Goal: Task Accomplishment & Management: Use online tool/utility

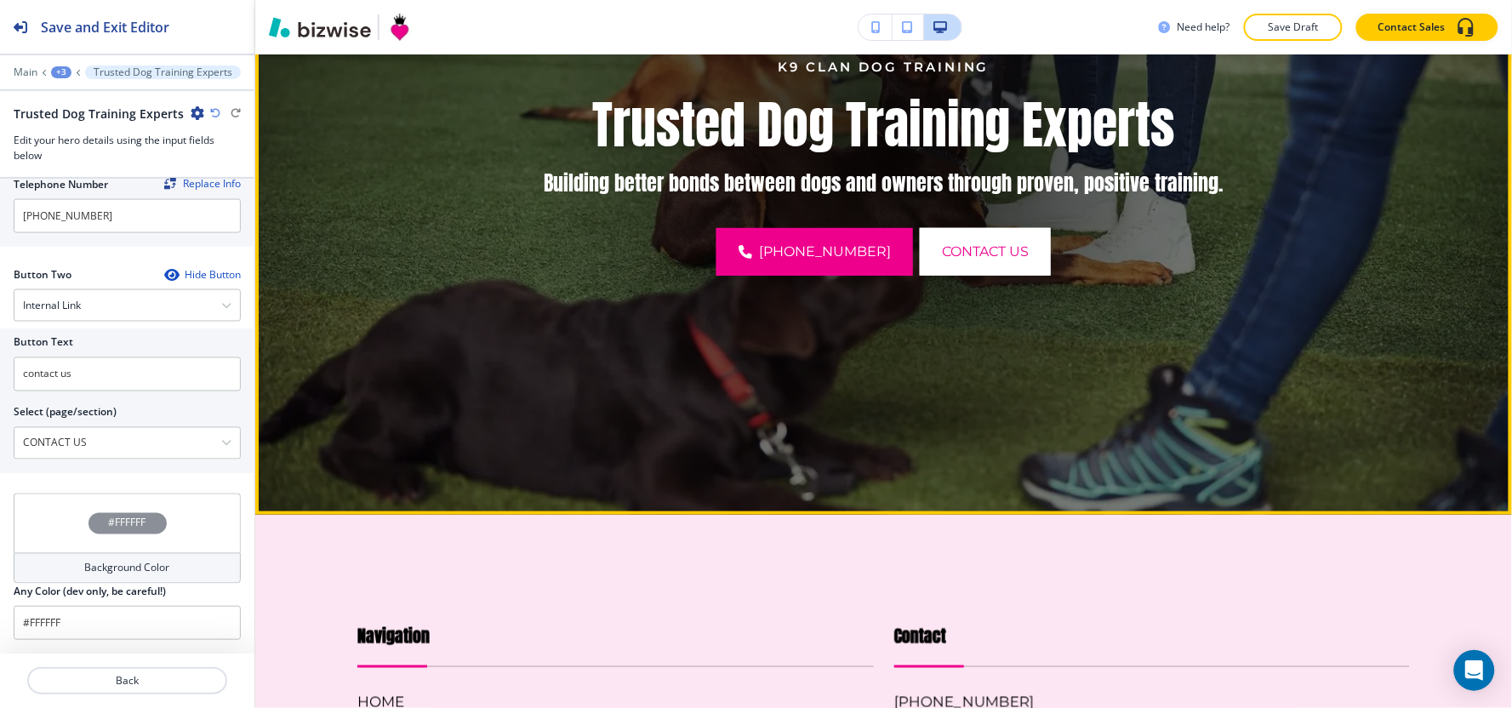
scroll to position [189, 0]
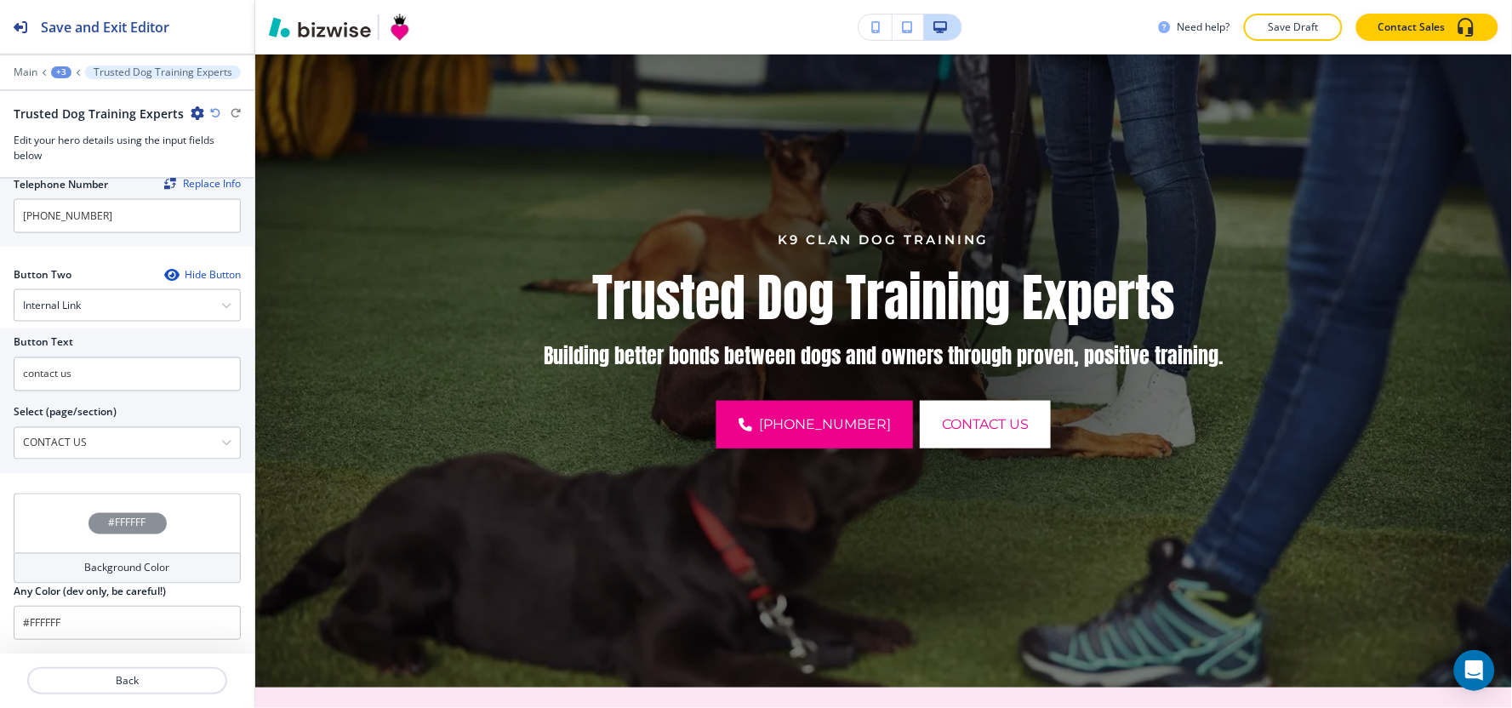
click at [10, 70] on div "Main +3 Trusted Dog Training Experts" at bounding box center [127, 73] width 254 height 14
click at [23, 66] on p "Main" at bounding box center [26, 72] width 24 height 12
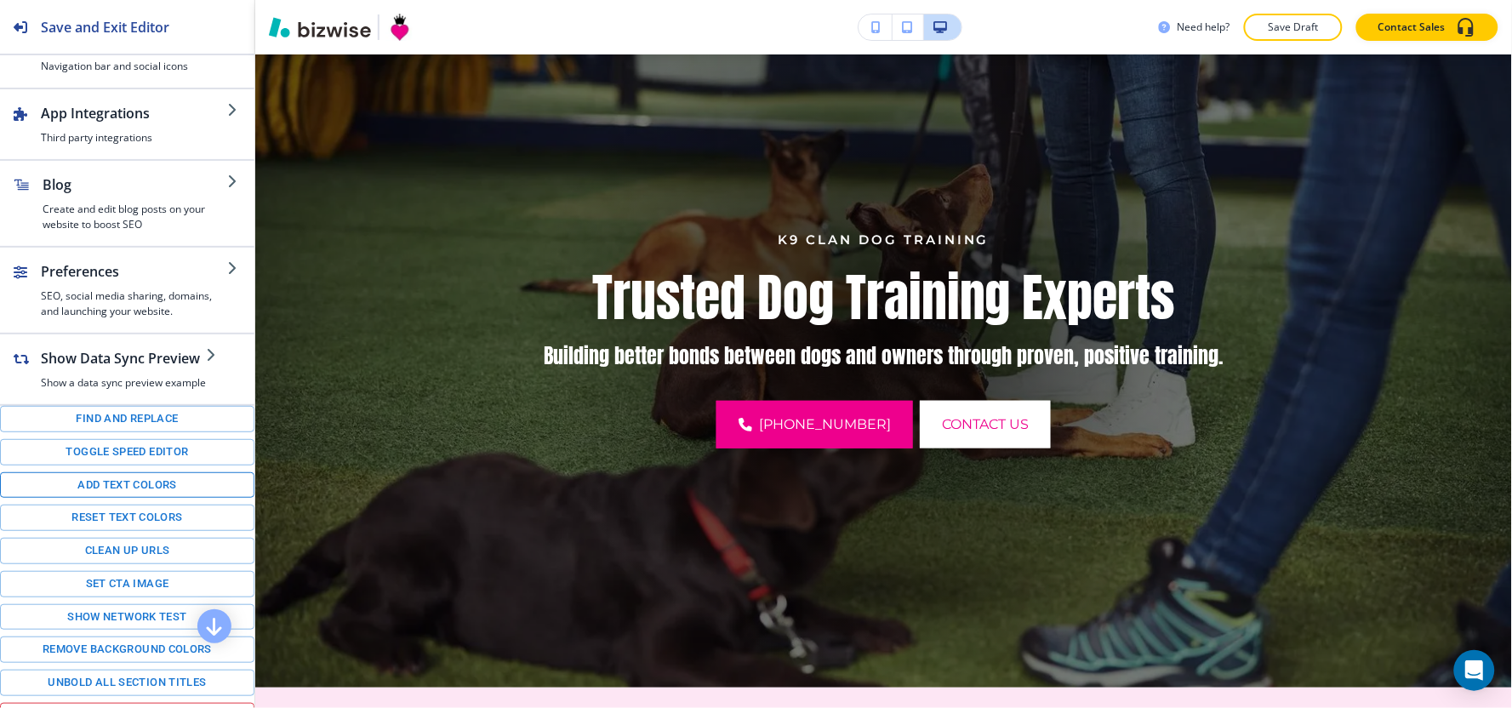
scroll to position [234, 0]
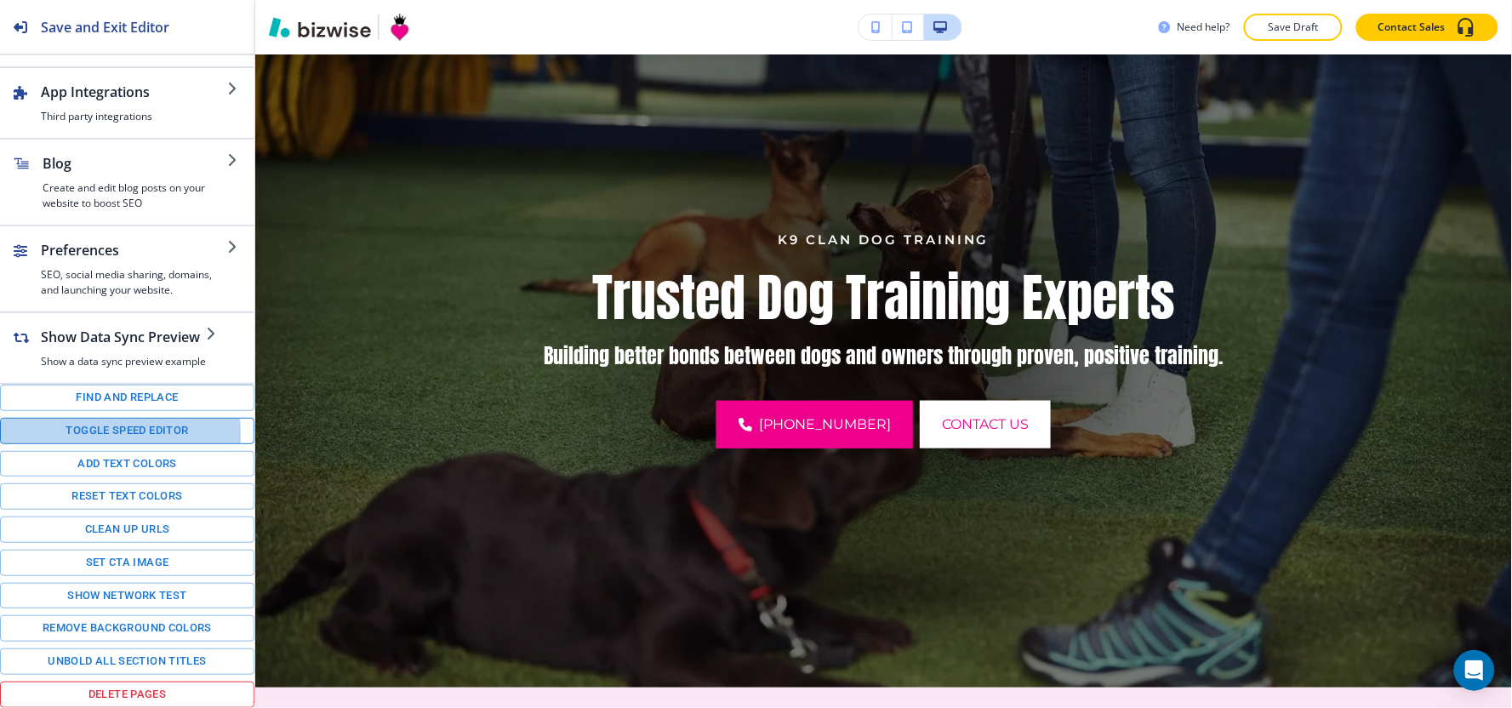
click at [49, 435] on button "Toggle speed editor" at bounding box center [127, 431] width 254 height 26
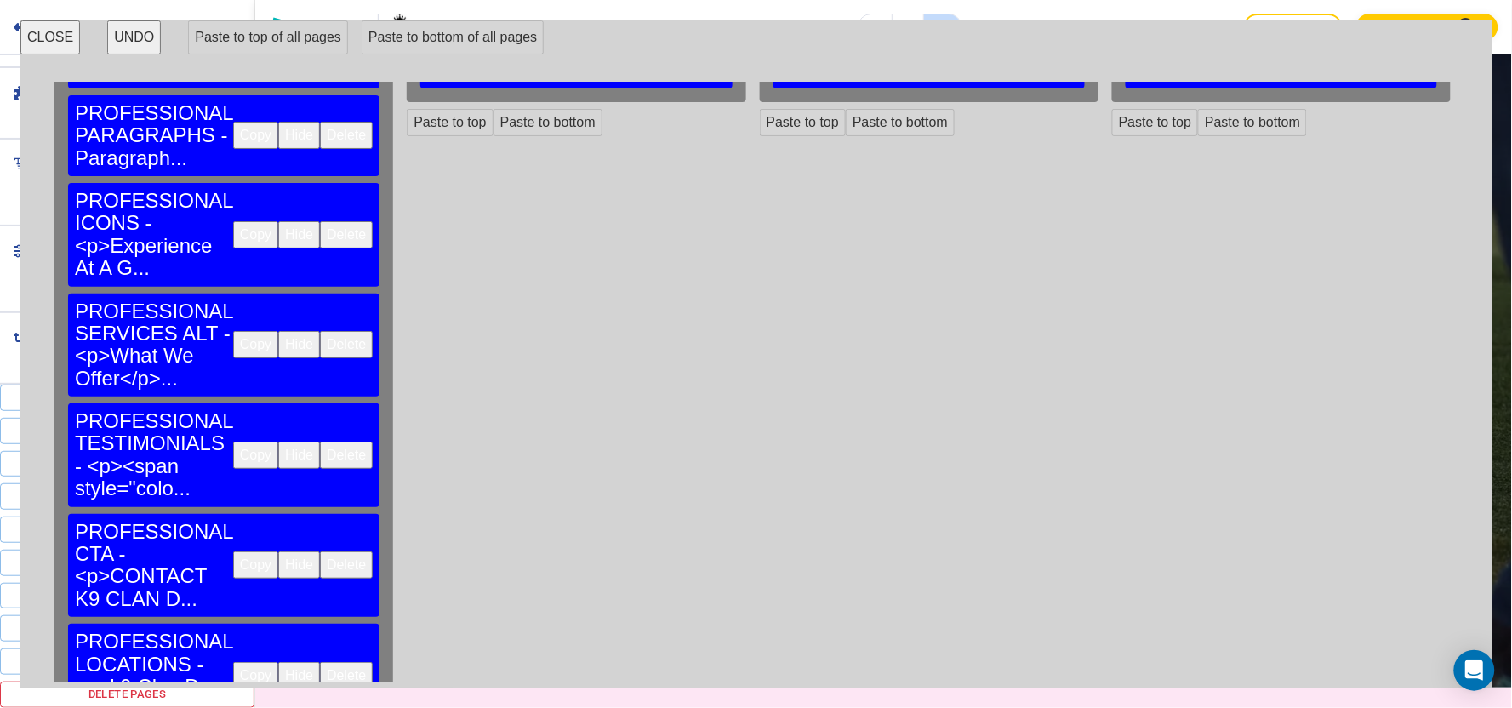
scroll to position [0, 0]
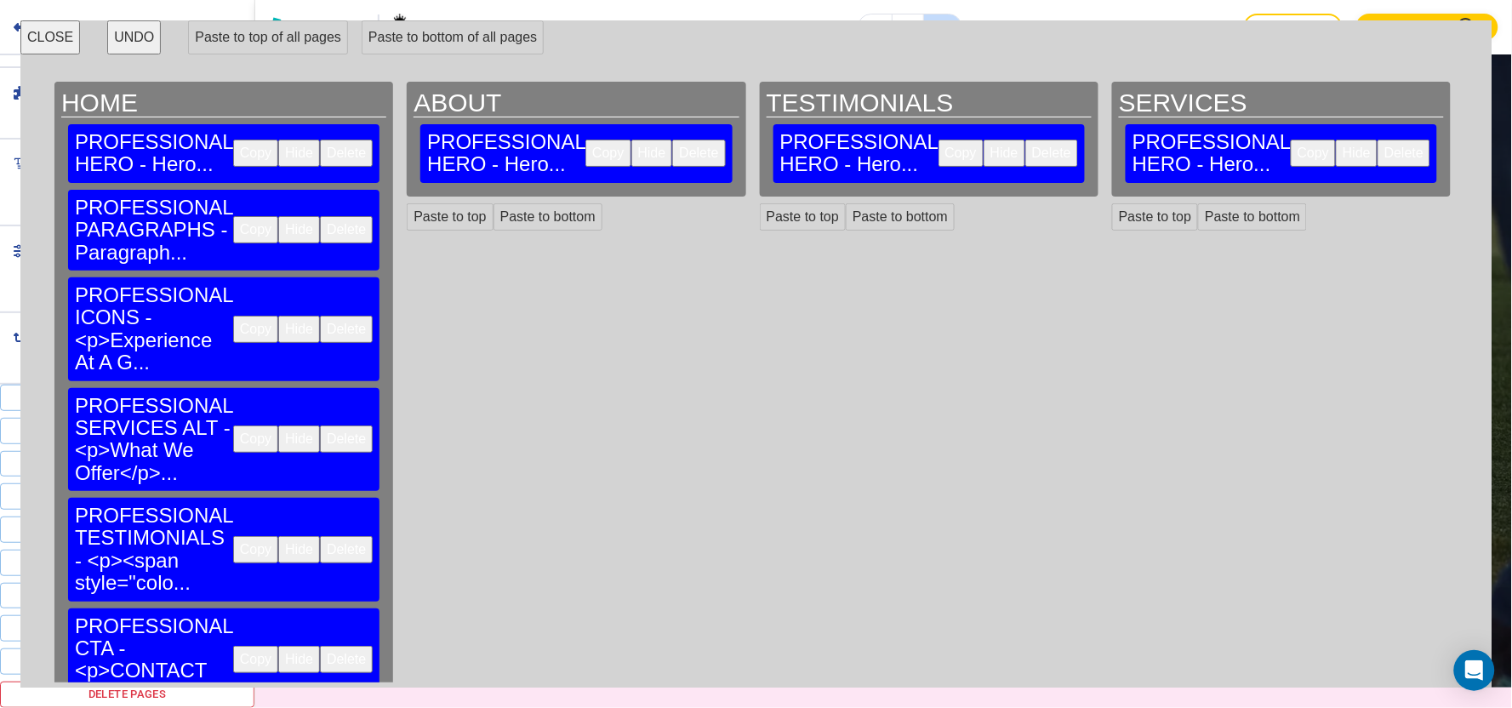
click at [233, 216] on button "Copy" at bounding box center [255, 229] width 45 height 27
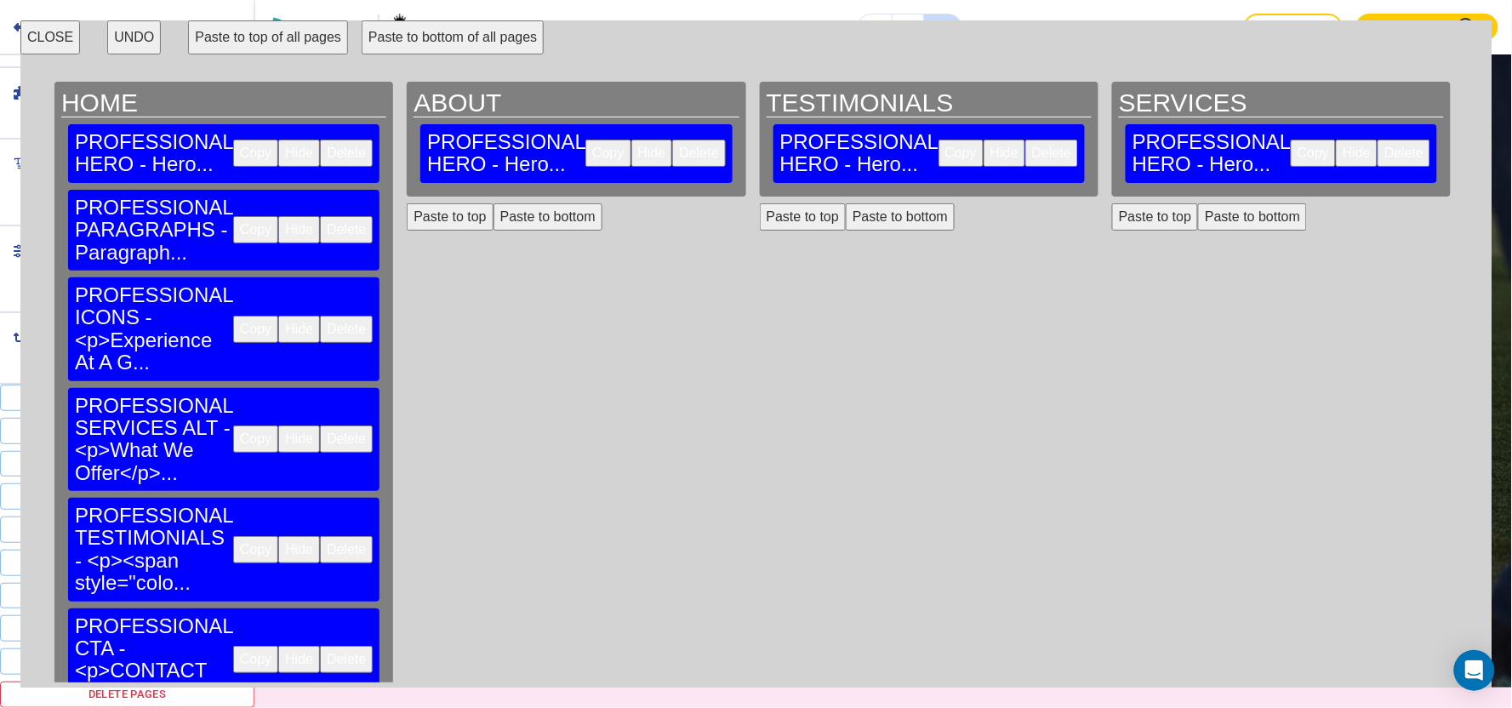
click at [499, 203] on button "Paste to bottom" at bounding box center [547, 216] width 109 height 27
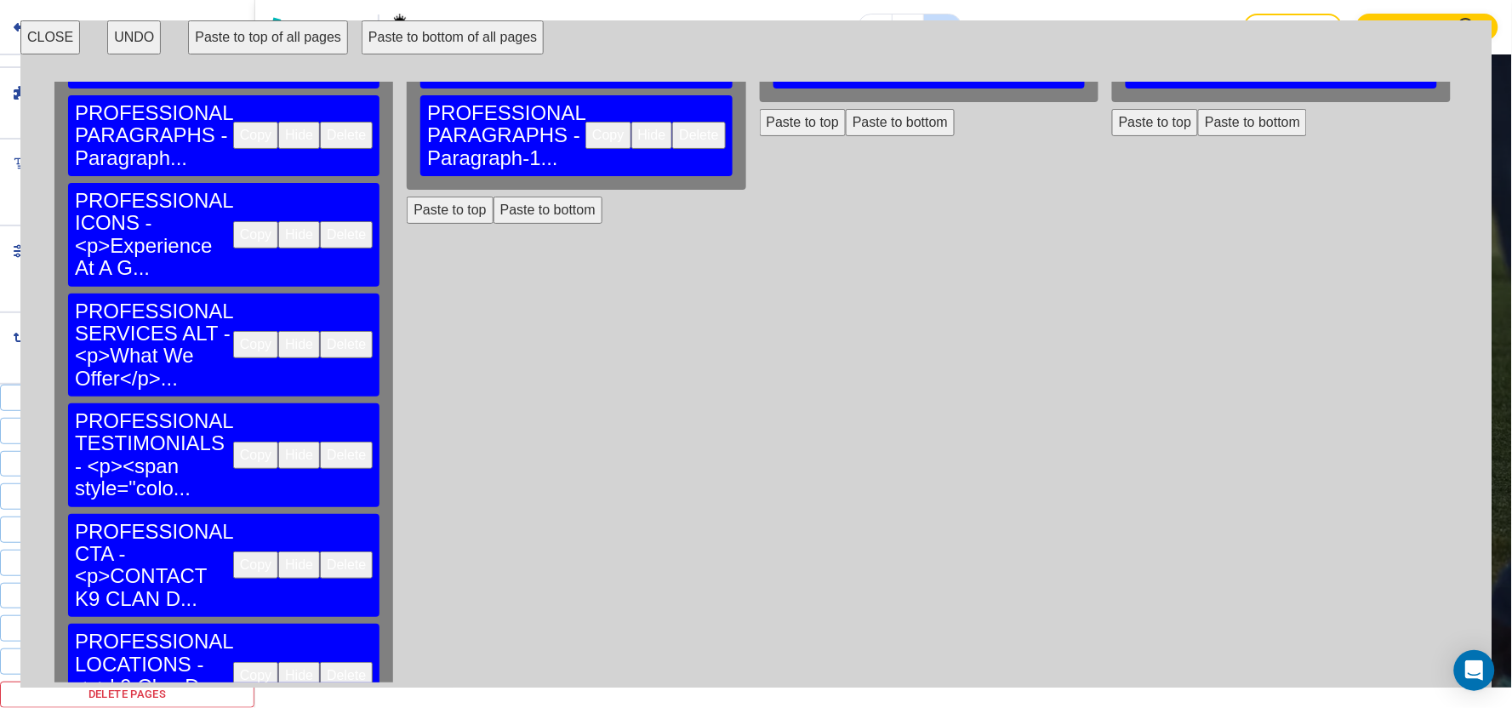
scroll to position [113, 0]
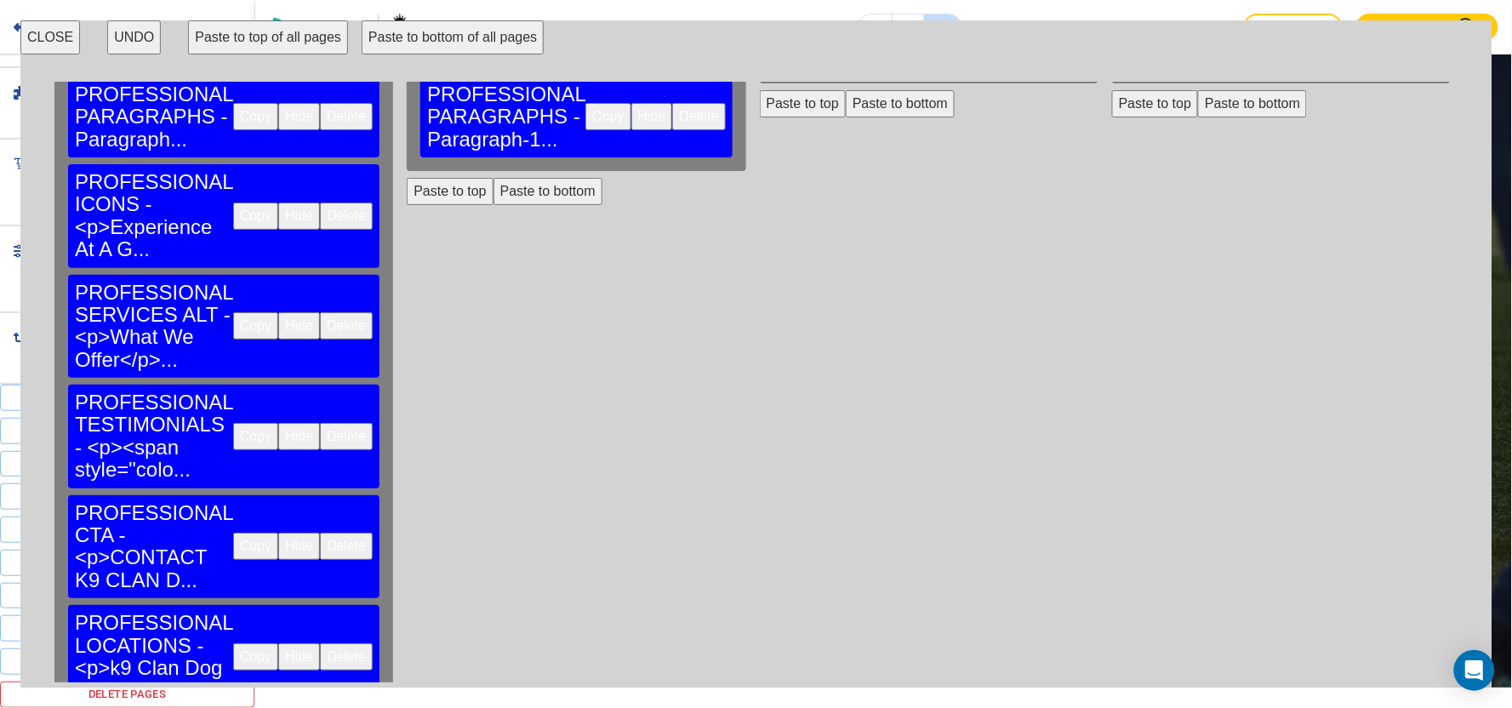
click at [233, 533] on button "Copy" at bounding box center [255, 546] width 45 height 27
click at [233, 643] on button "Copy" at bounding box center [255, 656] width 45 height 27
click at [497, 178] on button "Paste to bottom" at bounding box center [547, 191] width 109 height 27
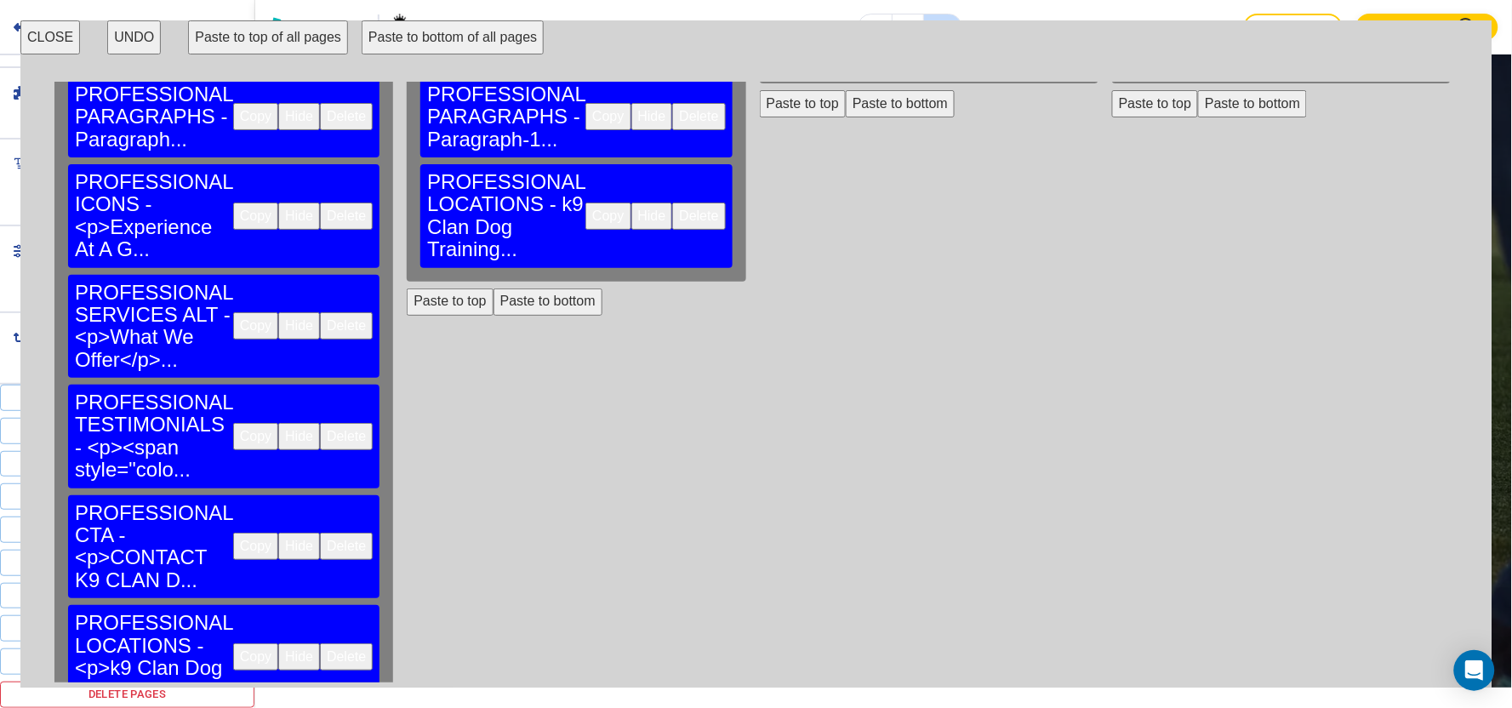
click at [493, 288] on button "Paste to bottom" at bounding box center [547, 301] width 109 height 27
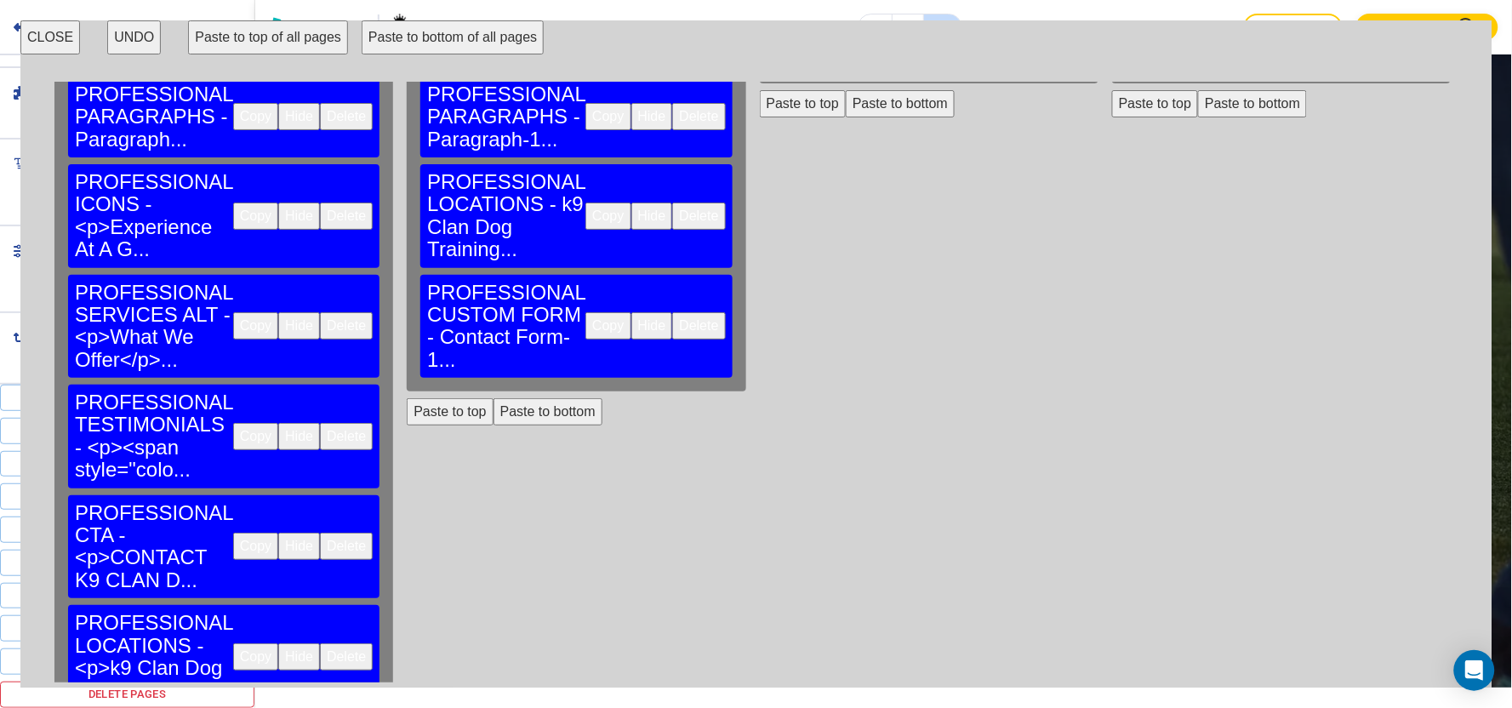
scroll to position [19, 0]
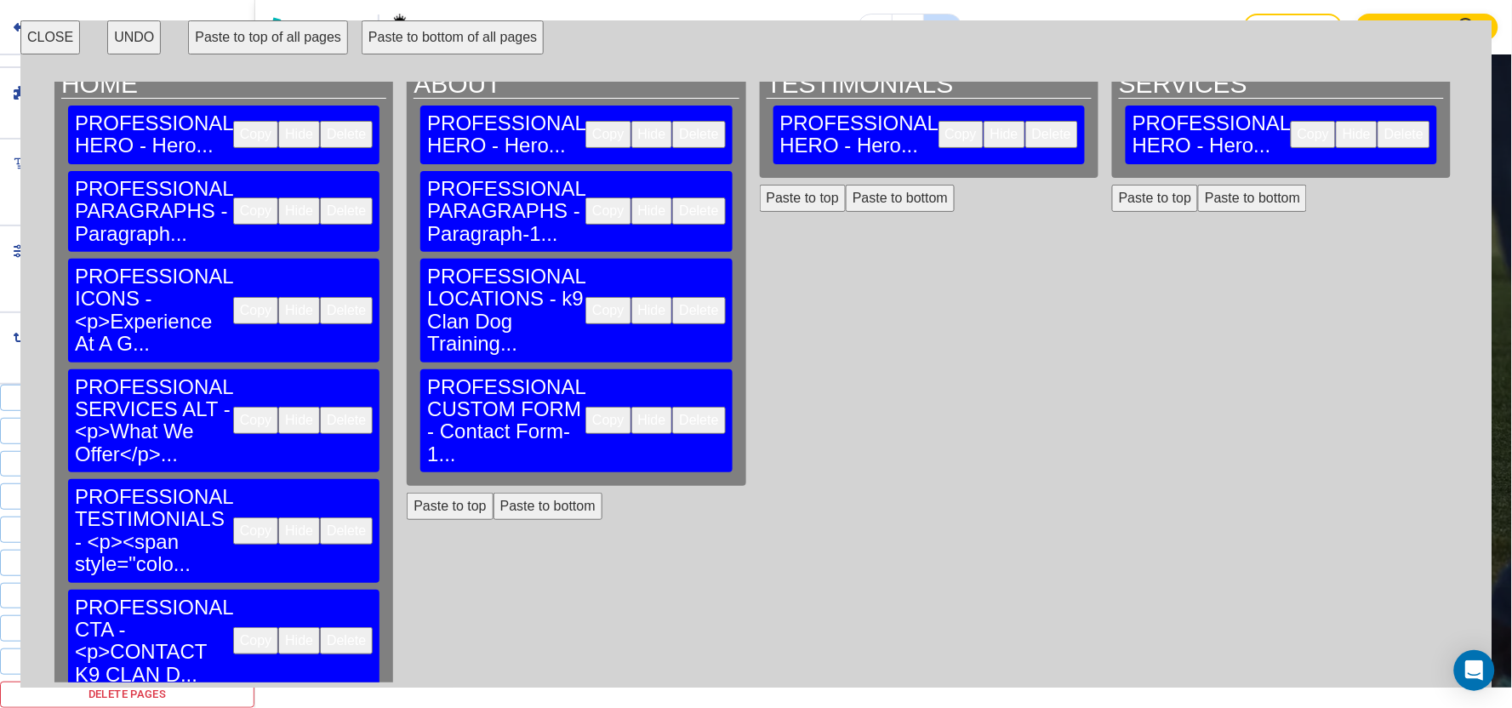
click at [846, 185] on button "Paste to bottom" at bounding box center [900, 198] width 109 height 27
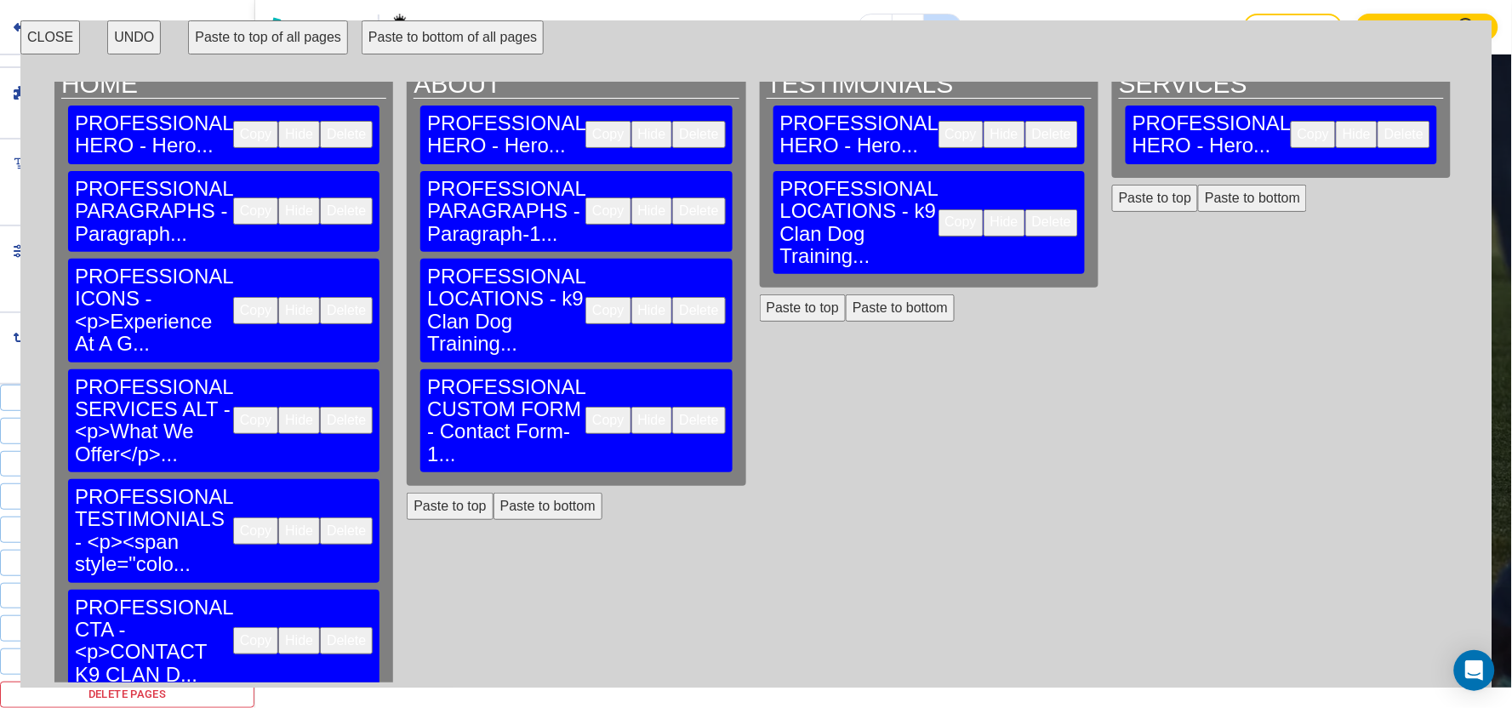
click at [1112, 185] on button "Paste to top" at bounding box center [1155, 198] width 86 height 27
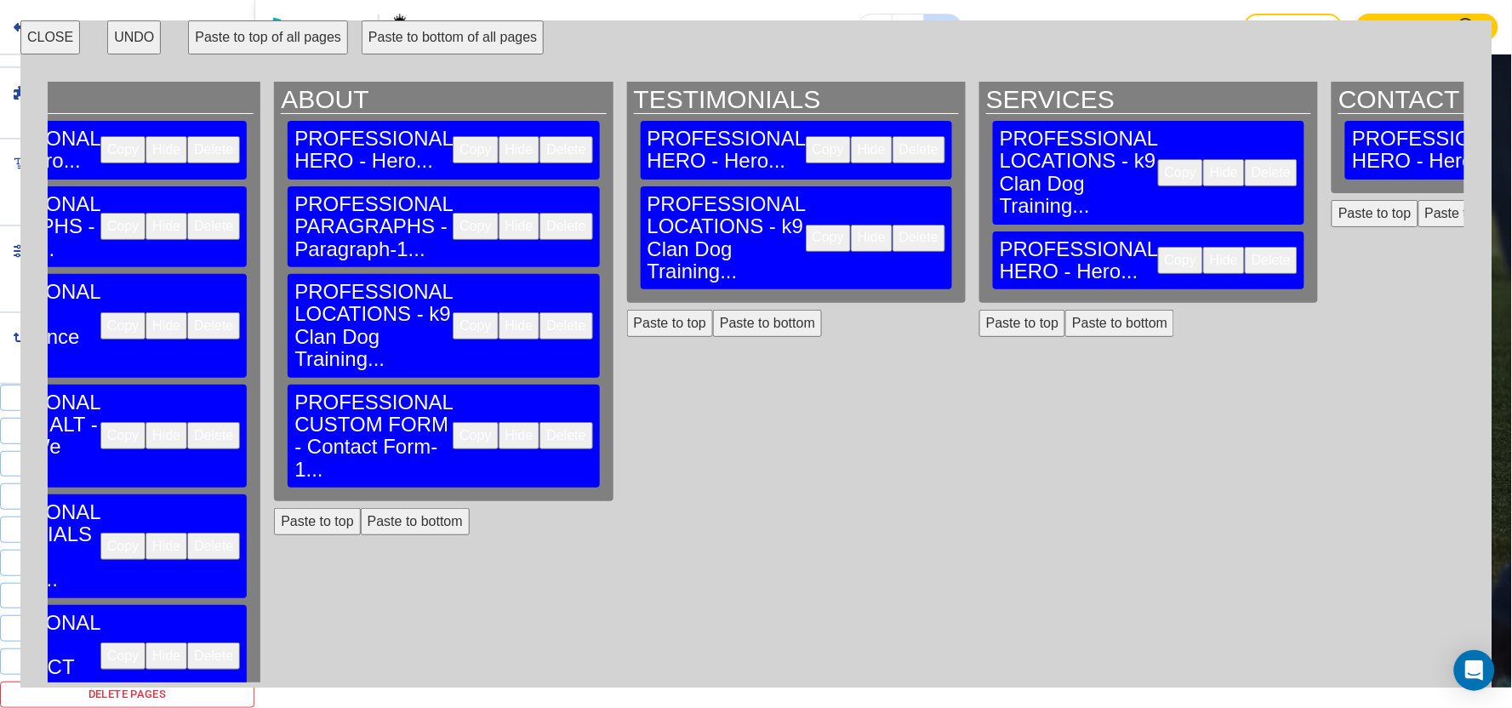
scroll to position [0, 133]
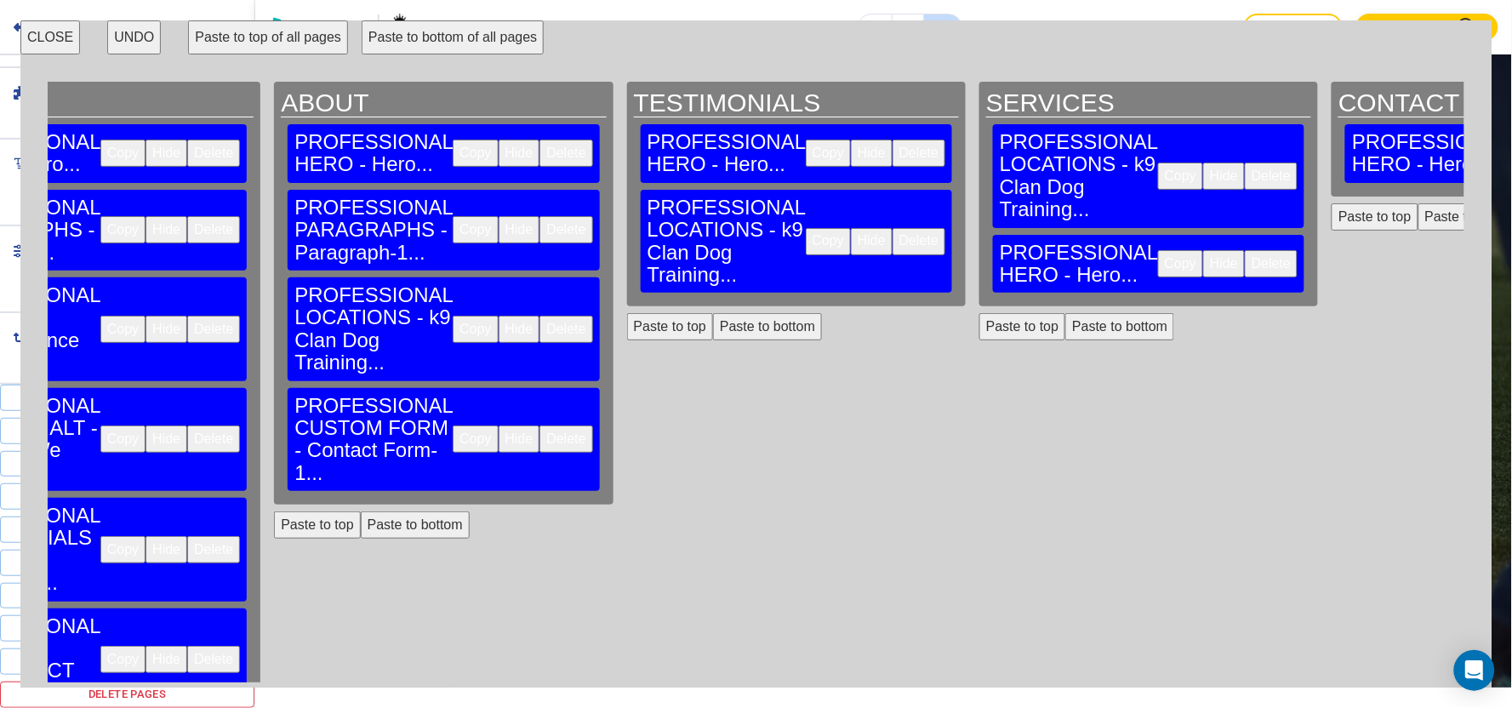
click at [1418, 203] on button "Paste to bottom" at bounding box center [1472, 216] width 109 height 27
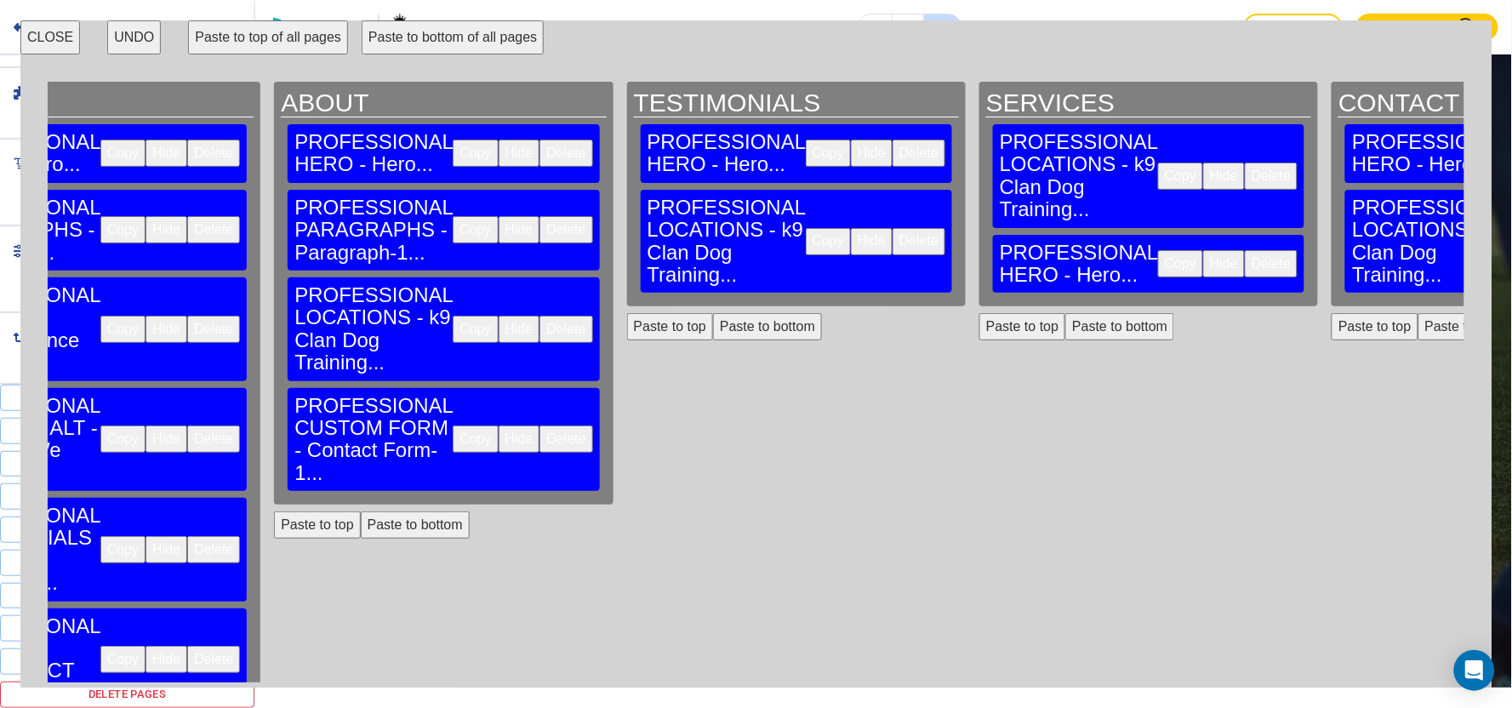
click at [453, 425] on button "Copy" at bounding box center [475, 438] width 45 height 27
click at [713, 313] on button "Paste to bottom" at bounding box center [767, 326] width 109 height 27
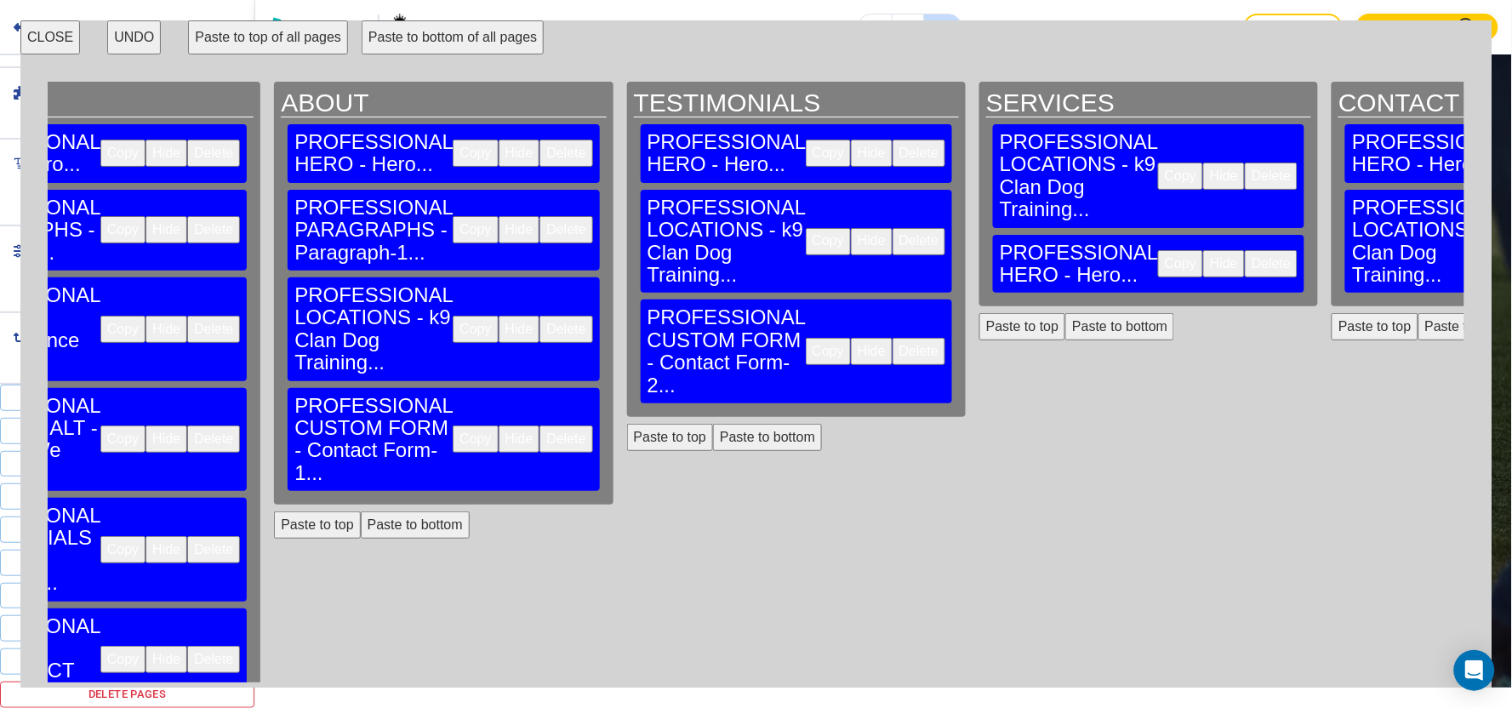
click at [1065, 313] on button "Paste to bottom" at bounding box center [1119, 326] width 109 height 27
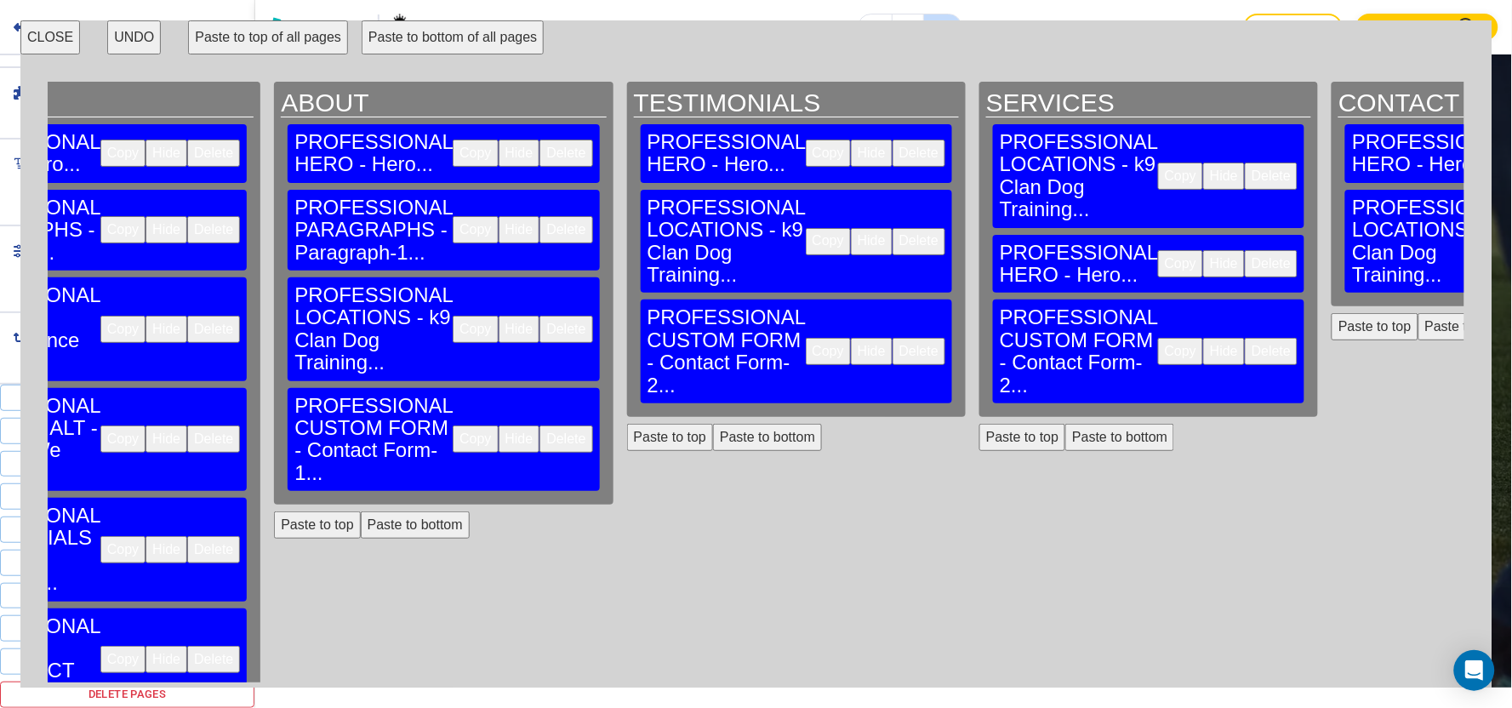
click at [1418, 313] on button "Paste to bottom" at bounding box center [1472, 326] width 109 height 27
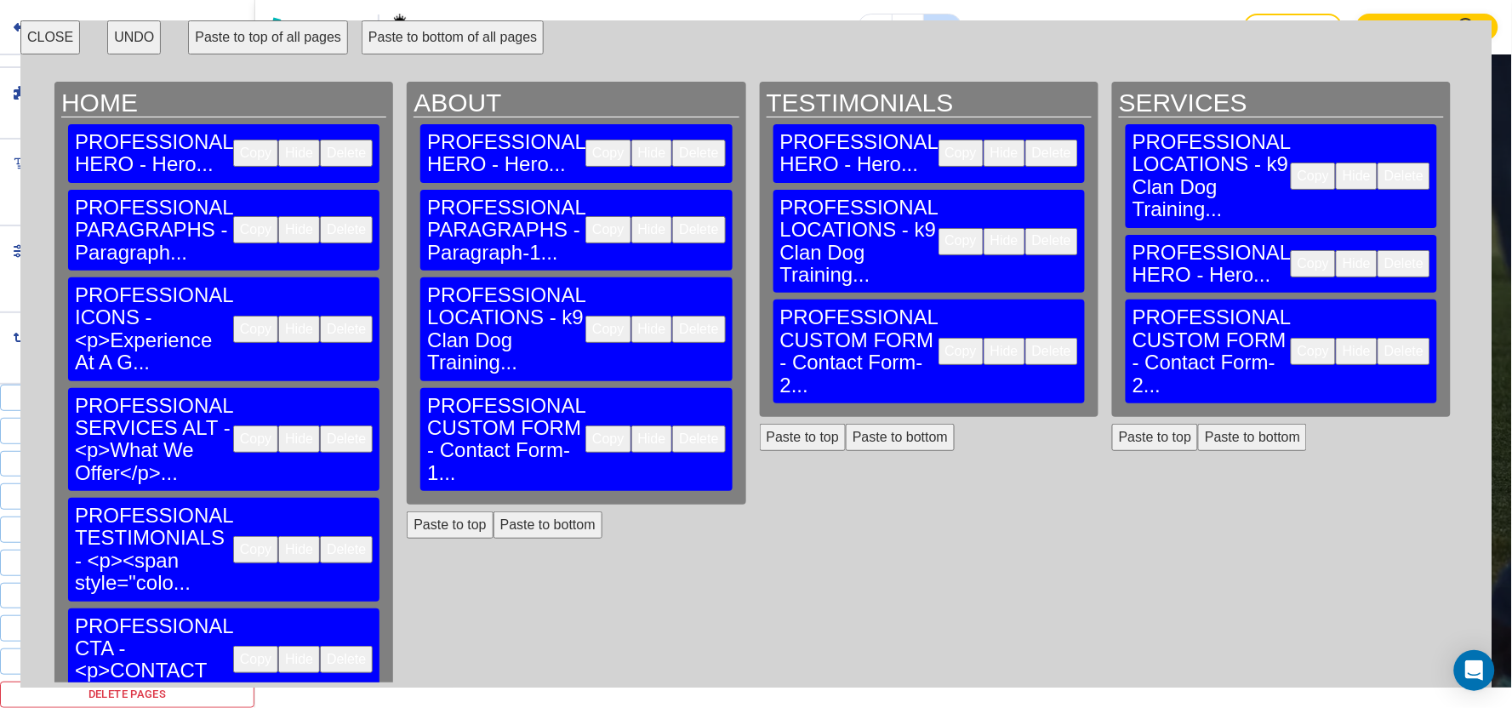
scroll to position [94, 0]
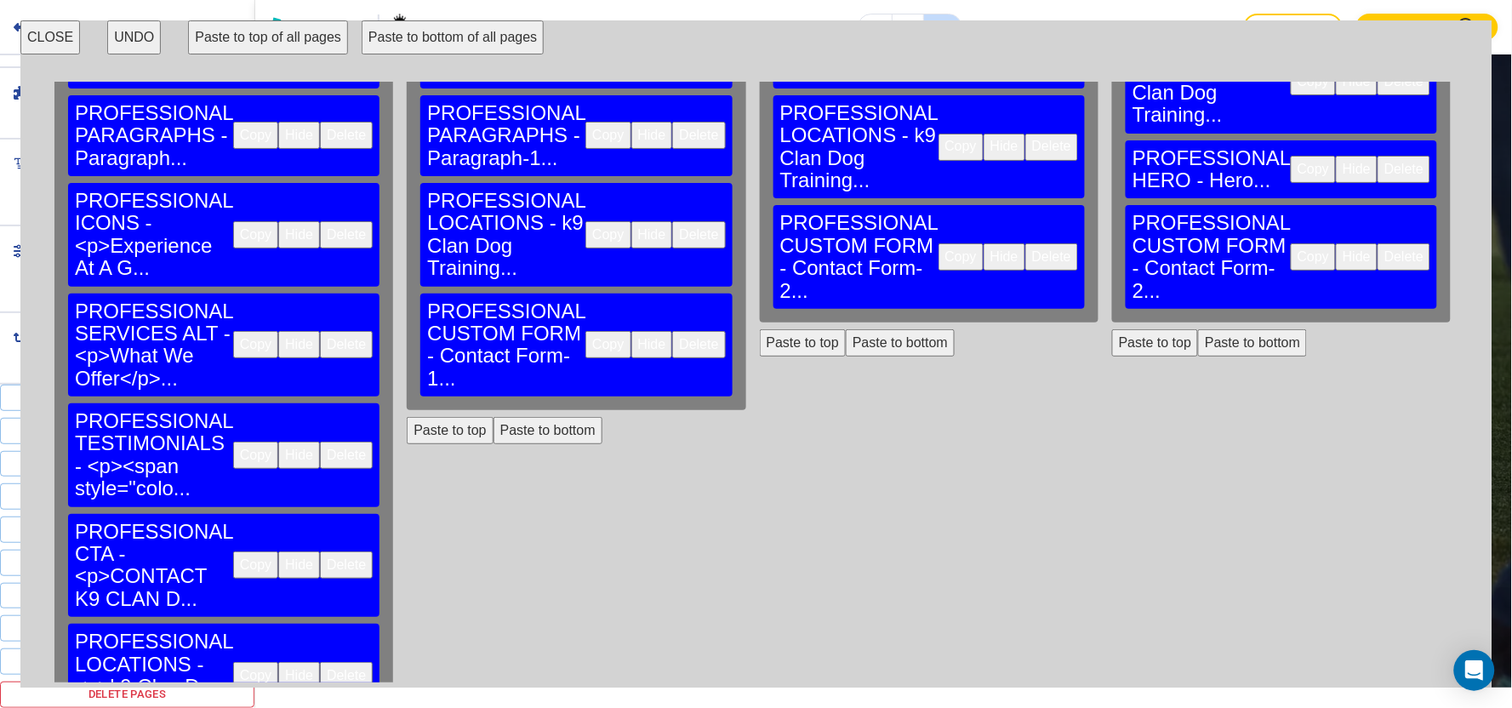
click at [233, 442] on button "Copy" at bounding box center [255, 455] width 45 height 27
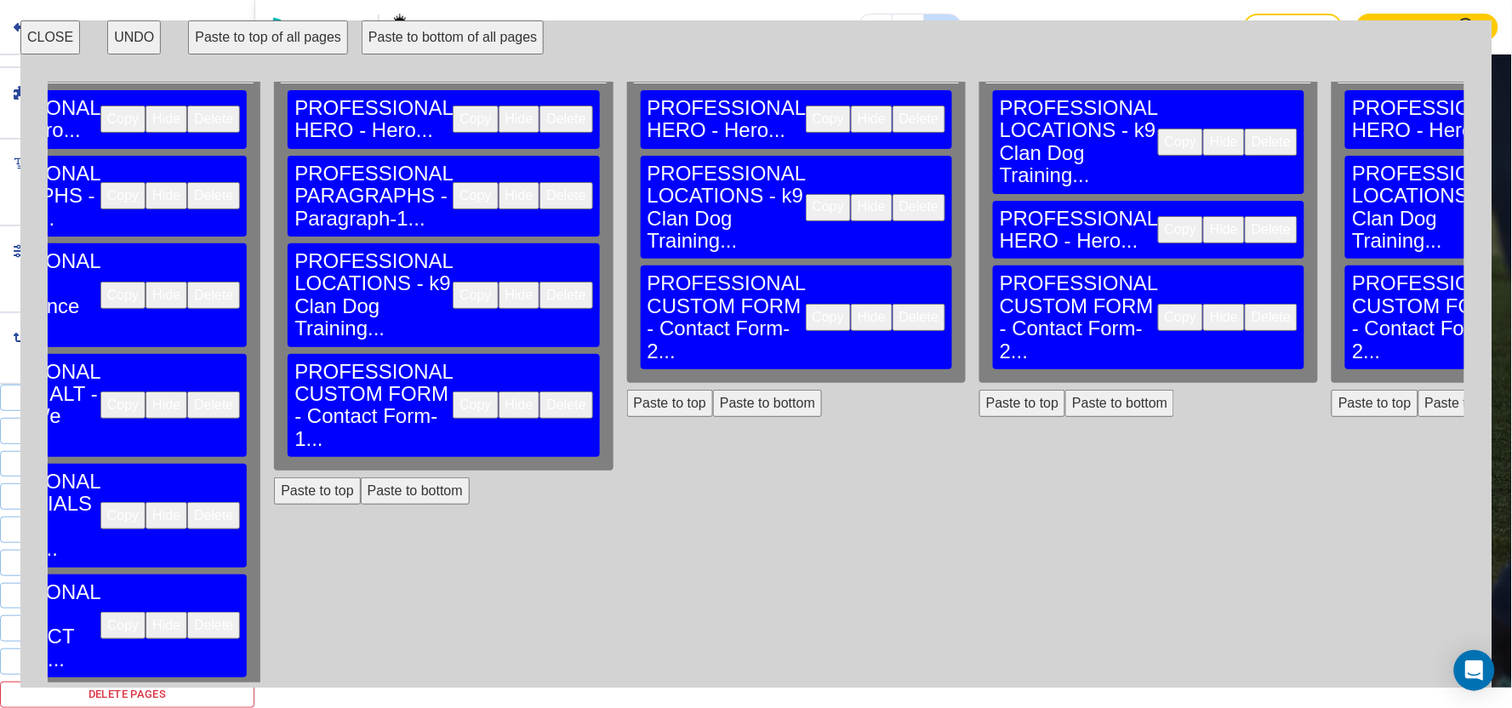
scroll to position [0, 133]
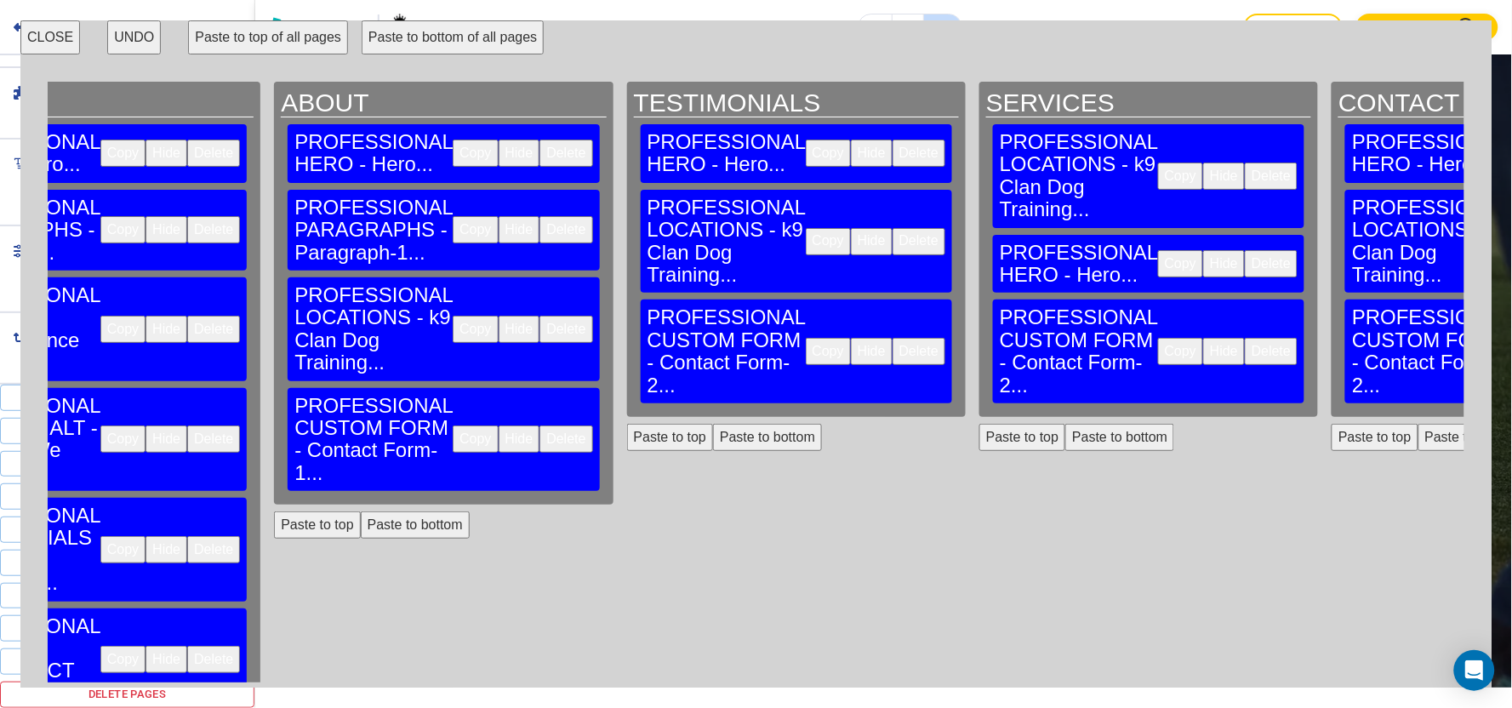
click at [713, 424] on button "Paste to bottom" at bounding box center [767, 437] width 109 height 27
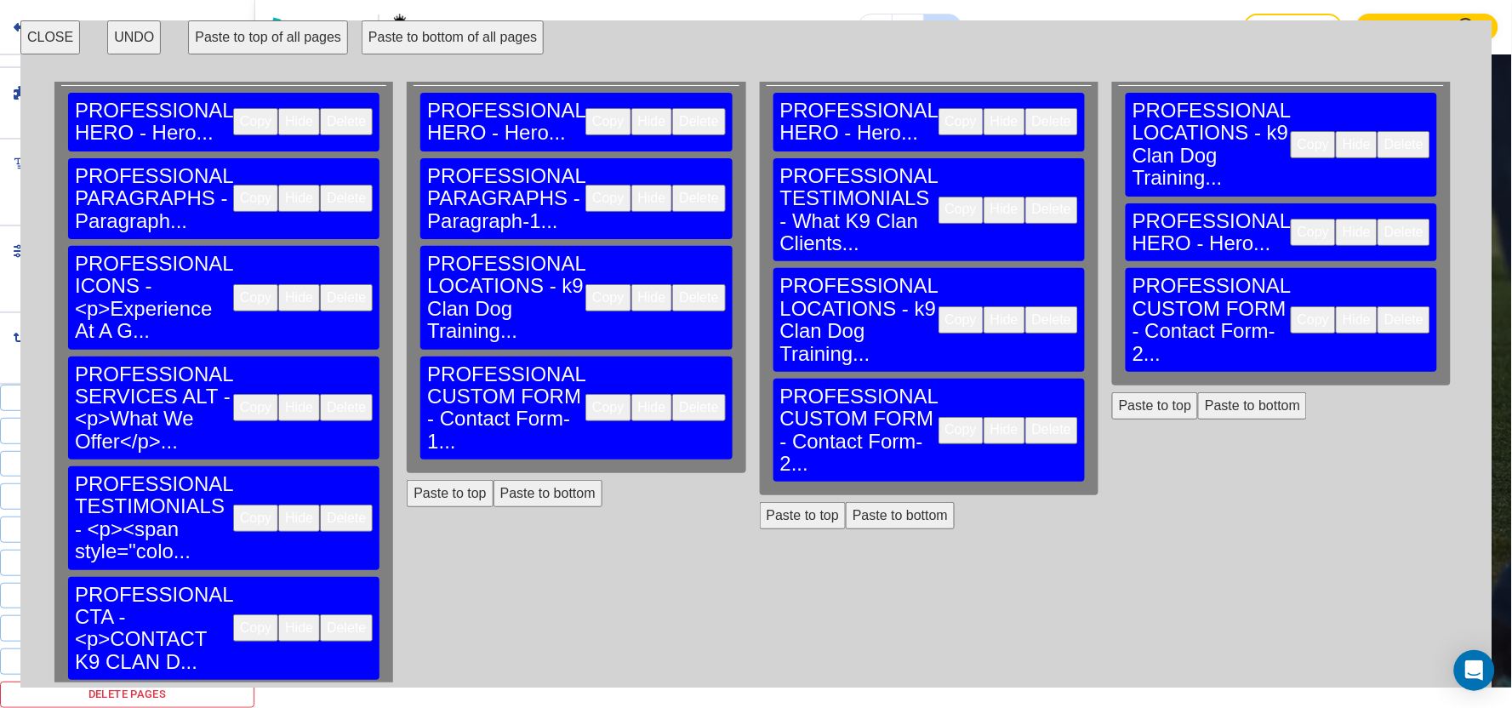
scroll to position [0, 0]
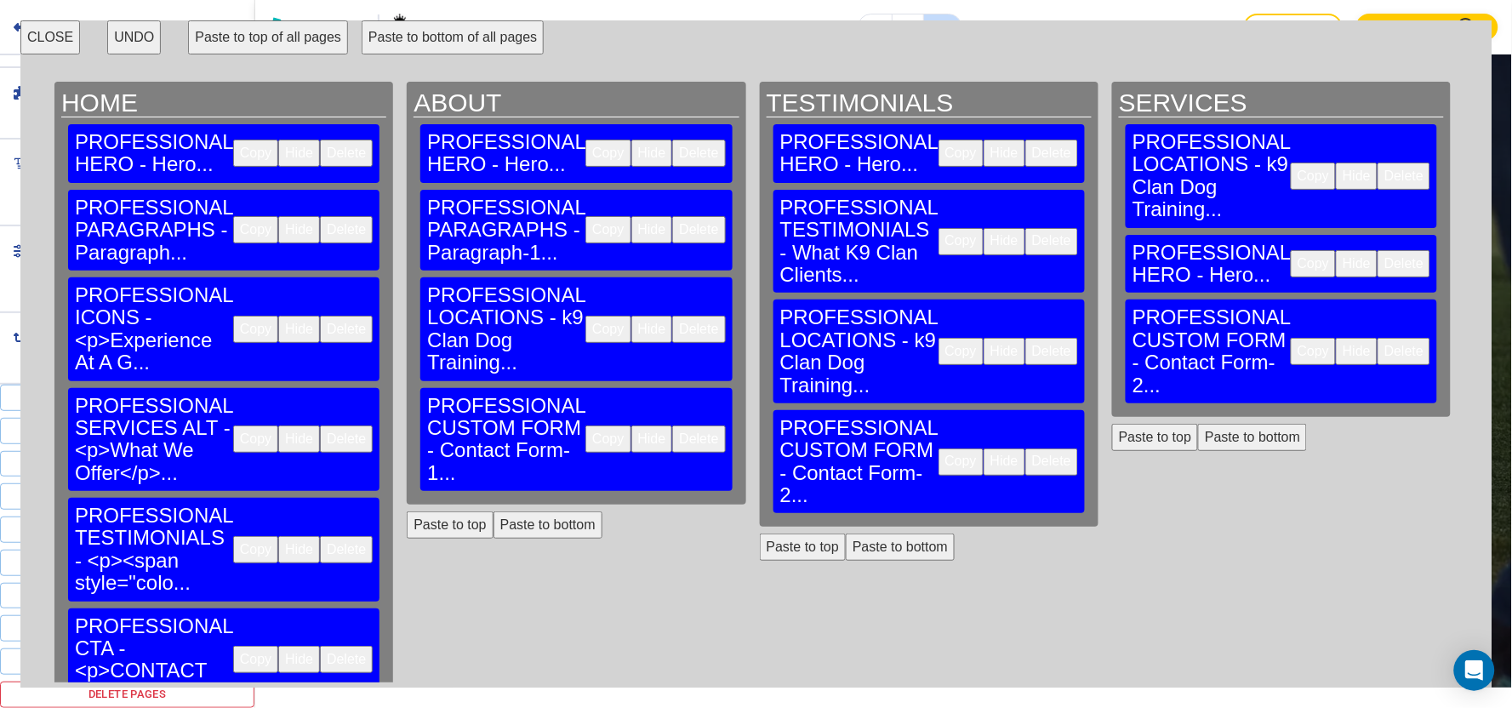
click at [233, 425] on button "Copy" at bounding box center [255, 438] width 45 height 27
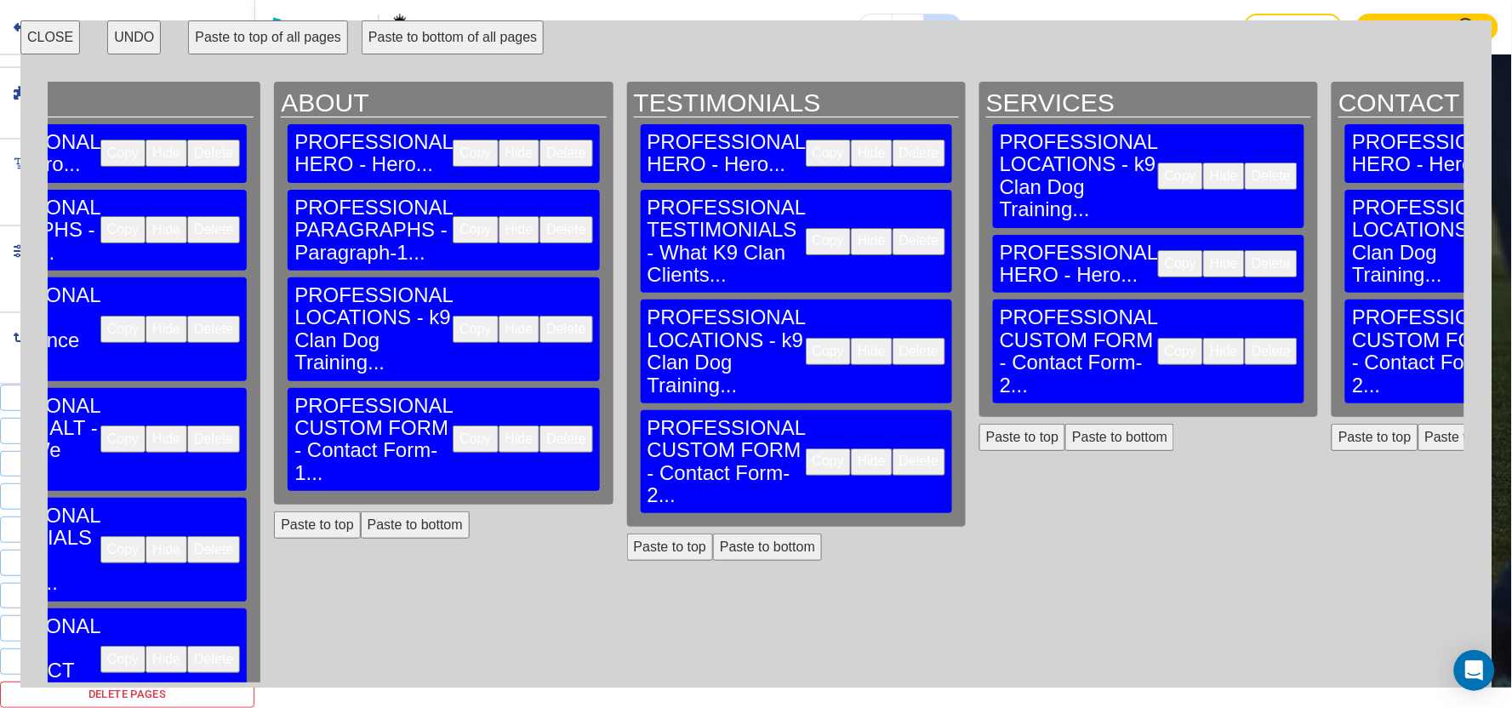
click at [1065, 424] on button "Paste to bottom" at bounding box center [1119, 437] width 109 height 27
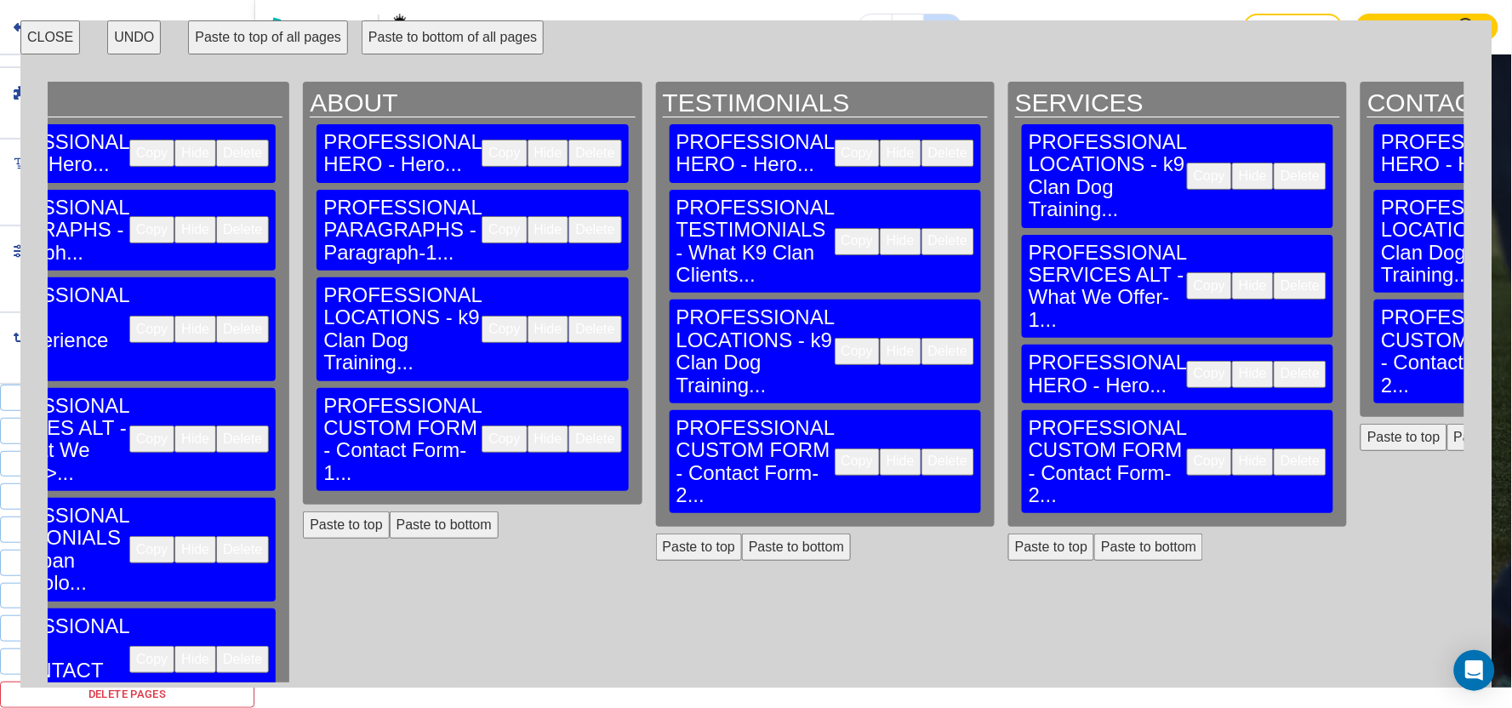
scroll to position [0, 0]
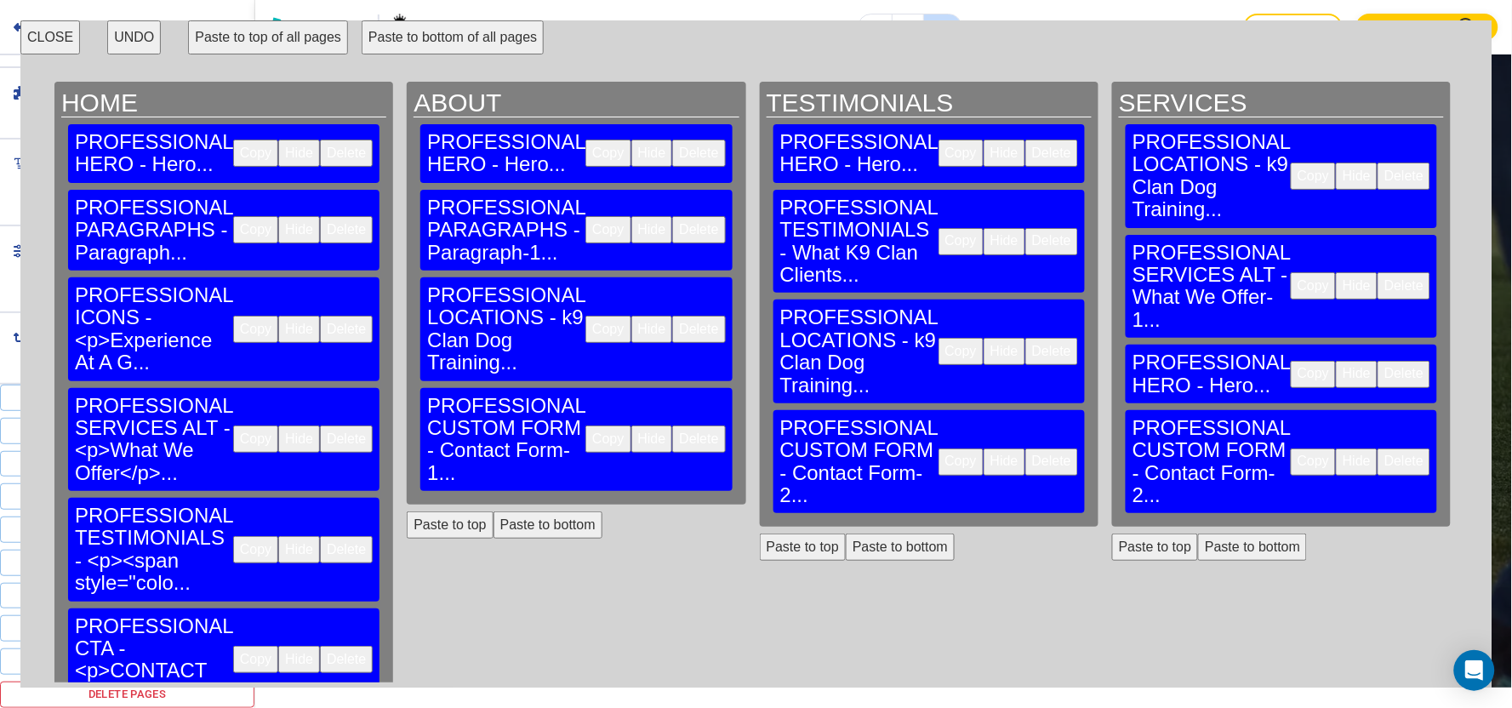
click at [69, 43] on button "CLOSE" at bounding box center [50, 37] width 60 height 34
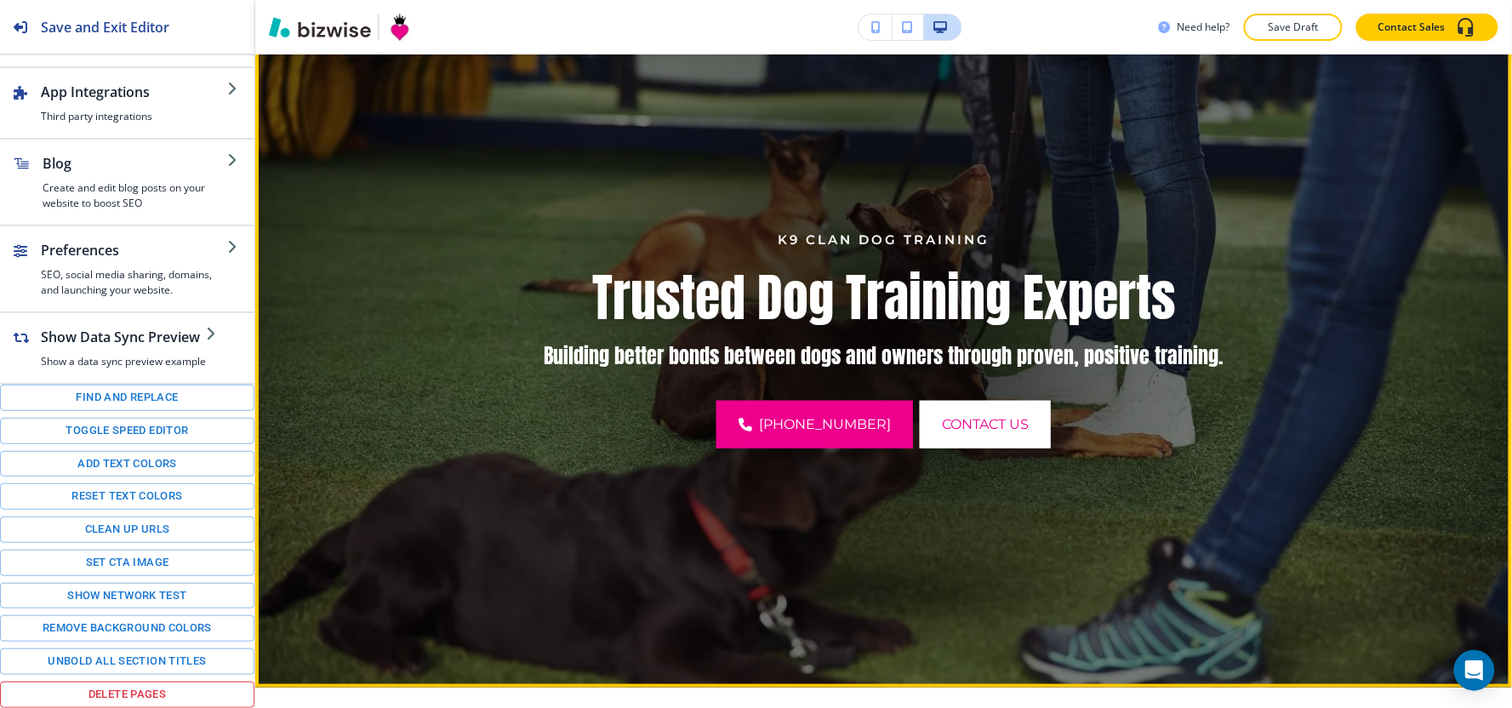
scroll to position [661, 0]
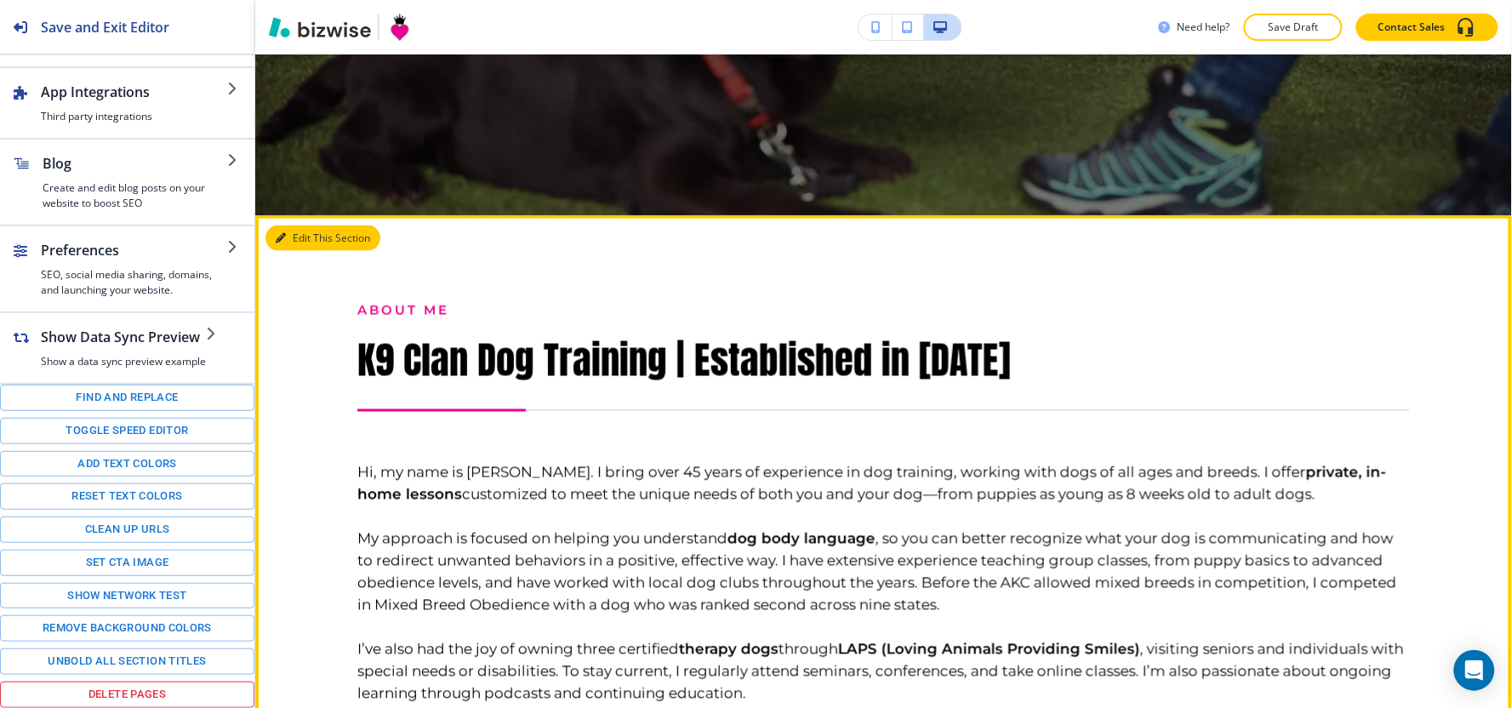
click at [287, 232] on button "Edit This Section" at bounding box center [322, 238] width 115 height 26
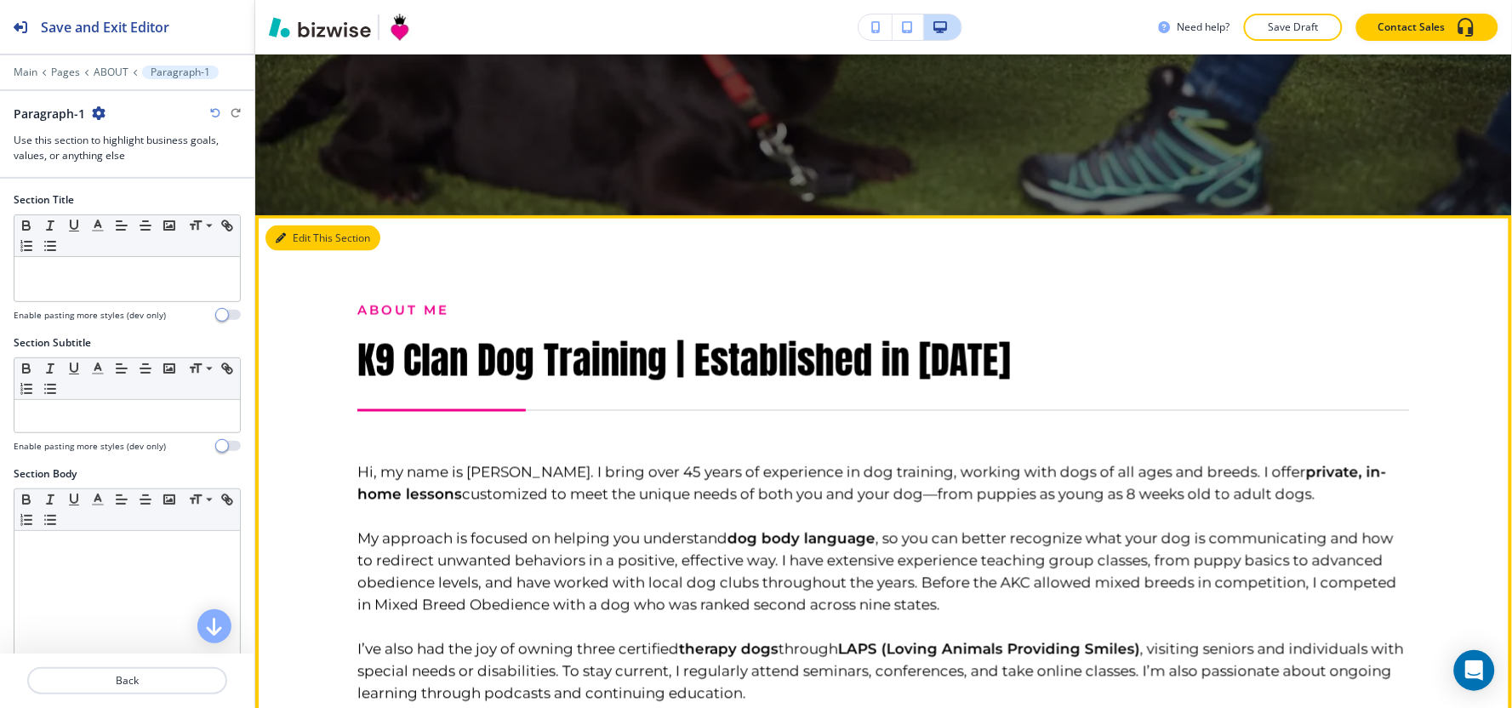
scroll to position [821, 0]
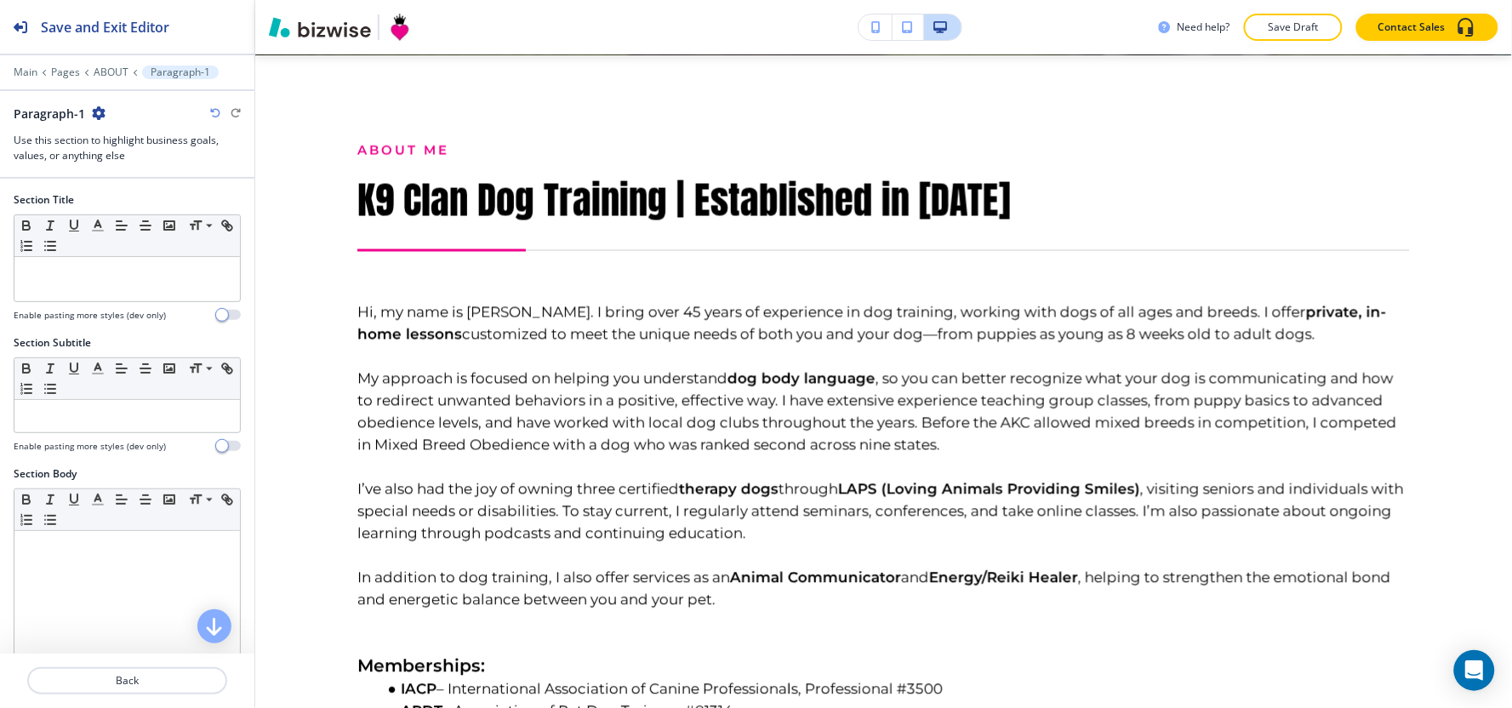
click at [99, 108] on icon "button" at bounding box center [99, 113] width 14 height 14
click at [112, 143] on p "Rename Section" at bounding box center [145, 142] width 87 height 15
click at [114, 117] on input "Paragraph-1" at bounding box center [102, 113] width 176 height 34
type input "Paragraph"
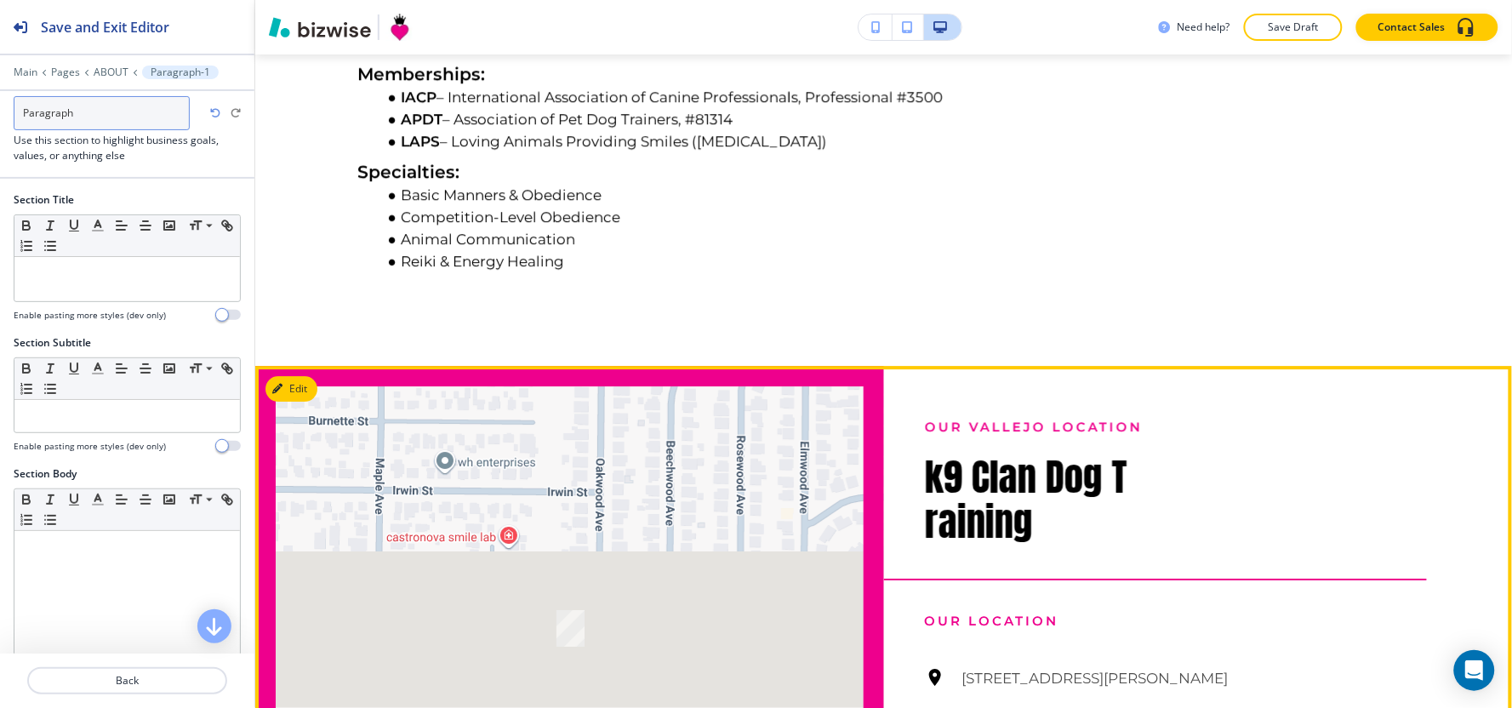
scroll to position [1483, 0]
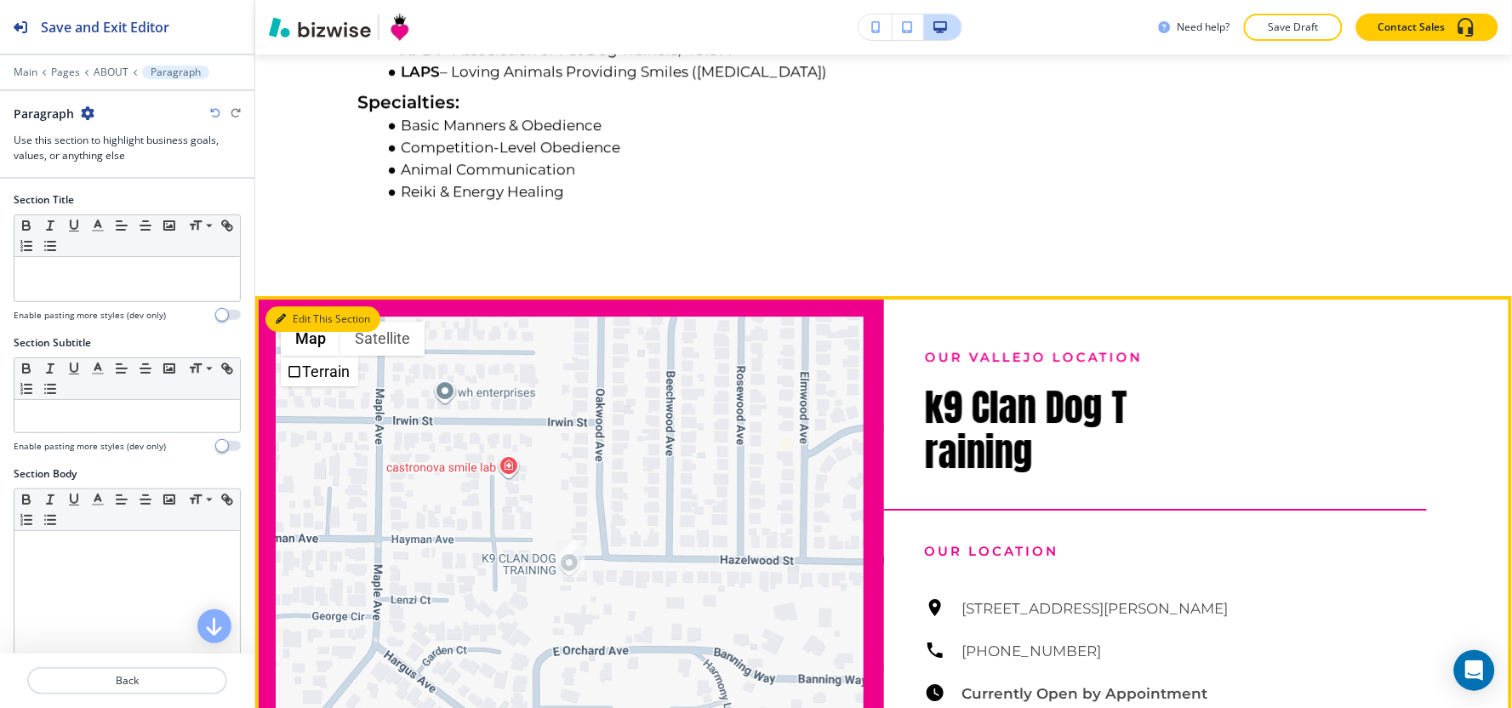
click at [296, 332] on button "Edit This Section" at bounding box center [322, 319] width 115 height 26
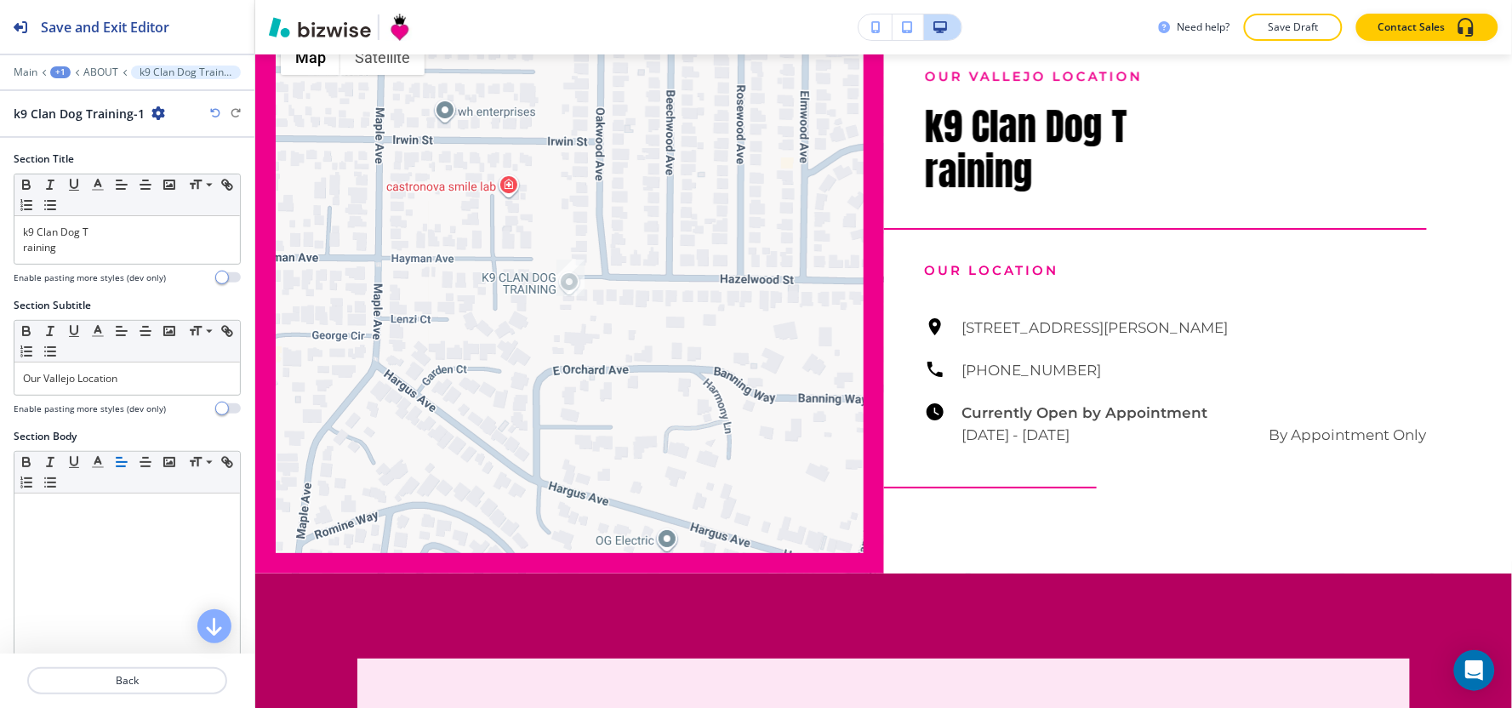
scroll to position [1766, 0]
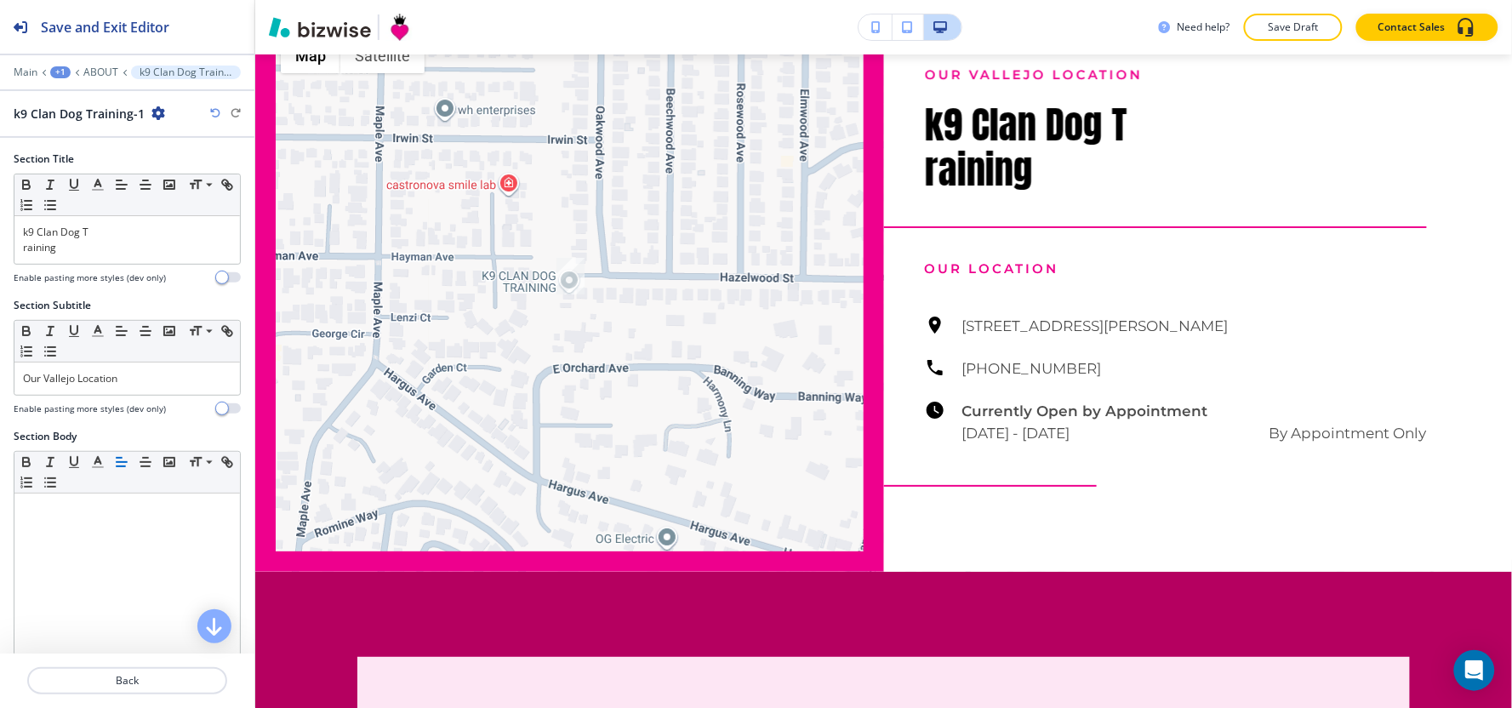
click at [153, 112] on icon "button" at bounding box center [158, 113] width 14 height 14
click at [161, 139] on p "Rename Section" at bounding box center [204, 142] width 87 height 15
click at [153, 128] on input "k9 Clan Dog Training-1" at bounding box center [102, 113] width 176 height 34
type input "k9 Clan Dog Training"
click at [20, 248] on div "k9 Clan Dog T raining" at bounding box center [126, 240] width 225 height 48
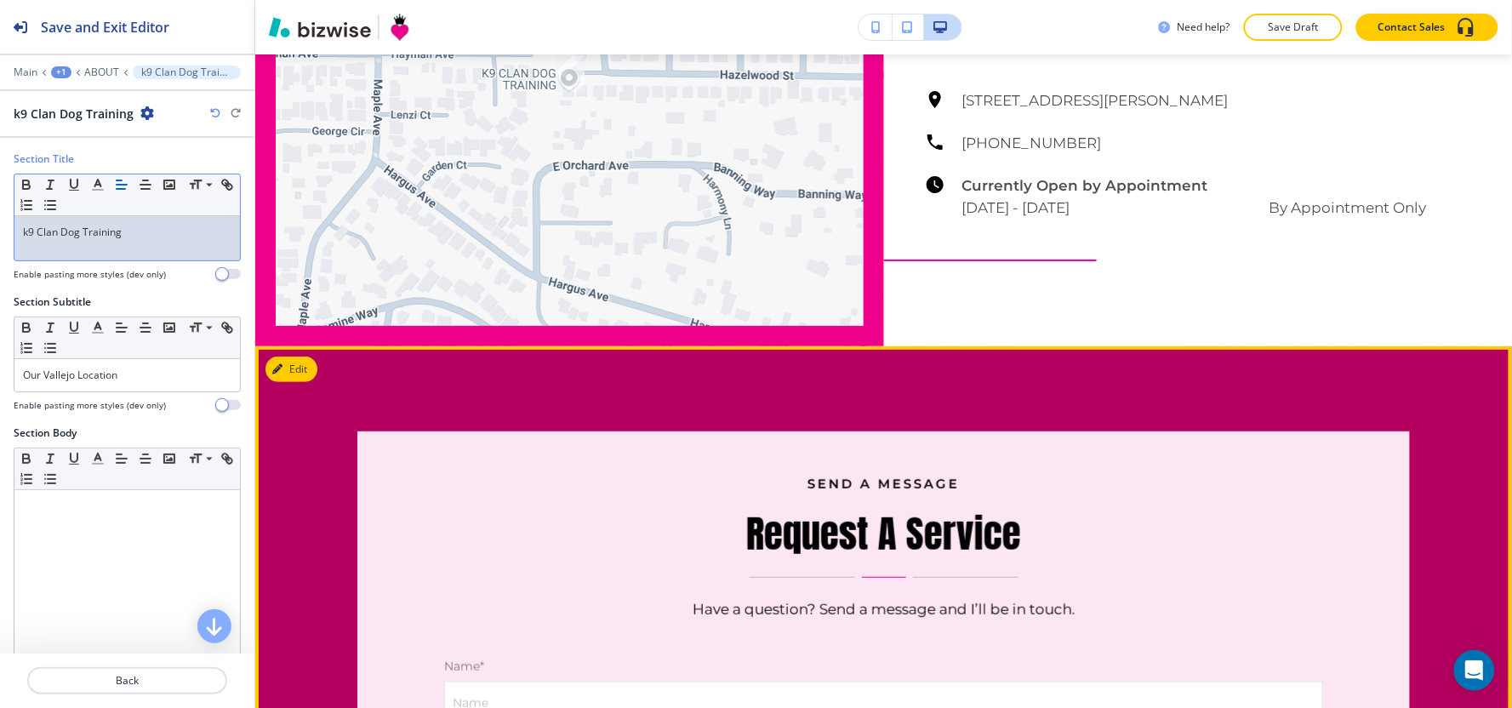
scroll to position [1954, 0]
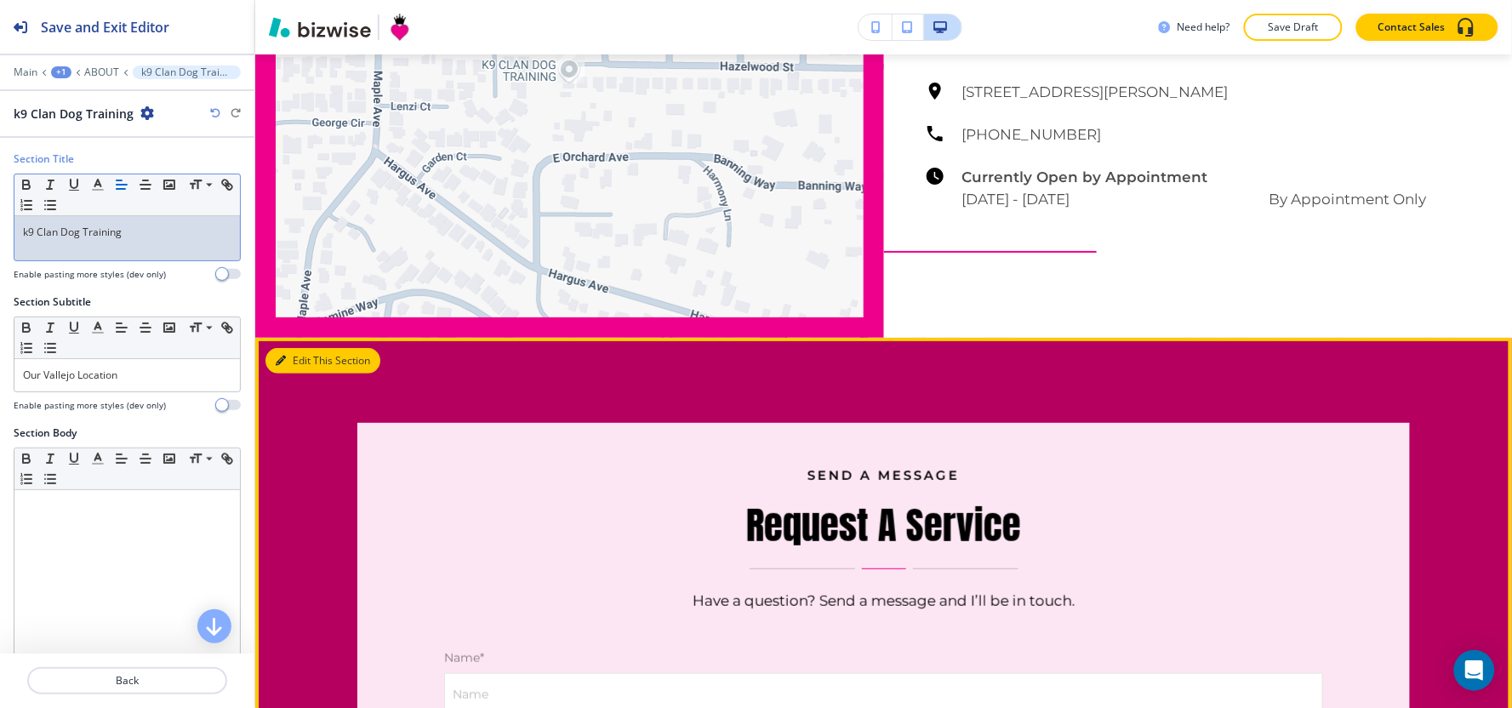
click at [294, 374] on button "Edit This Section" at bounding box center [322, 361] width 115 height 26
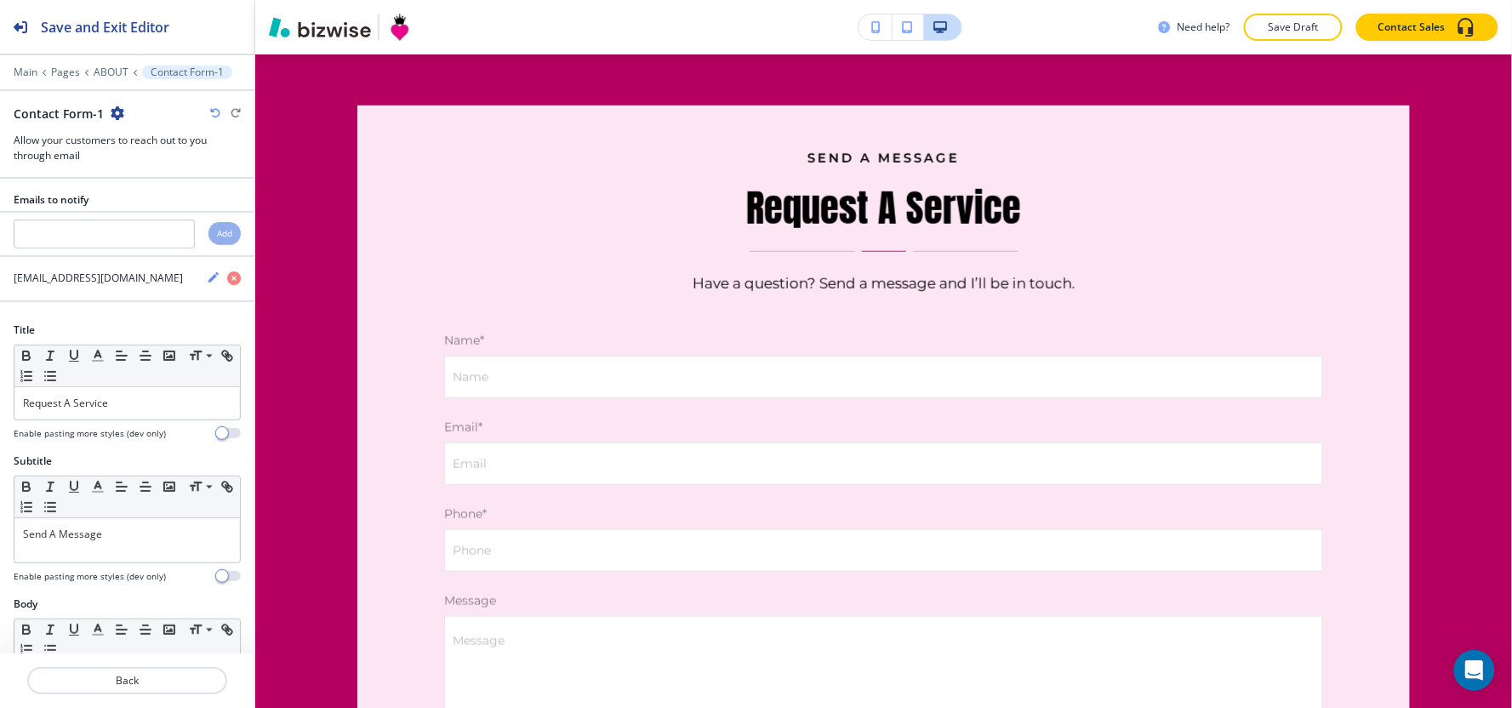
scroll to position [2279, 0]
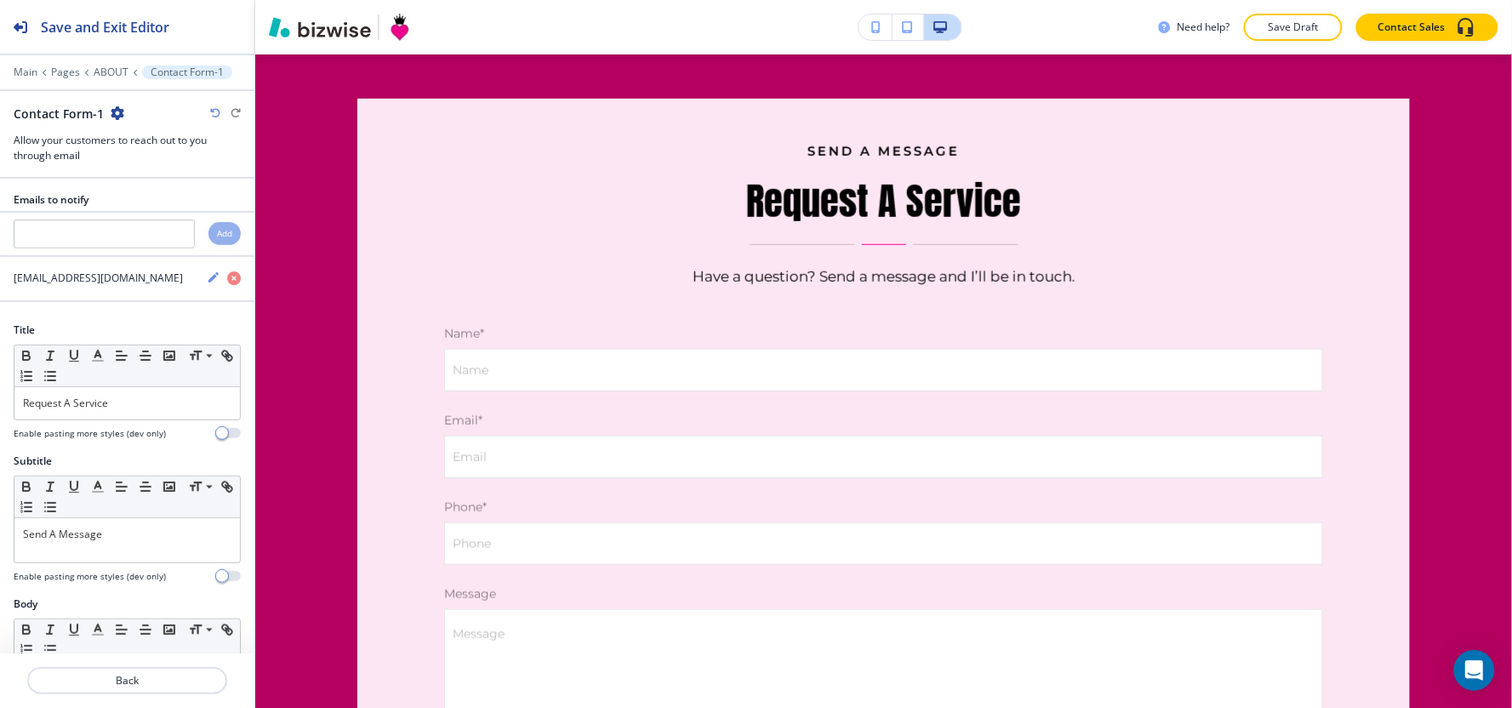
click at [111, 111] on icon "button" at bounding box center [118, 113] width 14 height 14
click at [122, 132] on button "Rename Section" at bounding box center [163, 143] width 109 height 30
click at [122, 128] on input "Contact Form-1" at bounding box center [102, 113] width 176 height 34
type input "Contact Form"
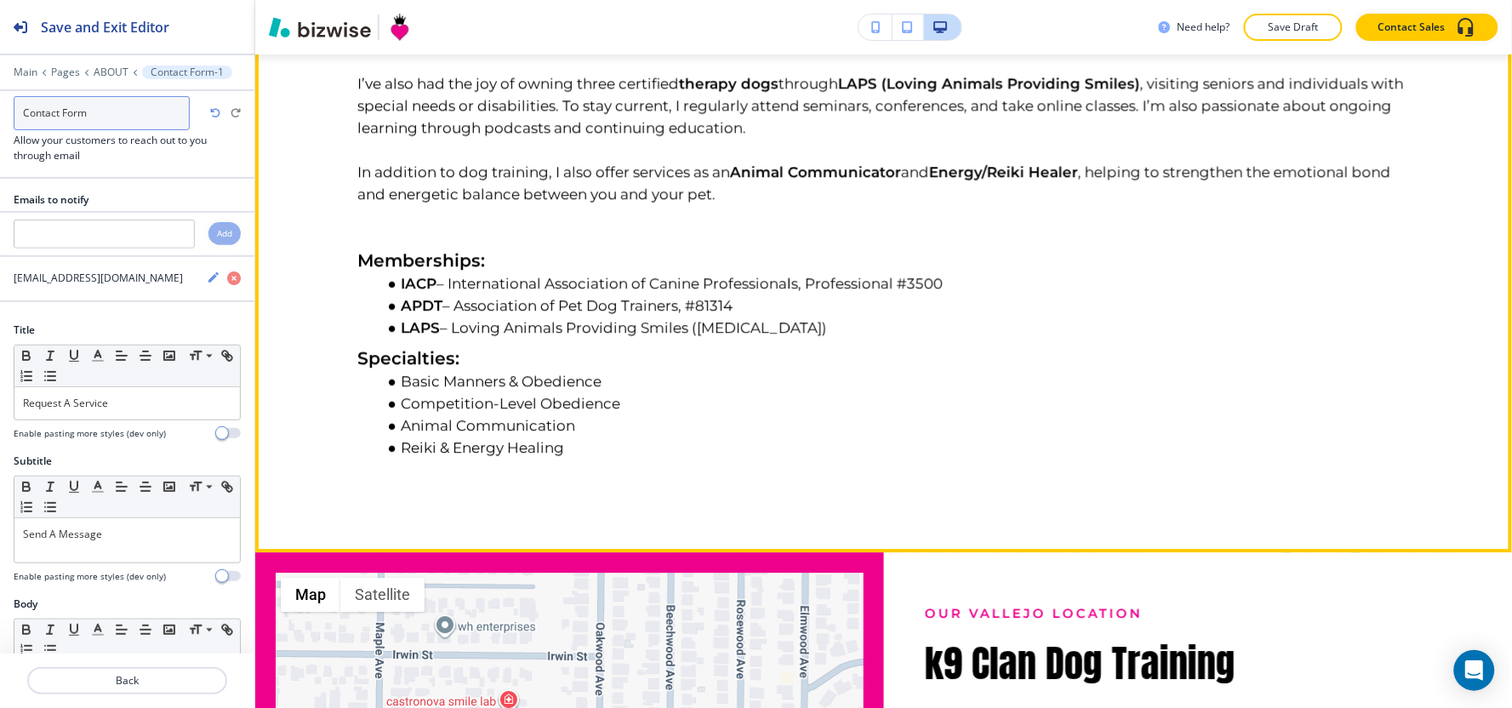
scroll to position [1333, 0]
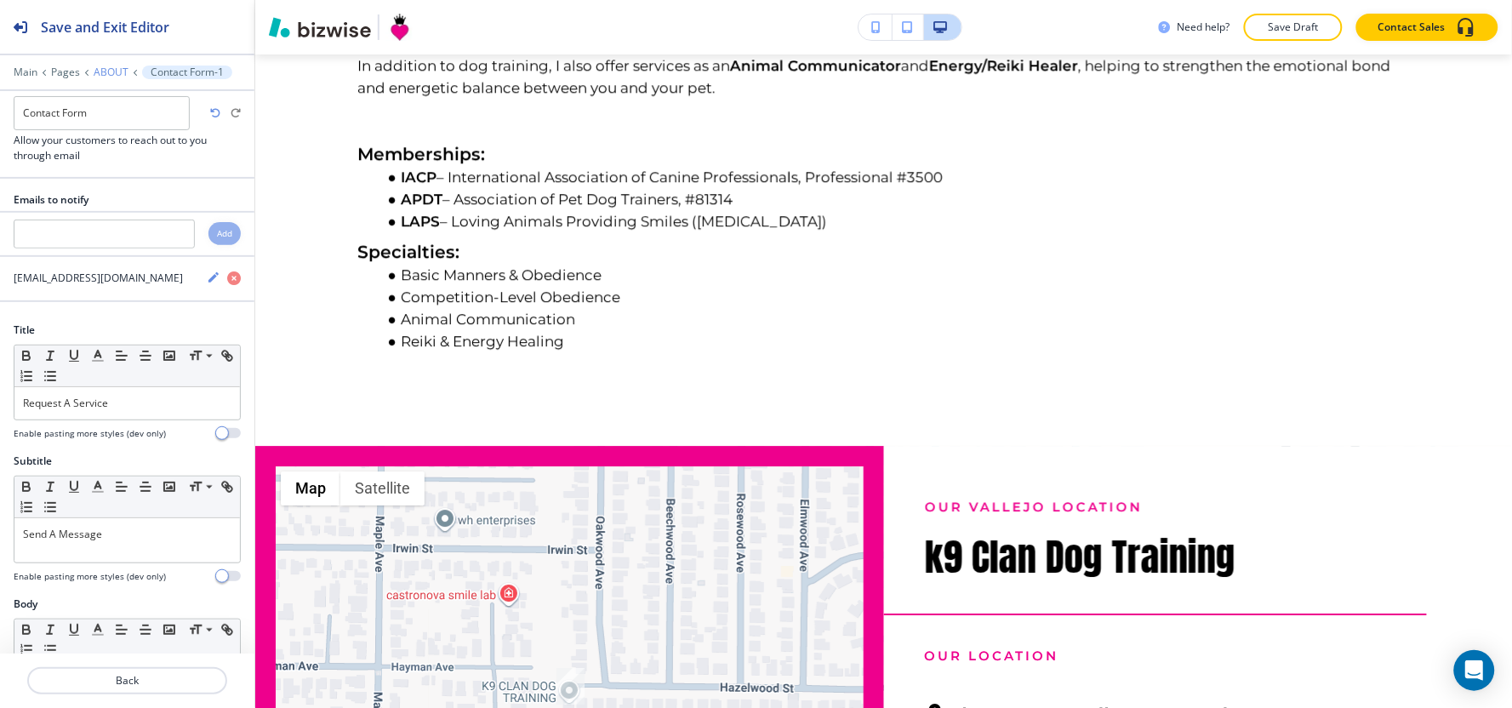
click at [117, 73] on p "ABOUT" at bounding box center [111, 72] width 35 height 12
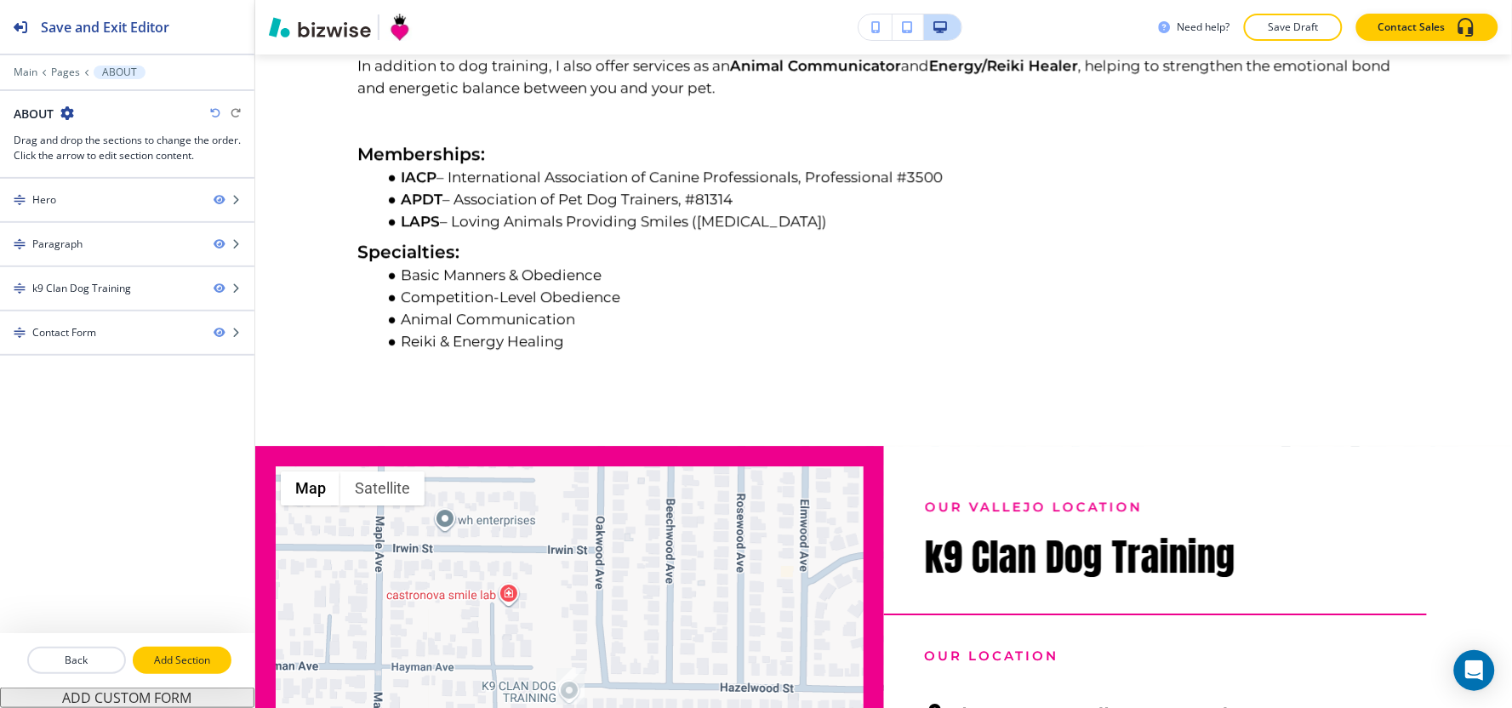
click at [164, 661] on p "Add Section" at bounding box center [181, 660] width 95 height 15
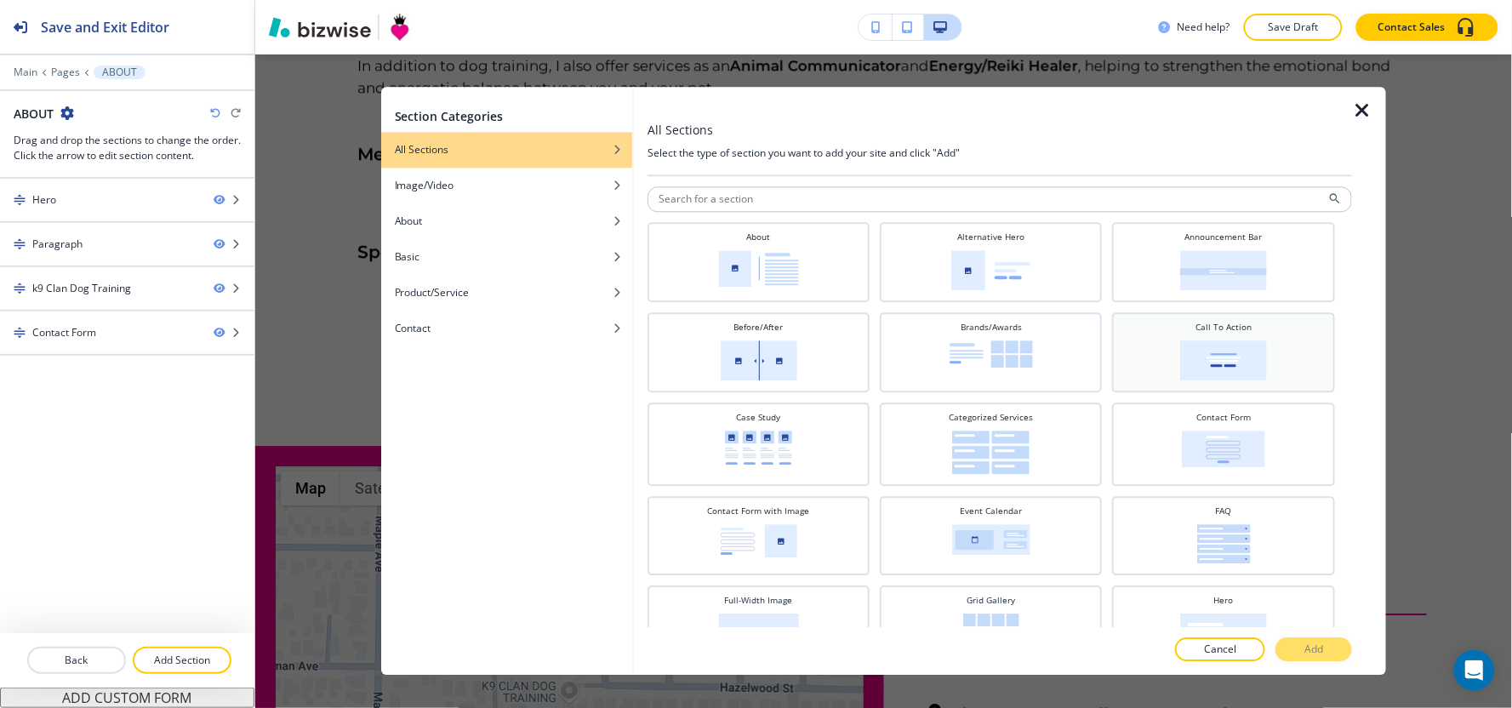
click at [1246, 368] on img at bounding box center [1223, 360] width 87 height 40
click at [1310, 647] on p "Add" at bounding box center [1313, 649] width 19 height 15
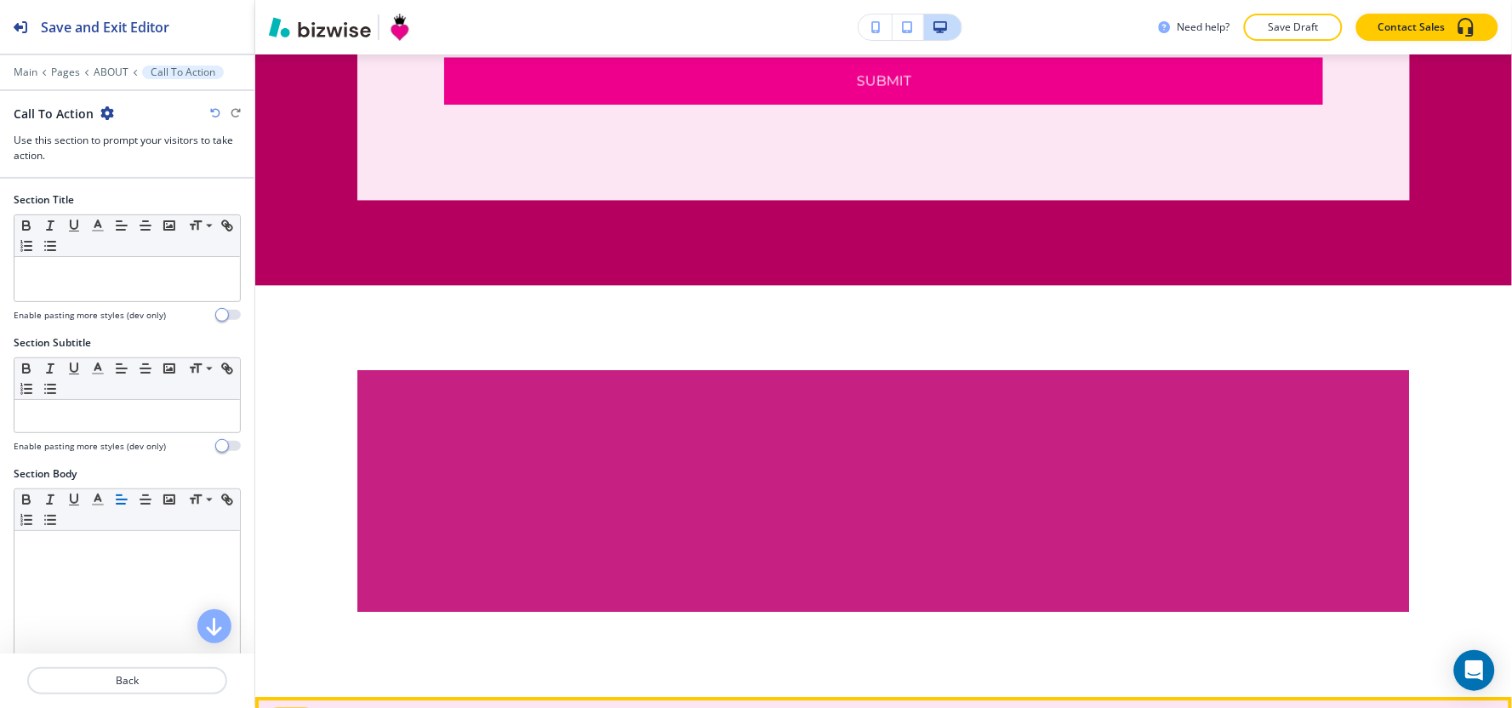
scroll to position [2954, 0]
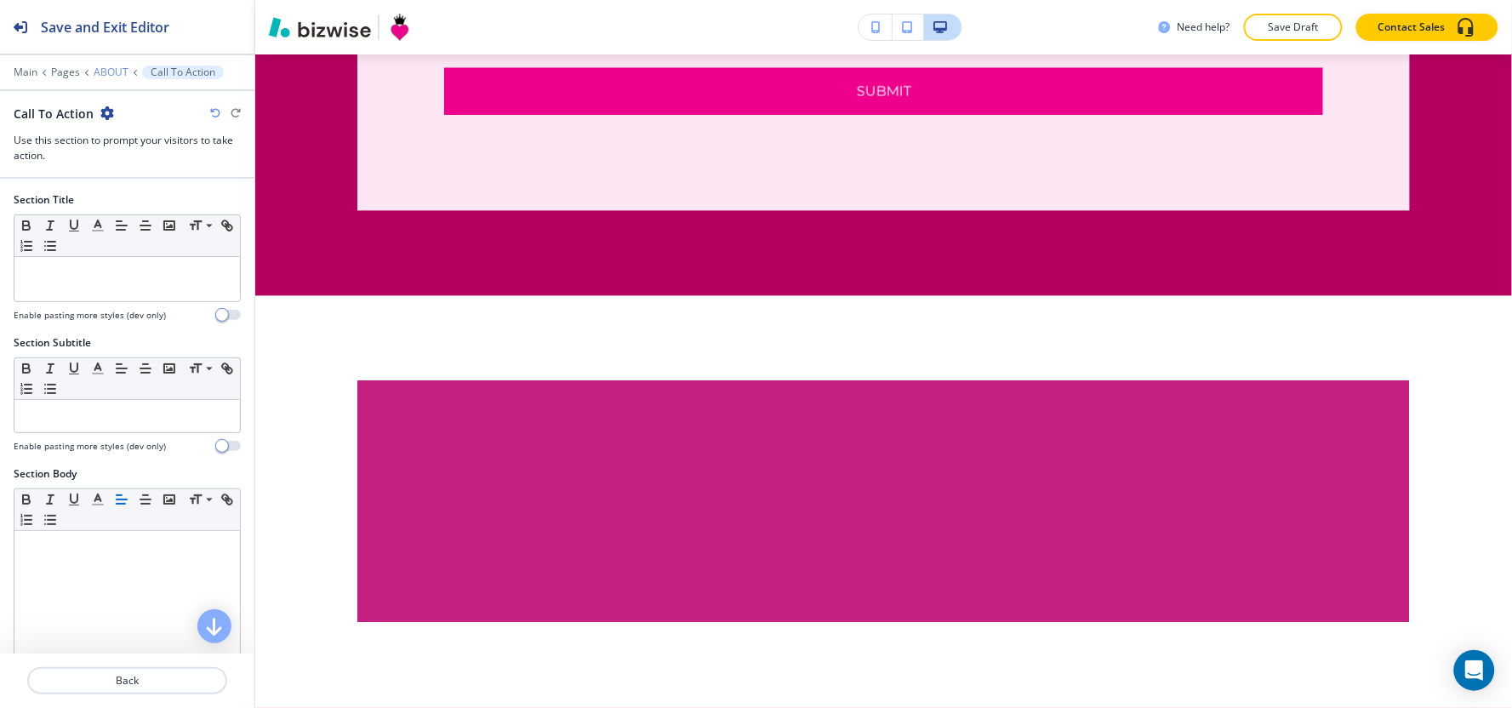
click at [115, 72] on p "ABOUT" at bounding box center [111, 72] width 35 height 12
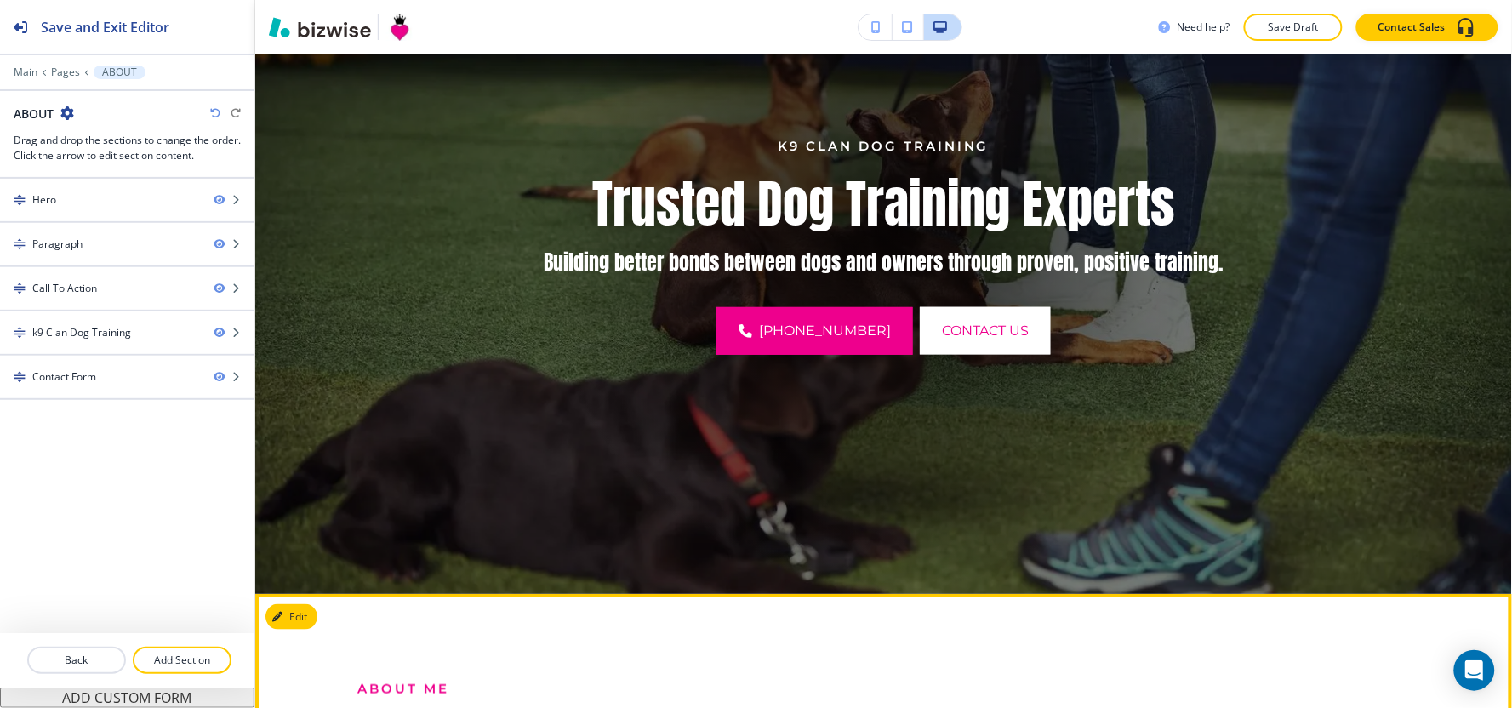
scroll to position [116, 0]
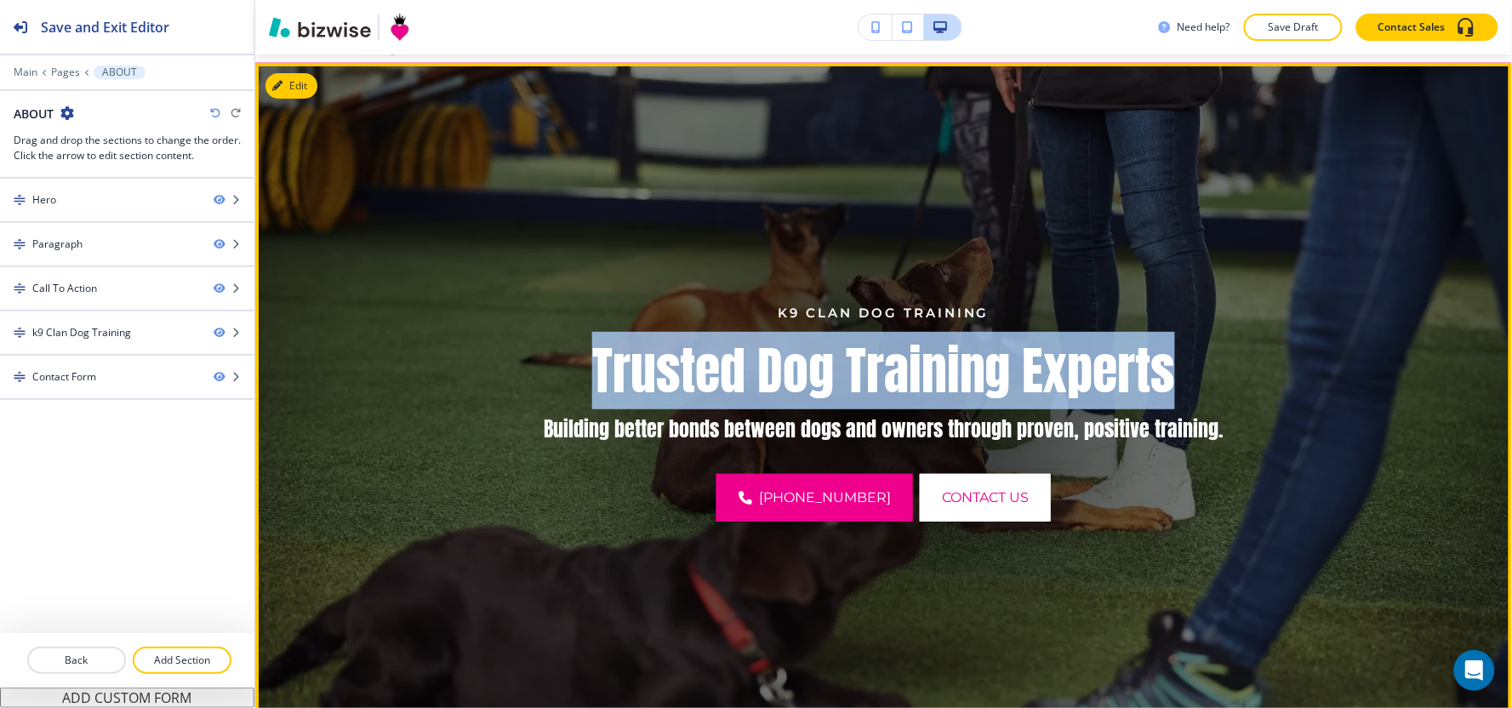
drag, startPoint x: 576, startPoint y: 379, endPoint x: 1230, endPoint y: 351, distance: 654.9
click at [1230, 351] on p "Trusted Dog Training Experts" at bounding box center [883, 370] width 859 height 60
copy p "Trusted Dog Training Experts"
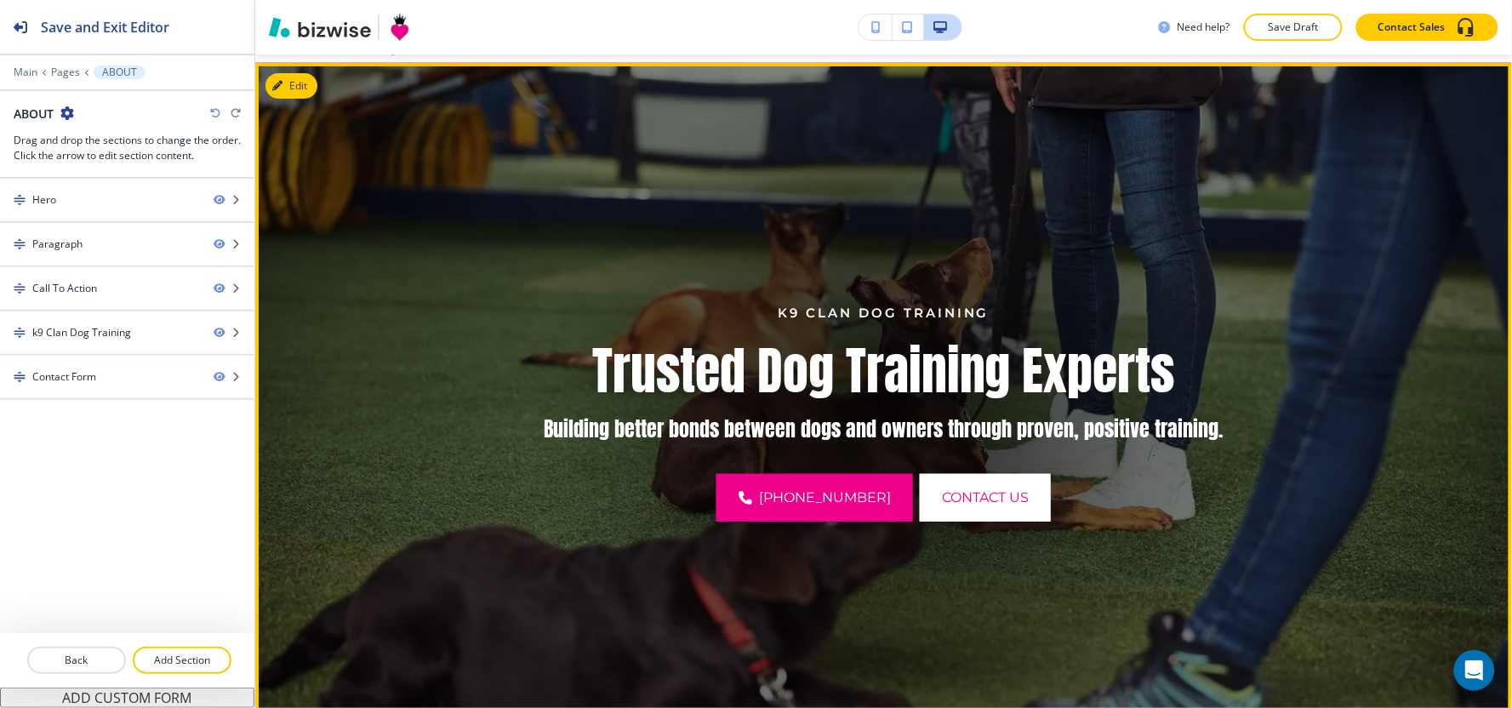
click at [892, 260] on div at bounding box center [884, 412] width 698 height 698
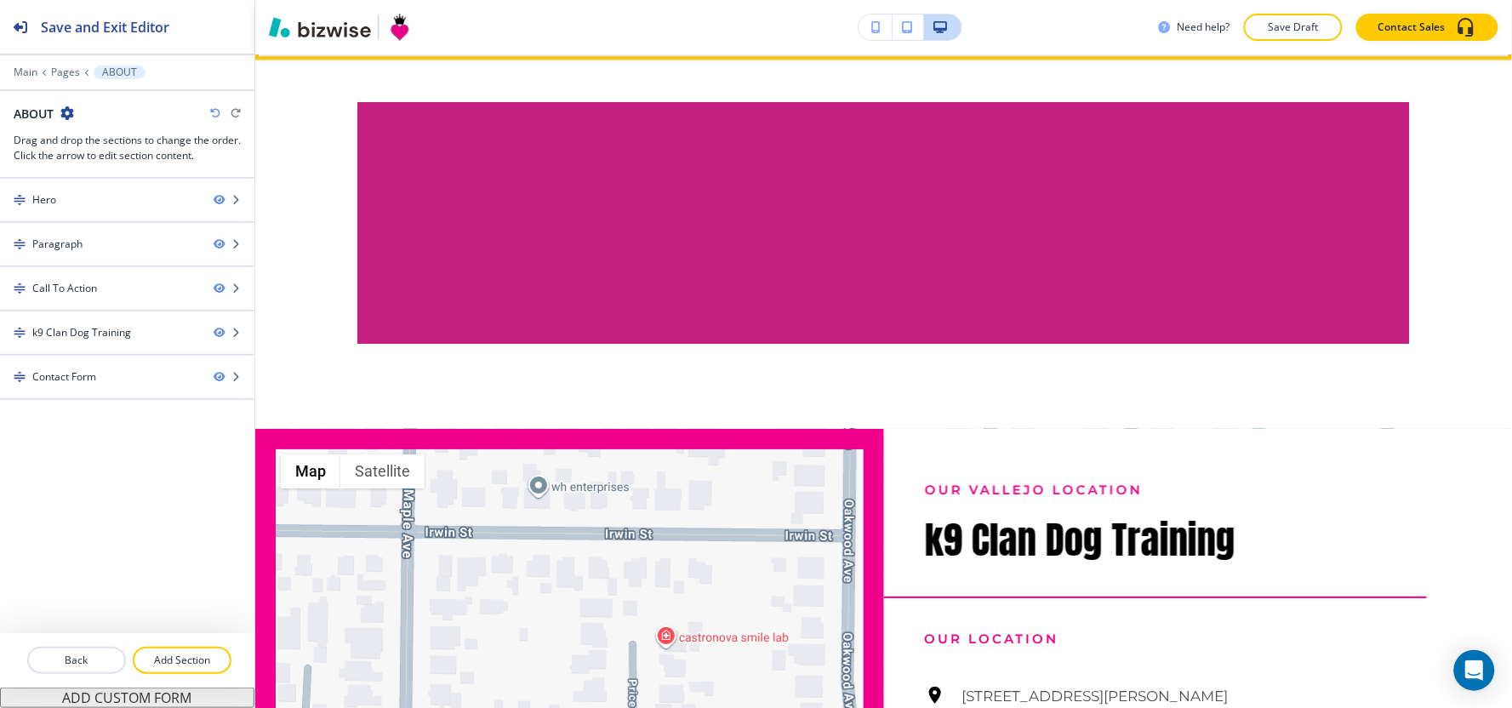
scroll to position [1345, 0]
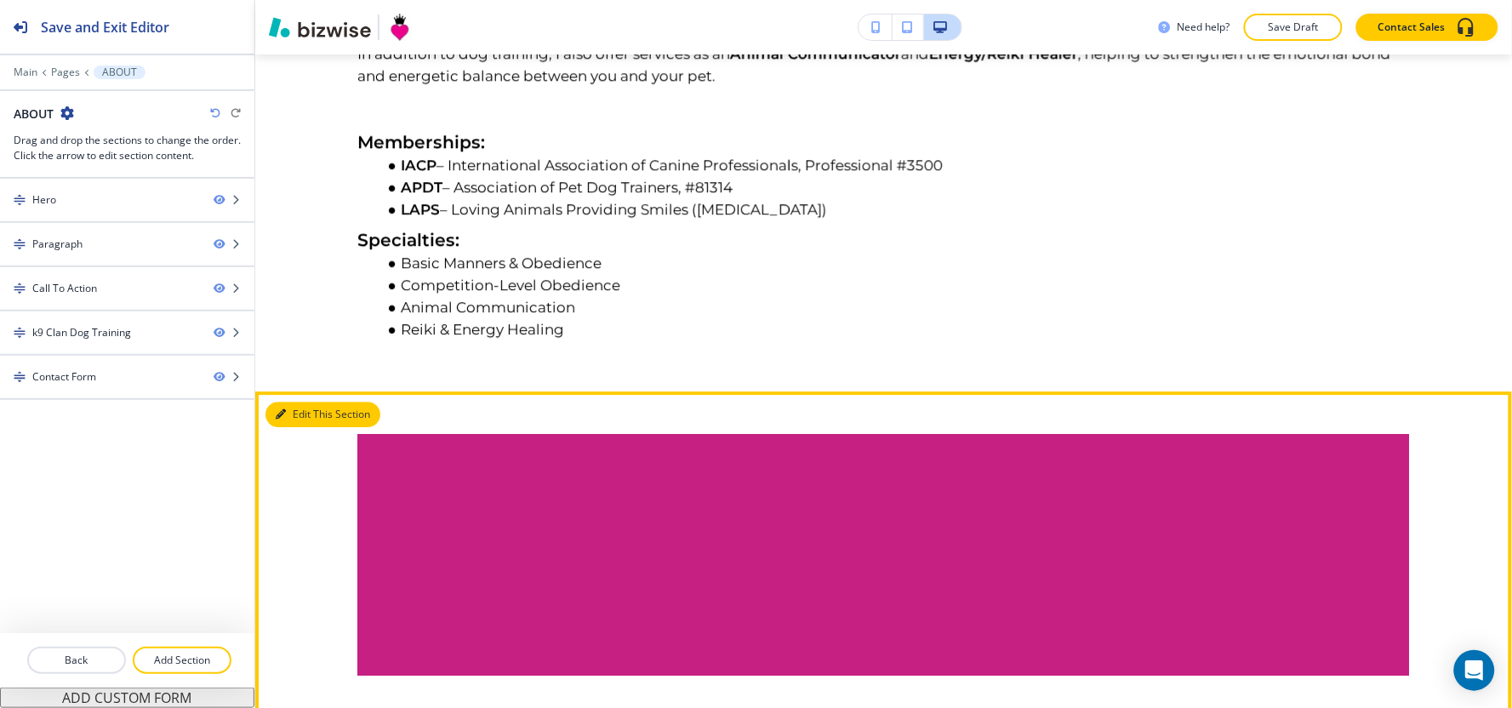
click at [313, 427] on button "Edit This Section" at bounding box center [322, 415] width 115 height 26
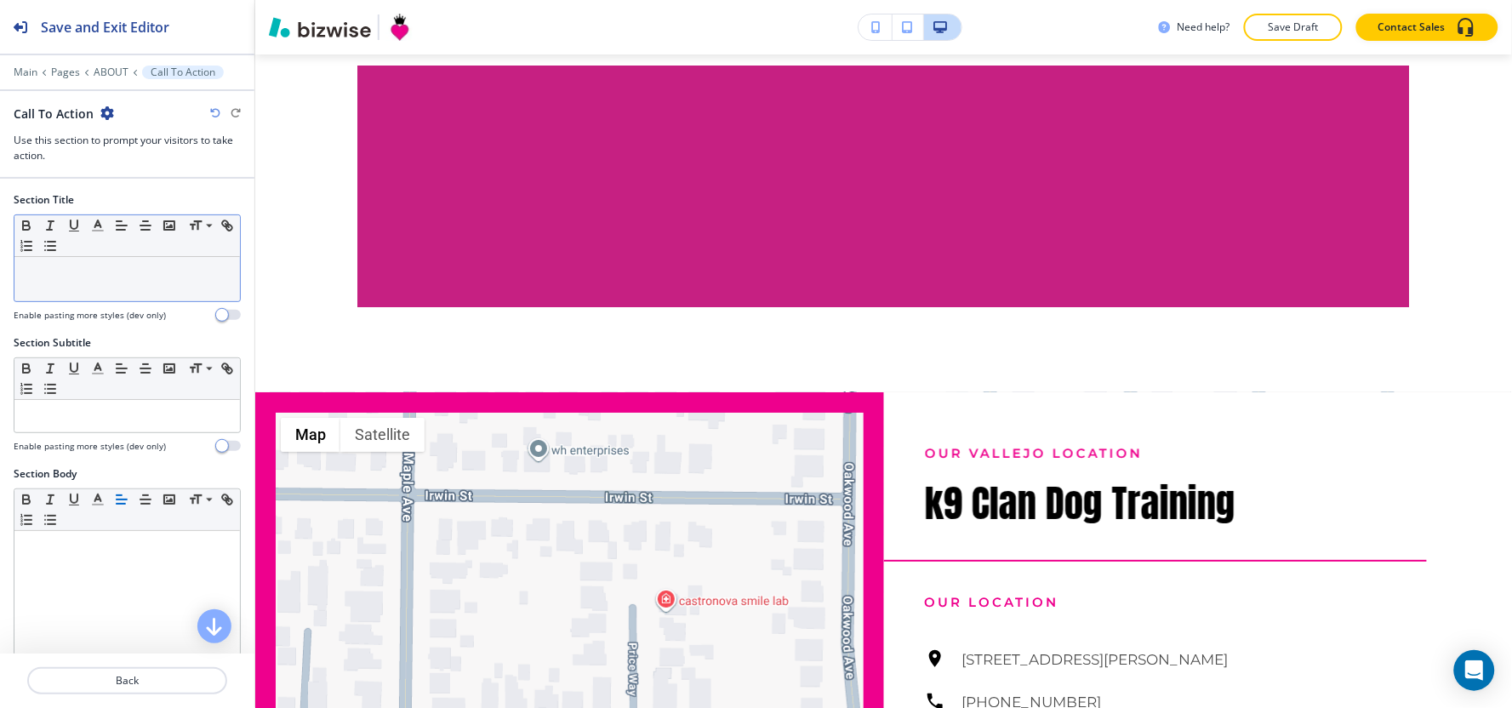
scroll to position [1723, 0]
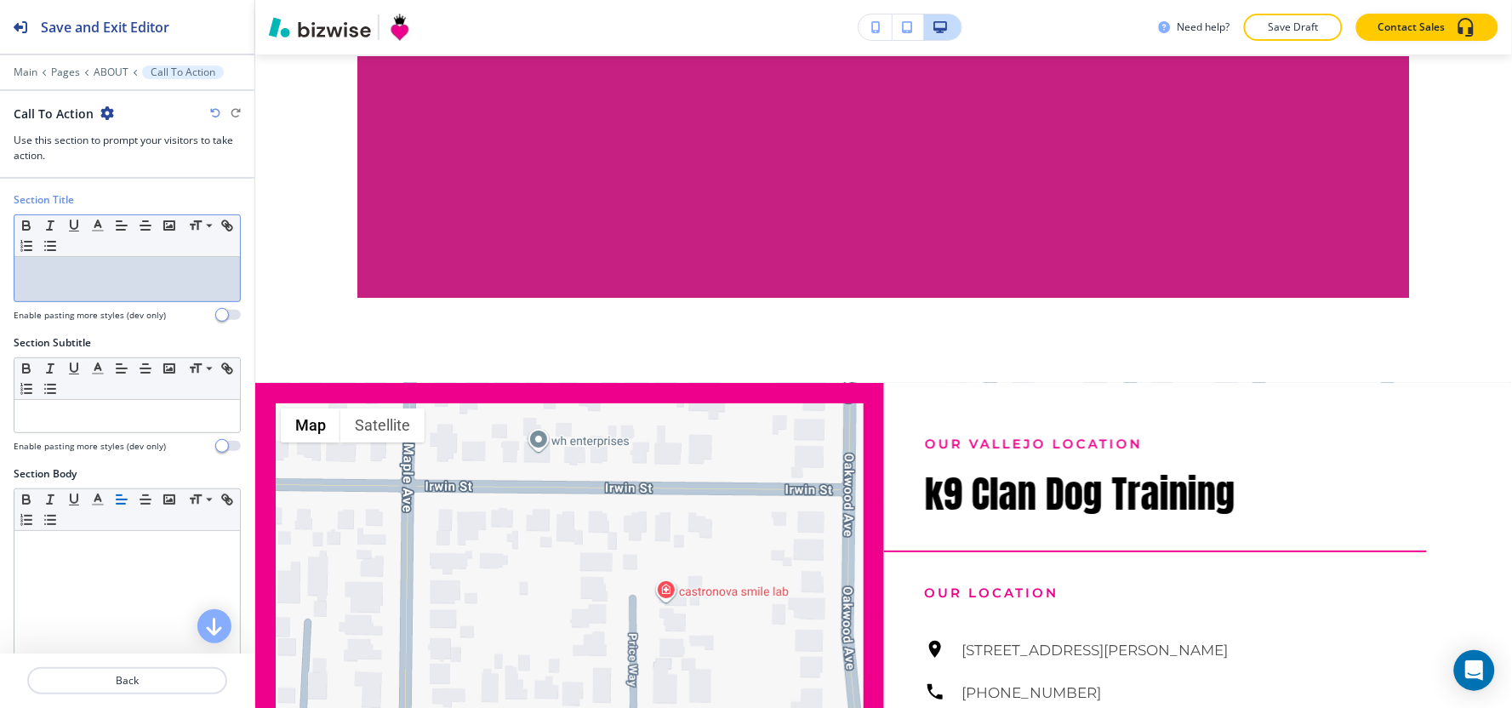
click at [51, 287] on div at bounding box center [126, 279] width 225 height 44
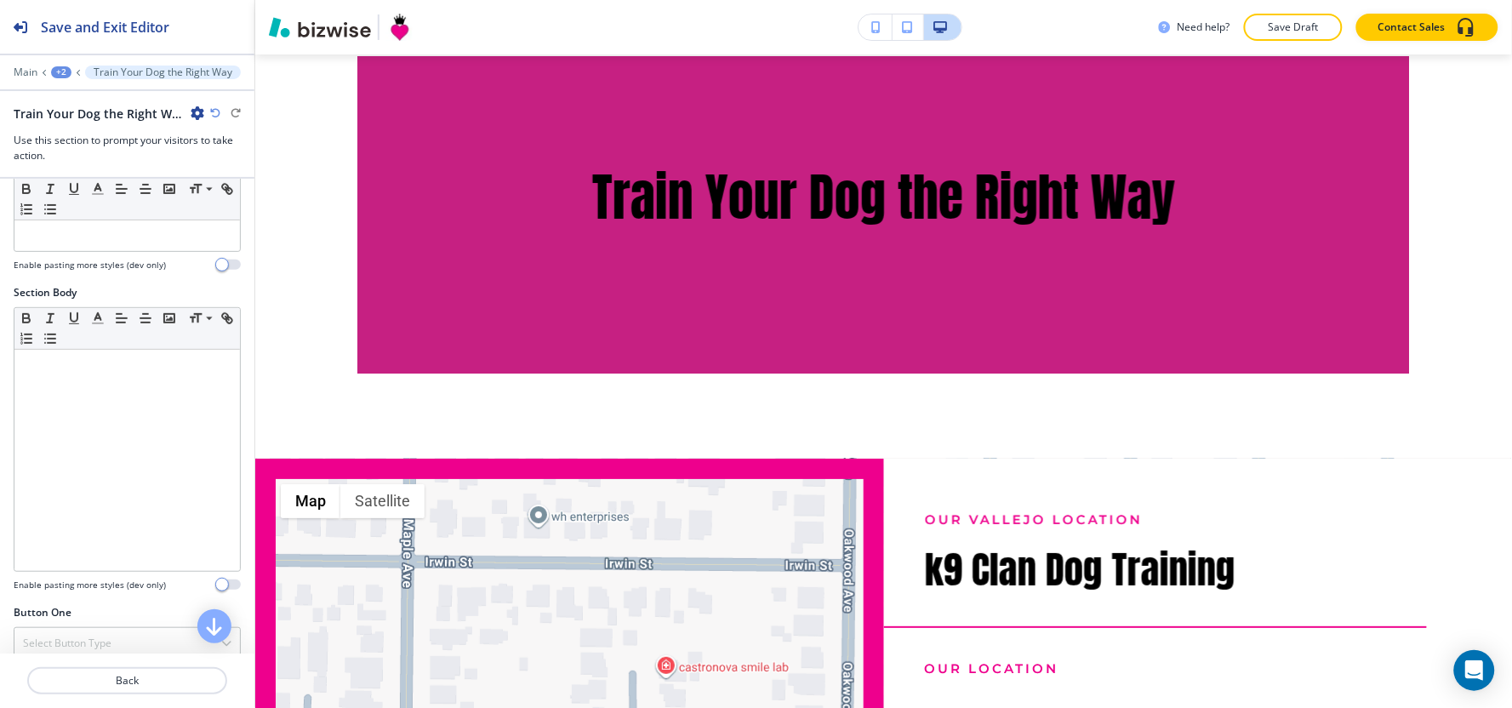
scroll to position [189, 0]
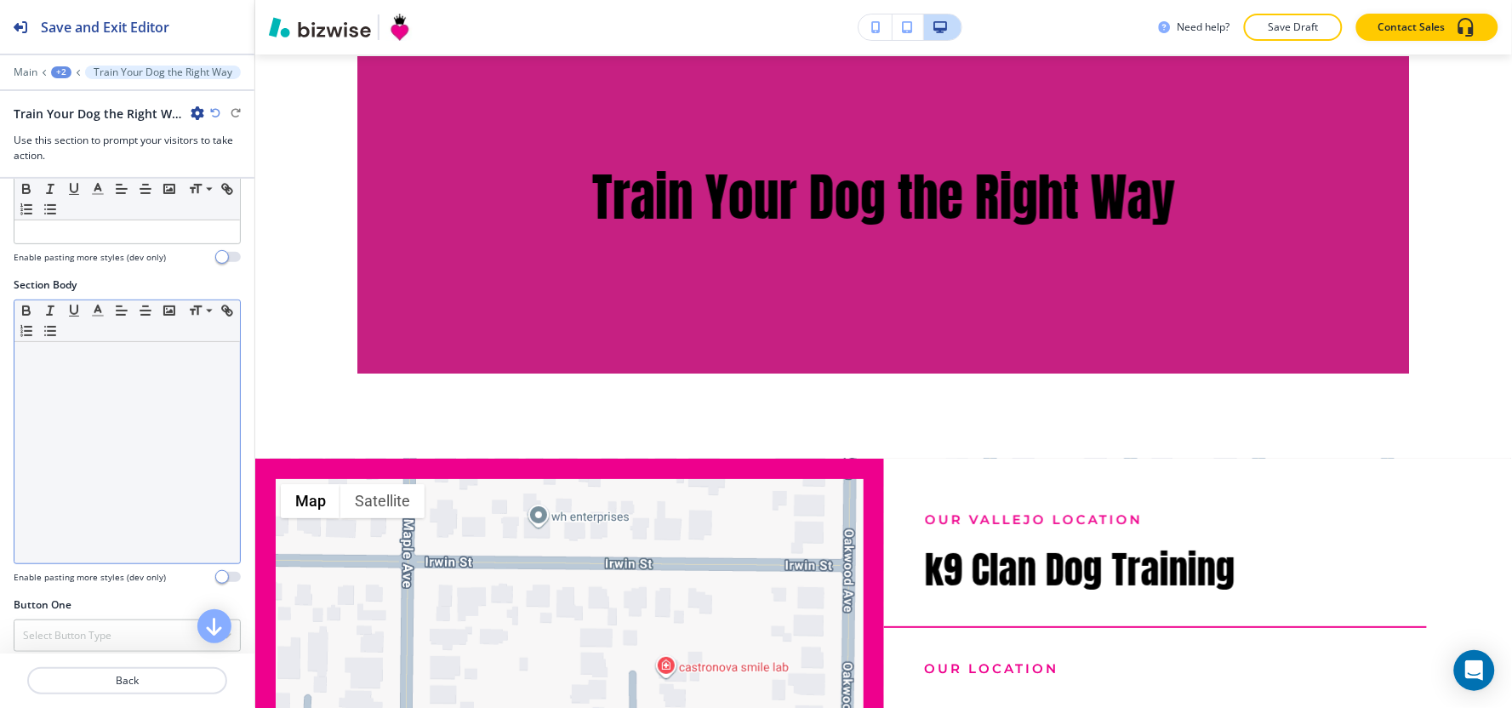
click at [86, 405] on div at bounding box center [126, 452] width 225 height 221
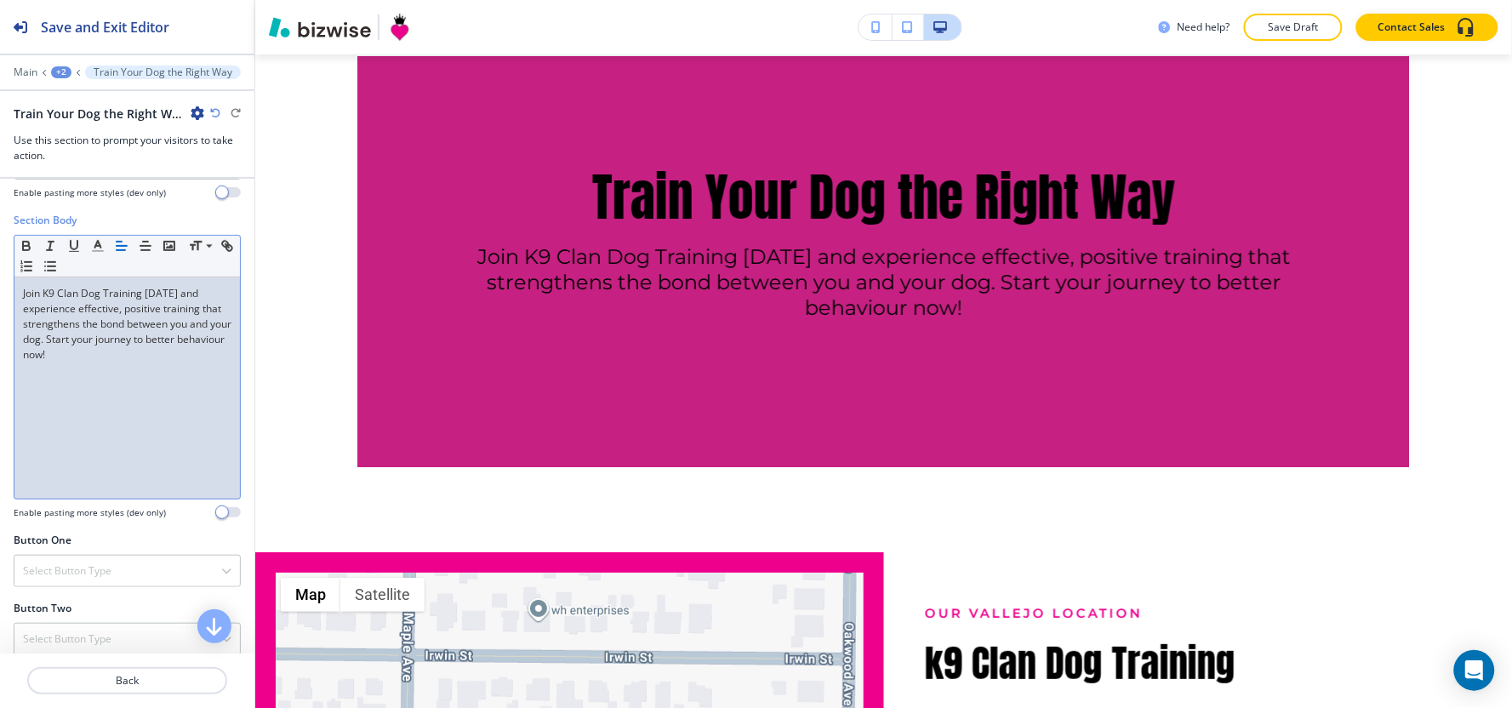
scroll to position [472, 0]
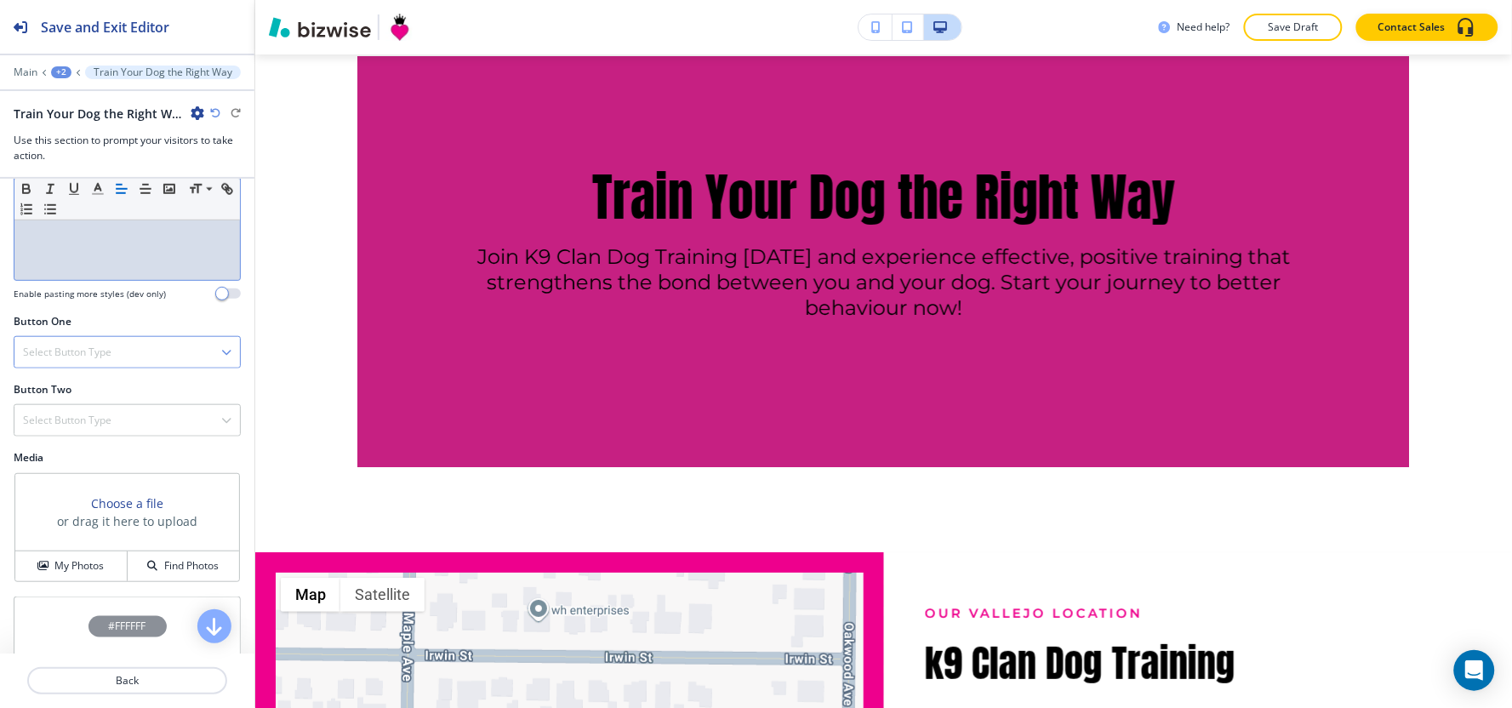
click at [114, 364] on div "Select Button Type" at bounding box center [126, 352] width 225 height 31
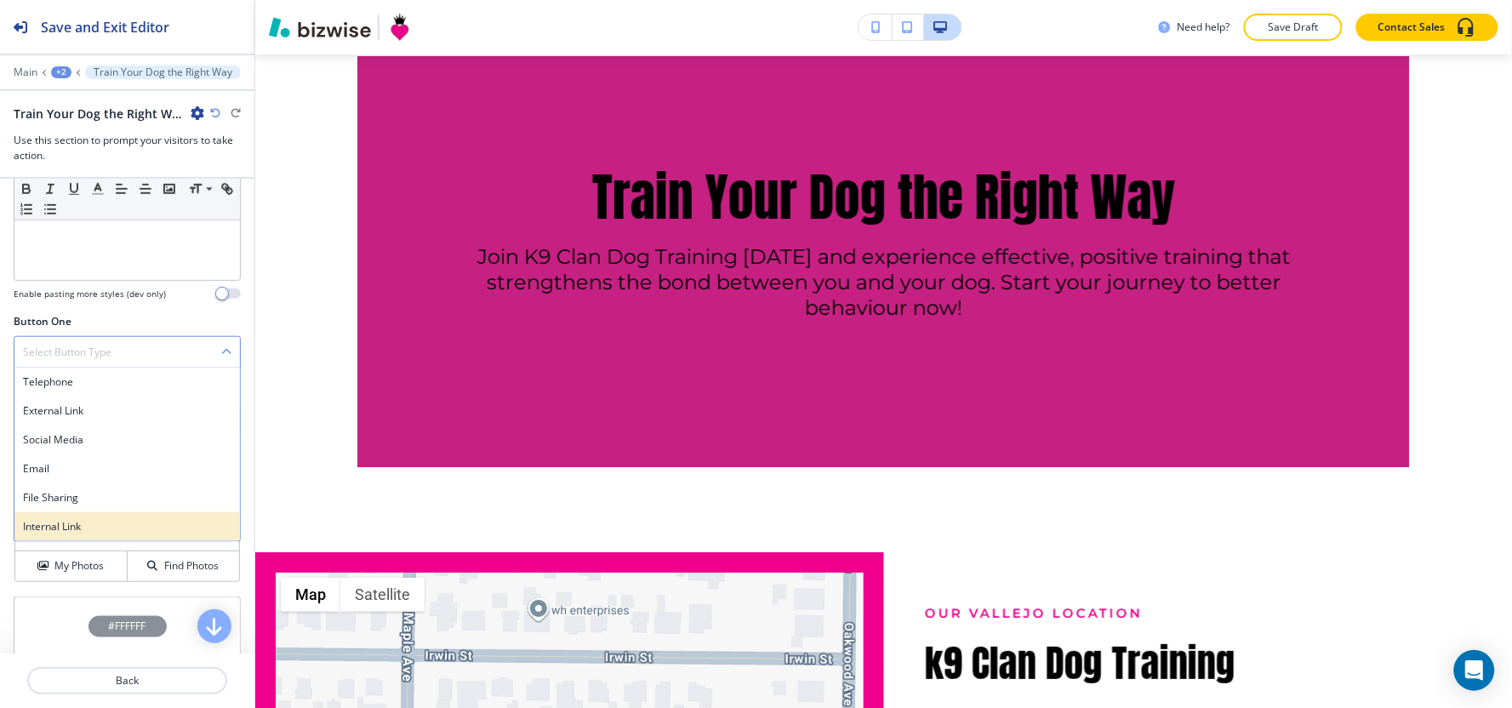
click at [90, 514] on div "Internal Link" at bounding box center [126, 526] width 225 height 29
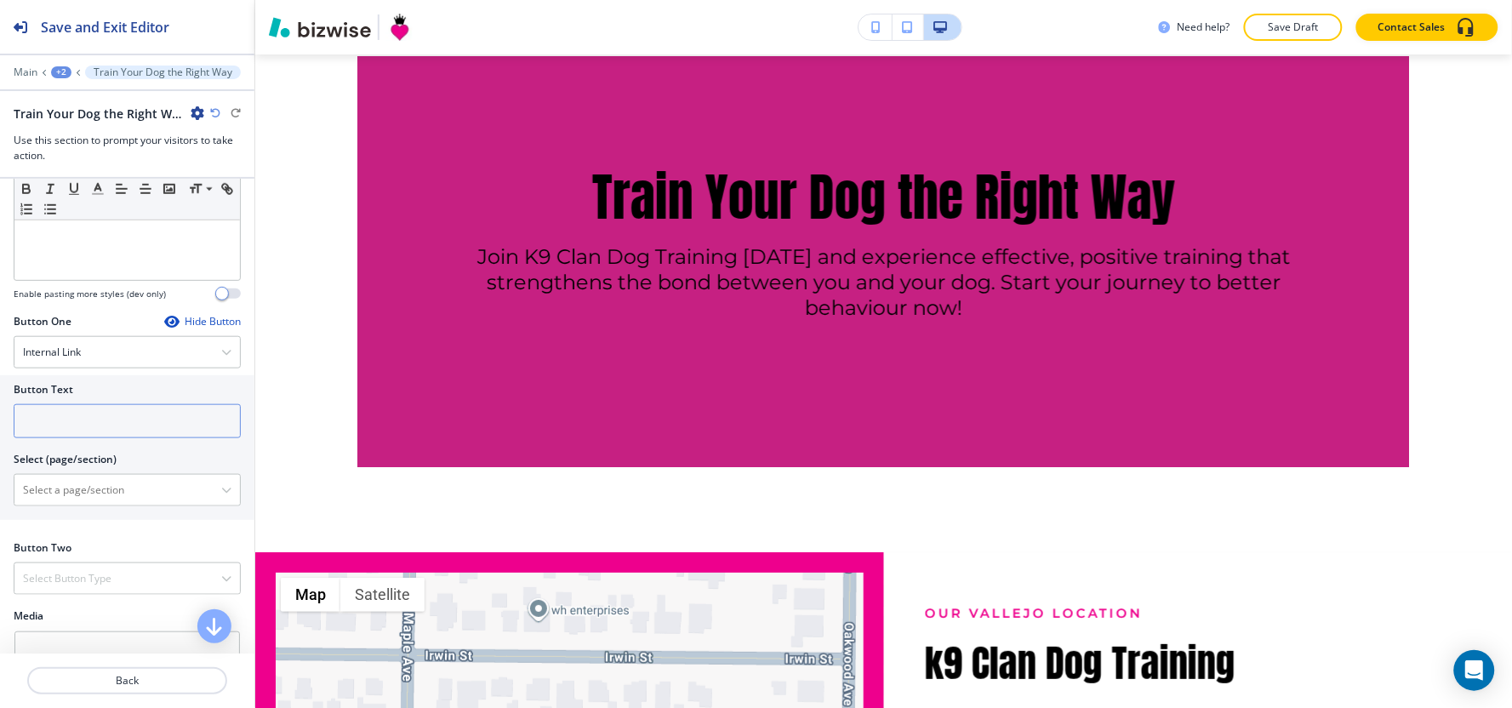
click at [87, 431] on input "text" at bounding box center [127, 421] width 227 height 34
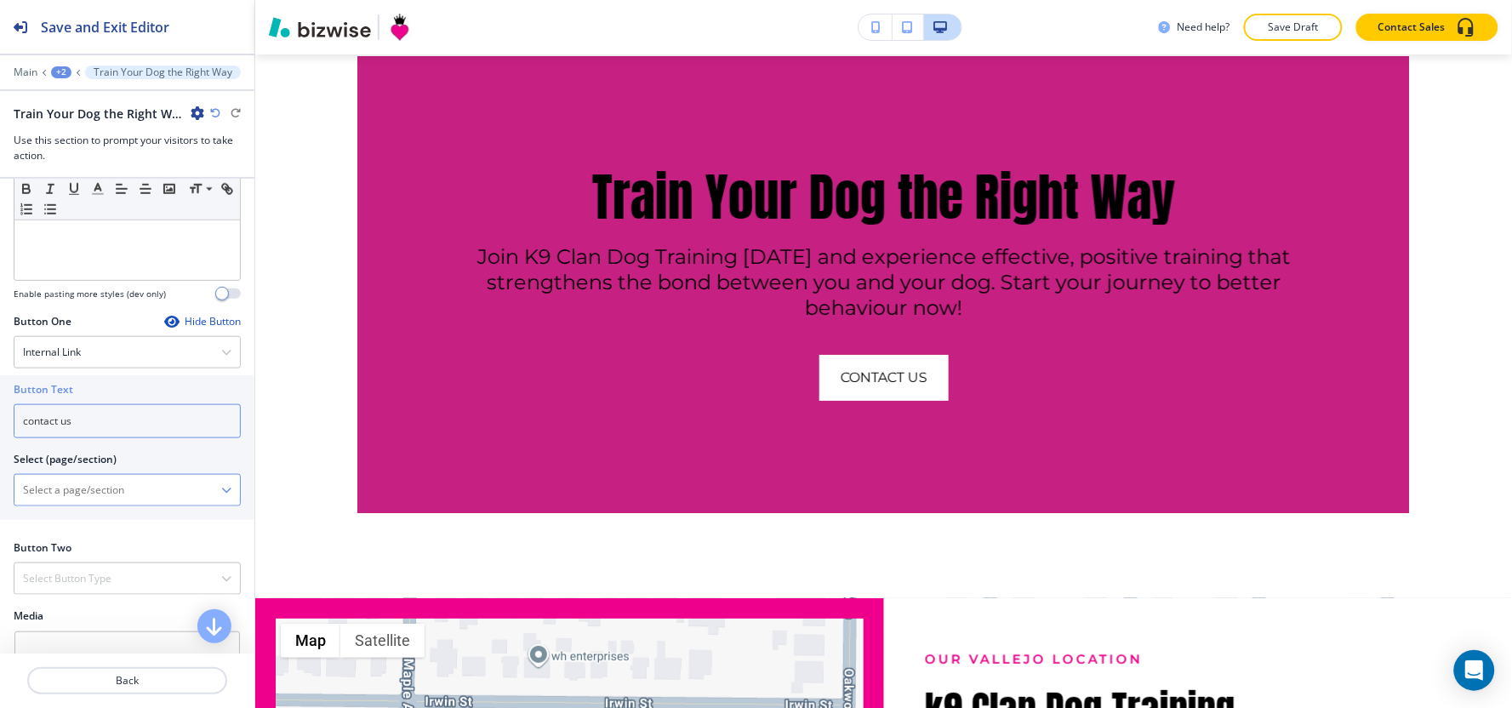
type input "contact us"
click at [64, 499] on \(page\/section\) "Manual Input" at bounding box center [117, 490] width 207 height 29
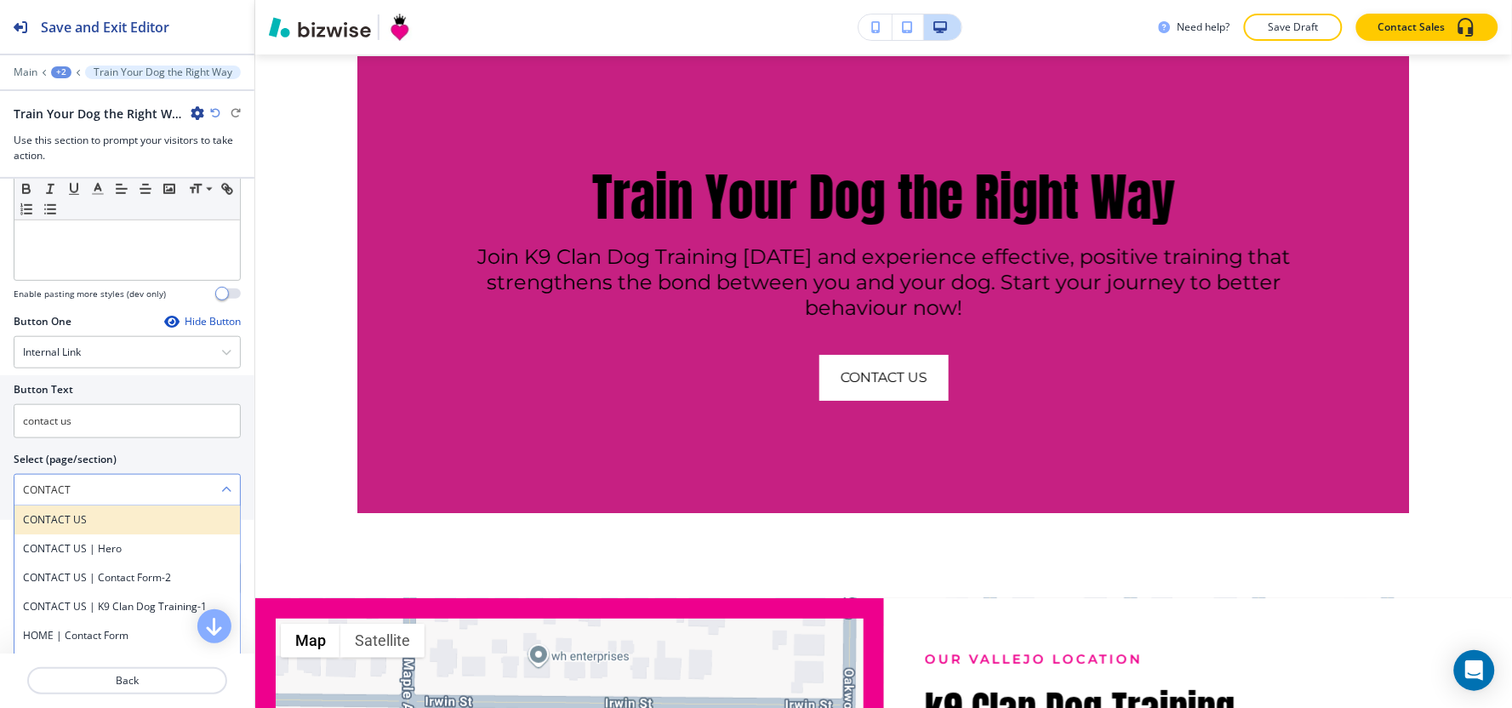
click at [100, 516] on h4 "CONTACT US" at bounding box center [127, 519] width 208 height 15
type \(page\/section\) "CONTACT US"
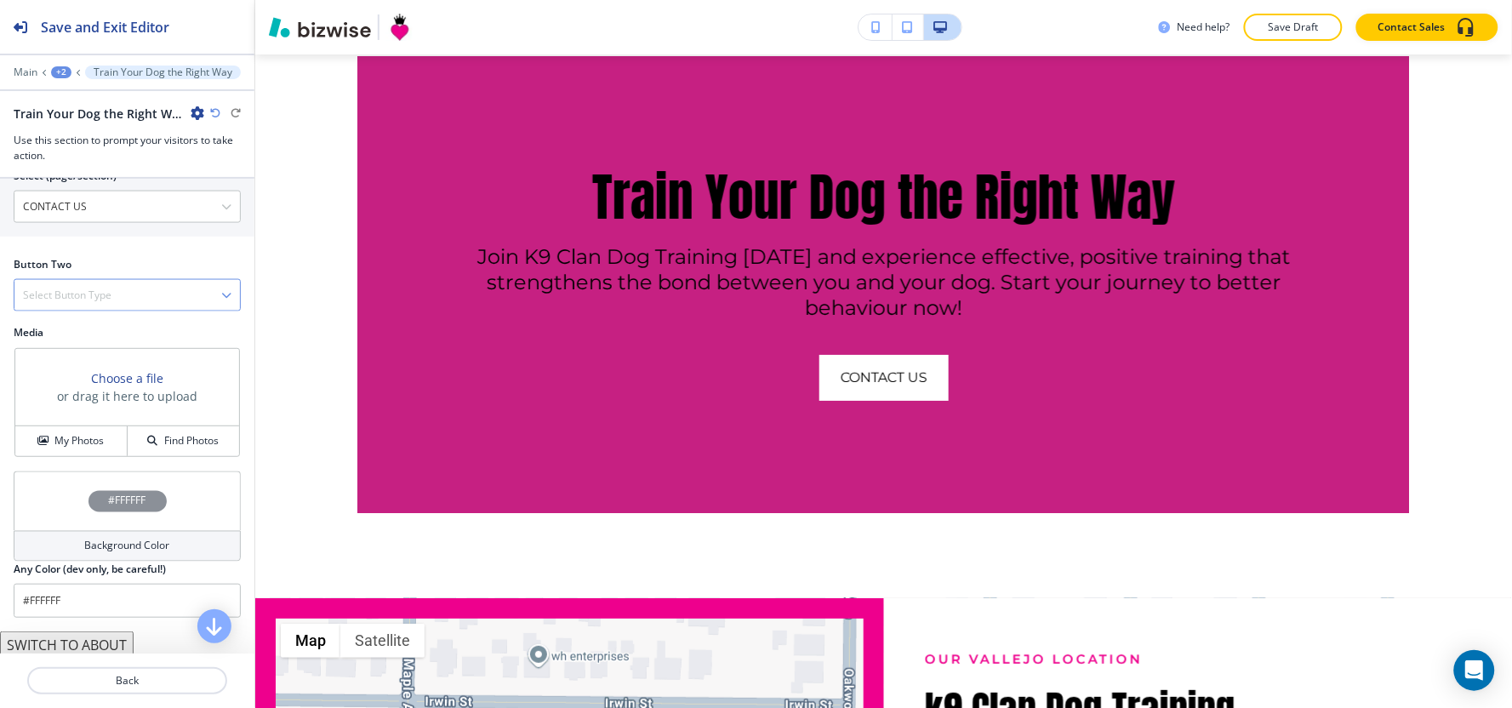
click at [58, 285] on div "Select Button Type" at bounding box center [126, 295] width 225 height 31
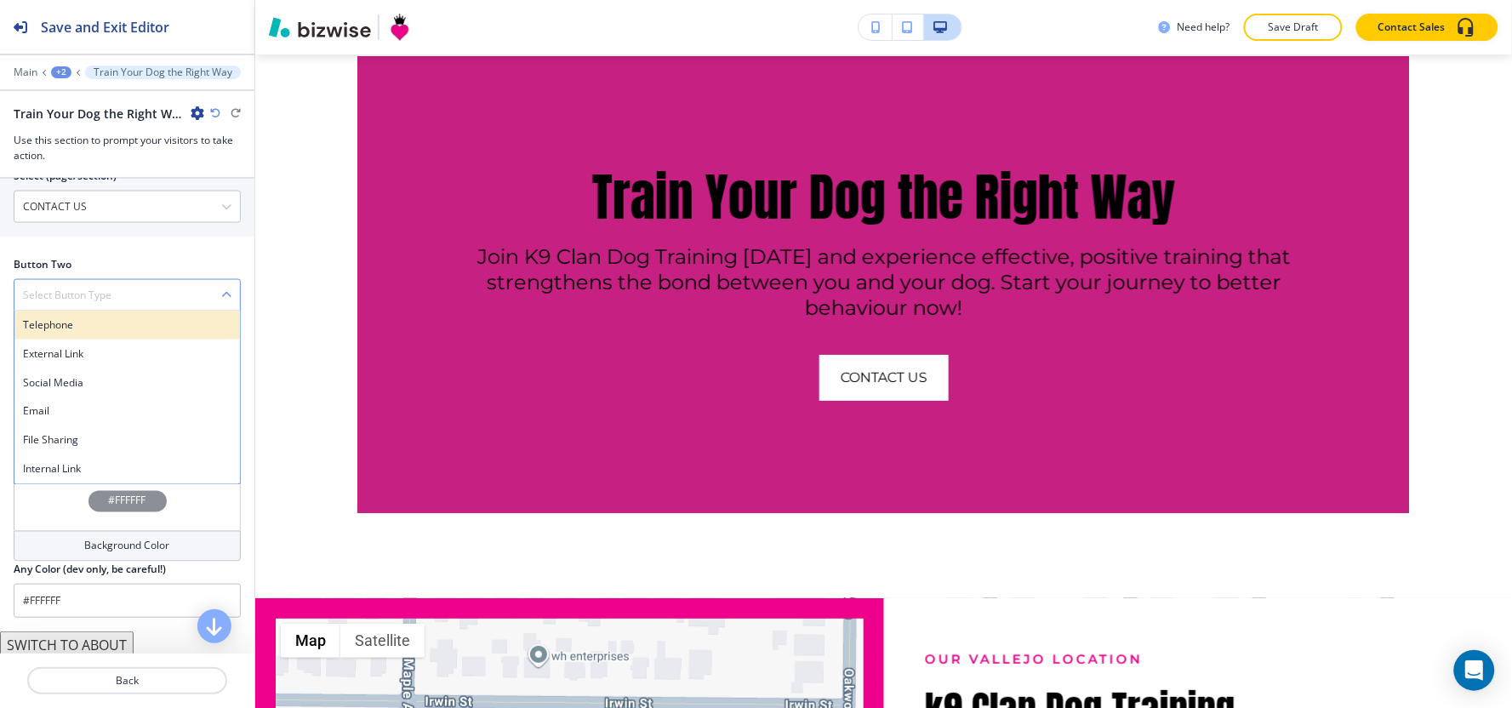
click at [52, 320] on h4 "Telephone" at bounding box center [127, 324] width 208 height 15
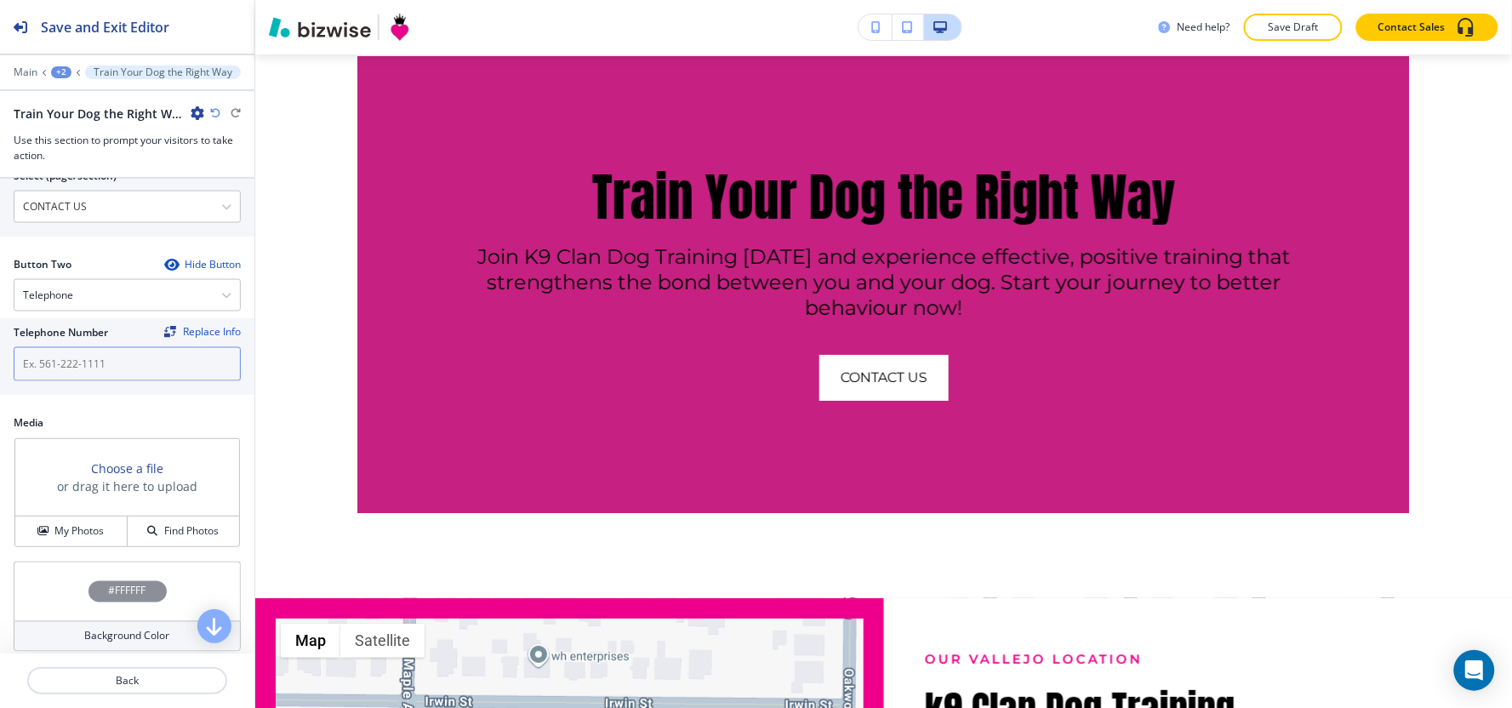
click at [58, 374] on input "text" at bounding box center [127, 364] width 227 height 34
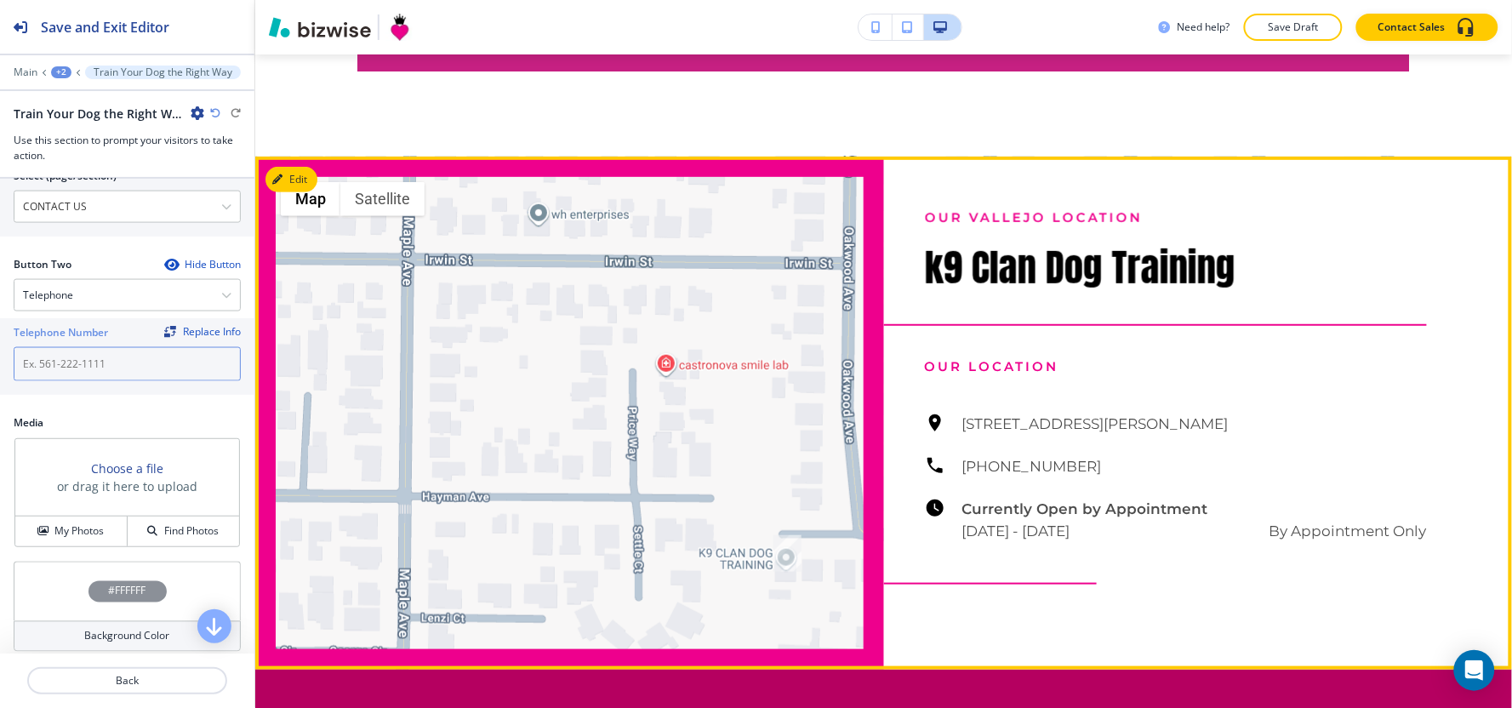
scroll to position [2196, 0]
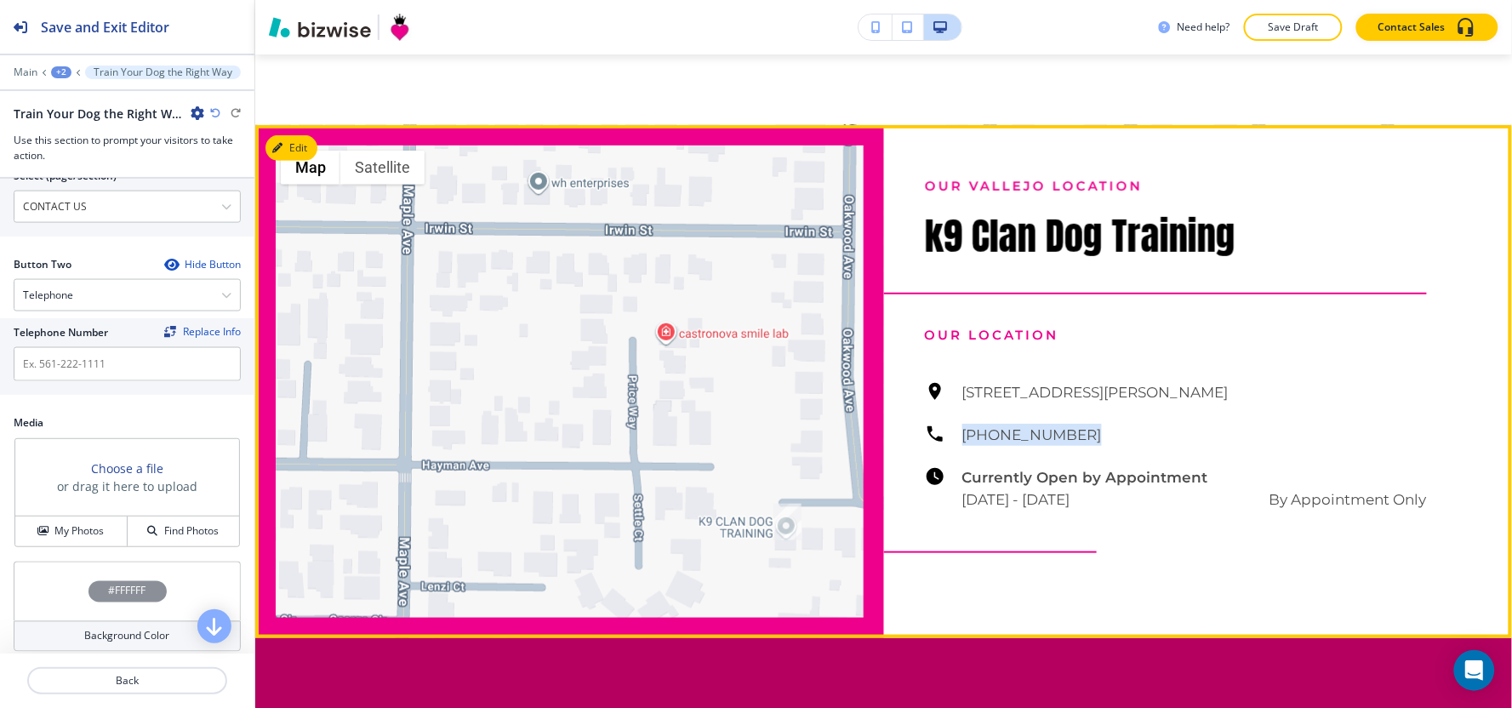
drag, startPoint x: 1078, startPoint y: 480, endPoint x: 956, endPoint y: 483, distance: 121.7
click at [956, 483] on div "[STREET_ADDRESS][PERSON_NAME] [PHONE_NUMBER] Currently Open by Appointment [DAT…" at bounding box center [1176, 445] width 503 height 129
copy h6 "[PHONE_NUMBER]"
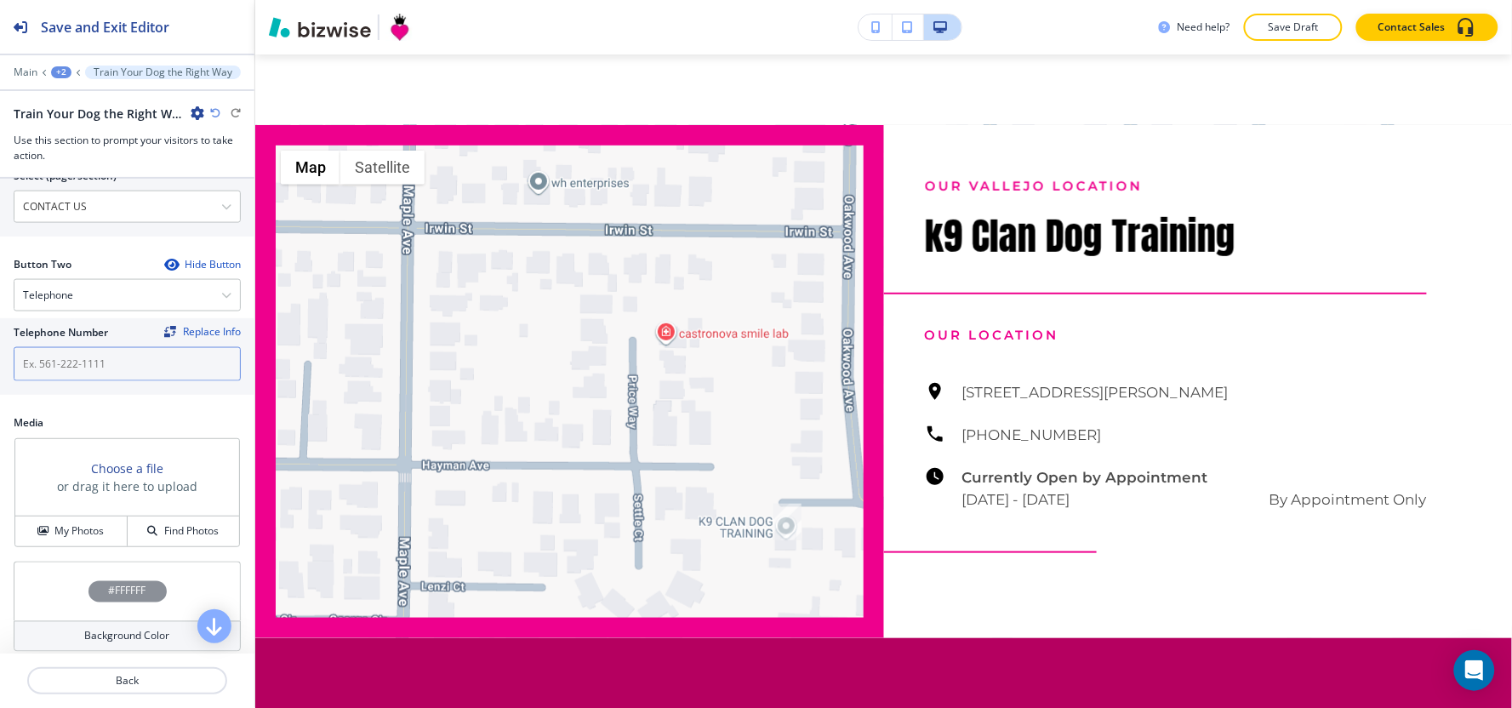
click at [72, 379] on input "text" at bounding box center [127, 364] width 227 height 34
paste input "[PHONE_NUMBER]"
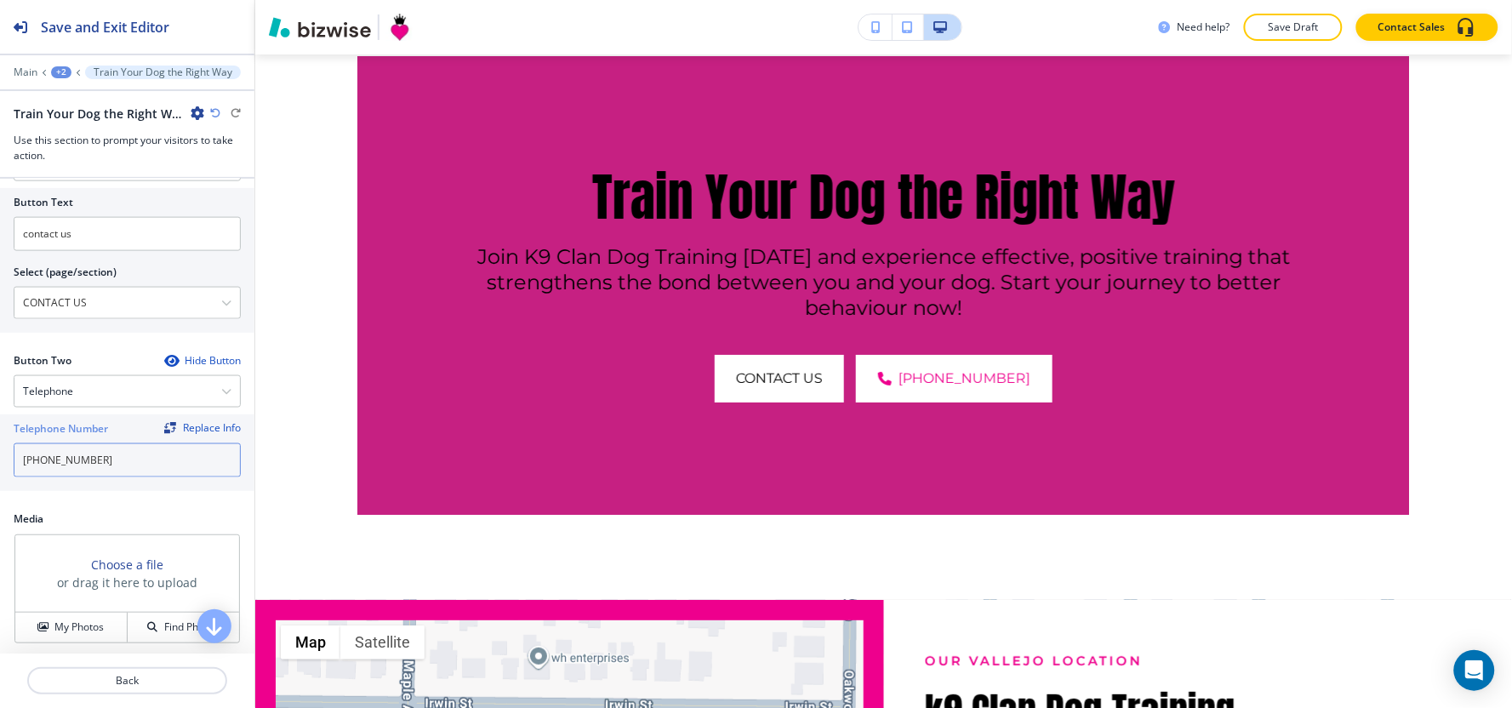
scroll to position [785, 0]
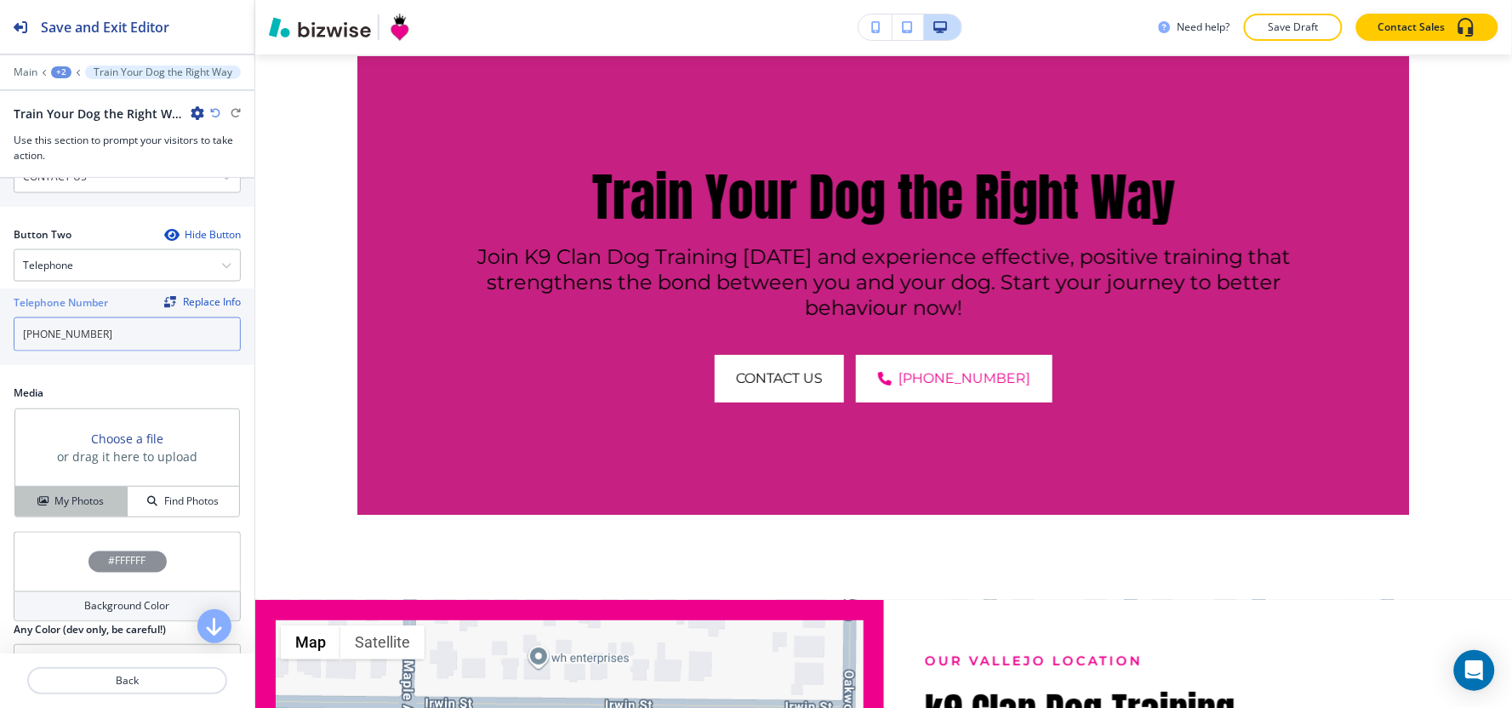
type input "[PHONE_NUMBER]"
click at [56, 507] on h4 "My Photos" at bounding box center [78, 500] width 49 height 15
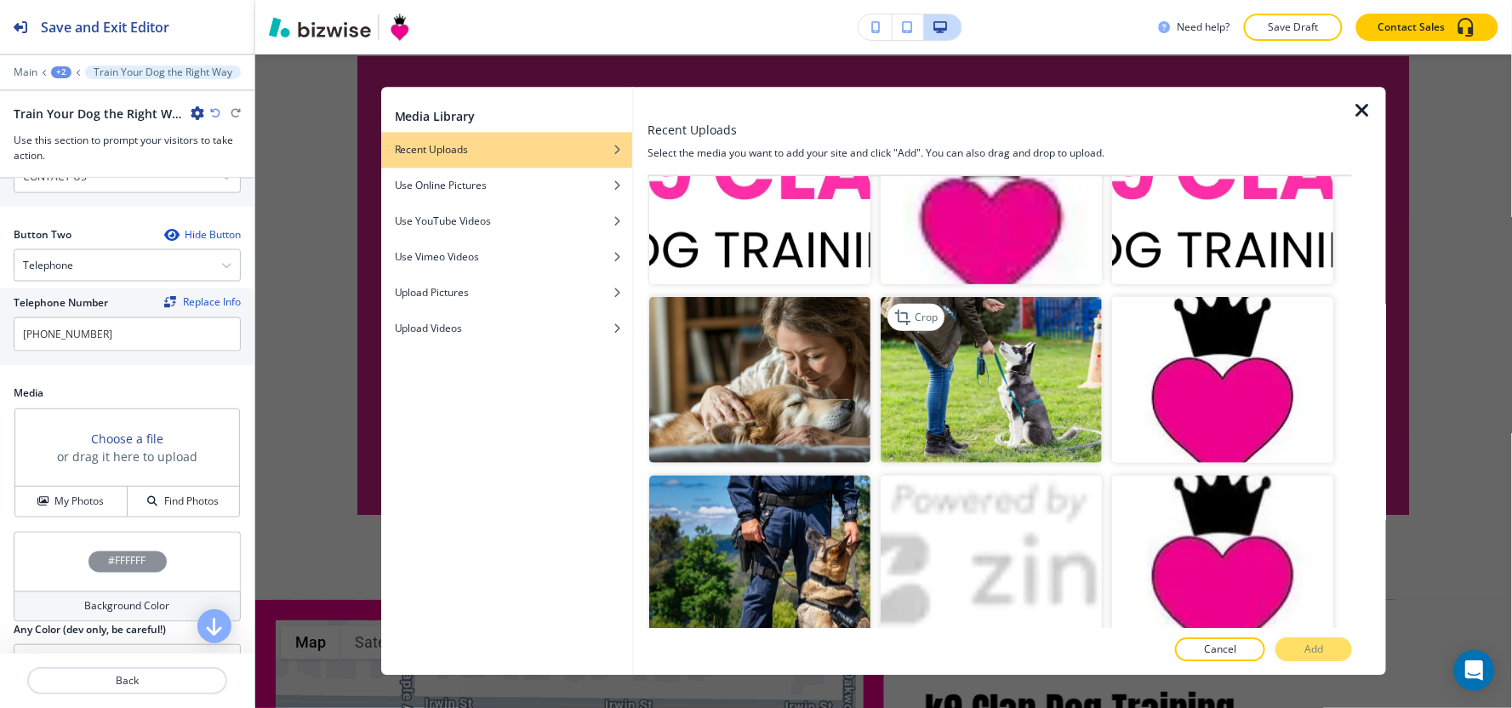
scroll to position [343, 0]
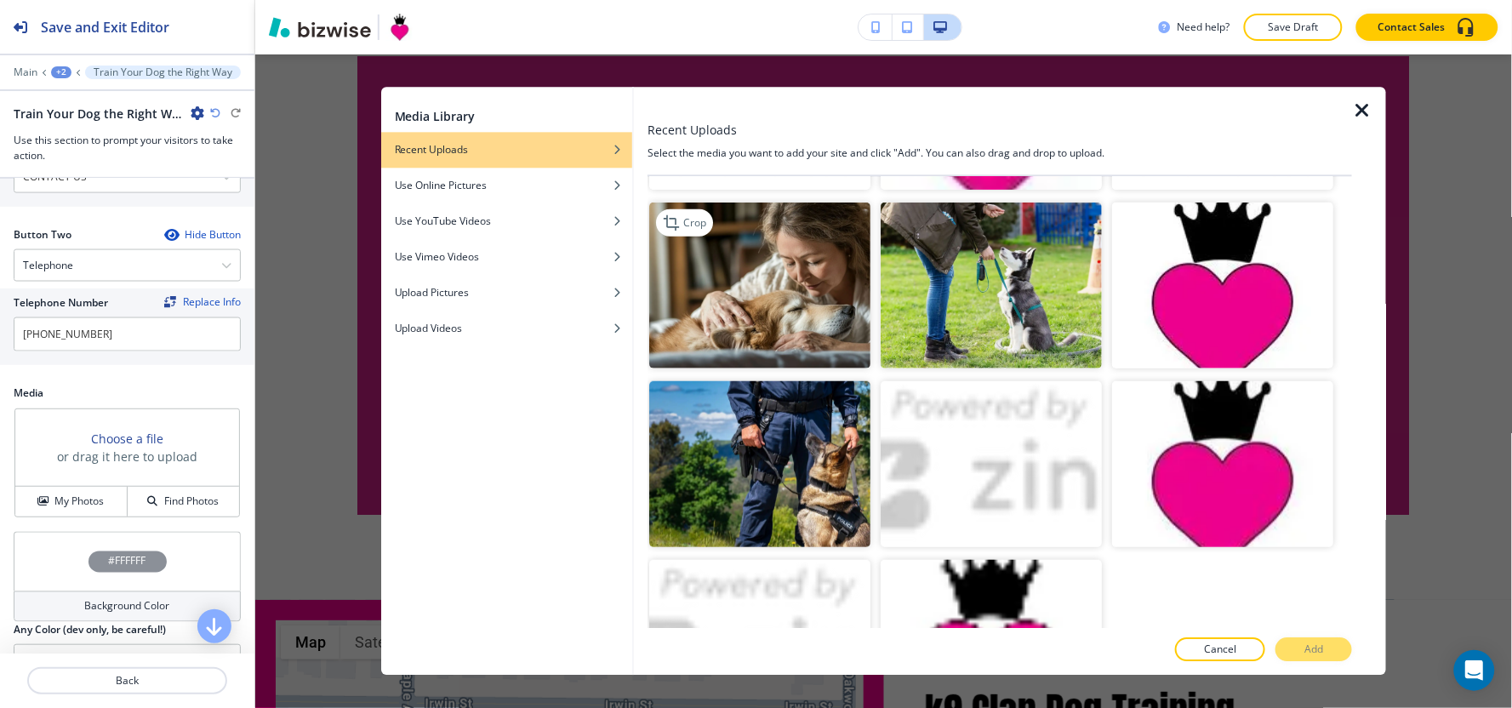
click at [741, 319] on img "button" at bounding box center [759, 286] width 221 height 166
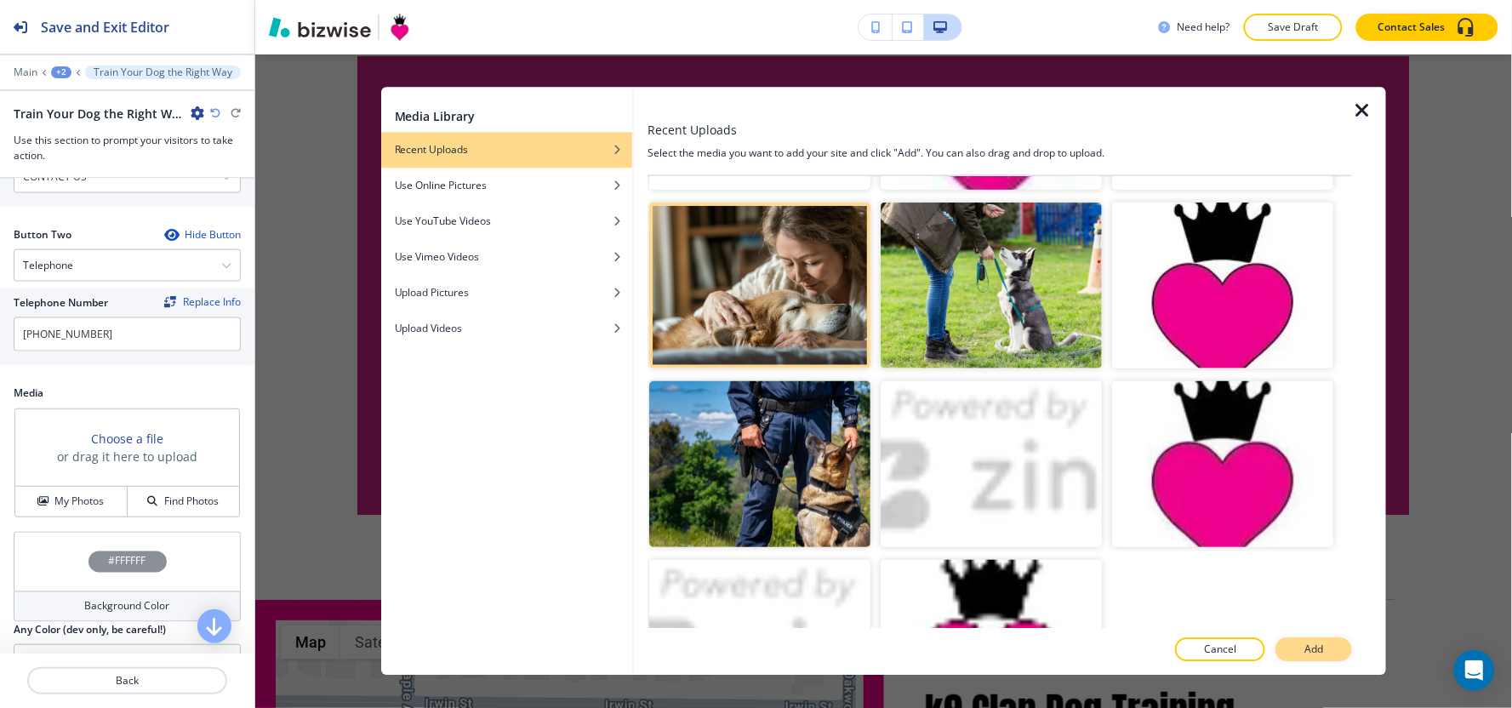
click at [1321, 644] on p "Add" at bounding box center [1313, 649] width 19 height 15
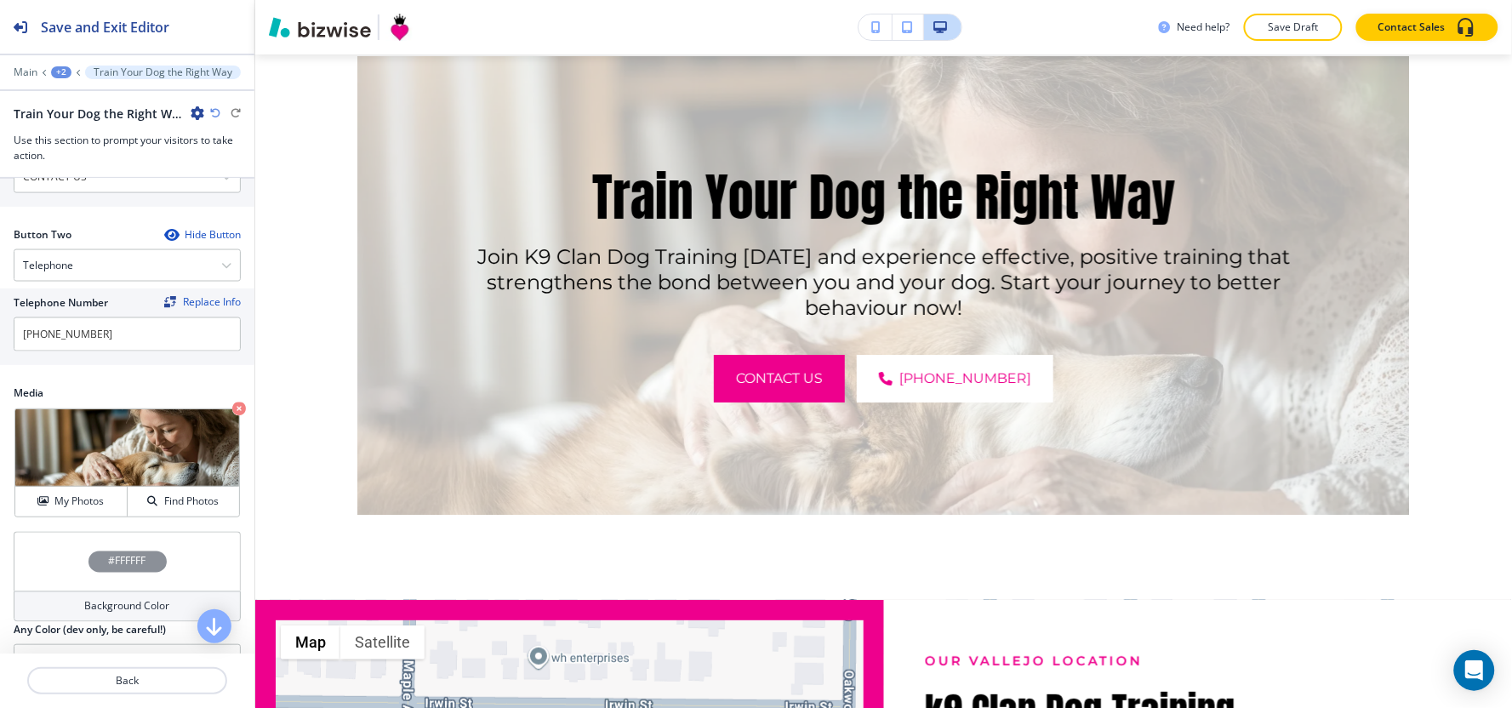
scroll to position [880, 0]
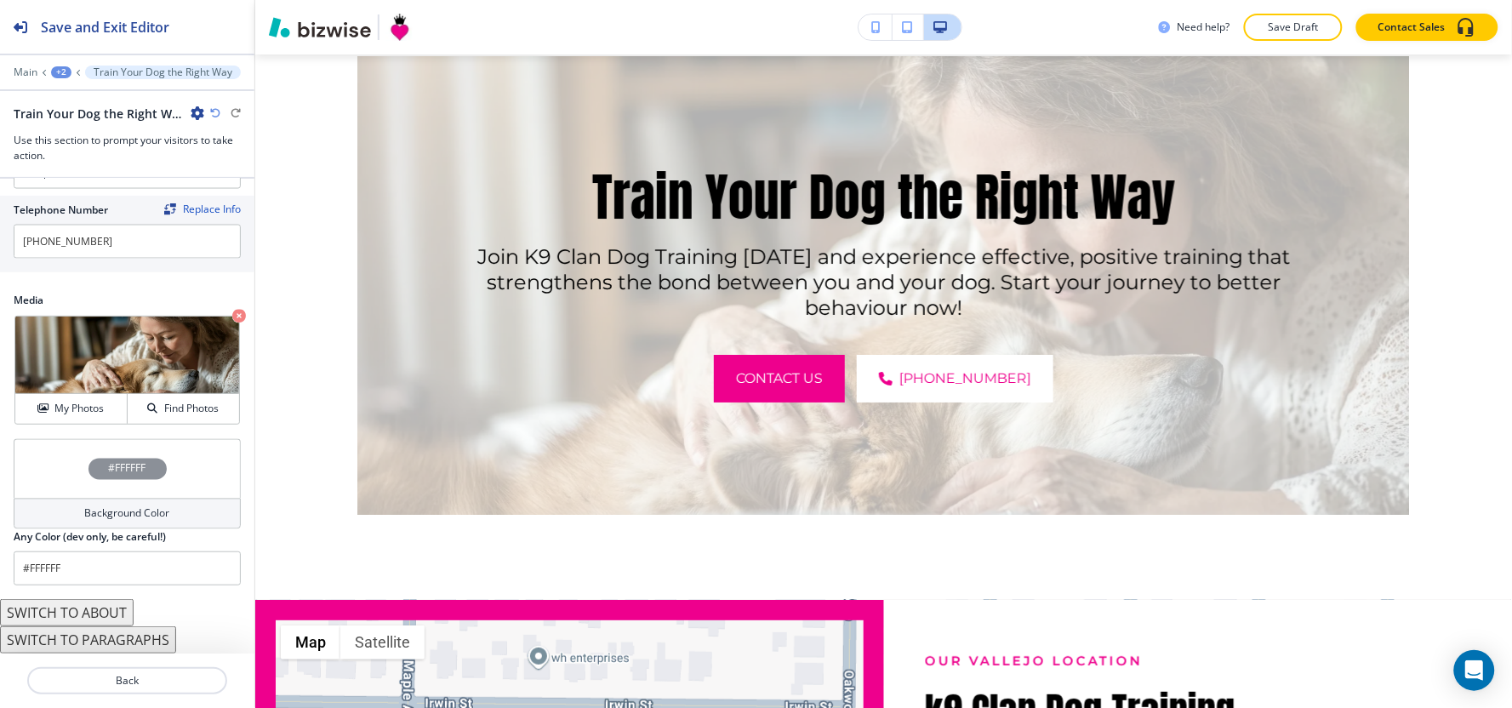
click at [69, 514] on div "Background Color" at bounding box center [127, 514] width 227 height 31
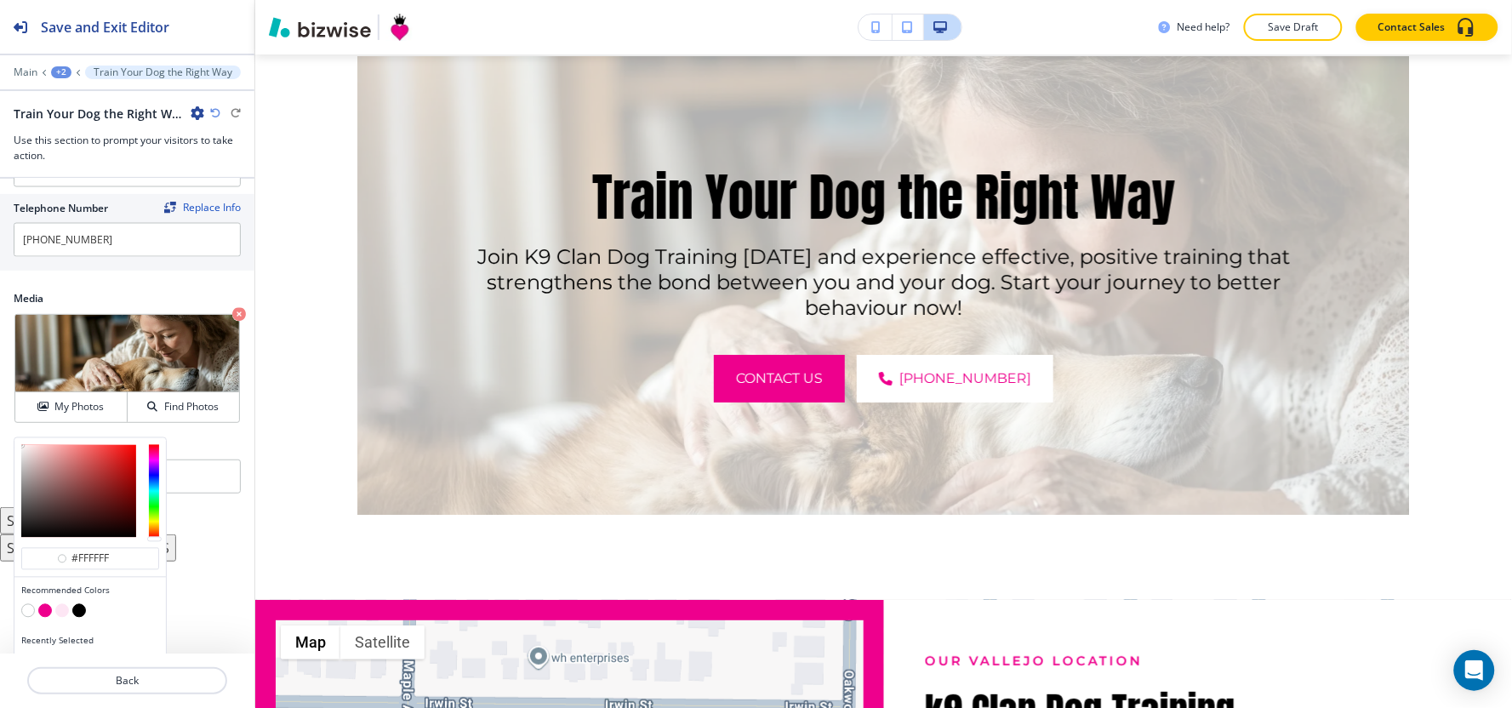
click at [79, 608] on button "button" at bounding box center [79, 611] width 14 height 14
type input "#000000"
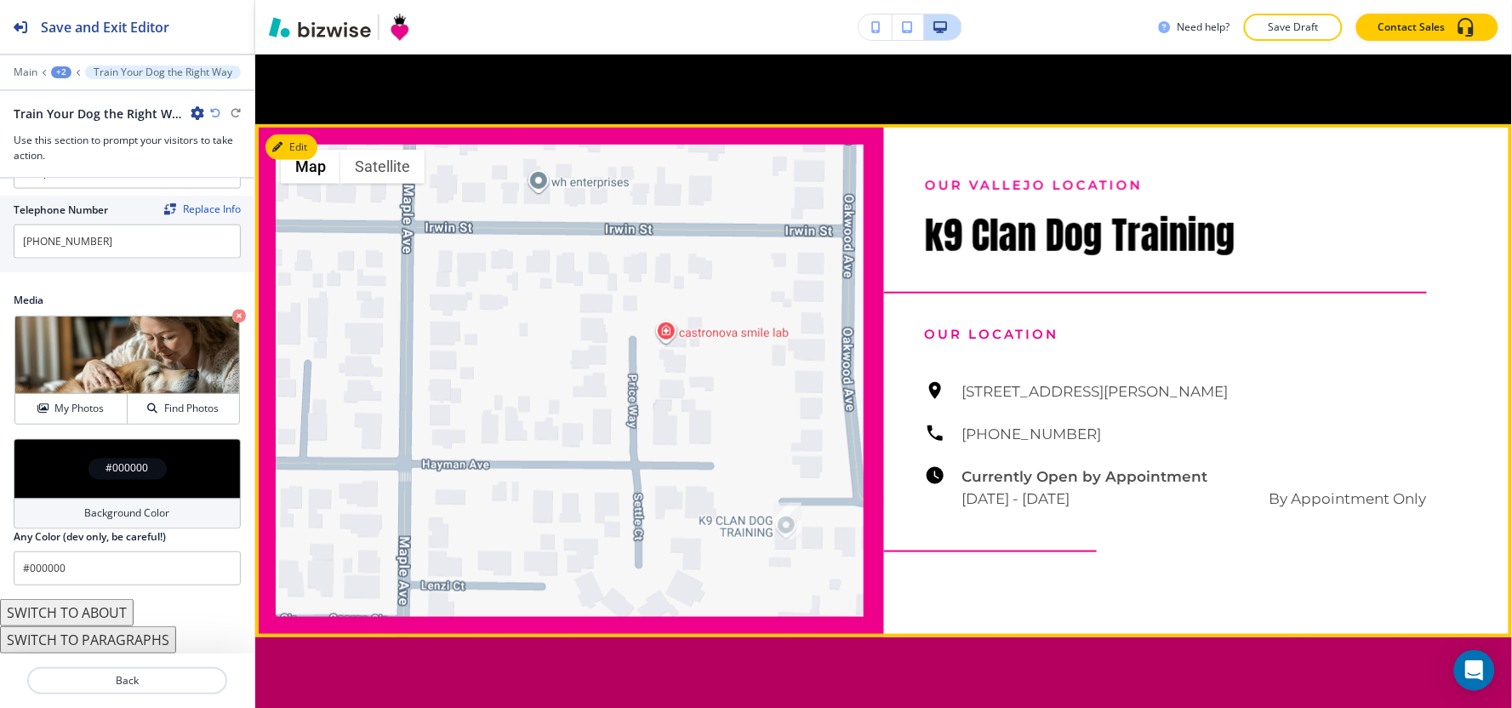
scroll to position [2144, 0]
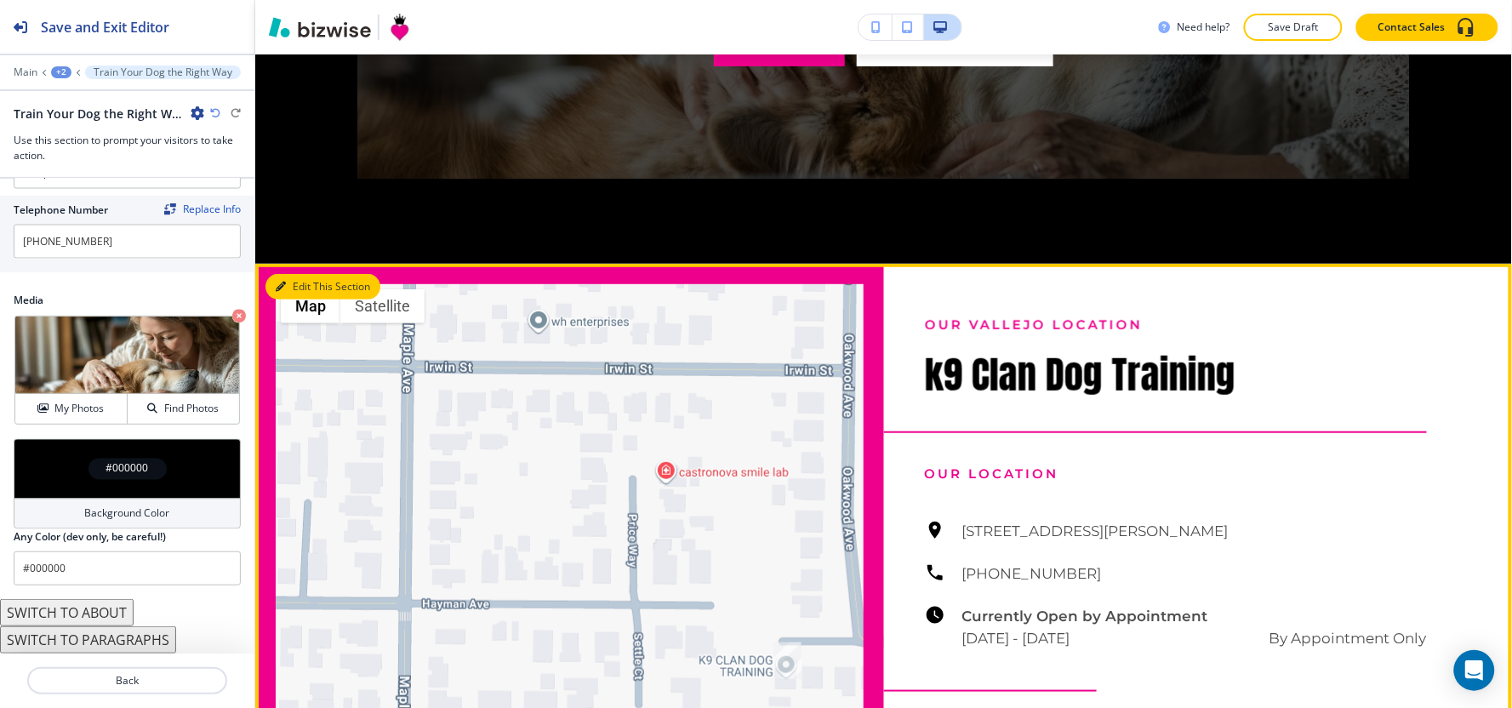
click at [311, 300] on button "Edit This Section" at bounding box center [322, 287] width 115 height 26
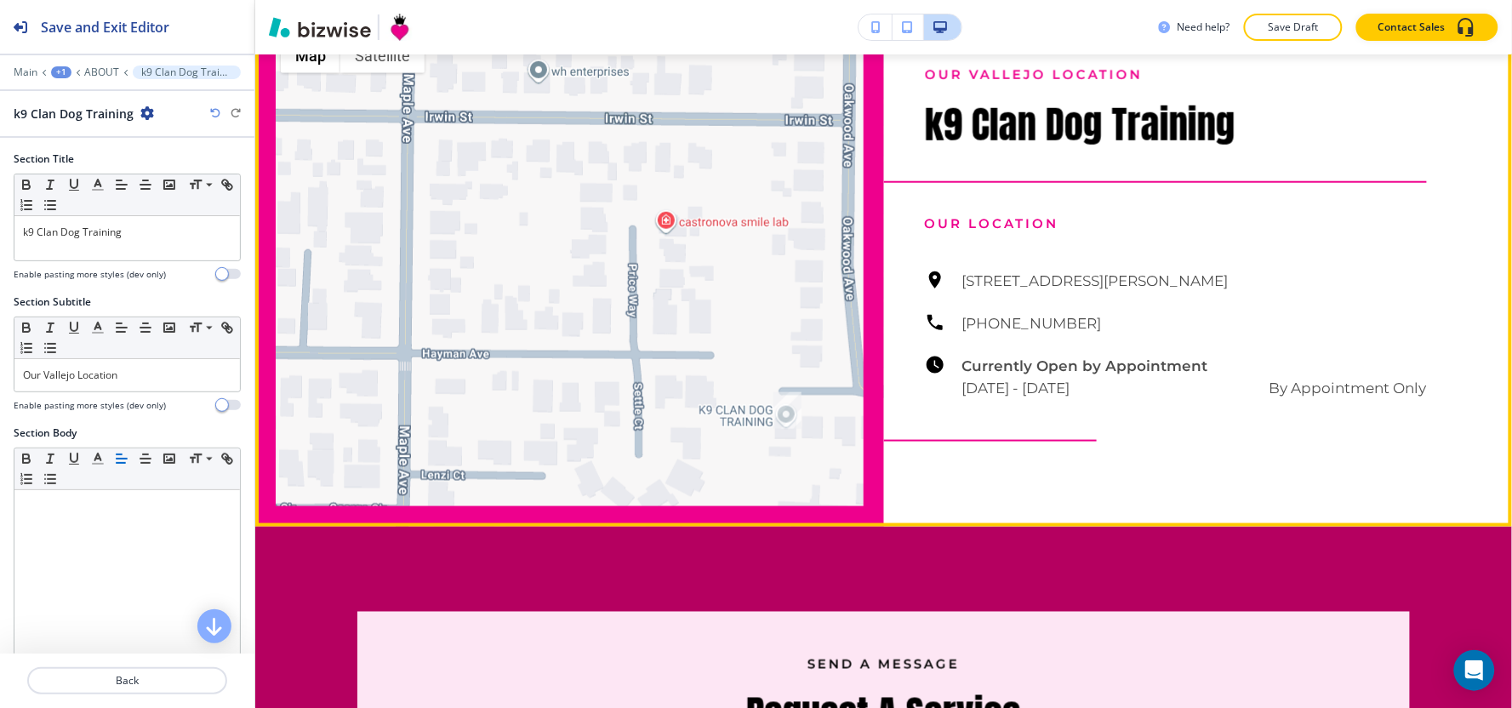
scroll to position [2678, 0]
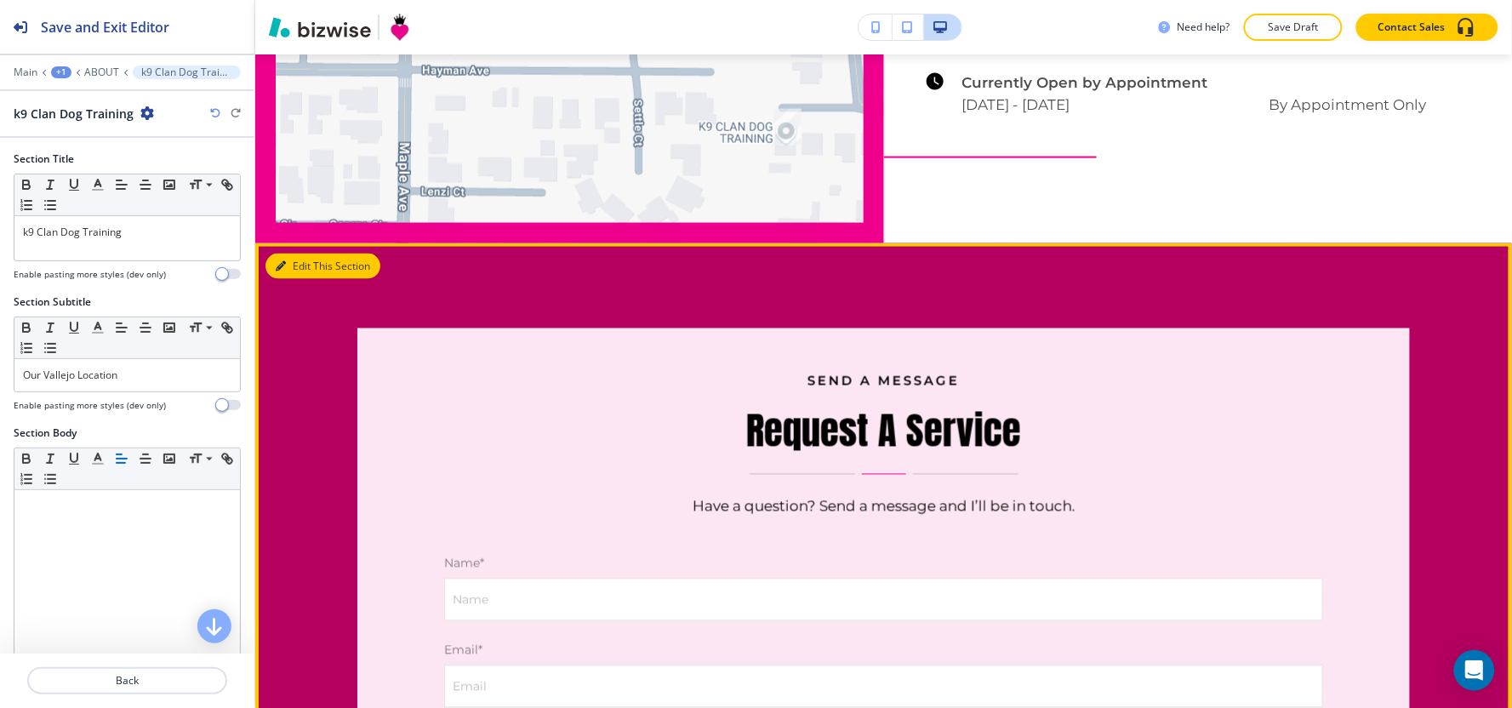
click at [300, 279] on button "Edit This Section" at bounding box center [322, 267] width 115 height 26
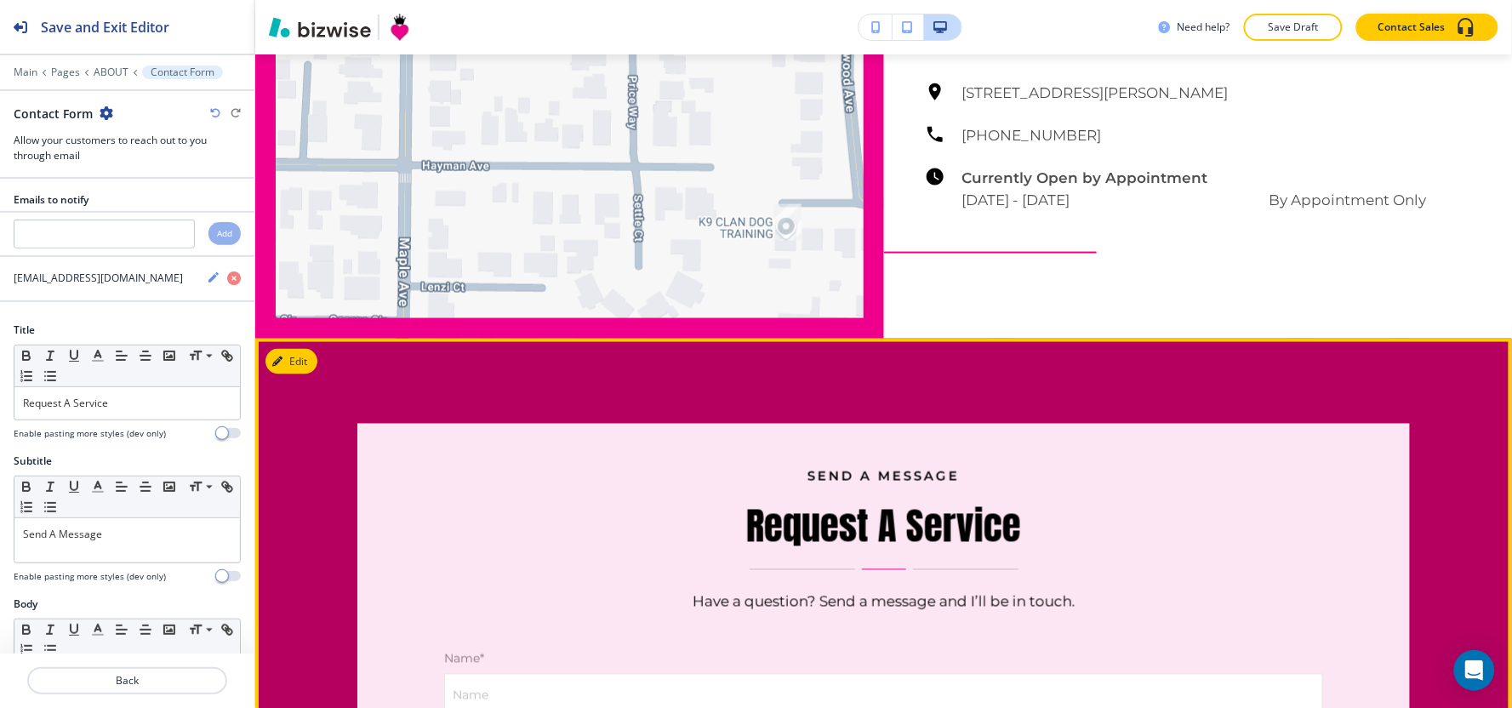
scroll to position [2771, 0]
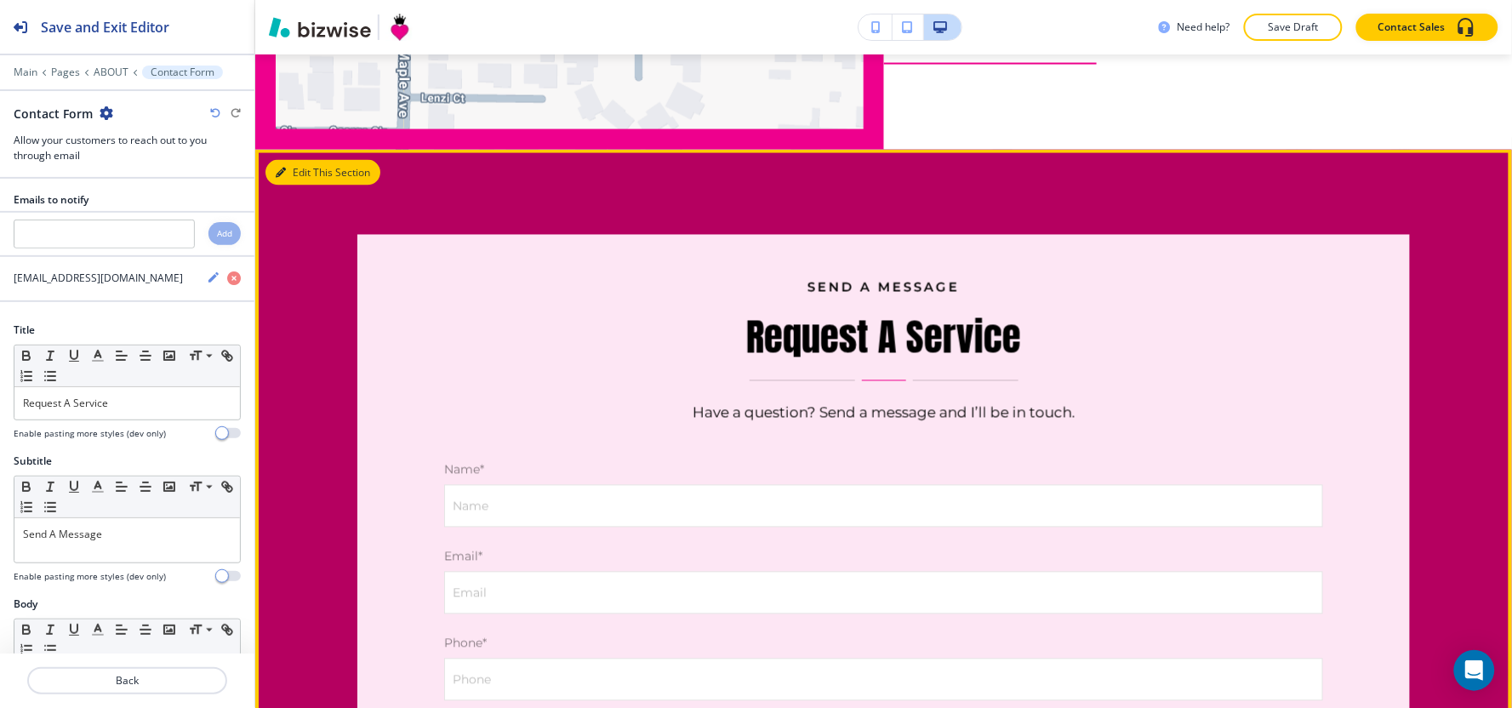
click at [301, 185] on button "Edit This Section" at bounding box center [322, 173] width 115 height 26
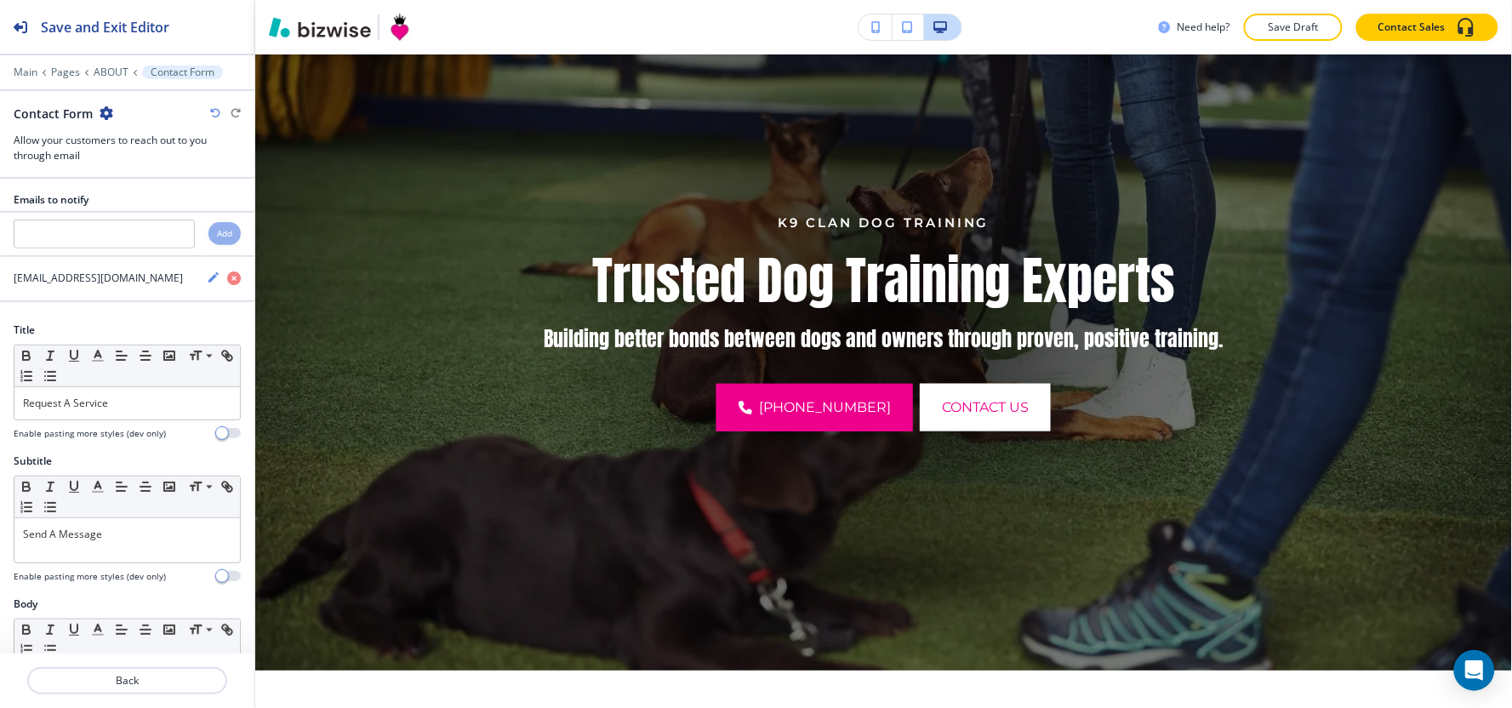
scroll to position [0, 0]
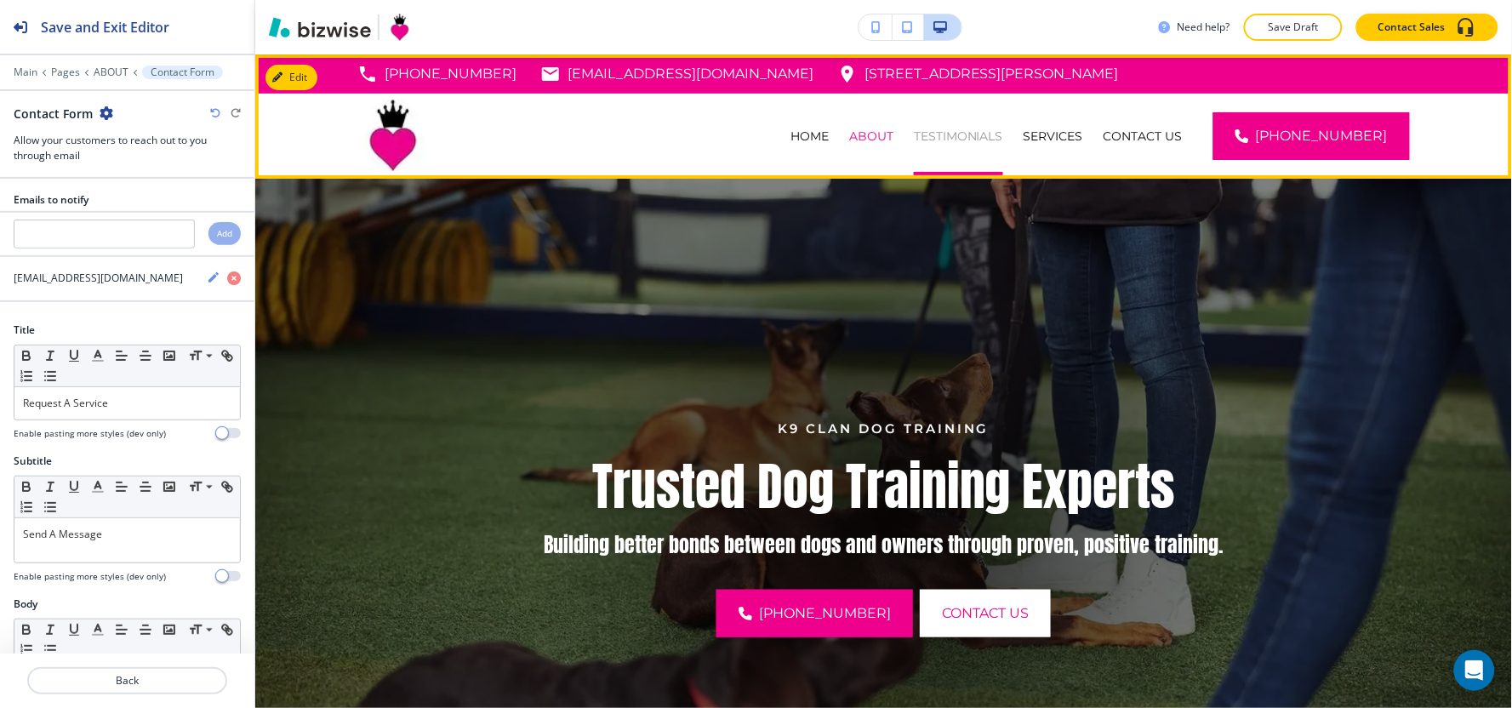
click at [956, 134] on p "TESTIMONIALS" at bounding box center [958, 136] width 89 height 17
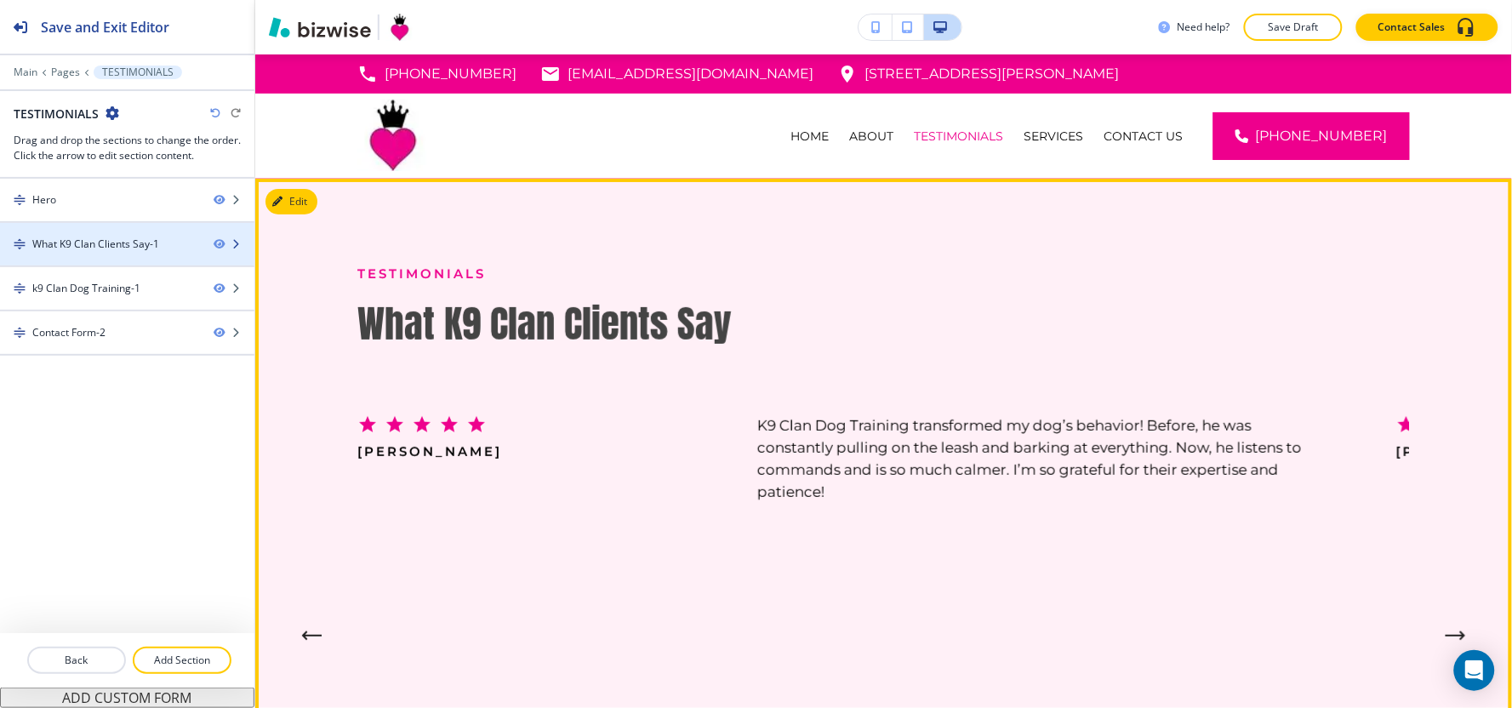
click at [140, 257] on div at bounding box center [127, 259] width 254 height 14
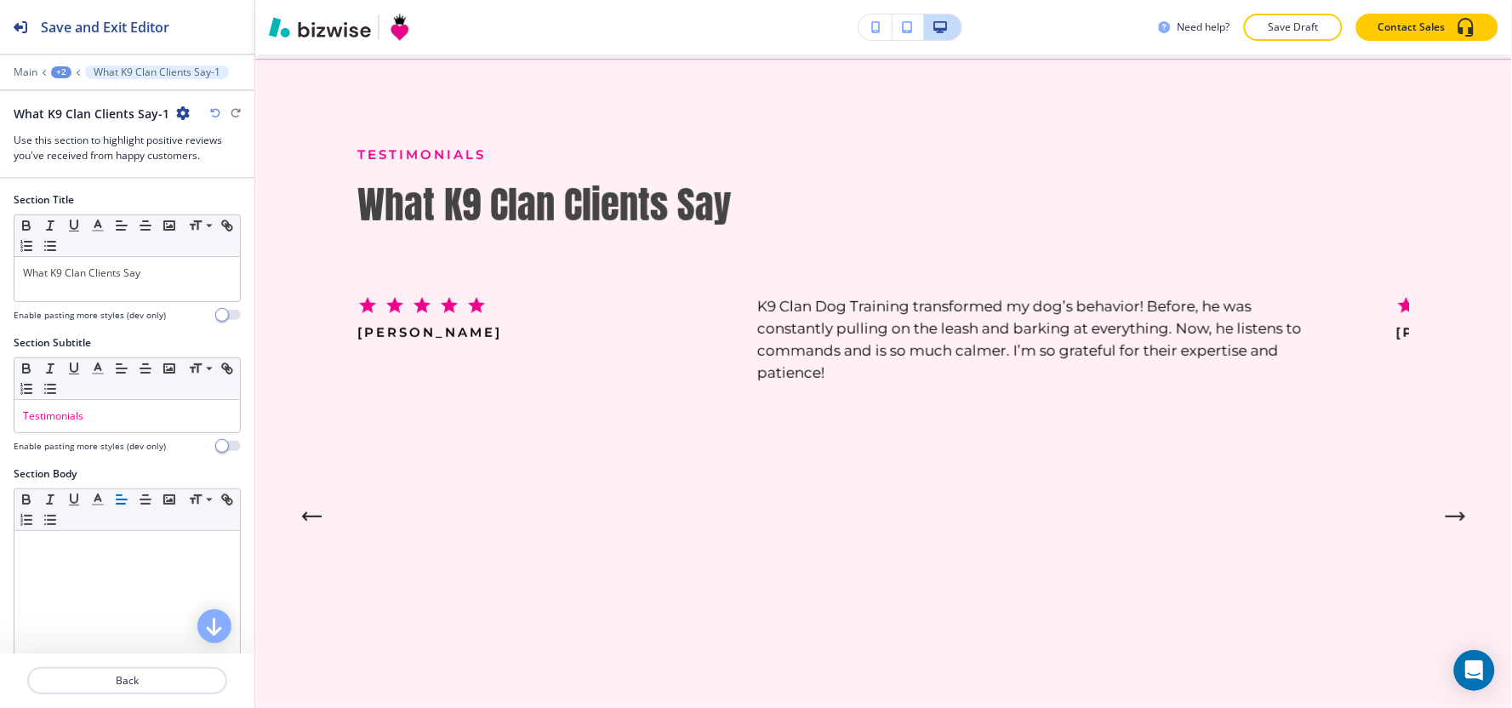
scroll to position [123, 0]
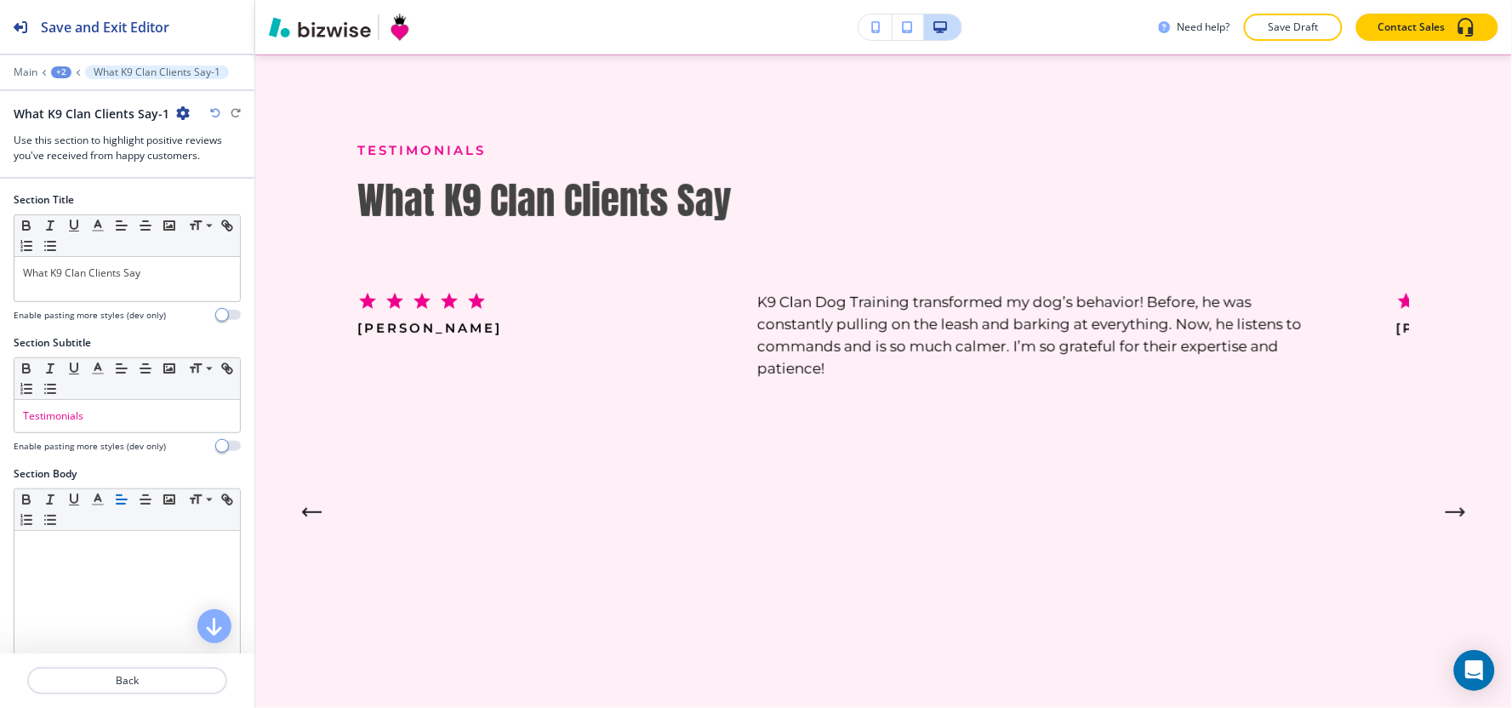
click at [179, 120] on icon "button" at bounding box center [183, 113] width 14 height 14
click at [184, 134] on button "Rename Section" at bounding box center [227, 143] width 109 height 30
click at [179, 115] on input "What K9 Clan Clients Say-1" at bounding box center [102, 113] width 176 height 34
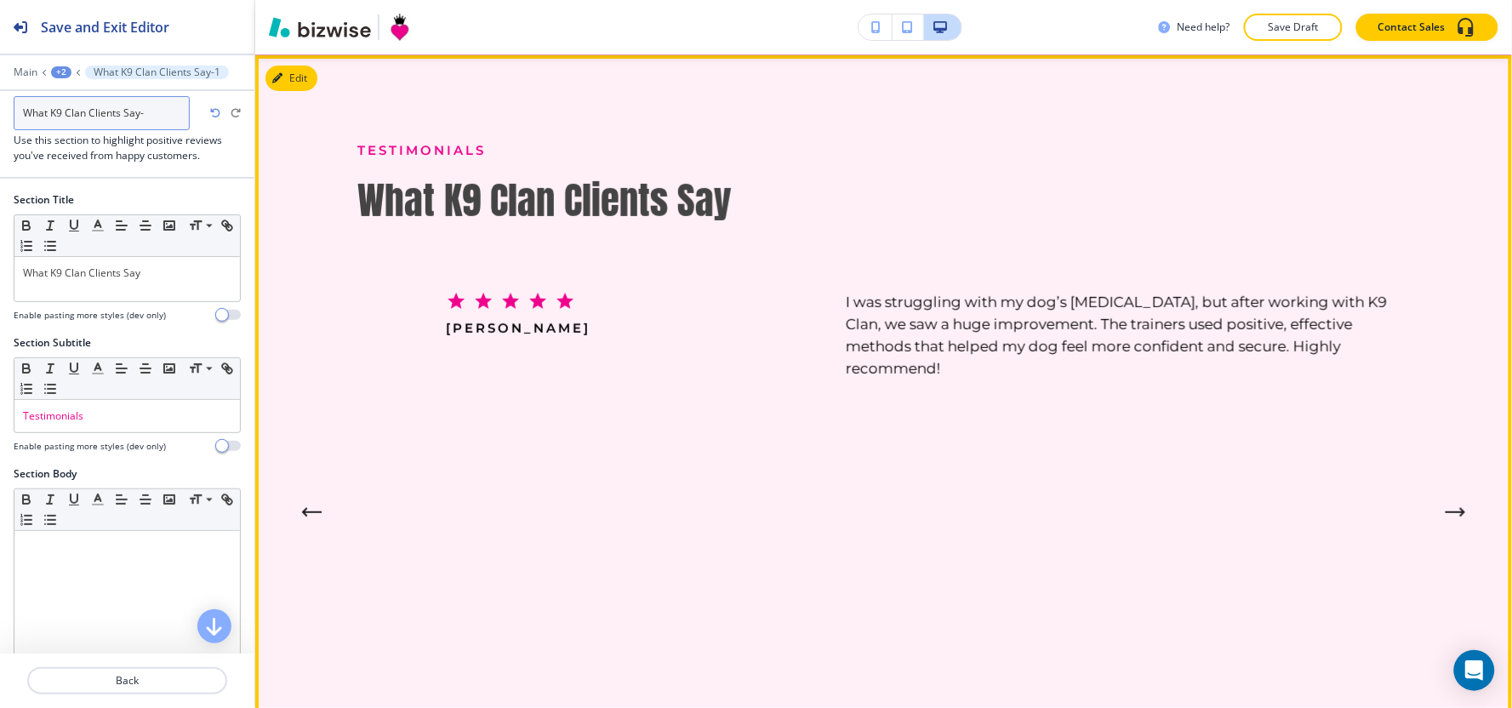
type input "What K9 Clan Clients Say"
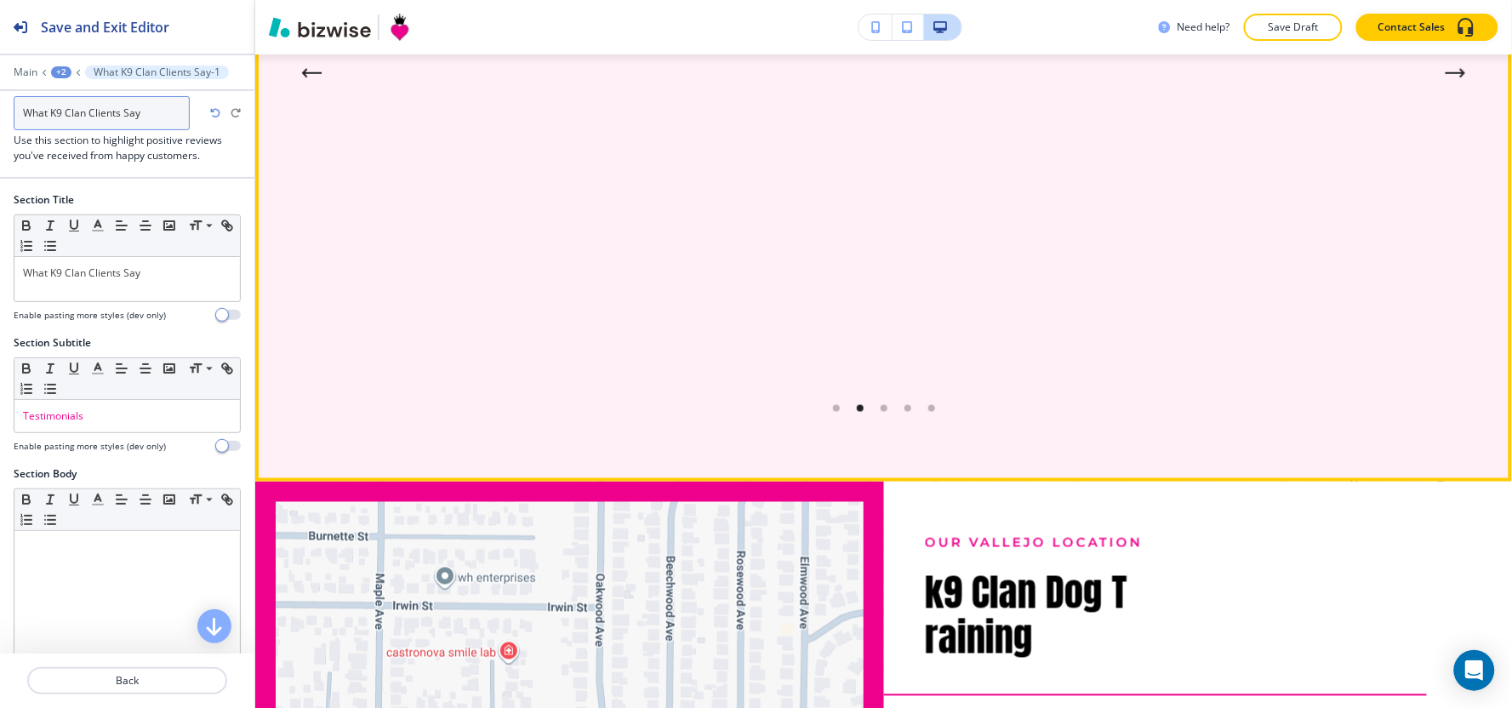
scroll to position [596, 0]
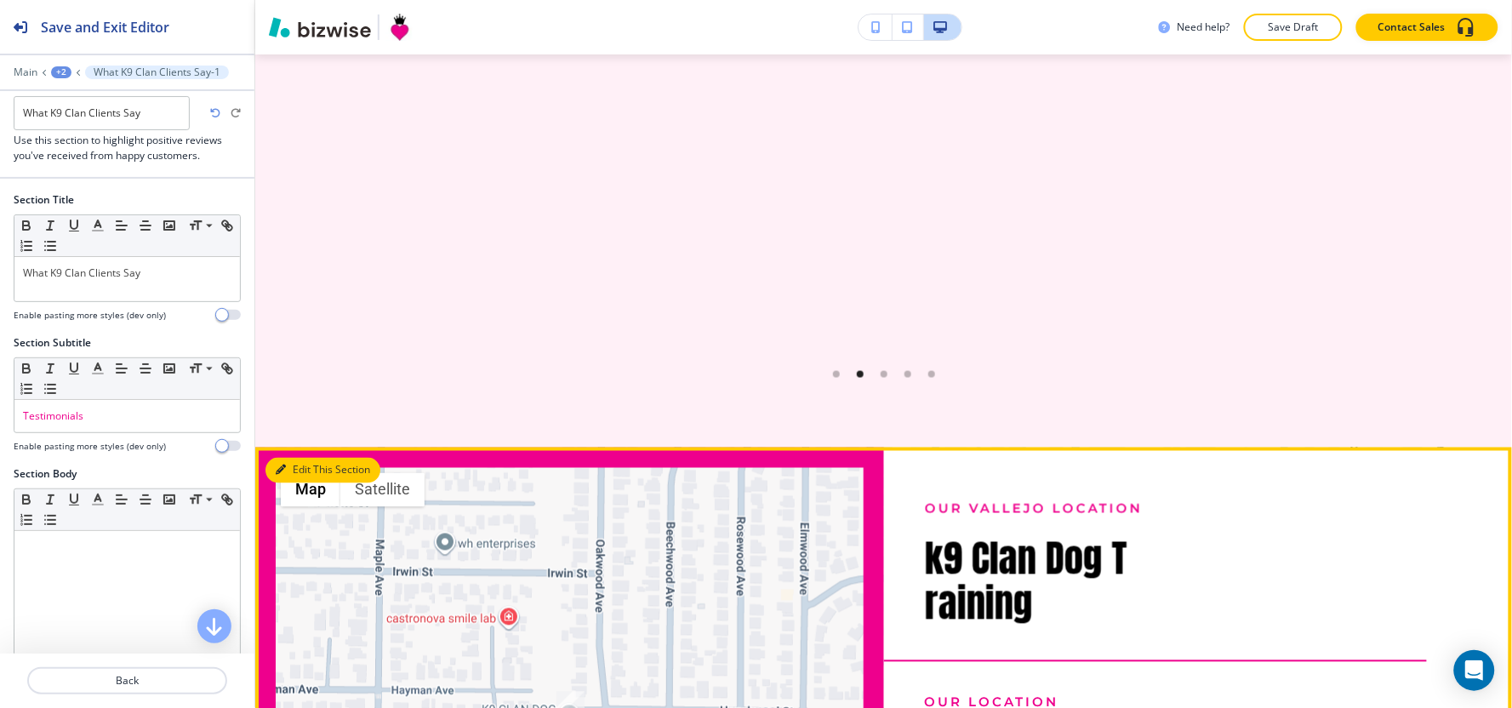
click at [294, 458] on button "Edit This Section" at bounding box center [322, 471] width 115 height 26
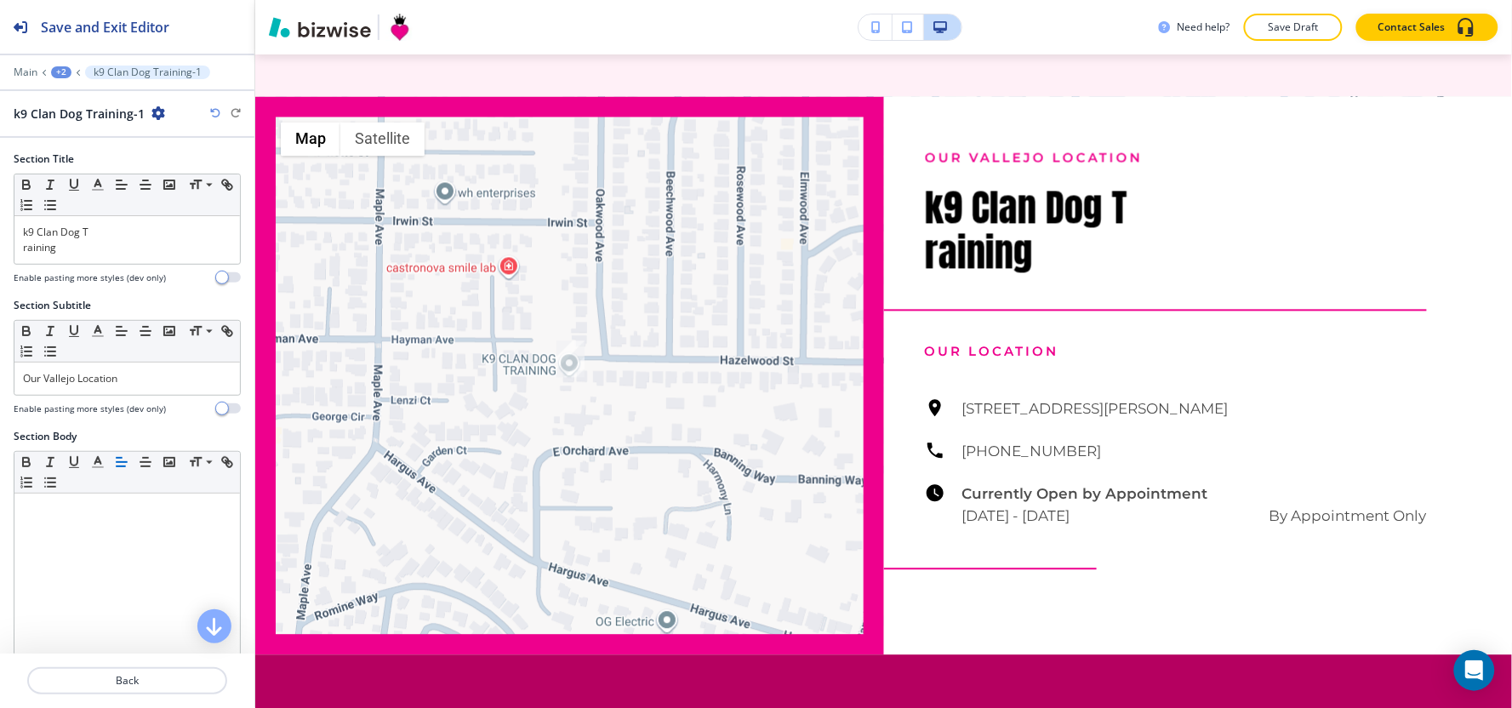
scroll to position [967, 0]
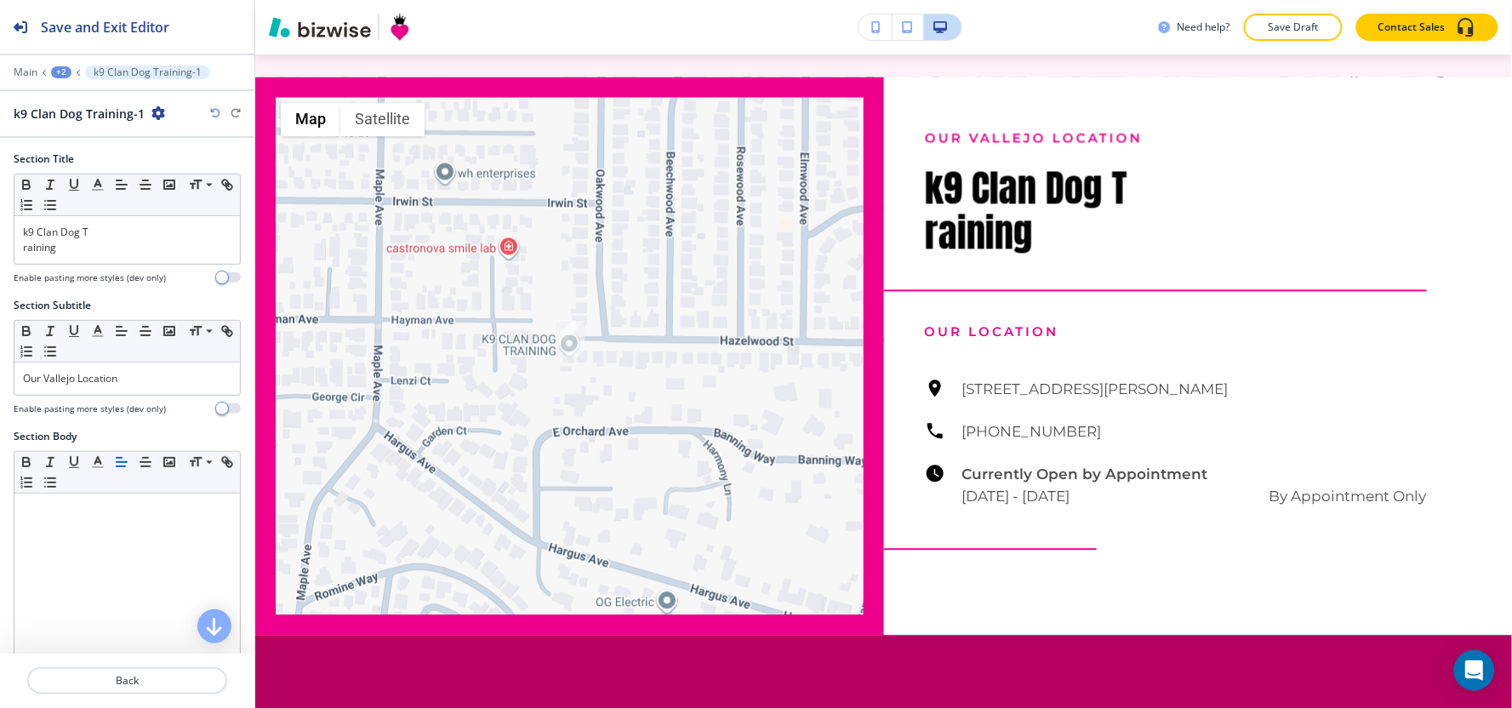
click at [157, 112] on icon "button" at bounding box center [158, 113] width 14 height 14
click at [167, 146] on p "Rename Section" at bounding box center [204, 142] width 87 height 15
click at [157, 106] on input "k9 Clan Dog Training-1" at bounding box center [102, 113] width 176 height 34
type input "k9 Clan Dog Training"
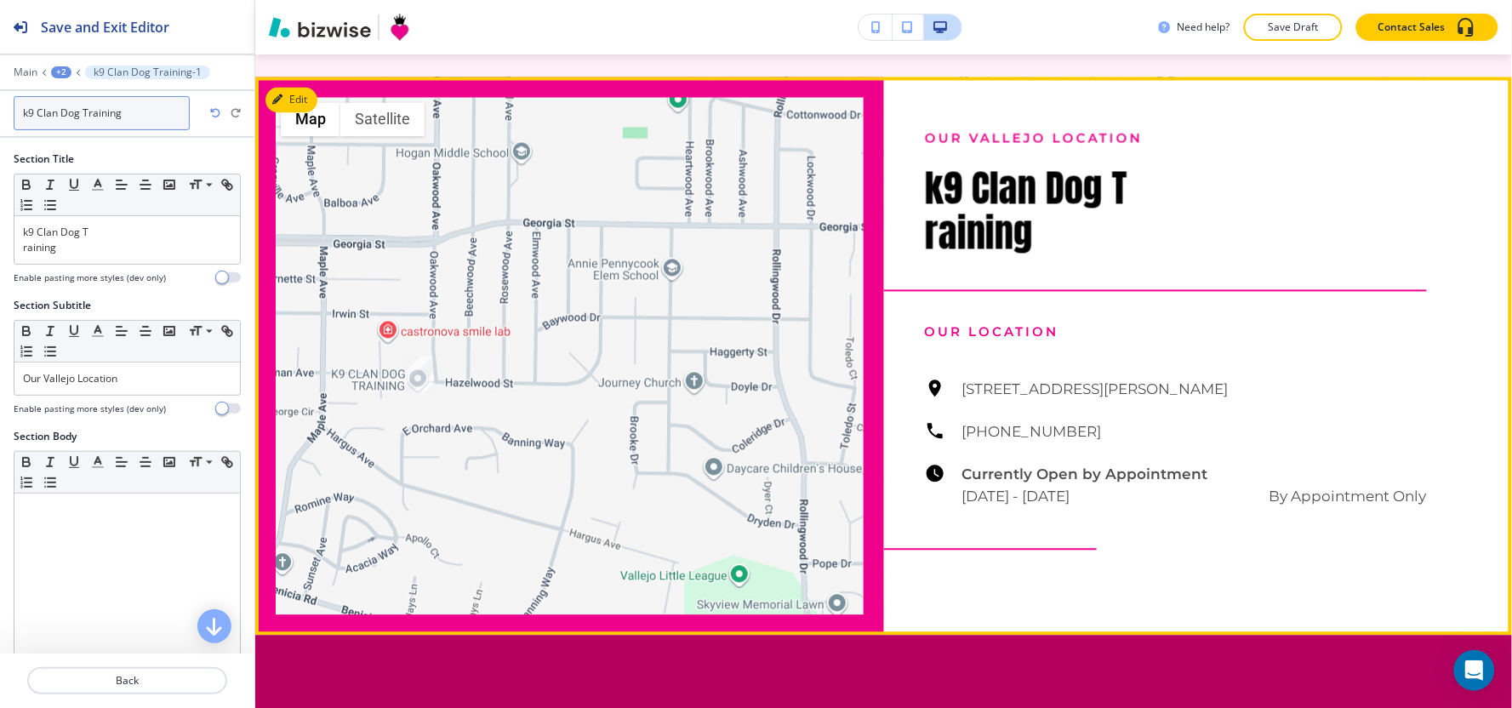
scroll to position [1345, 0]
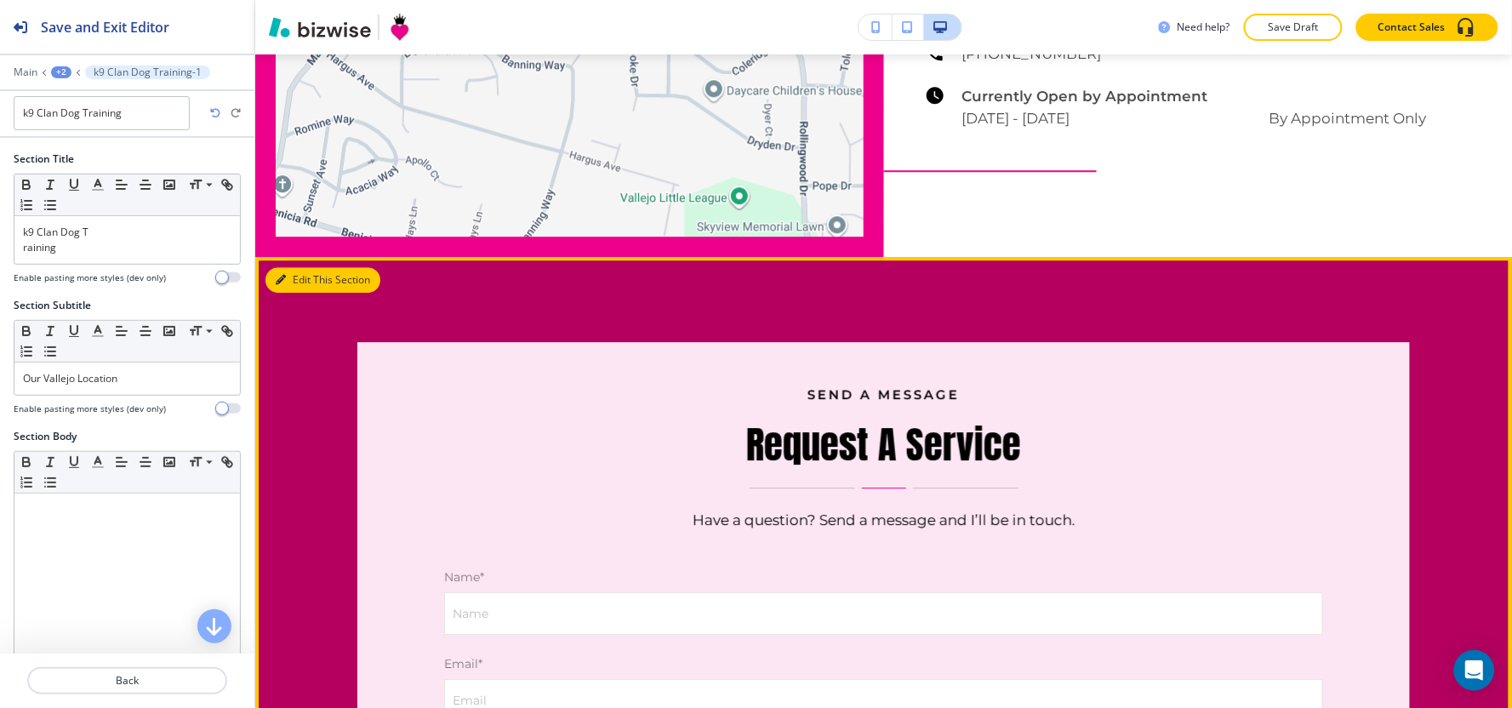
click at [295, 267] on button "Edit This Section" at bounding box center [322, 280] width 115 height 26
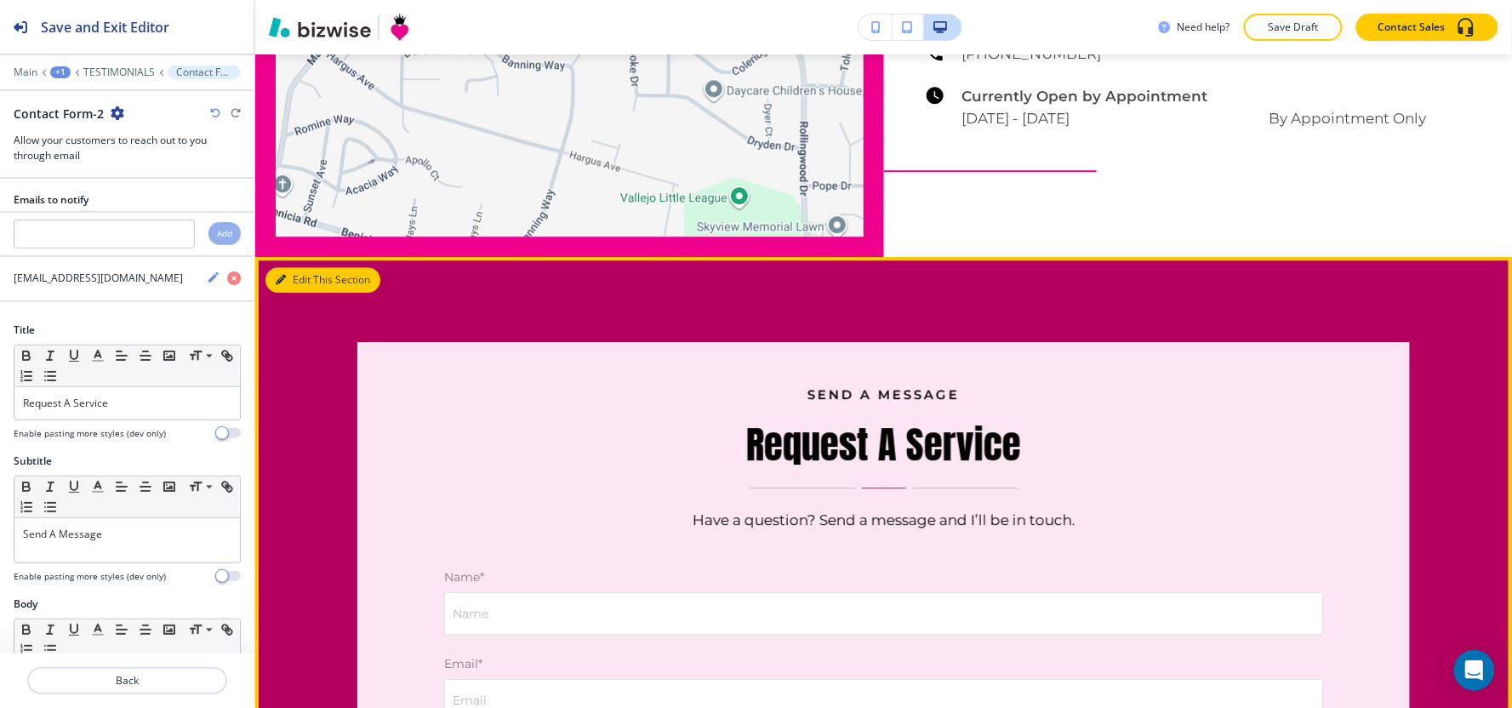
scroll to position [1526, 0]
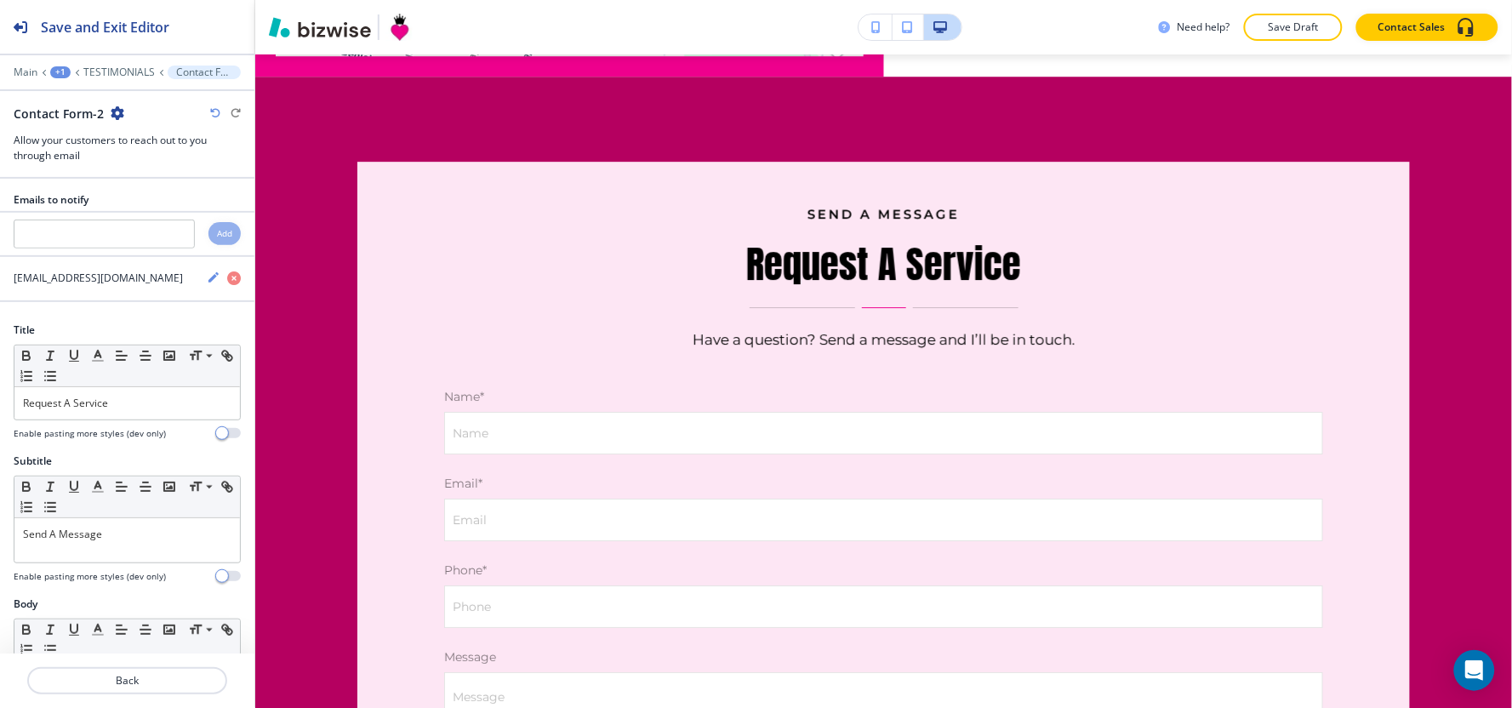
click at [119, 116] on icon "button" at bounding box center [118, 113] width 14 height 14
click at [140, 128] on button "Rename Section" at bounding box center [163, 143] width 109 height 30
click at [137, 126] on input "Contact Form-2" at bounding box center [102, 113] width 176 height 34
type input "Contact Form"
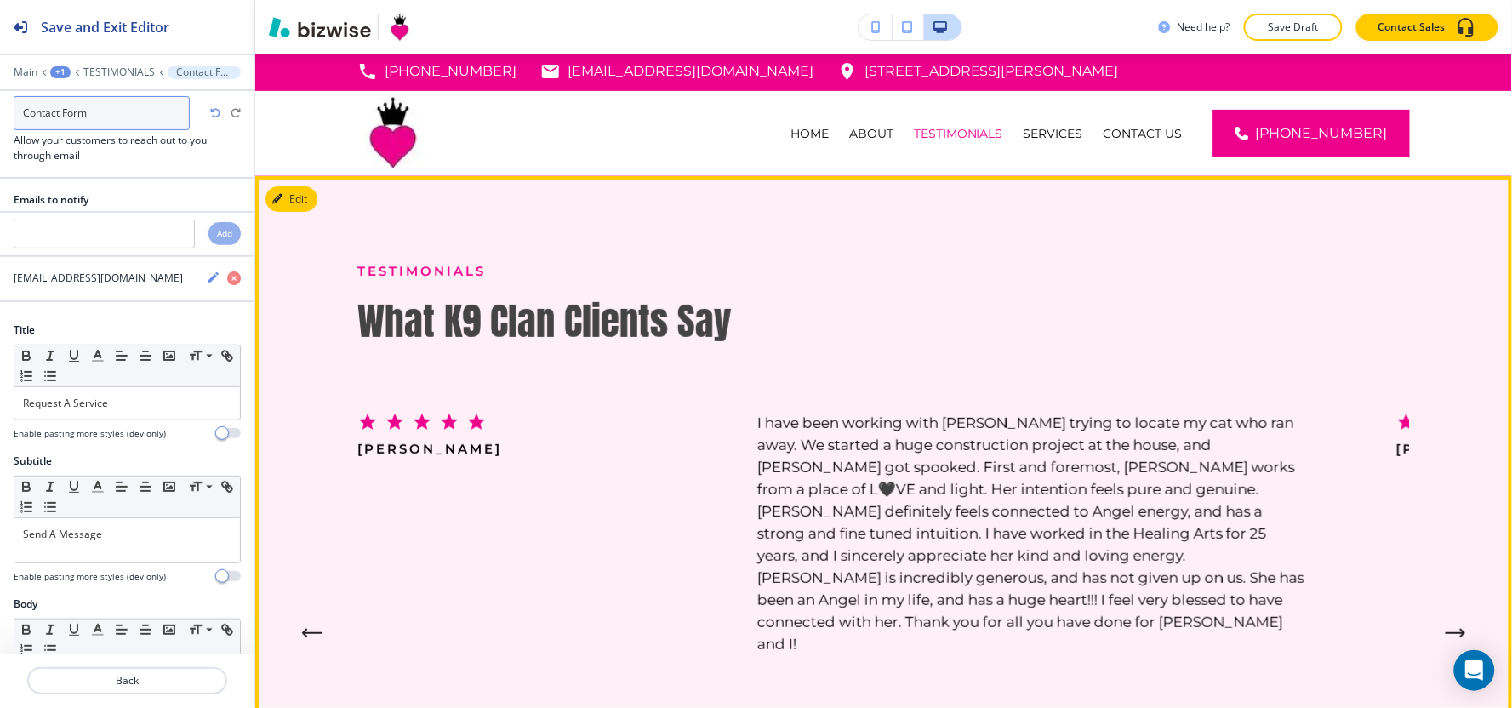
scroll to position [0, 0]
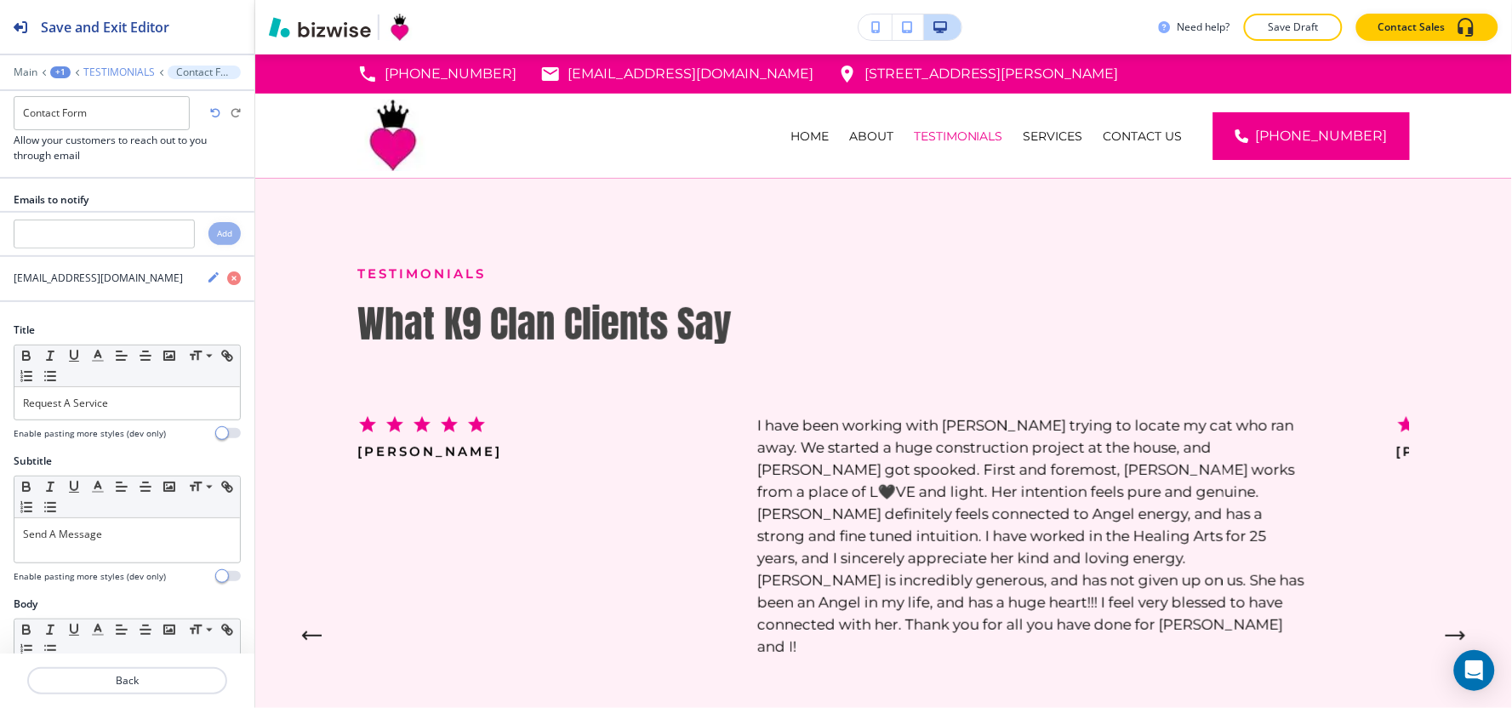
click at [131, 74] on p "TESTIMONIALS" at bounding box center [118, 72] width 71 height 12
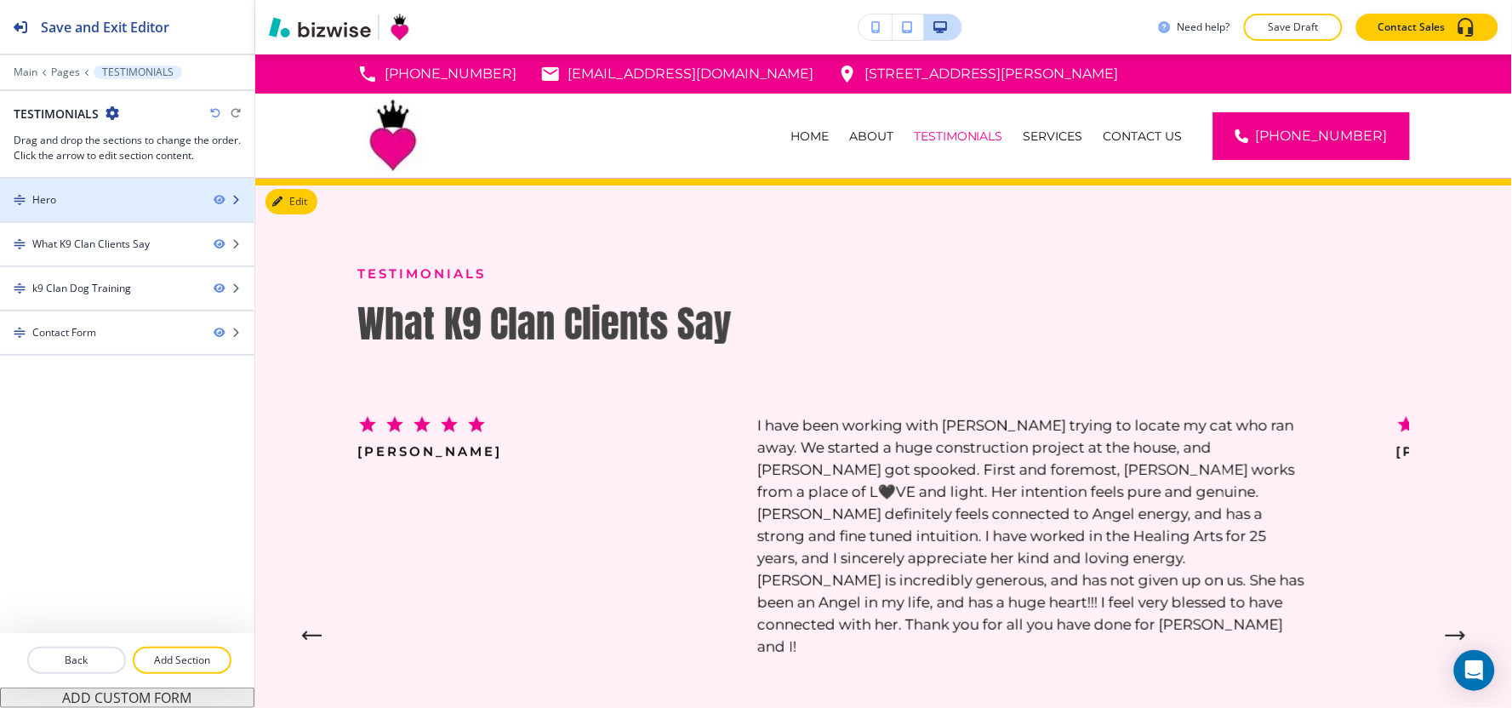
click at [105, 201] on div "Hero" at bounding box center [100, 199] width 200 height 15
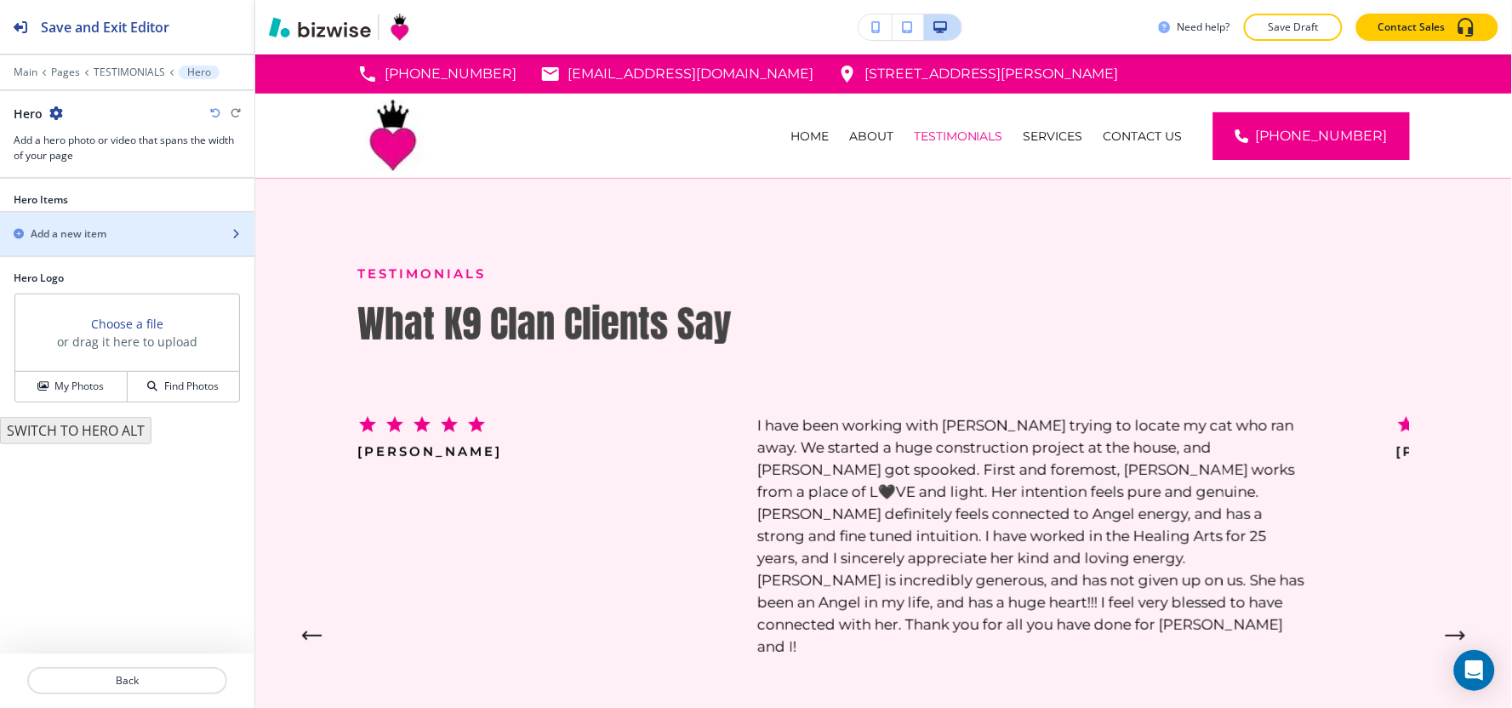
click at [91, 242] on div "button" at bounding box center [127, 249] width 254 height 14
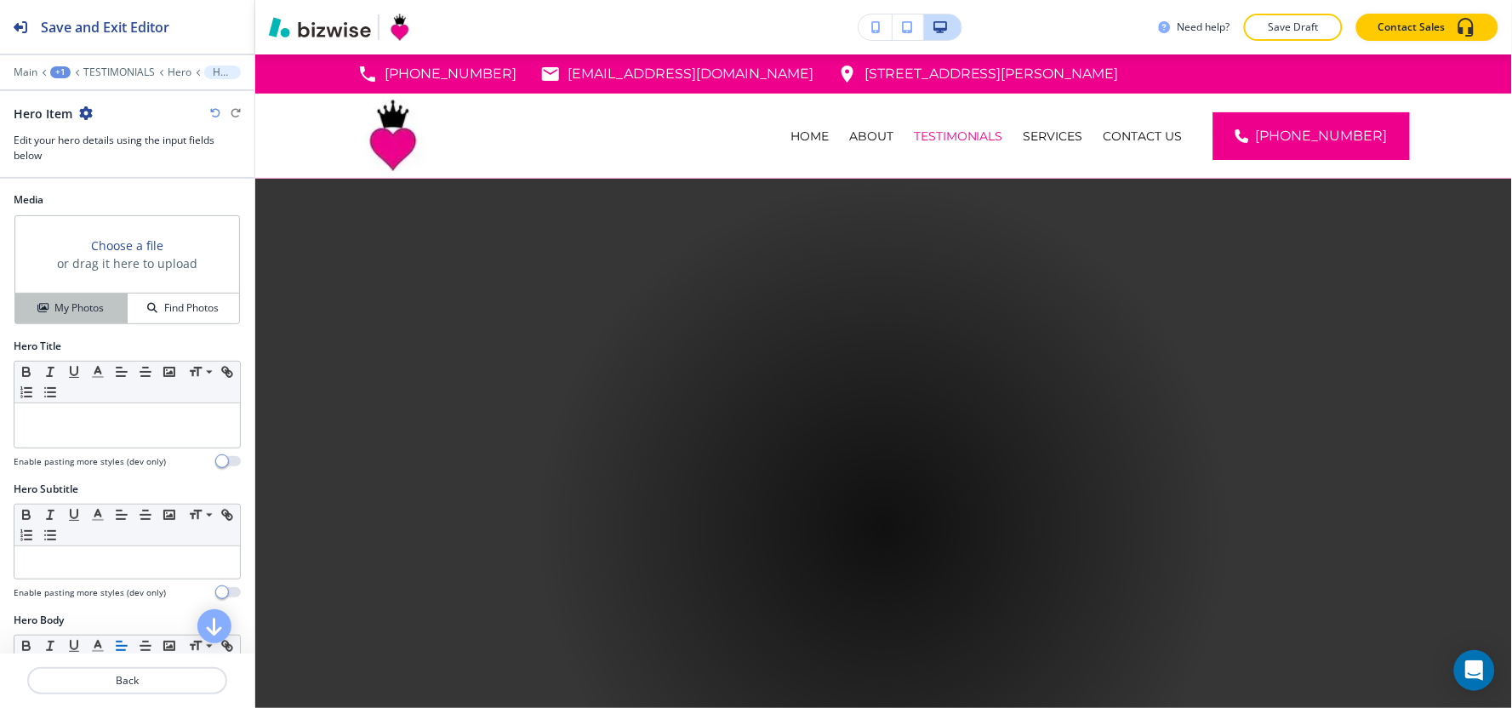
click at [20, 317] on button "My Photos" at bounding box center [71, 309] width 112 height 30
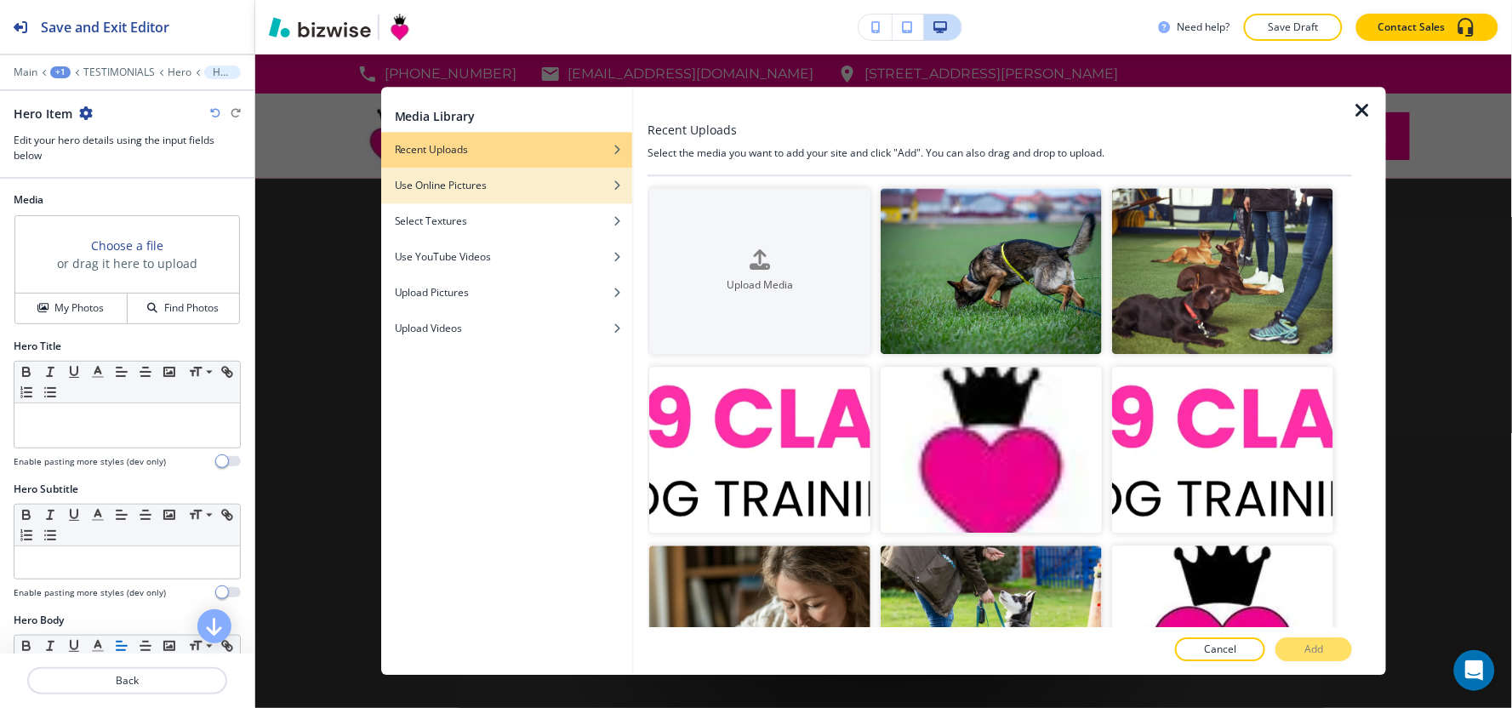
click at [514, 193] on div "button" at bounding box center [506, 198] width 251 height 10
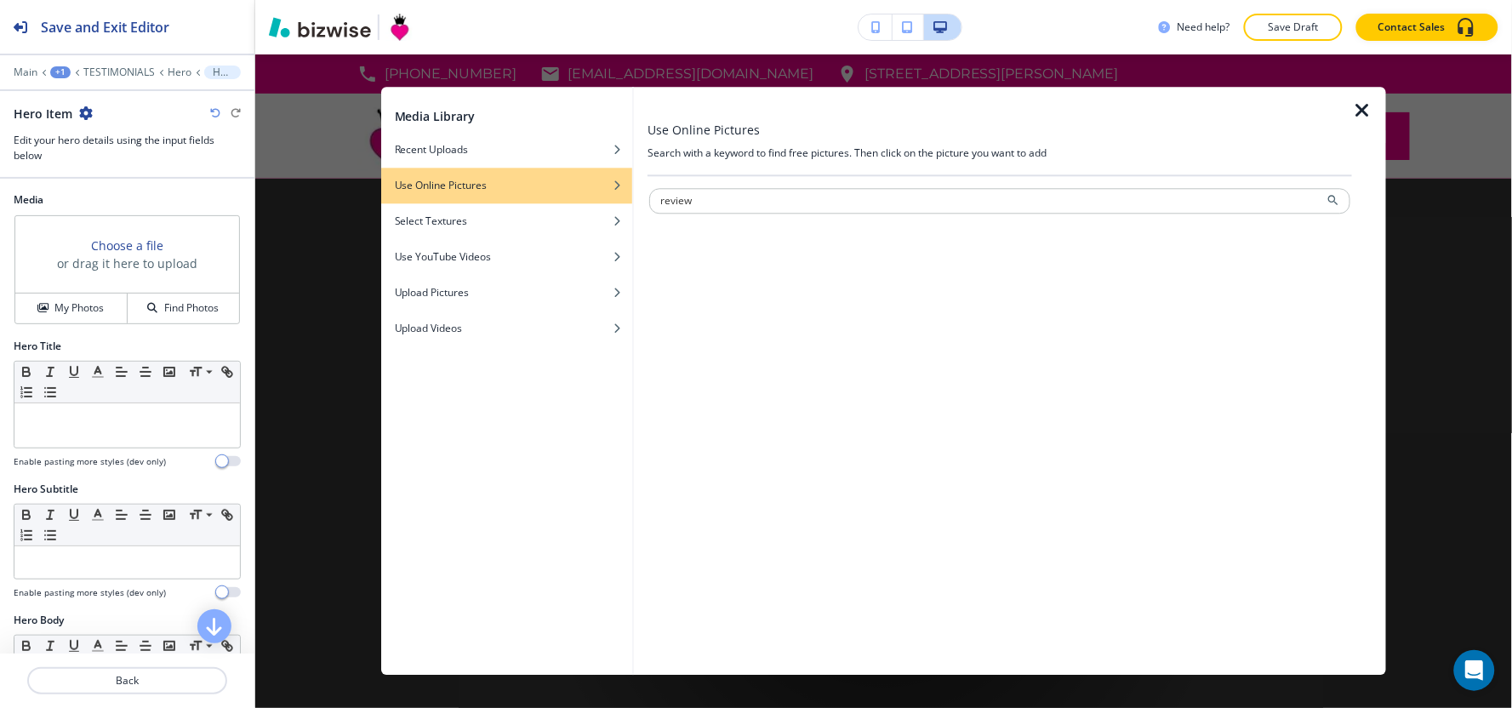
type input "review"
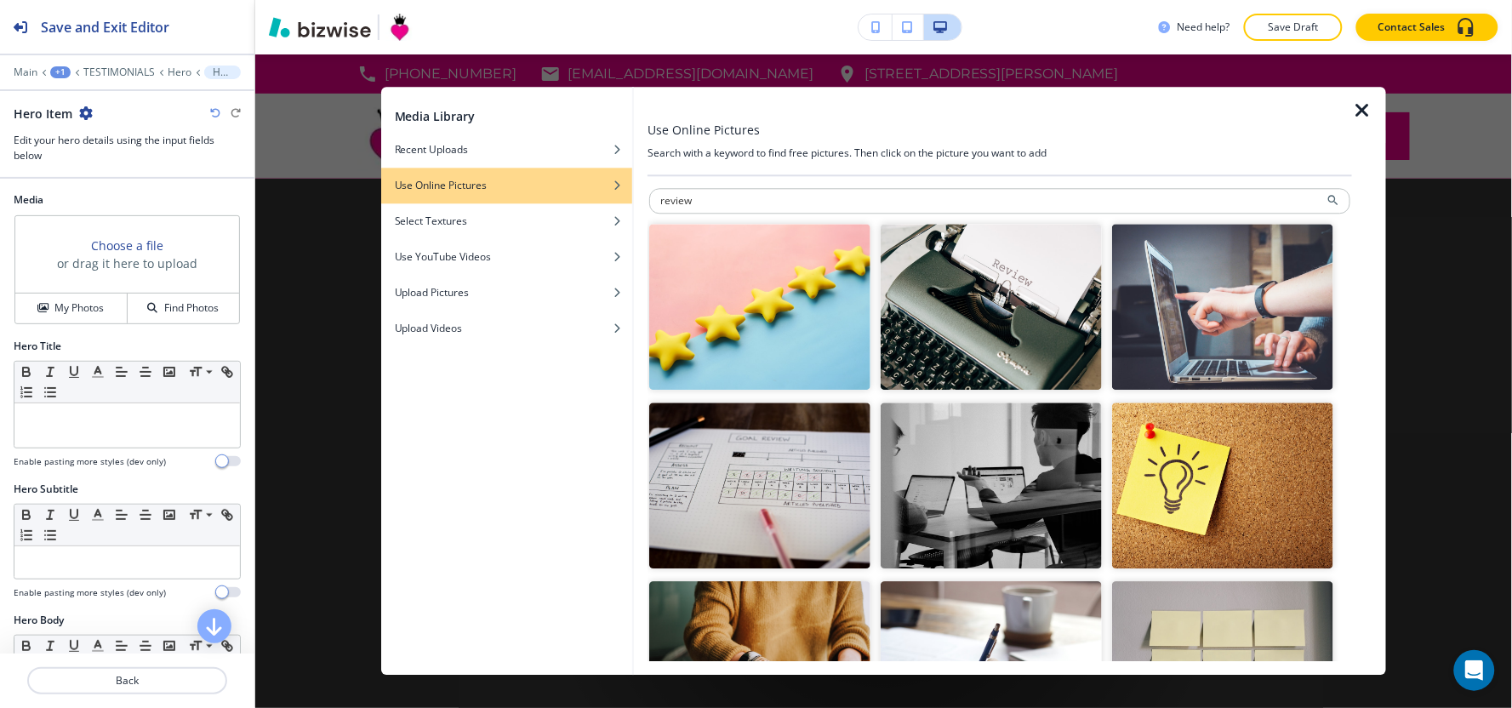
click at [830, 291] on img "button" at bounding box center [759, 307] width 221 height 166
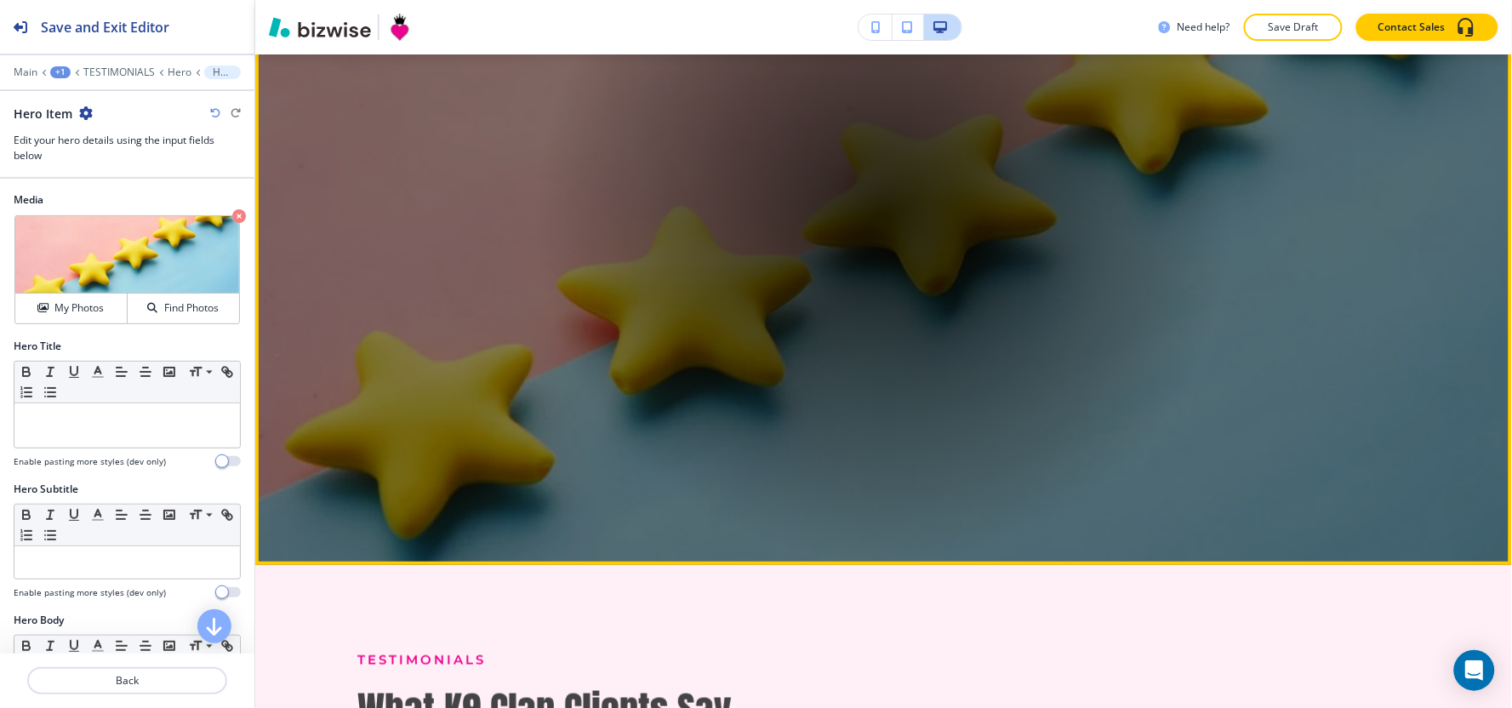
scroll to position [283, 0]
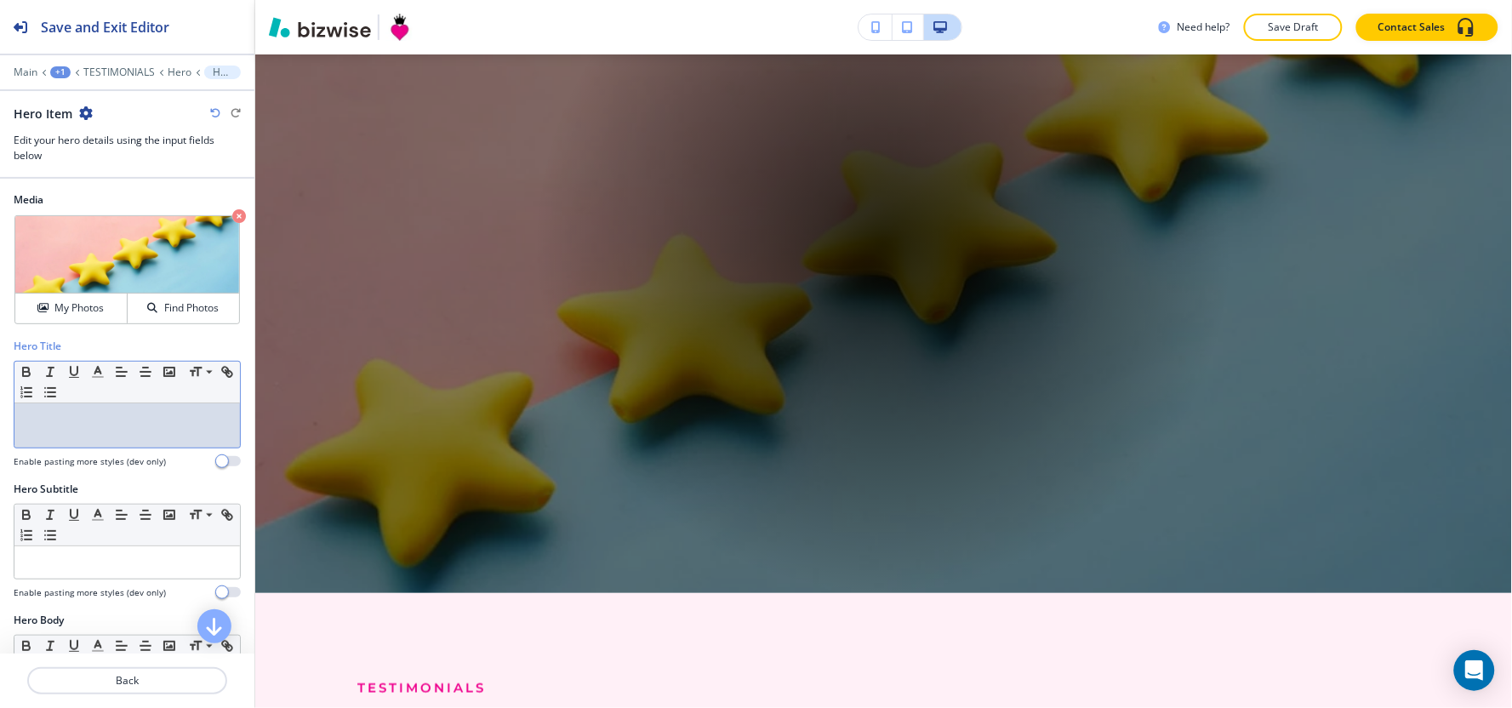
click at [45, 432] on div at bounding box center [126, 425] width 225 height 44
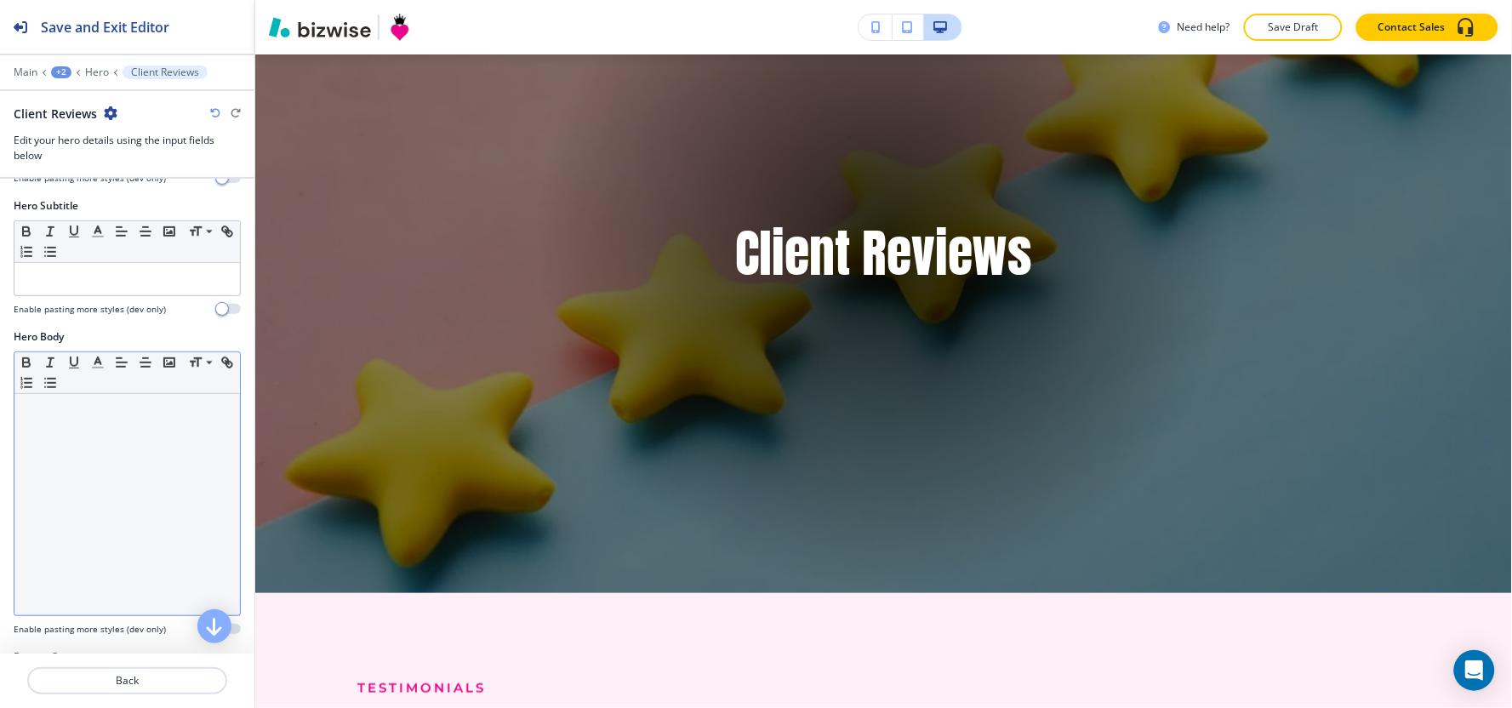
click at [94, 508] on div at bounding box center [126, 504] width 225 height 221
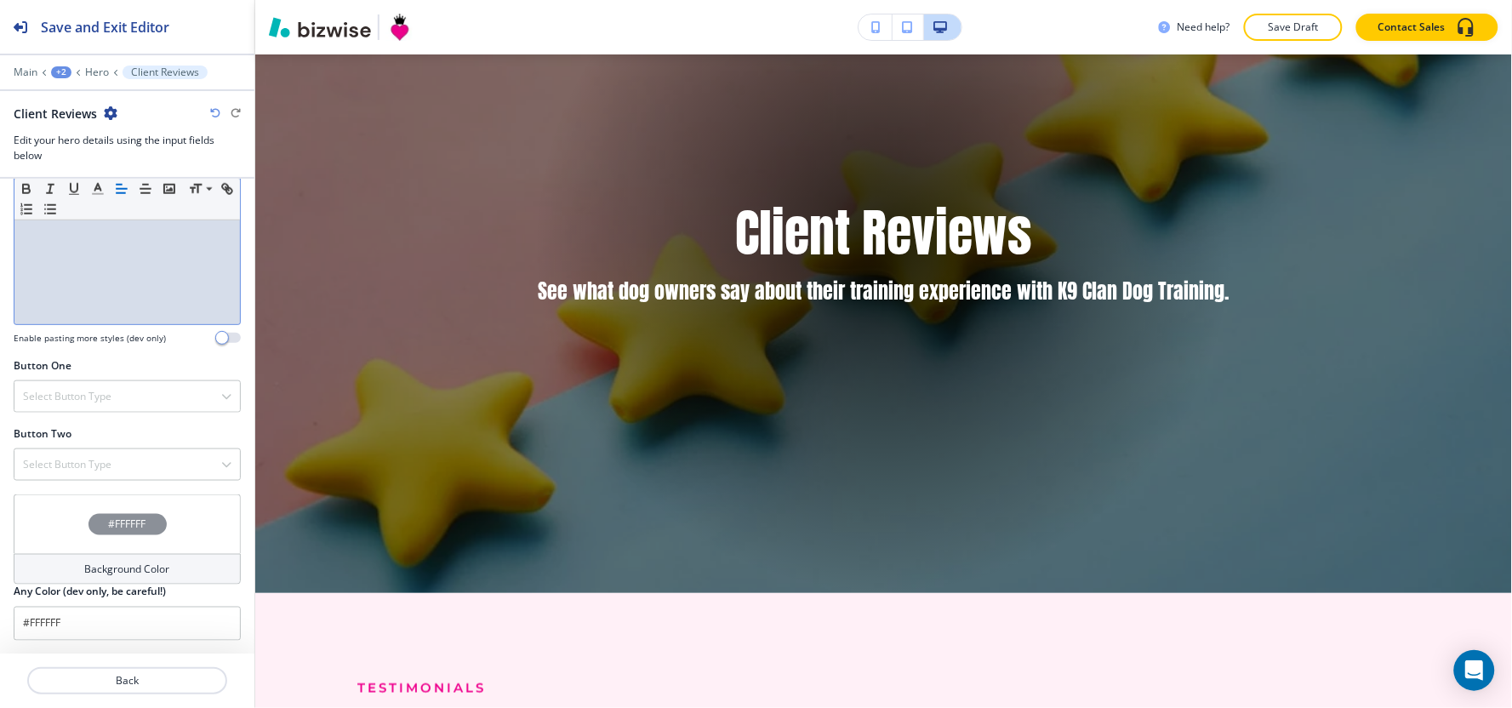
scroll to position [576, 0]
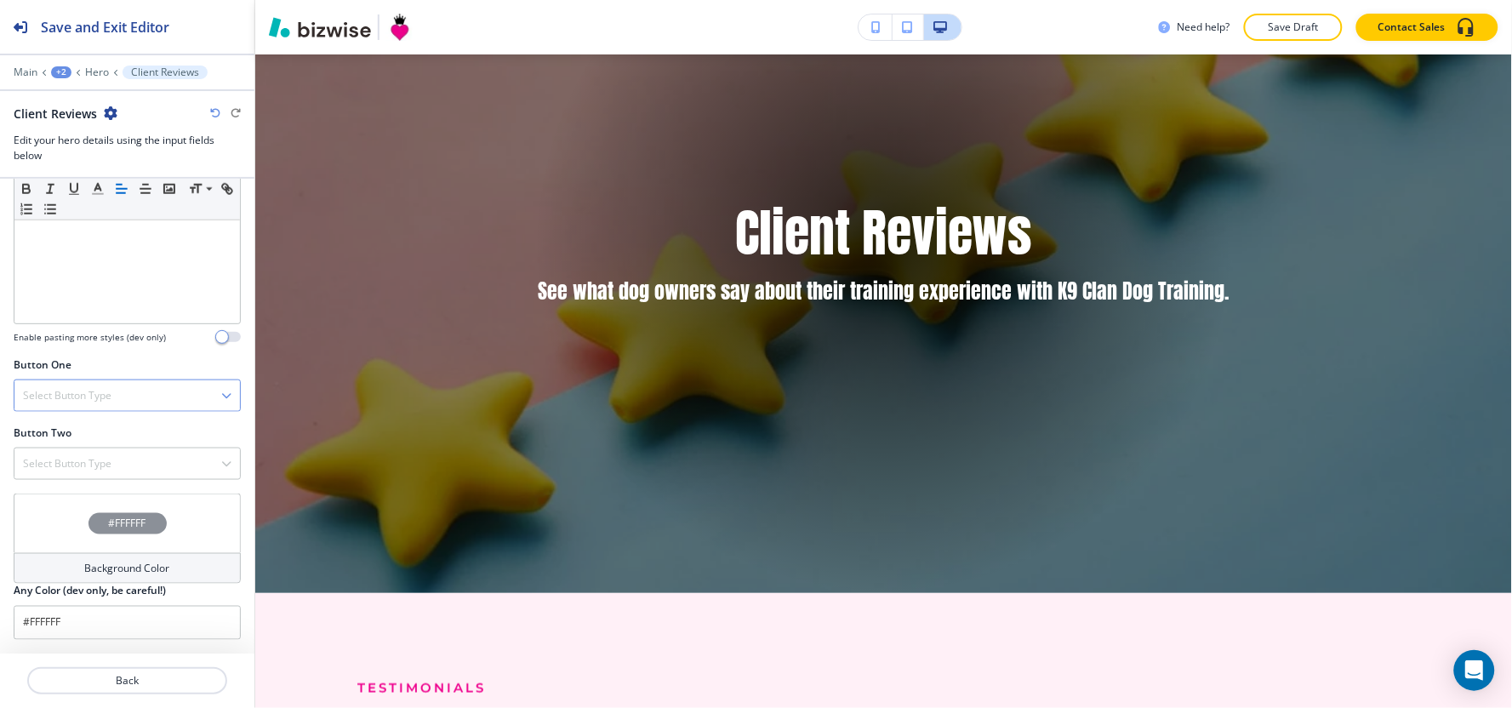
click at [97, 394] on h4 "Select Button Type" at bounding box center [67, 395] width 88 height 15
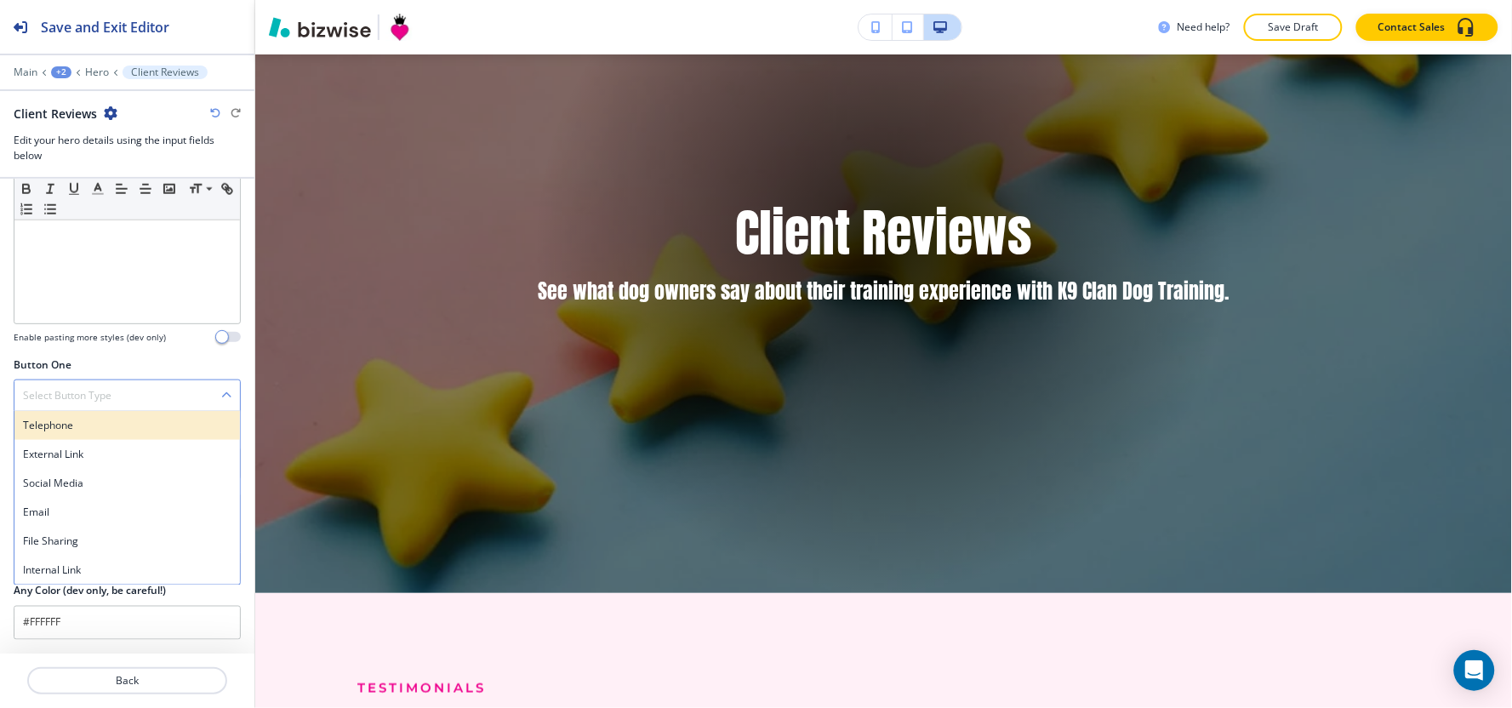
click at [73, 427] on h4 "Telephone" at bounding box center [127, 425] width 208 height 15
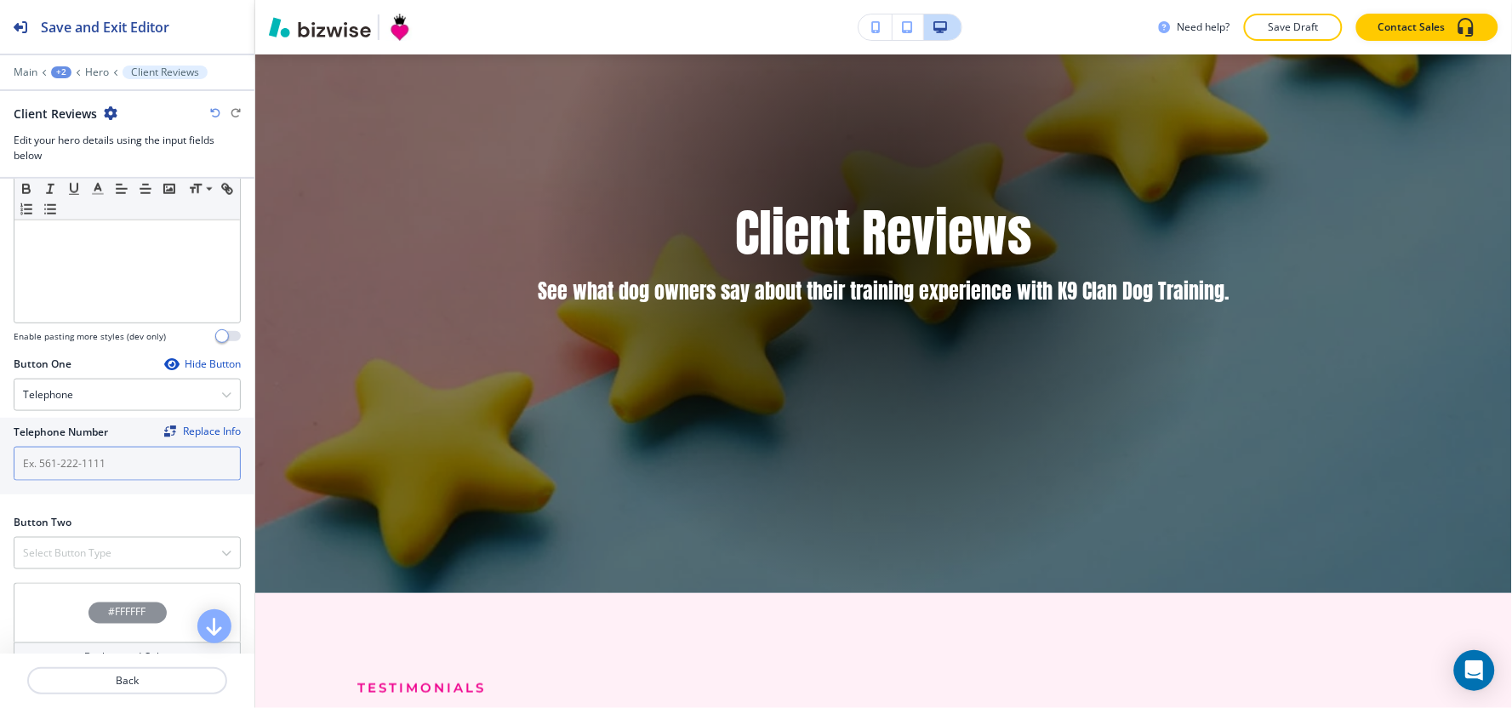
click at [74, 469] on input "text" at bounding box center [127, 464] width 227 height 34
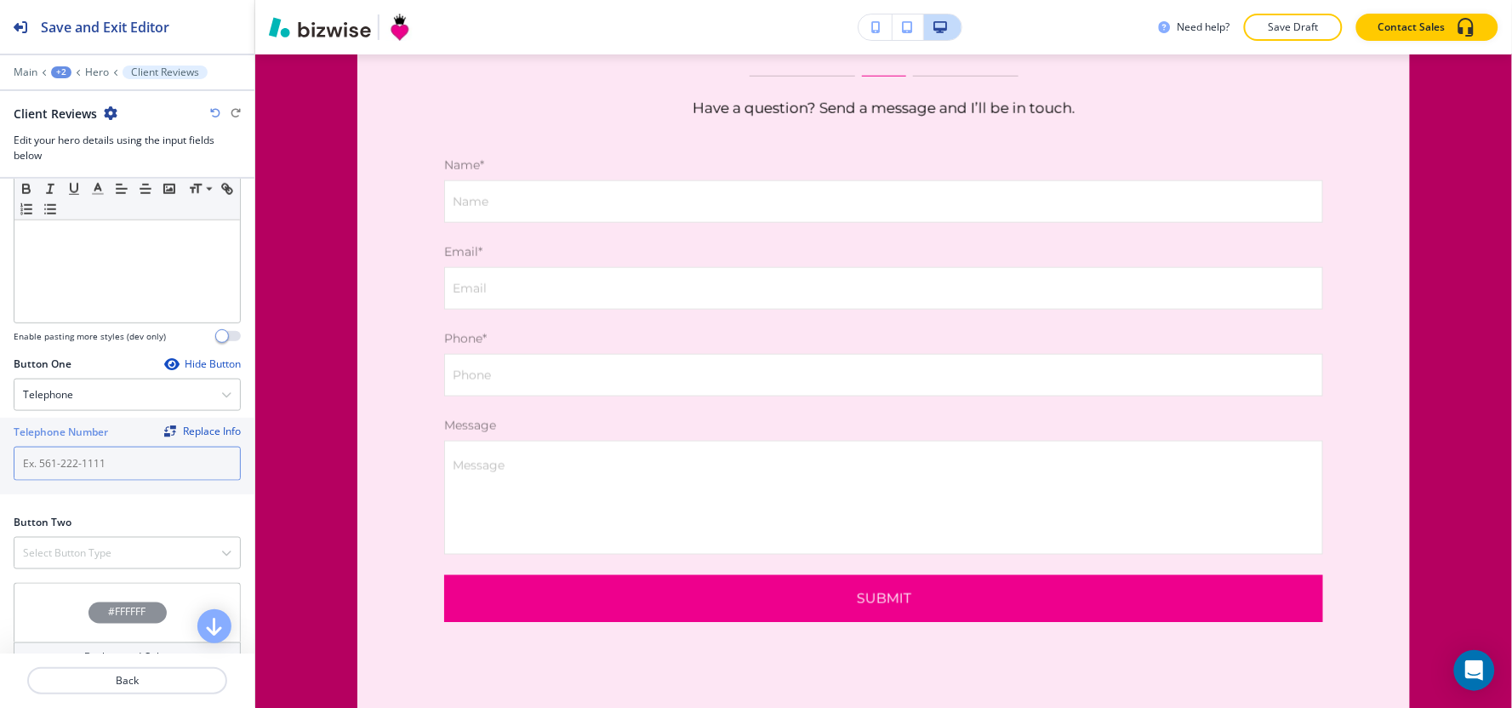
scroll to position [3129, 0]
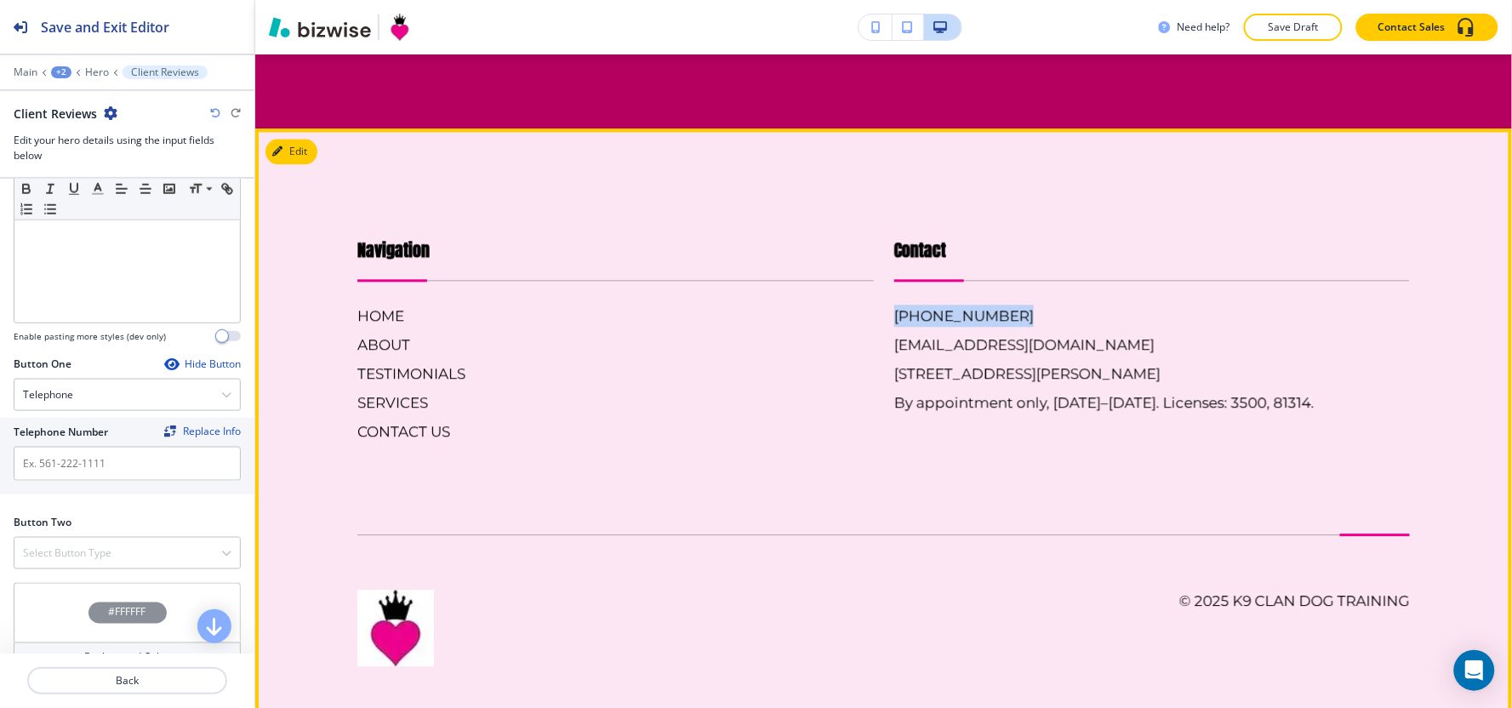
drag, startPoint x: 996, startPoint y: 294, endPoint x: 873, endPoint y: 303, distance: 123.7
click at [874, 303] on div "Contact [PHONE_NUMBER] [EMAIL_ADDRESS][DOMAIN_NAME] [STREET_ADDRESS][PERSON_NAM…" at bounding box center [1142, 322] width 537 height 239
copy h6 "[PHONE_NUMBER]"
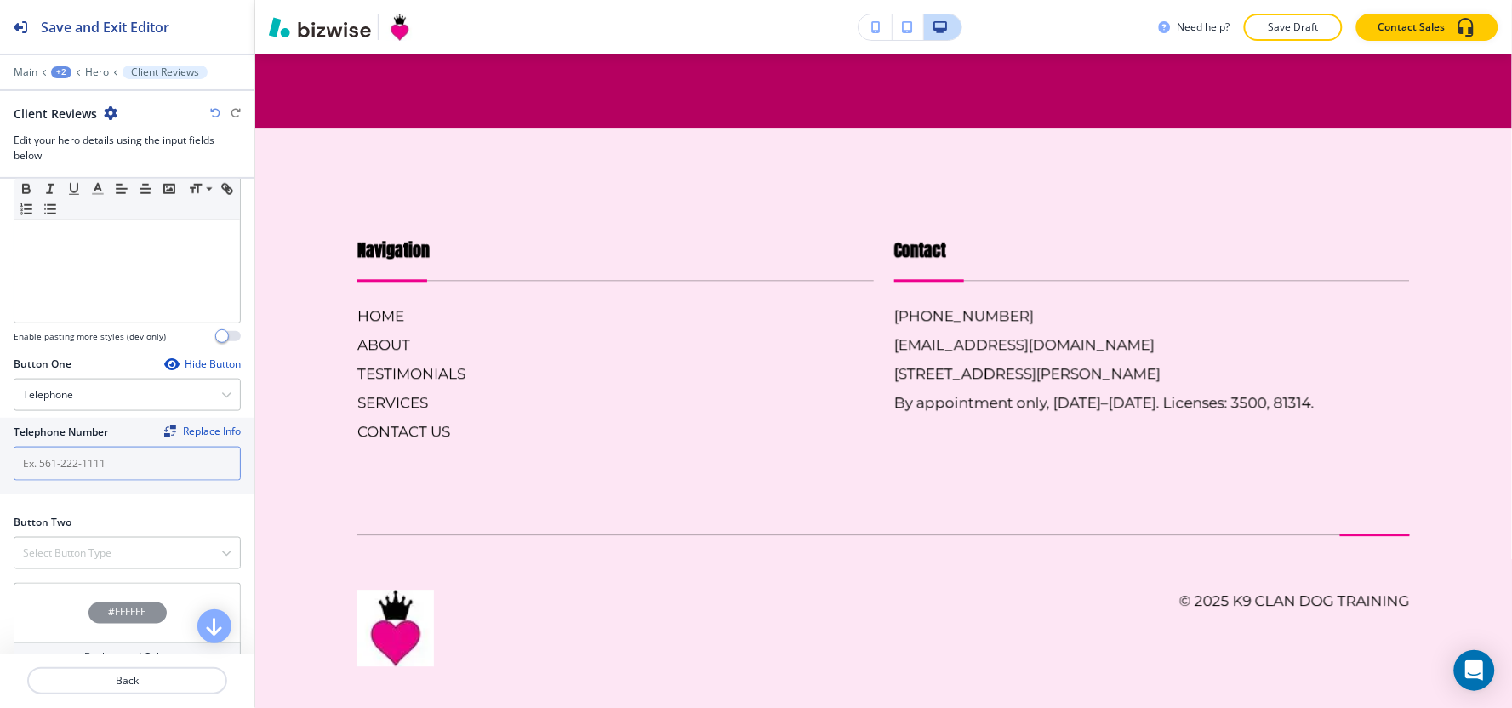
drag, startPoint x: 83, startPoint y: 492, endPoint x: 83, endPoint y: 475, distance: 17.0
click at [83, 475] on div "Telephone Number Replace Info" at bounding box center [127, 456] width 254 height 77
click at [83, 475] on input "text" at bounding box center [127, 464] width 227 height 34
paste input "[PHONE_NUMBER]"
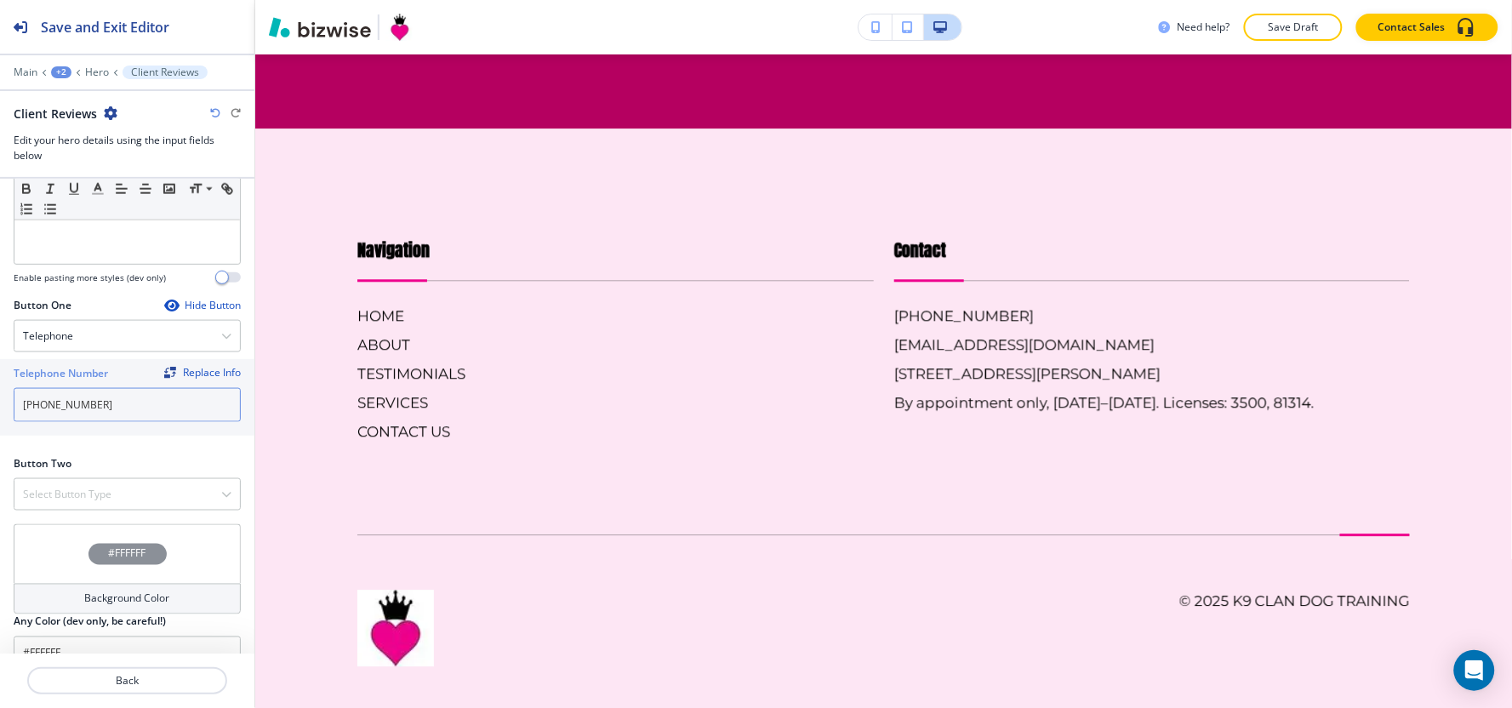
scroll to position [667, 0]
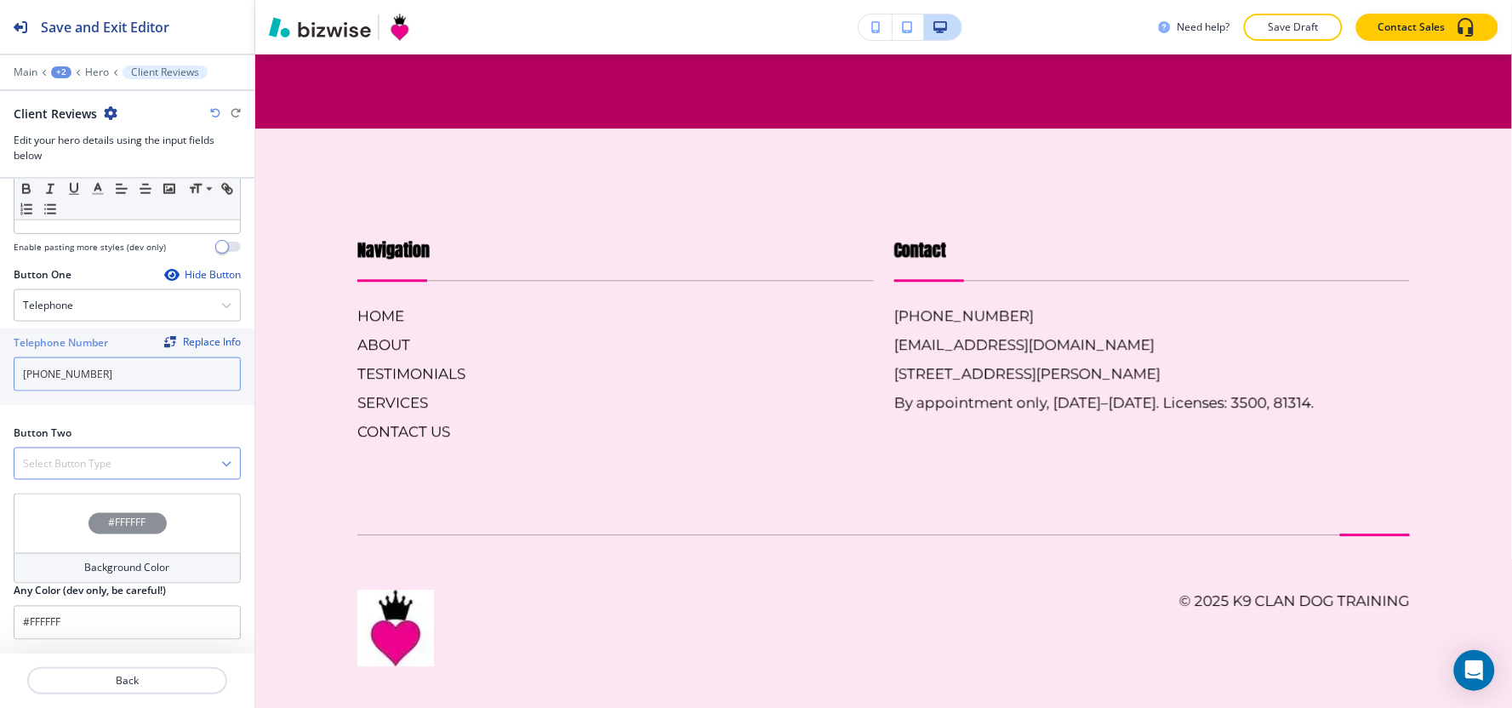
type input "[PHONE_NUMBER]"
click at [80, 456] on h4 "Select Button Type" at bounding box center [67, 463] width 88 height 15
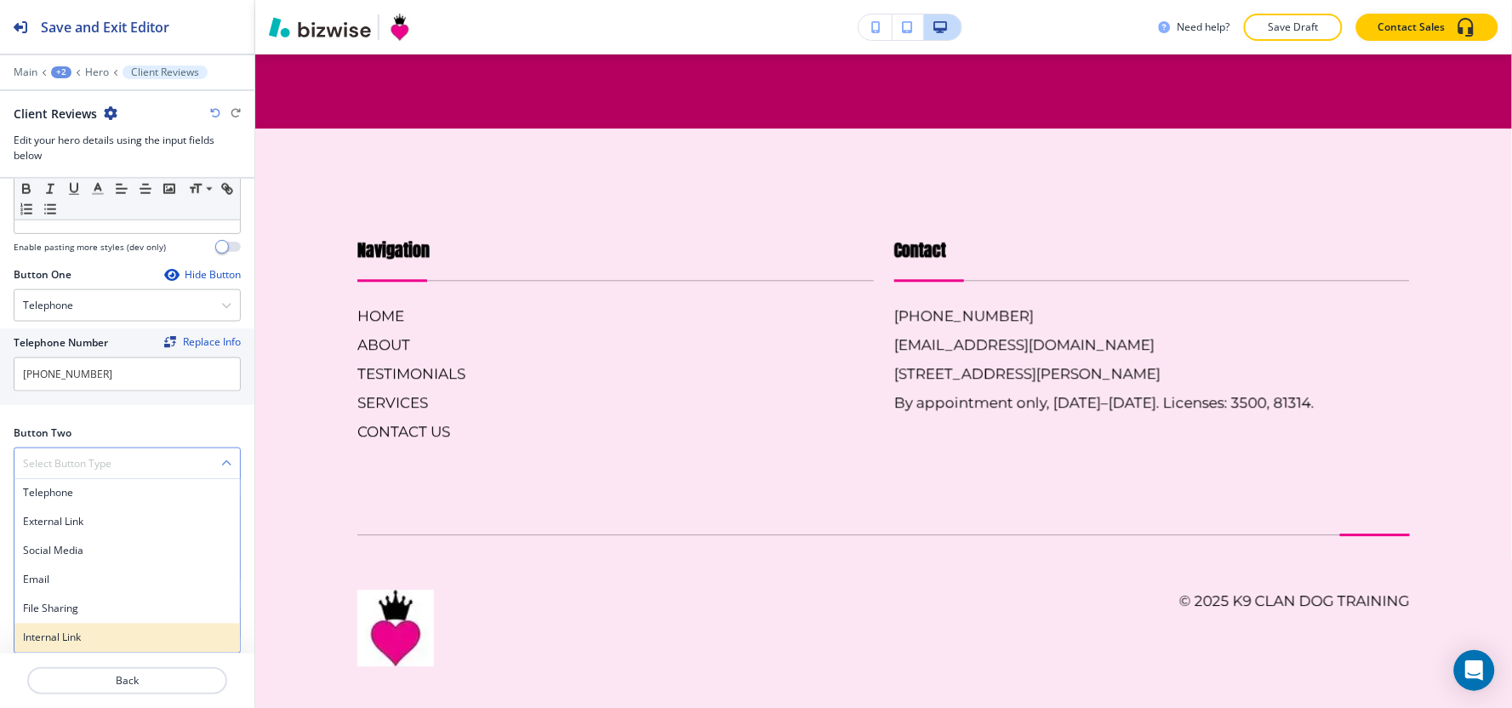
click at [83, 633] on h4 "Internal Link" at bounding box center [127, 637] width 208 height 15
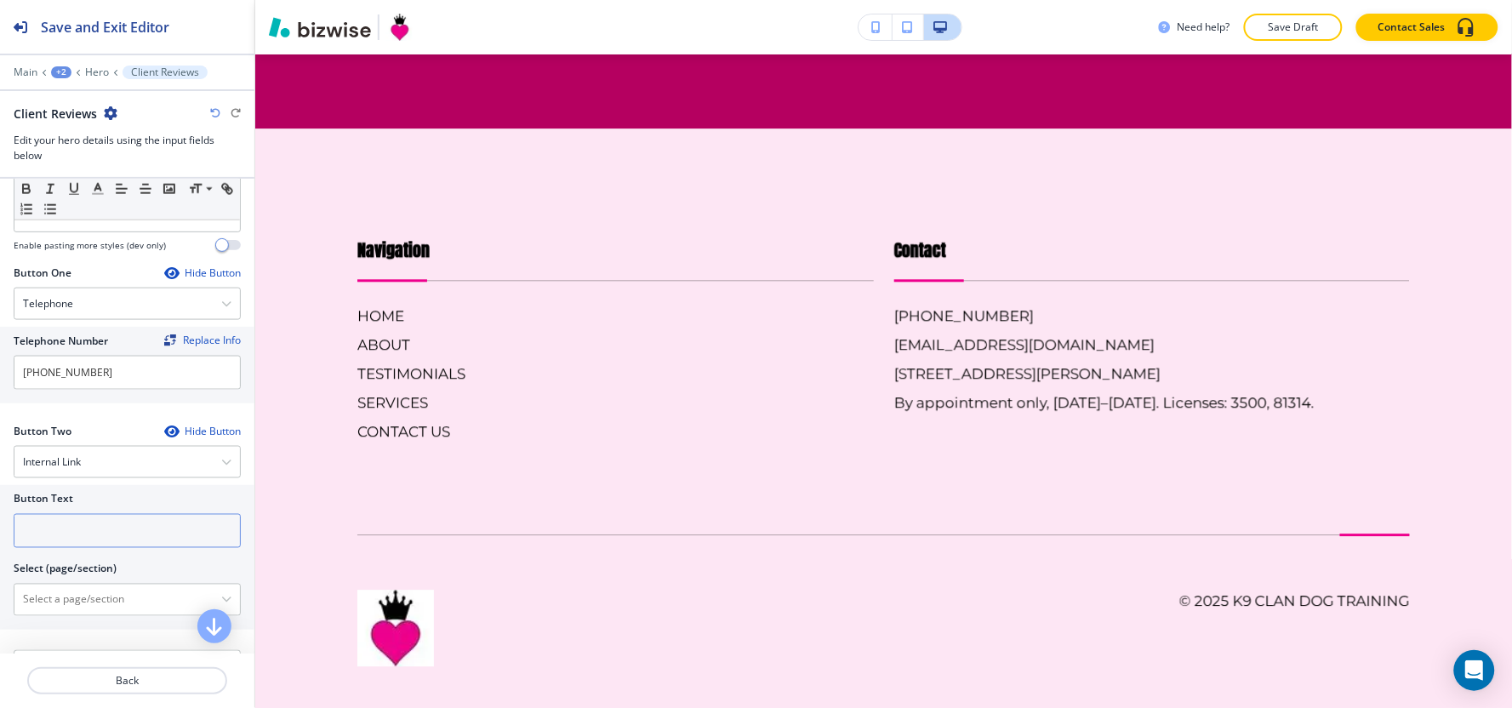
click at [74, 522] on input "text" at bounding box center [127, 531] width 227 height 34
type input "contact us"
click at [37, 590] on \(page\/section\) "Manual Input" at bounding box center [117, 599] width 207 height 29
click at [91, 624] on h4 "CONTACT US" at bounding box center [127, 629] width 208 height 15
type \(page\/section\) "CONTACT US"
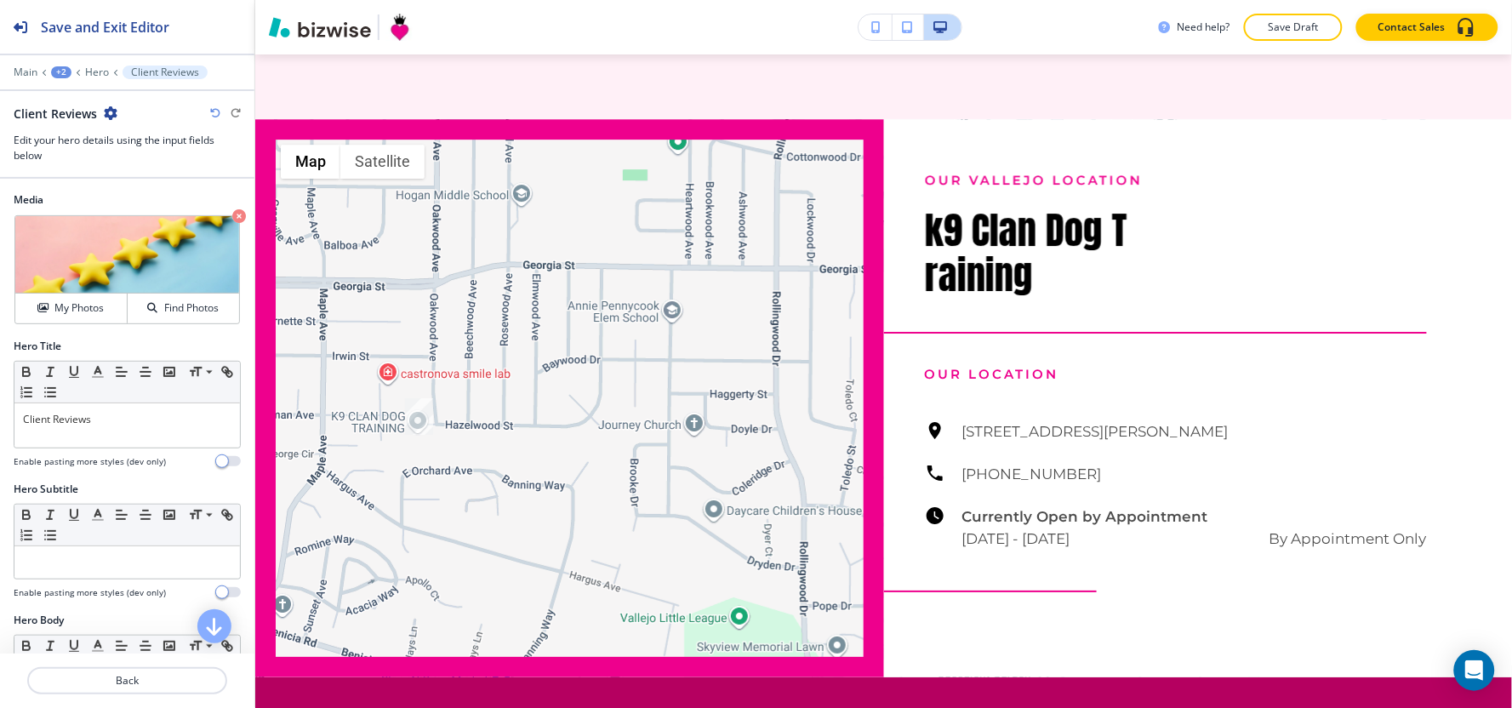
scroll to position [1605, 0]
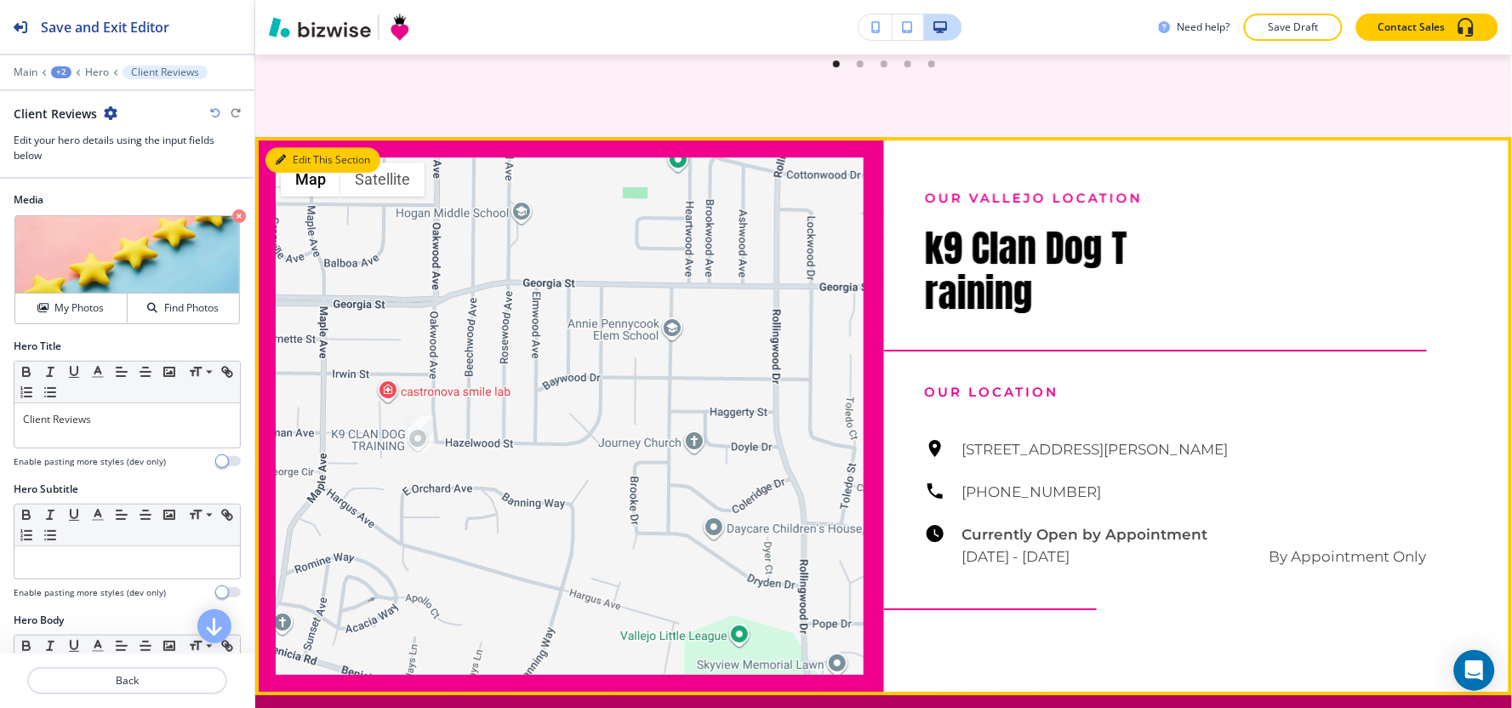
click at [302, 147] on button "Edit This Section" at bounding box center [322, 160] width 115 height 26
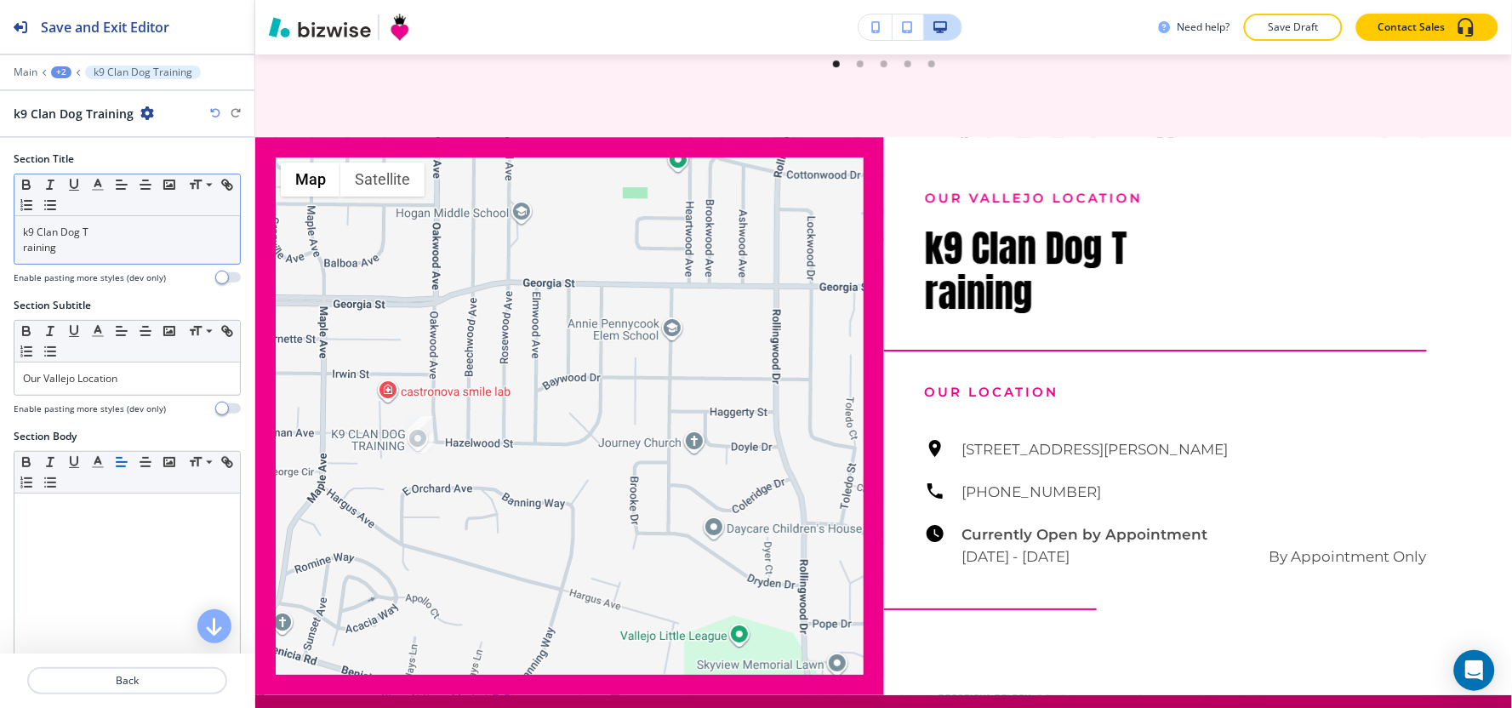
scroll to position [1664, 0]
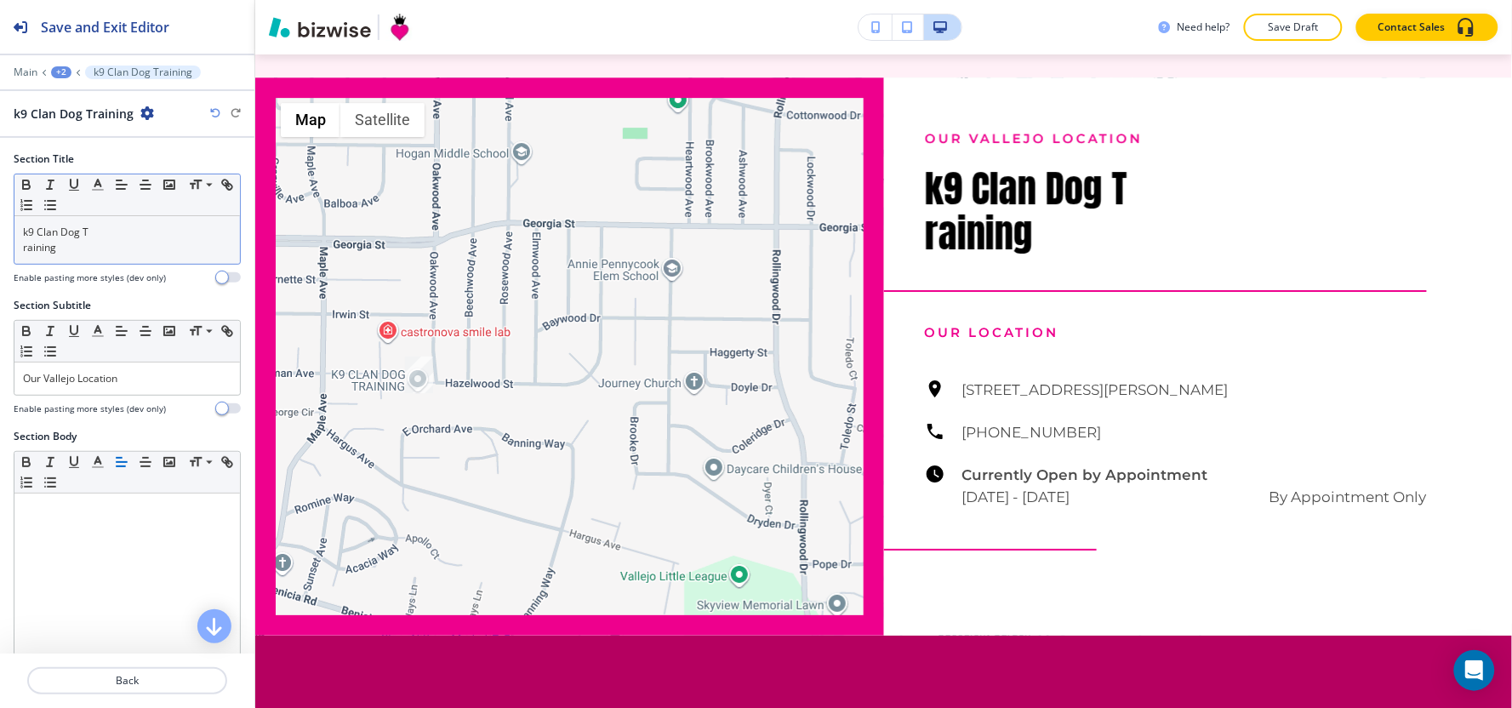
click at [20, 248] on div "k9 Clan Dog T raining" at bounding box center [126, 240] width 225 height 48
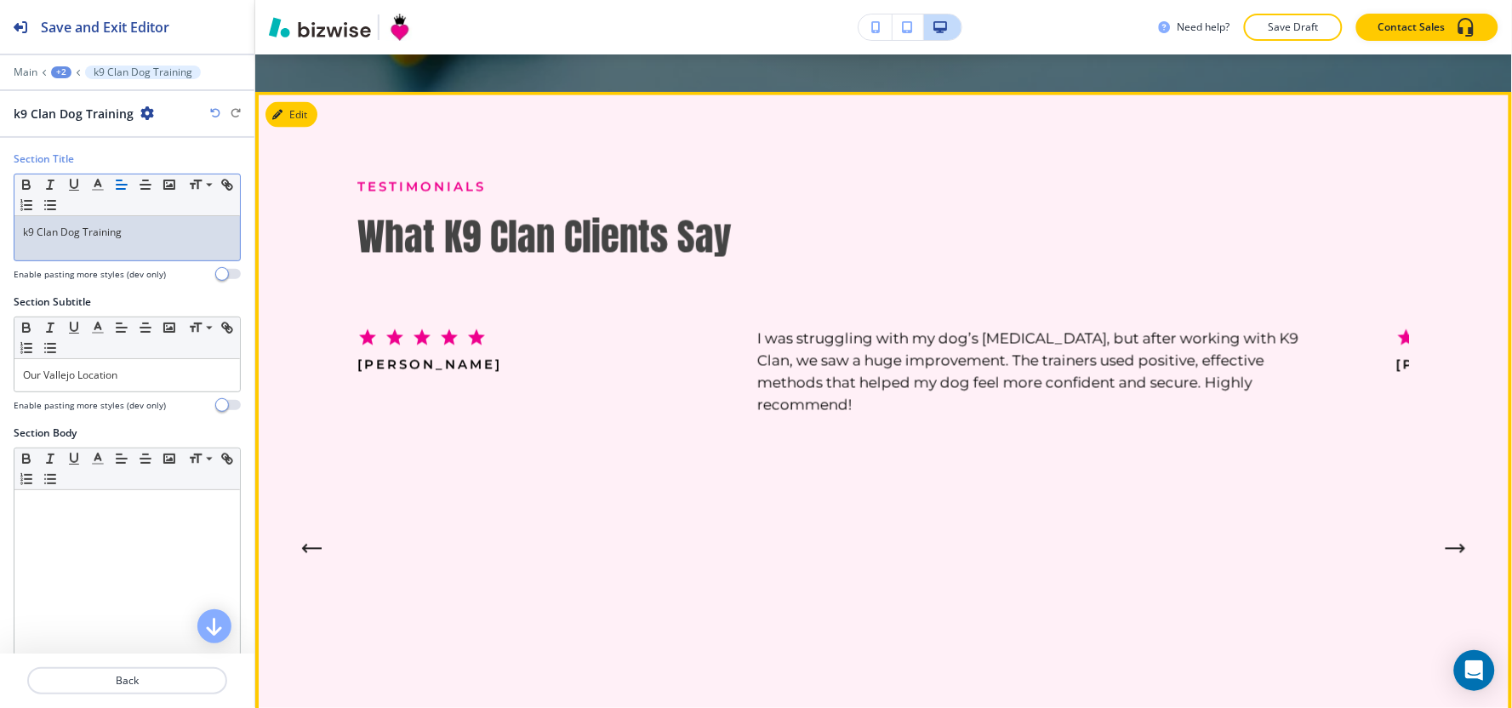
scroll to position [813, 0]
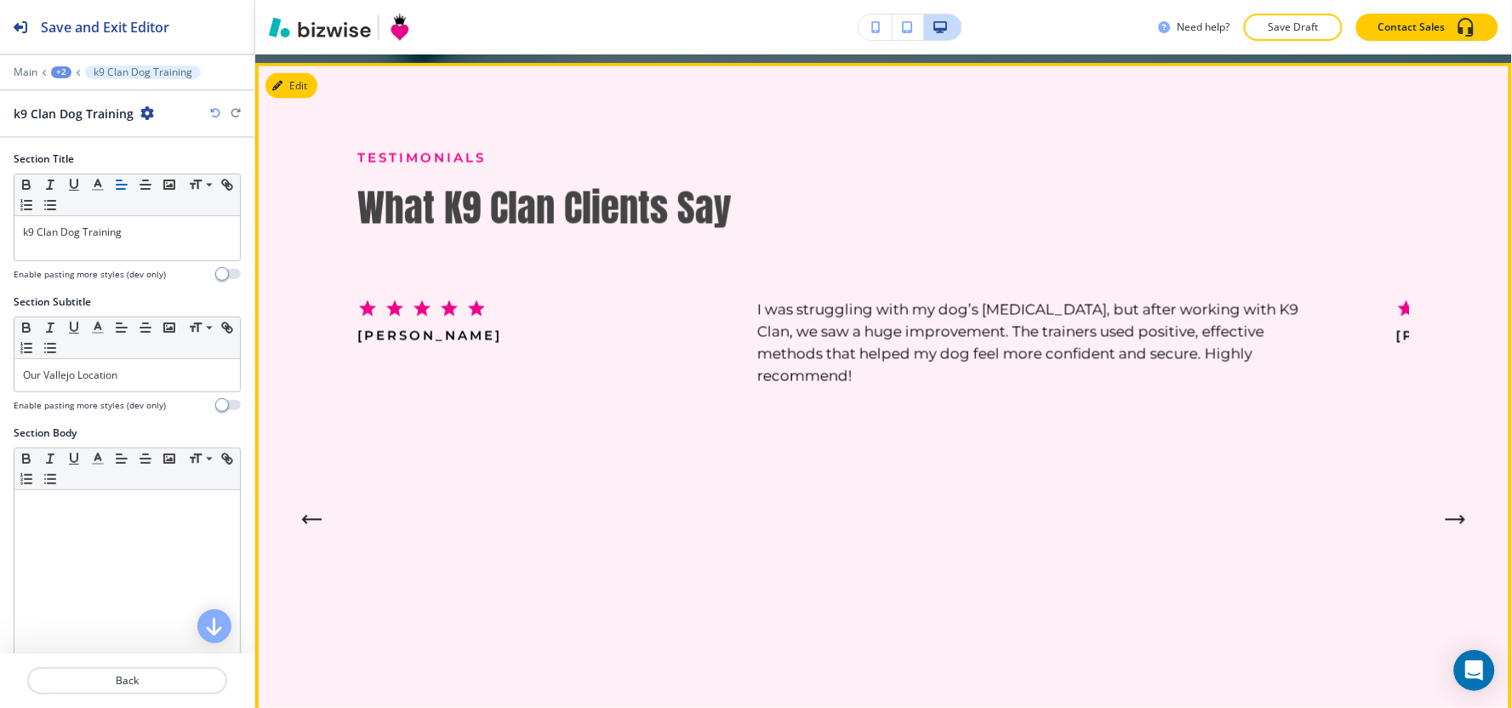
click at [1452, 513] on button "Next Testimonial" at bounding box center [1456, 520] width 34 height 34
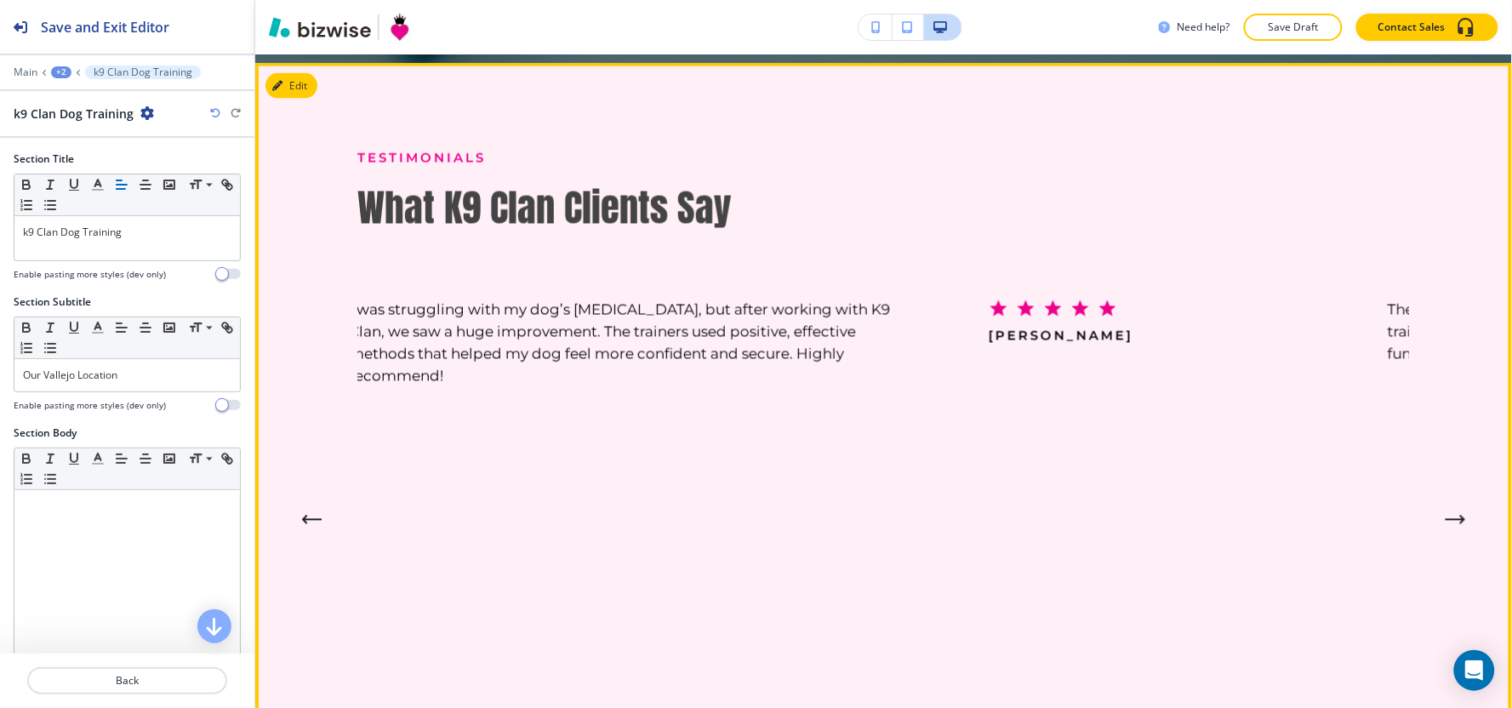
click at [1452, 513] on button "Next Testimonial" at bounding box center [1456, 520] width 34 height 34
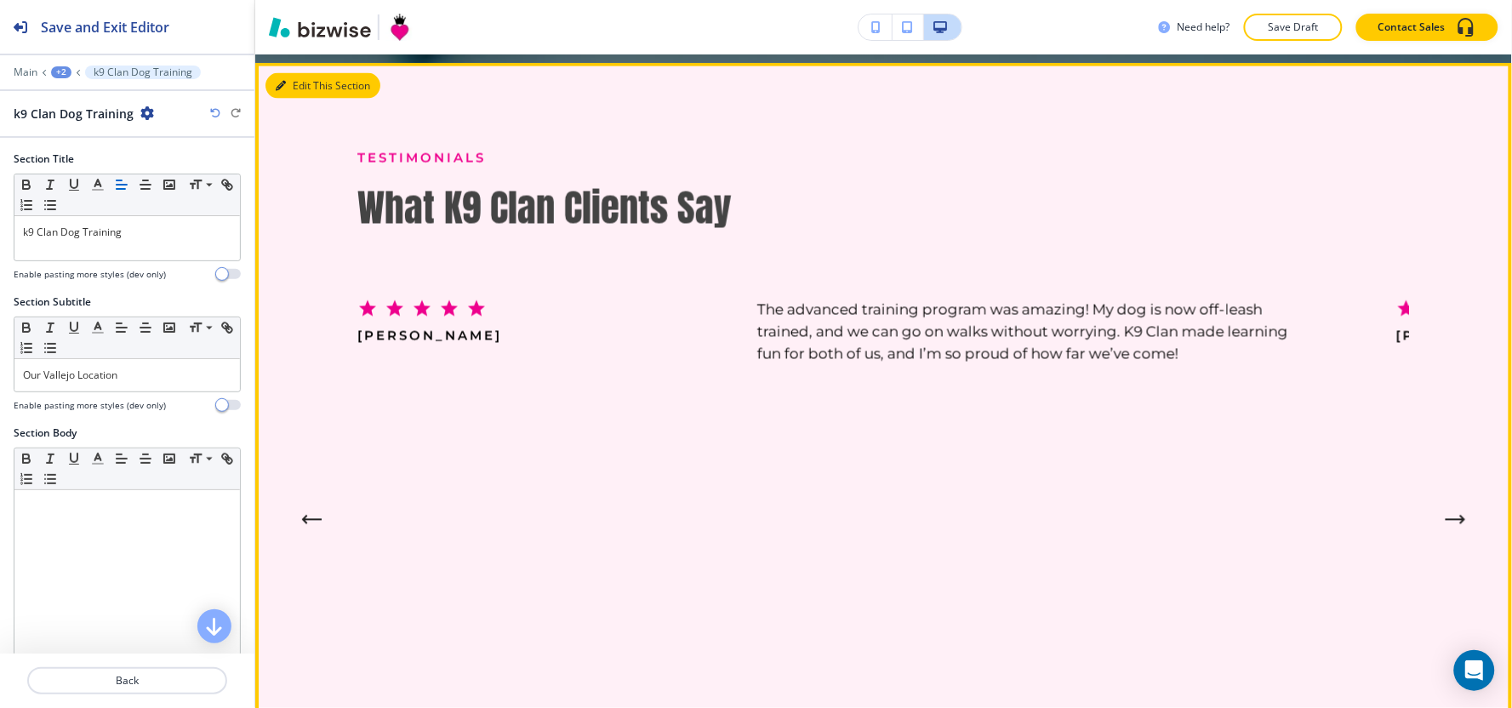
click at [292, 88] on div "Edit This Section Testimonials What K9 Clan Clients Say - [PERSON_NAME] K9 Clan…" at bounding box center [883, 495] width 1257 height 865
click at [308, 89] on button "Edit This Section" at bounding box center [322, 86] width 115 height 26
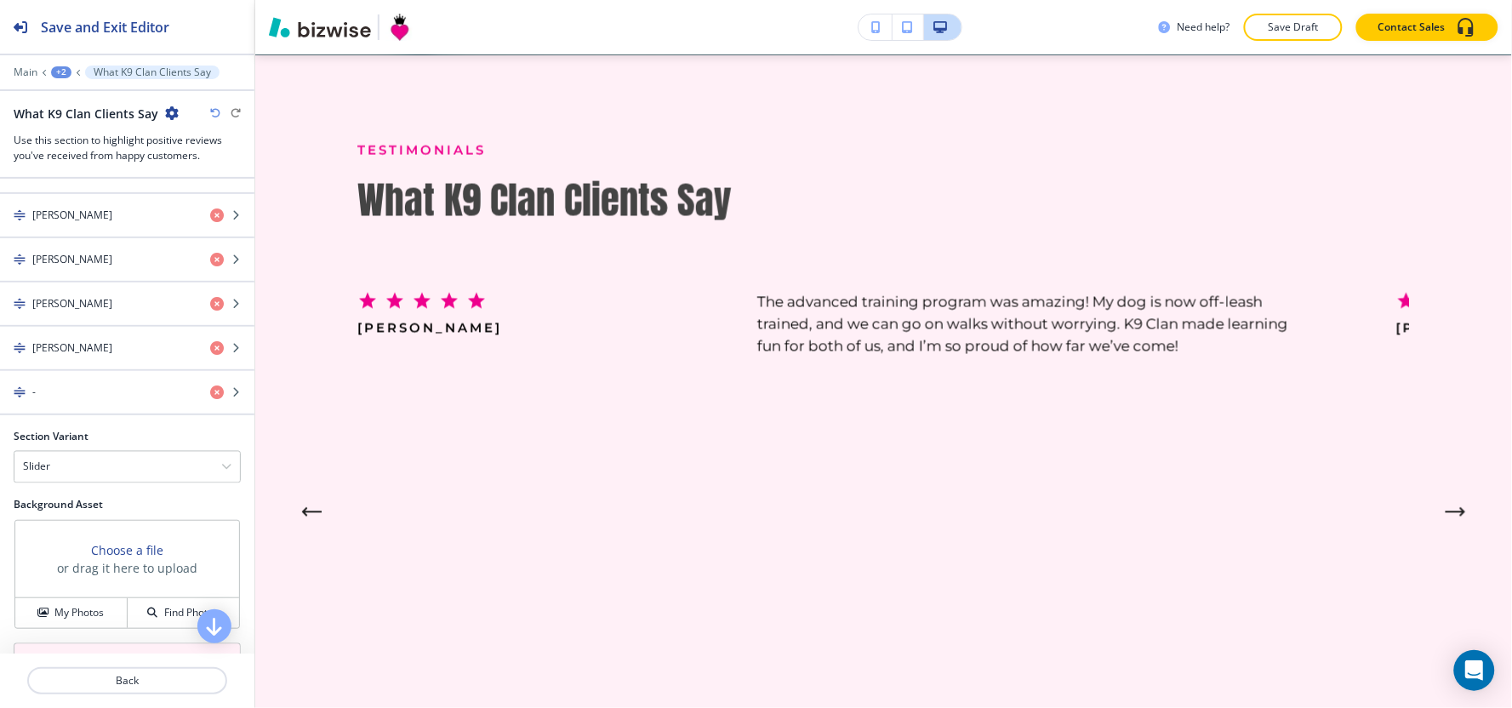
scroll to position [1010, 0]
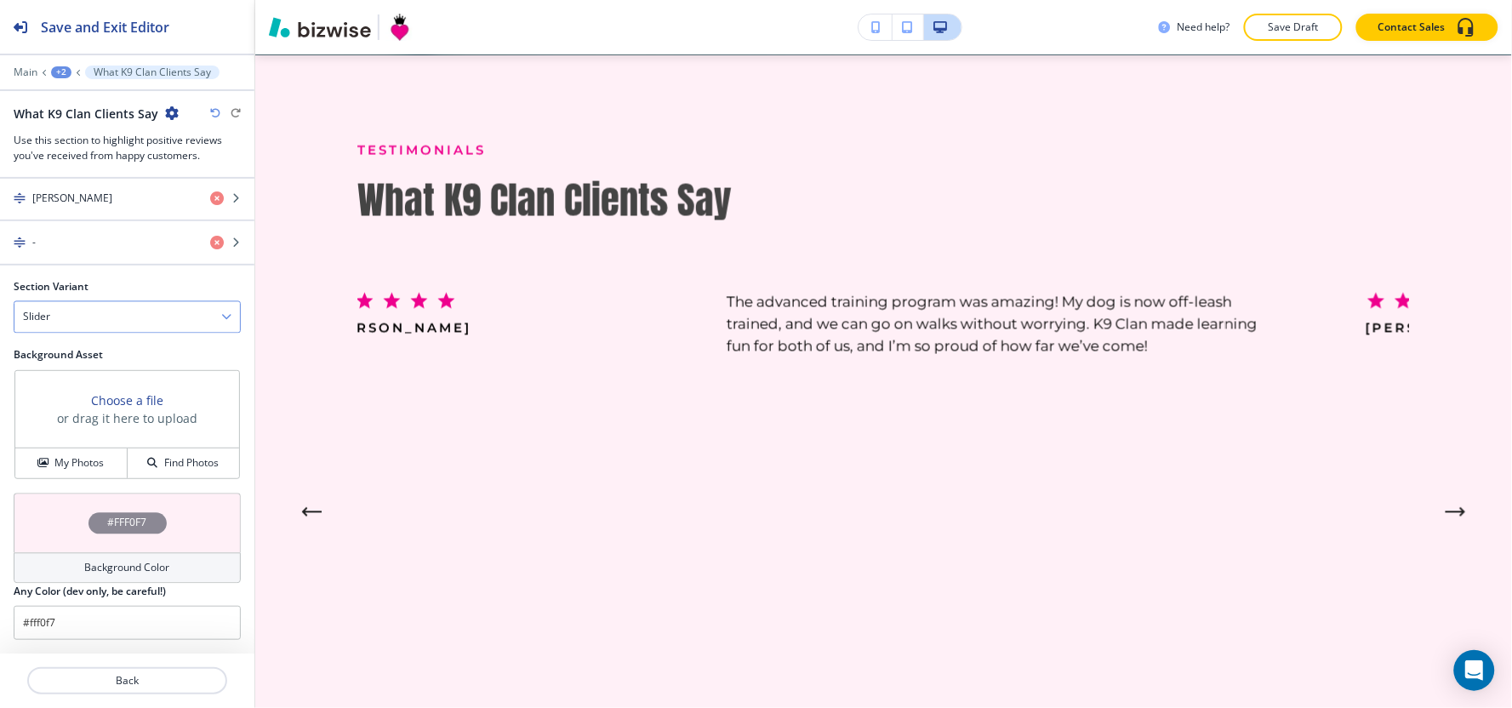
click at [85, 329] on div "Slider" at bounding box center [126, 317] width 225 height 31
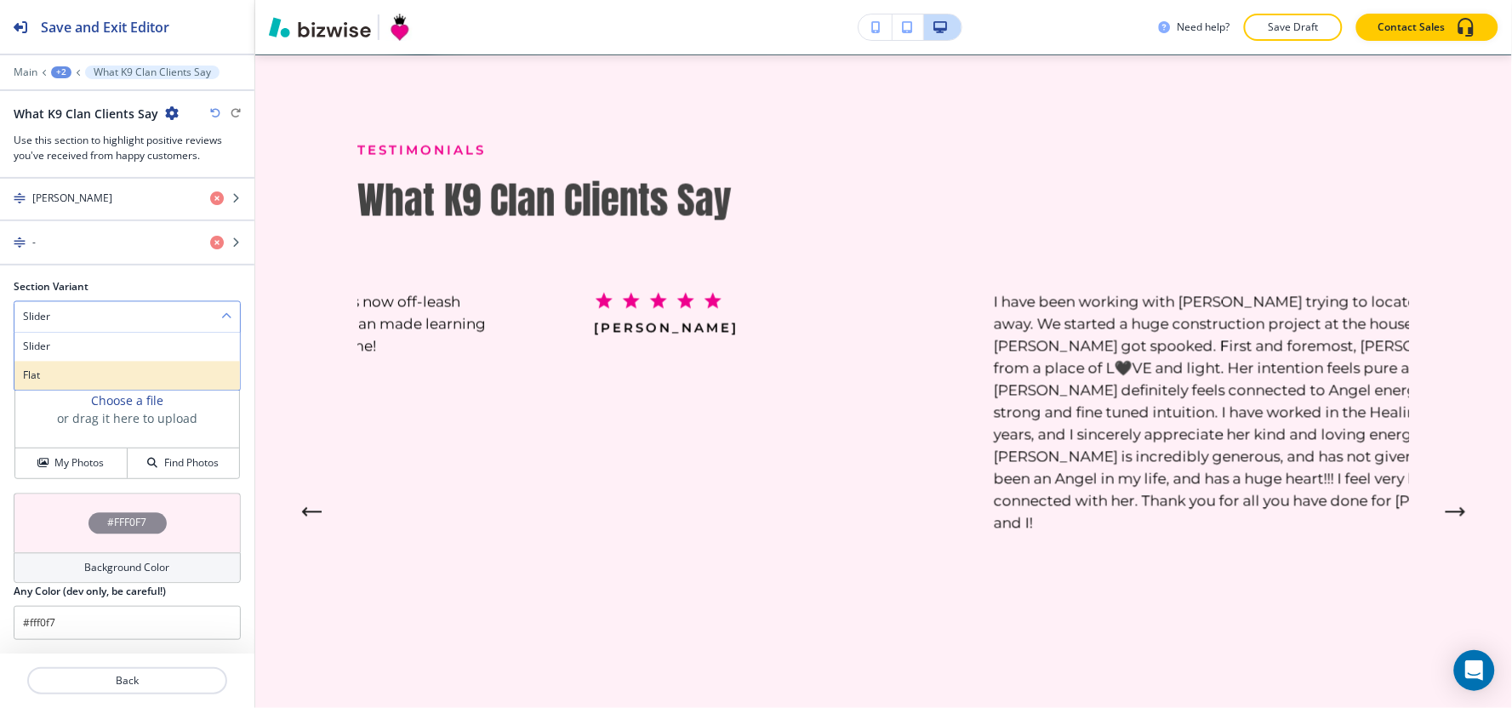
click at [77, 379] on h4 "Flat" at bounding box center [127, 375] width 208 height 15
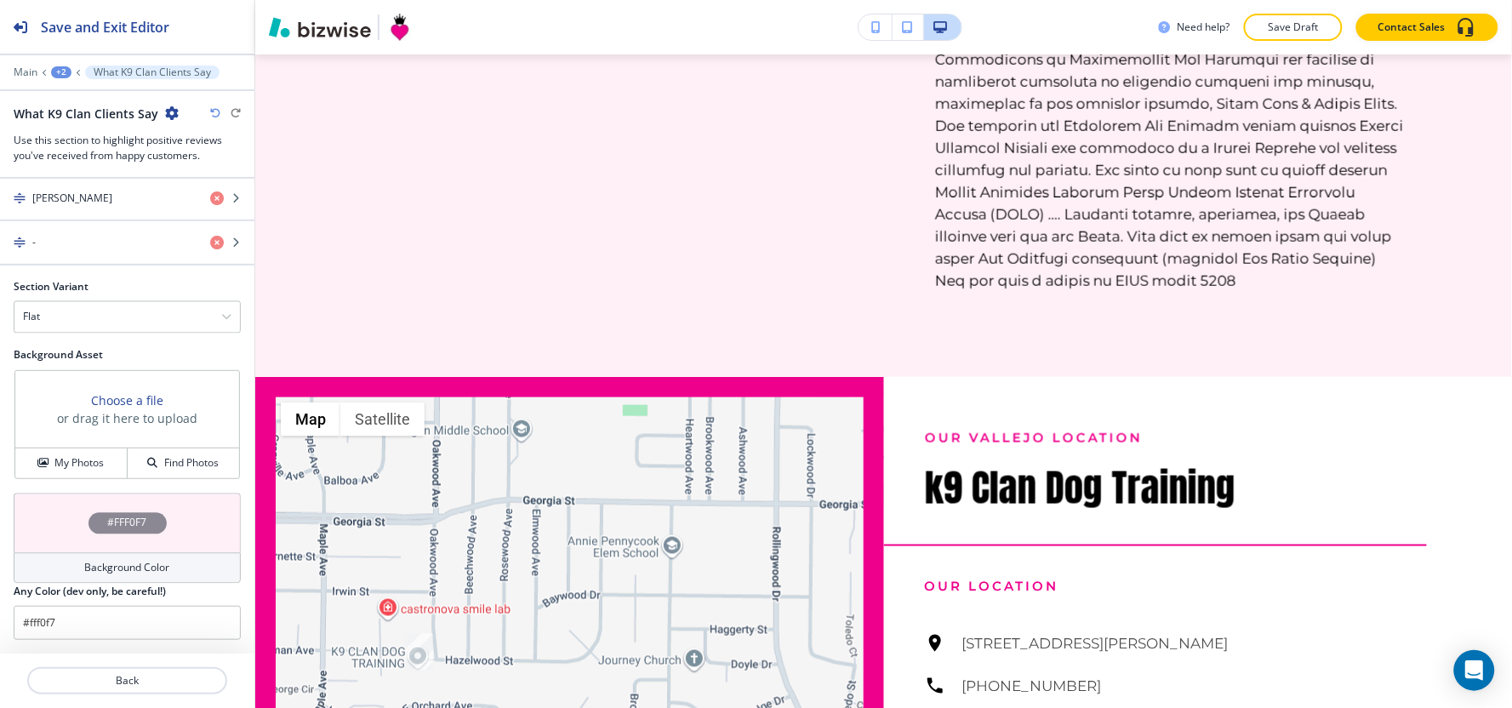
scroll to position [1955, 0]
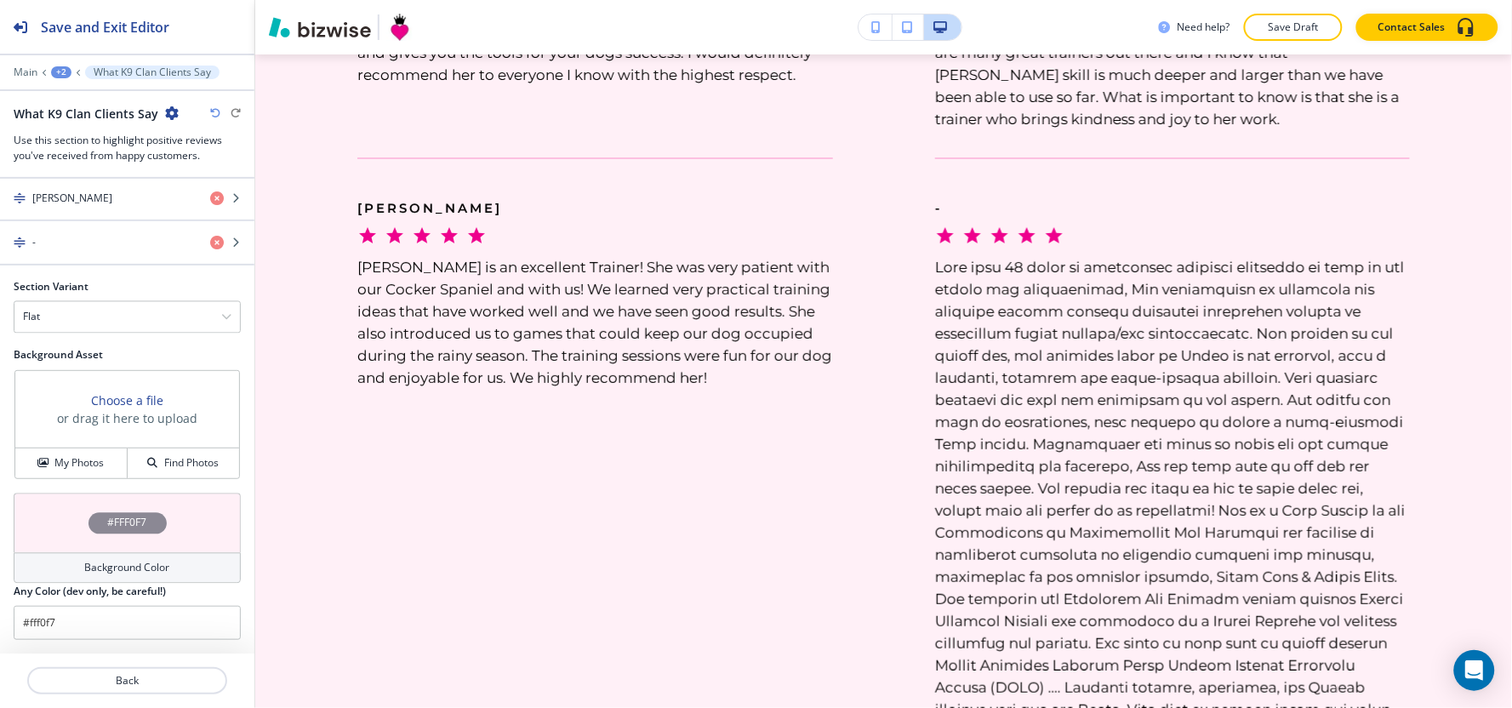
click at [61, 72] on div "+2" at bounding box center [61, 72] width 20 height 12
click at [88, 136] on p "TESTIMONIALS" at bounding box center [105, 130] width 87 height 15
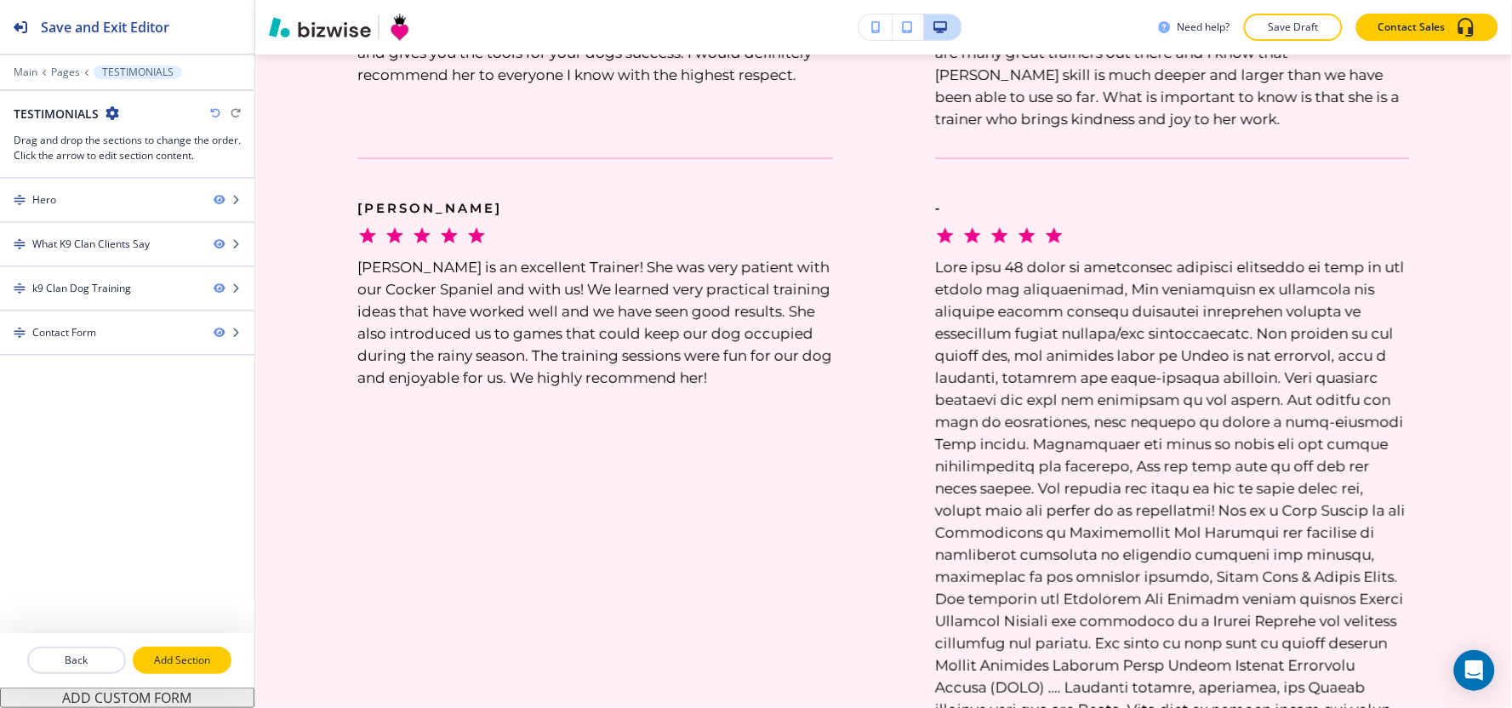
click at [193, 661] on p "Add Section" at bounding box center [181, 660] width 95 height 15
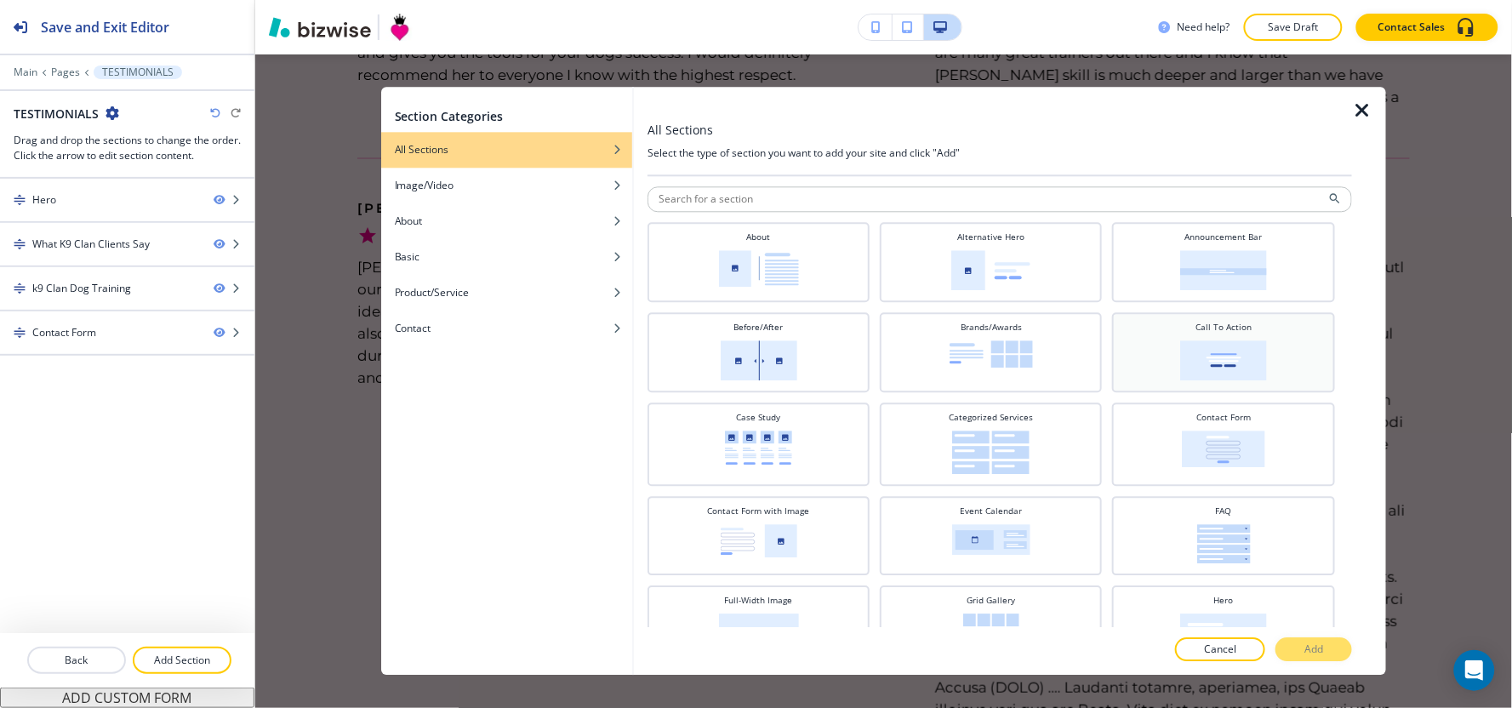
click at [1180, 352] on img at bounding box center [1223, 360] width 87 height 40
click at [1319, 657] on p "Add" at bounding box center [1313, 649] width 19 height 15
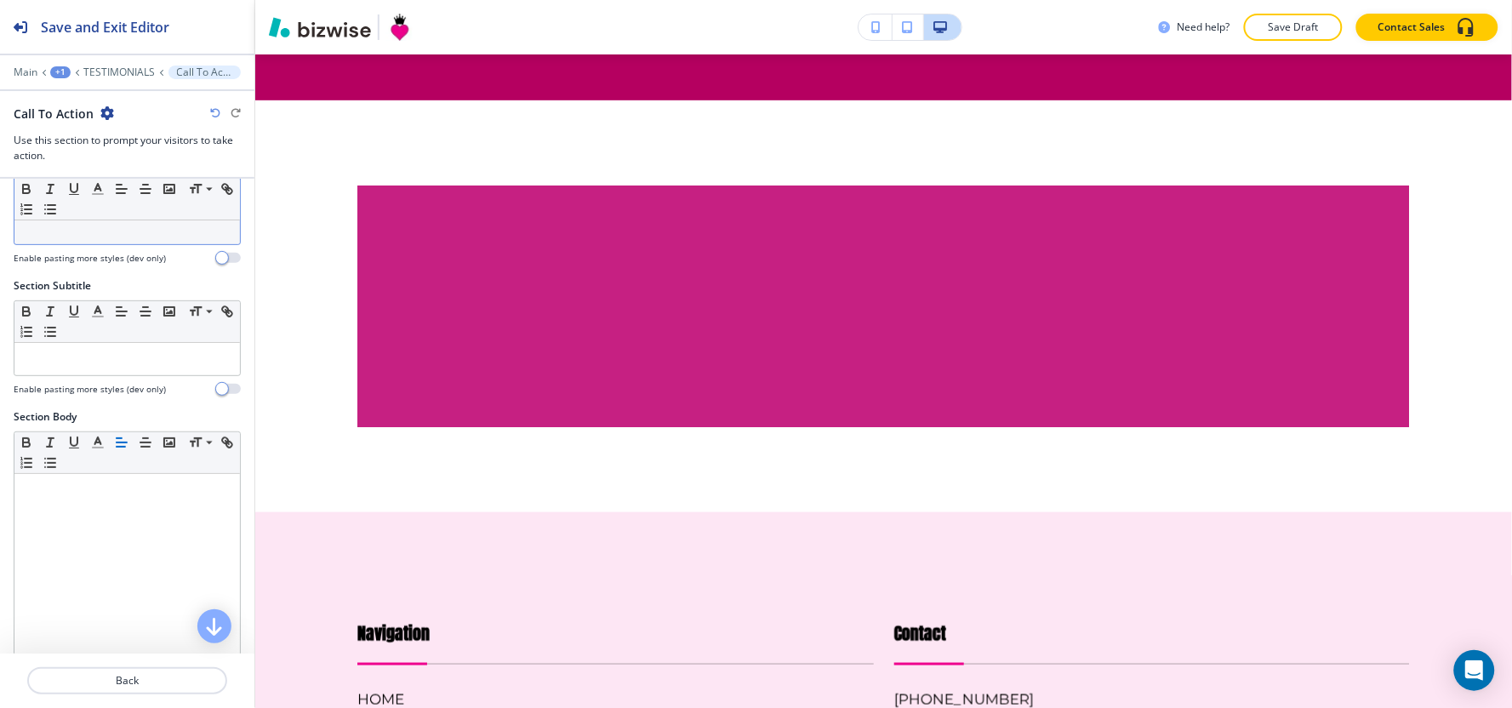
scroll to position [0, 0]
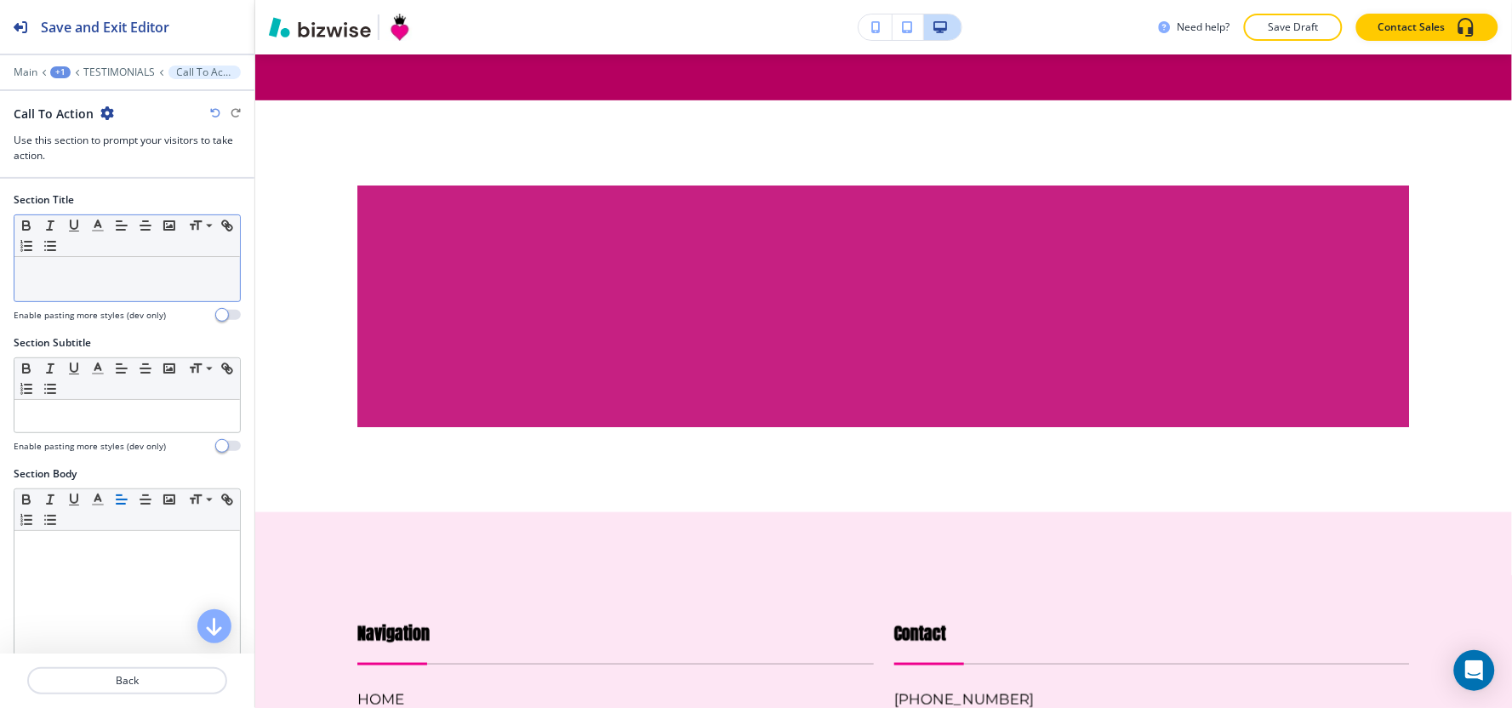
click at [107, 285] on div at bounding box center [126, 279] width 225 height 44
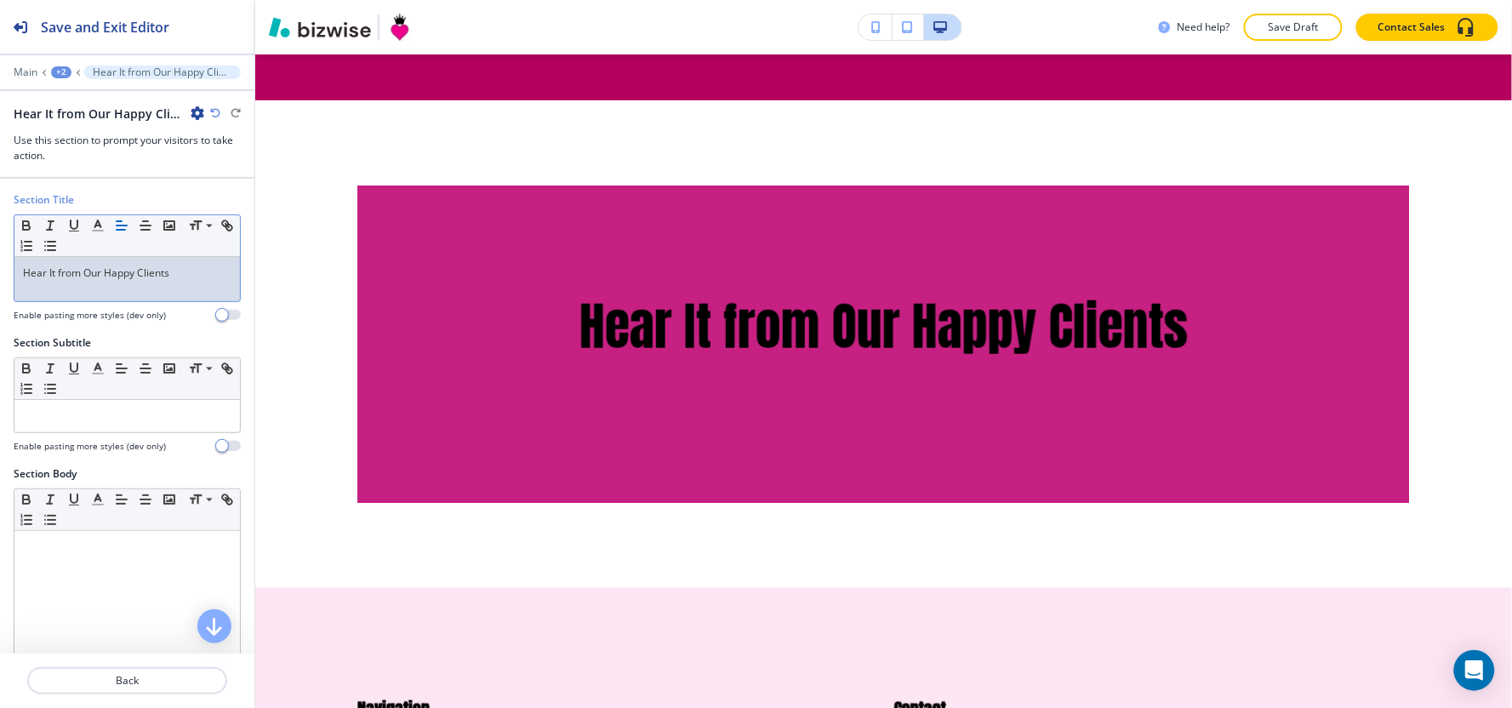
scroll to position [189, 0]
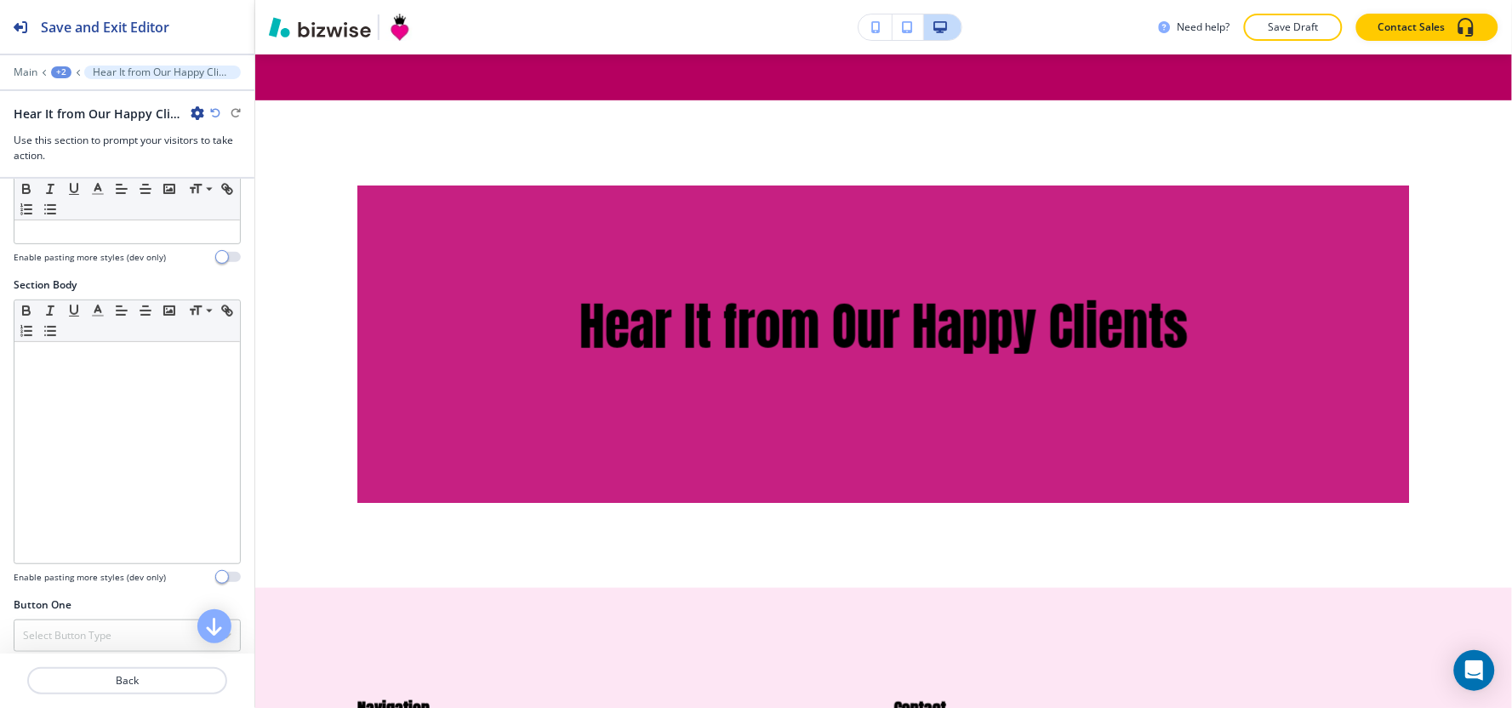
click at [81, 436] on div at bounding box center [126, 452] width 225 height 221
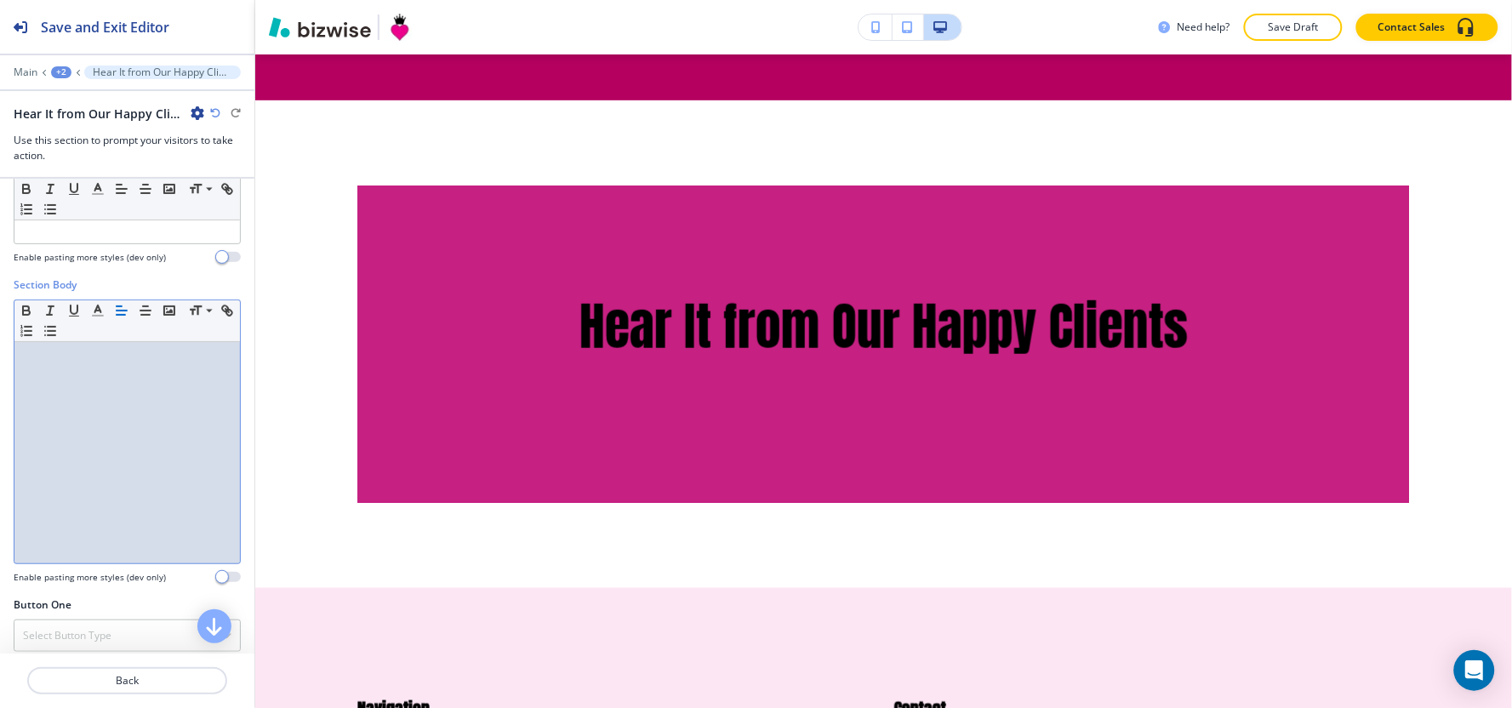
click at [140, 441] on div at bounding box center [126, 452] width 225 height 221
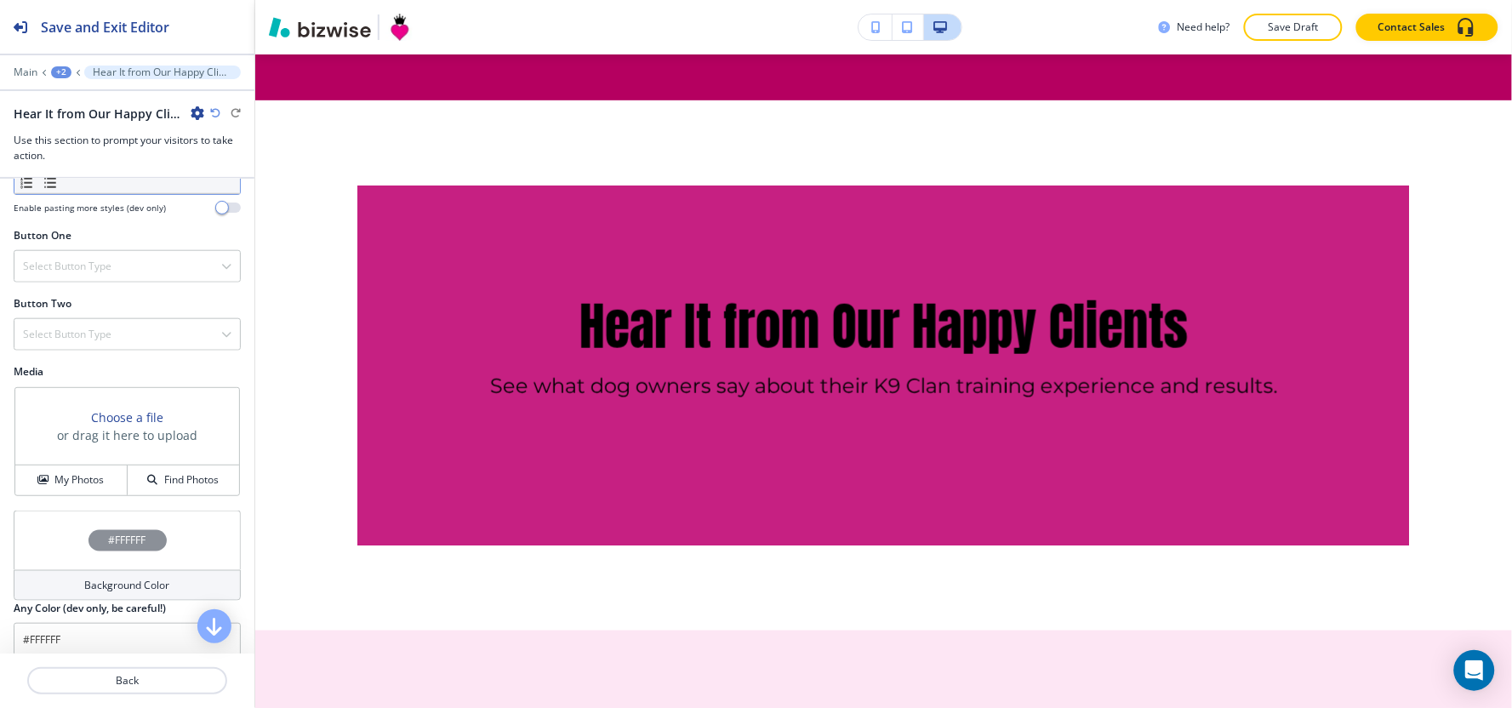
scroll to position [567, 0]
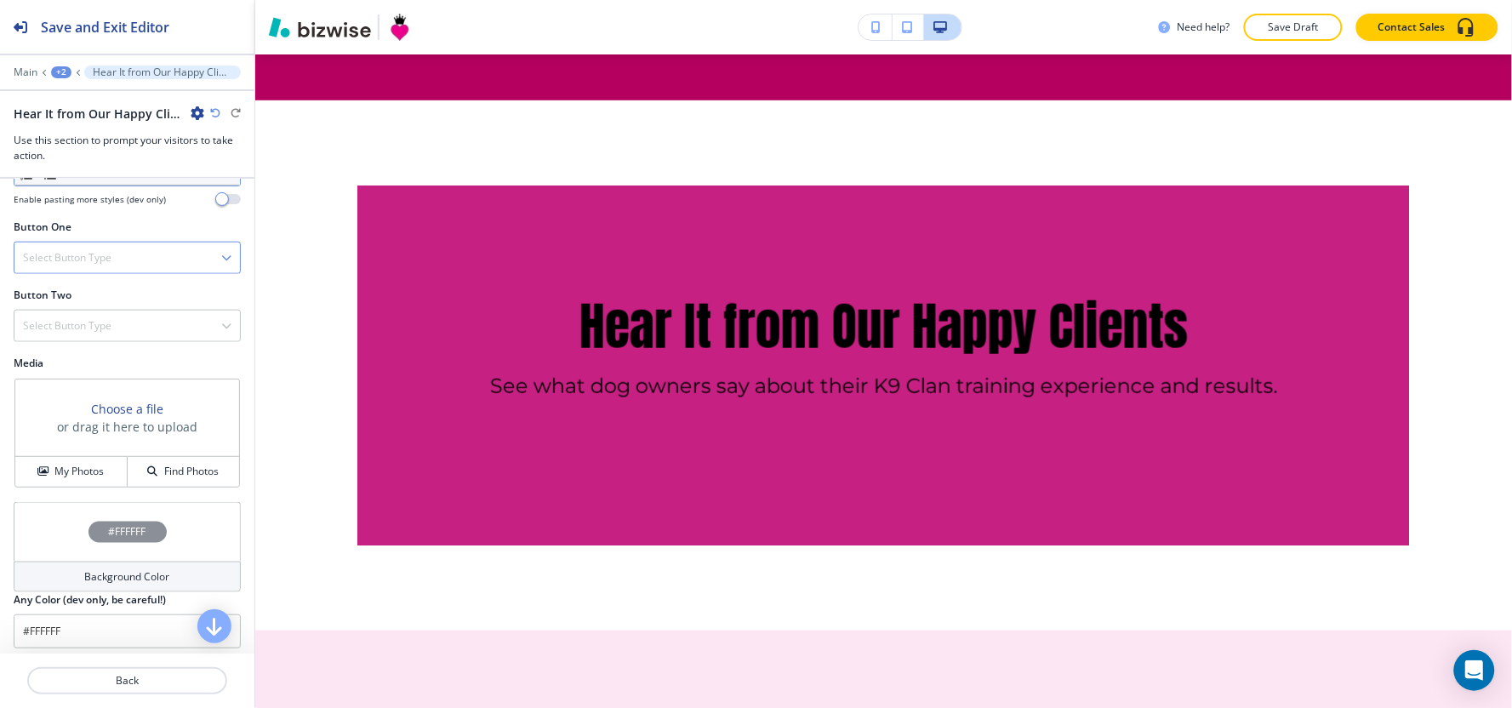
click at [104, 255] on h4 "Select Button Type" at bounding box center [67, 257] width 88 height 15
click at [83, 436] on h4 "Internal Link" at bounding box center [127, 432] width 208 height 15
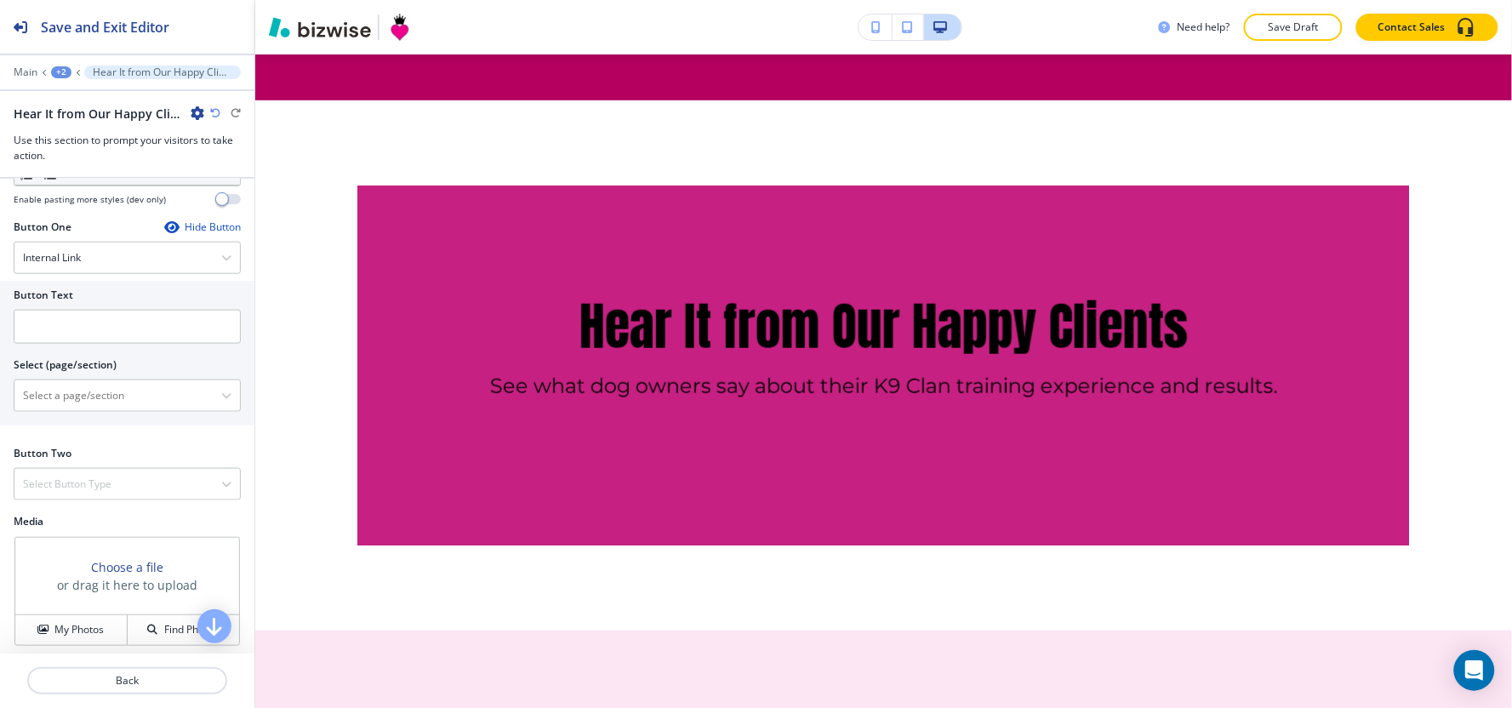
click at [77, 305] on div at bounding box center [127, 306] width 227 height 7
click at [71, 327] on input "text" at bounding box center [127, 327] width 227 height 34
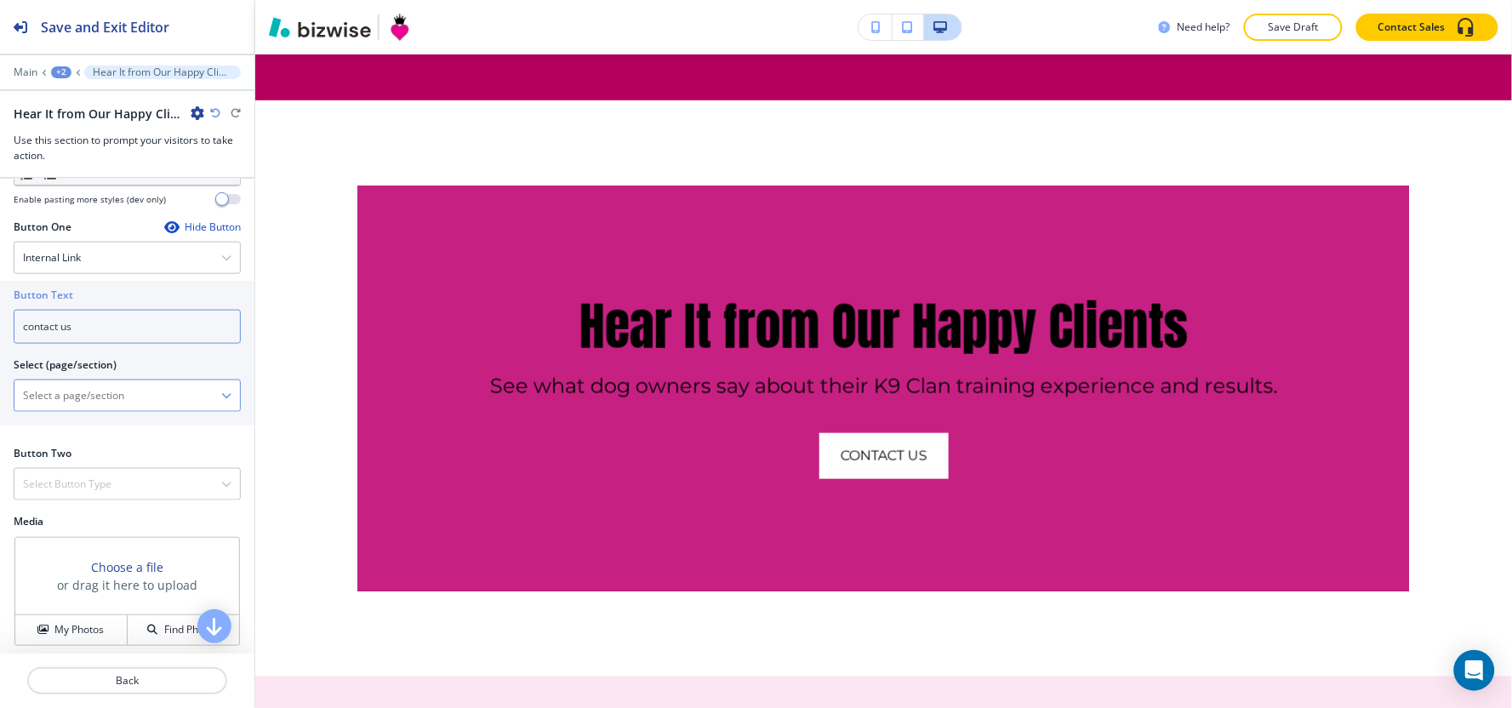
type input "contact us"
click at [54, 388] on \(page\/section\) "Manual Input" at bounding box center [117, 395] width 207 height 29
type \(page\/section\) "CONTACT US"
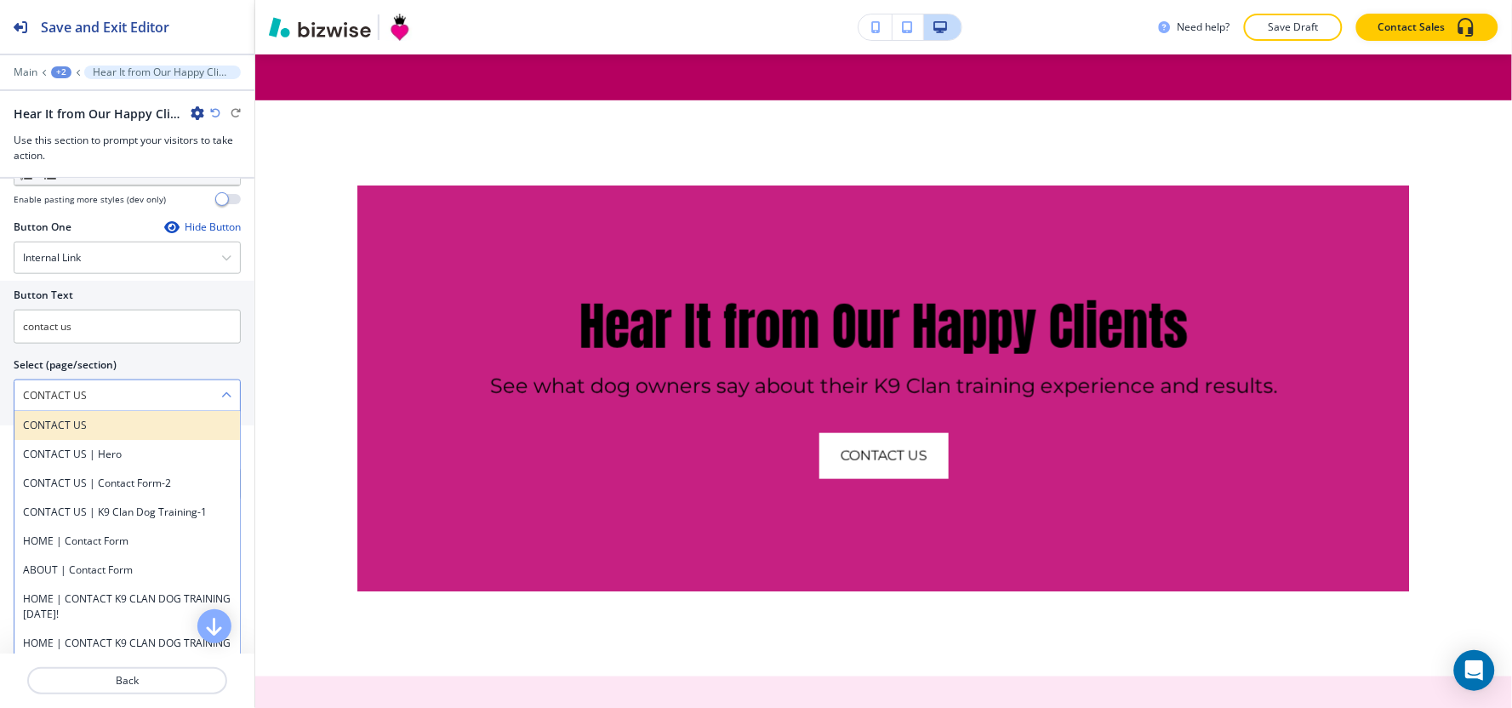
click at [88, 431] on h4 "CONTACT US" at bounding box center [127, 425] width 208 height 15
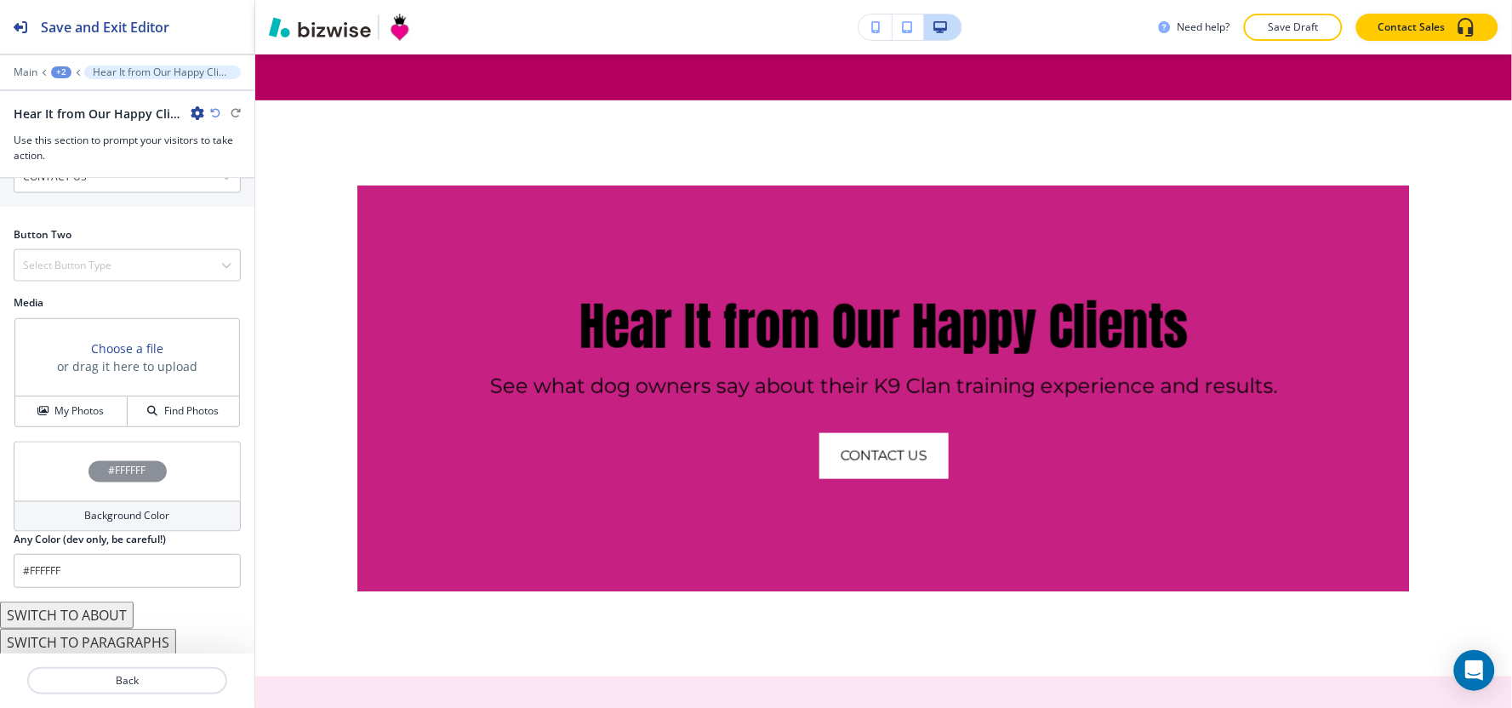
scroll to position [789, 0]
click at [61, 259] on h4 "Select Button Type" at bounding box center [67, 262] width 88 height 15
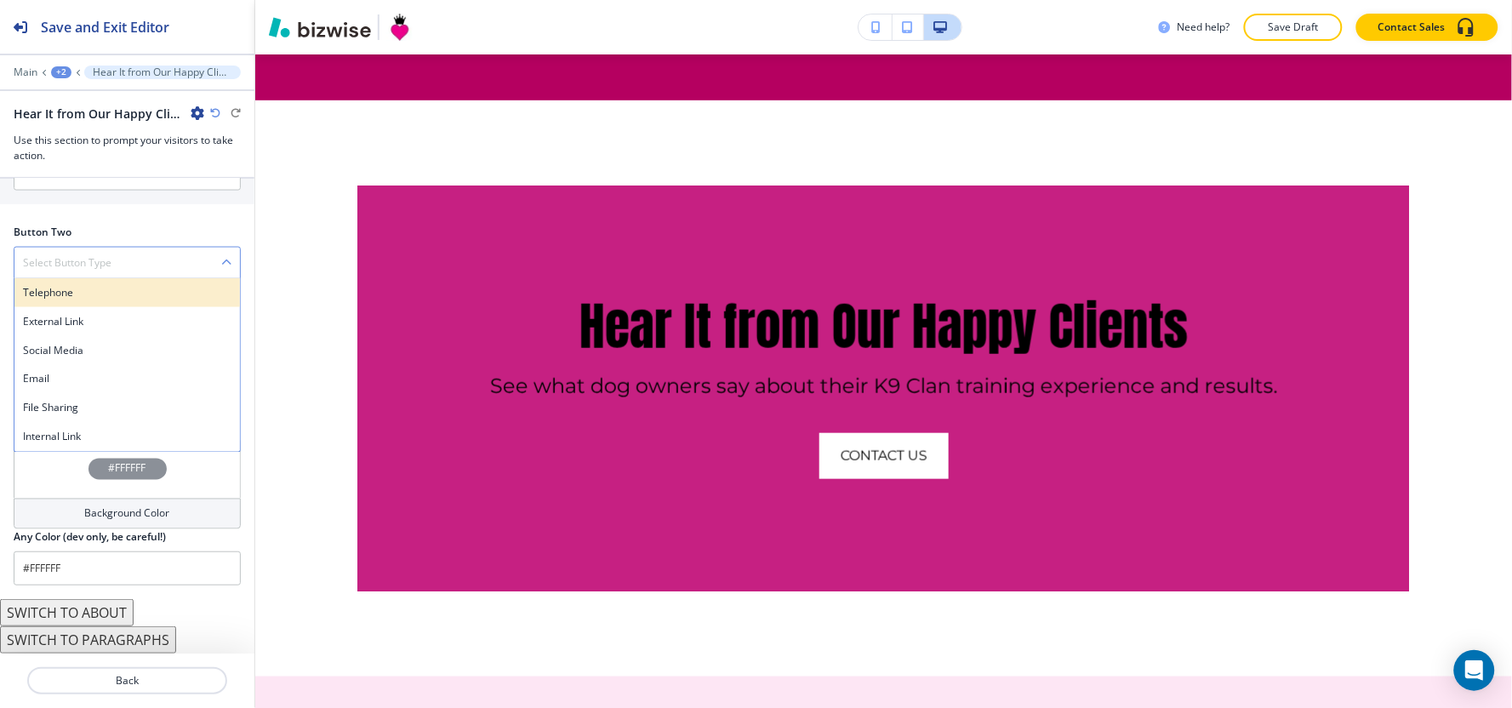
click at [66, 298] on h4 "Telephone" at bounding box center [127, 292] width 208 height 15
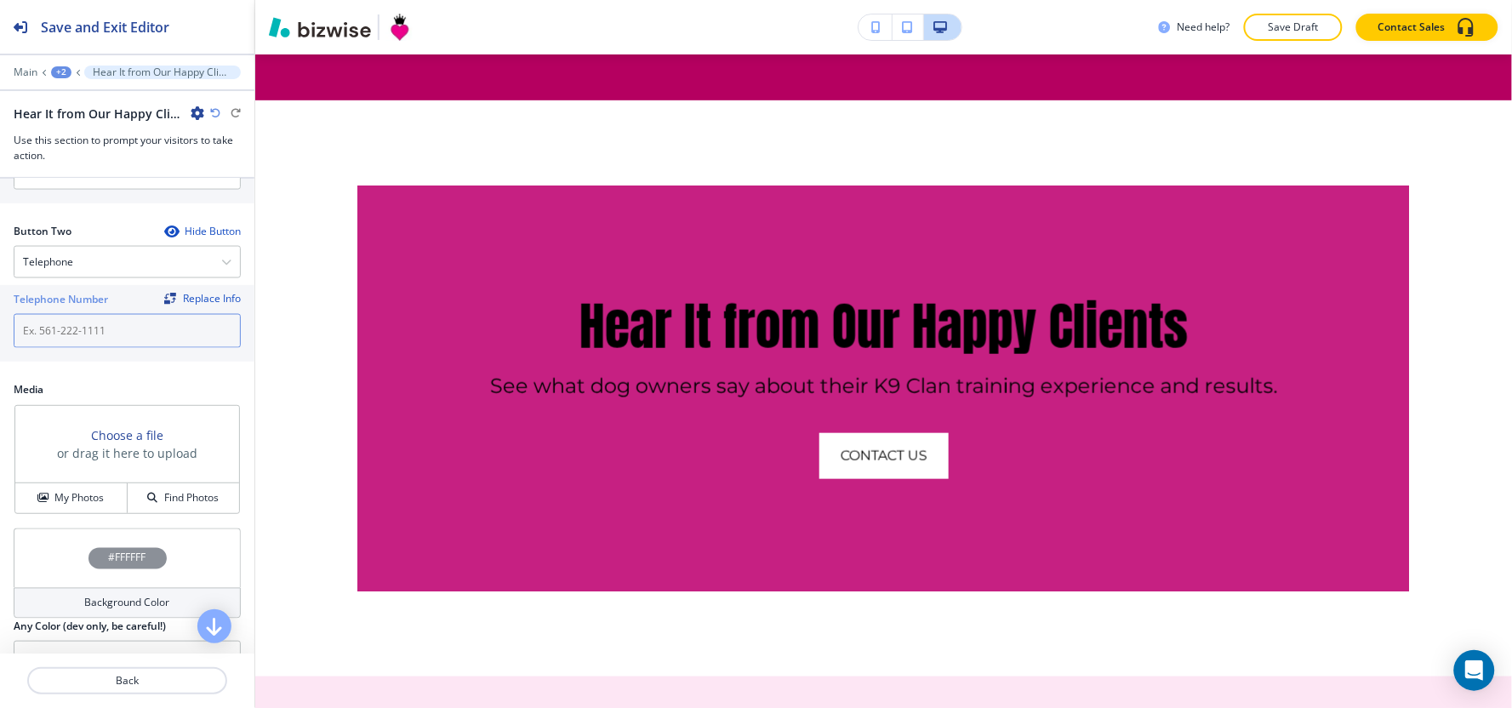
click at [72, 345] on input "text" at bounding box center [127, 331] width 227 height 34
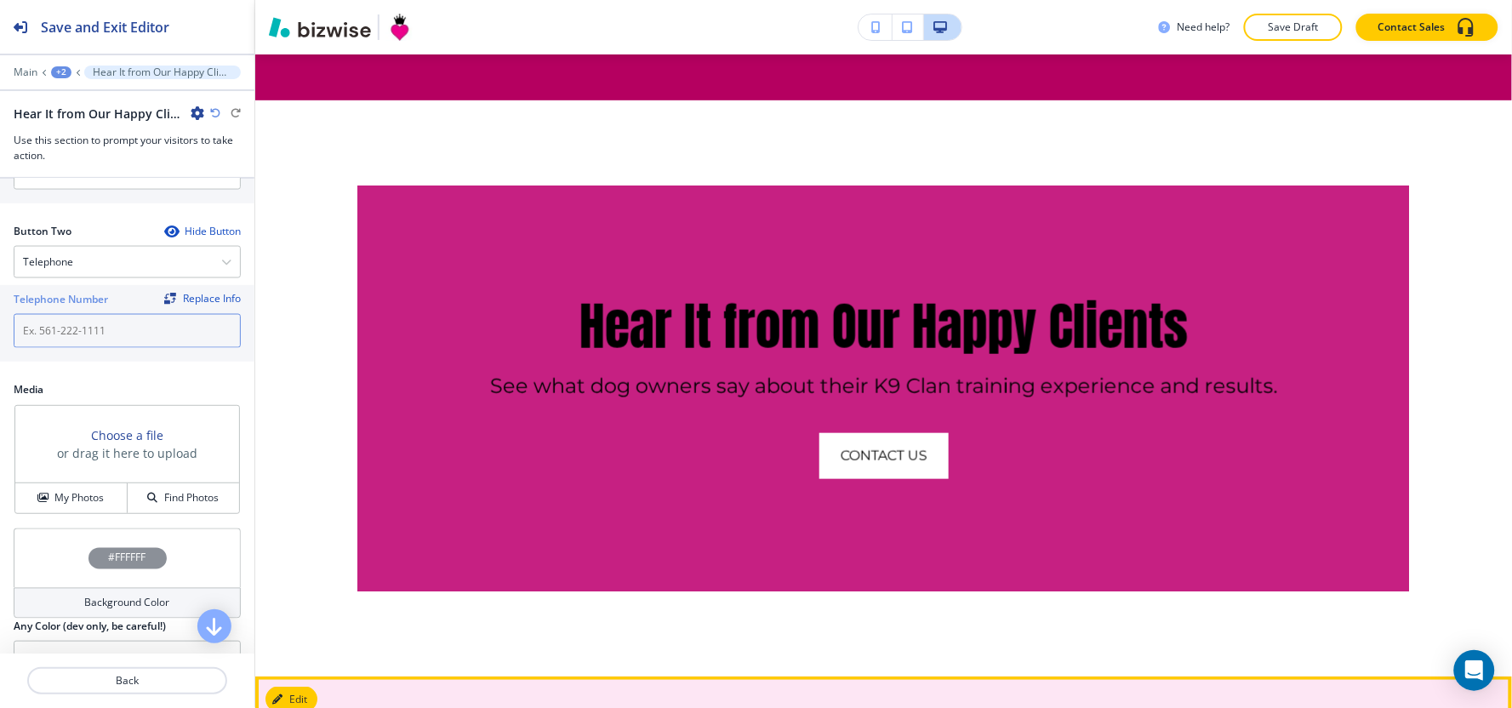
scroll to position [4460, 0]
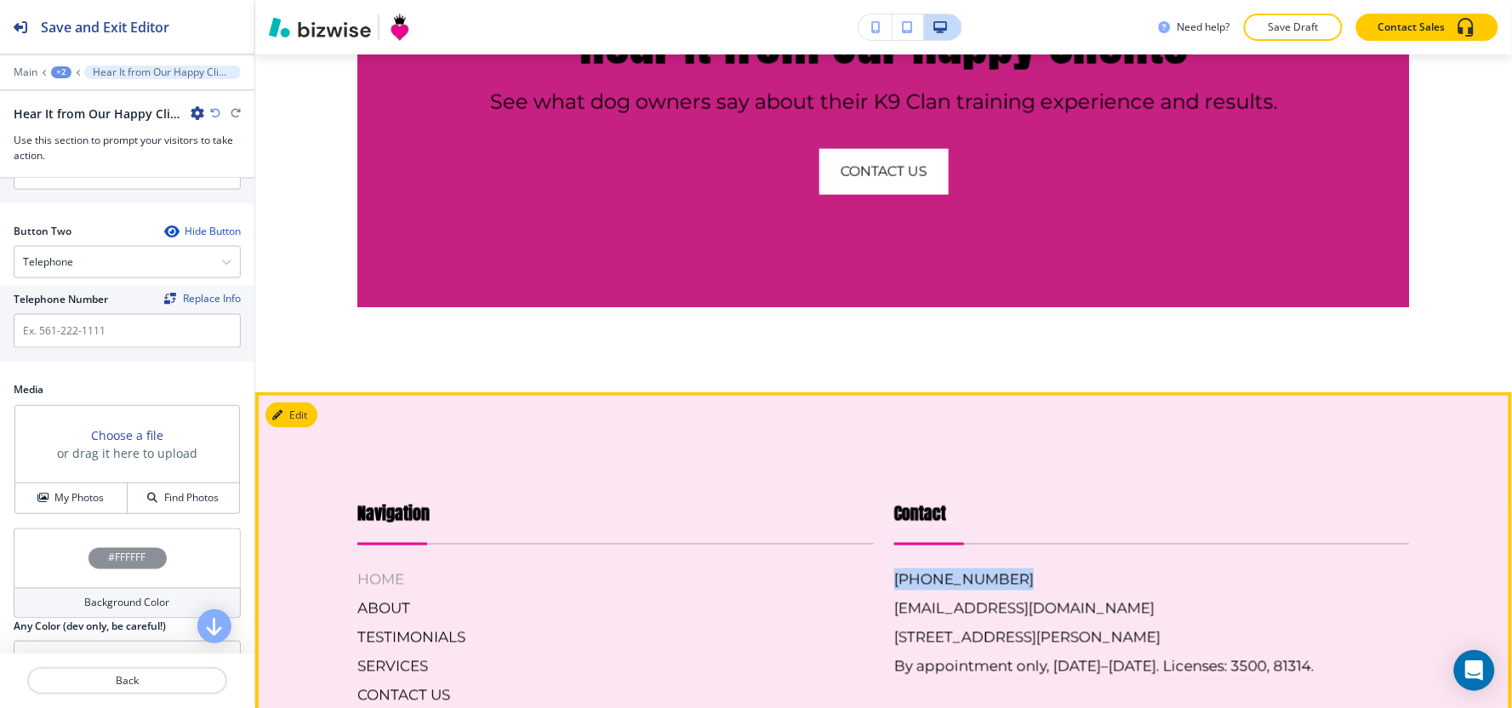
drag, startPoint x: 994, startPoint y: 532, endPoint x: 821, endPoint y: 528, distance: 172.8
click at [874, 538] on div "Contact [PHONE_NUMBER] [EMAIL_ADDRESS][DOMAIN_NAME] [STREET_ADDRESS][PERSON_NAM…" at bounding box center [1142, 586] width 537 height 239
copy h6 "[PHONE_NUMBER]"
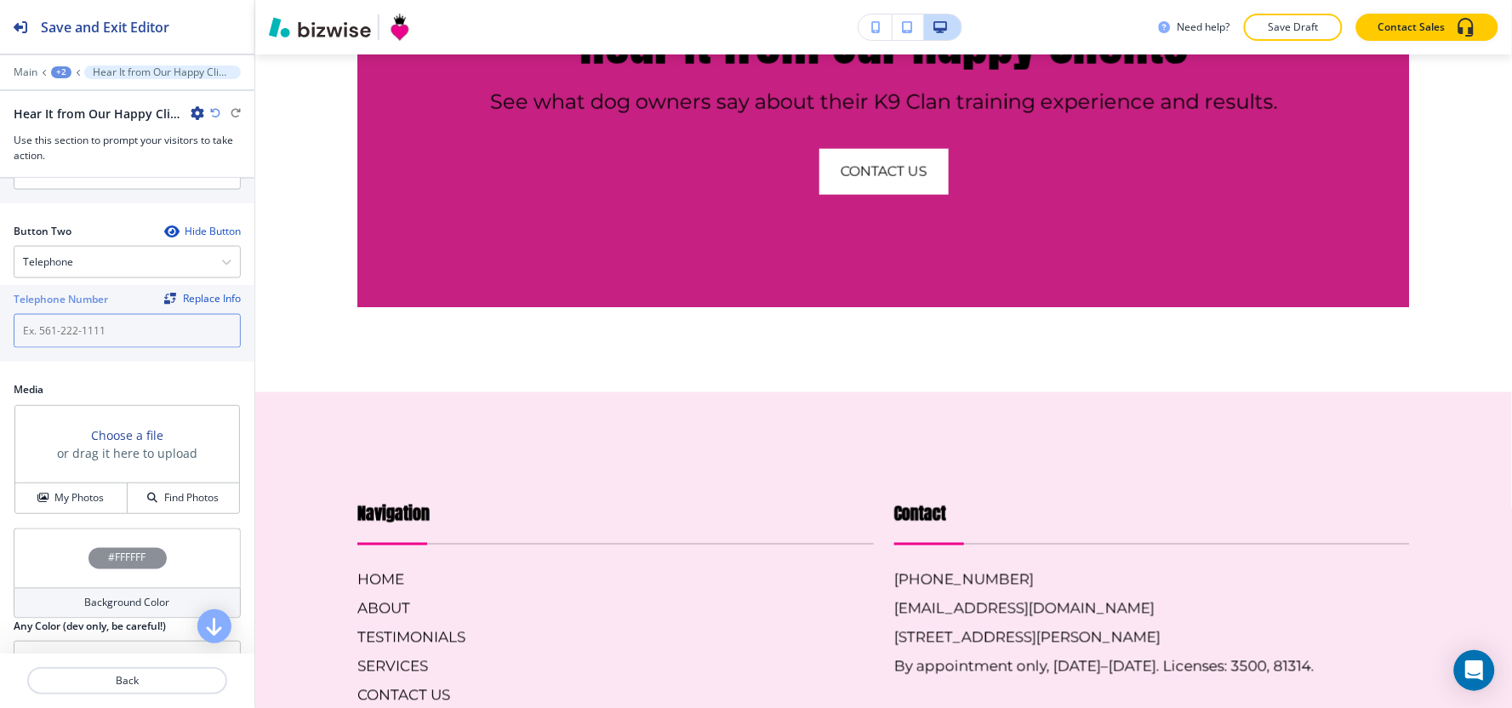
click at [87, 330] on input "text" at bounding box center [127, 331] width 227 height 34
paste input "[PHONE_NUMBER]"
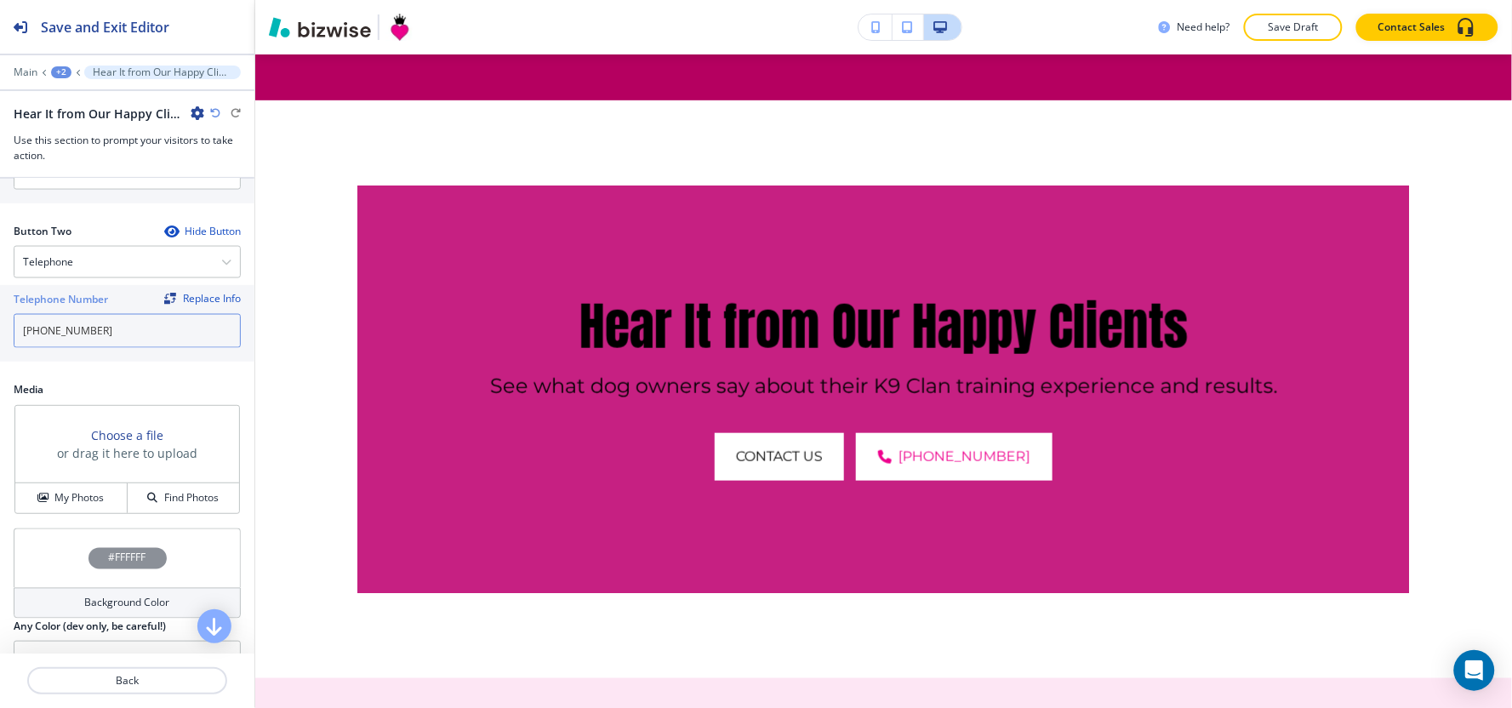
scroll to position [880, 0]
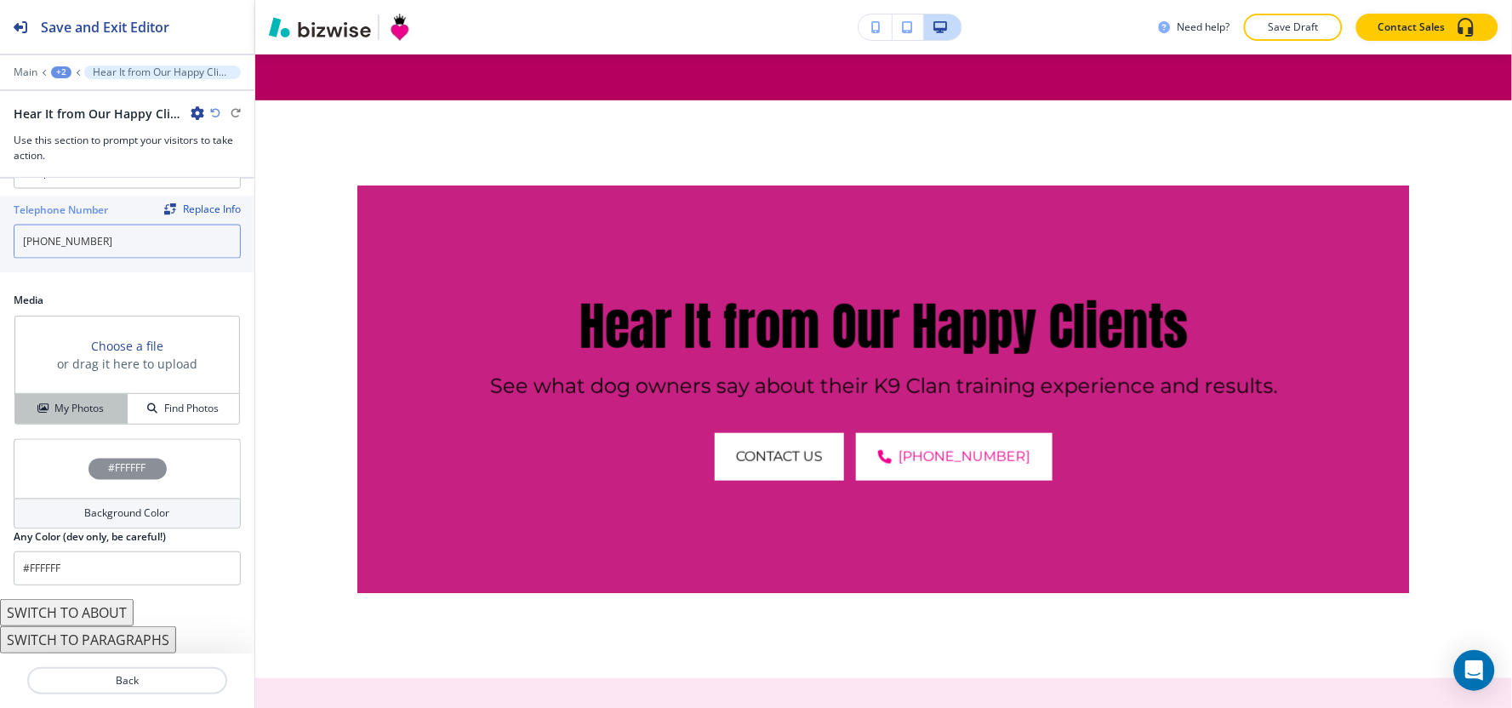
type input "[PHONE_NUMBER]"
click at [57, 406] on h4 "My Photos" at bounding box center [78, 408] width 49 height 15
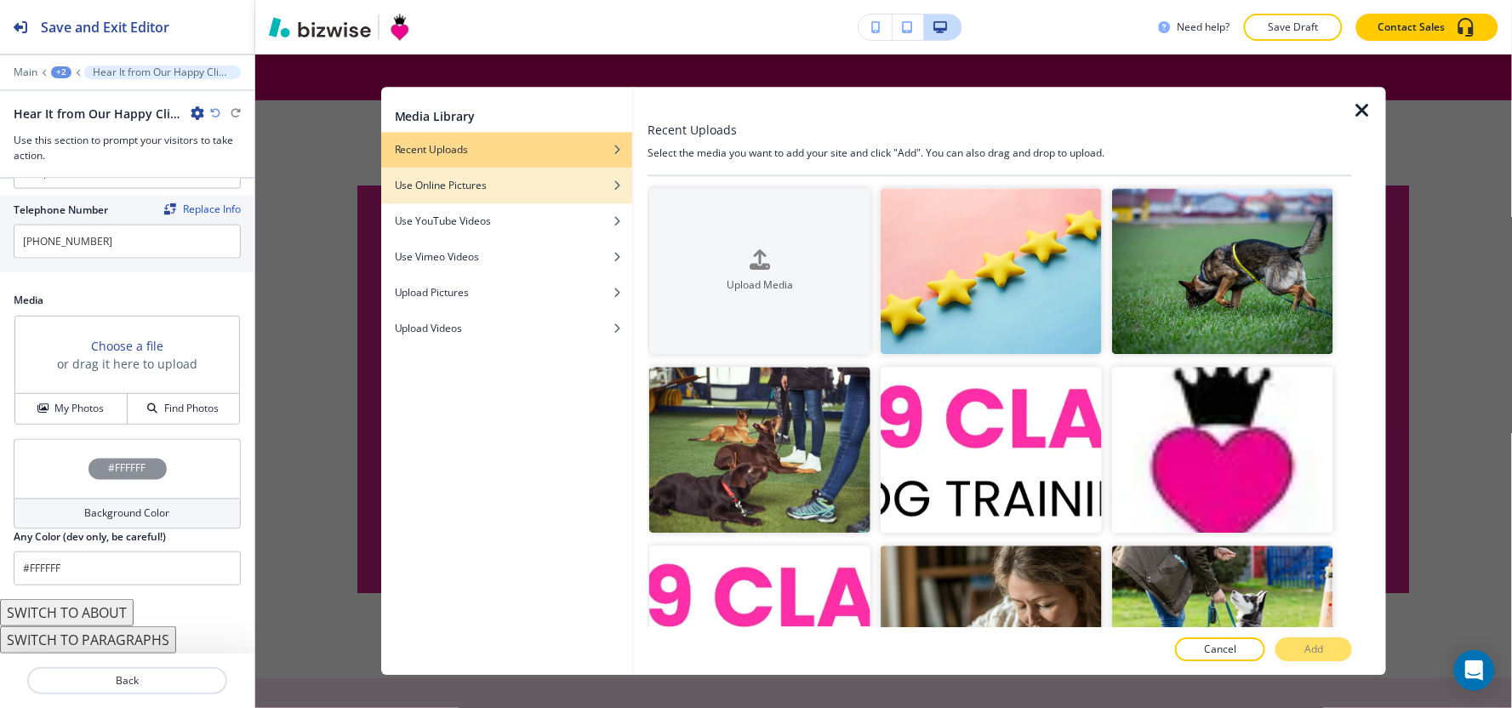
click at [576, 194] on div "button" at bounding box center [506, 198] width 251 height 10
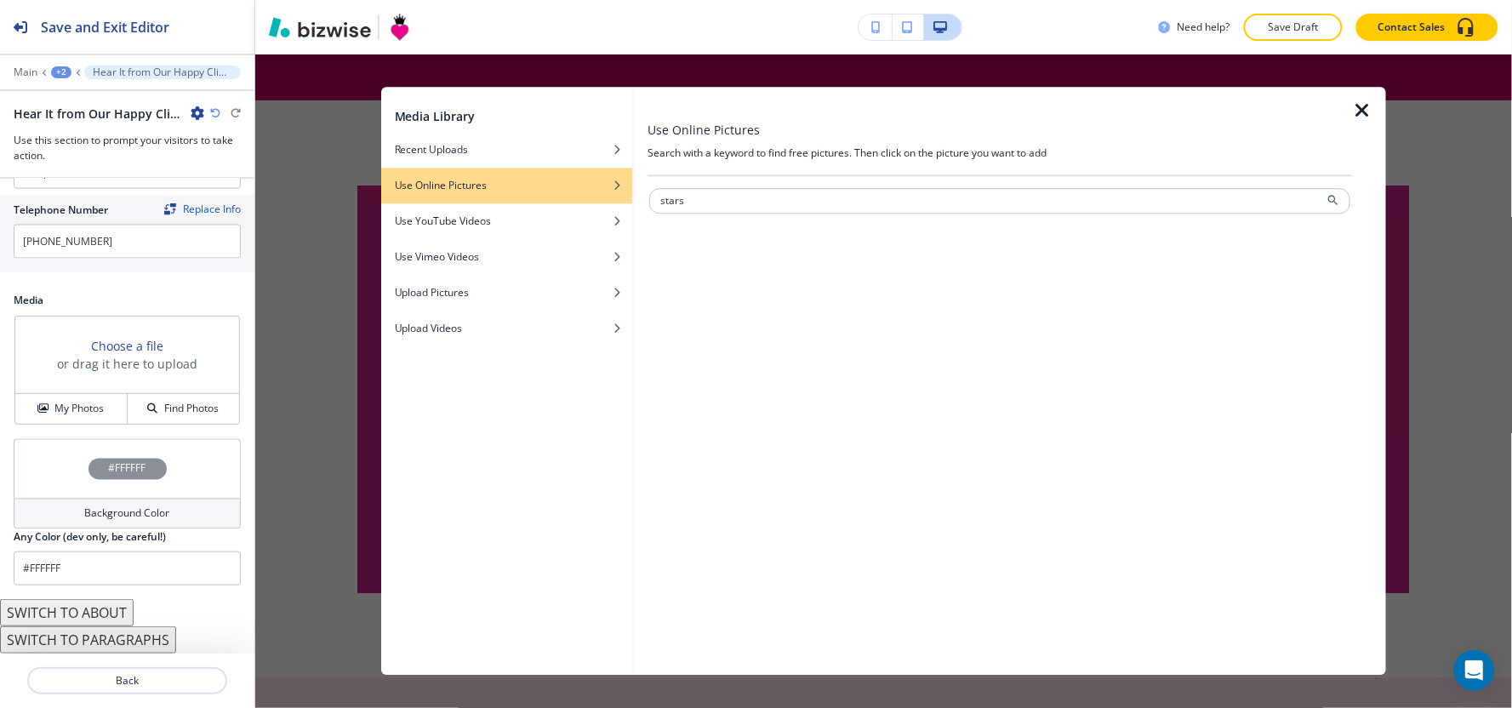
type input "stars"
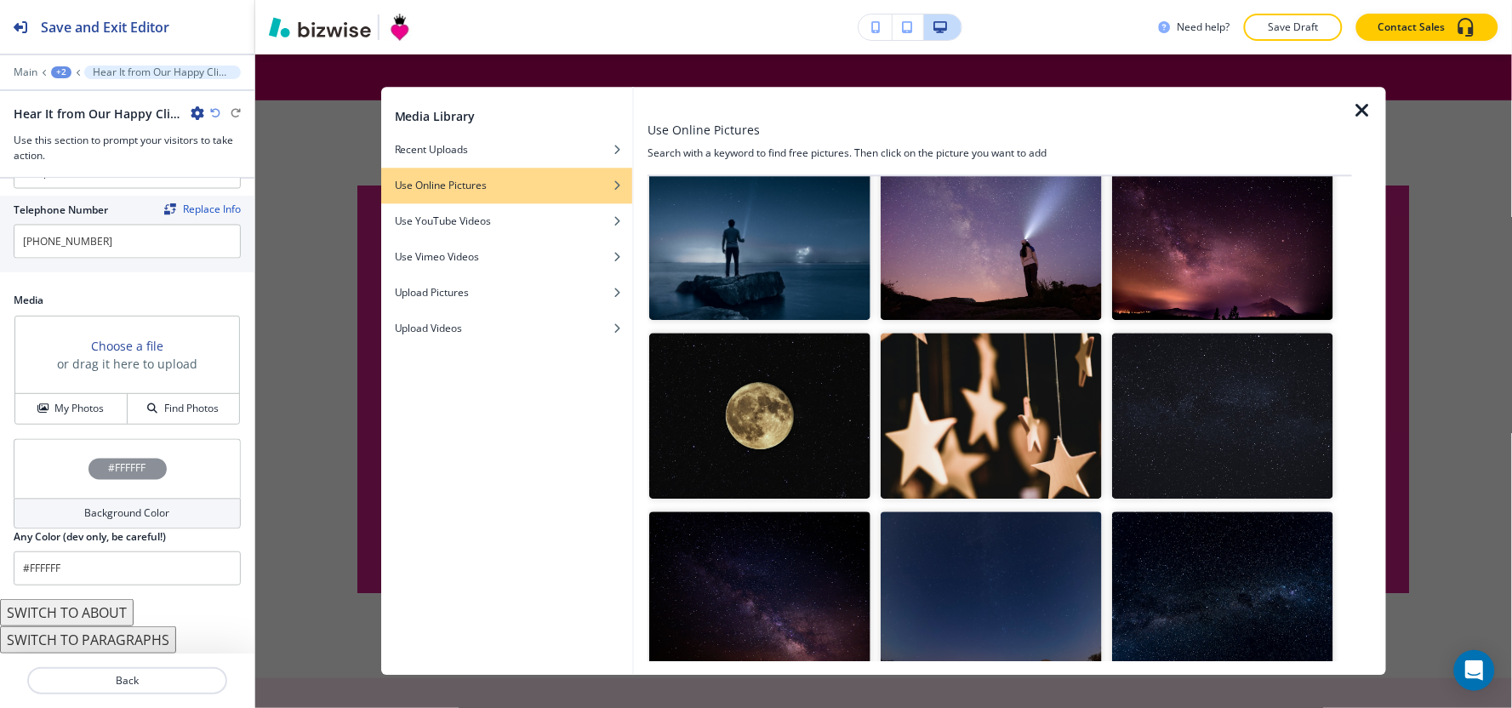
scroll to position [5068, 0]
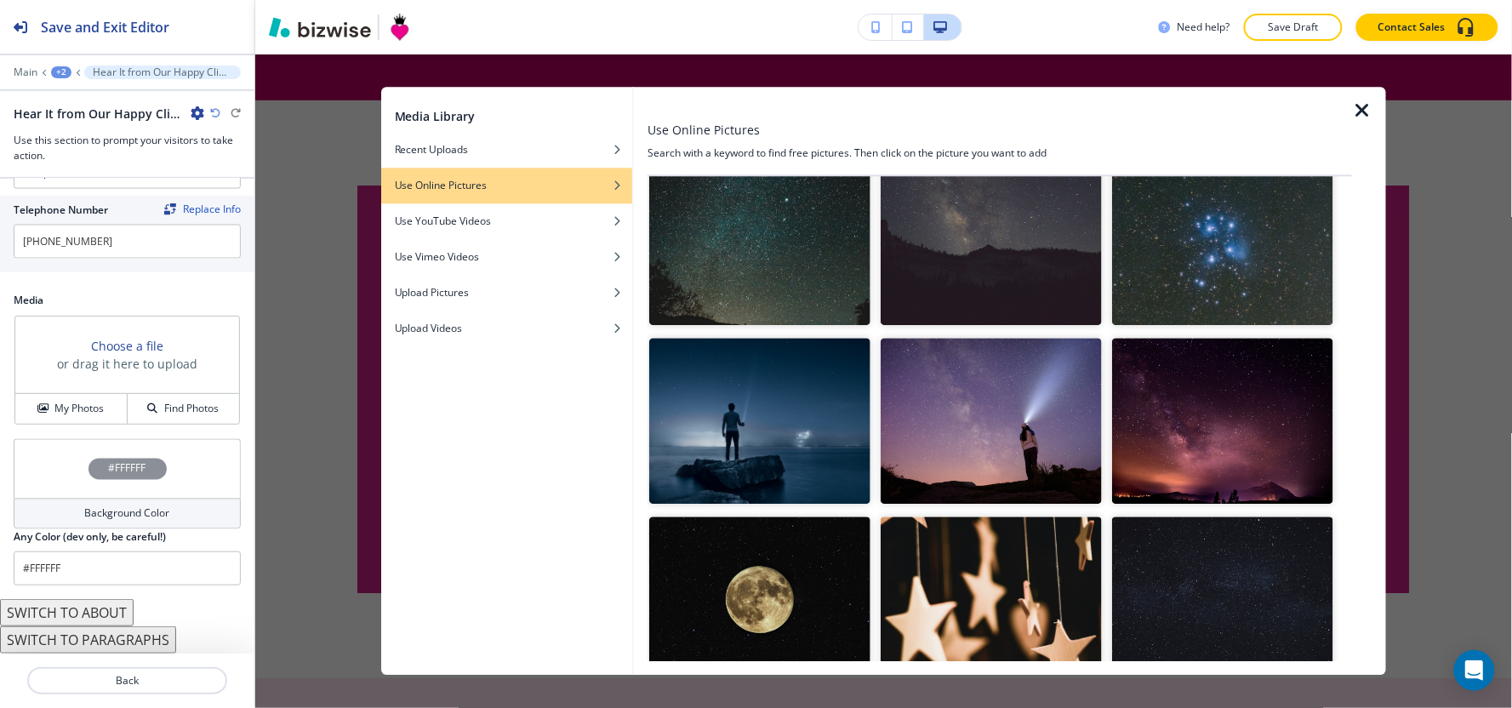
click at [1045, 516] on img "button" at bounding box center [991, 599] width 221 height 166
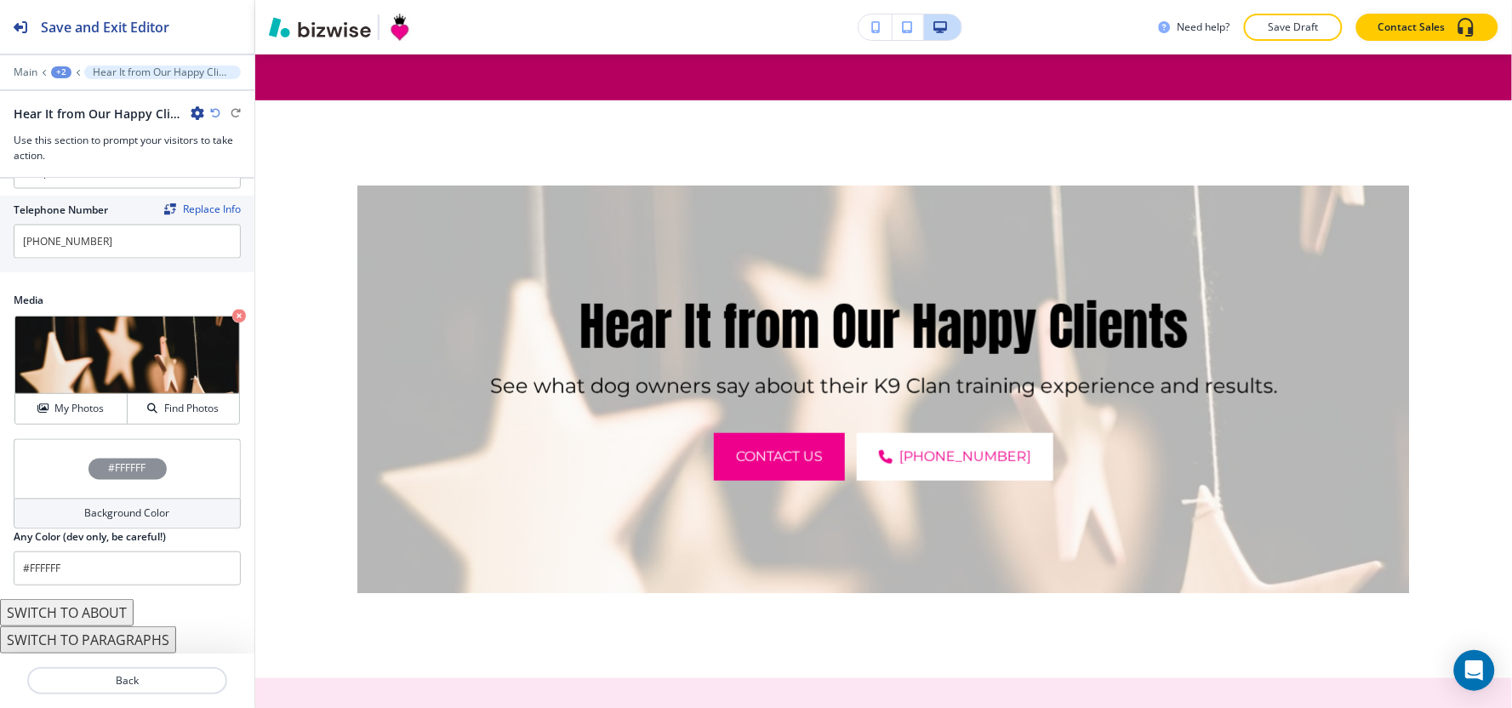
click at [64, 511] on div "Background Color" at bounding box center [127, 514] width 227 height 31
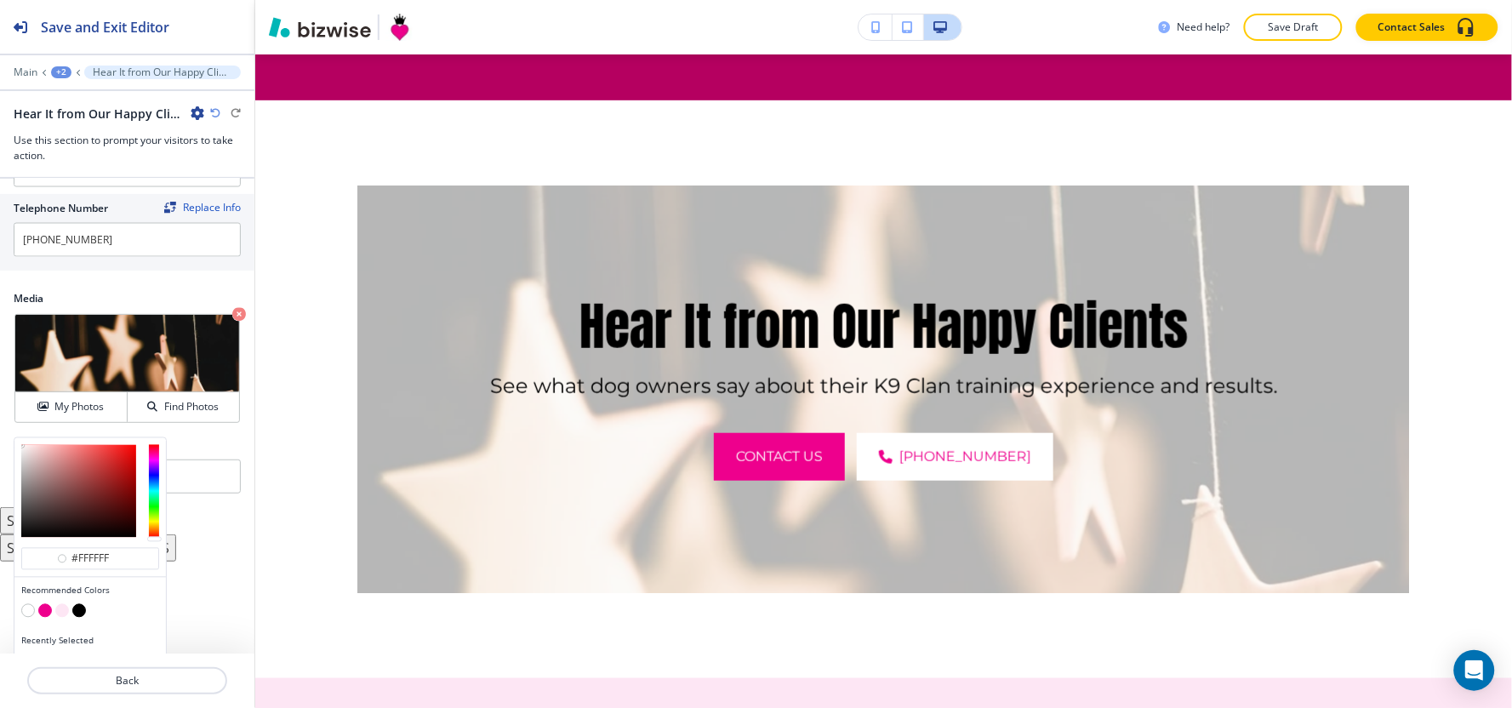
scroll to position [907, 0]
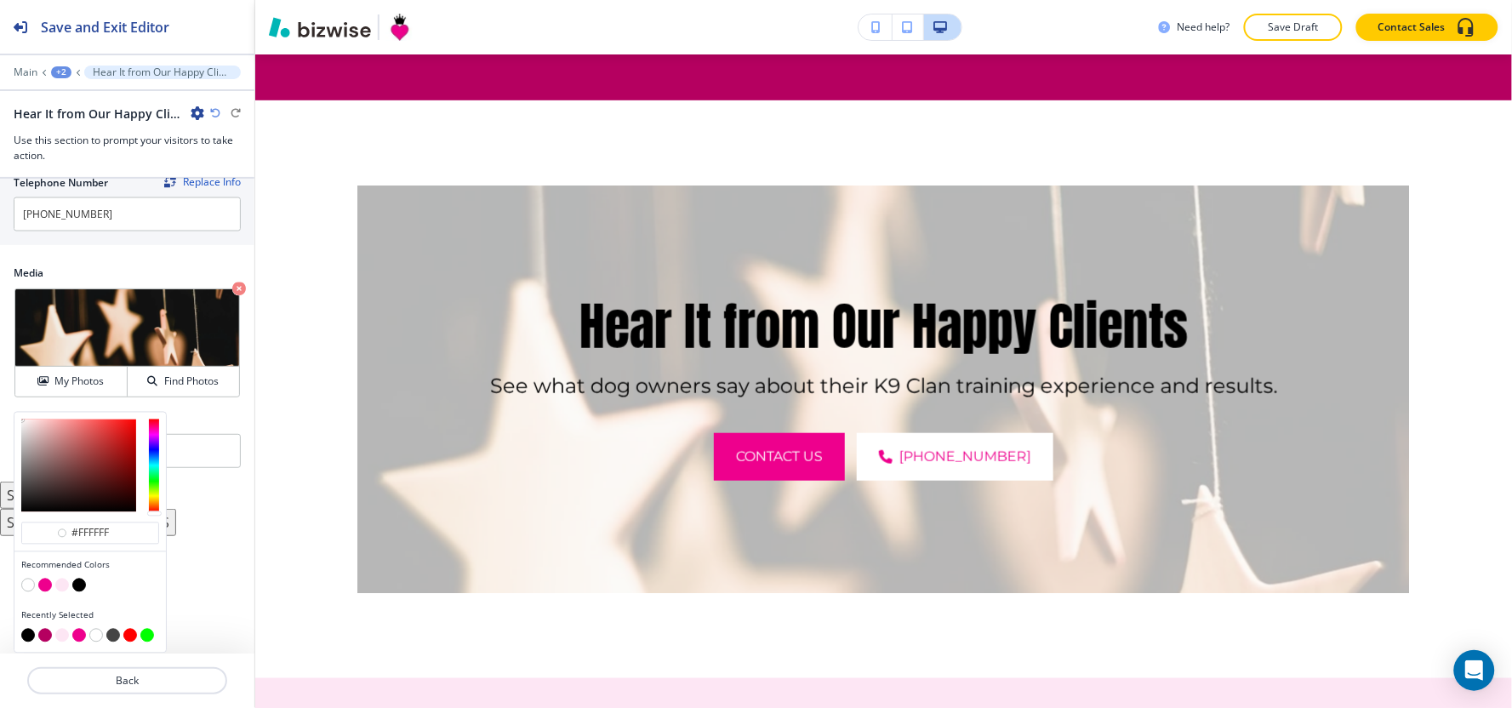
click at [78, 584] on button "button" at bounding box center [79, 586] width 14 height 14
type input "#000000"
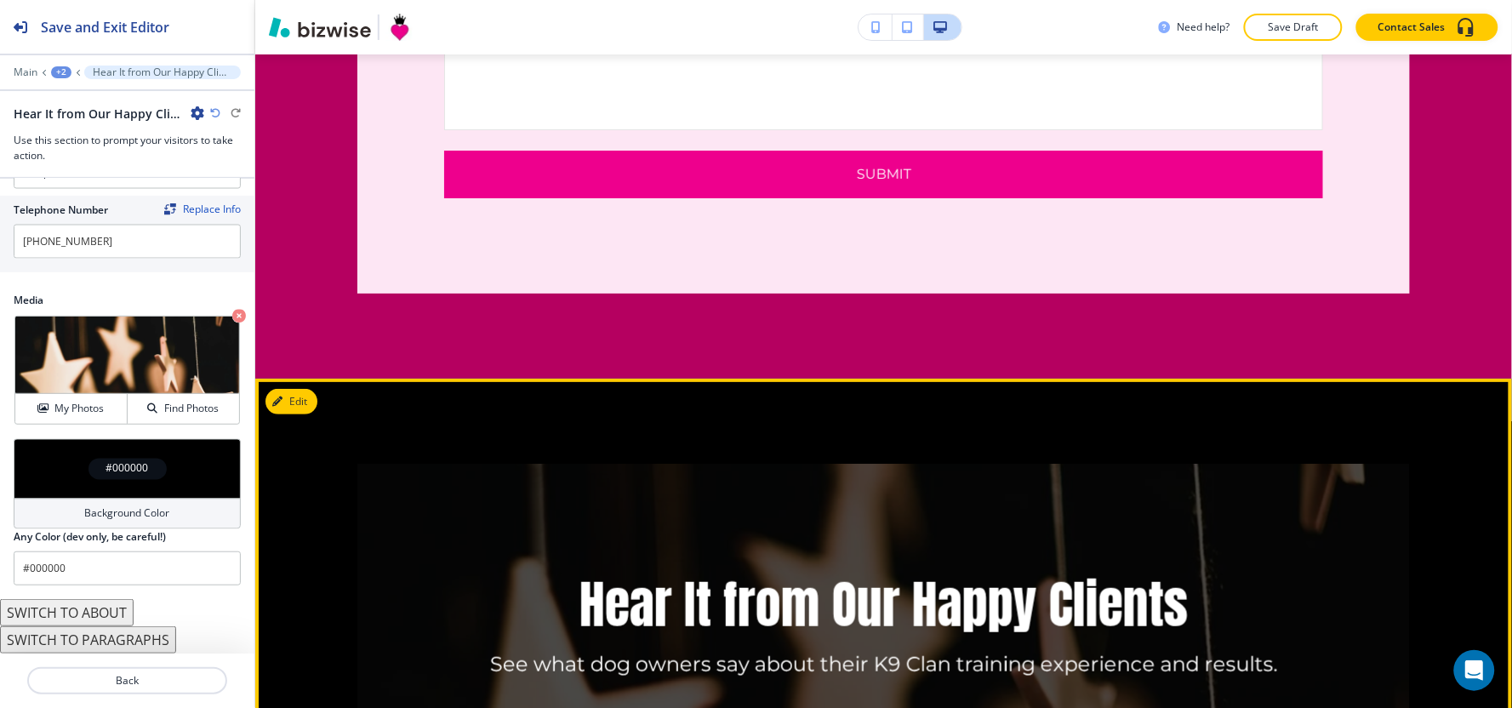
scroll to position [3893, 0]
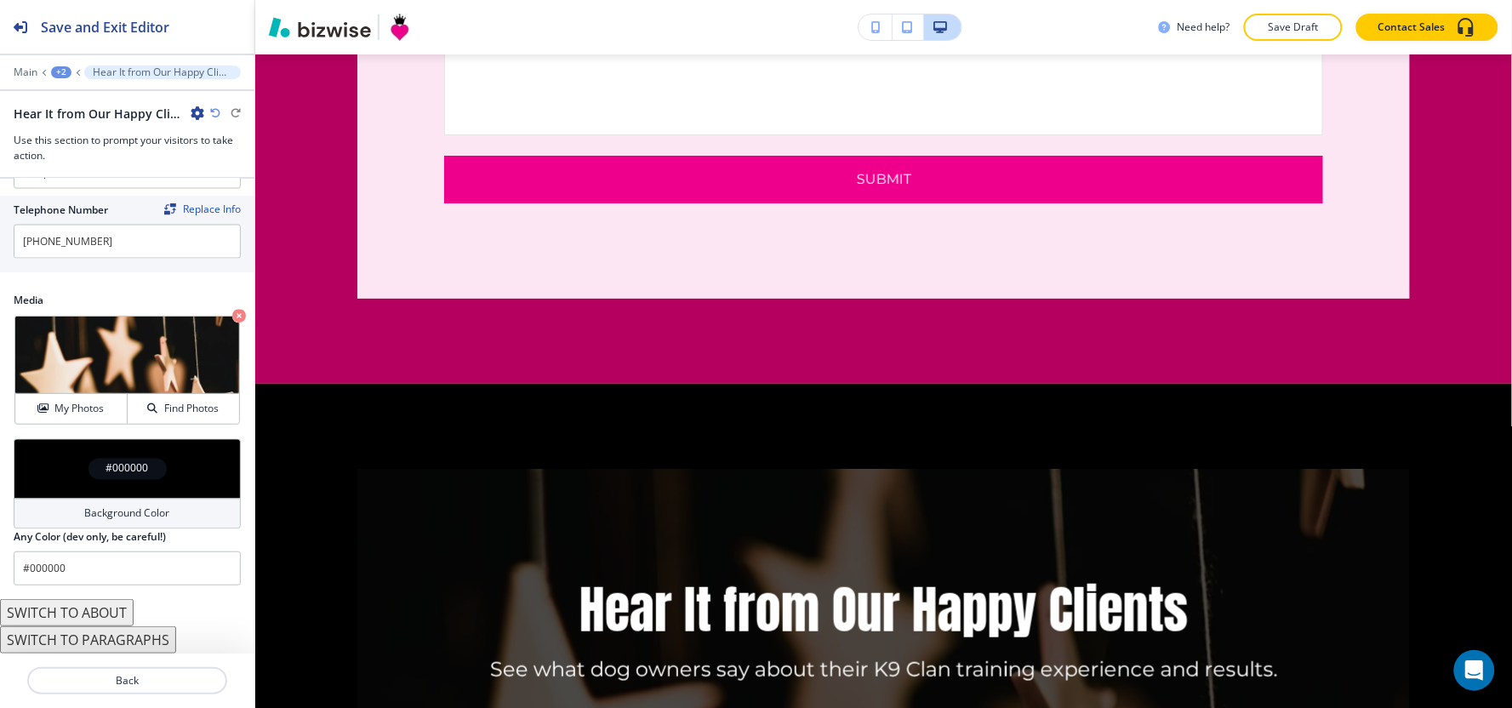
click at [52, 74] on div "+2" at bounding box center [61, 72] width 20 height 12
click at [61, 117] on button "TESTIMONIALS" at bounding box center [105, 130] width 109 height 31
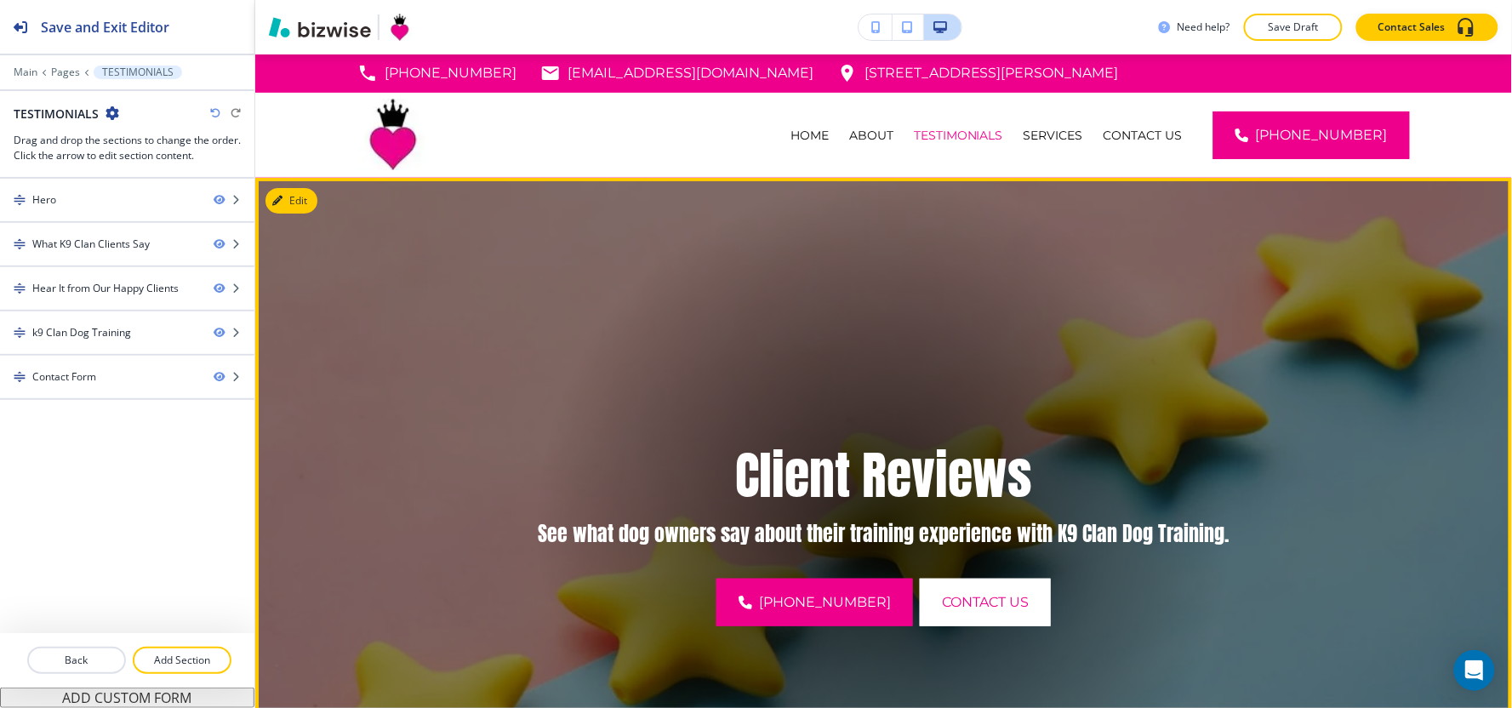
scroll to position [0, 0]
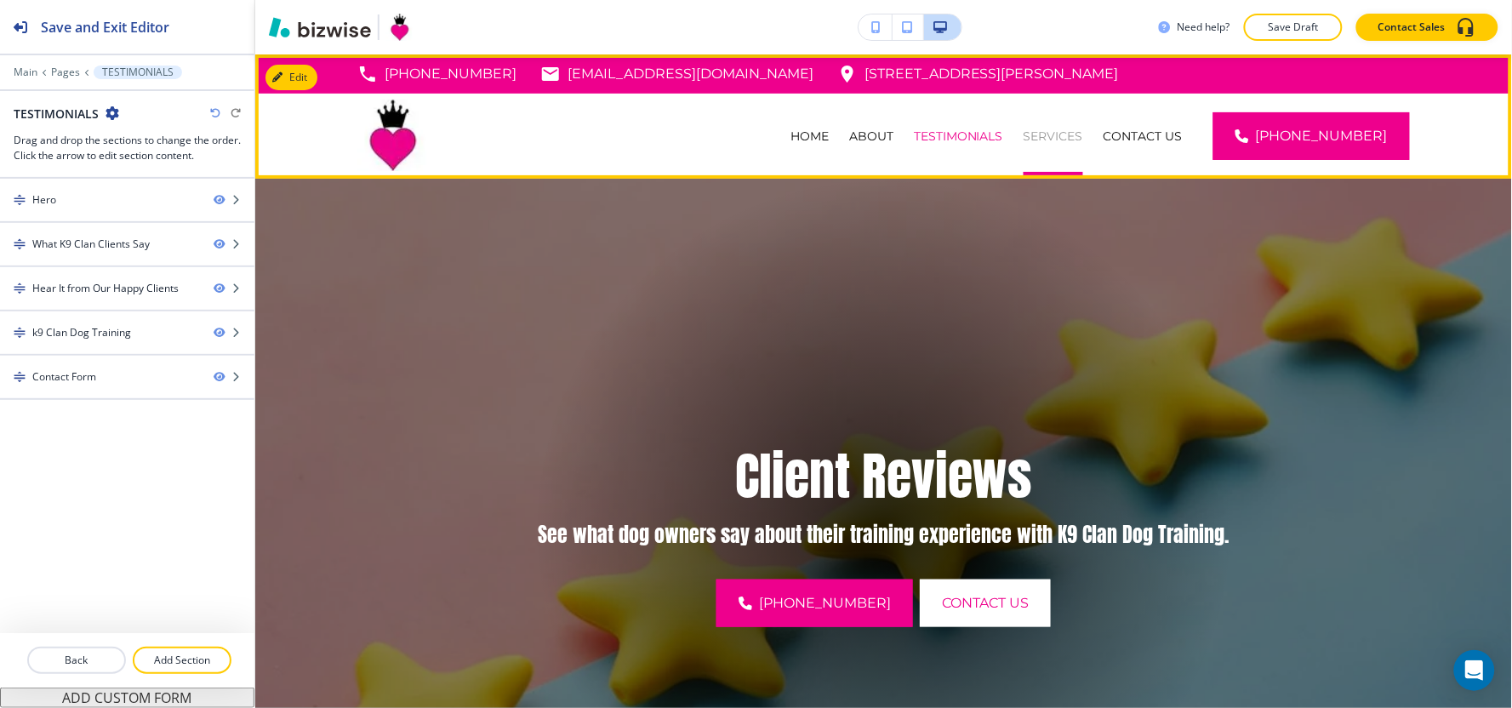
click at [1076, 134] on p "SERVICES" at bounding box center [1054, 136] width 60 height 17
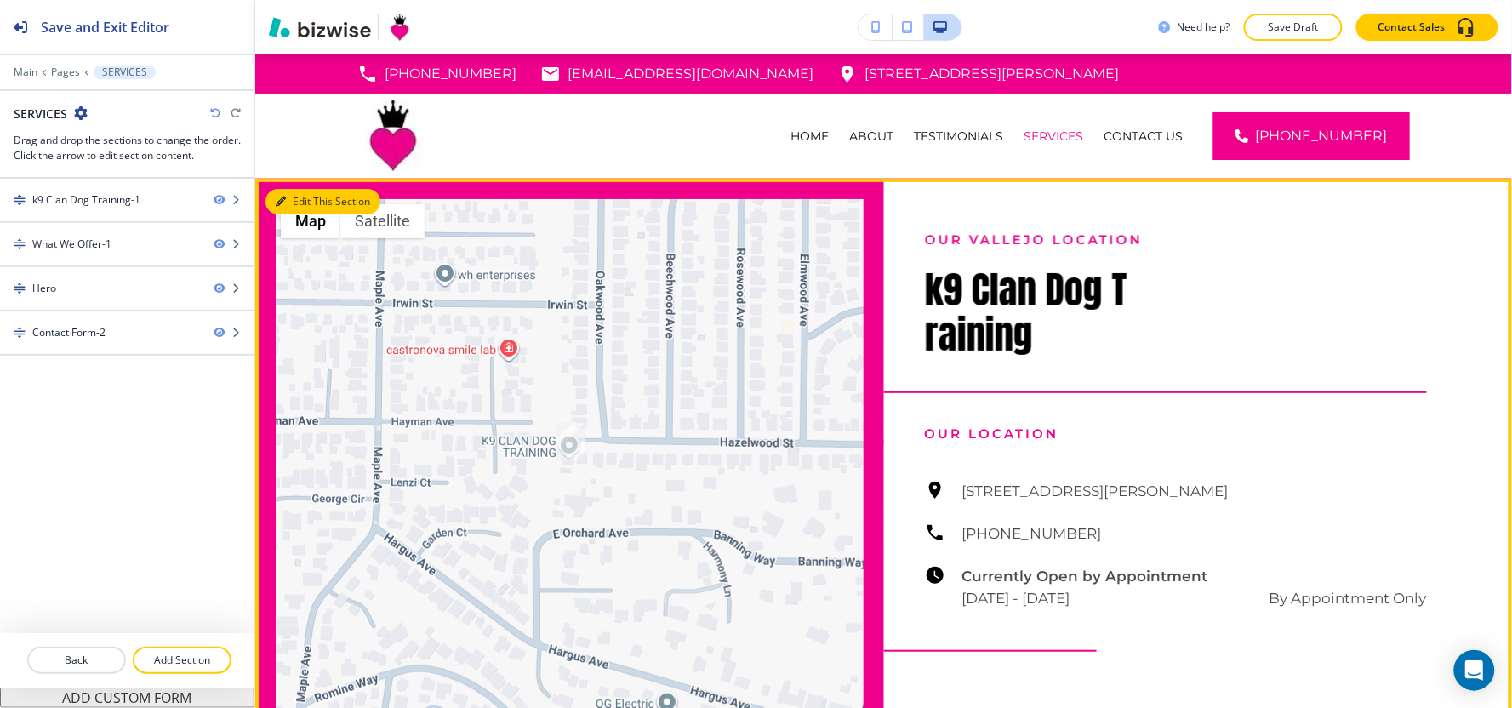
click at [312, 197] on button "Edit This Section" at bounding box center [322, 202] width 115 height 26
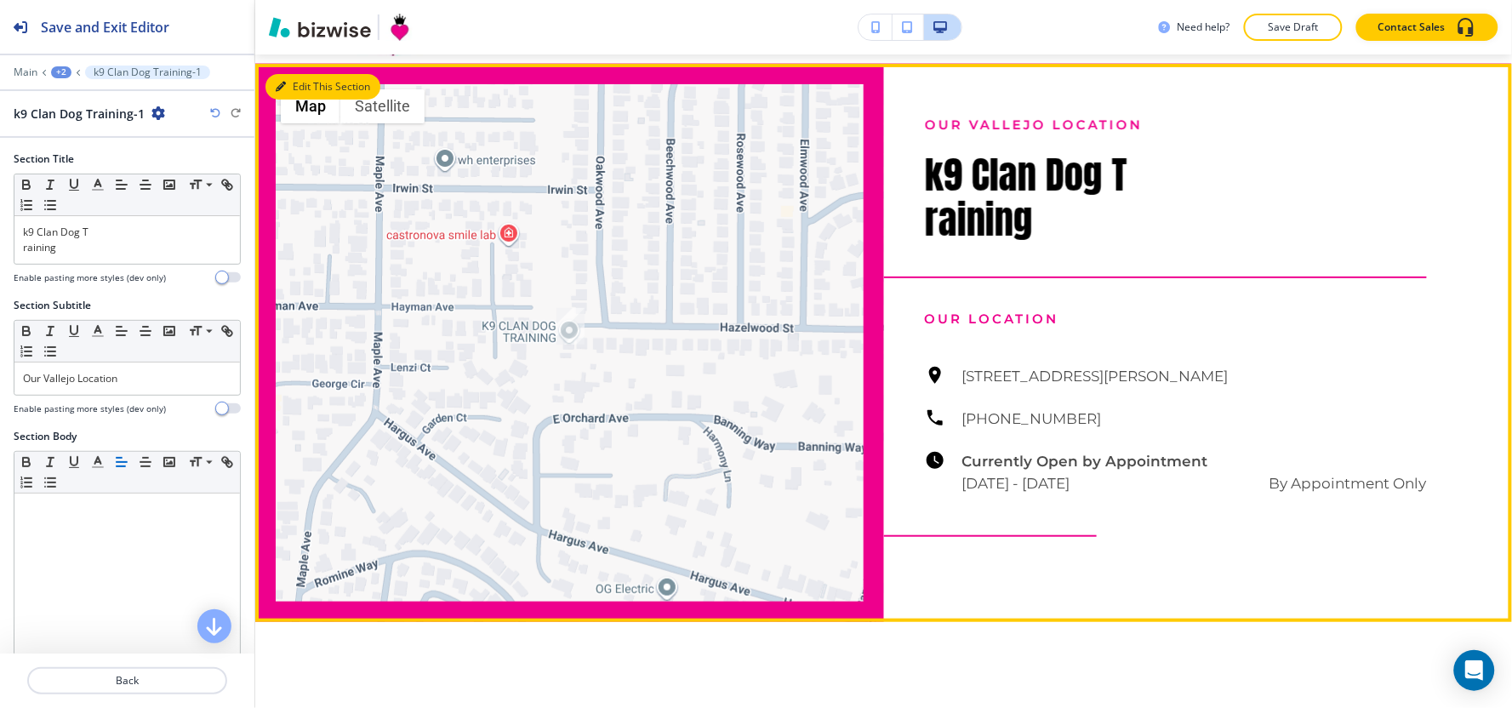
scroll to position [123, 0]
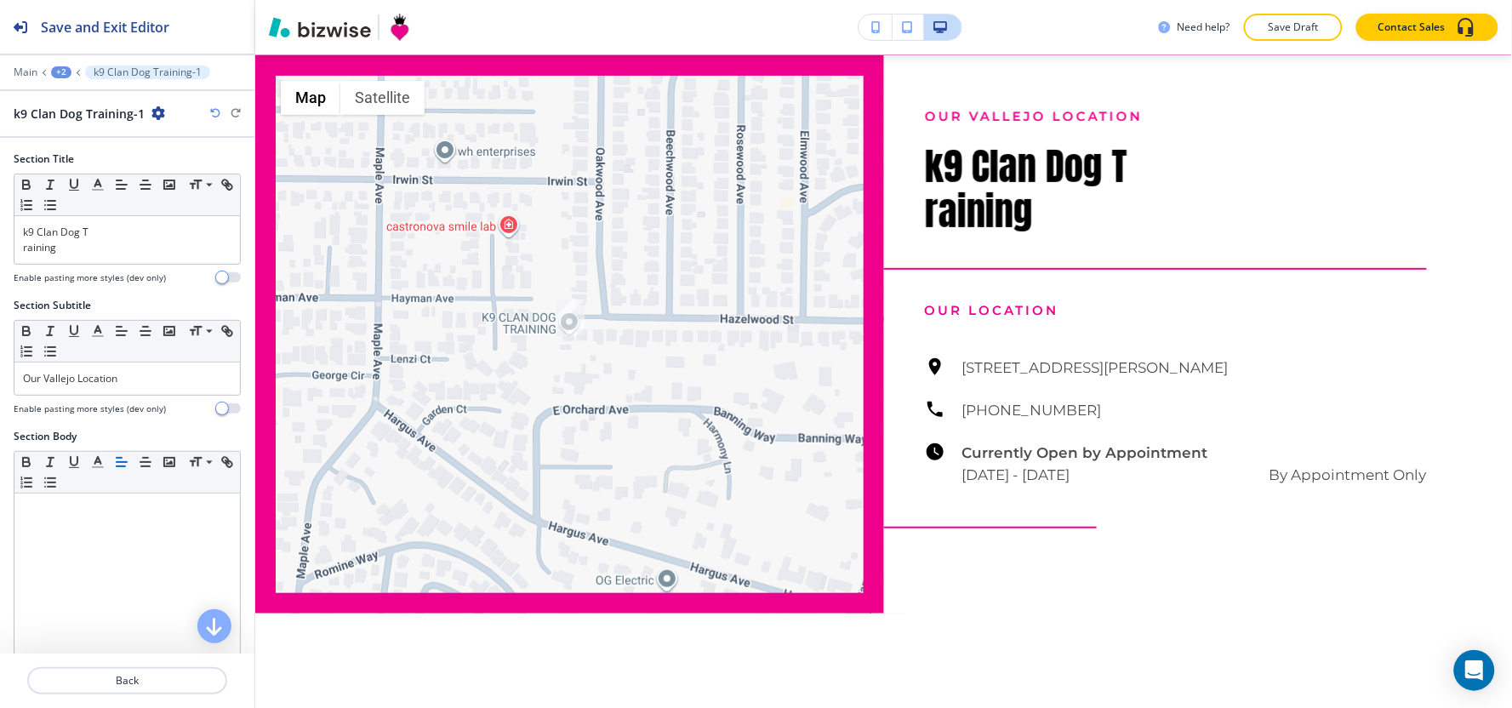
click at [158, 114] on icon "button" at bounding box center [158, 113] width 14 height 14
click at [162, 142] on p "Rename Section" at bounding box center [204, 142] width 87 height 15
click at [157, 119] on input "k9 Clan Dog Training-1" at bounding box center [102, 113] width 176 height 34
type input "k9 Clan Dog Training"
click at [17, 248] on div "k9 Clan Dog T raining" at bounding box center [126, 240] width 225 height 48
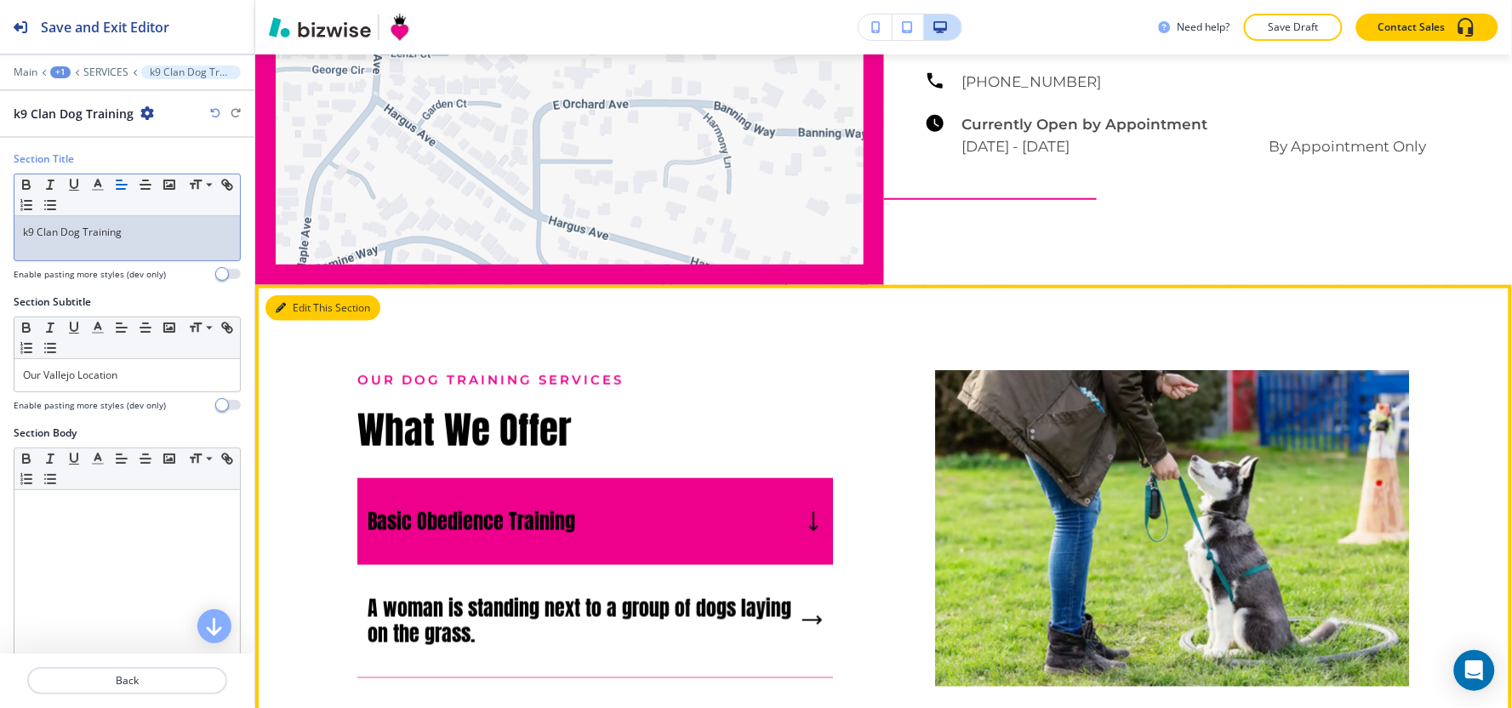
click at [309, 316] on button "Edit This Section" at bounding box center [322, 308] width 115 height 26
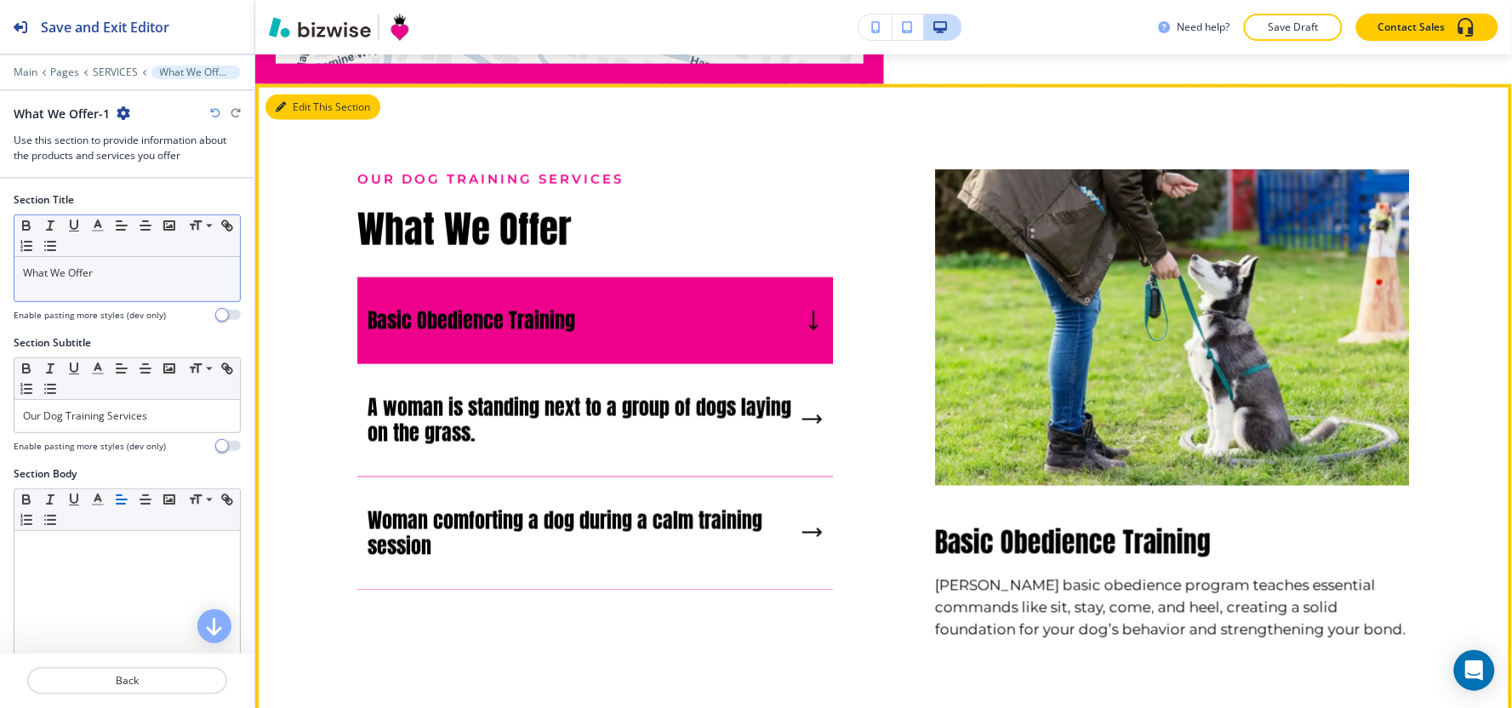
scroll to position [636, 0]
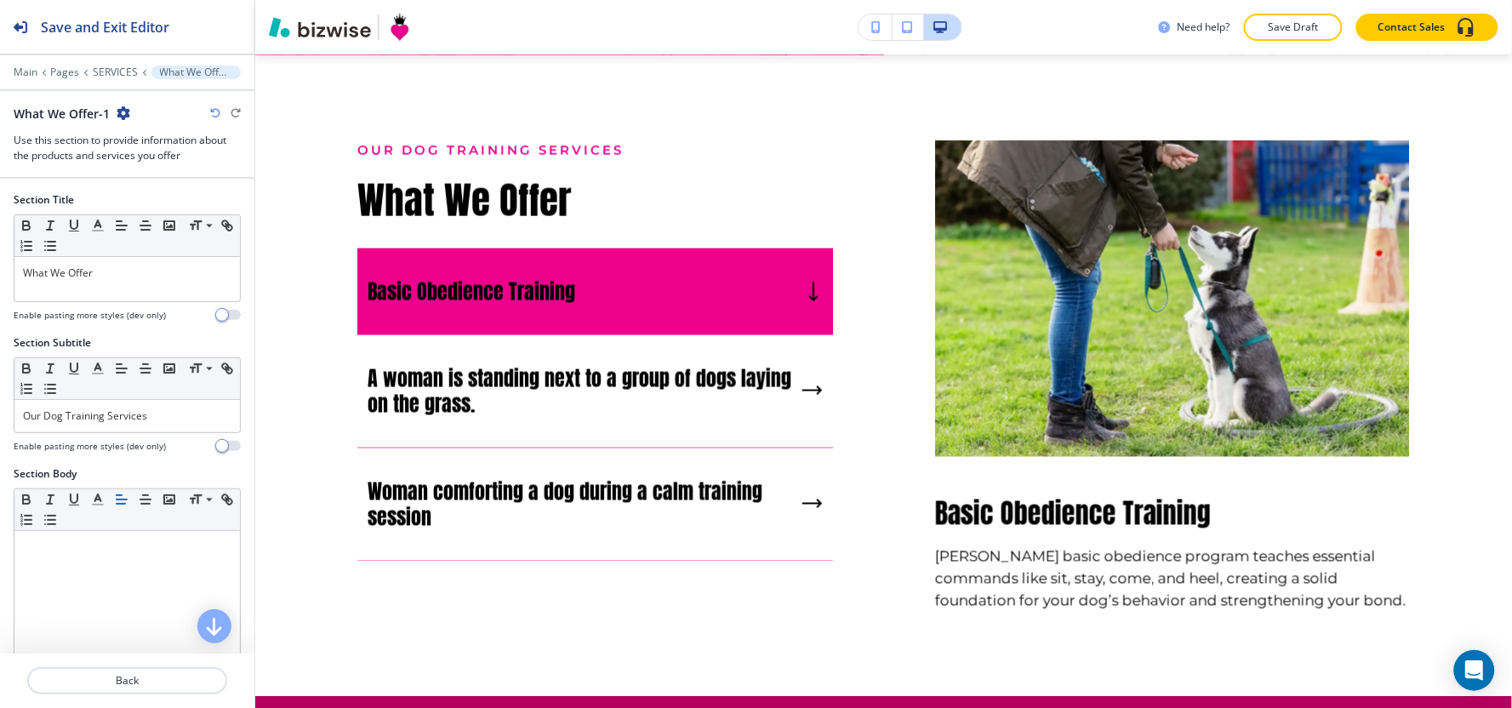
click at [117, 115] on icon "button" at bounding box center [124, 113] width 14 height 14
click at [134, 143] on p "Rename Section" at bounding box center [170, 142] width 87 height 15
click at [132, 128] on input "What We Offer-1" at bounding box center [102, 113] width 176 height 34
type input "What We Offer"
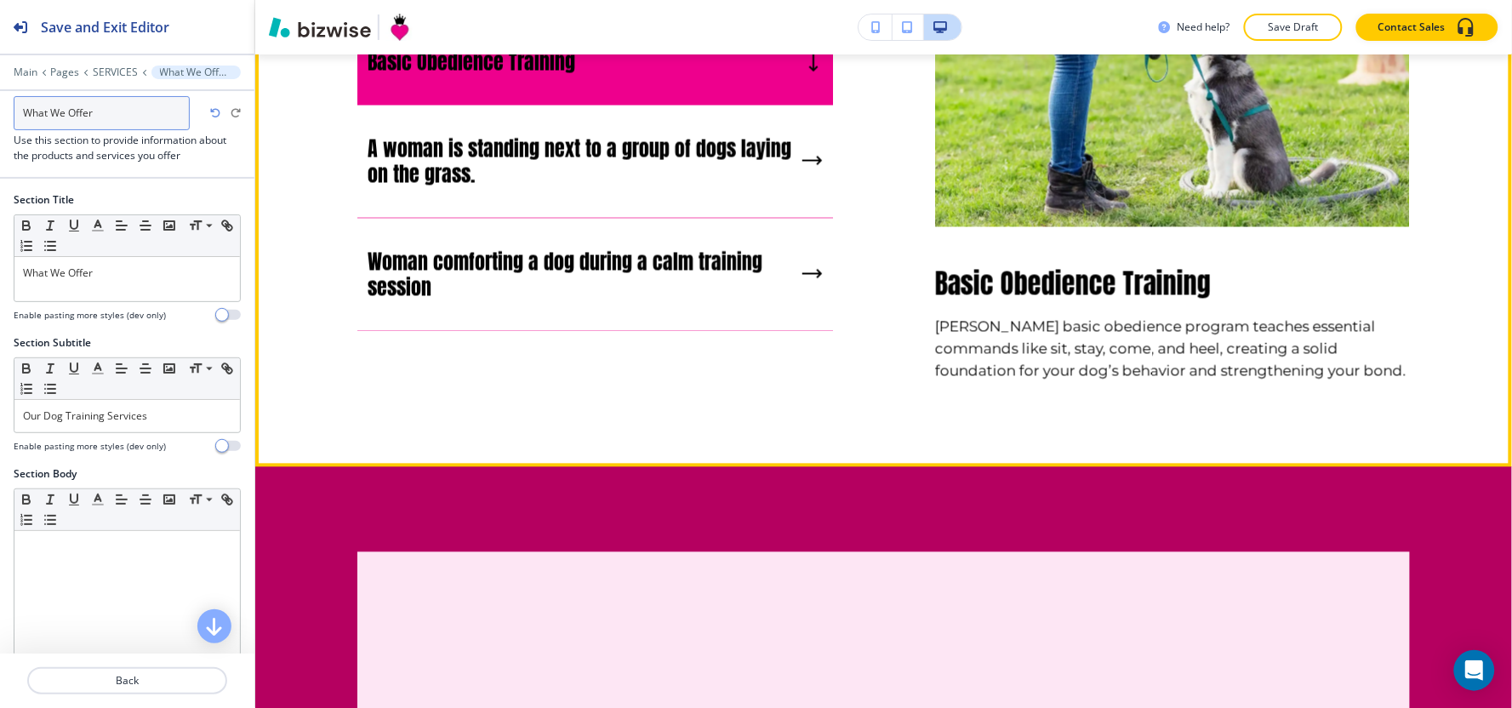
scroll to position [921, 0]
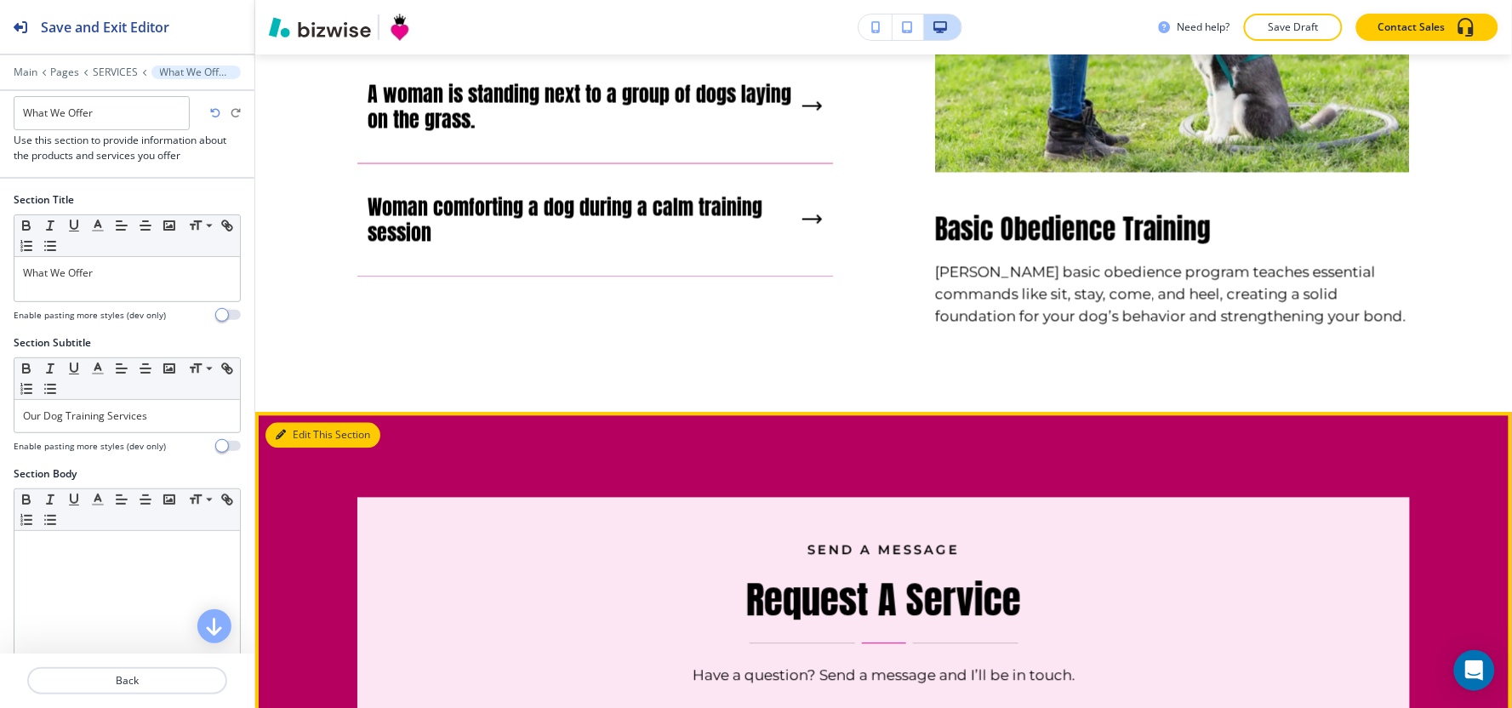
click at [285, 423] on button "Edit This Section" at bounding box center [322, 436] width 115 height 26
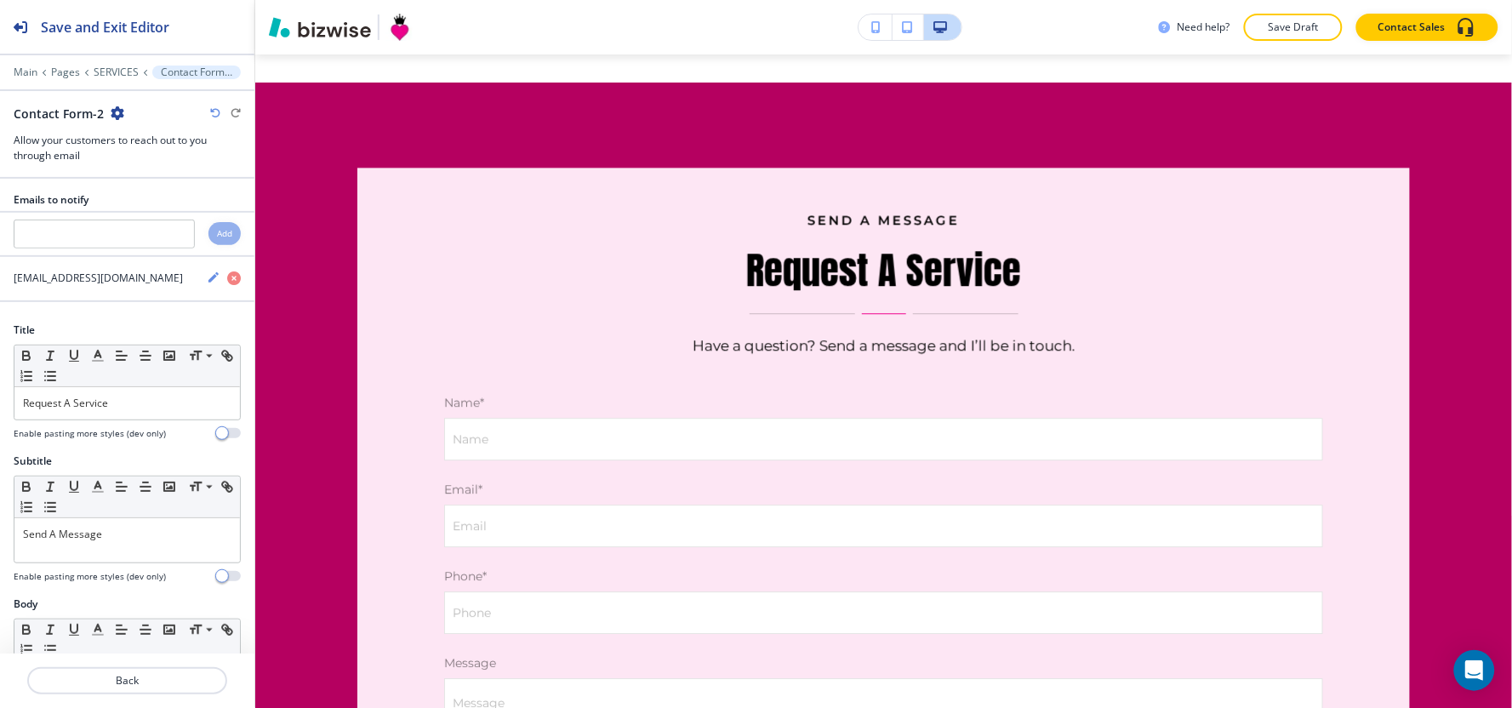
scroll to position [1274, 0]
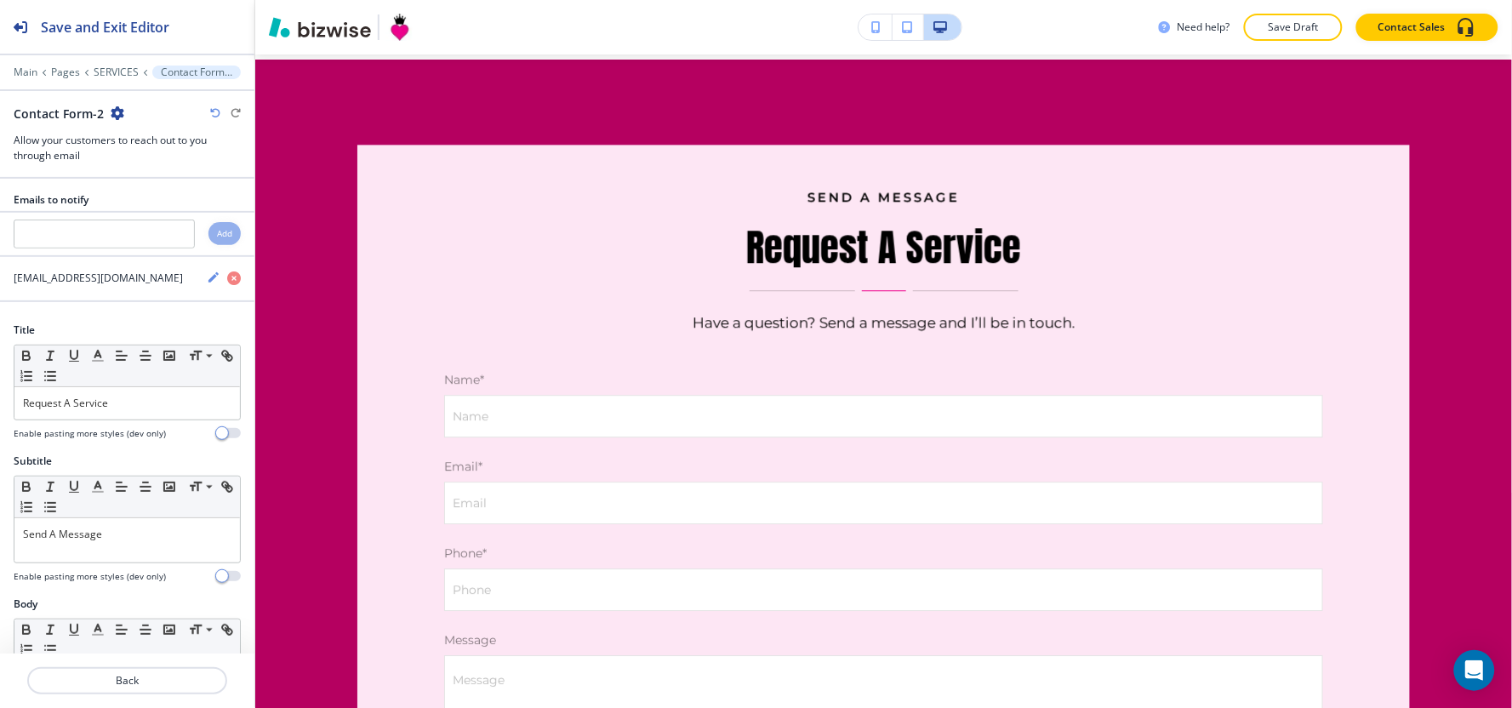
click at [116, 114] on icon "button" at bounding box center [118, 113] width 14 height 14
click at [123, 143] on p "Rename Section" at bounding box center [163, 142] width 87 height 15
click at [123, 125] on input "Contact Form-2" at bounding box center [102, 113] width 176 height 34
type input "Contact Form"
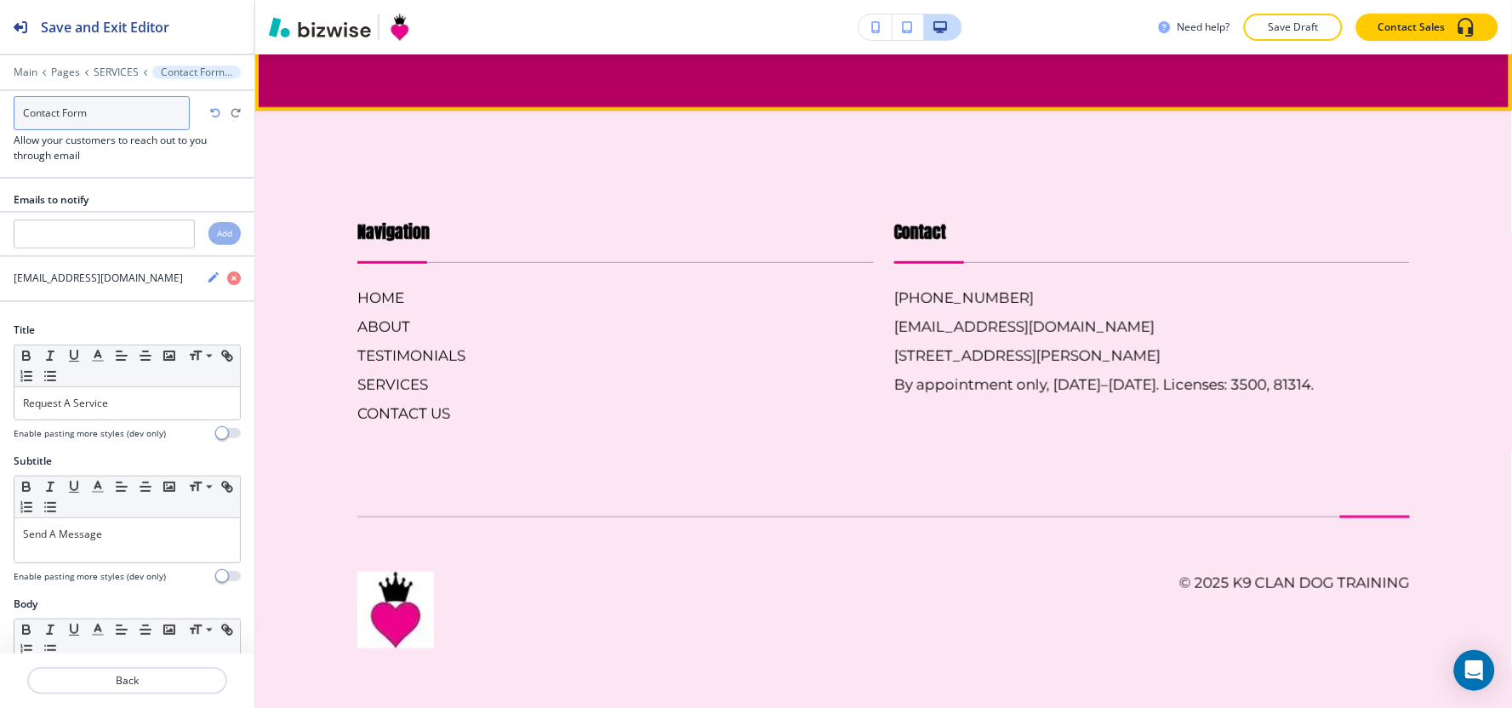
scroll to position [1802, 0]
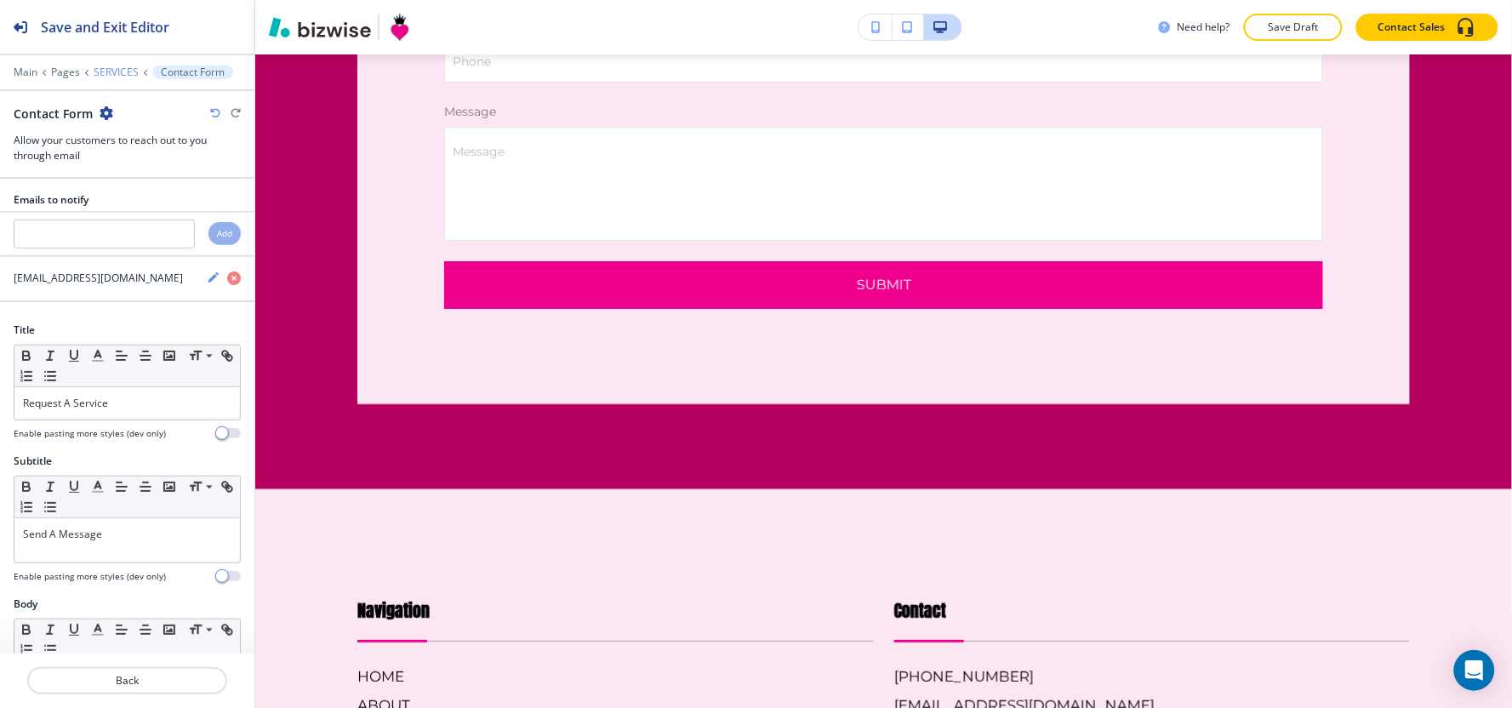
click at [96, 70] on p "SERVICES" at bounding box center [116, 72] width 45 height 12
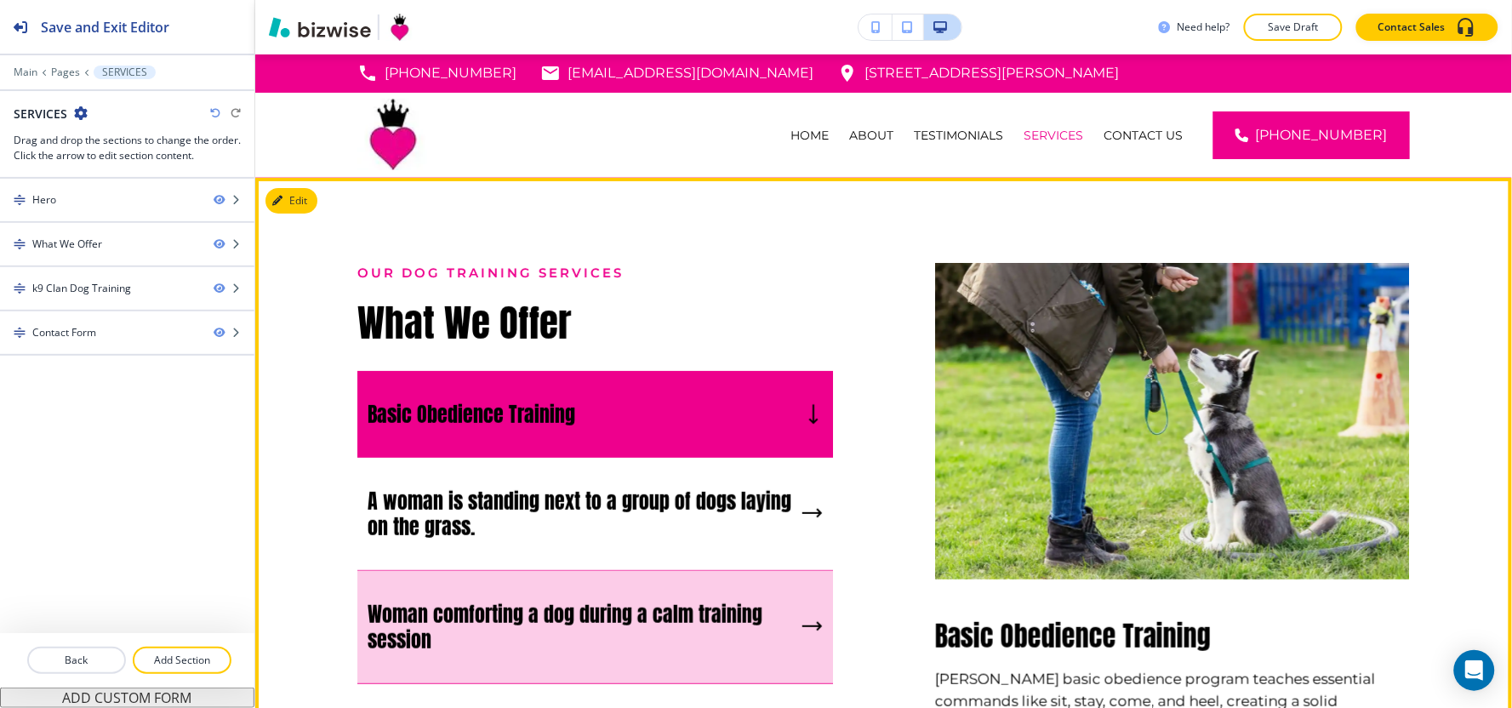
scroll to position [0, 0]
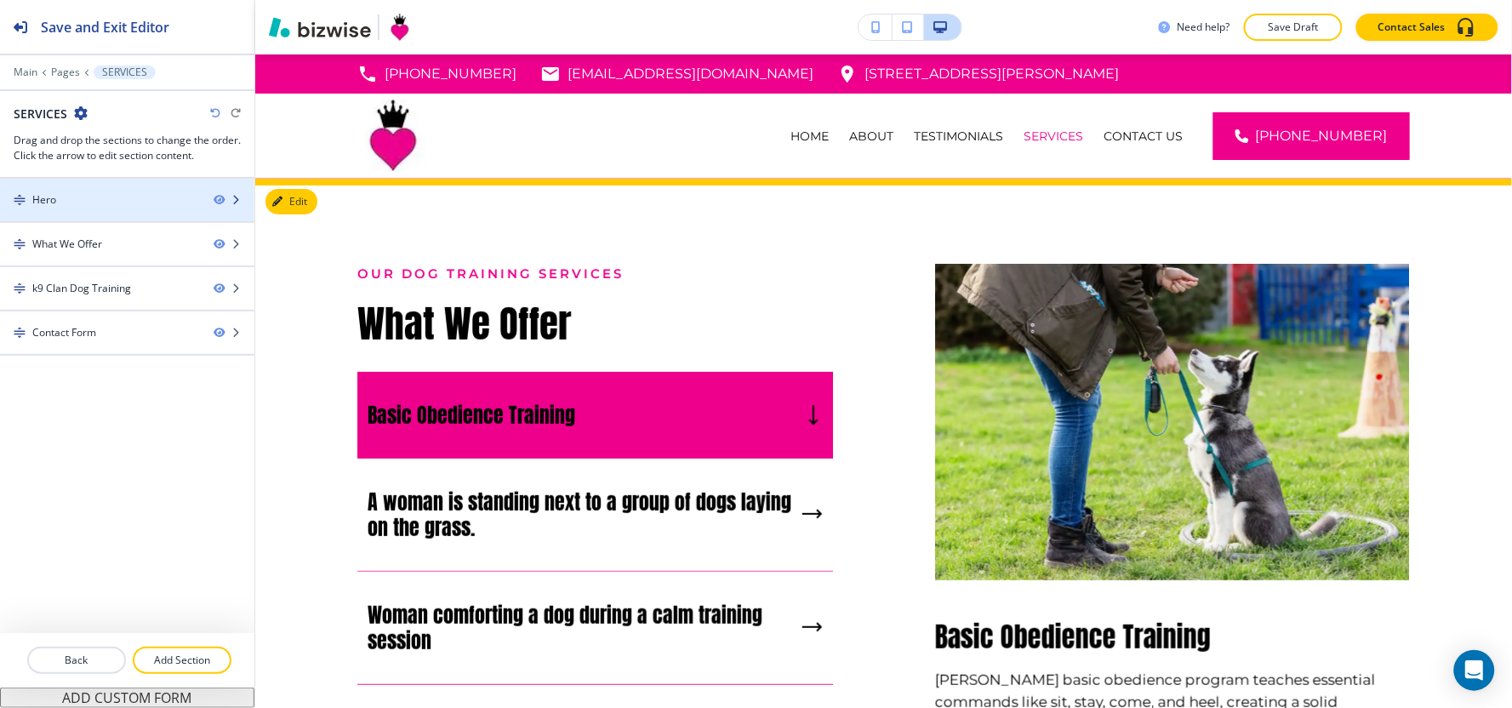
click at [64, 193] on div "Hero" at bounding box center [100, 199] width 200 height 15
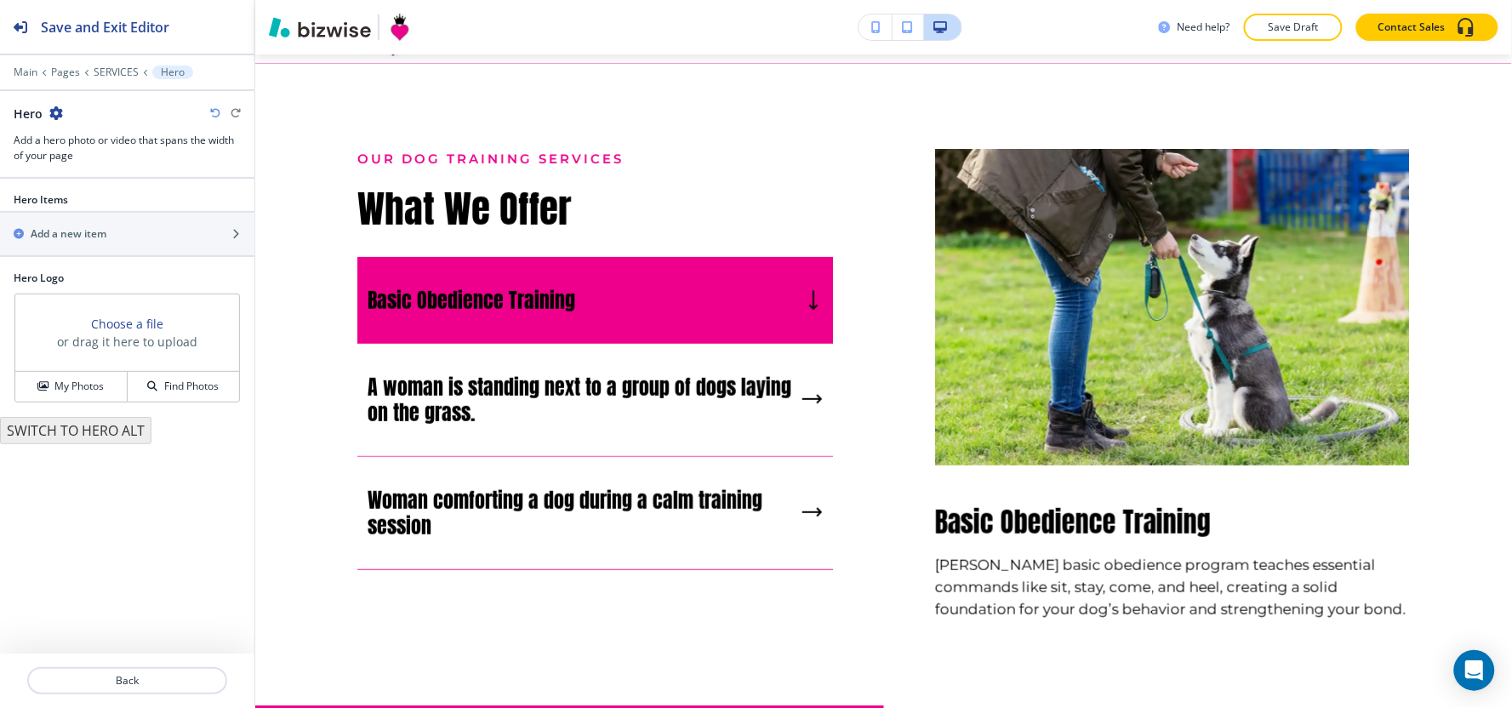
scroll to position [123, 0]
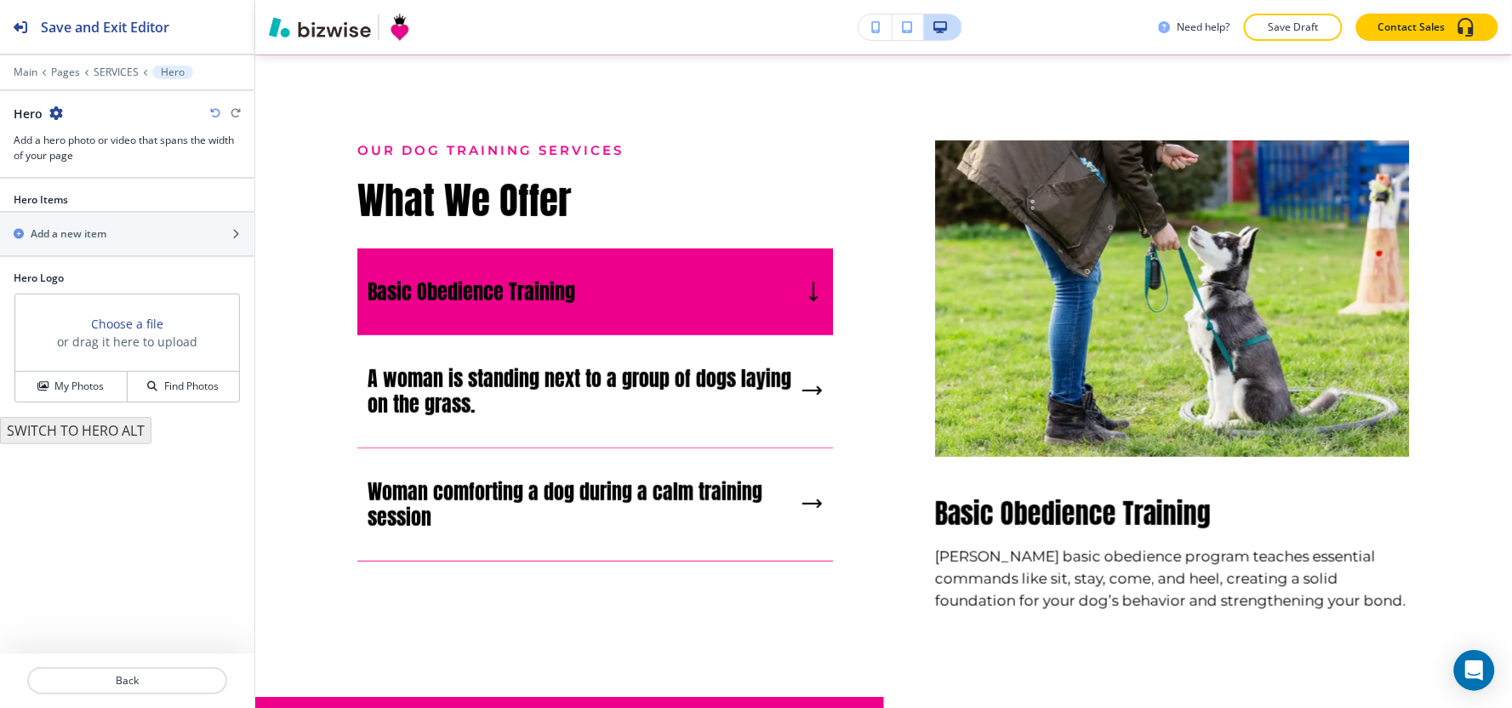
click at [57, 256] on div at bounding box center [127, 256] width 254 height 2
click at [58, 248] on div "button" at bounding box center [127, 249] width 254 height 14
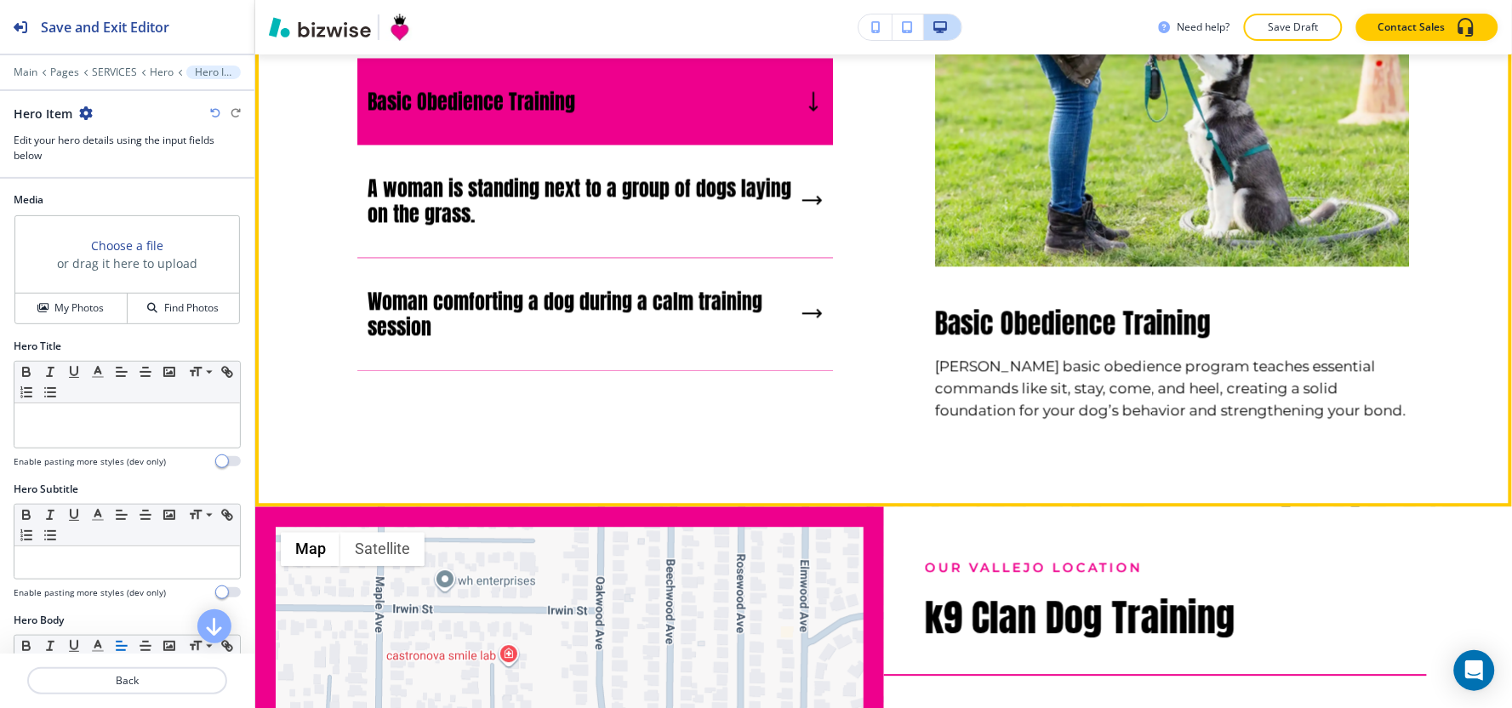
scroll to position [851, 0]
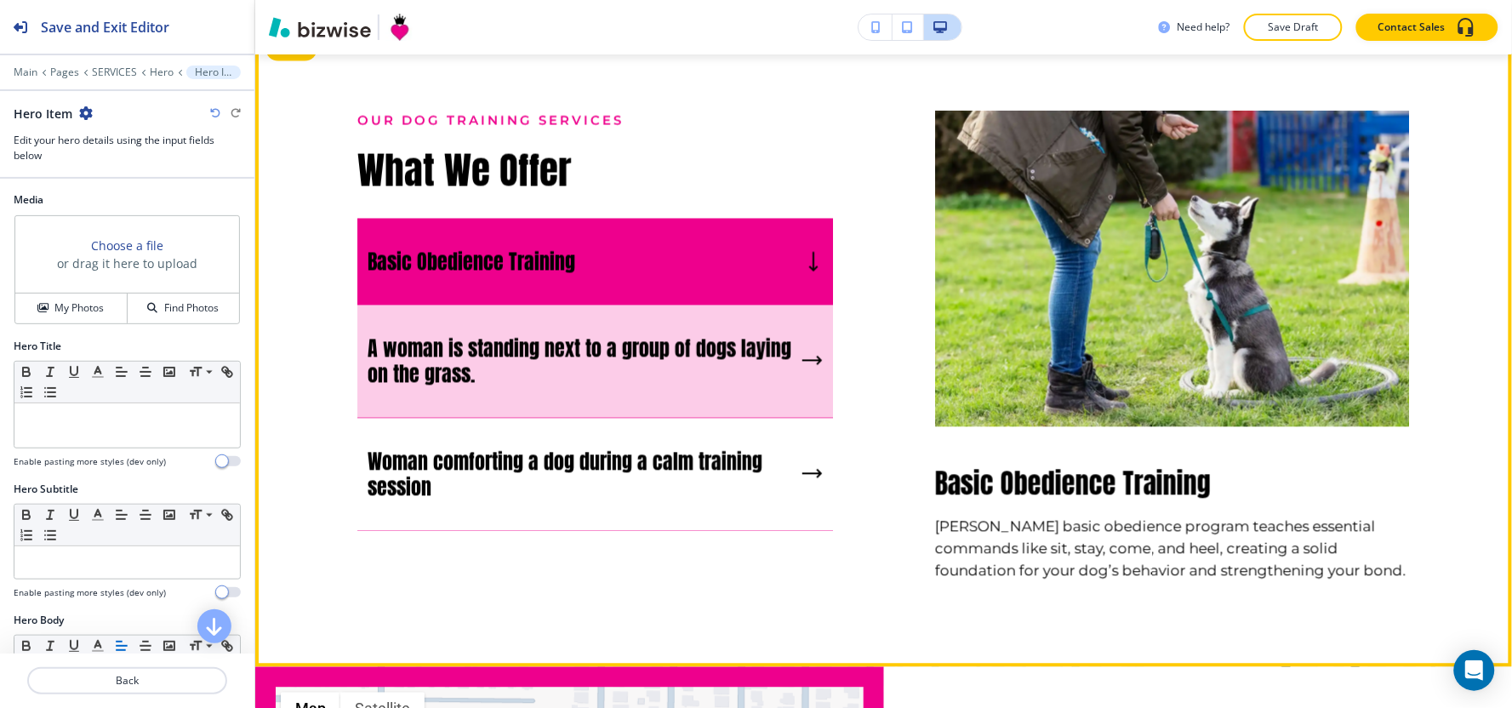
click at [670, 345] on h5 "A woman is standing next to a group of dogs laying on the grass." at bounding box center [582, 361] width 428 height 51
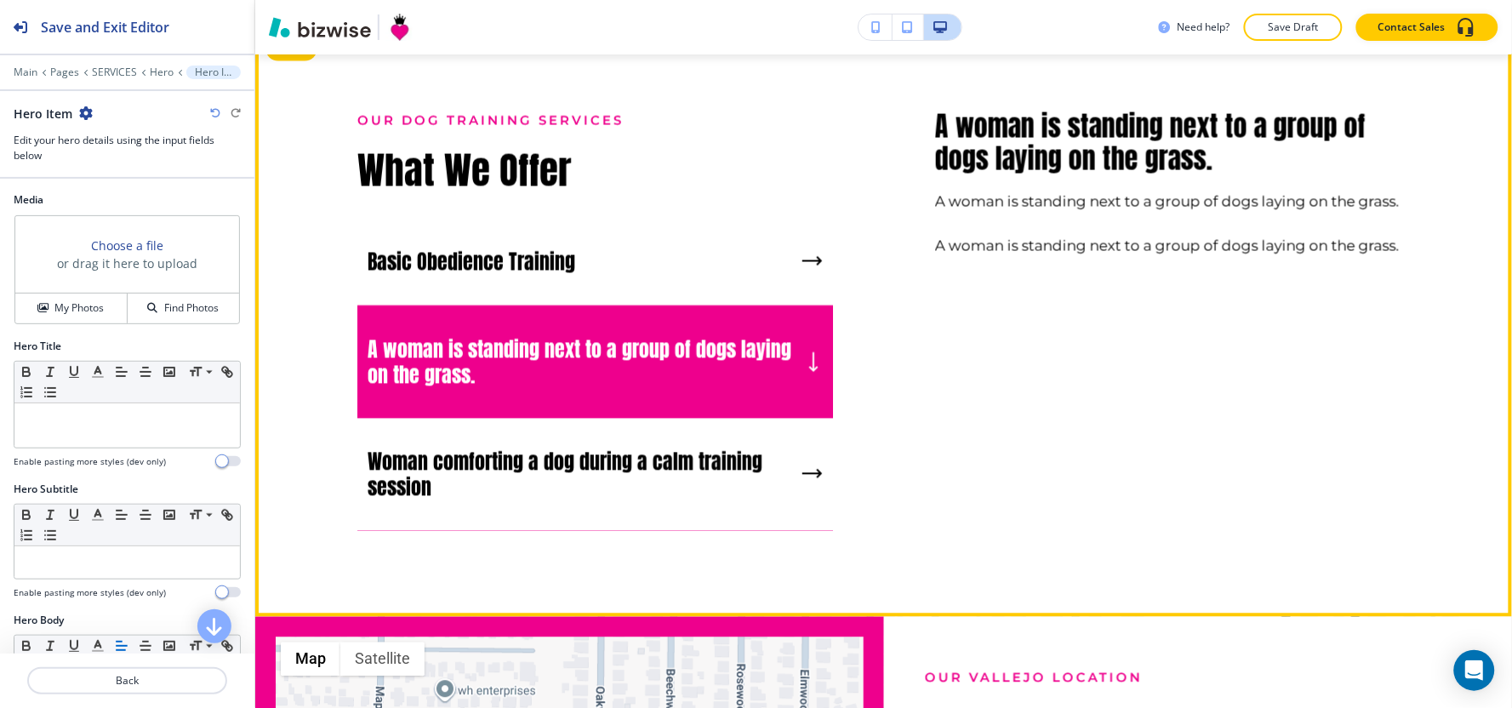
click at [579, 339] on h5 "A woman is standing next to a group of dogs laying on the grass." at bounding box center [582, 362] width 428 height 51
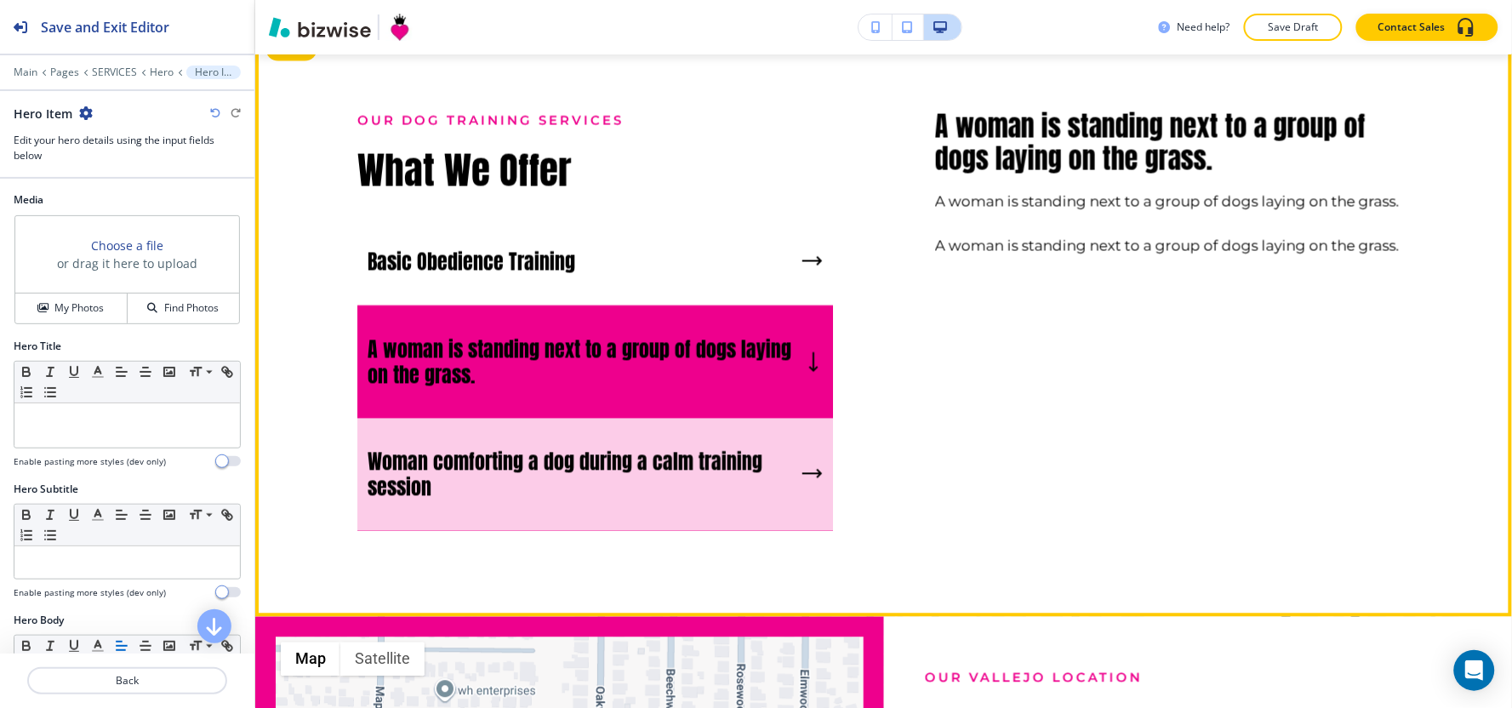
click at [587, 452] on h5 "Woman comforting a dog during a calm training session" at bounding box center [582, 474] width 428 height 51
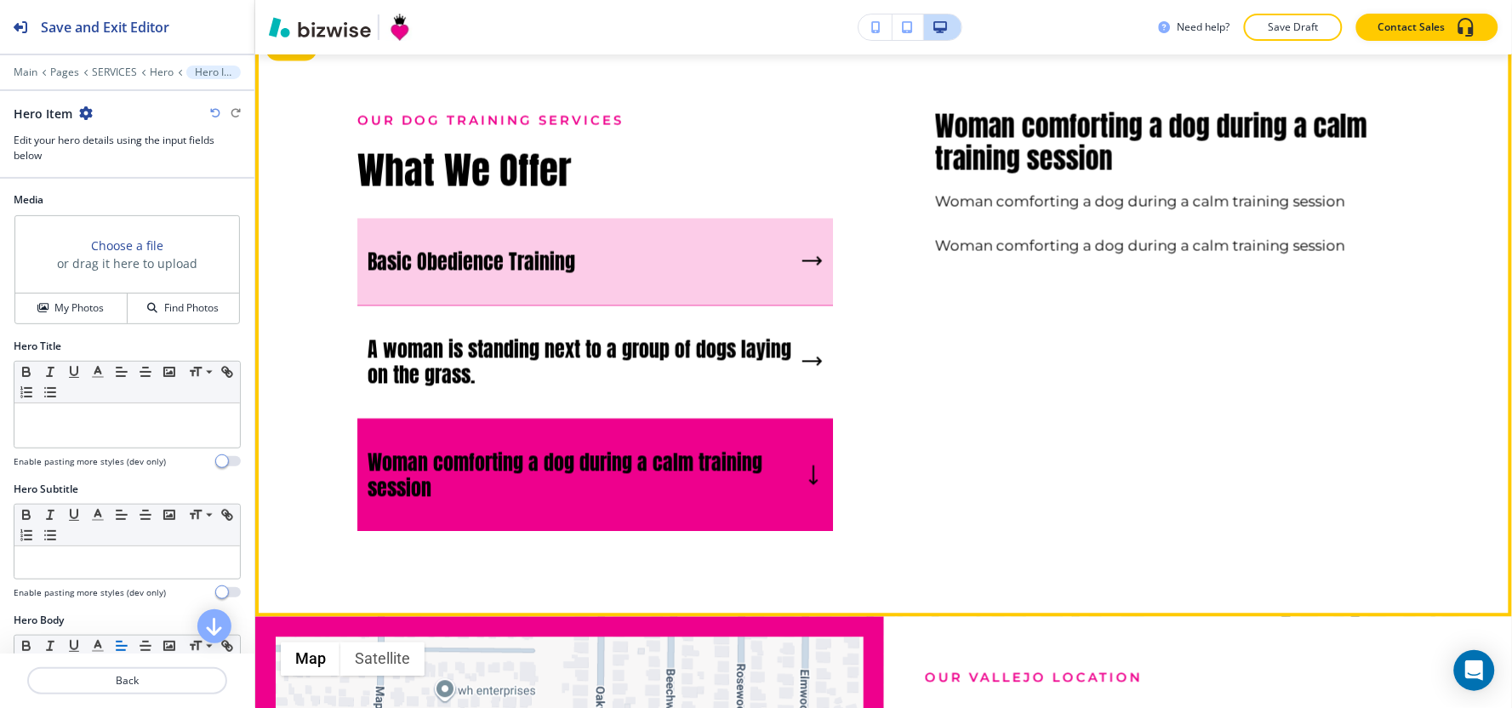
click at [611, 266] on div "Basic Obedience Training" at bounding box center [595, 263] width 476 height 88
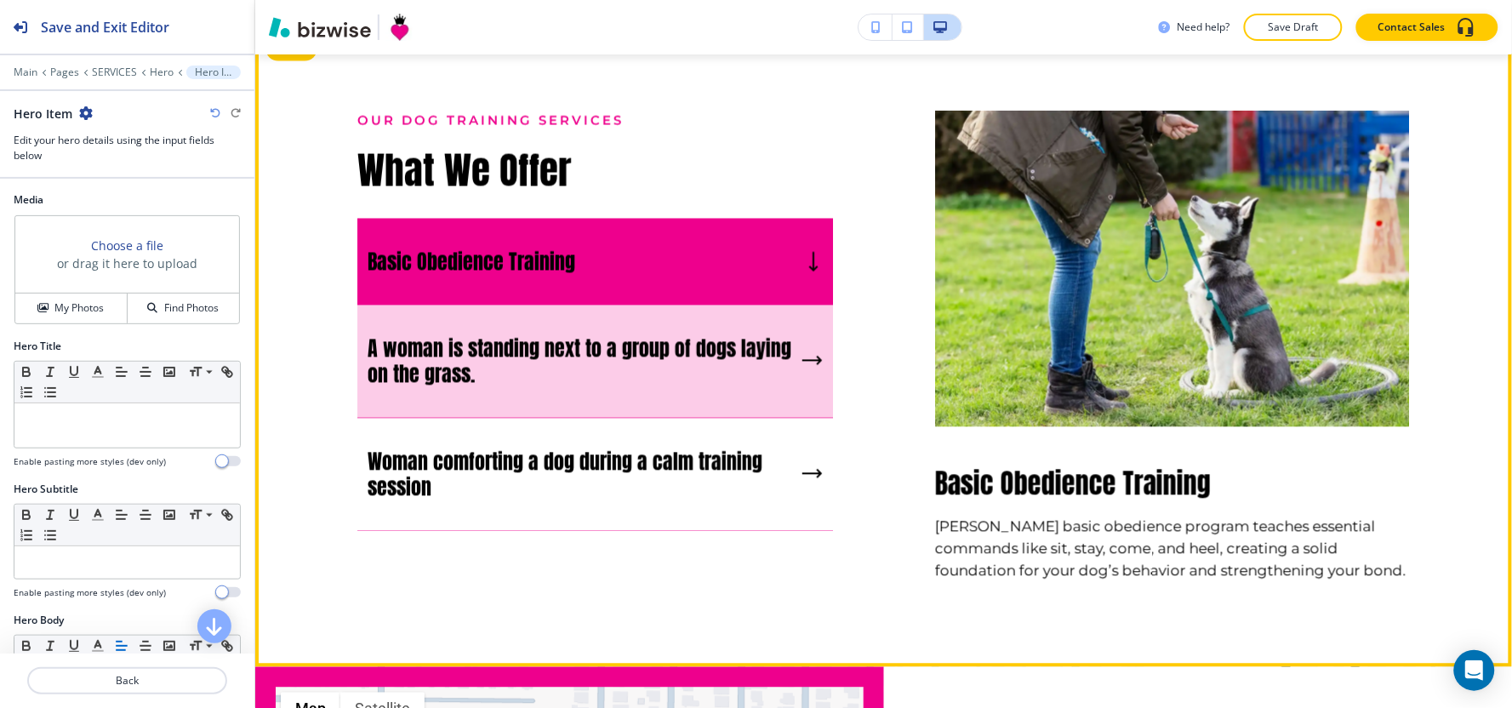
click at [608, 376] on h5 "A woman is standing next to a group of dogs laying on the grass." at bounding box center [582, 361] width 428 height 51
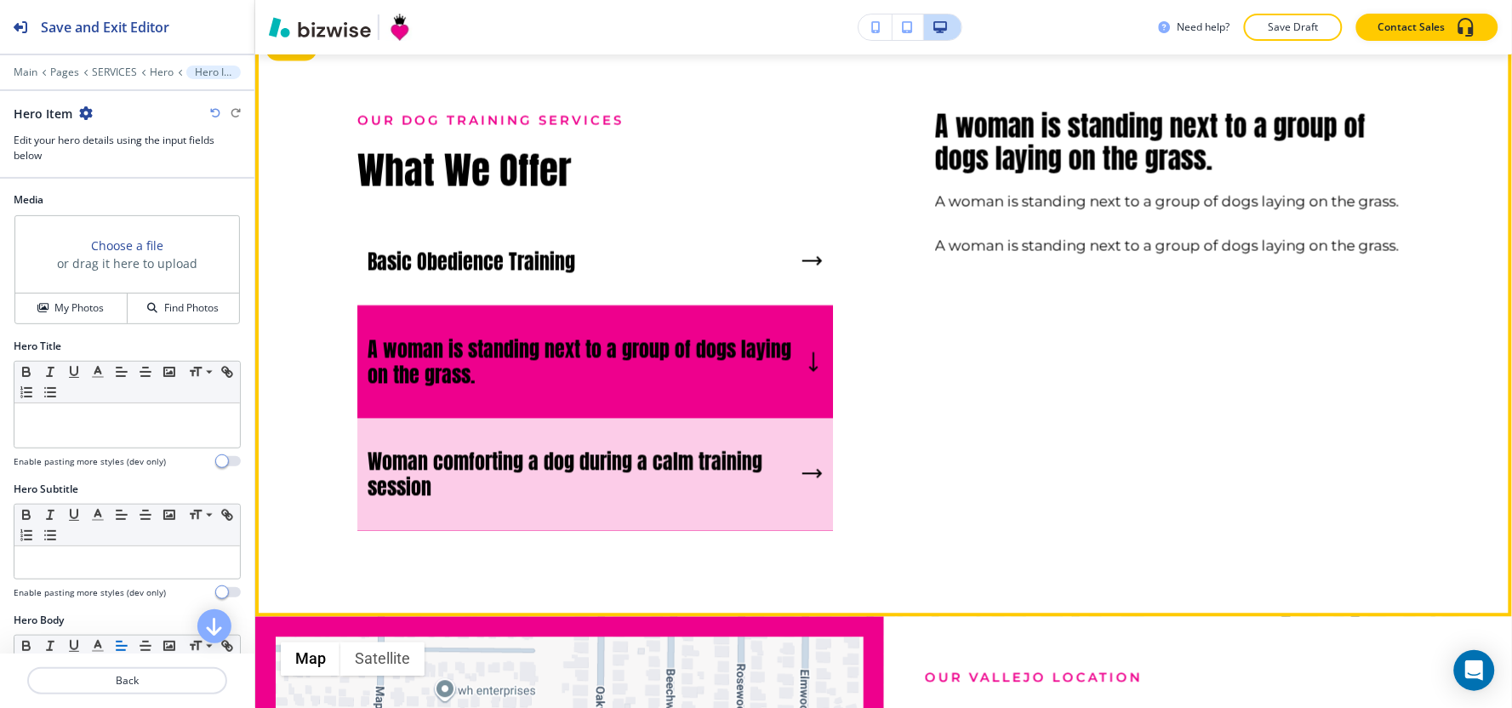
click at [619, 496] on h5 "Woman comforting a dog during a calm training session" at bounding box center [582, 474] width 428 height 51
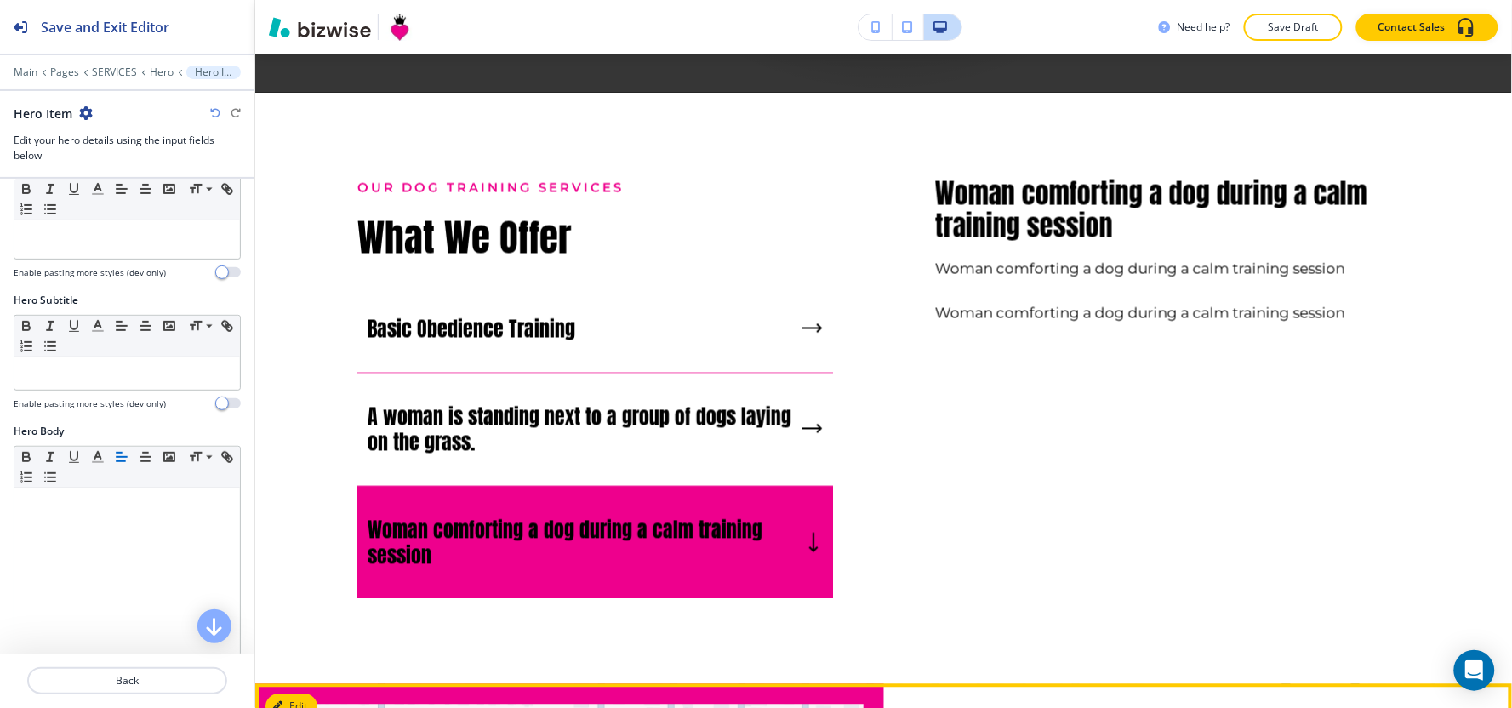
scroll to position [756, 0]
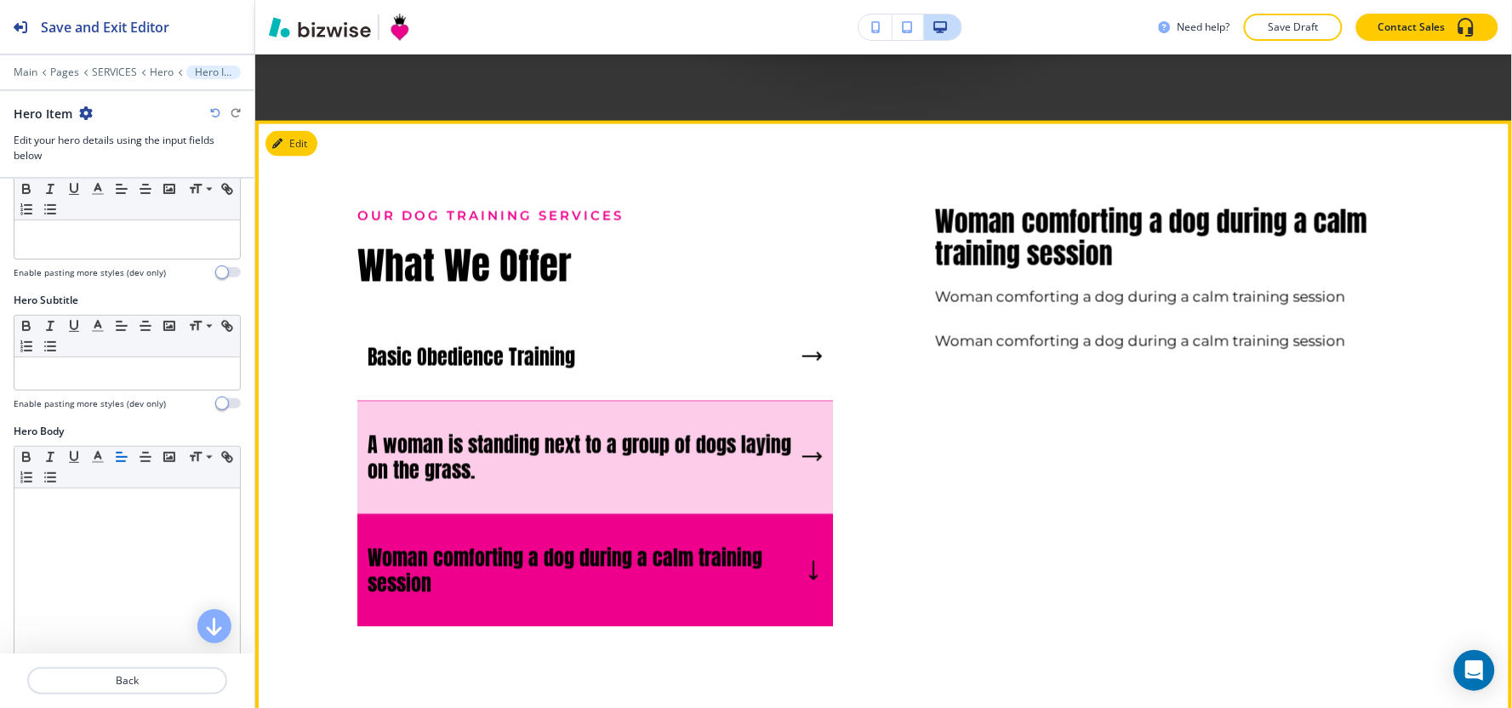
click at [648, 459] on h5 "A woman is standing next to a group of dogs laying on the grass." at bounding box center [582, 457] width 428 height 51
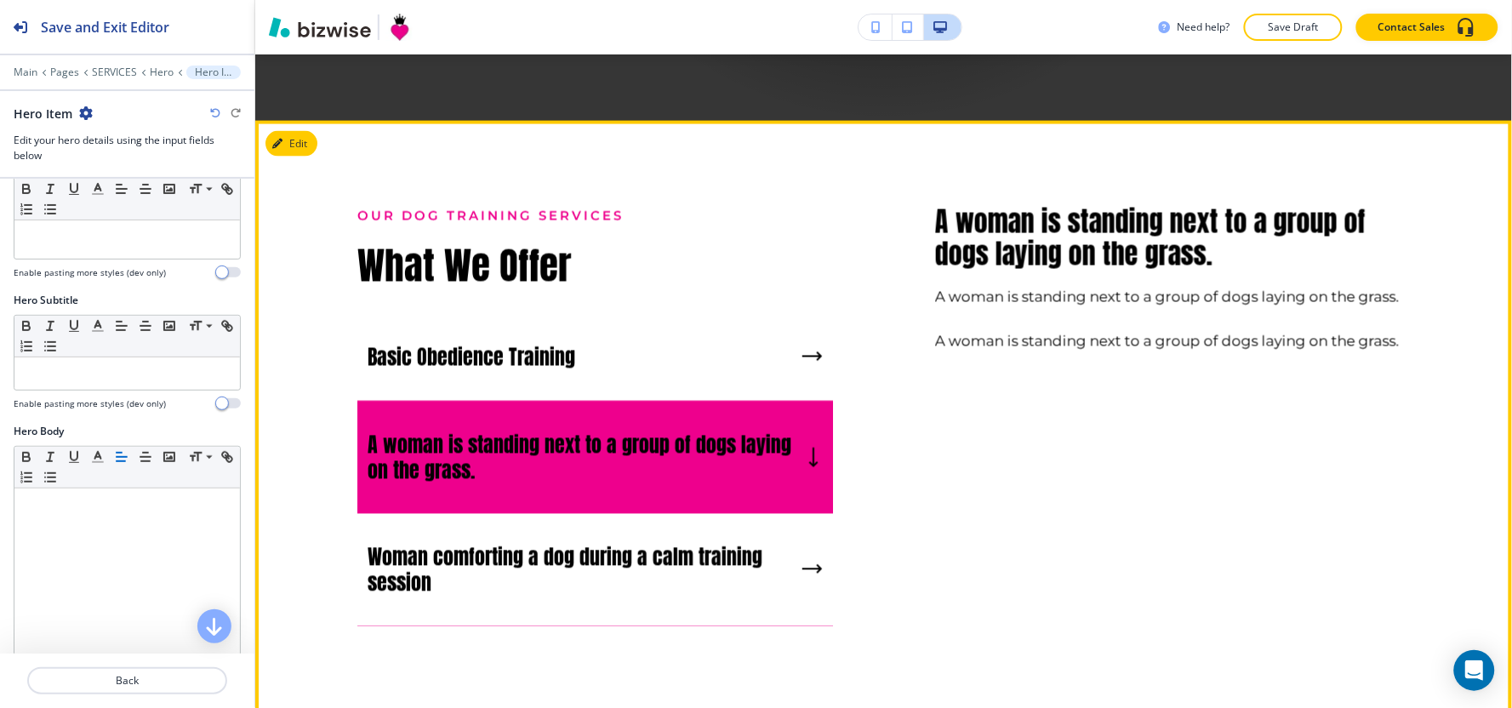
click at [1081, 334] on h6 "A woman is standing next to a group of dogs laying on the grass. A woman is sta…" at bounding box center [1173, 319] width 476 height 66
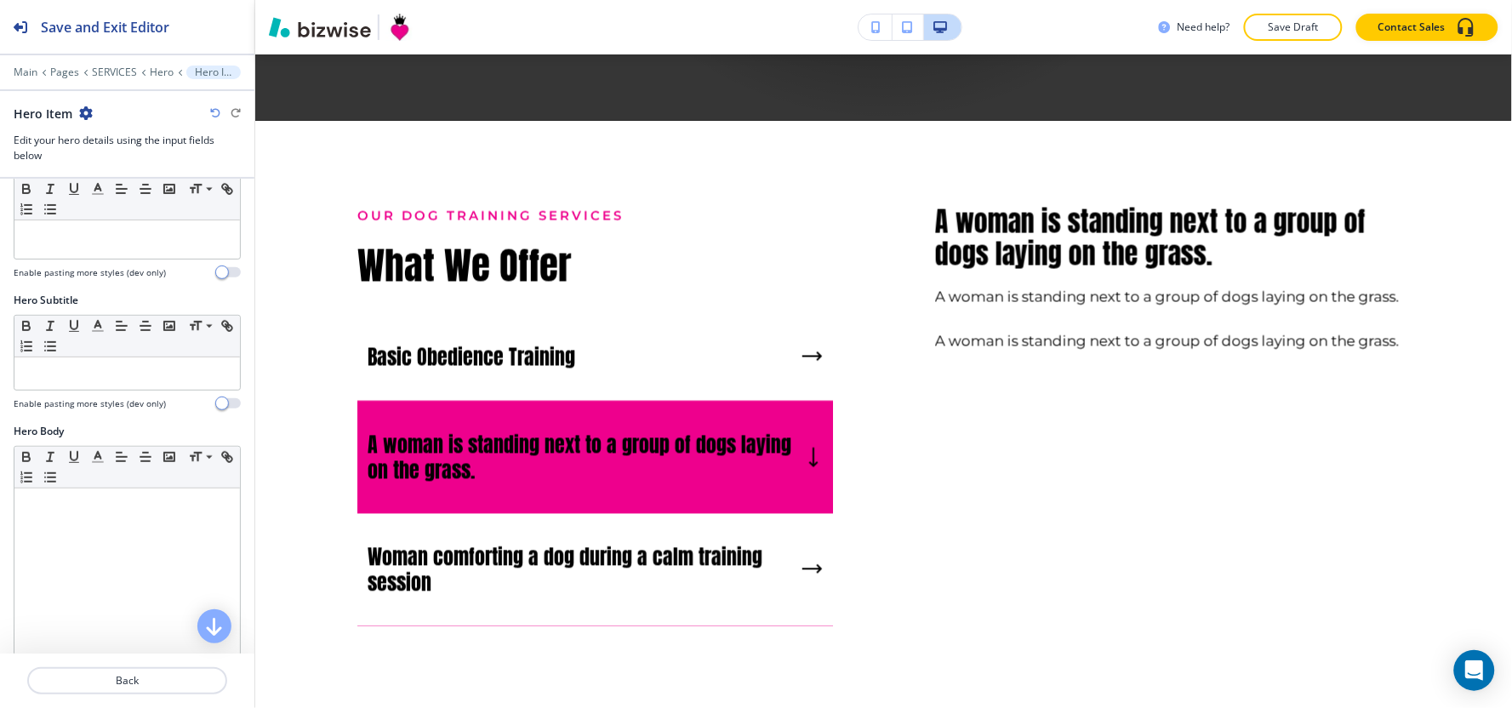
click at [1081, 336] on h6 "A woman is standing next to a group of dogs laying on the grass. A woman is sta…" at bounding box center [1173, 319] width 476 height 66
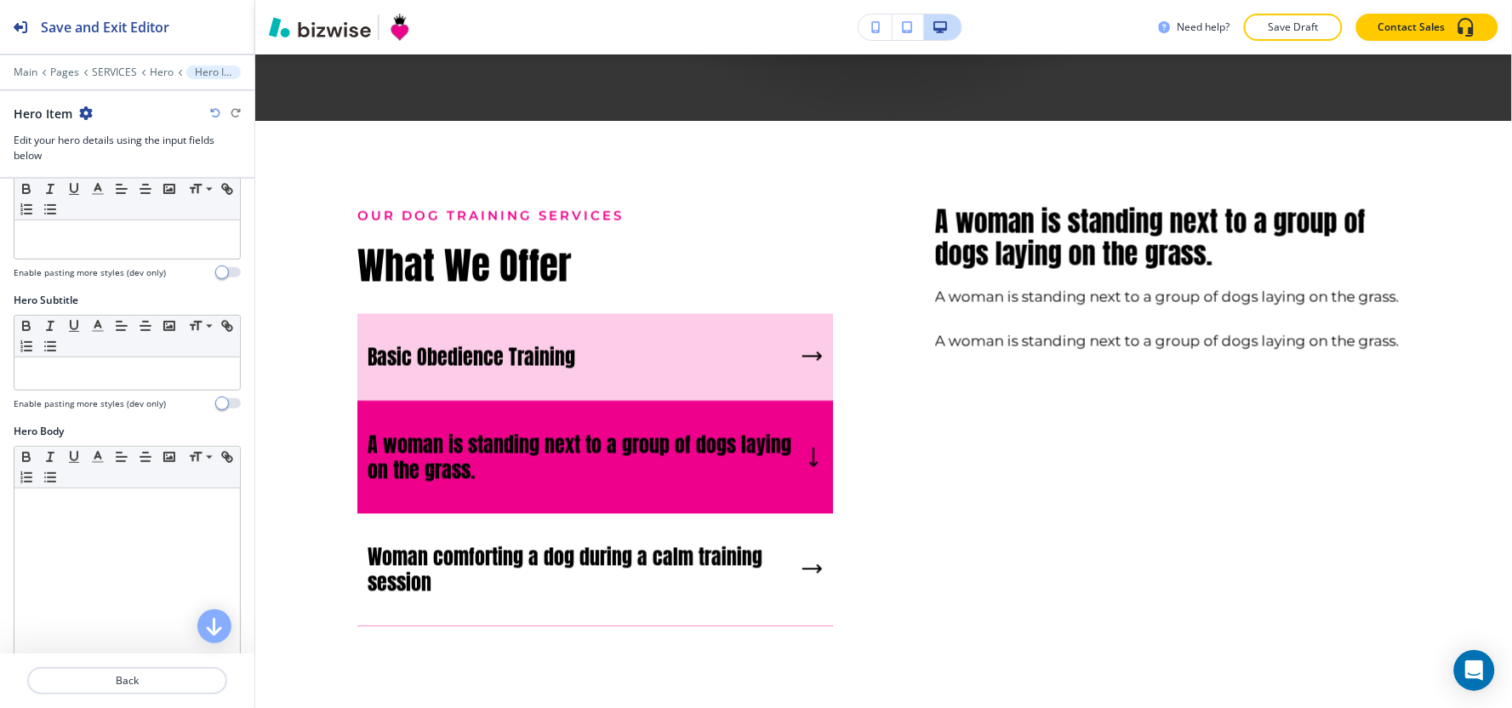
click at [695, 360] on div "Basic Obedience Training" at bounding box center [595, 358] width 476 height 88
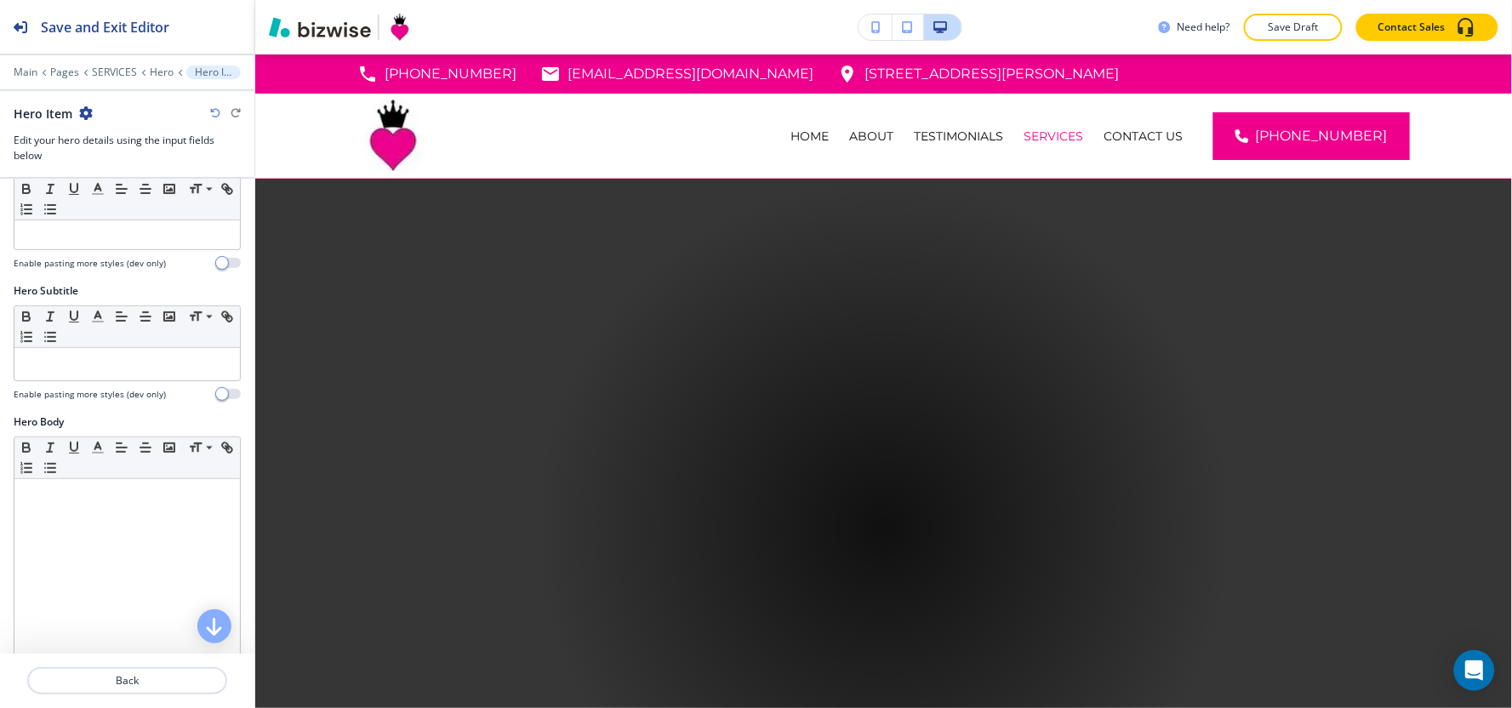
scroll to position [0, 0]
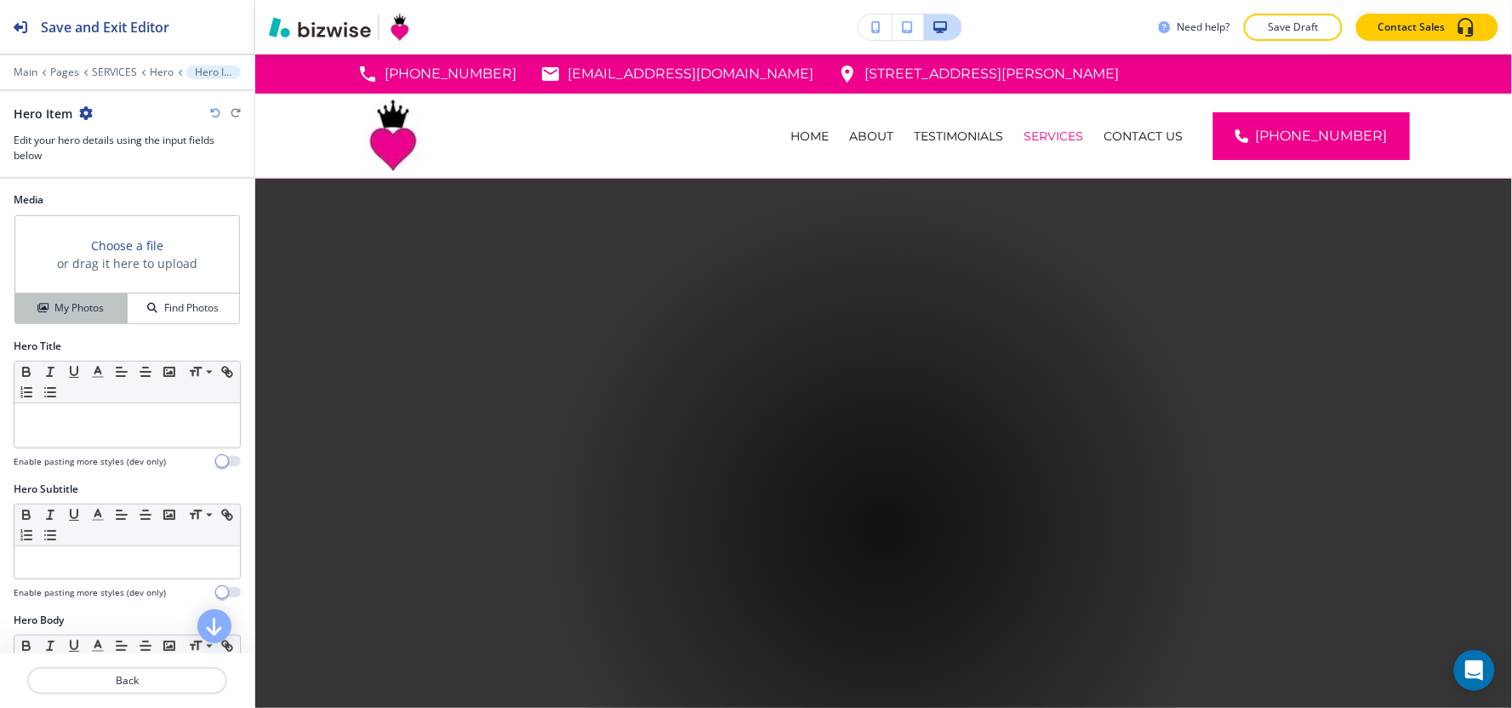
click at [55, 307] on h4 "My Photos" at bounding box center [78, 307] width 49 height 15
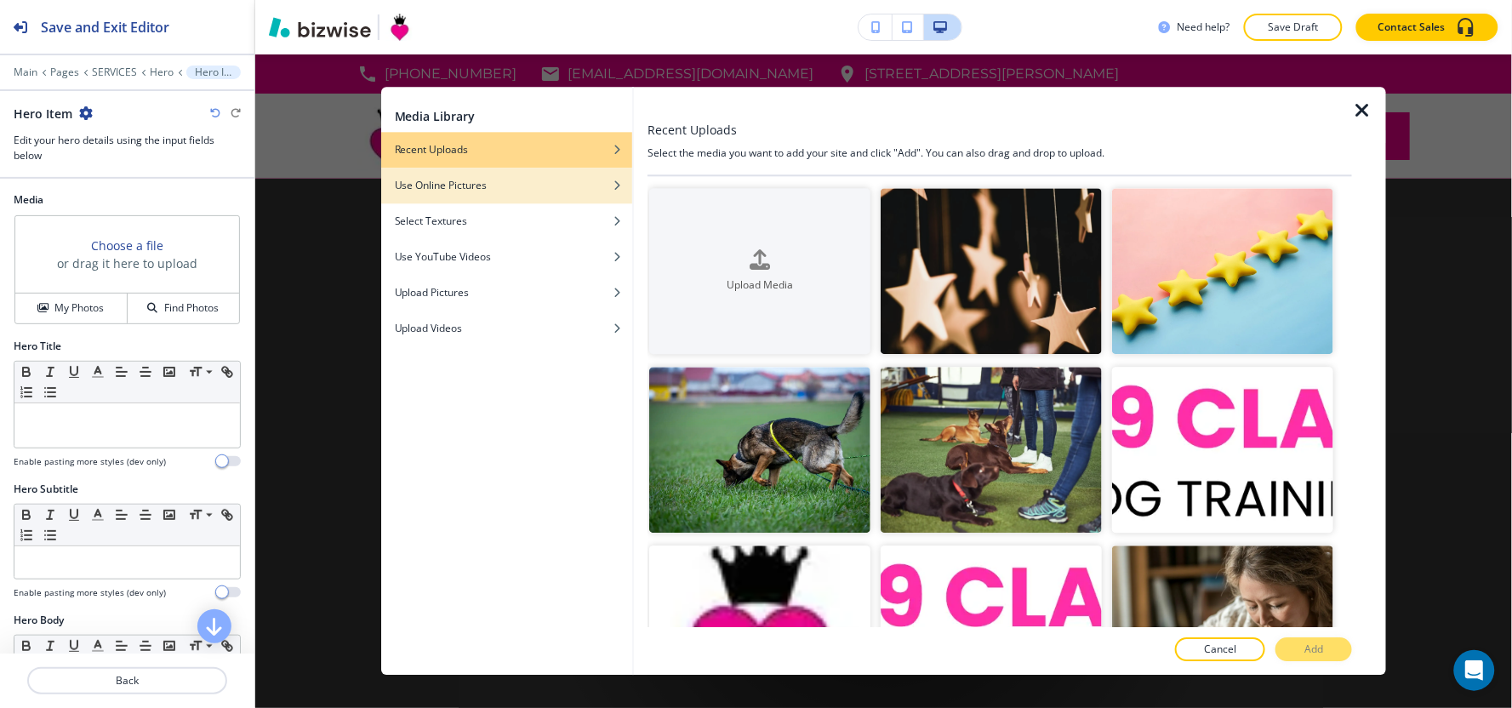
click at [574, 187] on div "Use Online Pictures" at bounding box center [506, 185] width 251 height 15
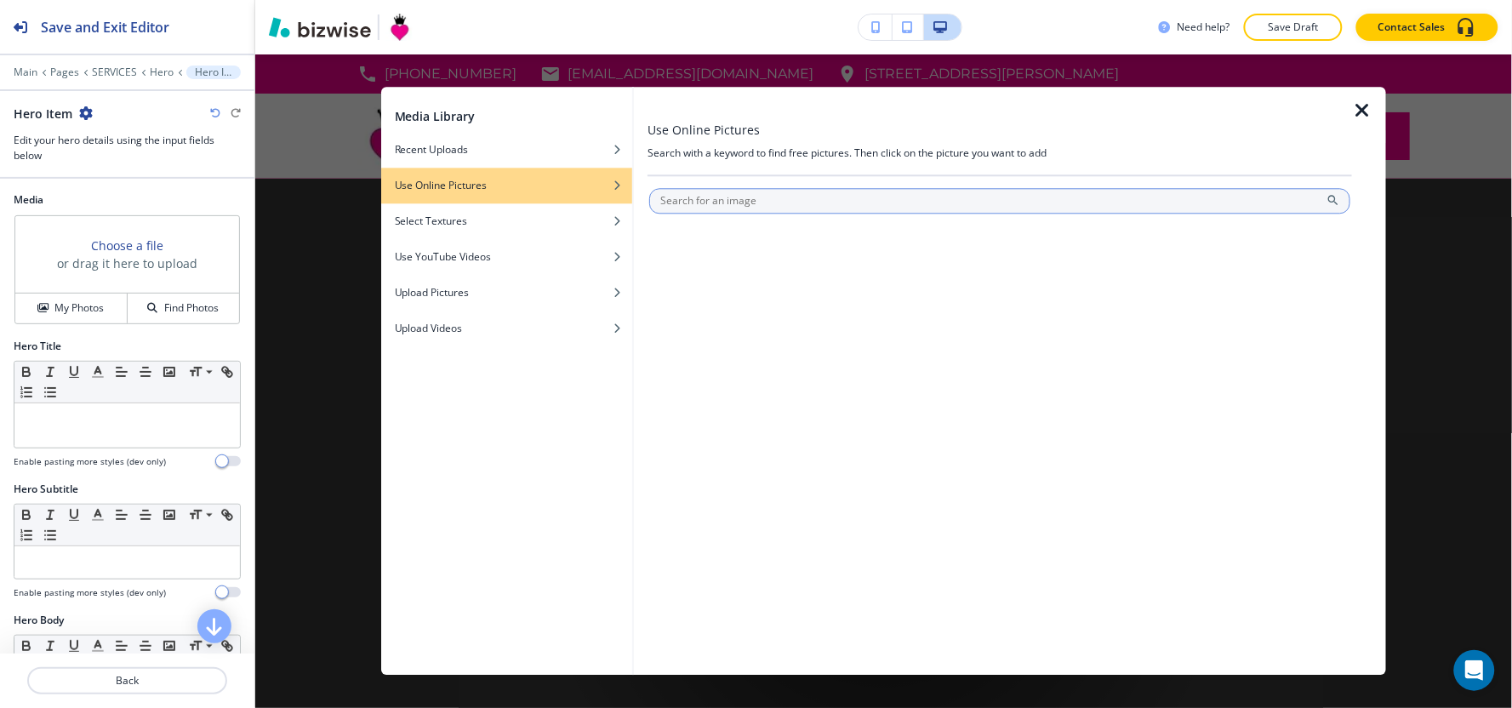
click at [790, 196] on input "text" at bounding box center [999, 201] width 701 height 26
type input "s"
type input "d"
type input "k9 dog training"
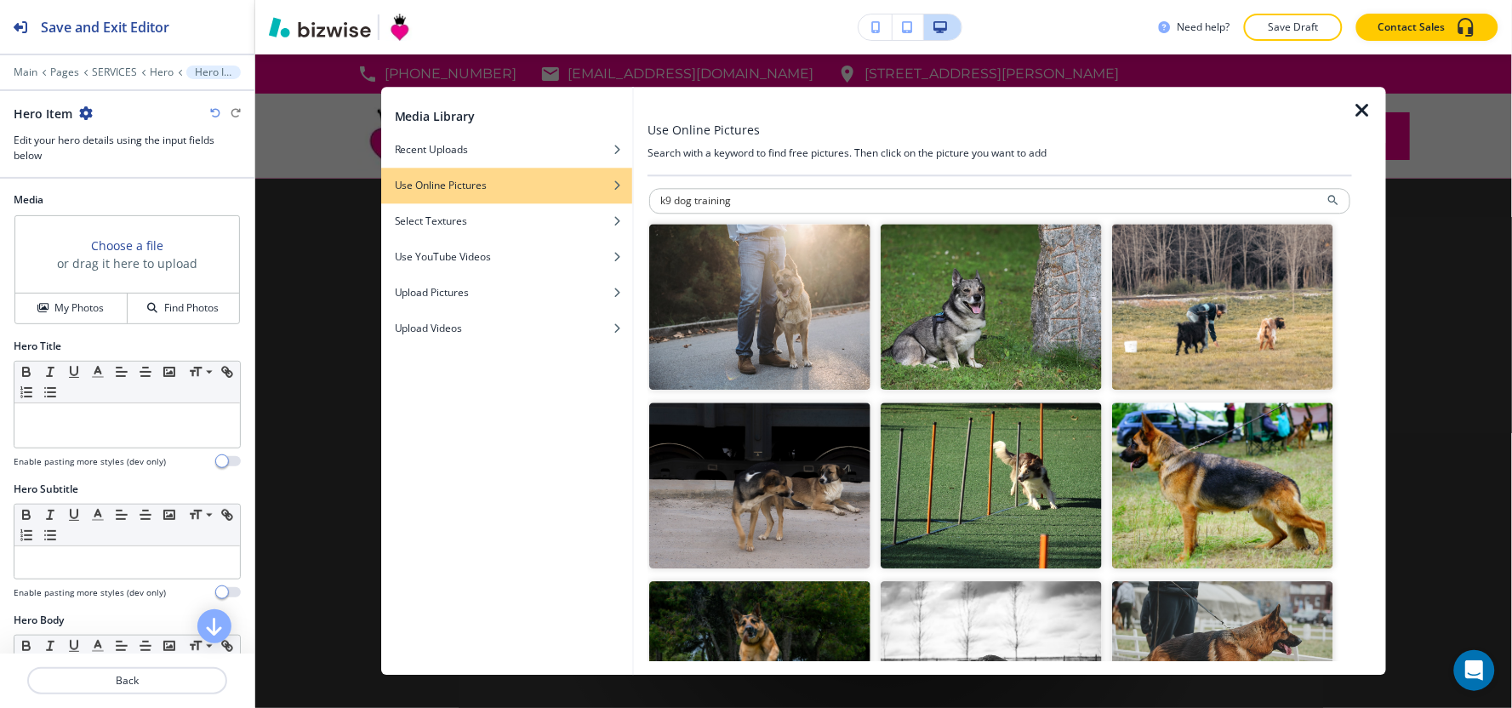
click at [1167, 334] on img "button" at bounding box center [1222, 307] width 221 height 166
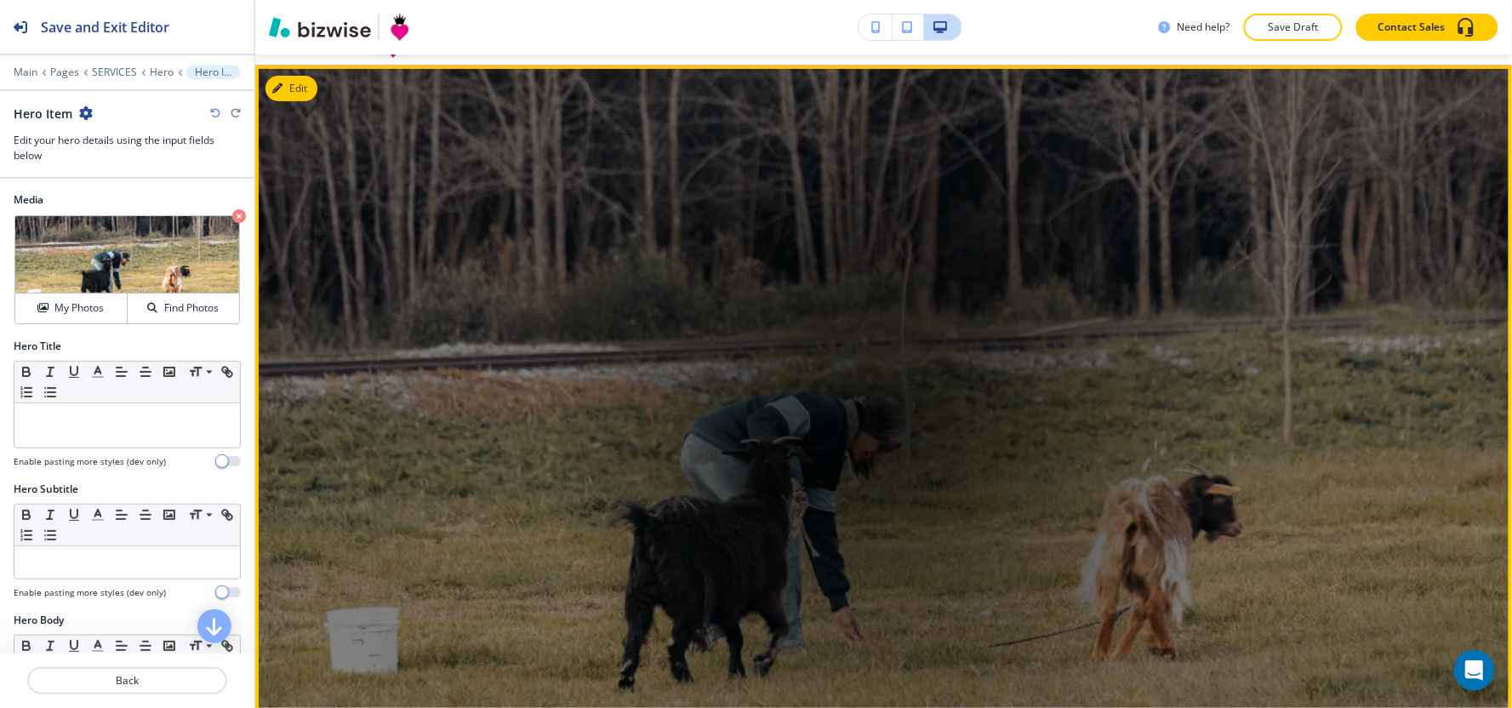
scroll to position [94, 0]
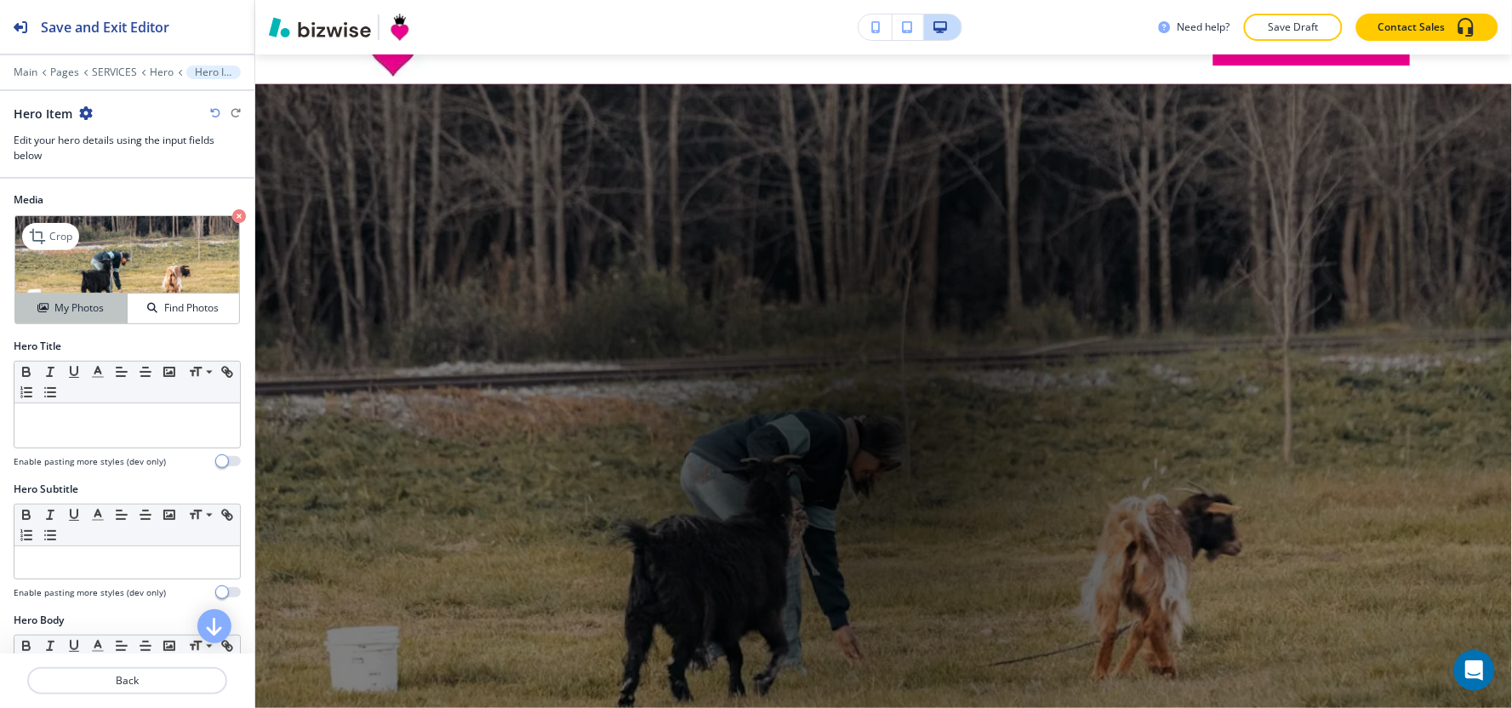
click at [82, 300] on button "My Photos" at bounding box center [71, 309] width 112 height 30
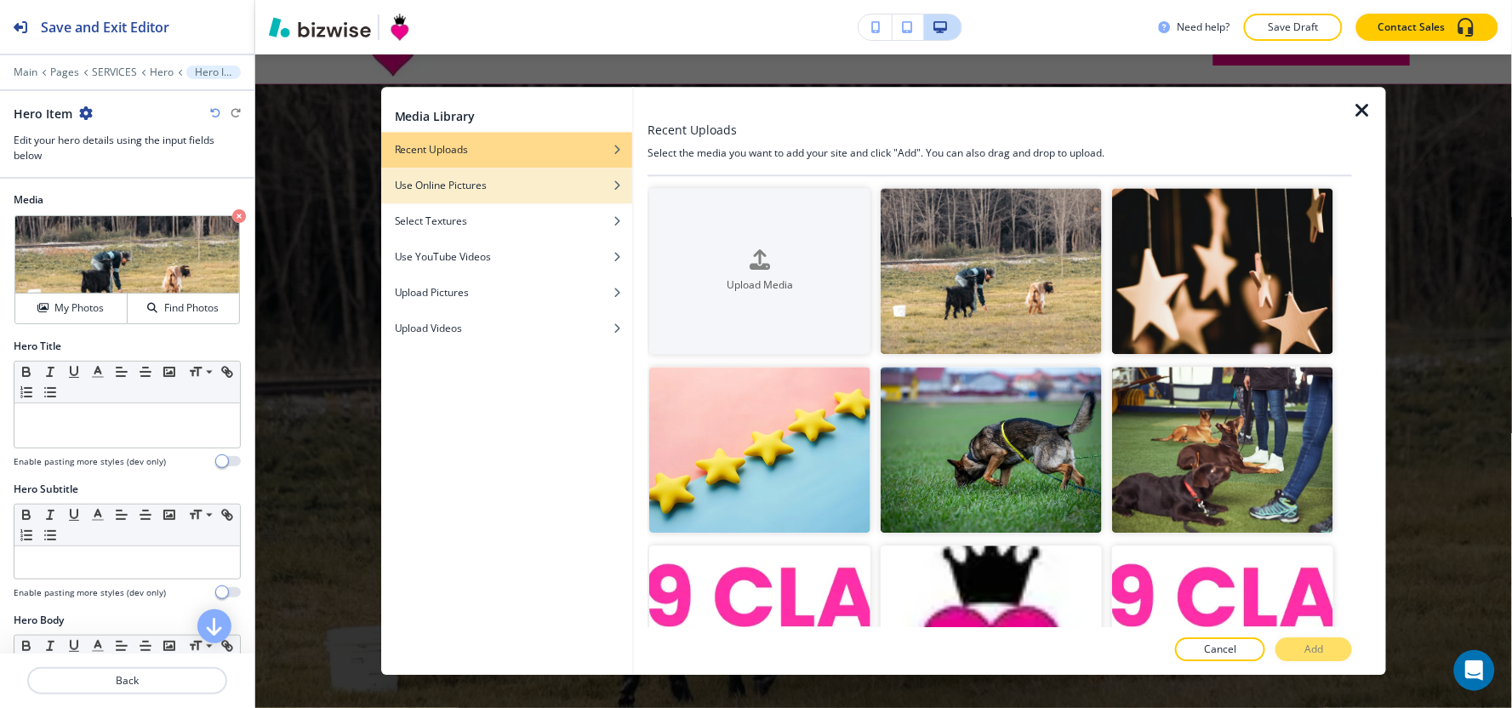
click at [542, 174] on div "button" at bounding box center [506, 173] width 251 height 10
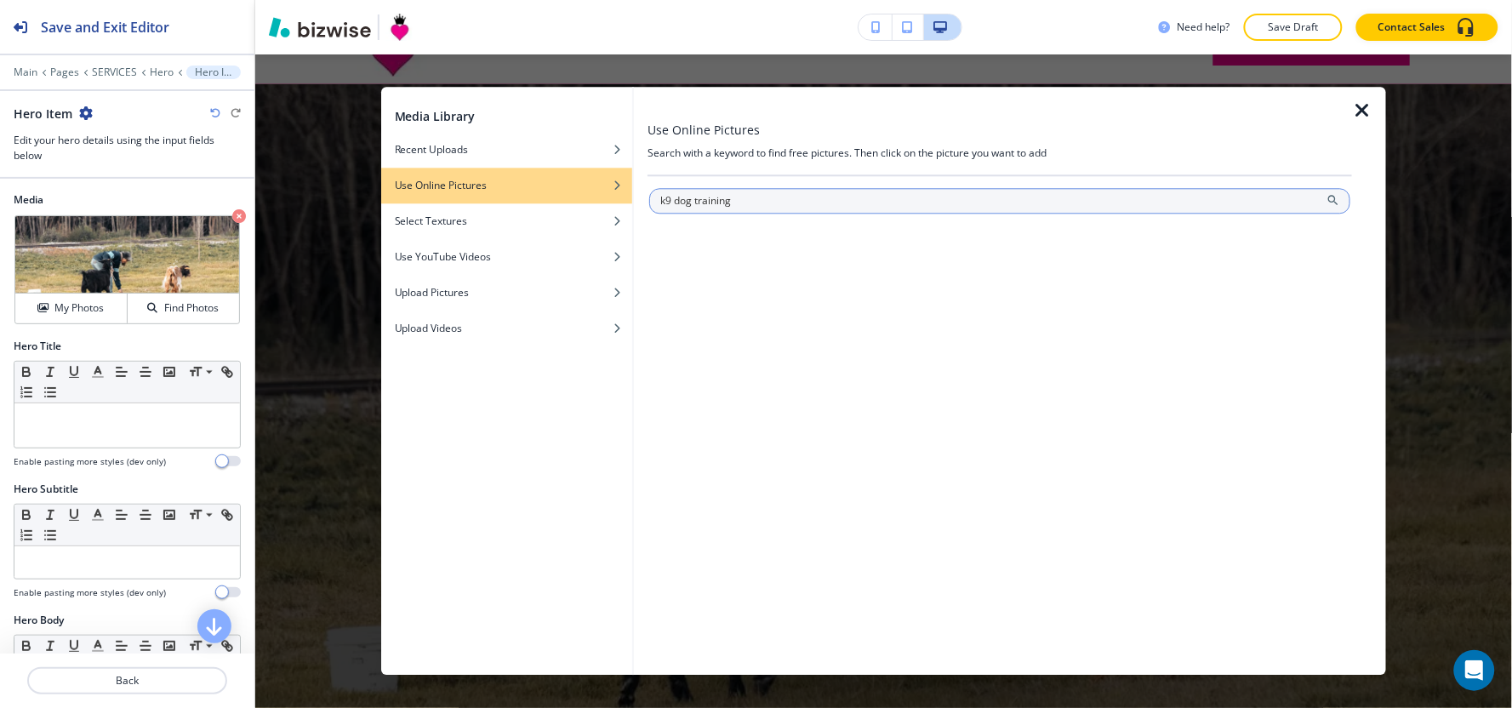
type input "k9 dog training"
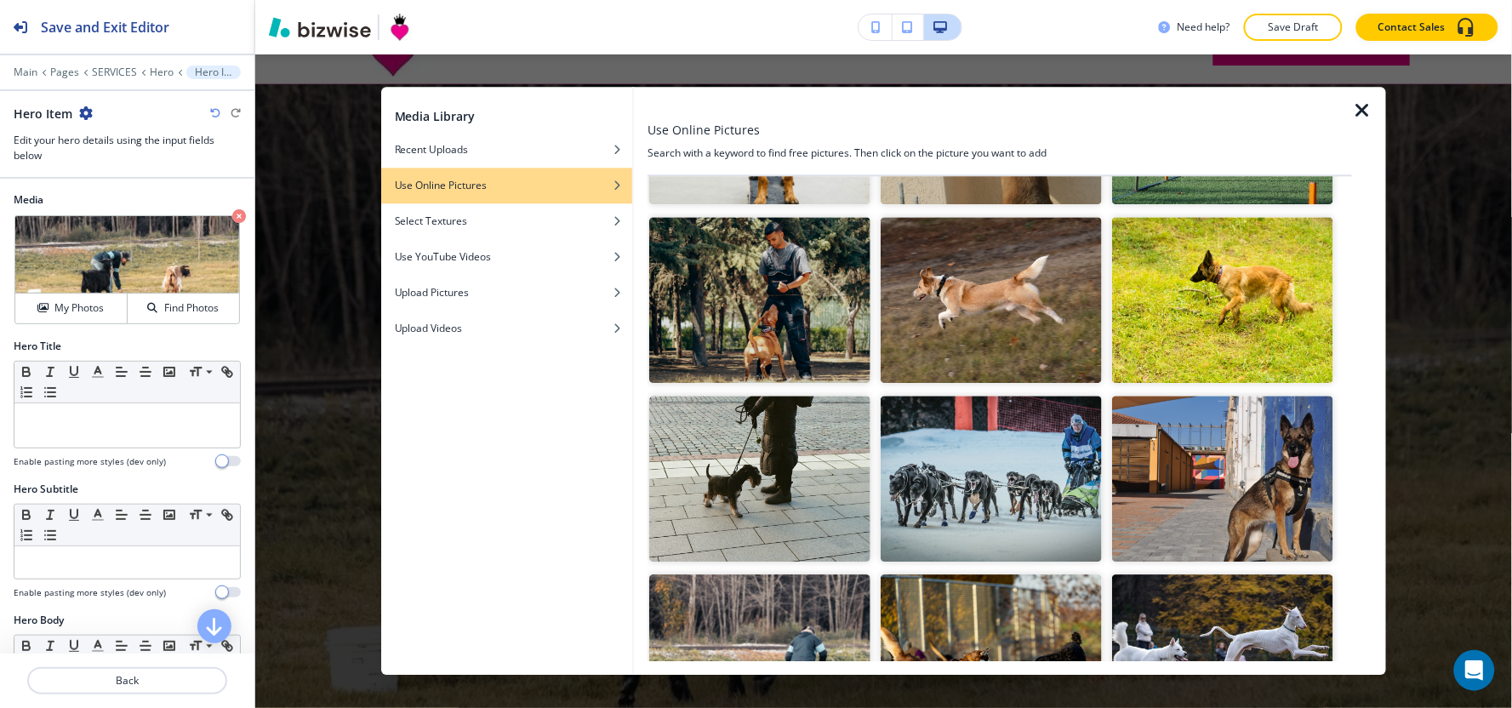
scroll to position [1796, 0]
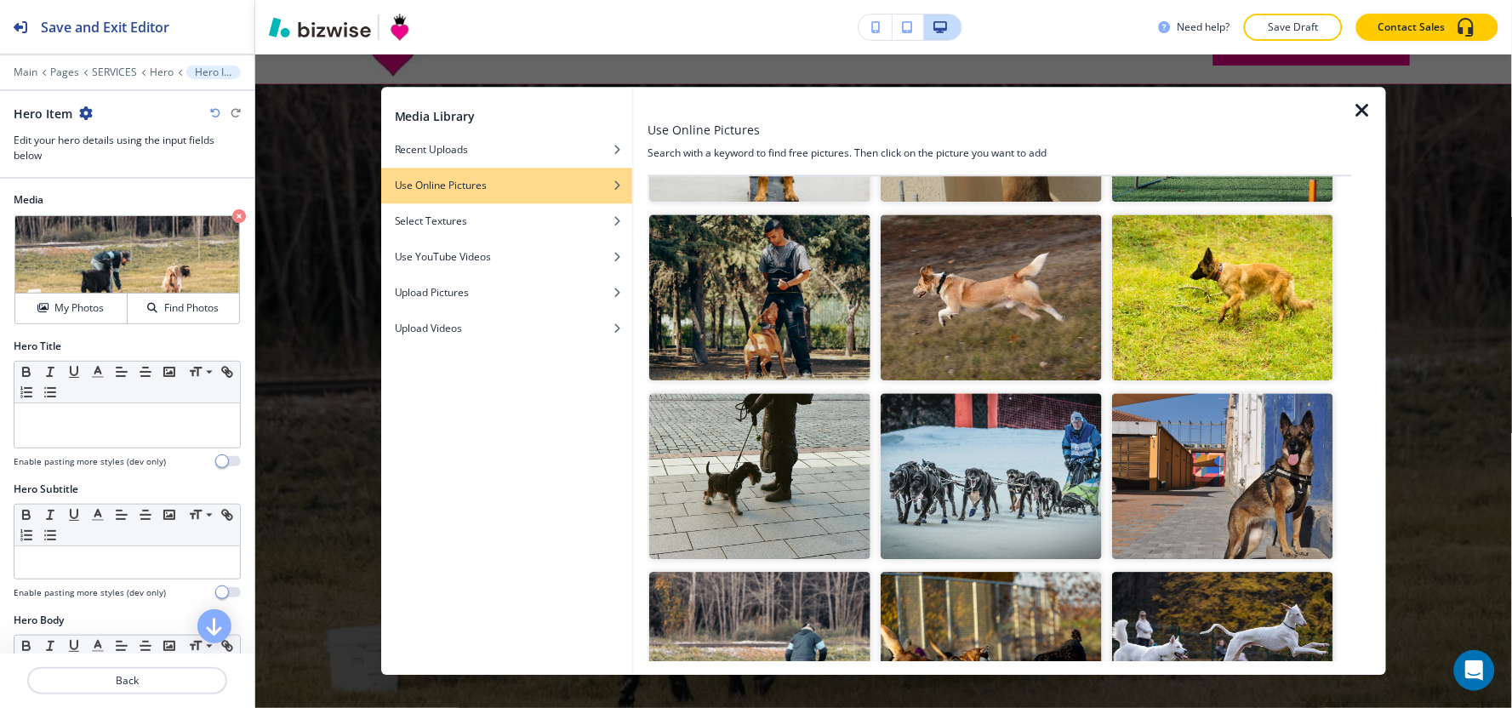
click at [806, 299] on img "button" at bounding box center [759, 297] width 221 height 166
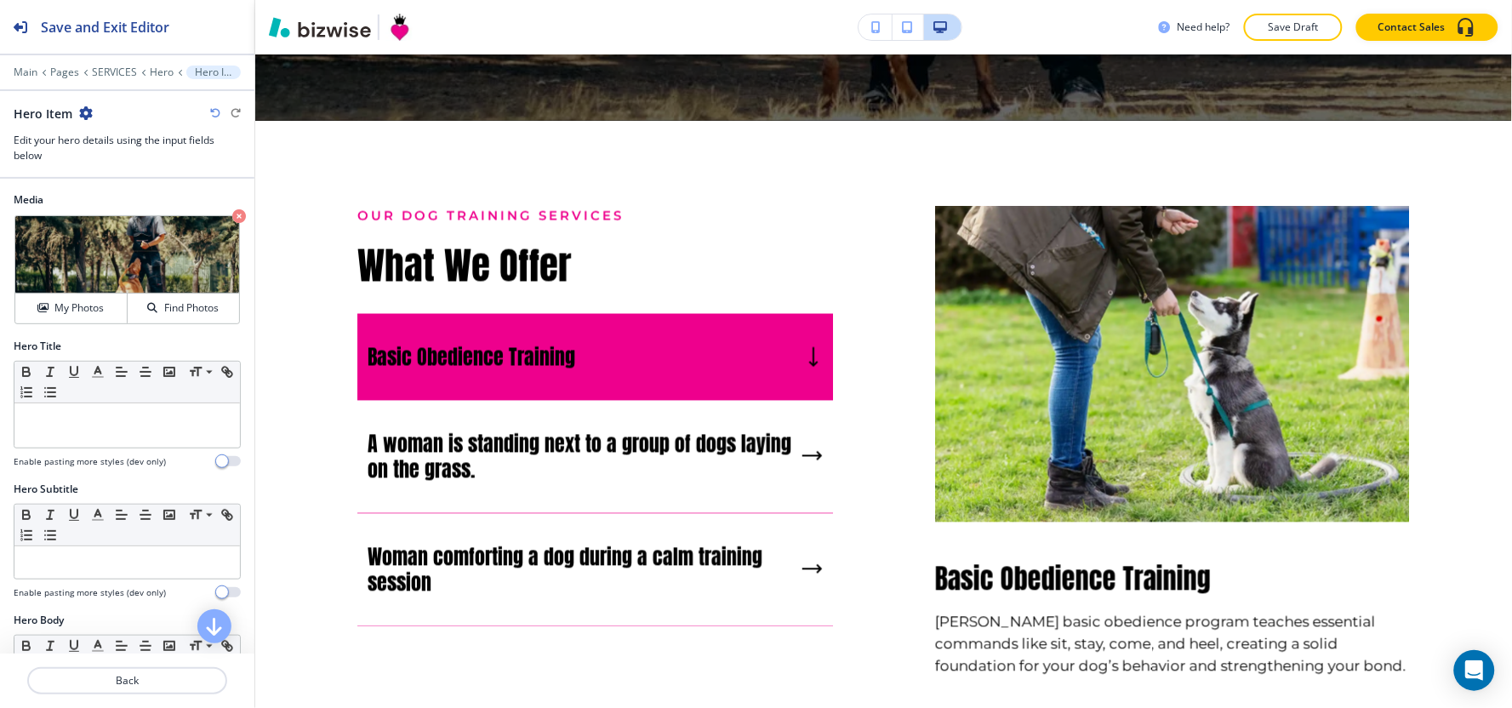
scroll to position [851, 0]
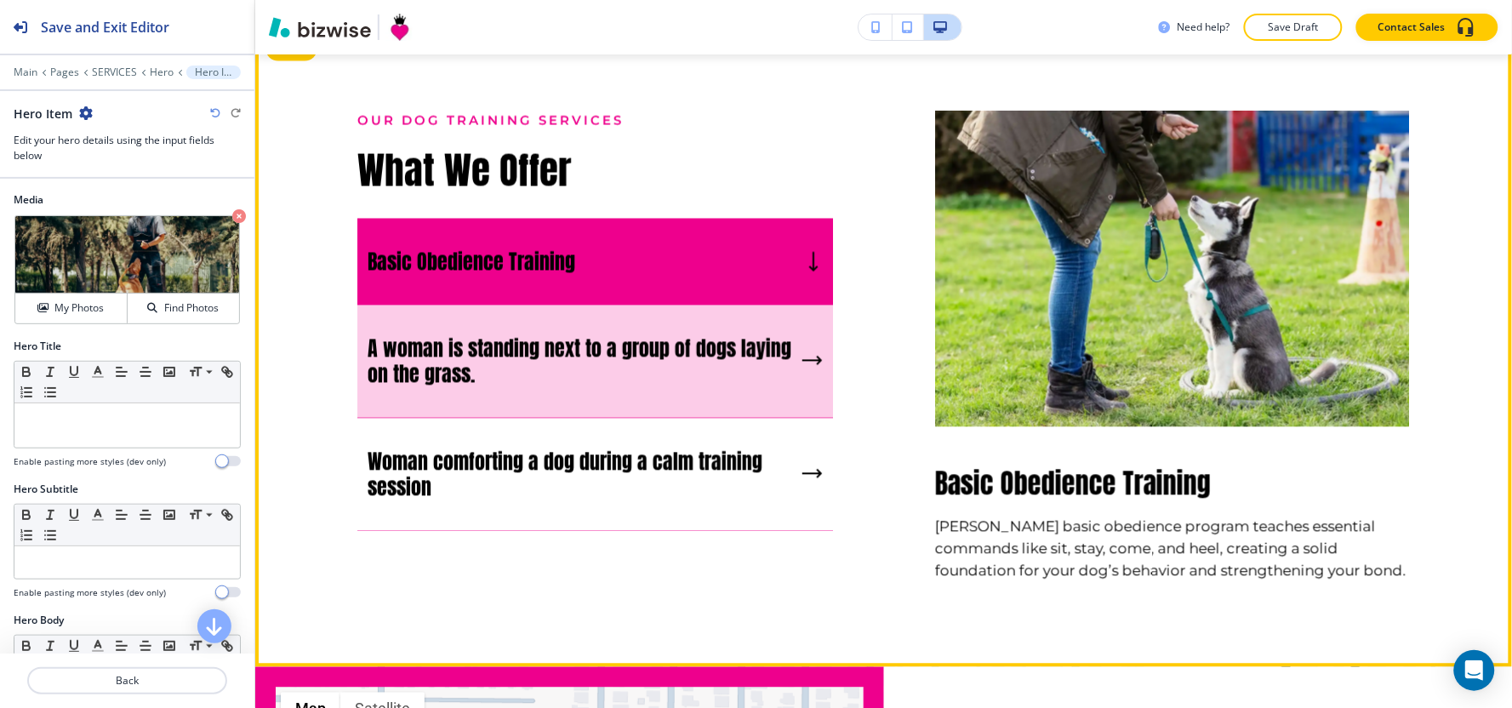
click at [721, 385] on h5 "A woman is standing next to a group of dogs laying on the grass." at bounding box center [582, 361] width 428 height 51
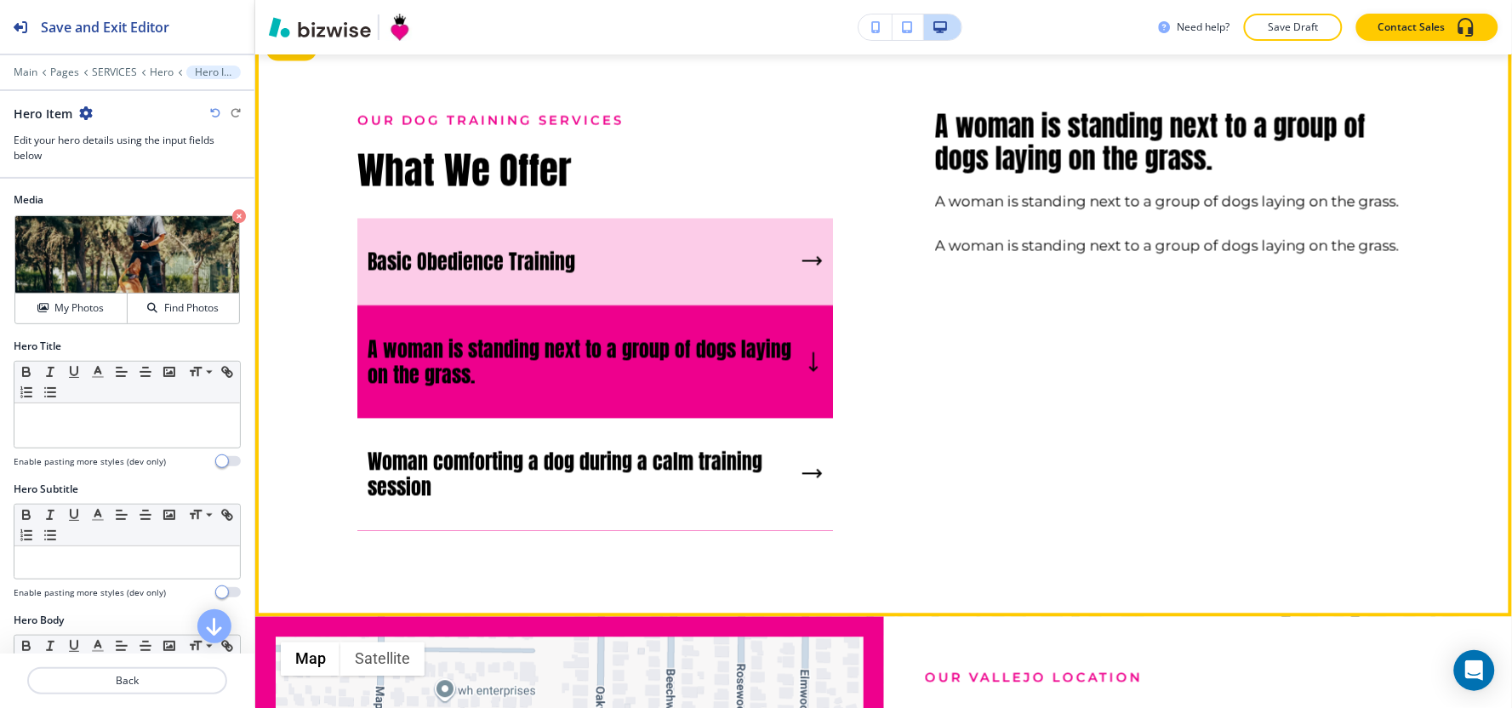
click at [727, 278] on div "Basic Obedience Training" at bounding box center [595, 263] width 476 height 88
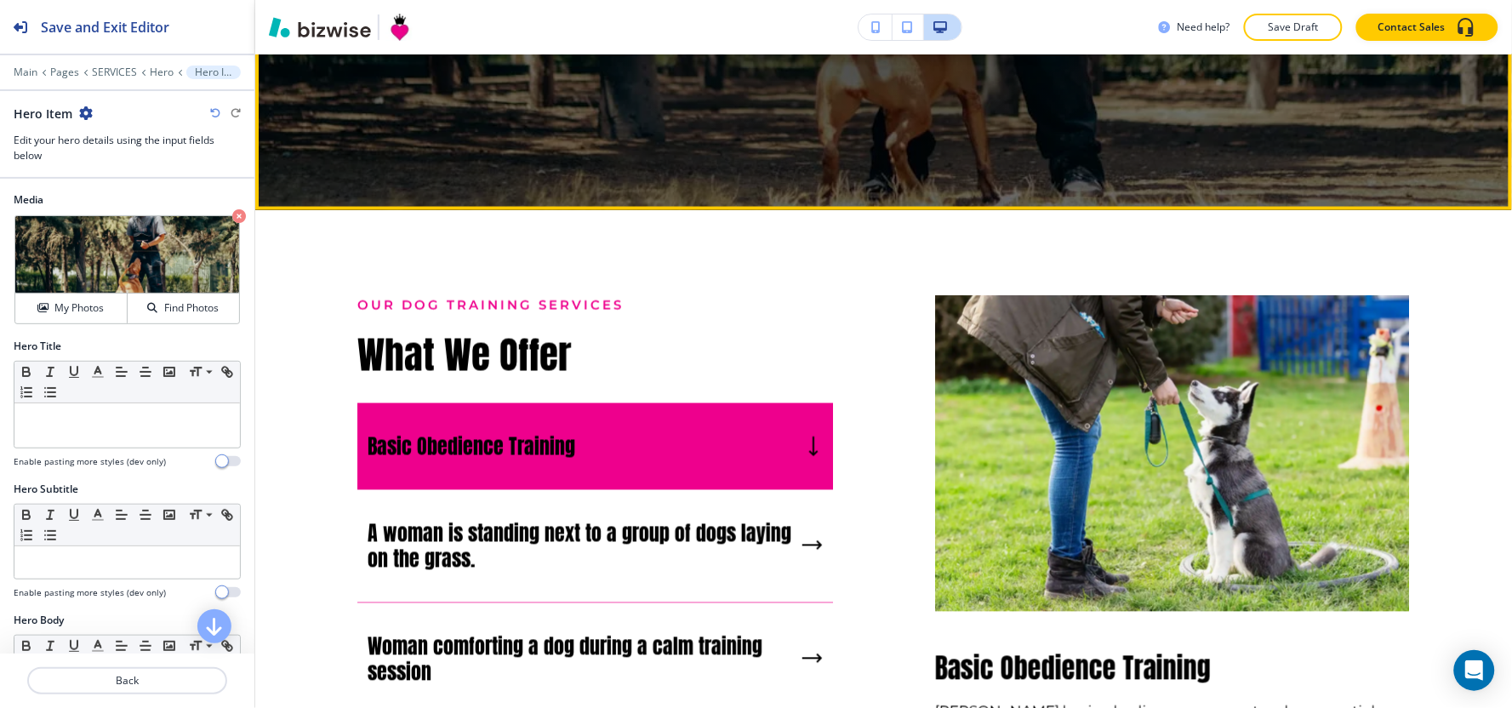
scroll to position [472, 0]
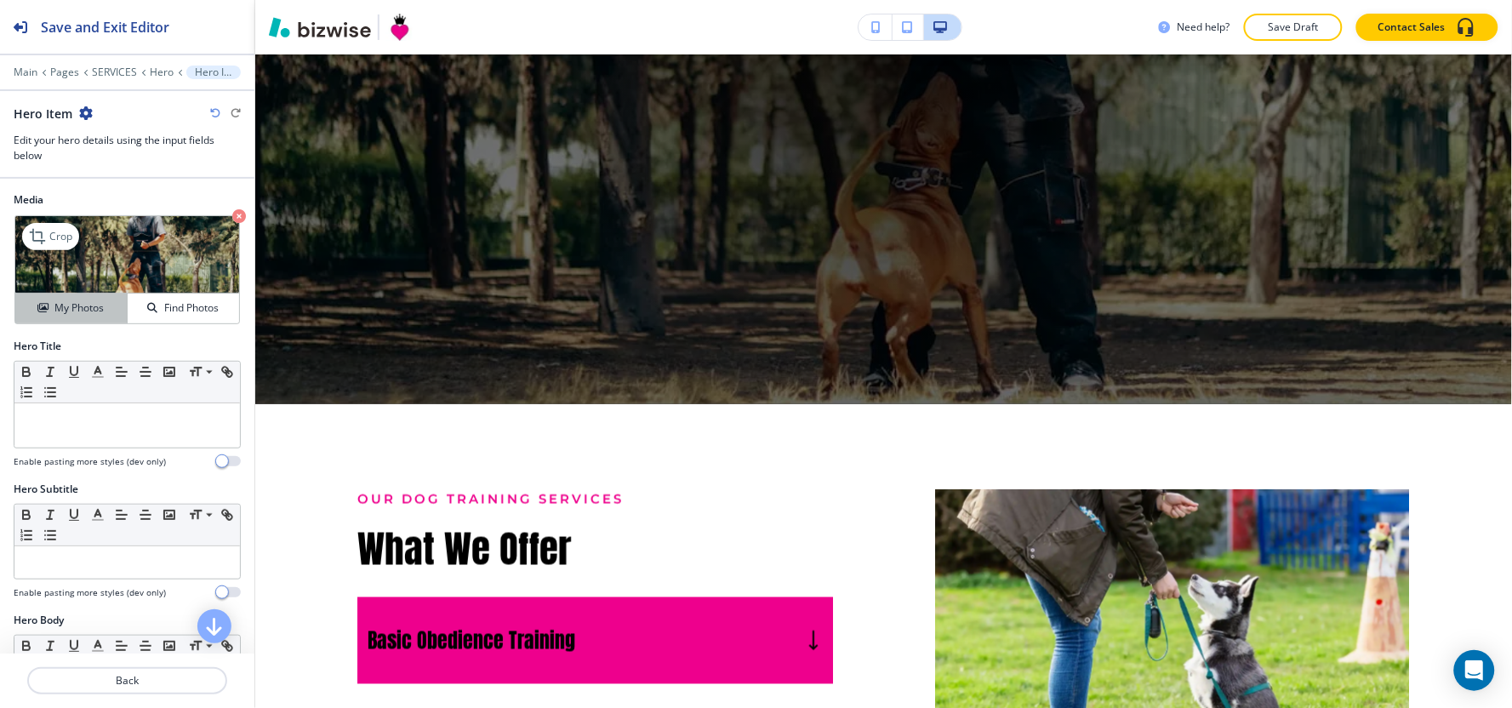
click at [60, 317] on button "My Photos" at bounding box center [71, 309] width 112 height 30
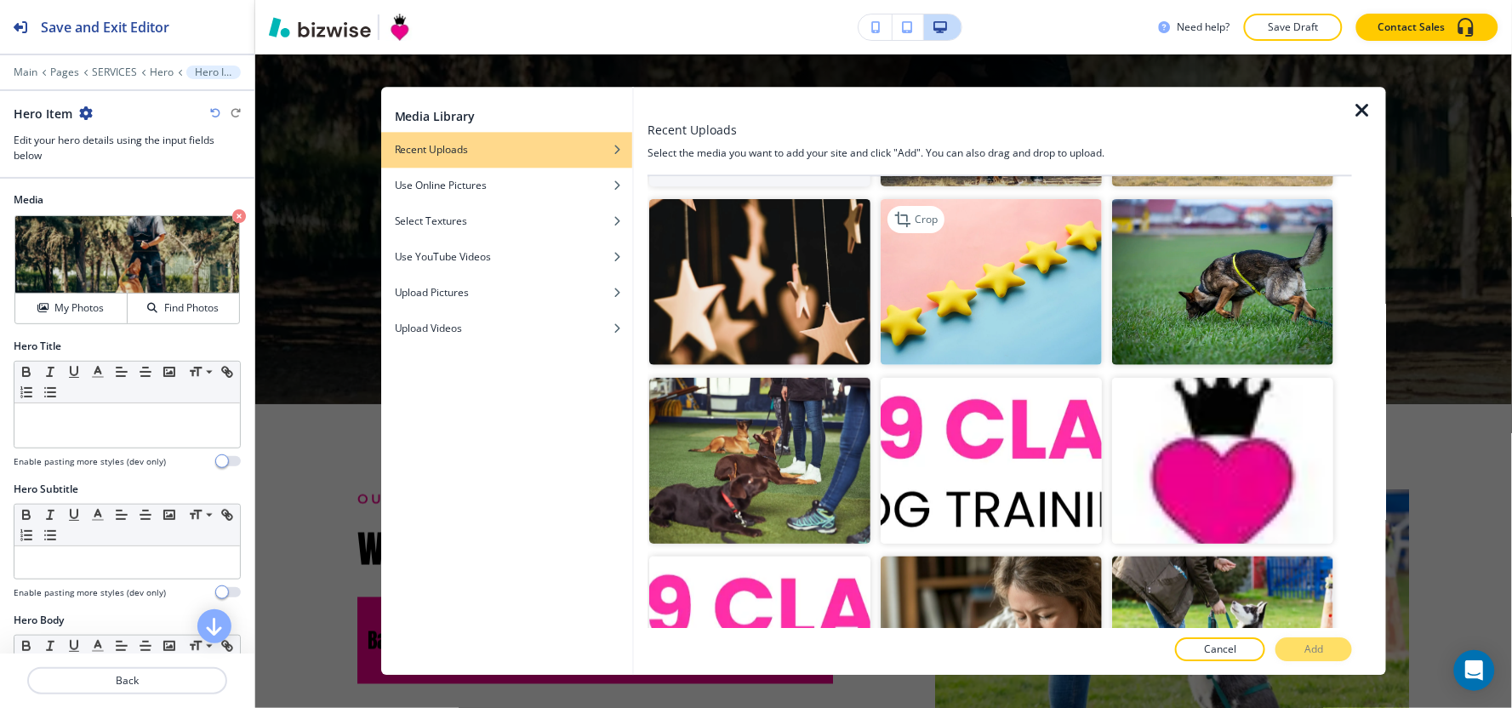
scroll to position [0, 0]
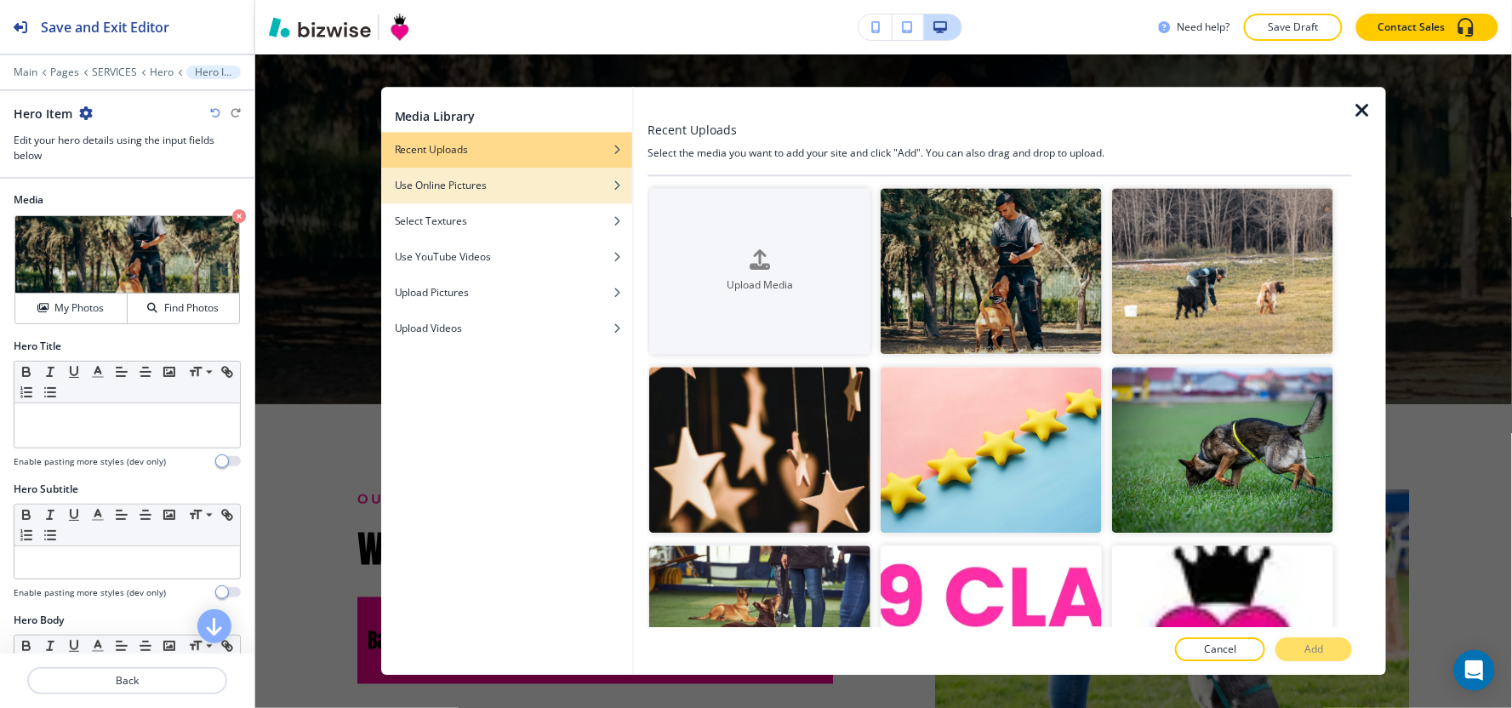
click at [579, 189] on div "Use Online Pictures" at bounding box center [506, 185] width 251 height 15
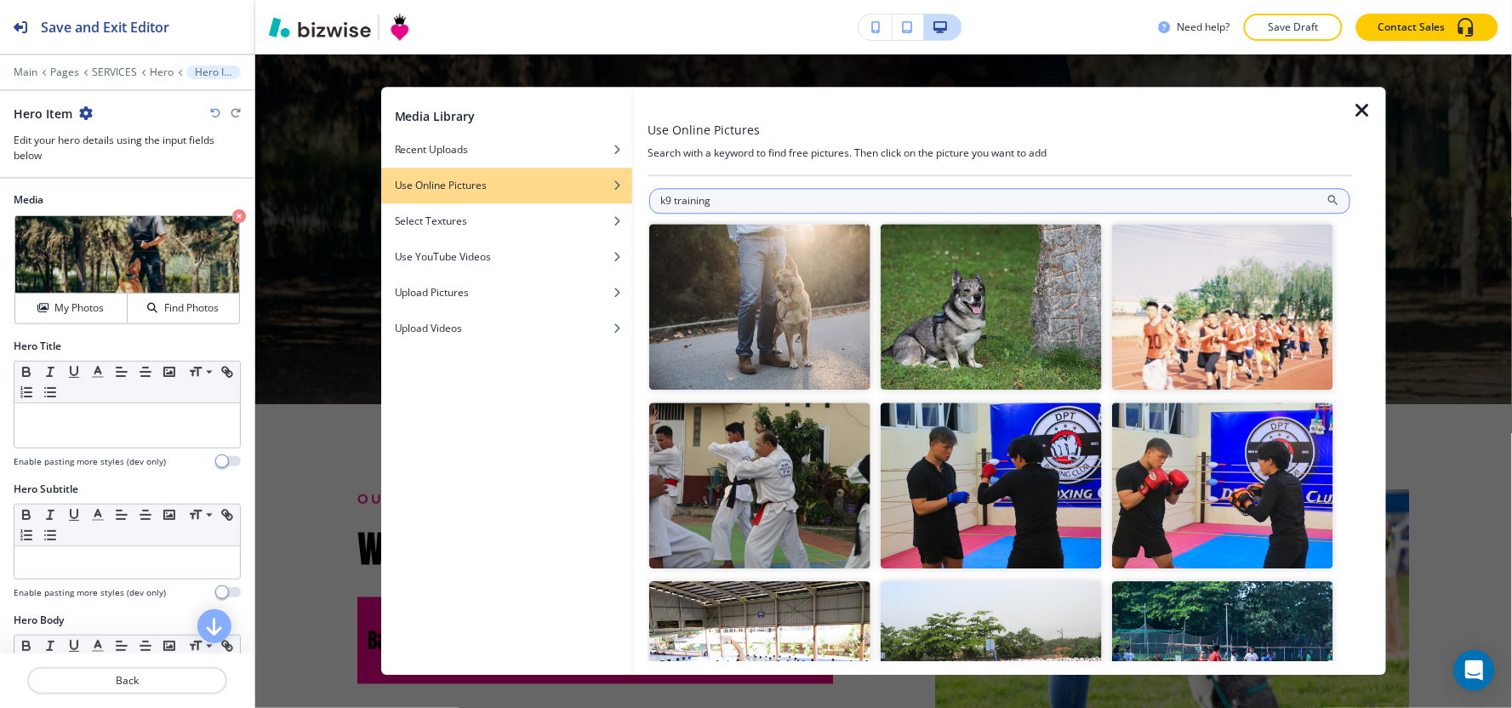
click at [676, 196] on input "k9 training" at bounding box center [999, 201] width 701 height 26
click at [672, 201] on input "k9 training" at bounding box center [999, 201] width 701 height 26
type input "k9 dog training"
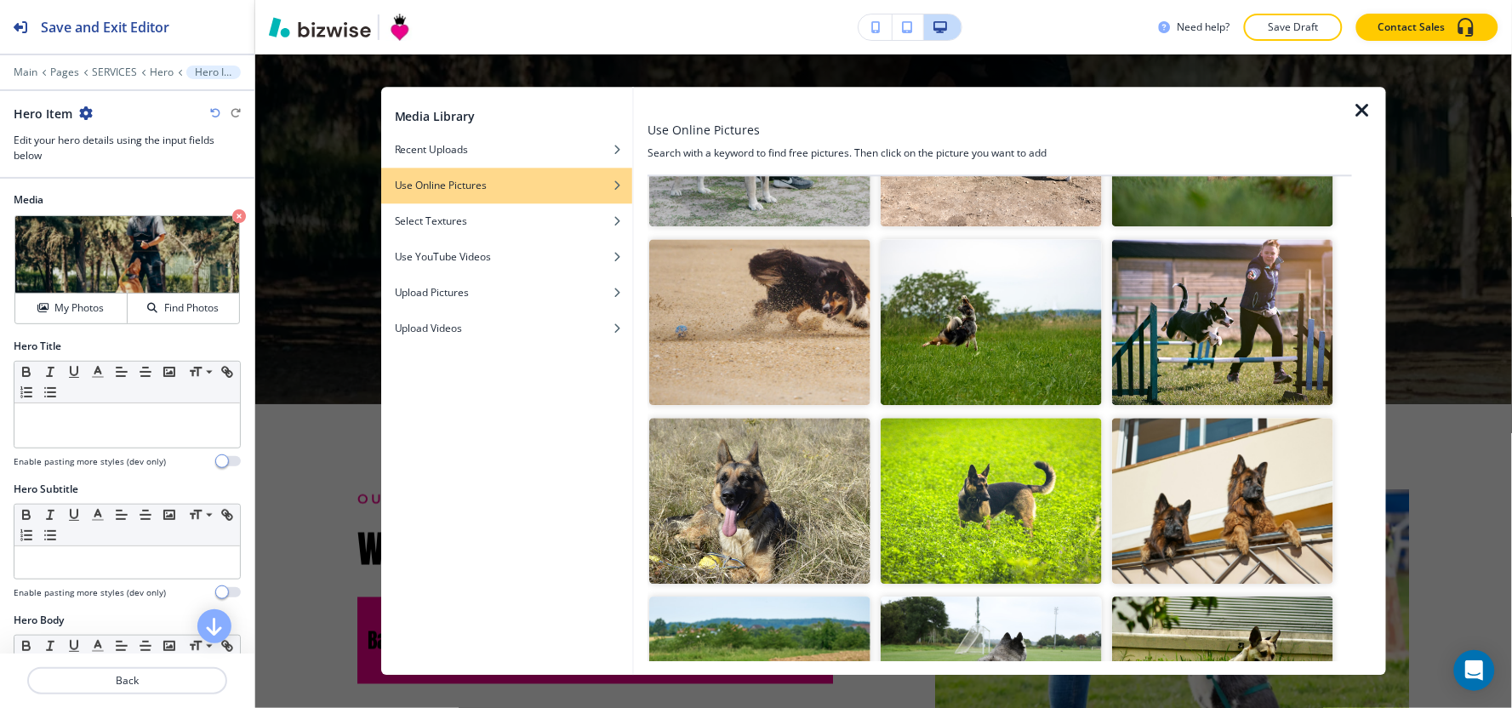
scroll to position [6679, 0]
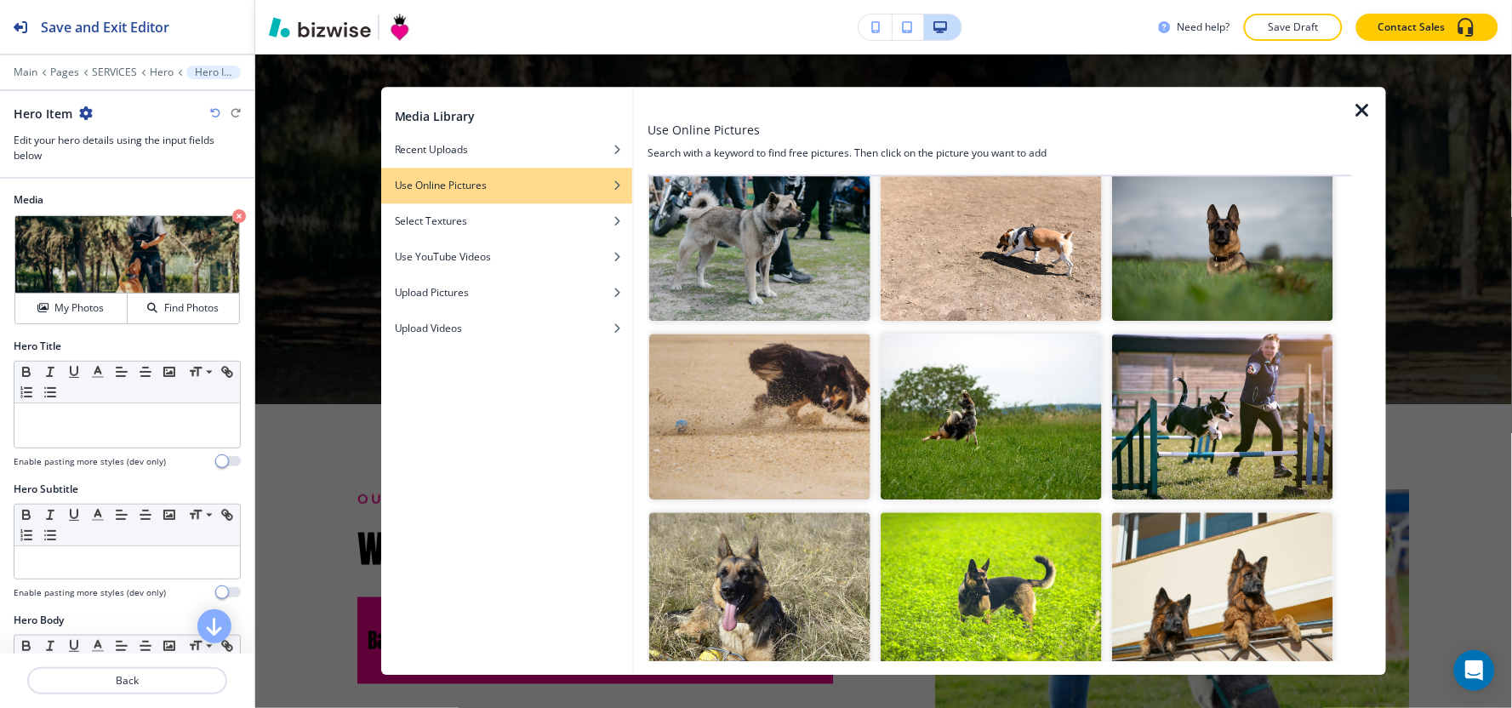
click at [1193, 334] on img "button" at bounding box center [1222, 417] width 221 height 166
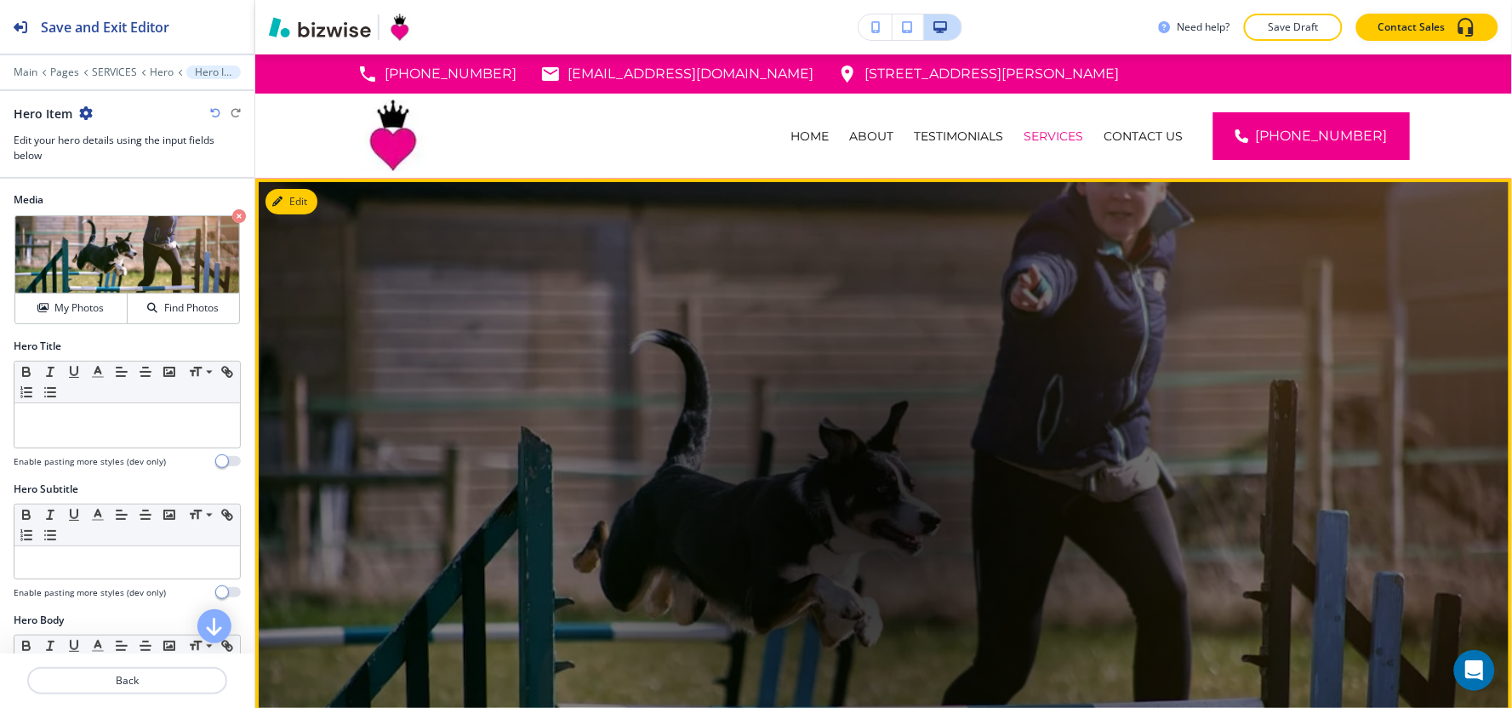
scroll to position [283, 0]
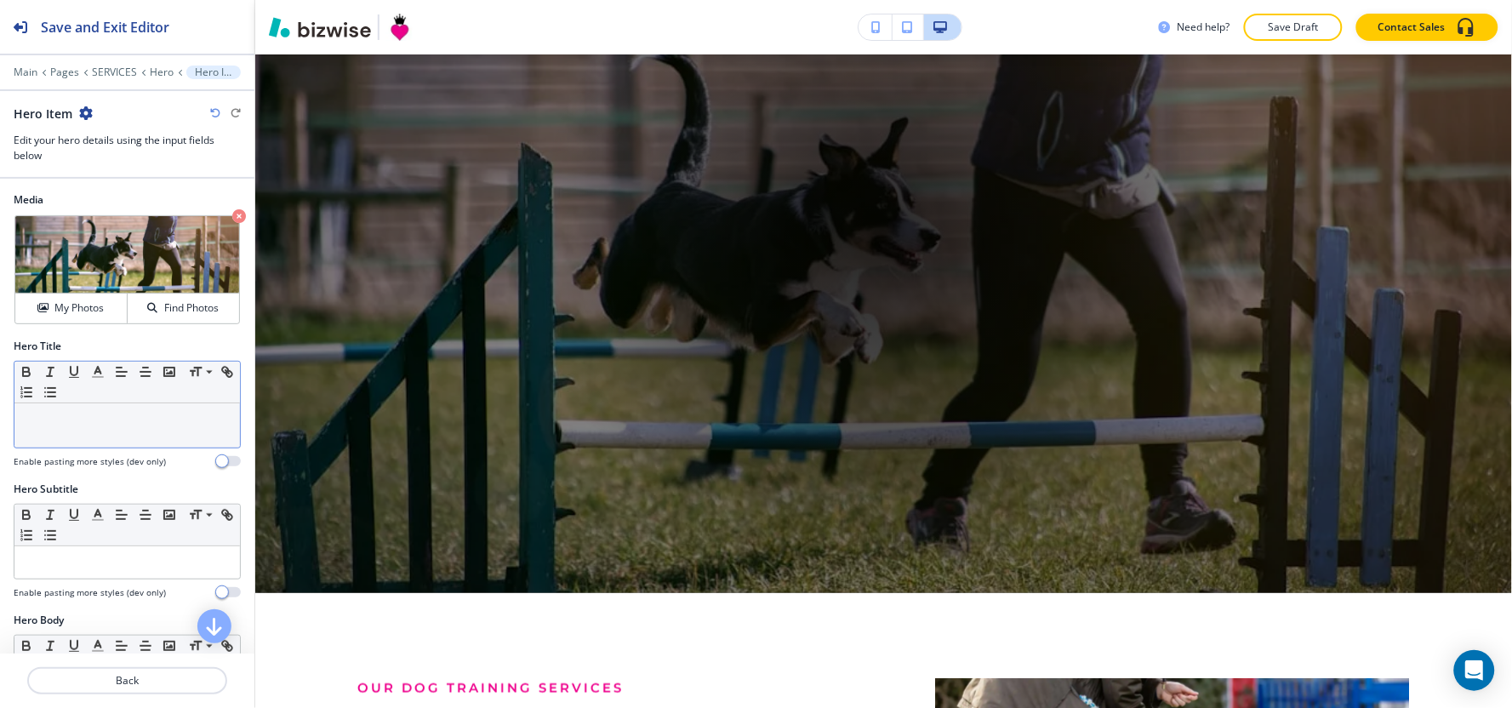
click at [75, 429] on div at bounding box center [126, 425] width 225 height 44
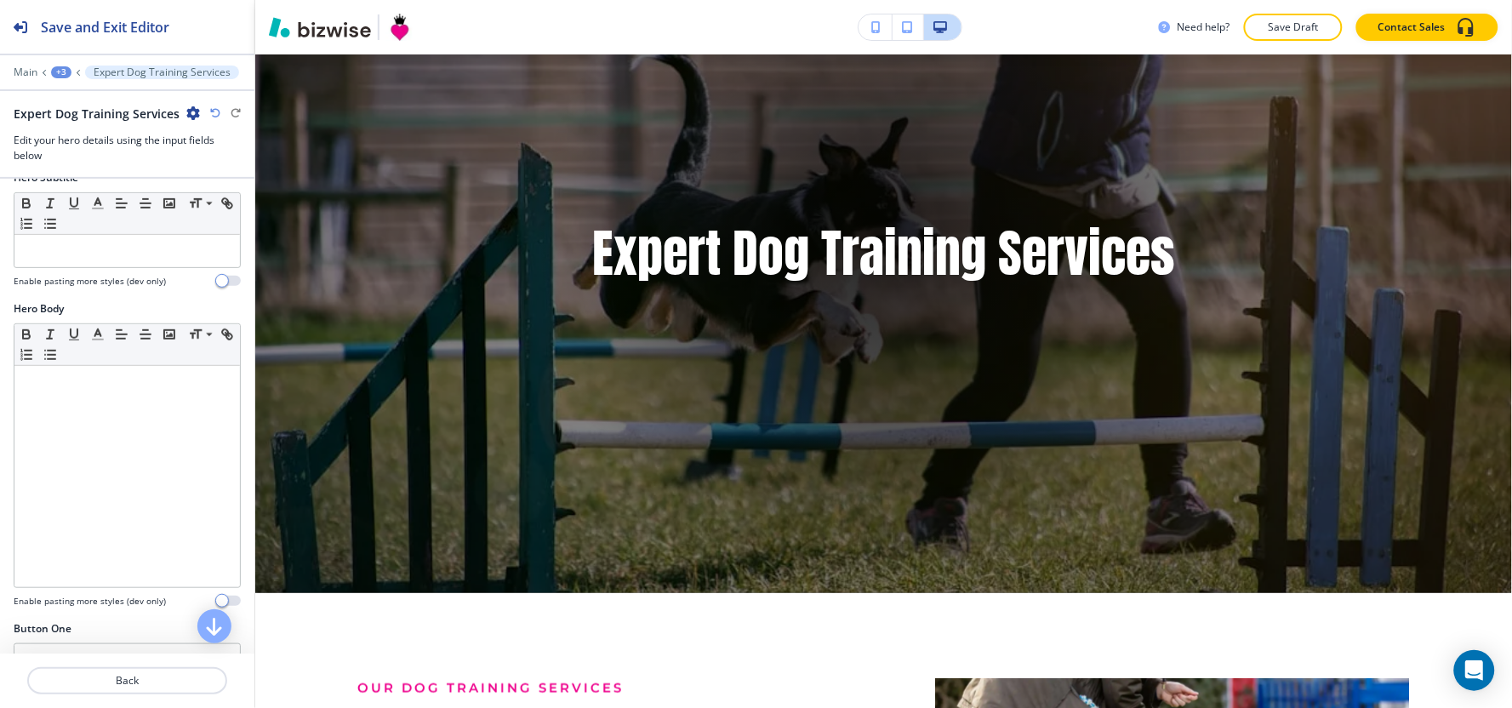
scroll to position [472, 0]
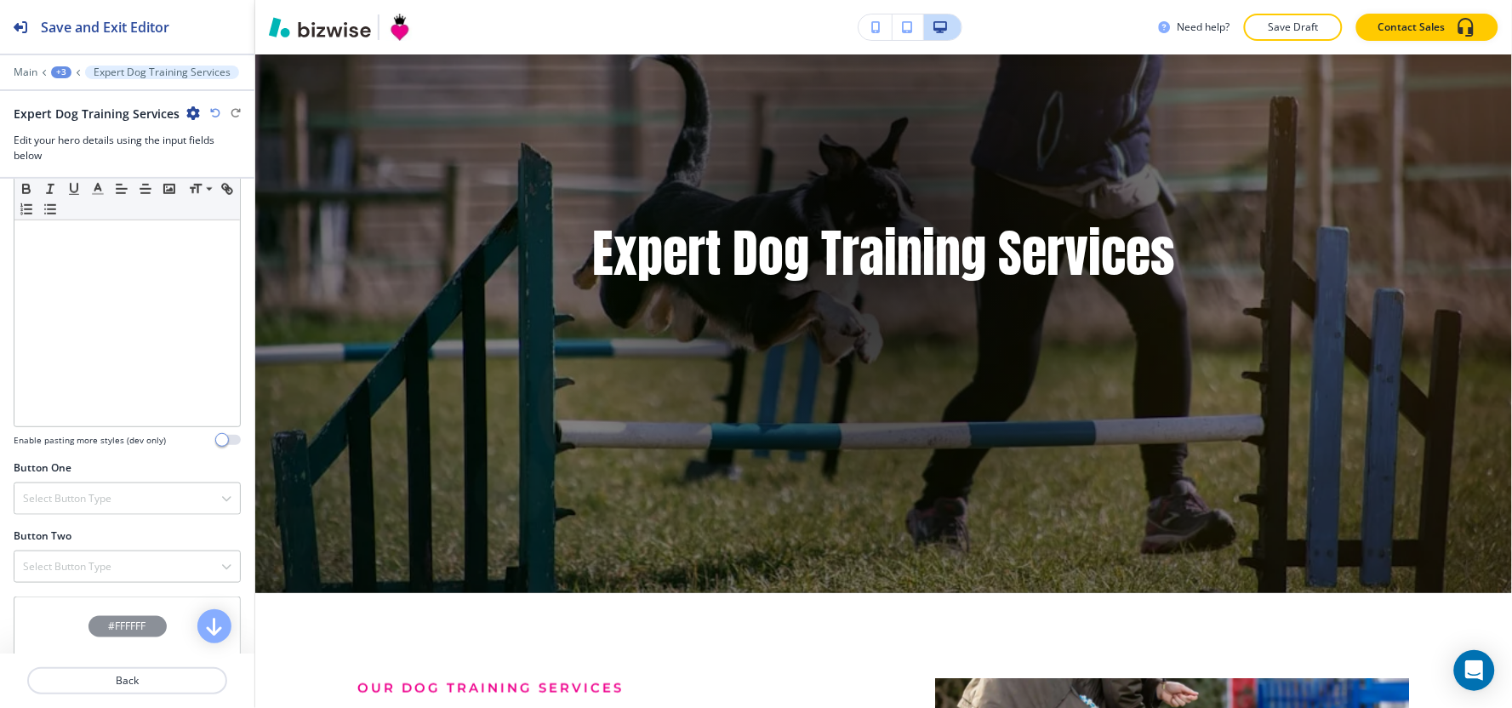
click at [74, 446] on h4 "Enable pasting more styles (dev only)" at bounding box center [90, 440] width 152 height 13
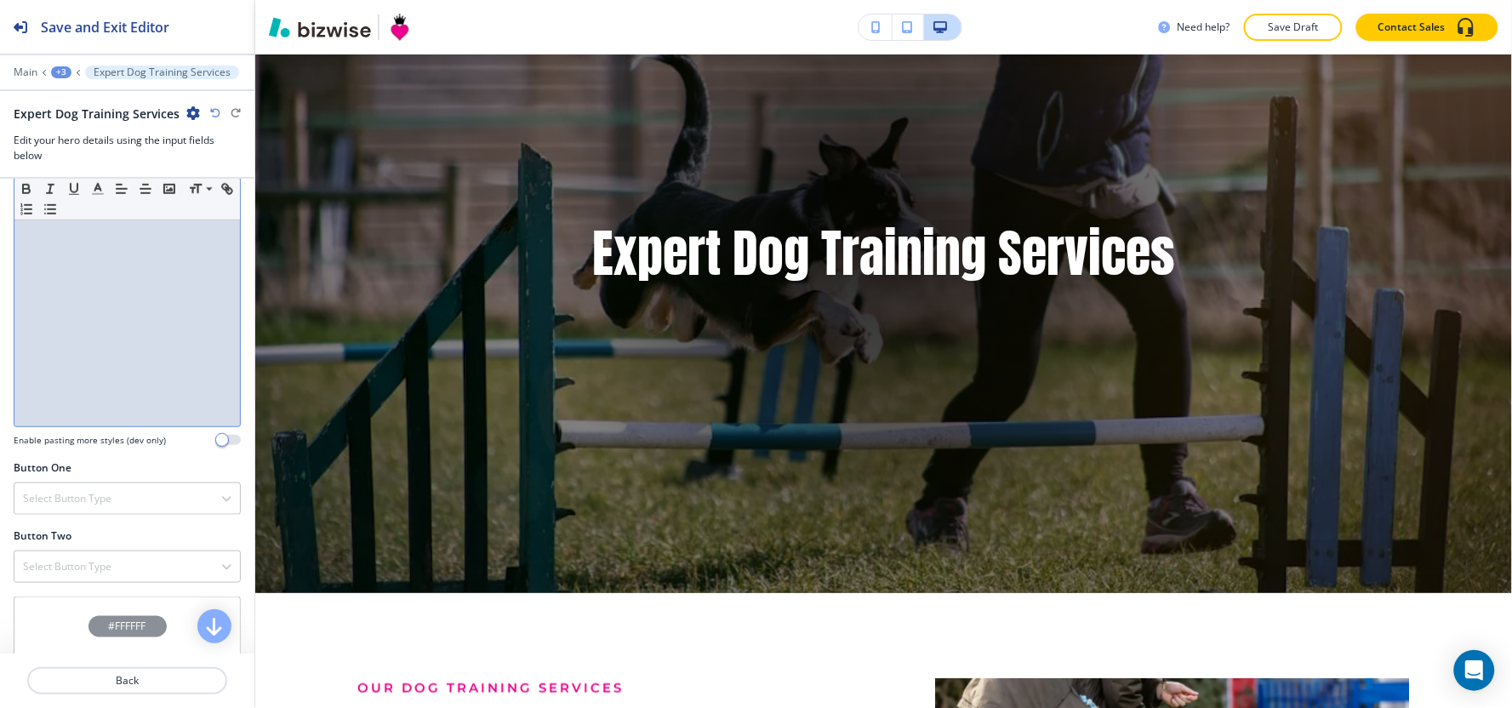
click at [77, 307] on div at bounding box center [126, 315] width 225 height 221
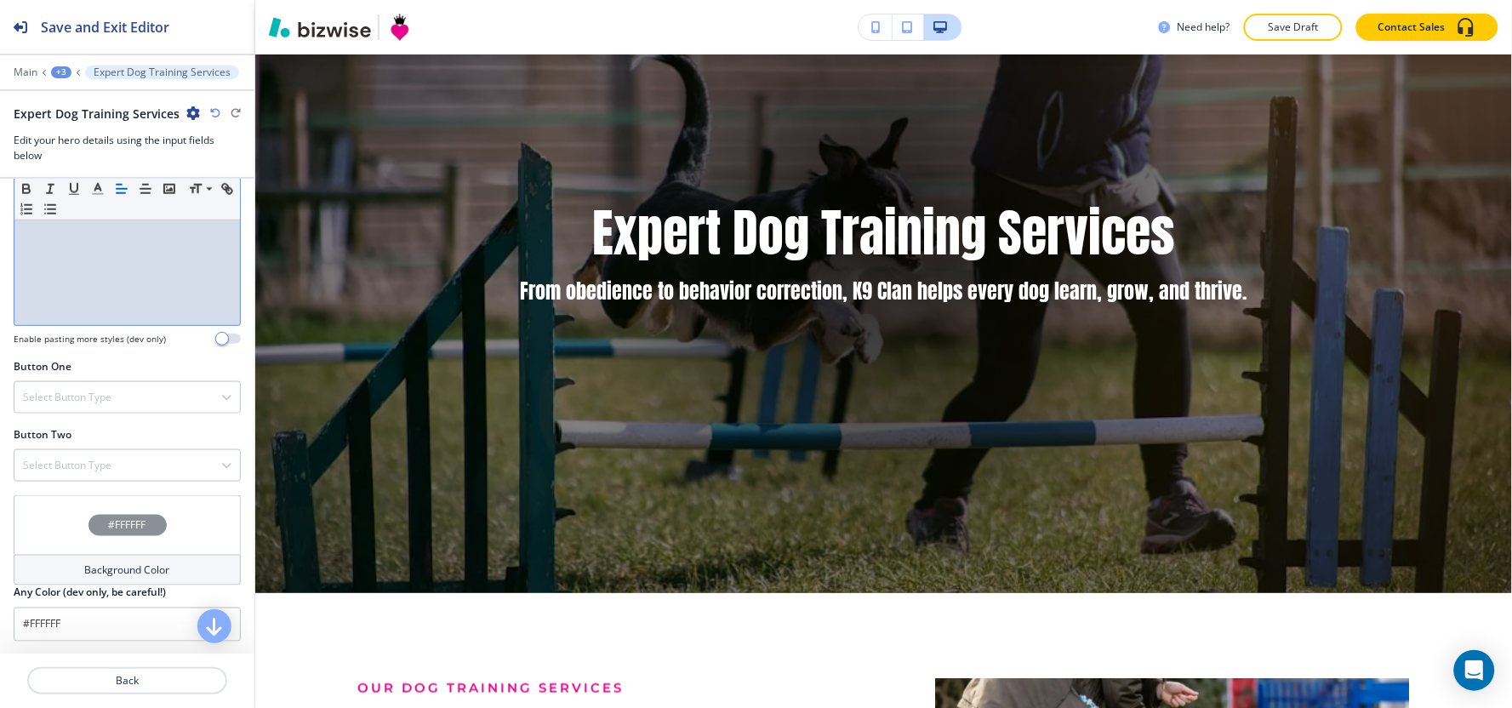
scroll to position [576, 0]
click at [86, 386] on div "Select Button Type" at bounding box center [126, 395] width 225 height 31
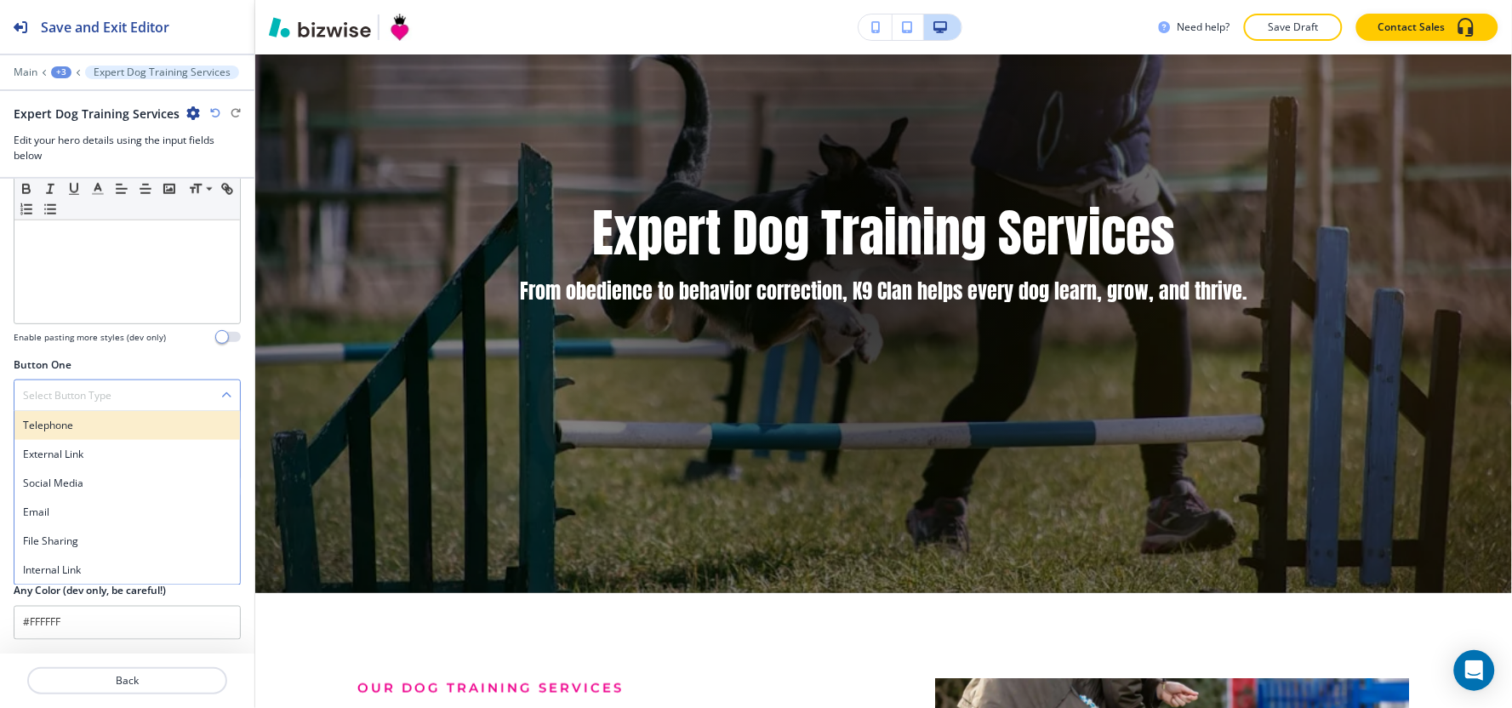
click at [85, 420] on h4 "Telephone" at bounding box center [127, 425] width 208 height 15
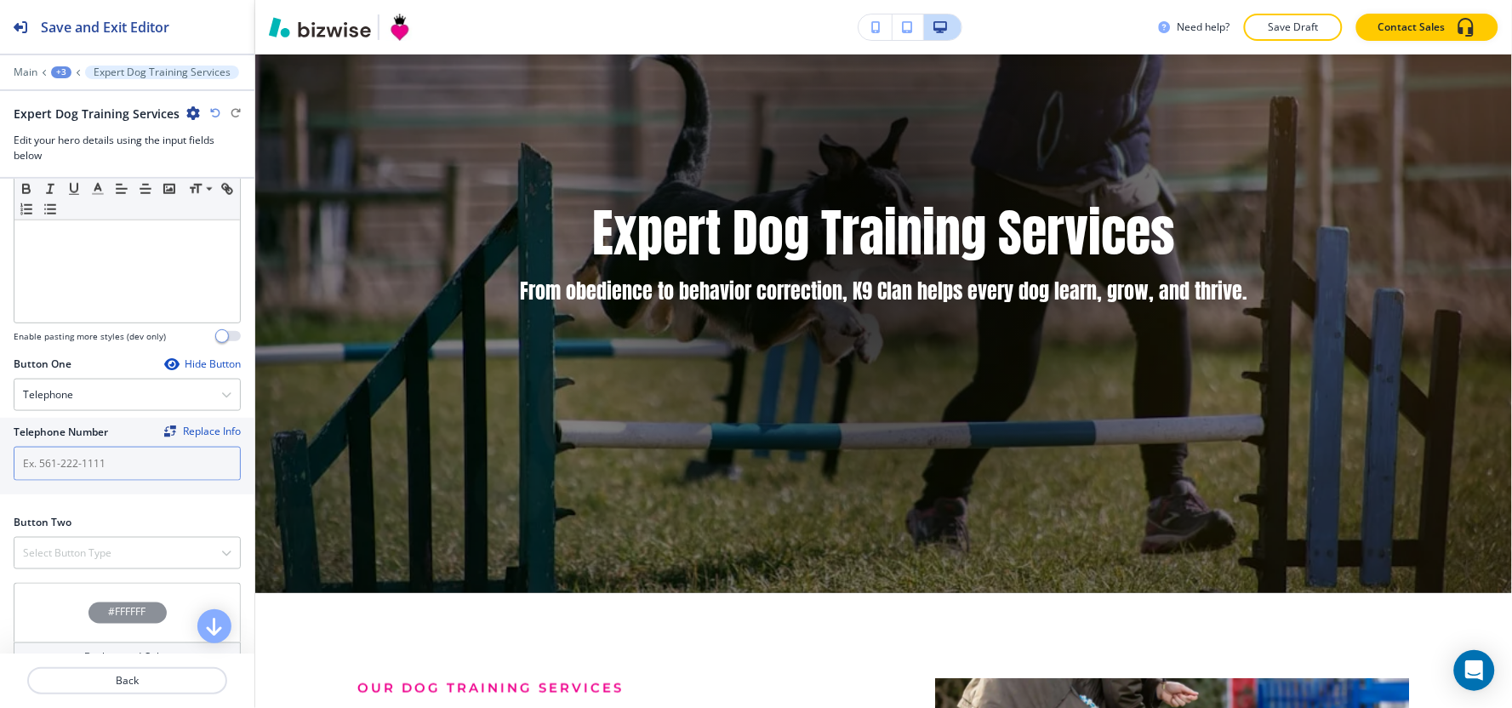
click at [85, 479] on input "text" at bounding box center [127, 464] width 227 height 34
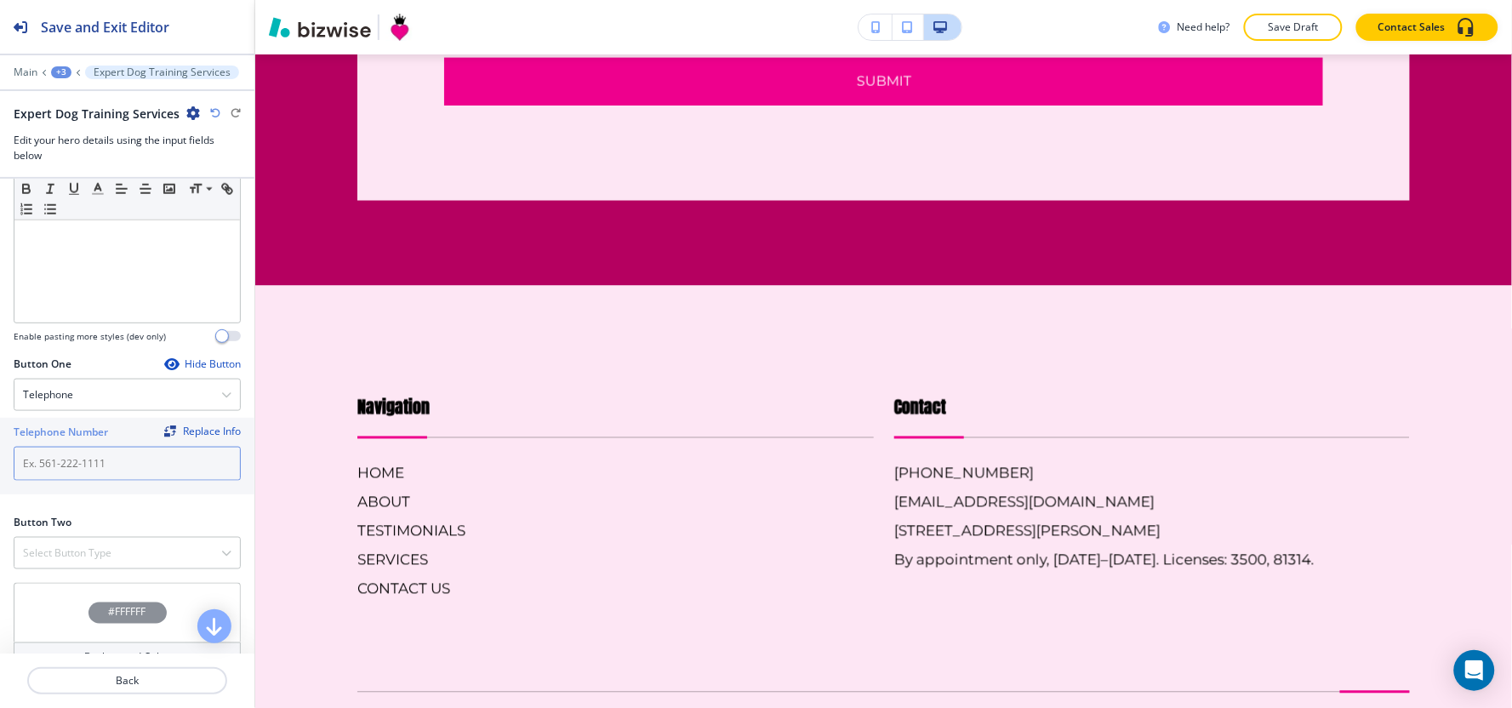
scroll to position [2878, 0]
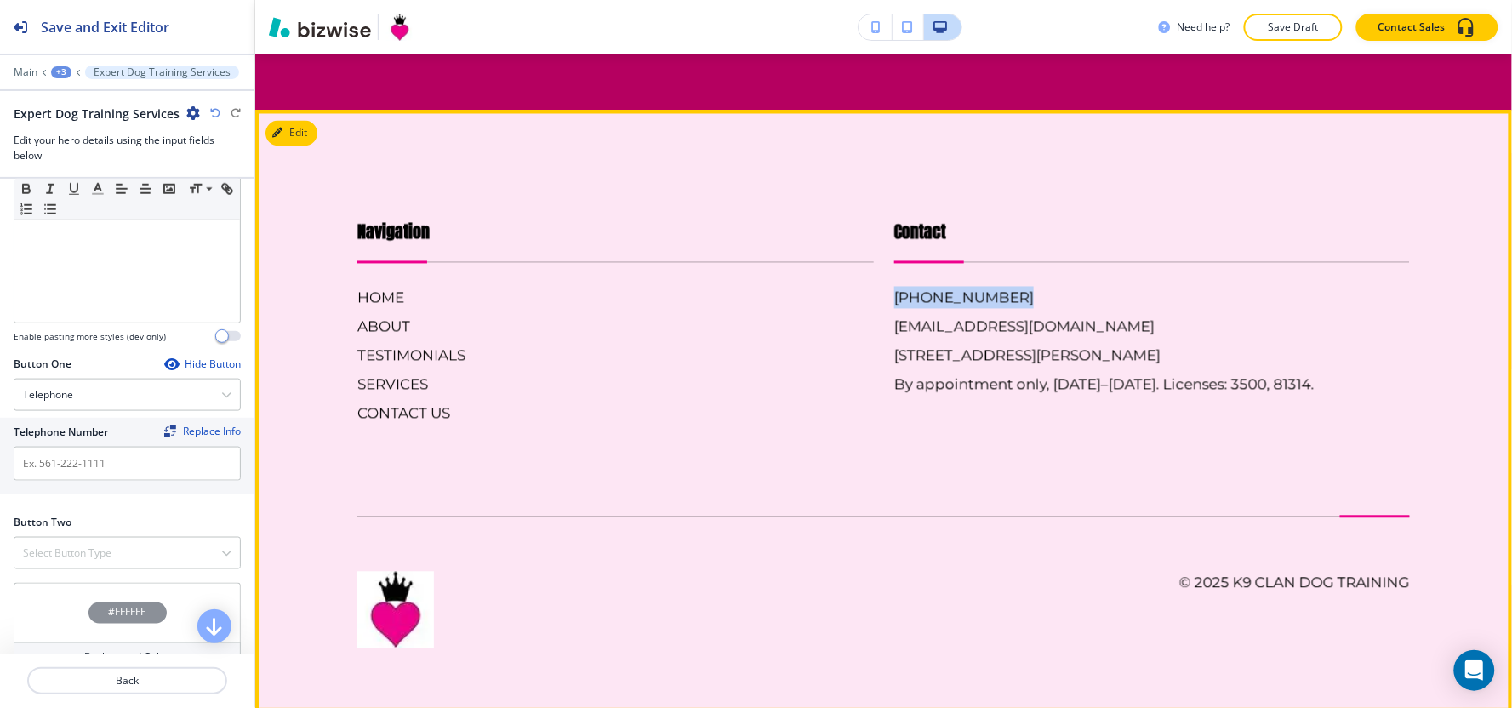
drag, startPoint x: 1001, startPoint y: 292, endPoint x: 871, endPoint y: 290, distance: 129.3
click at [874, 290] on div "Contact [PHONE_NUMBER] [EMAIL_ADDRESS][DOMAIN_NAME] [STREET_ADDRESS][PERSON_NAM…" at bounding box center [1142, 304] width 537 height 239
copy h6 "[PHONE_NUMBER]"
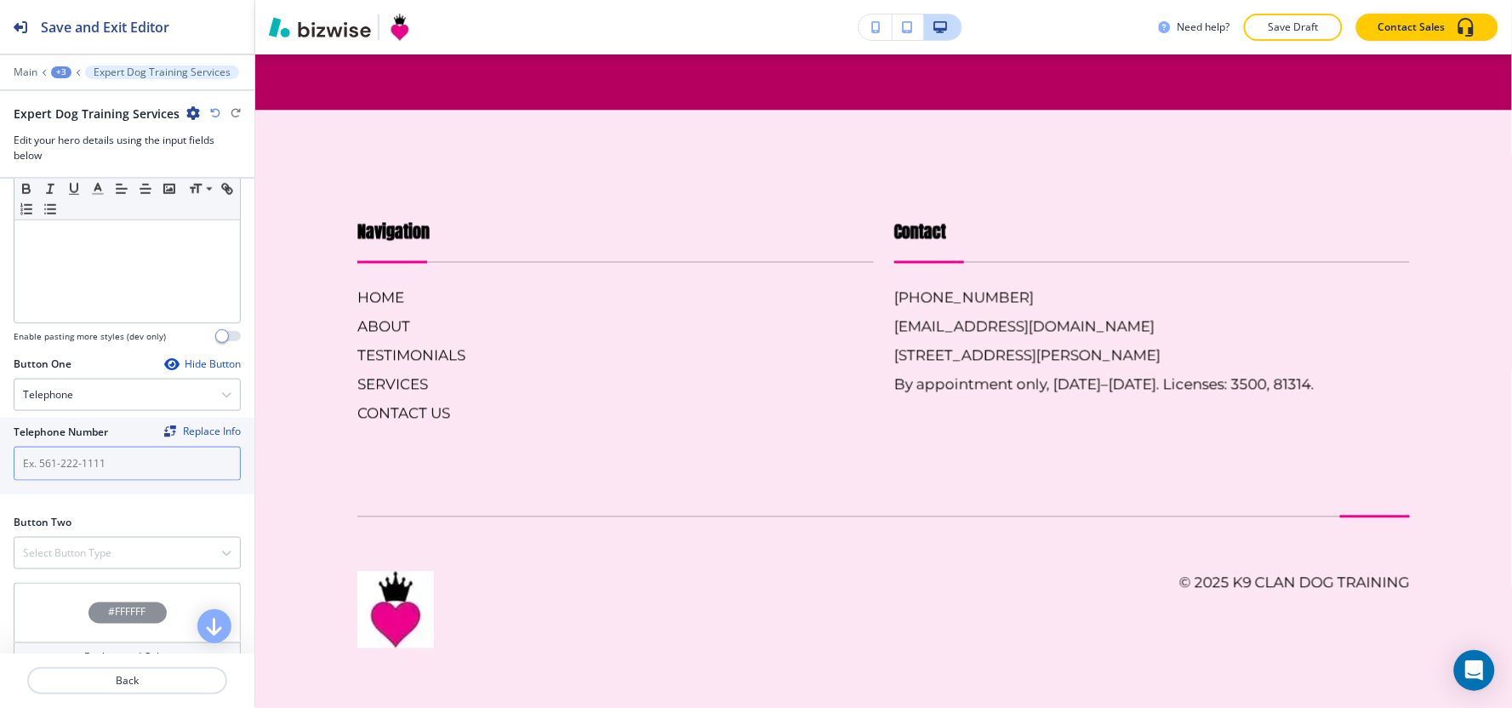
click at [48, 465] on input "text" at bounding box center [127, 464] width 227 height 34
paste input "[PHONE_NUMBER]"
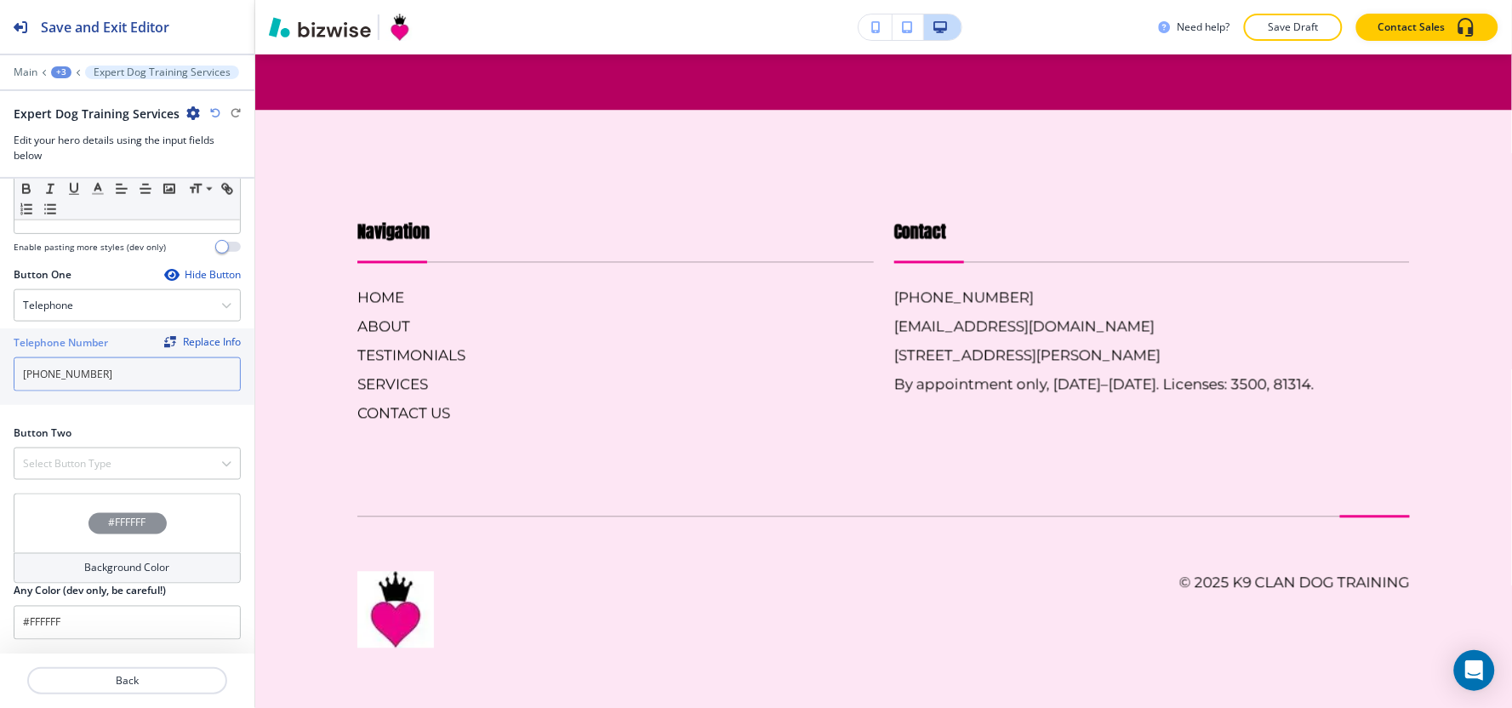
type input "[PHONE_NUMBER]"
click at [48, 464] on h4 "Select Button Type" at bounding box center [67, 463] width 88 height 15
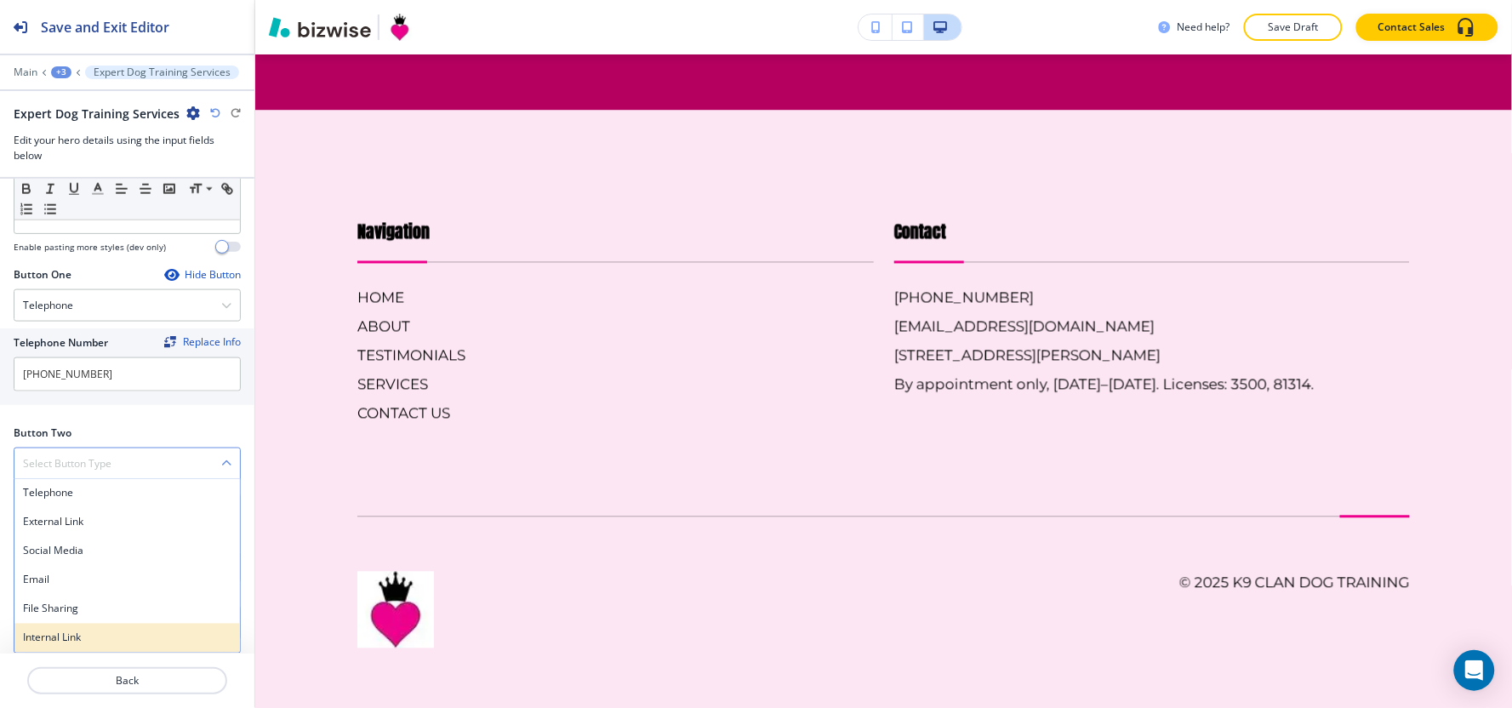
click at [58, 648] on div "Internal Link" at bounding box center [126, 638] width 225 height 29
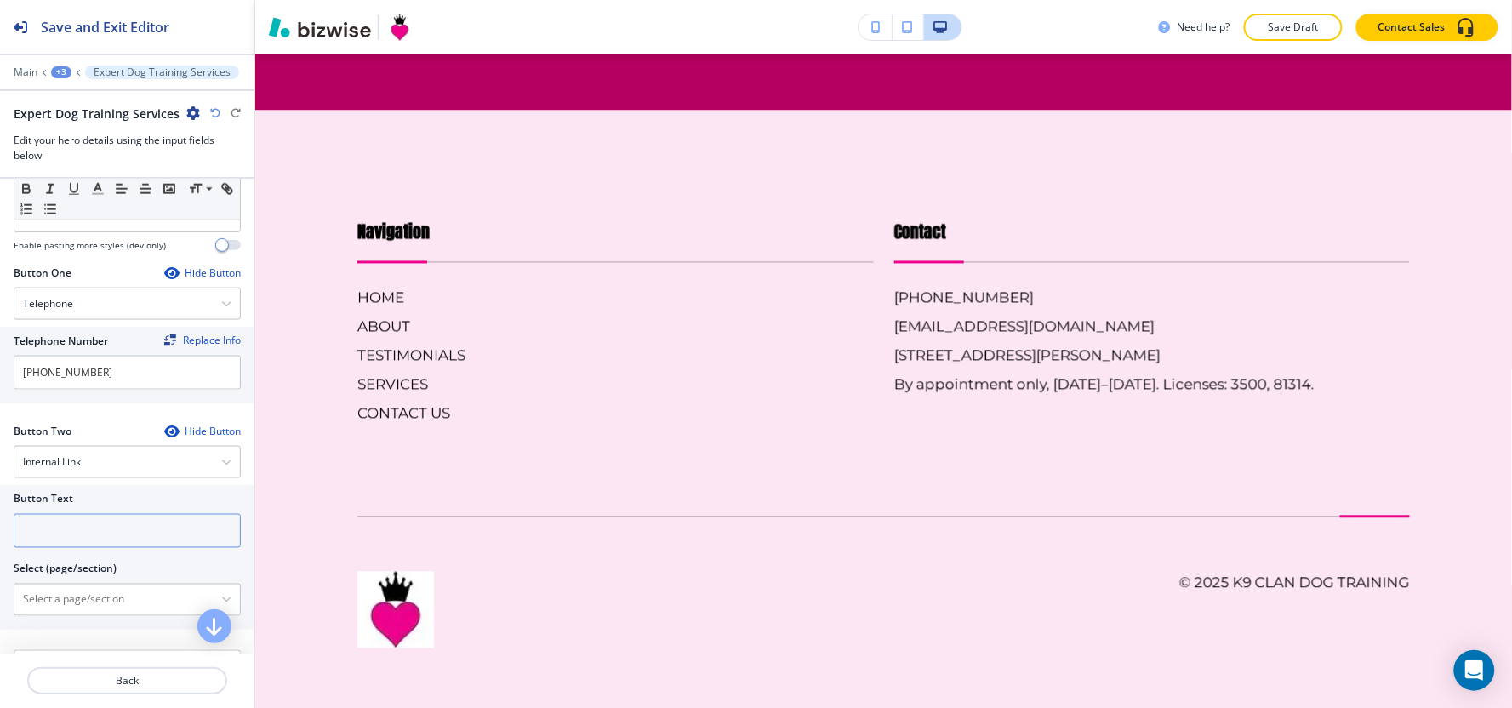
click at [49, 521] on input "text" at bounding box center [127, 531] width 227 height 34
type input "contact us"
click at [31, 590] on \(page\/section\) "Manual Input" at bounding box center [117, 599] width 207 height 29
click at [66, 624] on h4 "CONTACT US" at bounding box center [127, 629] width 208 height 15
type \(page\/section\) "CONTACT US"
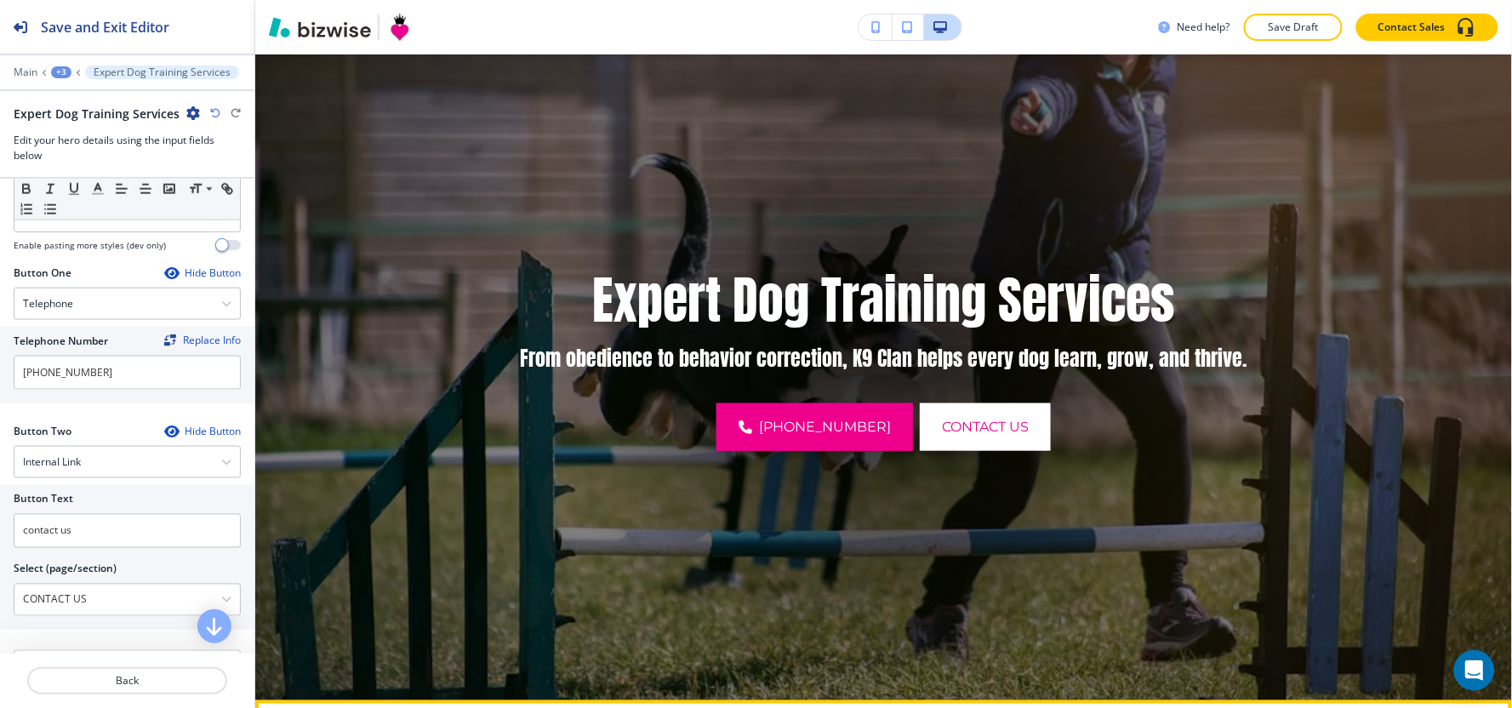
scroll to position [0, 0]
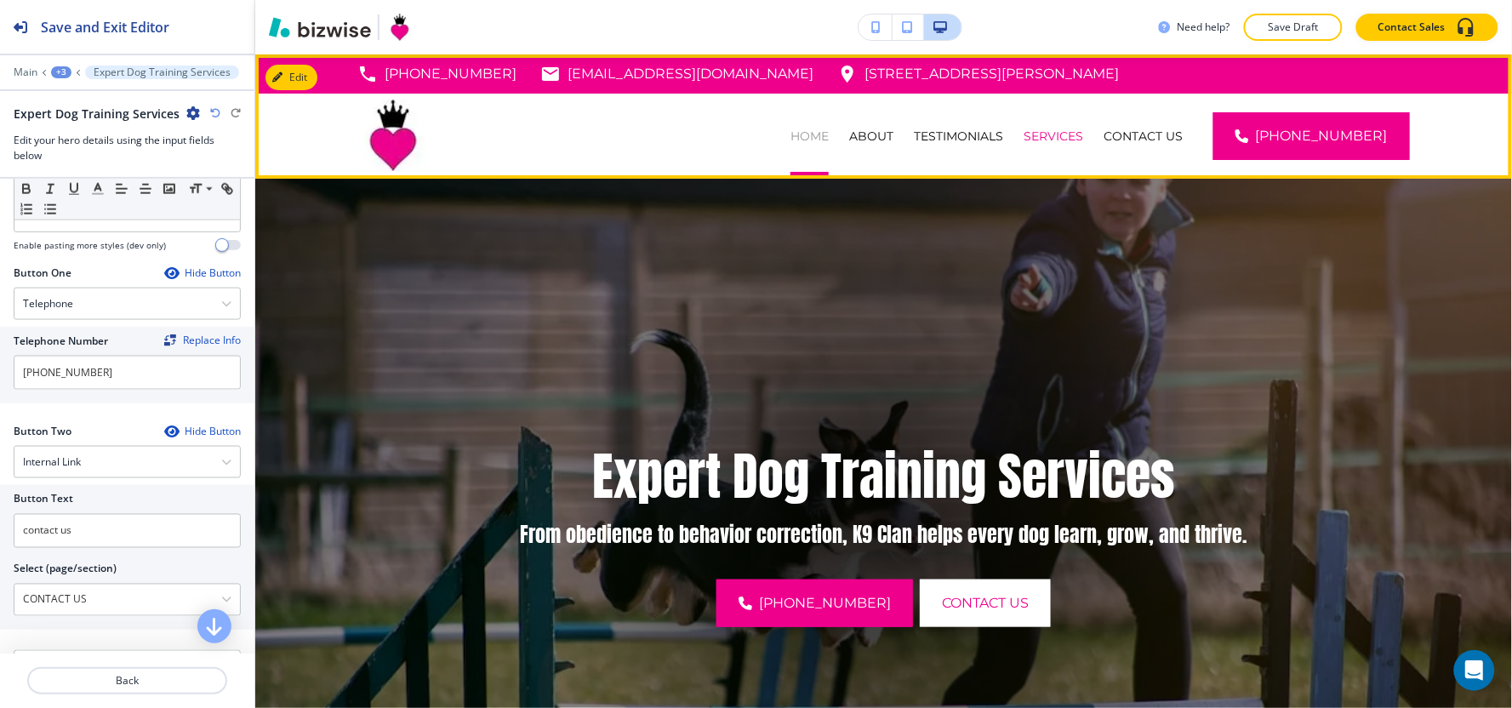
click at [829, 143] on p "HOME" at bounding box center [809, 136] width 38 height 17
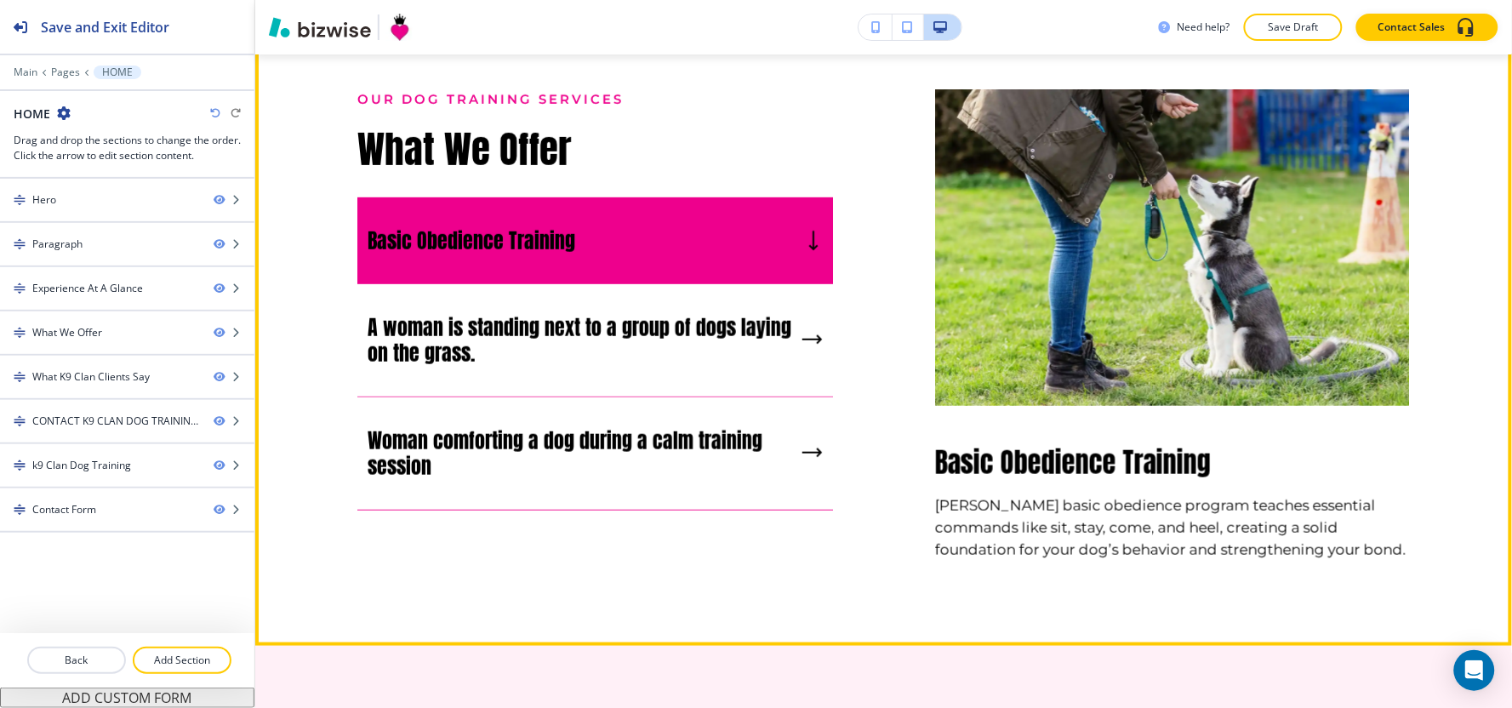
scroll to position [2079, 0]
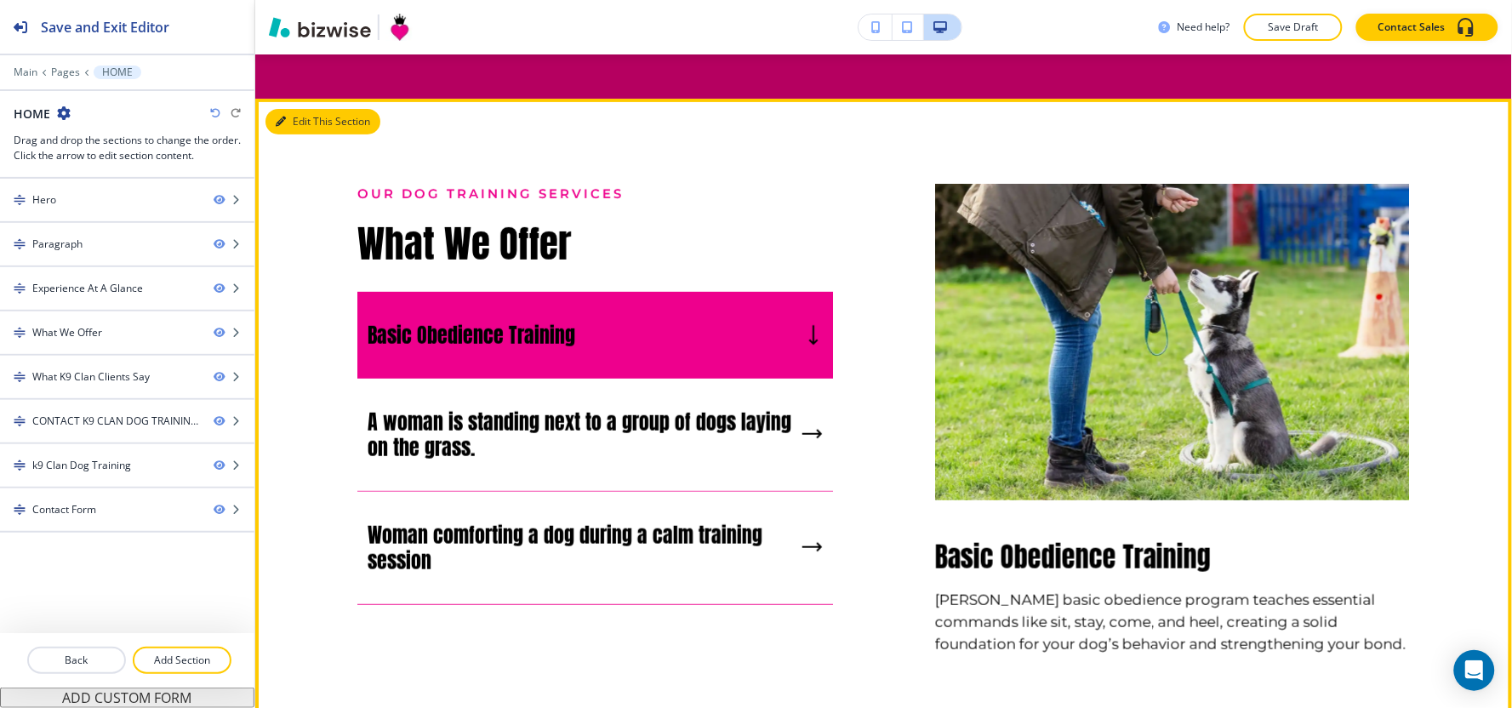
click at [286, 134] on button "Edit This Section" at bounding box center [322, 122] width 115 height 26
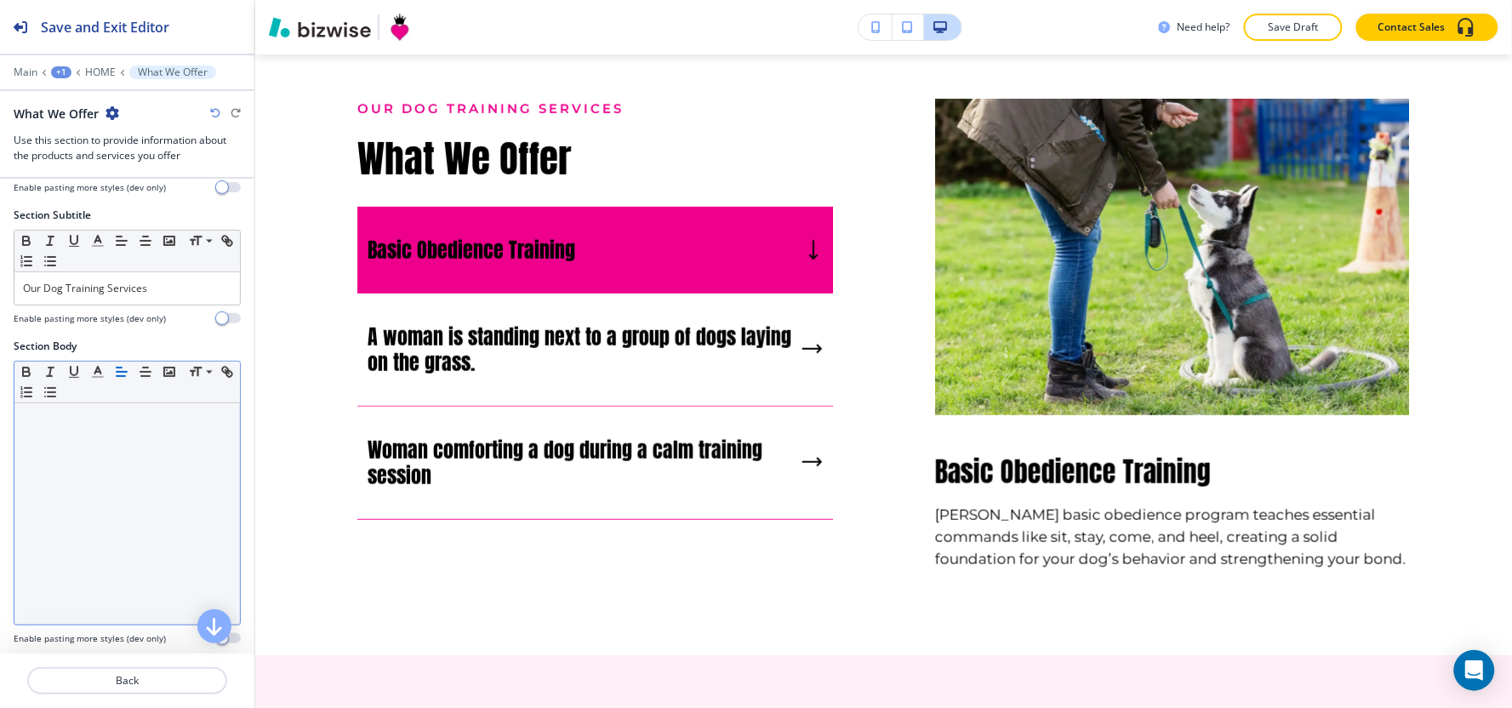
scroll to position [94, 0]
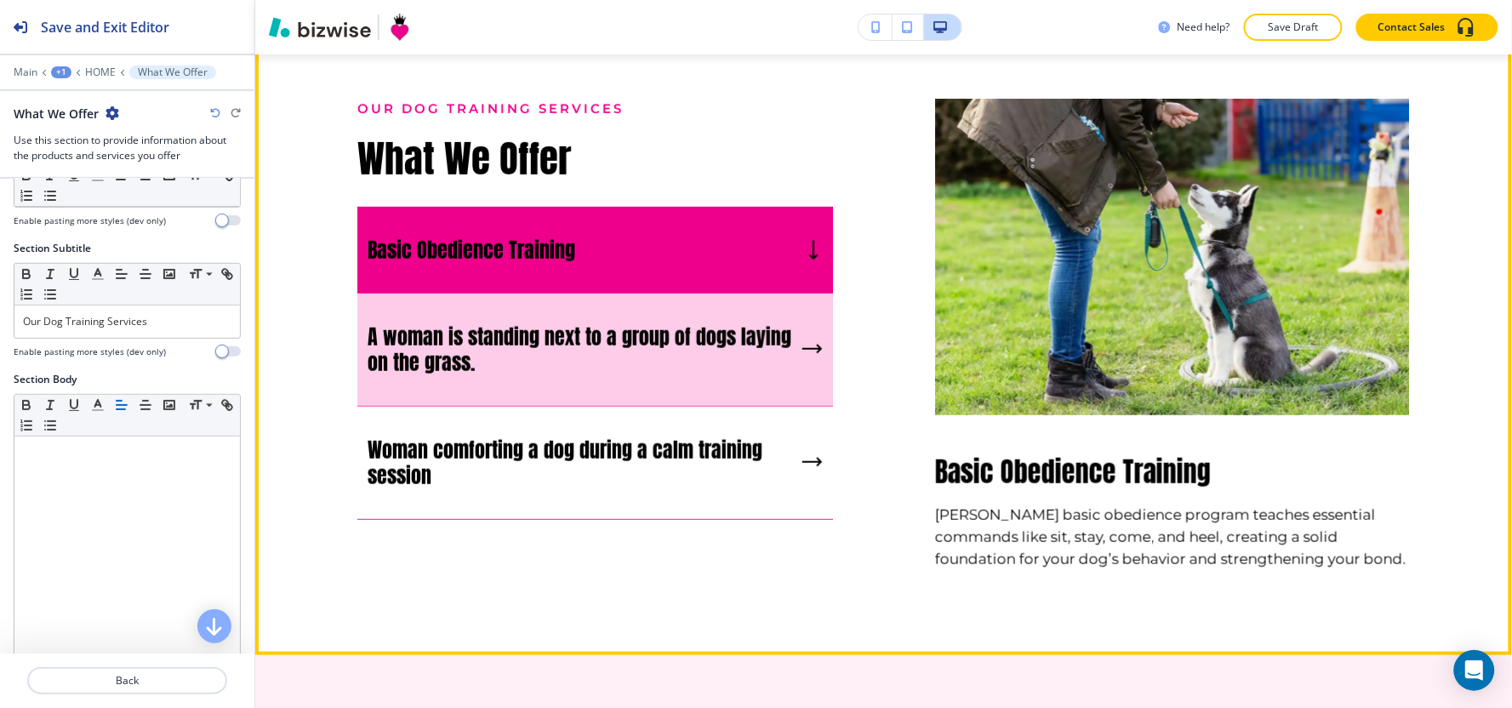
click at [610, 375] on h5 "A woman is standing next to a group of dogs laying on the grass." at bounding box center [582, 349] width 428 height 51
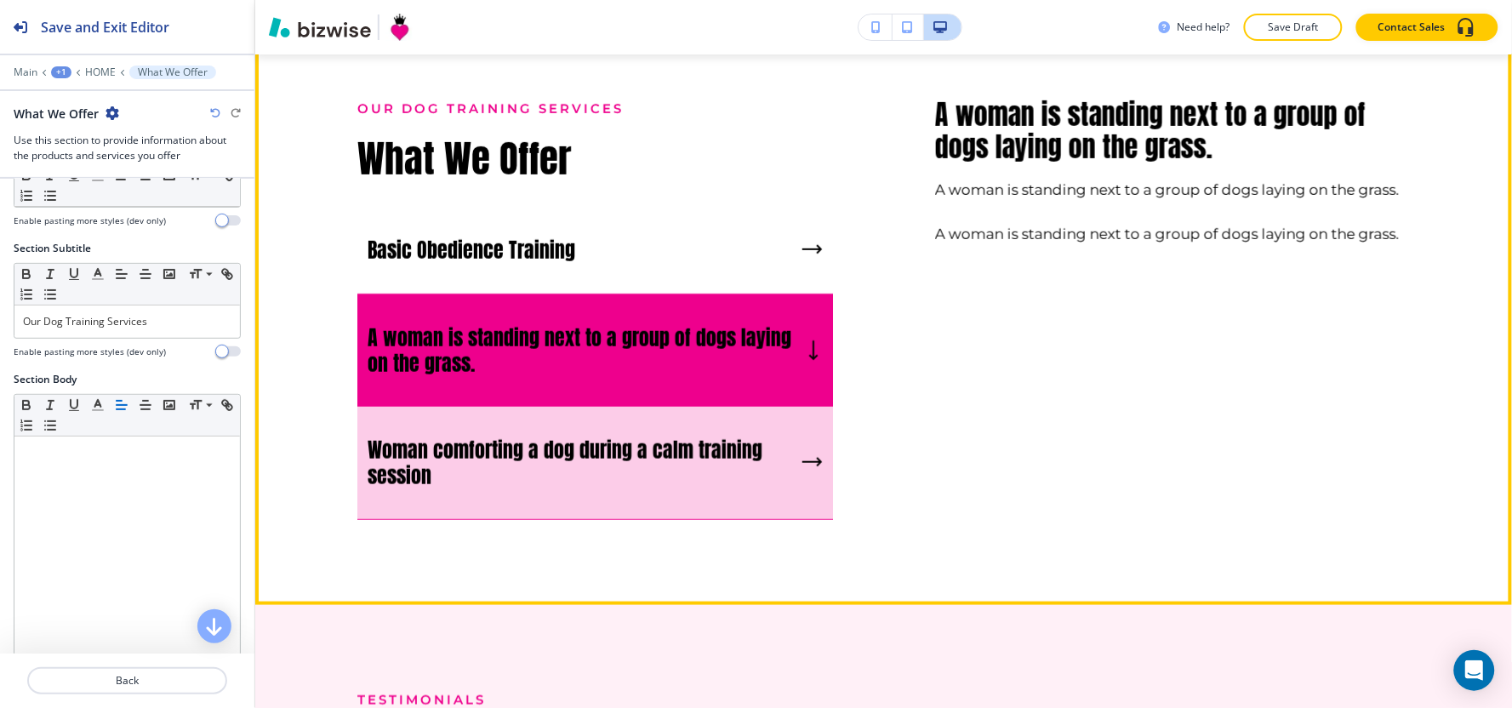
click at [613, 477] on h5 "Woman comforting a dog during a calm training session" at bounding box center [582, 462] width 428 height 51
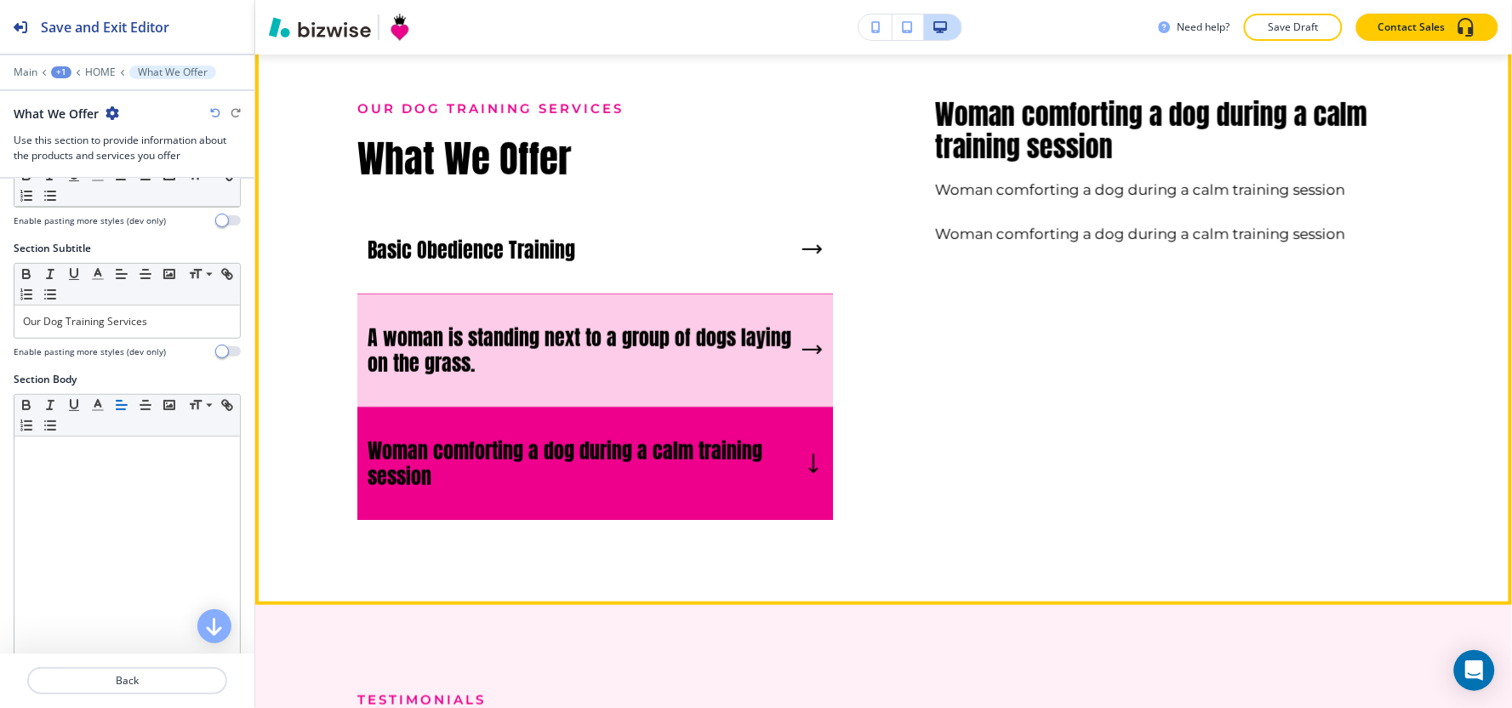
click at [562, 376] on h5 "A woman is standing next to a group of dogs laying on the grass." at bounding box center [582, 350] width 428 height 51
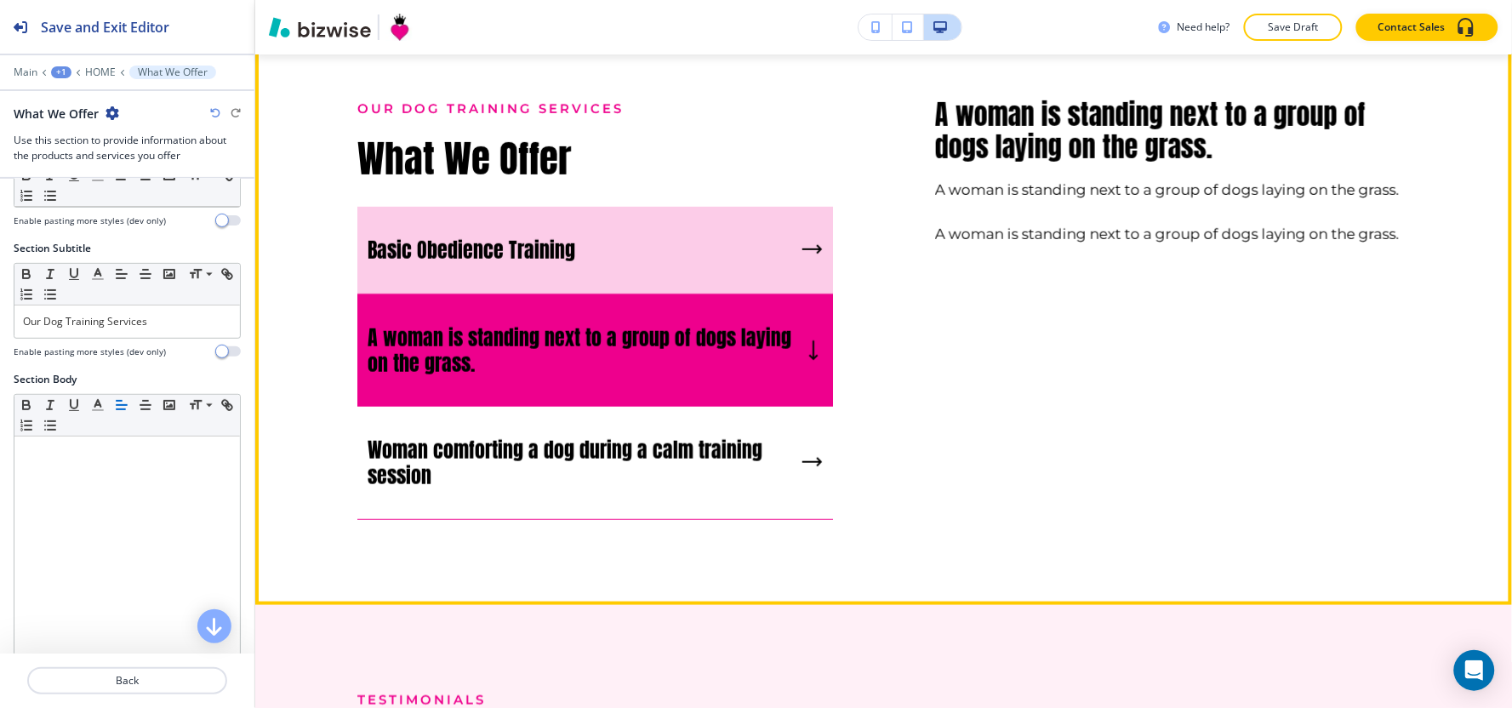
click at [526, 294] on div "Basic Obedience Training" at bounding box center [595, 251] width 476 height 88
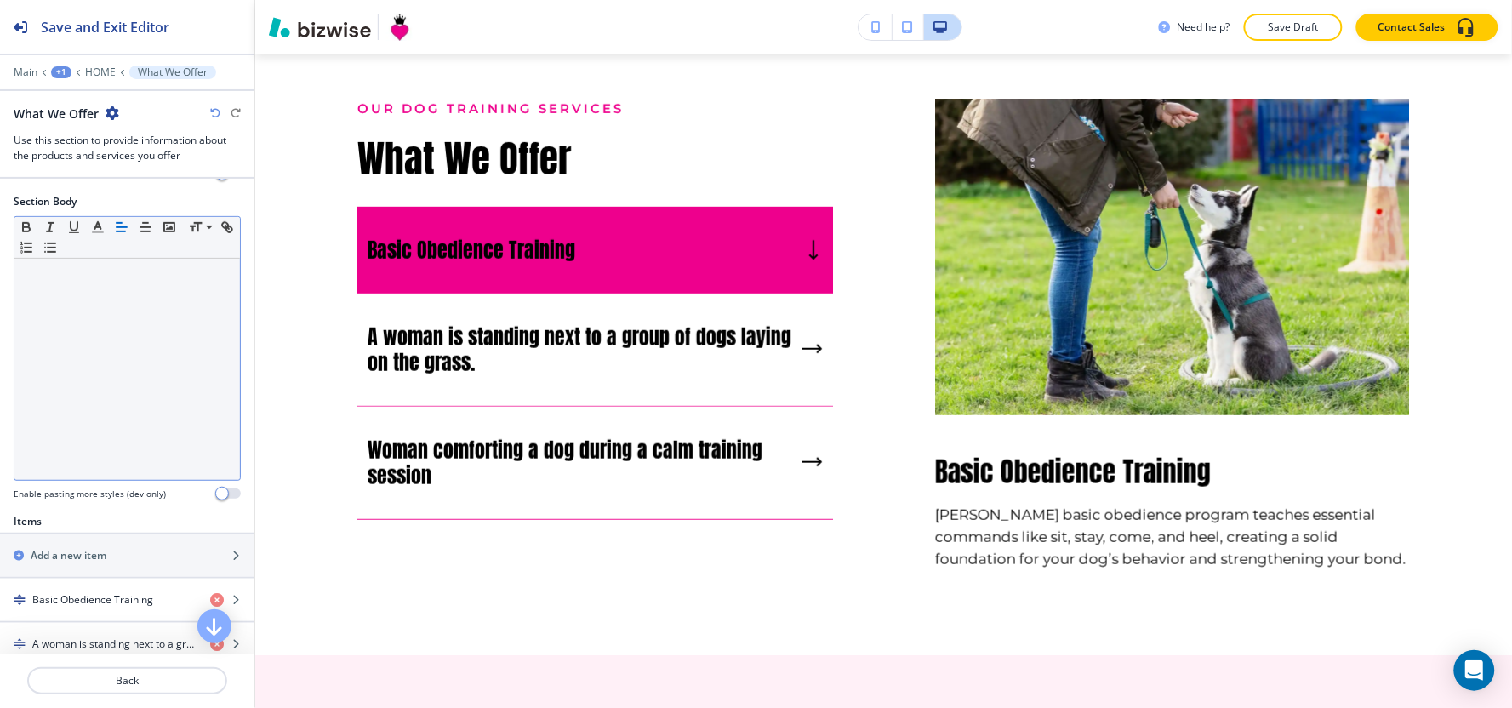
scroll to position [472, 0]
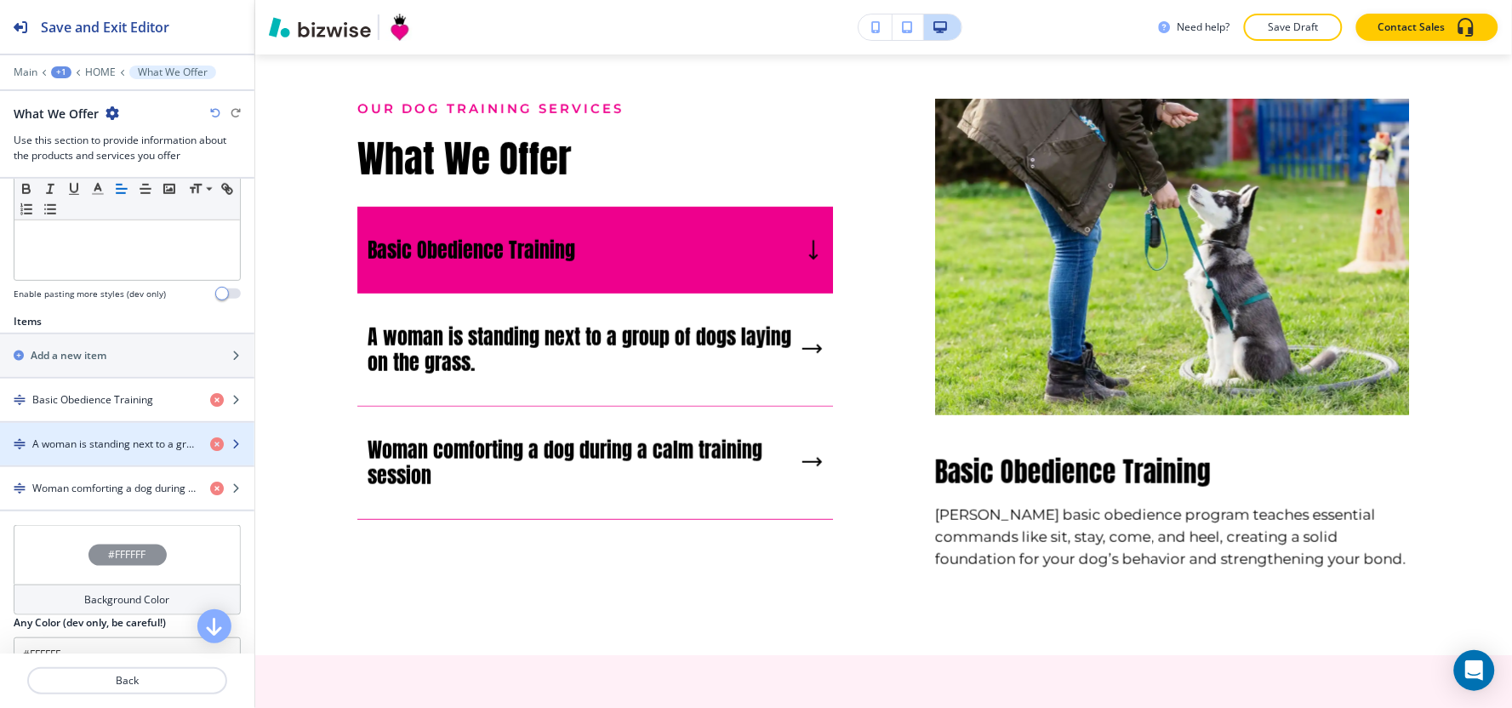
click at [63, 439] on h4 "A woman is standing next to a group of dogs laying on the grass." at bounding box center [114, 443] width 164 height 15
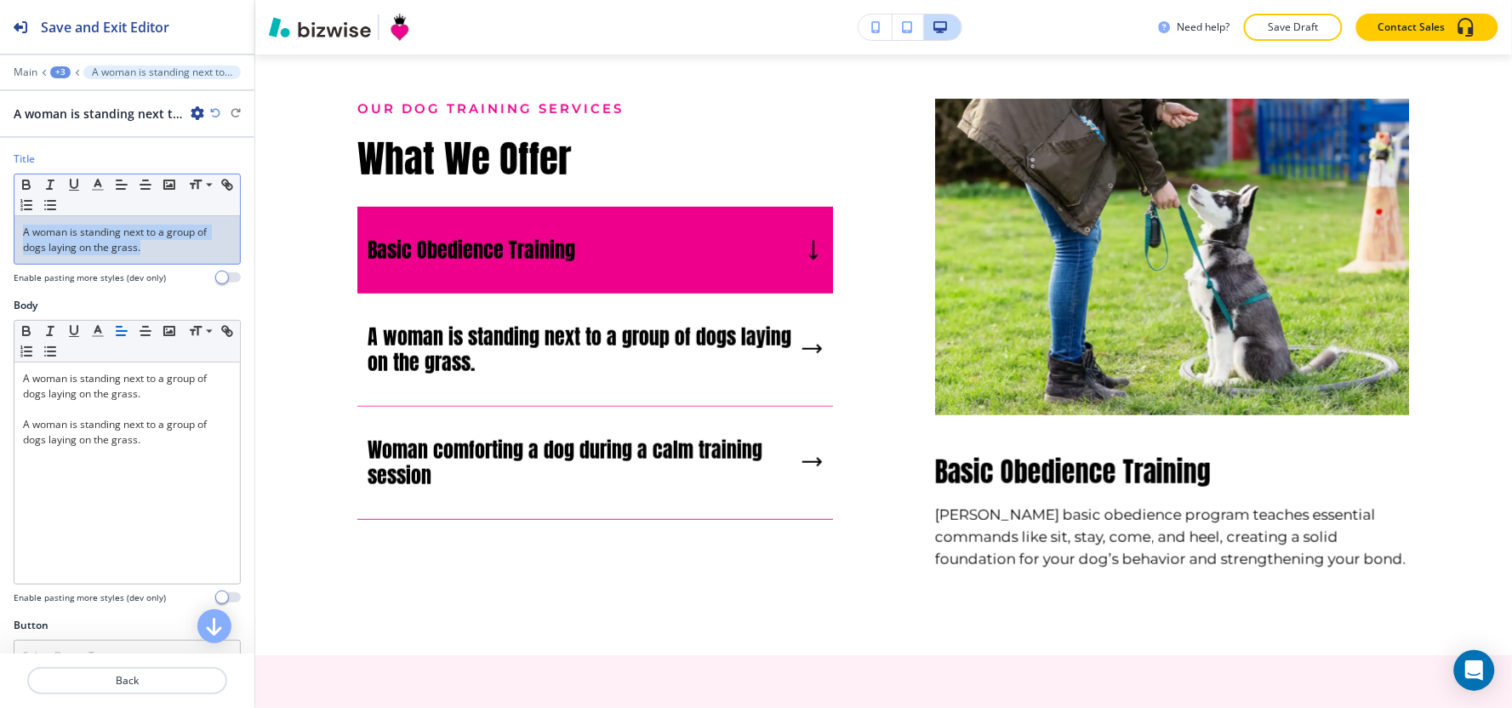
drag, startPoint x: 166, startPoint y: 248, endPoint x: 0, endPoint y: 214, distance: 169.5
click at [0, 214] on div "Title Small Normal Large Huge A woman is standing next to a group of dogs layin…" at bounding box center [127, 224] width 254 height 146
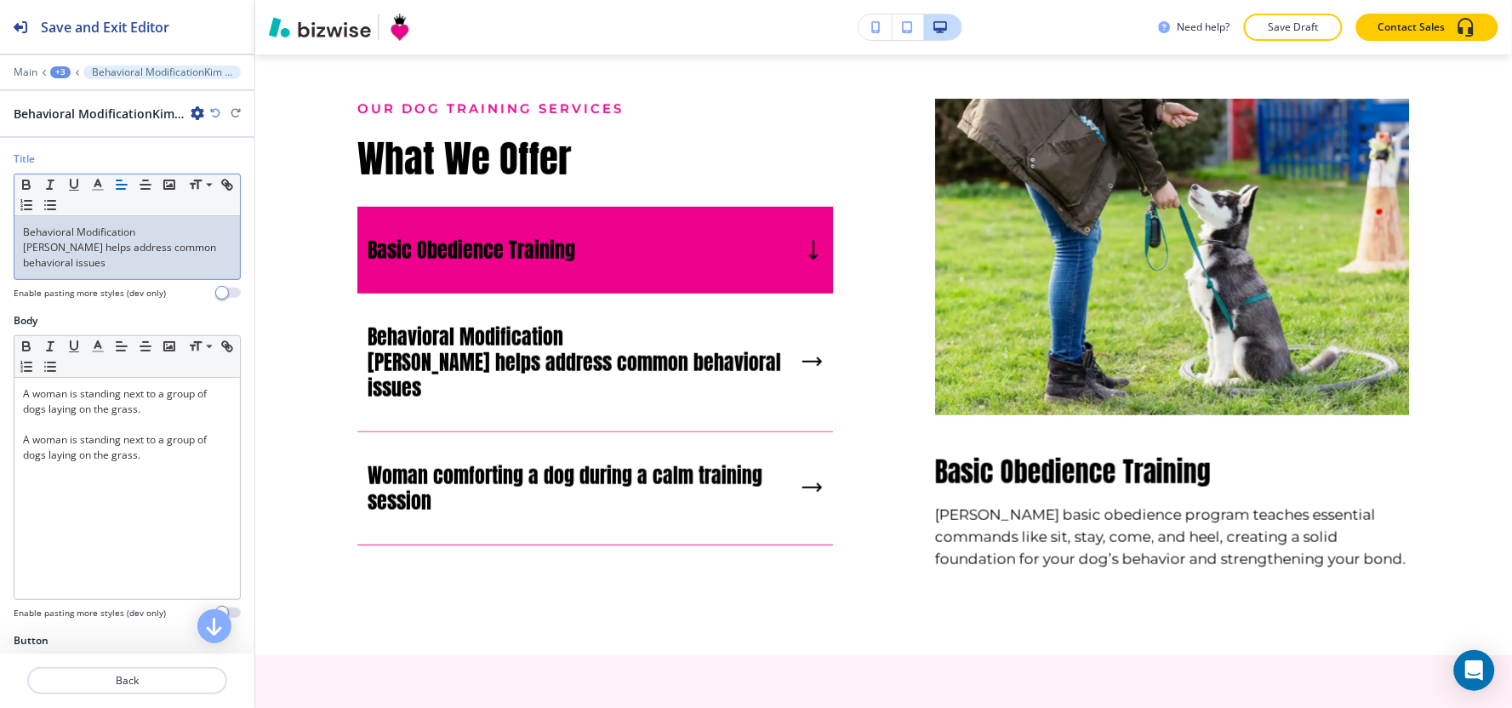
scroll to position [0, 0]
drag, startPoint x: 73, startPoint y: 265, endPoint x: 1, endPoint y: 252, distance: 73.4
click at [1, 252] on div "Title Small Normal Large Huge Behavioral Modification [PERSON_NAME] helps addre…" at bounding box center [127, 232] width 254 height 162
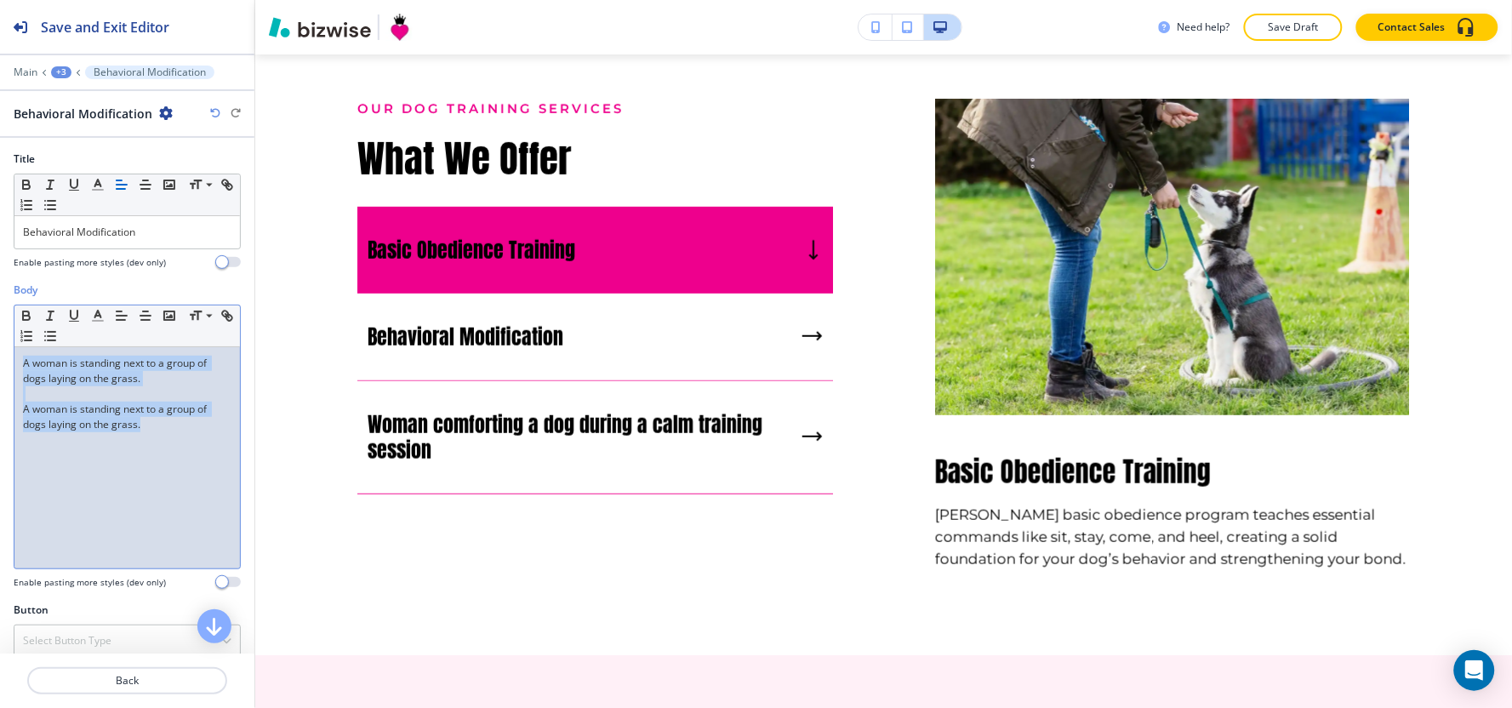
drag, startPoint x: 163, startPoint y: 434, endPoint x: 0, endPoint y: 353, distance: 181.5
click at [0, 353] on div "Body Small Normal Large Huge A woman is standing next to a group of dogs laying…" at bounding box center [127, 442] width 254 height 320
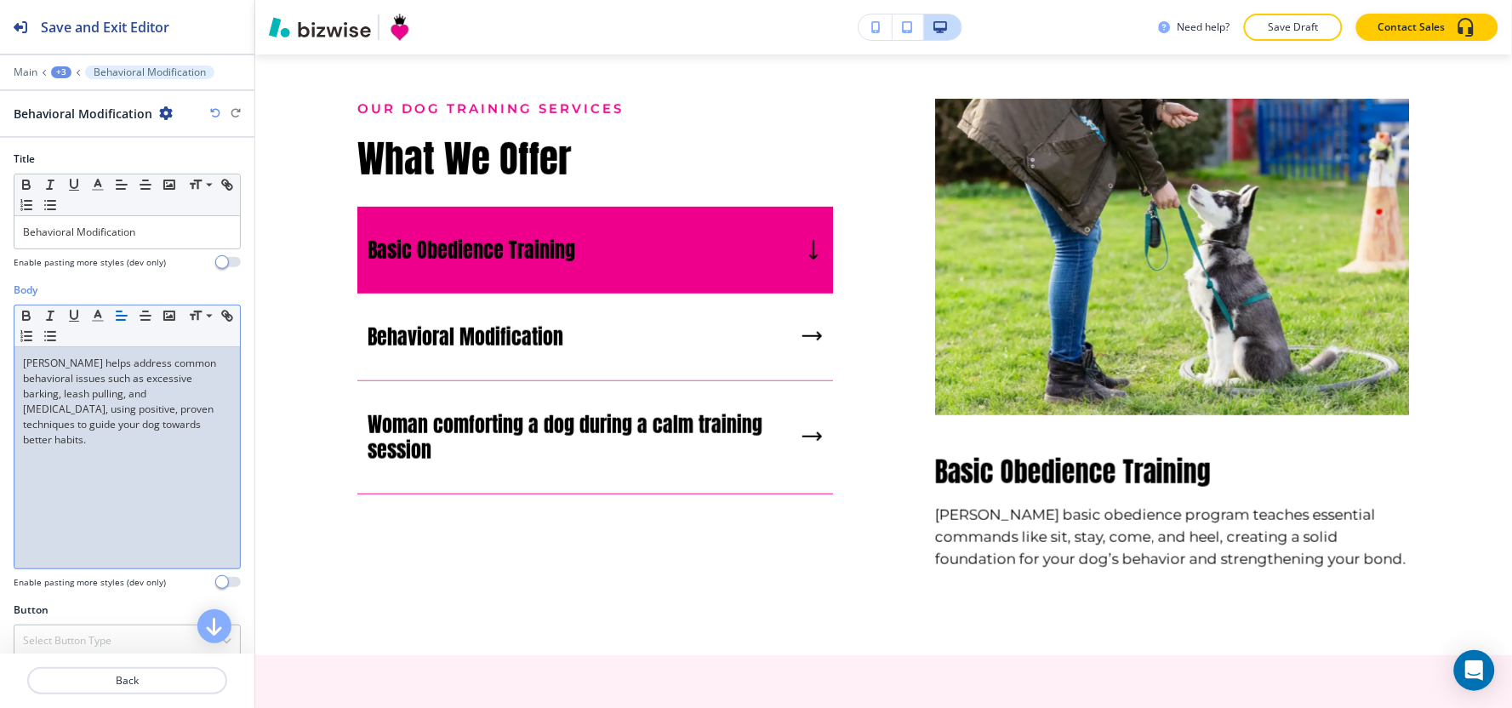
scroll to position [164, 0]
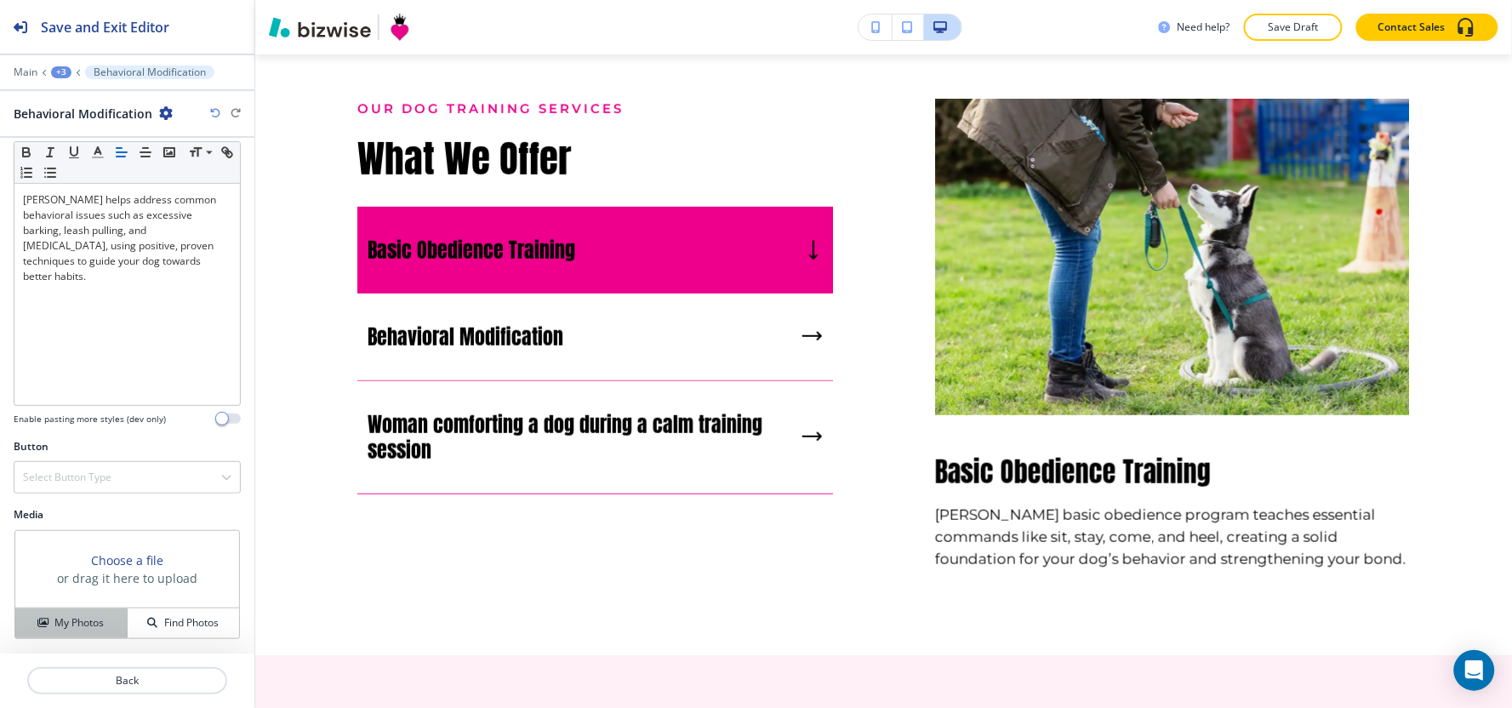
click at [60, 634] on button "My Photos" at bounding box center [71, 623] width 112 height 30
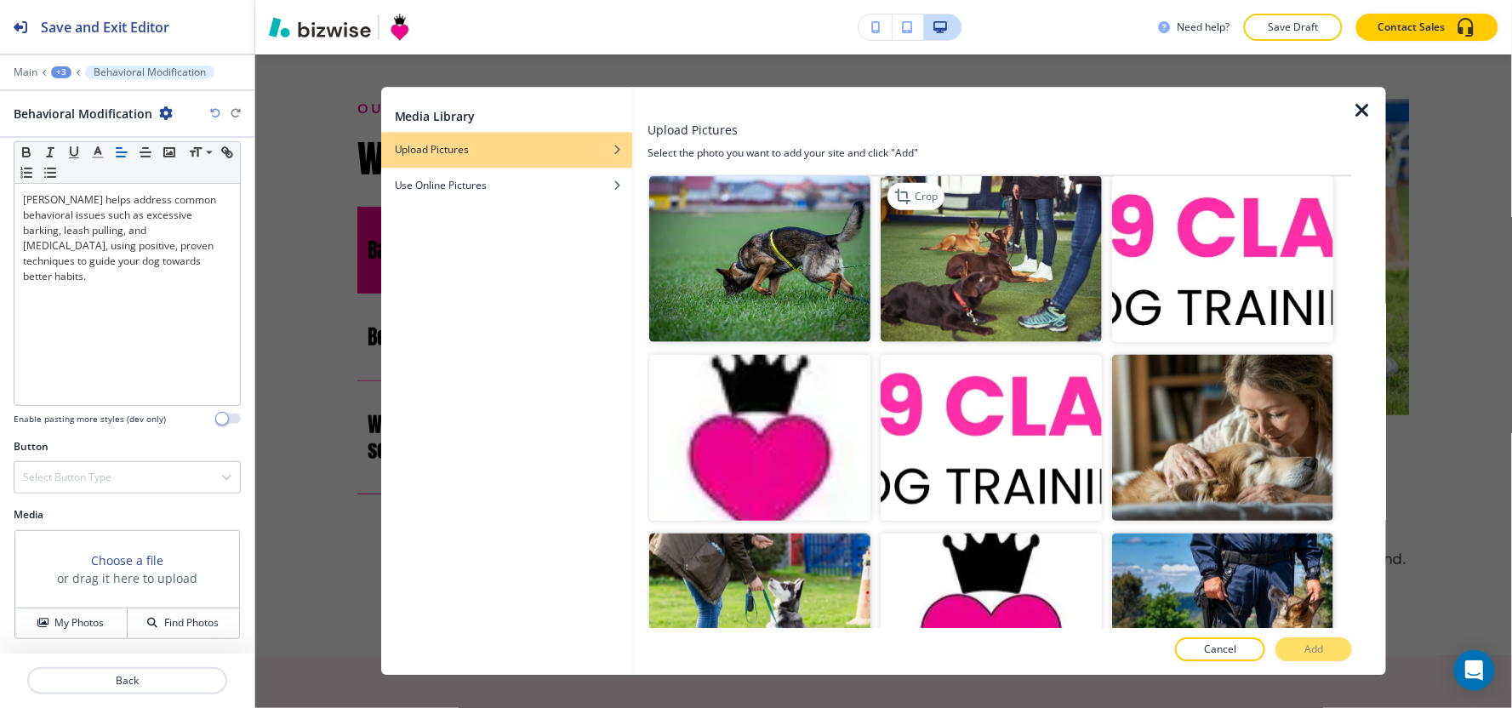
scroll to position [378, 0]
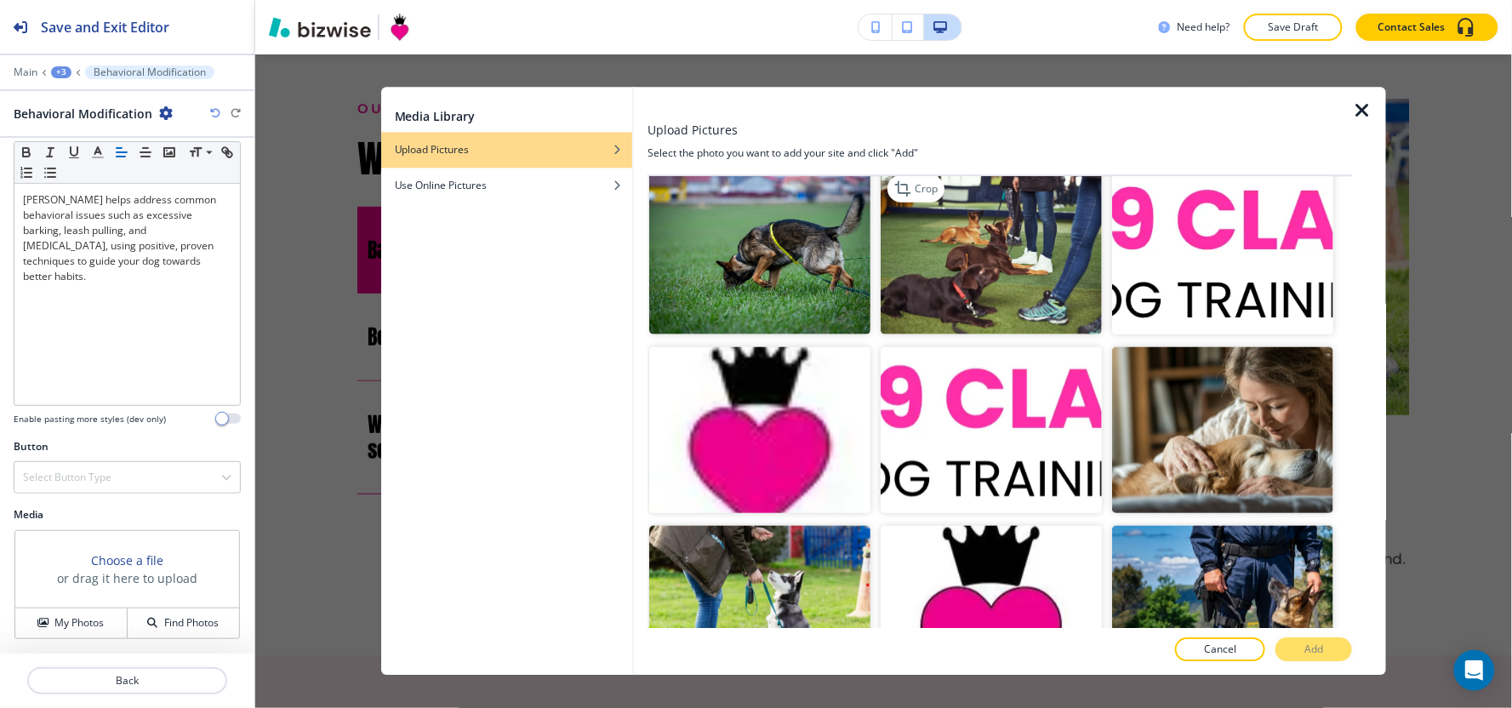
click at [938, 254] on img "button" at bounding box center [991, 251] width 221 height 166
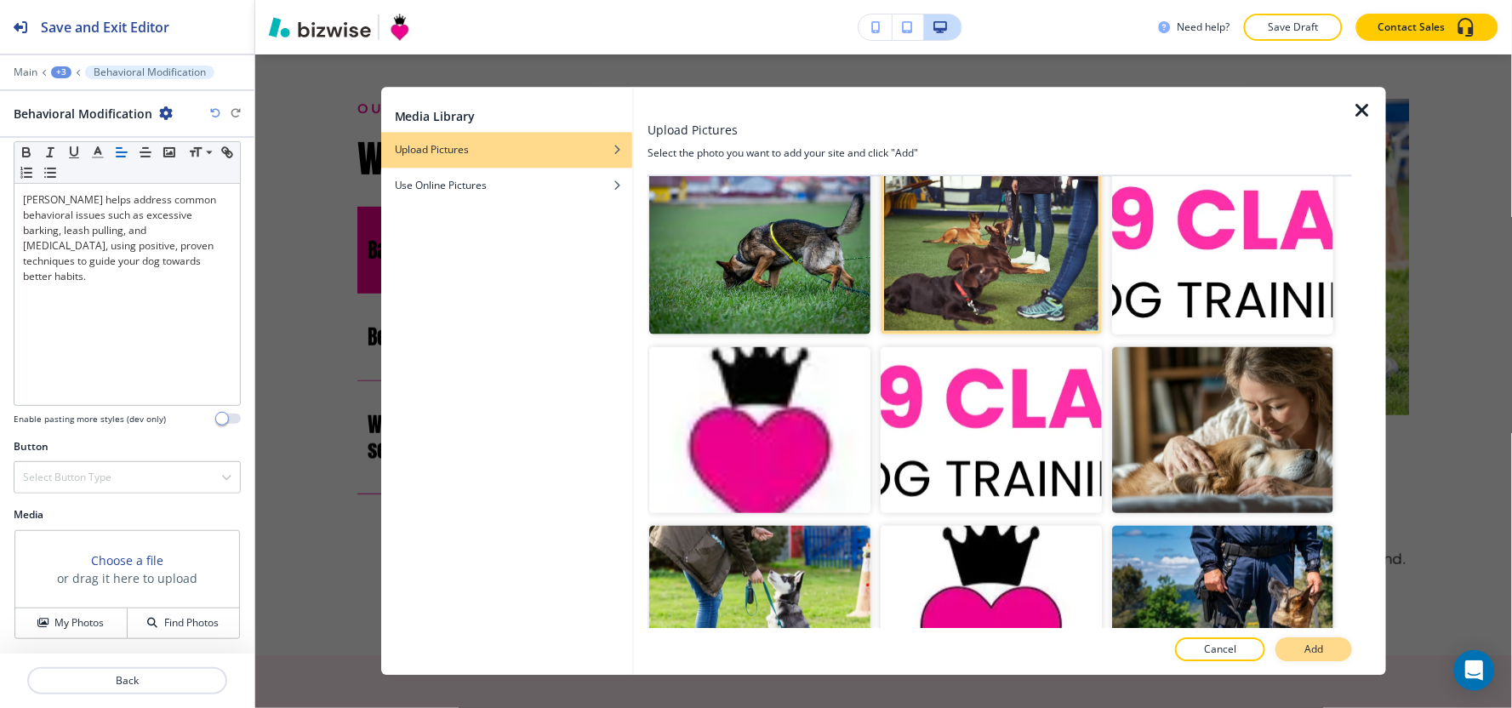
click at [1315, 642] on p "Add" at bounding box center [1313, 649] width 19 height 15
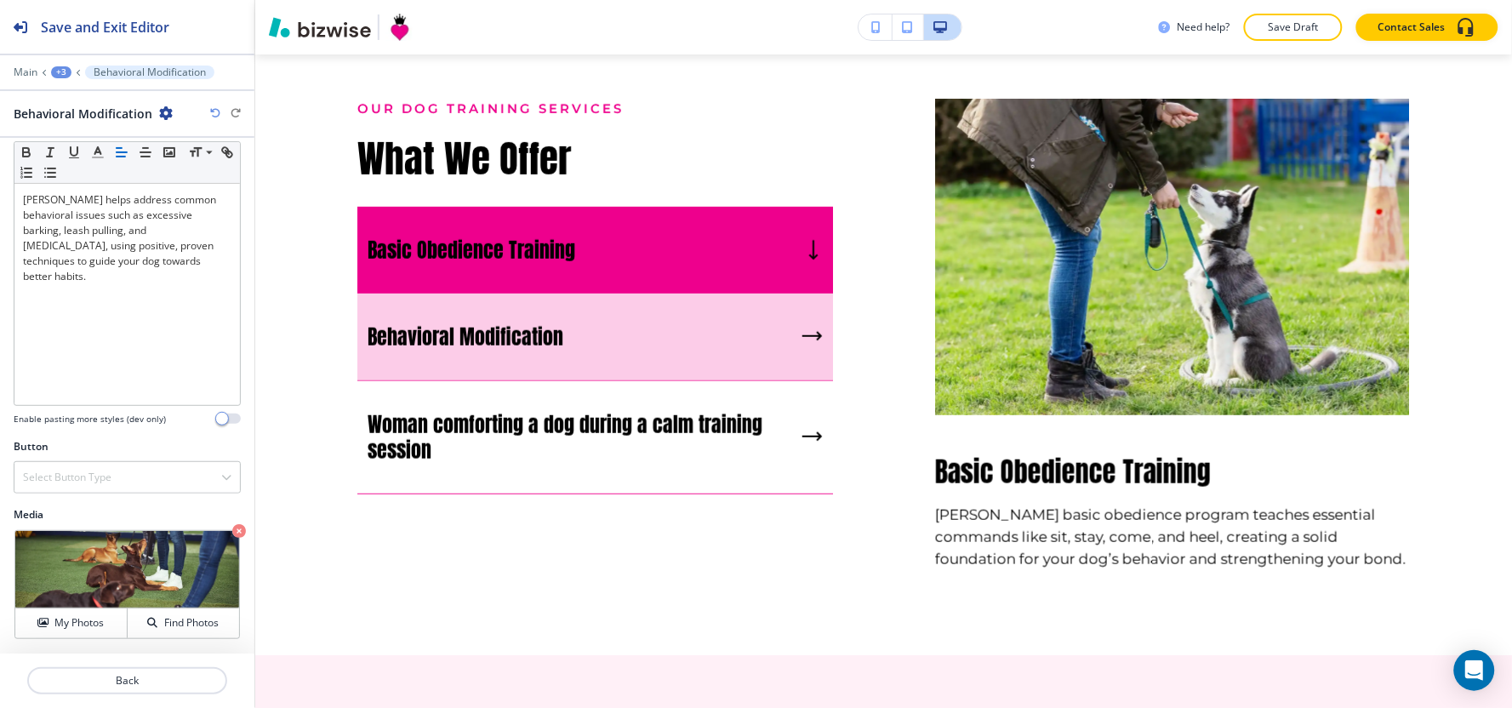
click at [700, 381] on div "Behavioral Modification" at bounding box center [595, 338] width 476 height 88
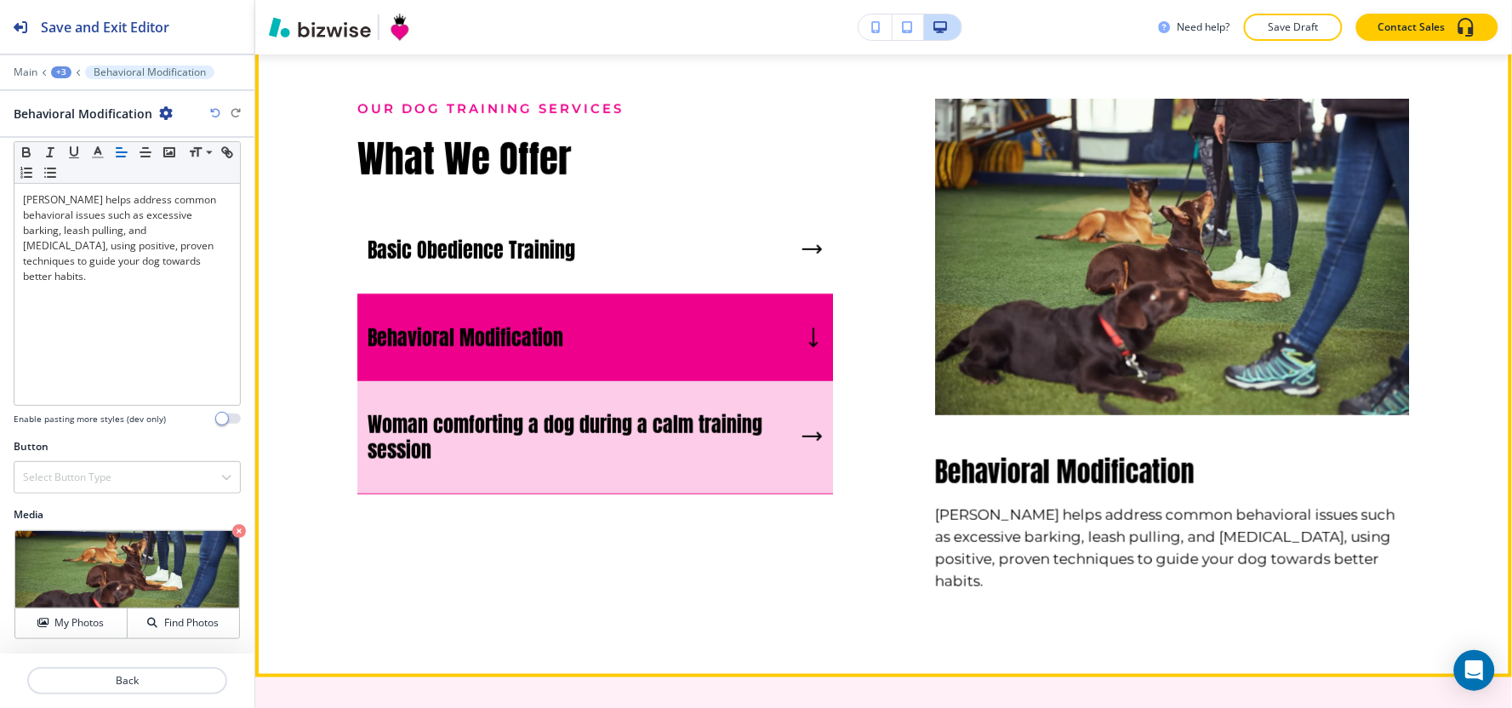
click at [665, 463] on h5 "Woman comforting a dog during a calm training session" at bounding box center [582, 437] width 428 height 51
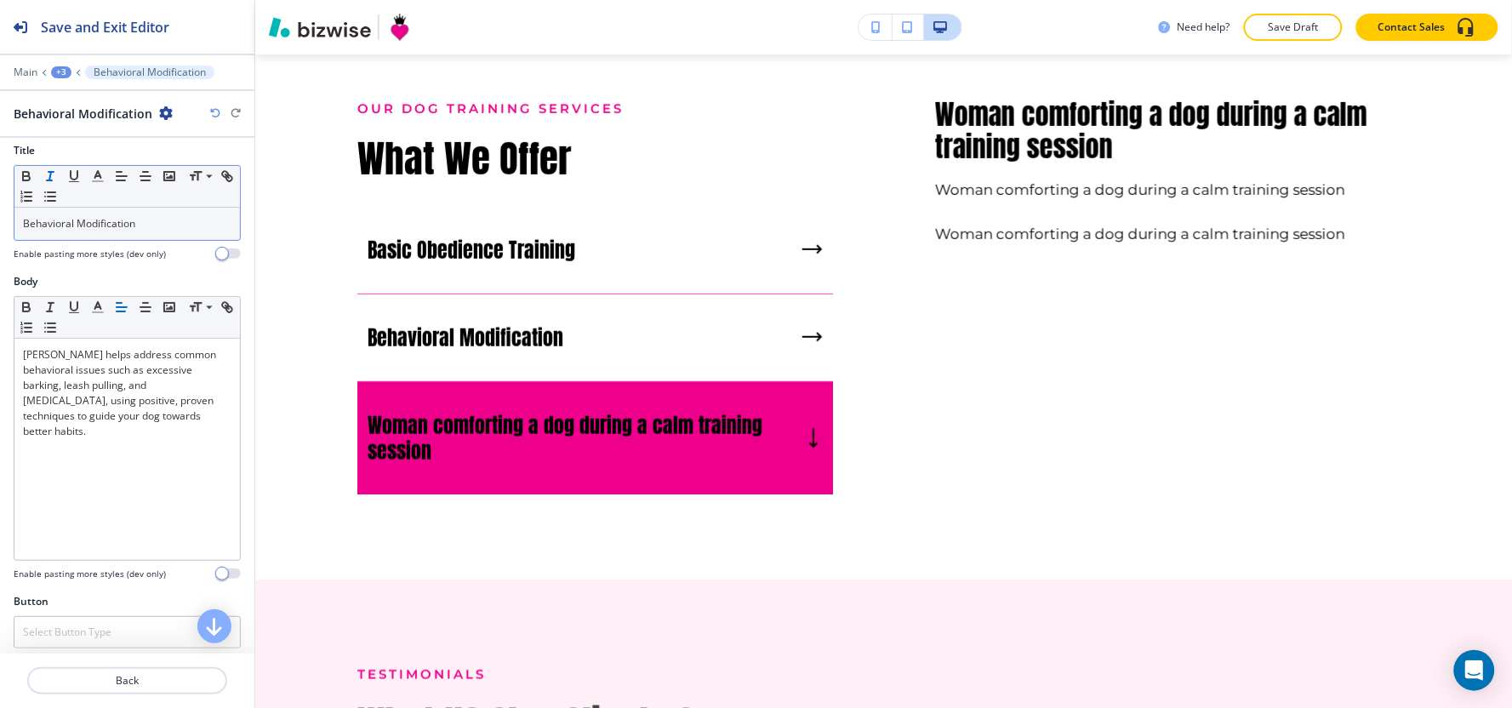
scroll to position [0, 0]
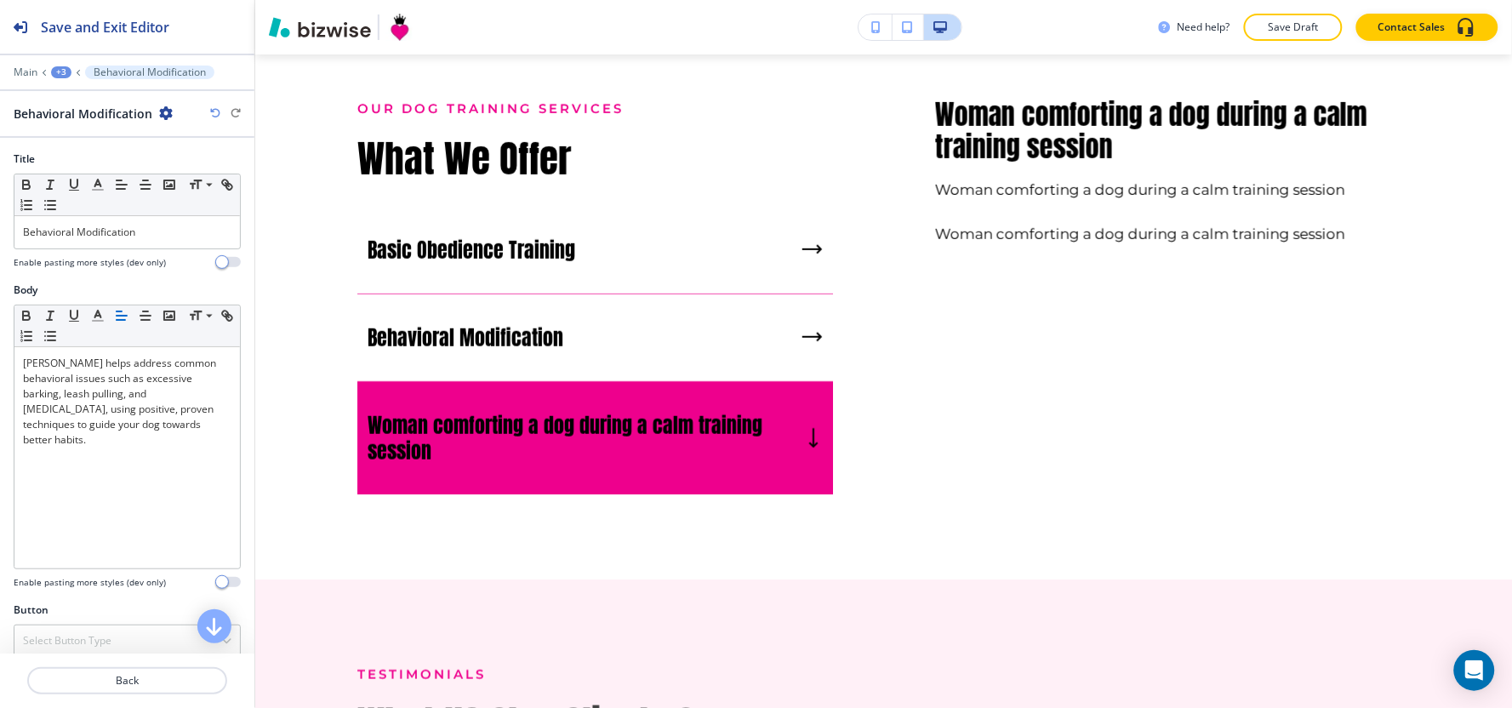
click at [58, 71] on div "+3" at bounding box center [61, 72] width 20 height 12
click at [99, 158] on p "What We Offer" at bounding box center [105, 159] width 87 height 15
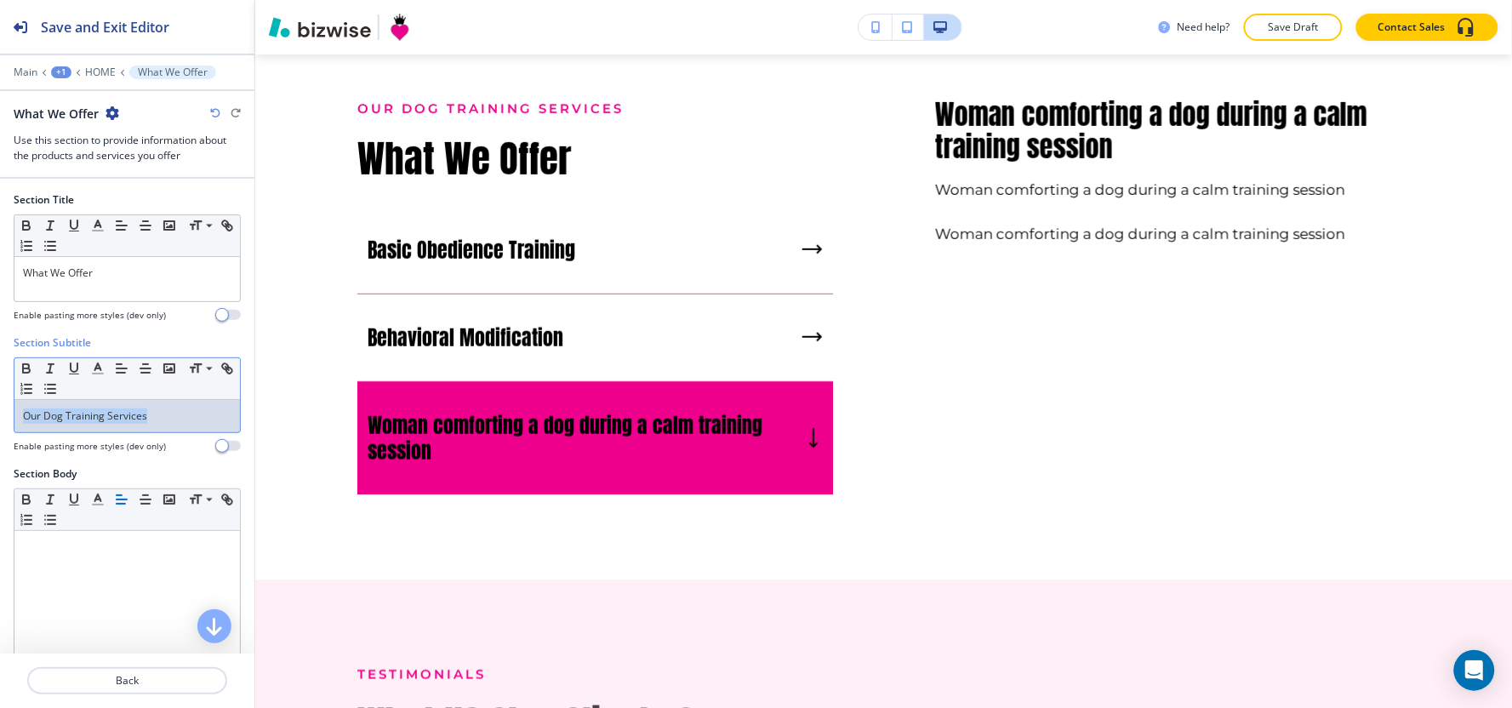
drag, startPoint x: 157, startPoint y: 419, endPoint x: 0, endPoint y: 461, distance: 162.0
click at [0, 461] on div "Section Subtitle Small Normal Large Huge Our Dog Training Services Enable pasti…" at bounding box center [127, 400] width 254 height 131
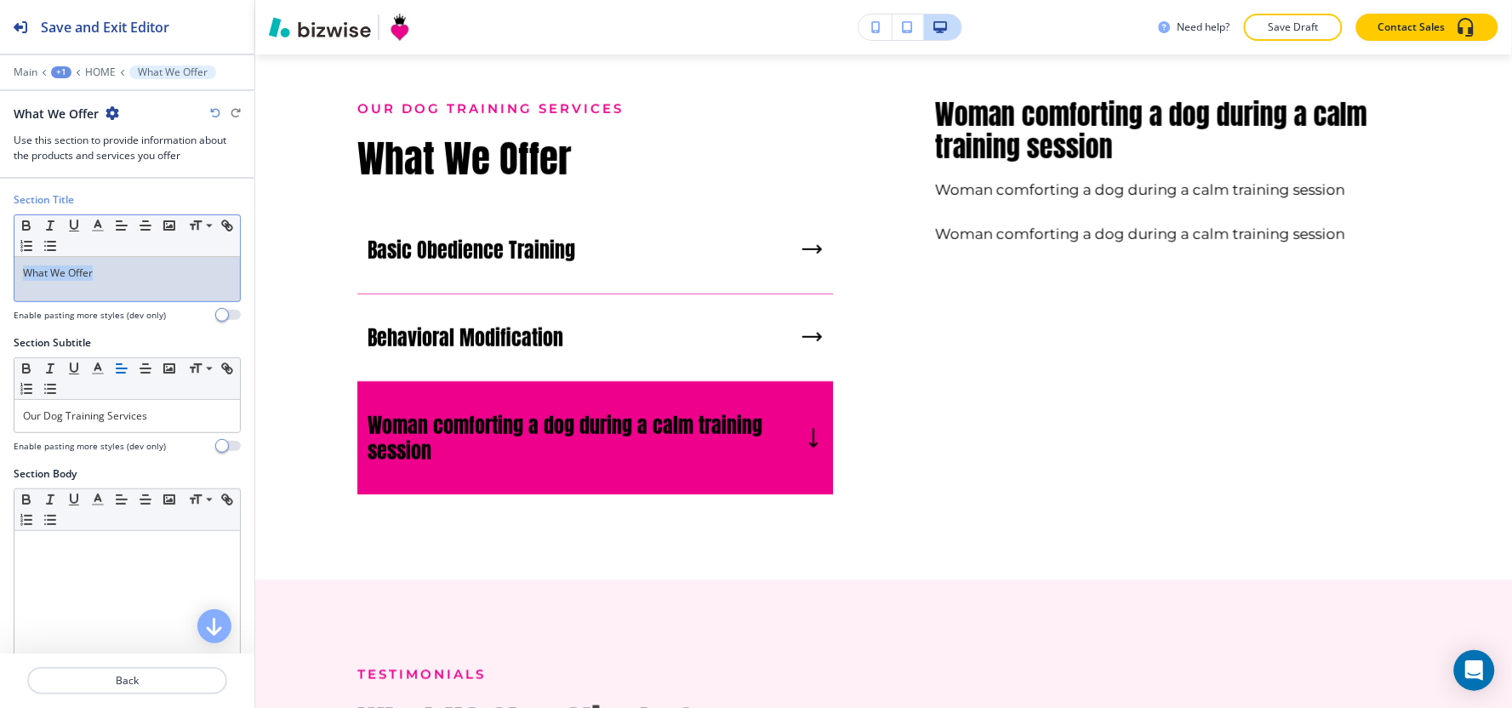
drag, startPoint x: 123, startPoint y: 269, endPoint x: 0, endPoint y: 266, distance: 122.5
click at [0, 266] on div "Section Title Small Normal Large Huge What We Offer Enable pasting more styles …" at bounding box center [127, 263] width 254 height 143
click at [134, 265] on p "What We Offer" at bounding box center [127, 272] width 208 height 15
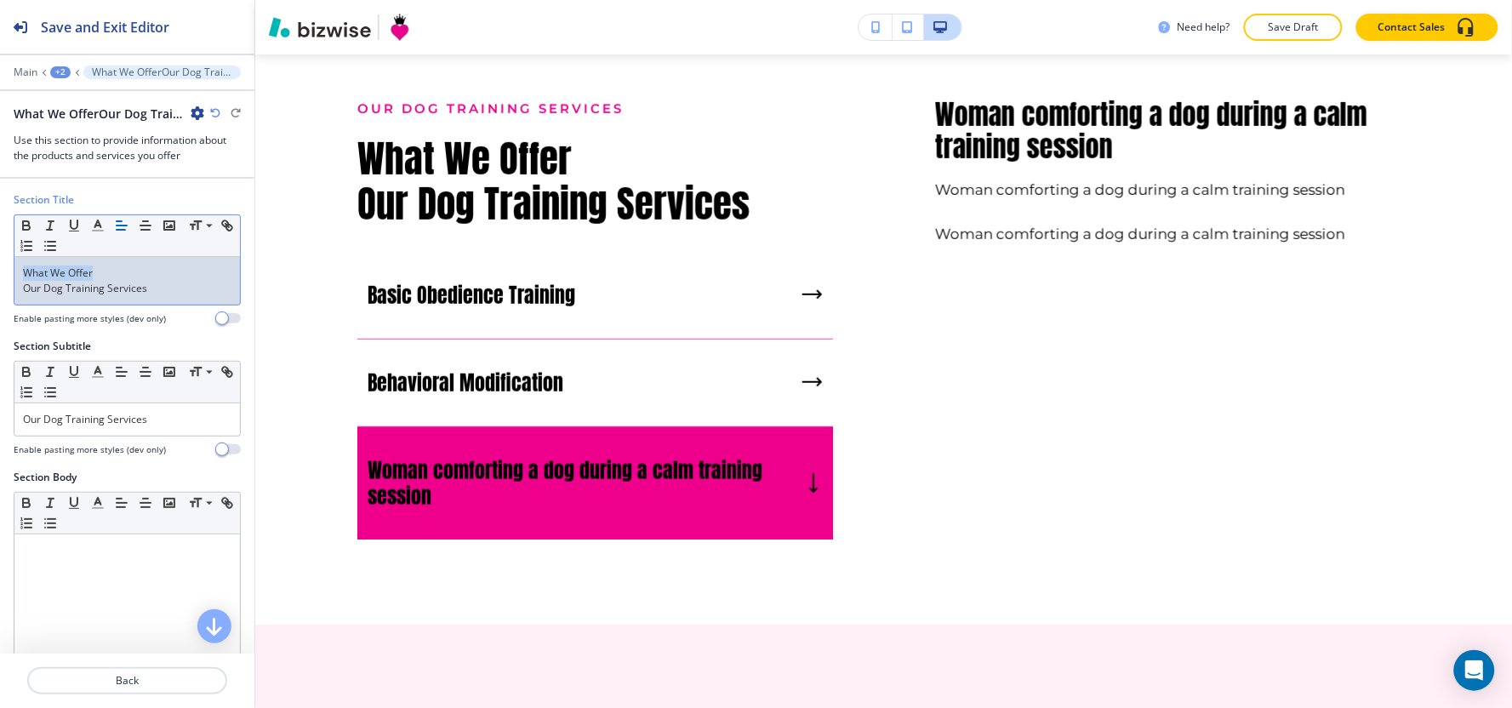
drag, startPoint x: 97, startPoint y: 261, endPoint x: 0, endPoint y: 260, distance: 97.0
click at [0, 260] on div "Section Title Small Normal Large Huge What We Offer Our Dog Training Services E…" at bounding box center [127, 265] width 254 height 146
copy p "What We Offer"
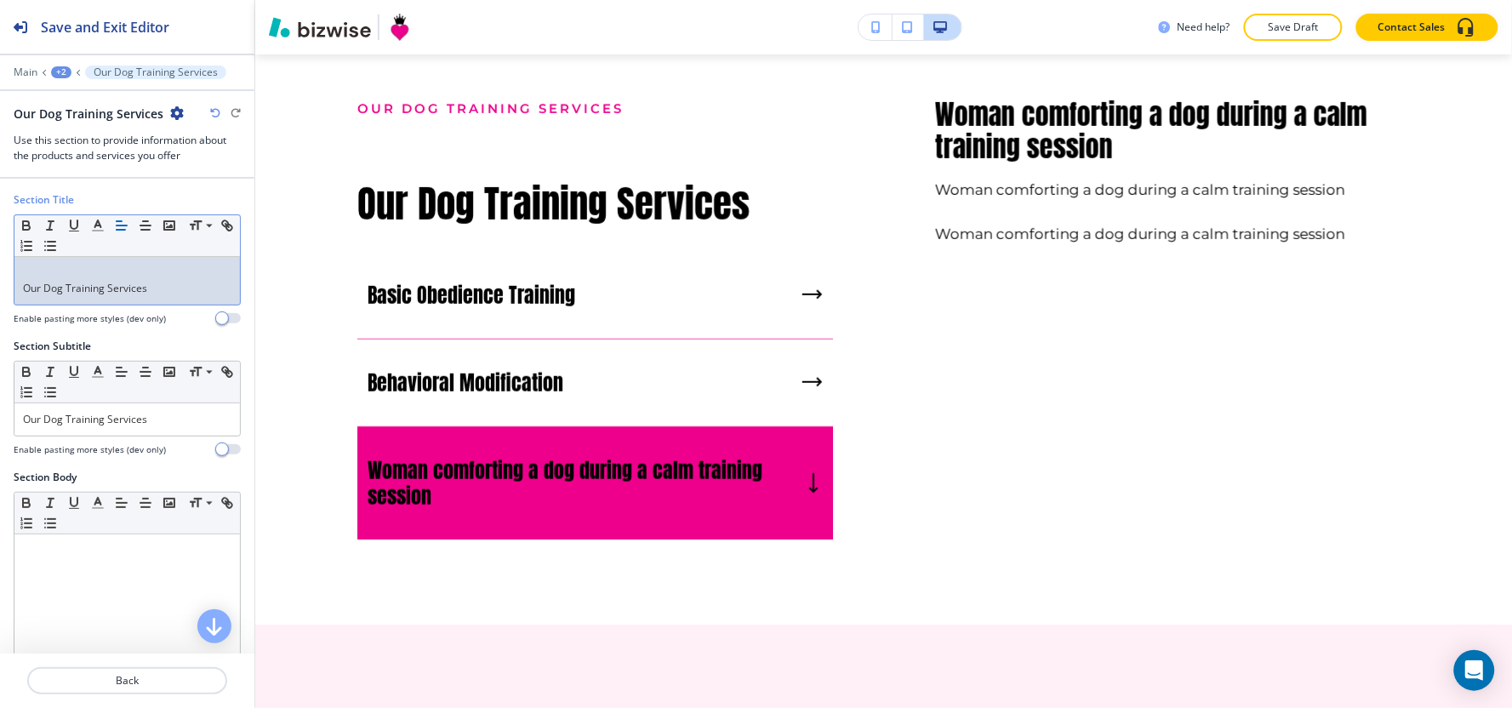
click at [20, 286] on div "Our Dog Training Services" at bounding box center [126, 281] width 225 height 48
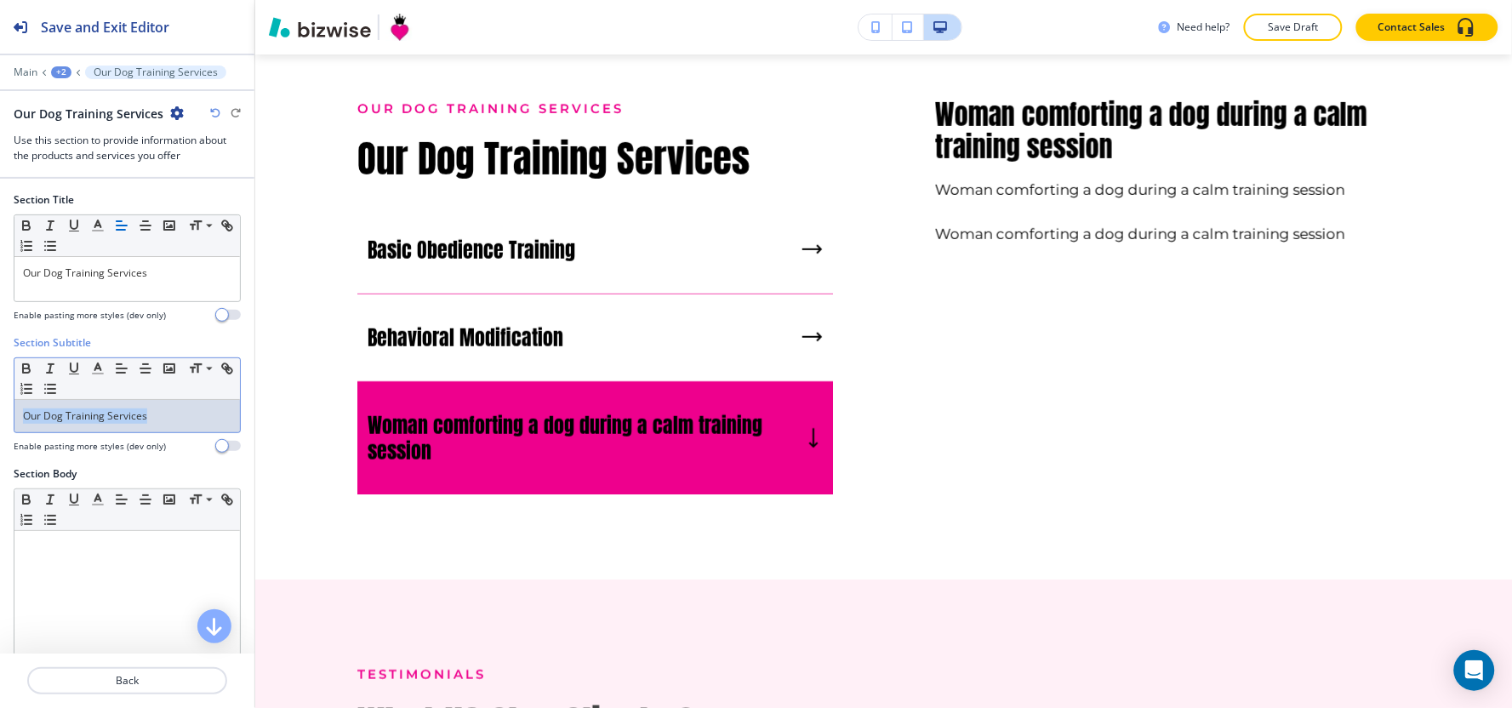
drag, startPoint x: 153, startPoint y: 421, endPoint x: 0, endPoint y: 343, distance: 172.0
click at [0, 343] on div "Section Subtitle Small Normal Large Huge Our Dog Training Services Enable pasti…" at bounding box center [127, 400] width 254 height 131
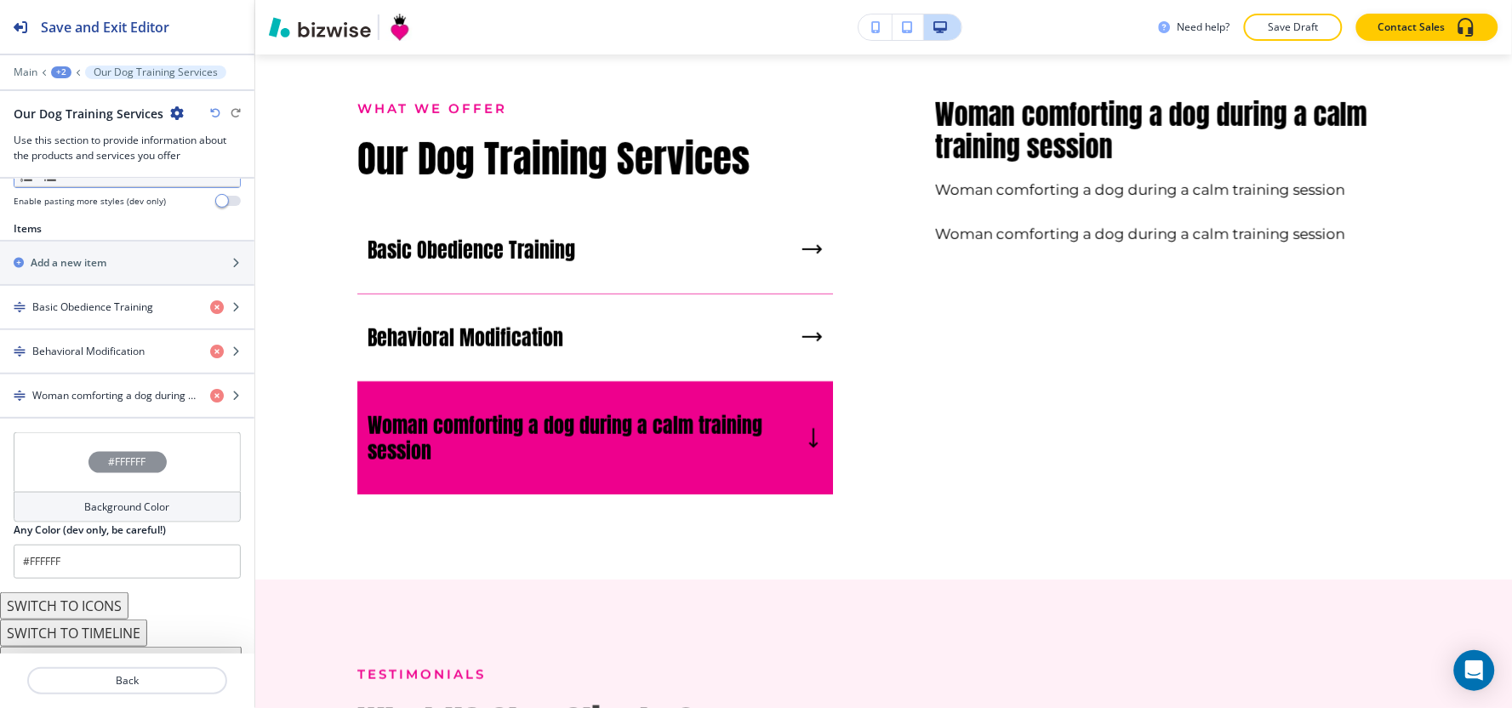
scroll to position [567, 0]
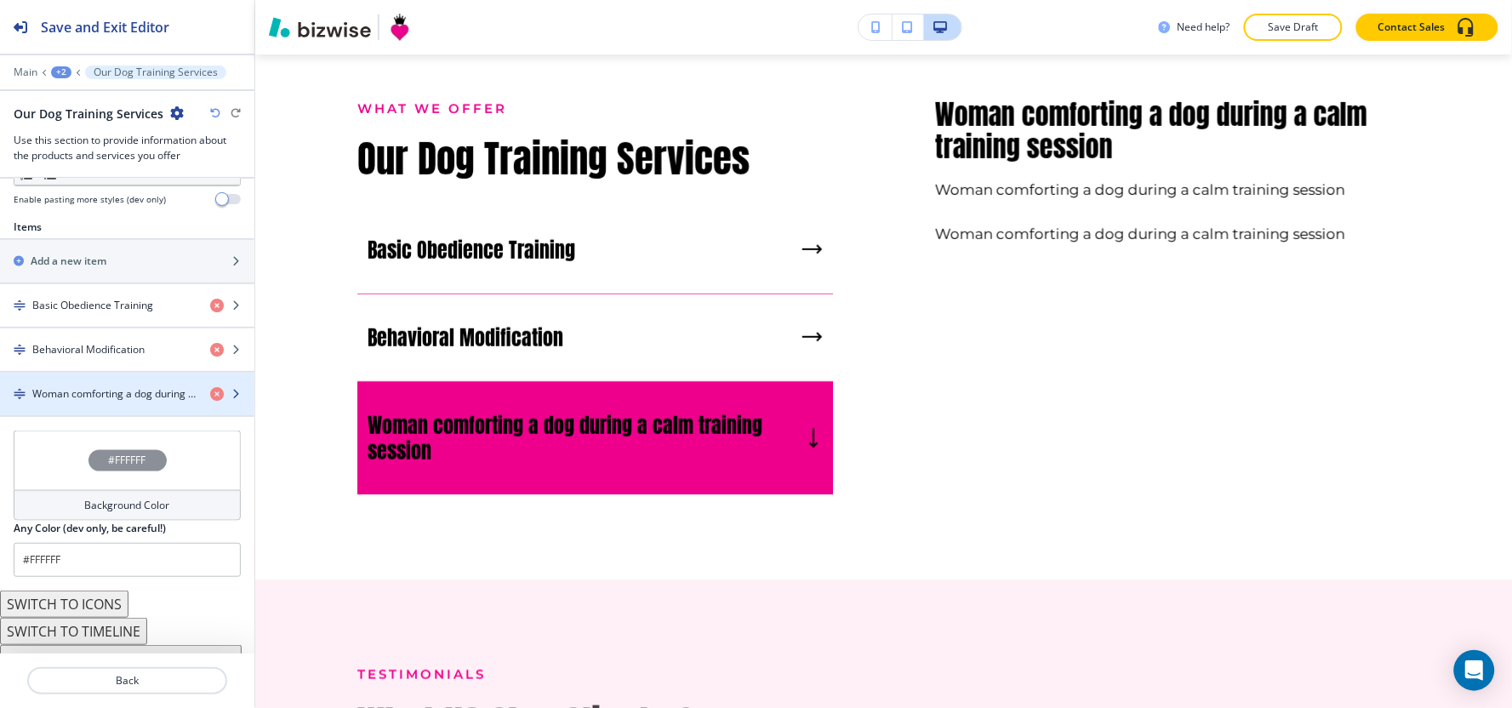
click at [134, 392] on h4 "Woman comforting a dog during a calm training session" at bounding box center [114, 393] width 164 height 15
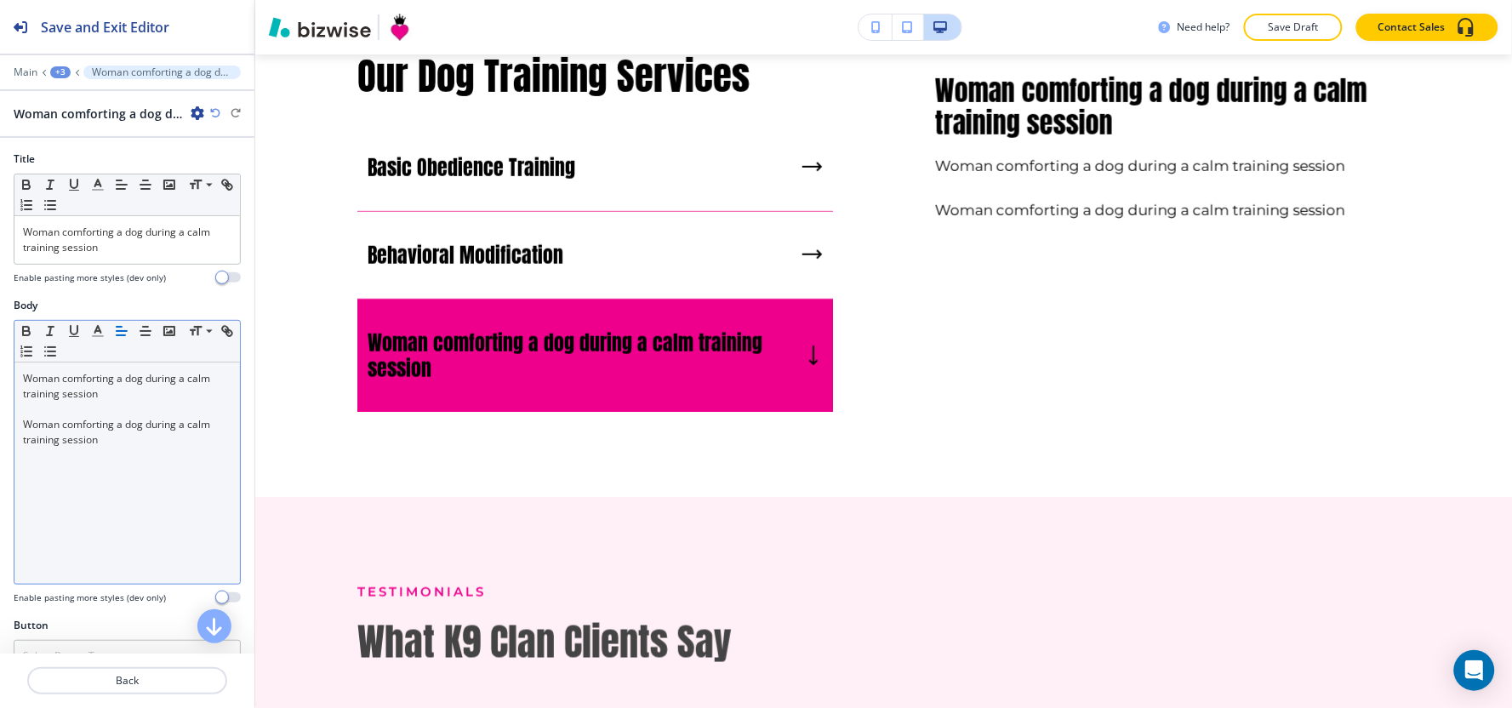
scroll to position [2250, 0]
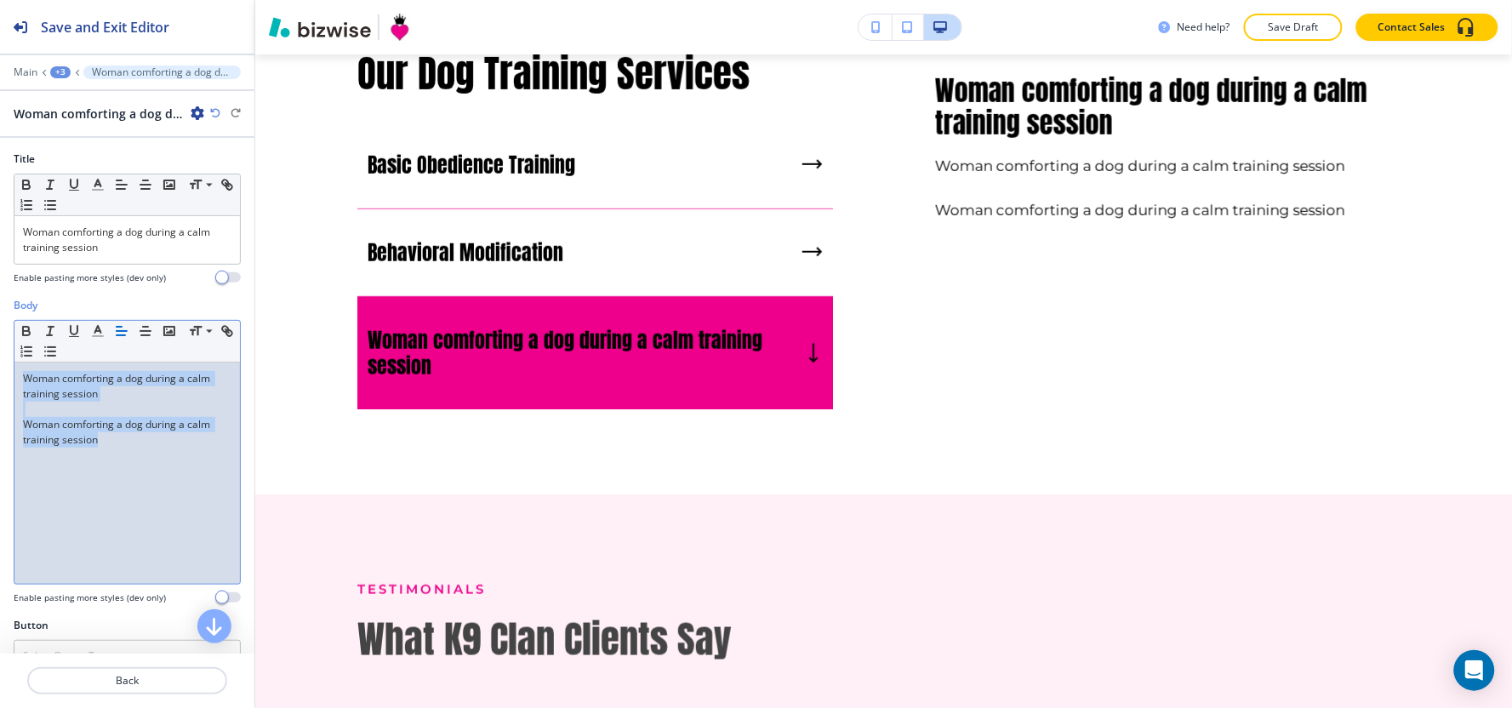
drag, startPoint x: 0, startPoint y: 431, endPoint x: 0, endPoint y: 335, distance: 96.1
click at [0, 335] on div "Body Small Normal Large Huge Woman comforting a dog during a calm training sess…" at bounding box center [127, 458] width 254 height 320
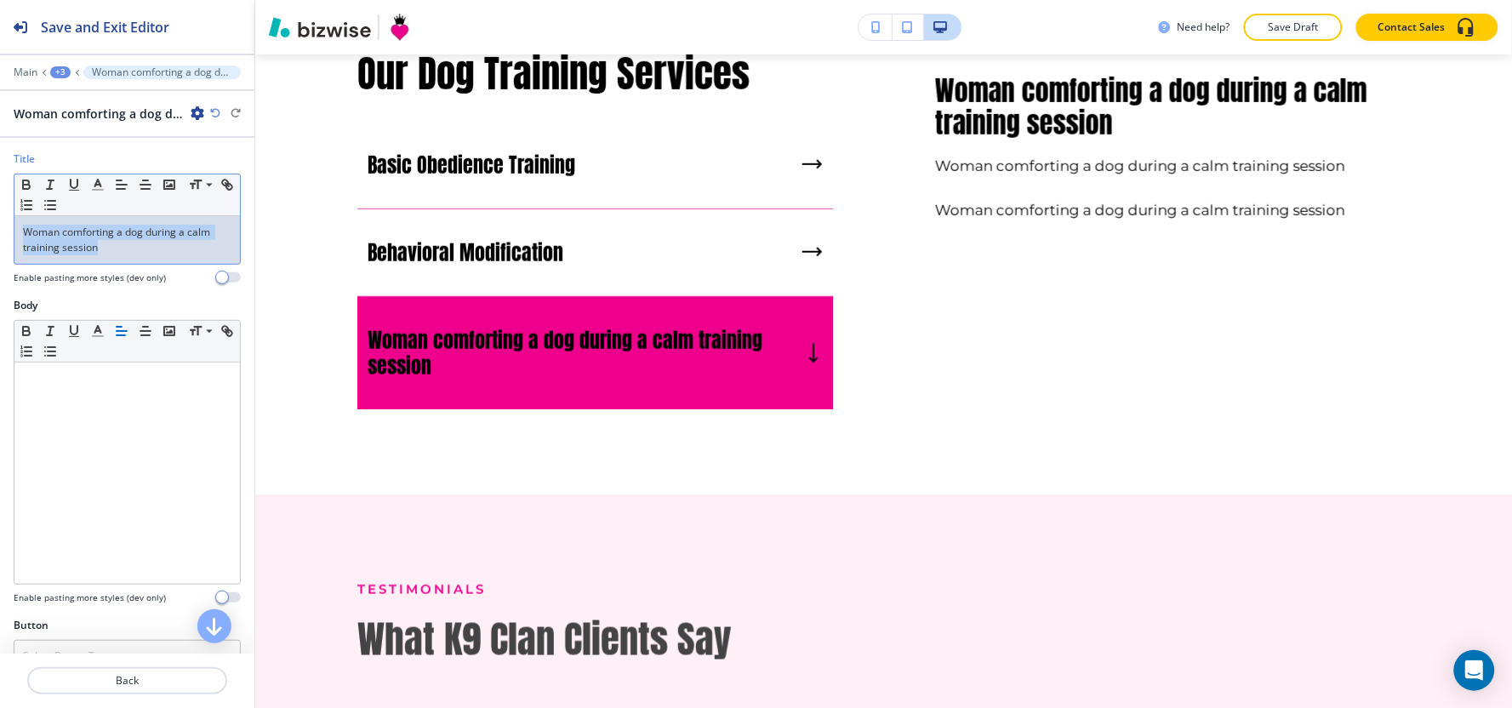
drag, startPoint x: 62, startPoint y: 252, endPoint x: 0, endPoint y: 187, distance: 89.7
click at [0, 187] on div "Title Small Normal Large Huge Woman comforting a dog during a calm training ses…" at bounding box center [127, 224] width 254 height 146
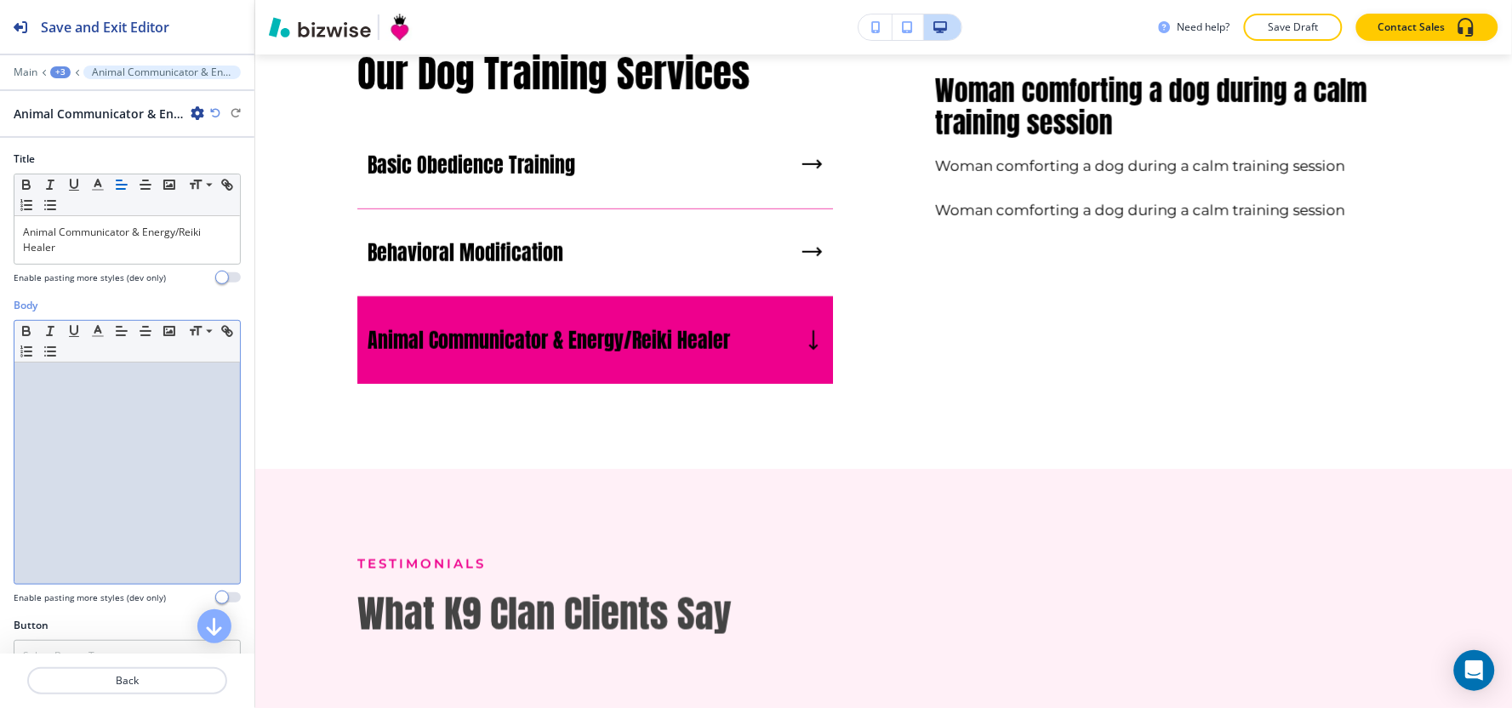
click at [69, 486] on div at bounding box center [126, 472] width 225 height 221
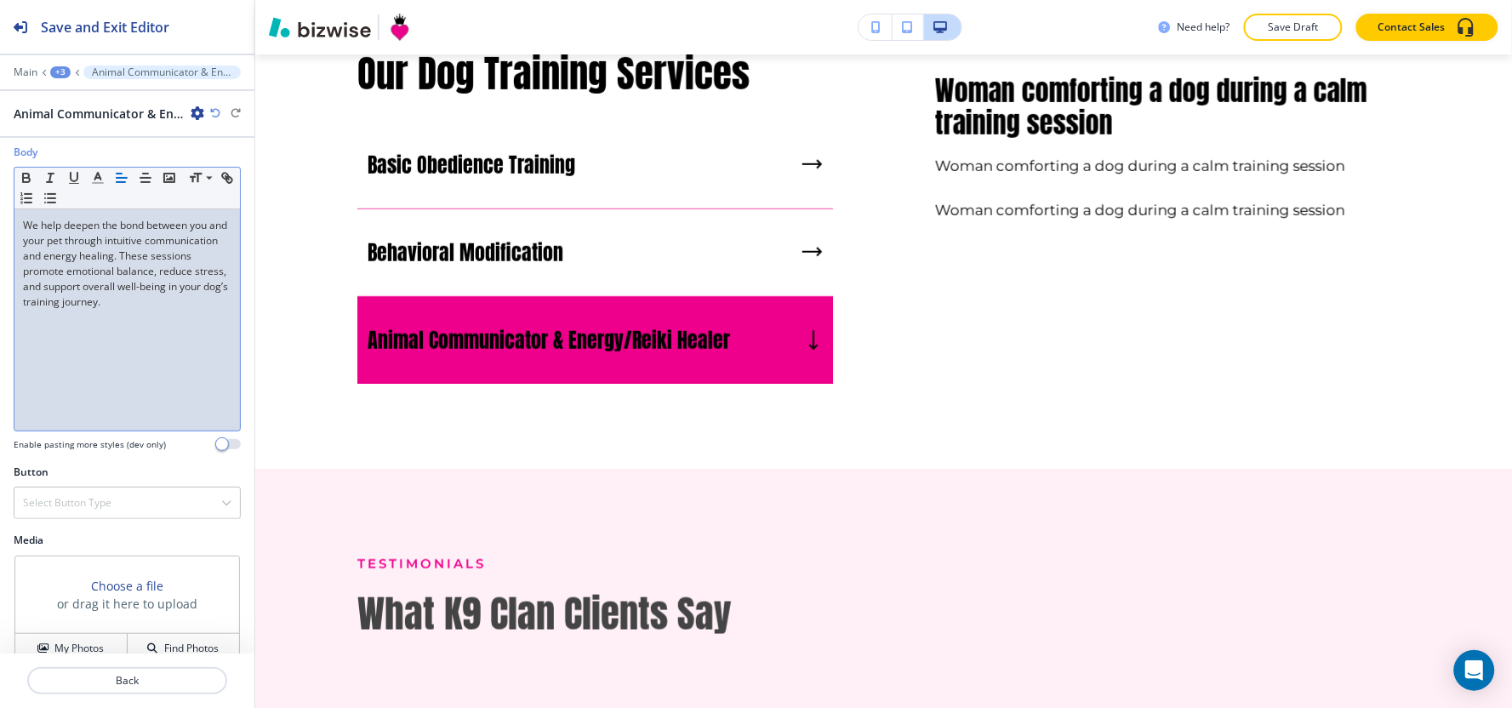
scroll to position [180, 0]
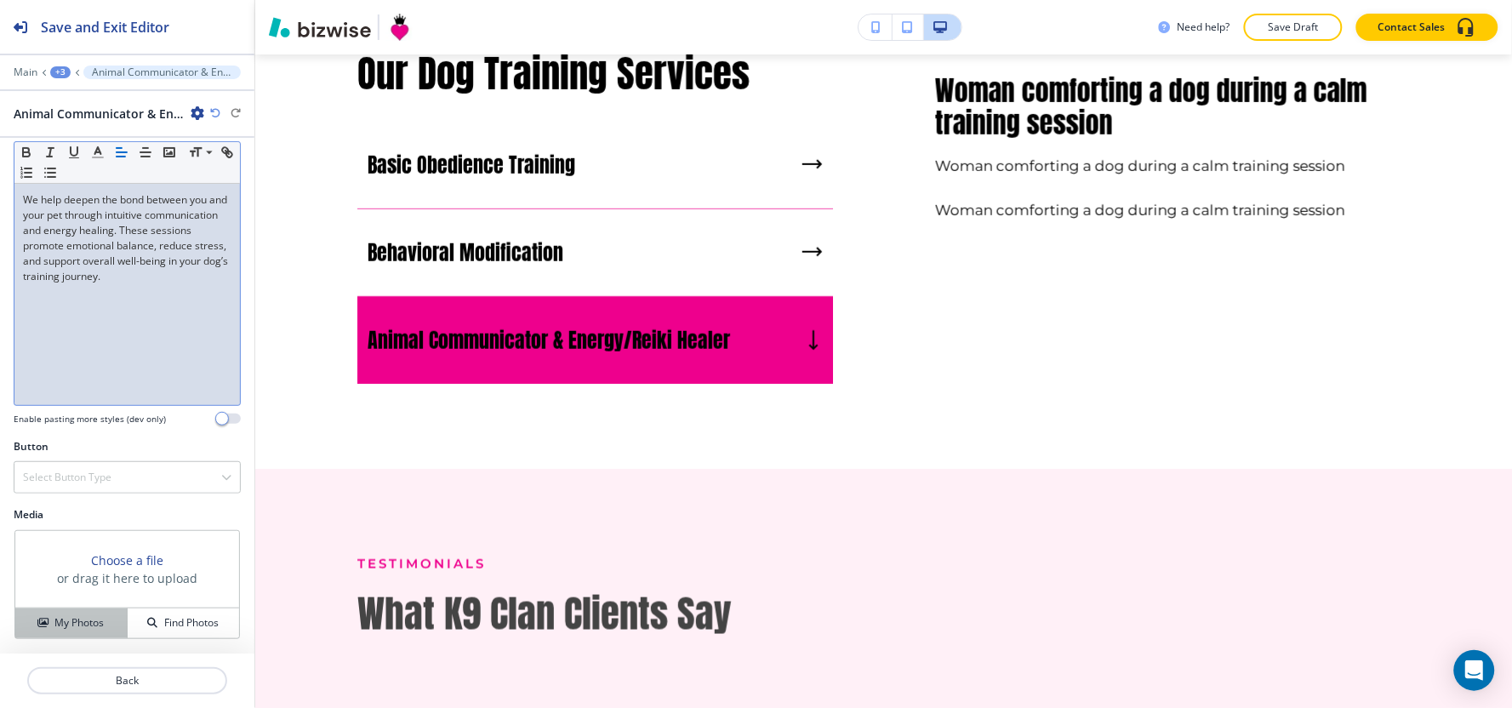
click at [49, 634] on button "My Photos" at bounding box center [71, 623] width 112 height 30
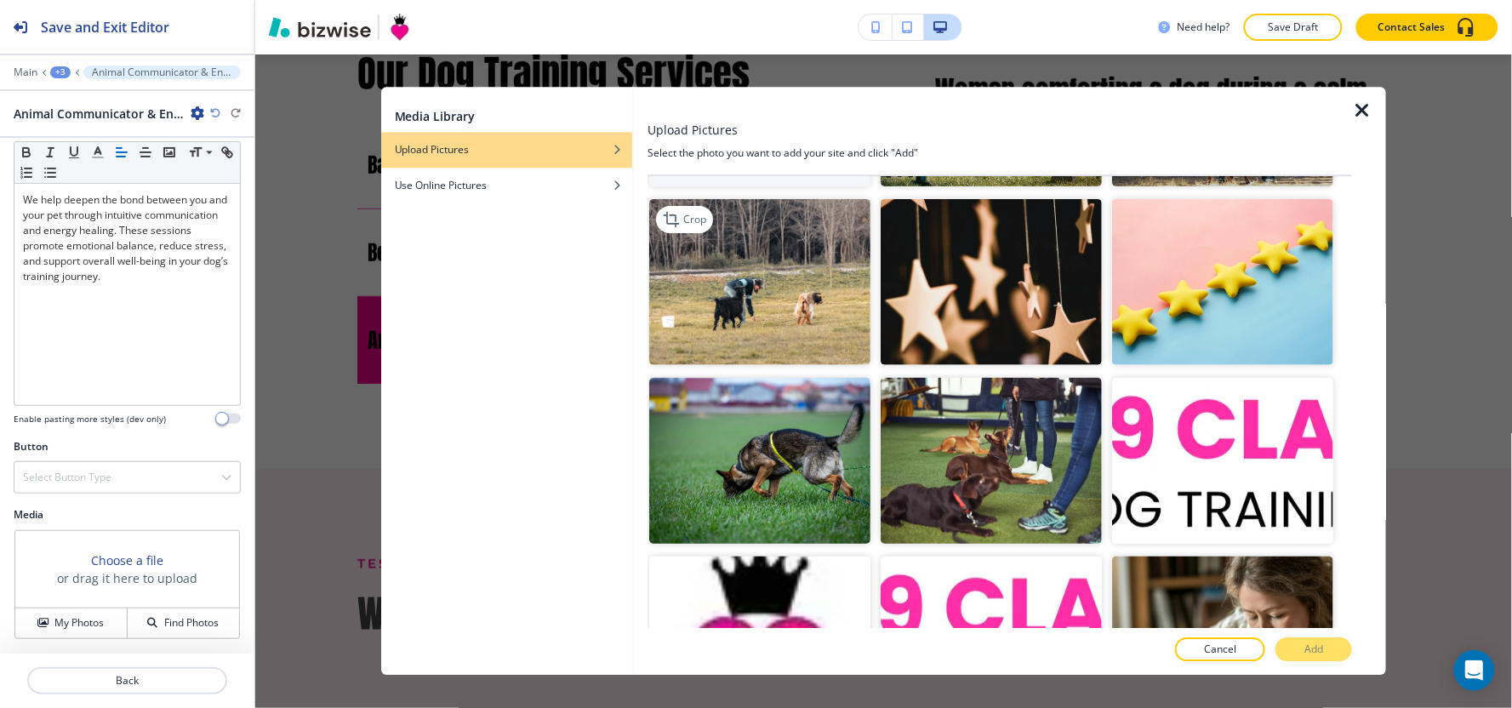
scroll to position [472, 0]
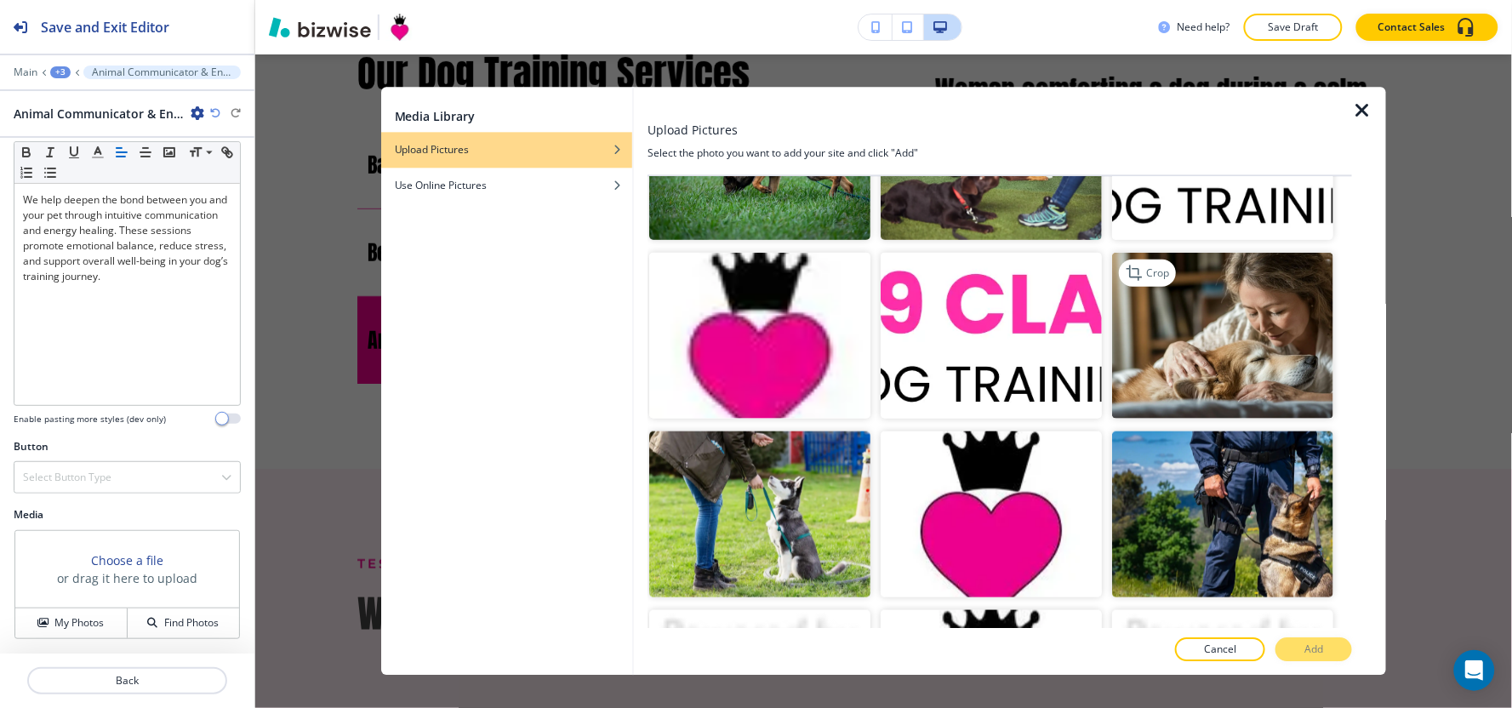
click at [1269, 299] on img "button" at bounding box center [1222, 335] width 221 height 166
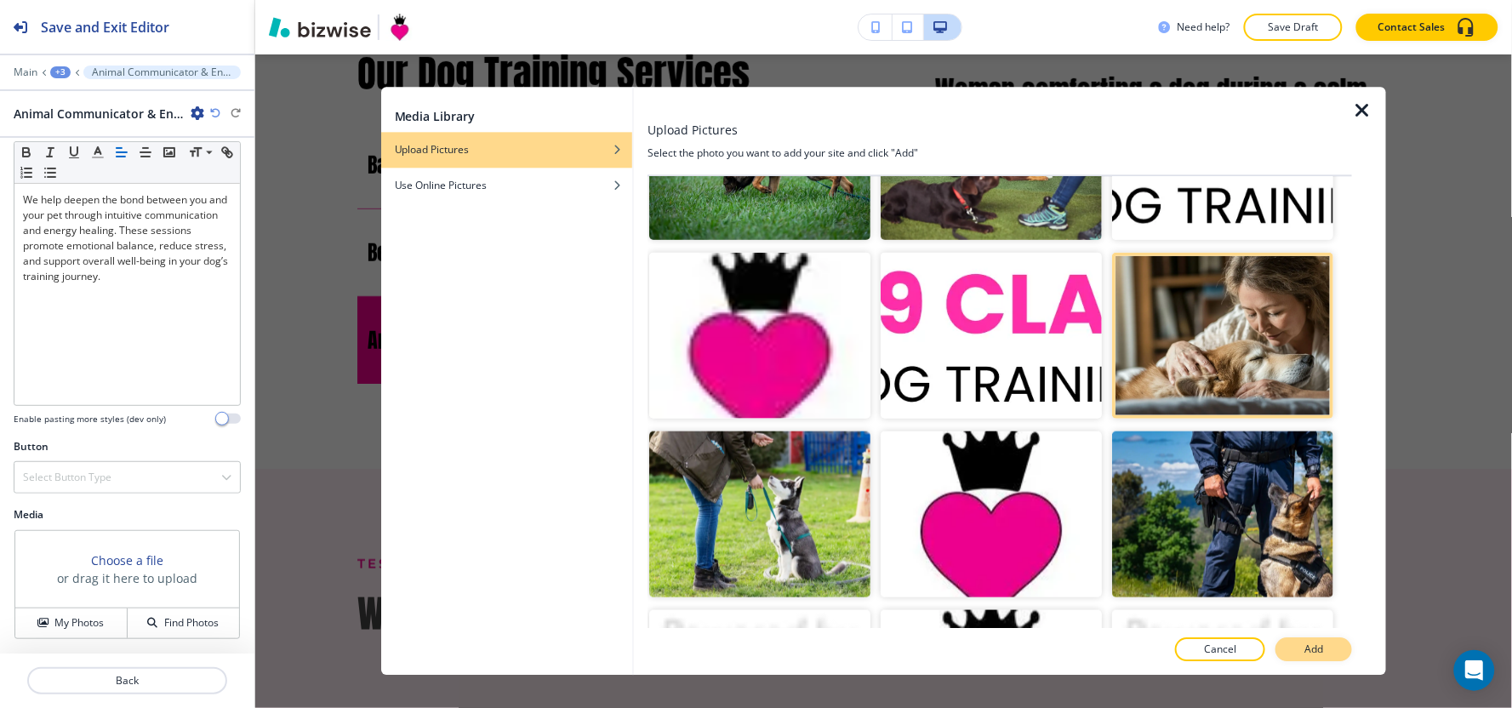
click at [1311, 645] on p "Add" at bounding box center [1313, 649] width 19 height 15
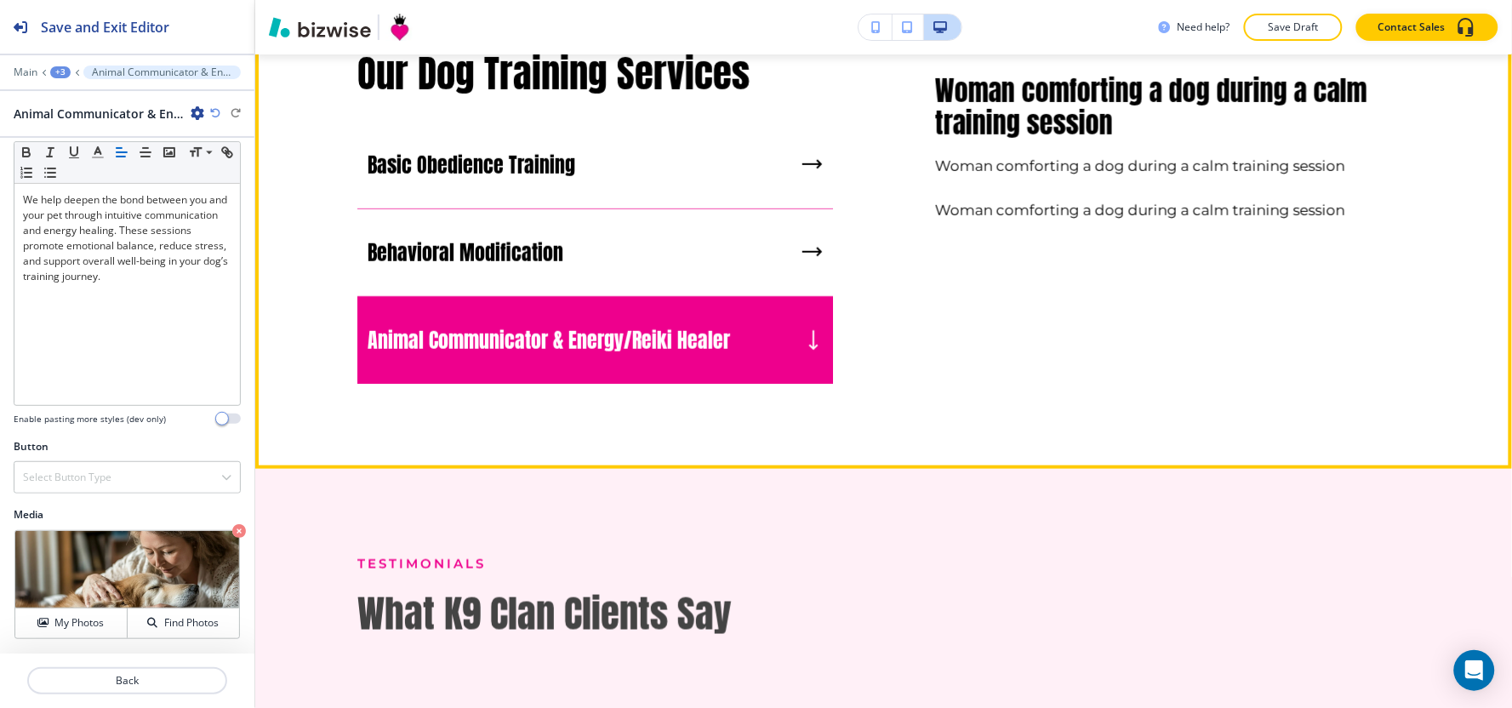
drag, startPoint x: 710, startPoint y: 387, endPoint x: 704, endPoint y: 369, distance: 18.8
click at [709, 353] on p "Animal Communicator & Energy/Reiki Healer" at bounding box center [549, 341] width 362 height 26
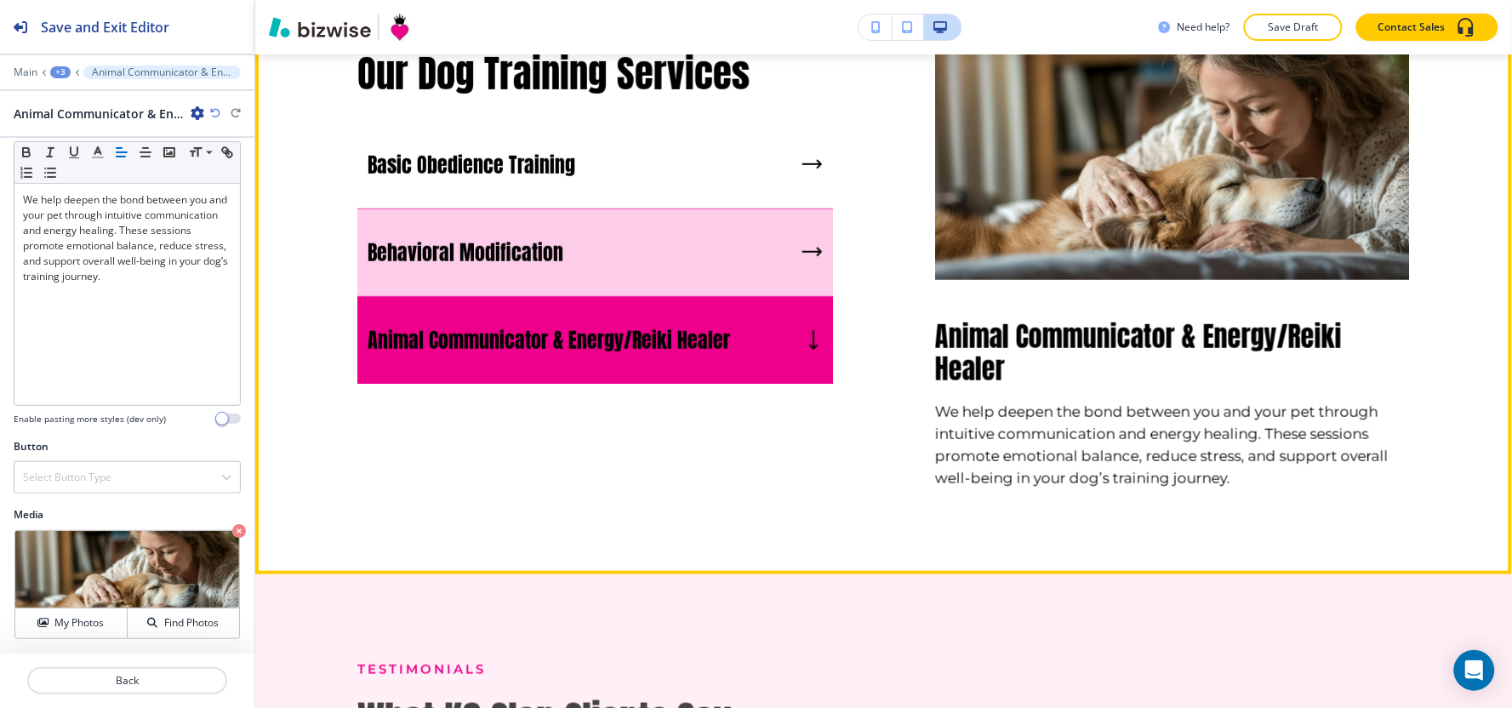
click at [687, 297] on div "Behavioral Modification" at bounding box center [595, 253] width 476 height 88
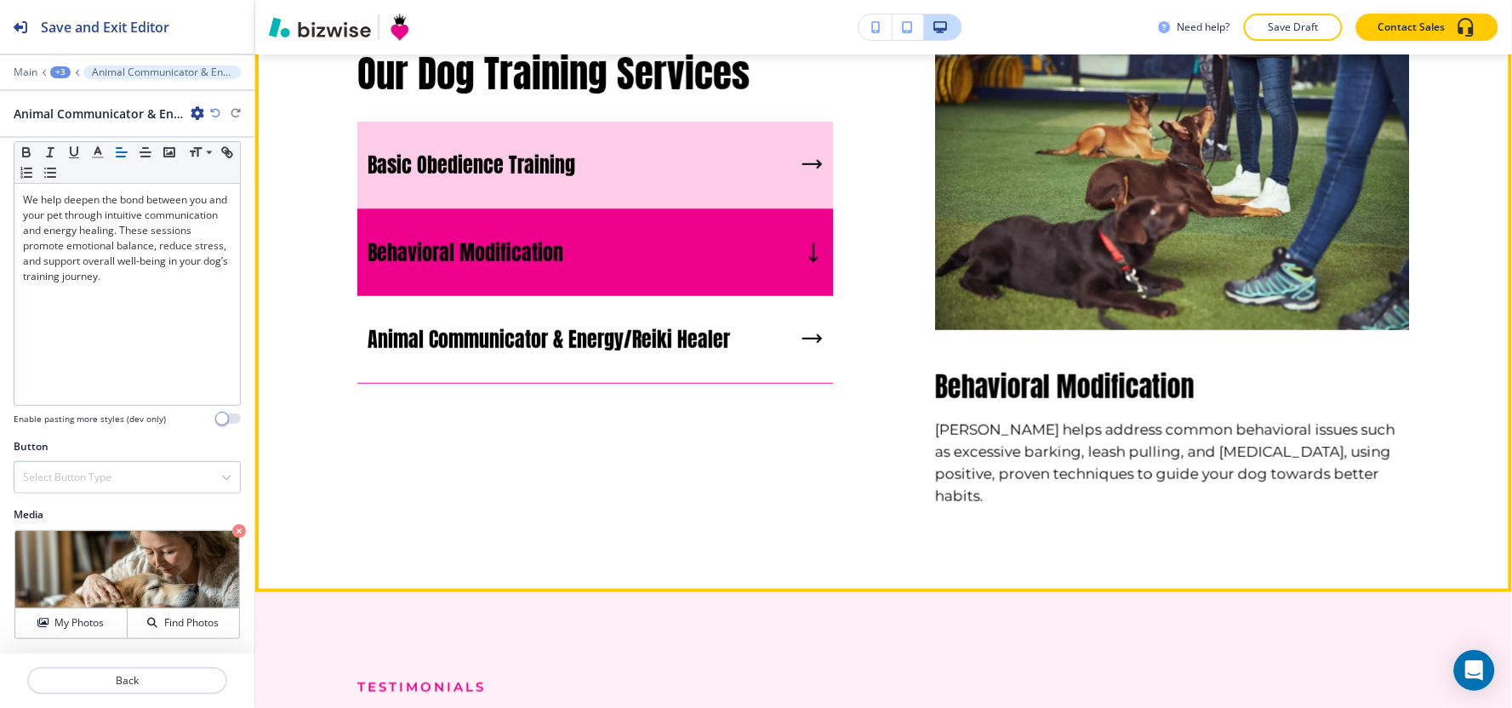
click at [695, 209] on div "Basic Obedience Training" at bounding box center [595, 166] width 476 height 88
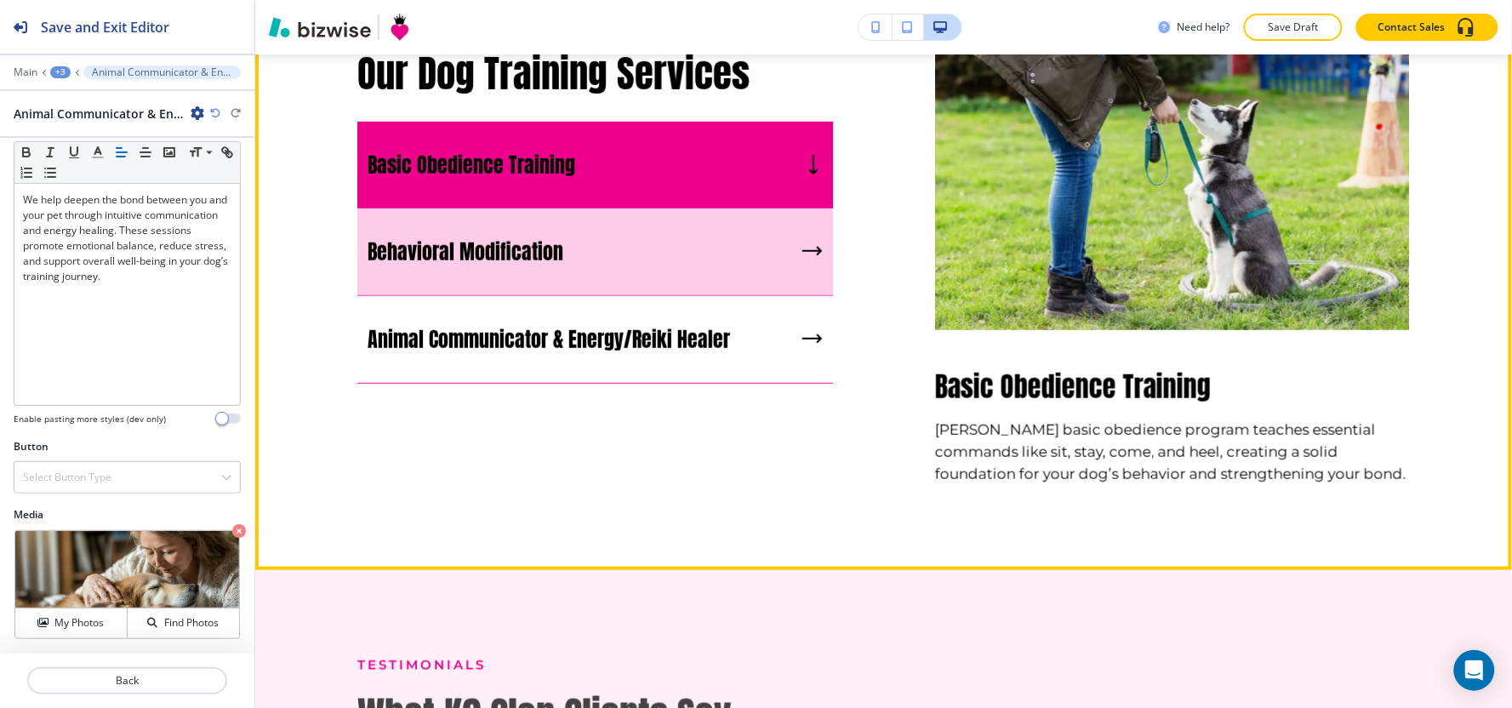
click at [682, 296] on div "Behavioral Modification" at bounding box center [595, 252] width 476 height 88
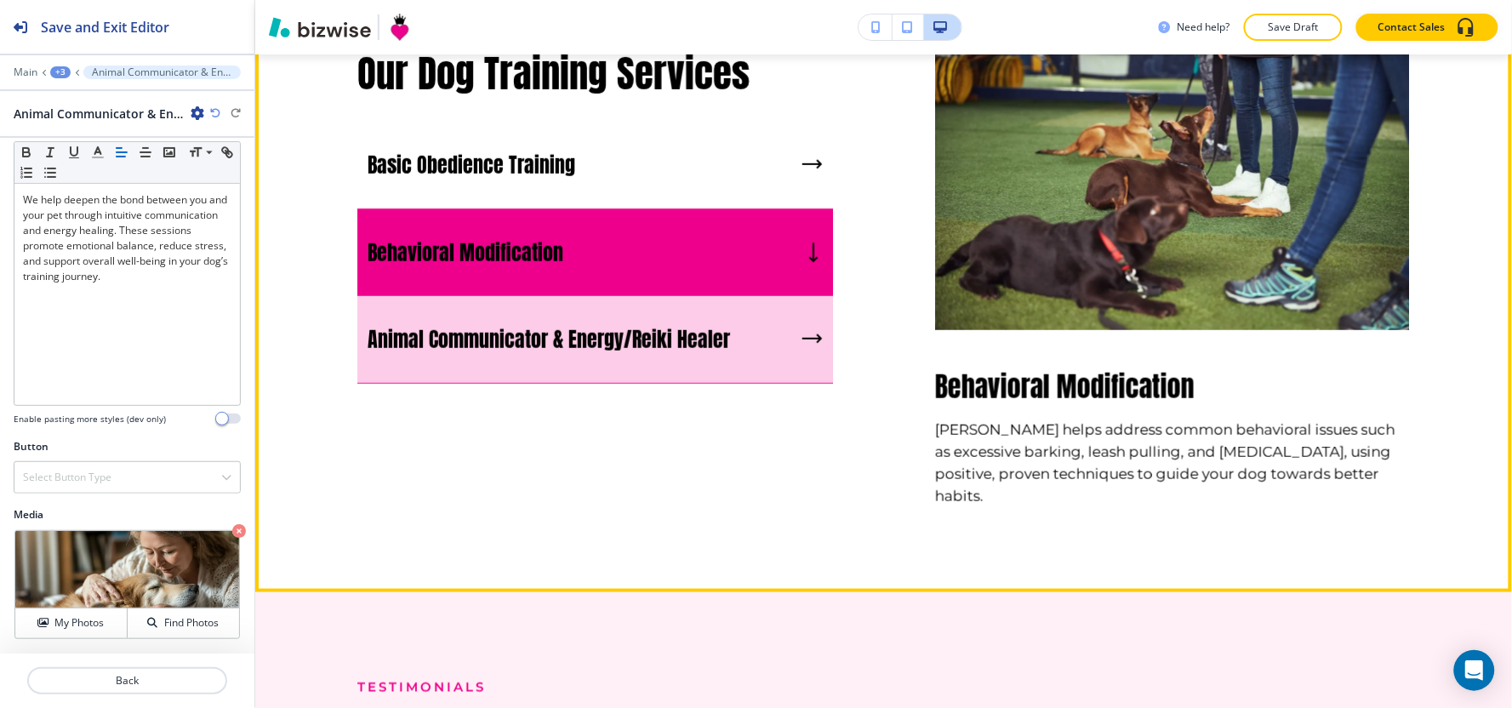
click at [679, 384] on div "Animal Communicator & Energy/Reiki Healer" at bounding box center [595, 340] width 476 height 88
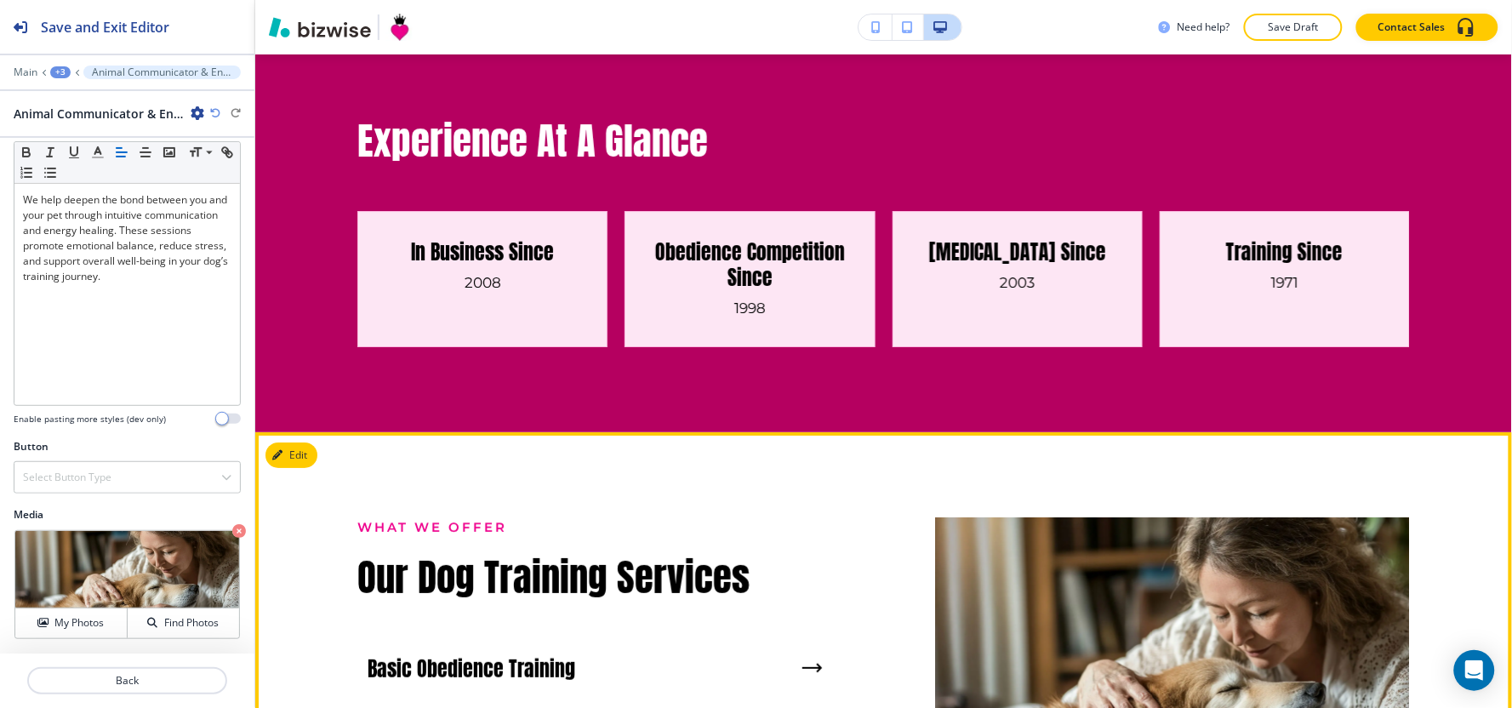
scroll to position [1588, 0]
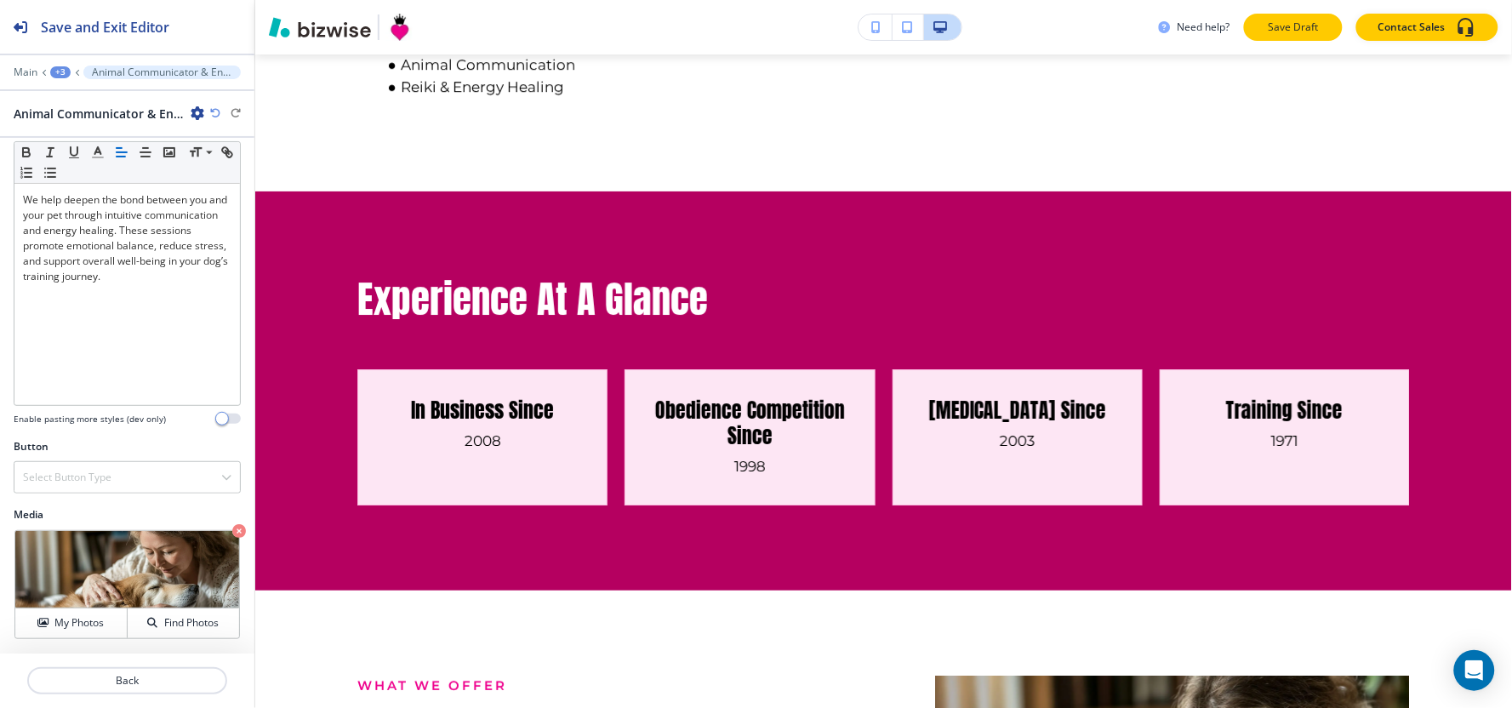
click at [1320, 30] on p "Save Draft" at bounding box center [1293, 27] width 54 height 15
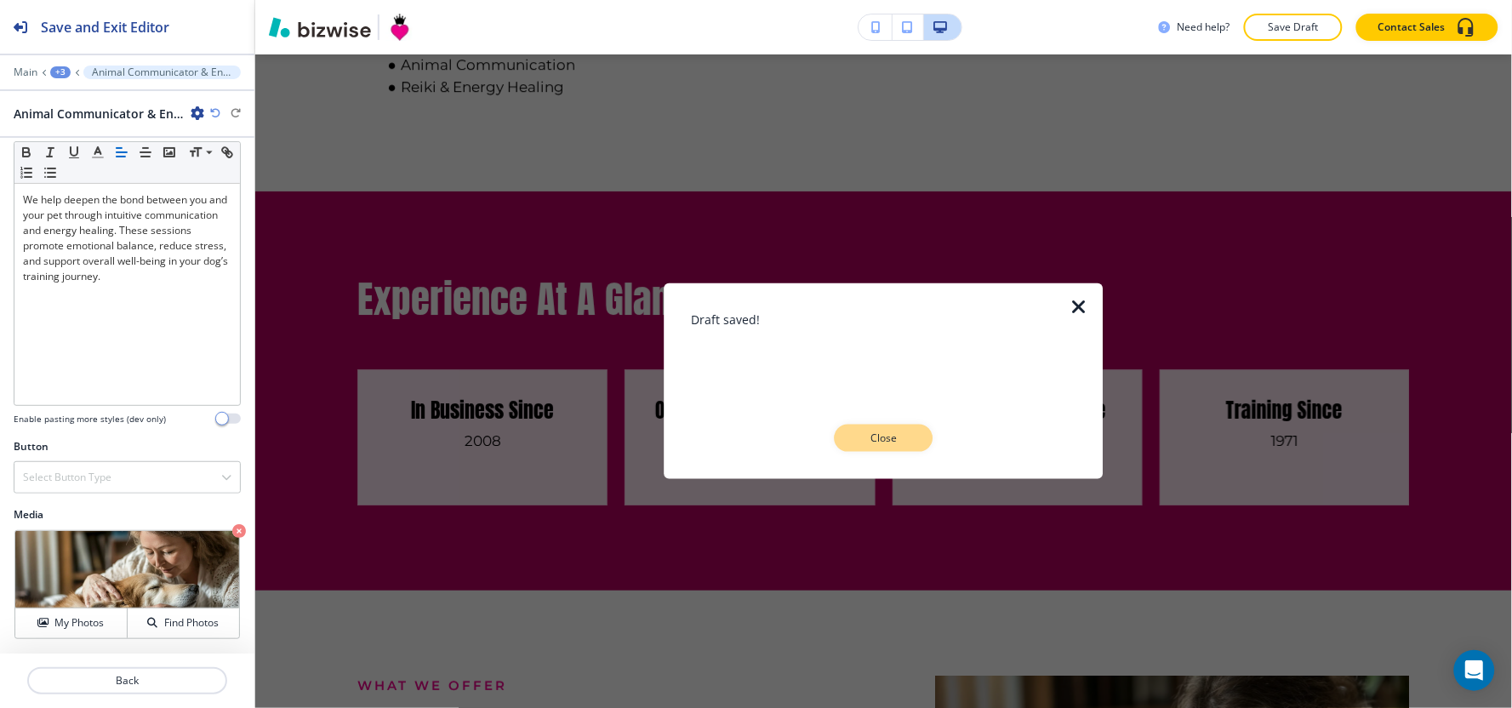
click at [880, 439] on p "Close" at bounding box center [884, 438] width 54 height 15
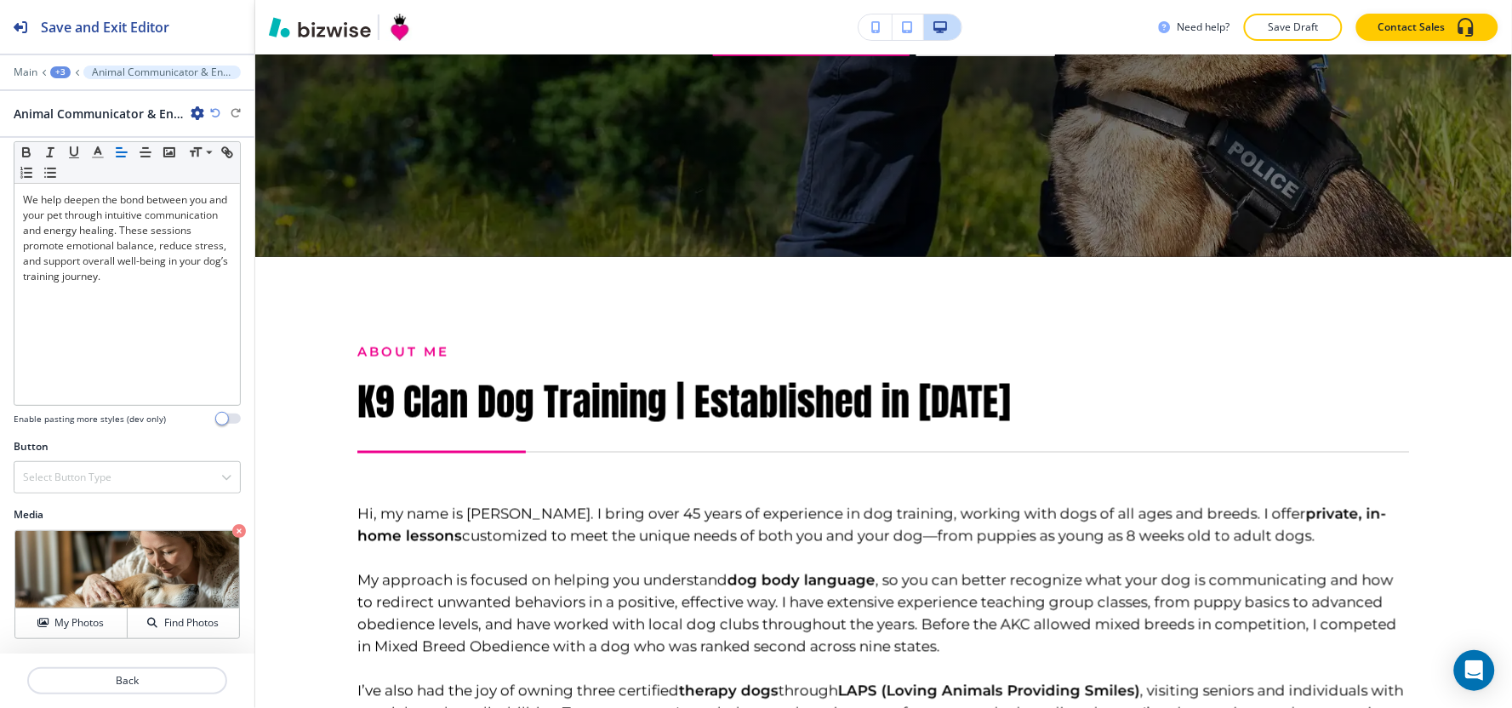
scroll to position [0, 0]
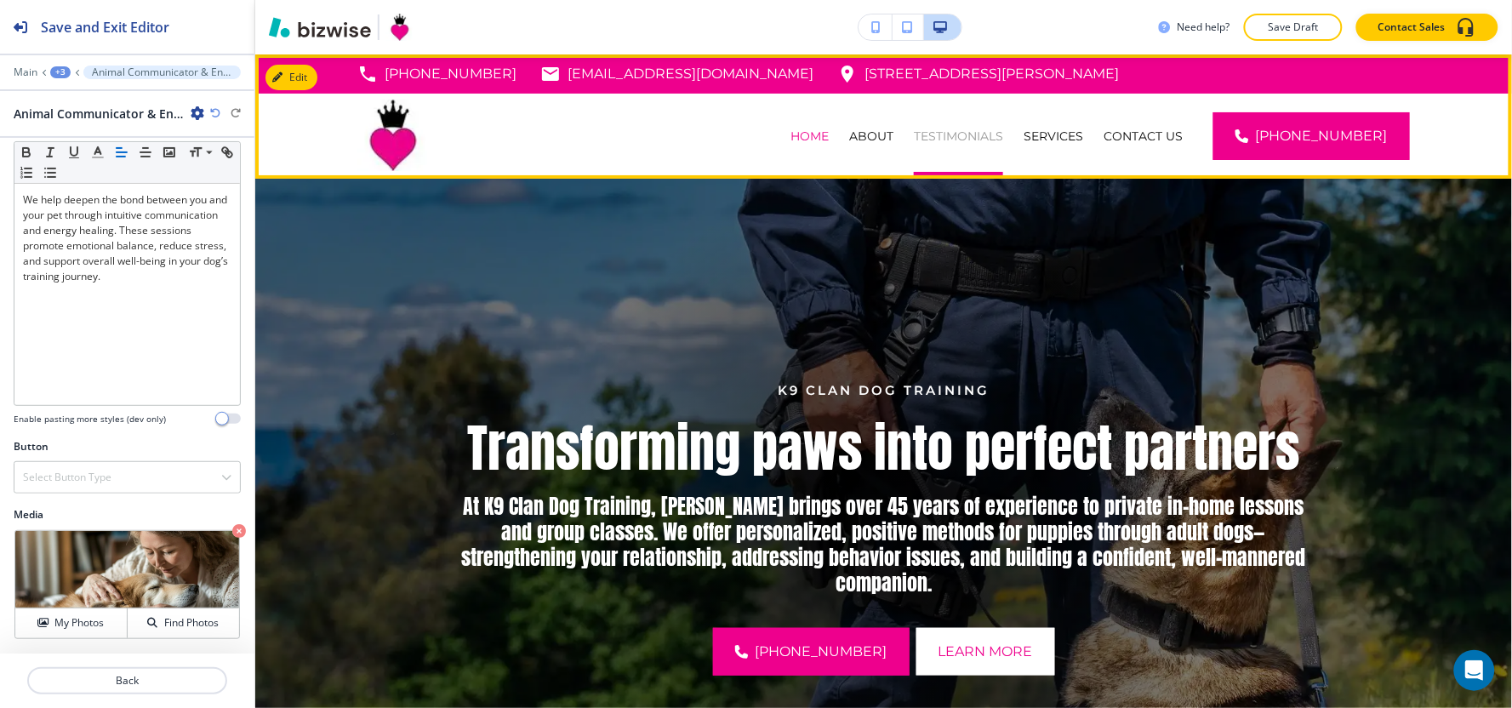
click at [987, 134] on p "TESTIMONIALS" at bounding box center [958, 136] width 89 height 17
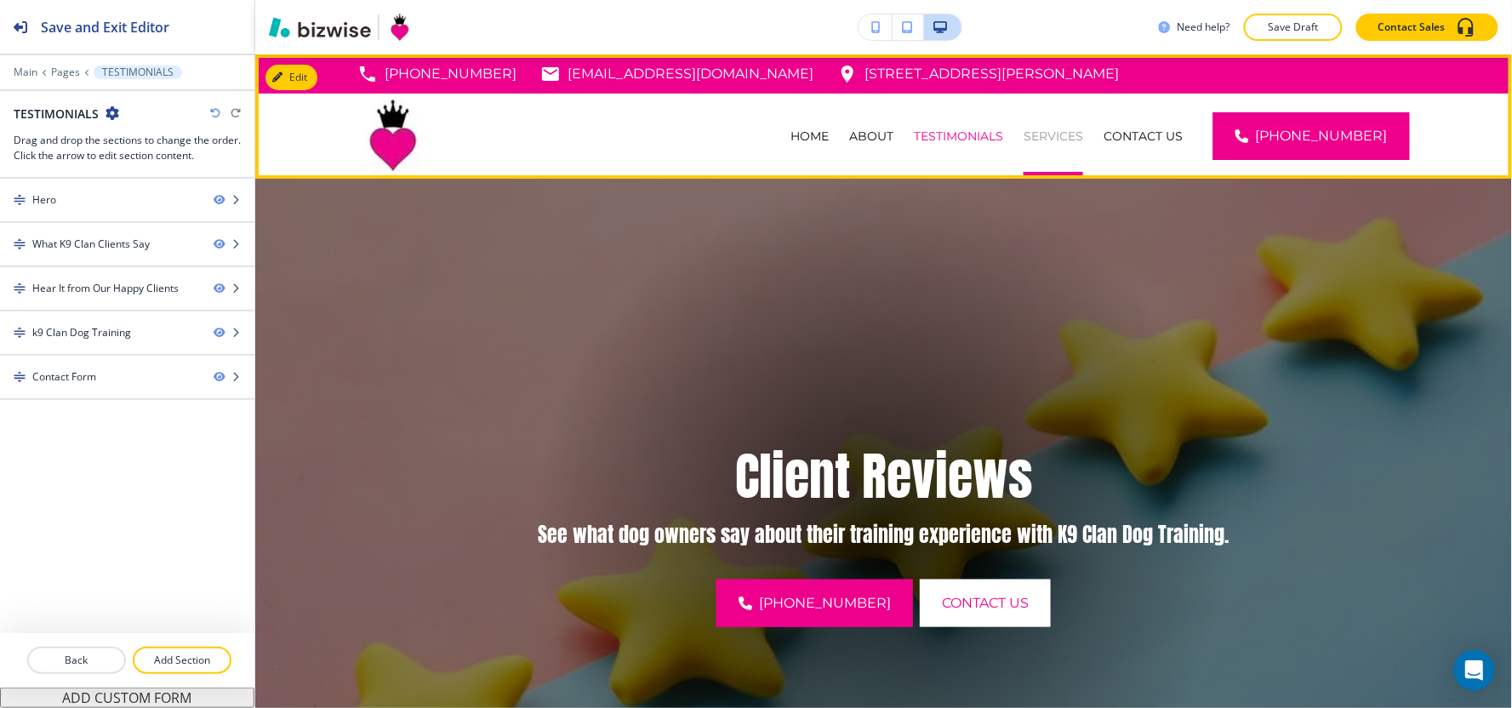
click at [1078, 128] on p "SERVICES" at bounding box center [1054, 136] width 60 height 17
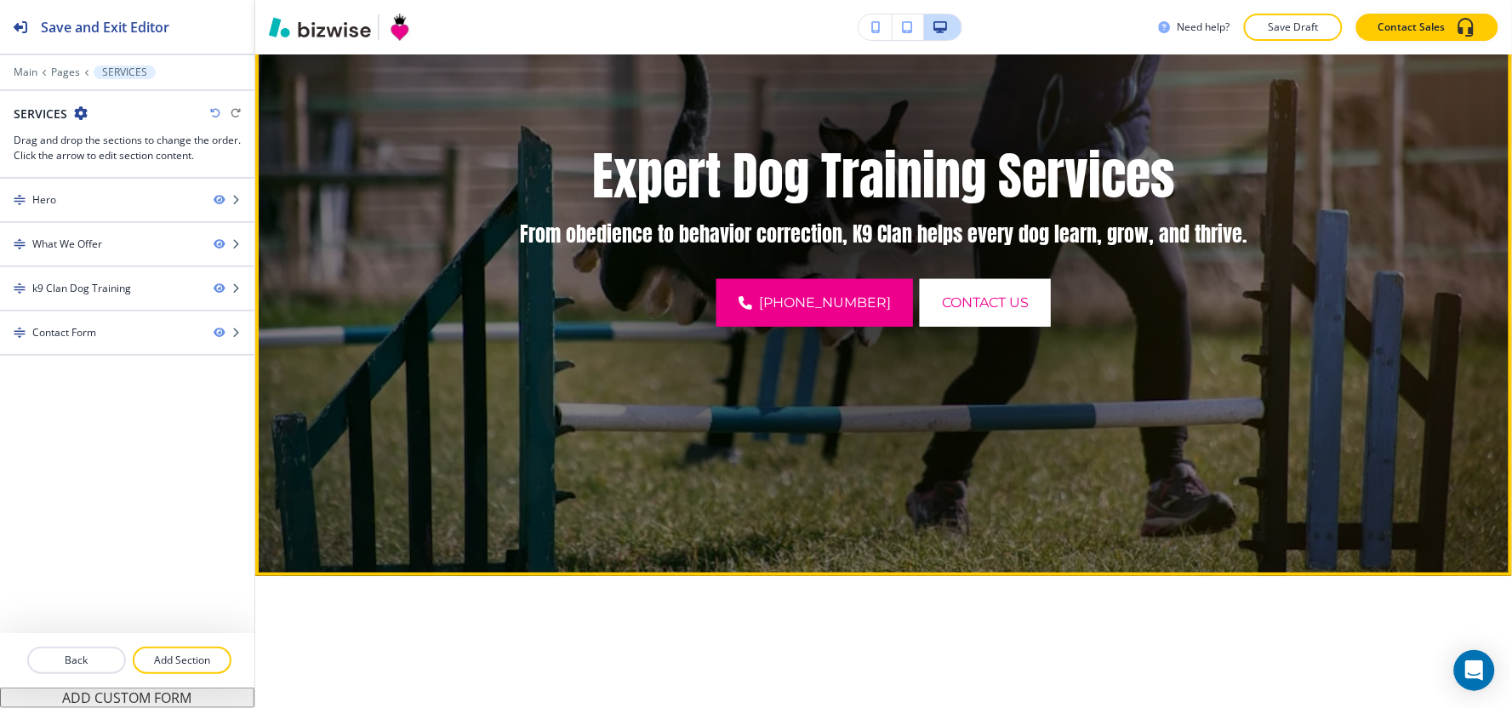
scroll to position [661, 0]
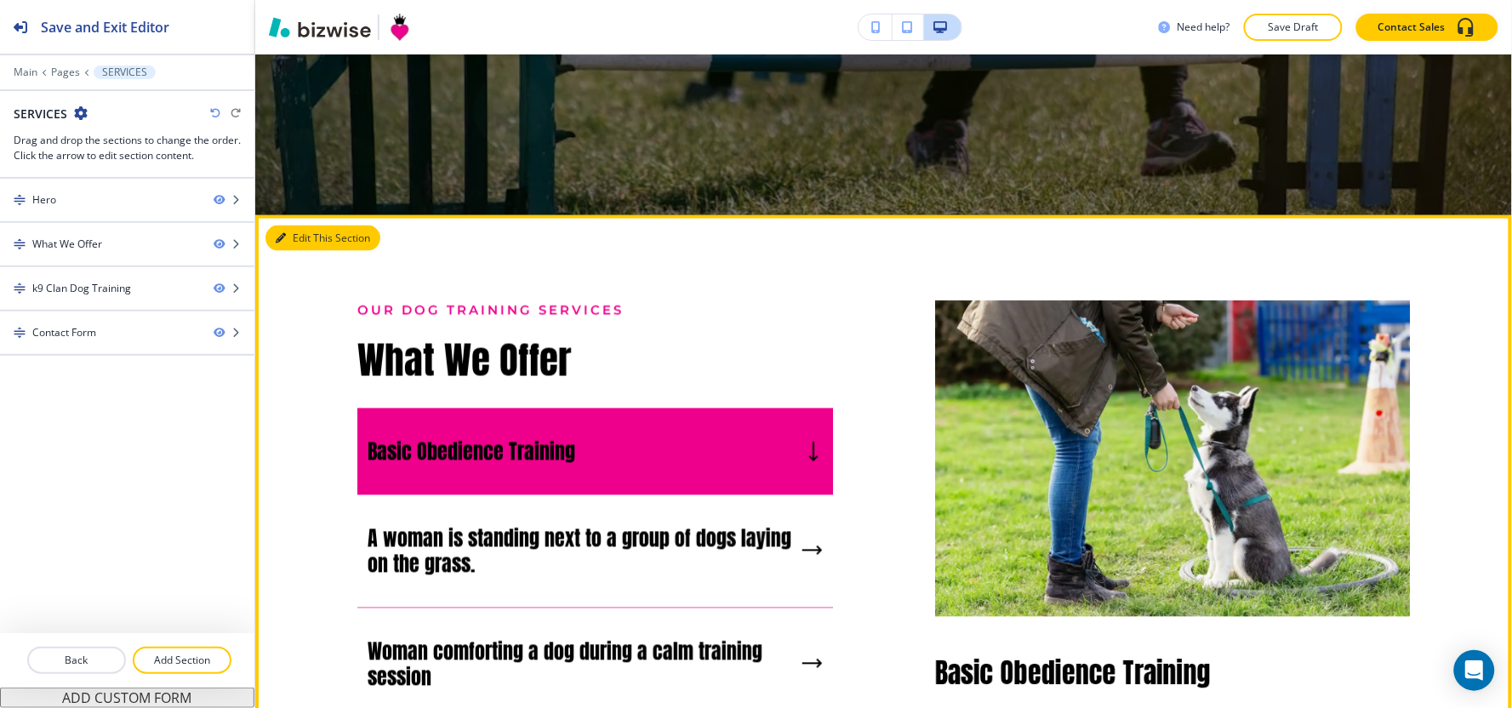
click at [285, 237] on icon "button" at bounding box center [281, 238] width 10 height 10
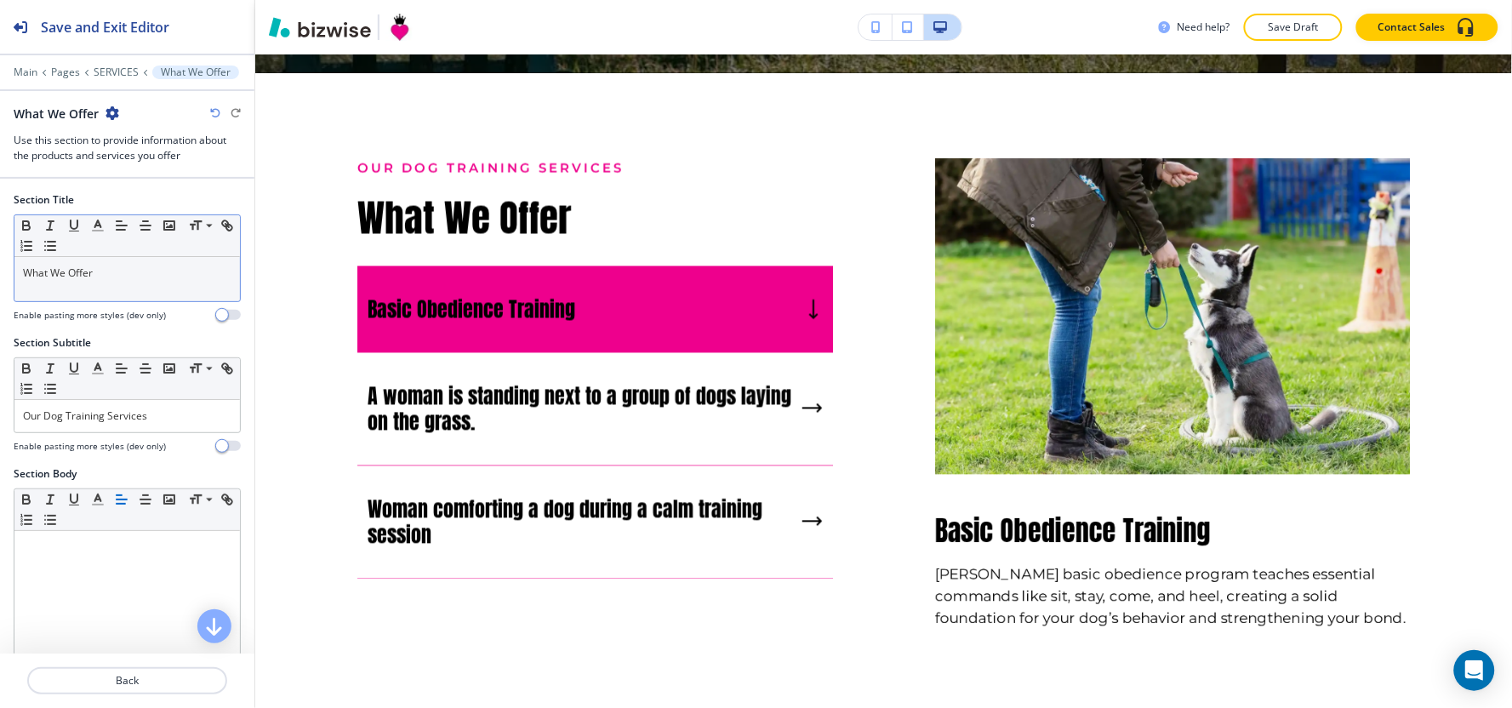
scroll to position [821, 0]
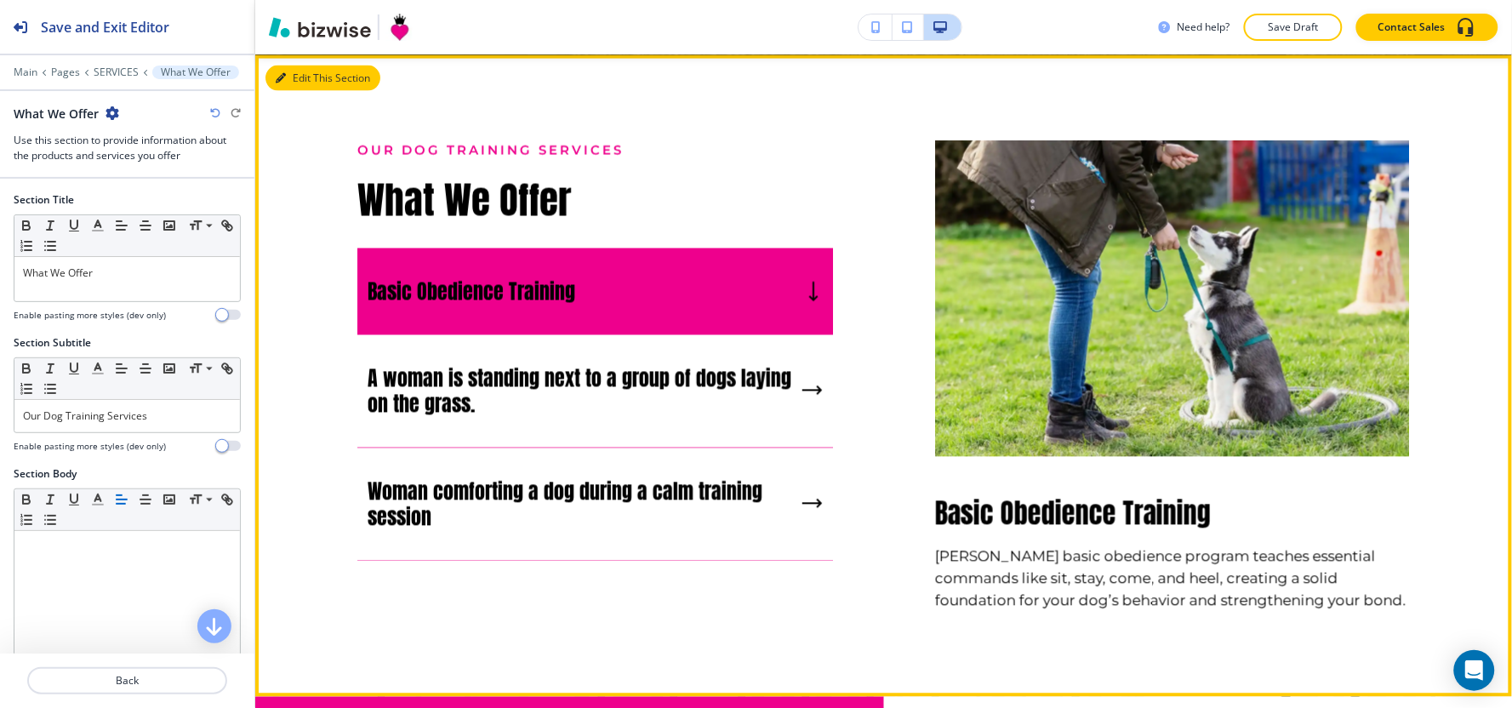
click at [311, 78] on button "Edit This Section" at bounding box center [322, 79] width 115 height 26
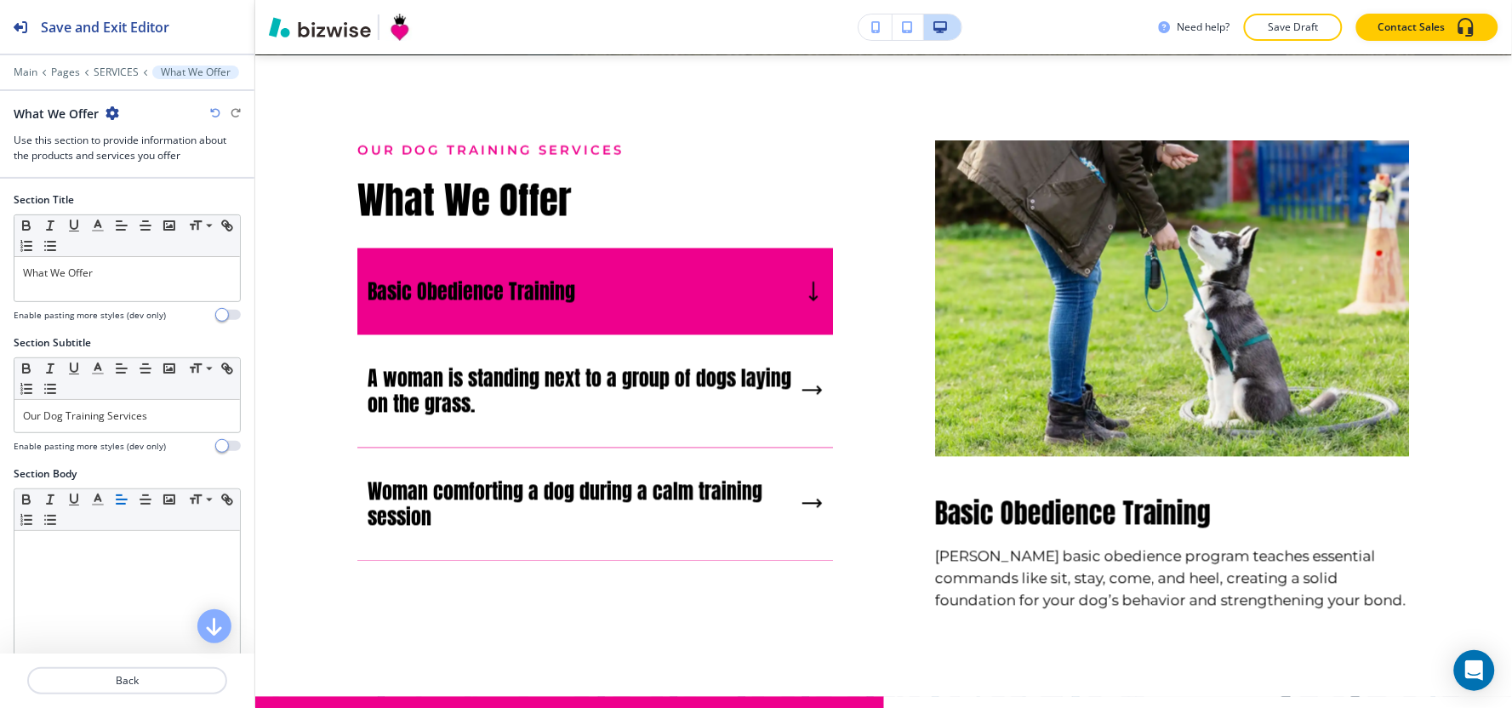
click at [111, 114] on icon "button" at bounding box center [113, 113] width 14 height 14
click at [140, 208] on p "Delete Section" at bounding box center [159, 202] width 87 height 15
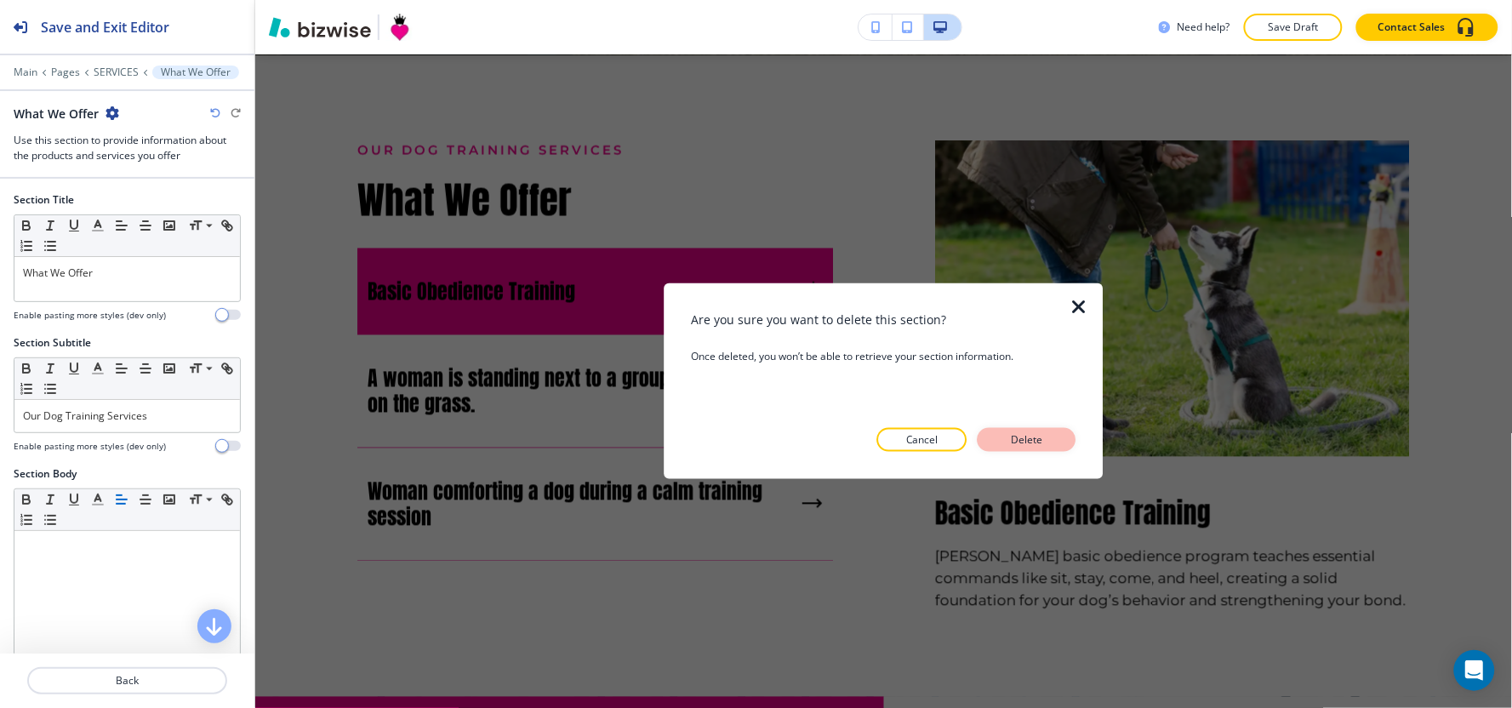
click at [1013, 435] on p "Delete" at bounding box center [1027, 439] width 41 height 15
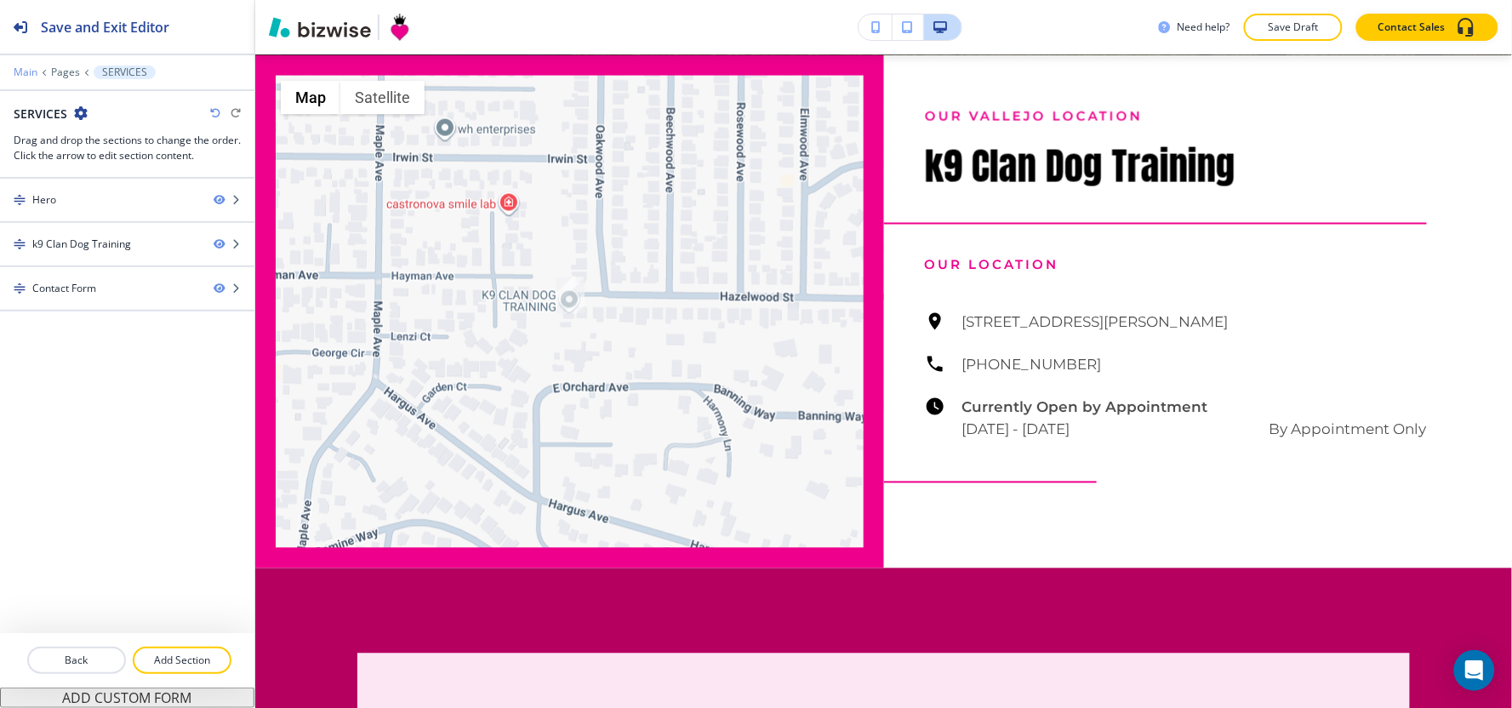
click at [22, 77] on p "Main" at bounding box center [26, 72] width 24 height 12
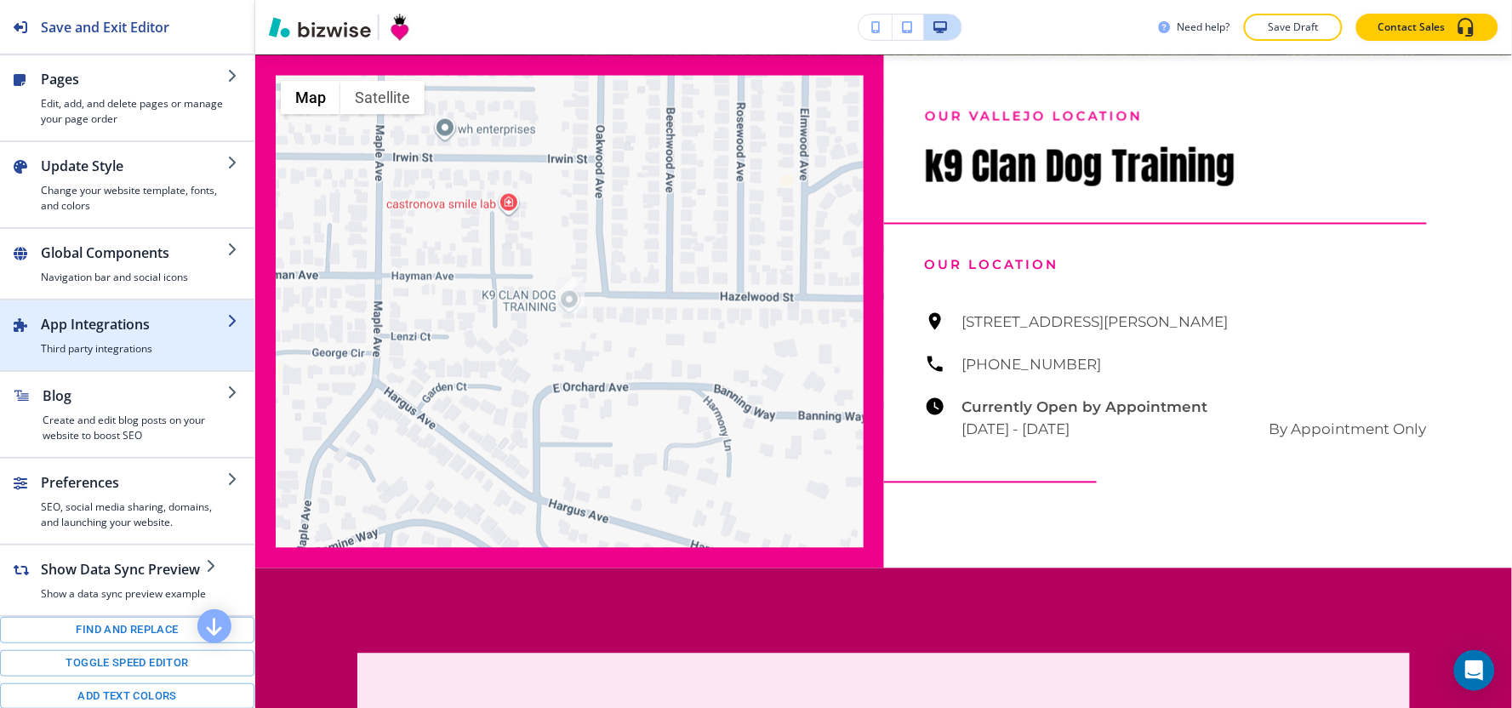
scroll to position [189, 0]
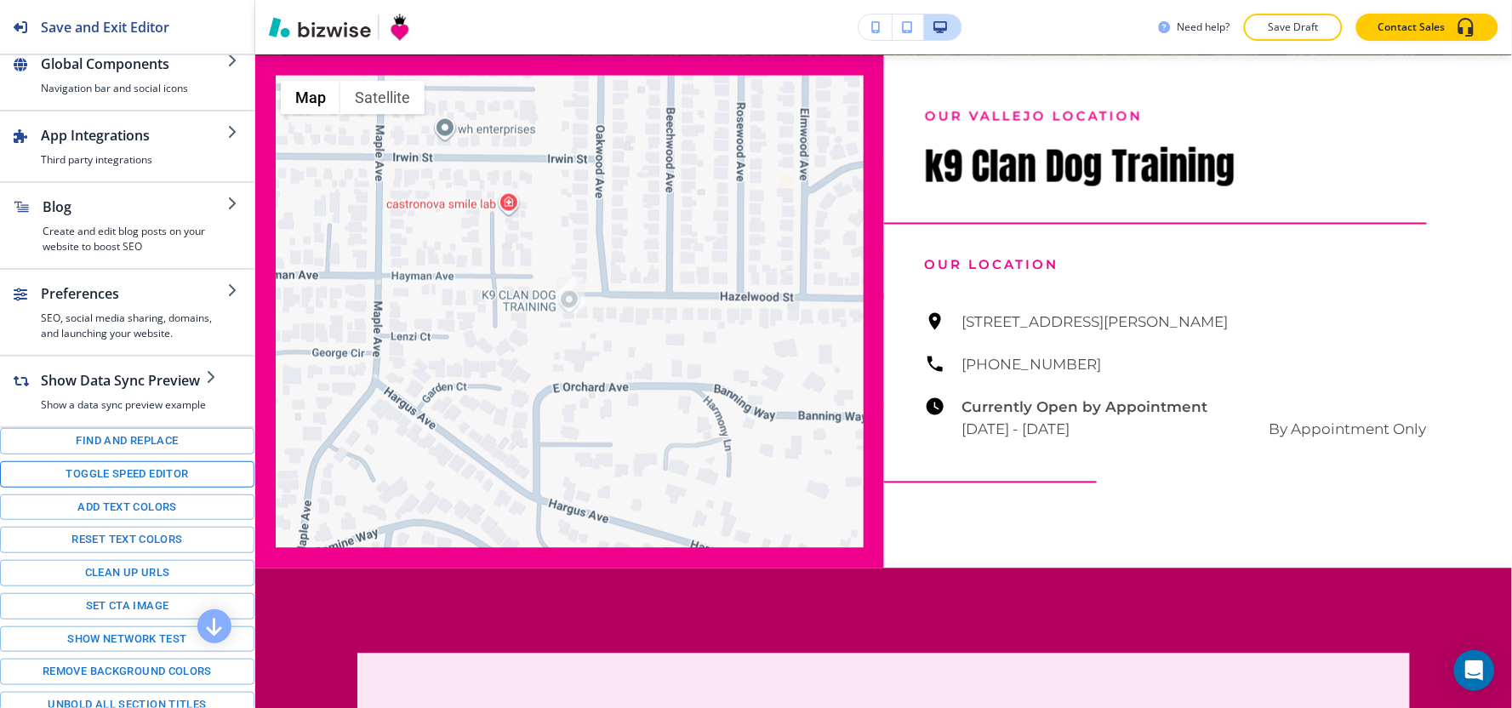
click at [123, 483] on button "Toggle speed editor" at bounding box center [127, 474] width 254 height 26
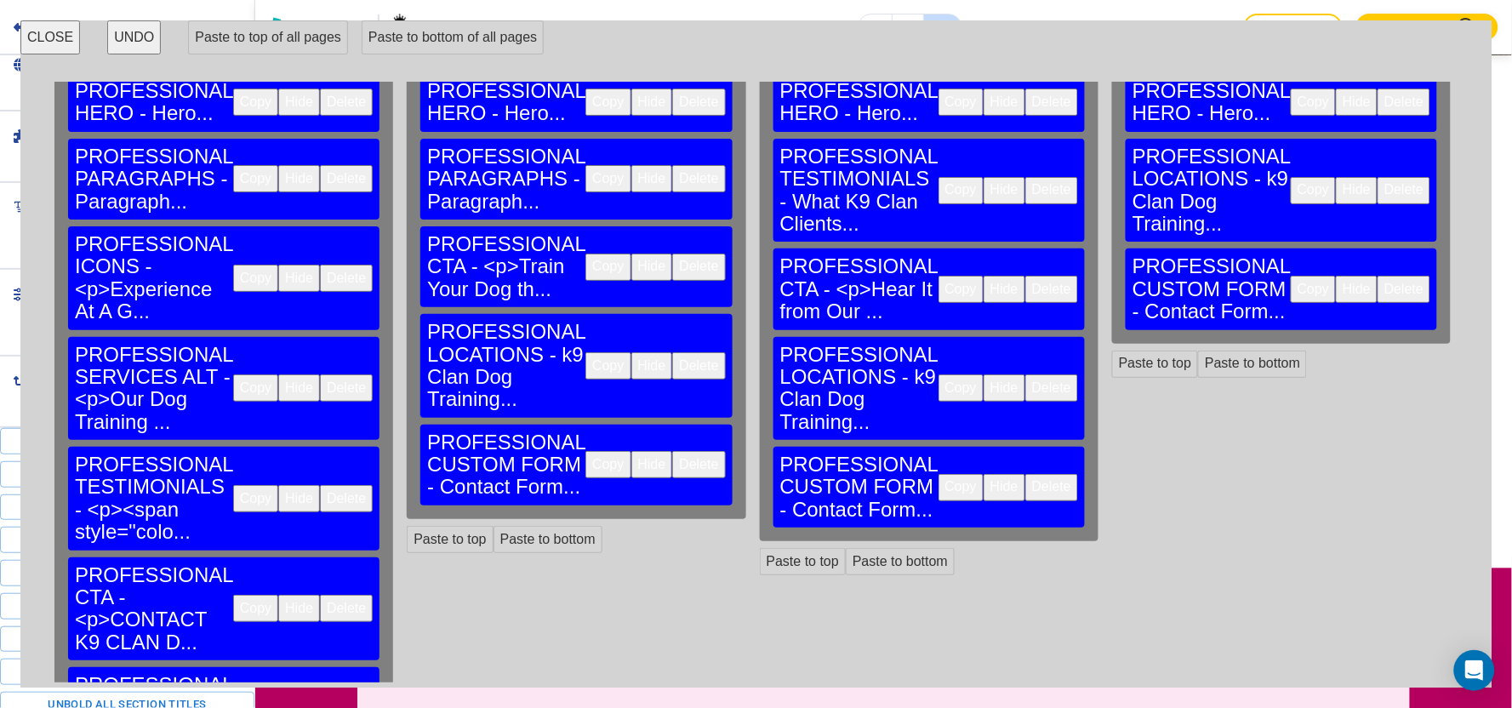
scroll to position [19, 0]
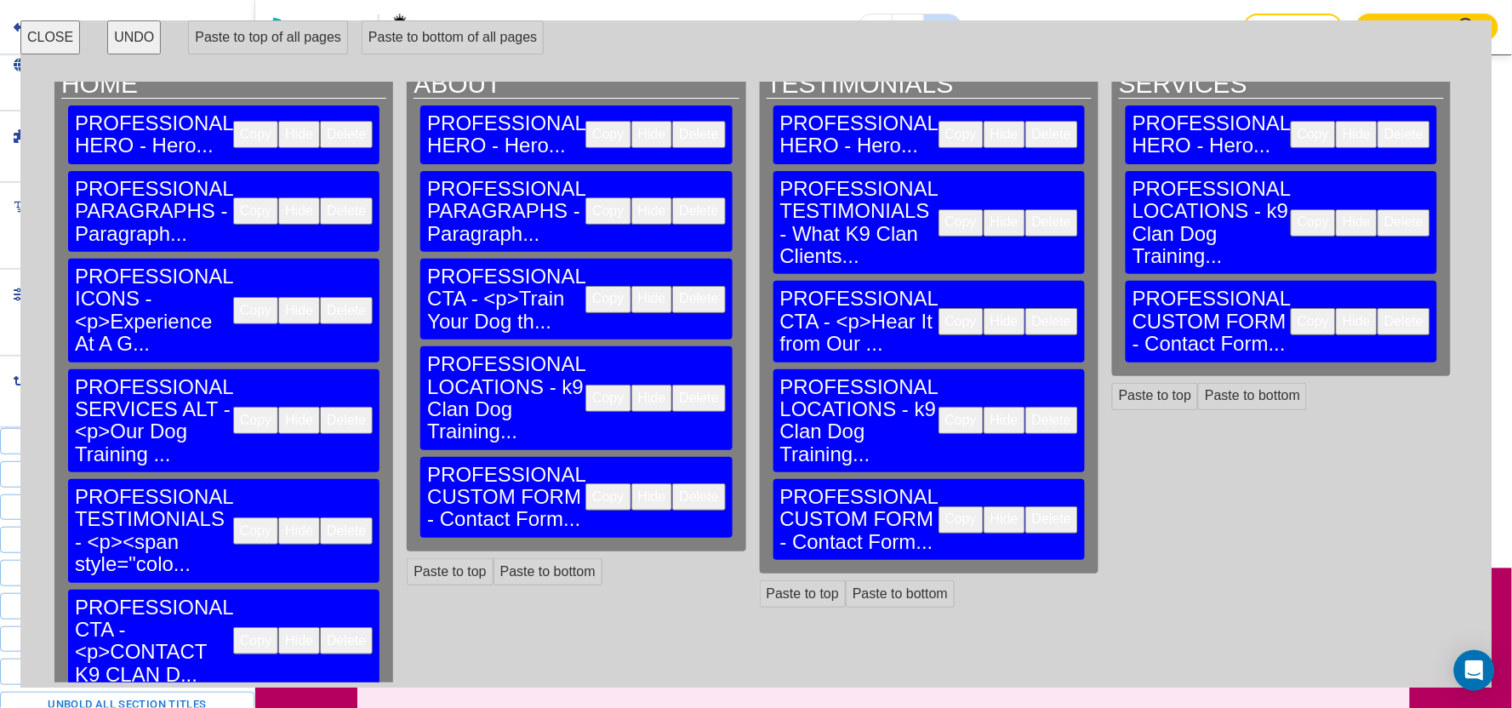
click at [233, 407] on button "Copy" at bounding box center [255, 420] width 45 height 27
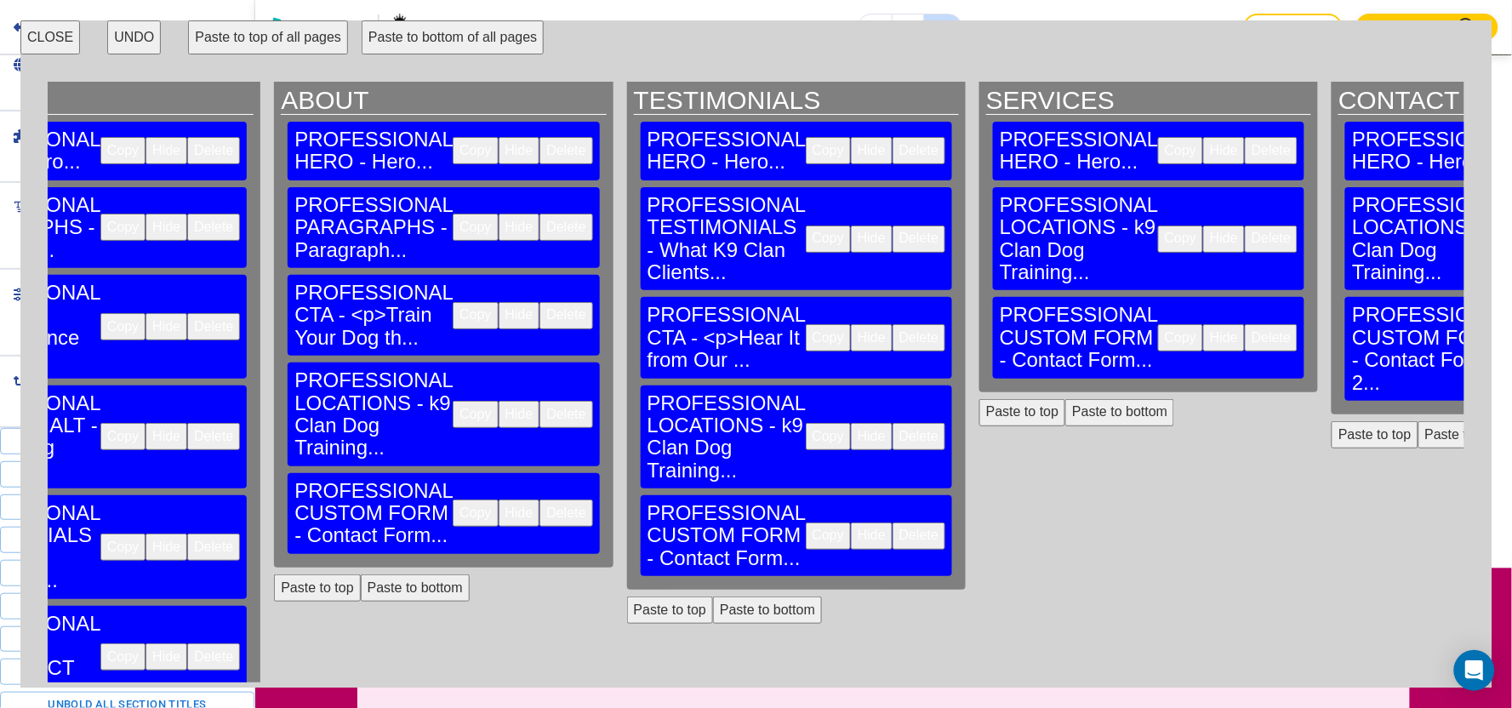
scroll to position [0, 133]
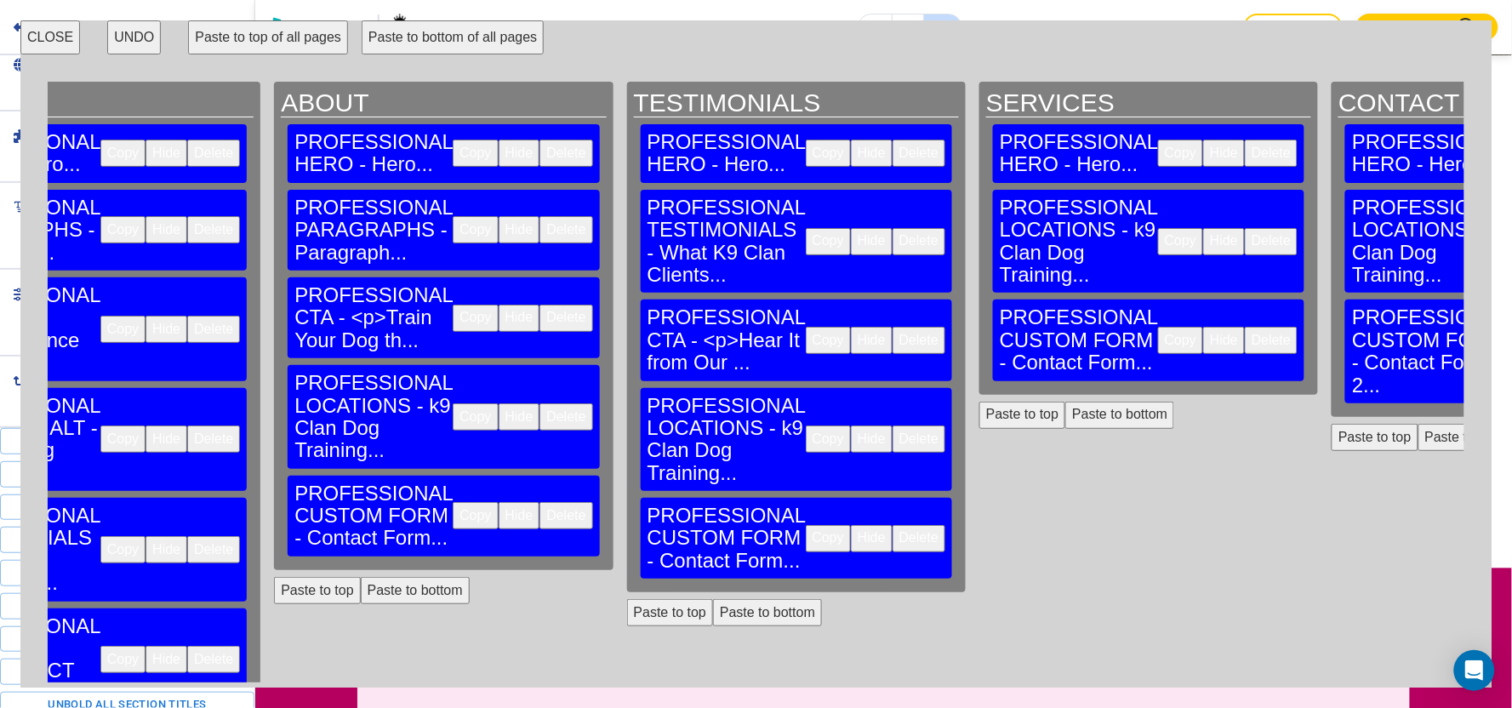
click at [1065, 402] on button "Paste to bottom" at bounding box center [1119, 415] width 109 height 27
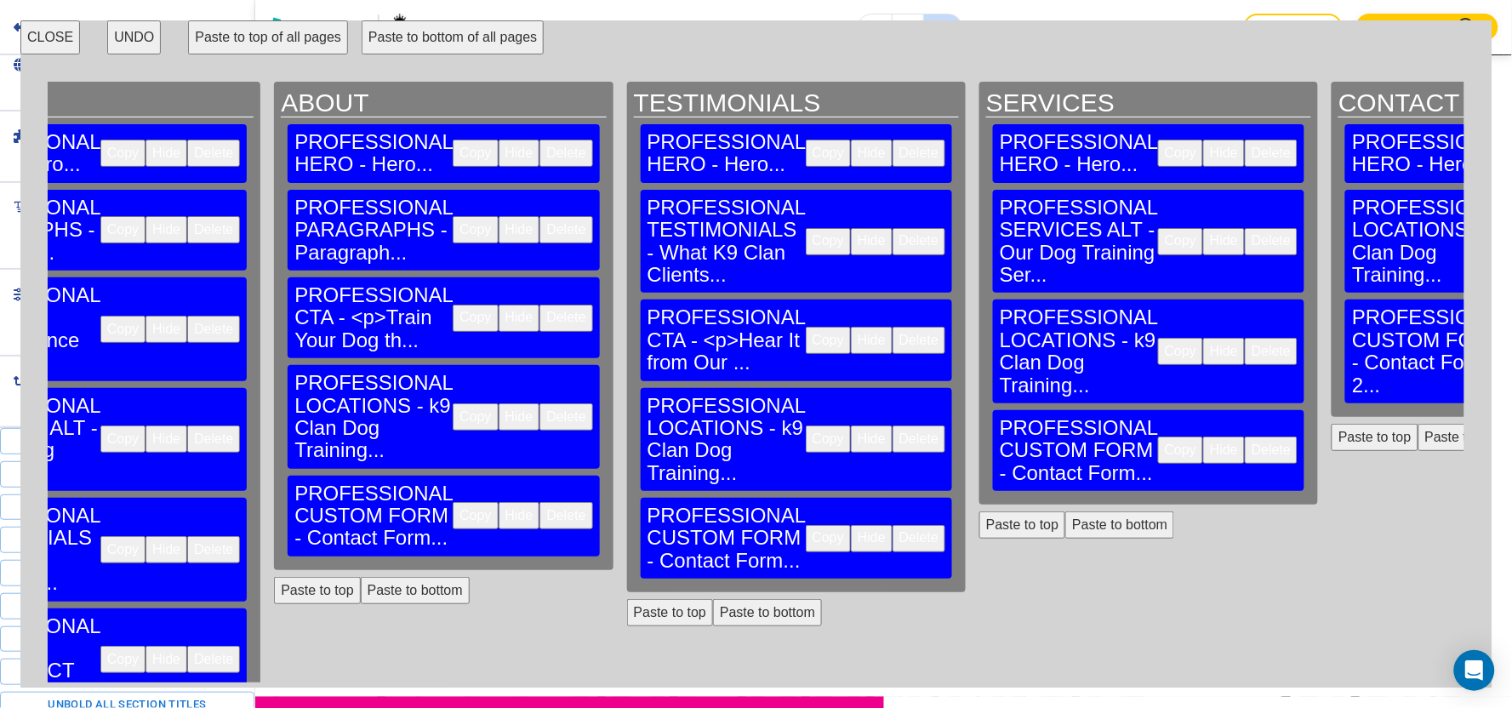
click at [45, 29] on button "CLOSE" at bounding box center [50, 37] width 60 height 34
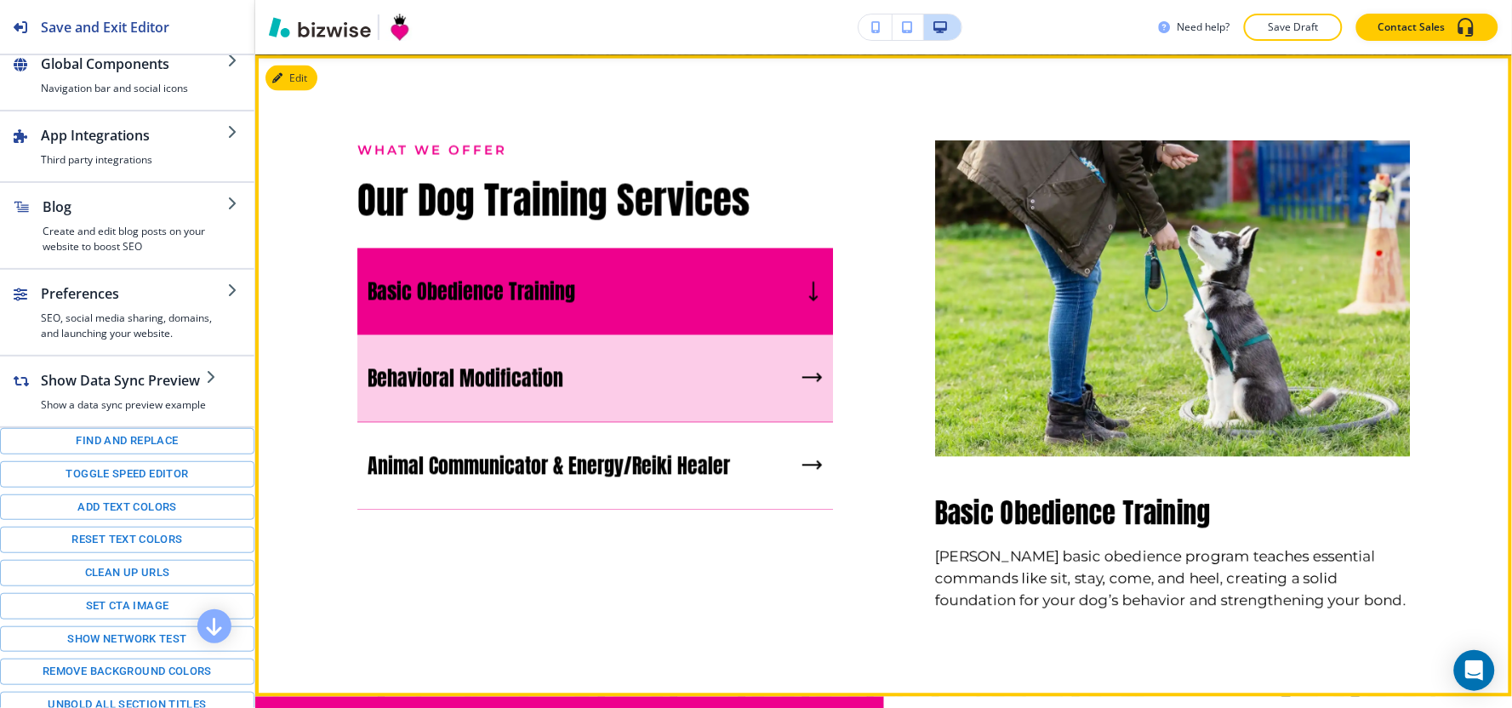
click at [499, 389] on p "Behavioral Modification" at bounding box center [466, 379] width 196 height 26
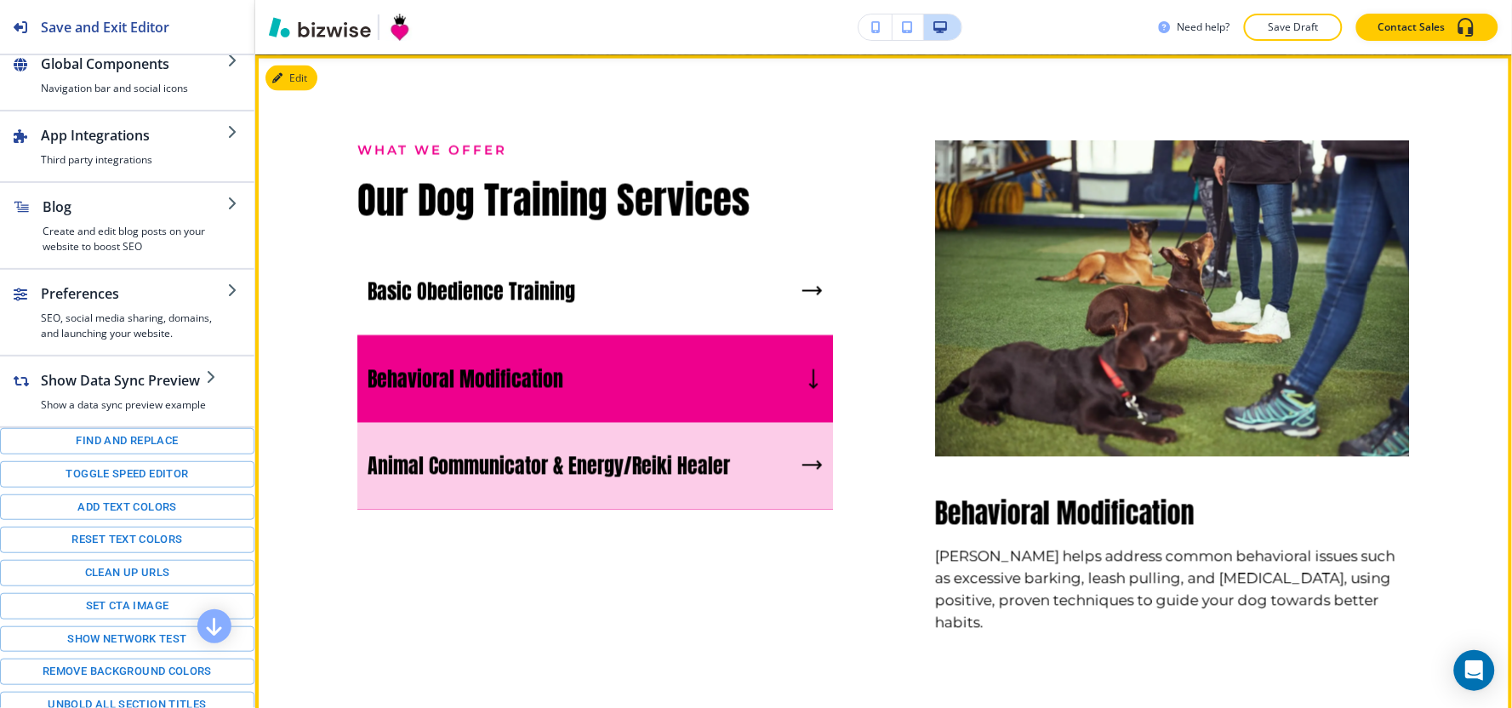
click at [508, 482] on div "Animal Communicator & Energy/Reiki Healer" at bounding box center [595, 467] width 476 height 88
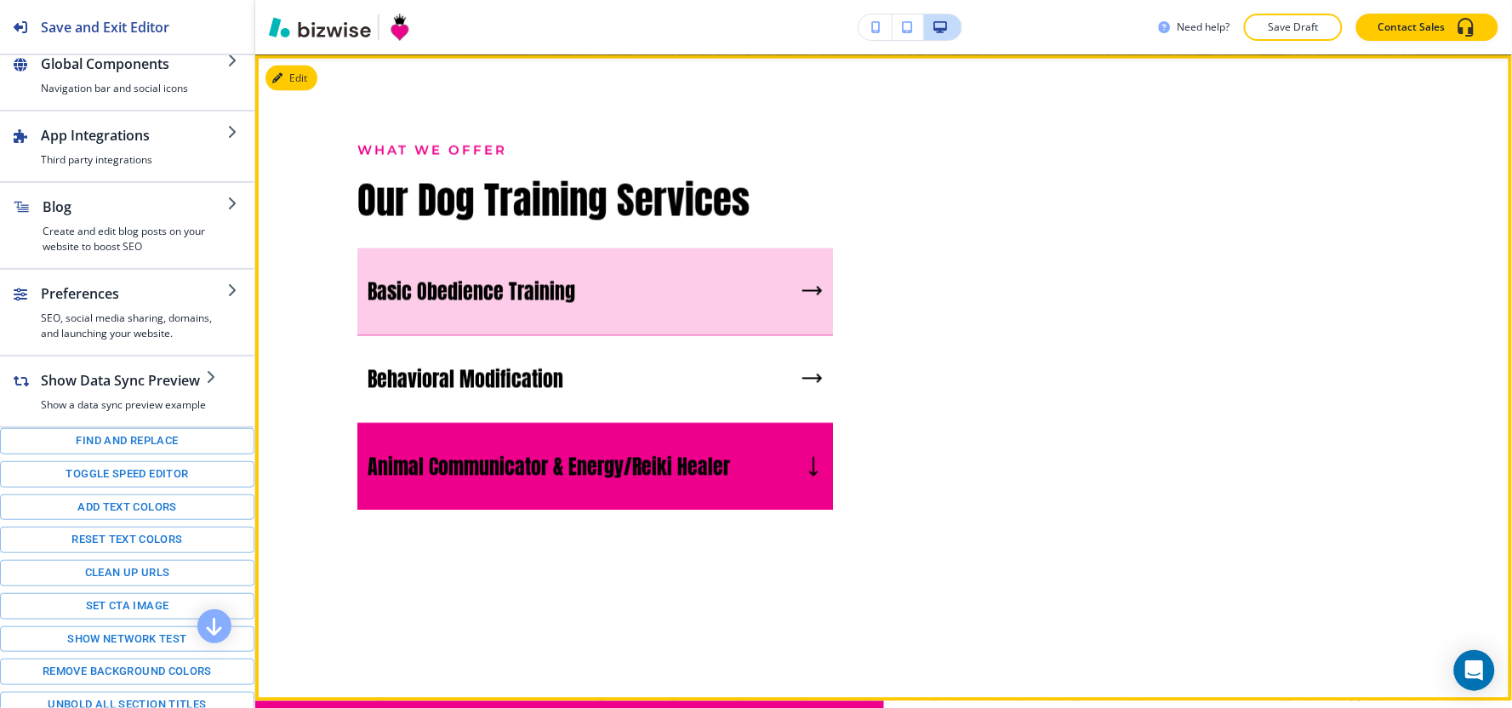
click at [481, 283] on p "Basic Obedience Training" at bounding box center [472, 292] width 208 height 26
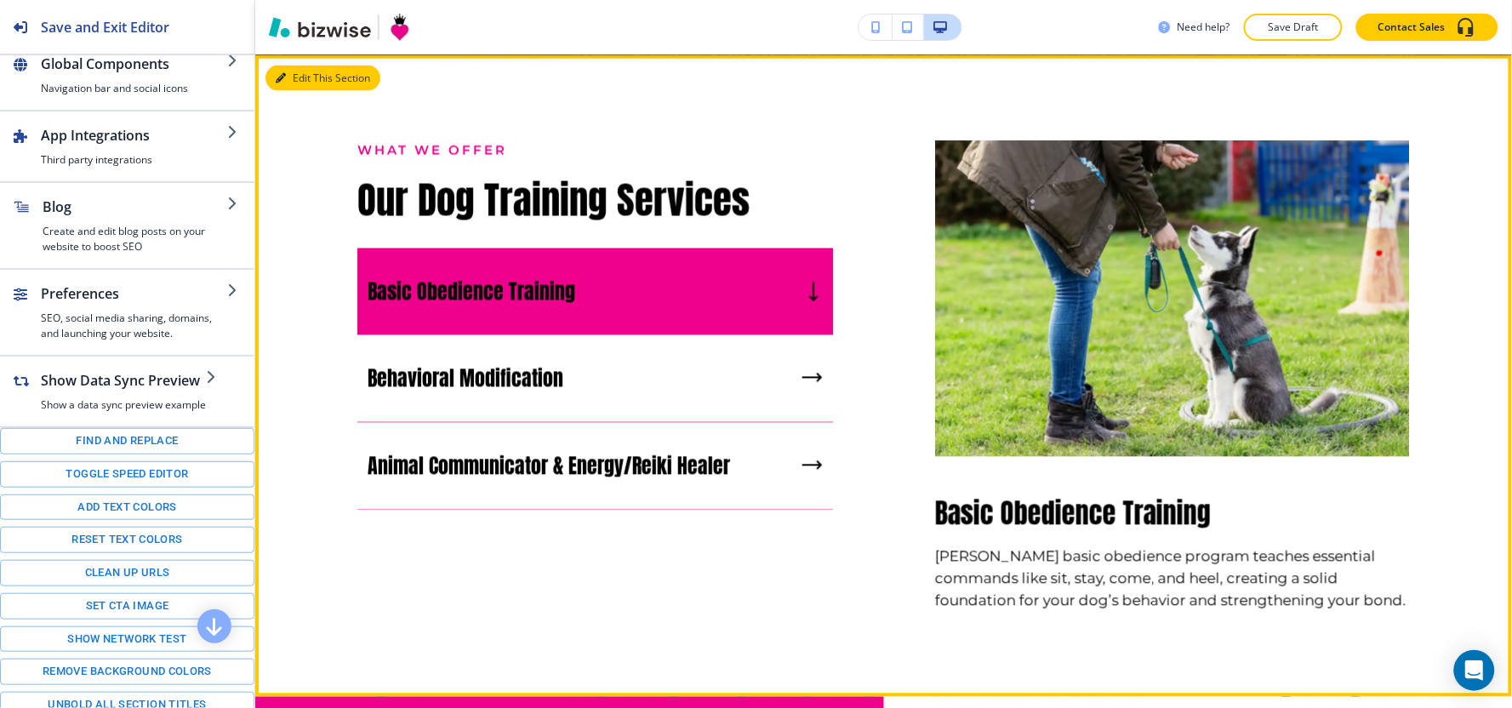
click at [301, 75] on div "Edit This Section What We Offer Our Dog Training Services Basic Obedience Train…" at bounding box center [883, 376] width 1257 height 642
click at [308, 78] on button "Edit This Section" at bounding box center [322, 79] width 115 height 26
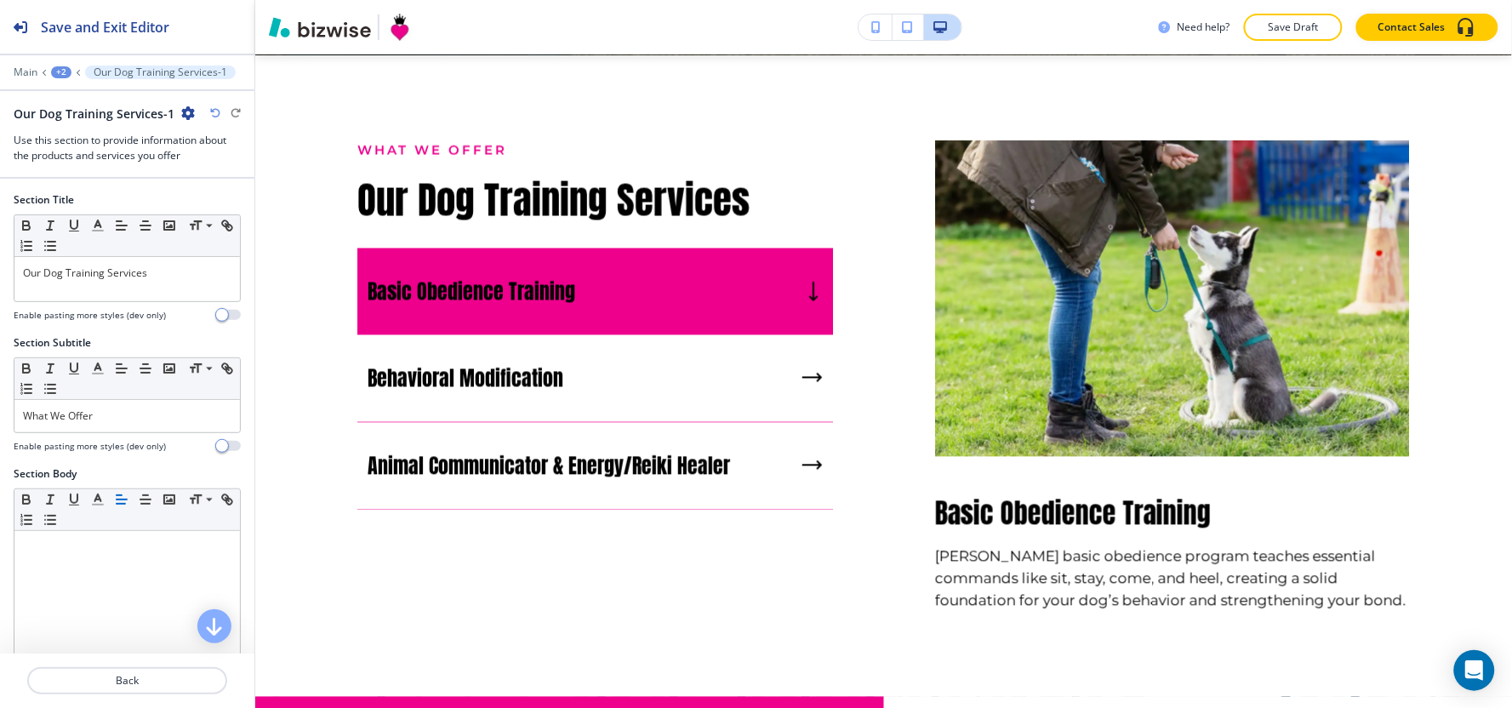
click at [184, 113] on icon "button" at bounding box center [188, 113] width 14 height 14
click at [194, 130] on button "Rename Section" at bounding box center [233, 143] width 109 height 30
click at [185, 119] on input "Our Dog Training Services-1" at bounding box center [102, 113] width 176 height 34
type input "Our Dog Training Services"
click at [1315, 40] on button "Save Draft" at bounding box center [1293, 27] width 99 height 27
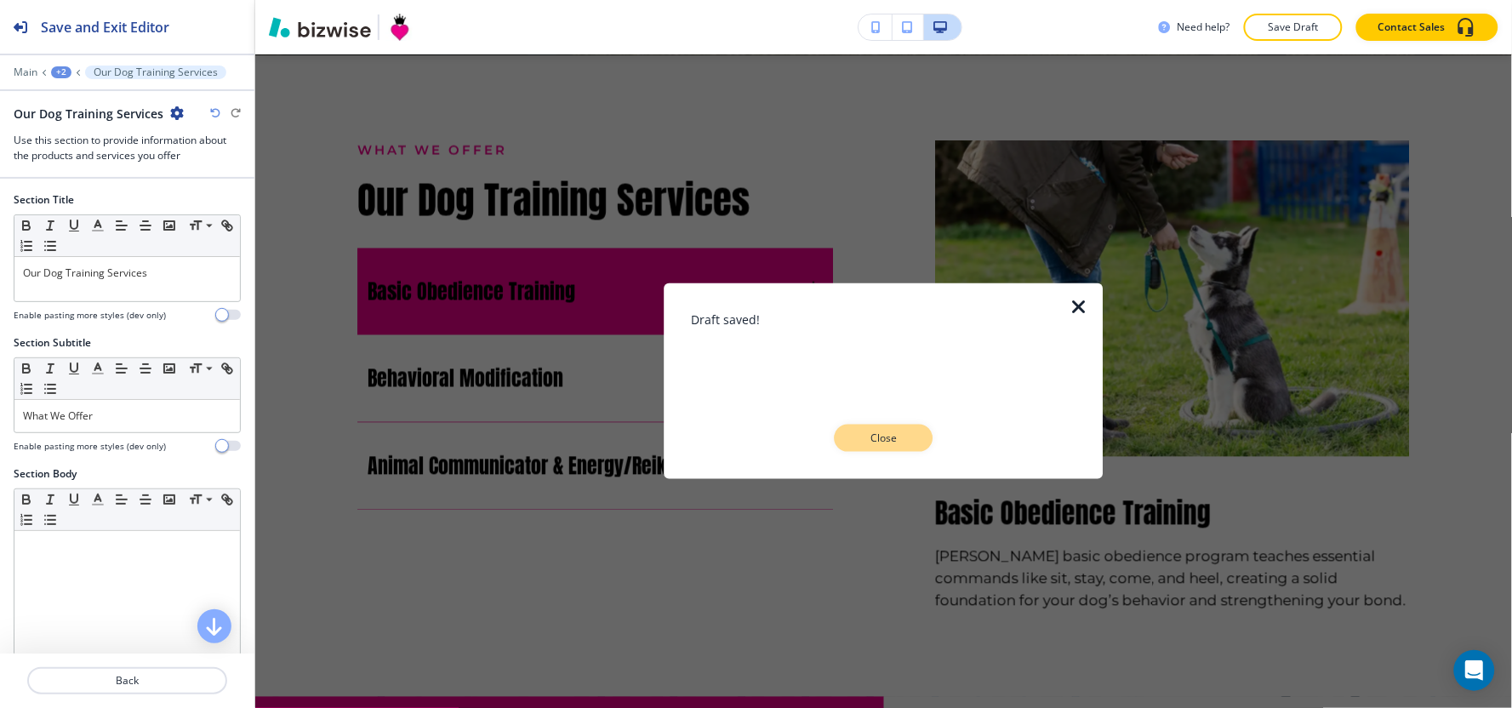
click at [904, 435] on p "Close" at bounding box center [884, 438] width 54 height 15
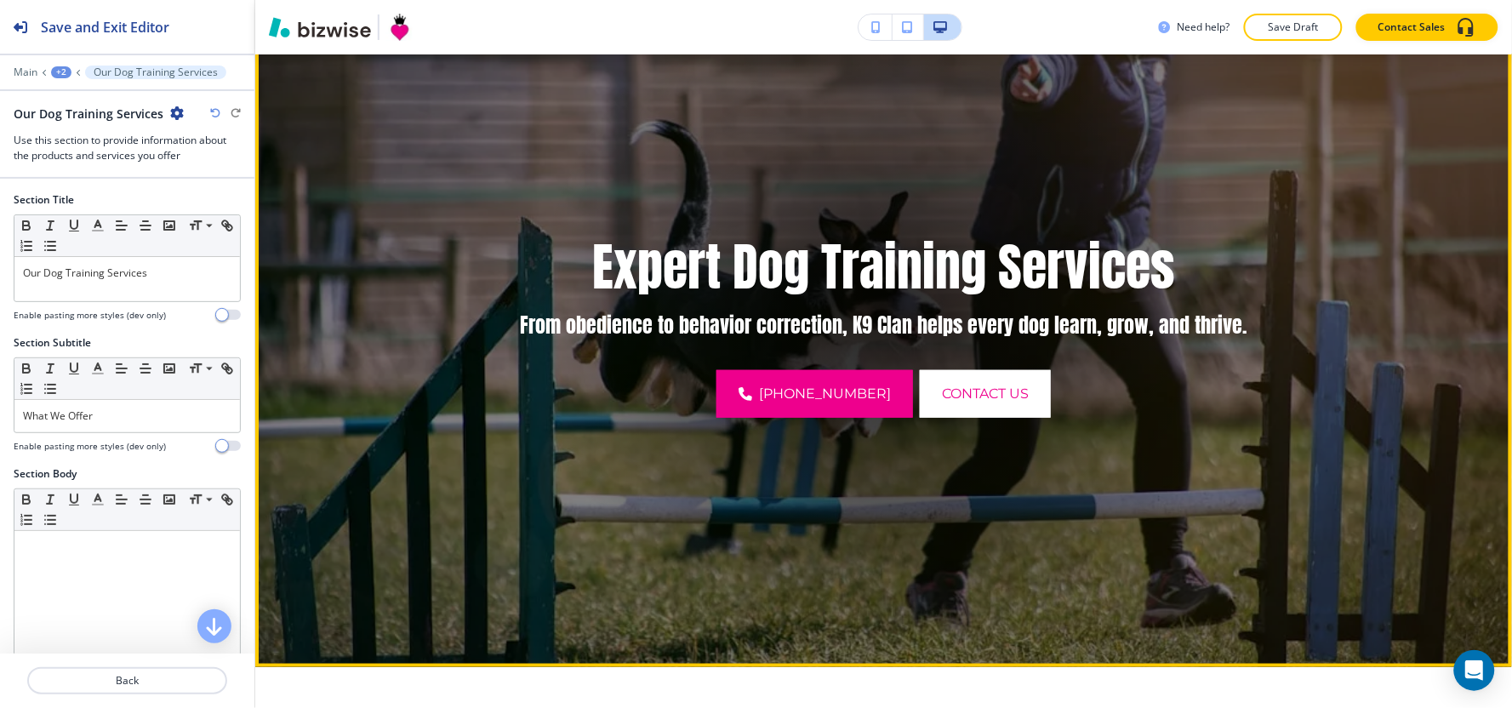
scroll to position [0, 0]
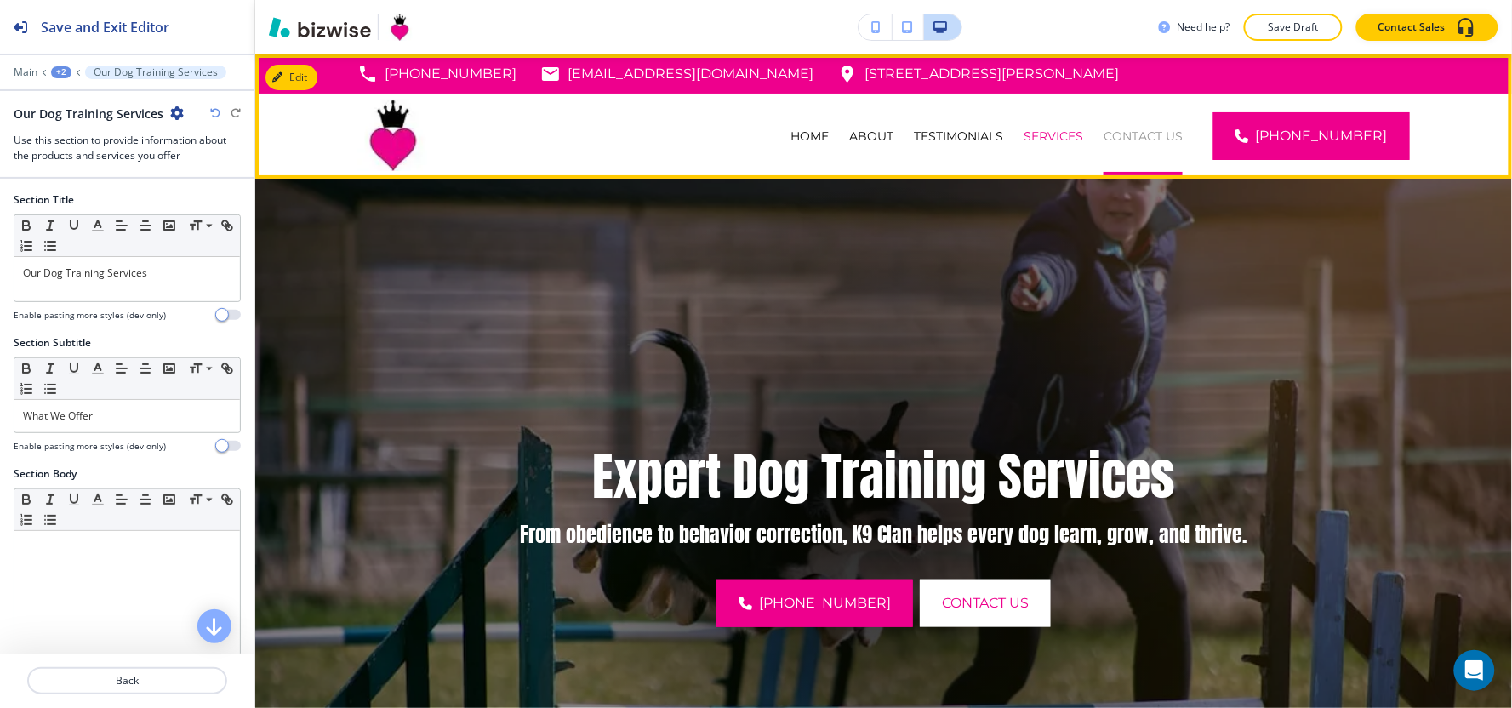
click at [1146, 129] on p "CONTACT US" at bounding box center [1143, 136] width 79 height 17
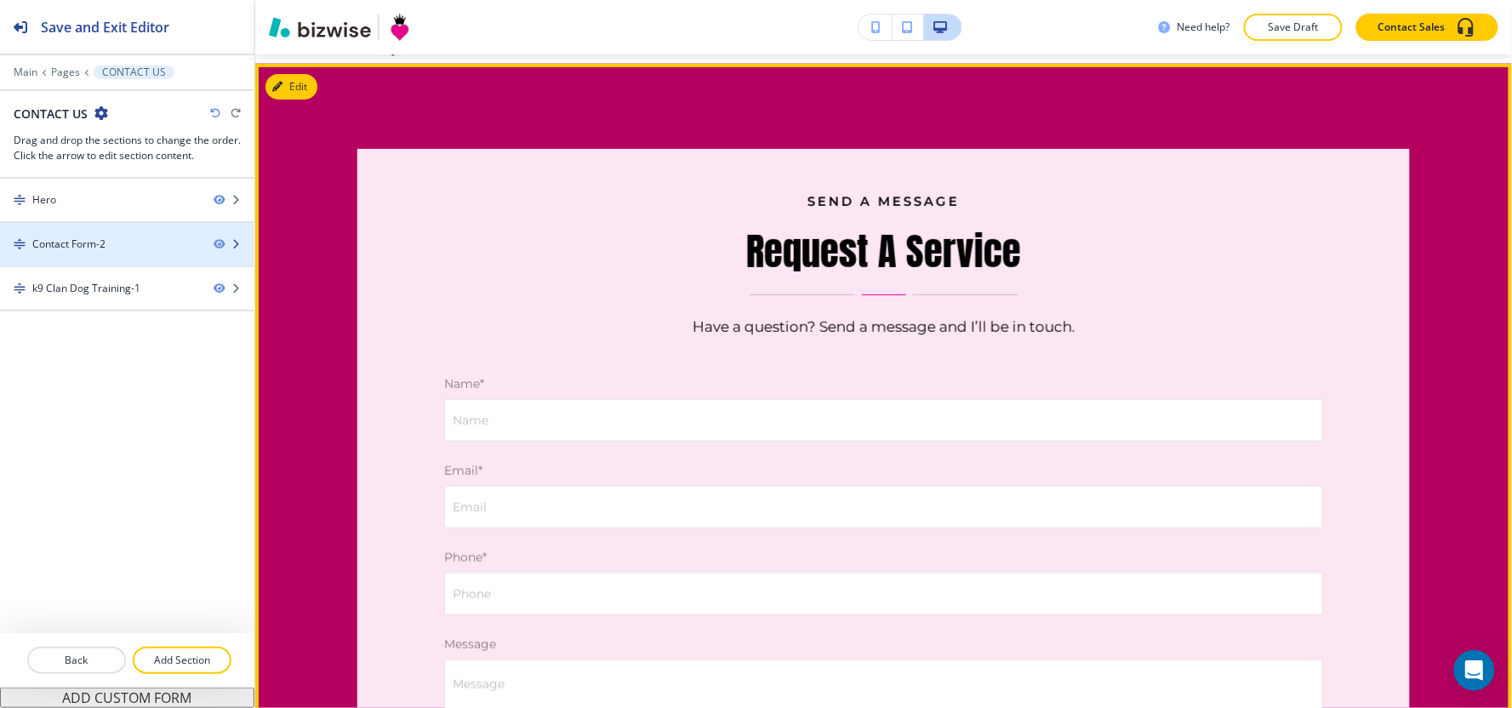
scroll to position [123, 0]
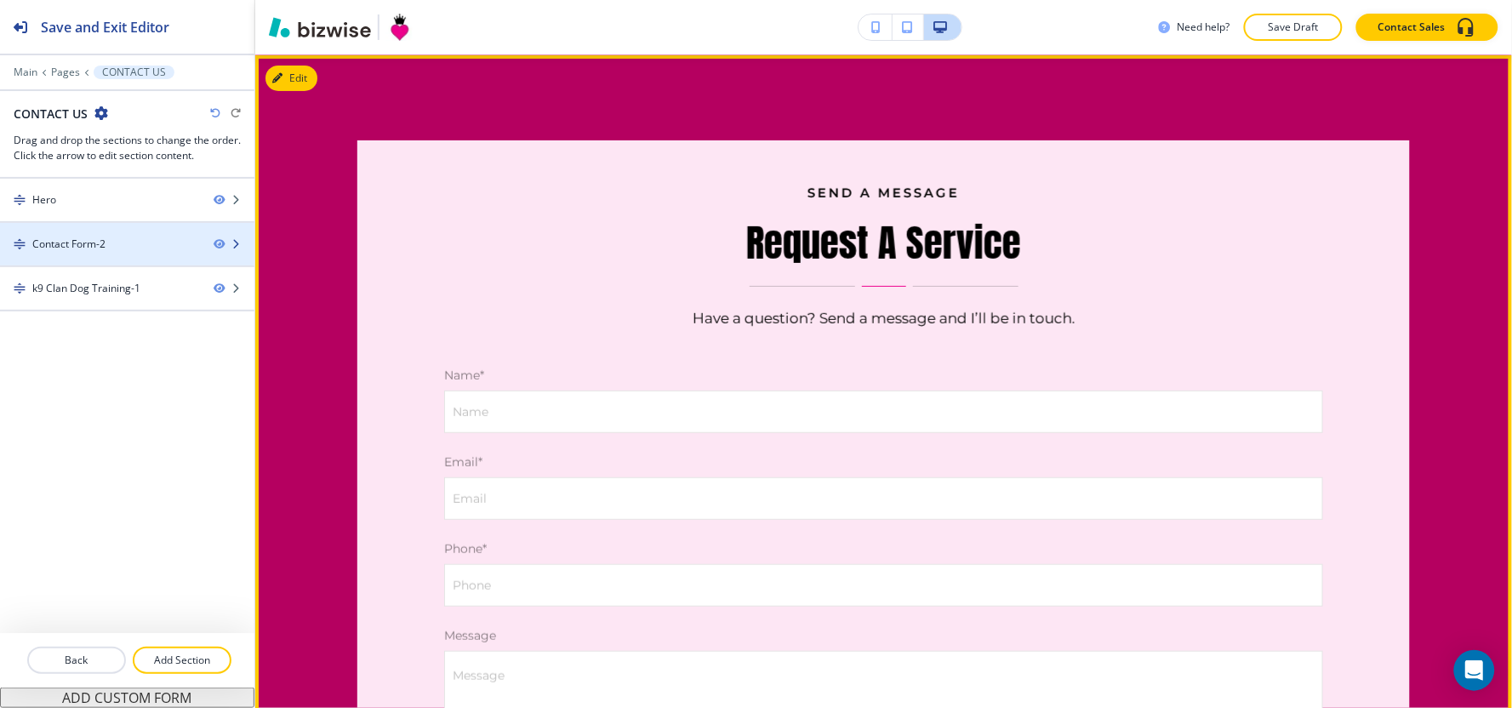
click at [86, 248] on div "Contact Form-2" at bounding box center [68, 244] width 73 height 15
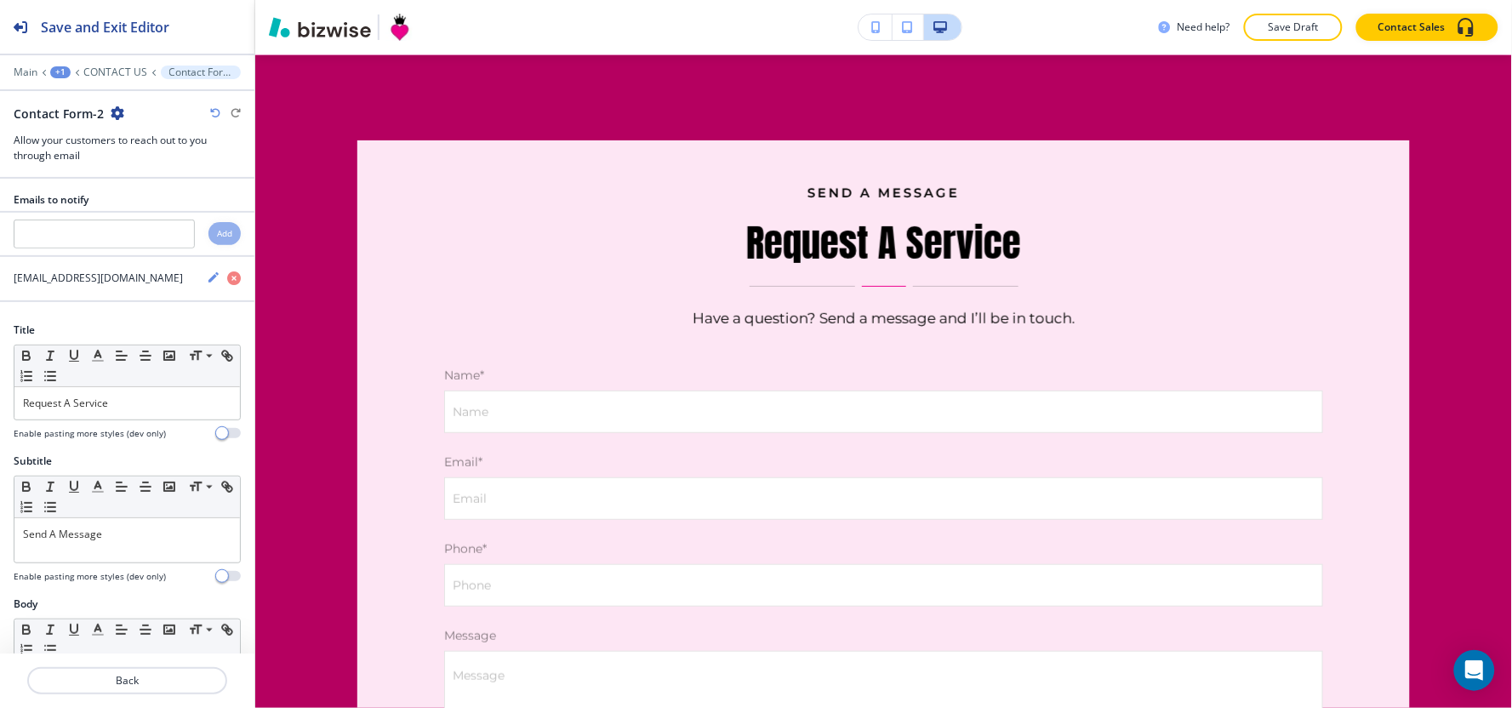
click at [117, 113] on icon "button" at bounding box center [118, 113] width 14 height 14
click at [132, 140] on p "Rename Section" at bounding box center [163, 142] width 87 height 15
click at [132, 126] on input "Contact Form-2" at bounding box center [102, 113] width 176 height 34
type input "Contact Form"
click at [131, 71] on div "Main +1 CONTACT US Contact Form-2" at bounding box center [127, 73] width 227 height 14
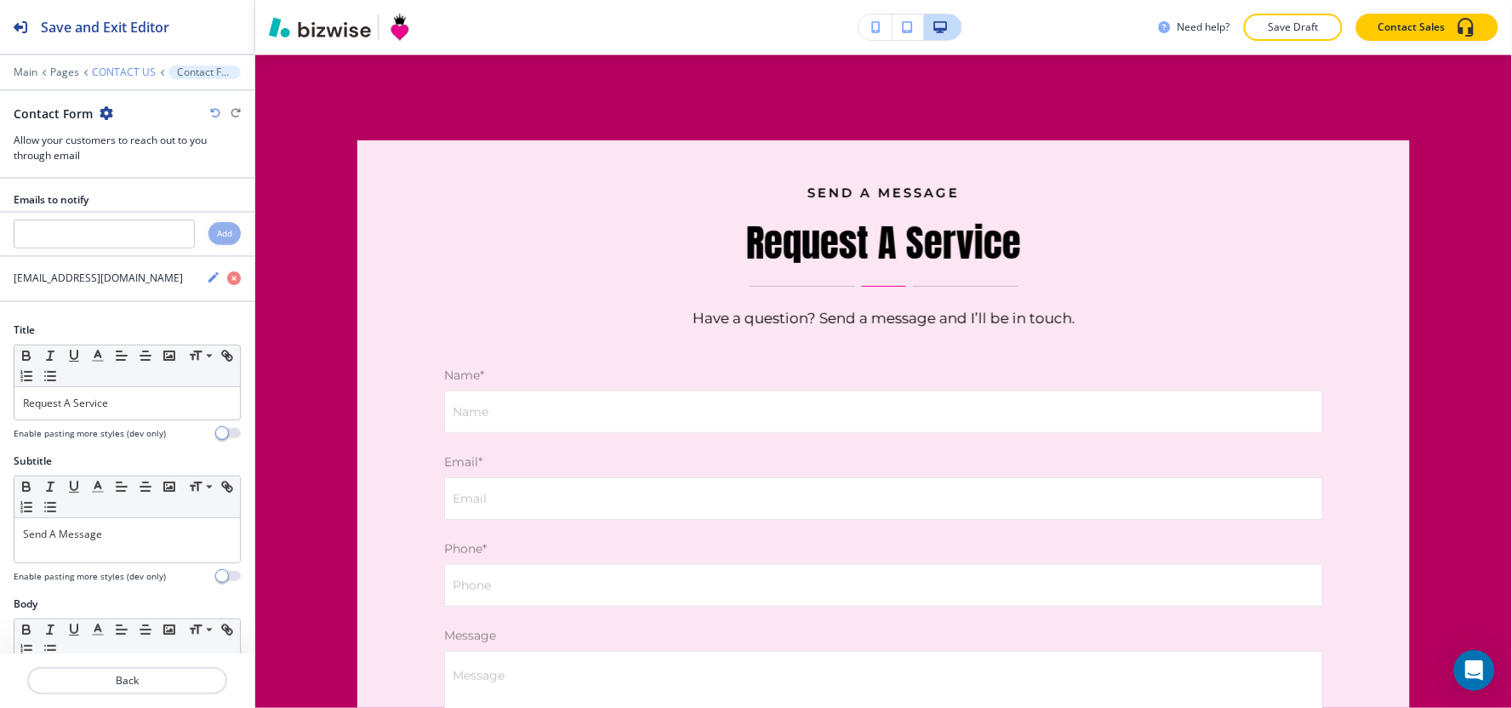
click at [125, 71] on p "CONTACT US" at bounding box center [124, 72] width 64 height 12
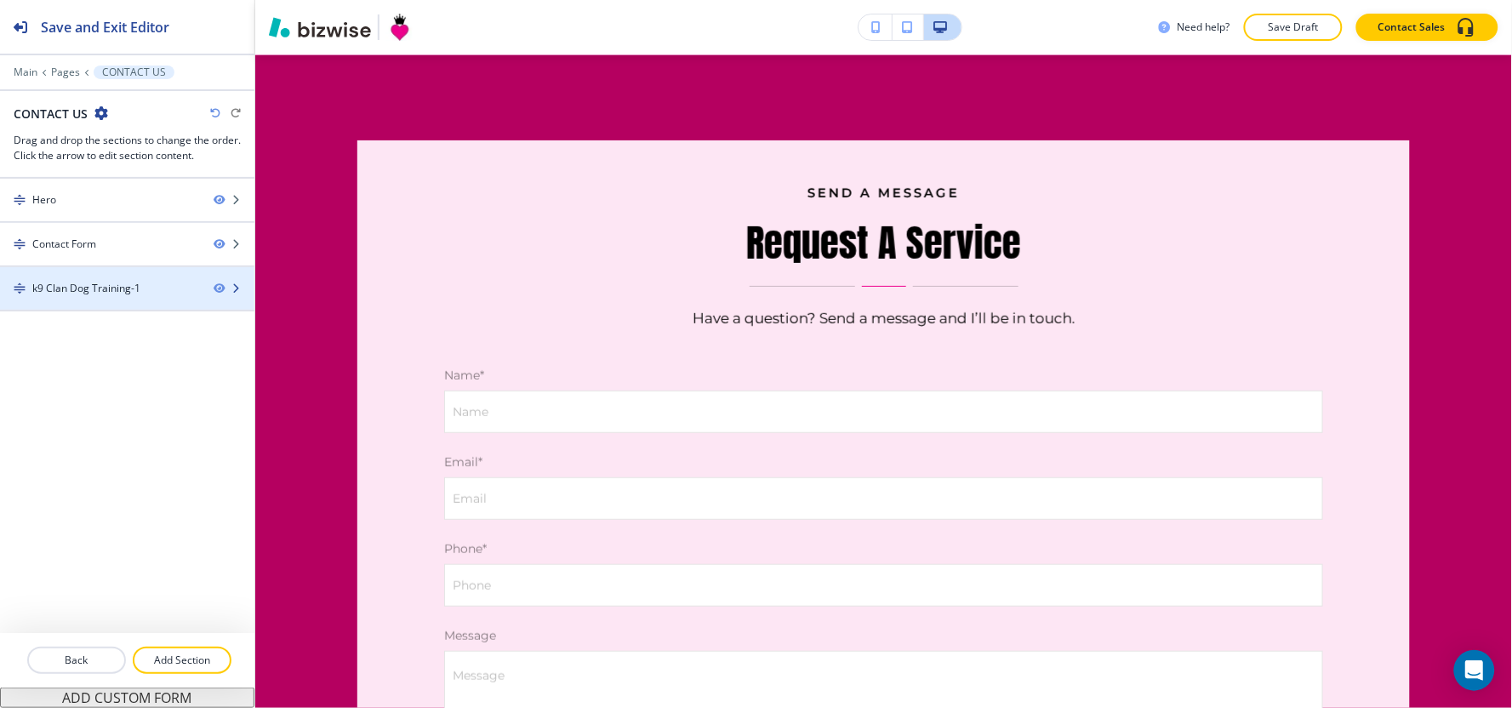
click at [128, 301] on div at bounding box center [127, 303] width 254 height 14
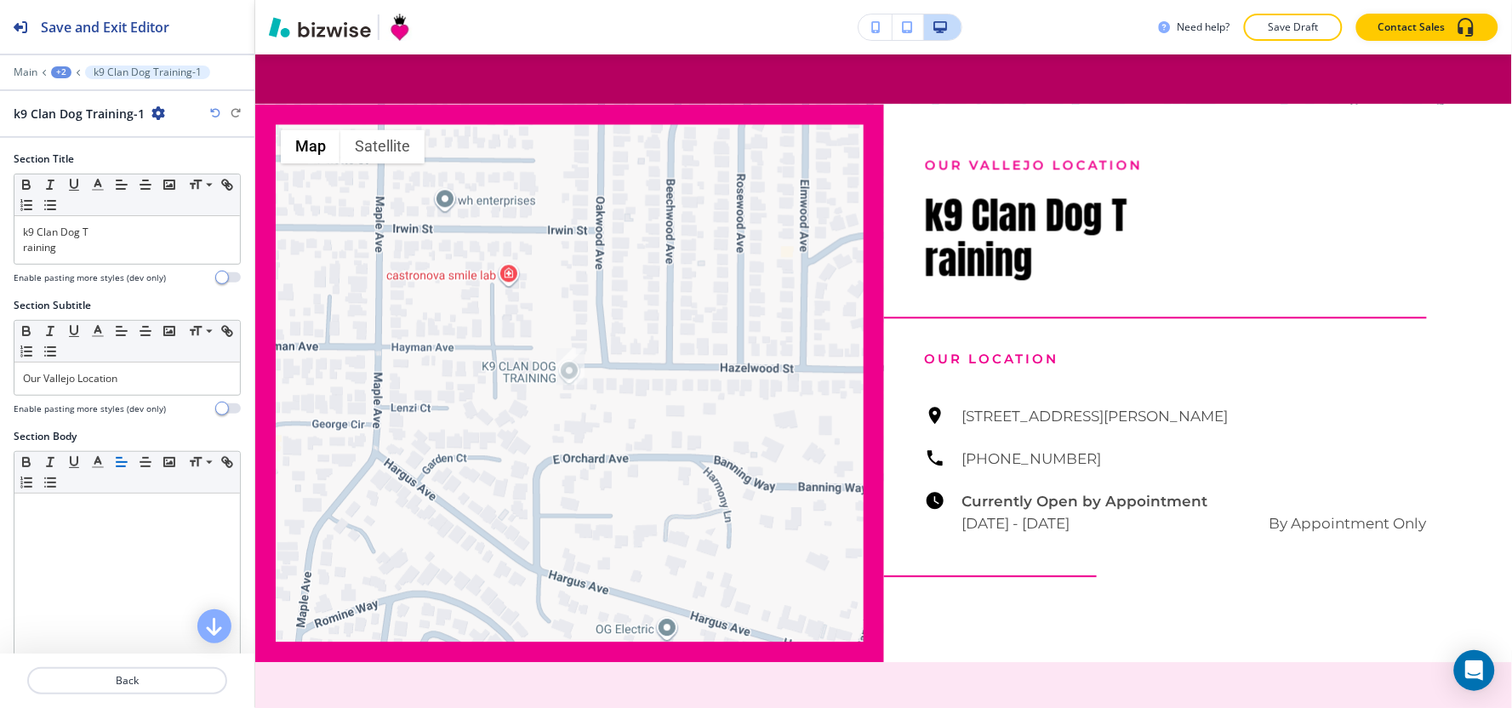
scroll to position [1083, 0]
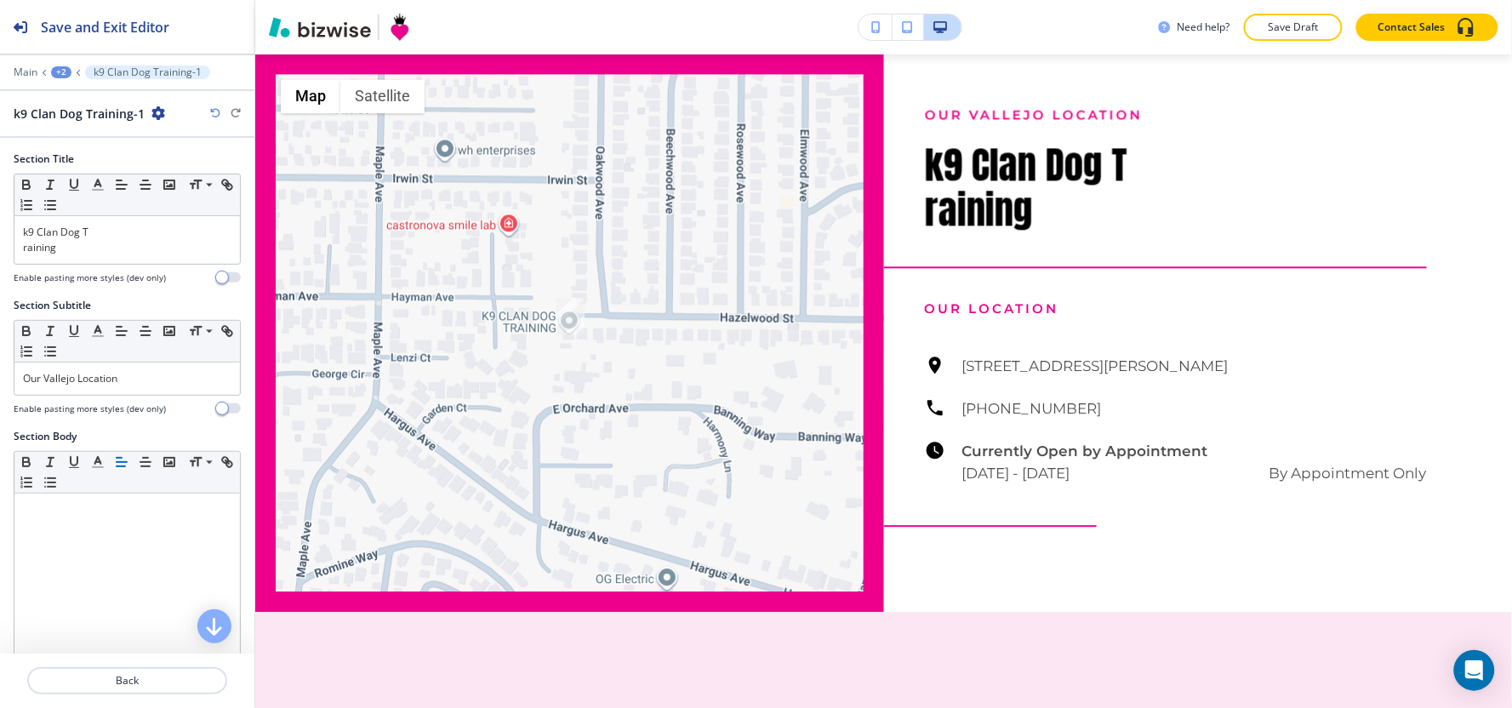
click at [154, 112] on icon "button" at bounding box center [158, 113] width 14 height 14
click at [191, 155] on button "Rename Section" at bounding box center [204, 143] width 109 height 30
click at [168, 121] on input "k9 Clan Dog Training-1" at bounding box center [102, 113] width 176 height 34
type input "k9 Clan Dog Training"
click at [163, 81] on div at bounding box center [127, 84] width 254 height 10
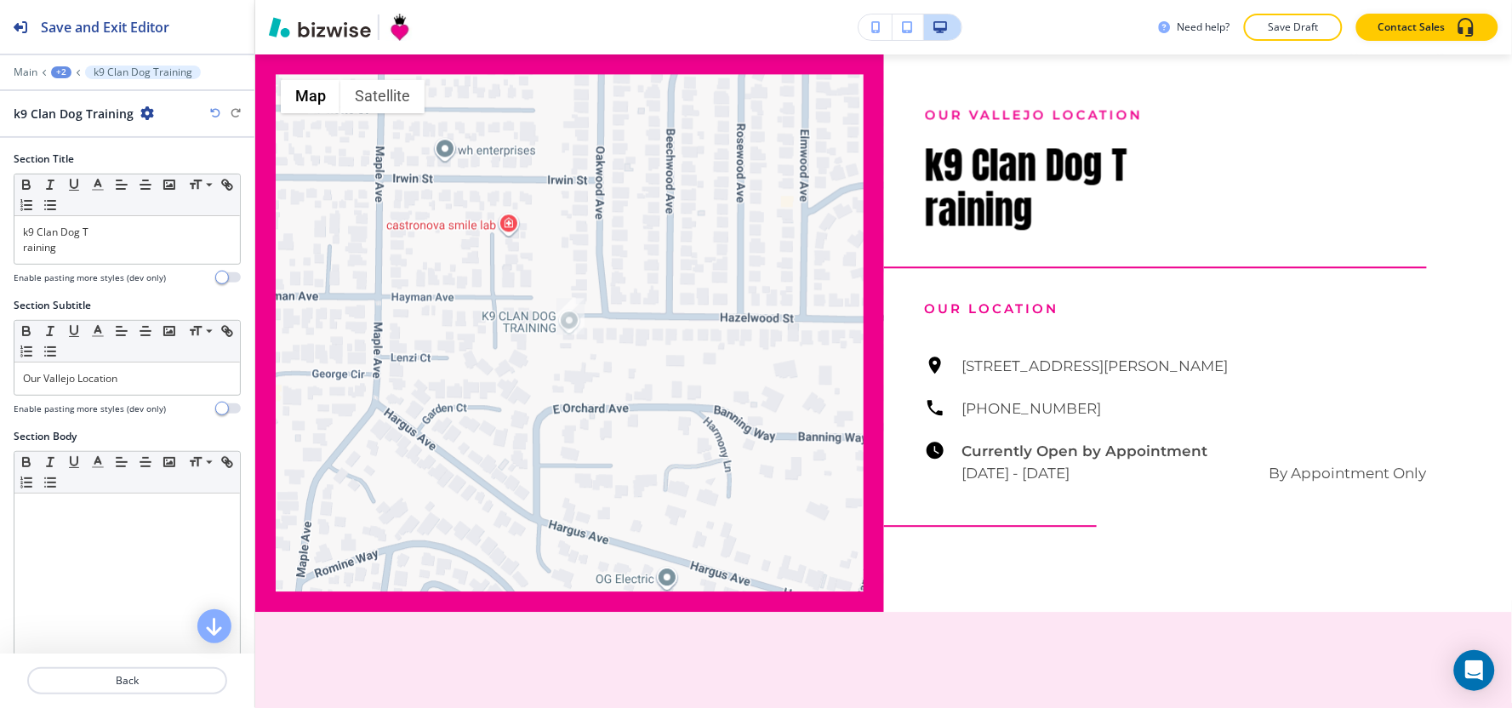
click at [55, 72] on div "+2" at bounding box center [61, 72] width 20 height 12
click at [99, 142] on button "CONTACT US" at bounding box center [105, 130] width 109 height 31
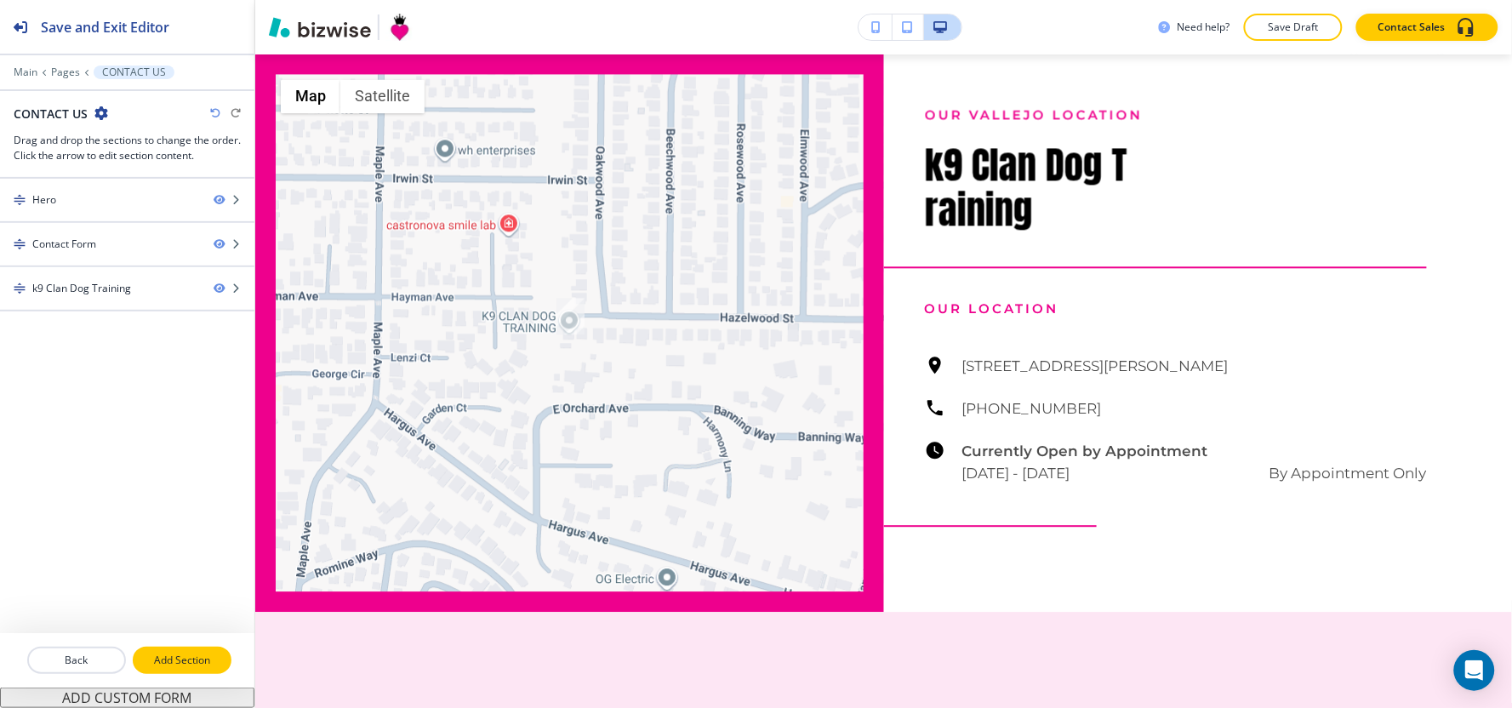
click at [196, 661] on p "Add Section" at bounding box center [181, 660] width 95 height 15
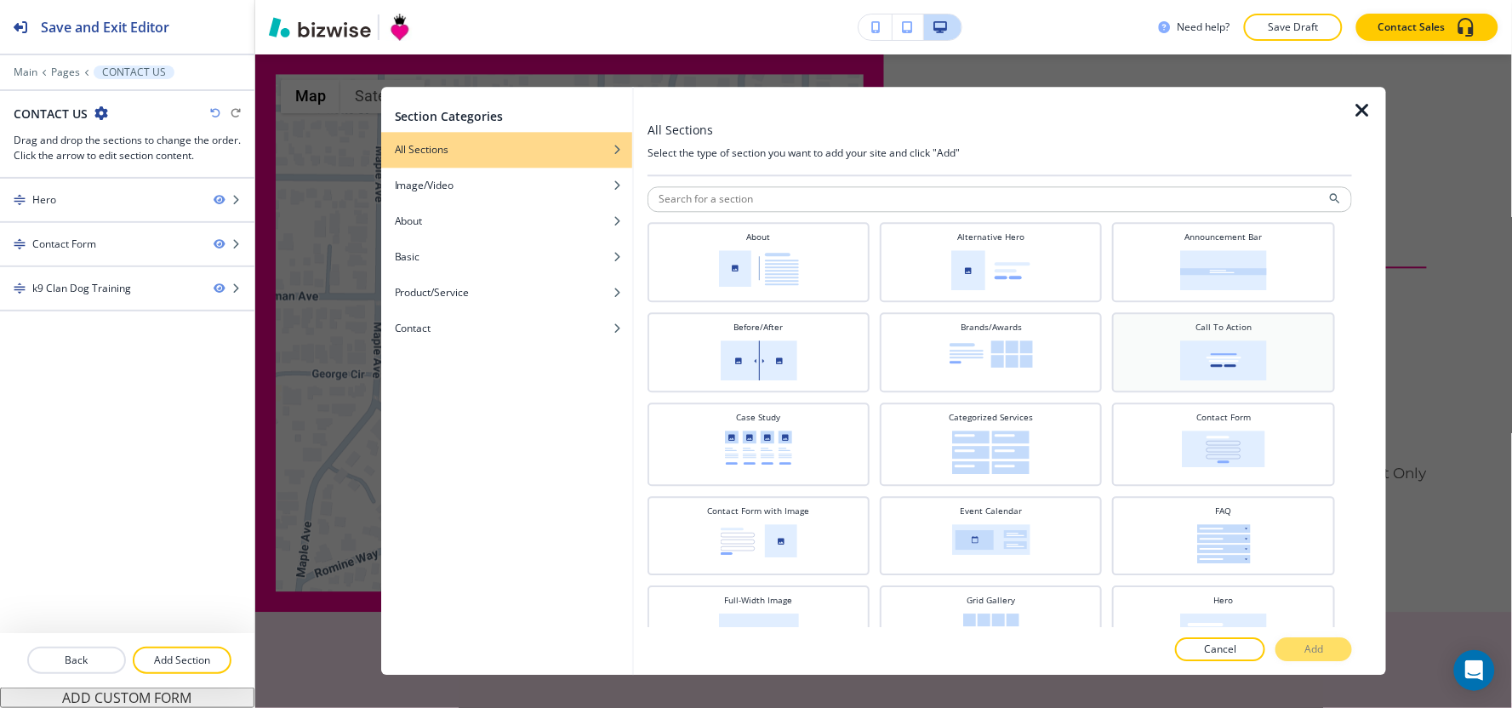
click at [1178, 334] on div "Call To Action" at bounding box center [1223, 351] width 205 height 60
click at [1325, 653] on button "Add" at bounding box center [1313, 650] width 77 height 24
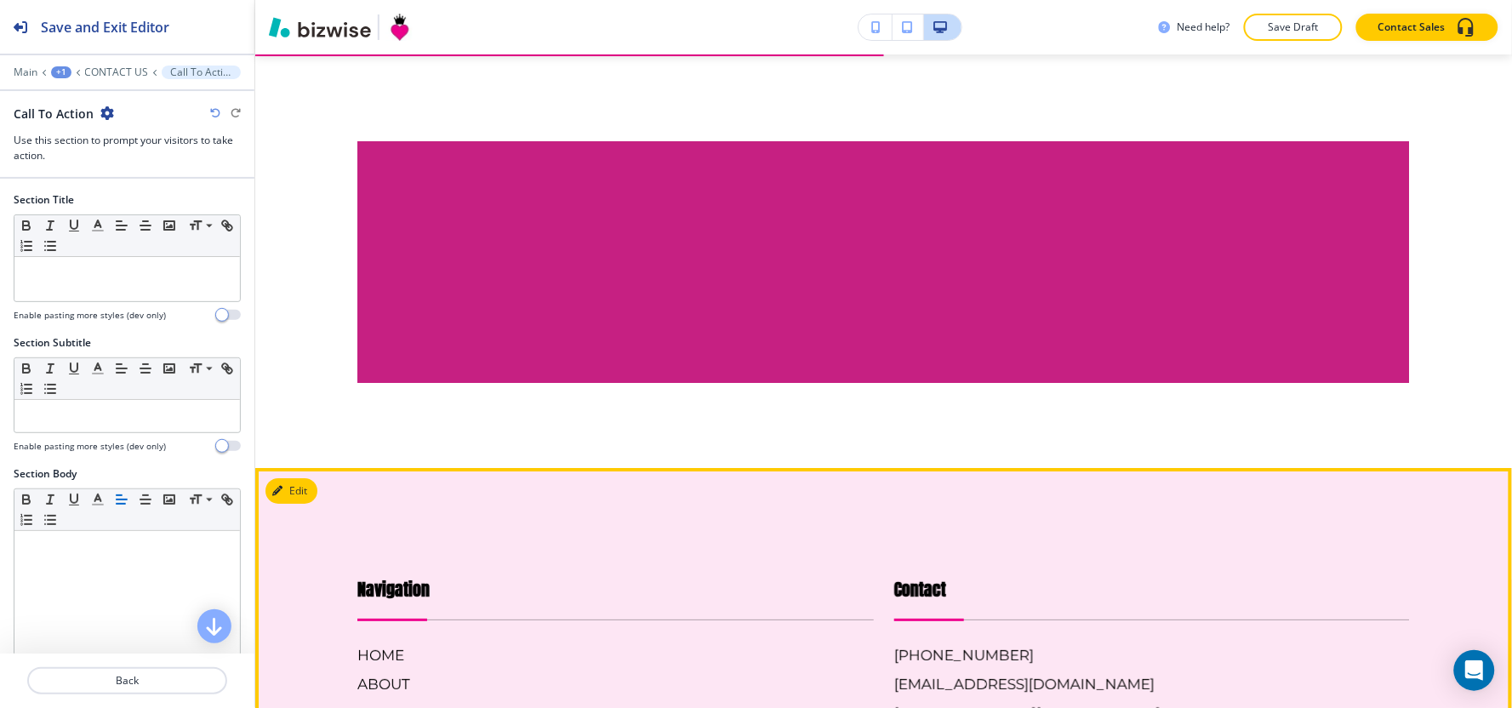
scroll to position [1640, 0]
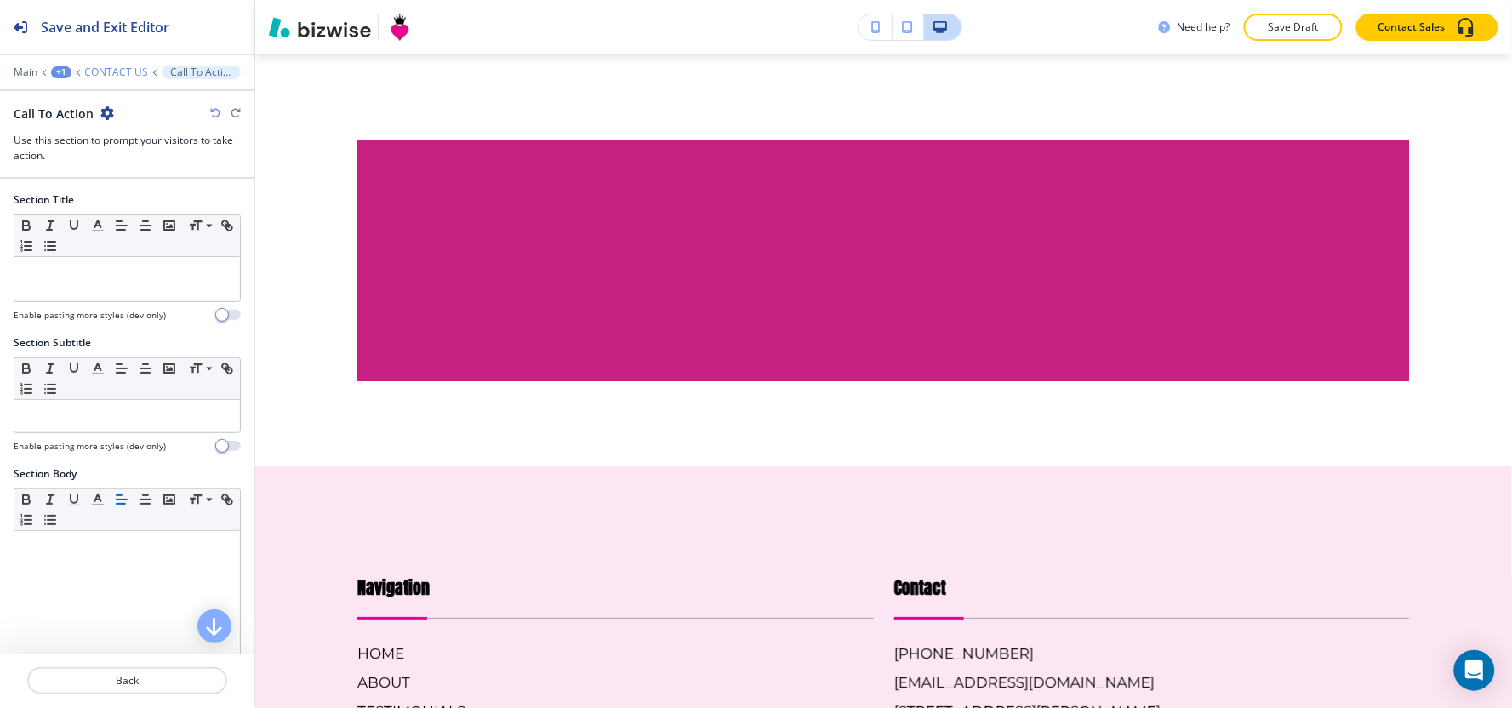
click at [119, 71] on p "CONTACT US" at bounding box center [117, 72] width 64 height 12
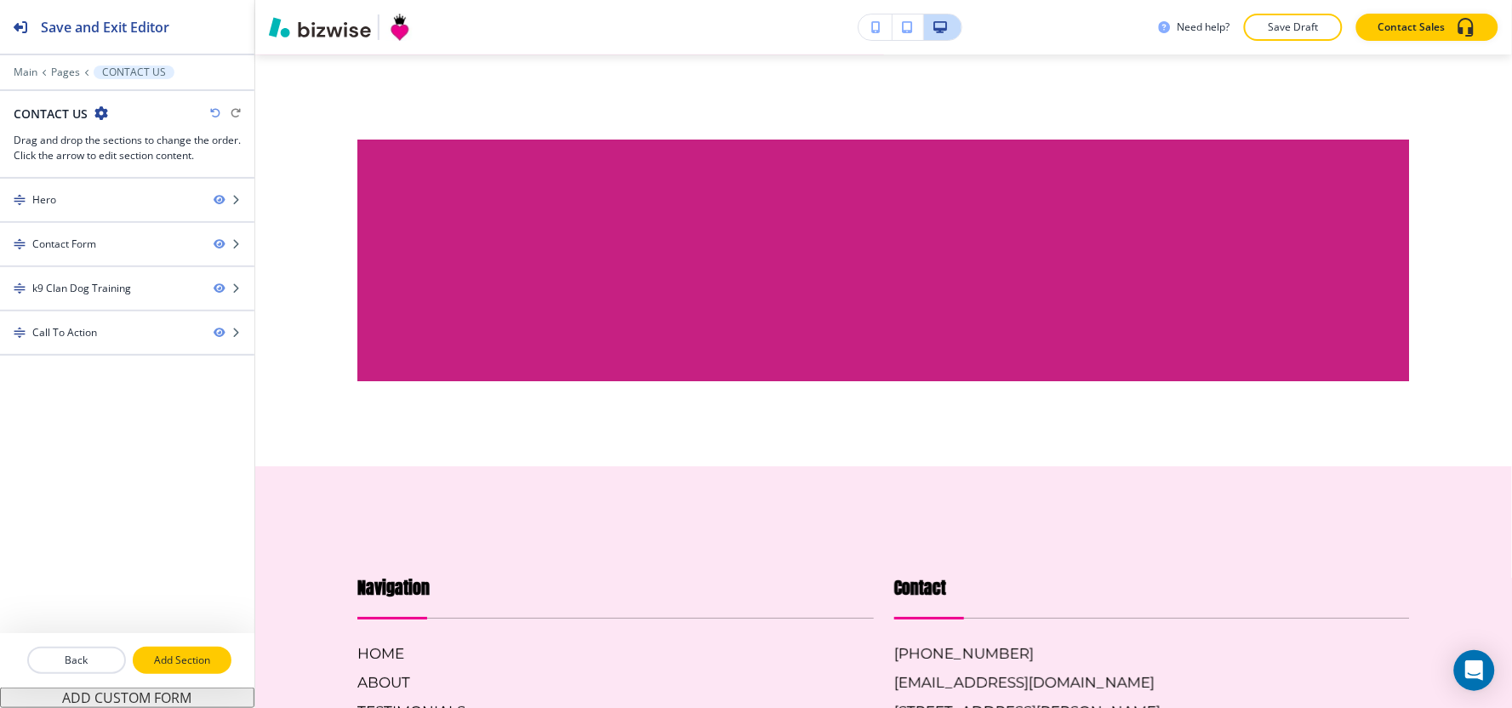
click at [181, 672] on button "Add Section" at bounding box center [182, 660] width 99 height 27
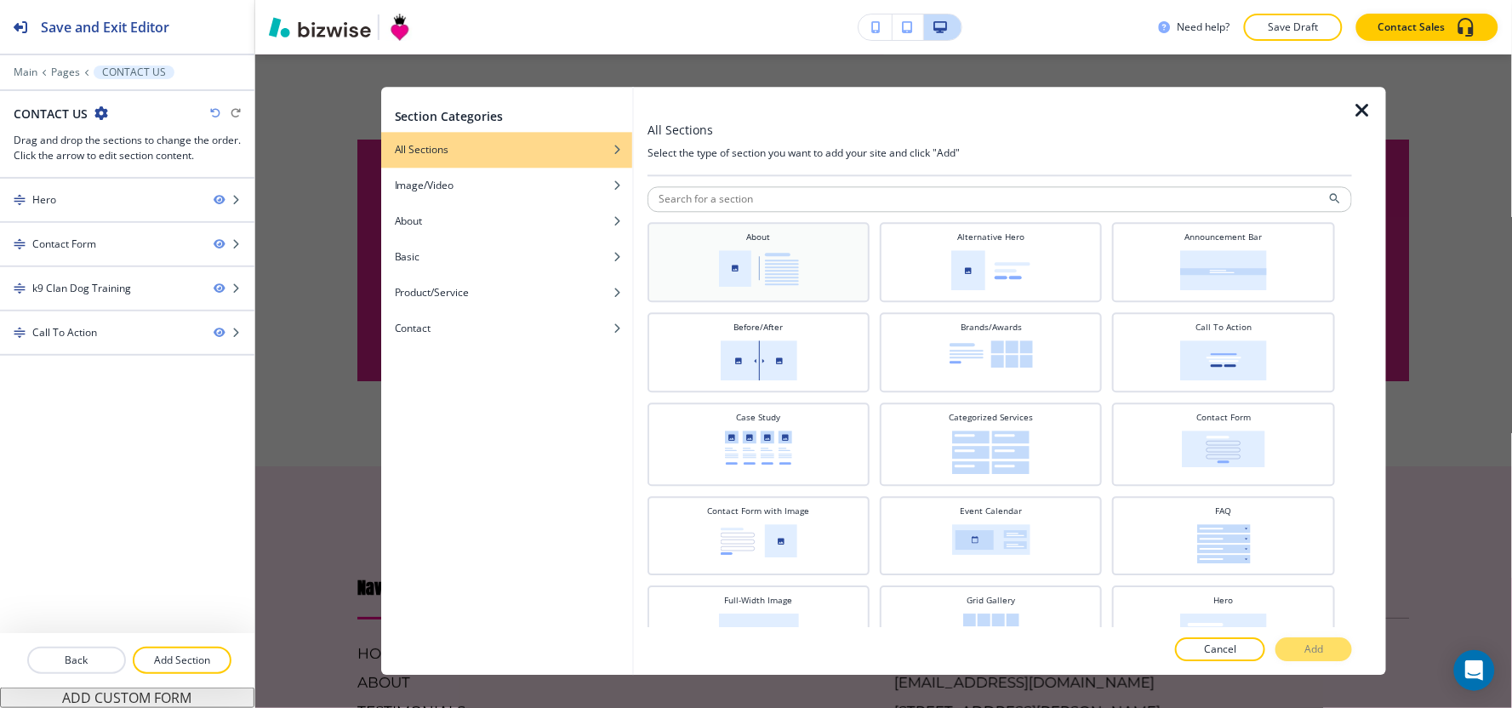
click at [774, 243] on div "About" at bounding box center [758, 261] width 205 height 60
click at [1332, 658] on button "Add" at bounding box center [1313, 650] width 77 height 24
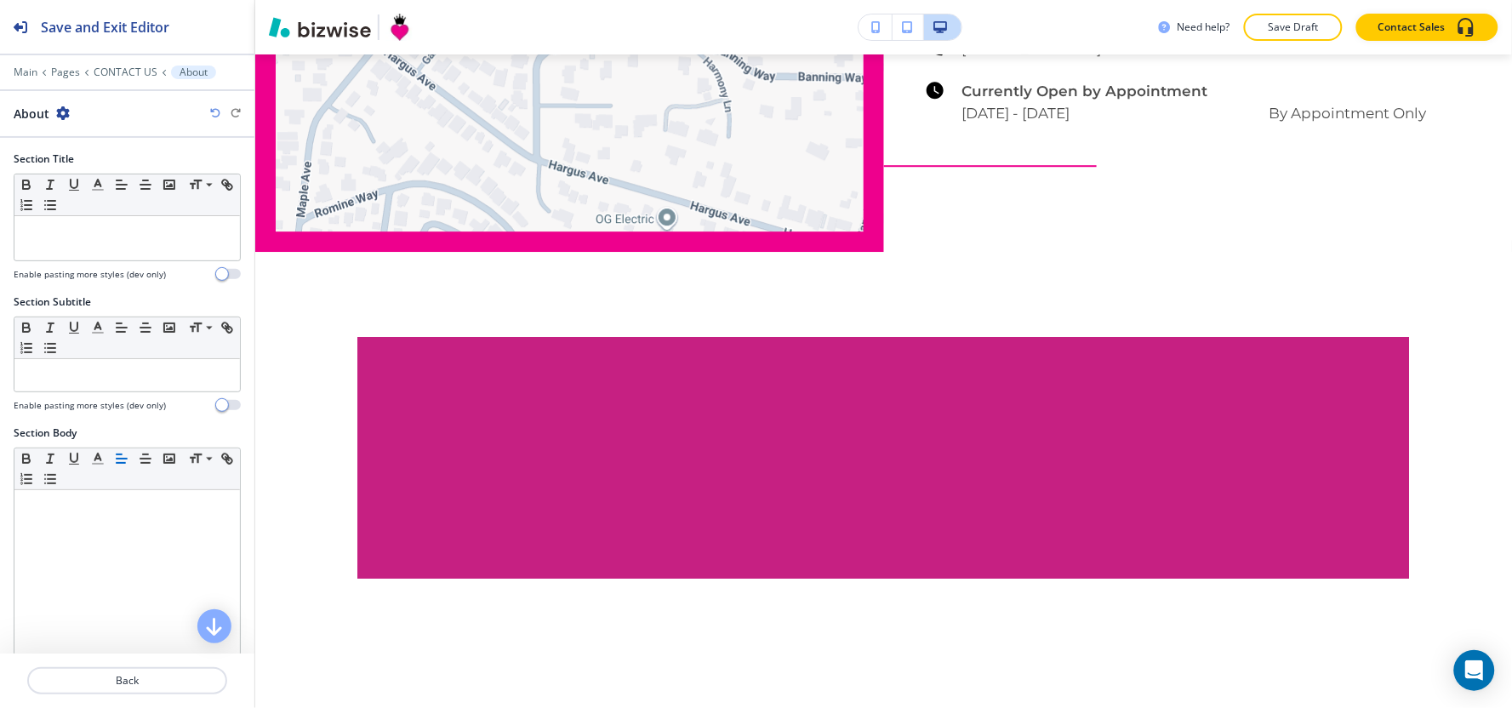
scroll to position [418, 0]
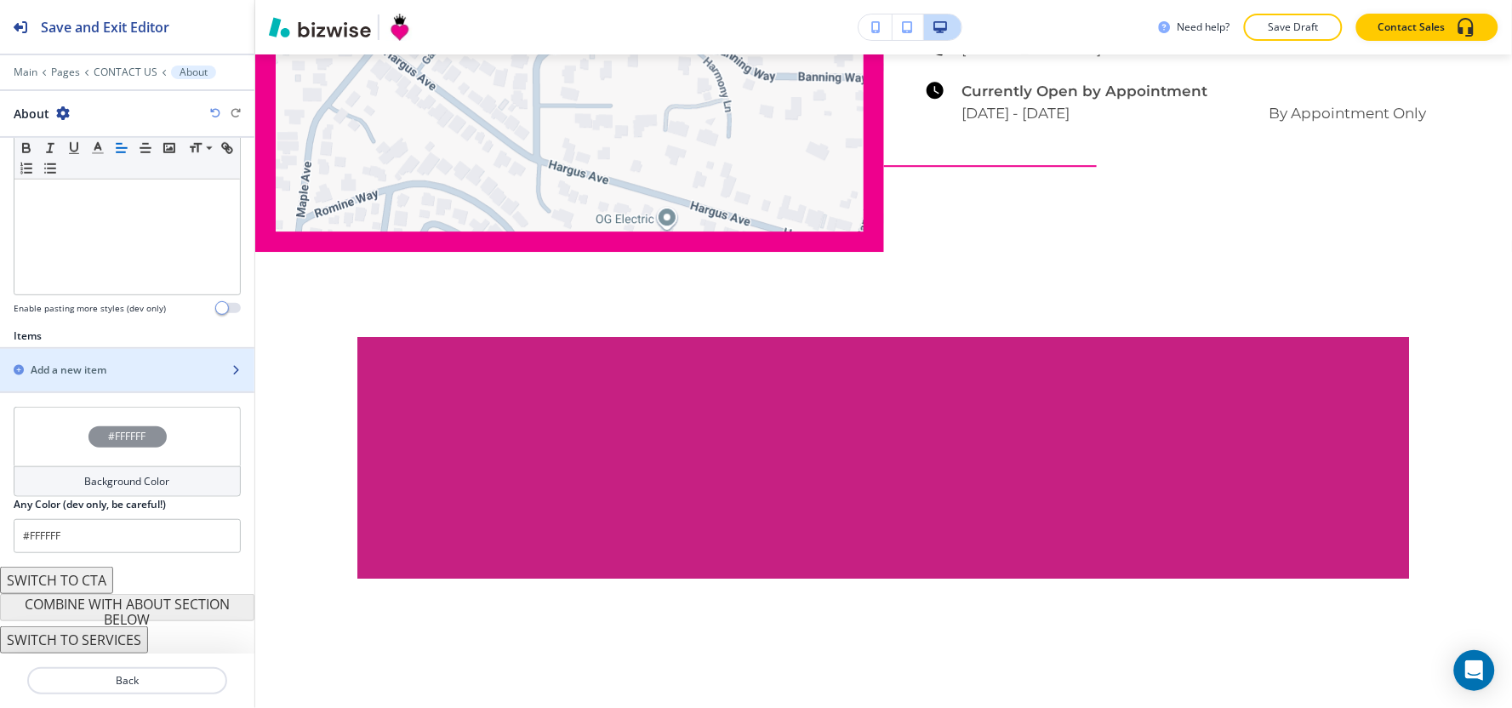
click at [106, 361] on div "button" at bounding box center [127, 356] width 254 height 14
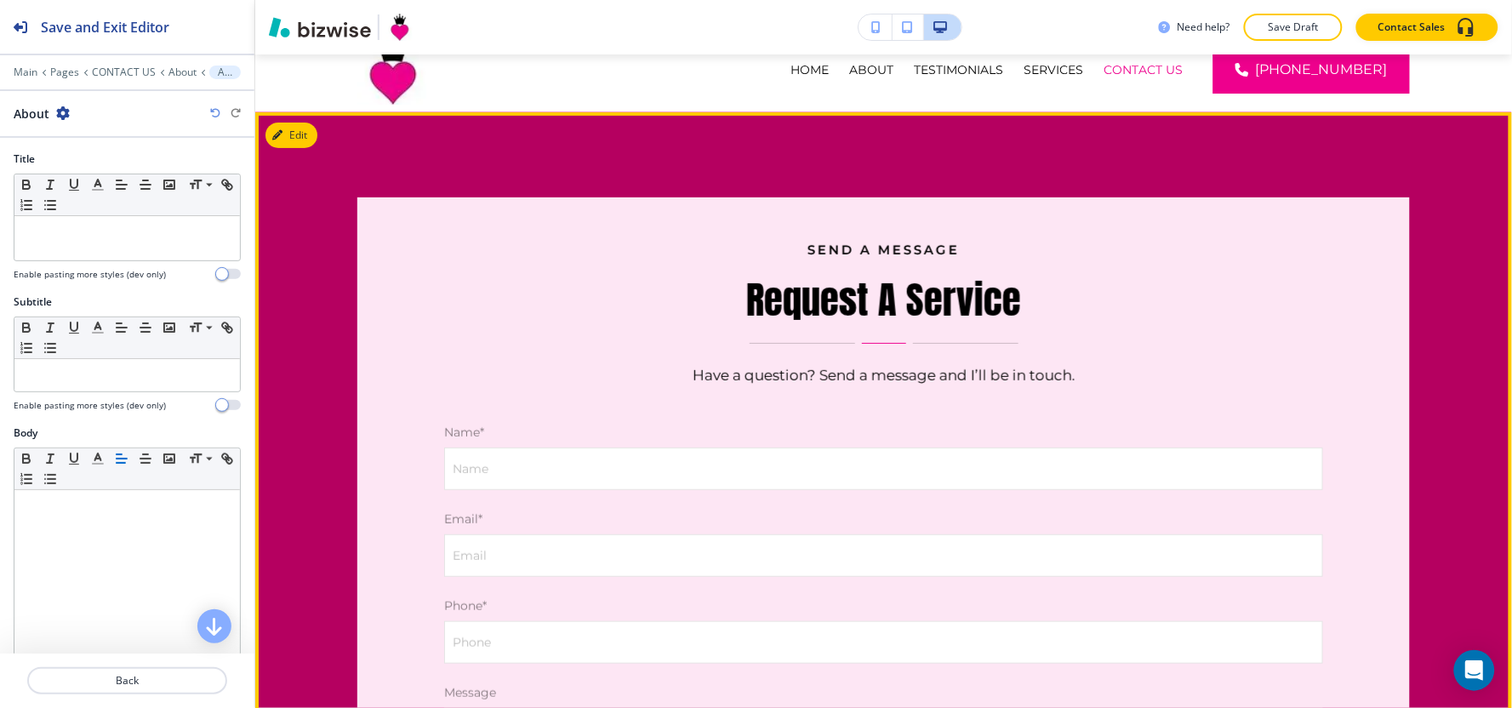
scroll to position [0, 0]
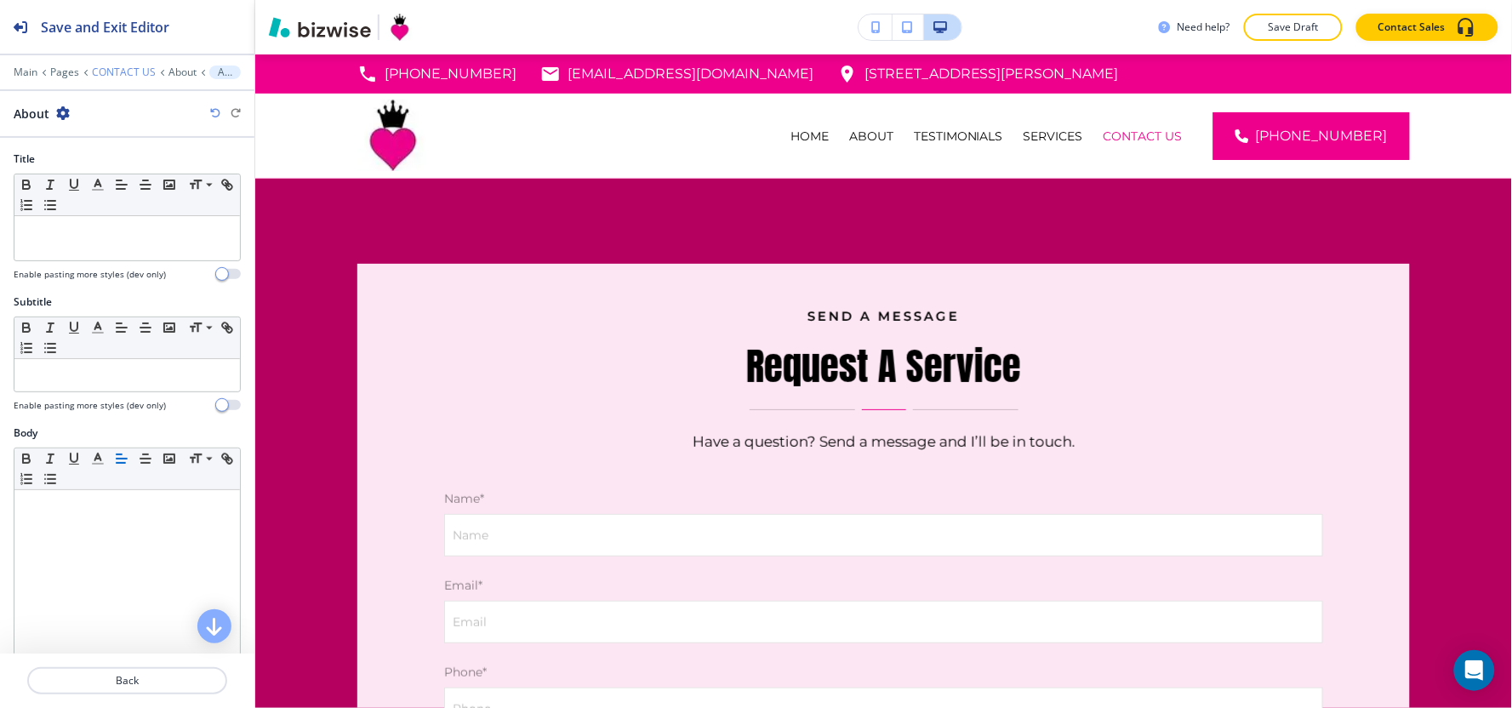
click at [126, 72] on p "CONTACT US" at bounding box center [124, 72] width 64 height 12
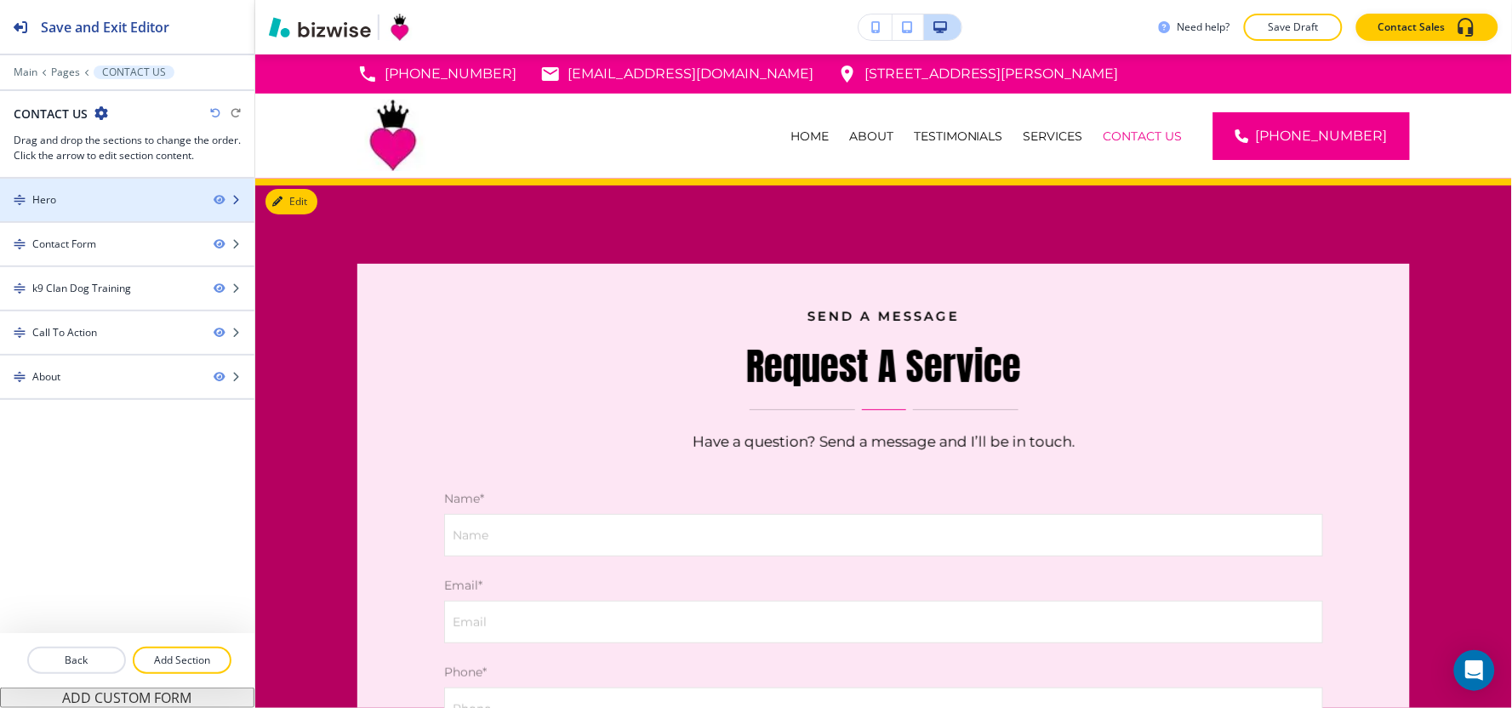
click at [94, 196] on div "Hero" at bounding box center [100, 199] width 200 height 15
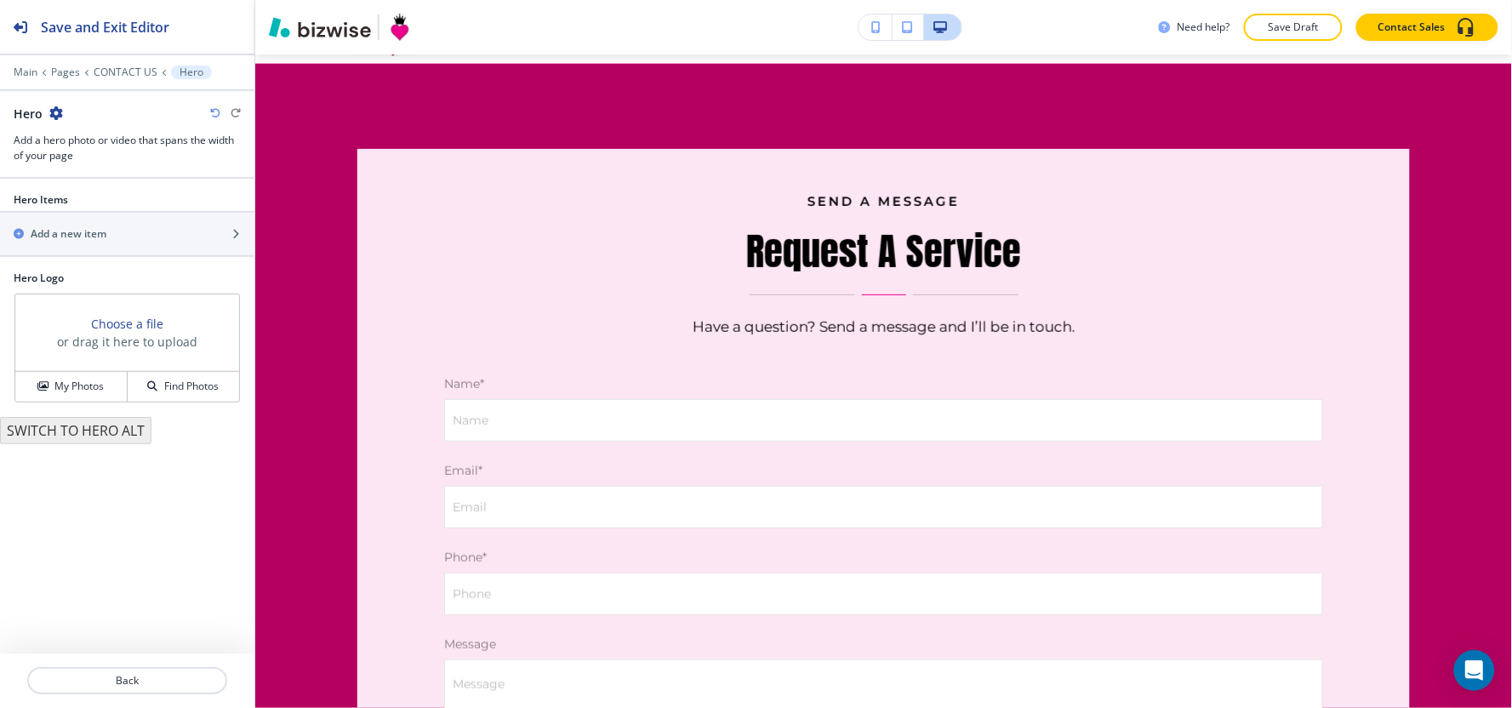
scroll to position [123, 0]
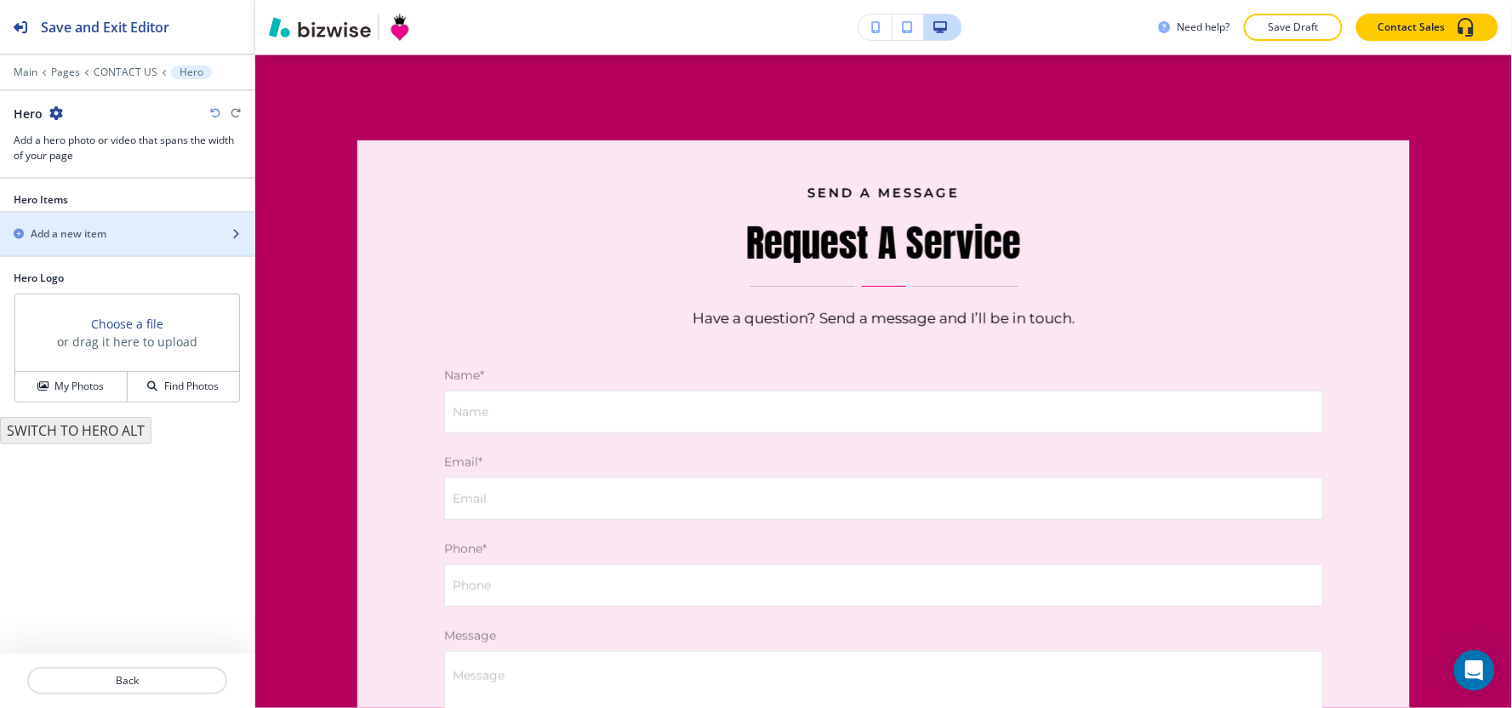
click at [71, 250] on div "button" at bounding box center [127, 249] width 254 height 14
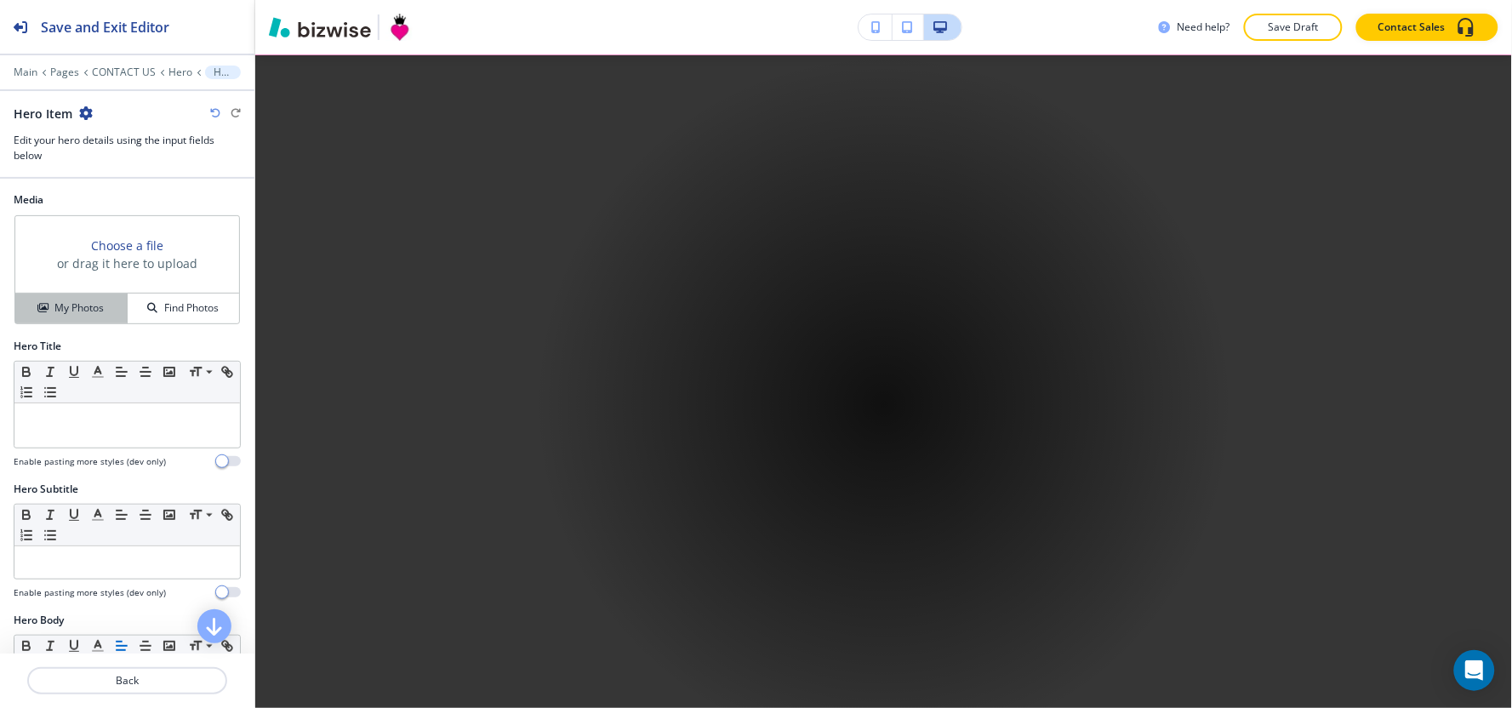
click at [74, 312] on h4 "My Photos" at bounding box center [78, 307] width 49 height 15
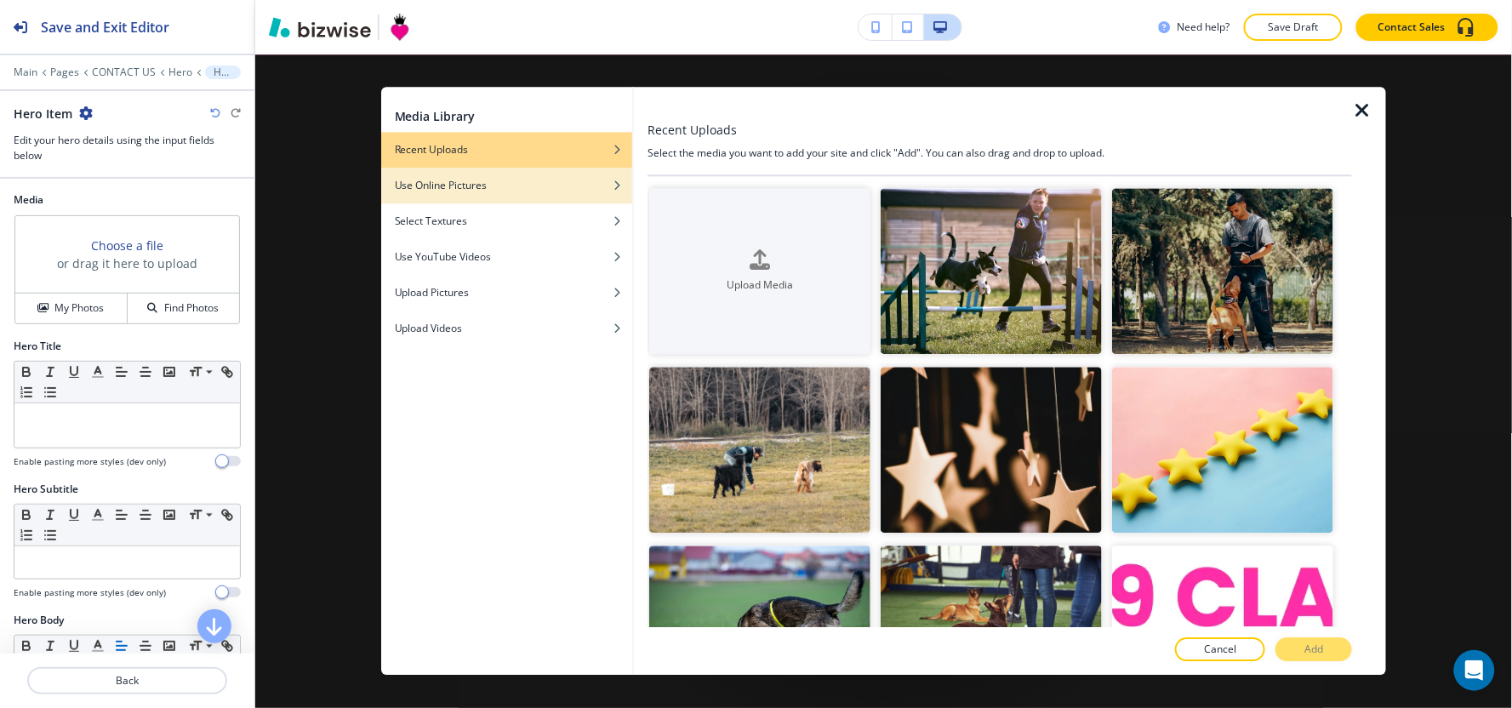
click at [438, 174] on div "button" at bounding box center [506, 173] width 251 height 10
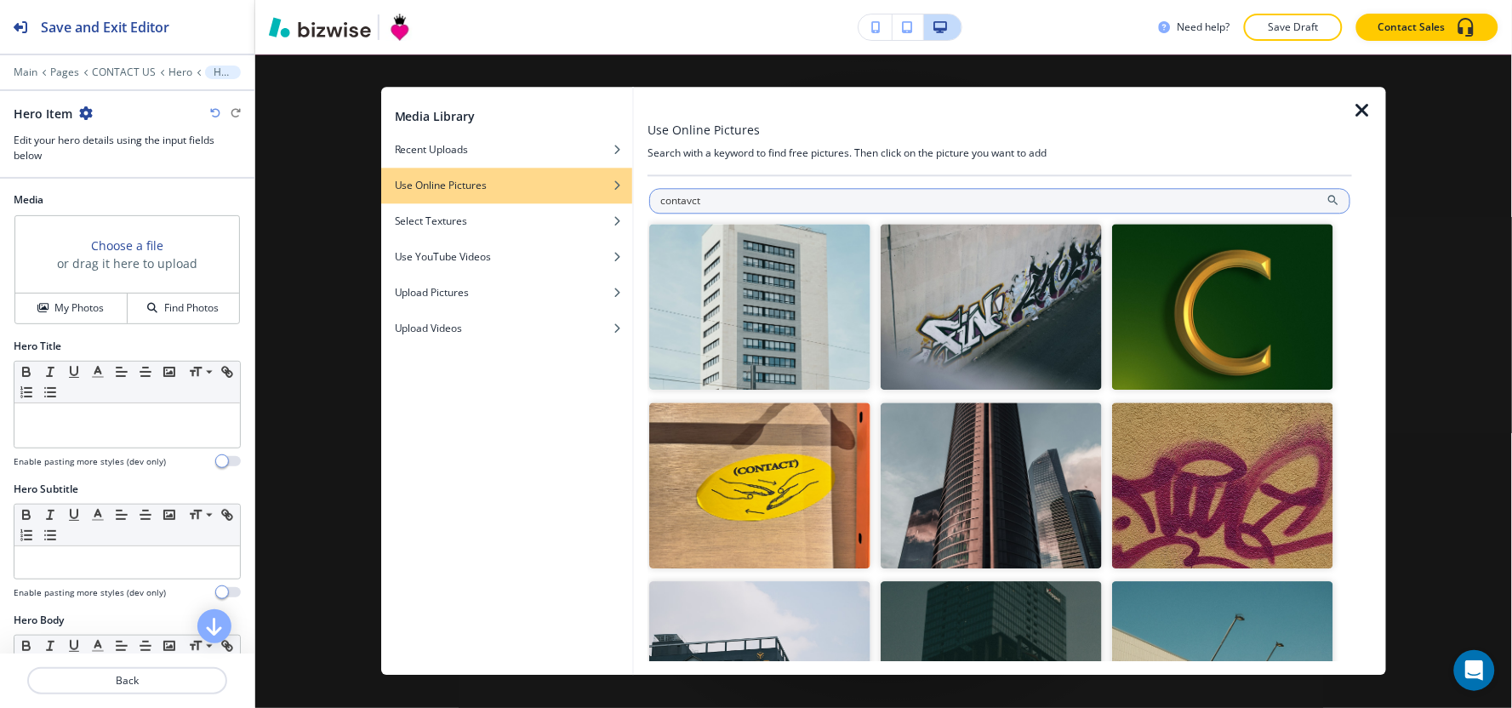
drag, startPoint x: 690, startPoint y: 204, endPoint x: 728, endPoint y: 197, distance: 38.9
click at [692, 203] on input "contavct" at bounding box center [999, 201] width 701 height 26
type input "contact"
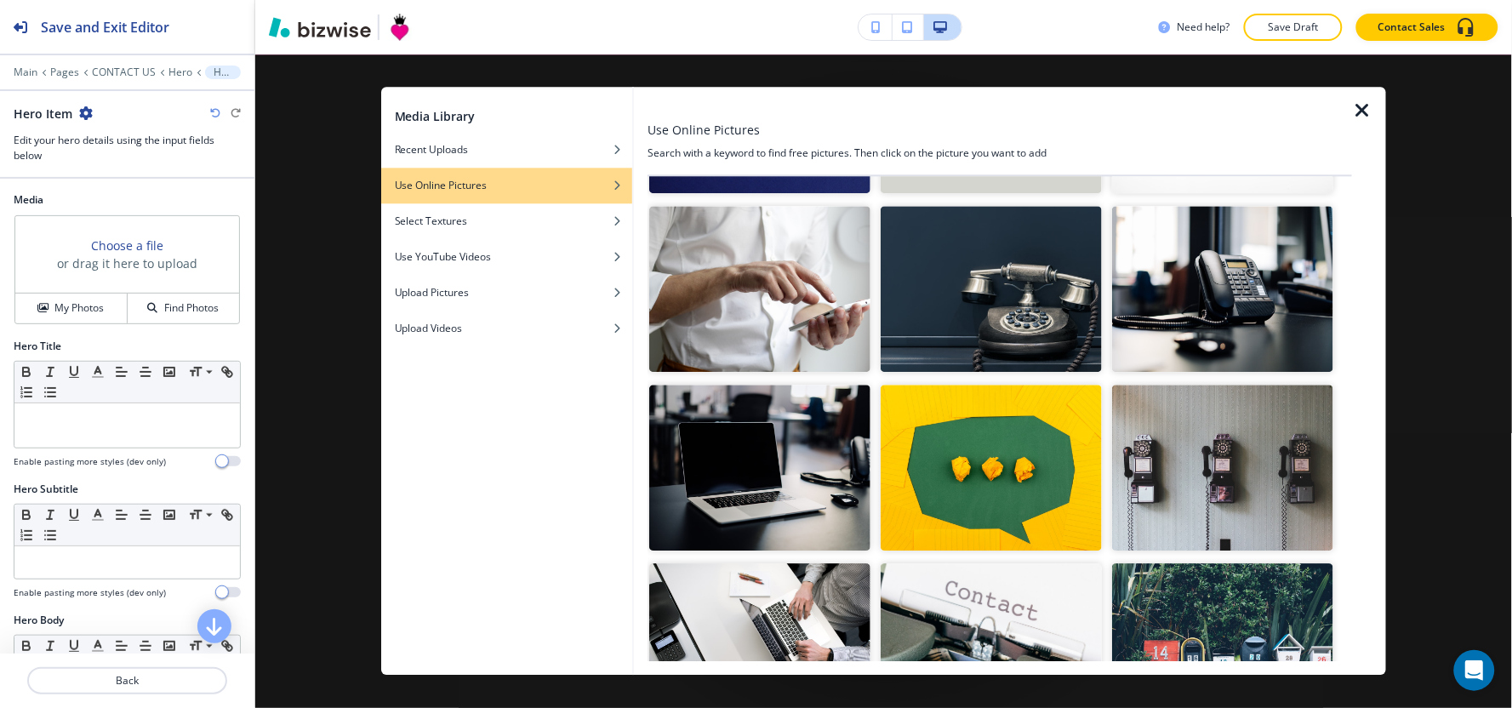
scroll to position [378, 0]
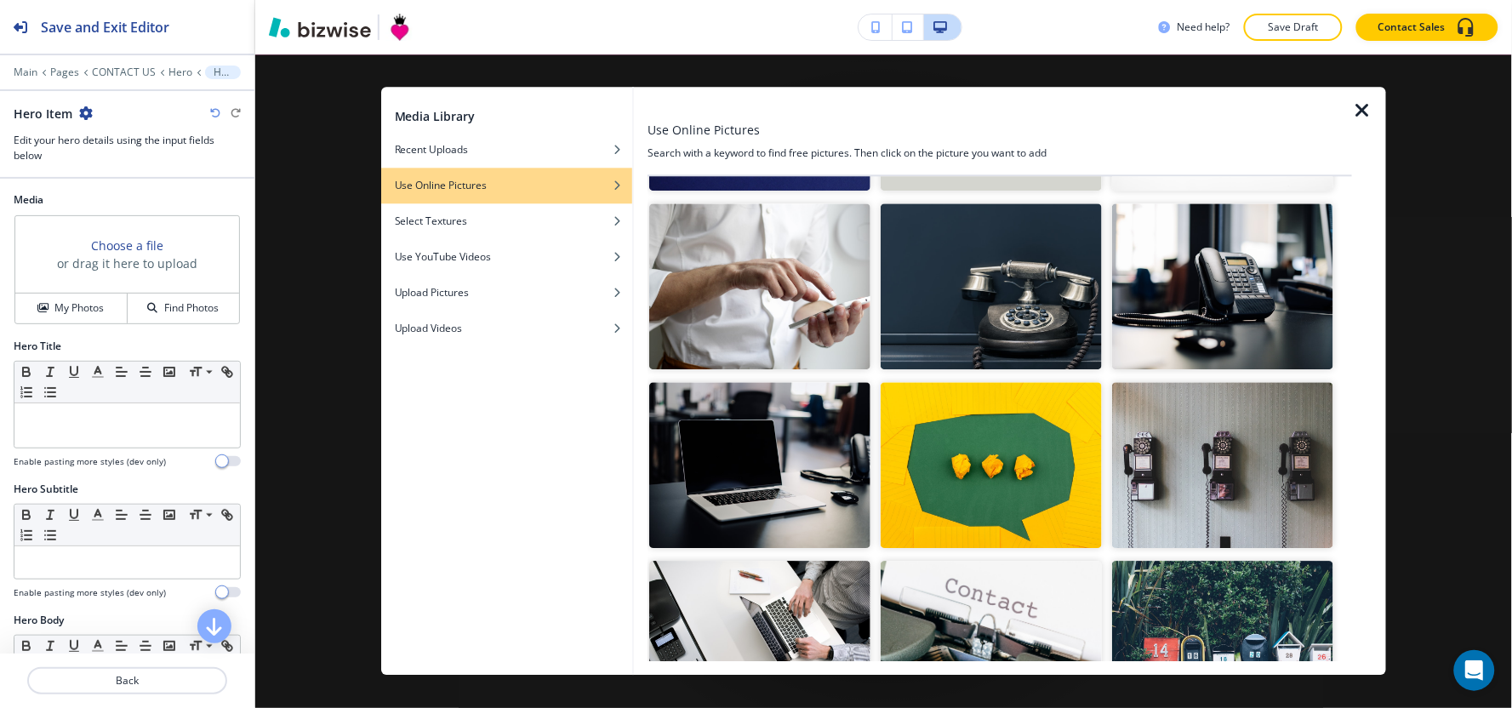
click at [1034, 324] on img "button" at bounding box center [991, 286] width 221 height 166
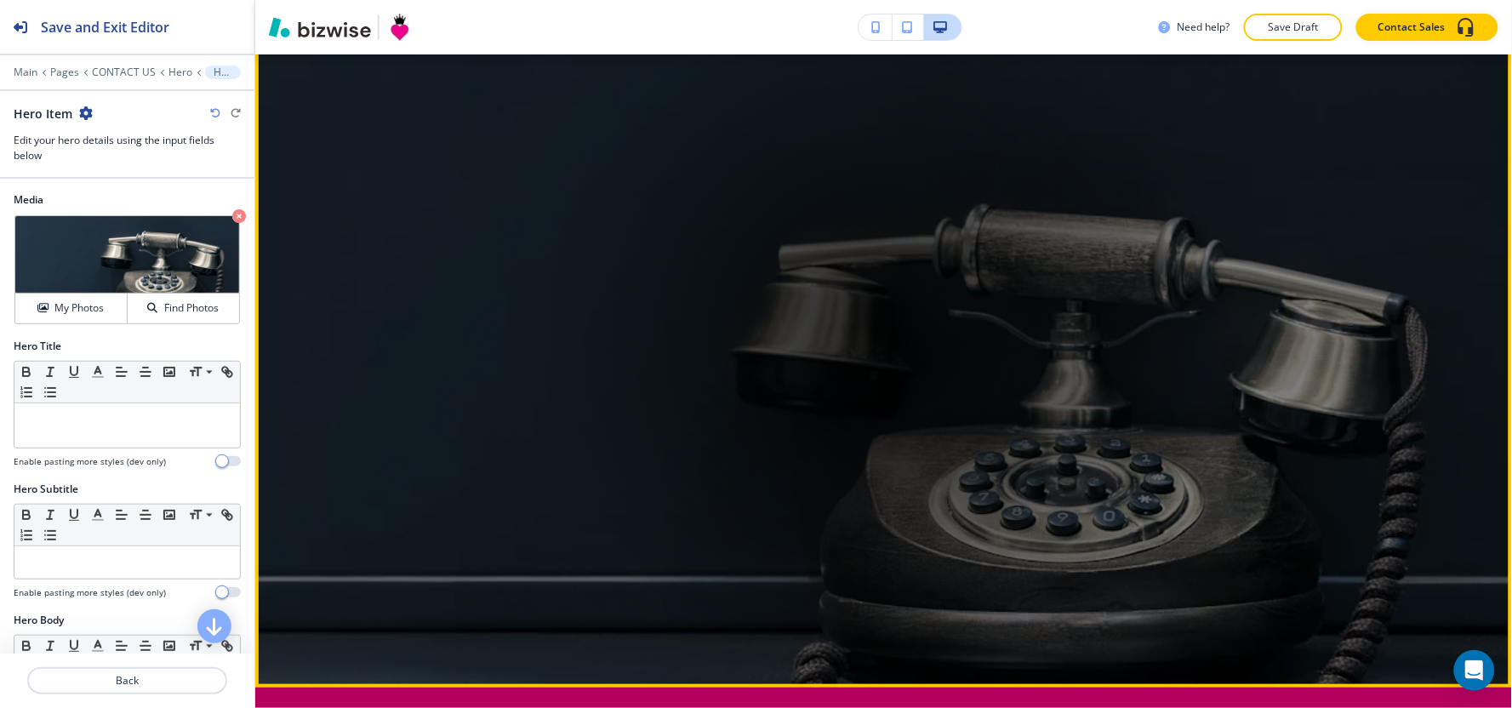
scroll to position [0, 0]
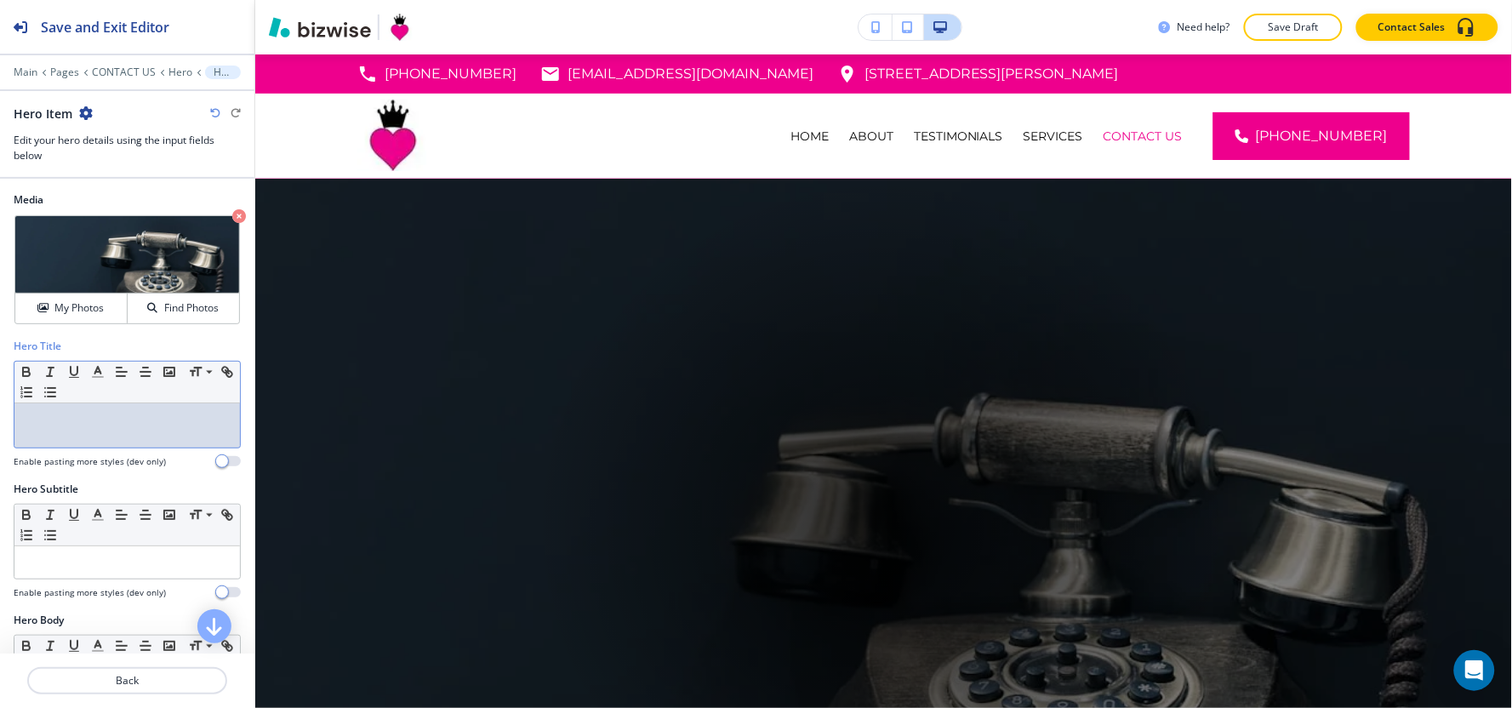
click at [60, 415] on p at bounding box center [127, 419] width 208 height 15
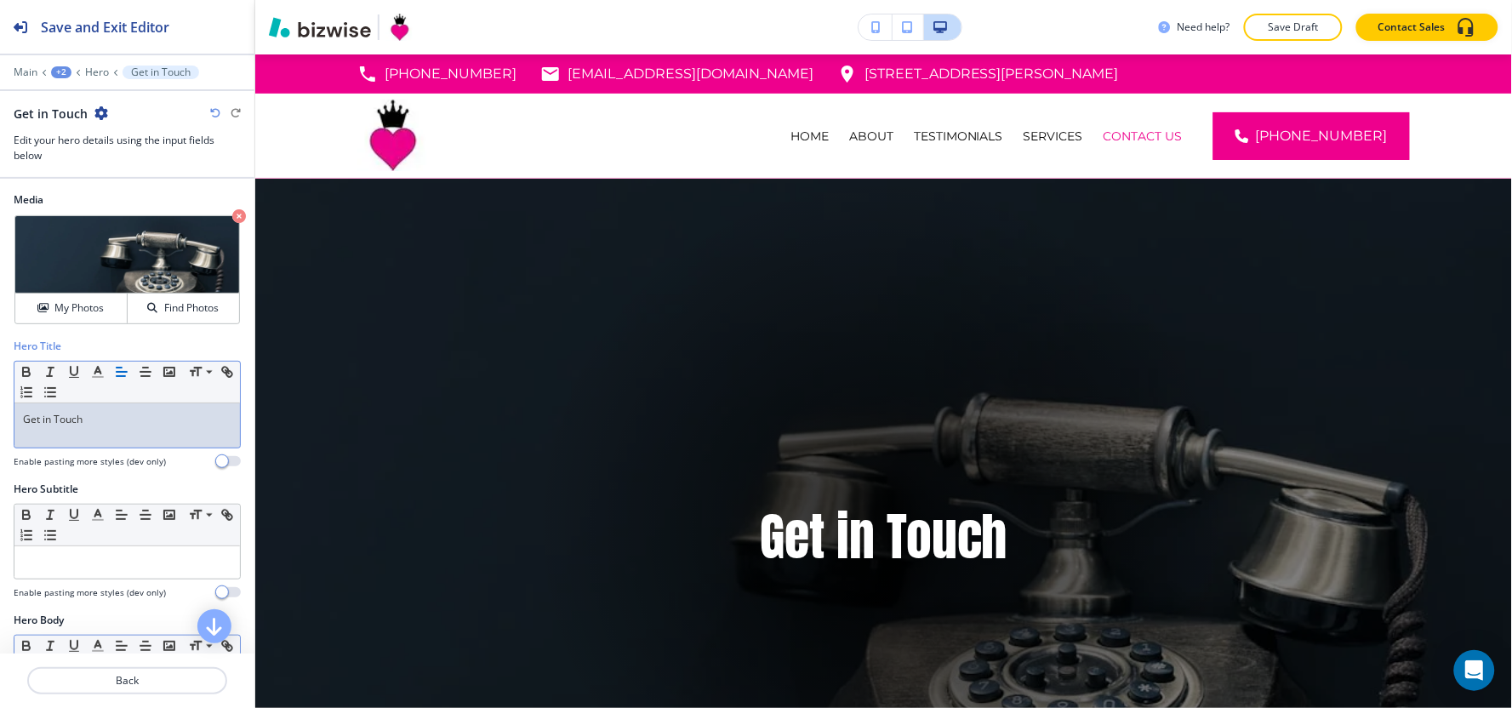
scroll to position [189, 0]
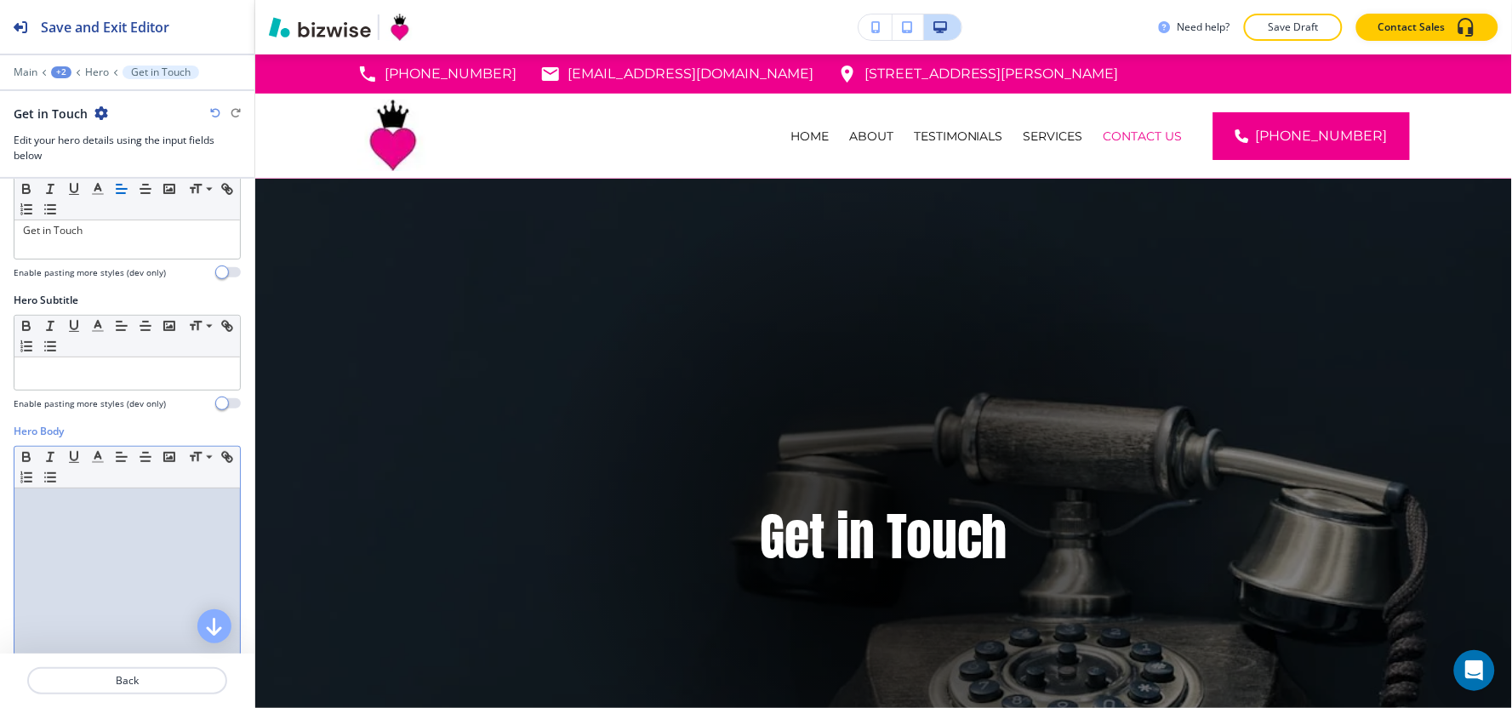
click at [43, 550] on div at bounding box center [126, 598] width 225 height 221
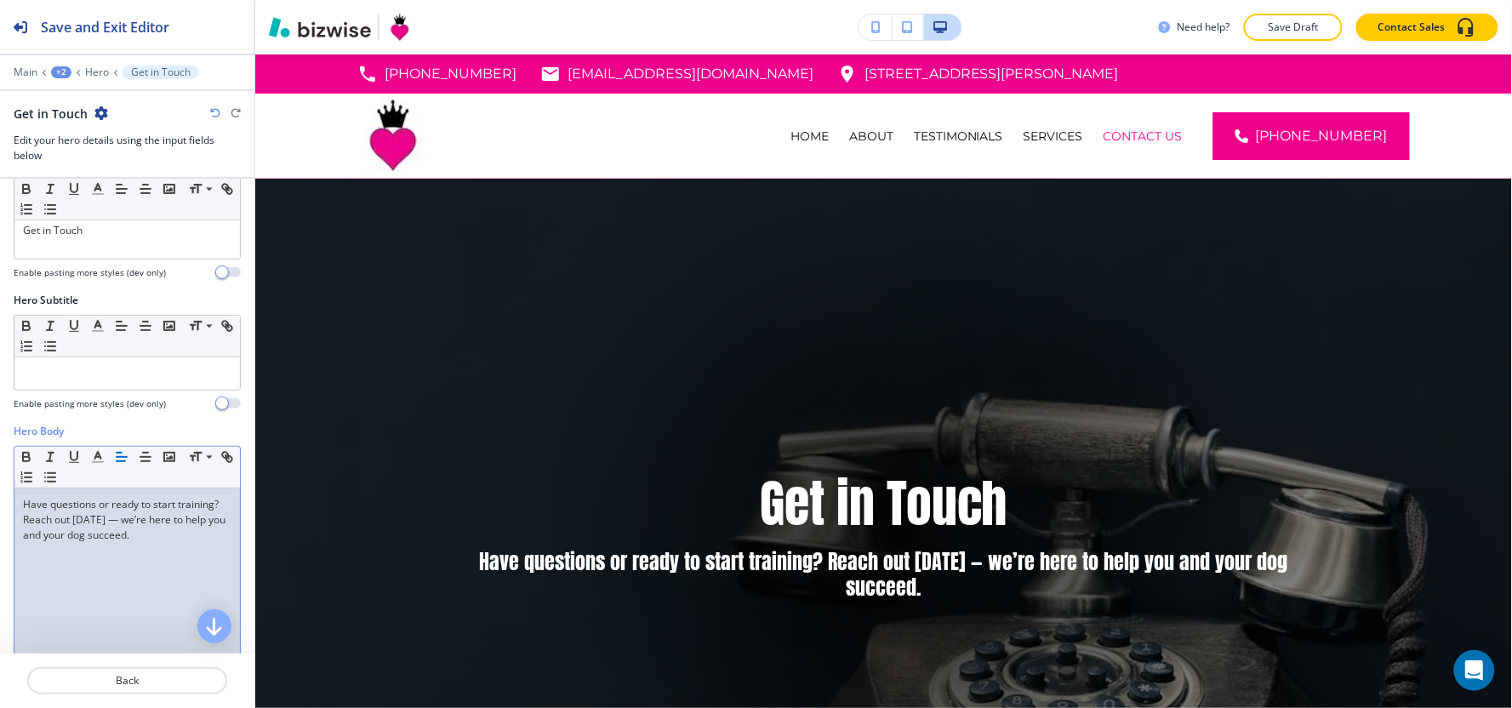
click at [157, 524] on p "Have questions or ready to start training? Reach out [DATE] — we’re here to hel…" at bounding box center [127, 520] width 208 height 46
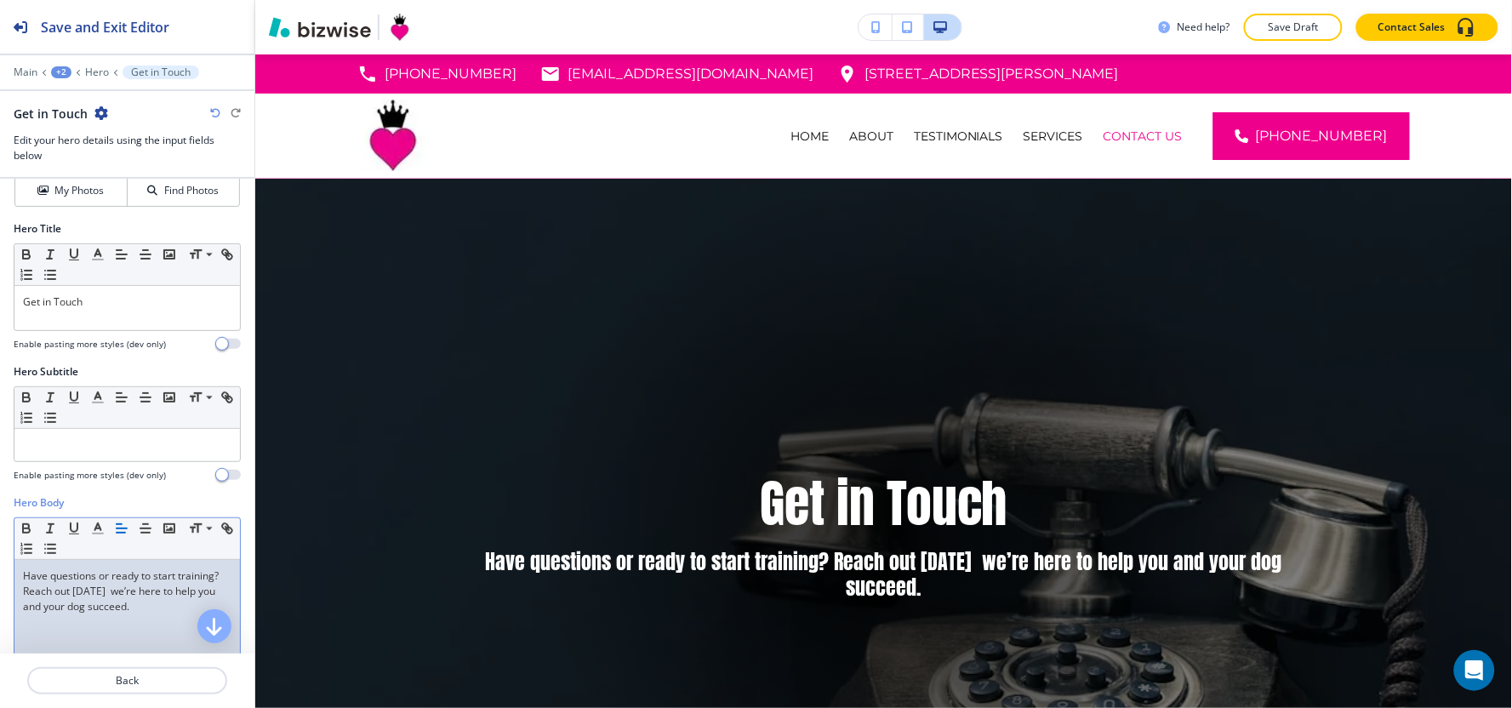
scroll to position [0, 0]
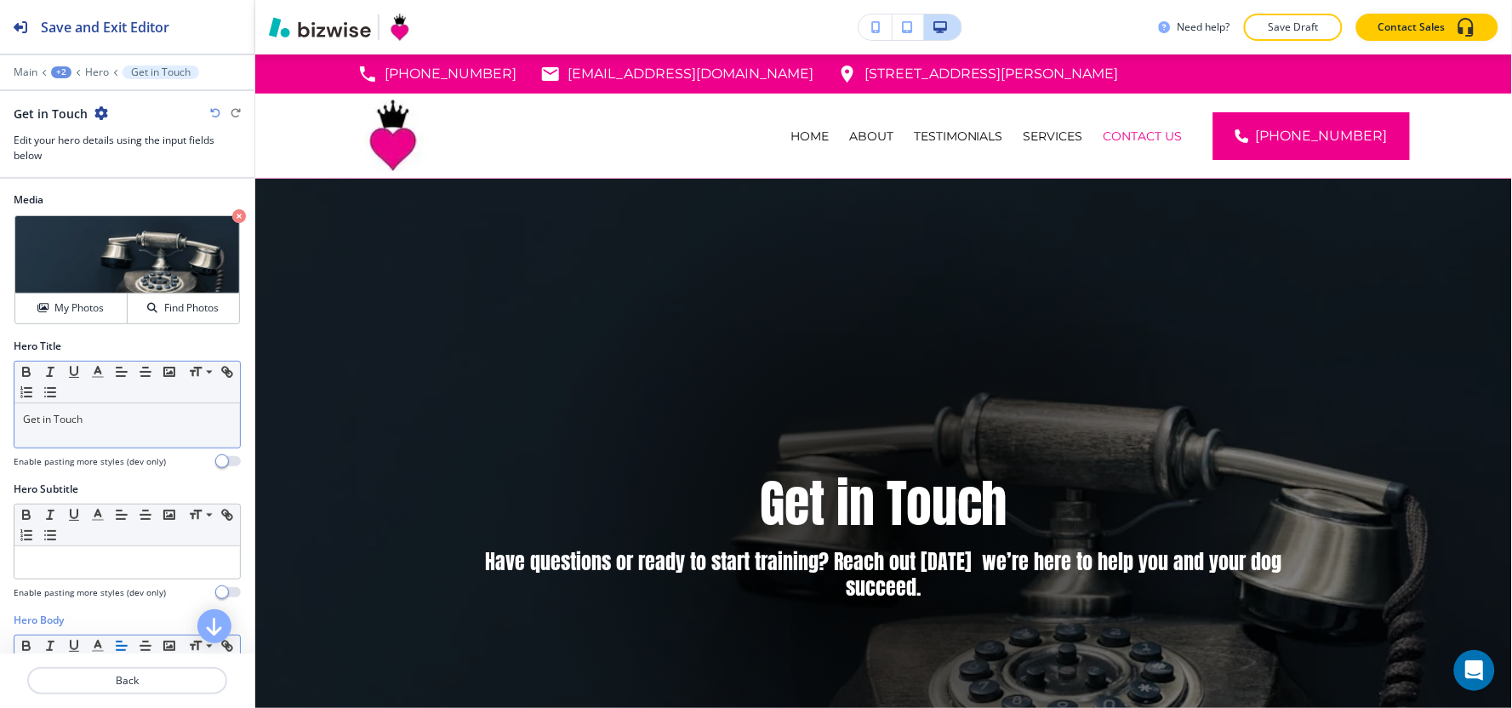
click at [114, 440] on div "Get in Touch" at bounding box center [126, 425] width 225 height 44
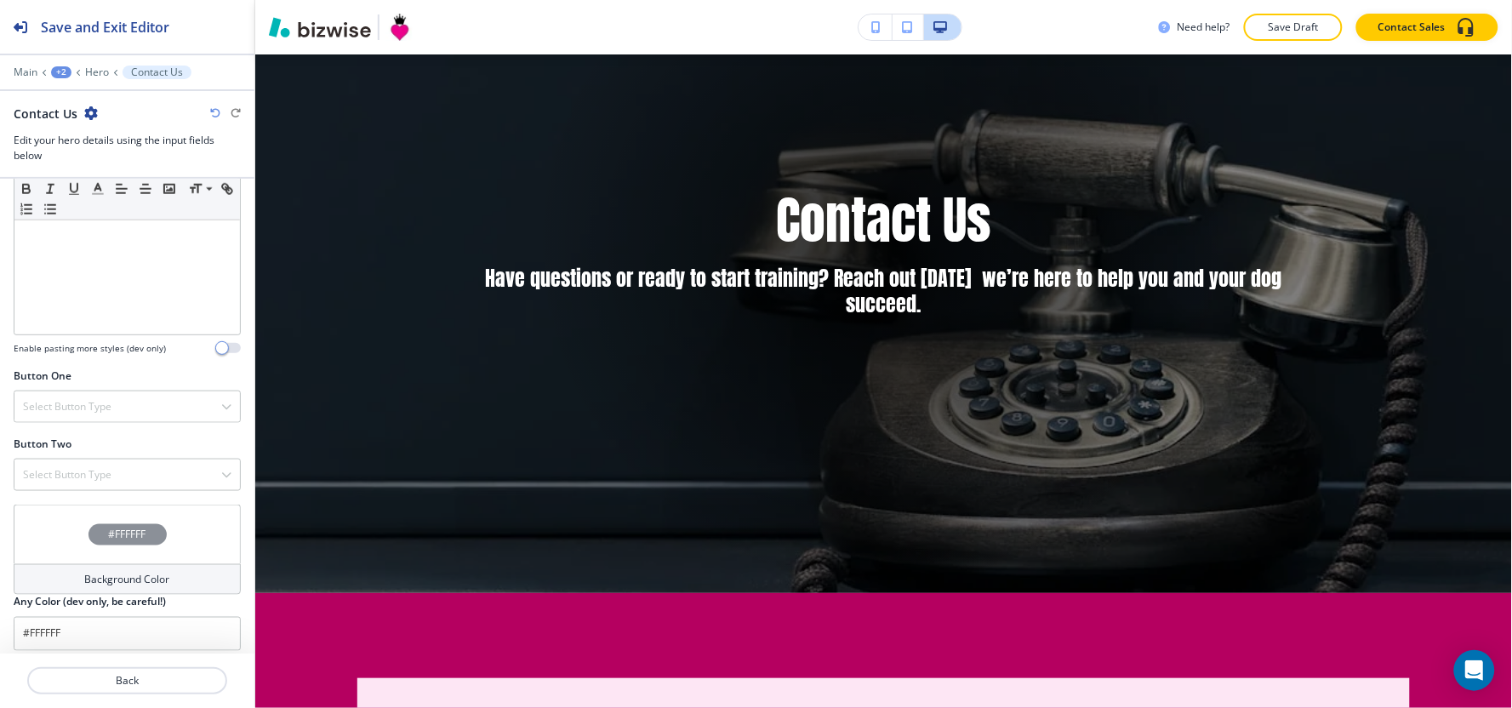
scroll to position [576, 0]
click at [111, 407] on div "Select Button Type" at bounding box center [126, 395] width 225 height 31
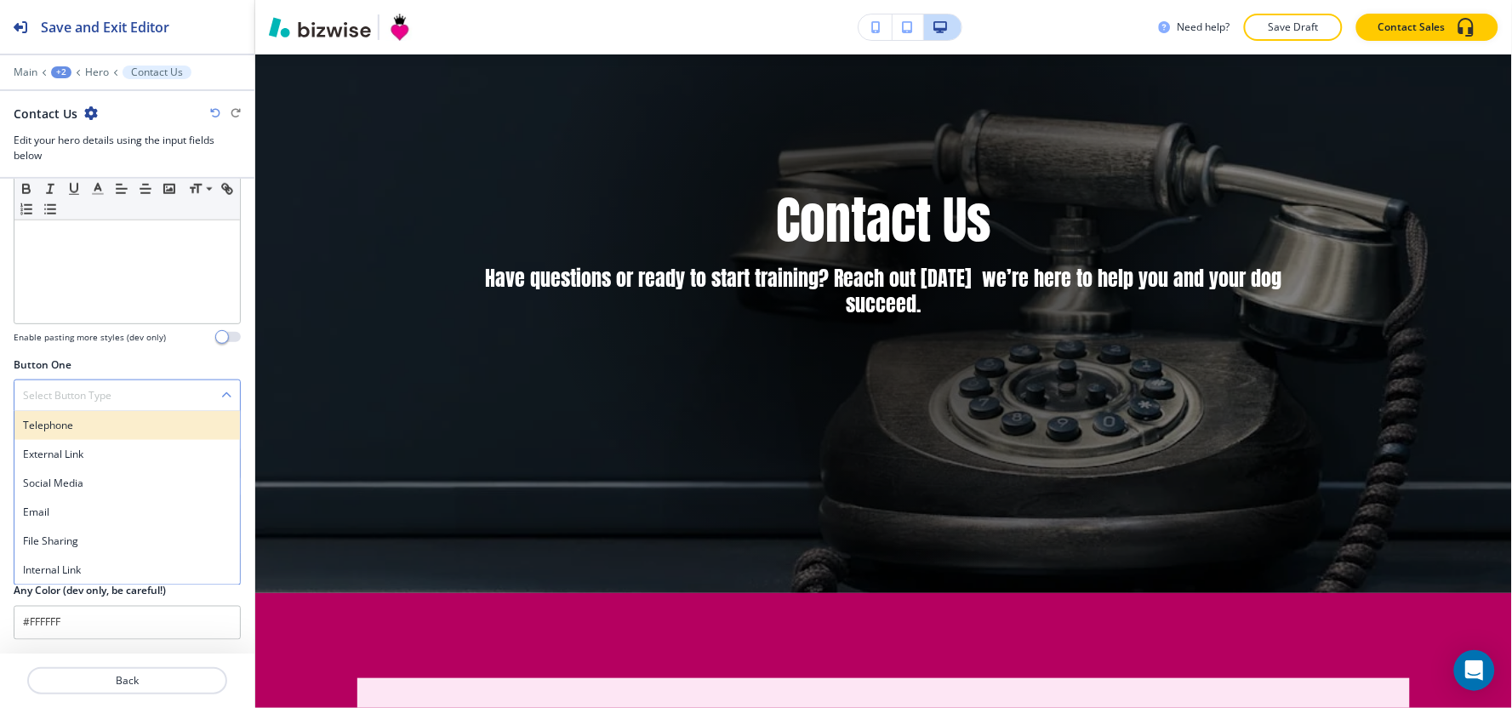
click at [88, 434] on div "Telephone" at bounding box center [126, 425] width 225 height 29
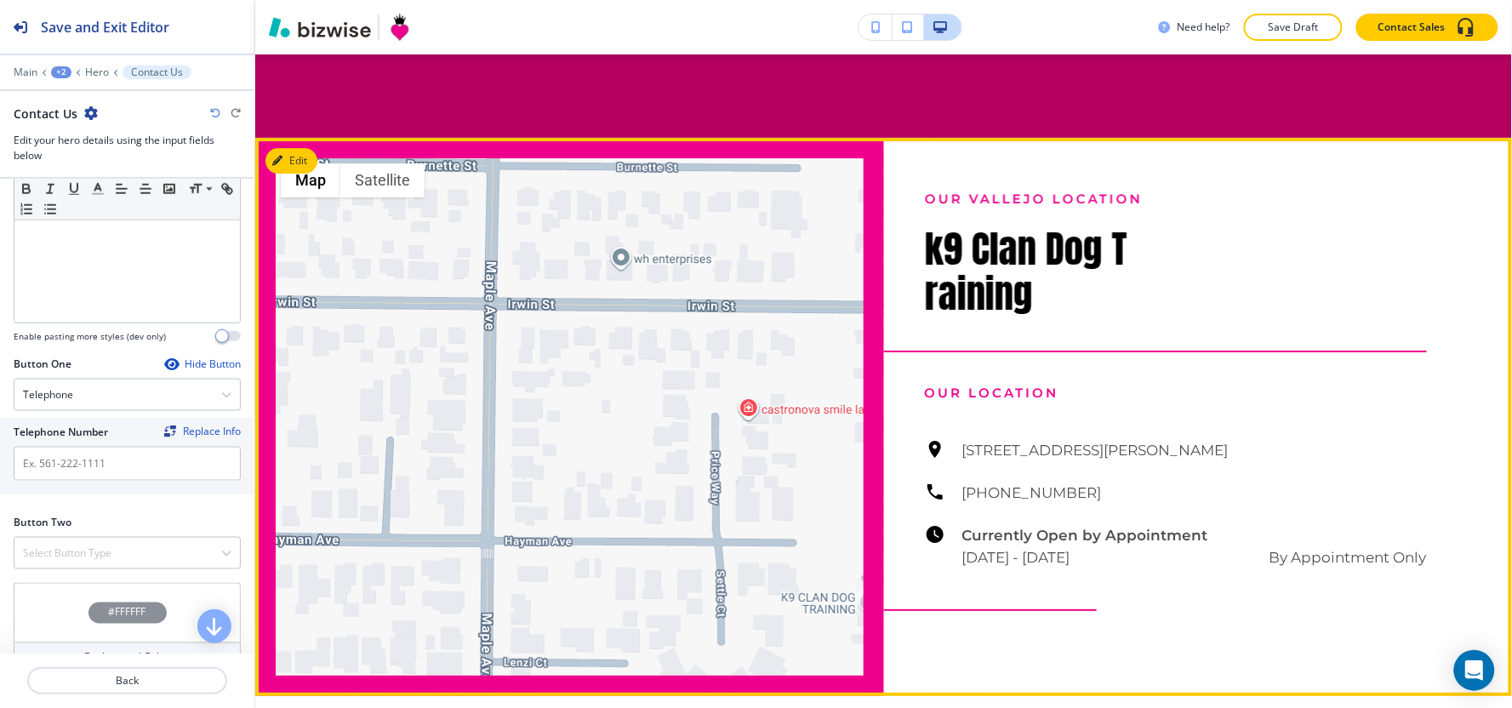
scroll to position [1702, 0]
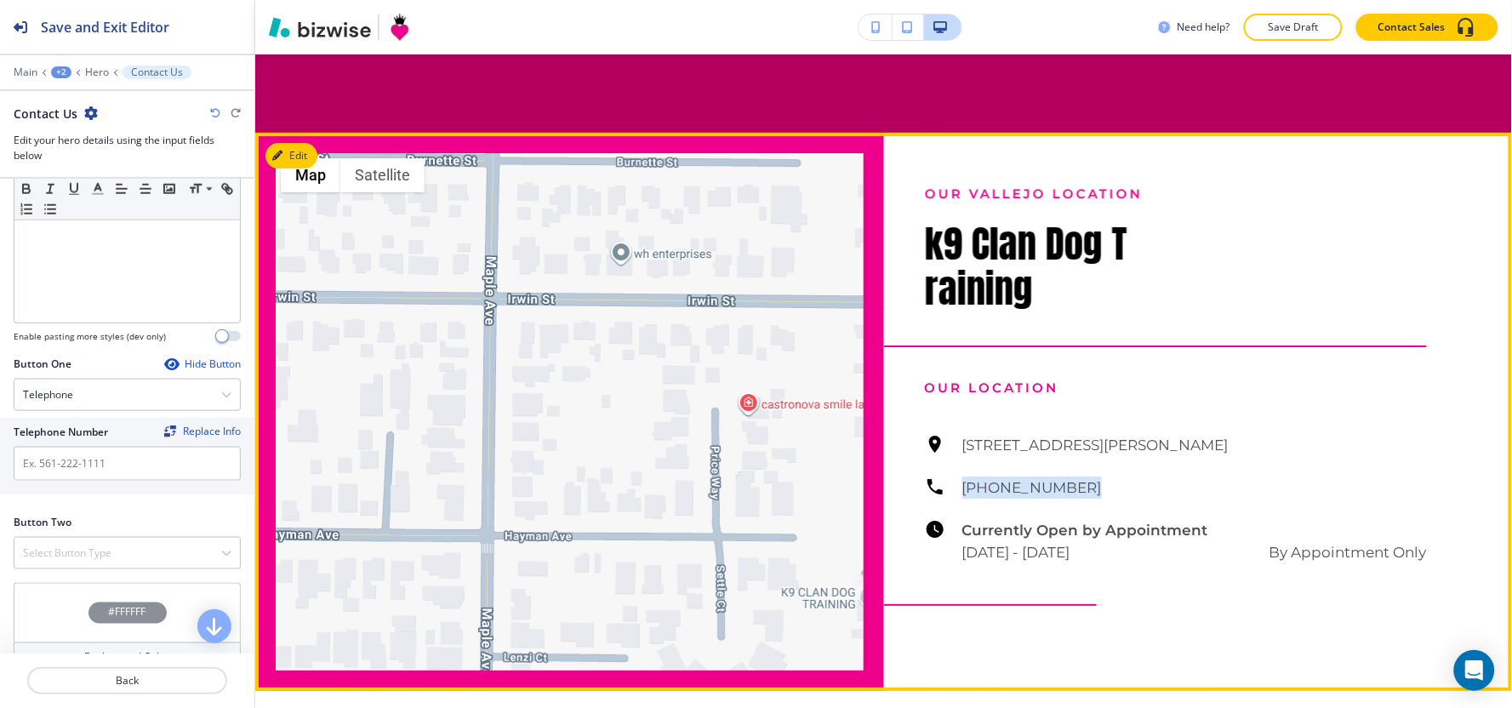
drag, startPoint x: 1067, startPoint y: 482, endPoint x: 950, endPoint y: 498, distance: 117.6
click at [950, 498] on div "[STREET_ADDRESS][PERSON_NAME] [PHONE_NUMBER] Currently Open by Appointment [DAT…" at bounding box center [1176, 498] width 503 height 129
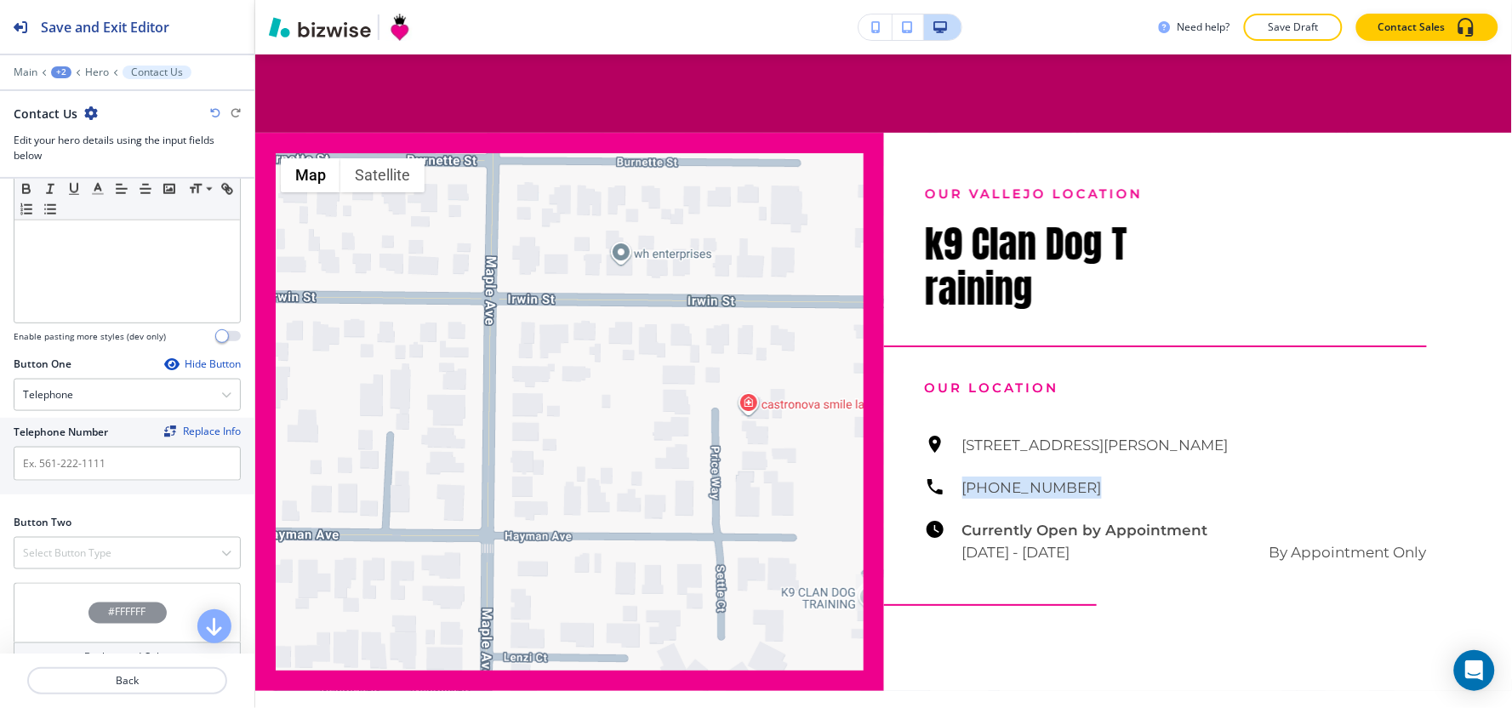
copy h6 "[PHONE_NUMBER]"
click at [83, 473] on input "text" at bounding box center [127, 464] width 227 height 34
paste input "[PHONE_NUMBER]"
type input "[PHONE_NUMBER]"
click at [60, 560] on h4 "Select Button Type" at bounding box center [67, 552] width 88 height 15
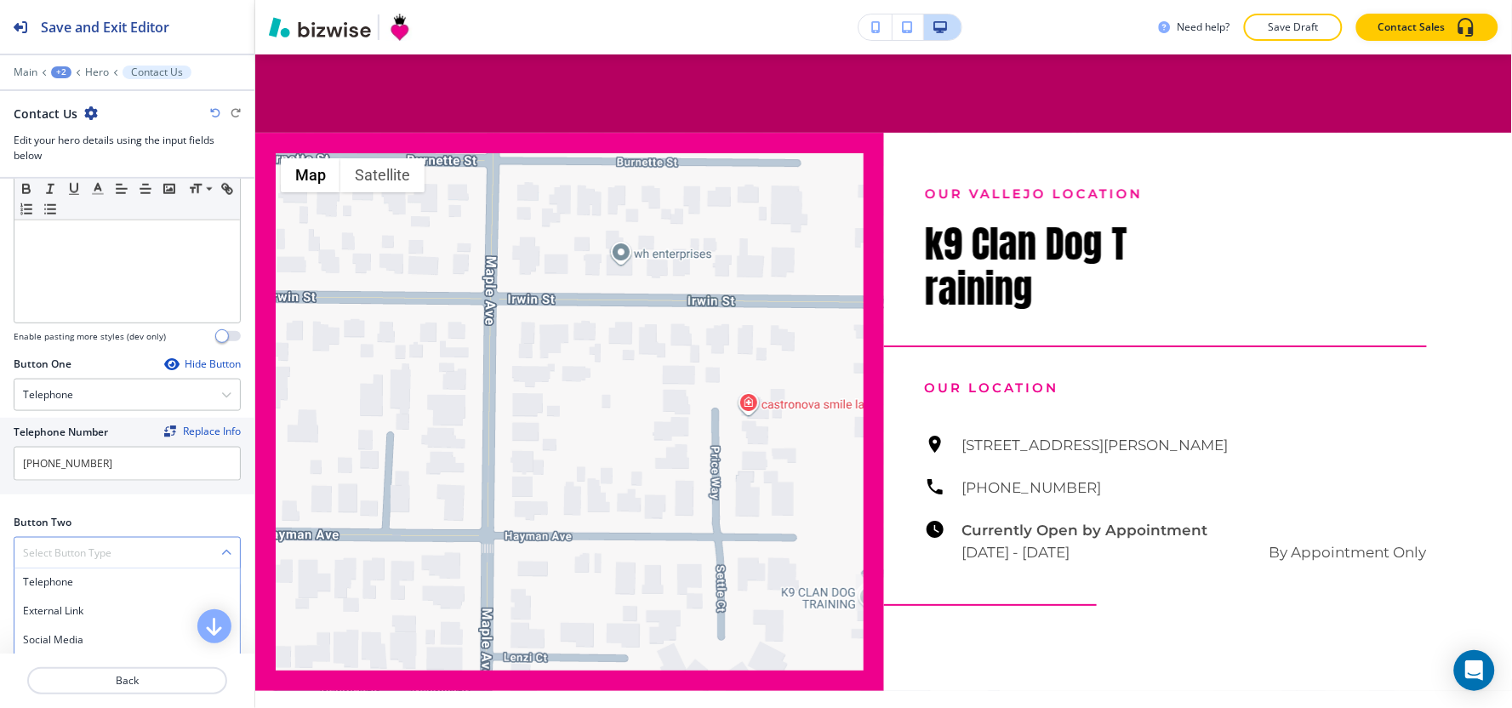
scroll to position [667, 0]
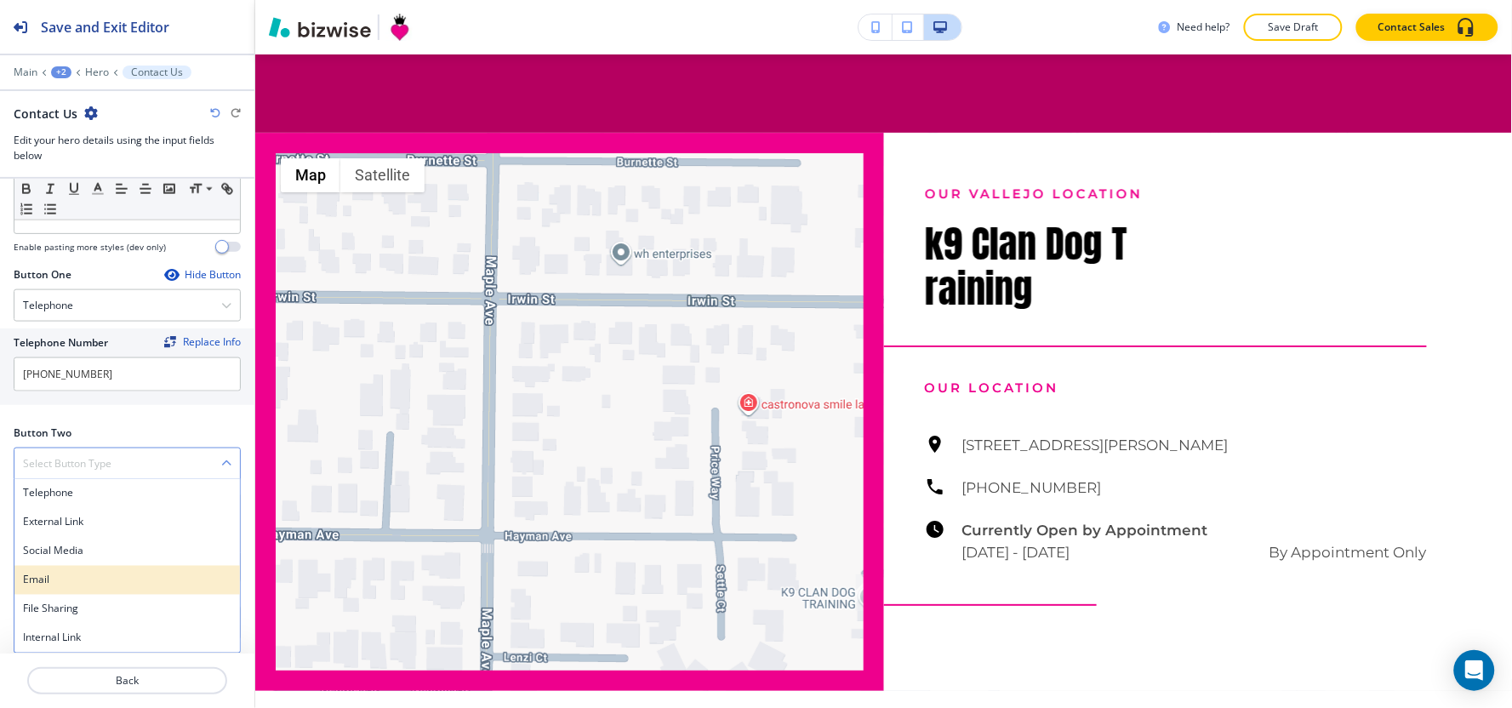
click at [54, 579] on h4 "Email" at bounding box center [127, 580] width 208 height 15
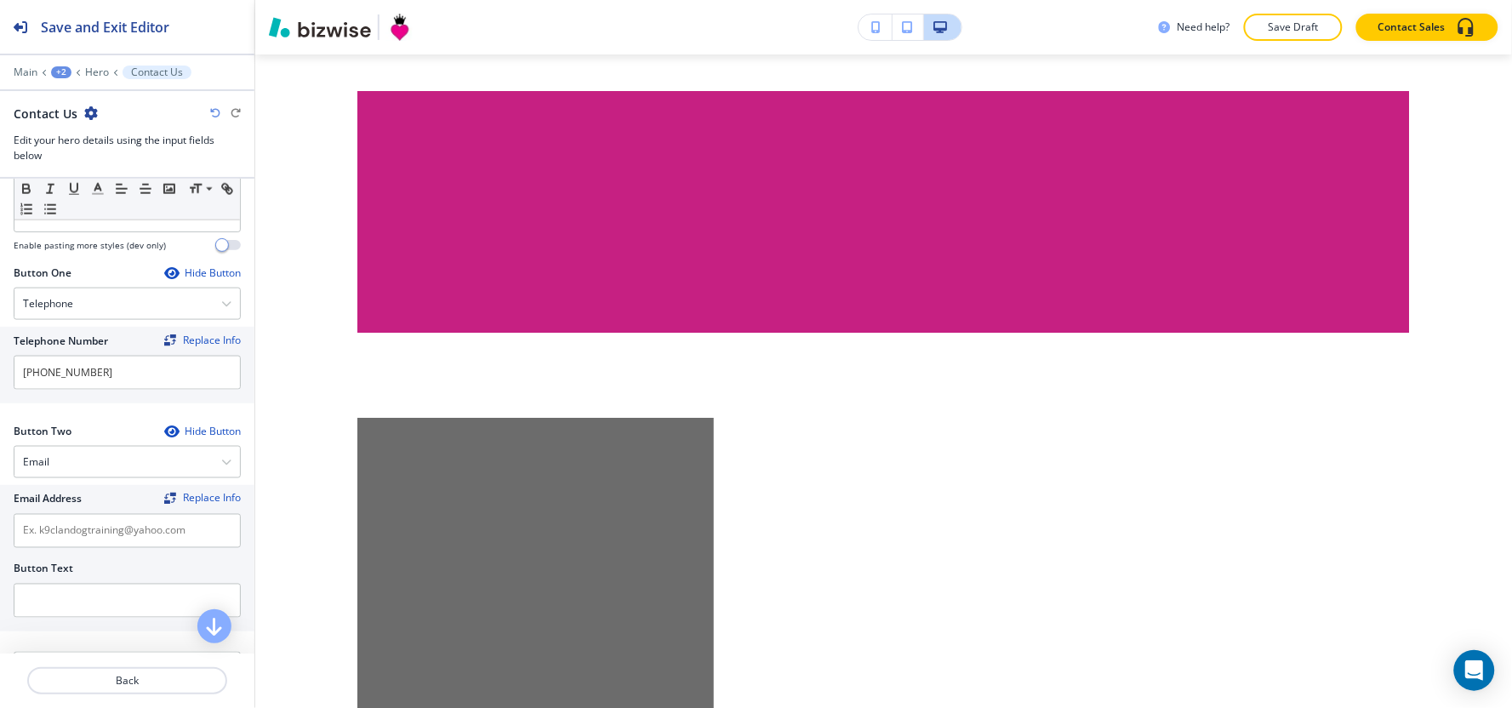
scroll to position [3089, 0]
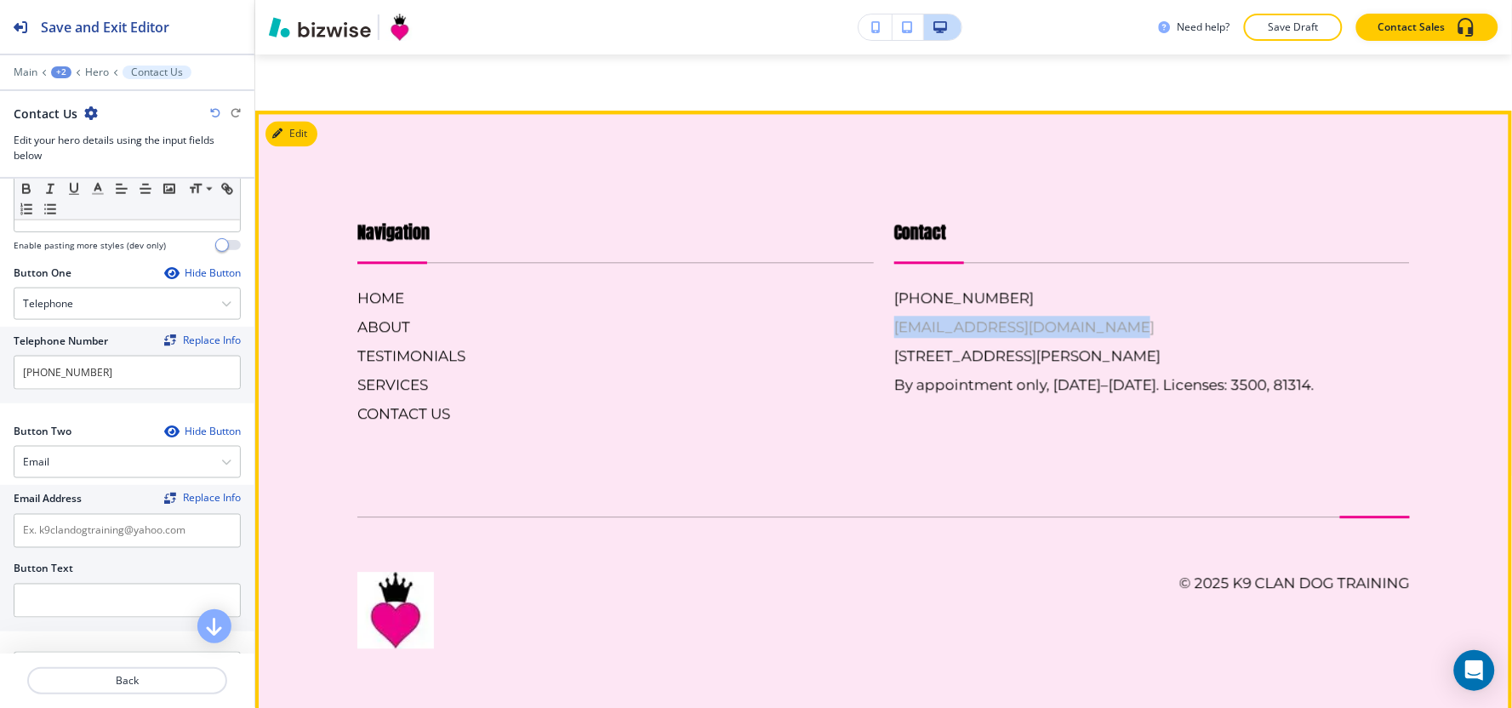
drag, startPoint x: 1121, startPoint y: 322, endPoint x: 887, endPoint y: 329, distance: 234.1
click at [894, 329] on div "[PHONE_NUMBER] [EMAIL_ADDRESS][DOMAIN_NAME] [STREET_ADDRESS][PERSON_NAME] By ap…" at bounding box center [1152, 341] width 516 height 109
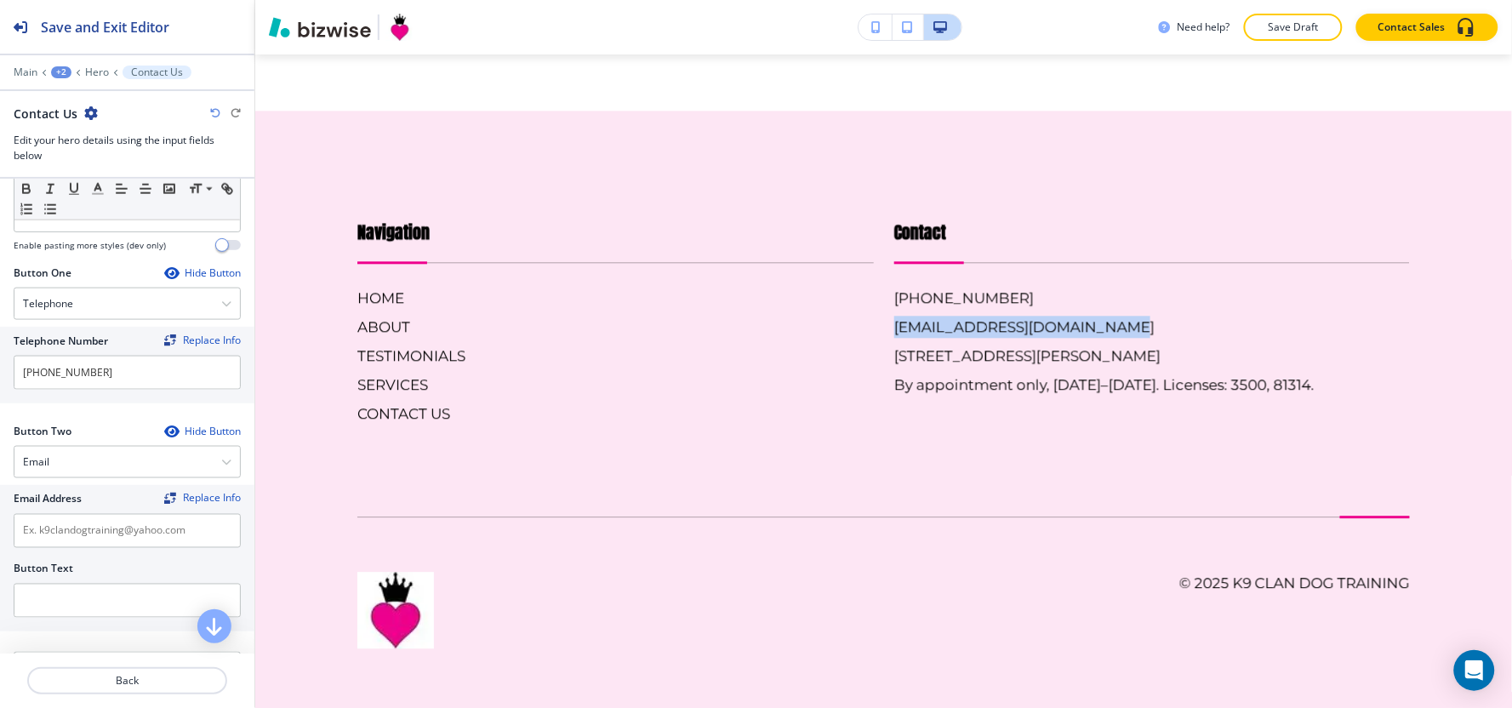
copy h6 "[EMAIL_ADDRESS][DOMAIN_NAME]"
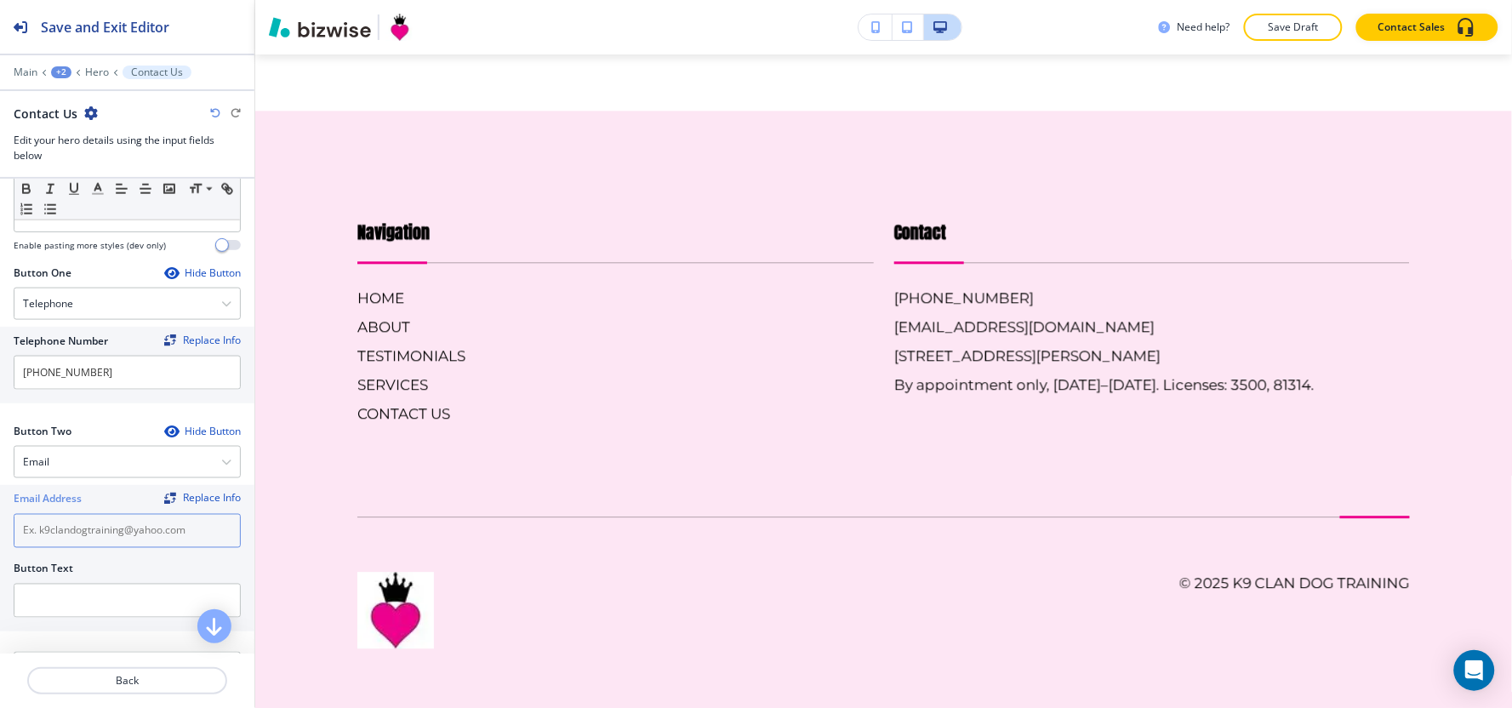
click at [71, 528] on input "text" at bounding box center [127, 531] width 227 height 34
paste input "[EMAIL_ADDRESS][DOMAIN_NAME]"
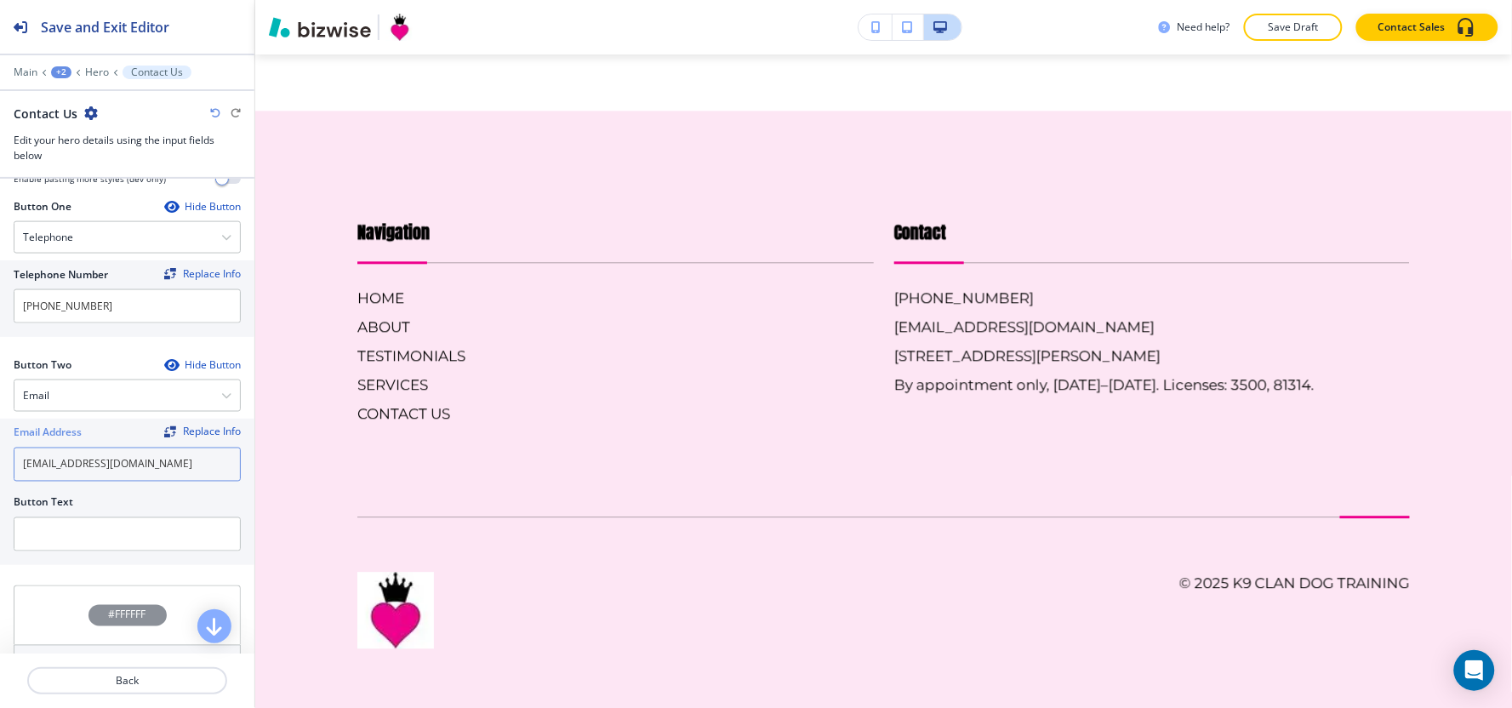
scroll to position [827, 0]
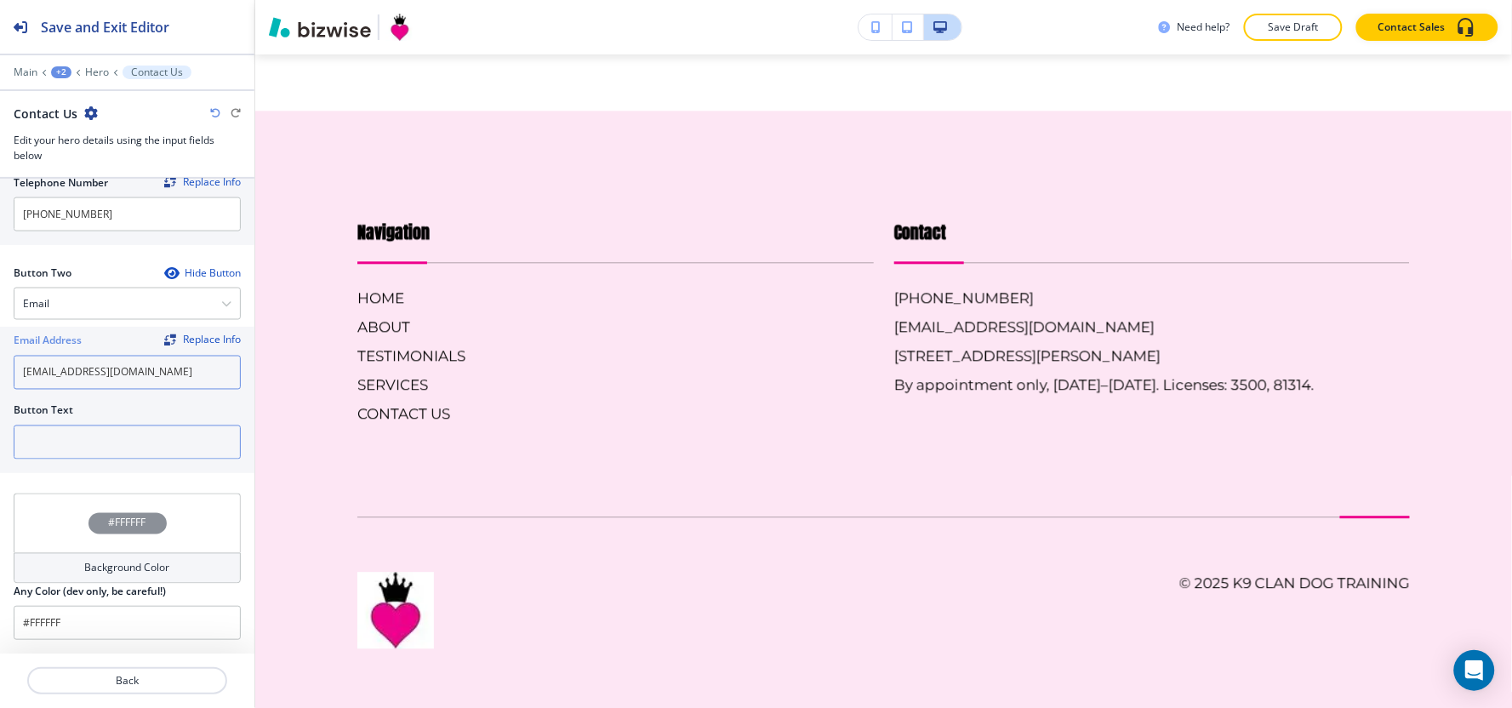
type input "[EMAIL_ADDRESS][DOMAIN_NAME]"
click at [45, 452] on input "text" at bounding box center [127, 442] width 227 height 34
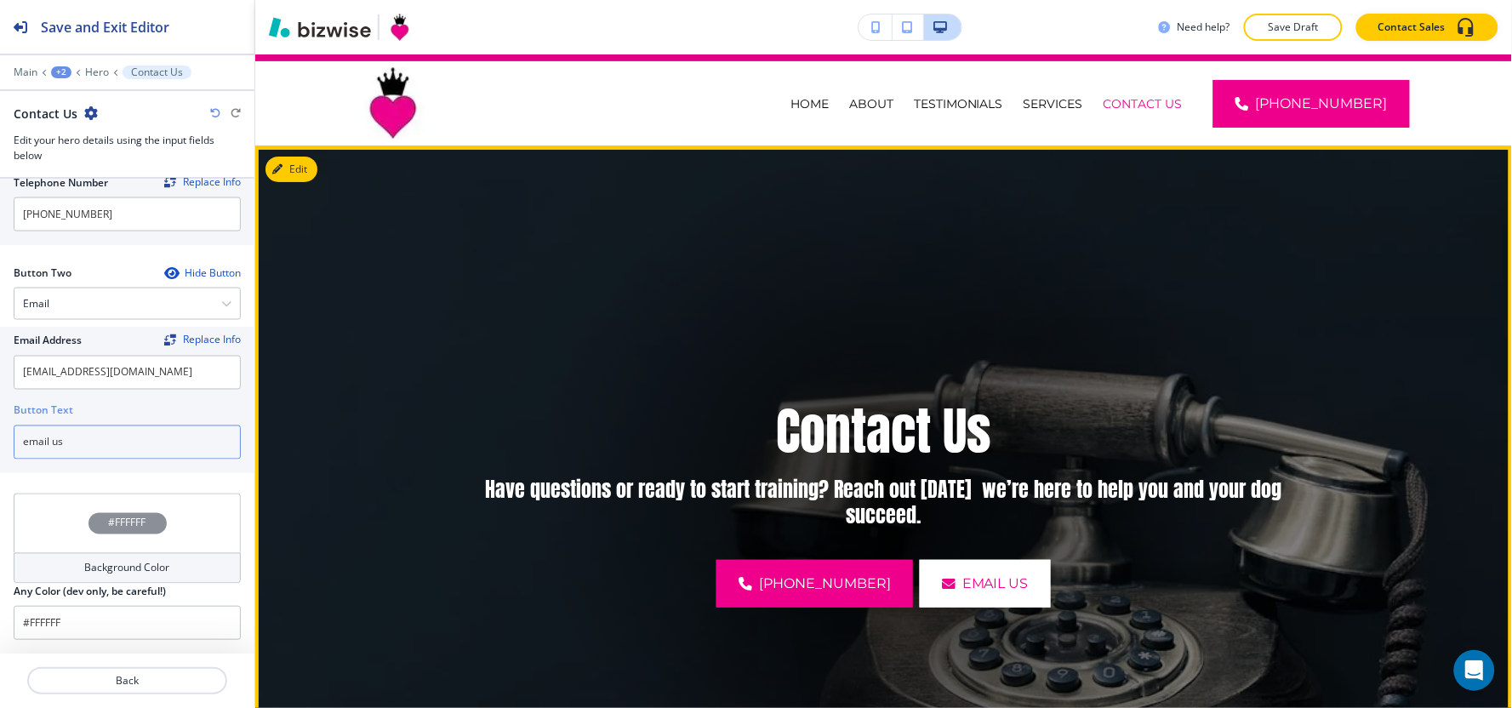
scroll to position [0, 0]
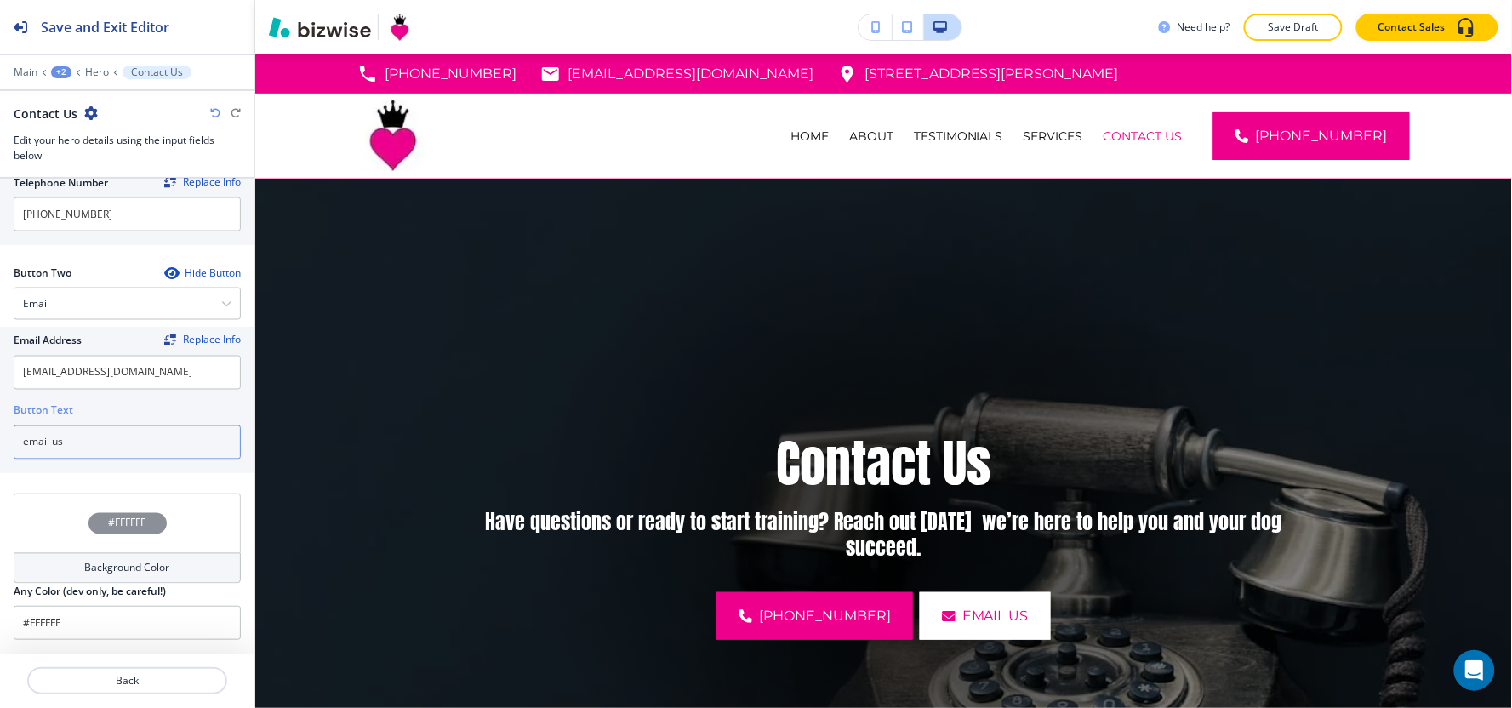
type input "email us"
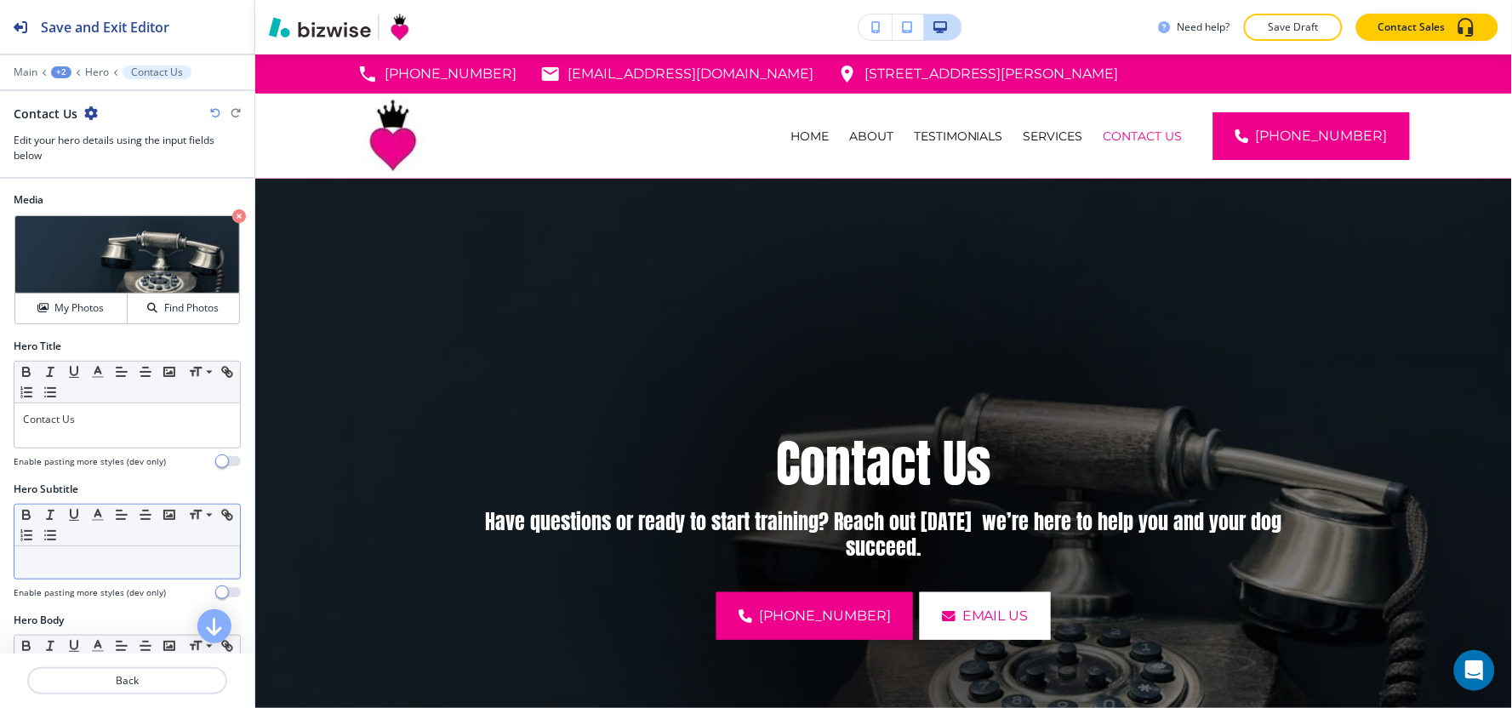
click at [37, 567] on p at bounding box center [127, 562] width 208 height 15
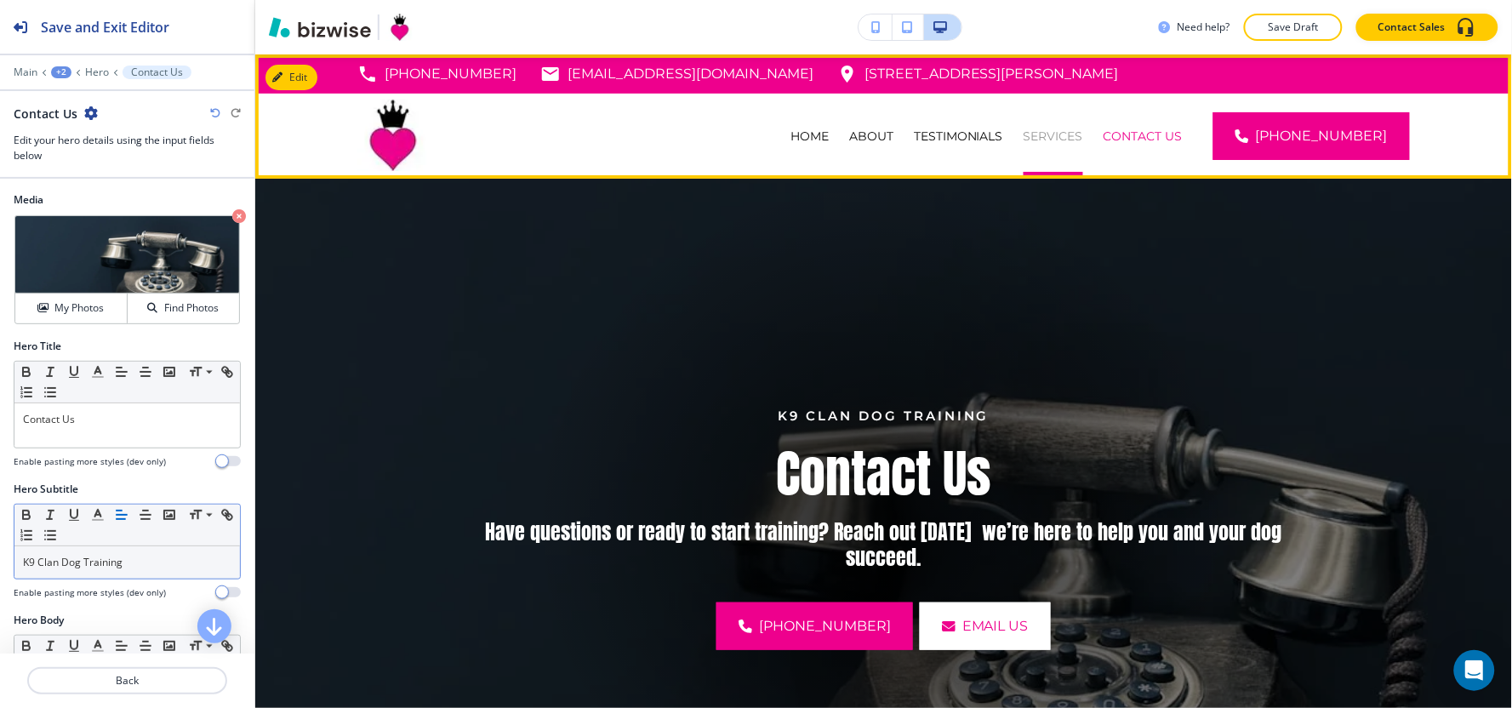
click at [1083, 136] on p "SERVICES" at bounding box center [1054, 136] width 60 height 17
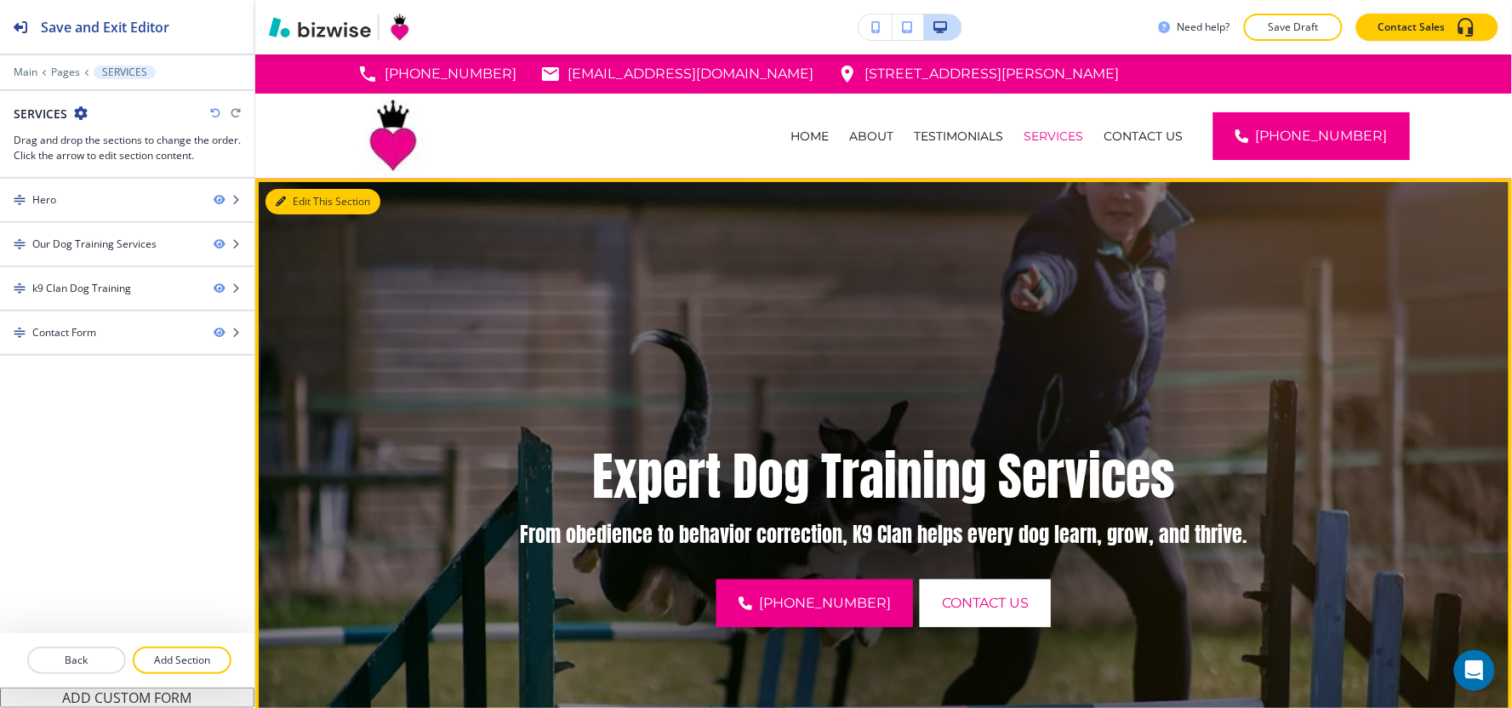
click at [291, 201] on button "Edit This Section" at bounding box center [322, 202] width 115 height 26
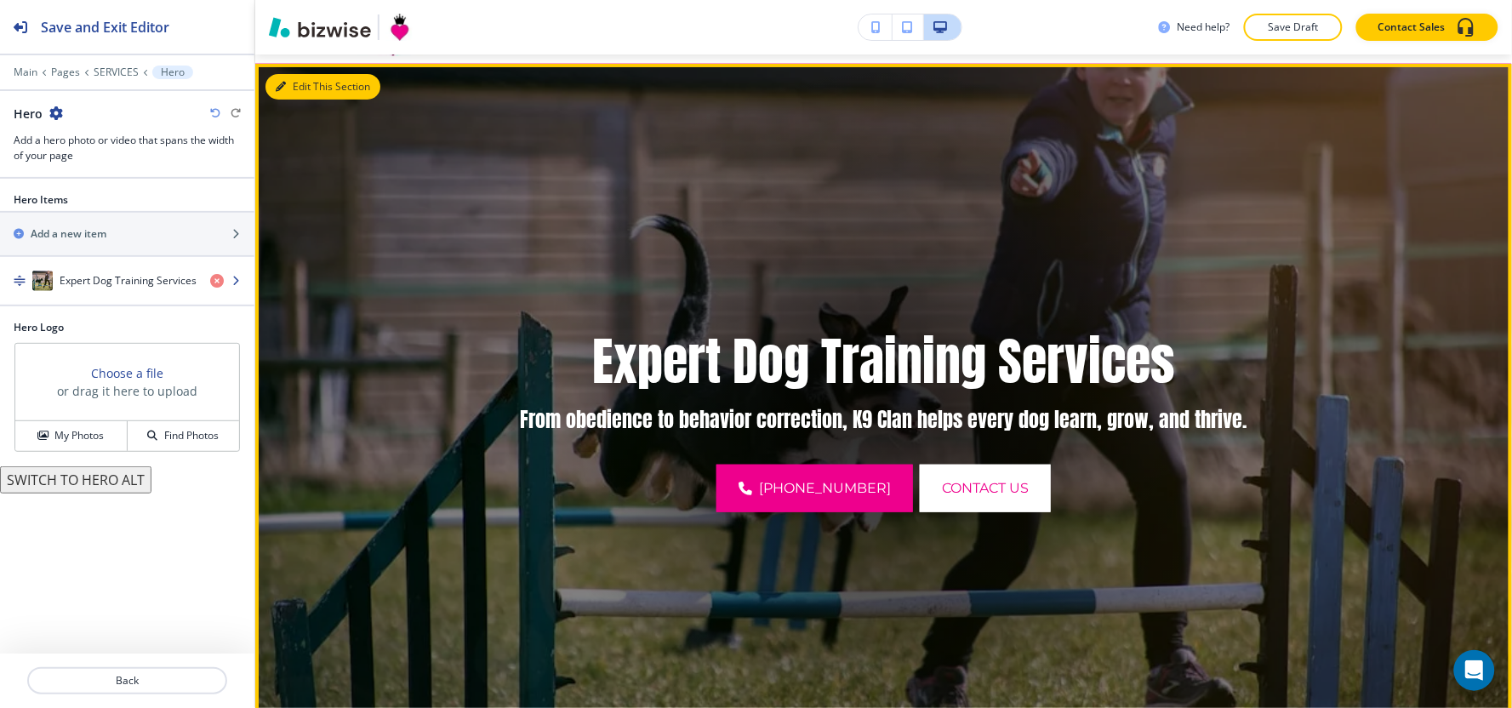
scroll to position [123, 0]
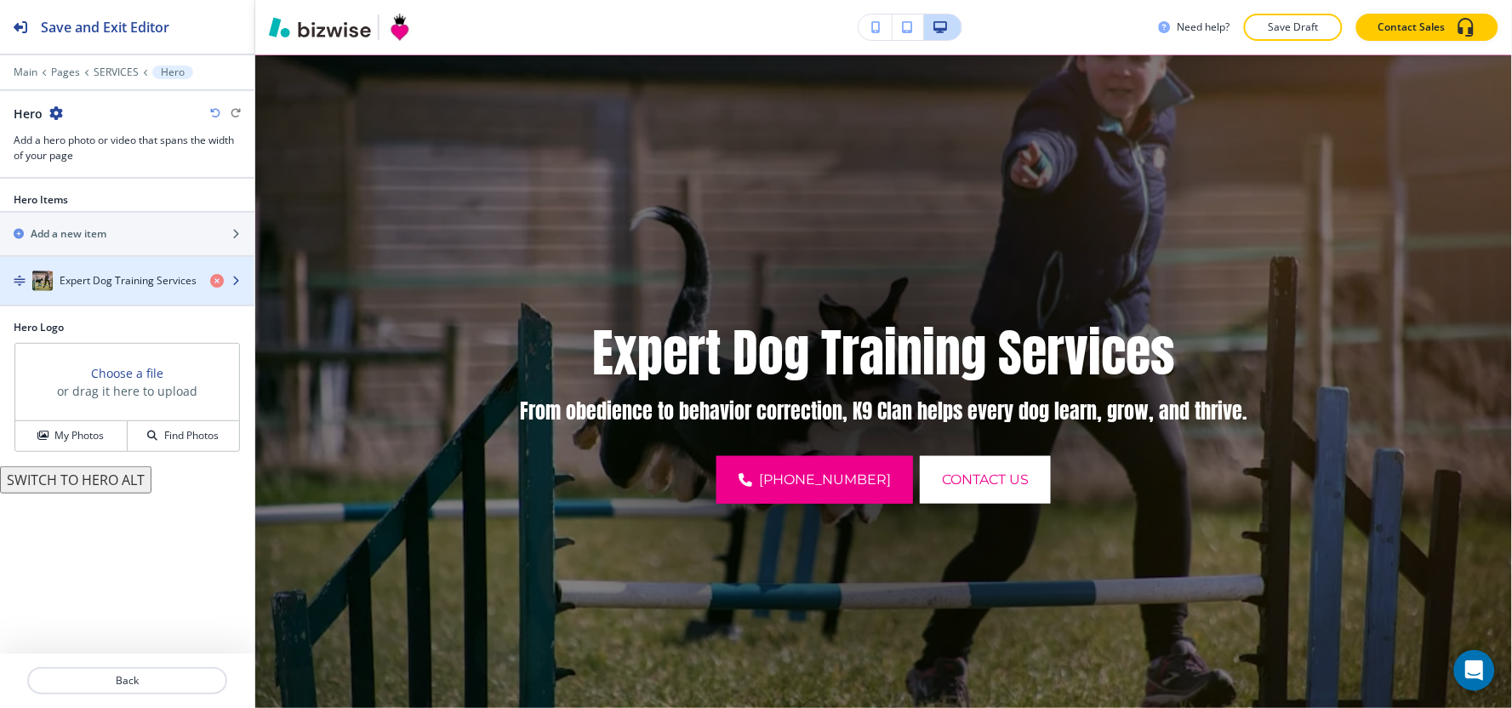
click at [83, 294] on div "button" at bounding box center [127, 298] width 254 height 14
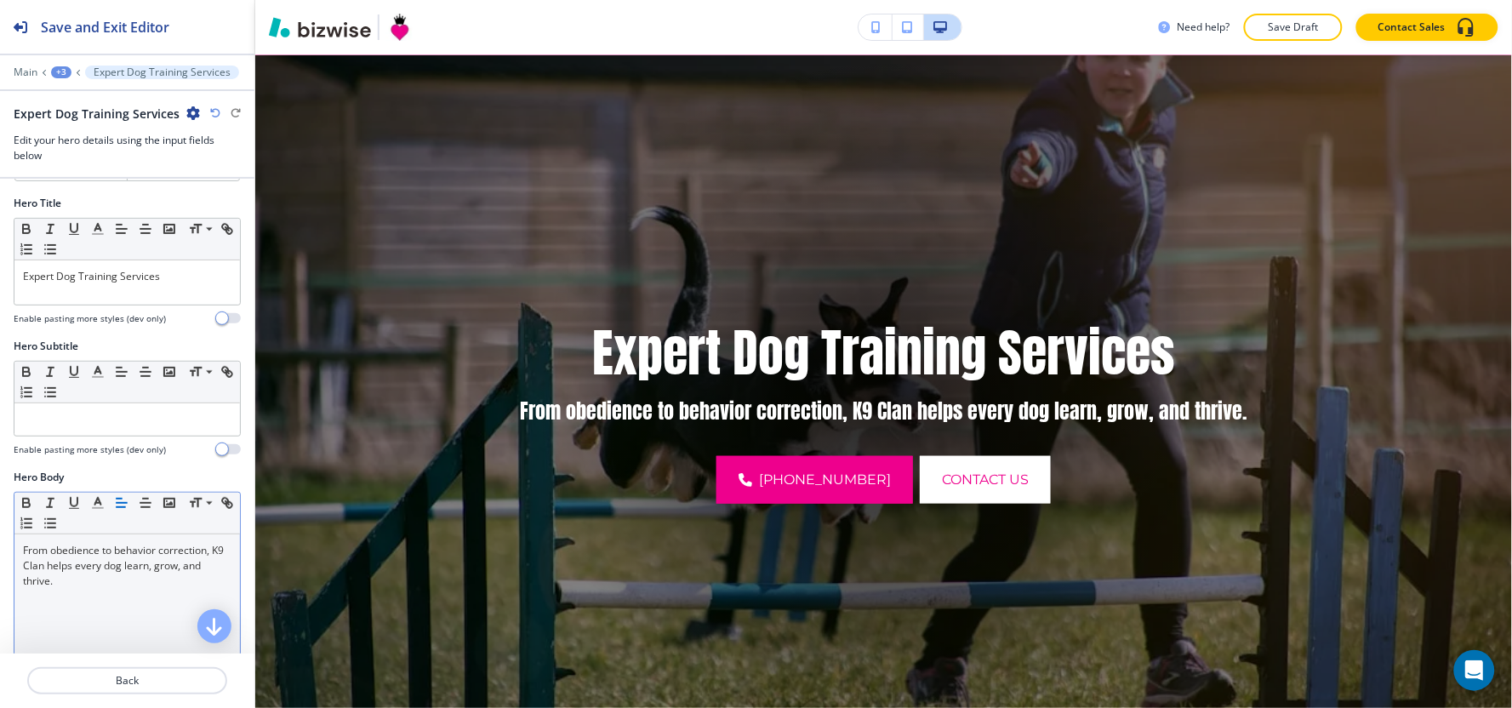
scroll to position [189, 0]
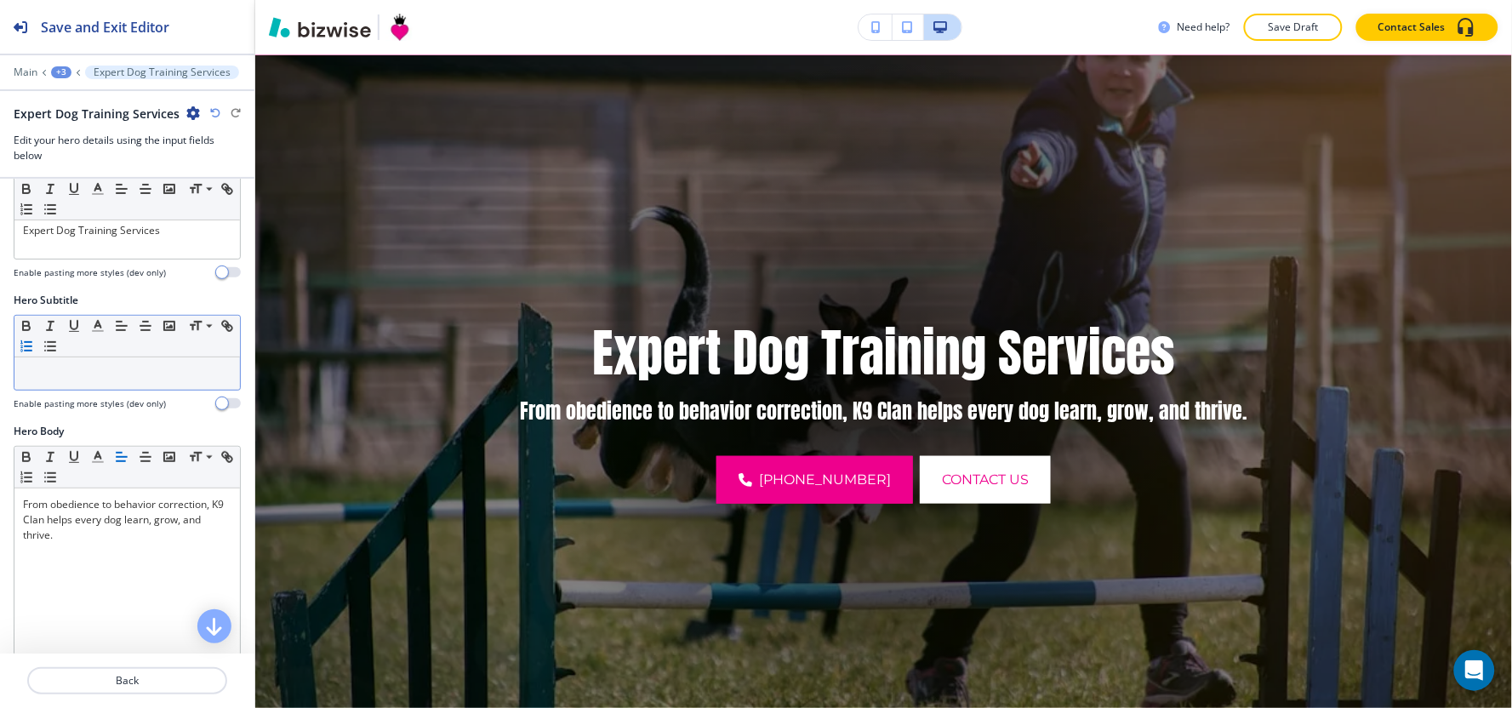
click at [31, 351] on line "button" at bounding box center [28, 351] width 7 height 0
drag, startPoint x: 83, startPoint y: 368, endPoint x: 0, endPoint y: 381, distance: 84.5
click at [0, 381] on div "Hero Subtitle Small Normal Large Huge Enable pasting more styles (dev only)" at bounding box center [127, 358] width 254 height 131
click at [34, 349] on icon "button" at bounding box center [26, 346] width 15 height 15
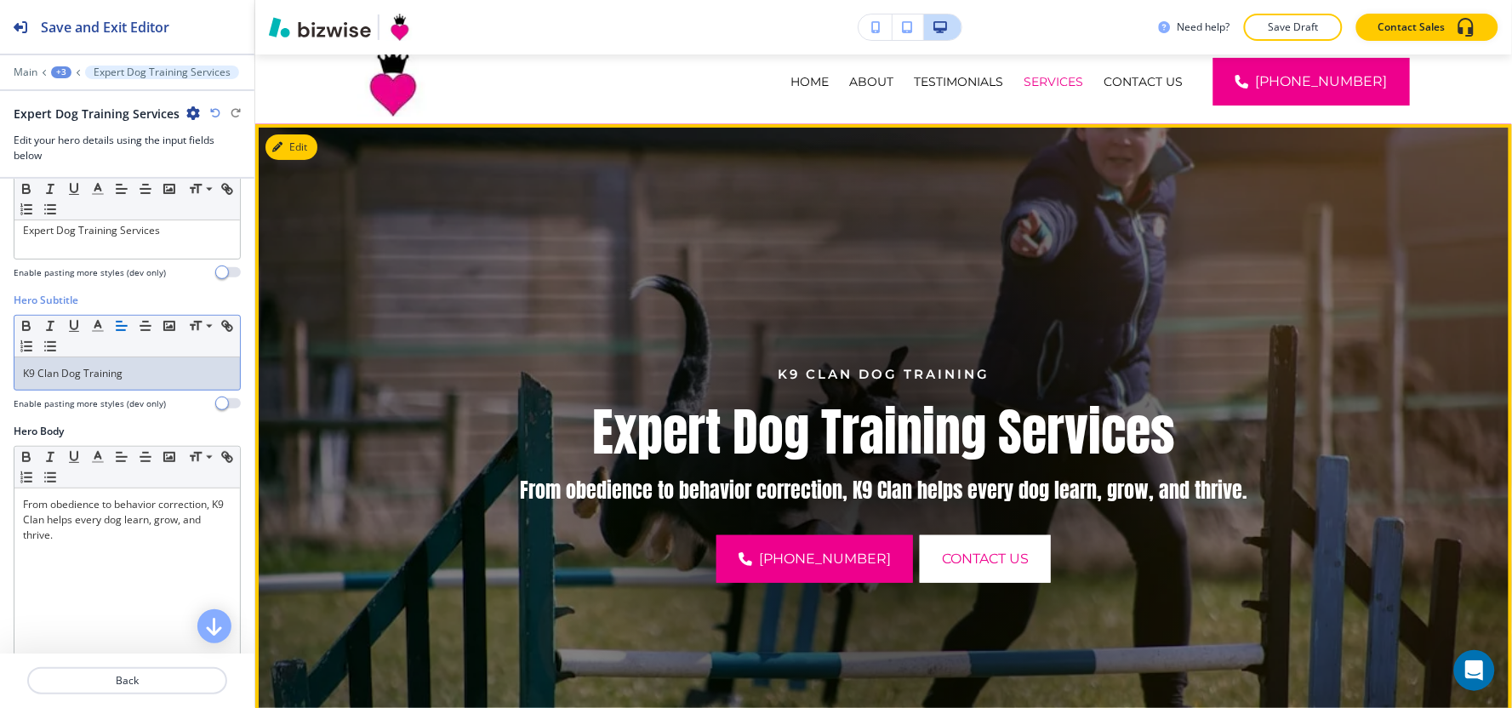
scroll to position [0, 0]
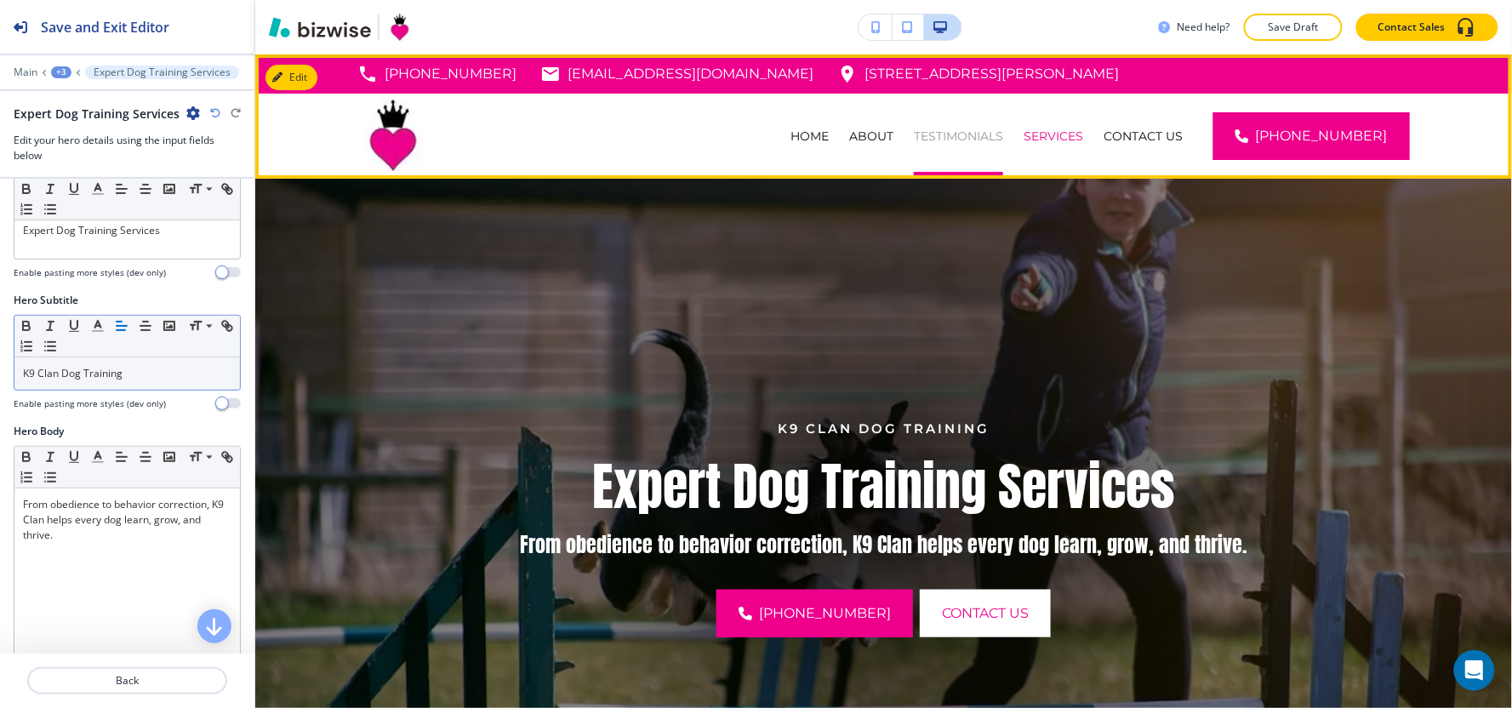
click at [977, 140] on p "TESTIMONIALS" at bounding box center [958, 136] width 89 height 17
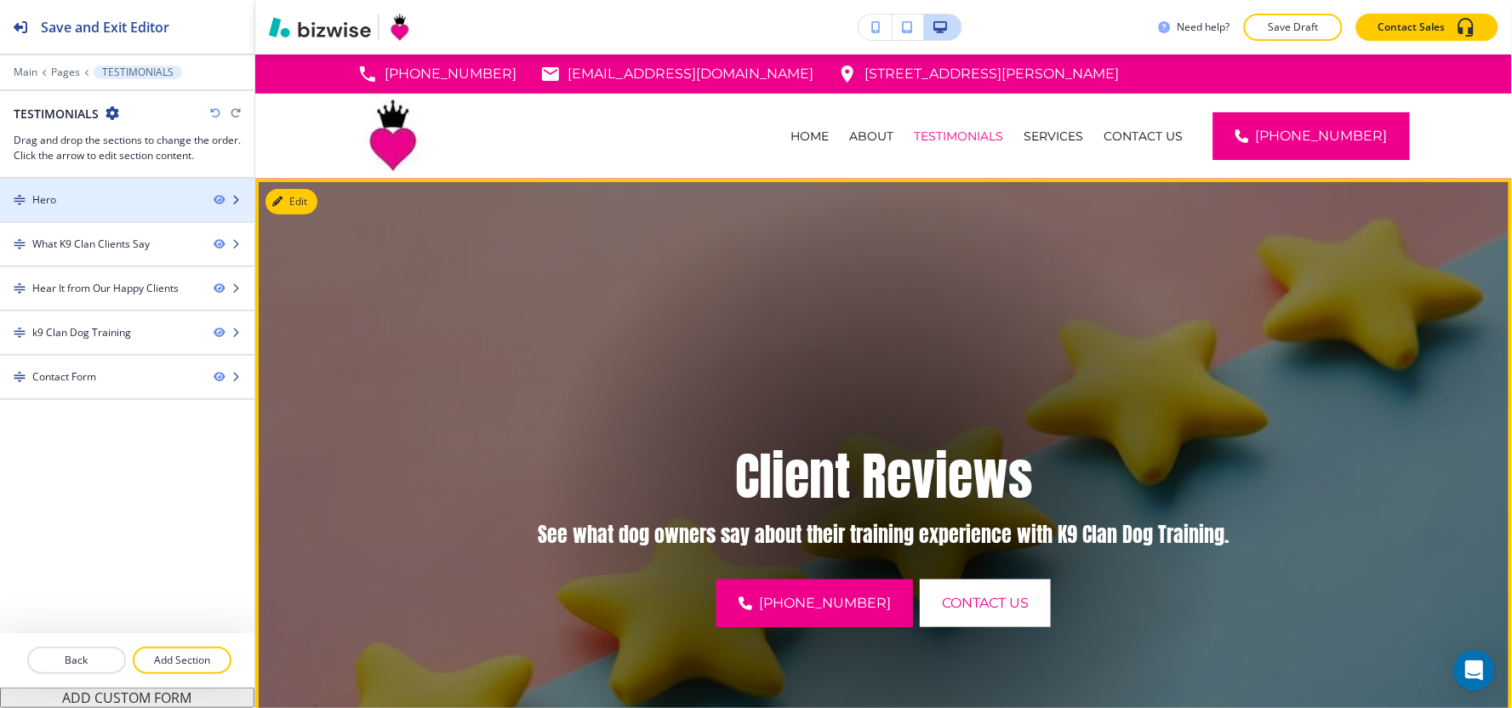
click at [83, 205] on div "Hero" at bounding box center [100, 199] width 200 height 15
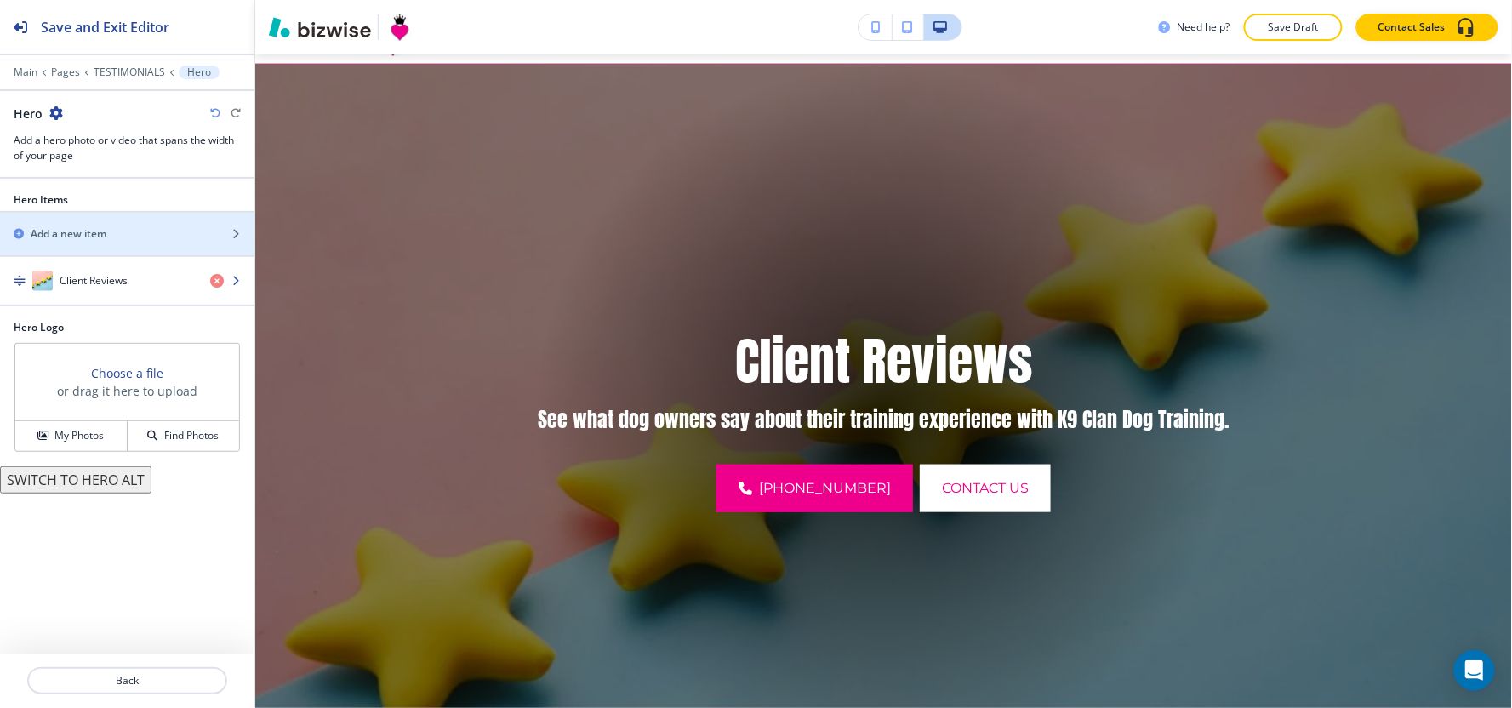
scroll to position [123, 0]
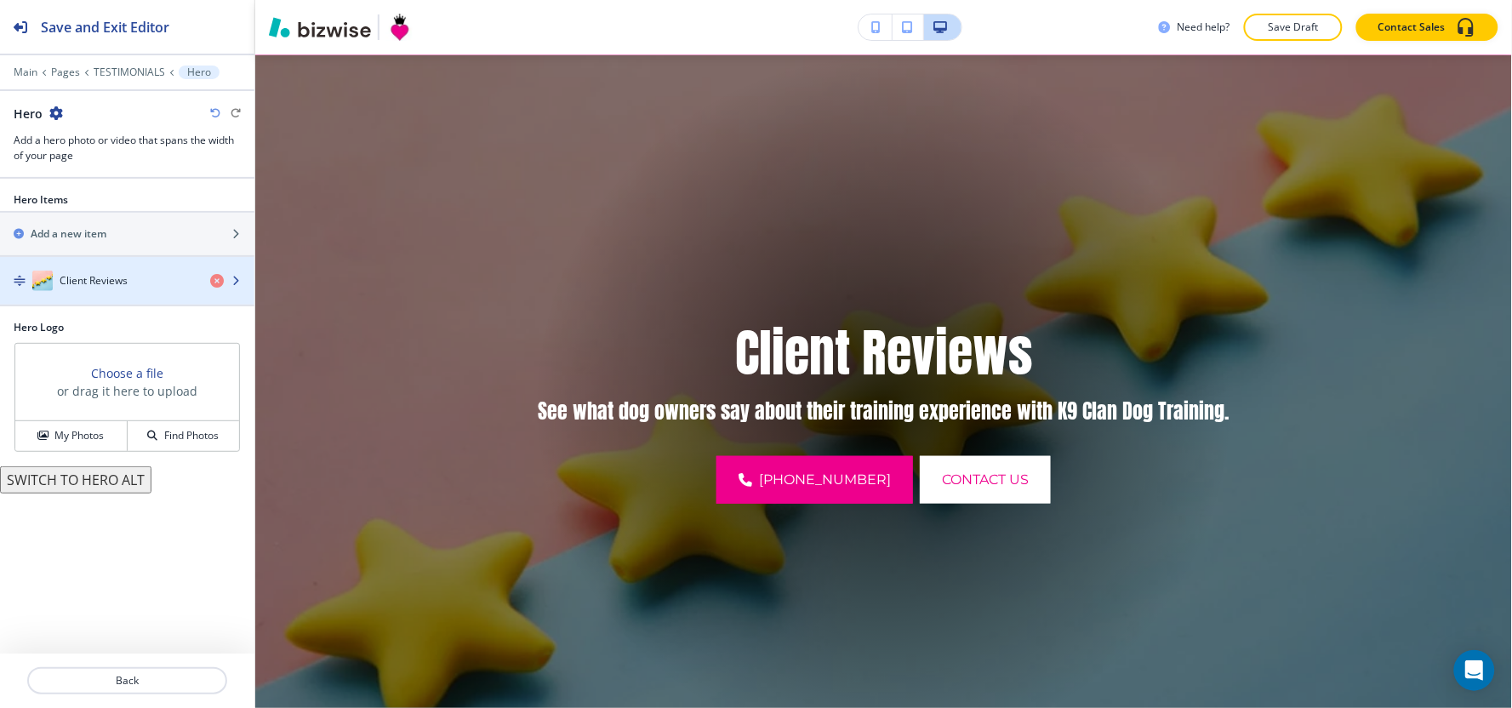
click at [90, 286] on h4 "Client Reviews" at bounding box center [94, 280] width 68 height 15
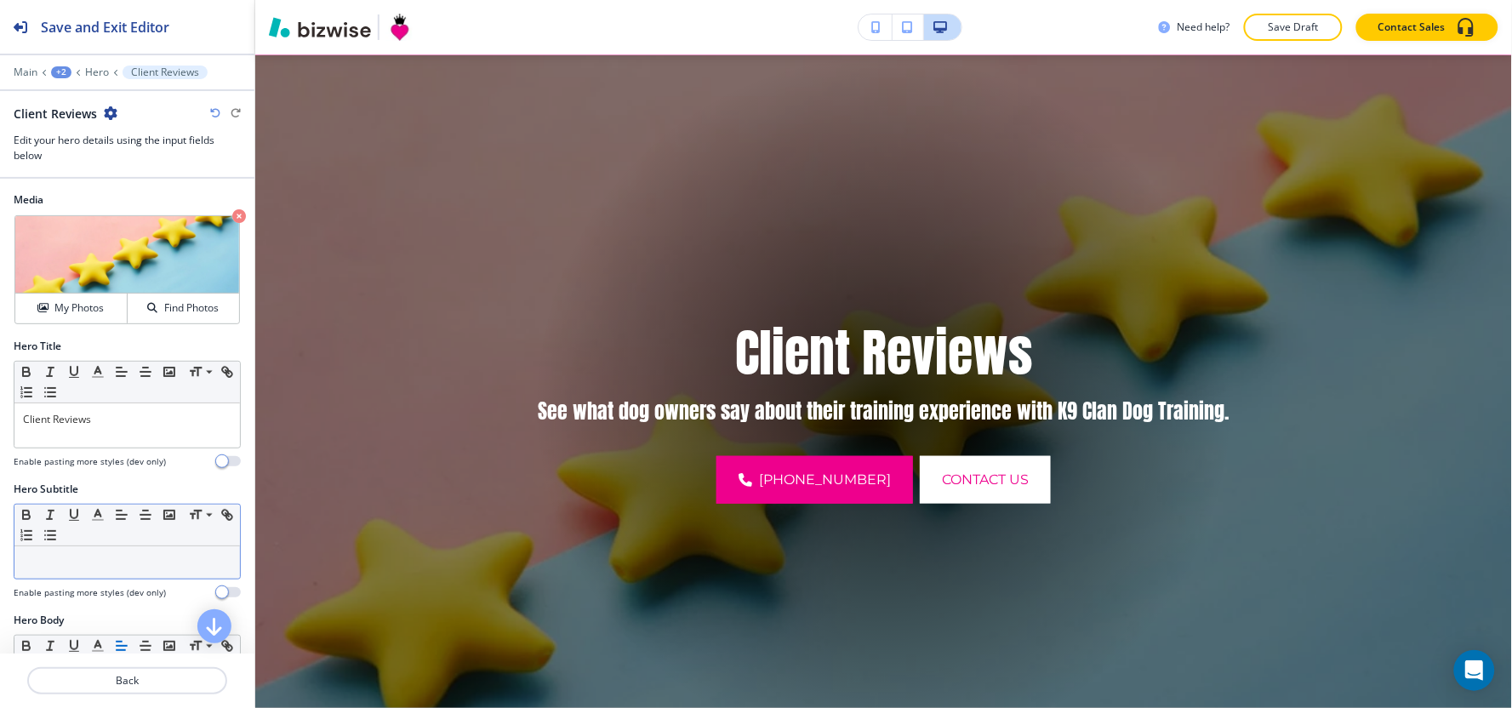
click at [75, 568] on p at bounding box center [127, 562] width 208 height 15
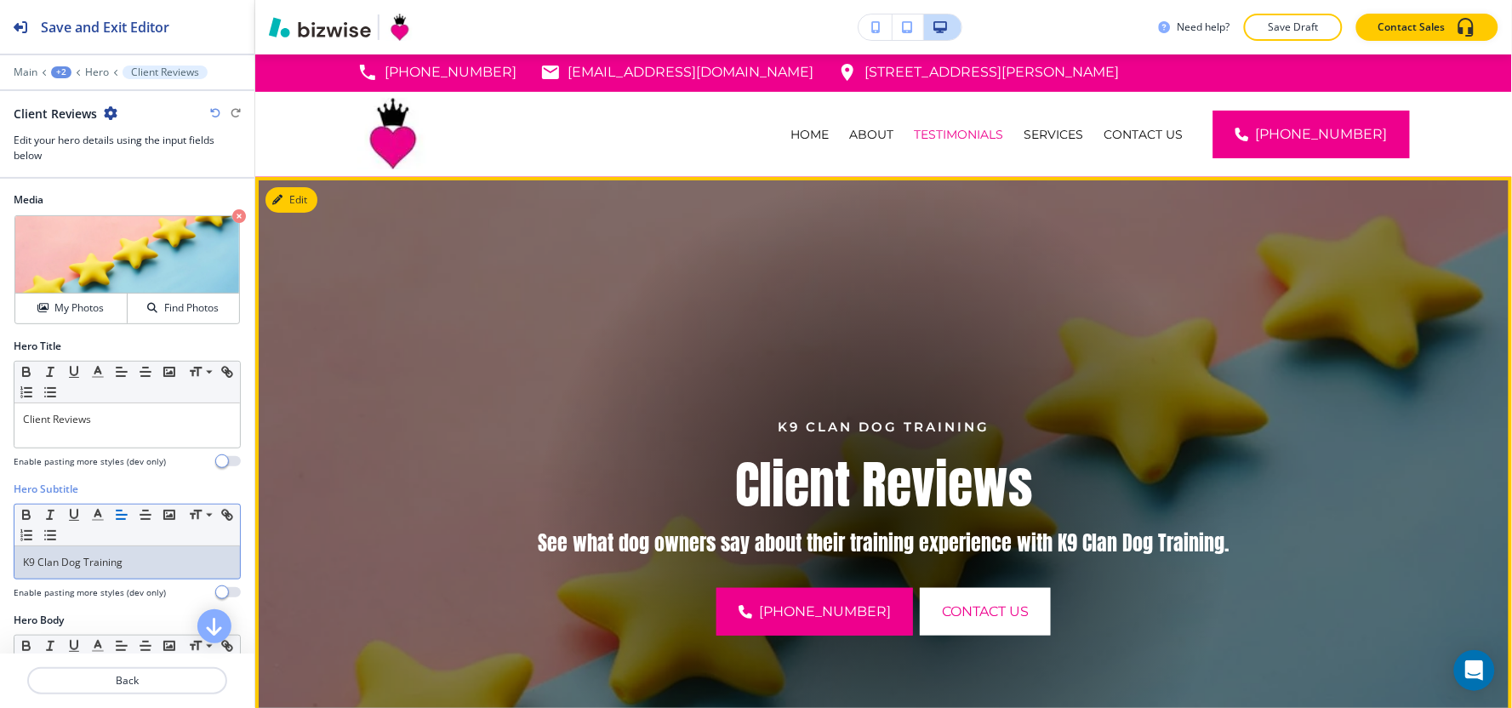
scroll to position [0, 0]
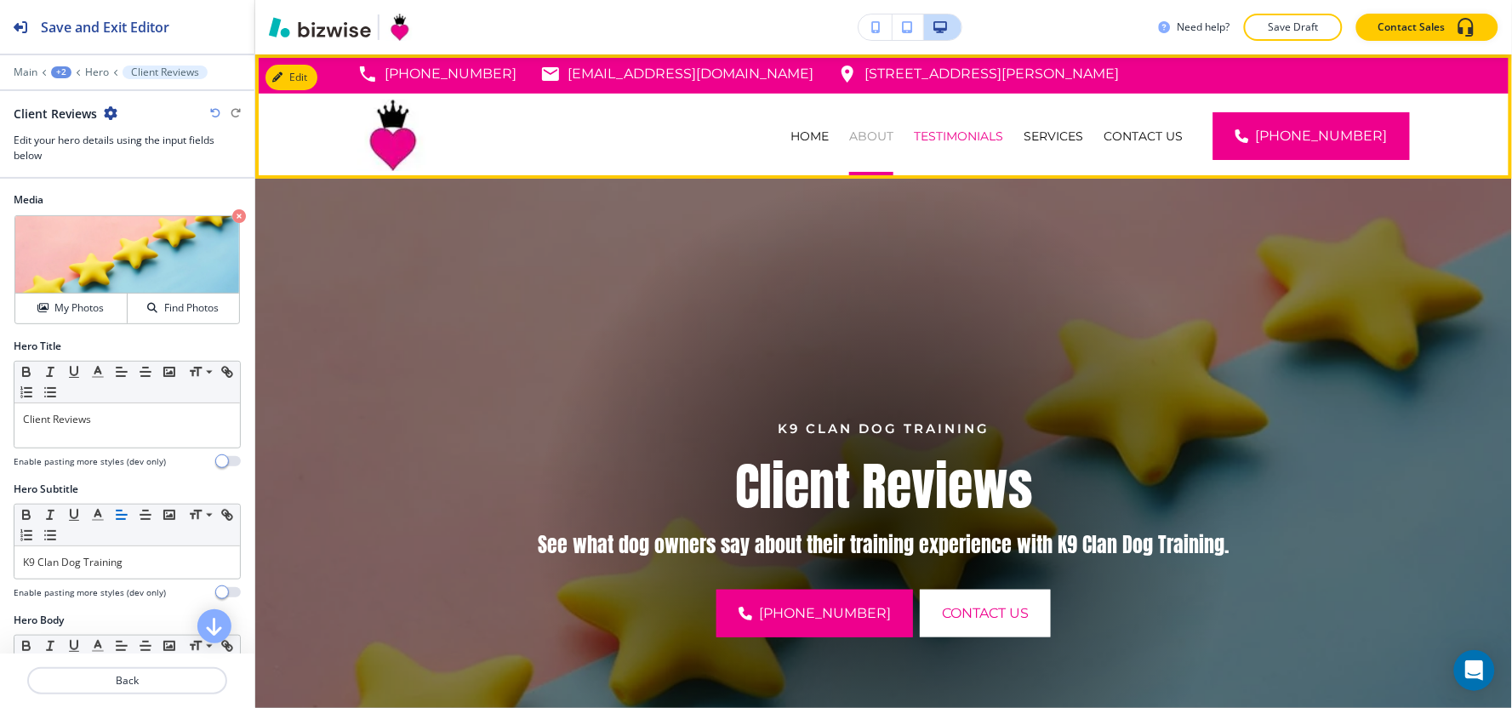
click at [887, 134] on p "ABOUT" at bounding box center [871, 136] width 44 height 17
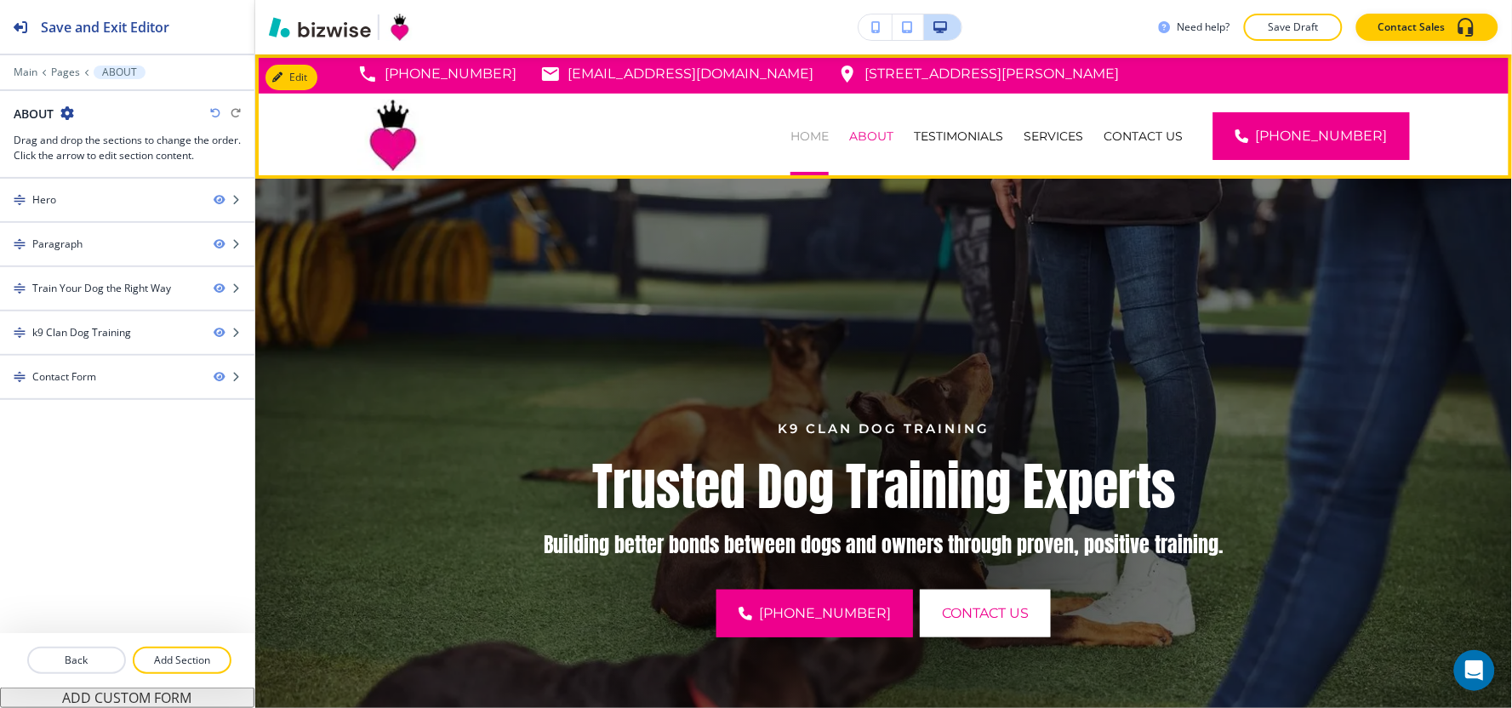
click at [829, 136] on p "HOME" at bounding box center [809, 136] width 38 height 17
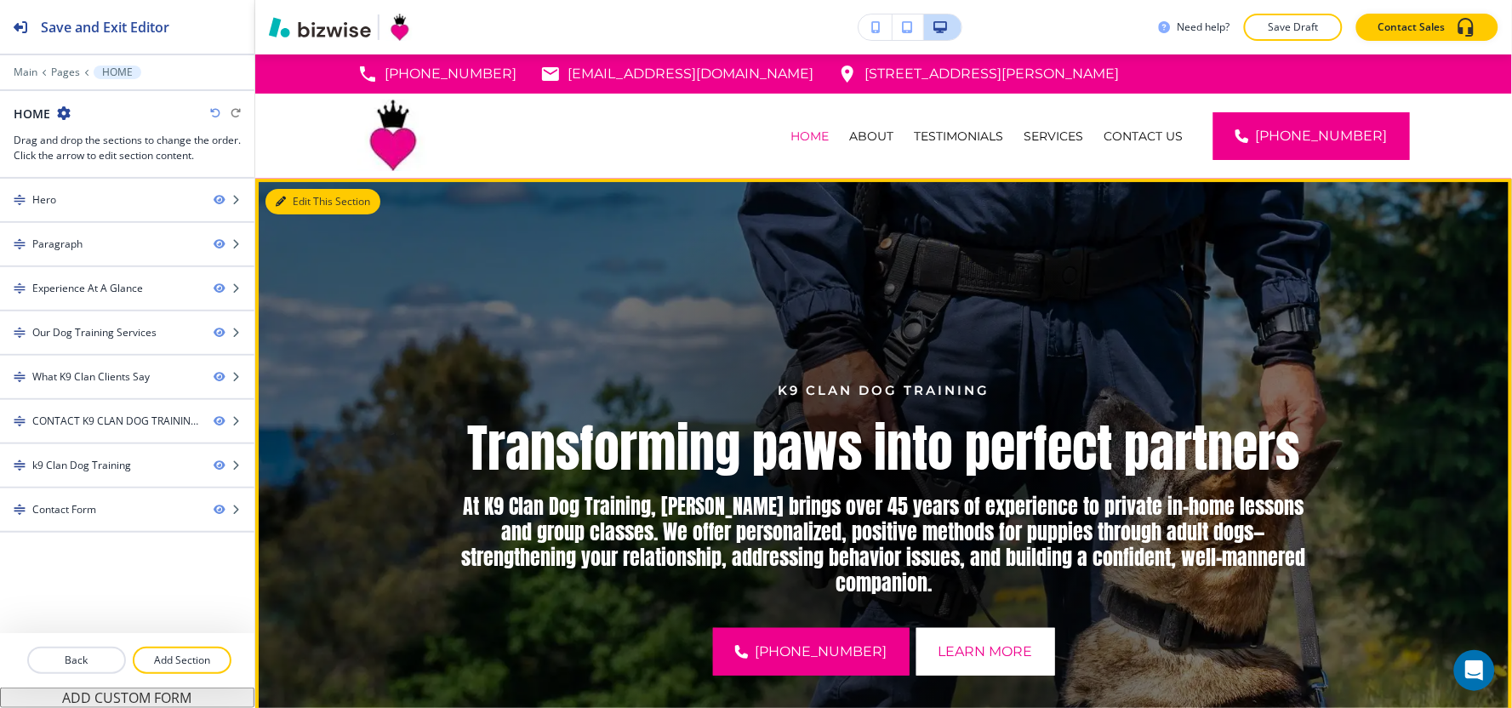
click at [300, 202] on button "Edit This Section" at bounding box center [322, 202] width 115 height 26
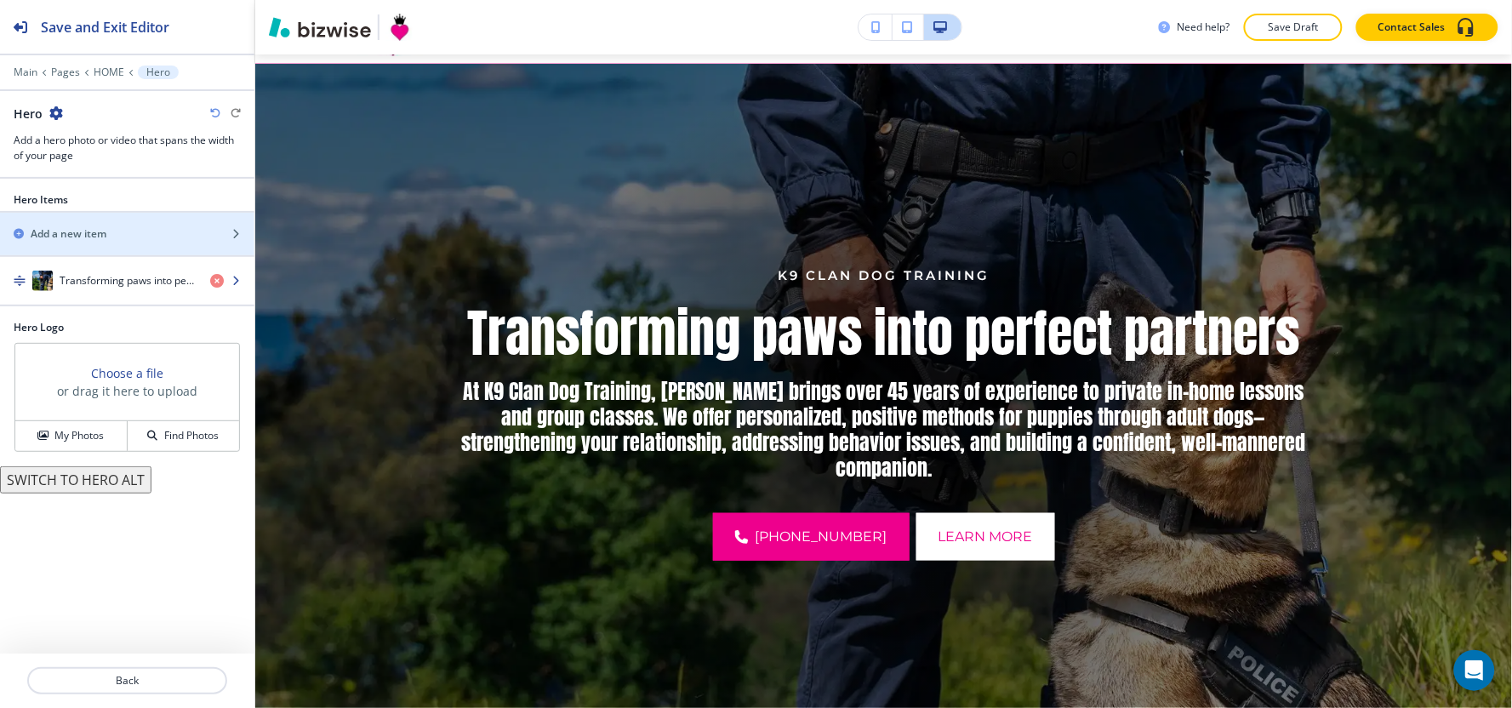
scroll to position [123, 0]
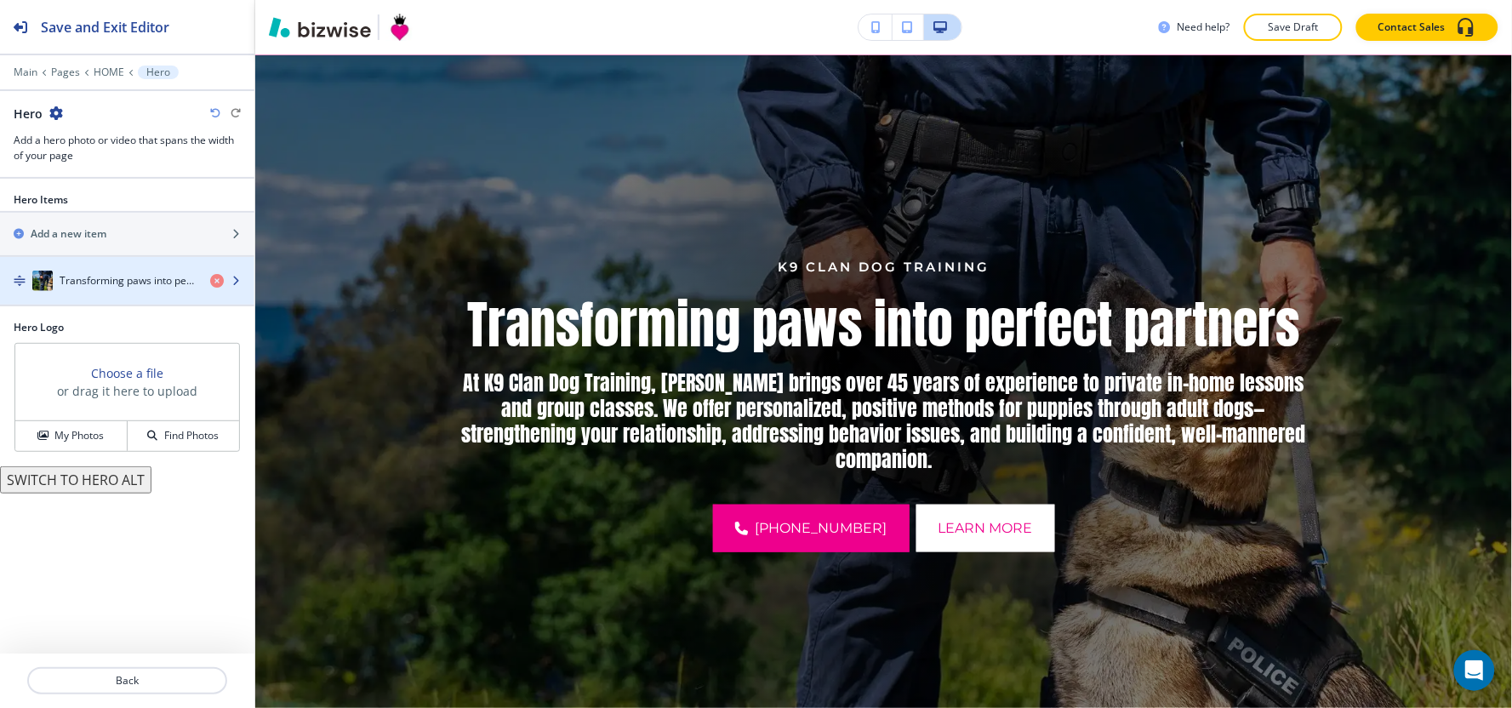
click at [61, 266] on div "button" at bounding box center [127, 264] width 254 height 14
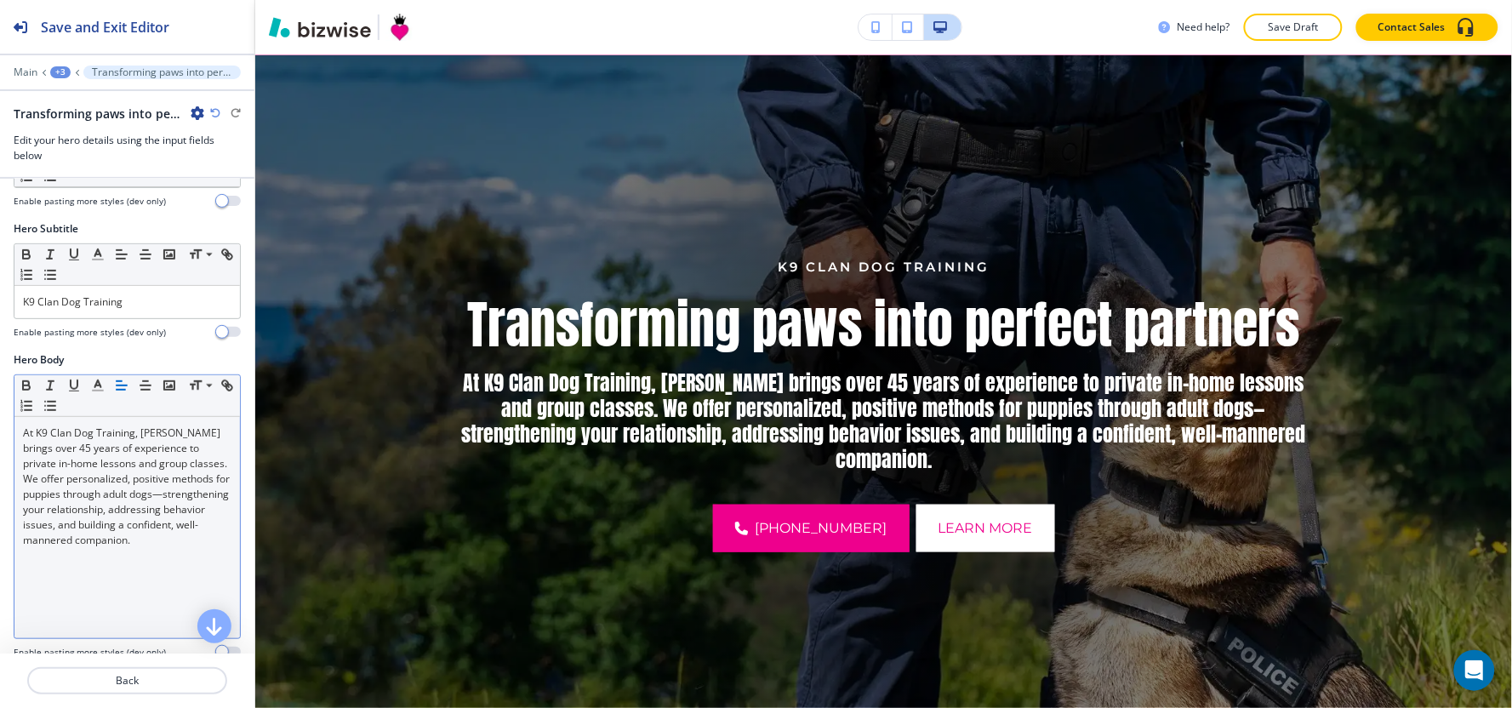
scroll to position [378, 0]
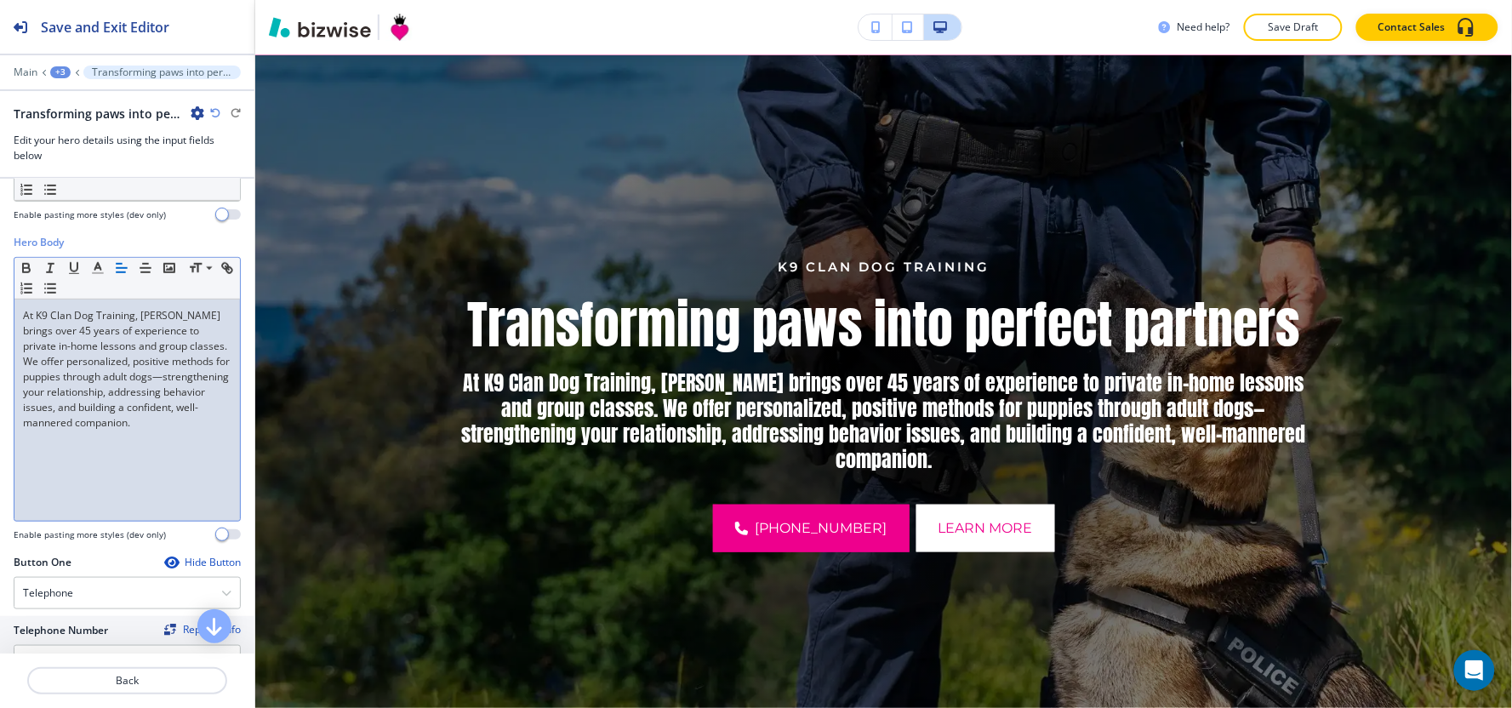
click at [34, 391] on p "At K9 Clan Dog Training, [PERSON_NAME] brings over 45 years of experience to pr…" at bounding box center [127, 369] width 208 height 123
drag, startPoint x: 205, startPoint y: 428, endPoint x: 218, endPoint y: 475, distance: 48.5
click at [218, 475] on div "At K9 Clan Dog Training, [PERSON_NAME] brings over 45 years of experience to pr…" at bounding box center [126, 410] width 225 height 221
click at [168, 465] on div "At K9 Clan Dog Training, [PERSON_NAME] brings over 45 years of experience to pr…" at bounding box center [126, 410] width 225 height 221
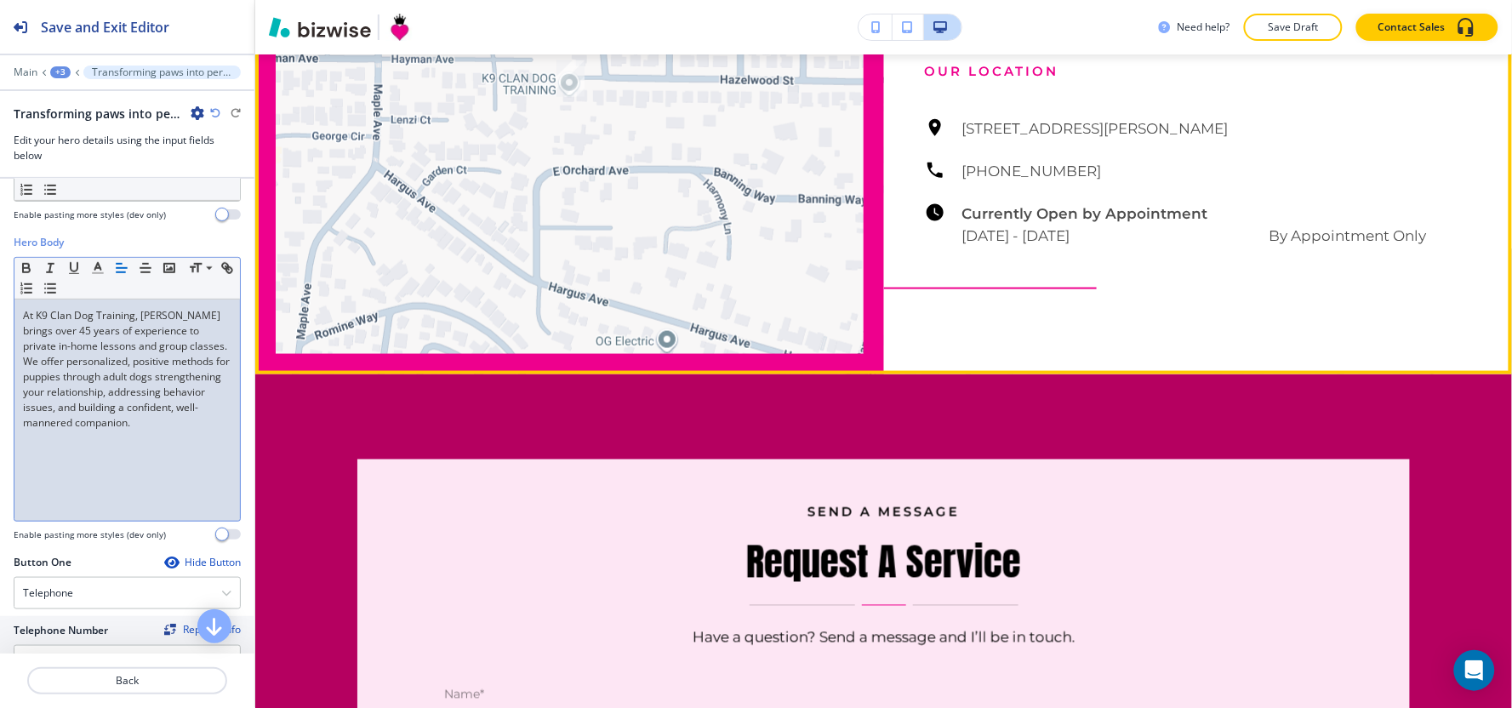
scroll to position [4094, 0]
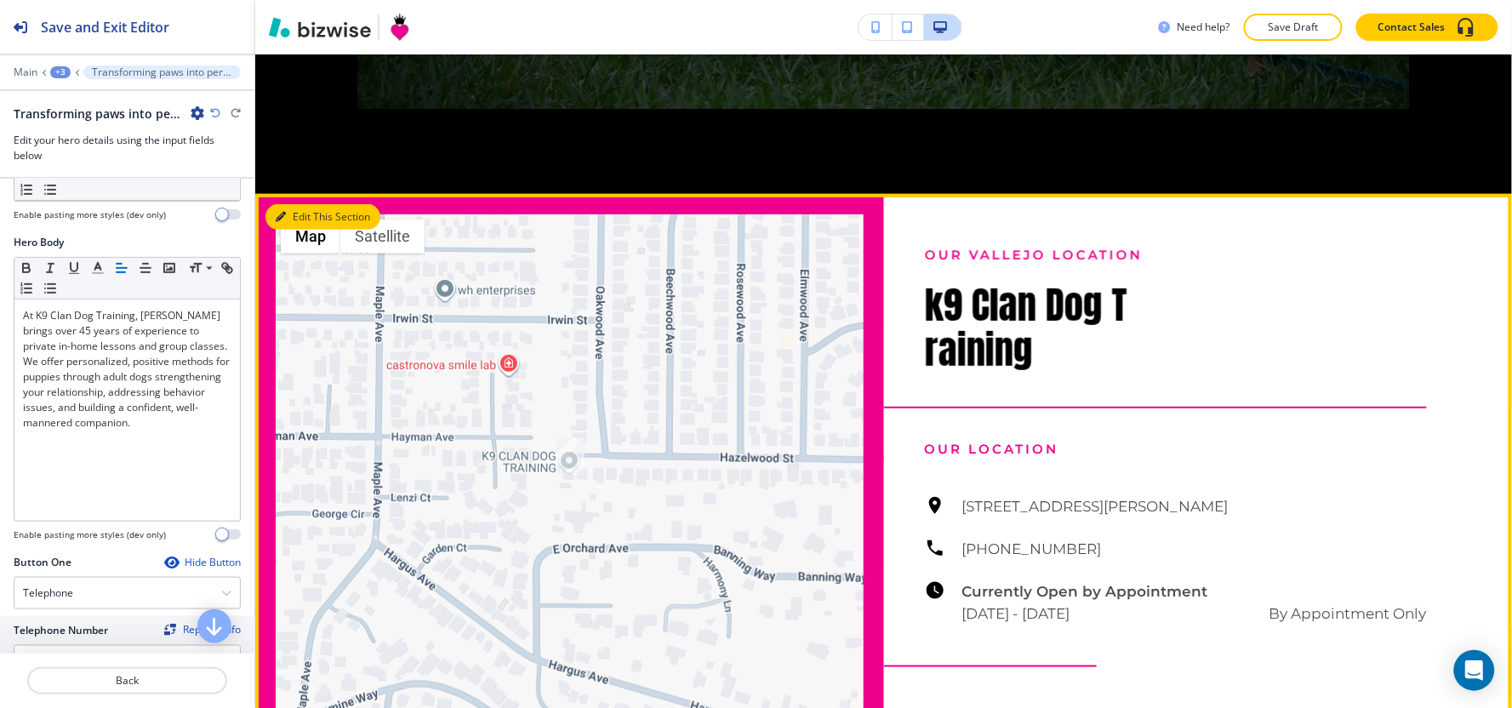
click at [276, 222] on icon "button" at bounding box center [281, 217] width 10 height 10
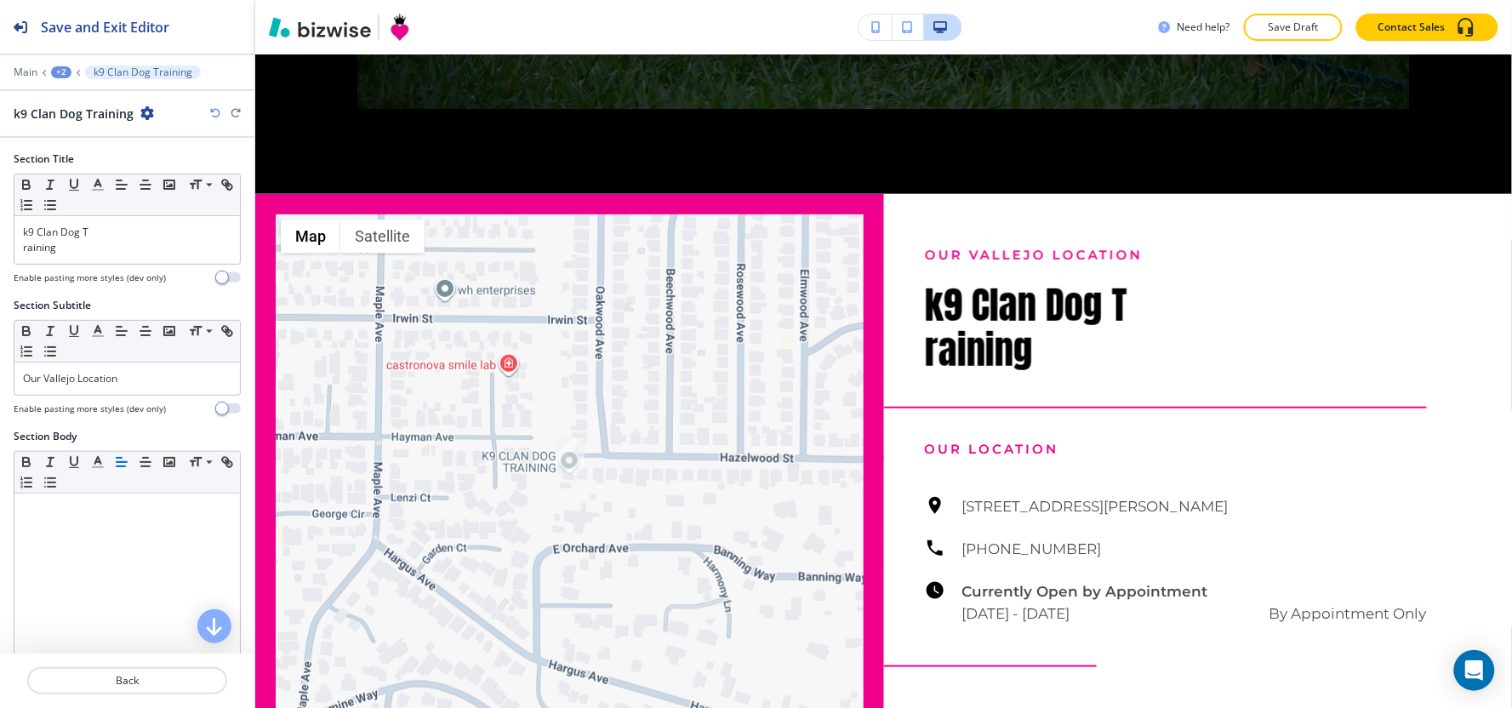
scroll to position [4249, 0]
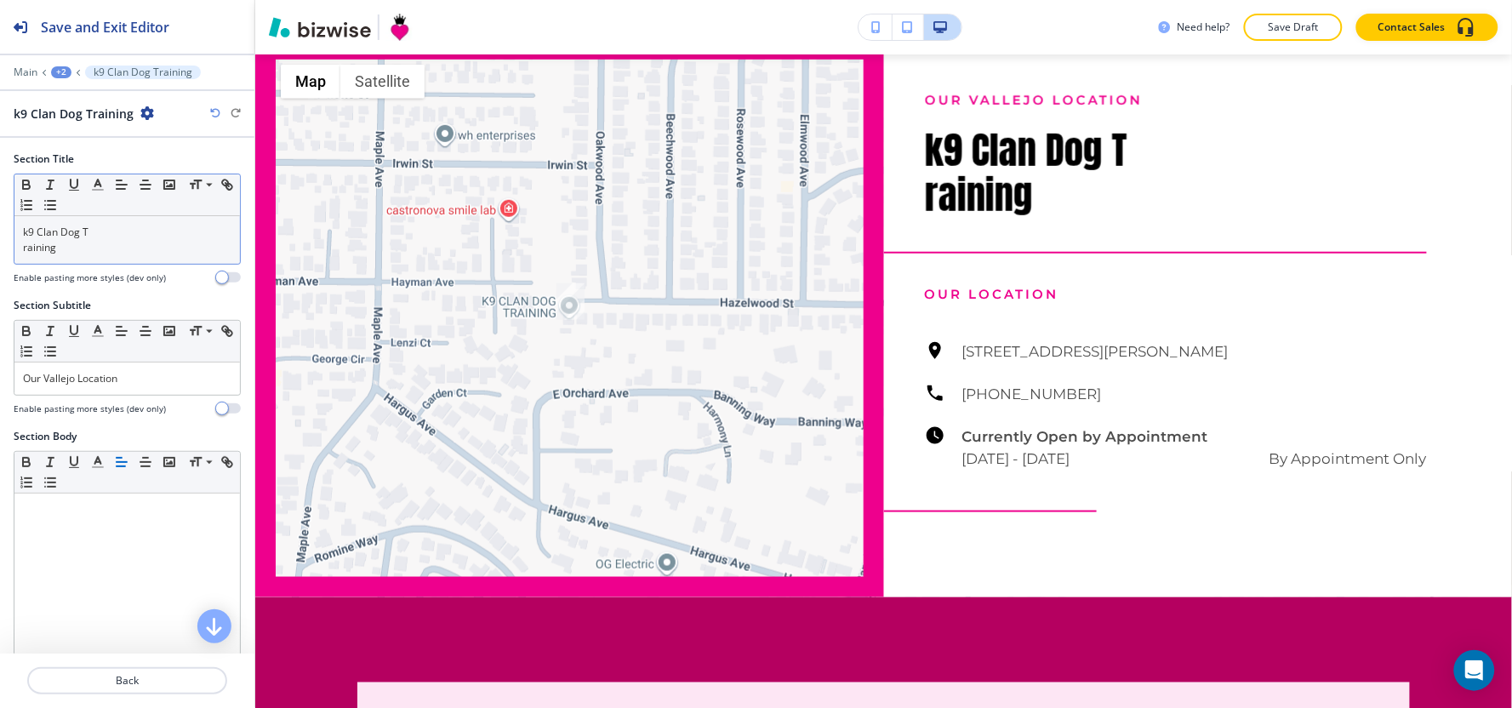
click at [19, 250] on div "k9 Clan Dog T raining" at bounding box center [126, 240] width 225 height 48
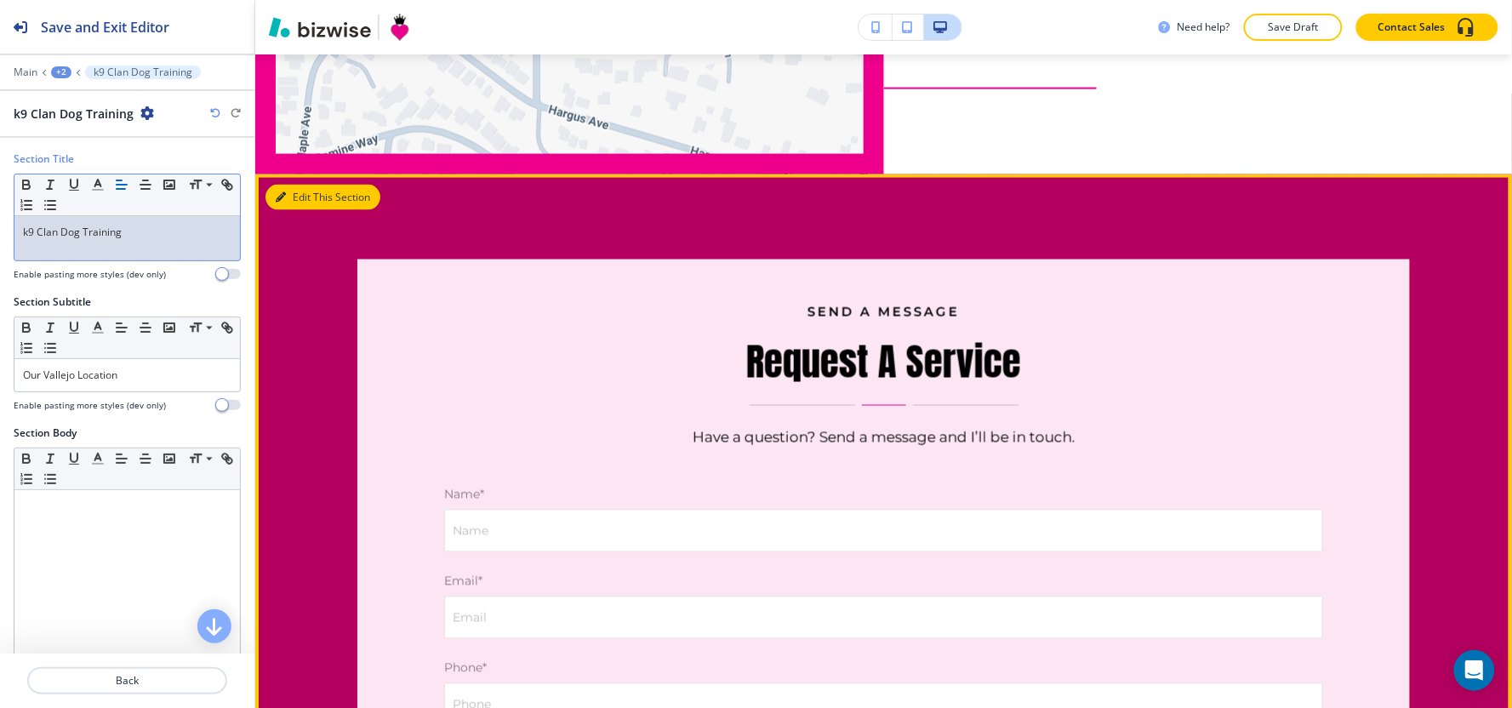
click at [310, 207] on button "Edit This Section" at bounding box center [322, 198] width 115 height 26
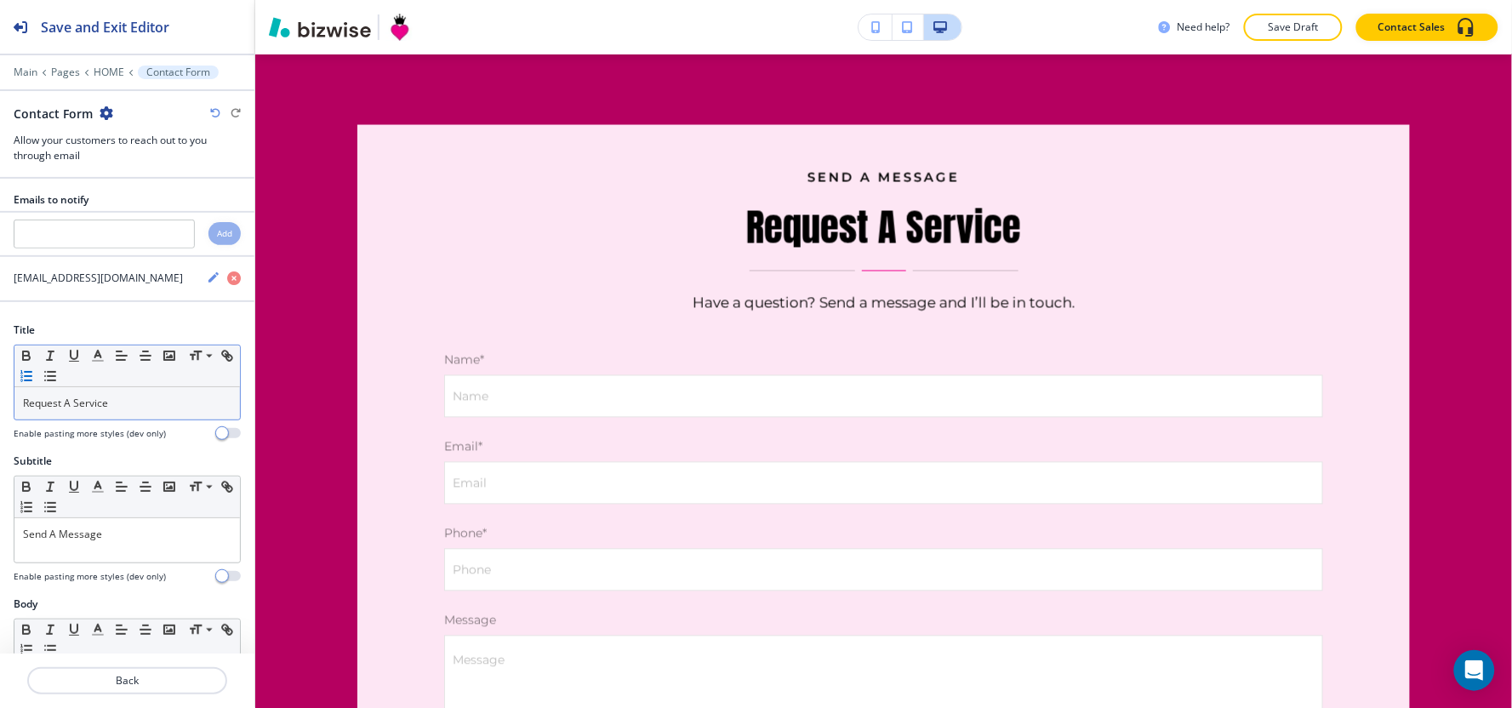
scroll to position [189, 0]
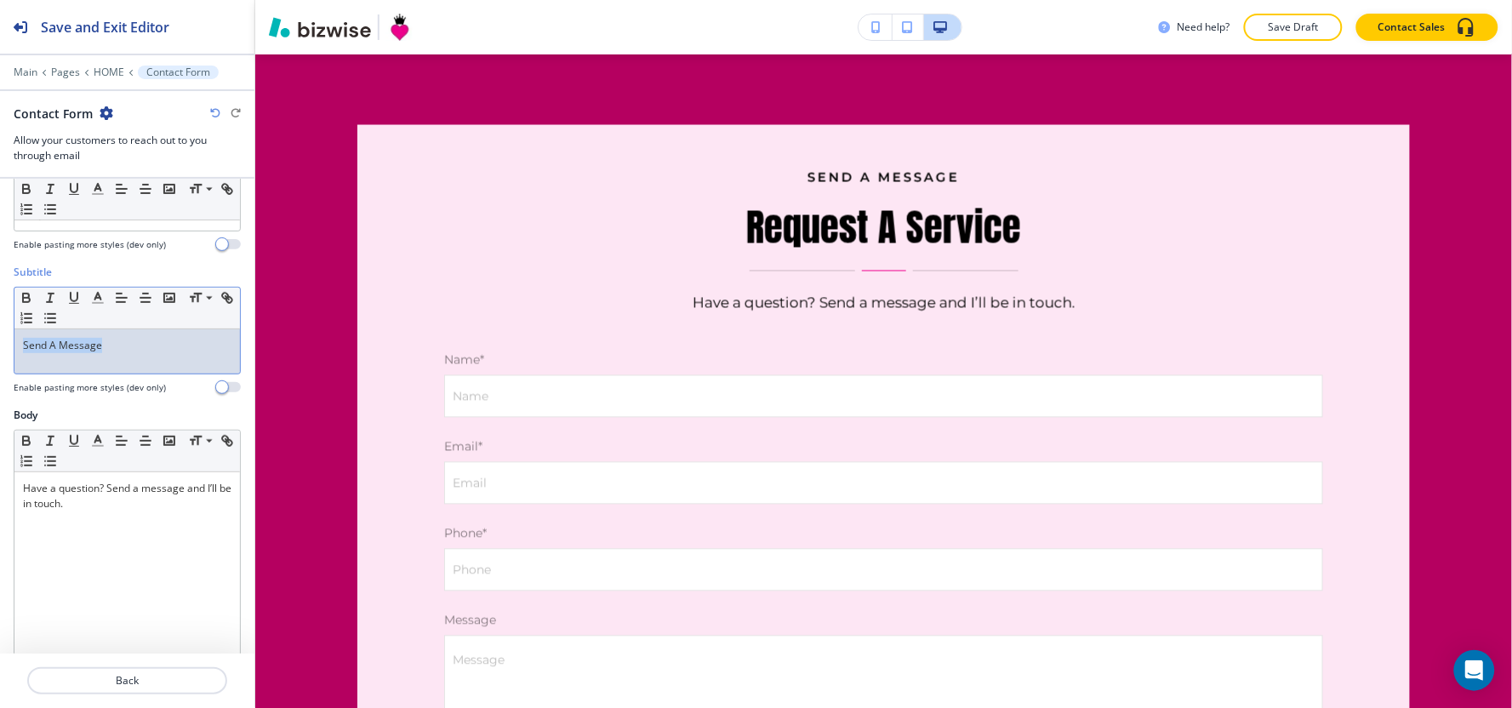
drag, startPoint x: 136, startPoint y: 345, endPoint x: 0, endPoint y: 340, distance: 136.2
click at [0, 340] on div "Subtitle Small Normal Large Huge Send A Message Enable pasting more styles (dev…" at bounding box center [127, 336] width 254 height 143
copy p "Send A Message"
click at [100, 301] on icon "button" at bounding box center [97, 297] width 15 height 15
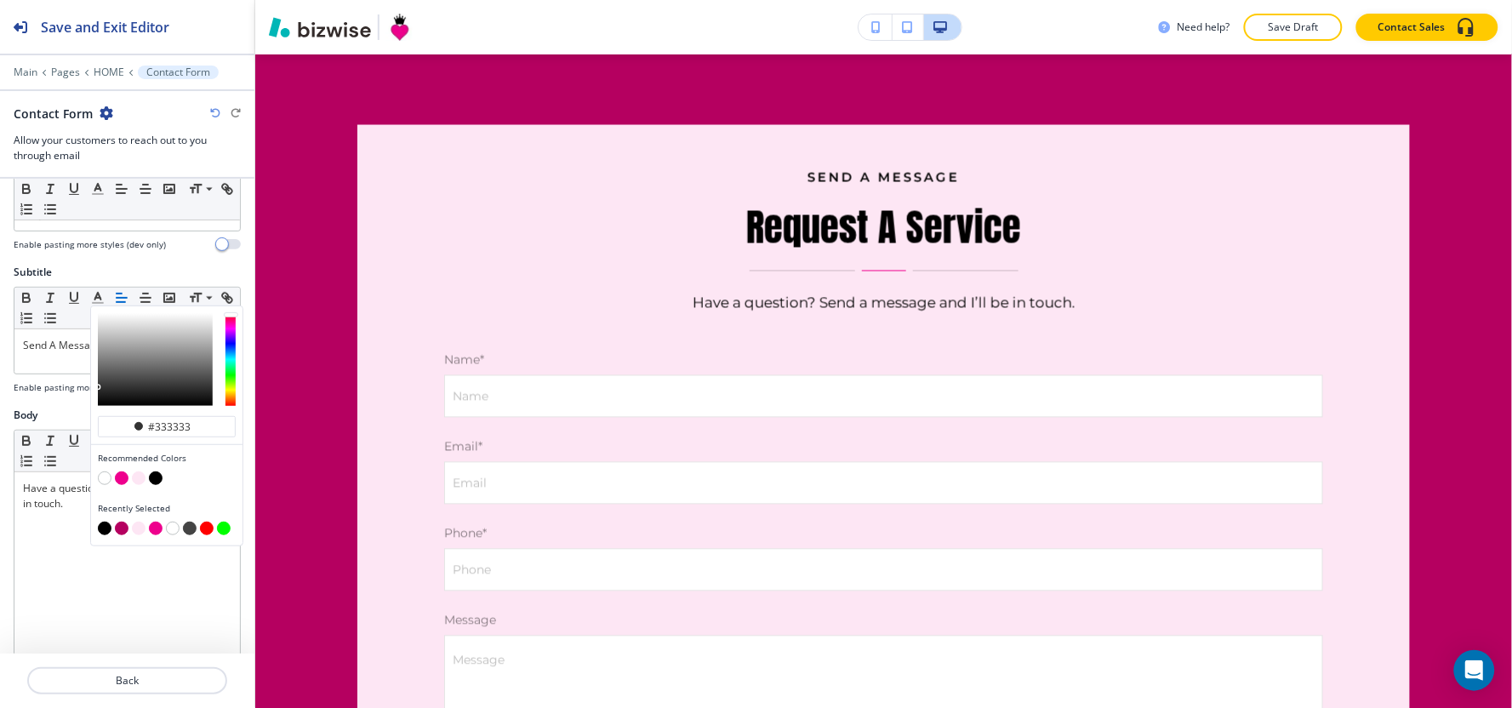
click at [61, 383] on h4 "Enable pasting more styles (dev only)" at bounding box center [90, 387] width 152 height 13
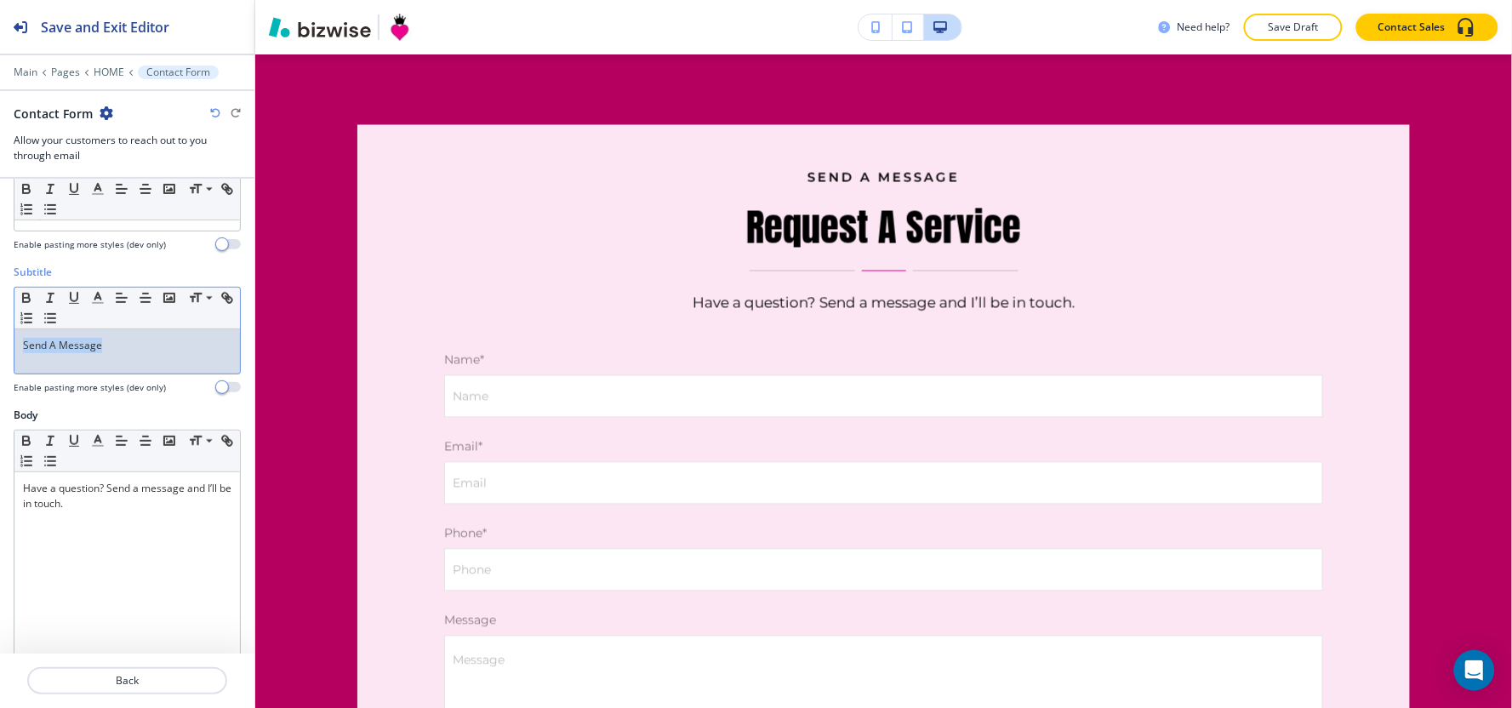
drag, startPoint x: 120, startPoint y: 351, endPoint x: 0, endPoint y: 346, distance: 120.1
click at [0, 346] on div "Subtitle Small Normal Large Huge Send A Message ﻿ Enable pasting more styles (d…" at bounding box center [127, 336] width 254 height 143
click at [99, 298] on line "button" at bounding box center [97, 298] width 4 height 0
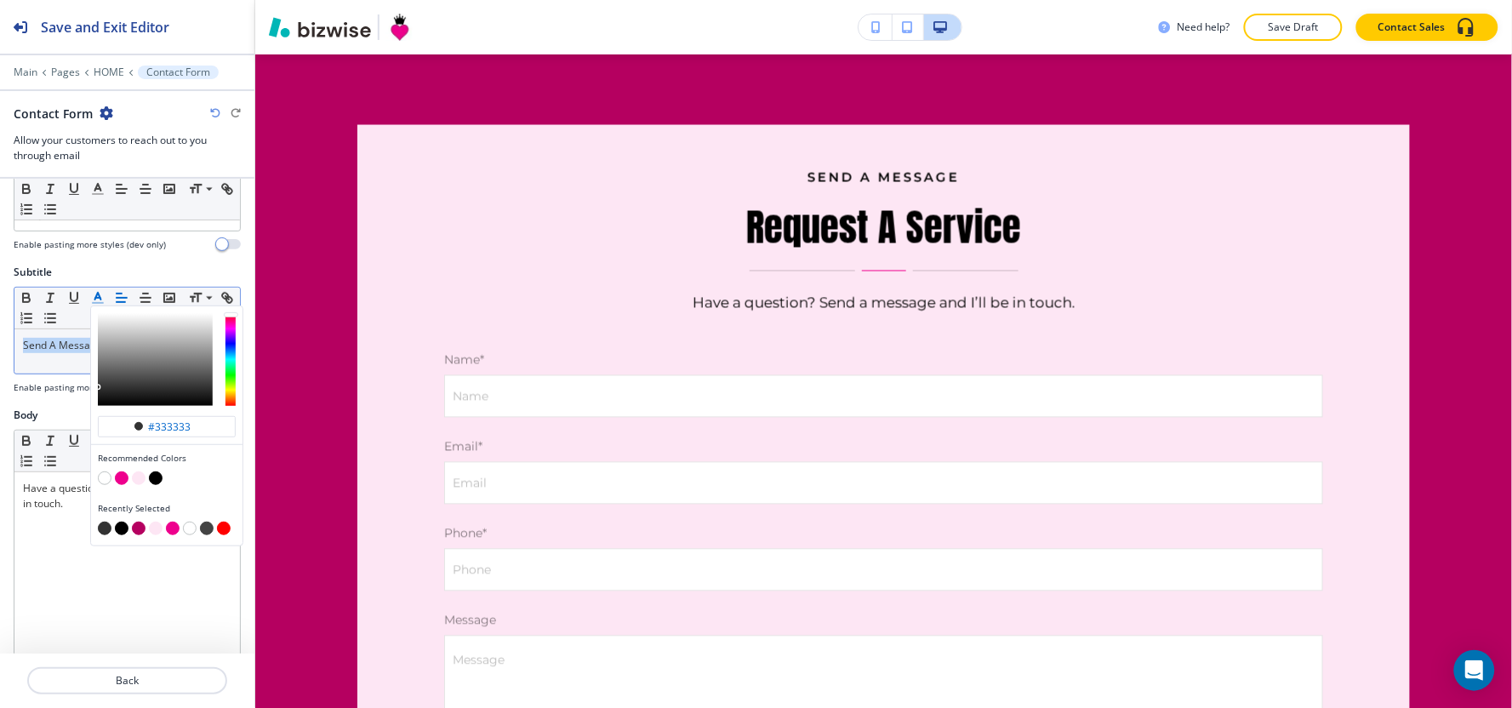
click at [172, 529] on button "button" at bounding box center [173, 529] width 14 height 14
type input "#ee008d"
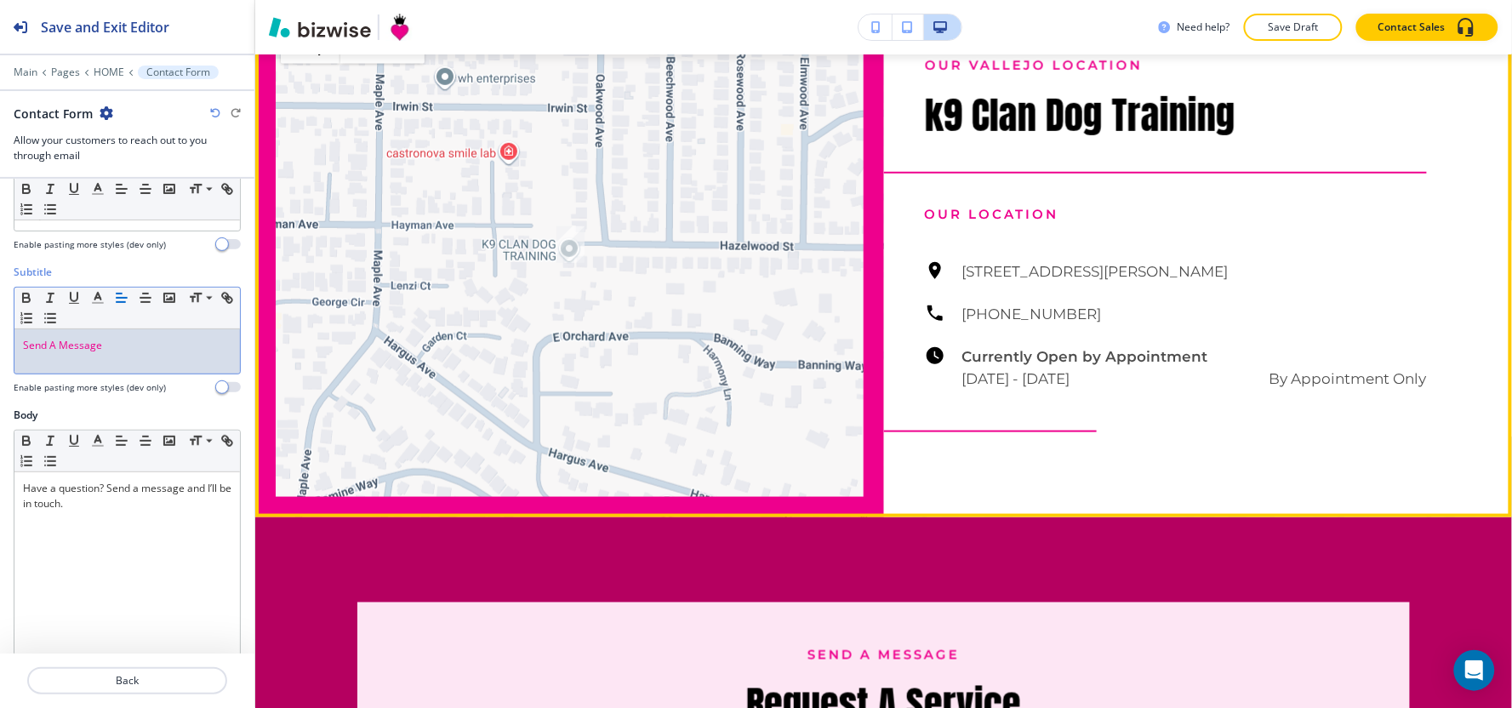
scroll to position [4242, 0]
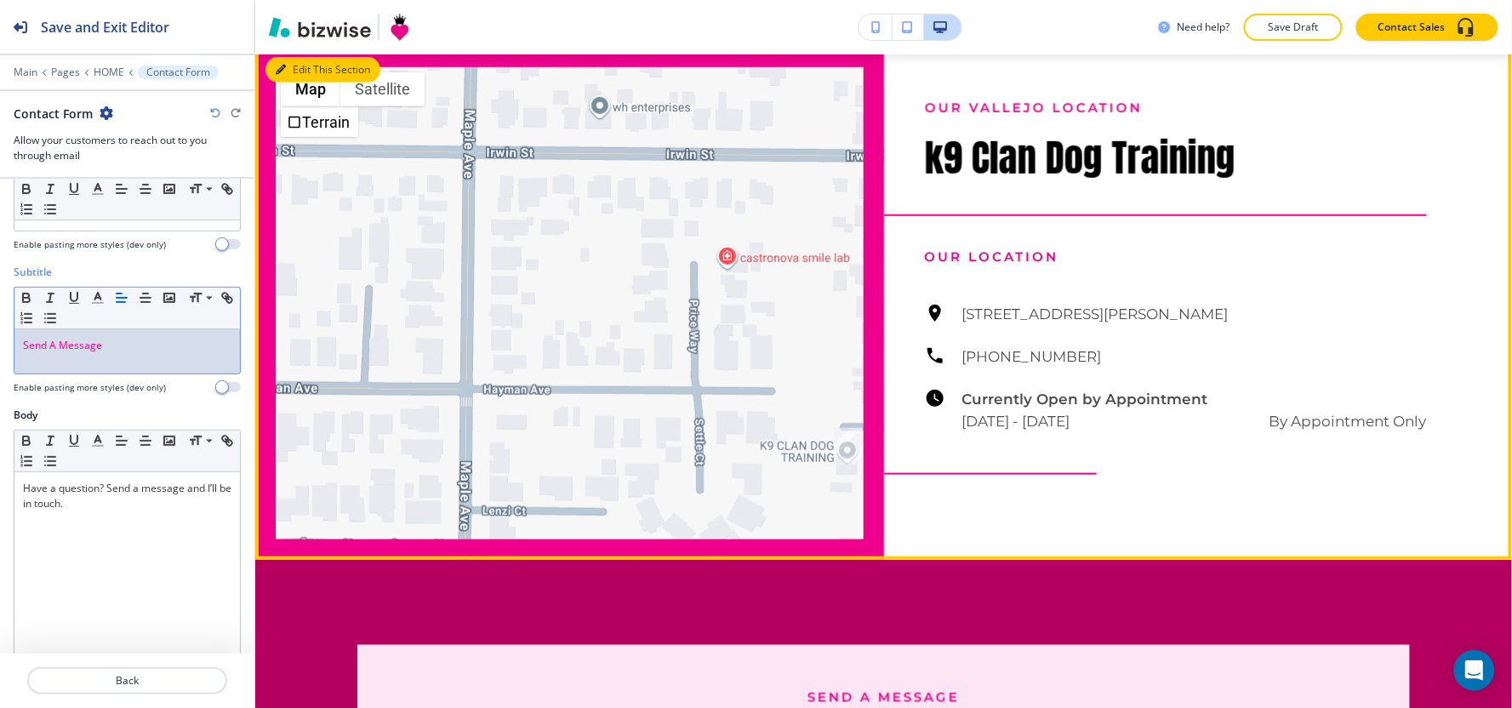
click at [292, 79] on button "Edit This Section" at bounding box center [322, 70] width 115 height 26
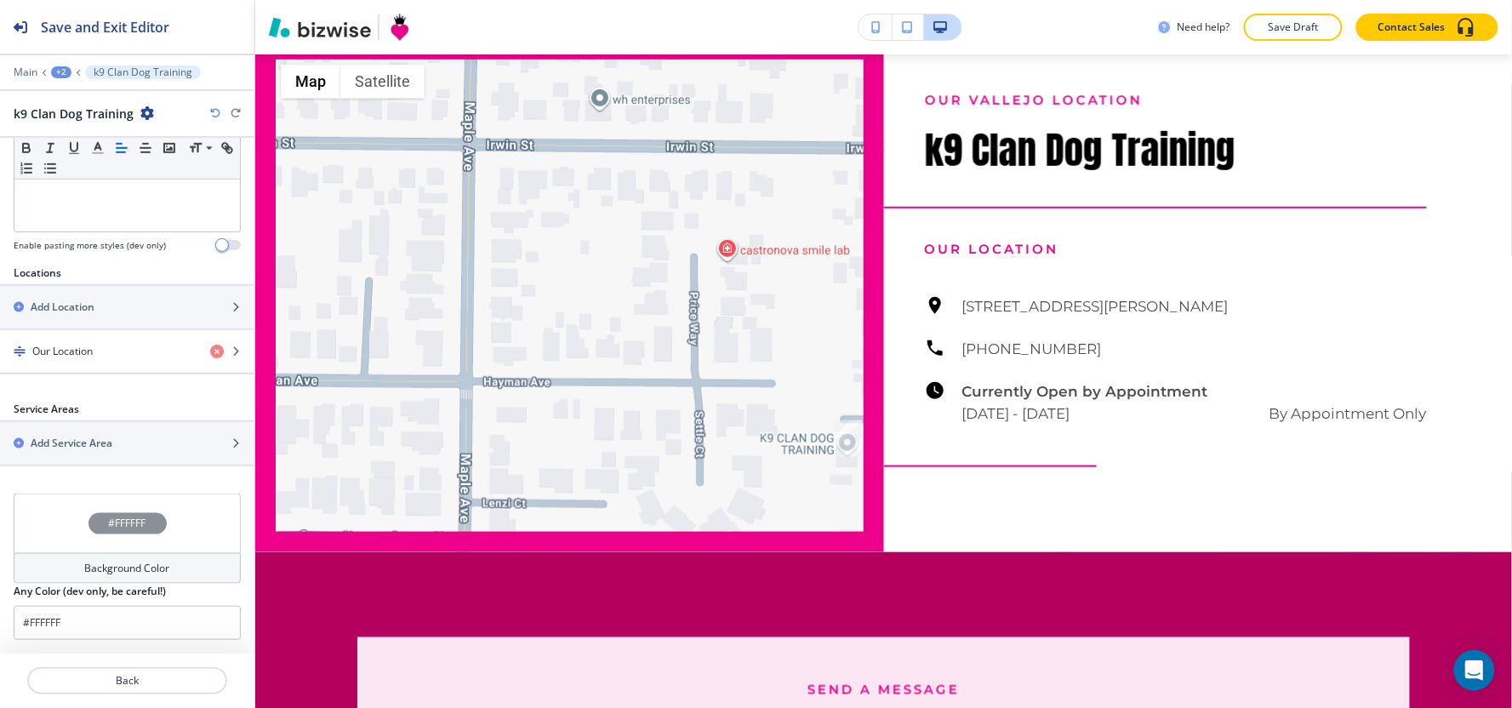
scroll to position [482, 0]
click at [62, 359] on div "button" at bounding box center [127, 366] width 254 height 14
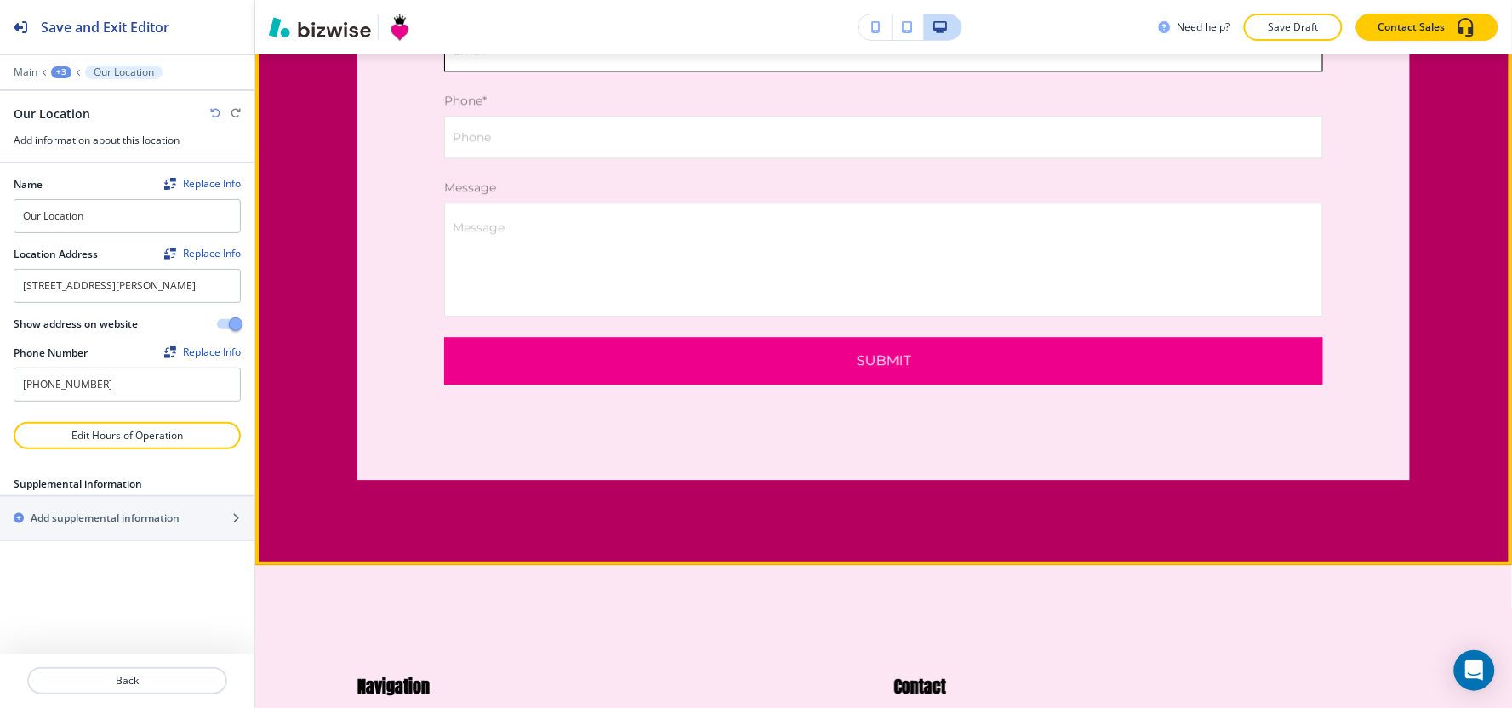
scroll to position [5478, 0]
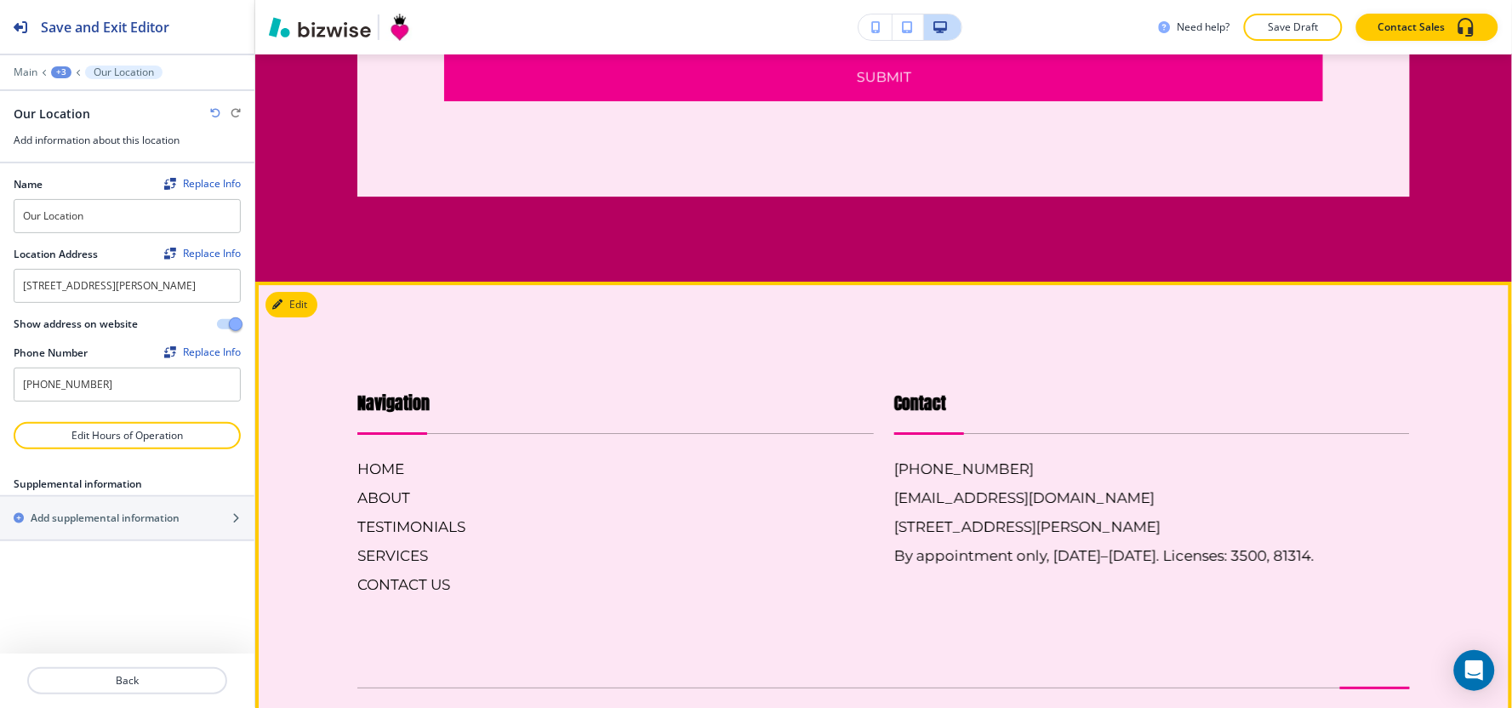
drag, startPoint x: 1135, startPoint y: 511, endPoint x: 1193, endPoint y: 466, distance: 72.8
click at [1196, 471] on div "Contact [PHONE_NUMBER] [EMAIL_ADDRESS][DOMAIN_NAME] [STREET_ADDRESS][PERSON_NAM…" at bounding box center [1152, 479] width 516 height 176
click at [1170, 346] on footer "Navigation HOME ABOUT TESTIMONIALS SERVICES CONTACT US Contact [PHONE_NUMBER] […" at bounding box center [883, 583] width 1257 height 602
drag, startPoint x: 1115, startPoint y: 514, endPoint x: 865, endPoint y: 512, distance: 250.2
click at [874, 512] on div "Contact [PHONE_NUMBER] [EMAIL_ADDRESS][DOMAIN_NAME] [STREET_ADDRESS][PERSON_NAM…" at bounding box center [1142, 476] width 537 height 239
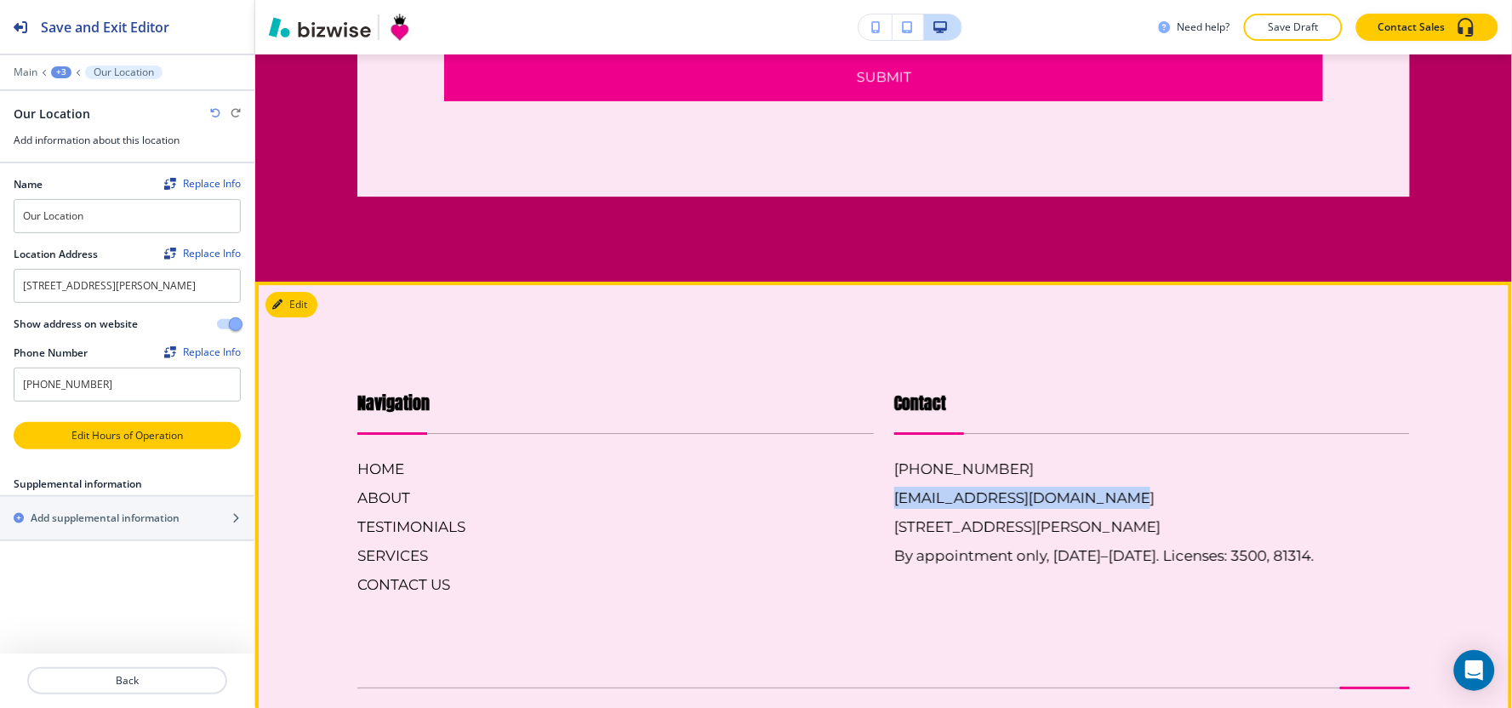
copy h6 "[EMAIL_ADDRESS][DOMAIN_NAME]"
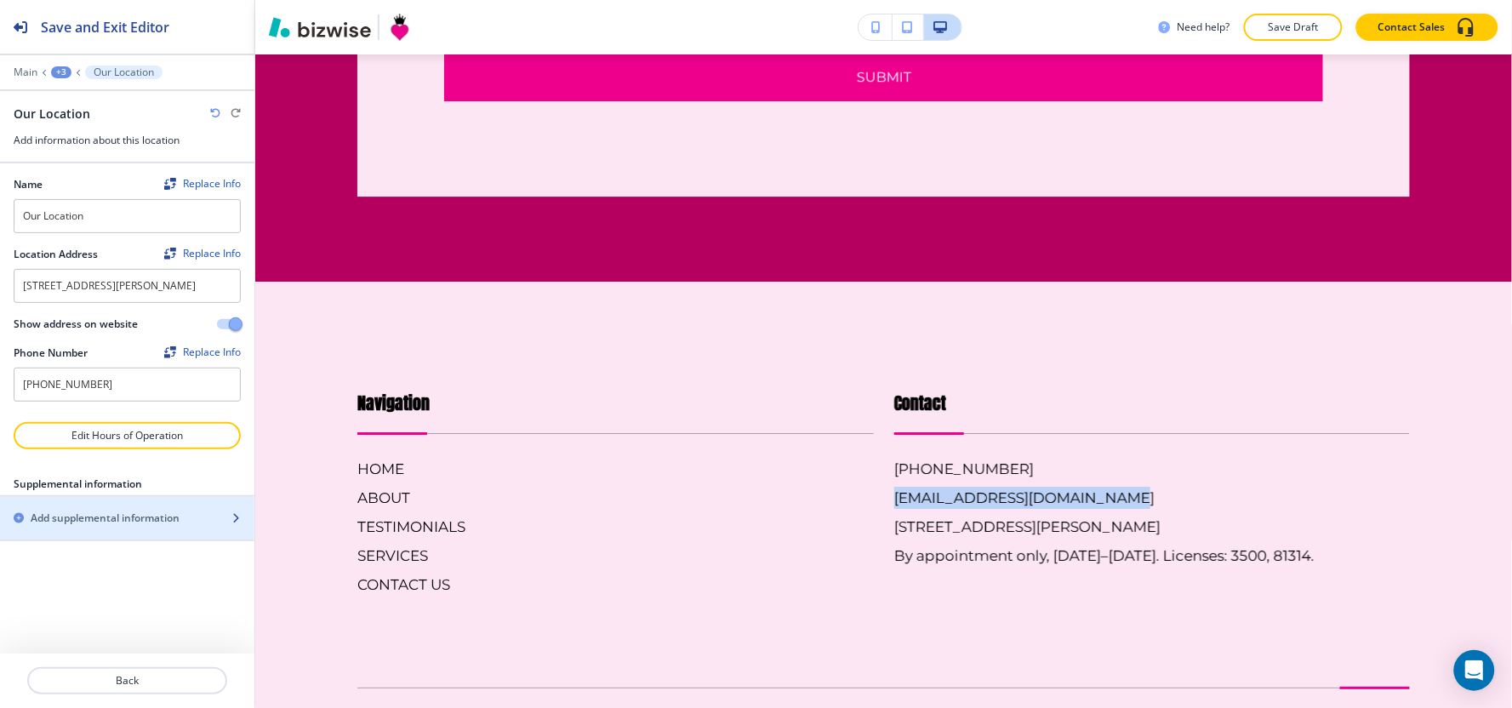
click at [64, 528] on div "button" at bounding box center [127, 533] width 254 height 14
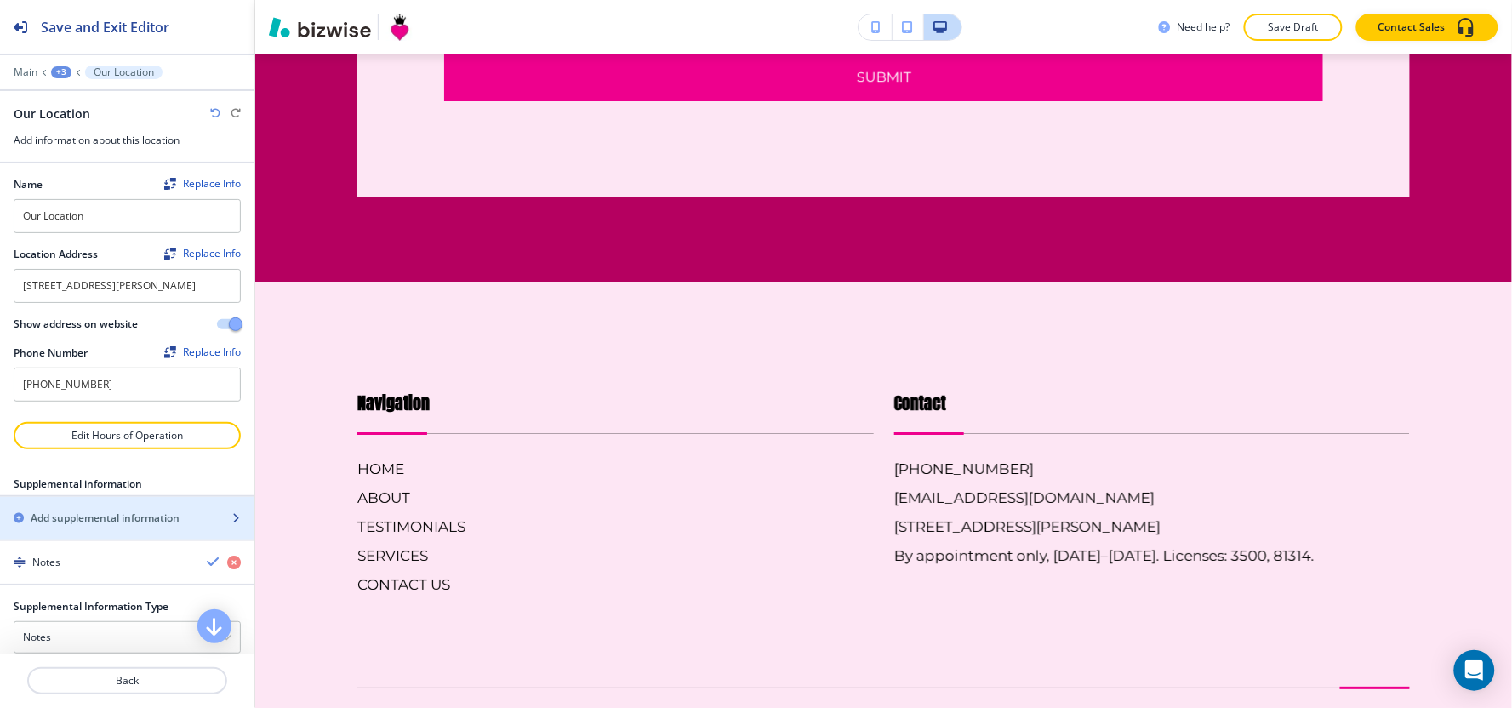
scroll to position [189, 0]
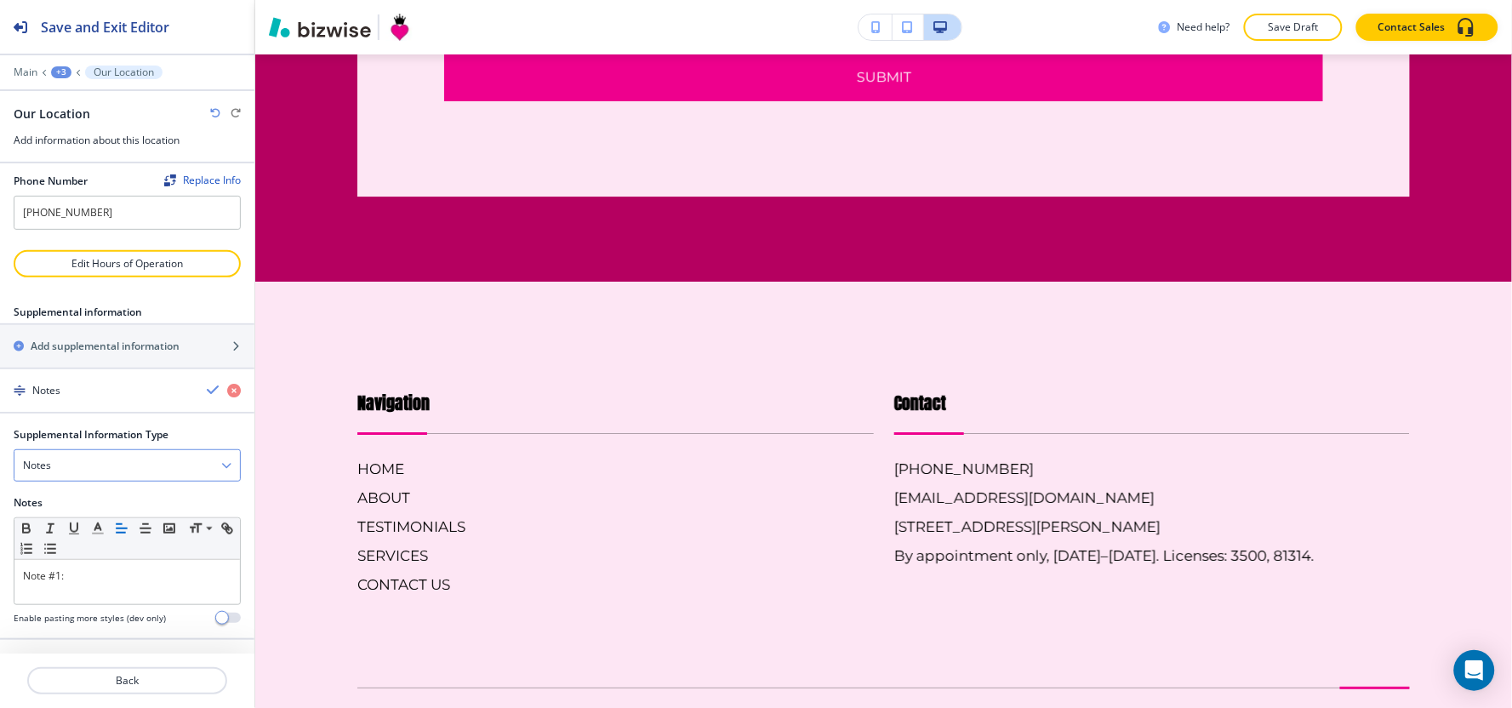
click at [167, 463] on div "Notes" at bounding box center [126, 465] width 225 height 31
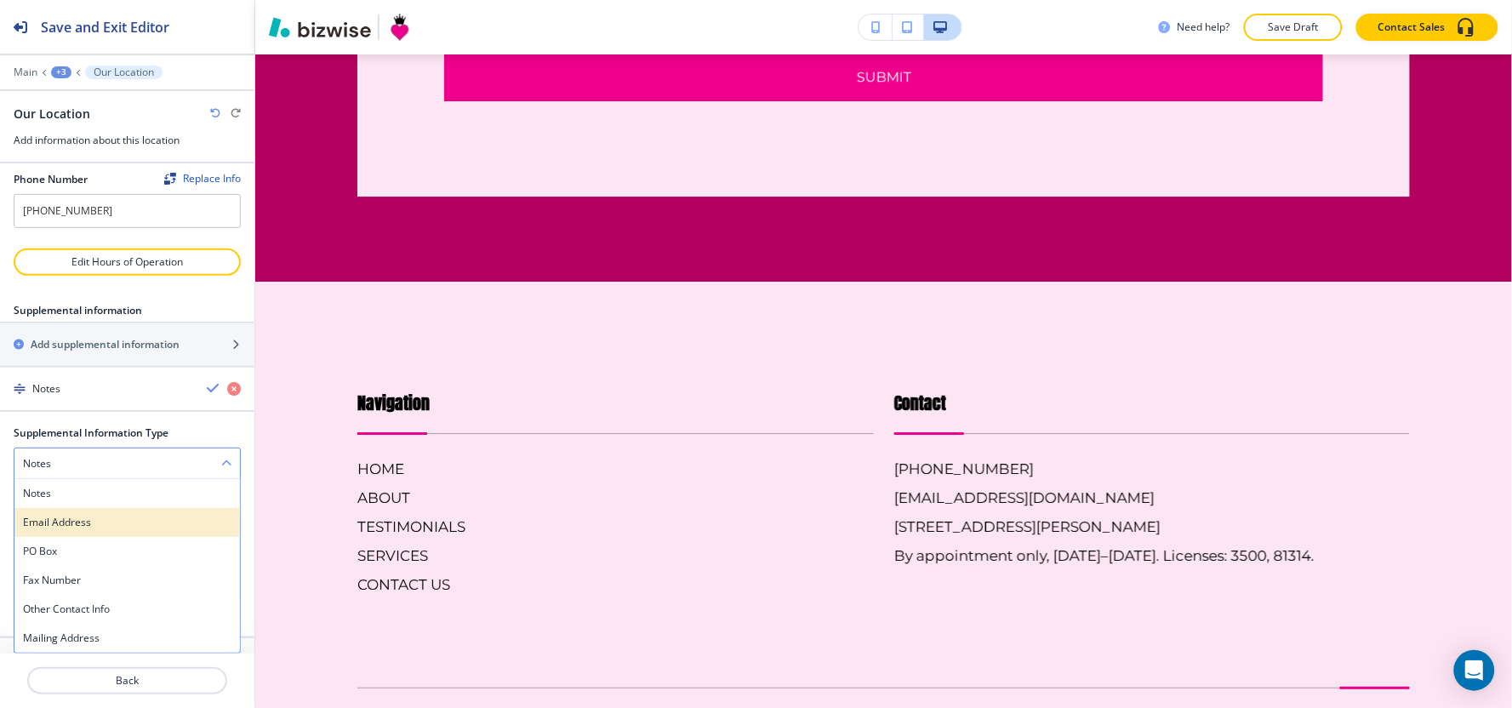
click at [117, 529] on h4 "Email Address" at bounding box center [127, 522] width 208 height 15
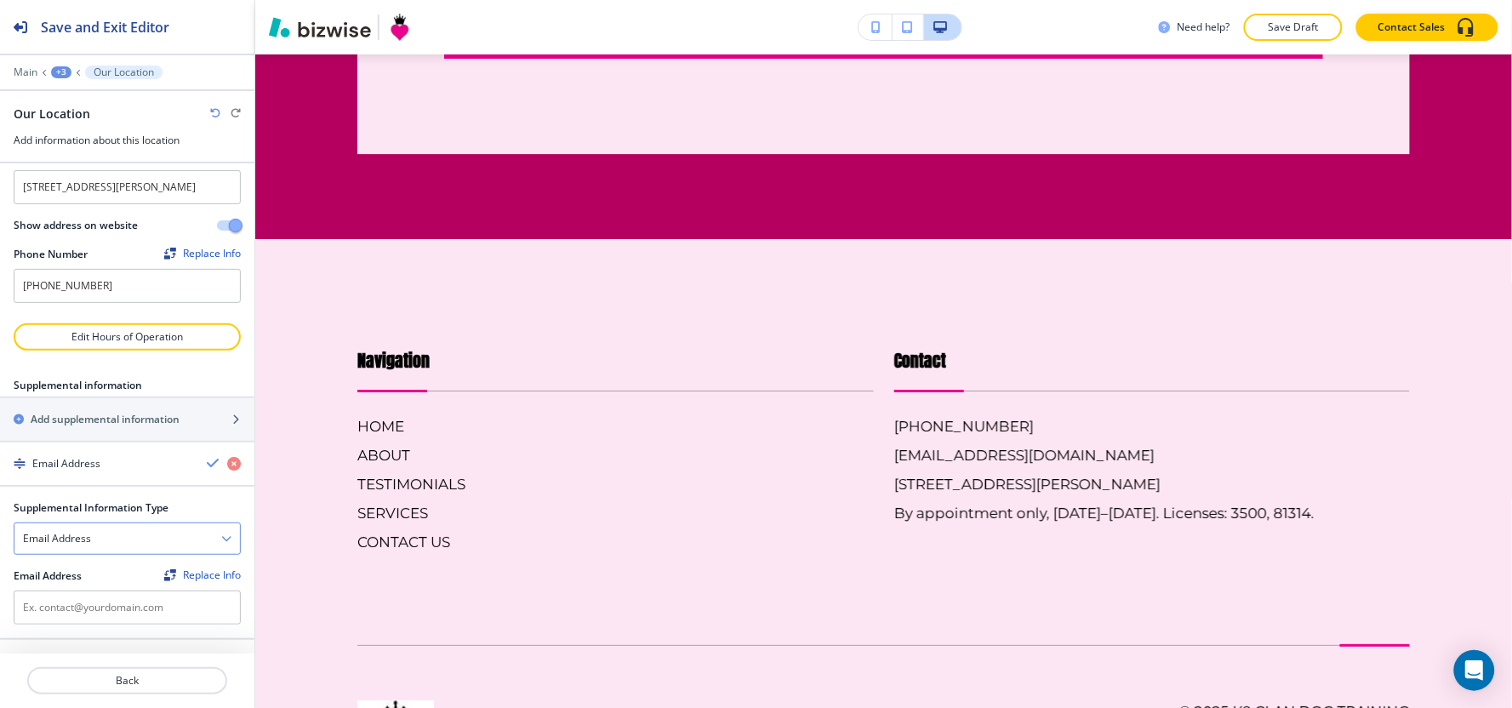
scroll to position [5478, 0]
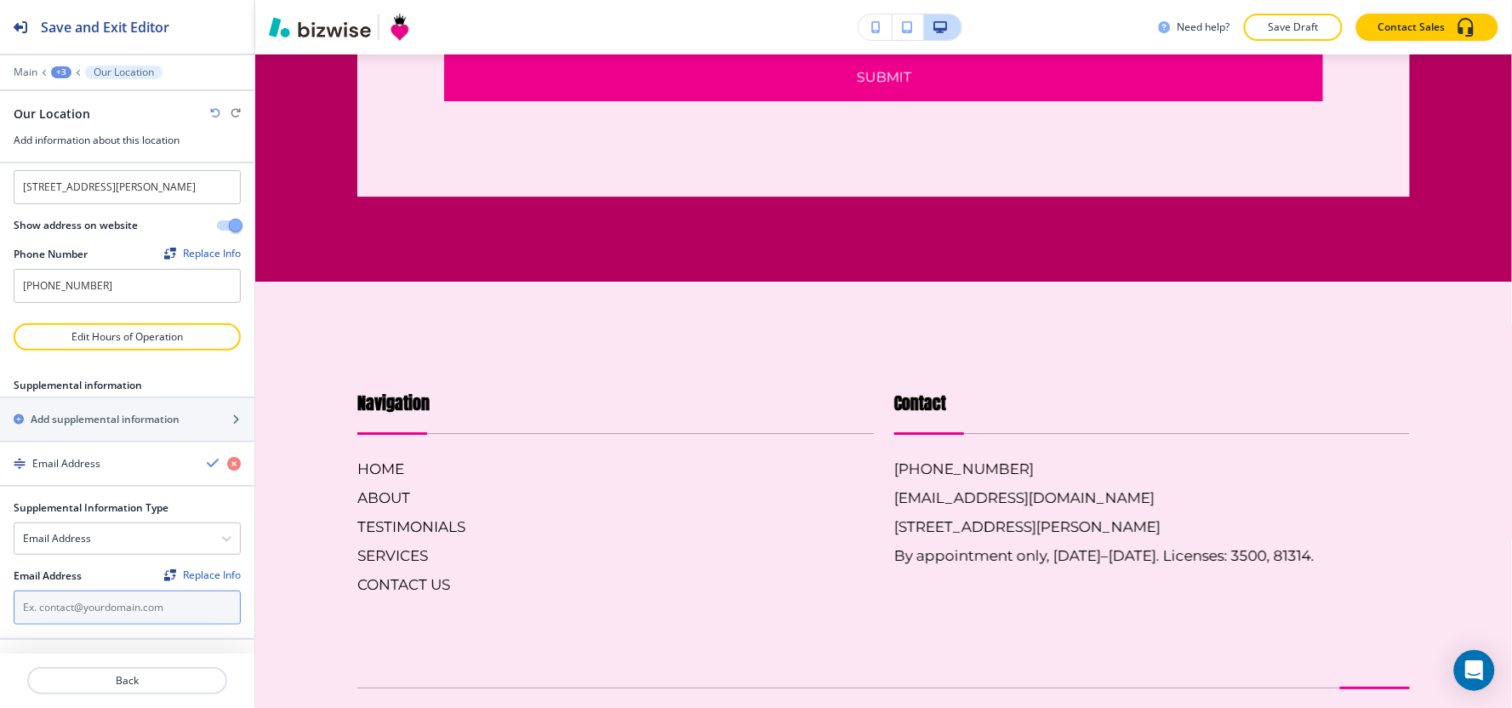
click at [107, 605] on input "text" at bounding box center [127, 607] width 227 height 34
paste input "[EMAIL_ADDRESS][DOMAIN_NAME]"
type input "[EMAIL_ADDRESS][DOMAIN_NAME]"
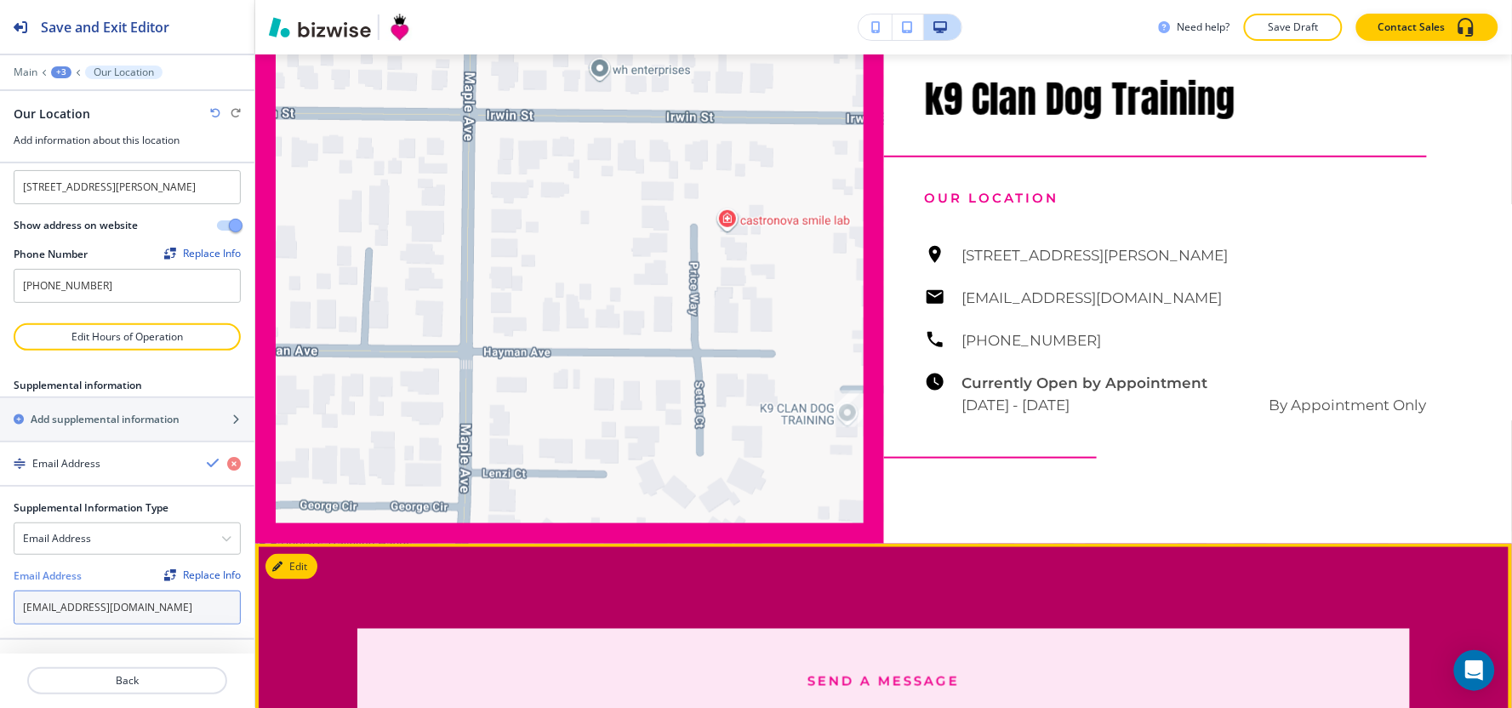
scroll to position [4292, 0]
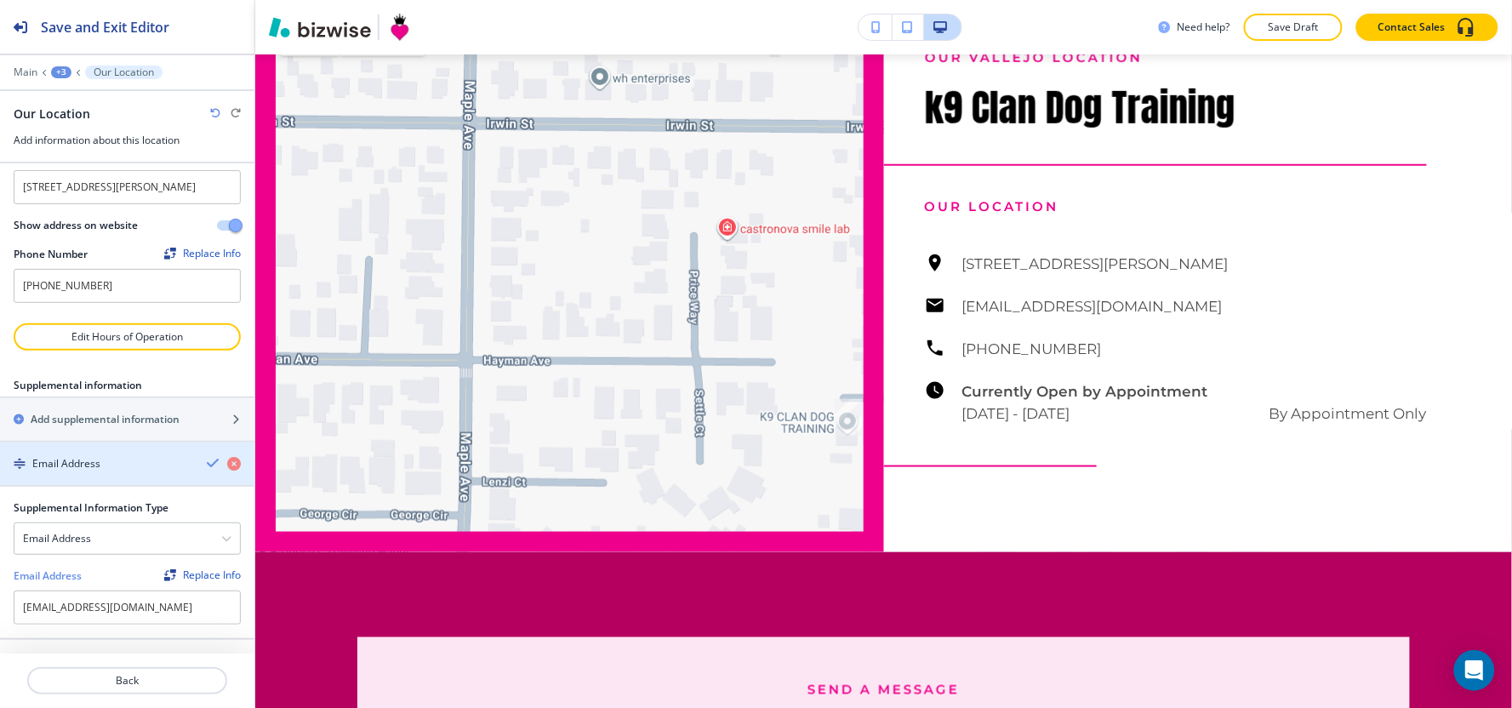
click at [207, 464] on icon "button" at bounding box center [214, 463] width 14 height 14
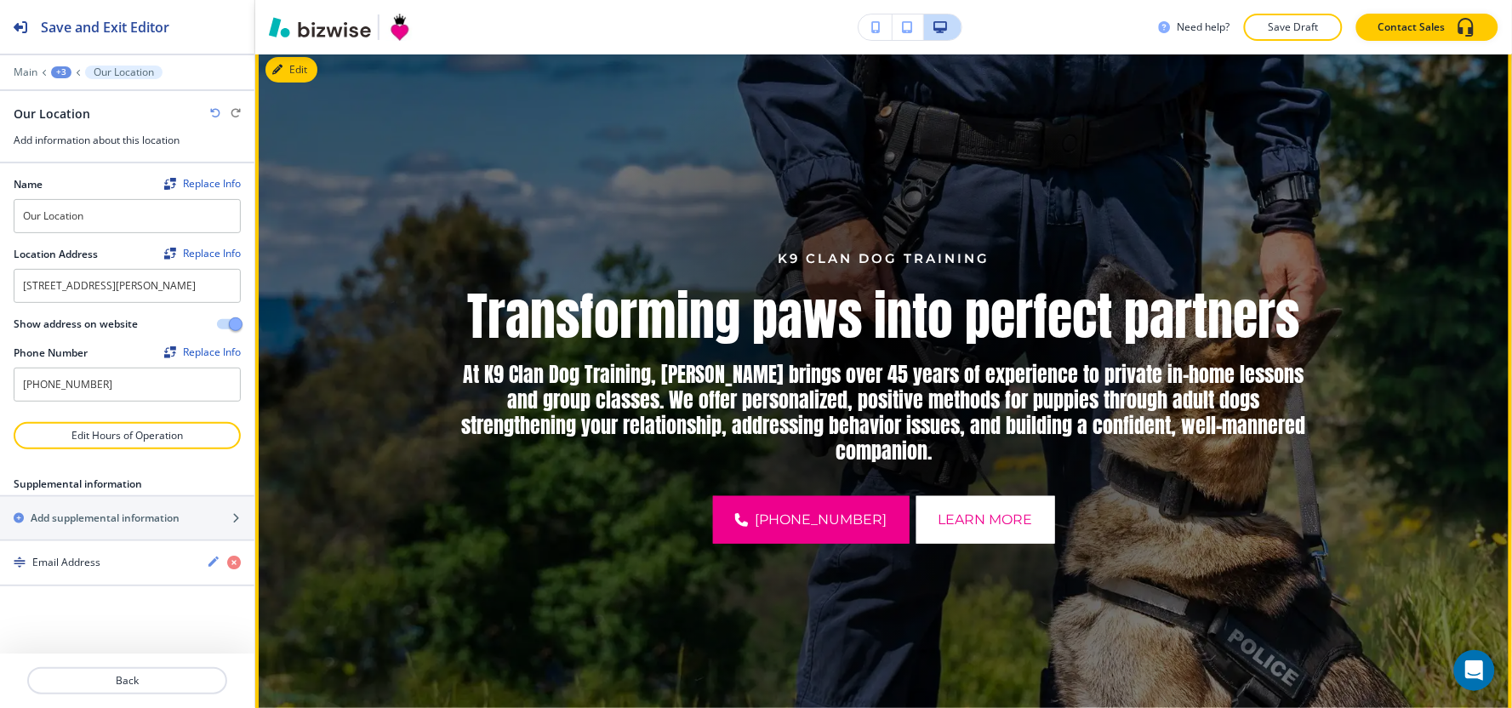
scroll to position [0, 0]
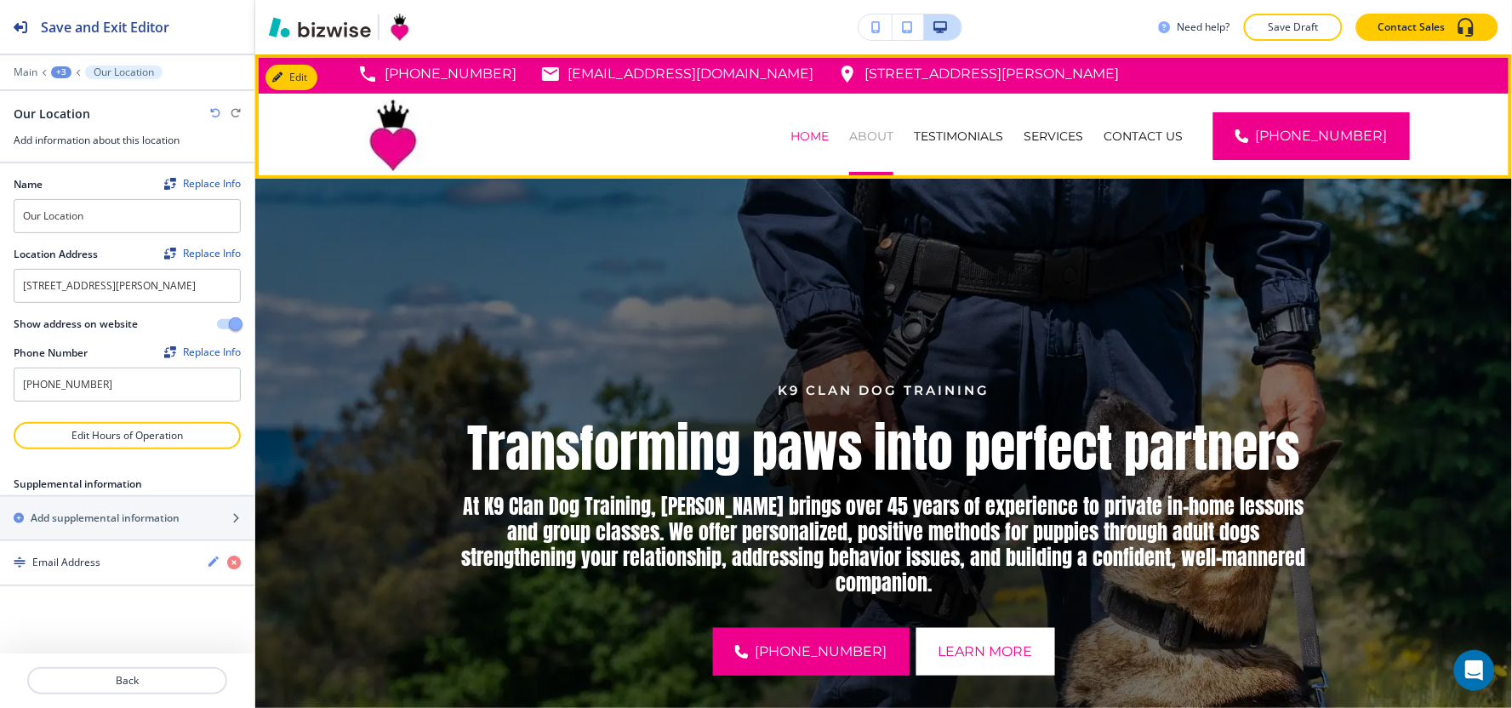
click at [893, 132] on p "ABOUT" at bounding box center [871, 136] width 44 height 17
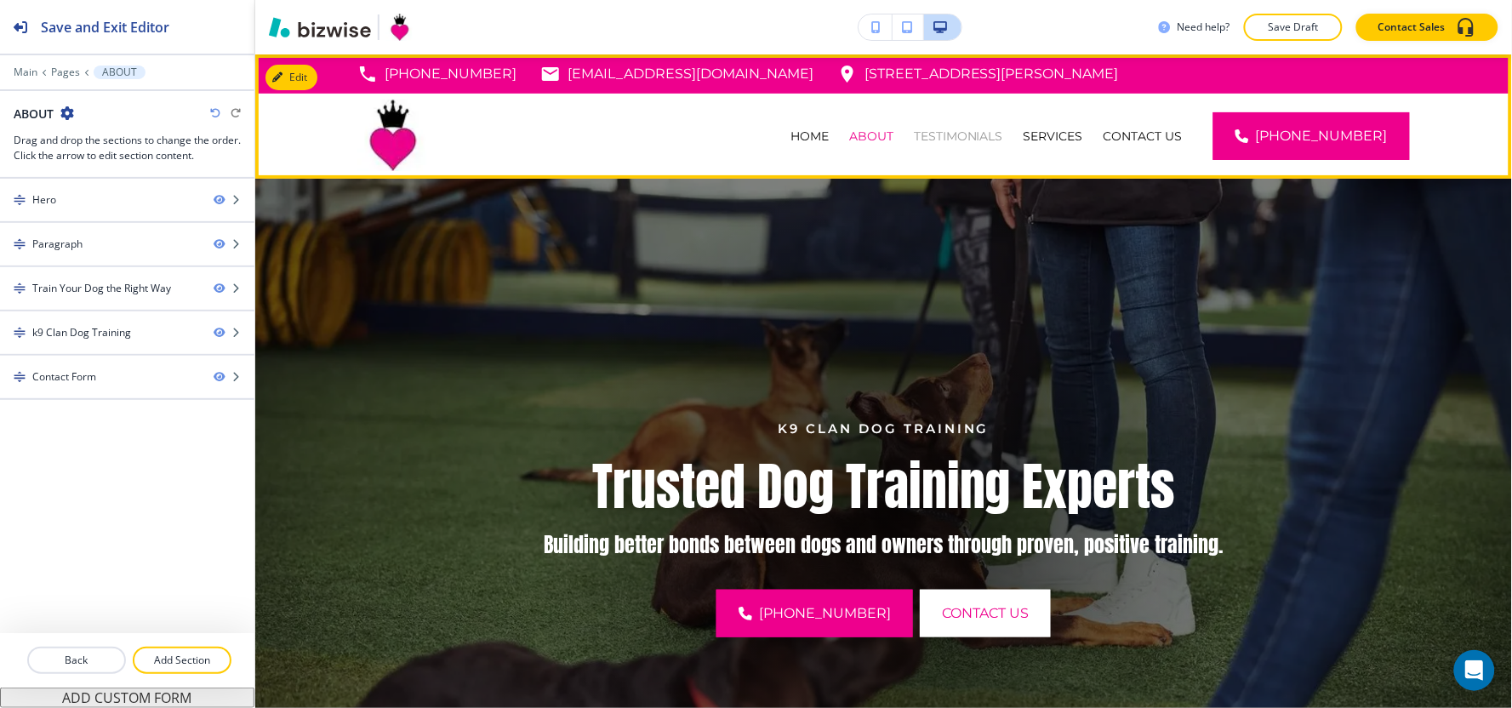
click at [962, 140] on p "TESTIMONIALS" at bounding box center [958, 136] width 89 height 17
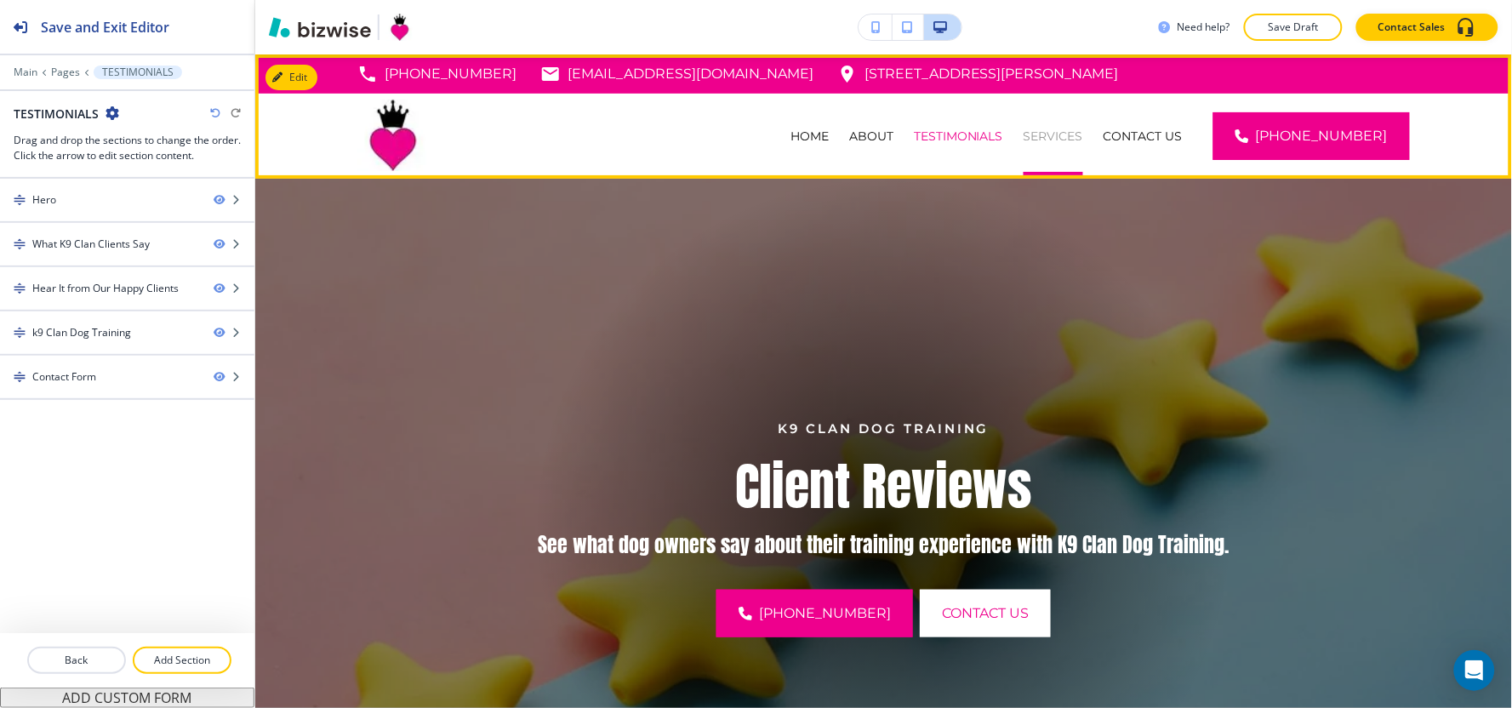
click at [1065, 131] on p "SERVICES" at bounding box center [1054, 136] width 60 height 17
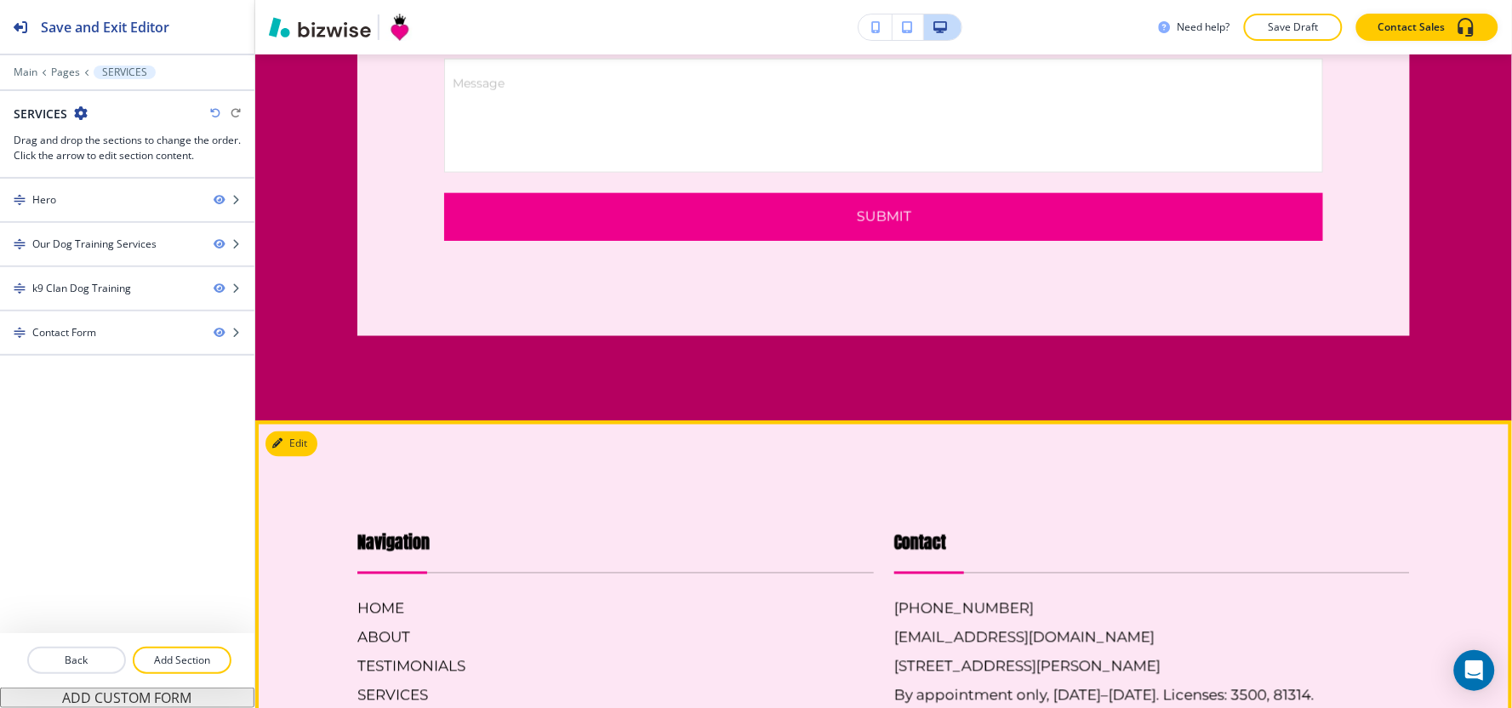
scroll to position [2448, 0]
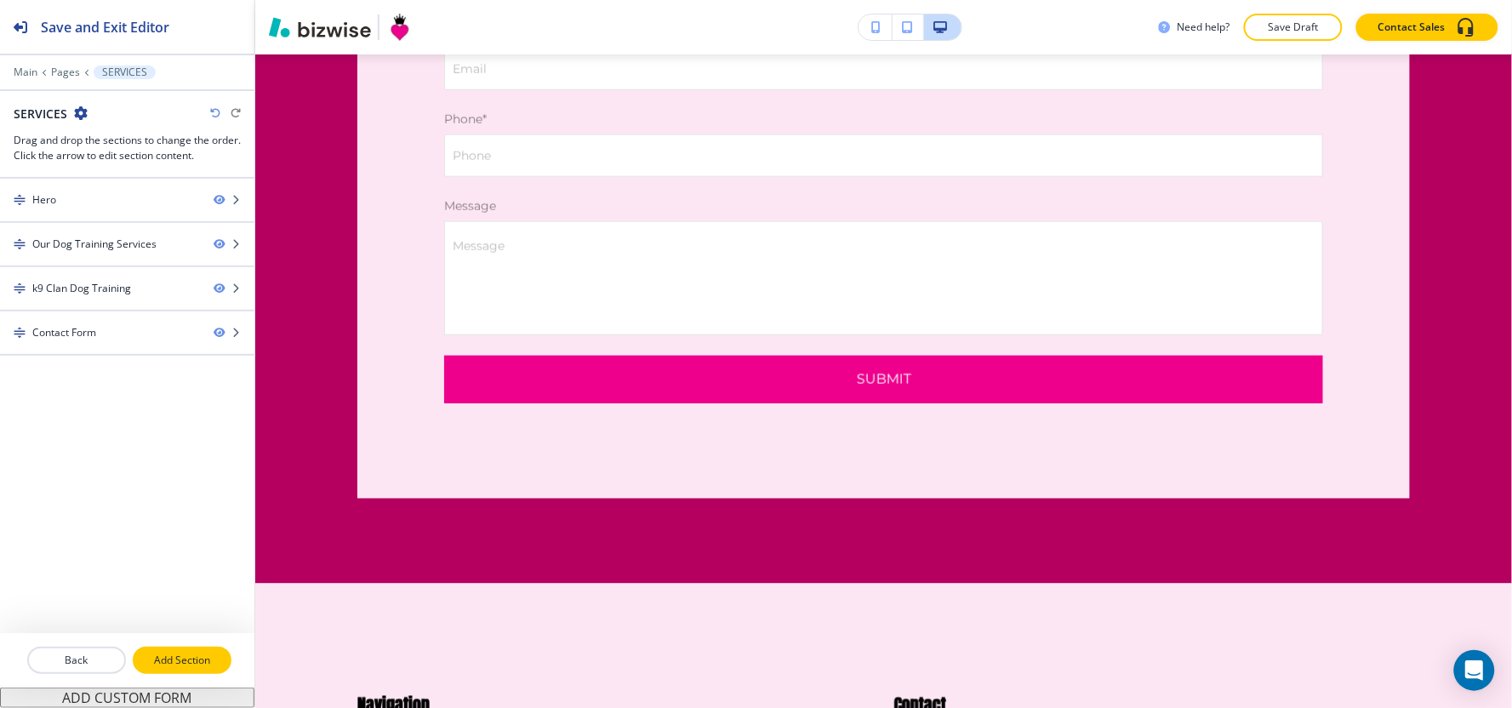
click at [201, 665] on p "Add Section" at bounding box center [181, 660] width 95 height 15
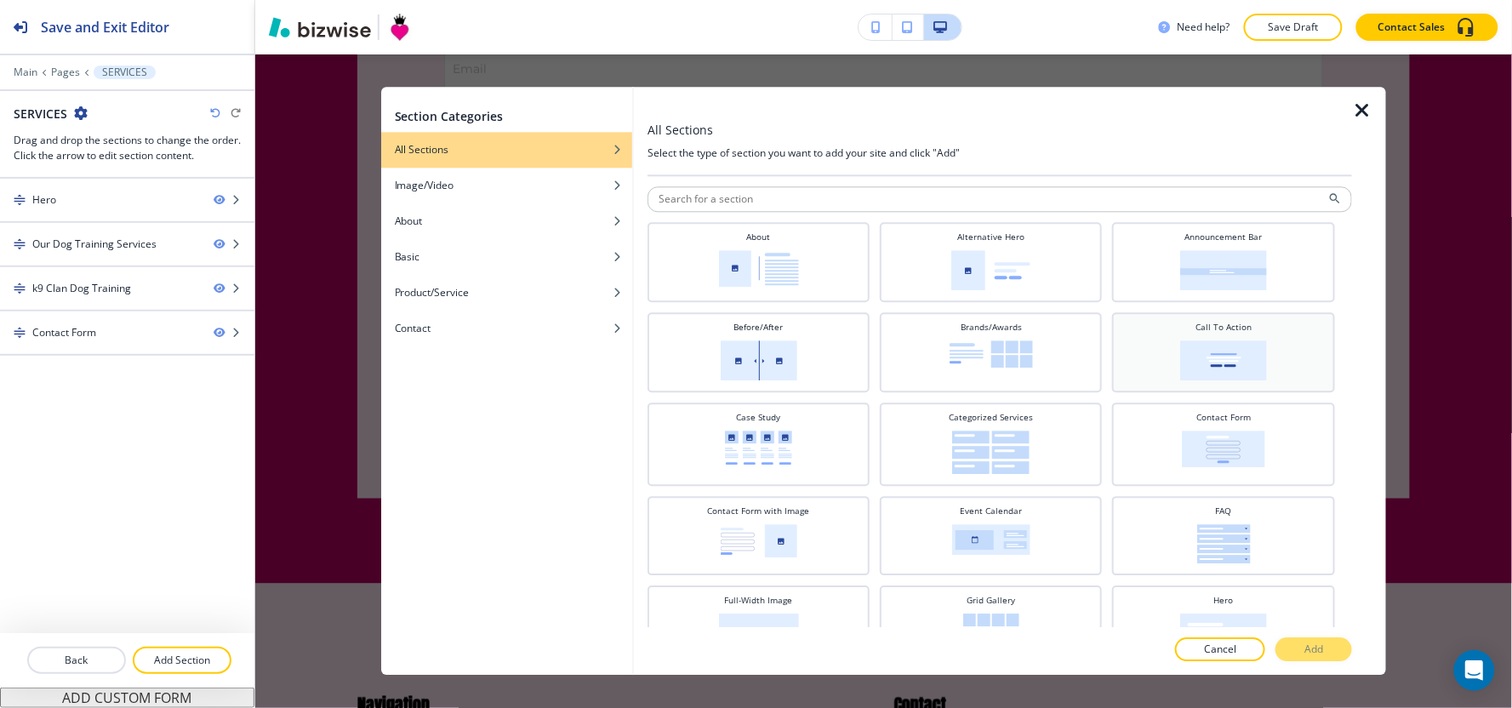
click at [1185, 341] on img at bounding box center [1223, 360] width 87 height 40
click at [1286, 648] on button "Add" at bounding box center [1313, 650] width 77 height 24
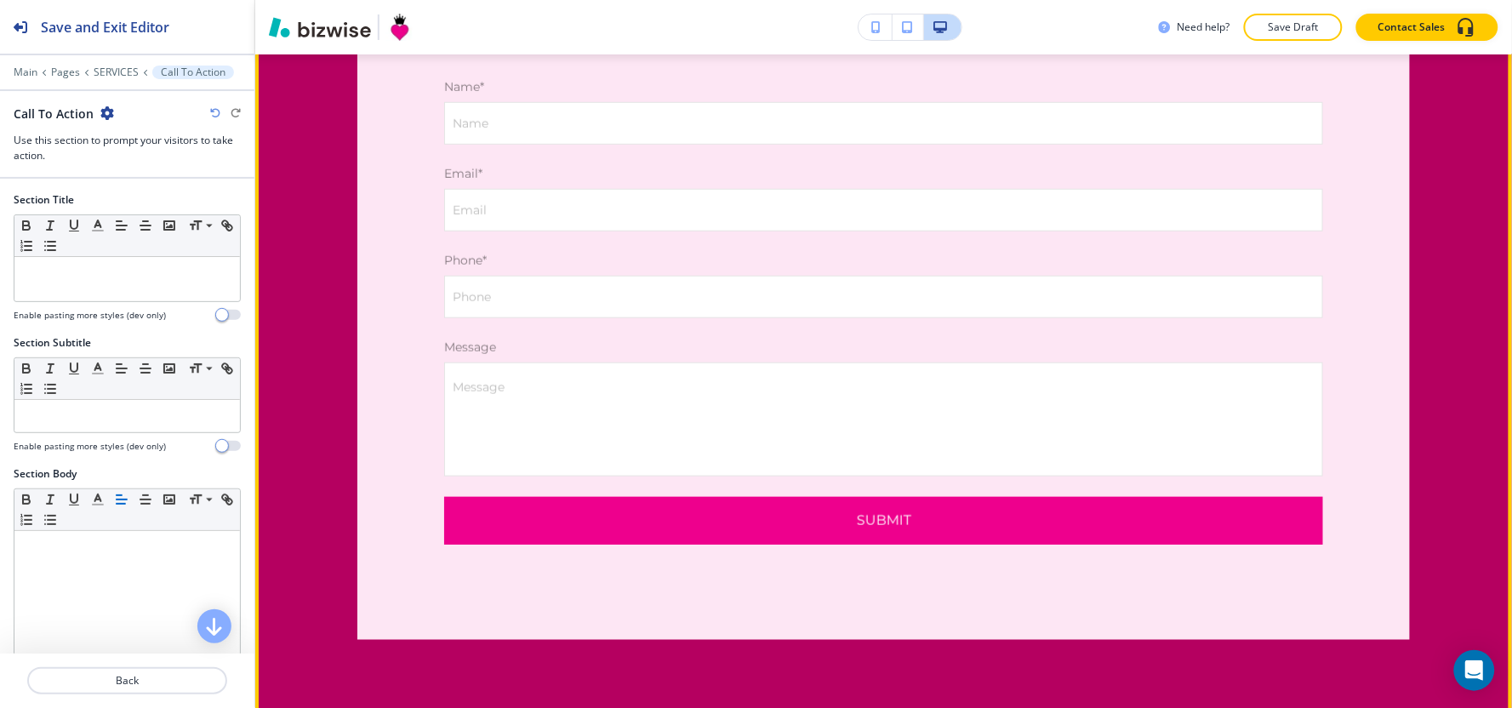
scroll to position [2216, 0]
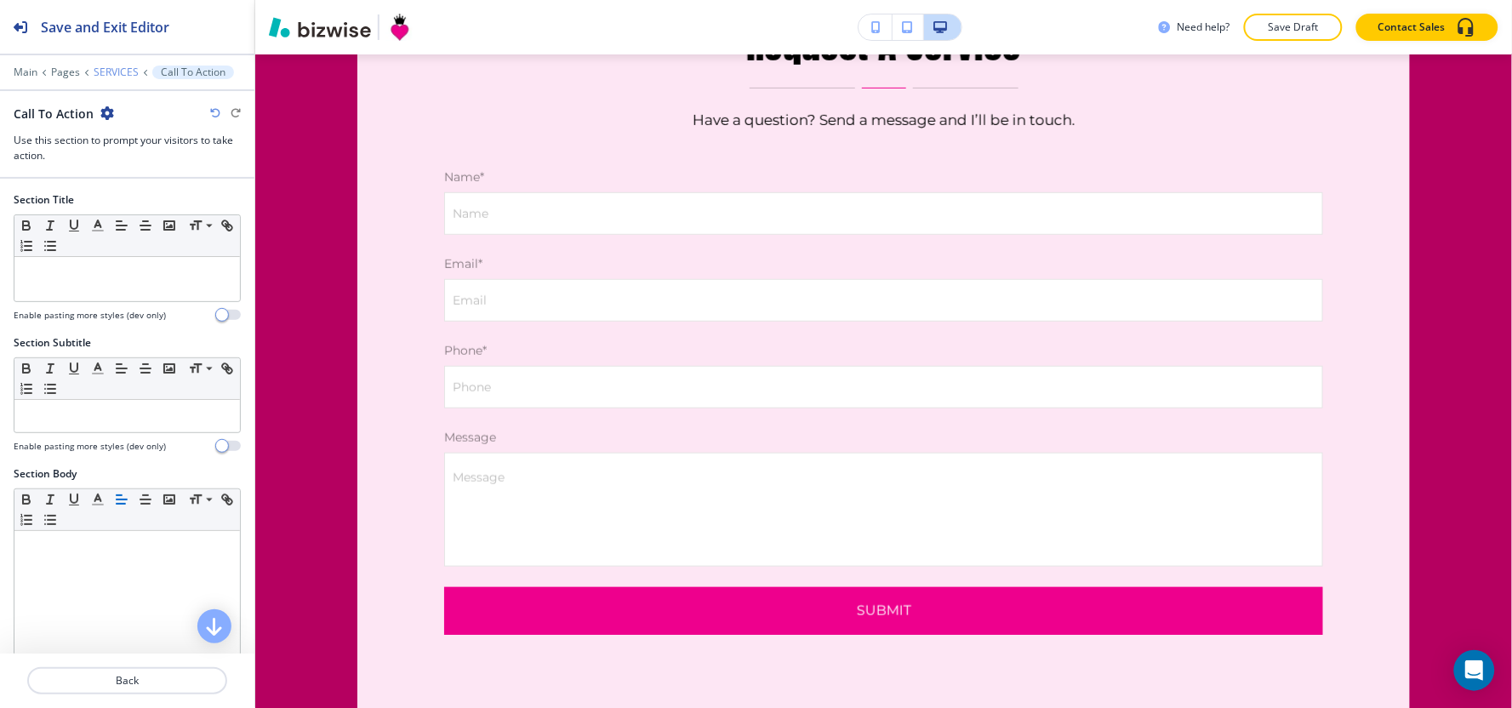
click at [122, 72] on p "SERVICES" at bounding box center [116, 72] width 45 height 12
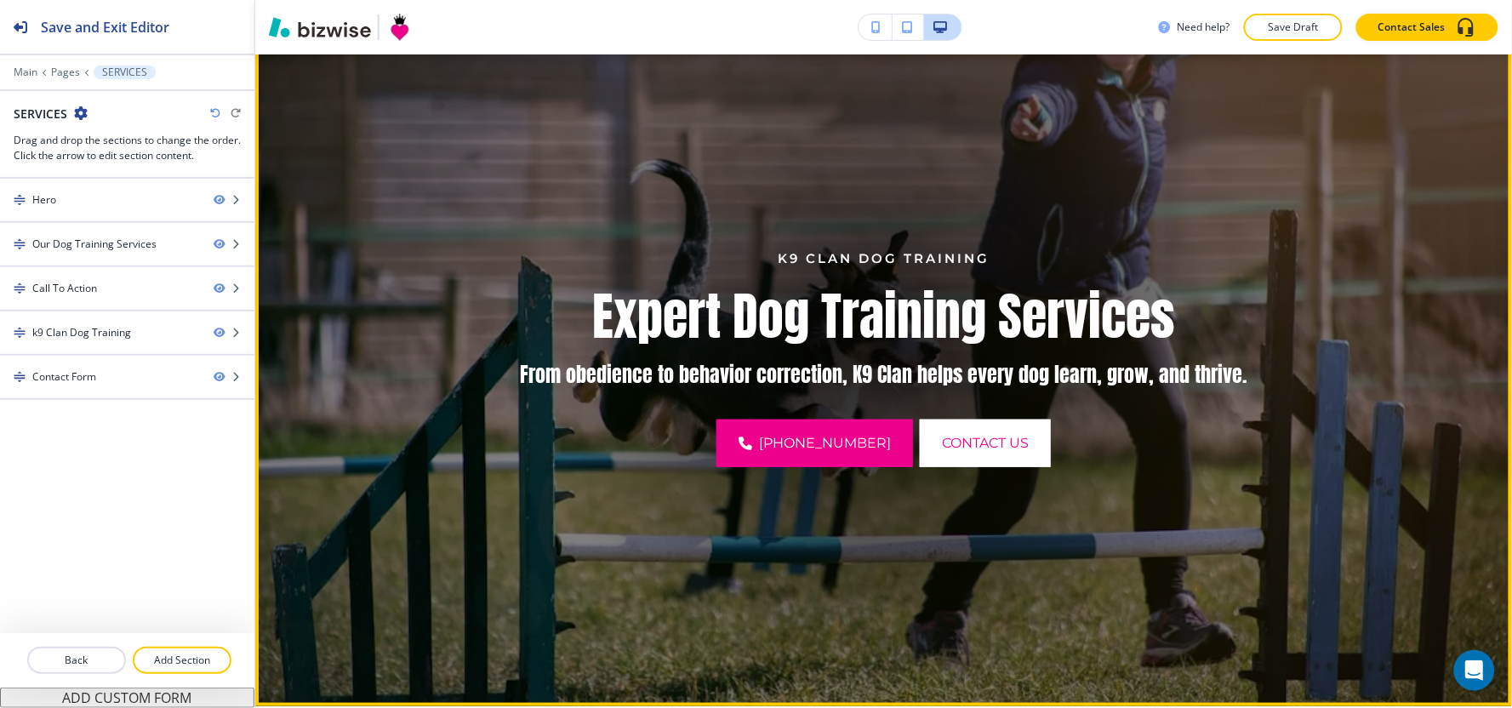
scroll to position [189, 0]
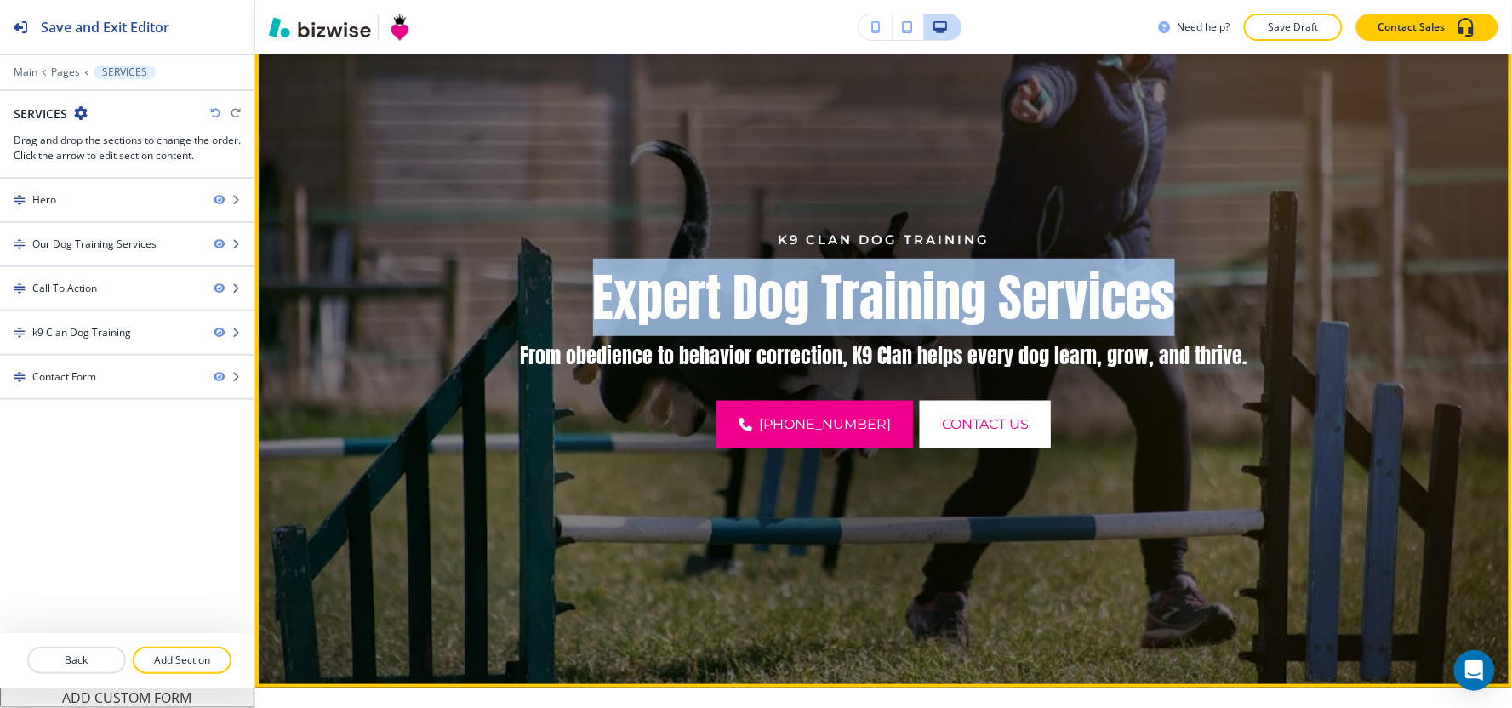
drag, startPoint x: 554, startPoint y: 283, endPoint x: 1195, endPoint y: 257, distance: 641.2
click at [1195, 257] on div "K9 Clan Dog Training Expert Dog Training Services From obedience to behavior co…" at bounding box center [883, 339] width 859 height 219
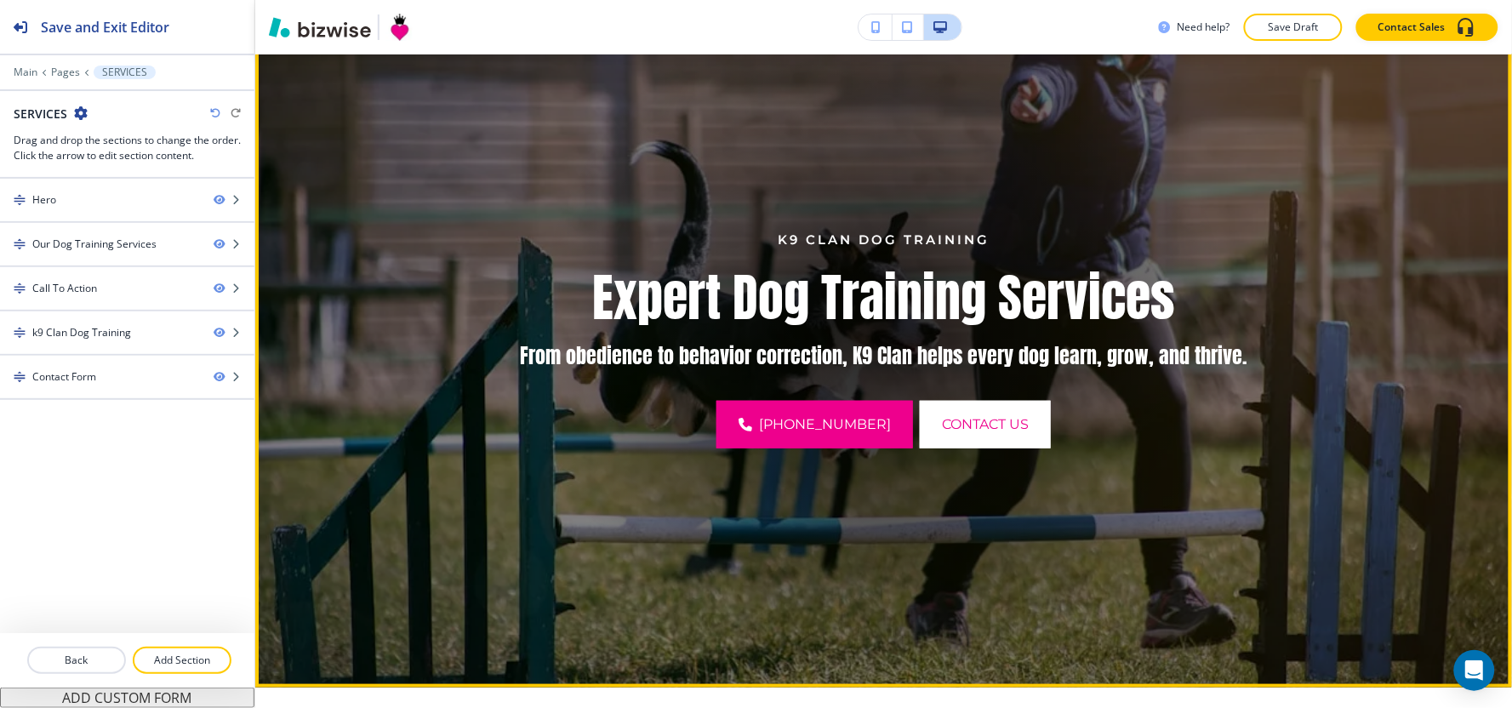
click at [1166, 356] on p "From obedience to behavior correction, K9 Clan helps every dog learn, grow, and…" at bounding box center [883, 356] width 859 height 26
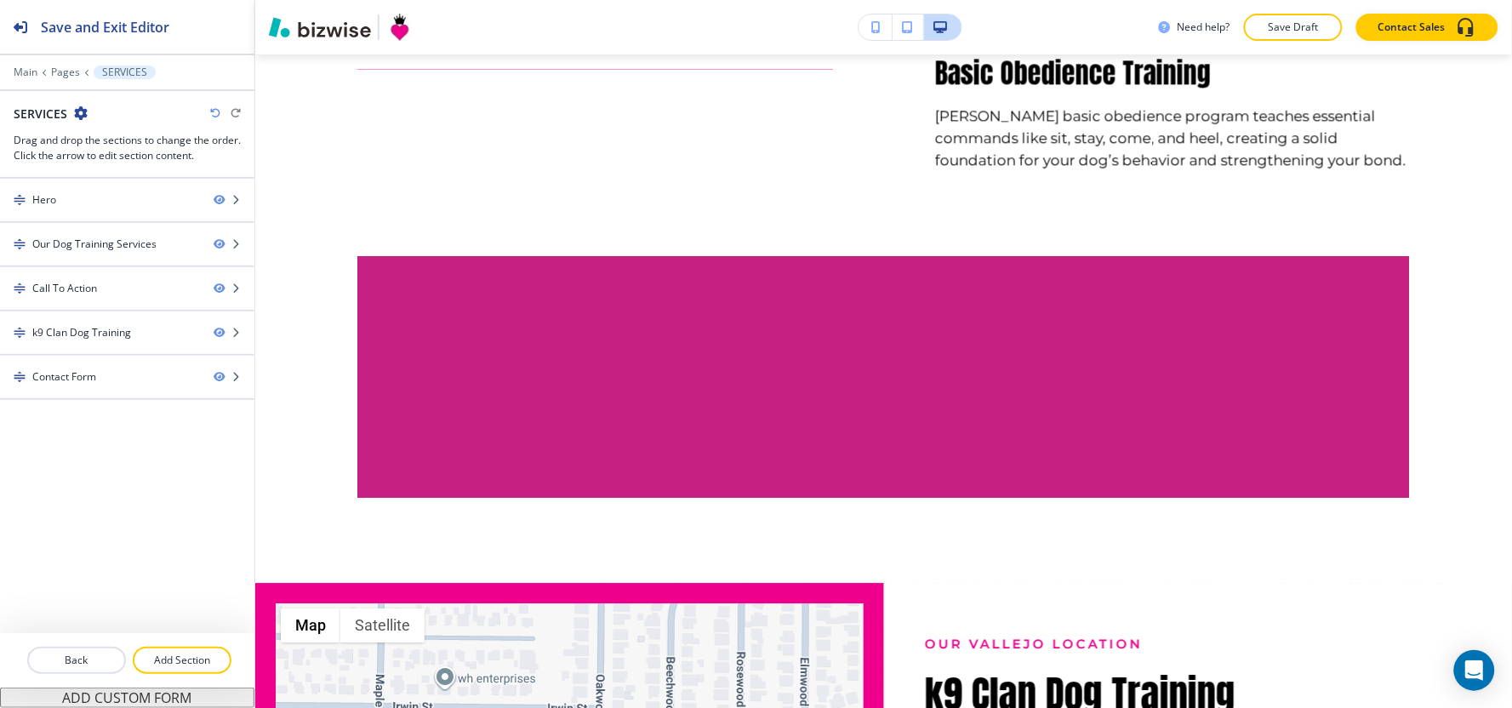
scroll to position [1249, 0]
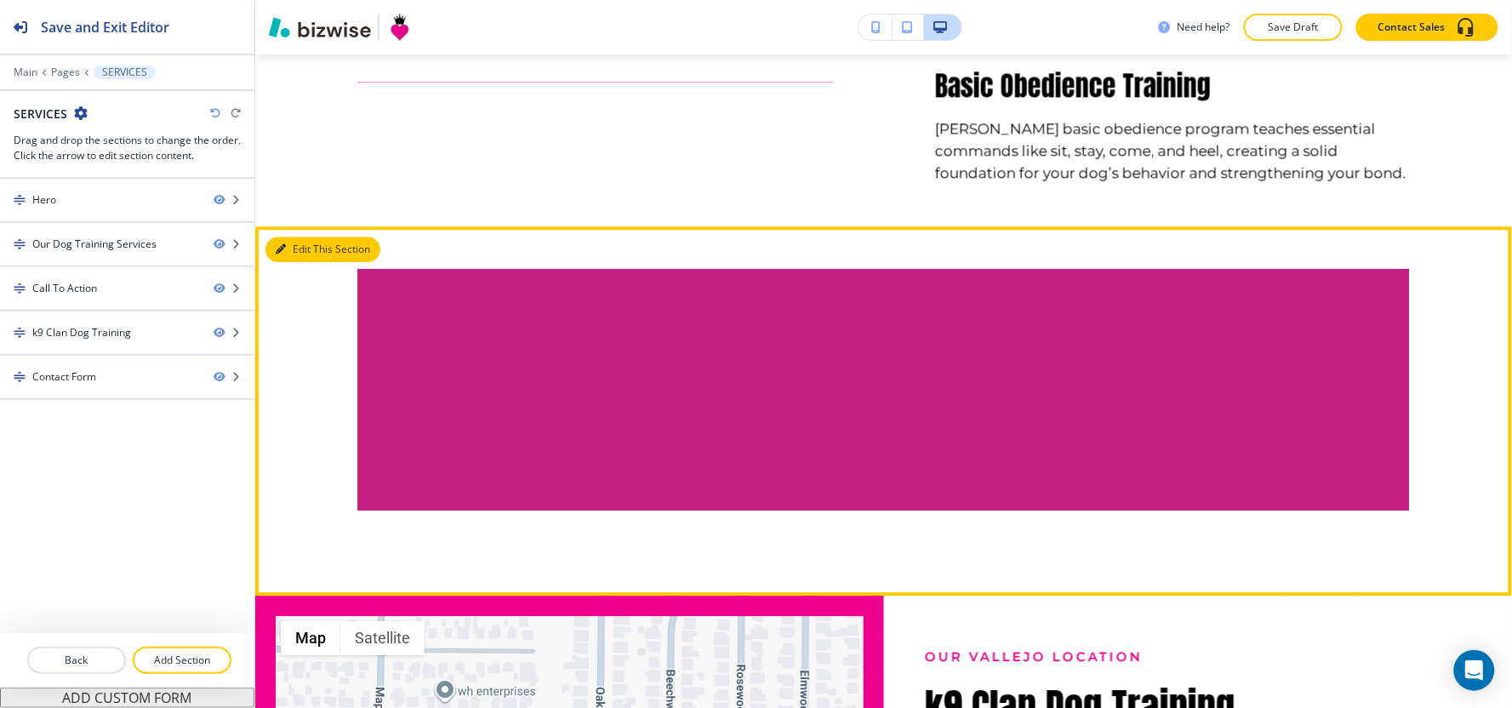
click at [288, 250] on button "Edit This Section" at bounding box center [322, 250] width 115 height 26
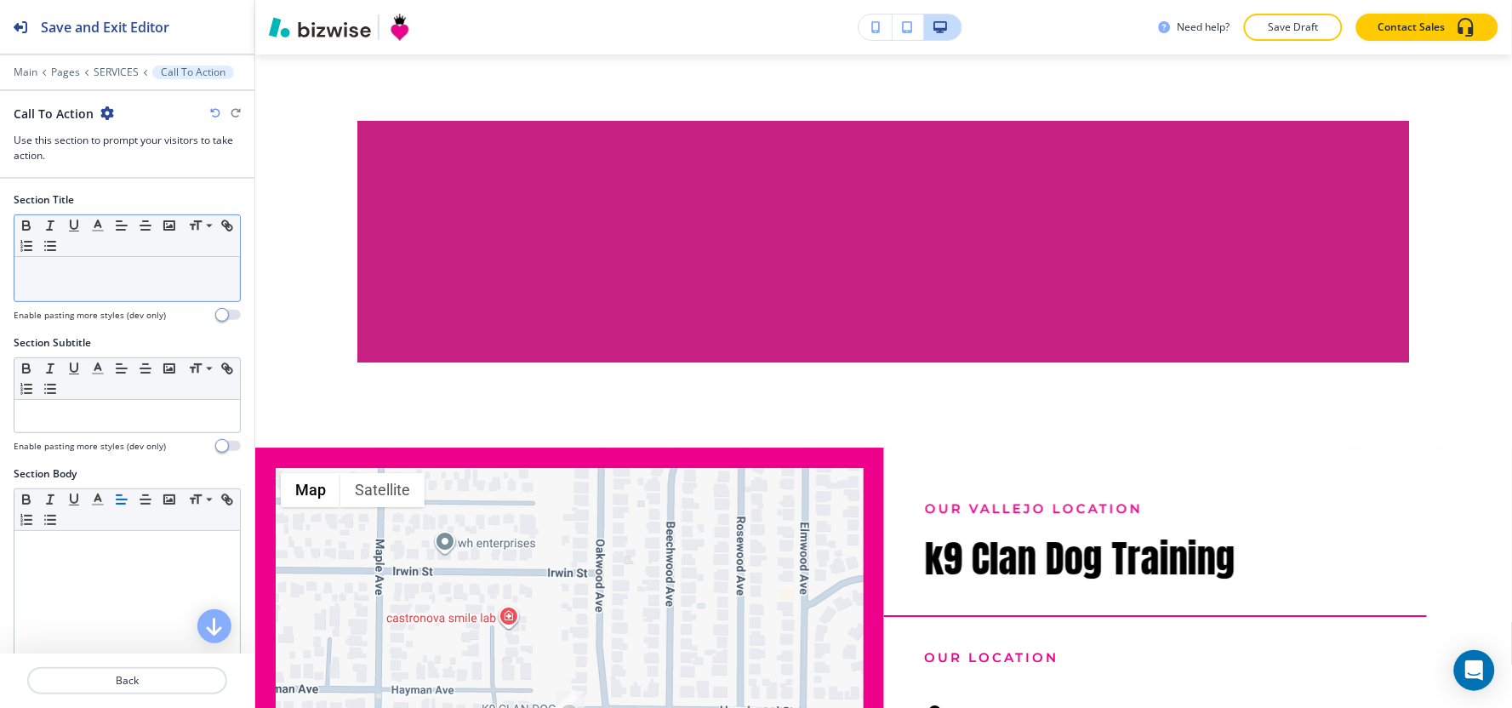
scroll to position [1417, 0]
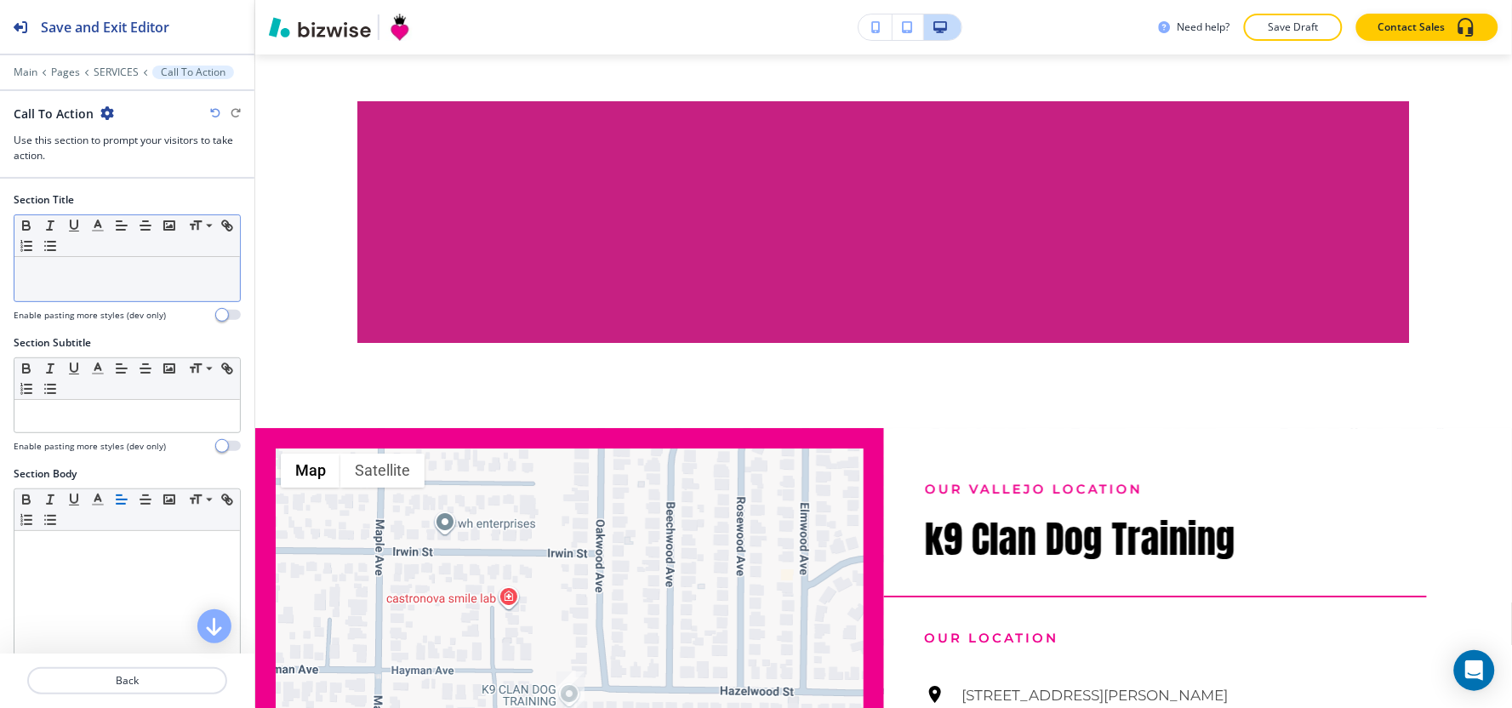
click at [119, 290] on div at bounding box center [126, 279] width 225 height 44
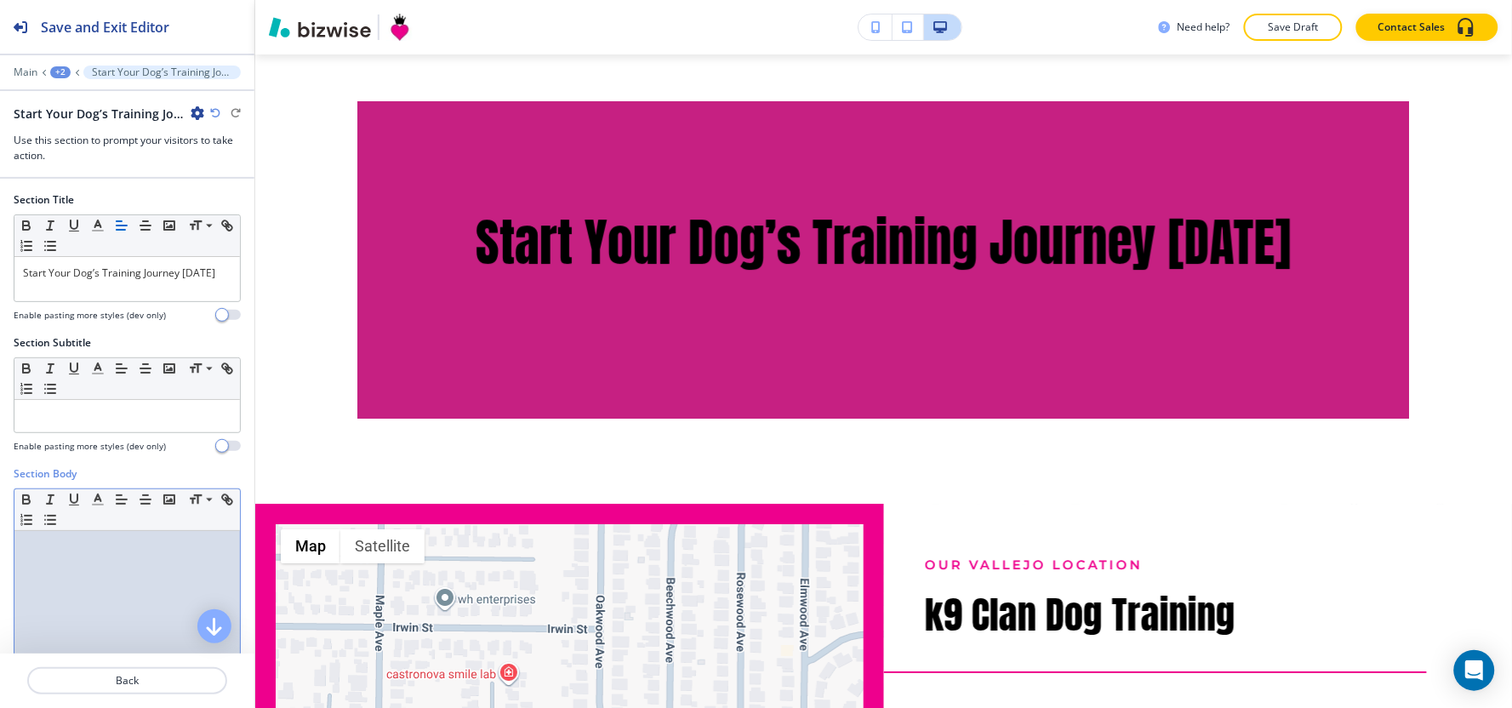
click at [29, 618] on div at bounding box center [126, 641] width 225 height 221
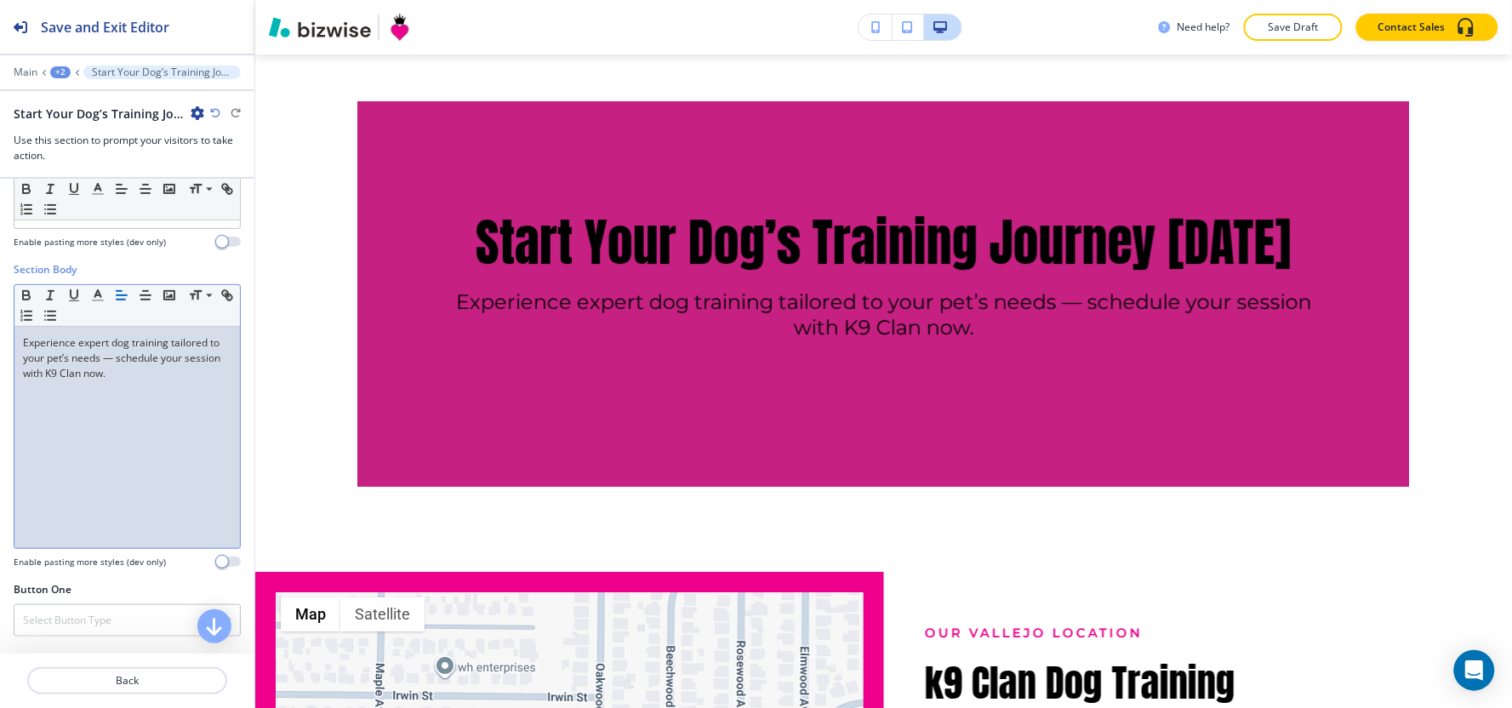
scroll to position [189, 0]
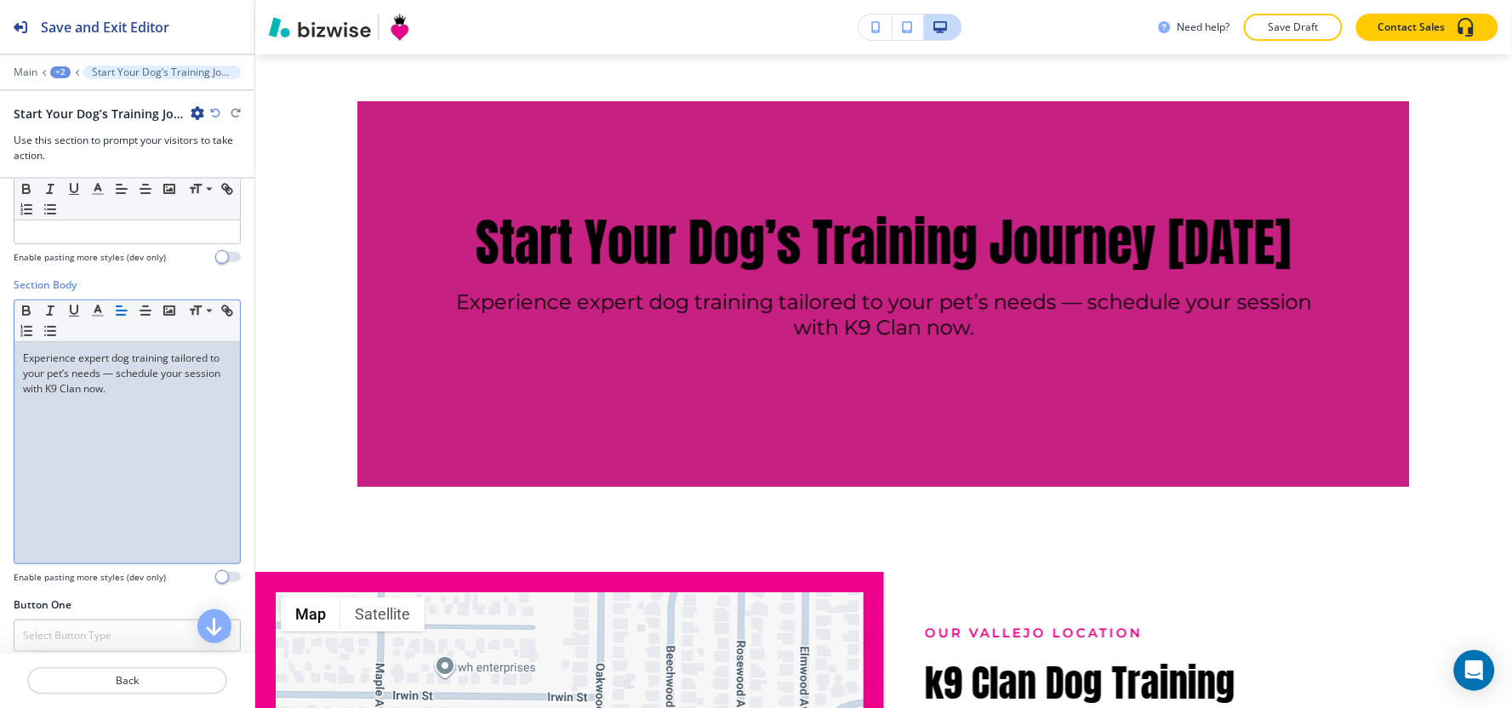
click at [128, 373] on p "Experience expert dog training tailored to your pet’s needs — schedule your ses…" at bounding box center [127, 374] width 208 height 46
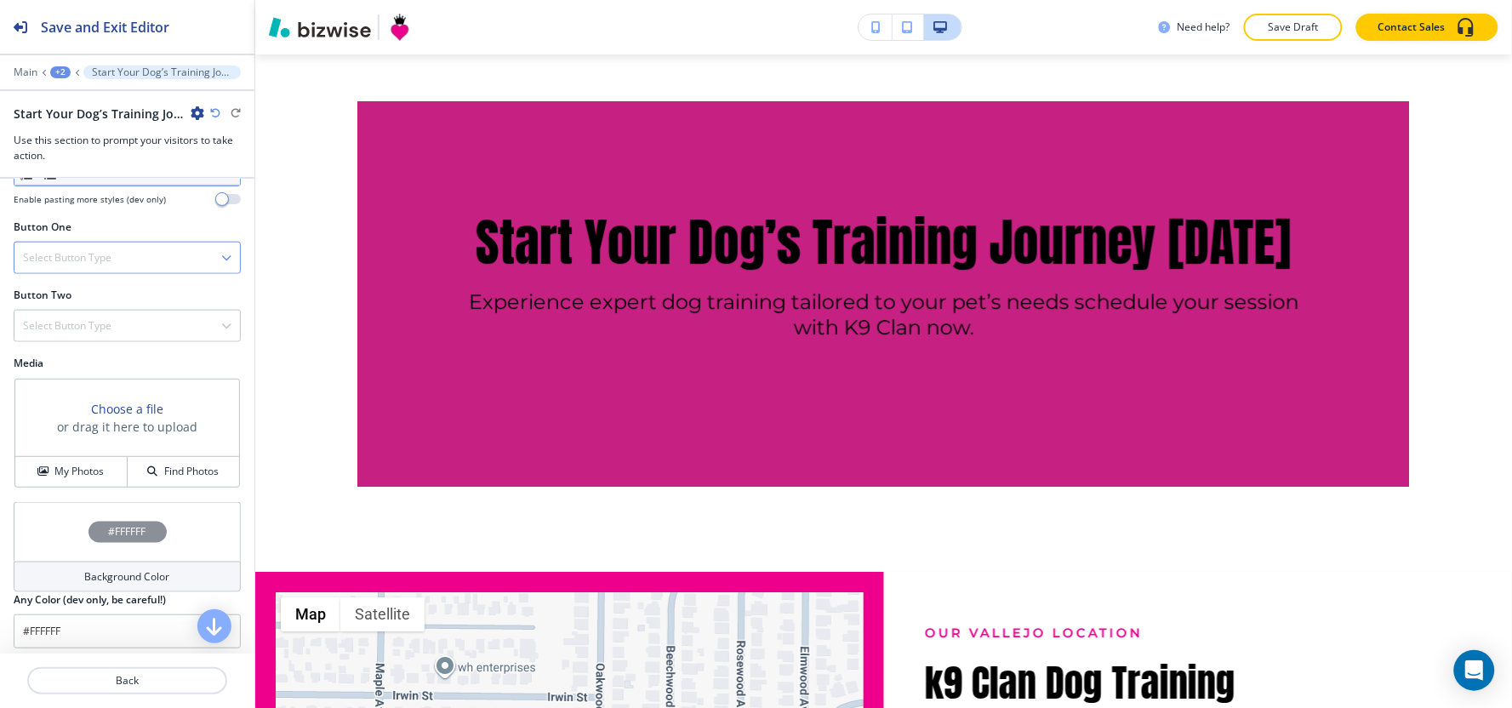
click at [116, 265] on div "Select Button Type" at bounding box center [126, 257] width 225 height 31
click at [106, 434] on h4 "Internal Link" at bounding box center [127, 432] width 208 height 15
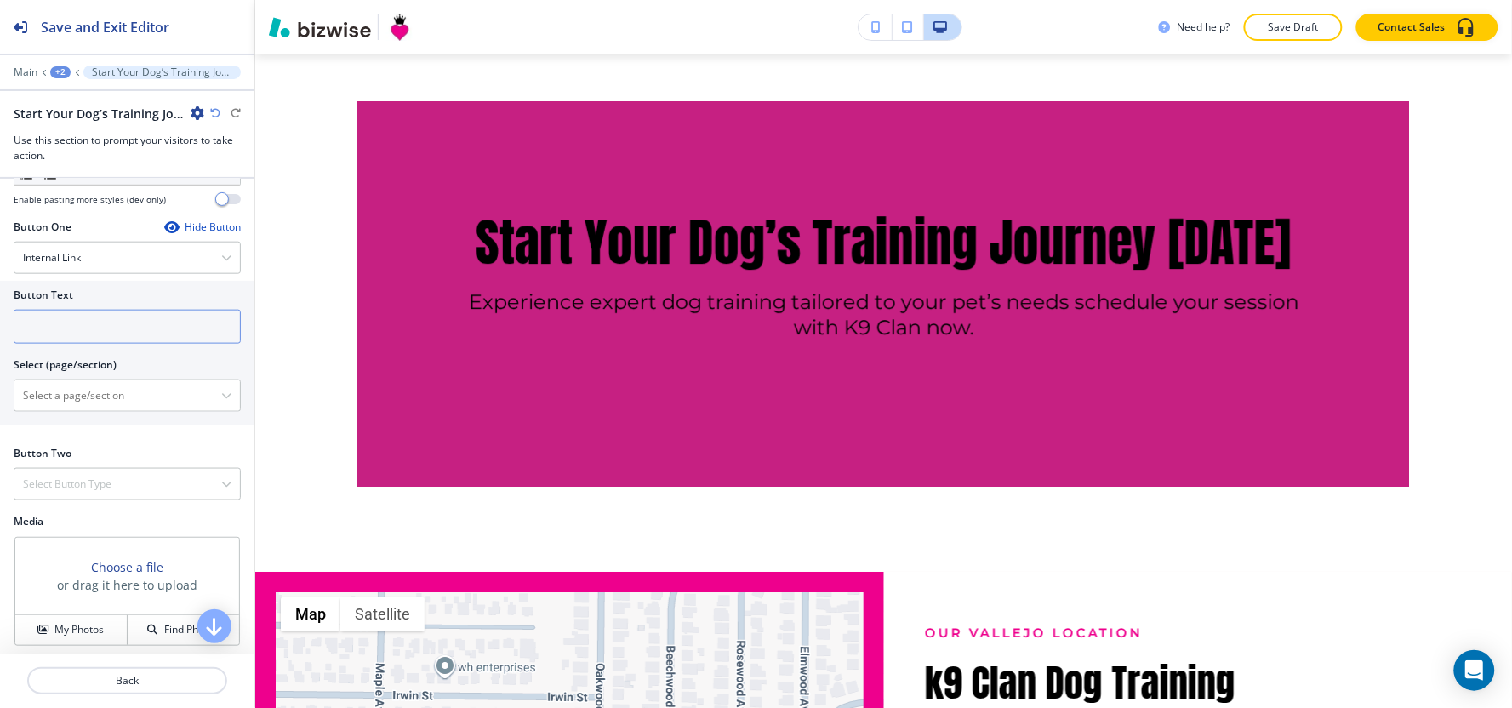
click at [98, 334] on input "text" at bounding box center [127, 327] width 227 height 34
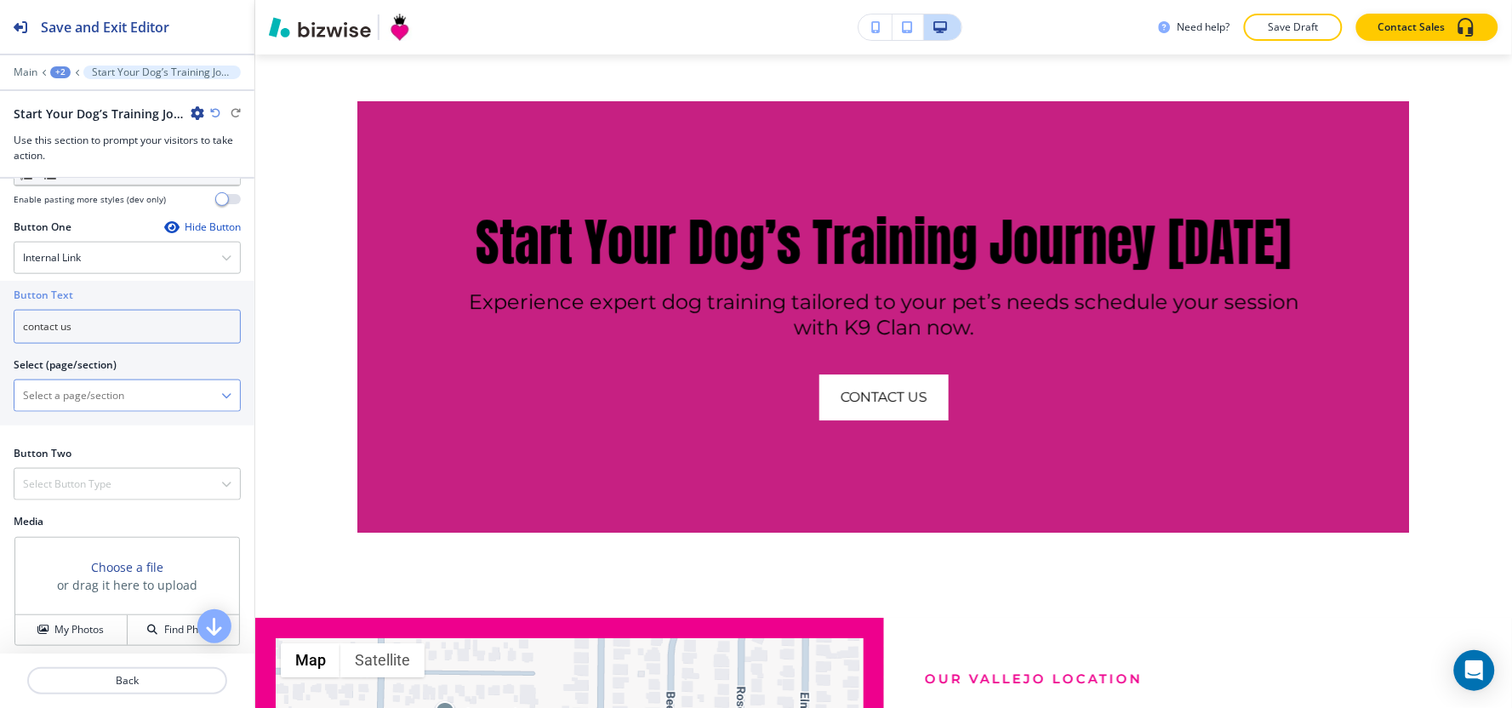
type input "contact us"
click at [106, 390] on \(page\/section\) "Manual Input" at bounding box center [117, 395] width 207 height 29
type \(page\/section\) "CONTACT US"
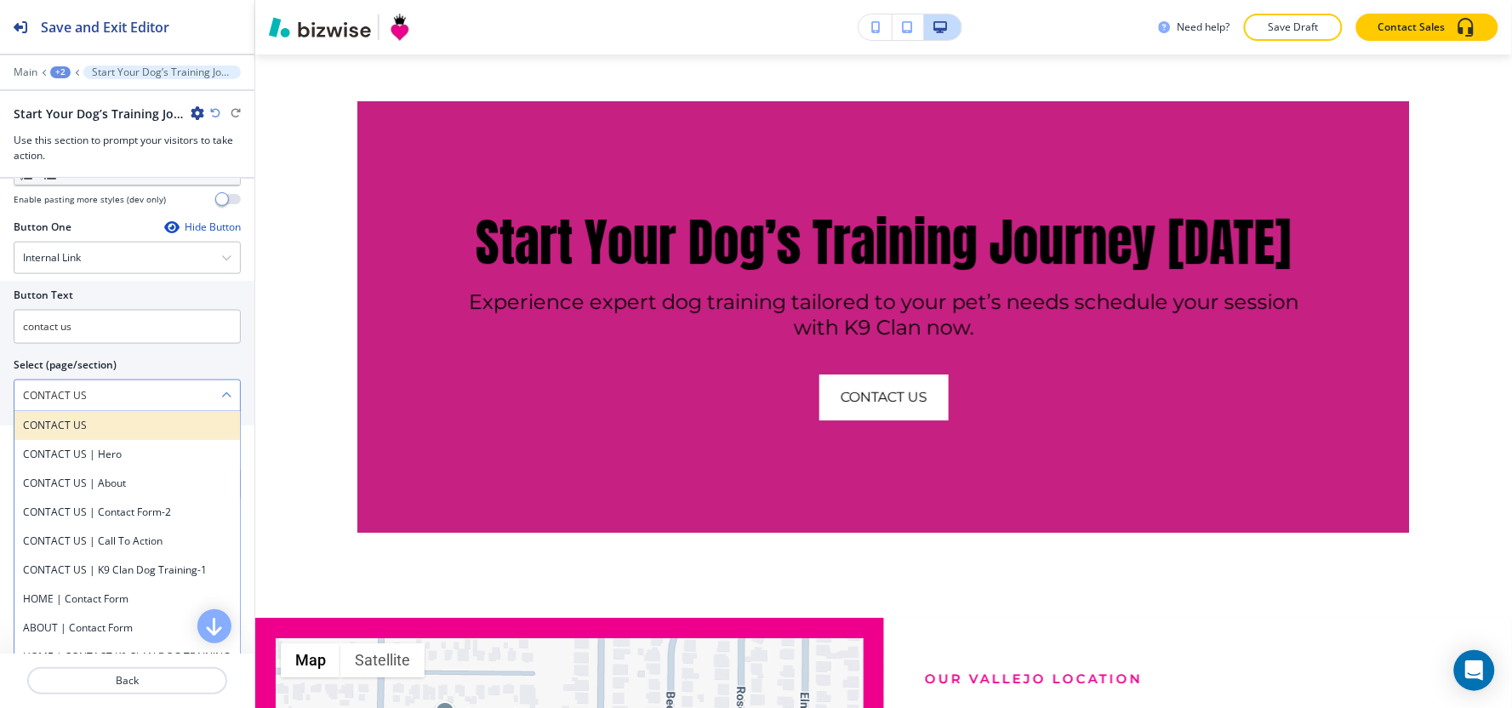
click at [122, 428] on h4 "CONTACT US" at bounding box center [127, 425] width 208 height 15
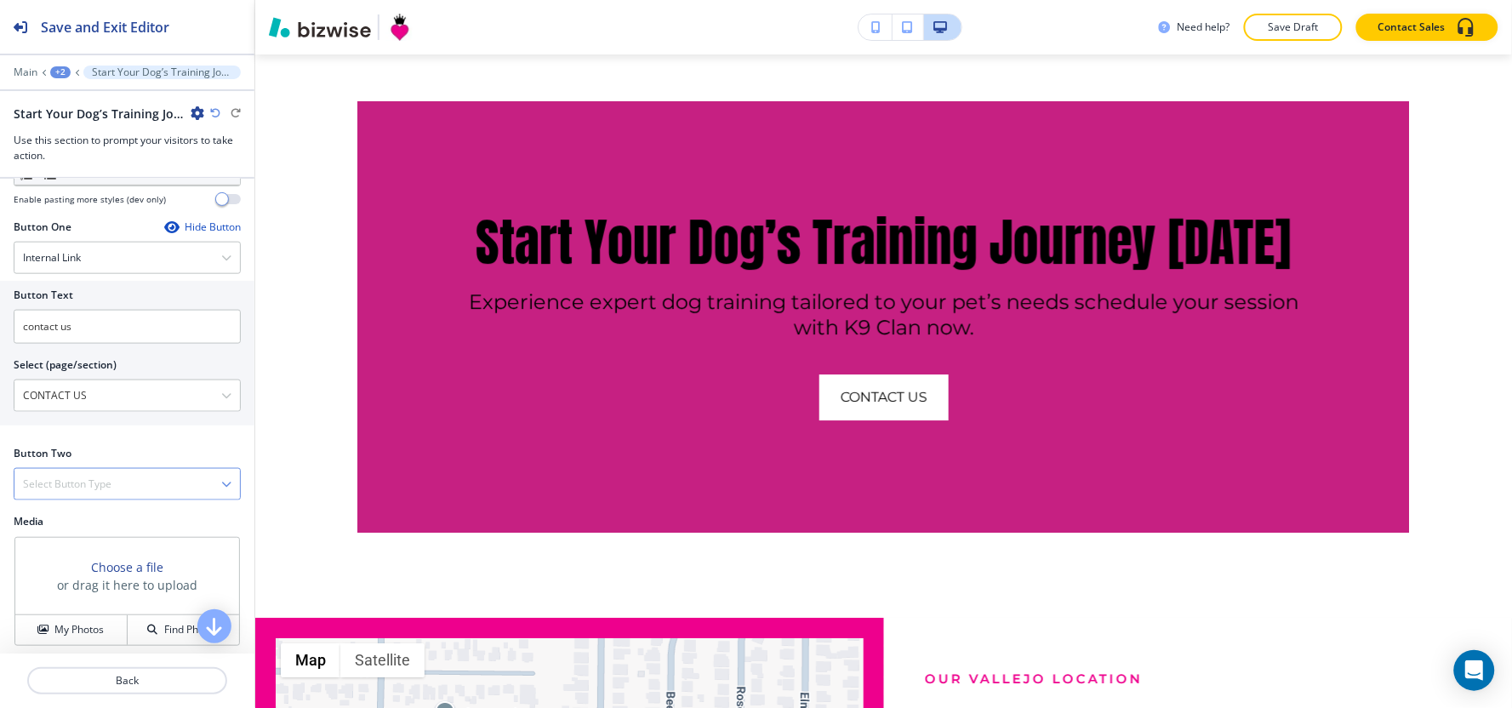
click at [77, 473] on div "Select Button Type" at bounding box center [126, 484] width 225 height 31
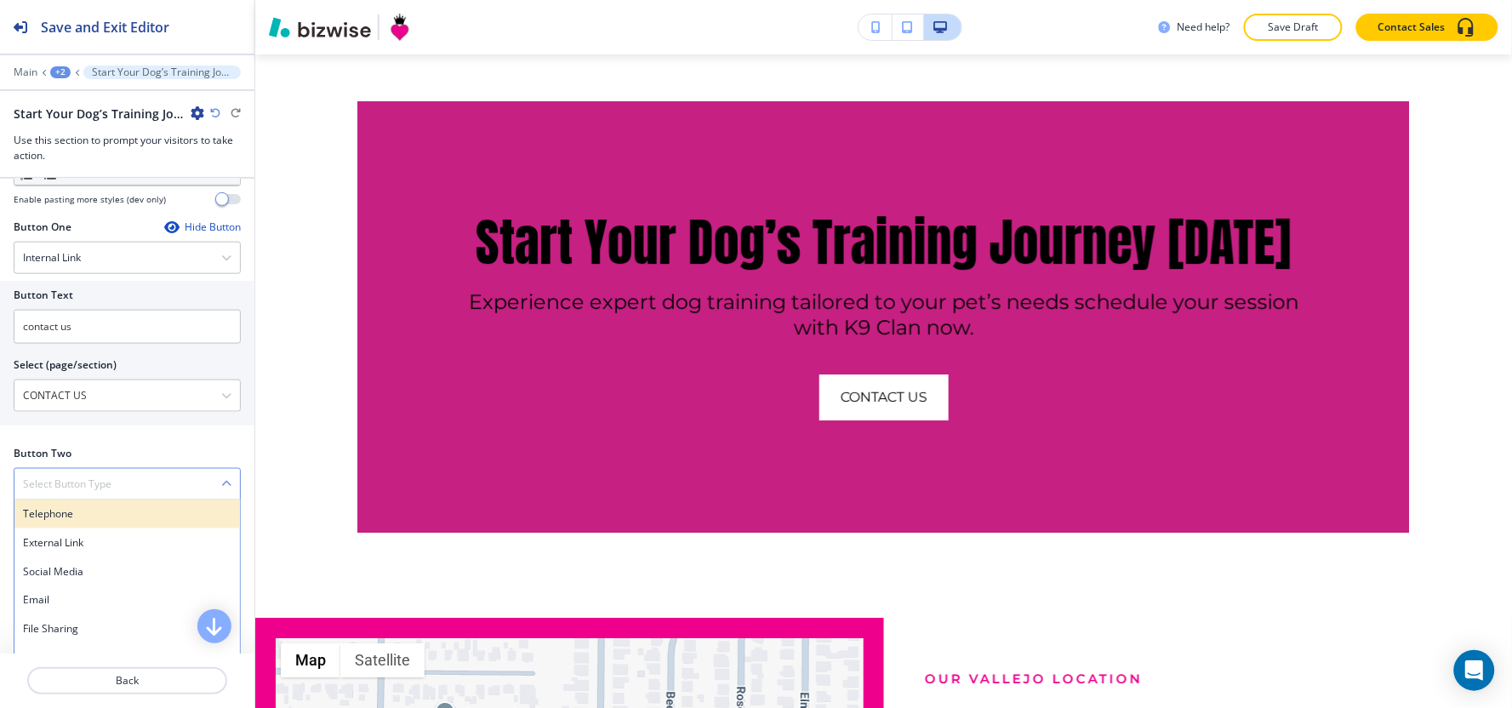
click at [73, 511] on h4 "Telephone" at bounding box center [127, 513] width 208 height 15
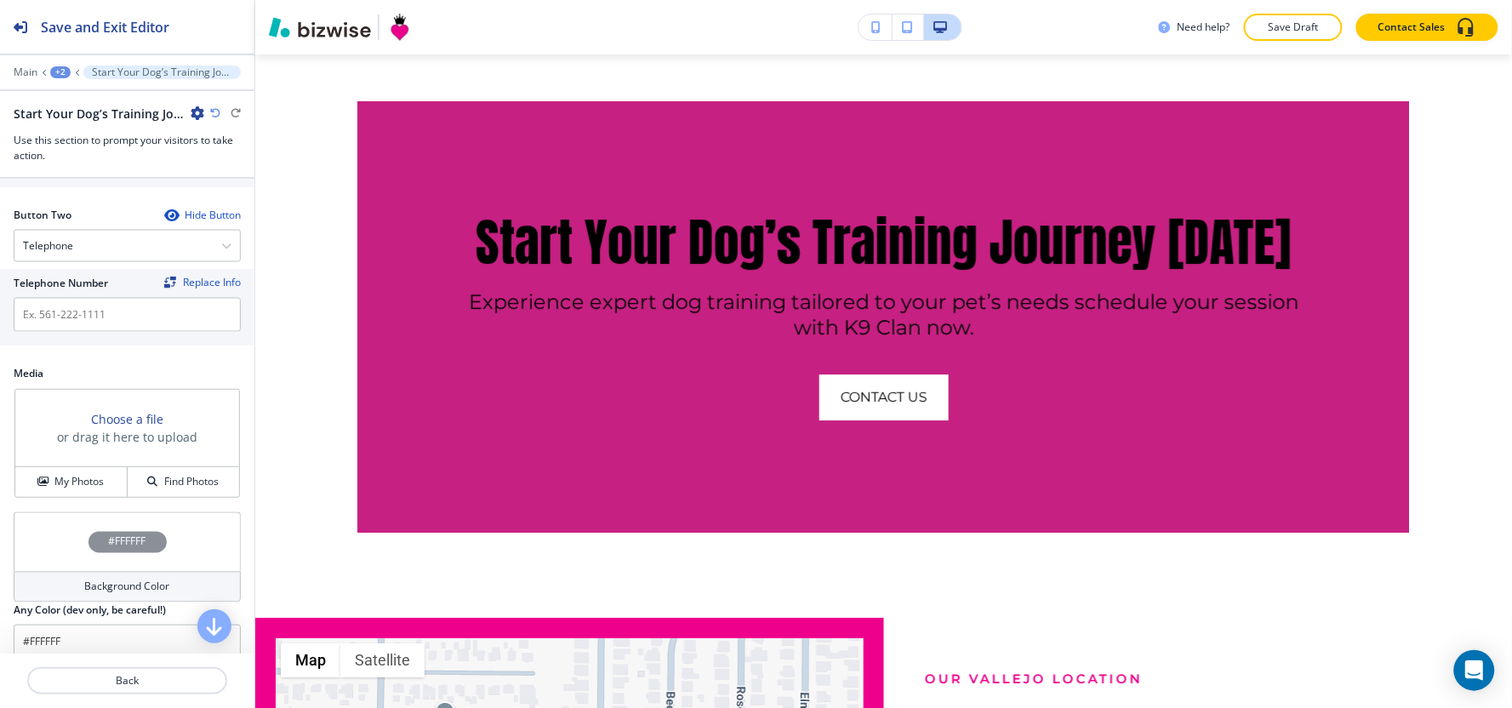
scroll to position [880, 0]
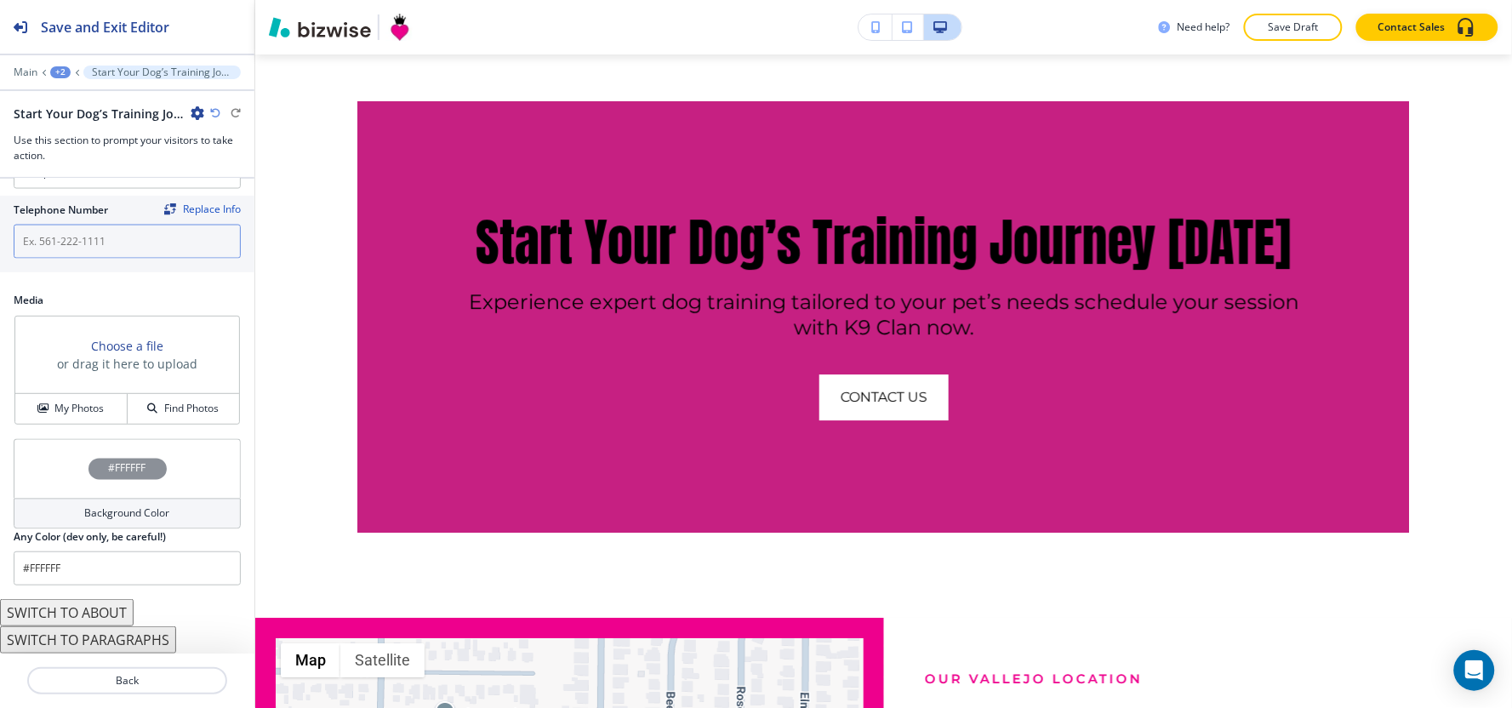
click at [61, 250] on input "text" at bounding box center [127, 242] width 227 height 34
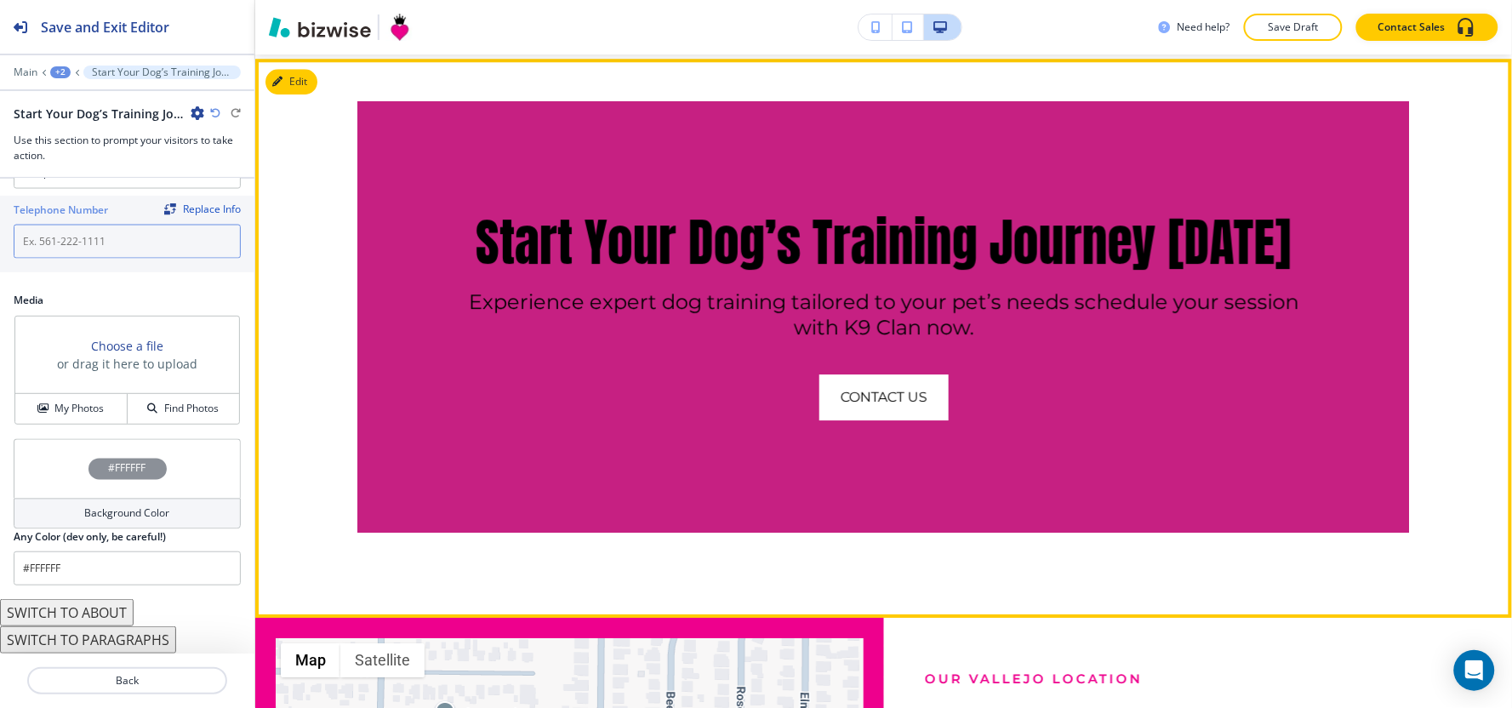
scroll to position [1890, 0]
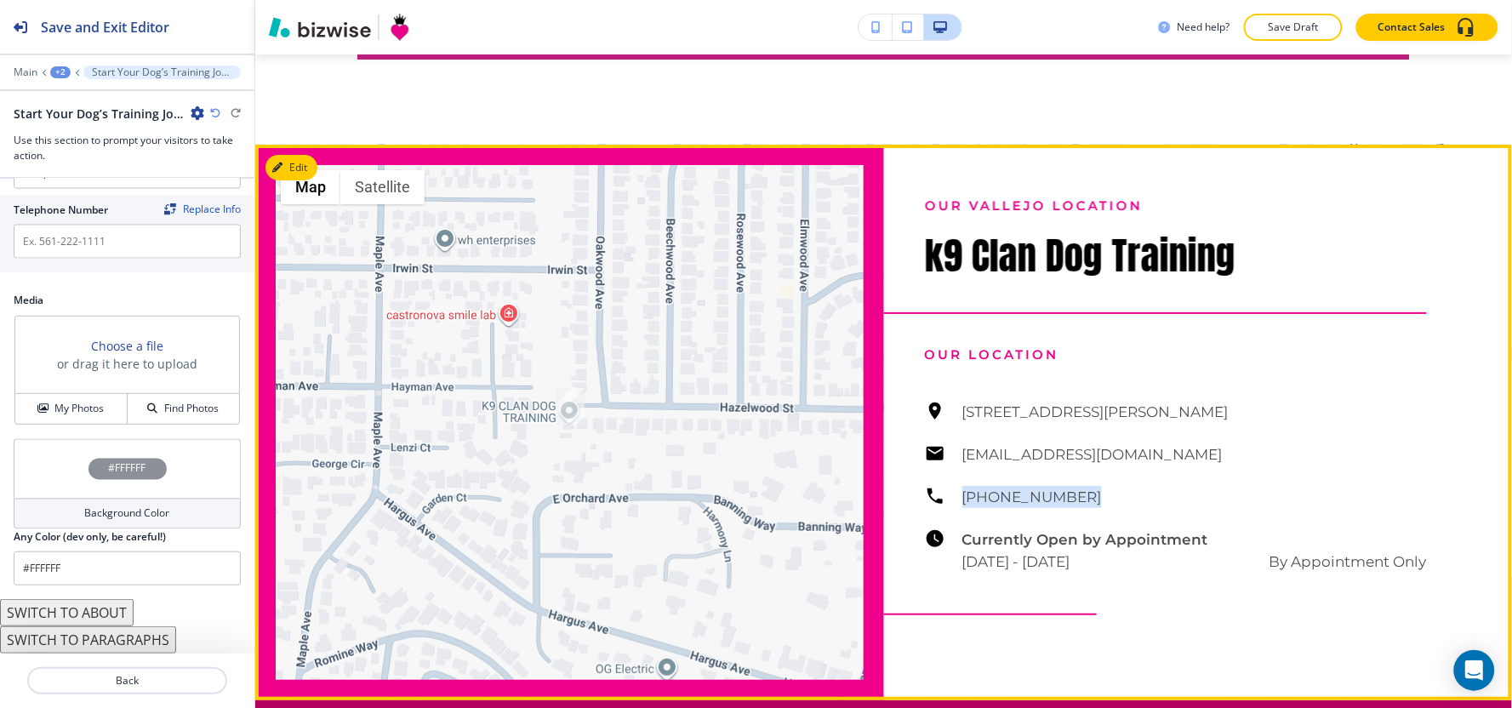
drag, startPoint x: 1075, startPoint y: 495, endPoint x: 951, endPoint y: 498, distance: 124.3
click at [951, 498] on div "[STREET_ADDRESS][PERSON_NAME][EMAIL_ADDRESS][DOMAIN_NAME] [PHONE_NUMBER] Curren…" at bounding box center [1176, 487] width 503 height 172
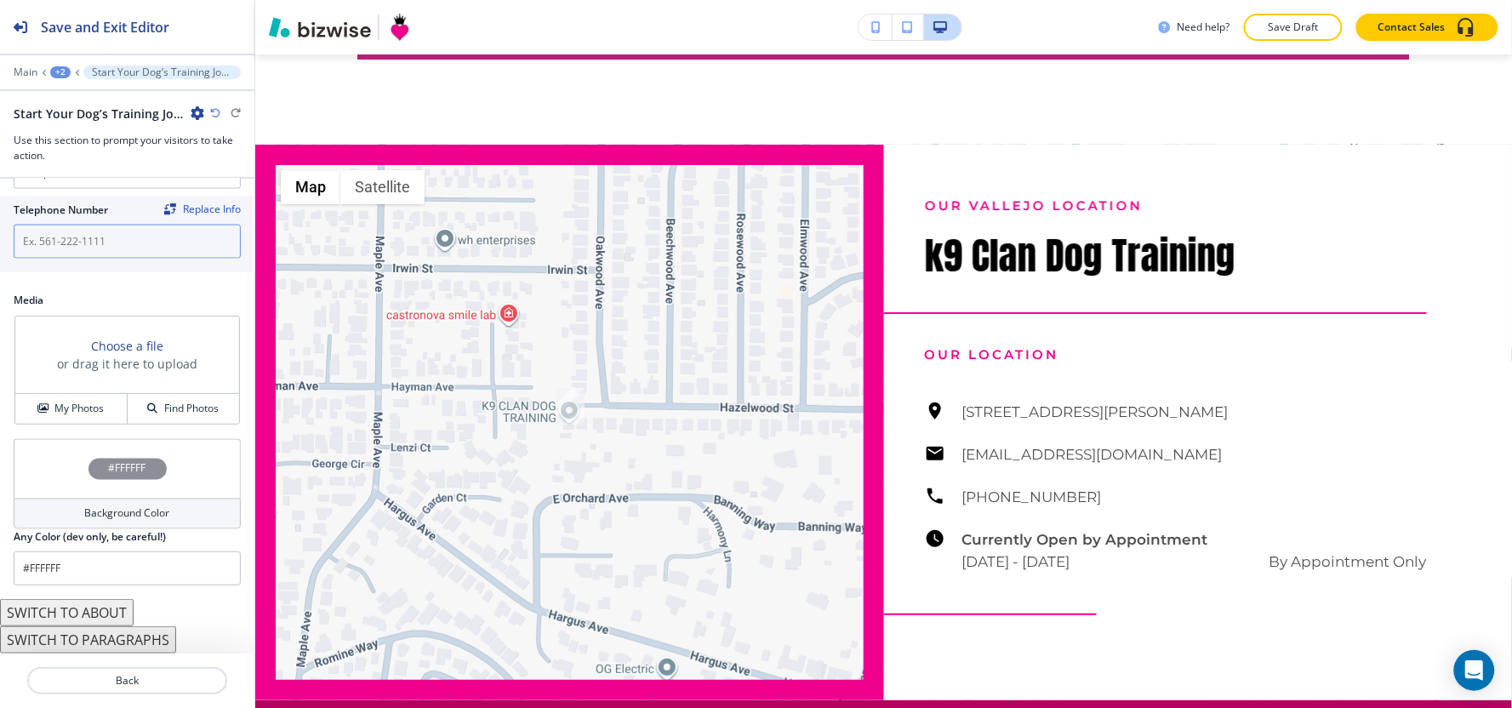
click at [117, 228] on input "text" at bounding box center [127, 242] width 227 height 34
paste input "[PHONE_NUMBER]"
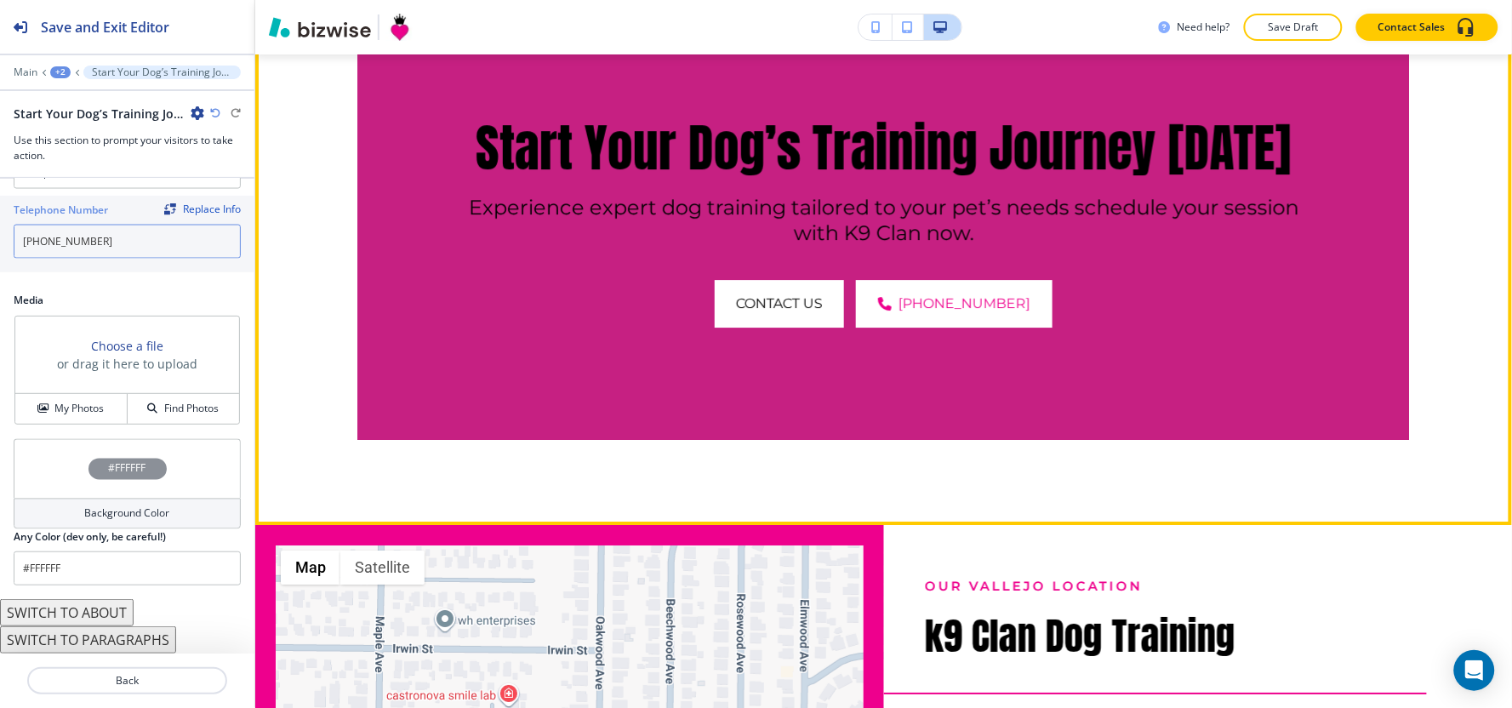
scroll to position [1228, 0]
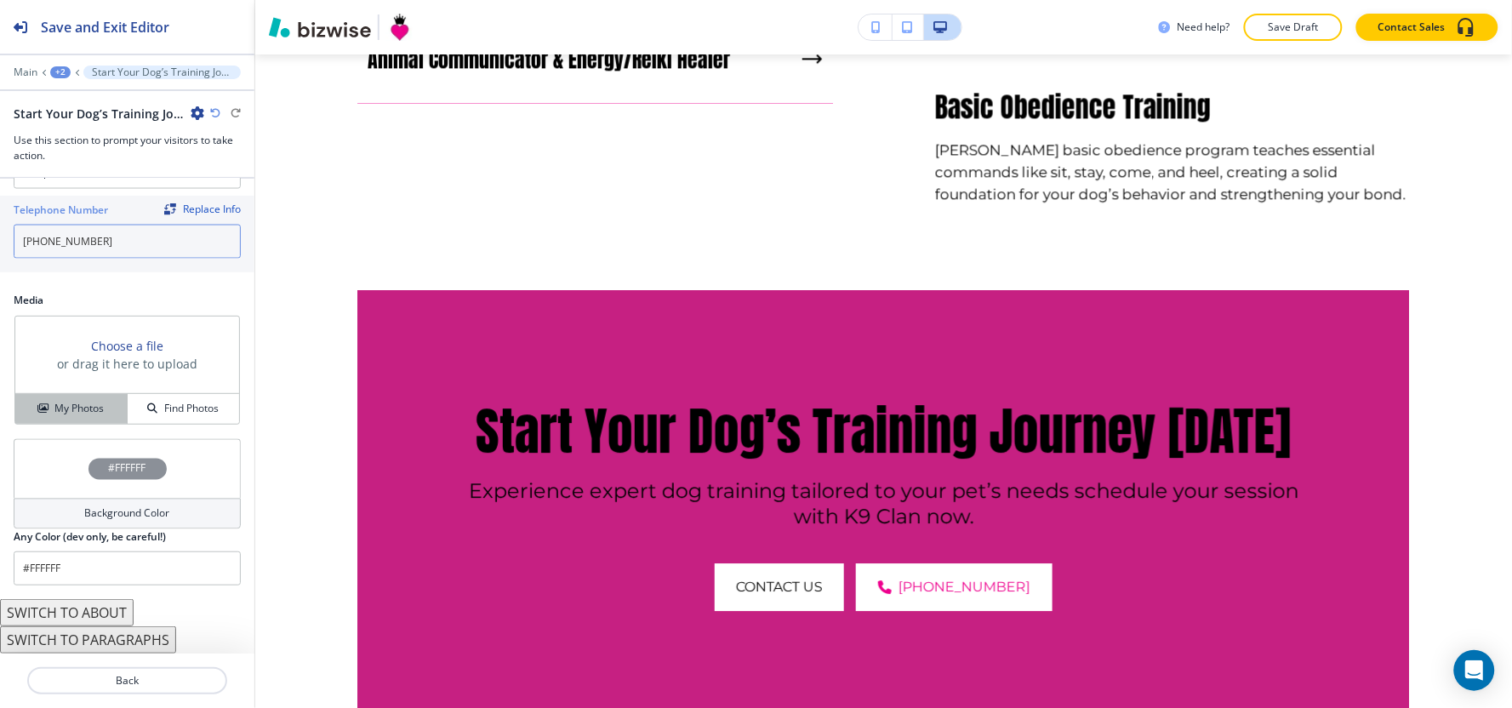
type input "[PHONE_NUMBER]"
click at [37, 410] on icon "button" at bounding box center [42, 408] width 10 height 10
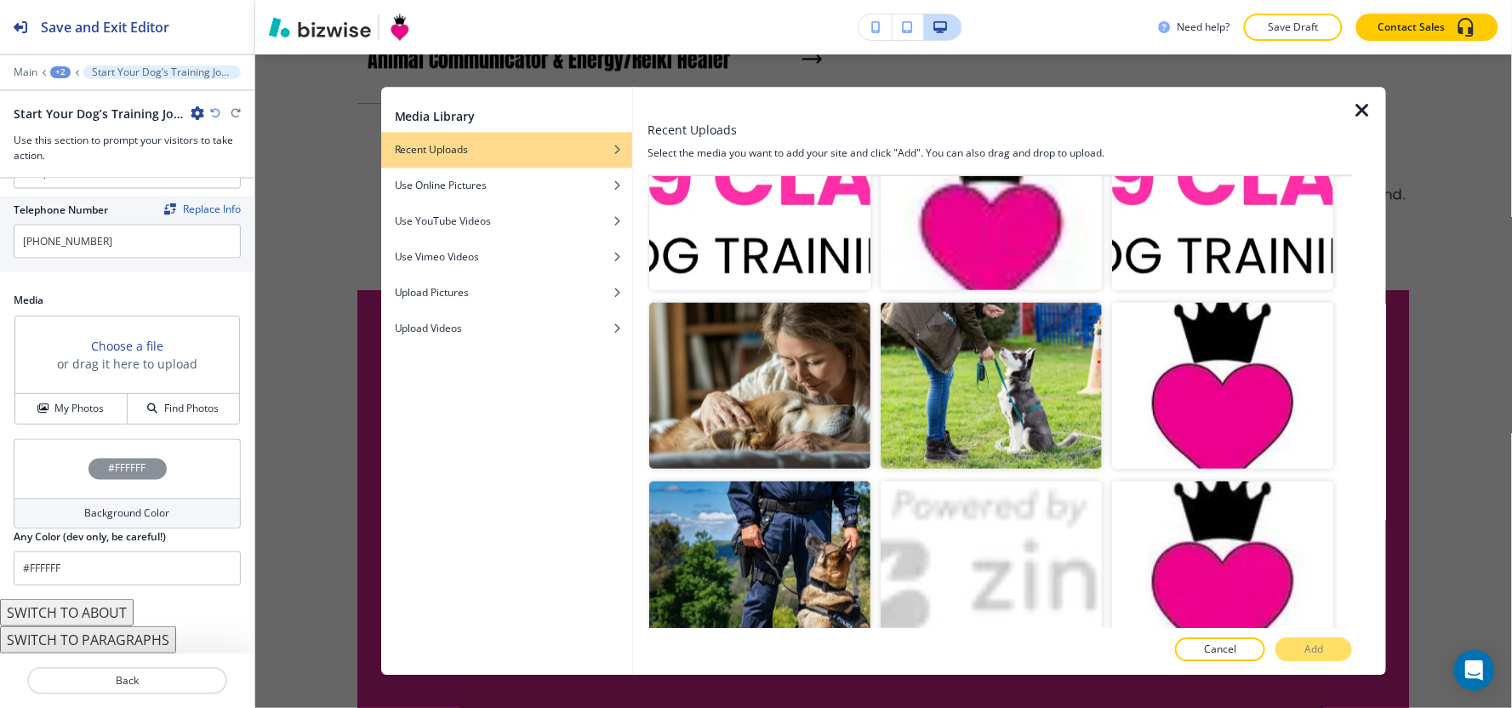
scroll to position [693, 0]
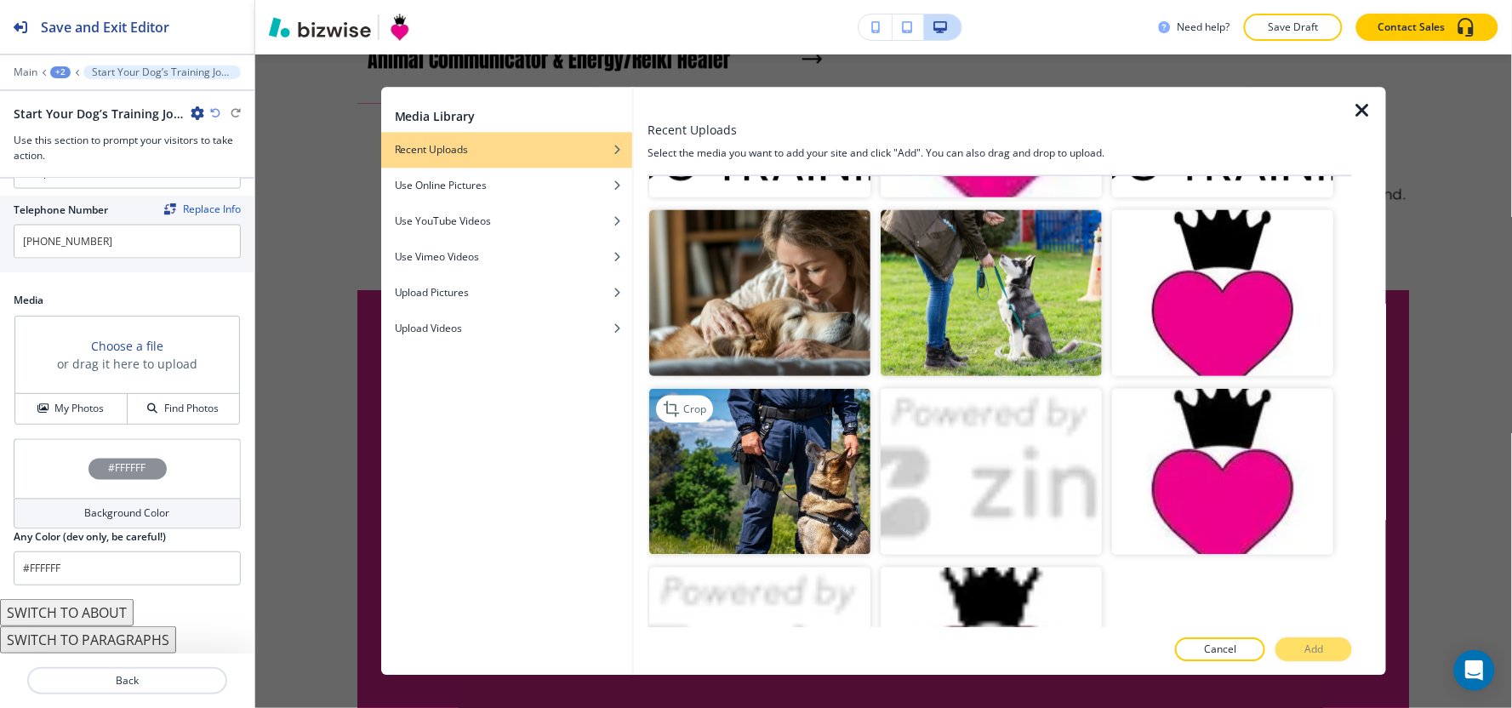
click at [792, 486] on img "button" at bounding box center [759, 471] width 221 height 166
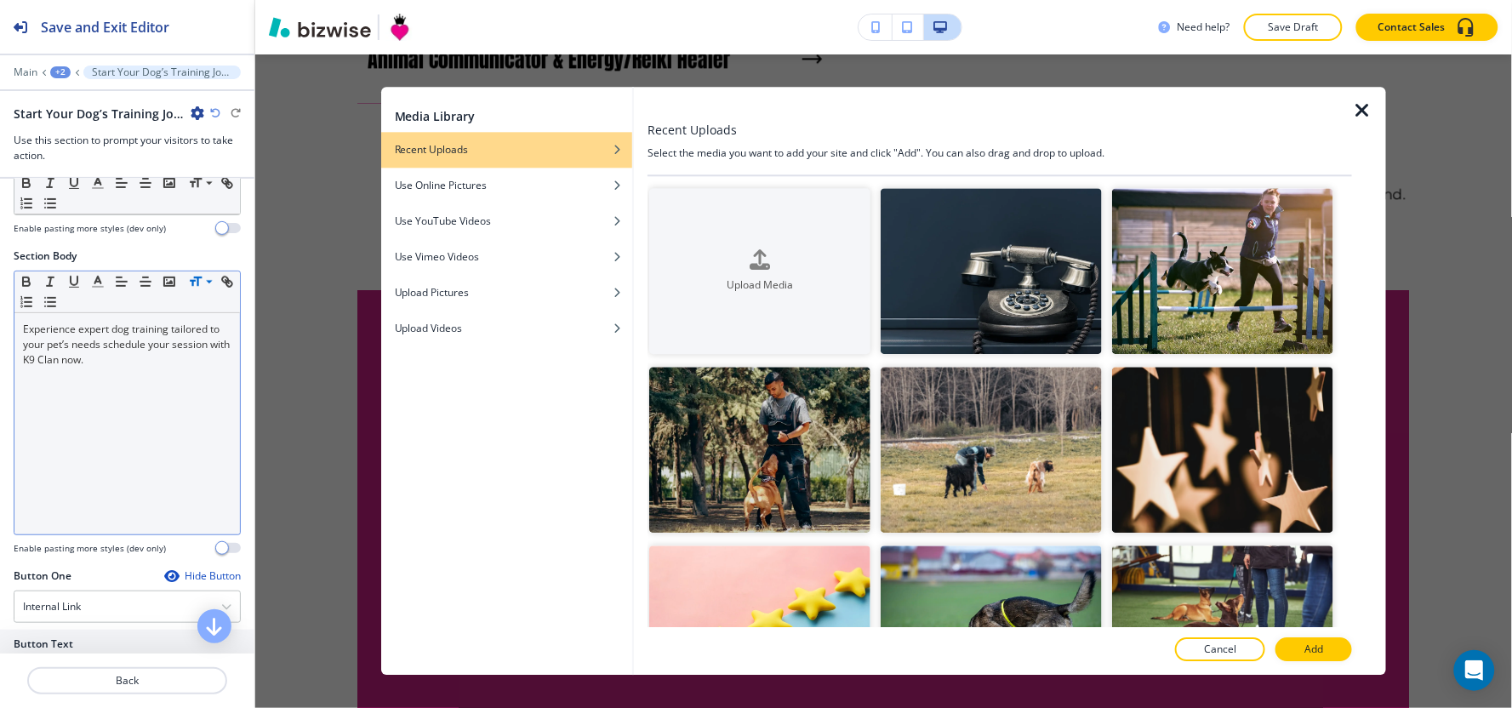
scroll to position [0, 0]
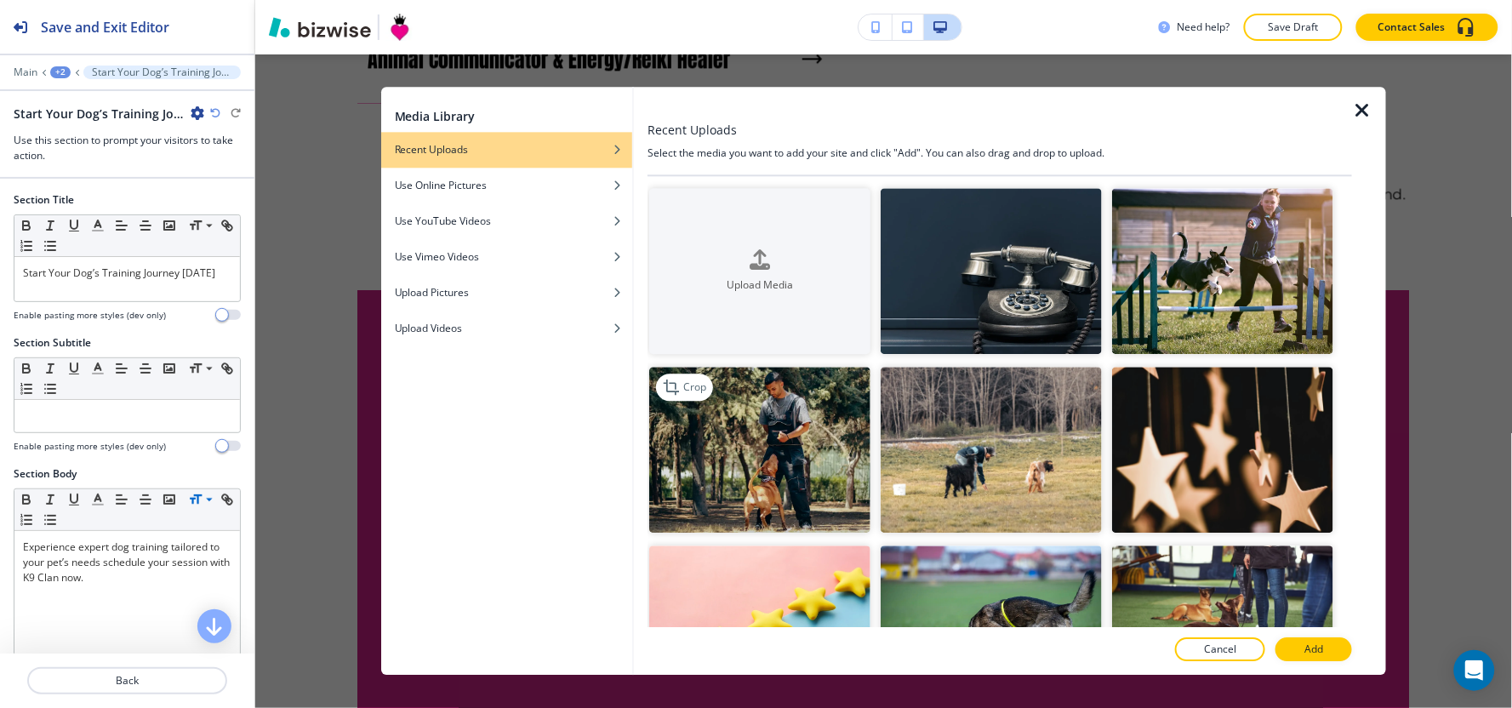
click at [762, 474] on img "button" at bounding box center [759, 450] width 221 height 166
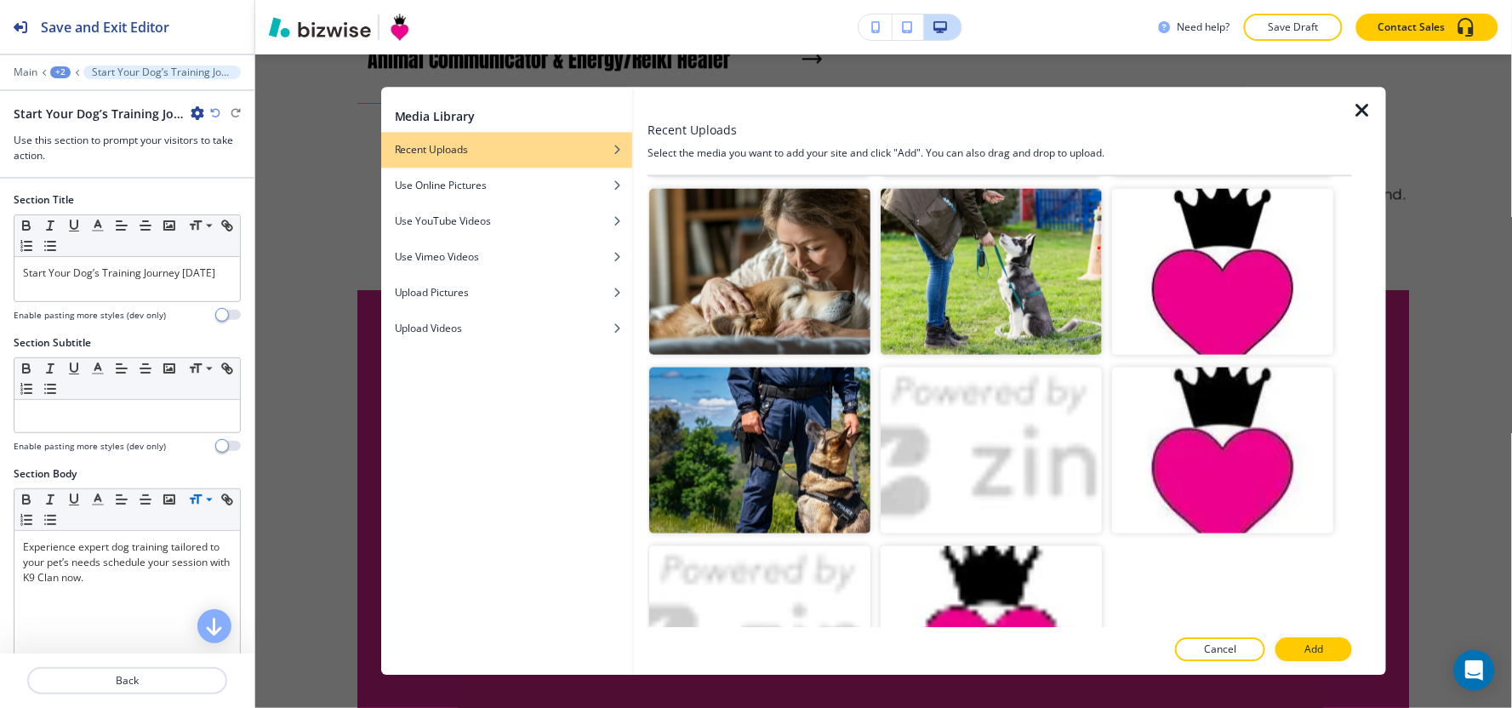
scroll to position [788, 0]
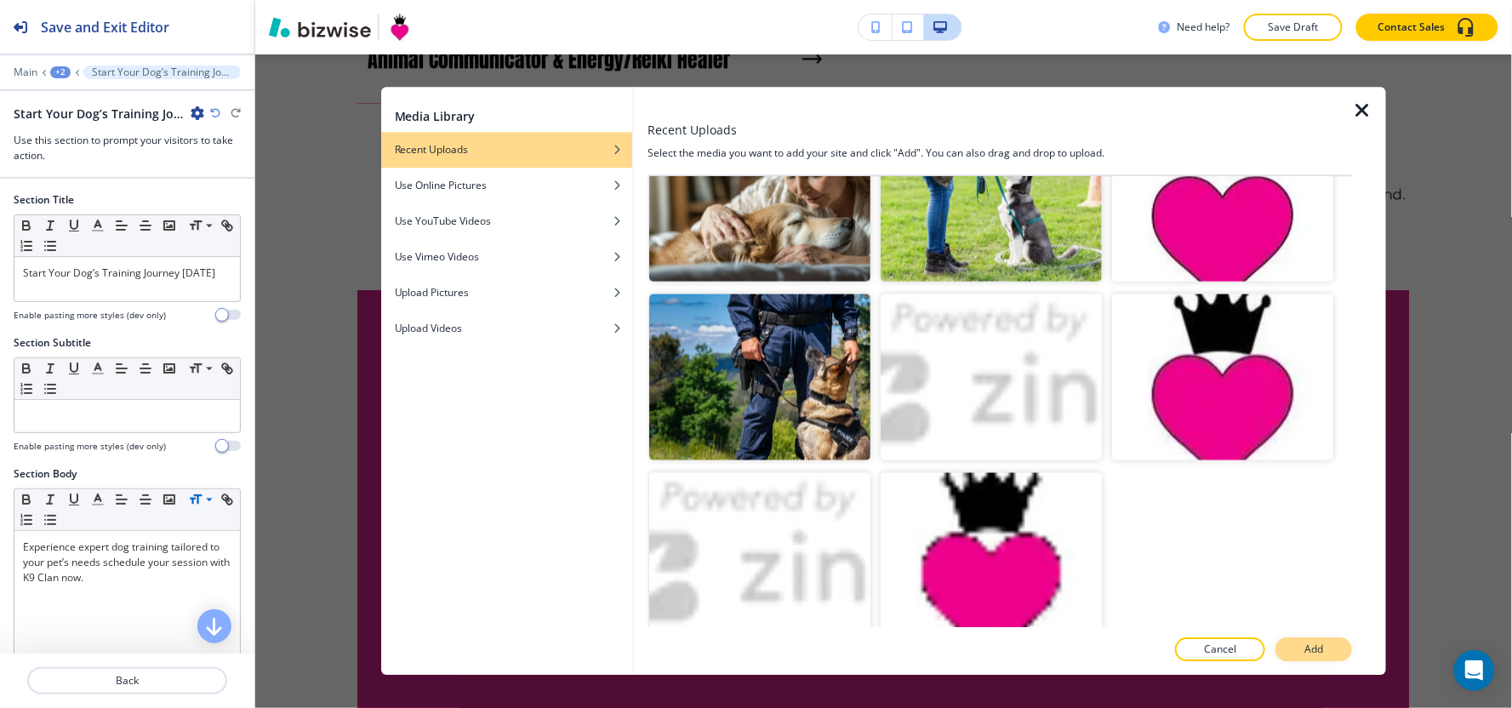
click at [1303, 650] on button "Add" at bounding box center [1313, 650] width 77 height 24
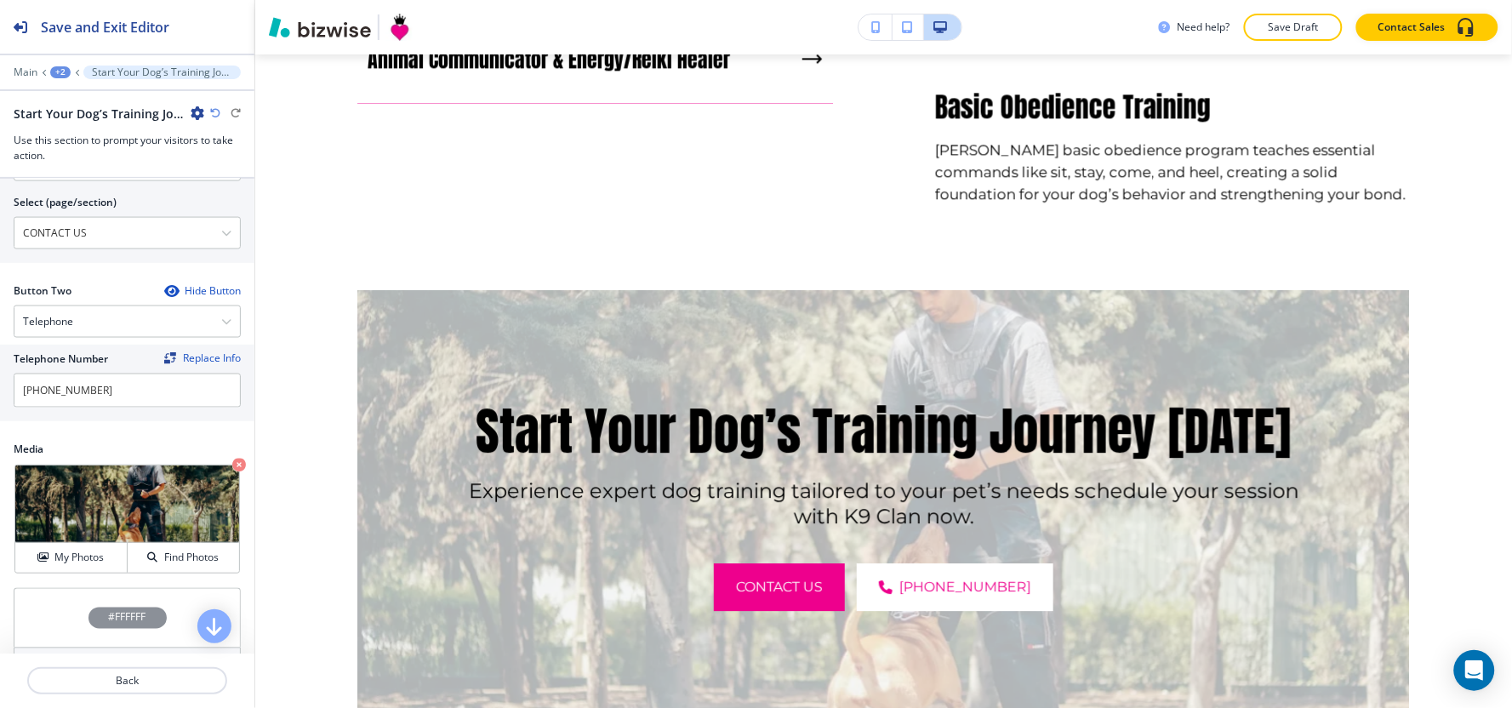
scroll to position [880, 0]
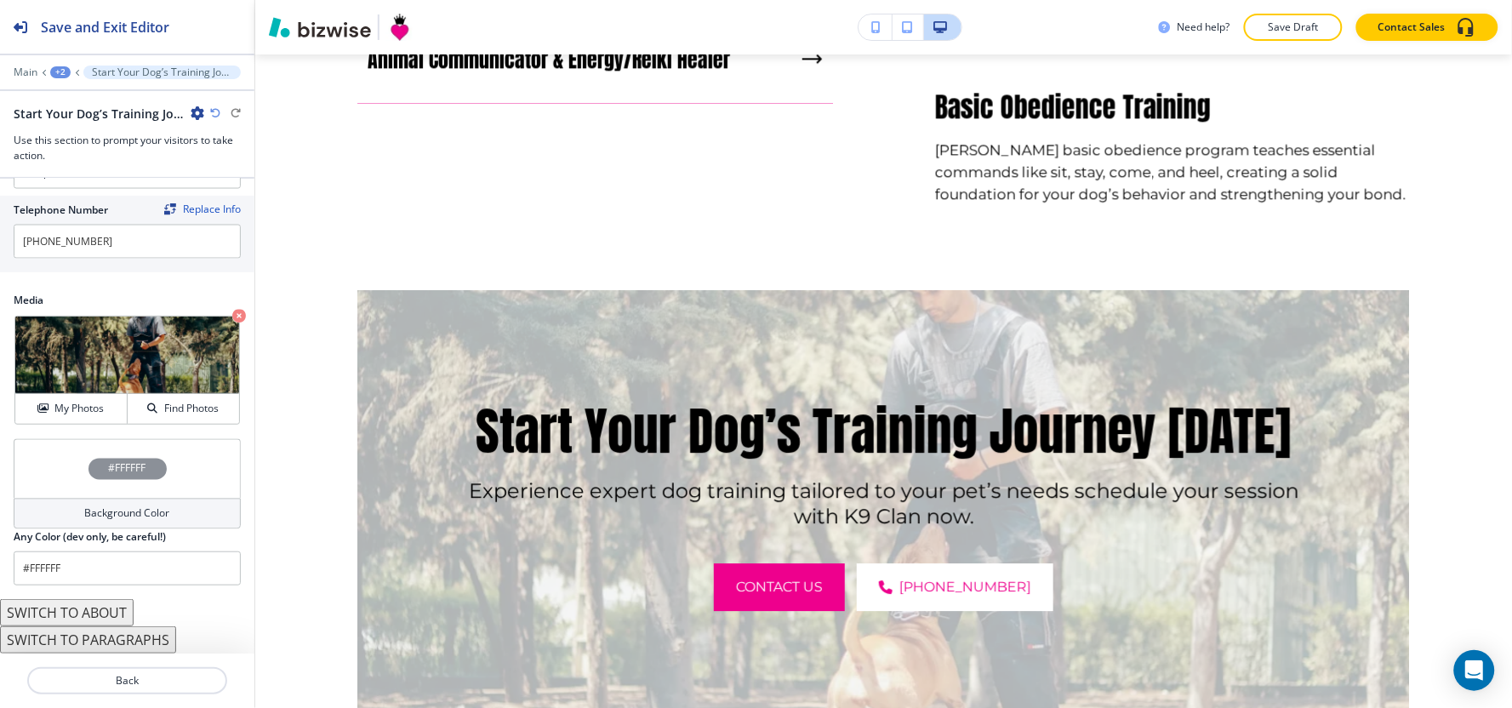
click at [71, 525] on div "Background Color" at bounding box center [127, 514] width 227 height 31
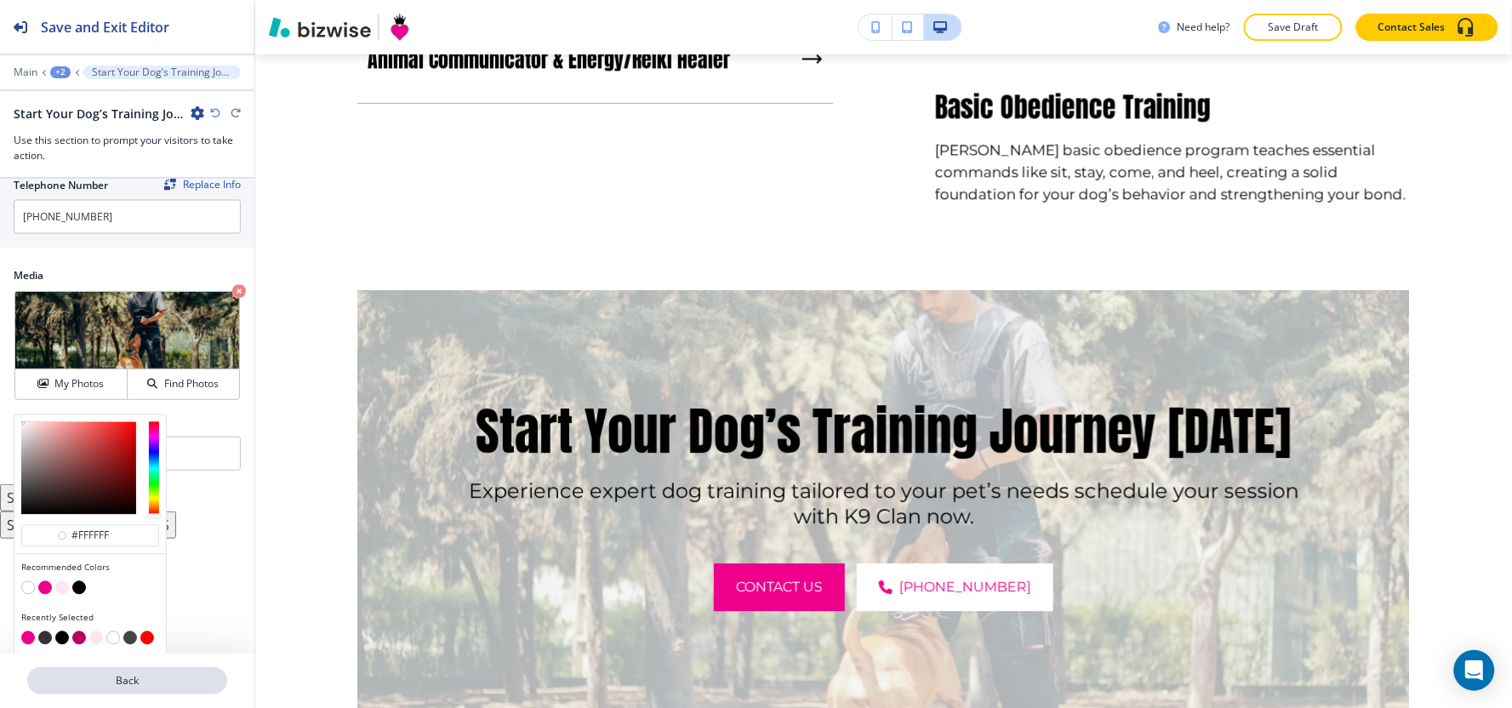
scroll to position [907, 0]
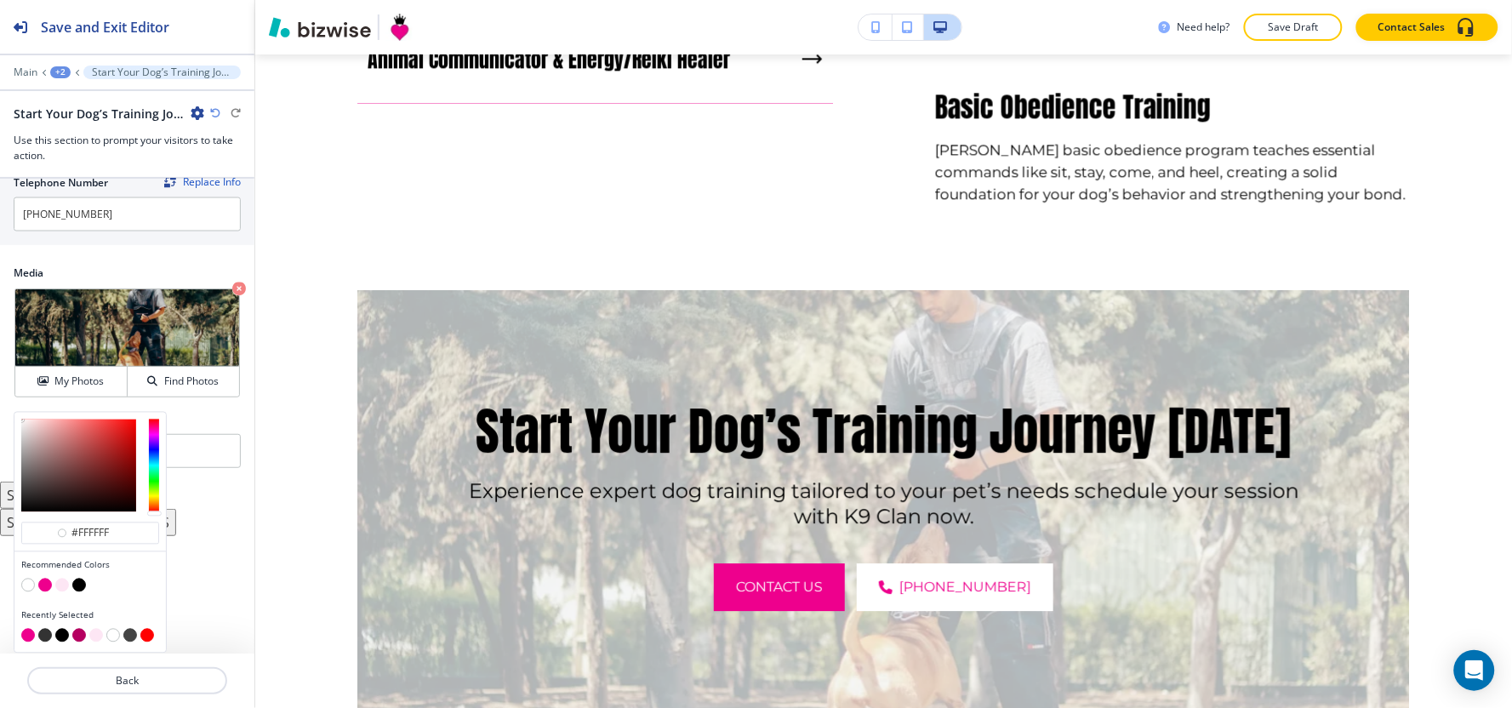
click at [78, 584] on button "button" at bounding box center [79, 586] width 14 height 14
type input "#000000"
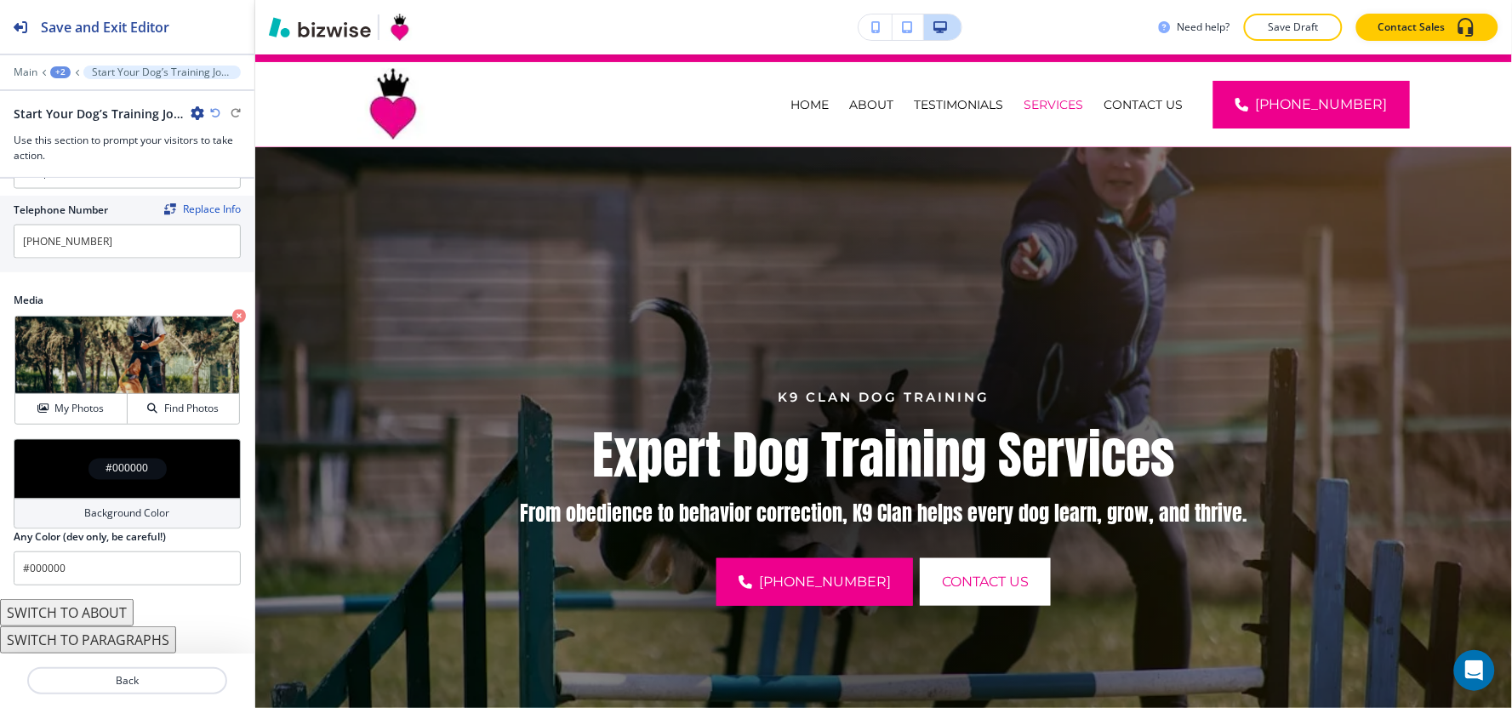
scroll to position [0, 0]
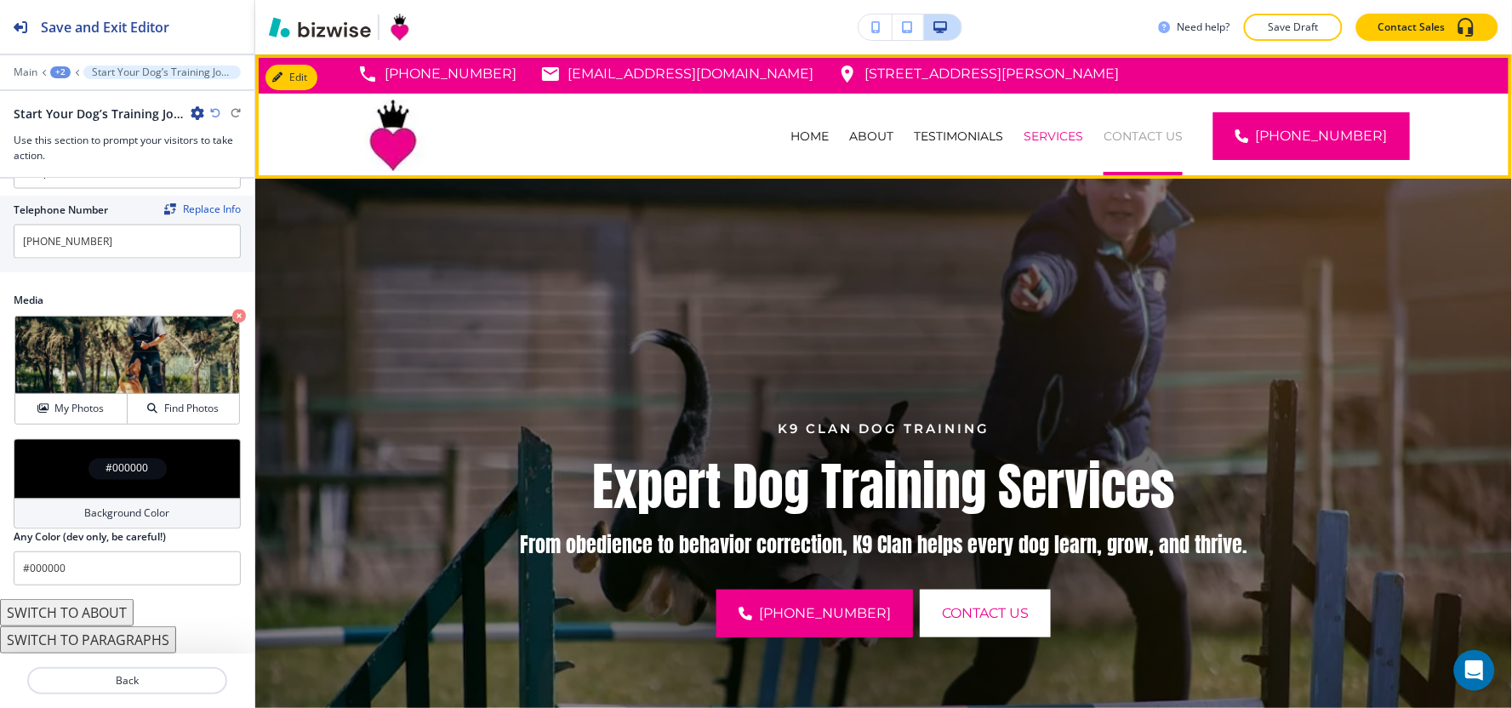
click at [1150, 128] on p "CONTACT US" at bounding box center [1143, 136] width 79 height 17
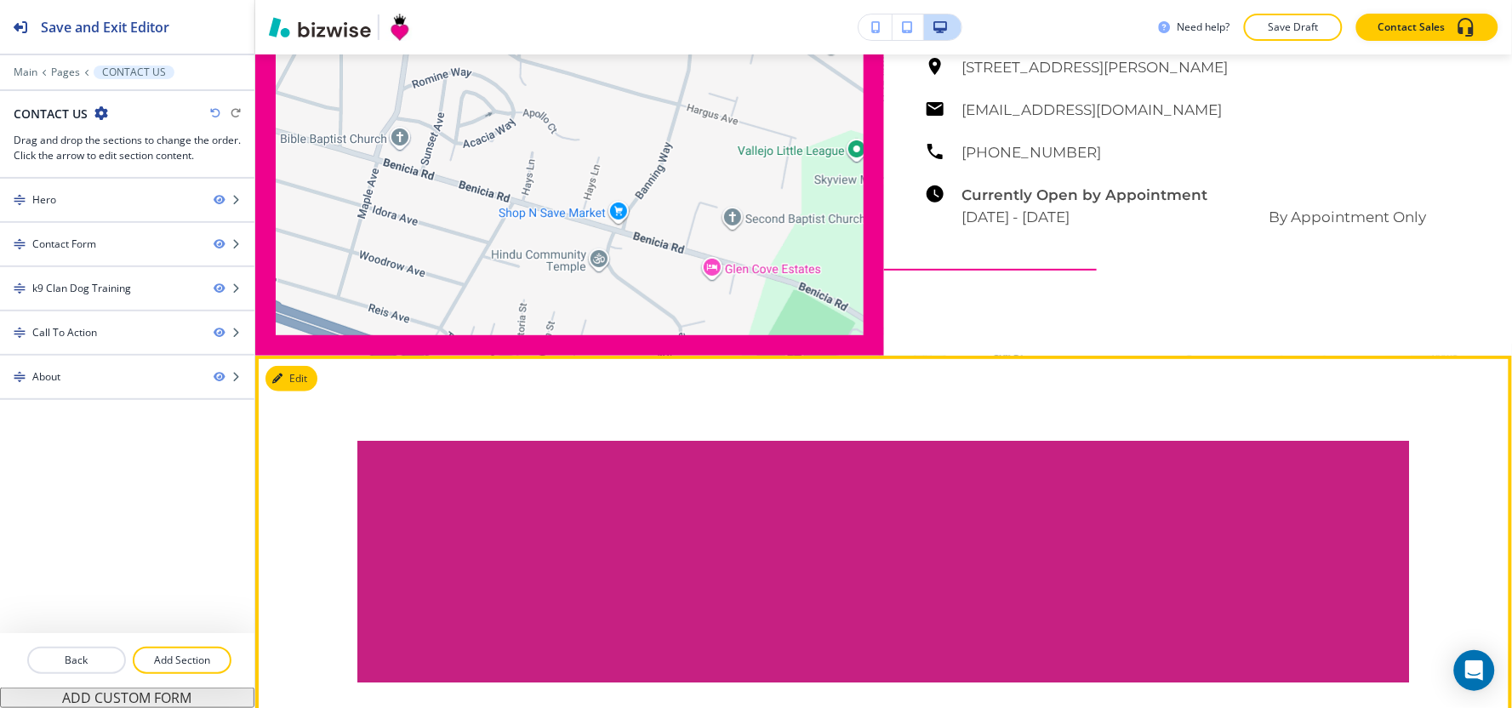
scroll to position [1702, 0]
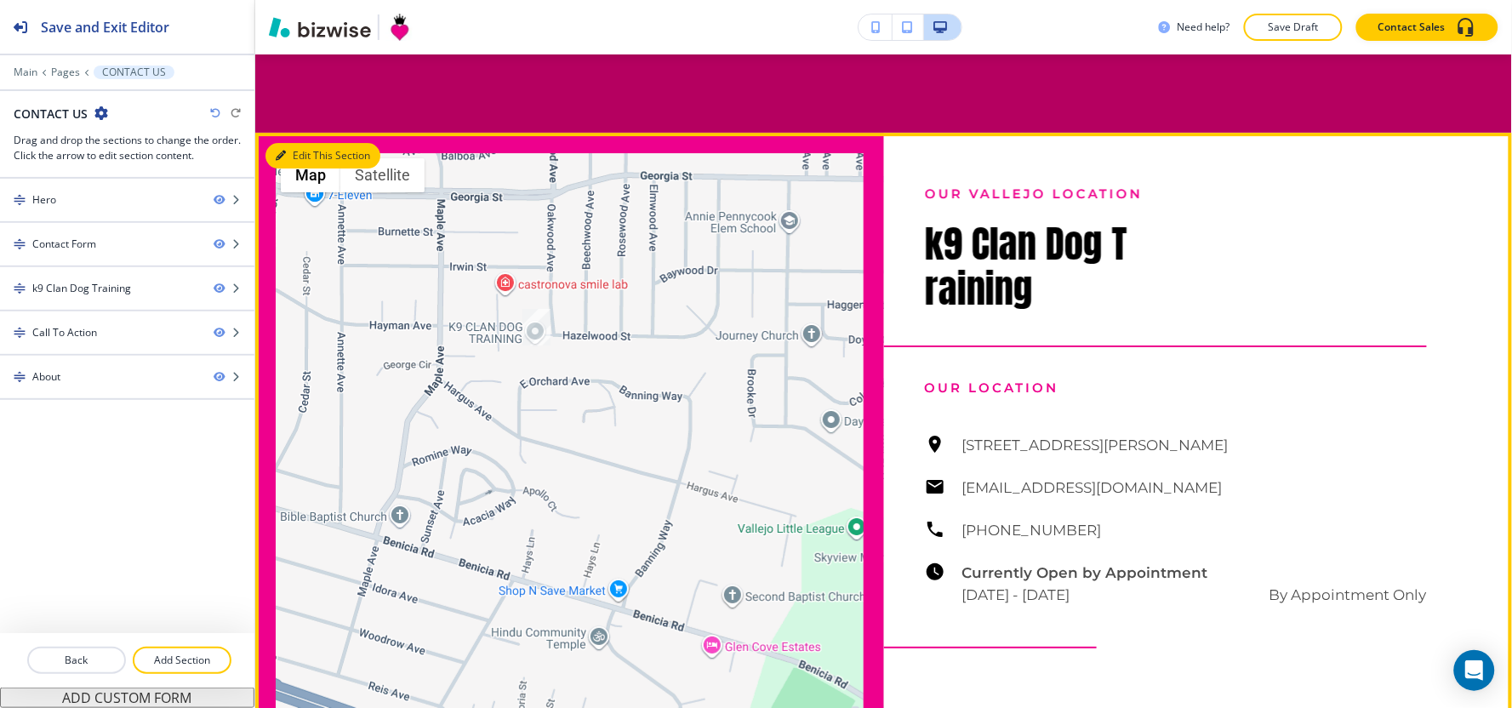
click at [294, 162] on button "Edit This Section" at bounding box center [322, 156] width 115 height 26
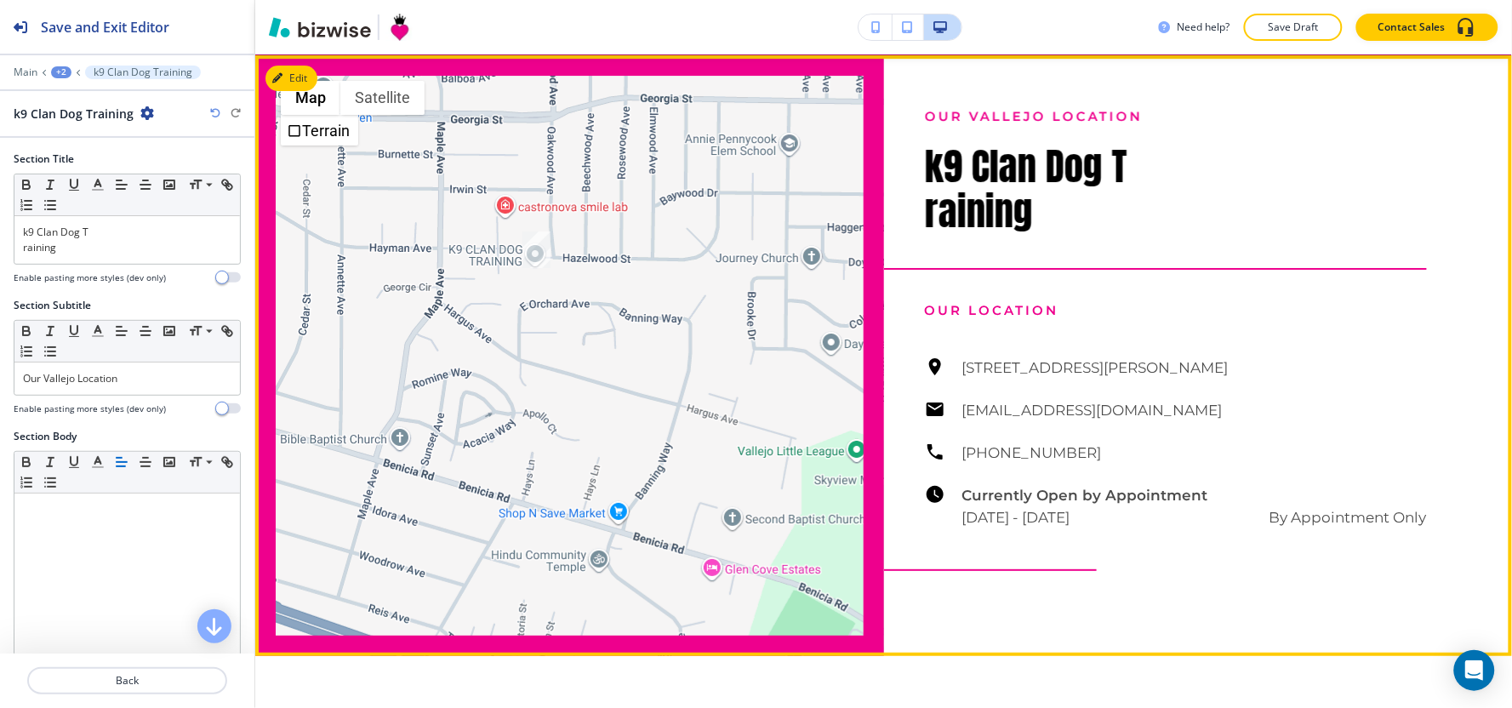
scroll to position [1781, 0]
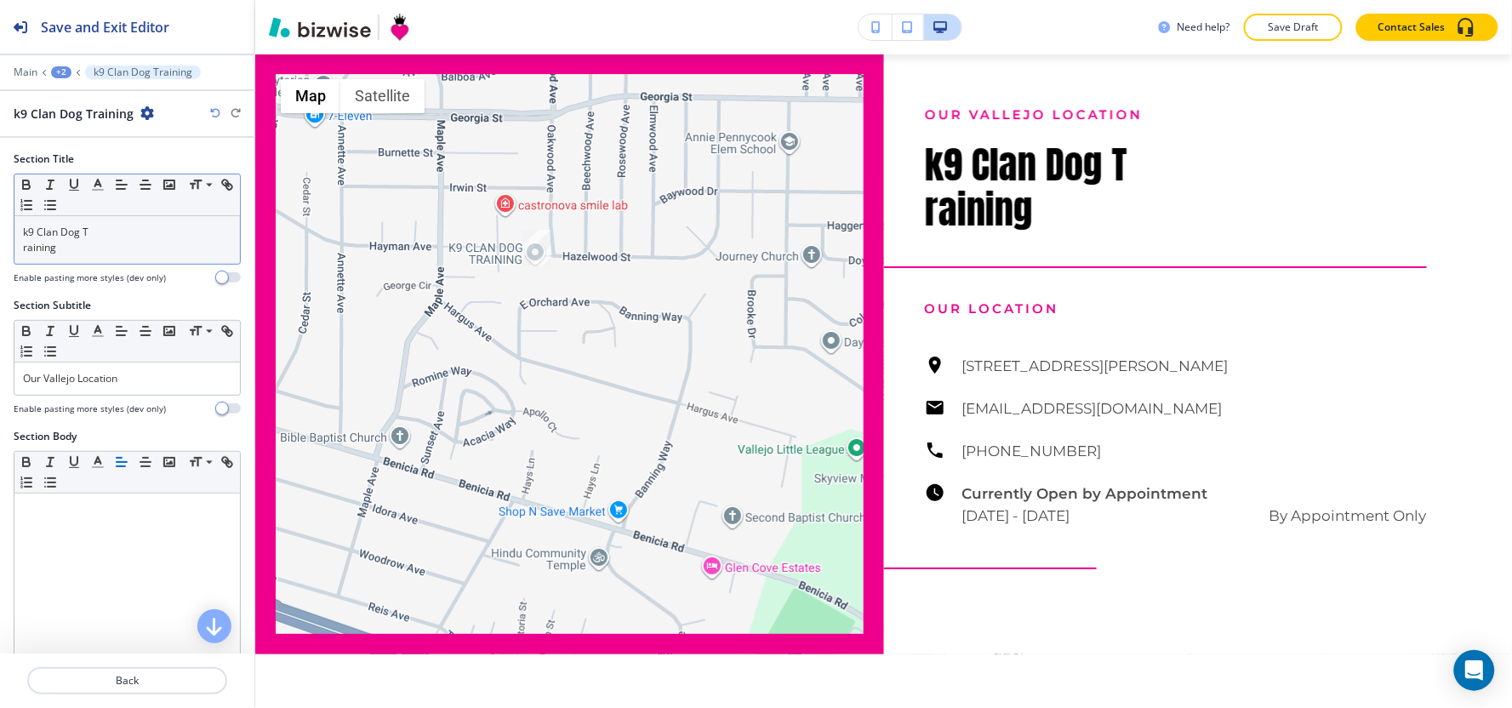
click at [18, 245] on div "k9 Clan Dog T raining" at bounding box center [126, 240] width 225 height 48
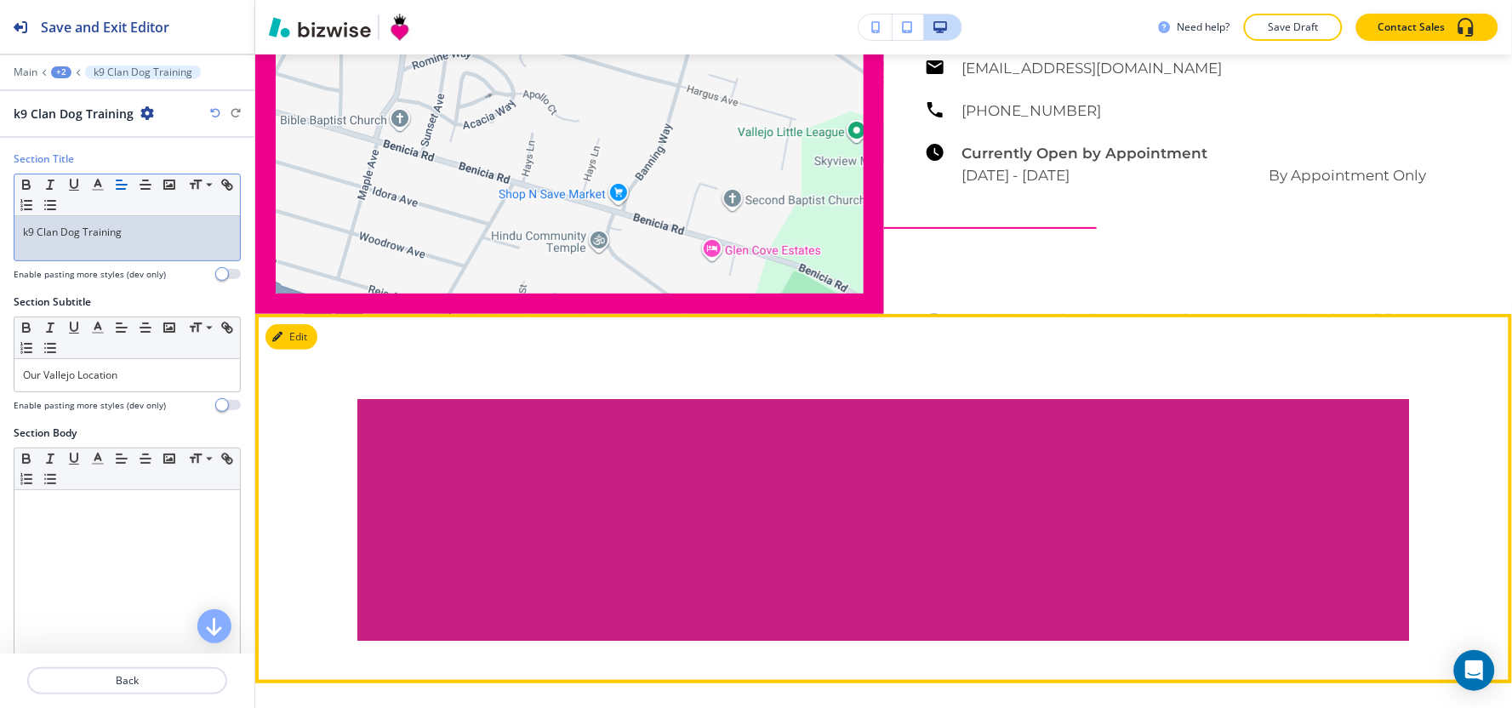
scroll to position [2064, 0]
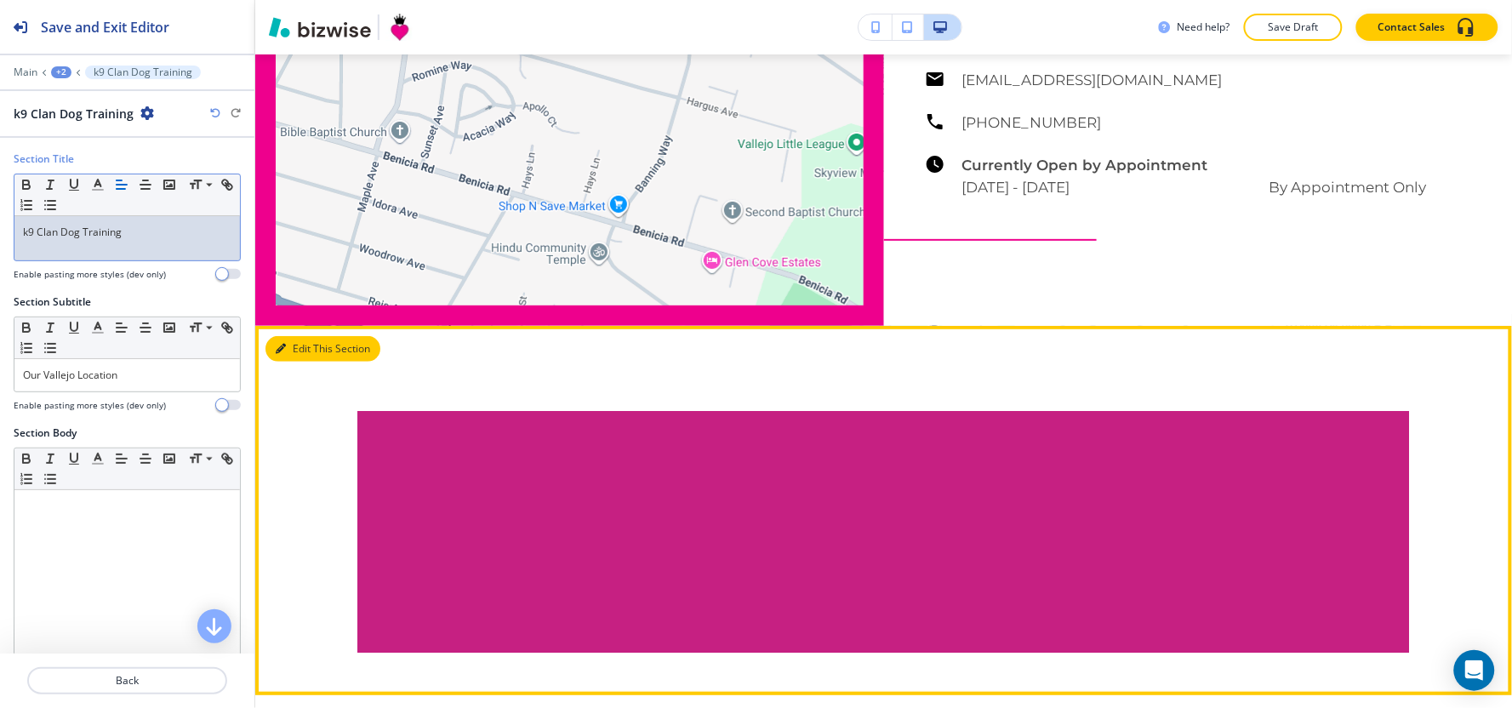
click at [291, 341] on button "Edit This Section" at bounding box center [322, 349] width 115 height 26
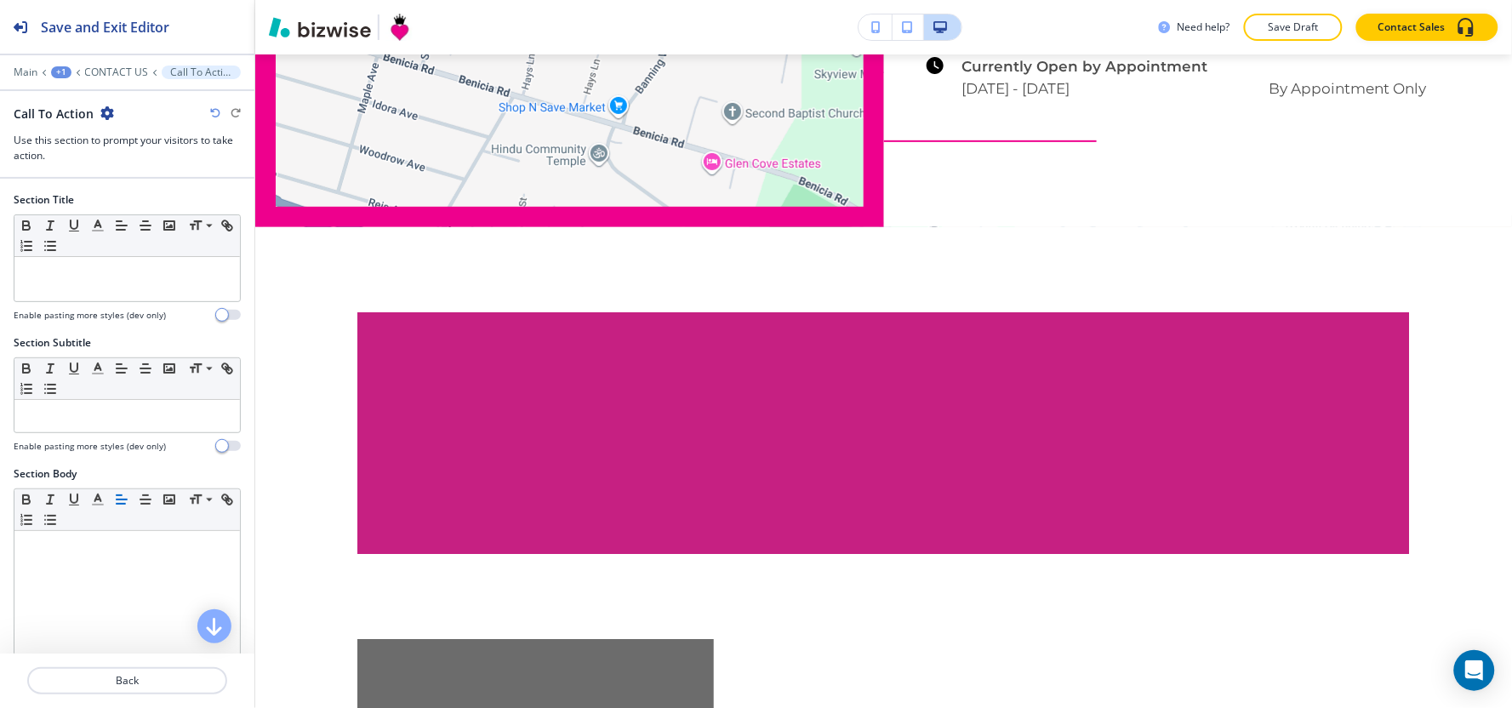
scroll to position [2117, 0]
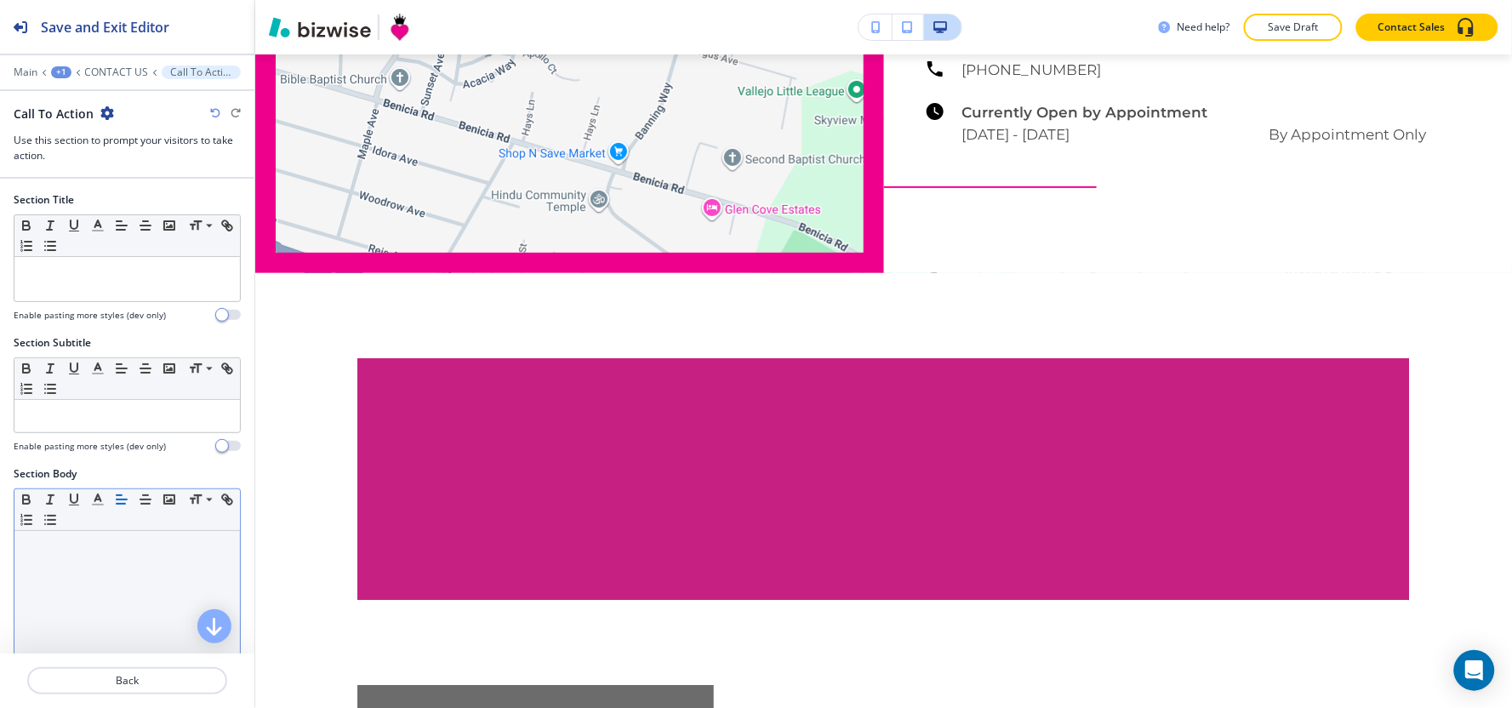
click at [39, 567] on div at bounding box center [126, 641] width 225 height 221
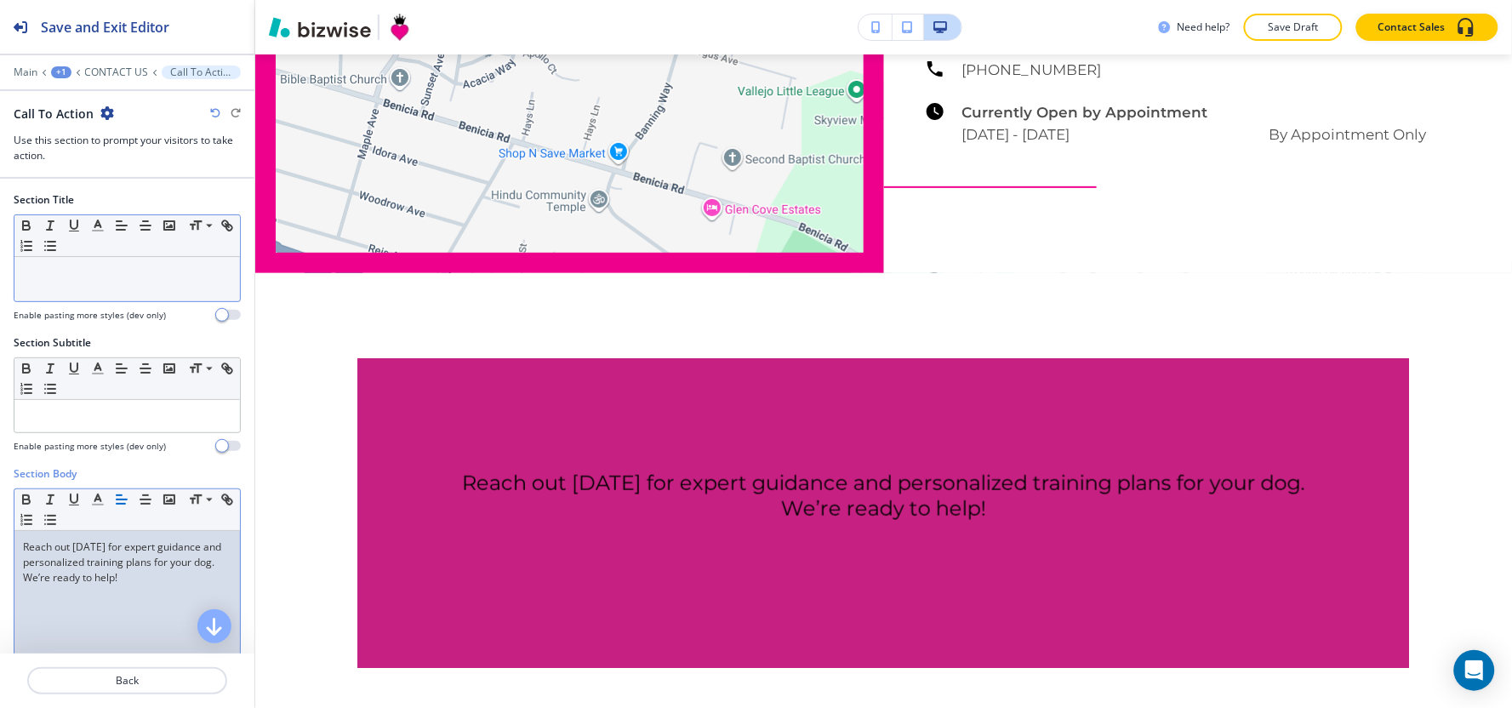
click at [69, 284] on div at bounding box center [126, 279] width 225 height 44
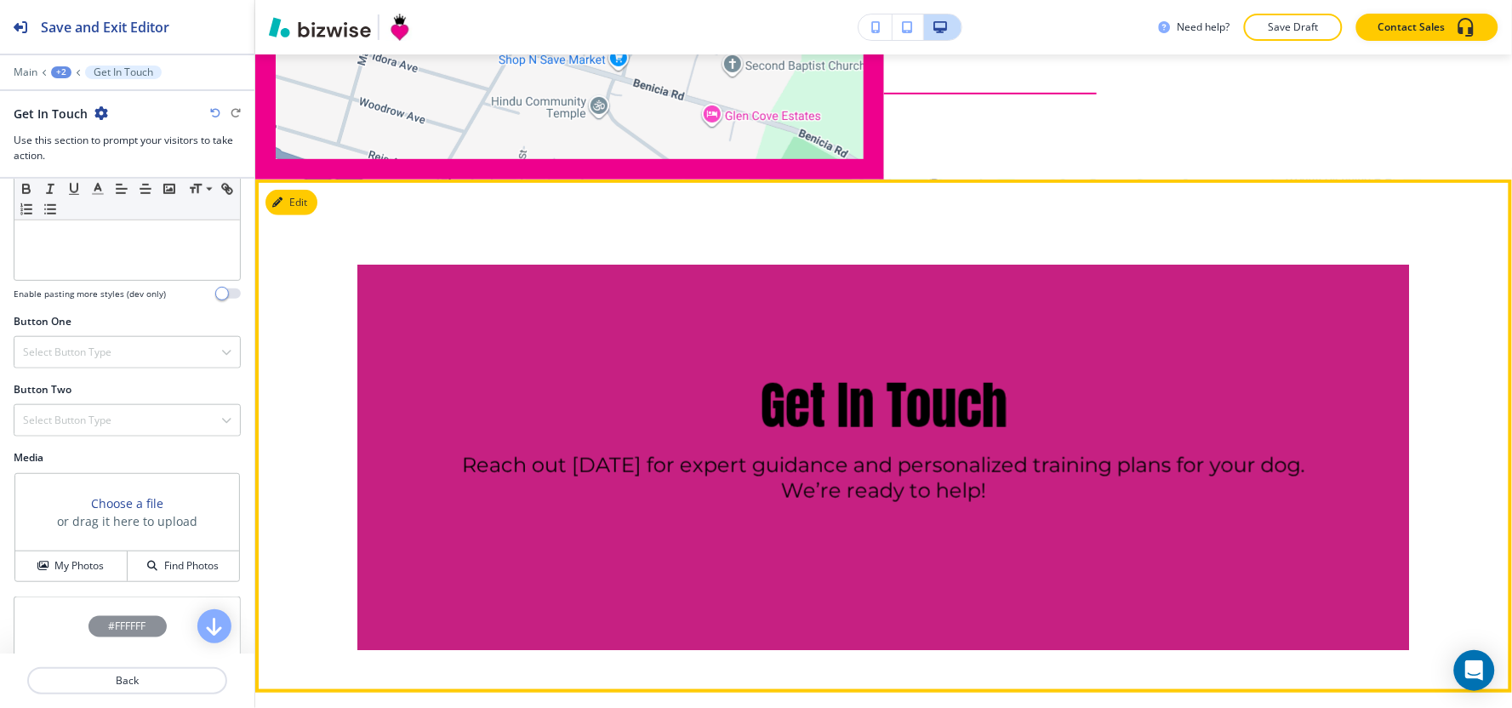
scroll to position [2401, 0]
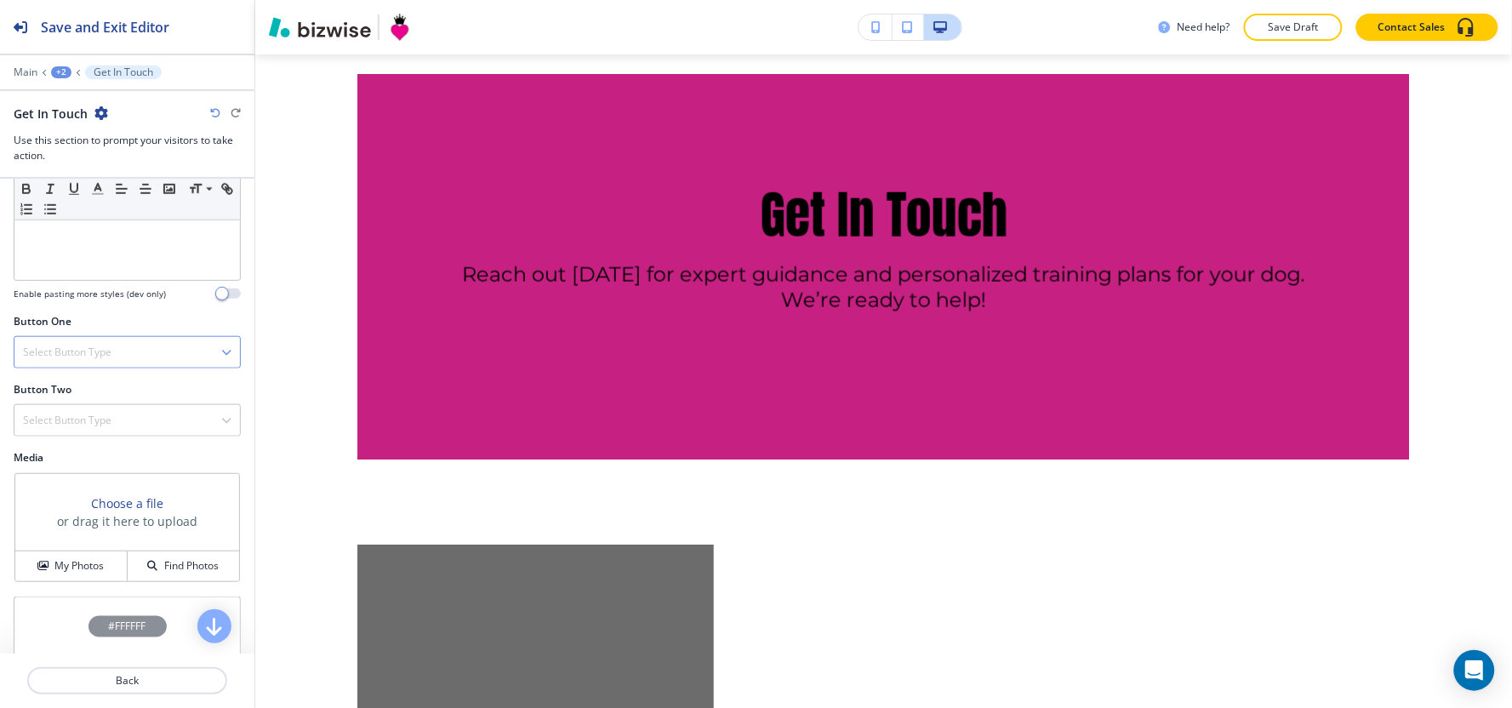
click at [74, 351] on h4 "Select Button Type" at bounding box center [67, 352] width 88 height 15
click at [70, 524] on h4 "Internal Link" at bounding box center [127, 526] width 208 height 15
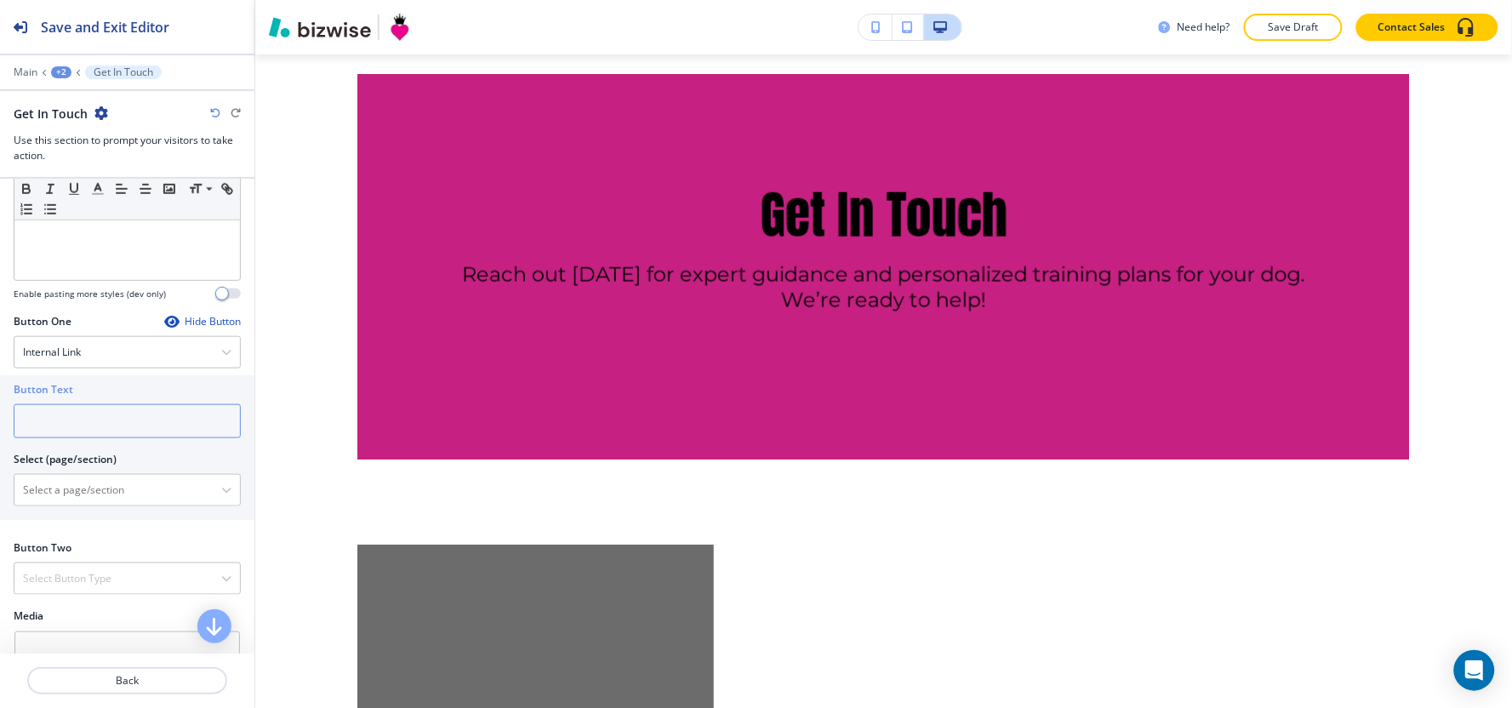
click at [99, 430] on input "text" at bounding box center [127, 421] width 227 height 34
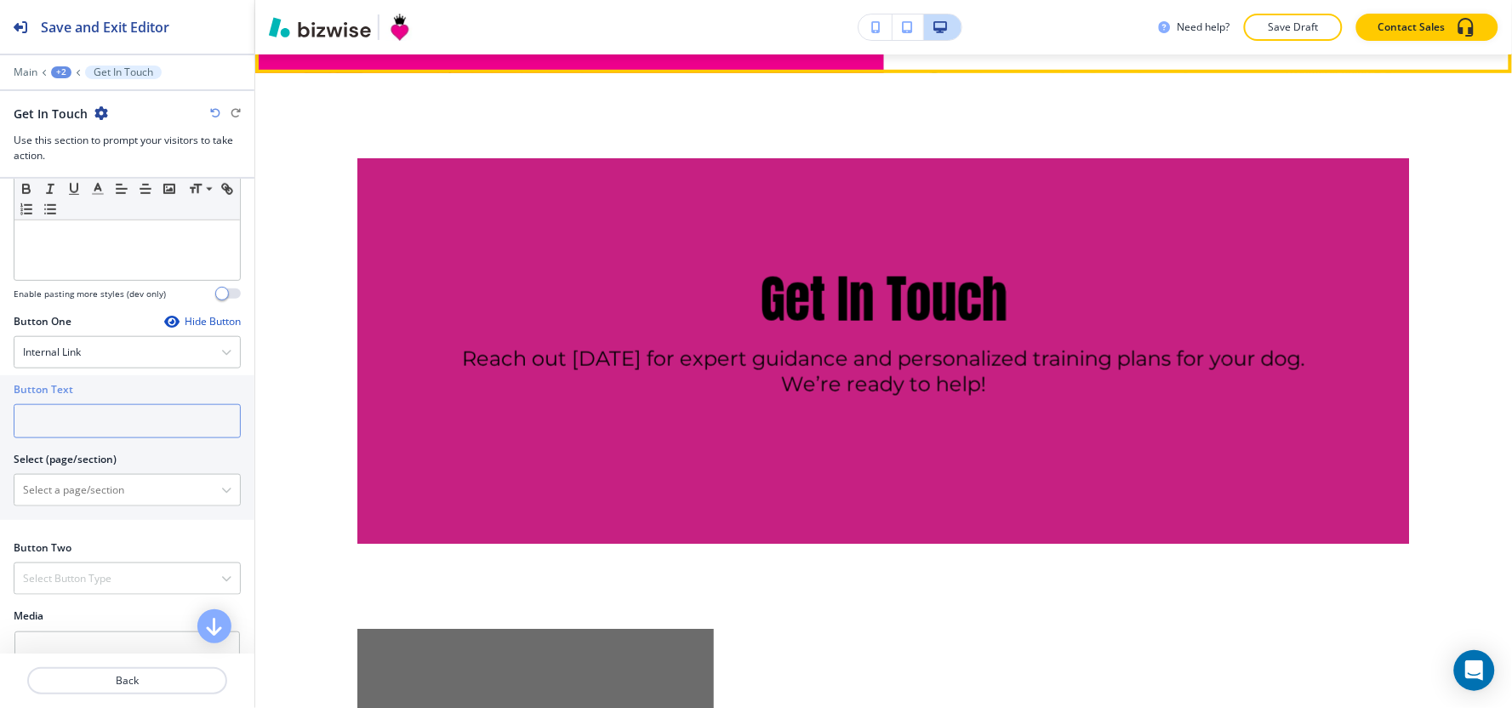
scroll to position [2307, 0]
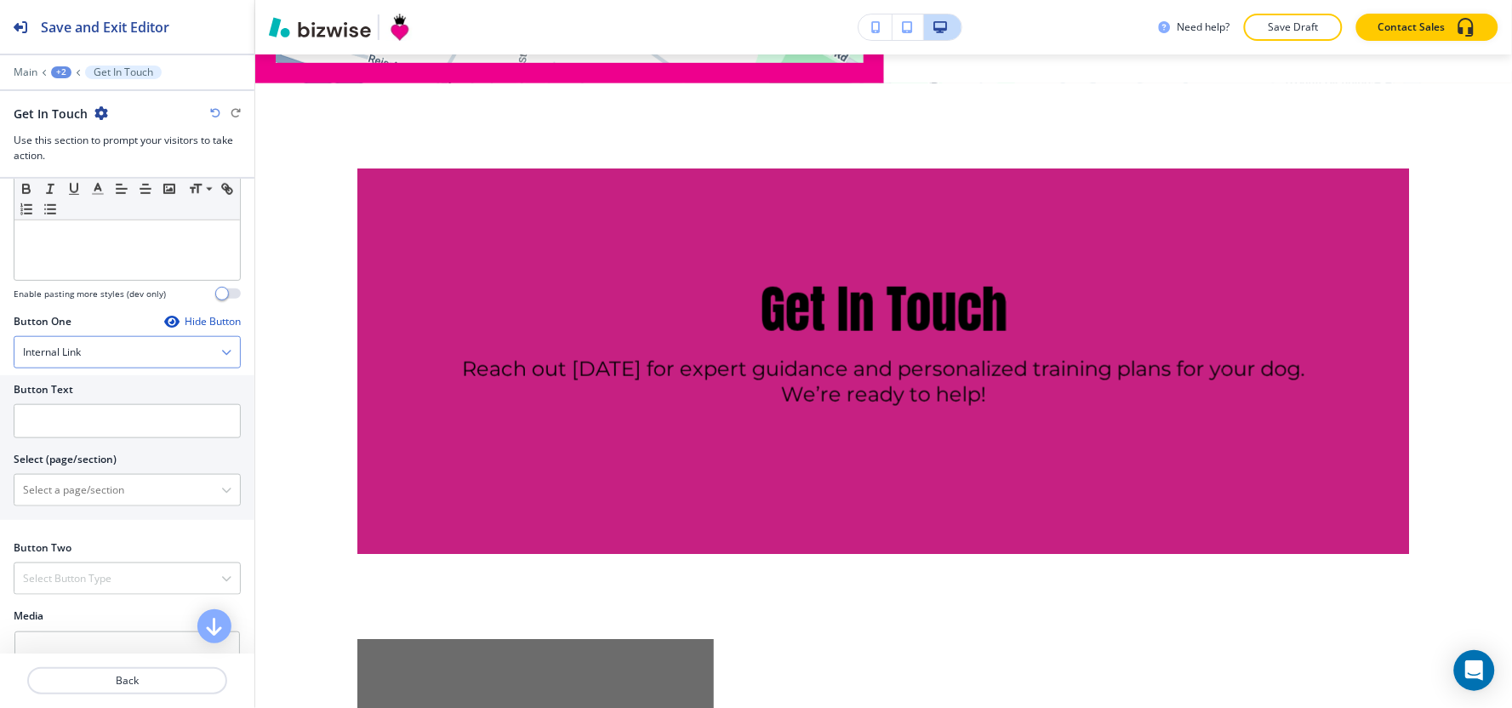
click at [63, 368] on div "Internal Link" at bounding box center [126, 352] width 225 height 31
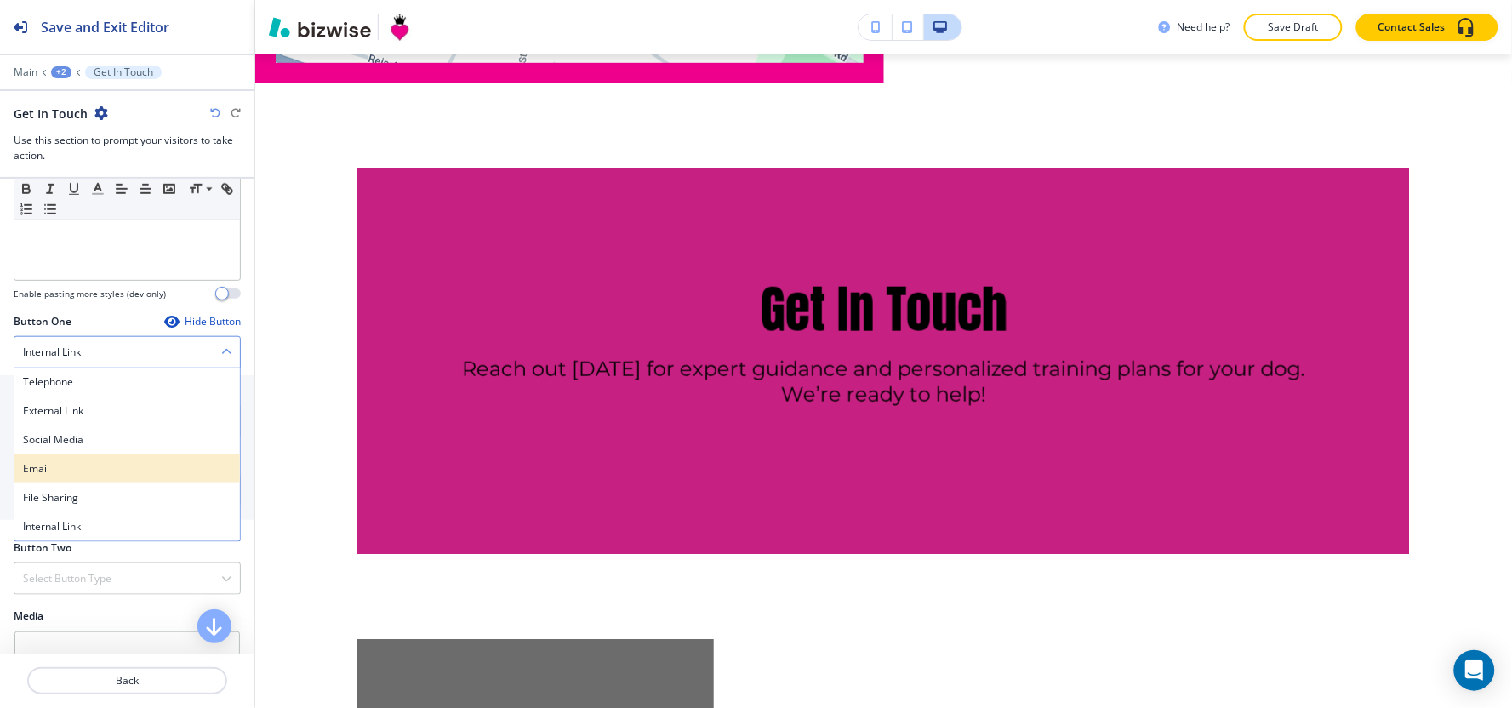
click at [43, 472] on h4 "Email" at bounding box center [127, 468] width 208 height 15
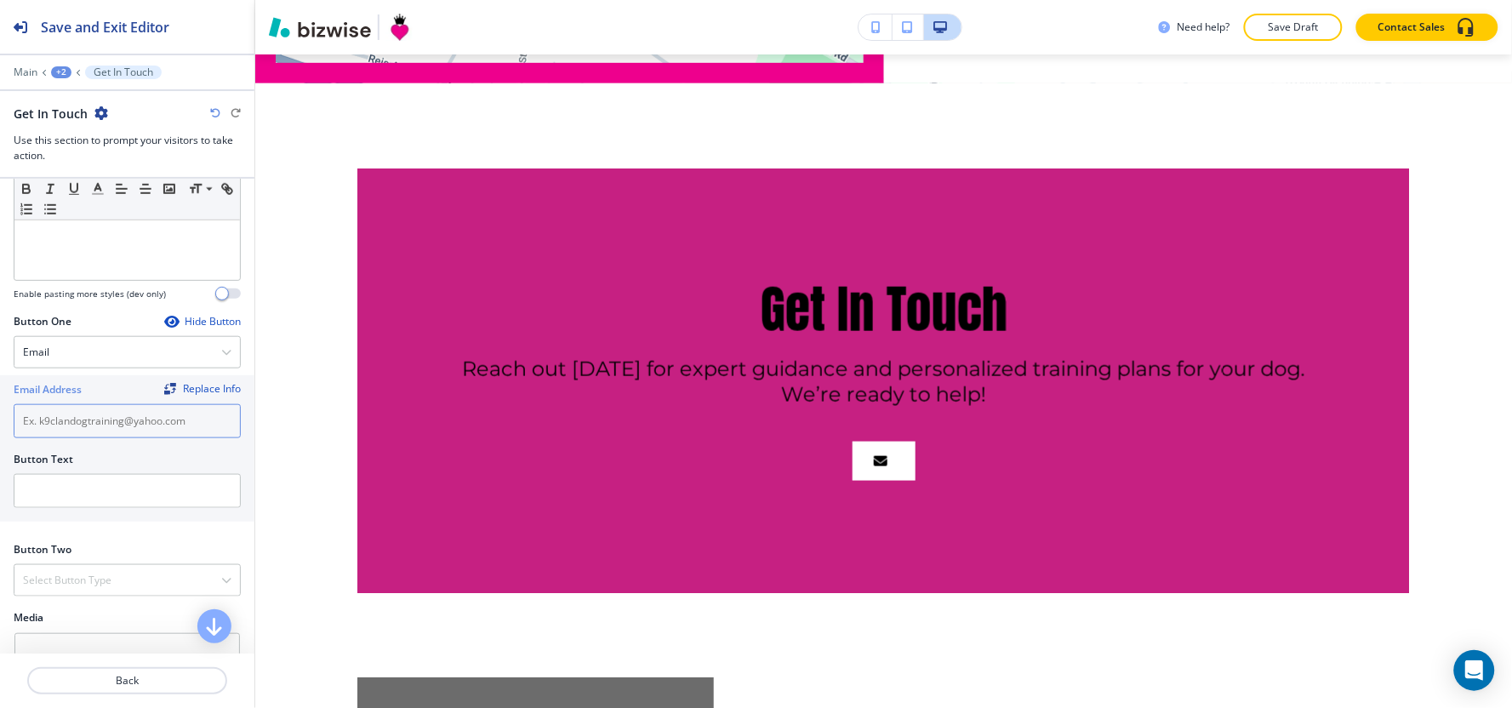
click at [88, 425] on input "text" at bounding box center [127, 421] width 227 height 34
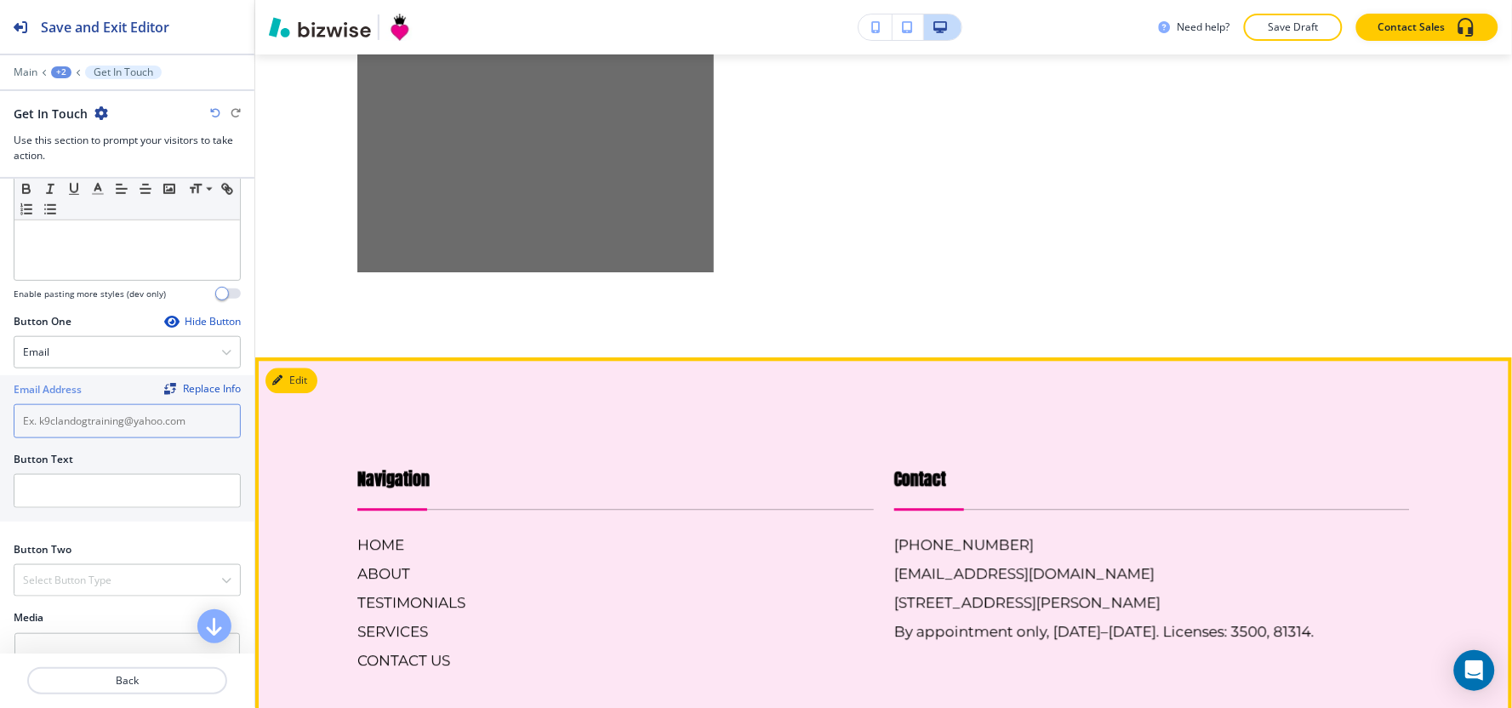
scroll to position [3252, 0]
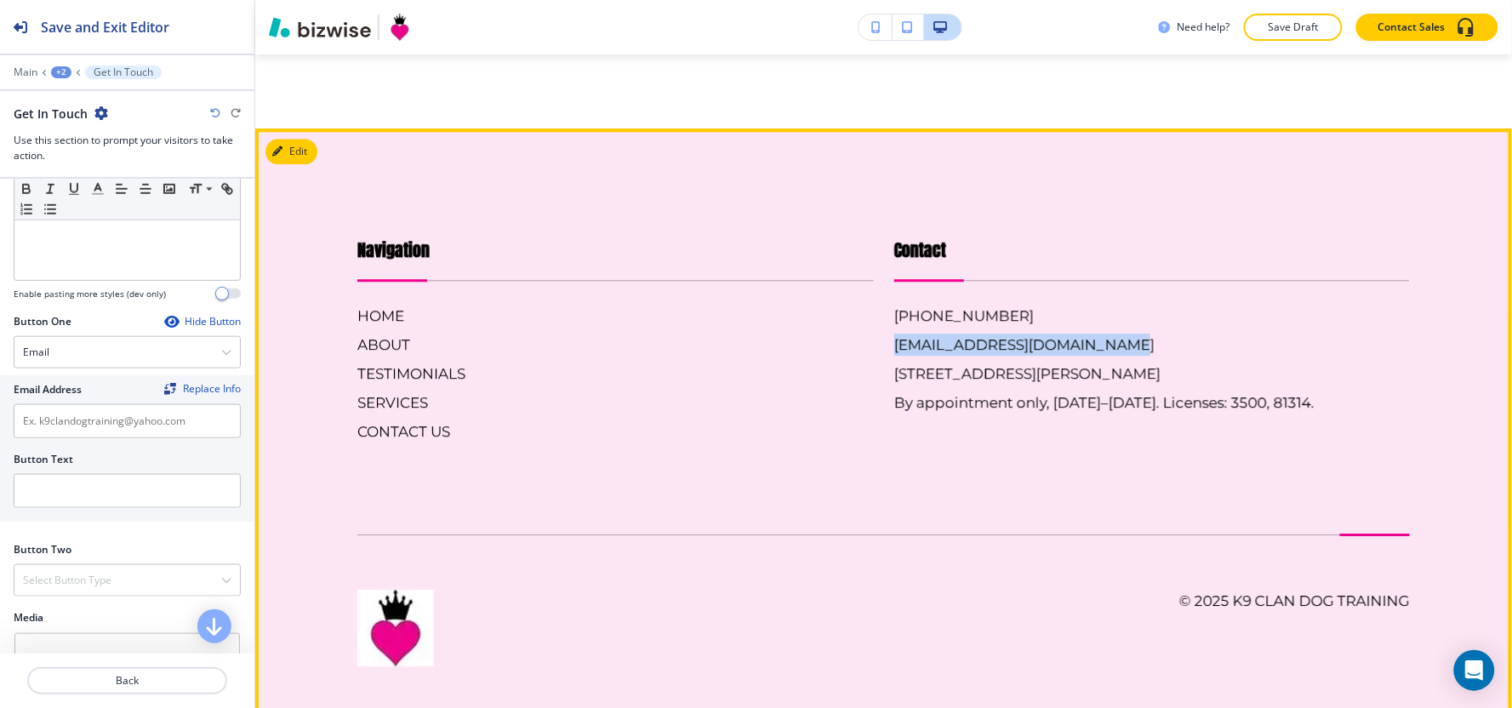
drag, startPoint x: 1120, startPoint y: 339, endPoint x: 874, endPoint y: 346, distance: 246.0
click at [874, 346] on div "Contact [PHONE_NUMBER] [EMAIL_ADDRESS][DOMAIN_NAME] [STREET_ADDRESS][PERSON_NAM…" at bounding box center [1142, 322] width 537 height 239
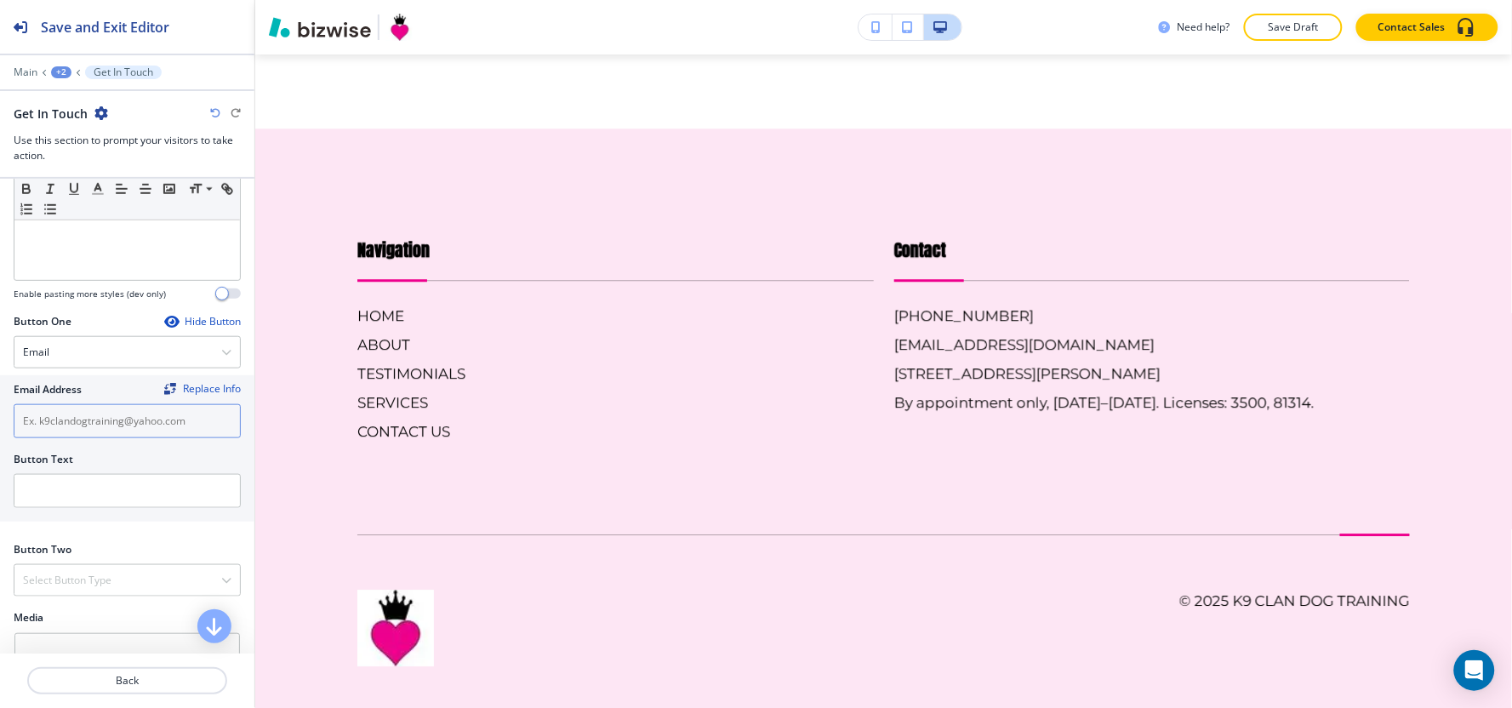
click at [78, 434] on input "text" at bounding box center [127, 421] width 227 height 34
paste input "[EMAIL_ADDRESS][DOMAIN_NAME]"
type input "[EMAIL_ADDRESS][DOMAIN_NAME]"
click at [77, 519] on div "Email Address Replace Info [EMAIL_ADDRESS][DOMAIN_NAME] Button Text" at bounding box center [127, 448] width 254 height 146
click at [77, 502] on input "text" at bounding box center [127, 491] width 227 height 34
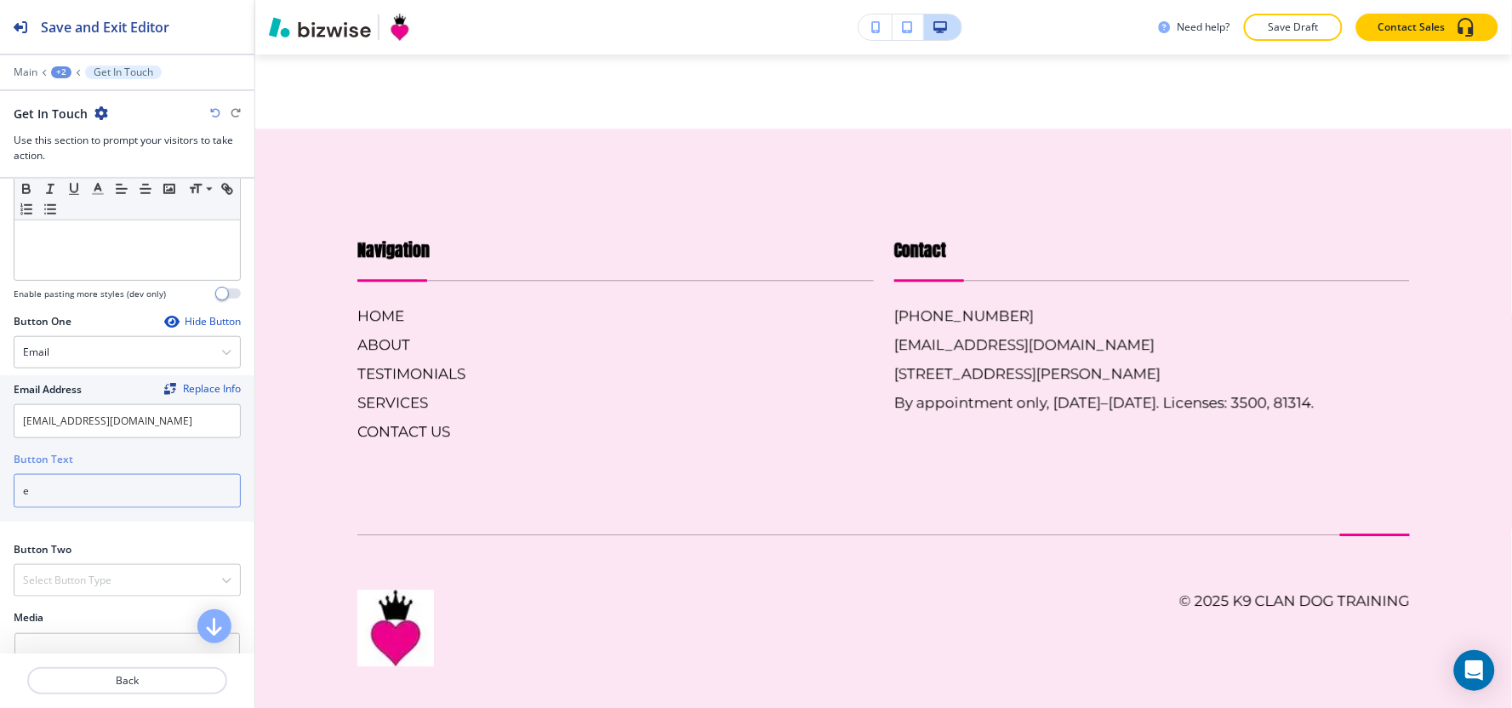
scroll to position [3260, 0]
type input "email us"
click at [46, 590] on div "Select Button Type" at bounding box center [126, 580] width 225 height 31
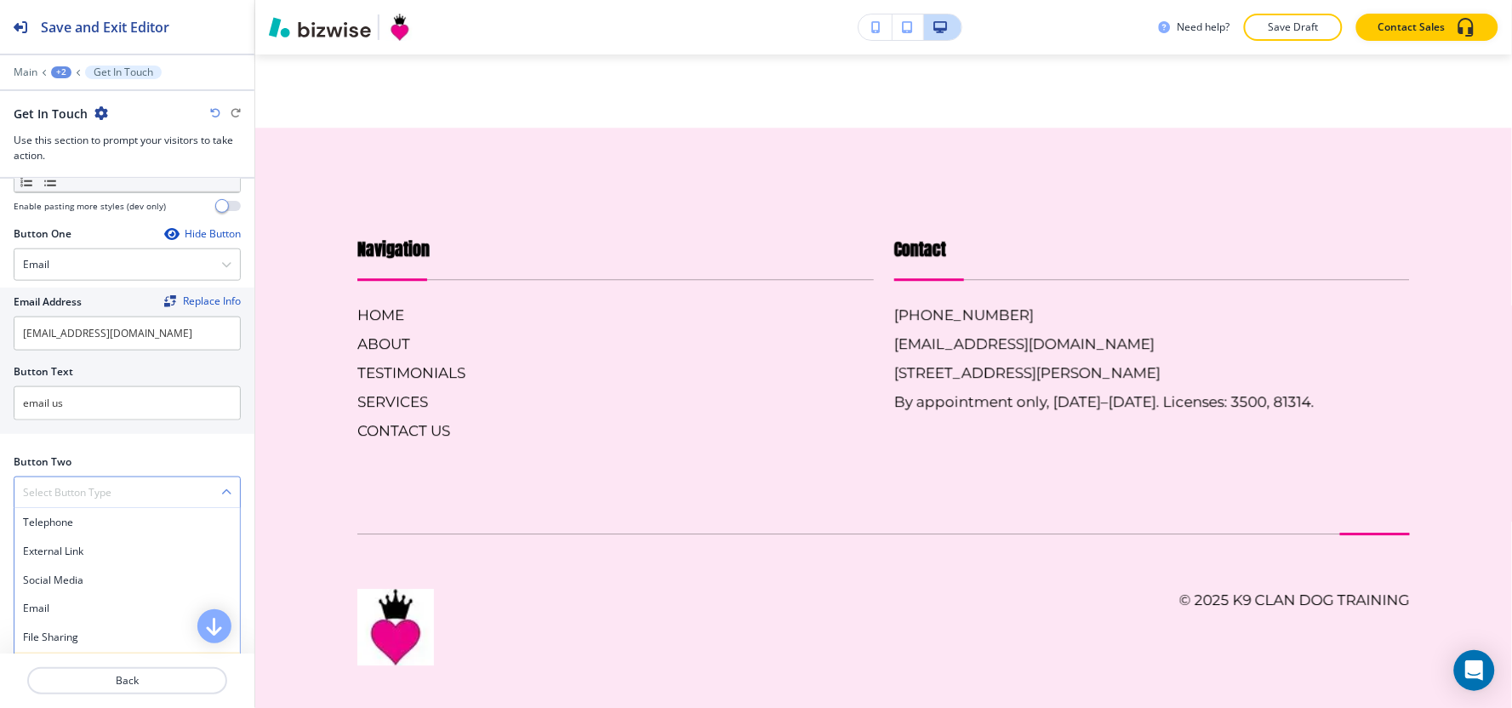
scroll to position [661, 0]
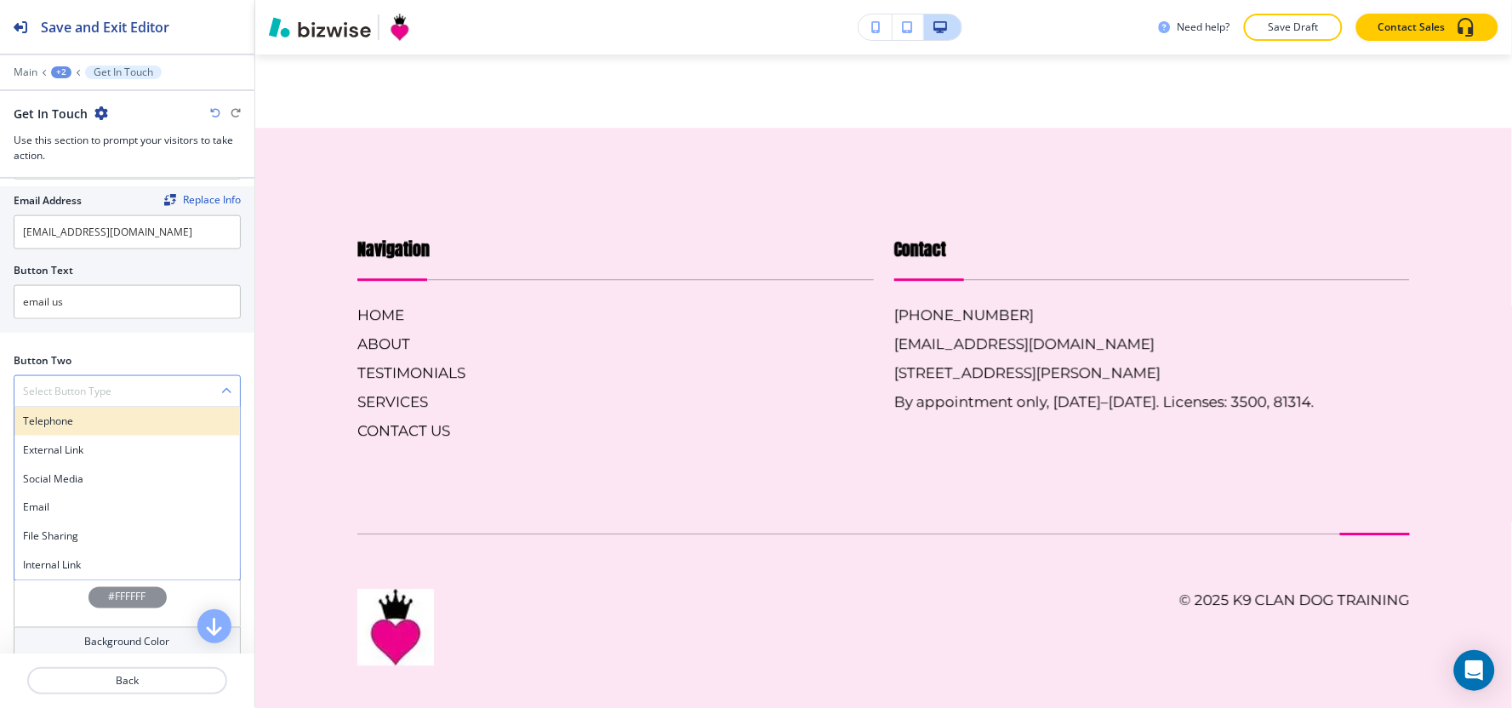
click at [71, 408] on div "Telephone" at bounding box center [126, 421] width 225 height 29
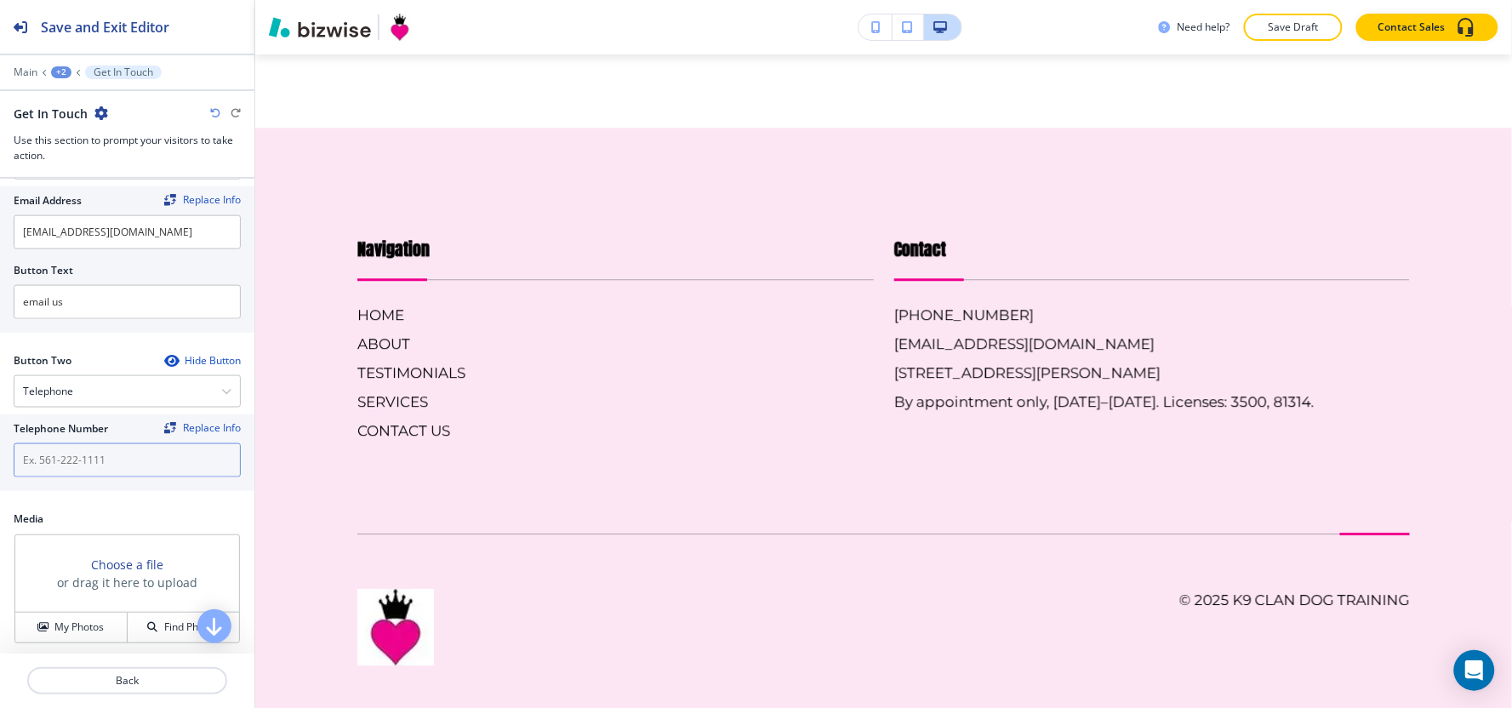
click at [65, 463] on input "text" at bounding box center [127, 460] width 227 height 34
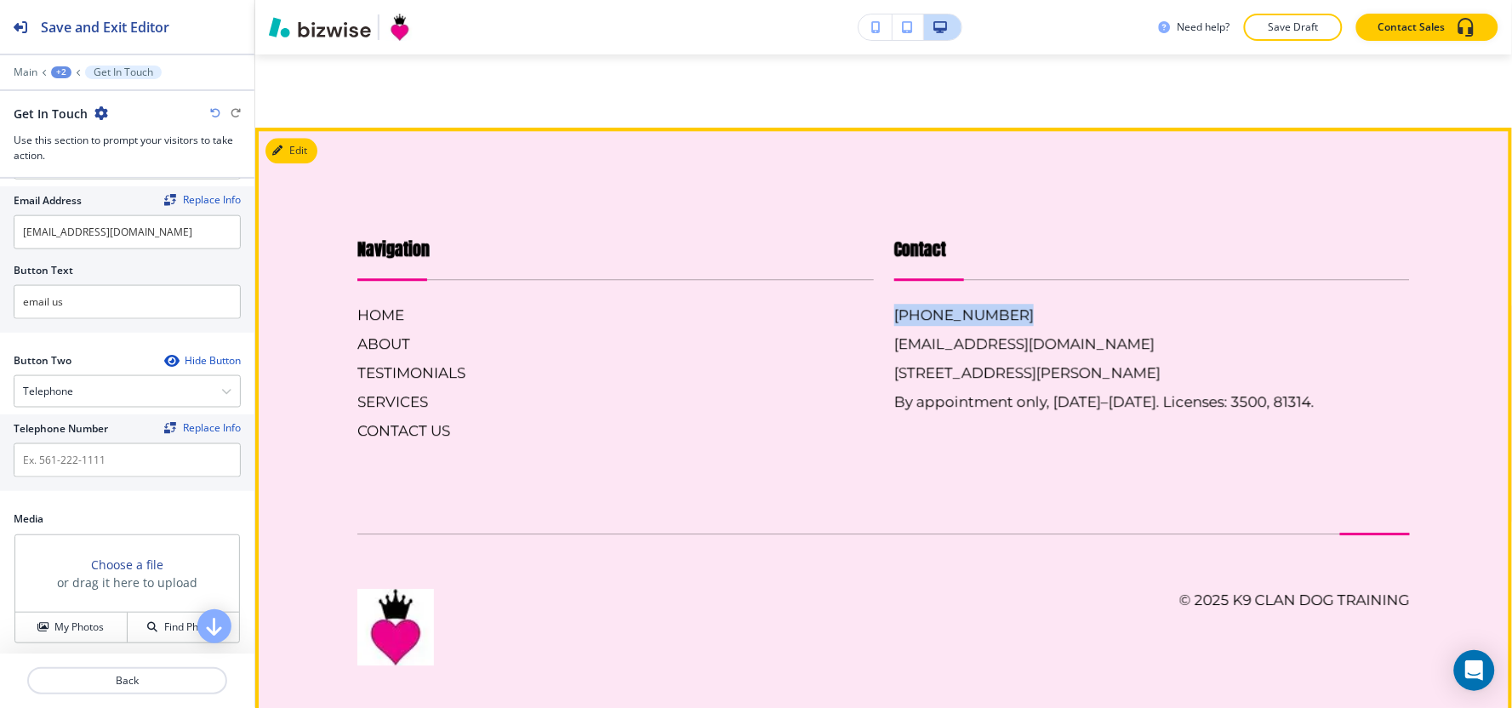
drag, startPoint x: 994, startPoint y: 306, endPoint x: 881, endPoint y: 318, distance: 113.8
click at [881, 318] on div "Contact [PHONE_NUMBER] [EMAIL_ADDRESS][DOMAIN_NAME] [STREET_ADDRESS][PERSON_NAM…" at bounding box center [1142, 322] width 537 height 239
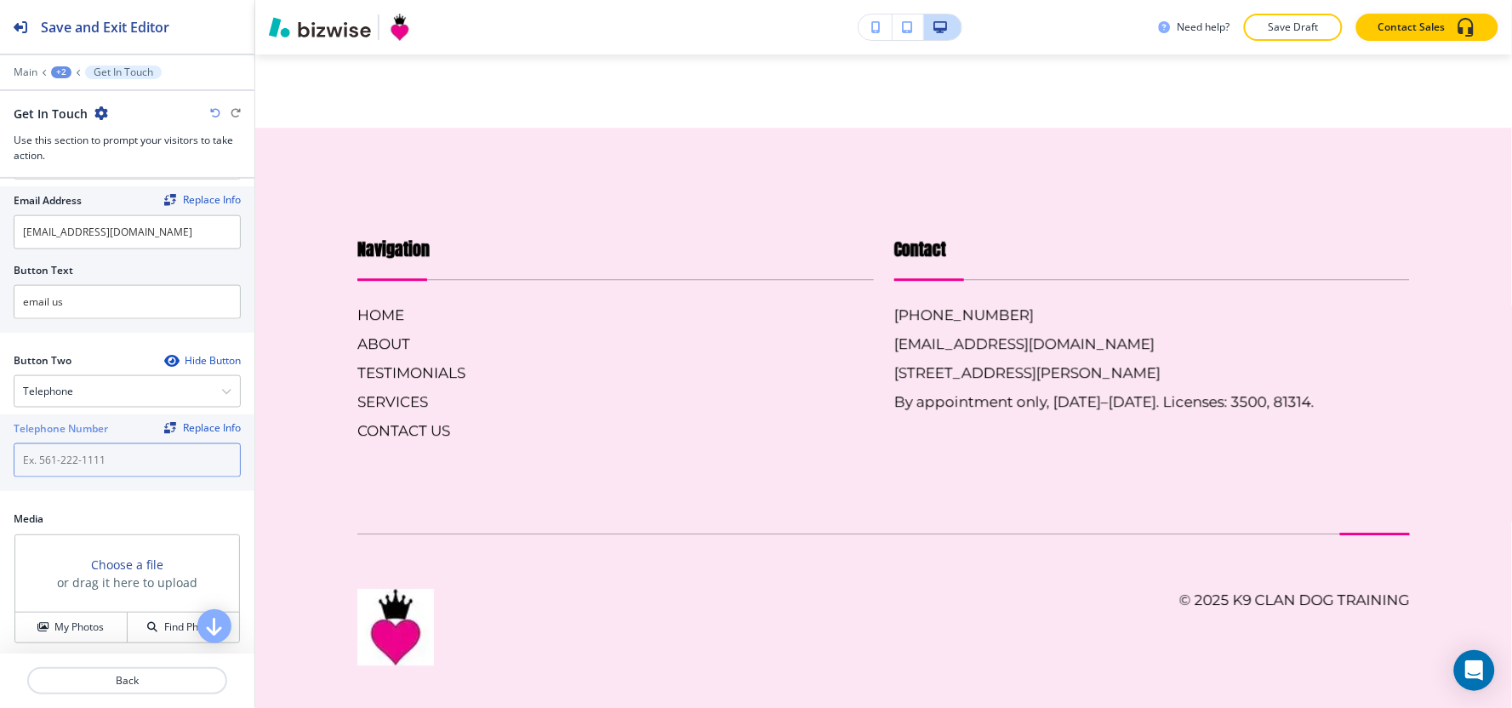
click at [138, 458] on input "text" at bounding box center [127, 460] width 227 height 34
paste input "[PHONE_NUMBER]"
type input "[PHONE_NUMBER]"
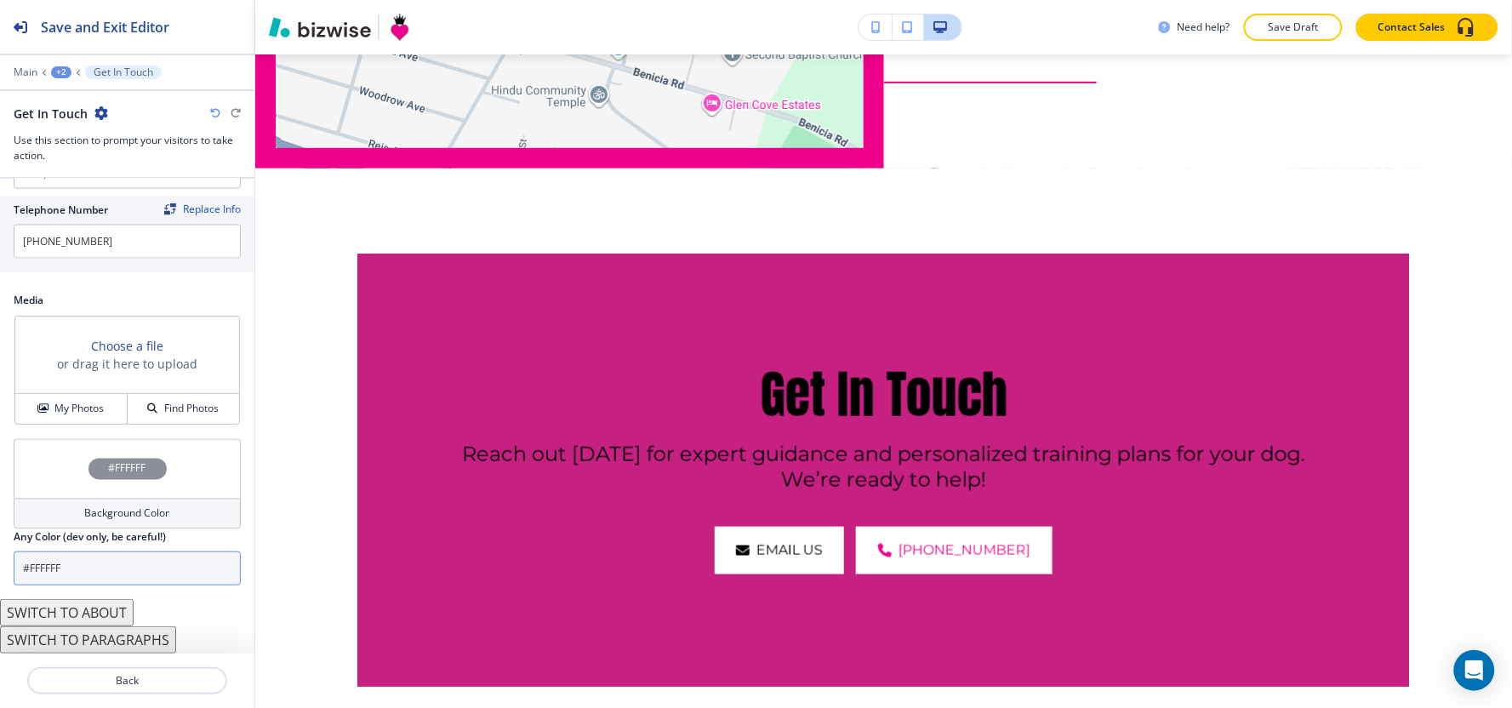
scroll to position [881, 0]
click at [71, 414] on h4 "My Photos" at bounding box center [78, 408] width 49 height 15
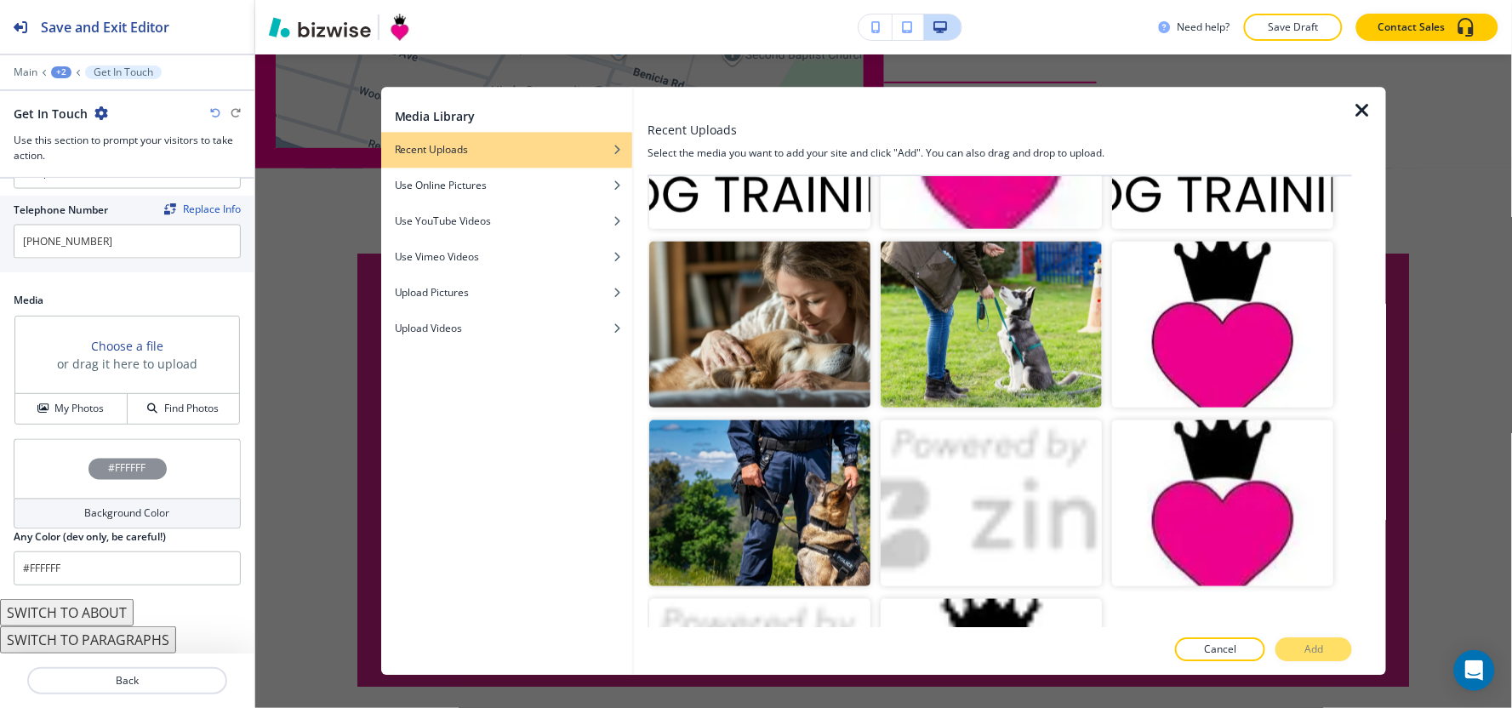
scroll to position [693, 0]
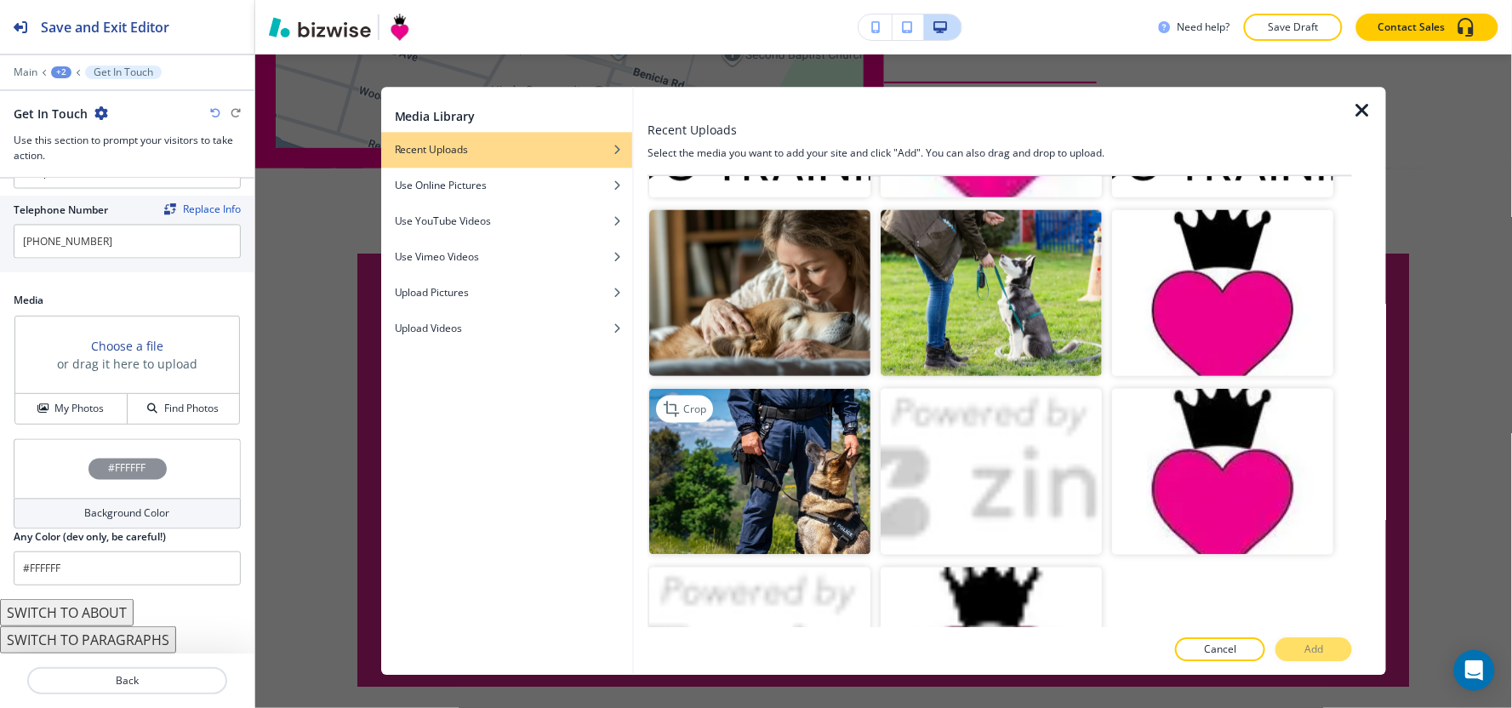
drag, startPoint x: 813, startPoint y: 457, endPoint x: 810, endPoint y: 465, distance: 9.2
click at [812, 457] on img "button" at bounding box center [759, 471] width 221 height 166
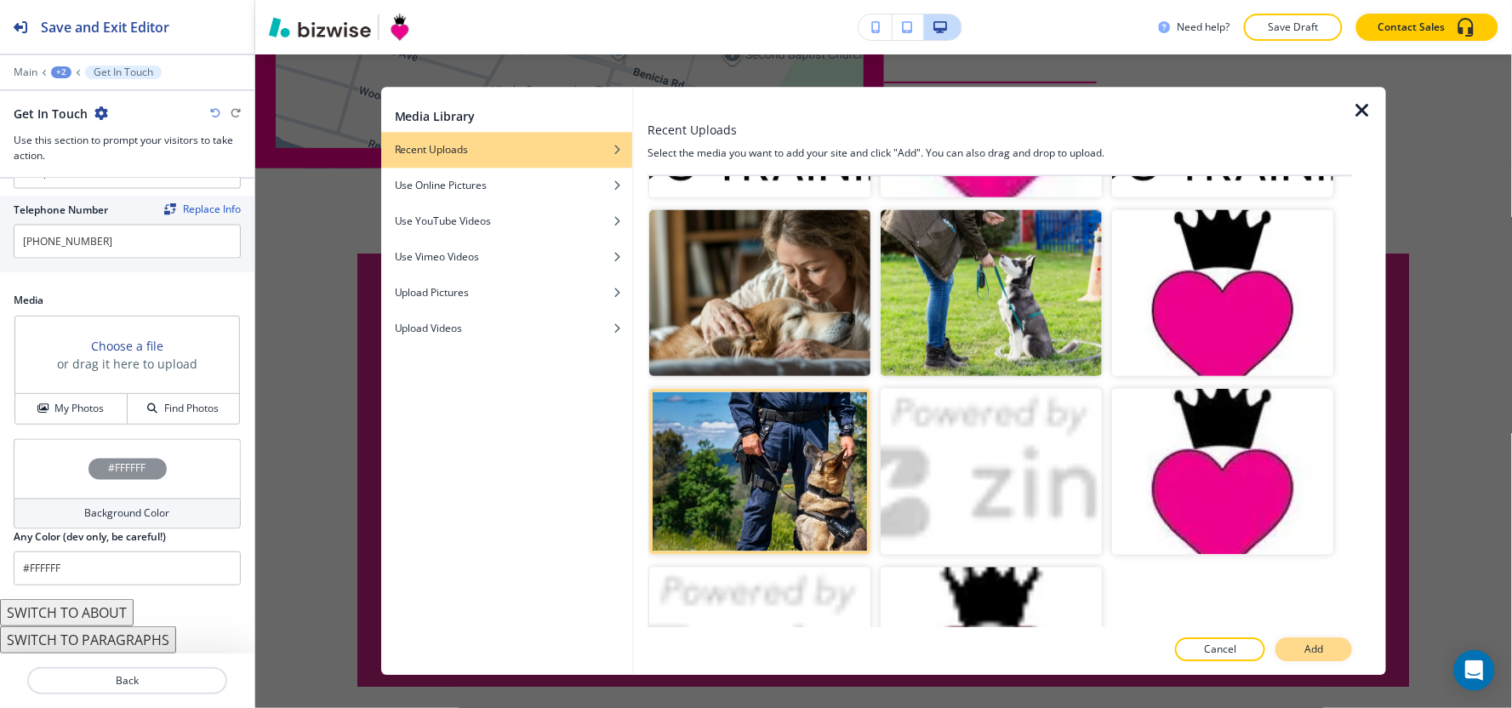
click at [1311, 653] on p "Add" at bounding box center [1313, 649] width 19 height 15
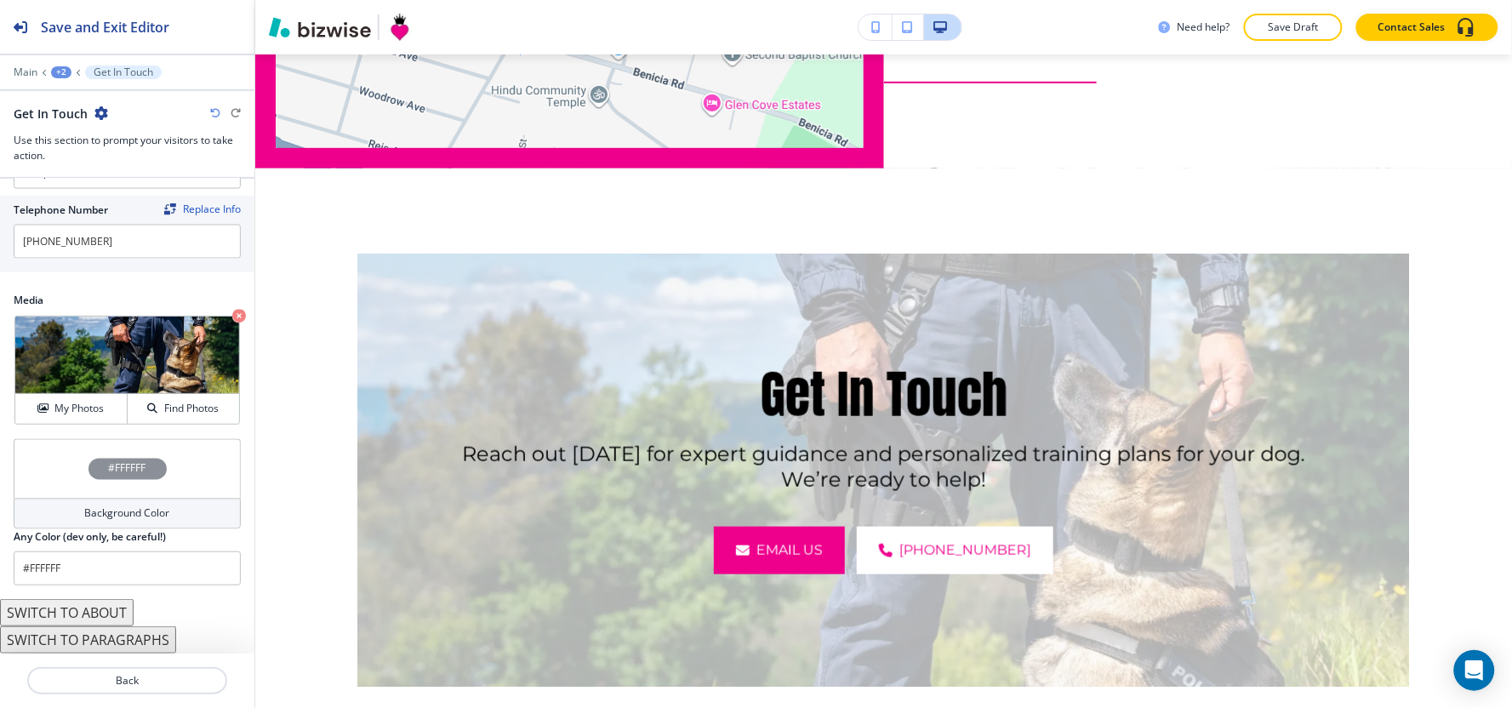
click at [111, 506] on h4 "Background Color" at bounding box center [127, 513] width 85 height 15
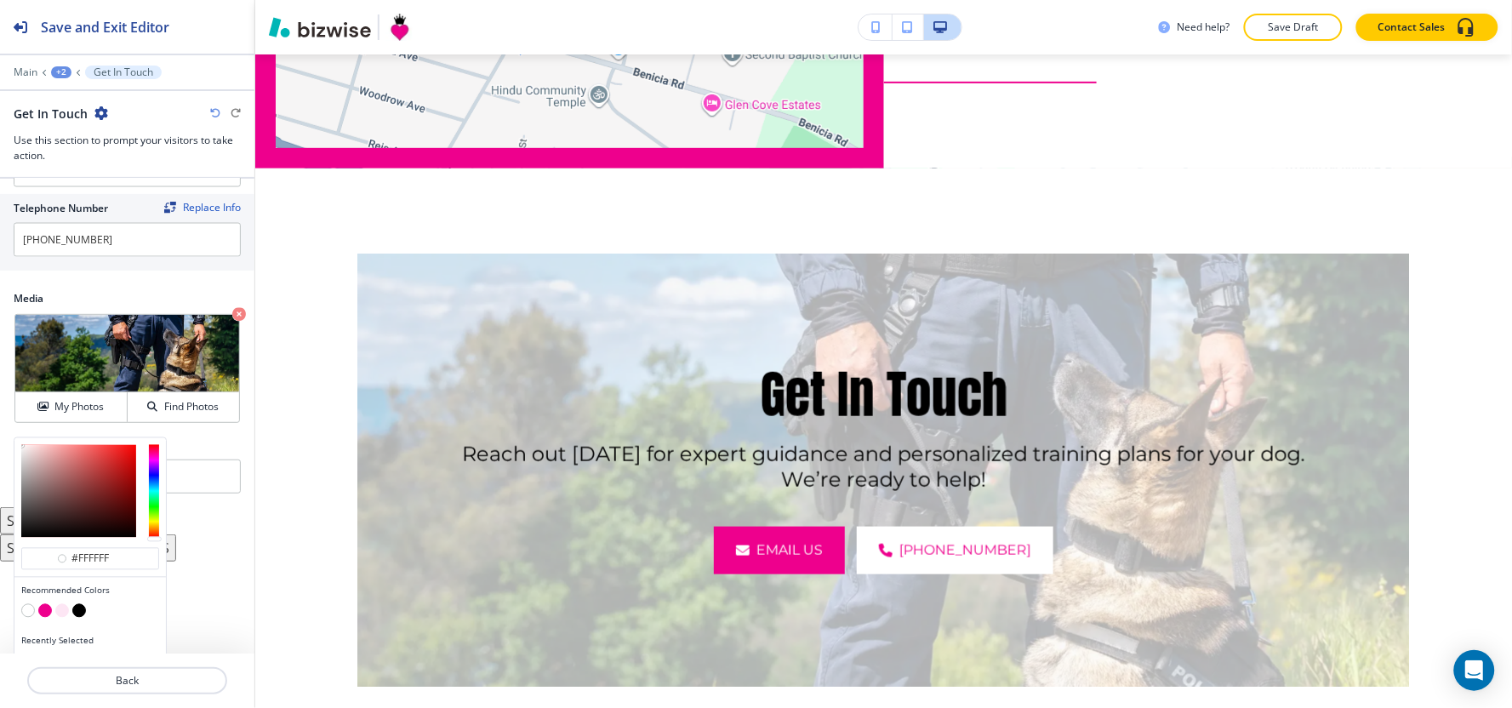
click at [74, 611] on button "button" at bounding box center [79, 611] width 14 height 14
type input "#000000"
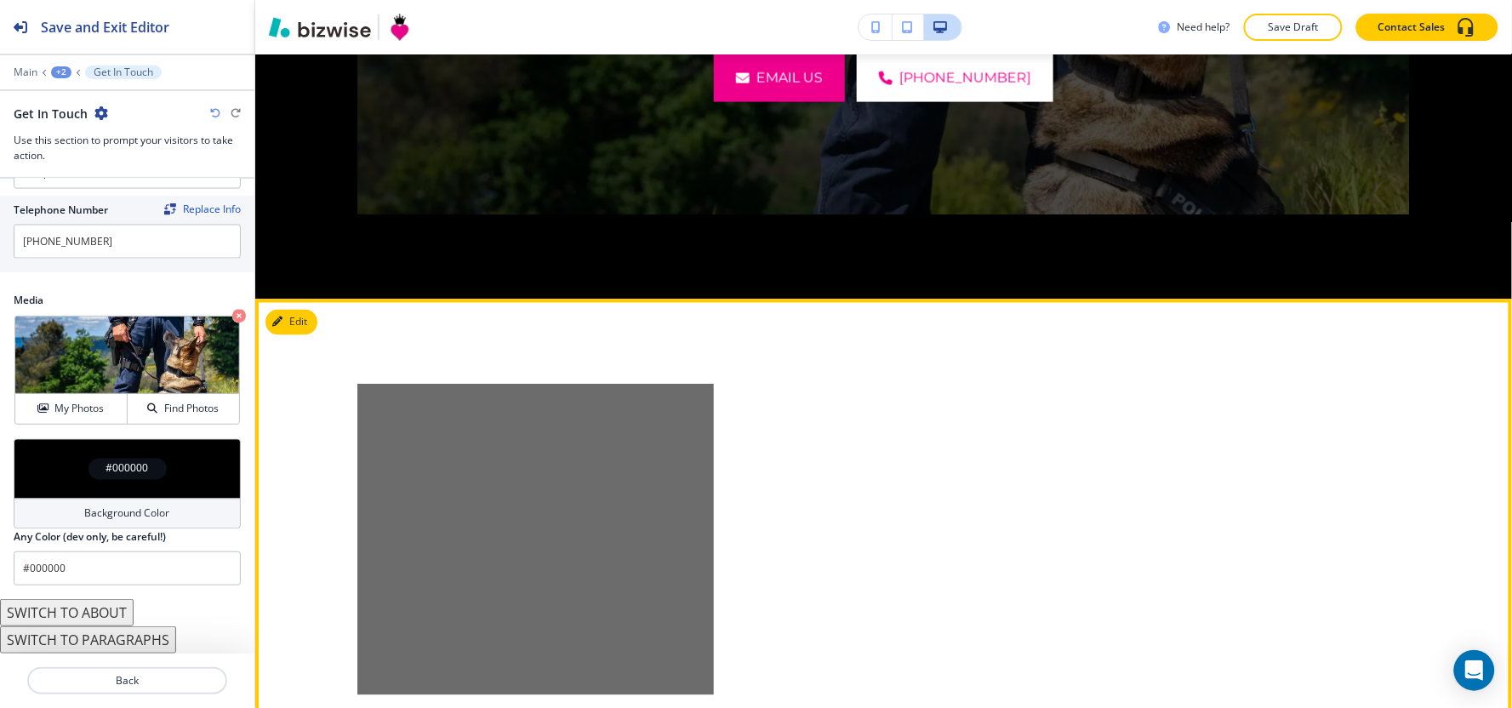
scroll to position [2883, 0]
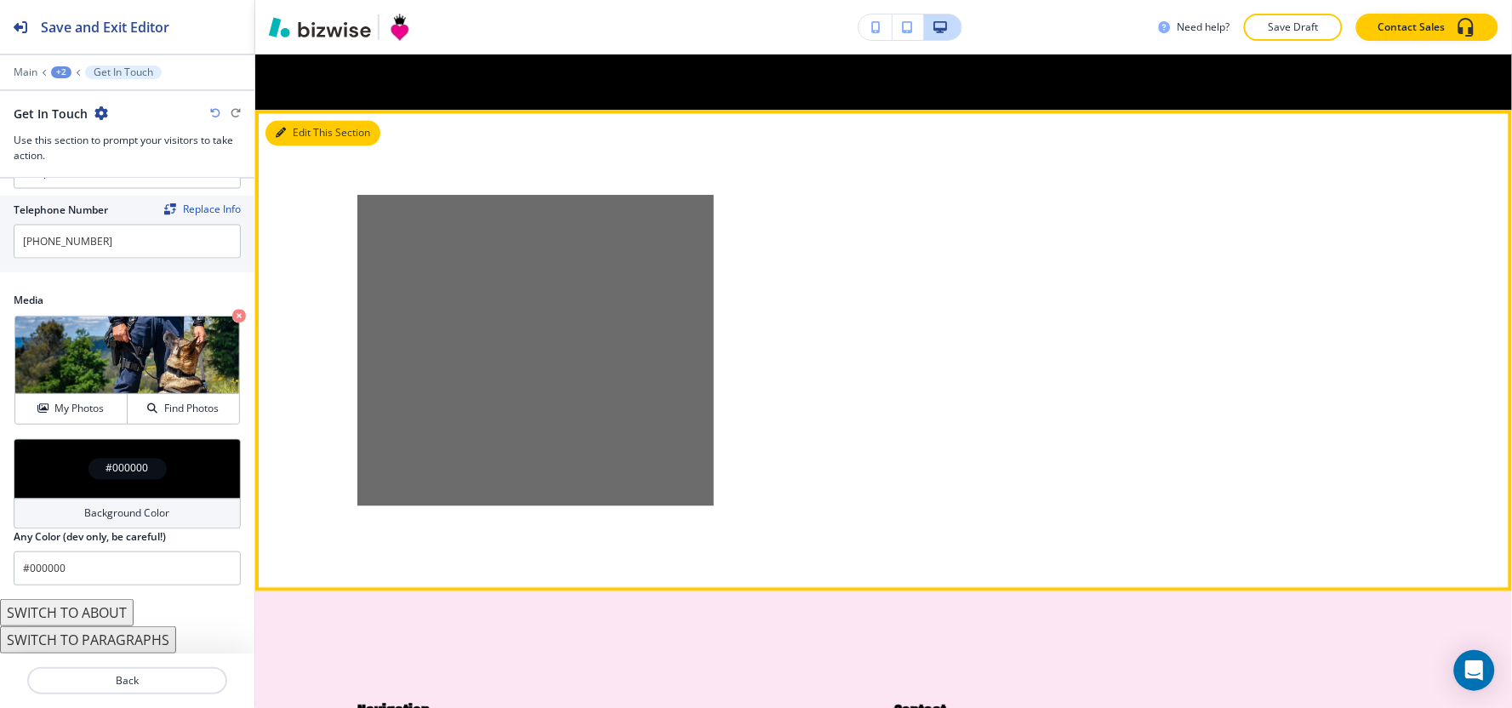
click at [290, 140] on button "Edit This Section" at bounding box center [322, 134] width 115 height 26
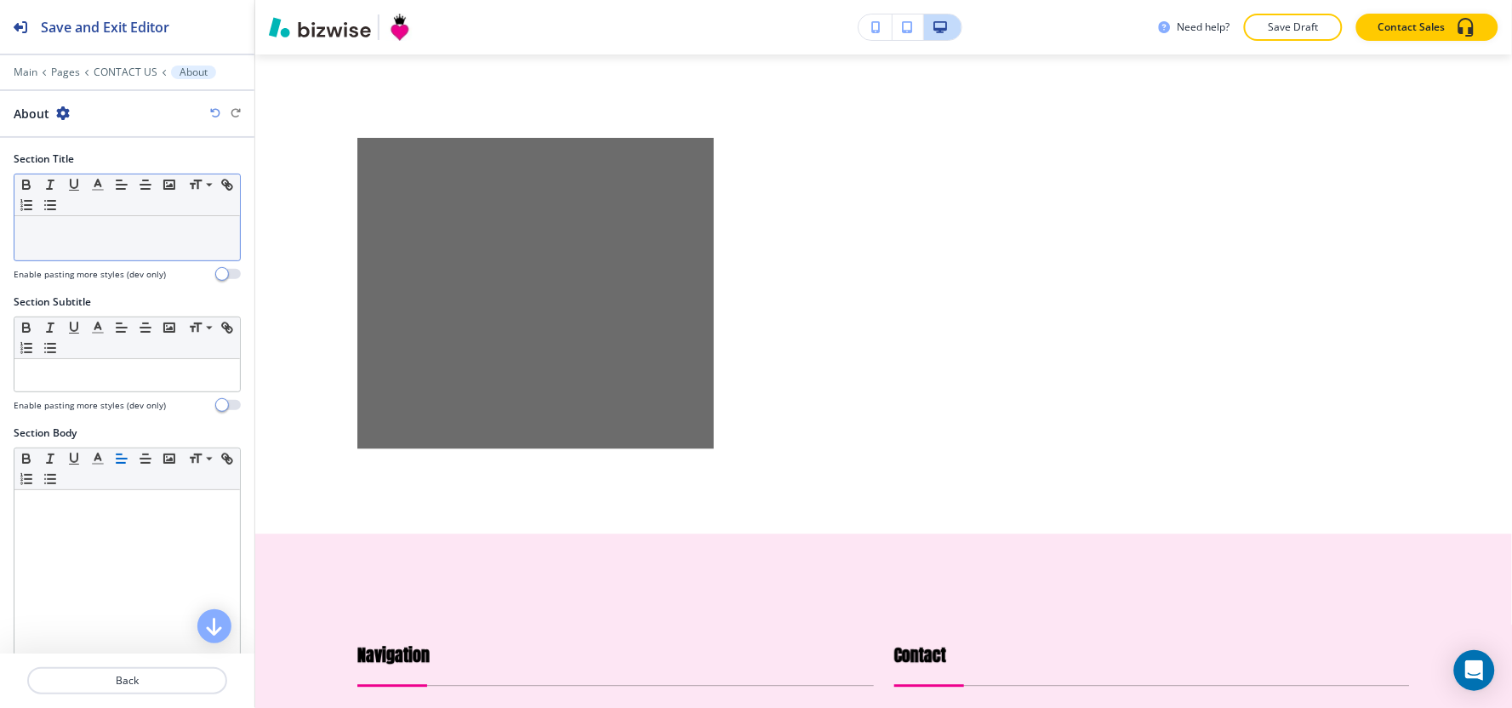
click at [94, 243] on div at bounding box center [126, 238] width 225 height 44
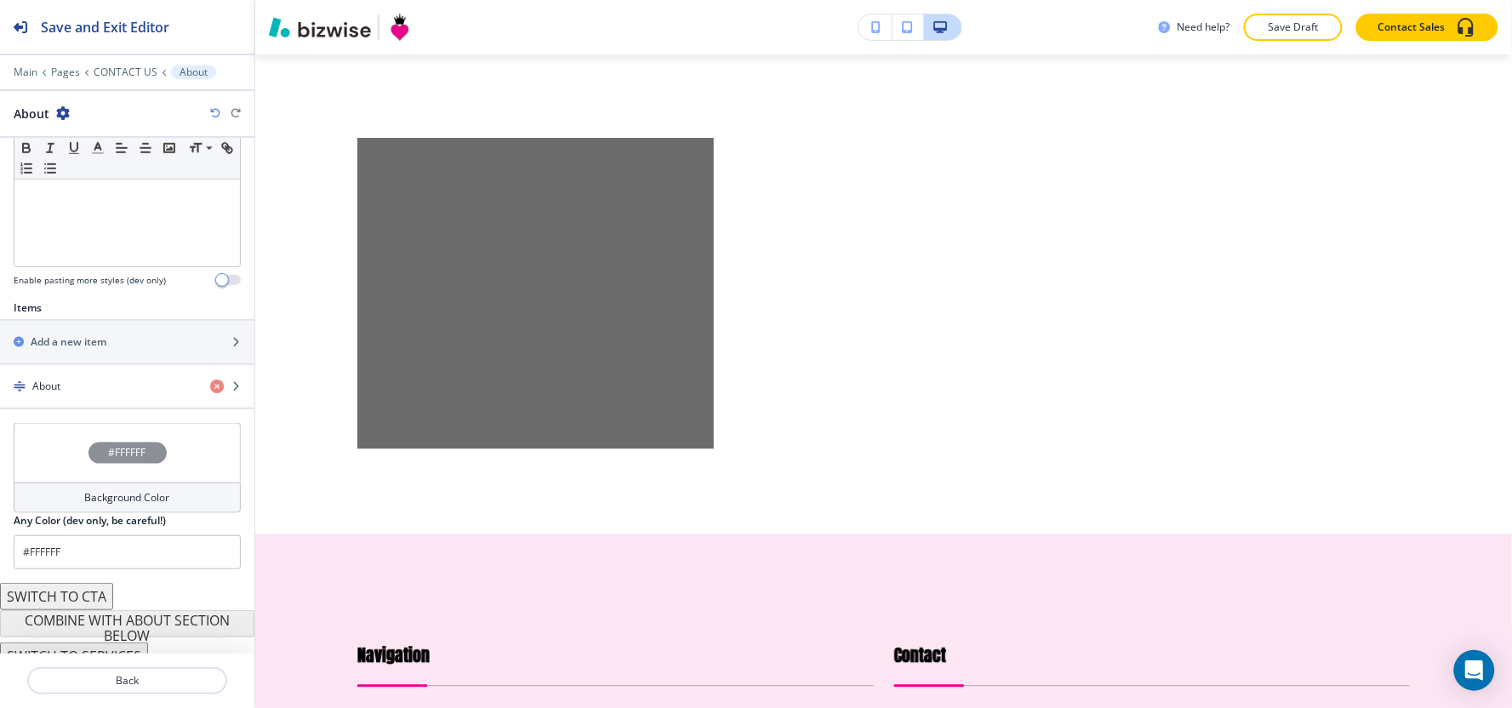
scroll to position [462, 0]
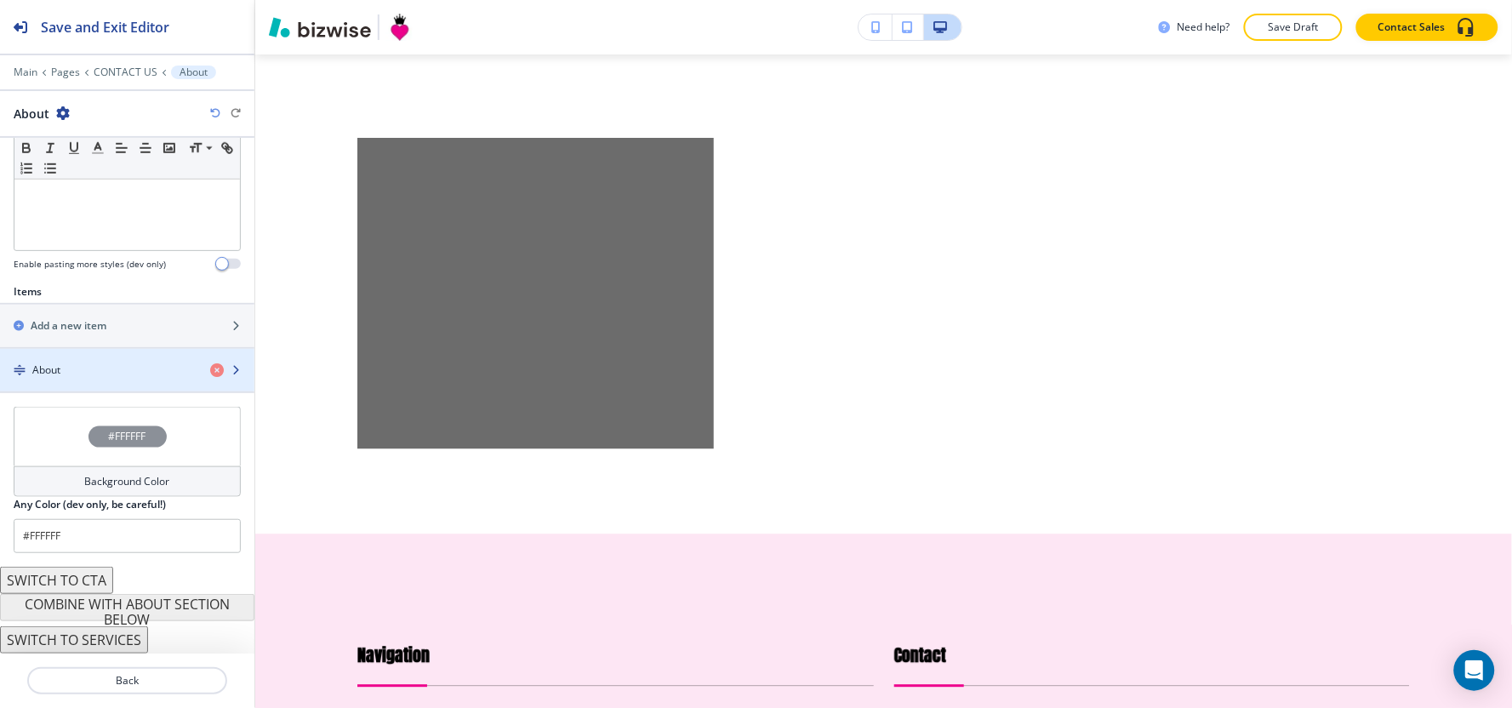
click at [77, 387] on div "button" at bounding box center [127, 385] width 254 height 14
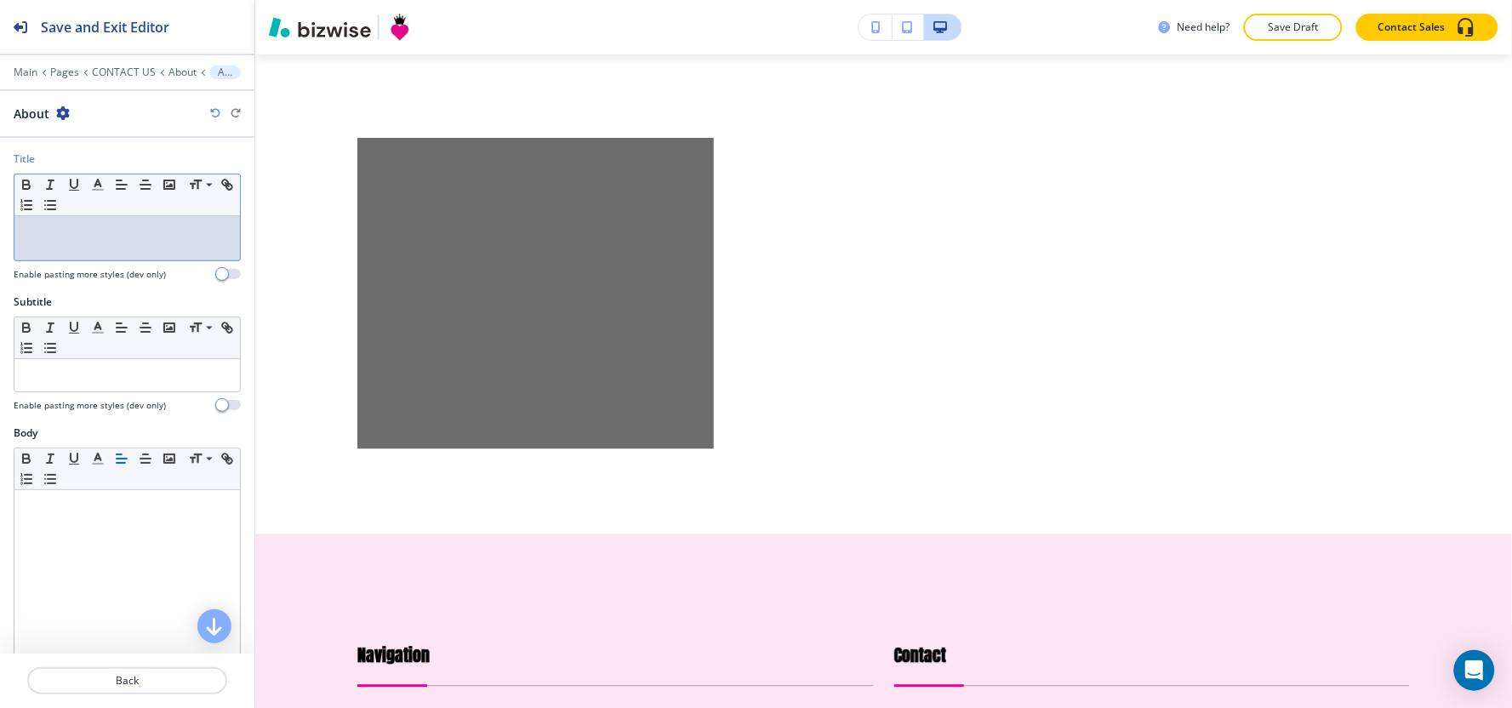
click at [81, 245] on div at bounding box center [126, 238] width 225 height 44
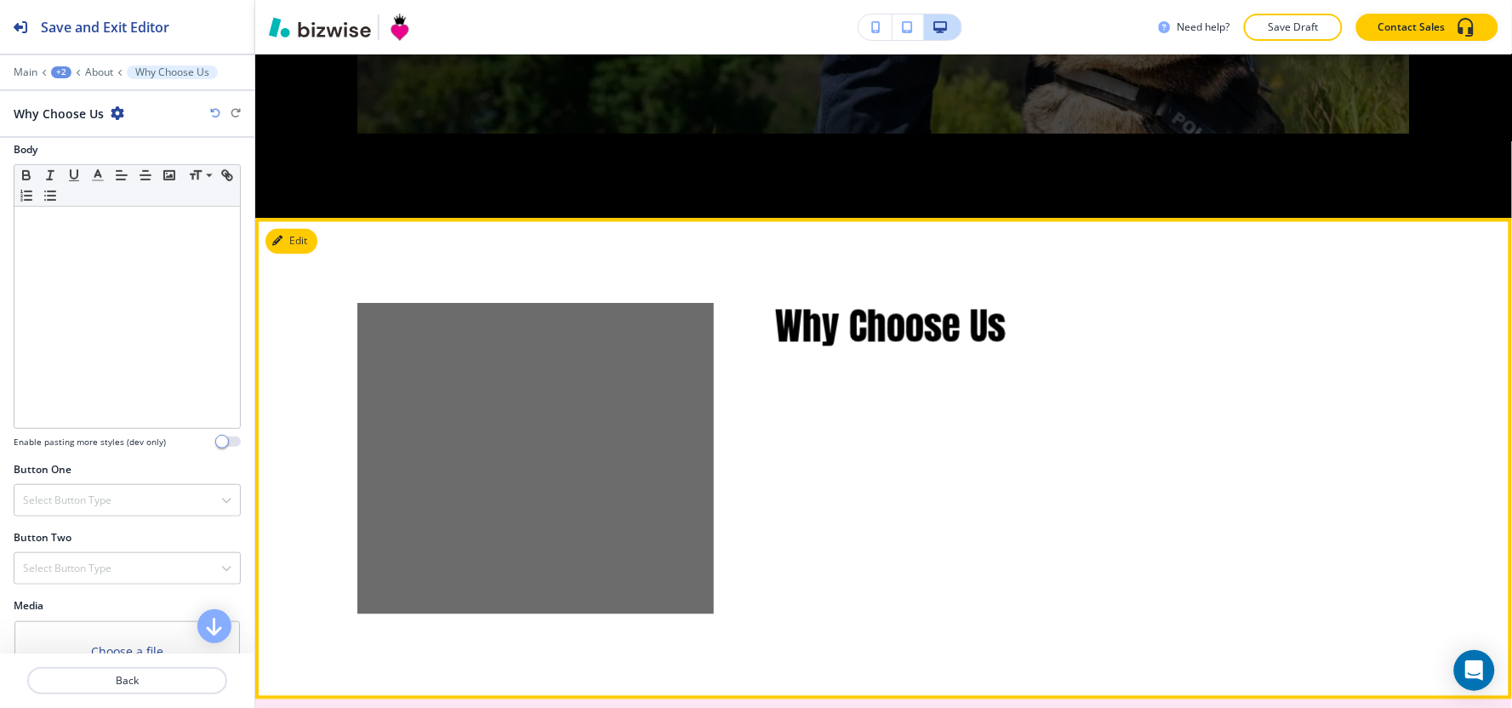
scroll to position [2751, 0]
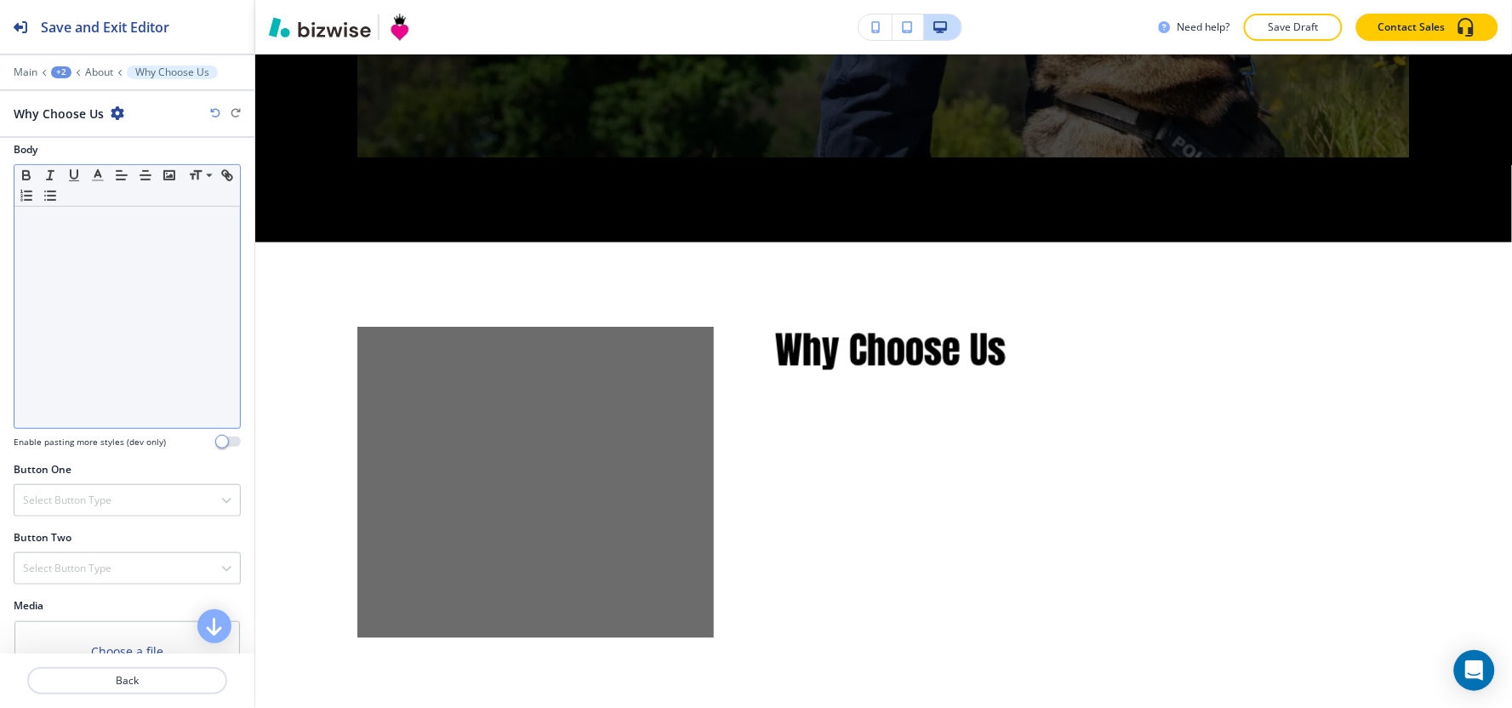
click at [122, 369] on div at bounding box center [126, 317] width 225 height 221
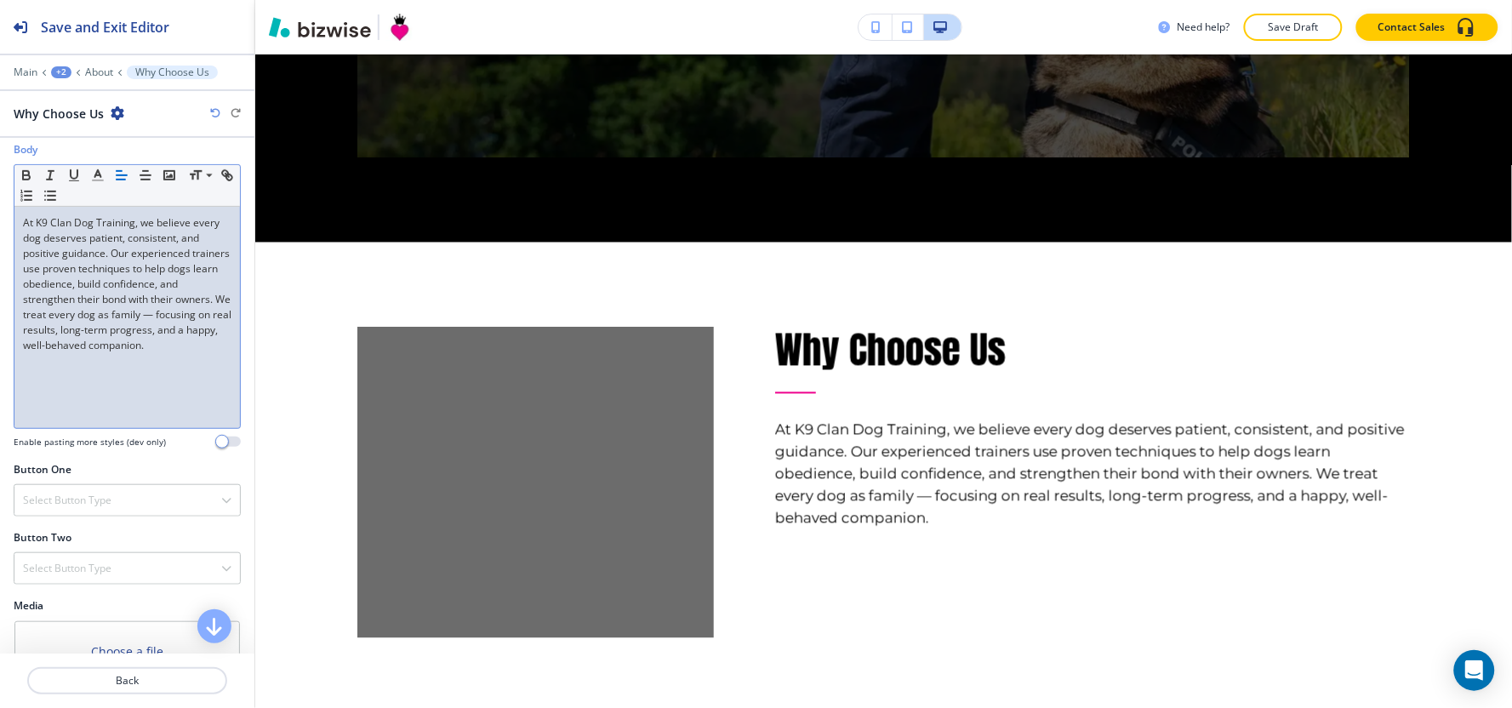
click at [228, 303] on div "Body Small Normal Large Huge At K9 Clan Dog Training, we believe every dog dese…" at bounding box center [127, 302] width 254 height 320
click at [214, 315] on p "At K9 Clan Dog Training, we believe every dog deserves patient, consistent, and…" at bounding box center [127, 284] width 208 height 138
click at [213, 316] on p "At K9 Clan Dog Training, we believe every dog deserves patient, consistent, and…" at bounding box center [127, 284] width 208 height 138
click at [214, 316] on p "At K9 Clan Dog Training, we believe every dog deserves patient, consistent, and…" at bounding box center [127, 284] width 208 height 138
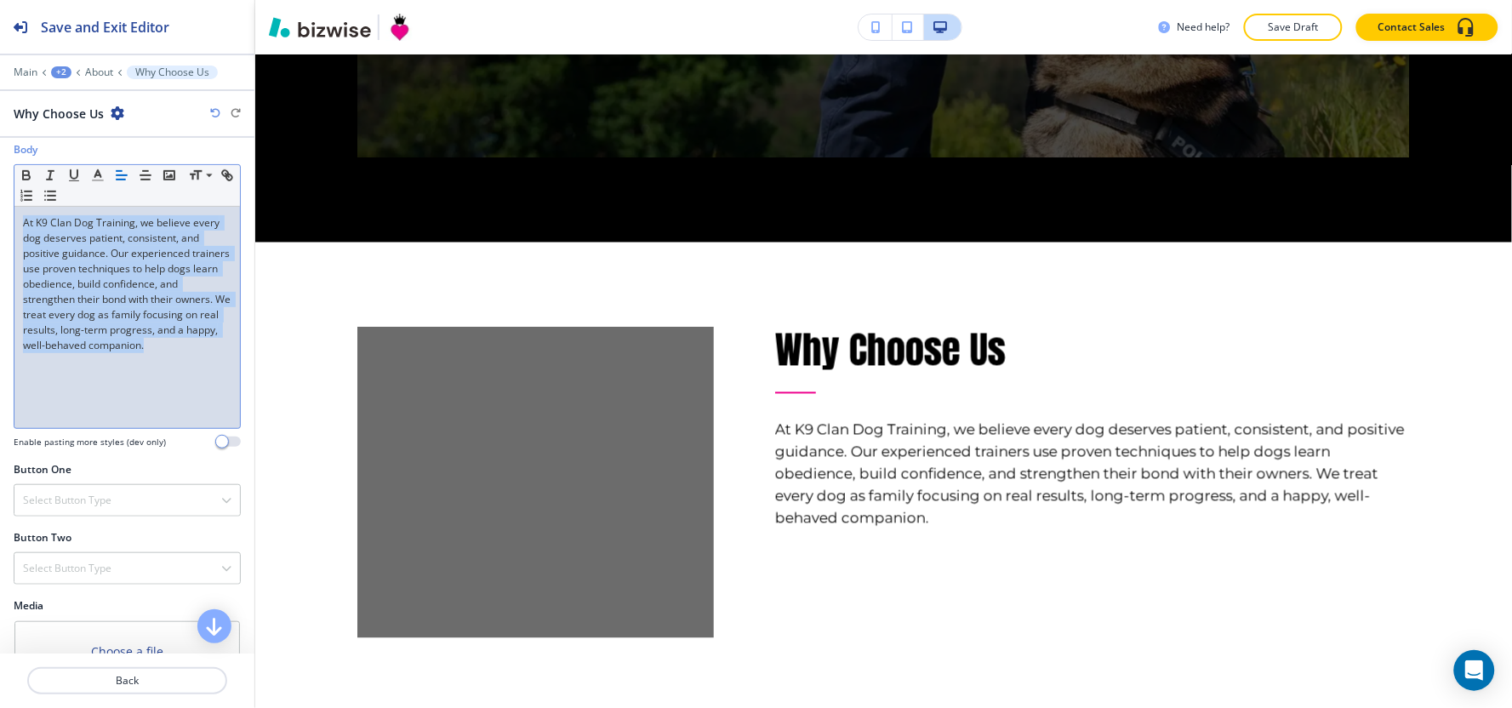
drag, startPoint x: 131, startPoint y: 383, endPoint x: 0, endPoint y: 222, distance: 207.4
click at [0, 222] on div "Body Small Normal Large Huge At K9 Clan Dog Training, we believe every dog dese…" at bounding box center [127, 302] width 254 height 320
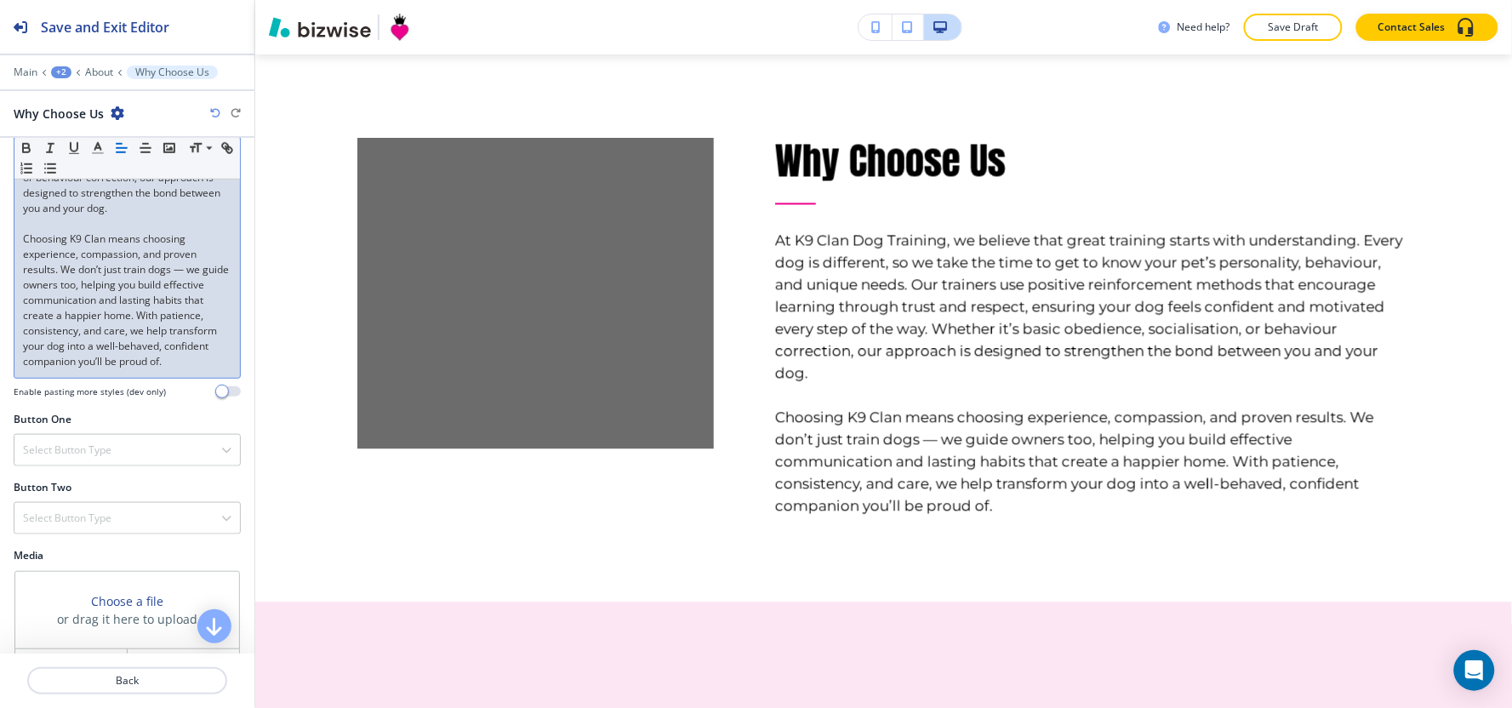
scroll to position [617, 0]
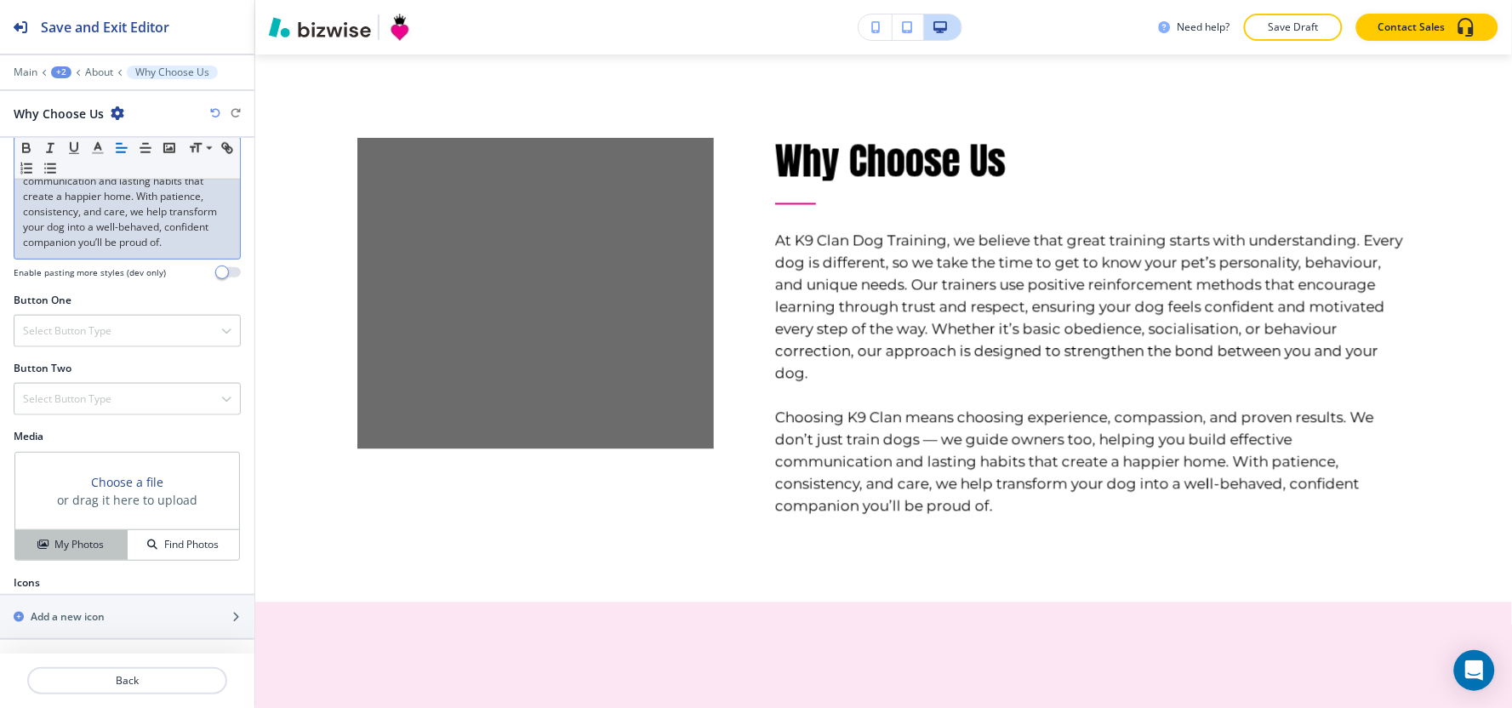
click at [61, 539] on h4 "My Photos" at bounding box center [78, 544] width 49 height 15
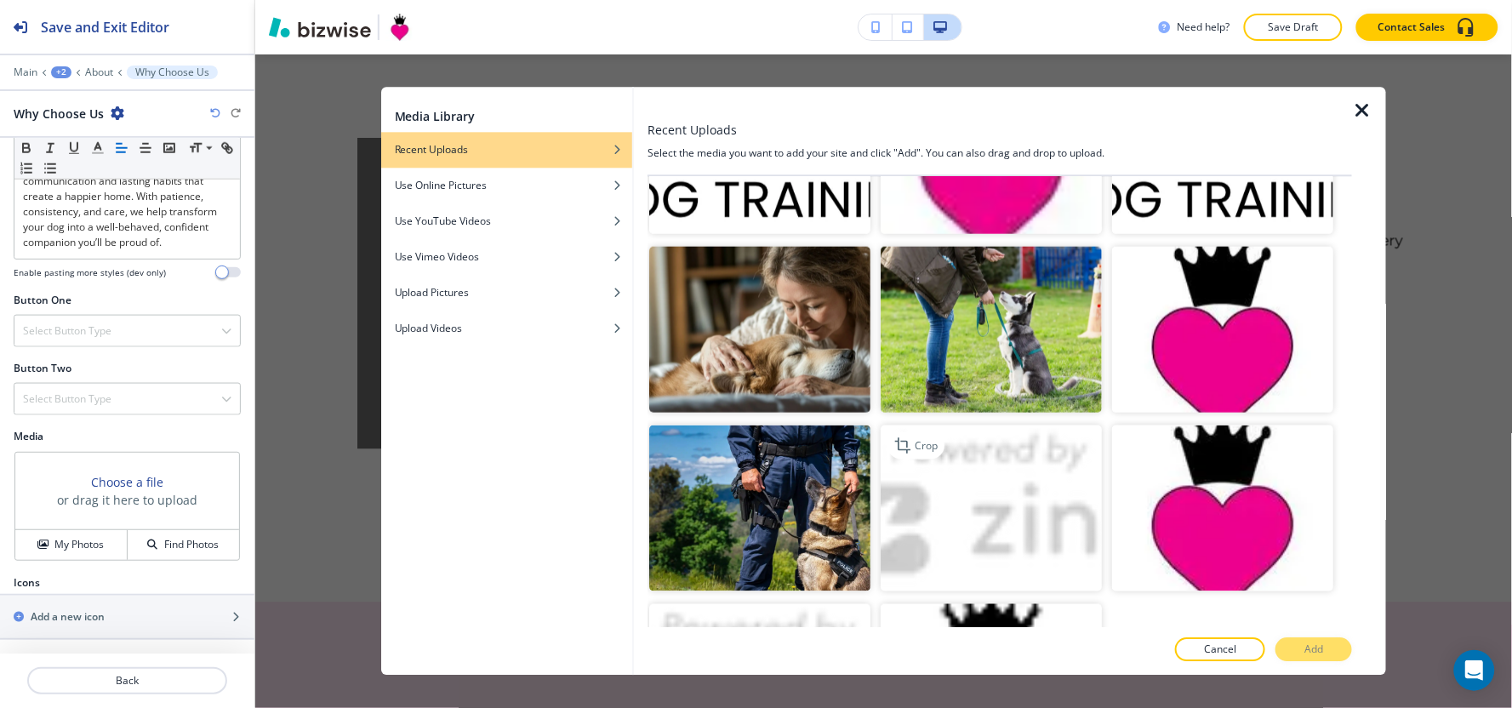
scroll to position [788, 0]
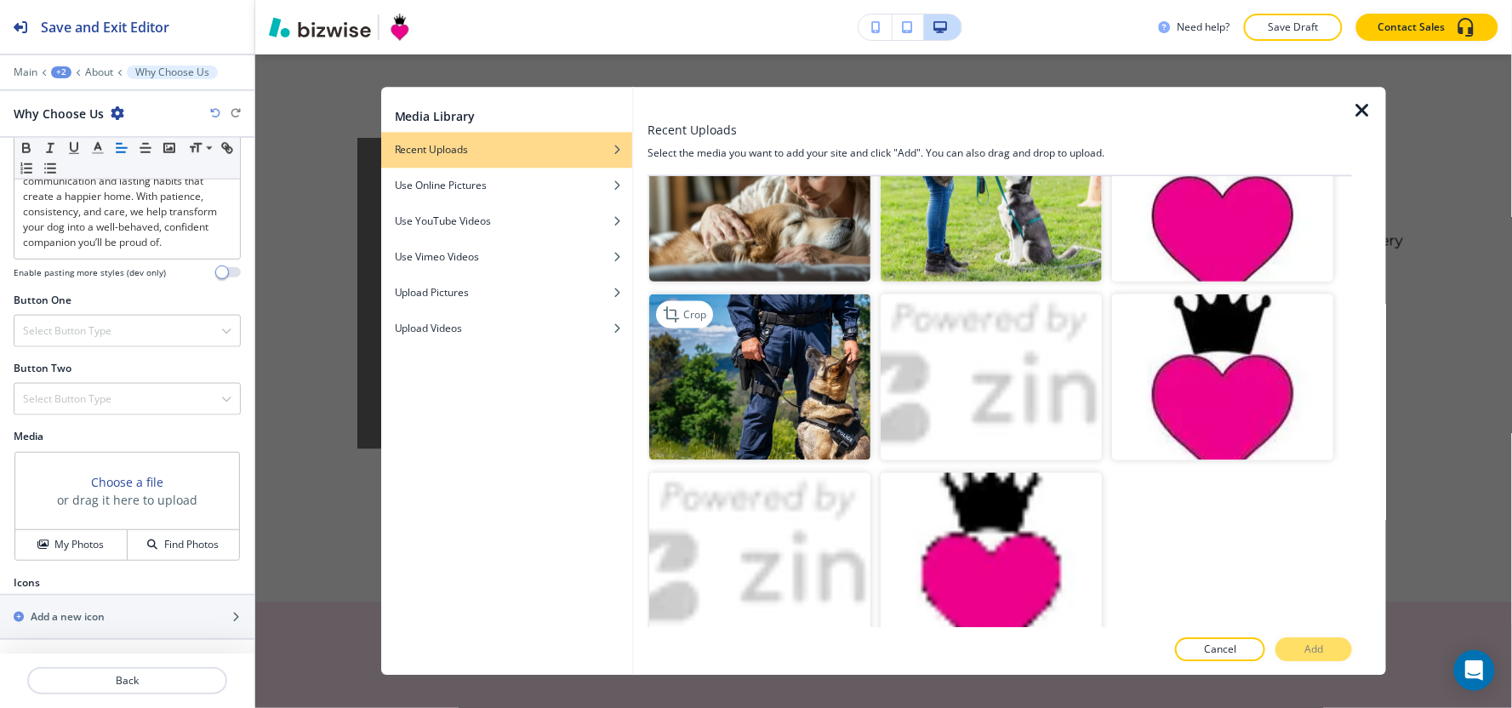
click at [787, 415] on img "button" at bounding box center [759, 377] width 221 height 166
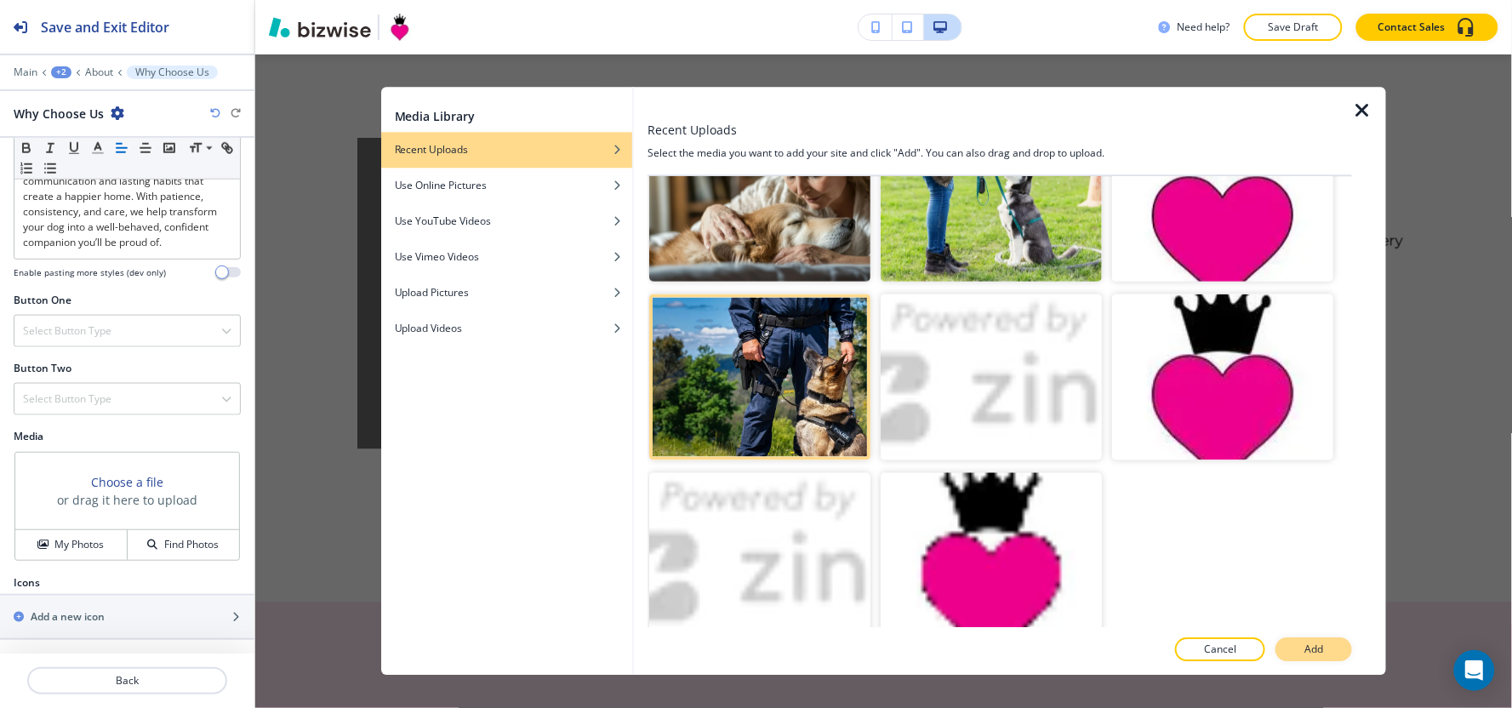
click at [1327, 657] on button "Add" at bounding box center [1313, 650] width 77 height 24
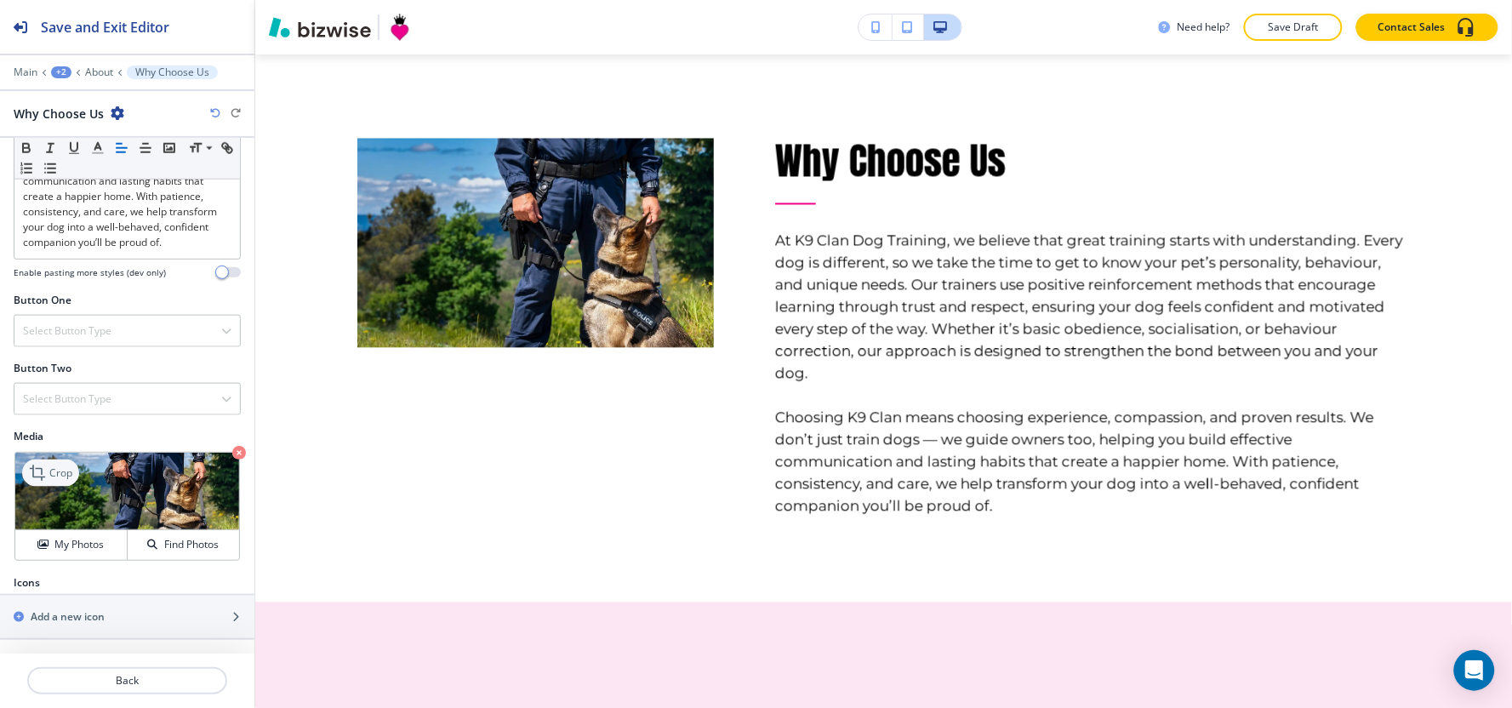
click at [51, 478] on p "Crop" at bounding box center [60, 472] width 23 height 15
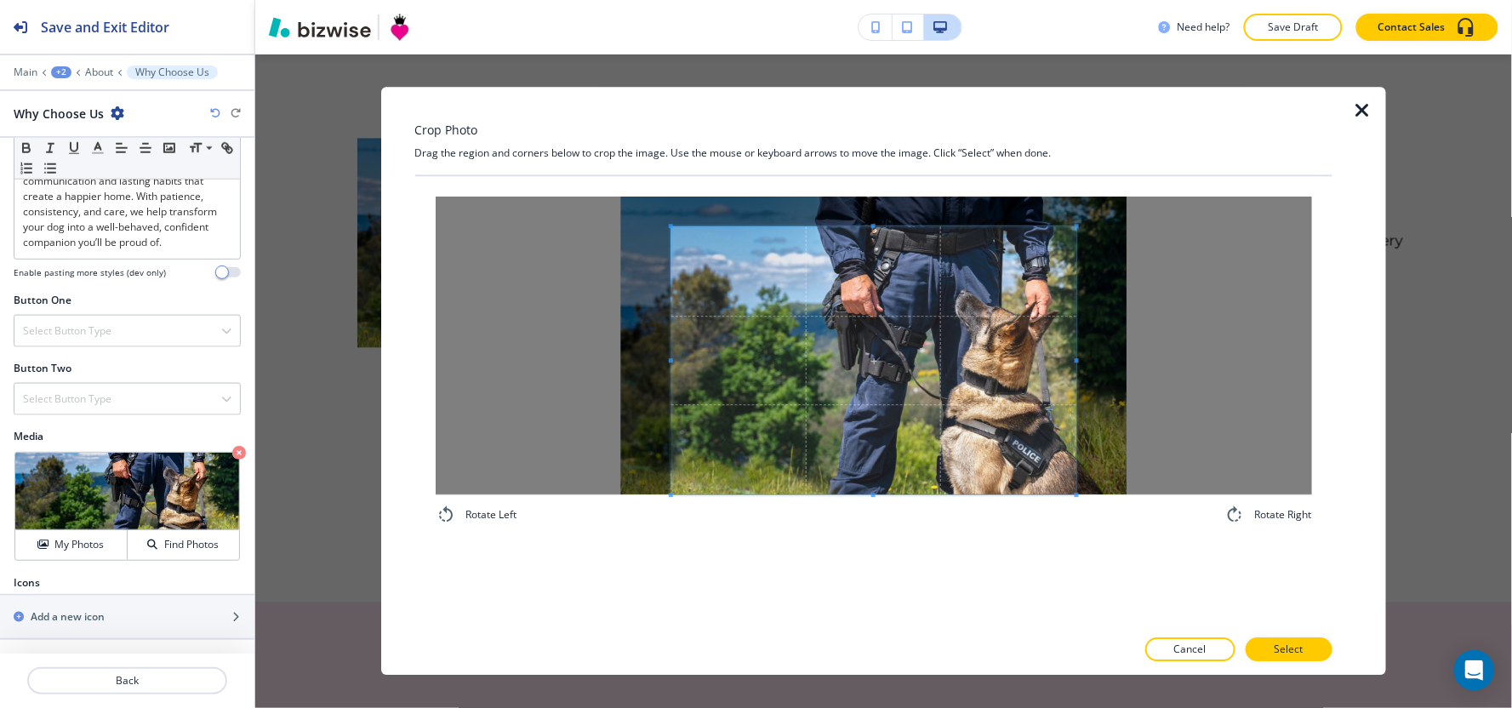
click at [894, 572] on div "Rotate Left Rotate Right" at bounding box center [873, 401] width 917 height 451
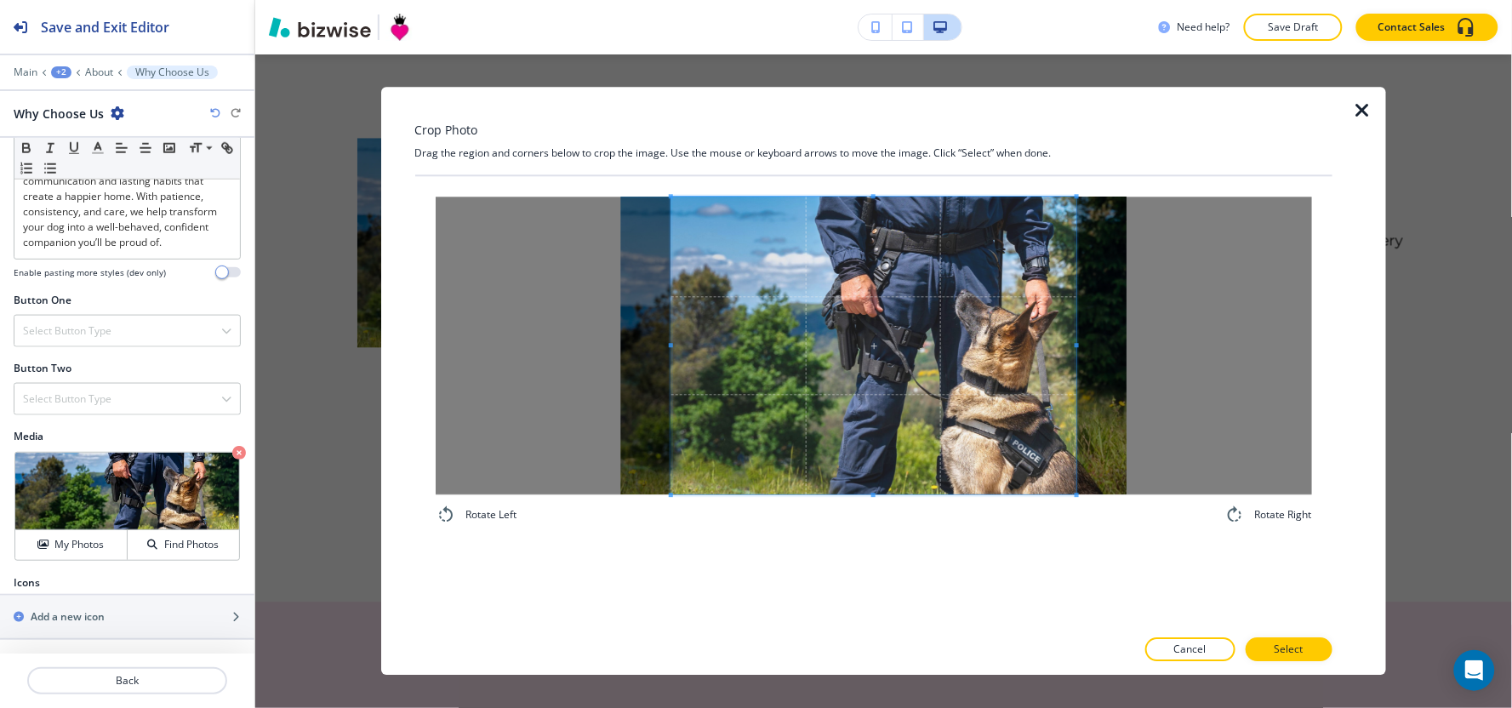
click at [924, 149] on div "Crop Photo Drag the region and corners below to crop the image. Use the mouse o…" at bounding box center [873, 381] width 917 height 588
click at [1059, 342] on span at bounding box center [1061, 346] width 4 height 298
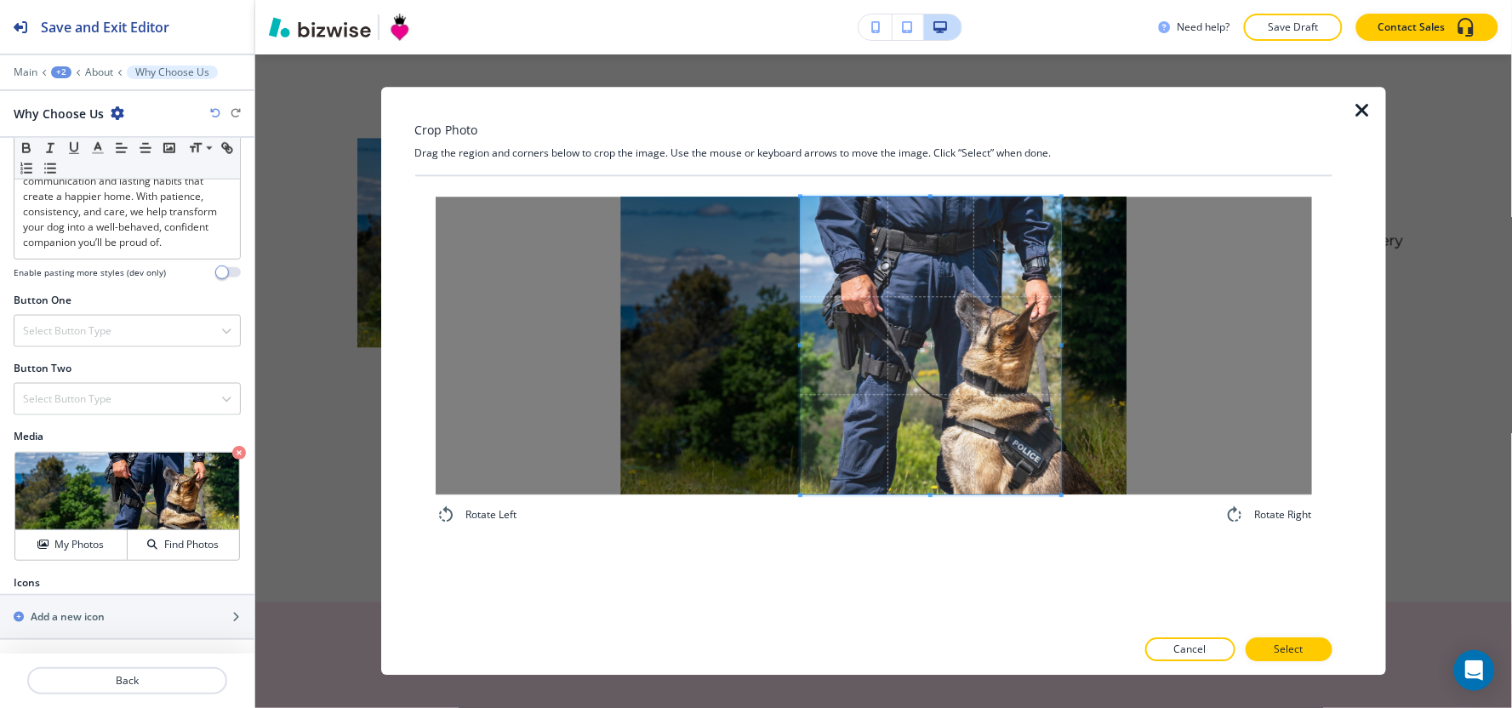
click at [798, 326] on span at bounding box center [800, 346] width 4 height 298
click at [947, 380] on span at bounding box center [934, 346] width 260 height 298
click at [1281, 649] on p "Select" at bounding box center [1289, 649] width 29 height 15
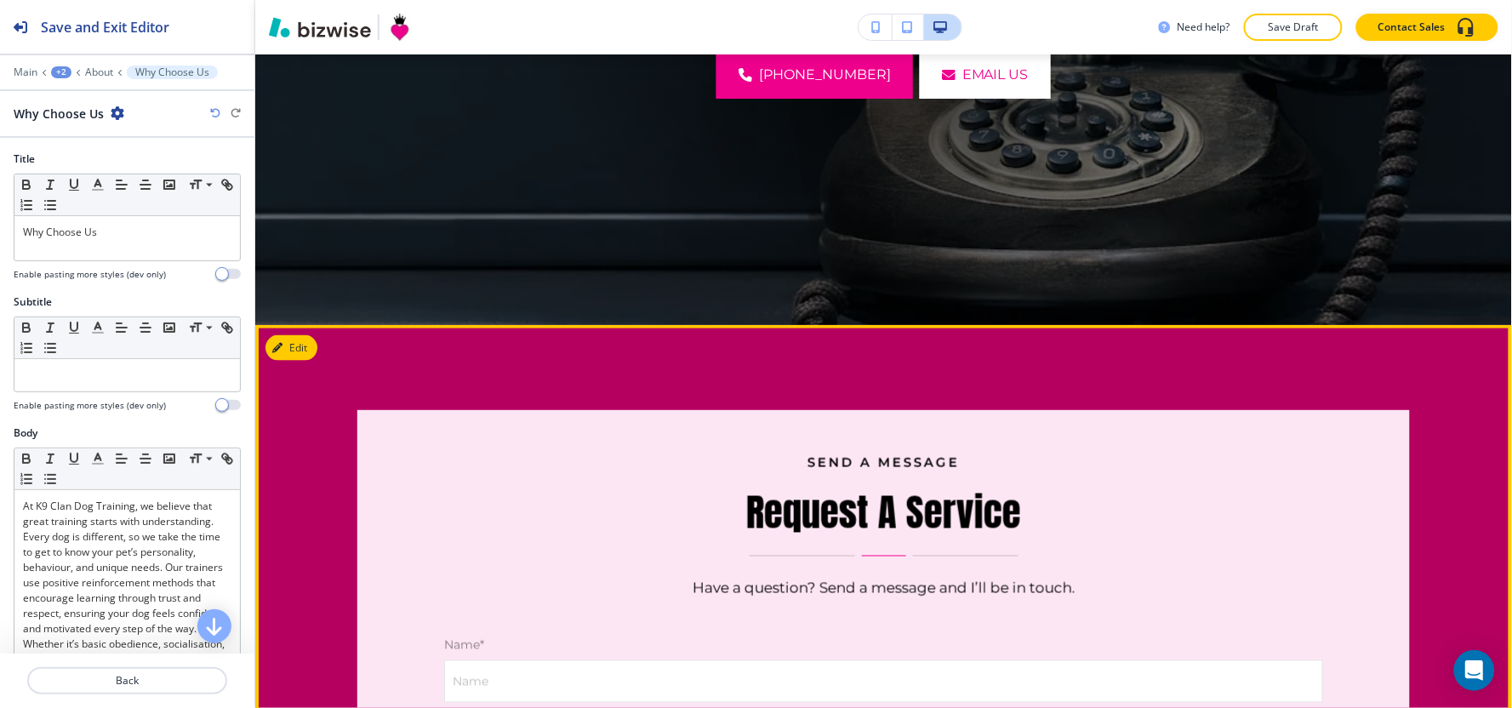
scroll to position [576, 0]
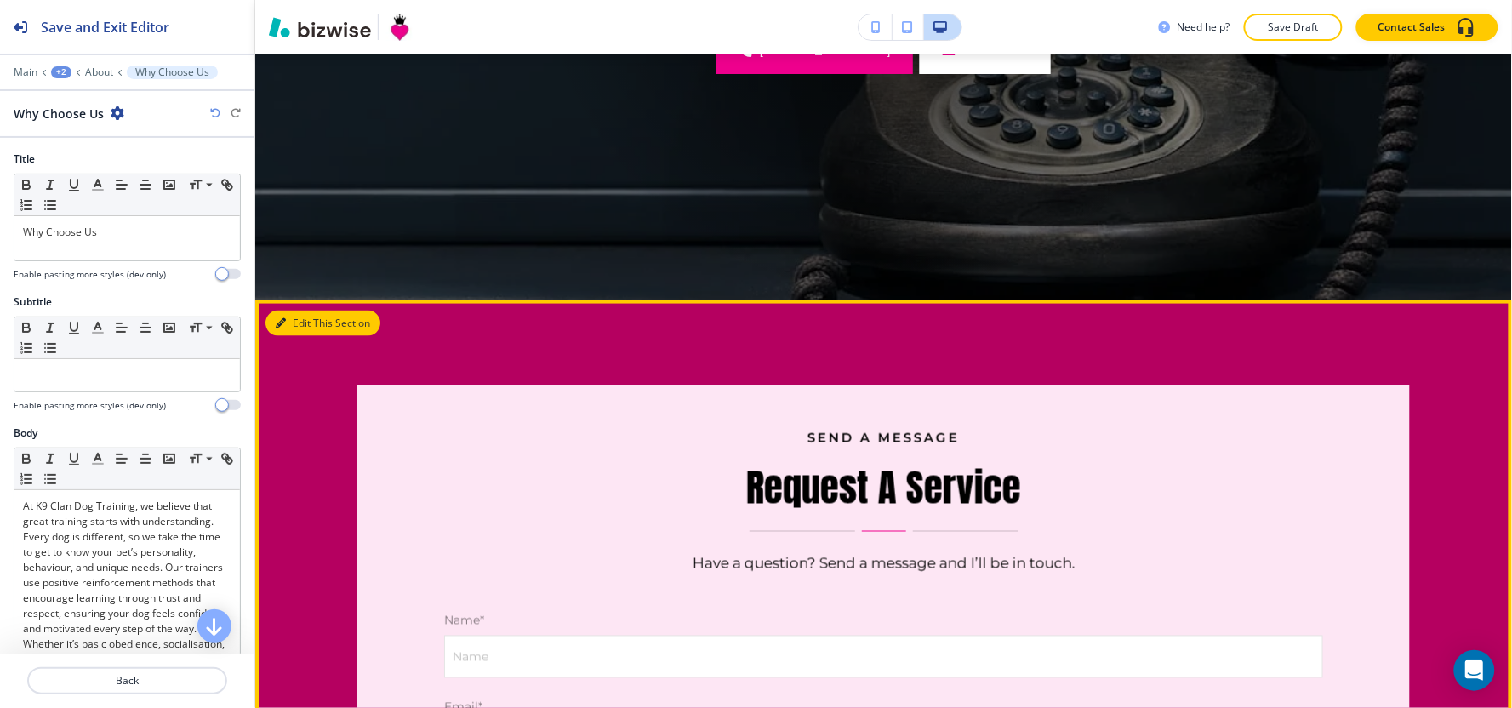
click at [321, 325] on button "Edit This Section" at bounding box center [322, 324] width 115 height 26
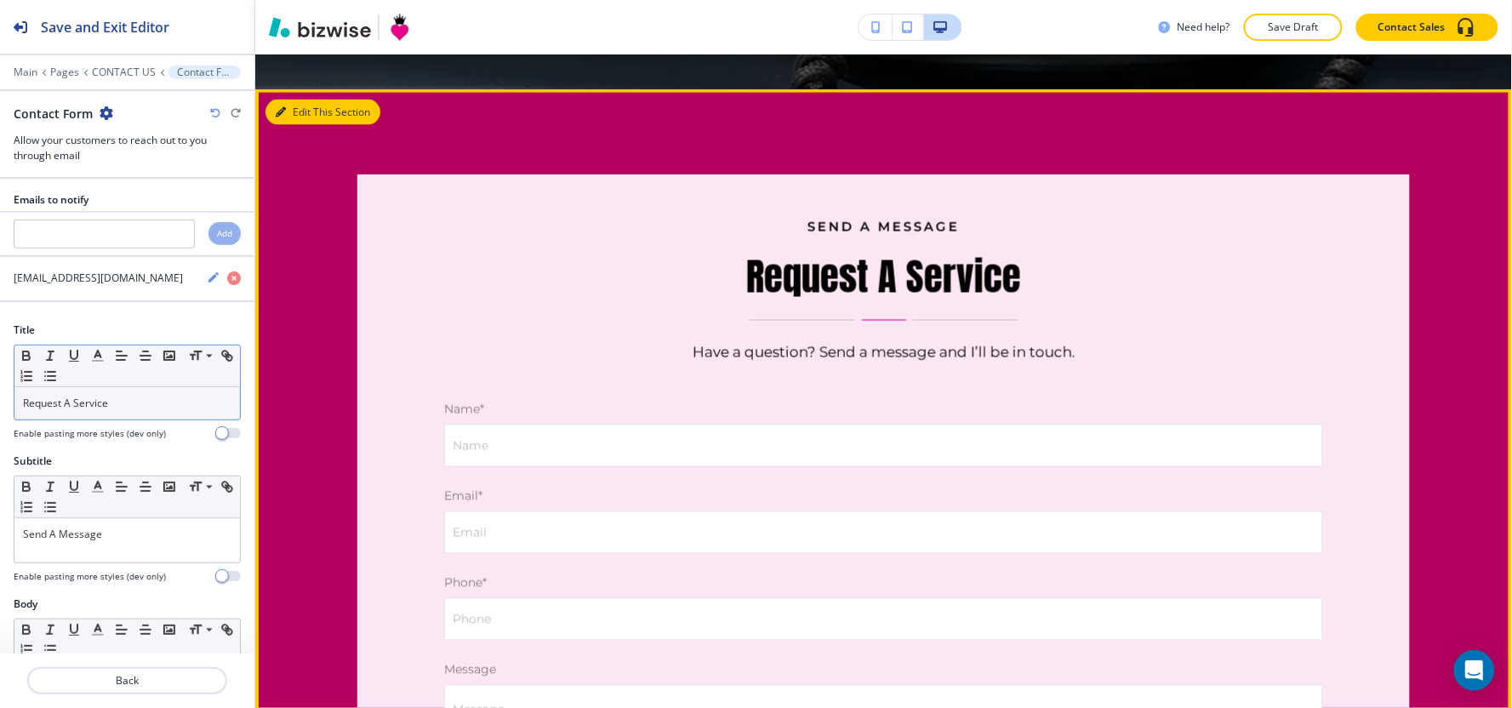
scroll to position [821, 0]
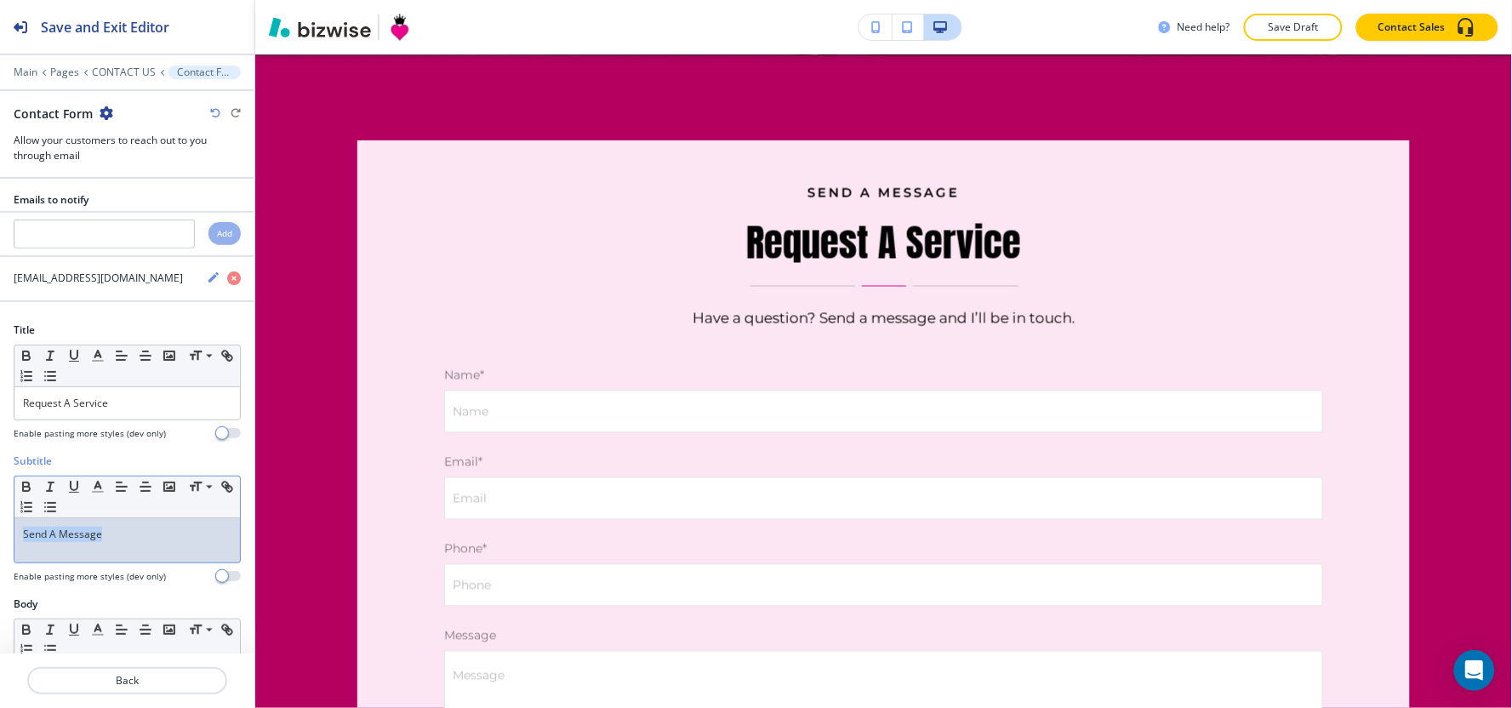
drag, startPoint x: 138, startPoint y: 539, endPoint x: 0, endPoint y: 562, distance: 139.9
click at [0, 562] on div "Subtitle Small Normal Large Huge Send A Message Enable pasting more styles (dev…" at bounding box center [127, 525] width 254 height 143
click at [99, 490] on icon "button" at bounding box center [97, 486] width 15 height 15
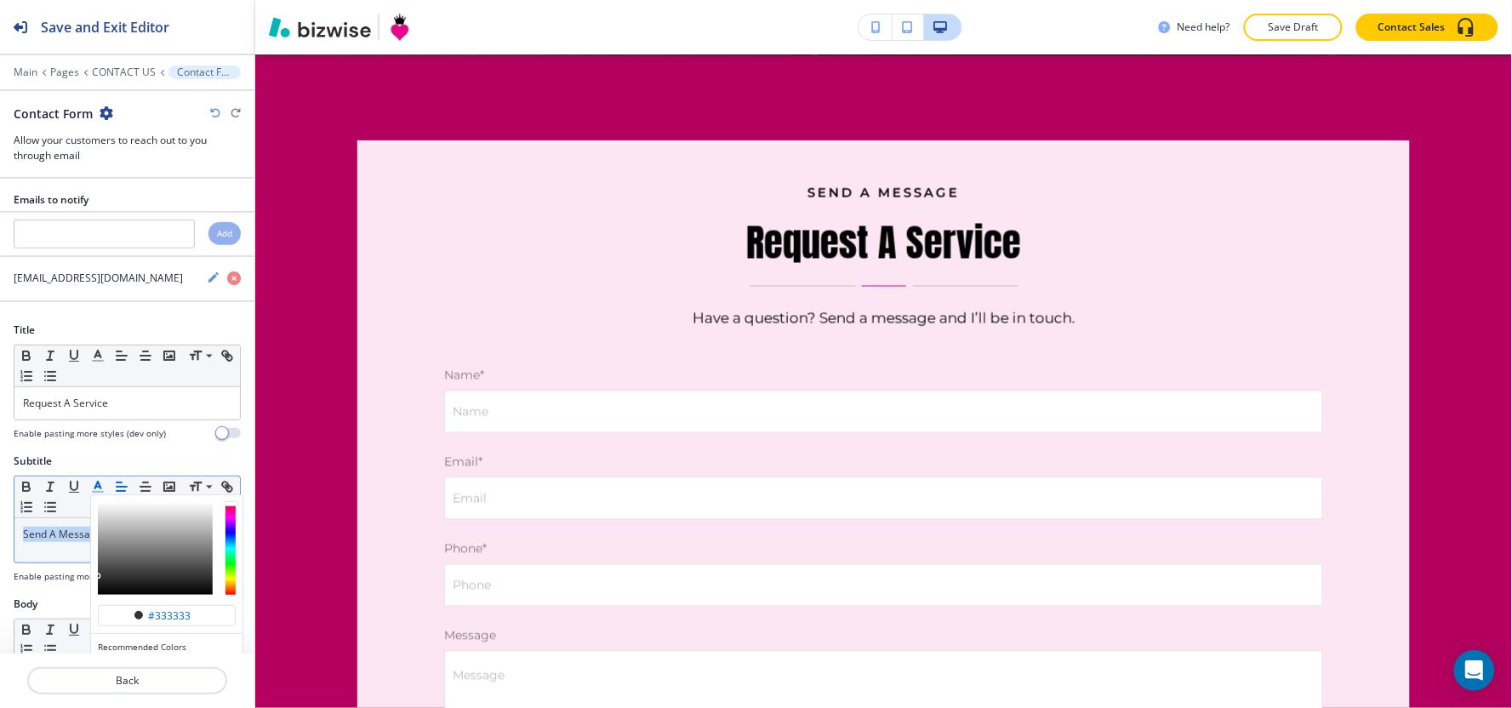
scroll to position [283, 0]
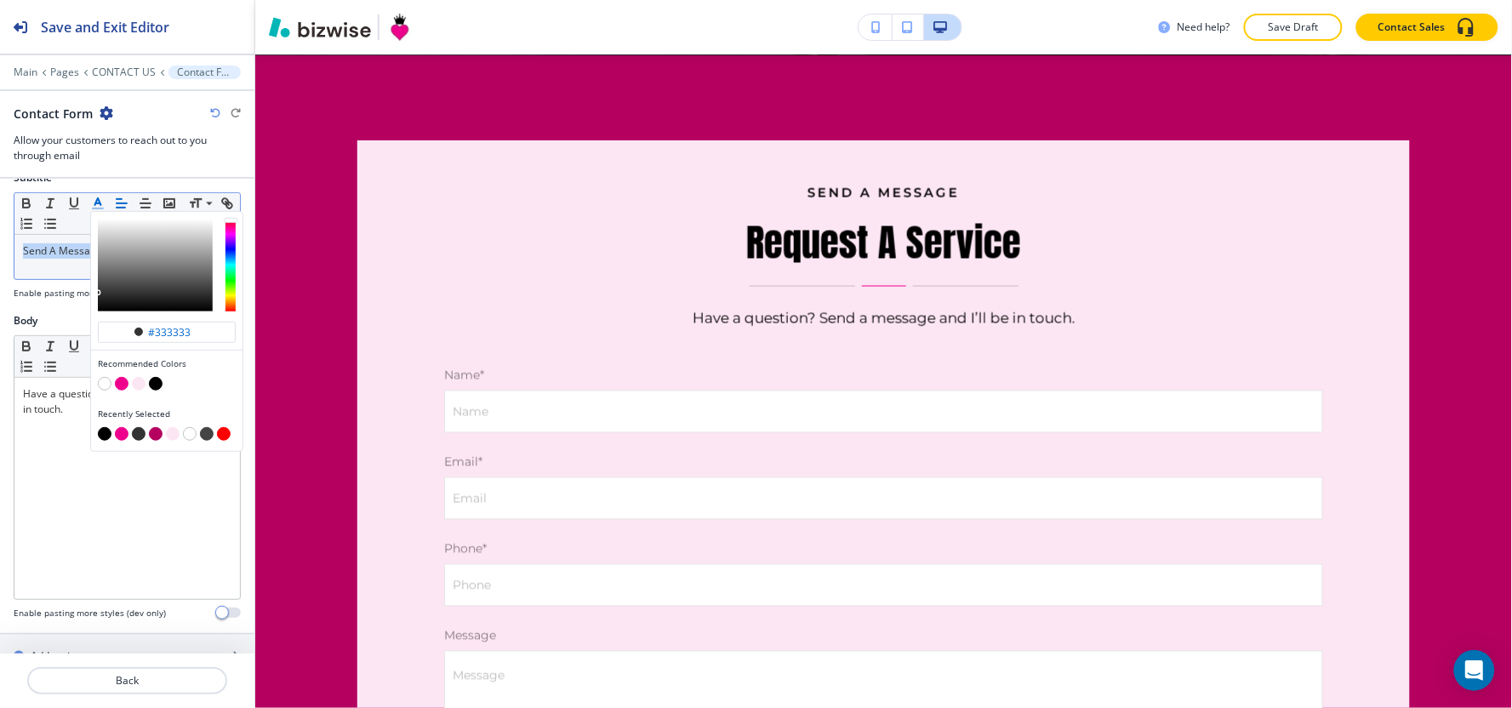
click at [124, 440] on button "button" at bounding box center [122, 434] width 14 height 14
type input "#ee008d"
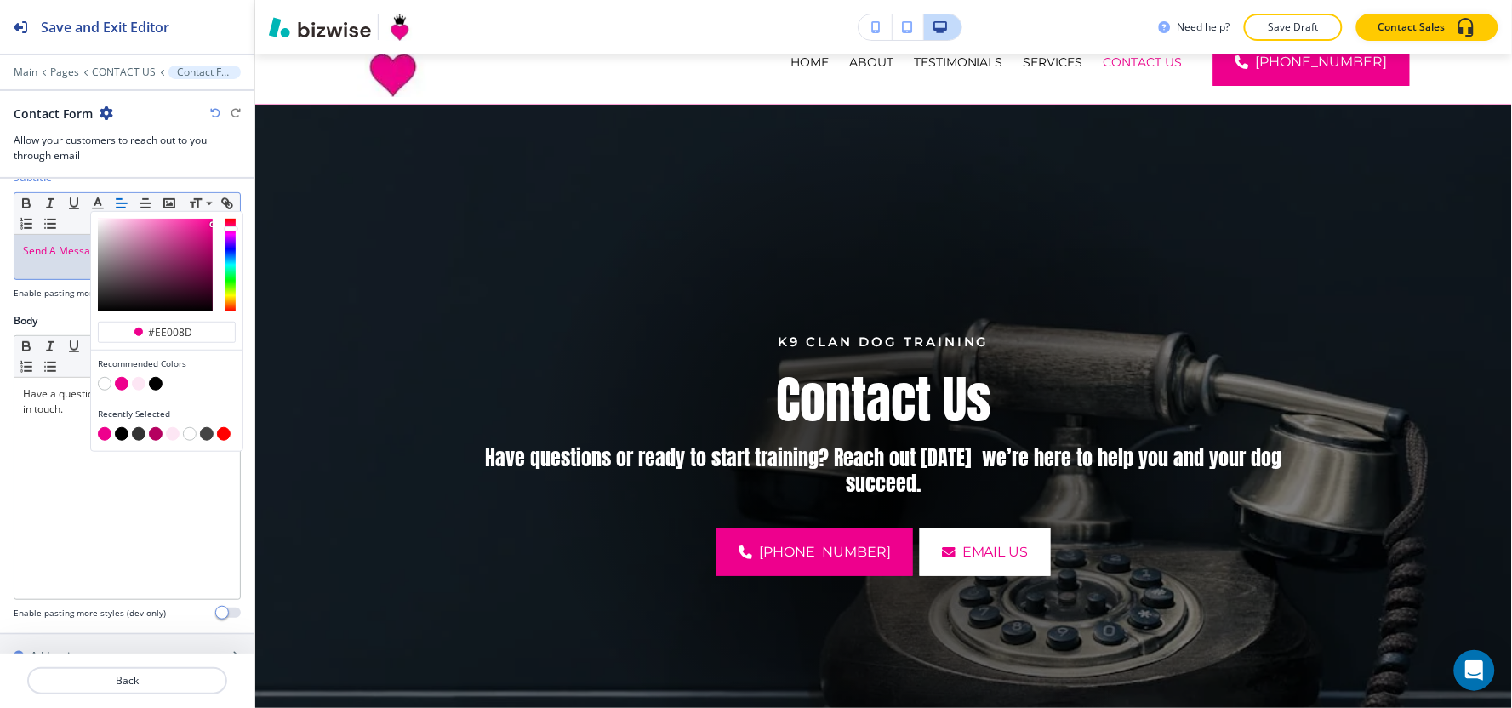
scroll to position [0, 0]
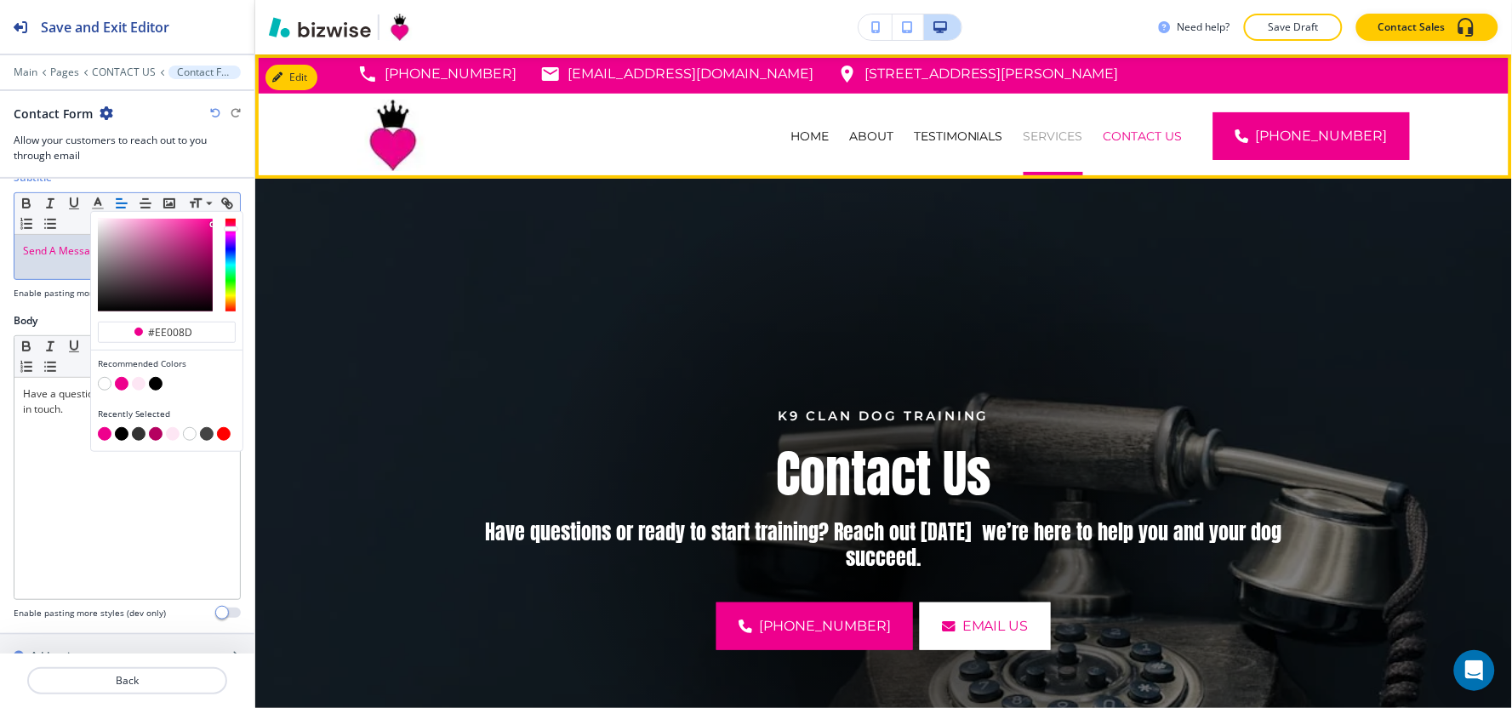
click at [1083, 138] on p "SERVICES" at bounding box center [1054, 136] width 60 height 17
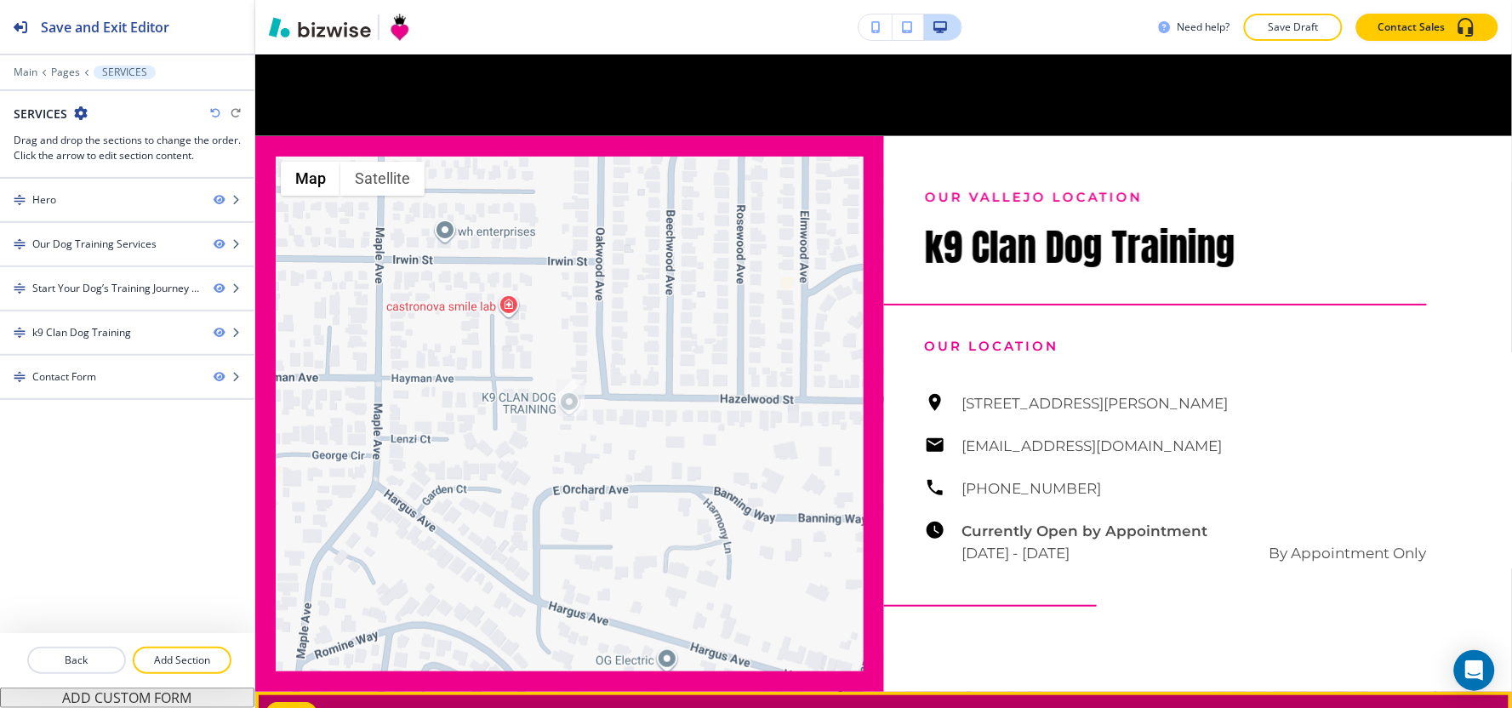
scroll to position [2363, 0]
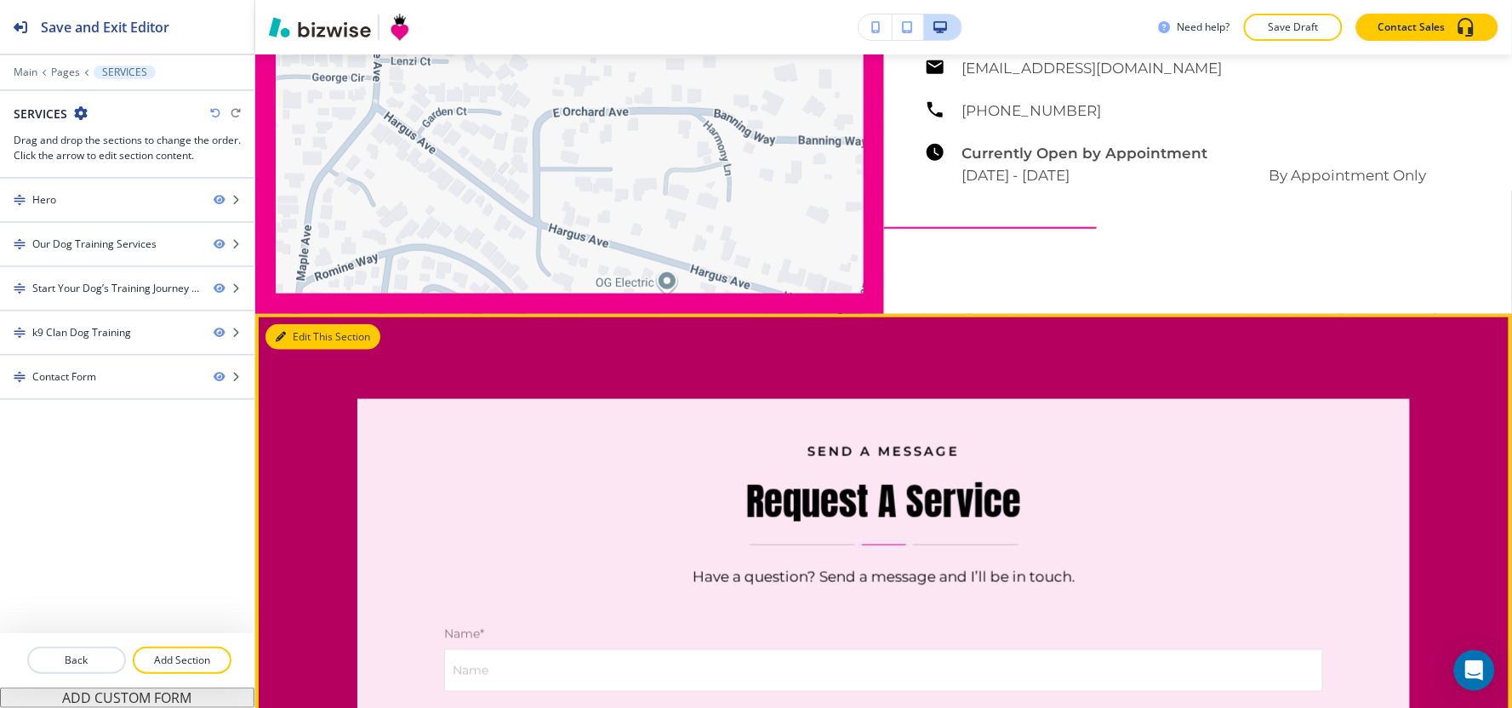
click at [303, 332] on button "Edit This Section" at bounding box center [322, 337] width 115 height 26
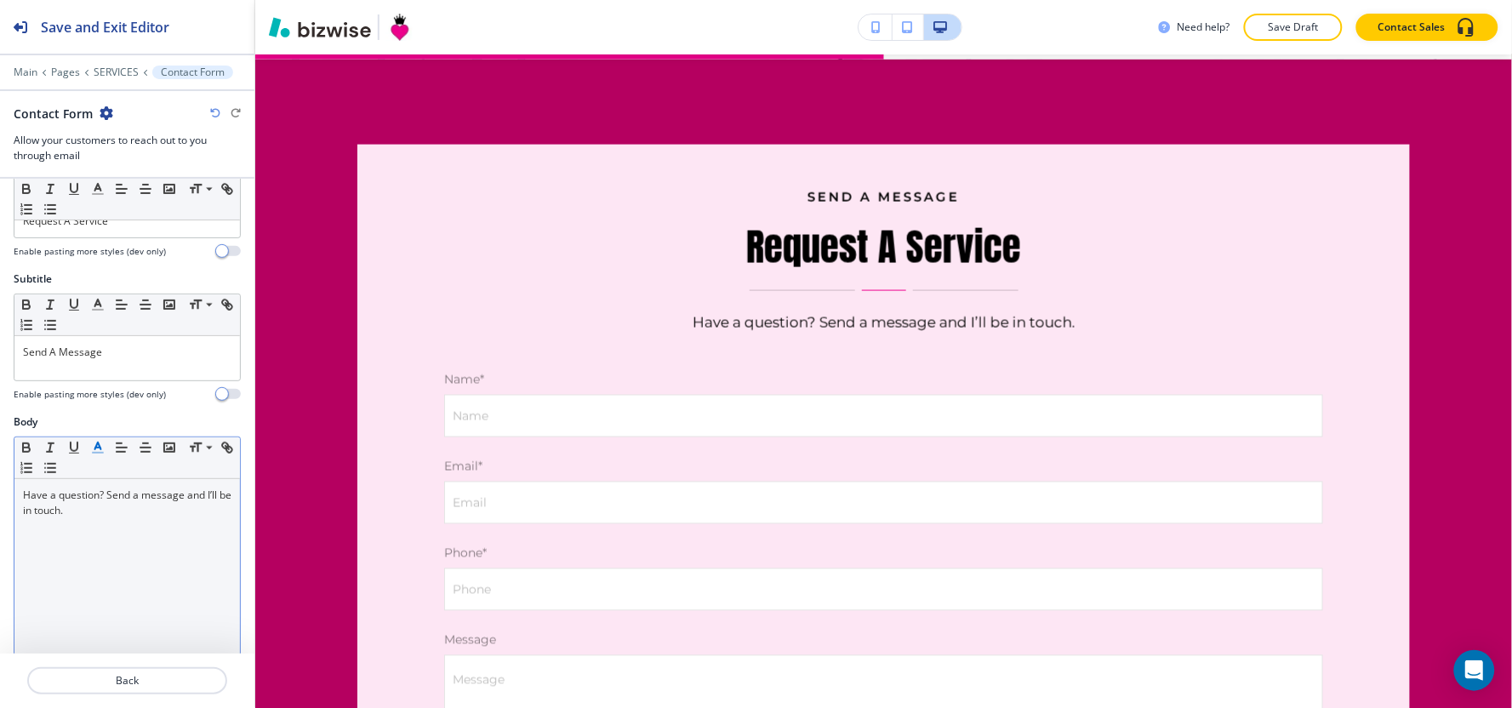
scroll to position [189, 0]
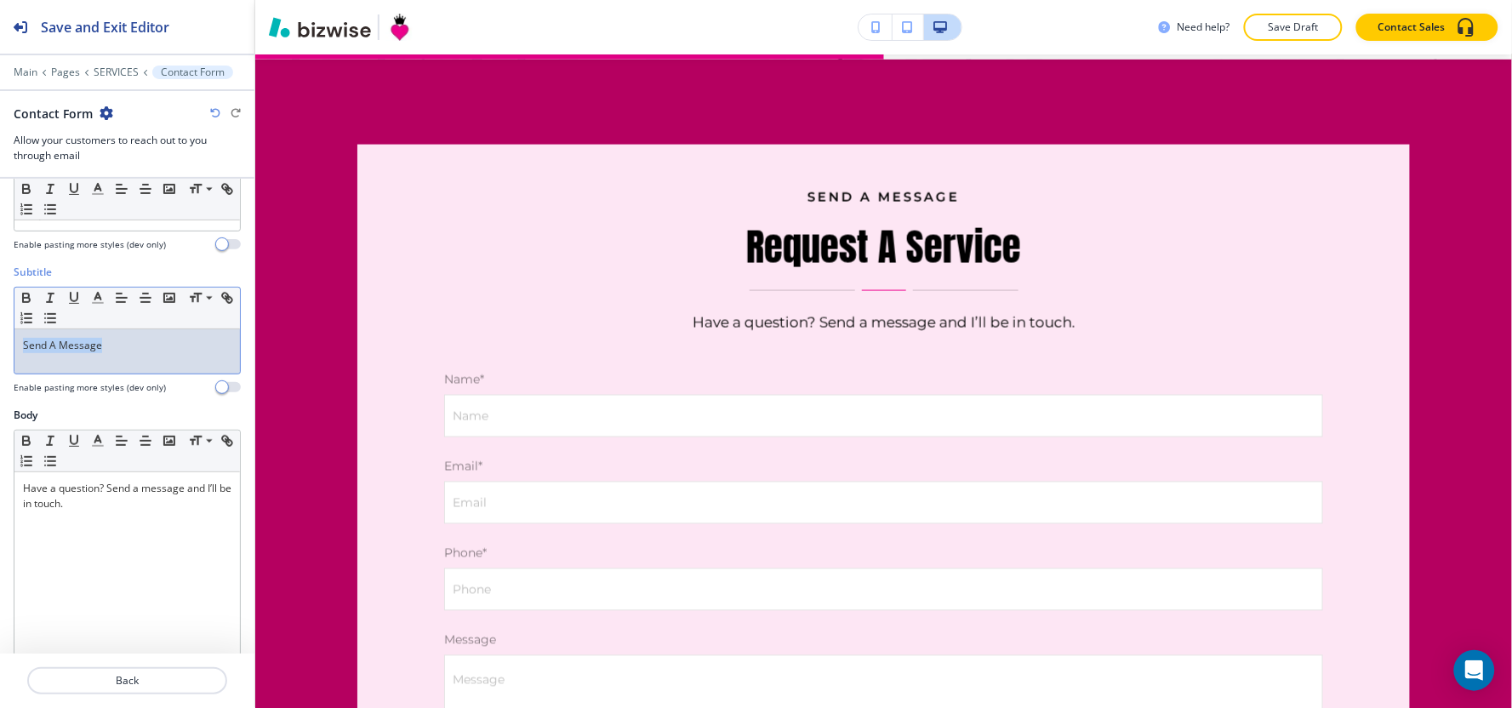
drag, startPoint x: 138, startPoint y: 358, endPoint x: 0, endPoint y: 357, distance: 137.8
click at [0, 357] on div "Subtitle Small Normal Large Huge Send A Message Enable pasting more styles (dev…" at bounding box center [127, 336] width 254 height 143
click at [86, 301] on button "button" at bounding box center [98, 298] width 24 height 20
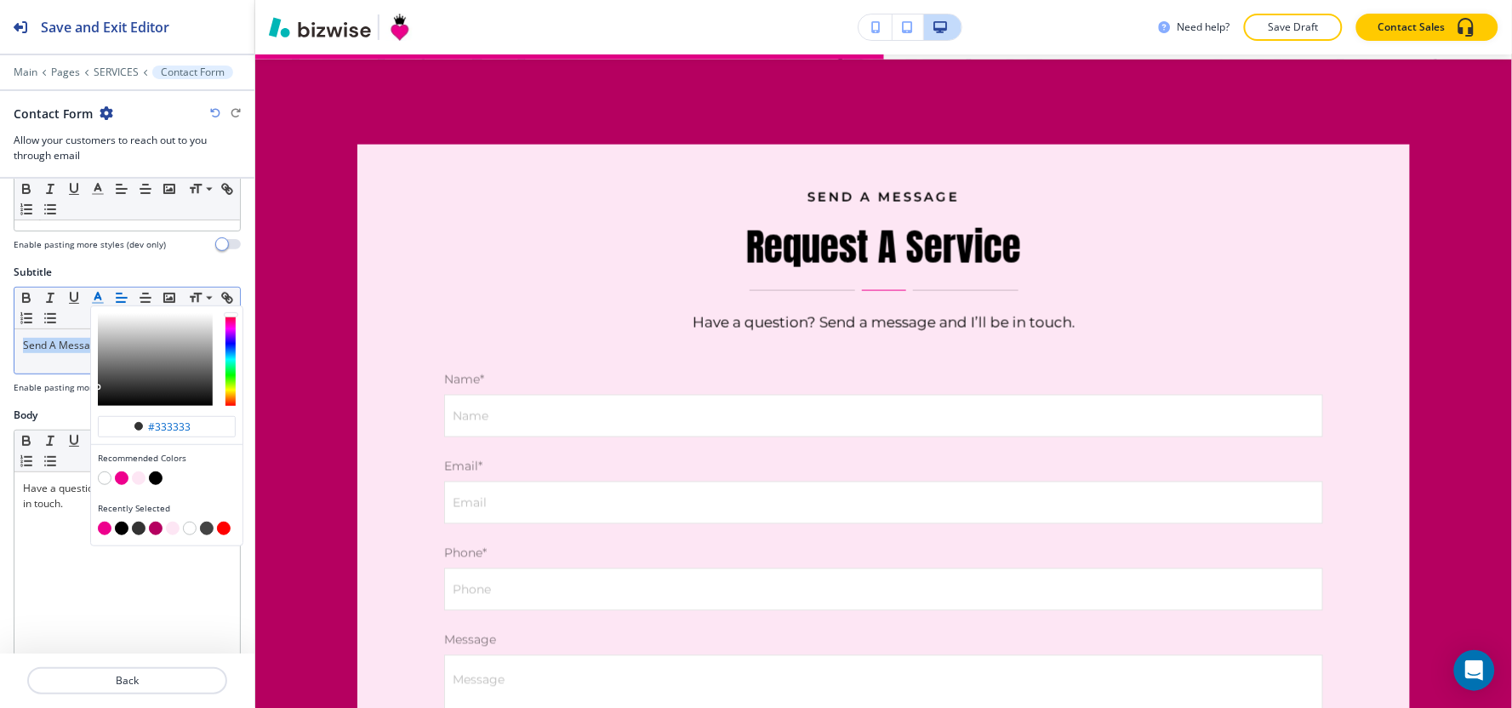
click at [105, 534] on button "button" at bounding box center [105, 529] width 14 height 14
type input "#ee008d"
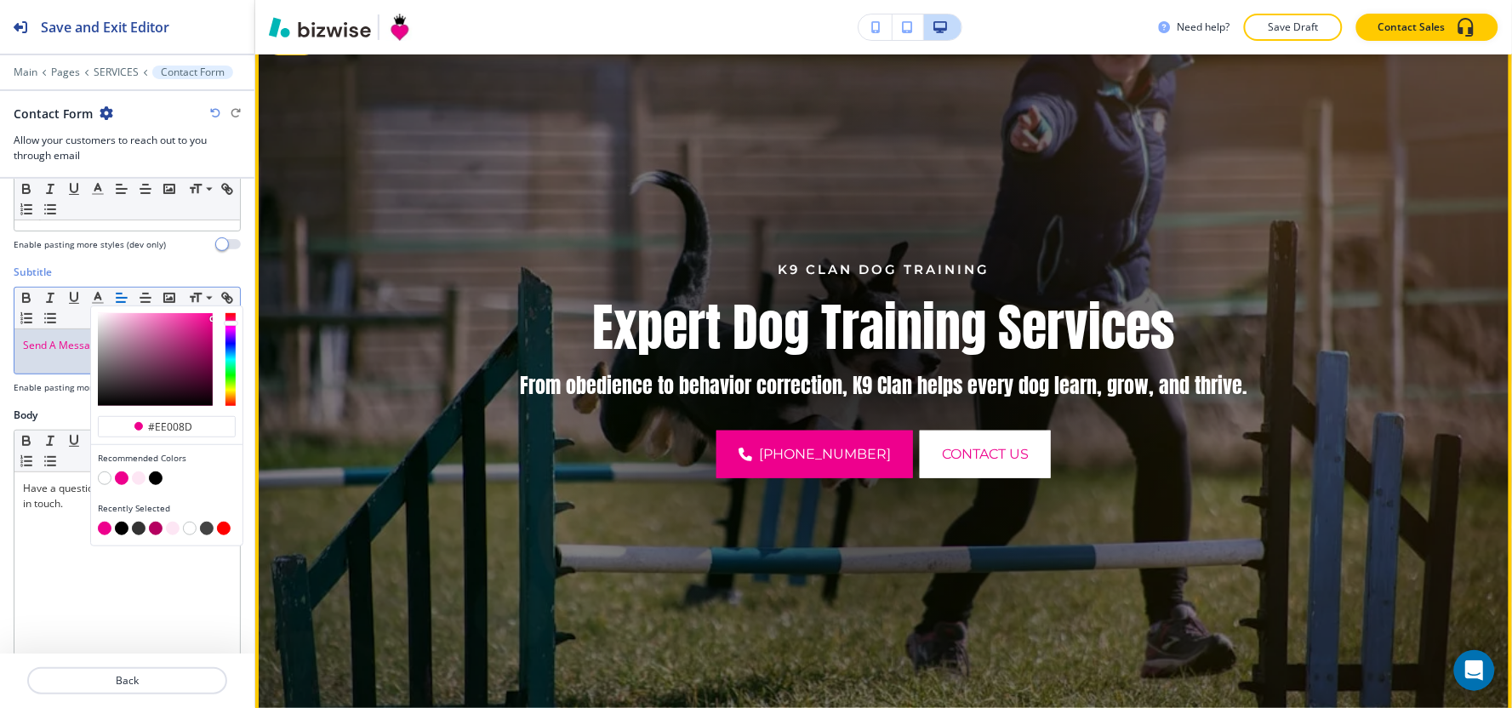
scroll to position [0, 0]
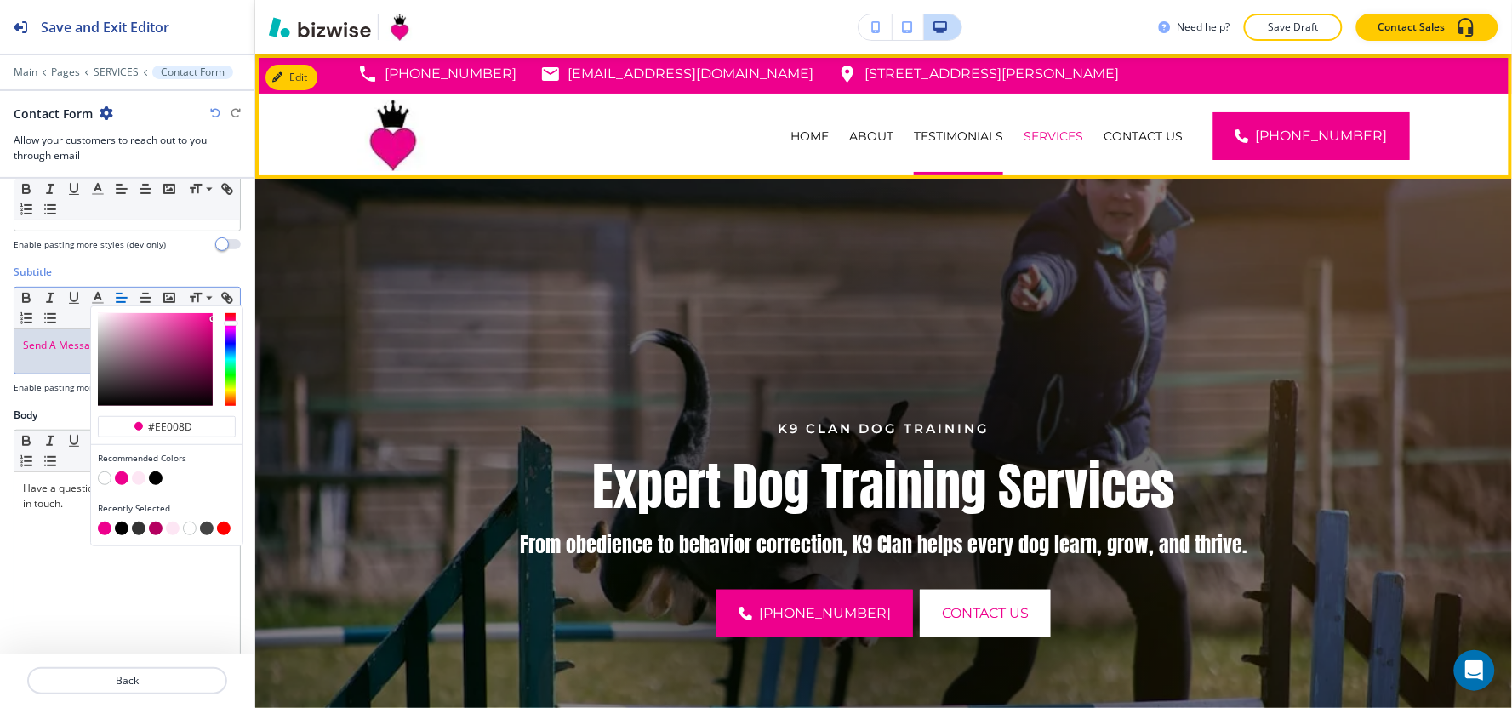
click at [967, 136] on p "TESTIMONIALS" at bounding box center [958, 136] width 89 height 17
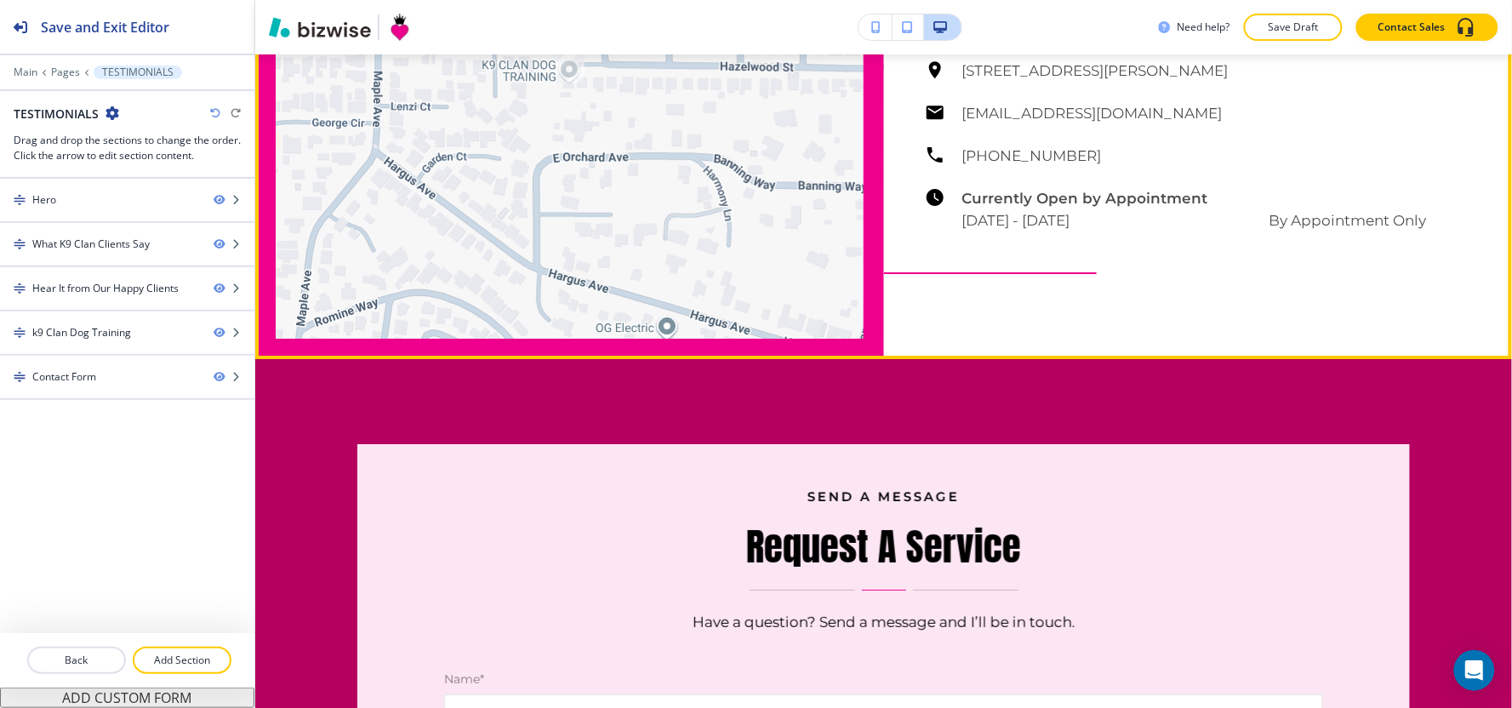
scroll to position [3781, 0]
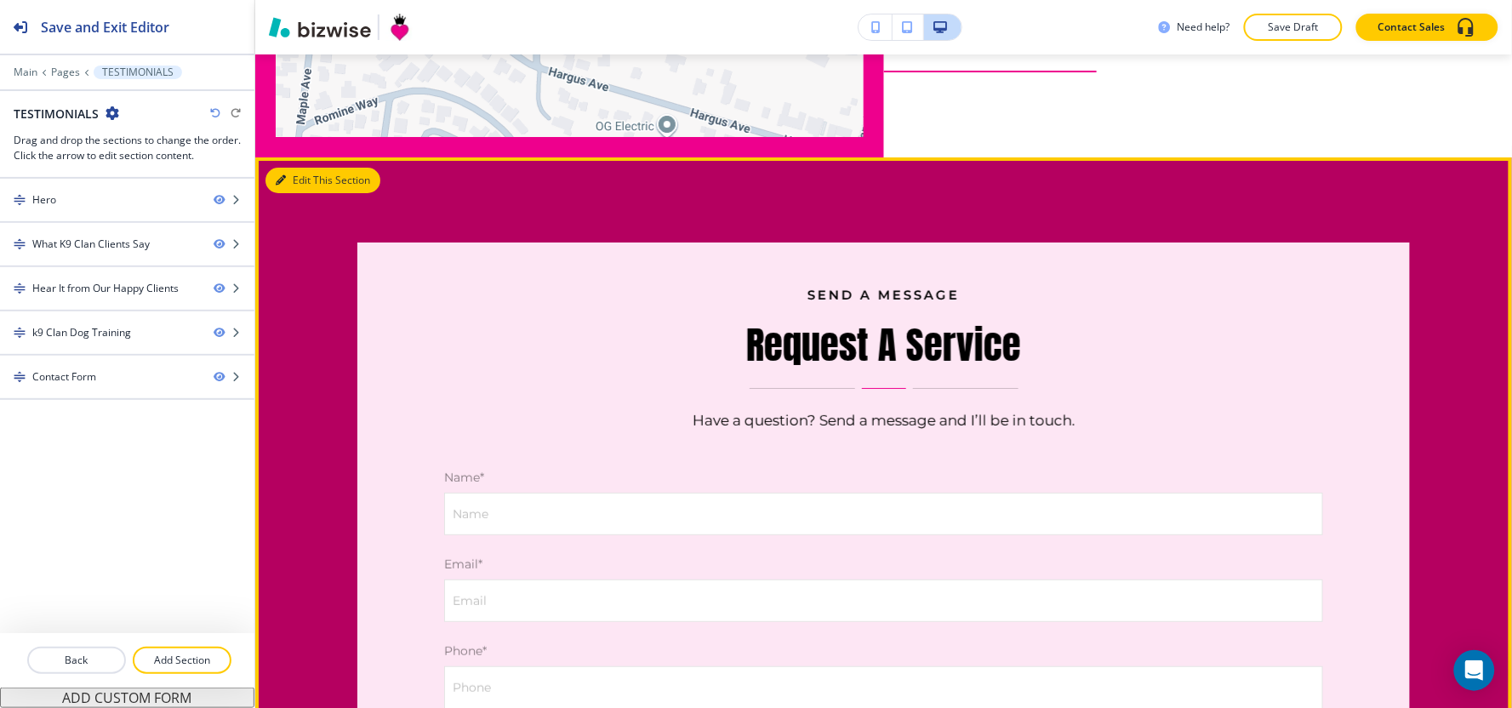
click at [300, 168] on button "Edit This Section" at bounding box center [322, 181] width 115 height 26
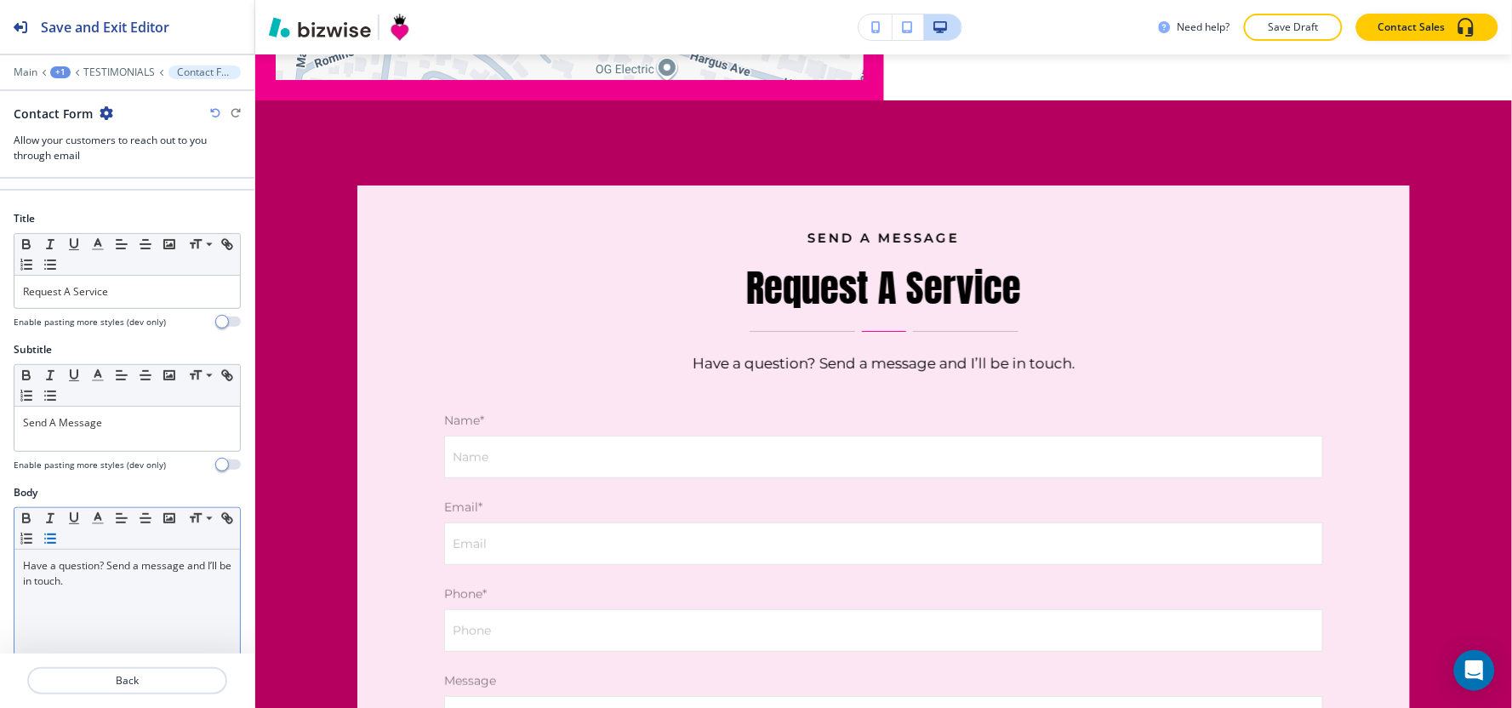
scroll to position [283, 0]
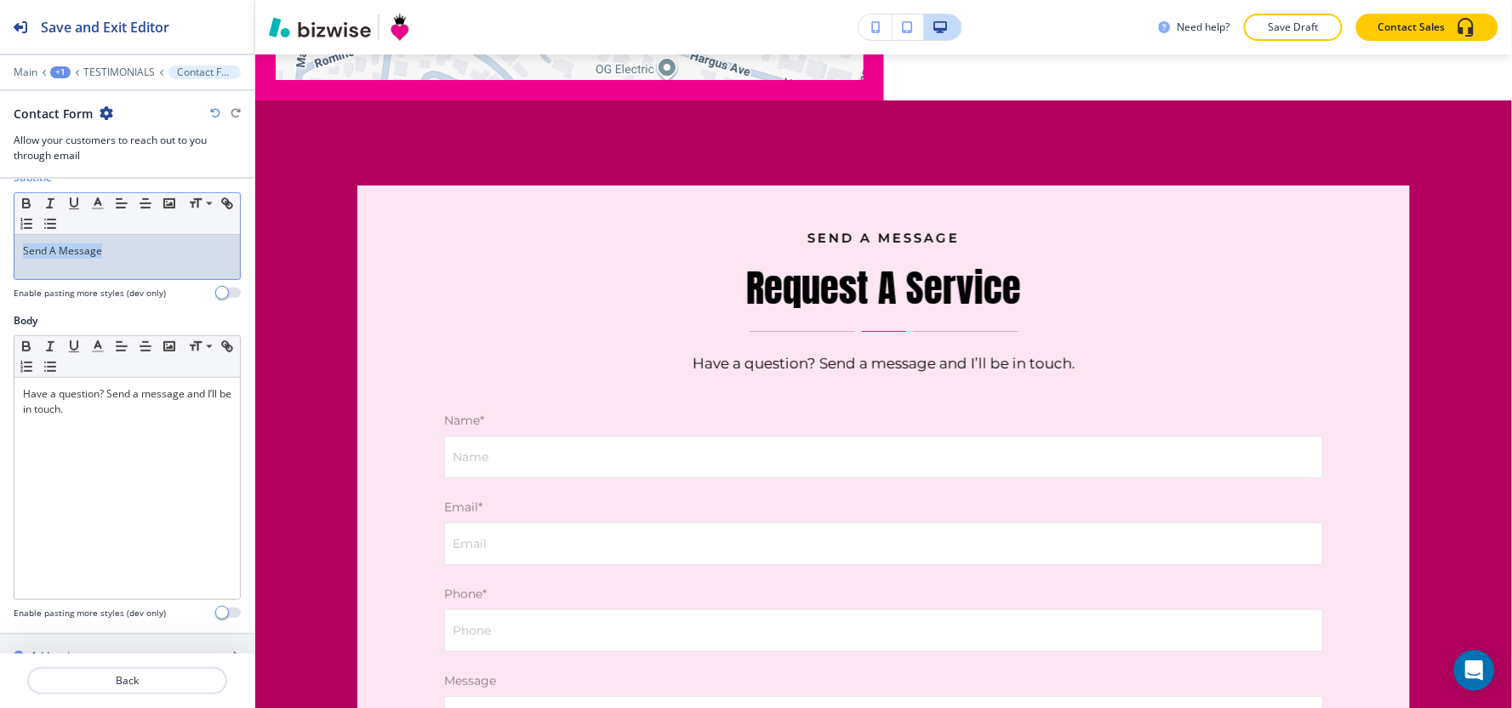
drag, startPoint x: 123, startPoint y: 260, endPoint x: 6, endPoint y: 261, distance: 116.6
click at [0, 271] on div "Subtitle Small Normal Large Huge Send A Message Enable pasting more styles (dev…" at bounding box center [127, 241] width 254 height 143
click at [95, 208] on icon "button" at bounding box center [97, 203] width 15 height 15
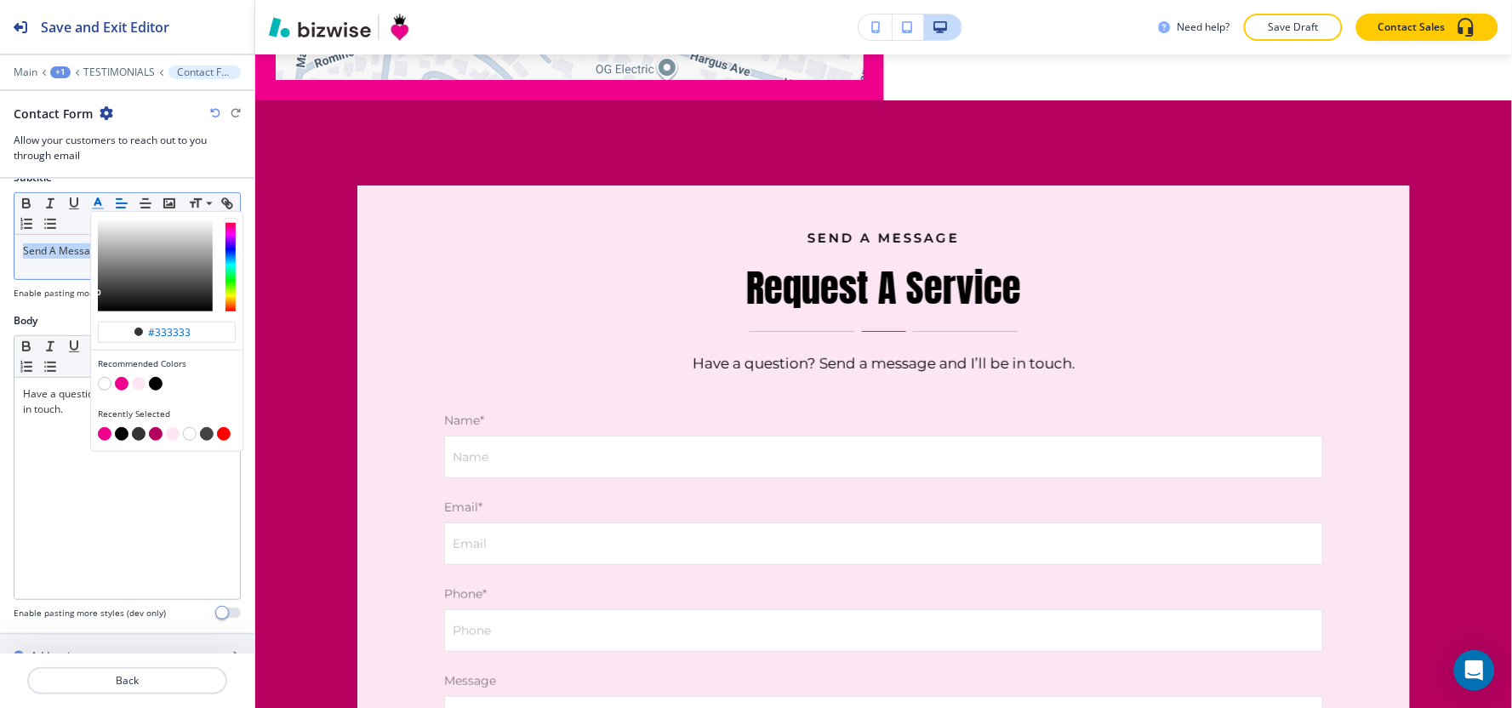
click at [99, 437] on button "button" at bounding box center [105, 434] width 14 height 14
type input "#ee008d"
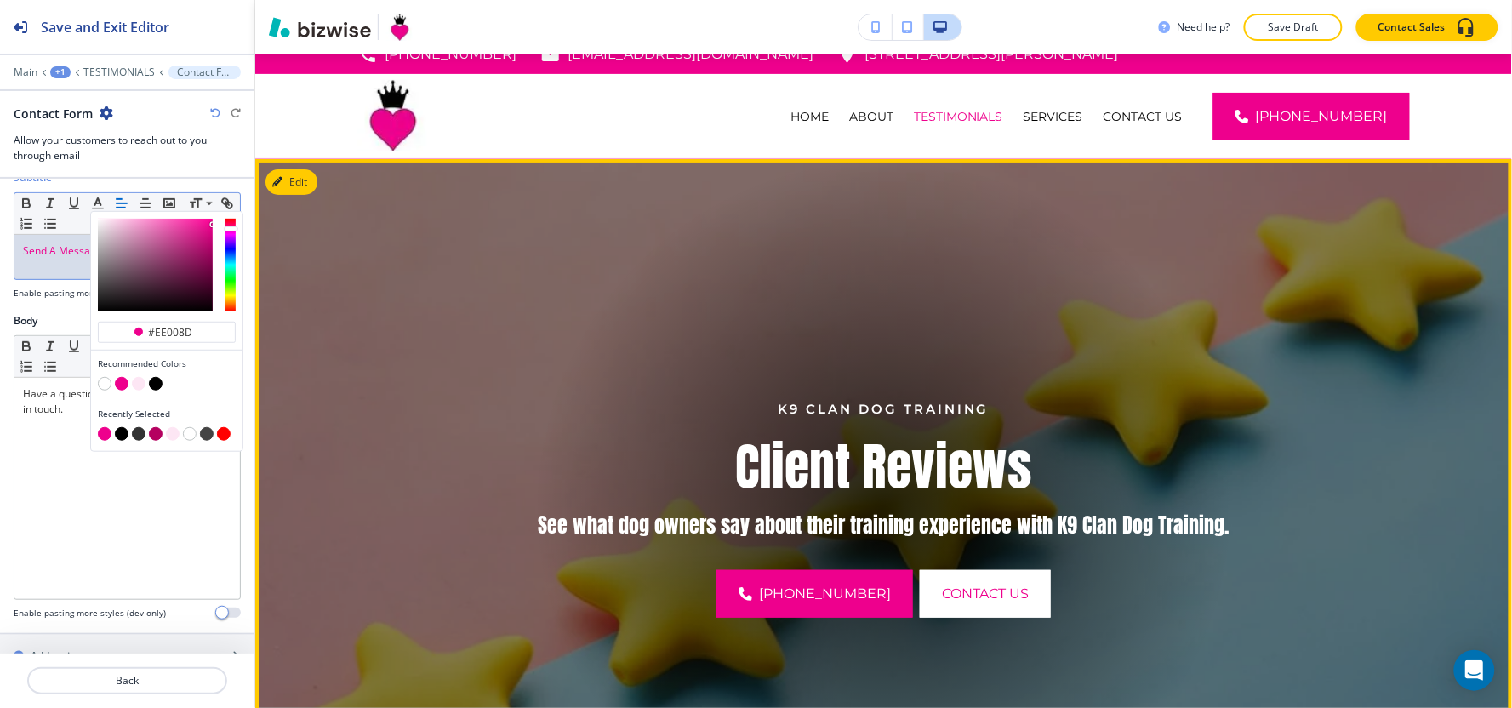
scroll to position [0, 0]
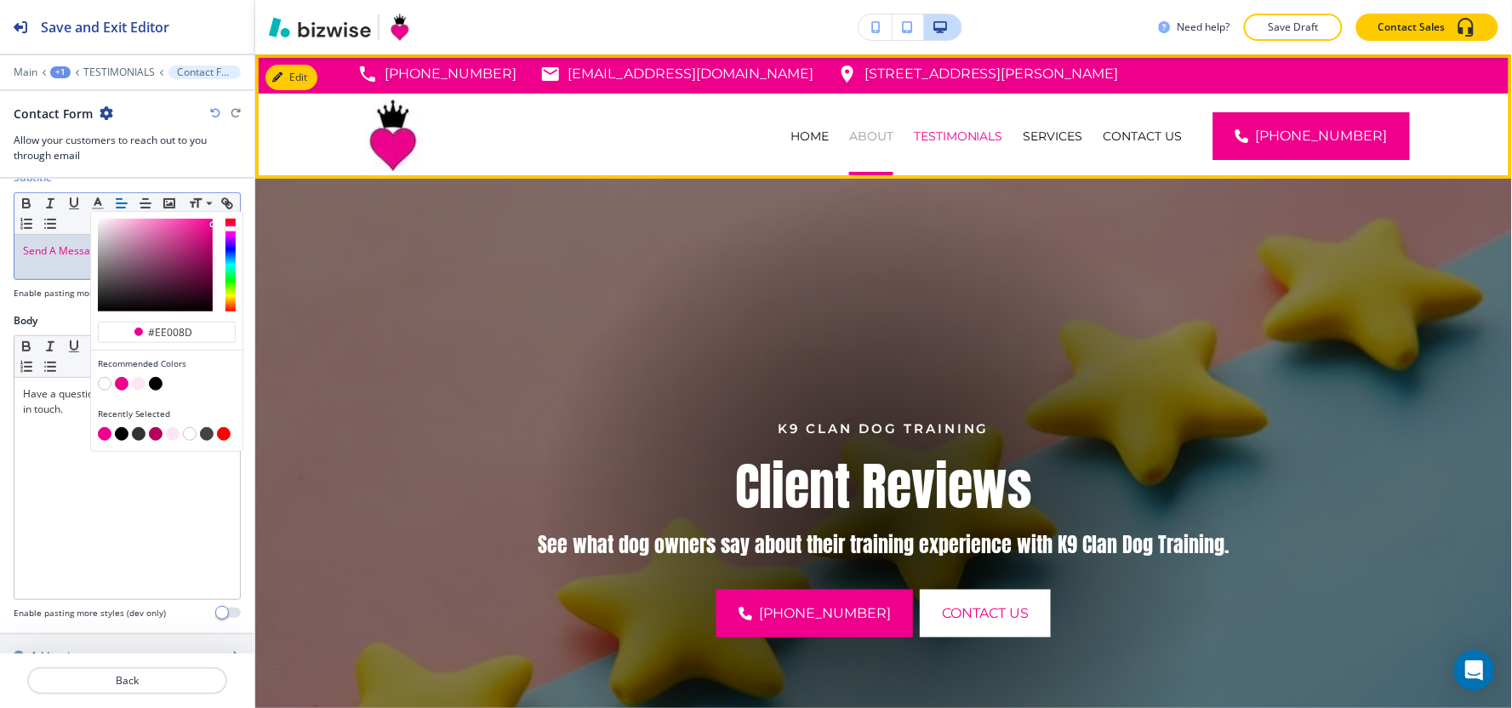
click at [893, 131] on p "ABOUT" at bounding box center [871, 136] width 44 height 17
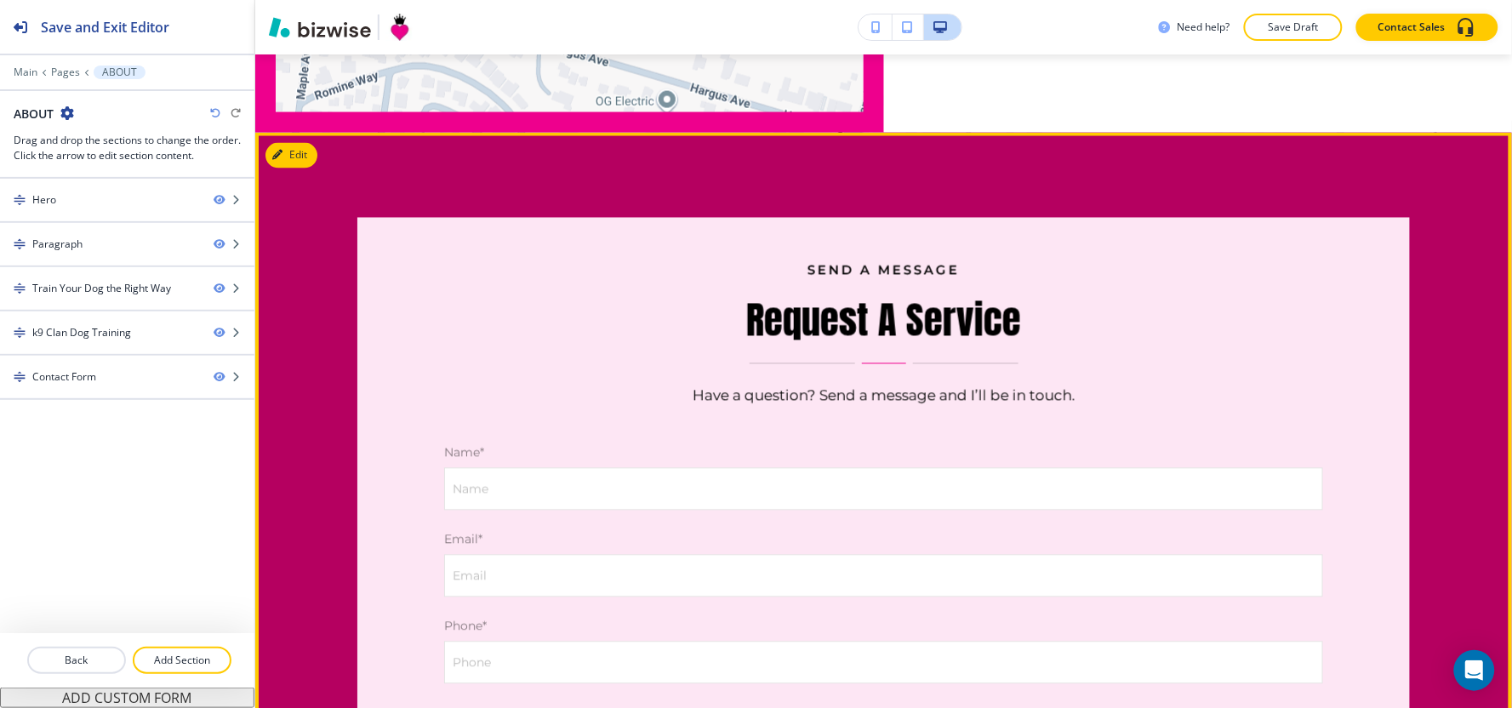
scroll to position [2787, 0]
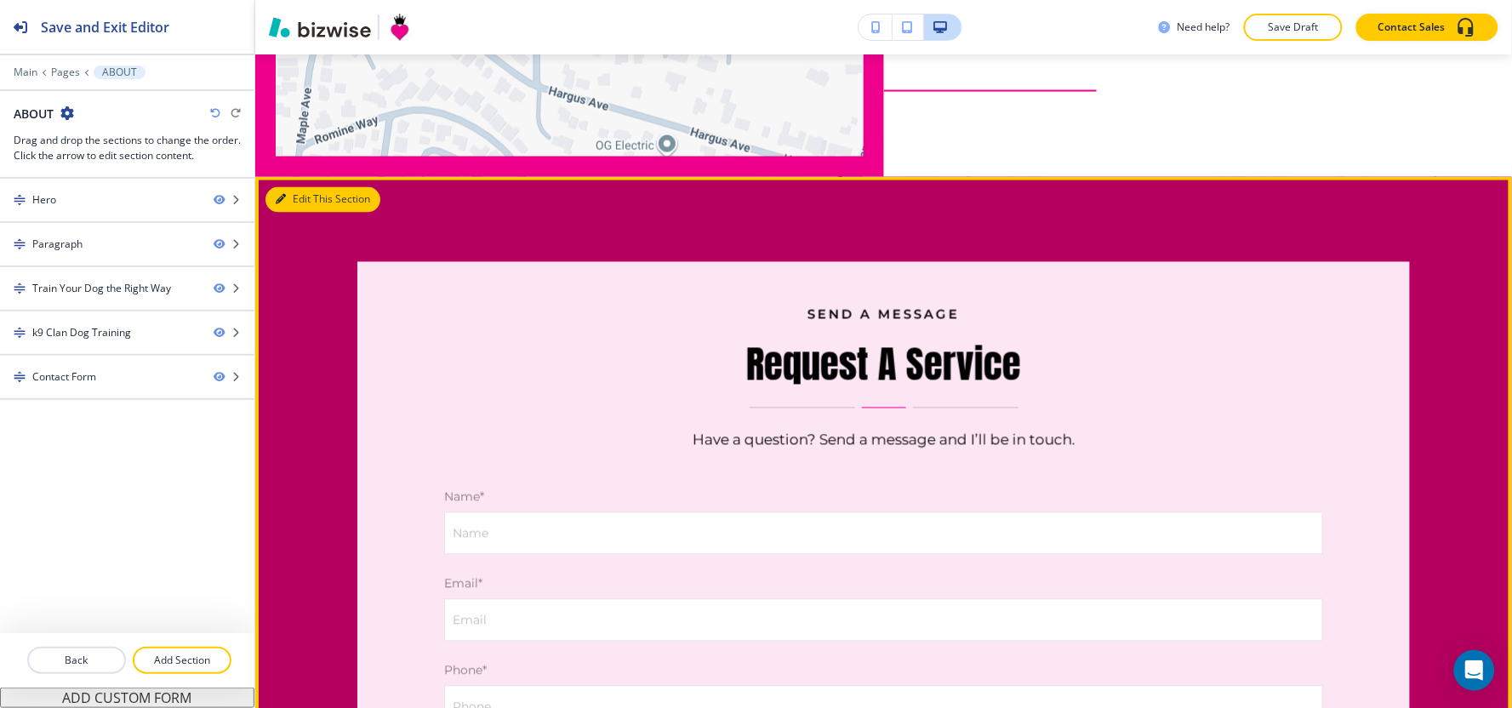
click at [305, 213] on button "Edit This Section" at bounding box center [322, 200] width 115 height 26
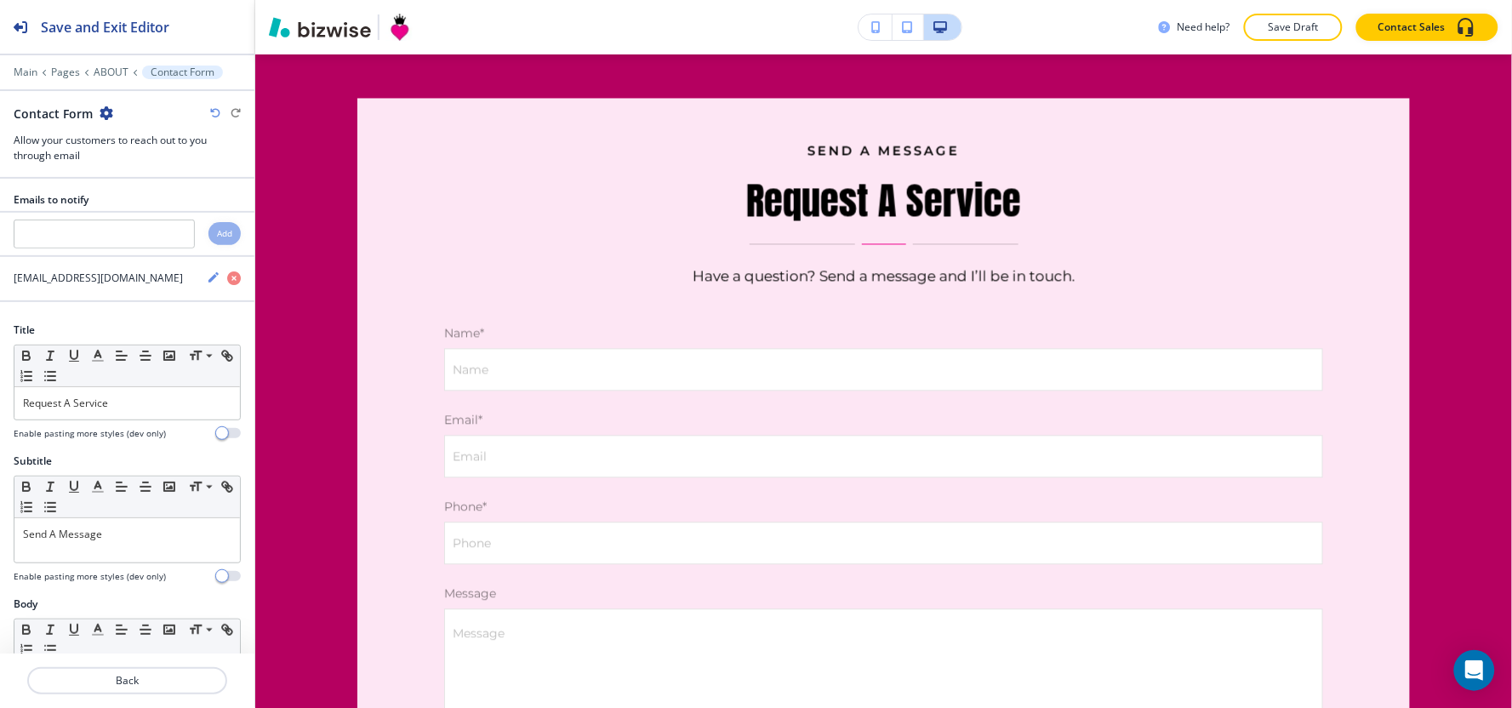
scroll to position [189, 0]
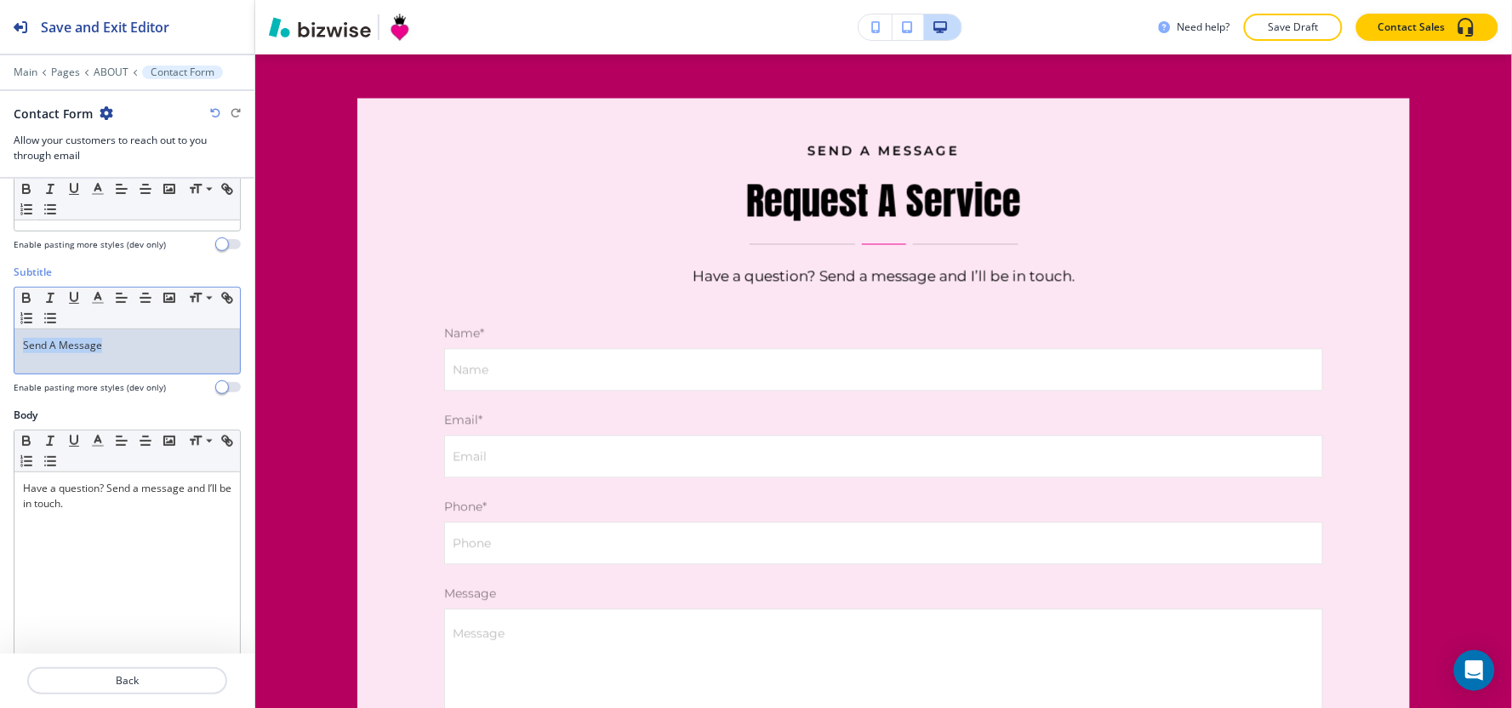
drag, startPoint x: 109, startPoint y: 351, endPoint x: 0, endPoint y: 362, distance: 109.5
click at [0, 362] on div "Subtitle Small Normal Large Huge Send A Message Enable pasting more styles (dev…" at bounding box center [127, 336] width 254 height 143
click at [94, 301] on icon "button" at bounding box center [97, 297] width 15 height 15
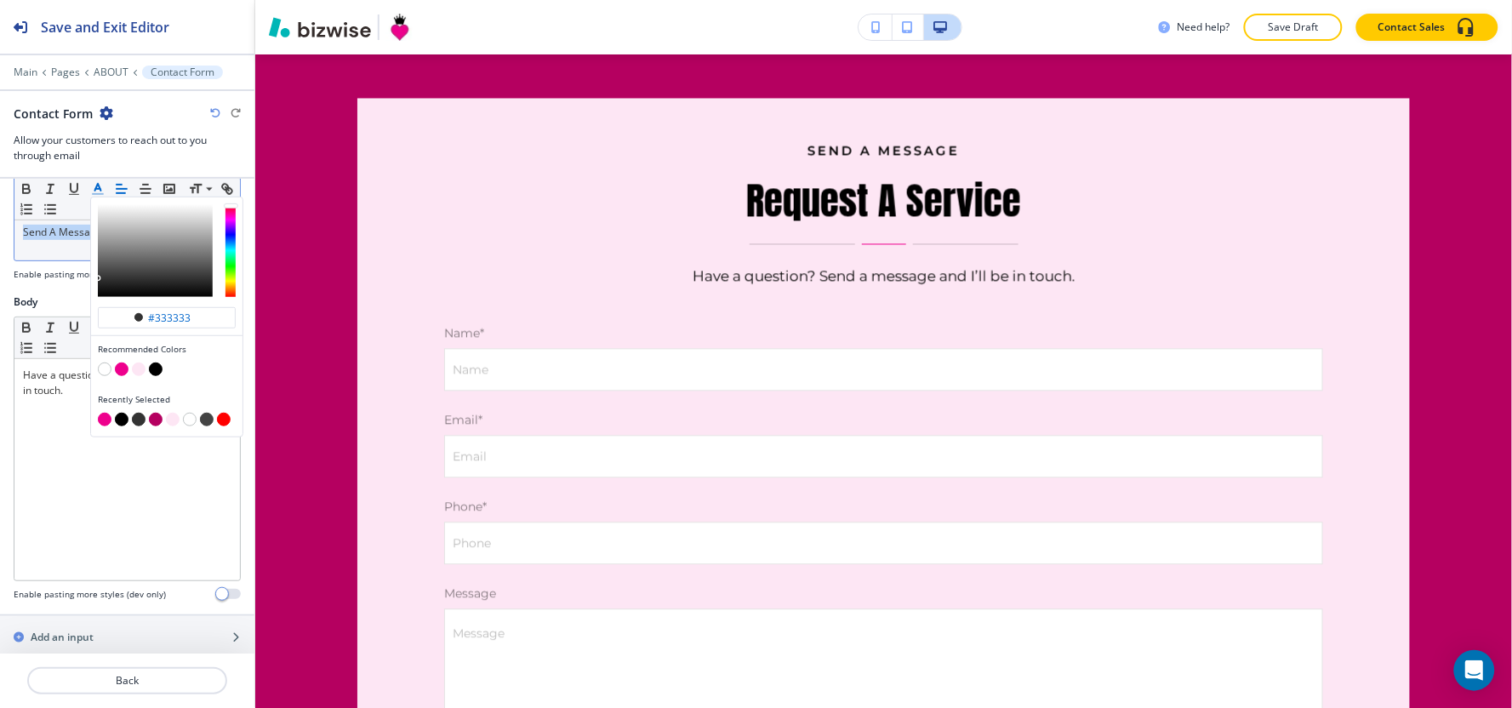
scroll to position [472, 0]
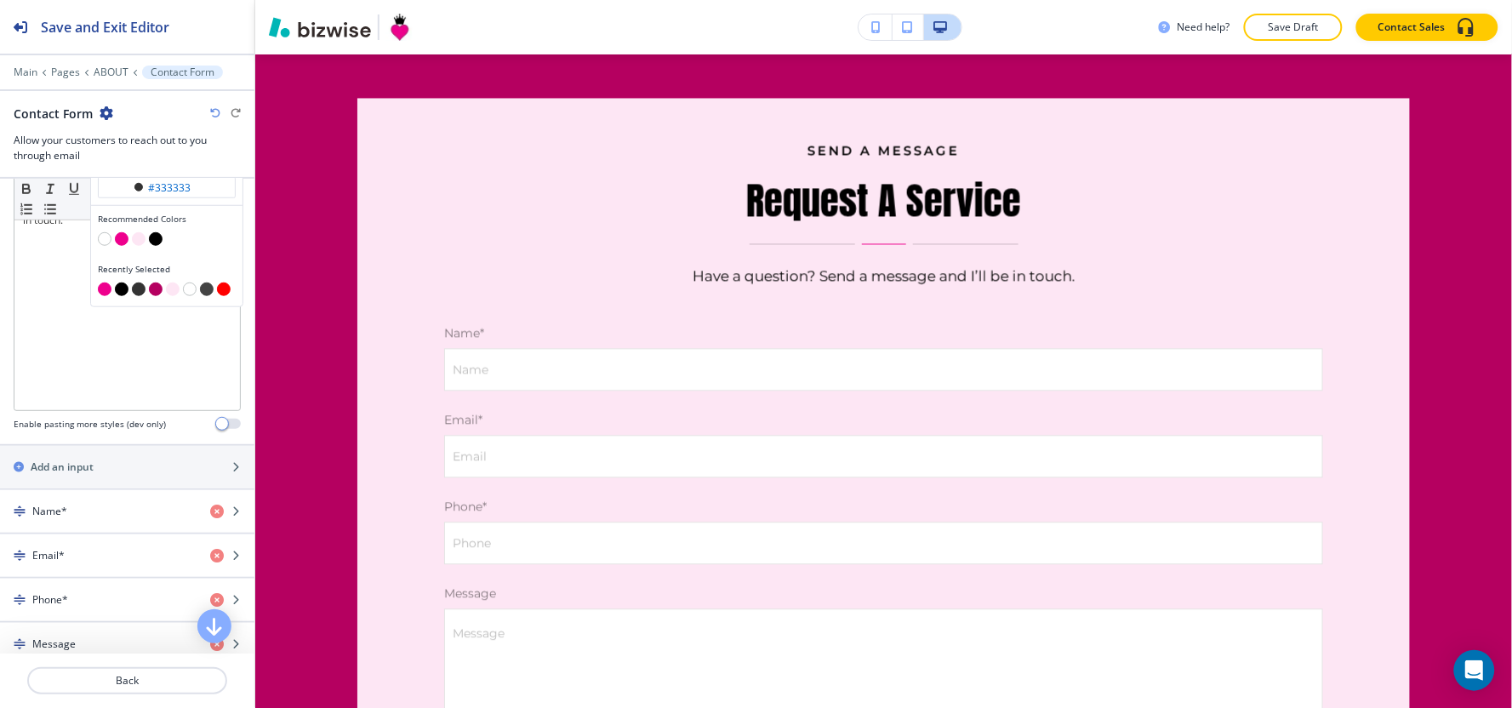
click at [100, 292] on button "button" at bounding box center [105, 289] width 14 height 14
type input "#ee008d"
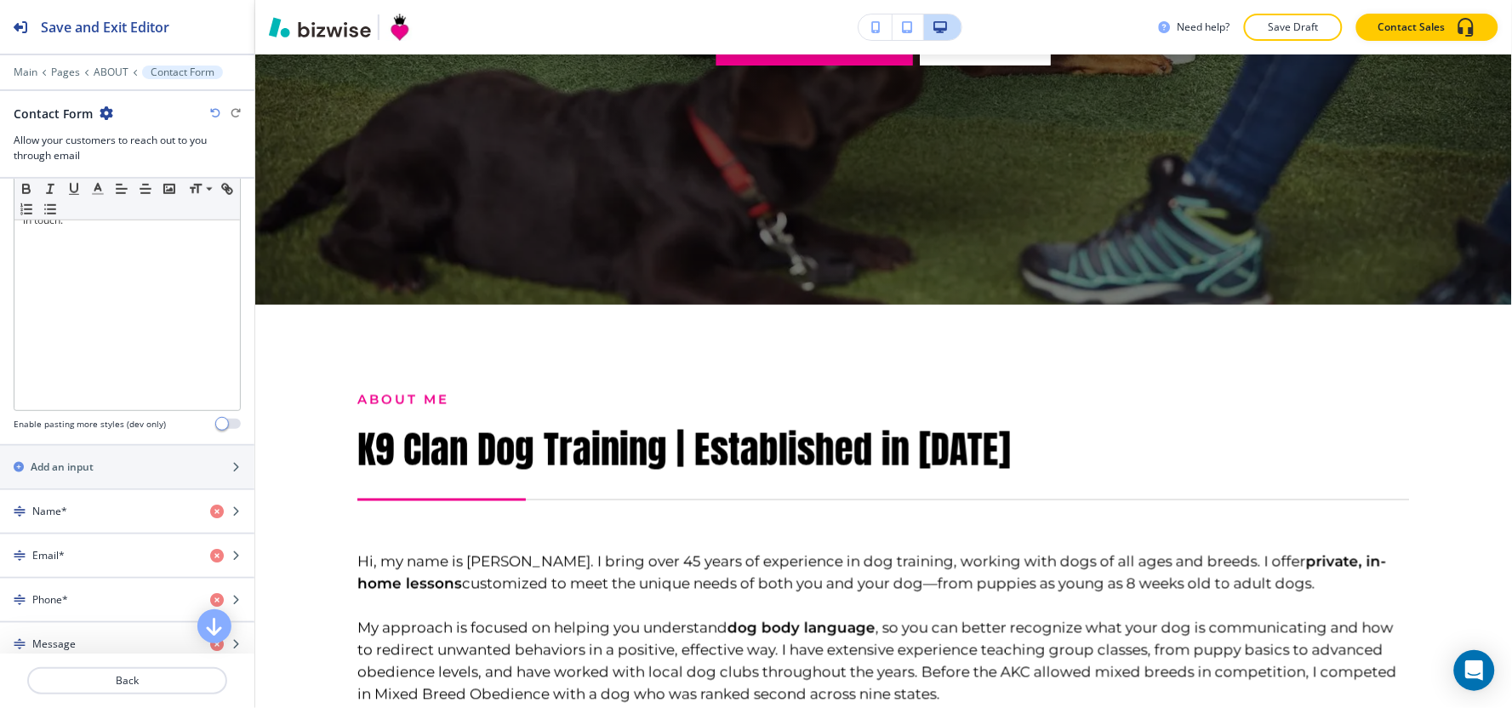
scroll to position [0, 0]
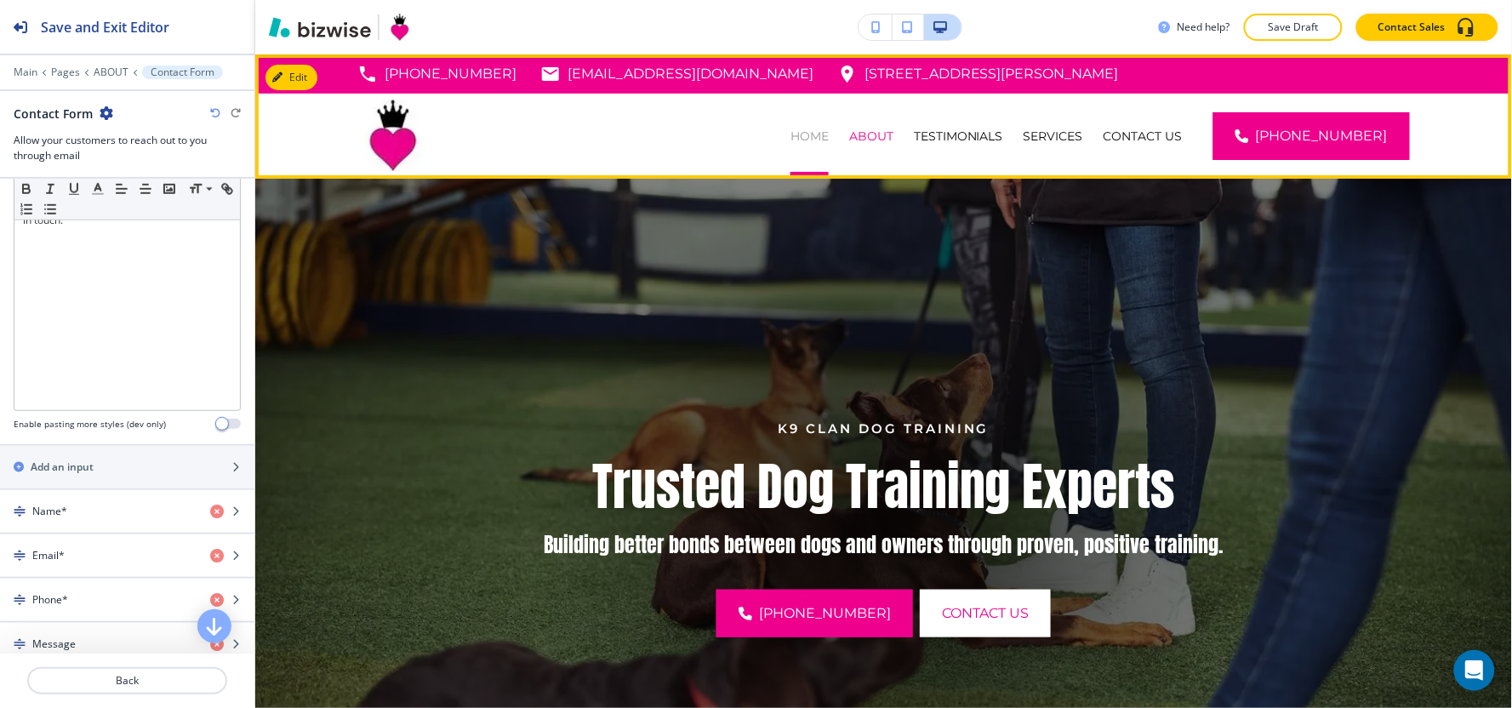
click at [829, 137] on p "HOME" at bounding box center [809, 136] width 38 height 17
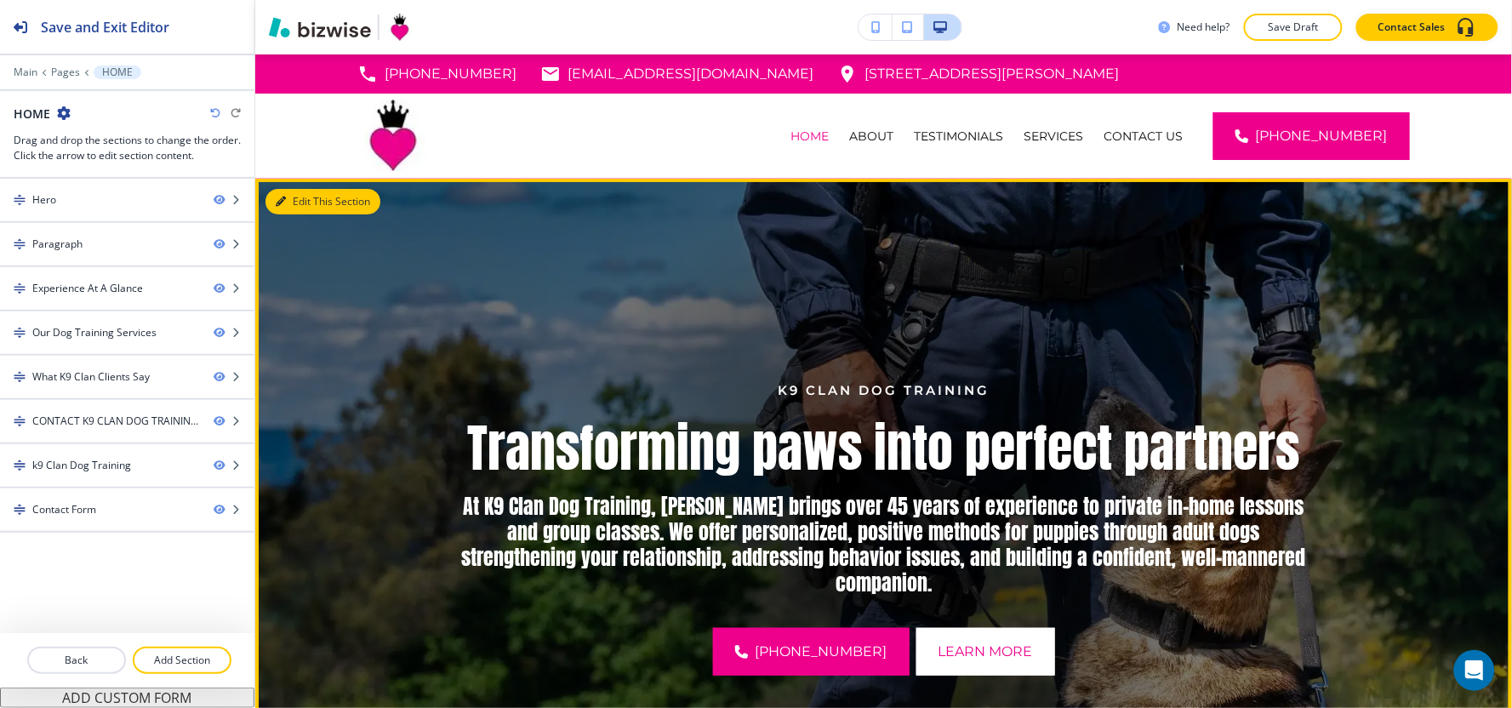
click at [303, 193] on button "Edit This Section" at bounding box center [322, 202] width 115 height 26
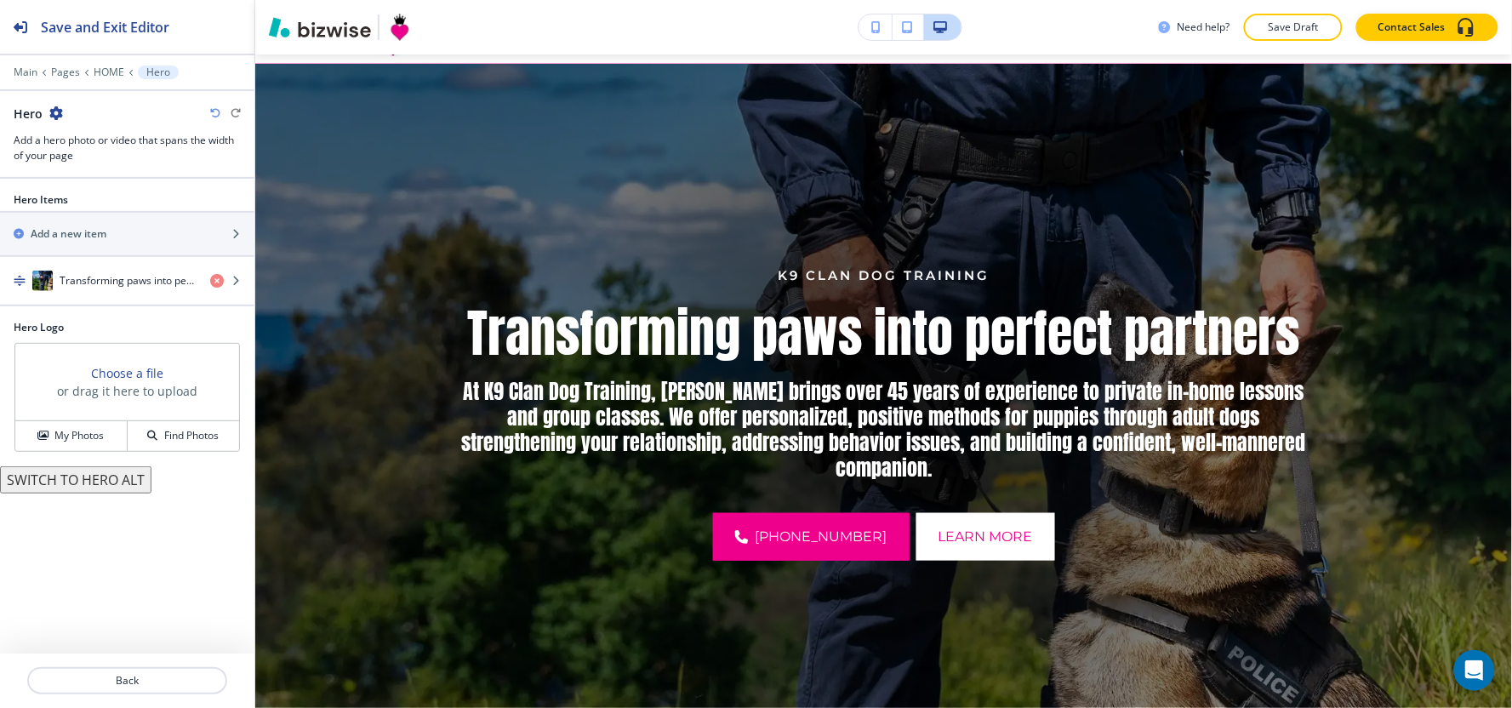
scroll to position [123, 0]
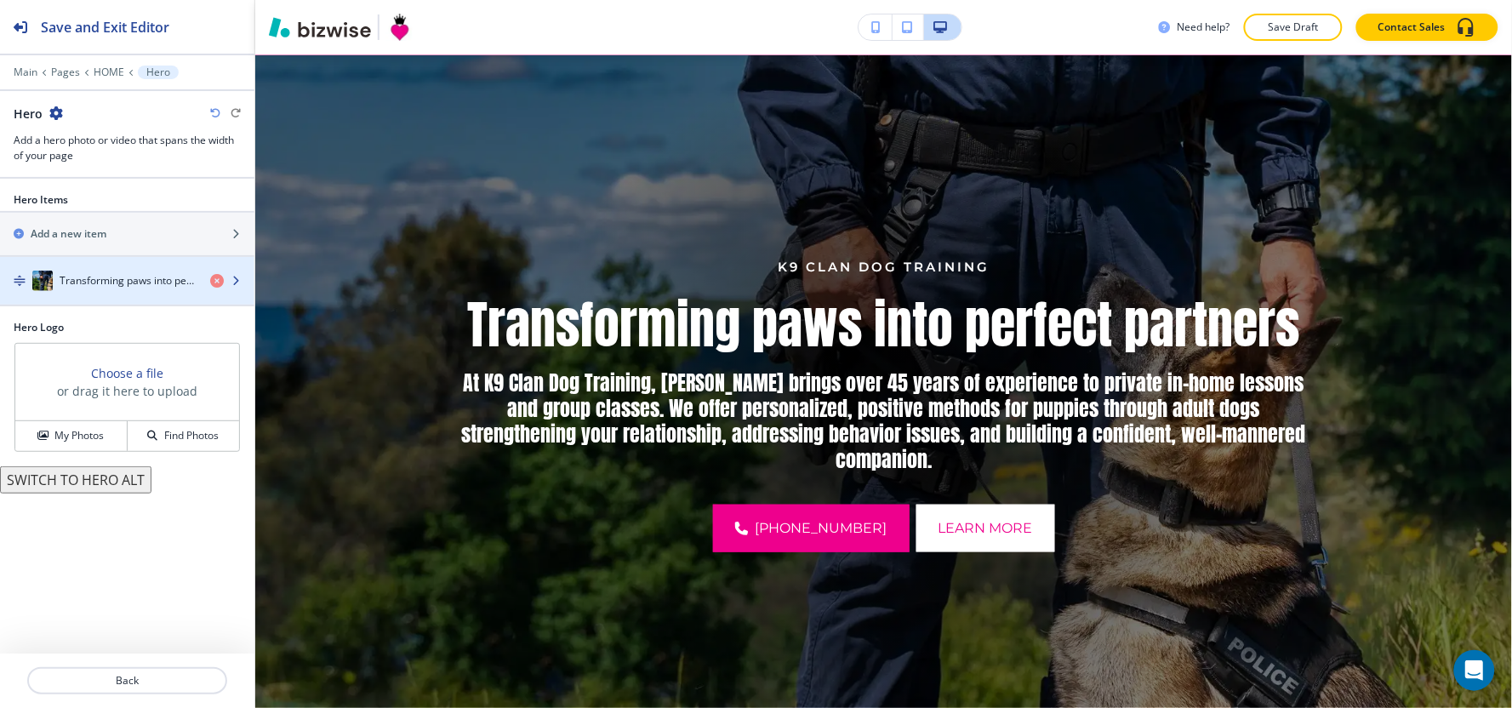
click at [111, 292] on div "button" at bounding box center [127, 298] width 254 height 14
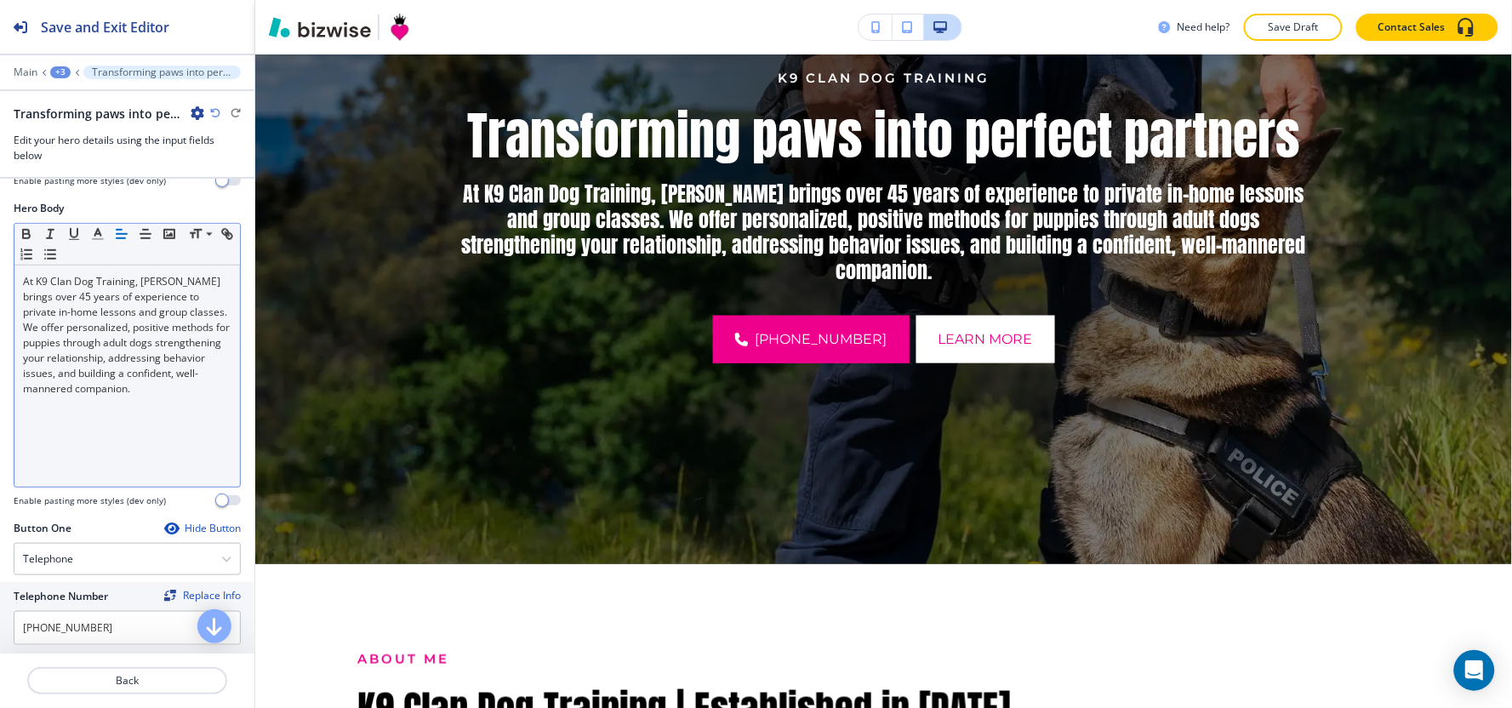
scroll to position [378, 0]
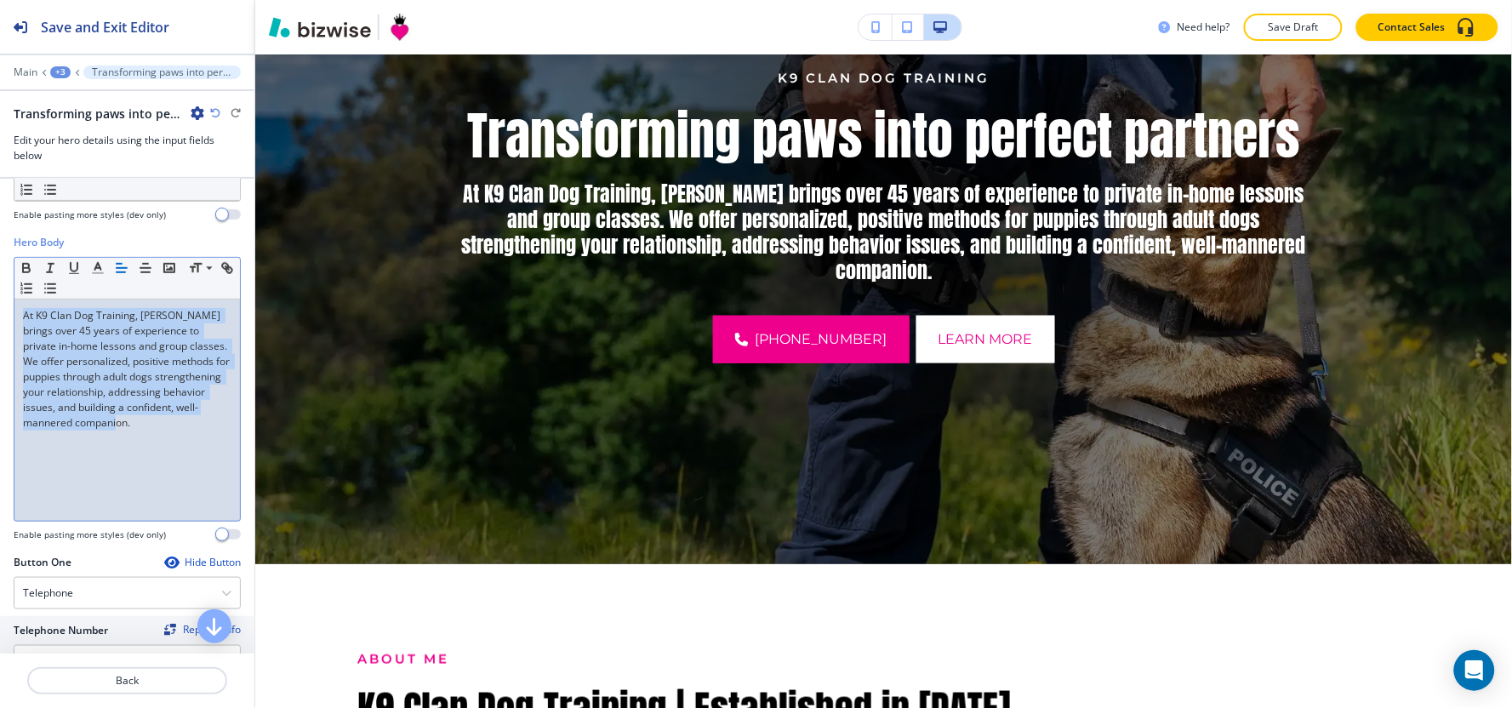
drag, startPoint x: 217, startPoint y: 435, endPoint x: 0, endPoint y: 300, distance: 255.2
click at [0, 300] on div "Hero Body Small Normal Large Huge At K9 Clan Dog Training, [PERSON_NAME] brings…" at bounding box center [127, 395] width 254 height 320
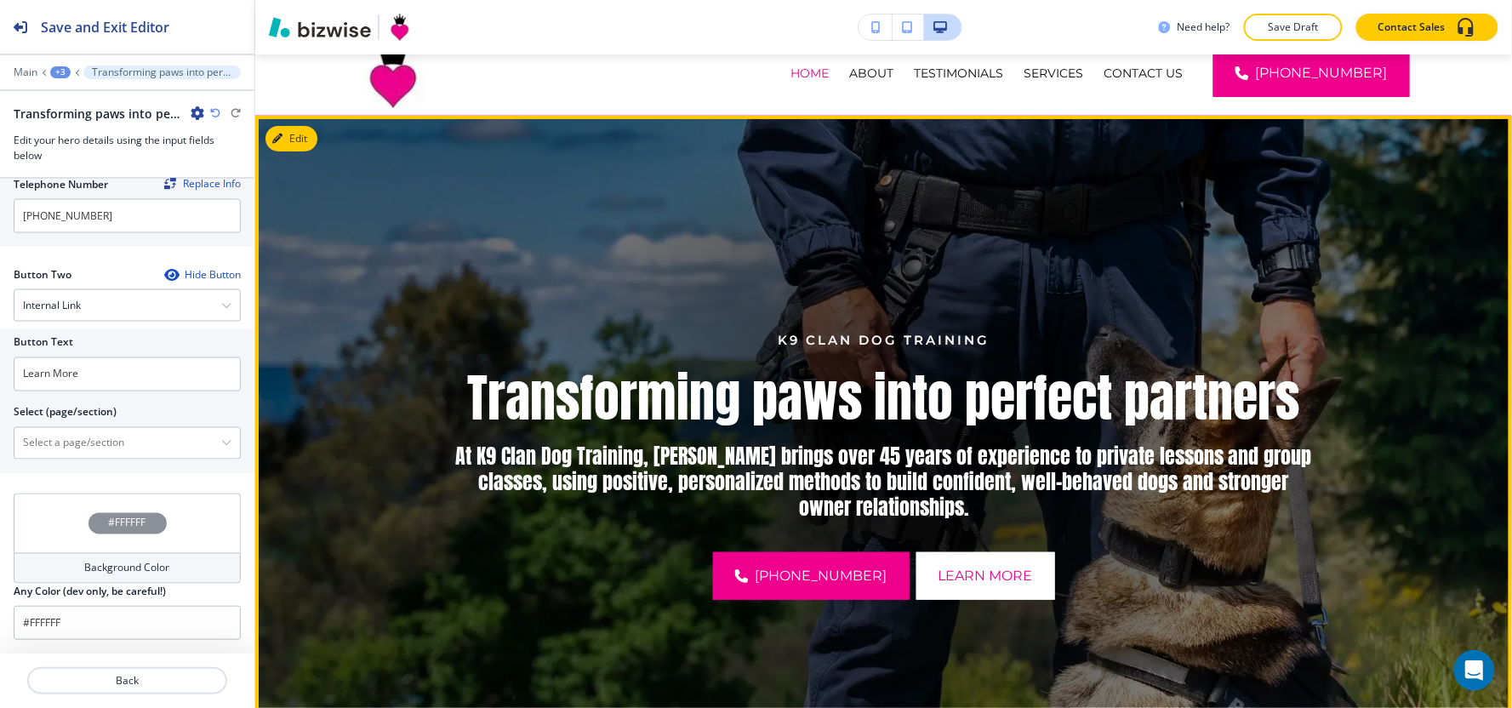
scroll to position [94, 0]
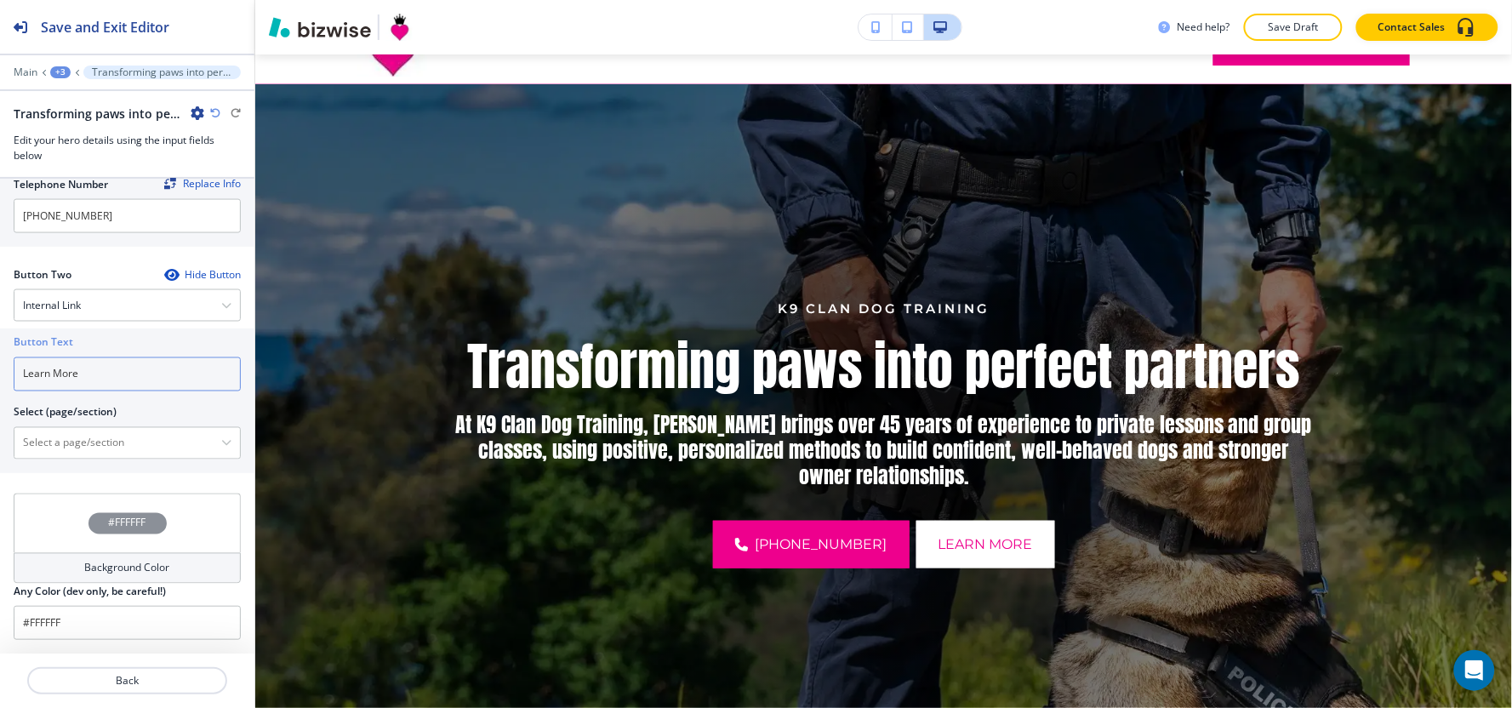
drag, startPoint x: 157, startPoint y: 364, endPoint x: 0, endPoint y: 419, distance: 166.6
click at [0, 419] on div "Button Text Learn More Select (page/section) HOME HOME | Hero HOME | Paragraph …" at bounding box center [127, 400] width 254 height 145
type input "contact us"
click at [49, 448] on \(page\/section\) "Manual Input" at bounding box center [117, 443] width 207 height 29
type \(page\/section\) "CONTACT US"
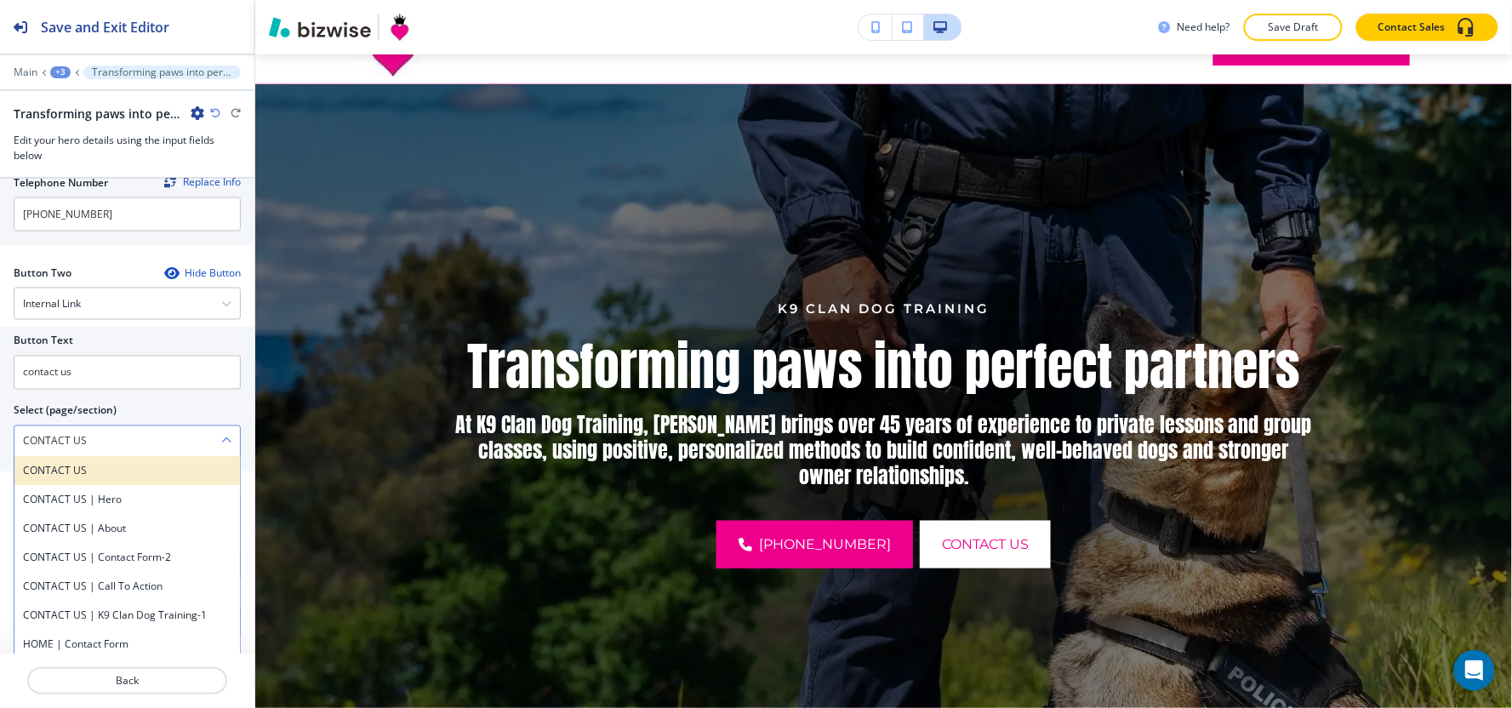
click at [117, 470] on h4 "CONTACT US" at bounding box center [127, 471] width 208 height 15
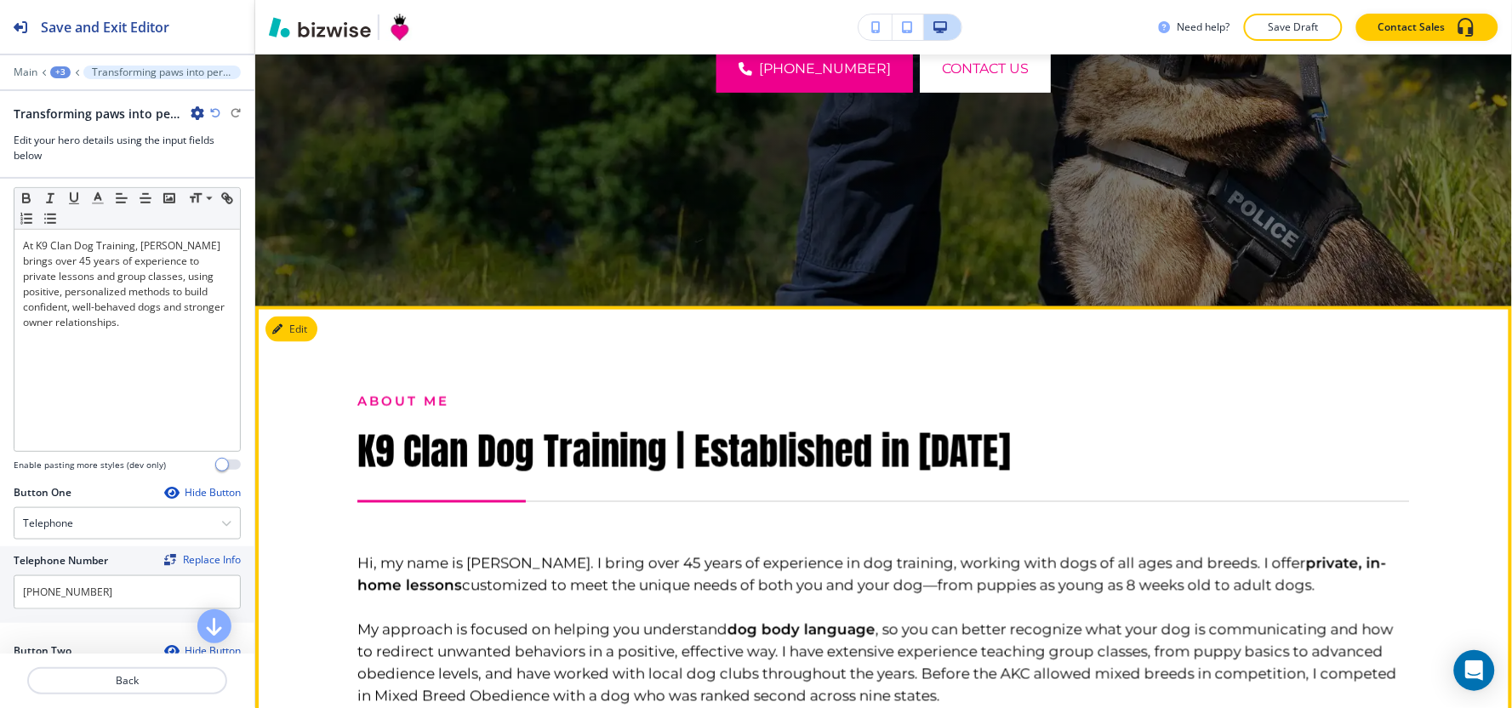
scroll to position [567, 0]
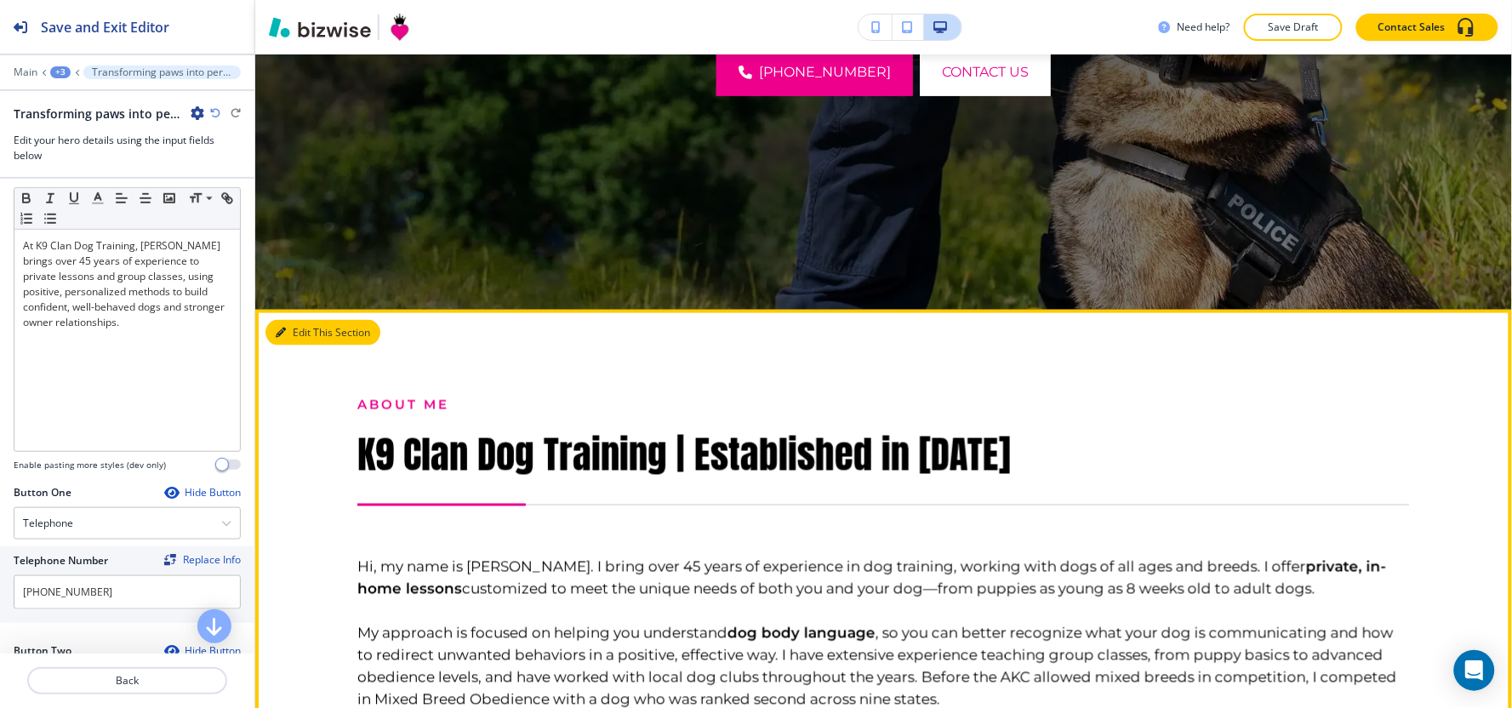
click at [287, 339] on button "Edit This Section" at bounding box center [322, 333] width 115 height 26
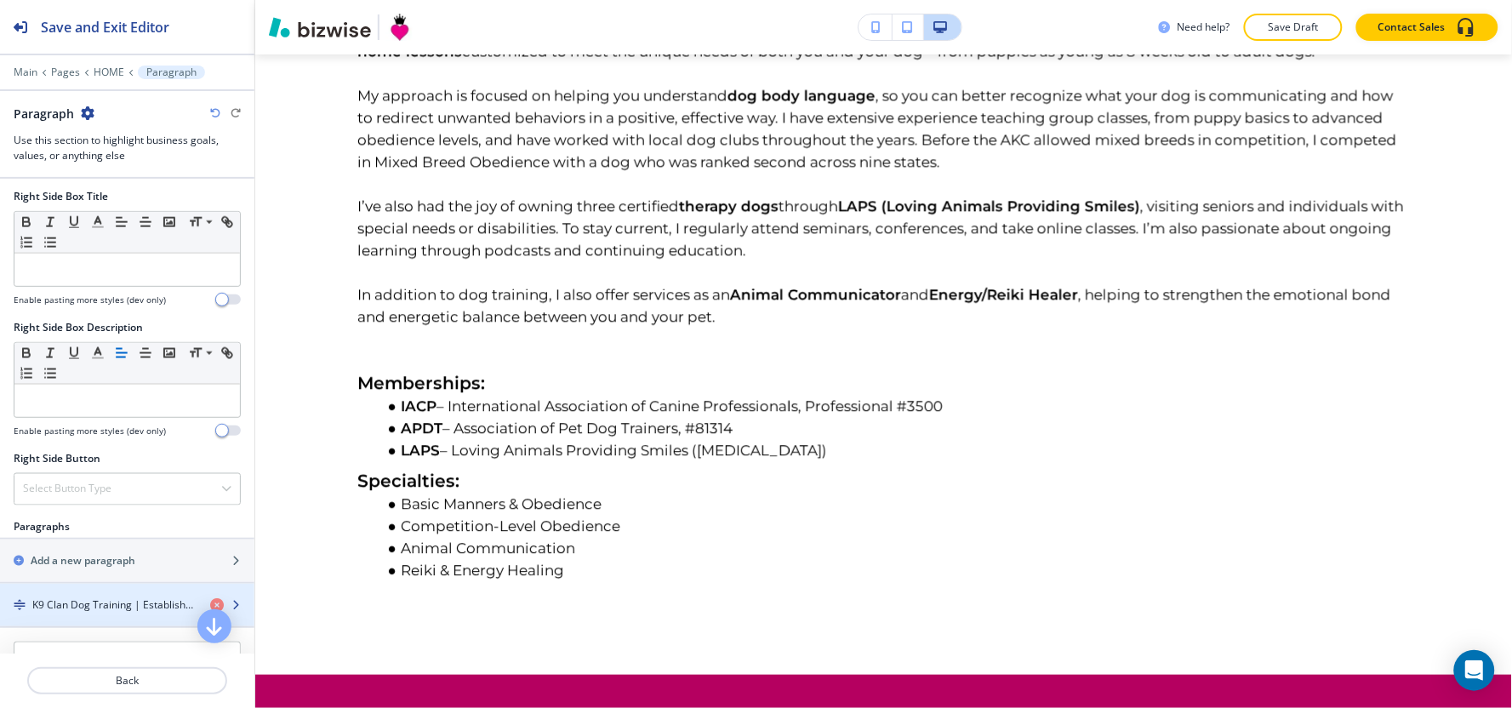
scroll to position [851, 0]
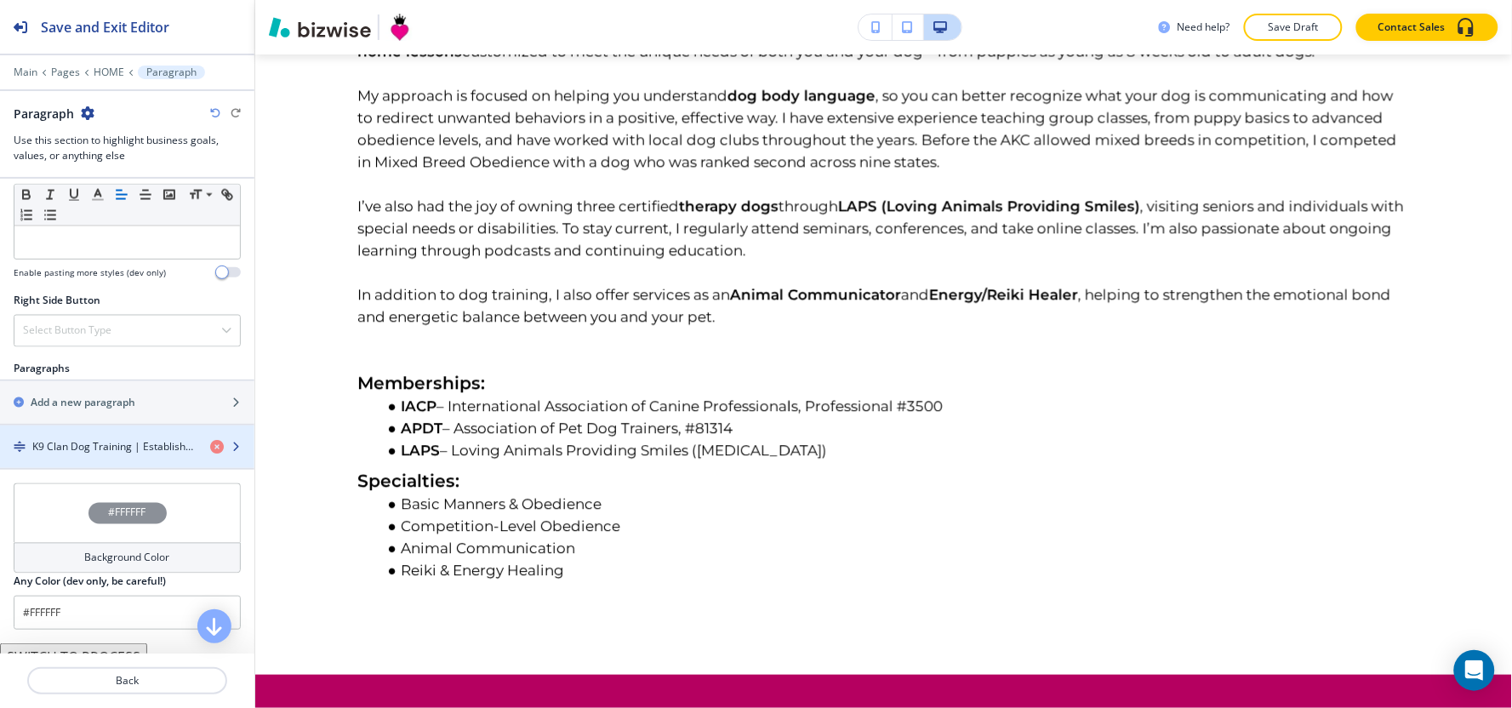
click at [112, 431] on div "button" at bounding box center [127, 432] width 254 height 14
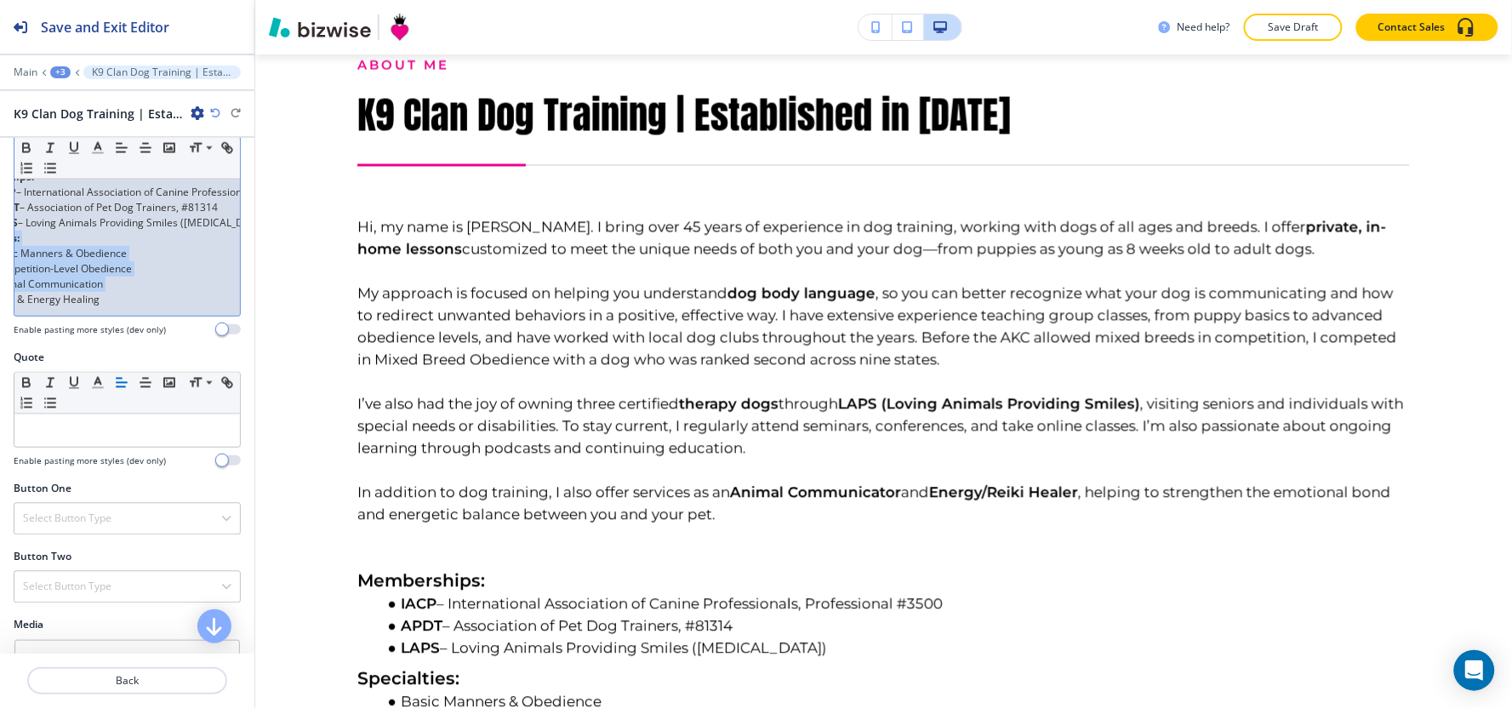
scroll to position [0, 0]
drag, startPoint x: 20, startPoint y: 273, endPoint x: 3, endPoint y: 347, distance: 75.8
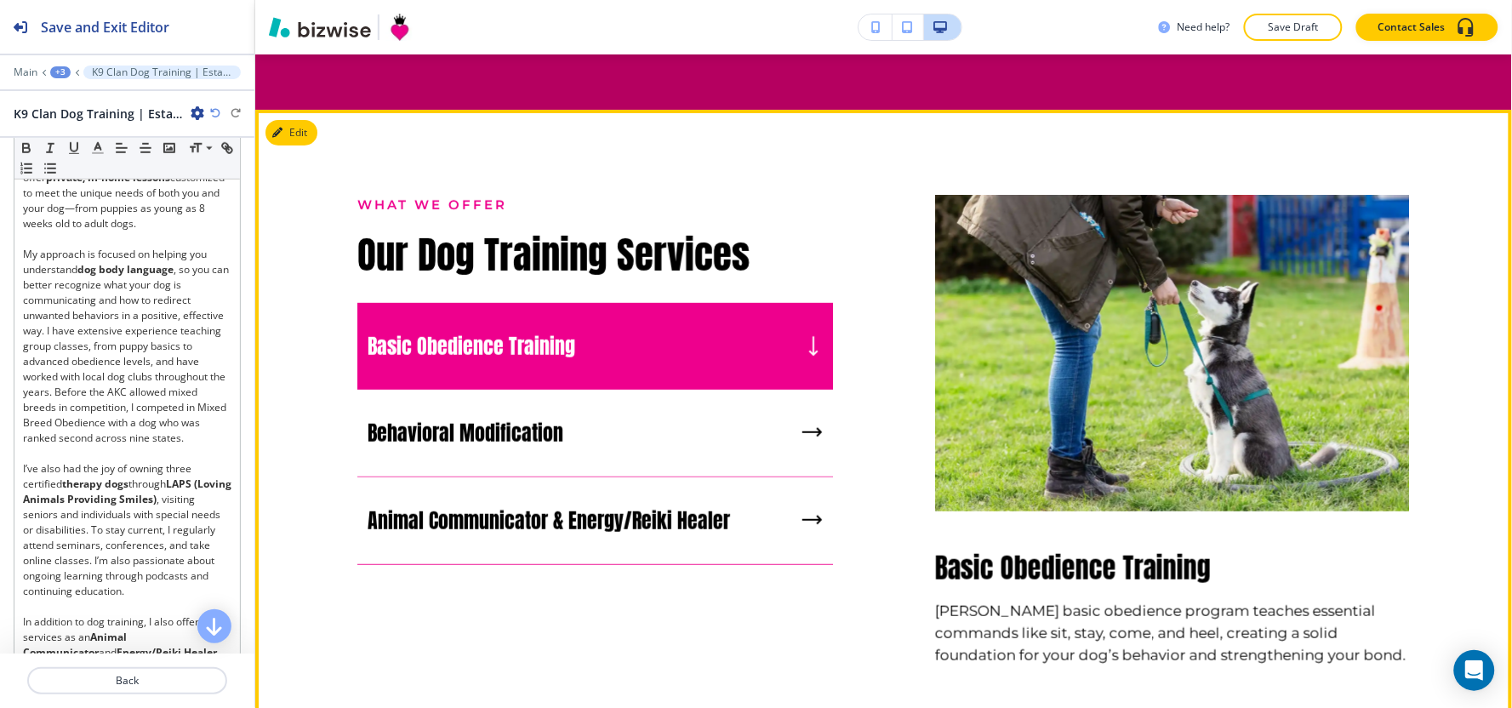
scroll to position [1851, 0]
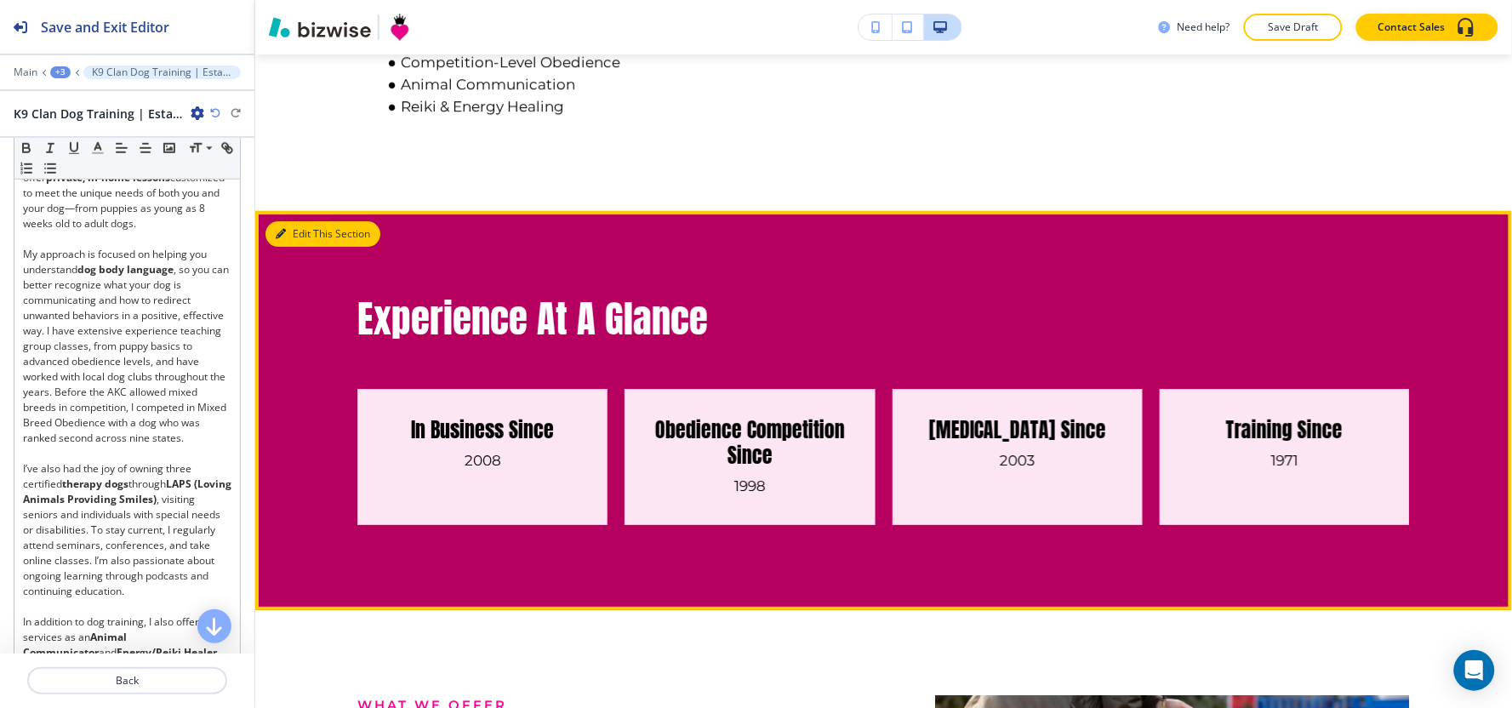
click at [286, 247] on button "Edit This Section" at bounding box center [322, 234] width 115 height 26
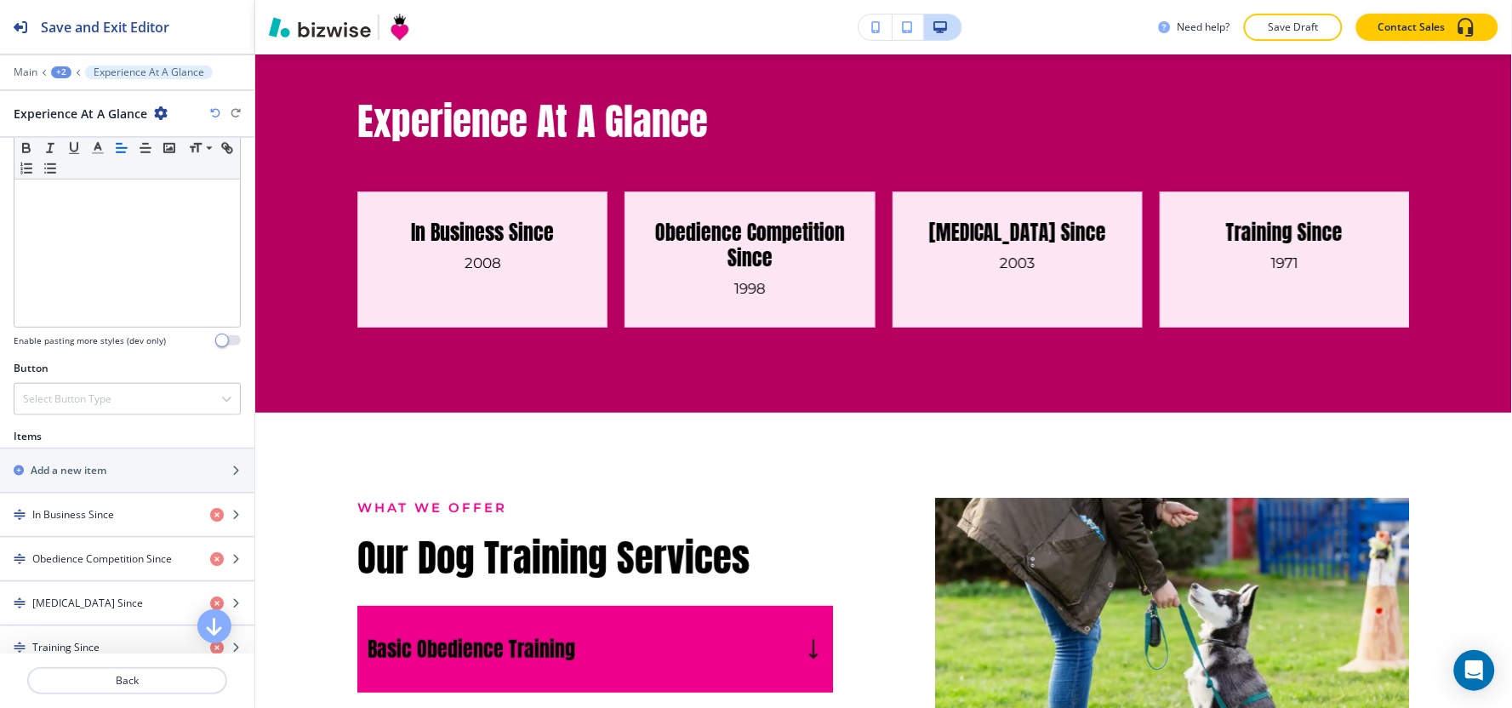
scroll to position [567, 0]
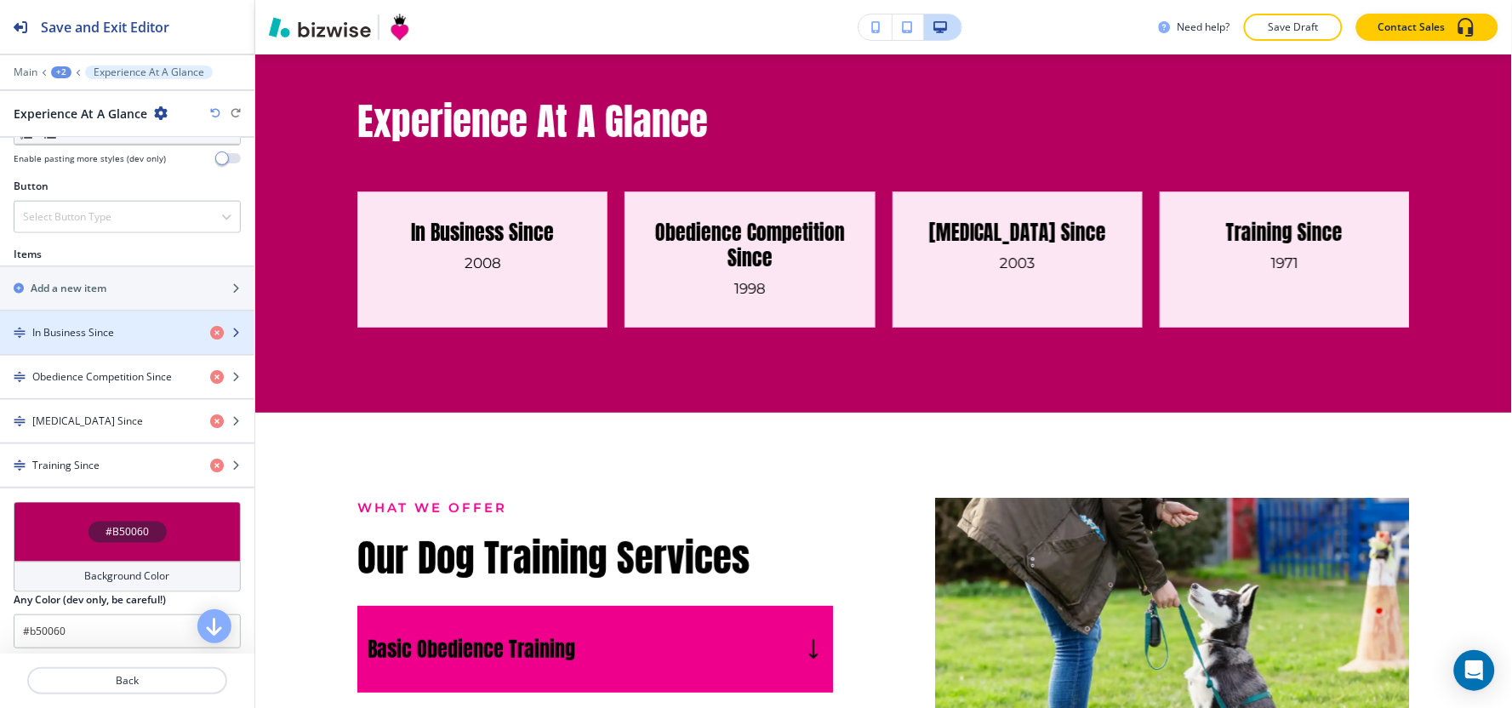
click at [83, 352] on div "button" at bounding box center [127, 347] width 254 height 14
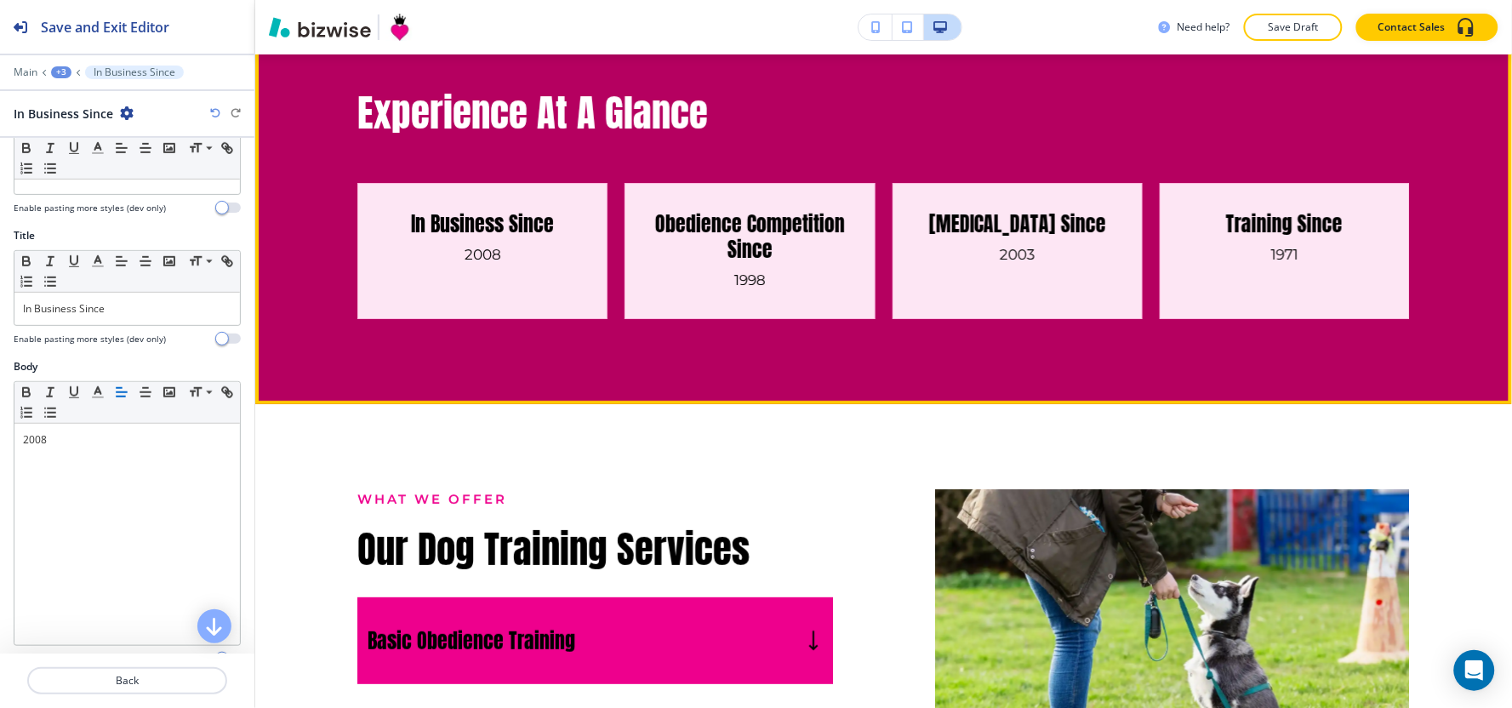
scroll to position [1671, 0]
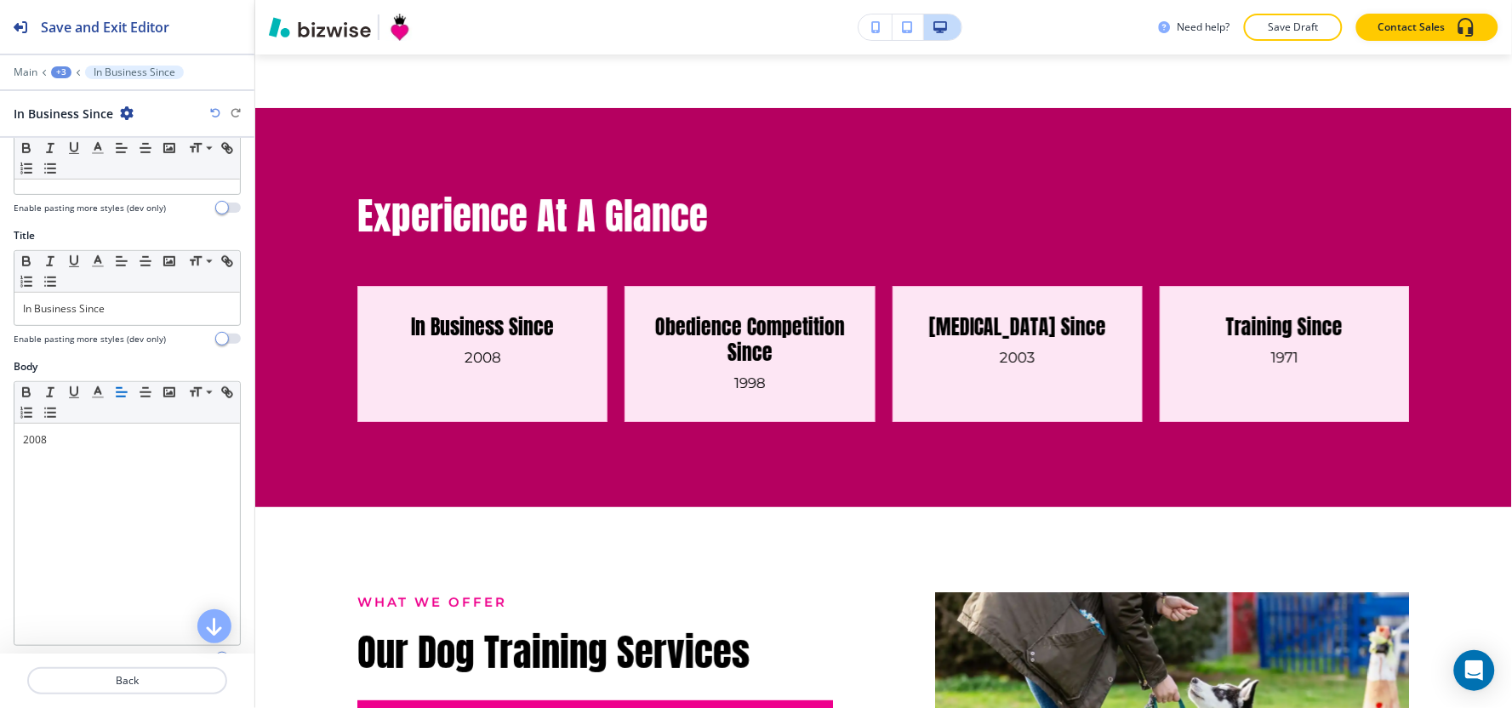
click at [61, 73] on div "+3" at bounding box center [61, 72] width 20 height 12
click at [82, 166] on p "Experience At A Glance" at bounding box center [105, 159] width 87 height 15
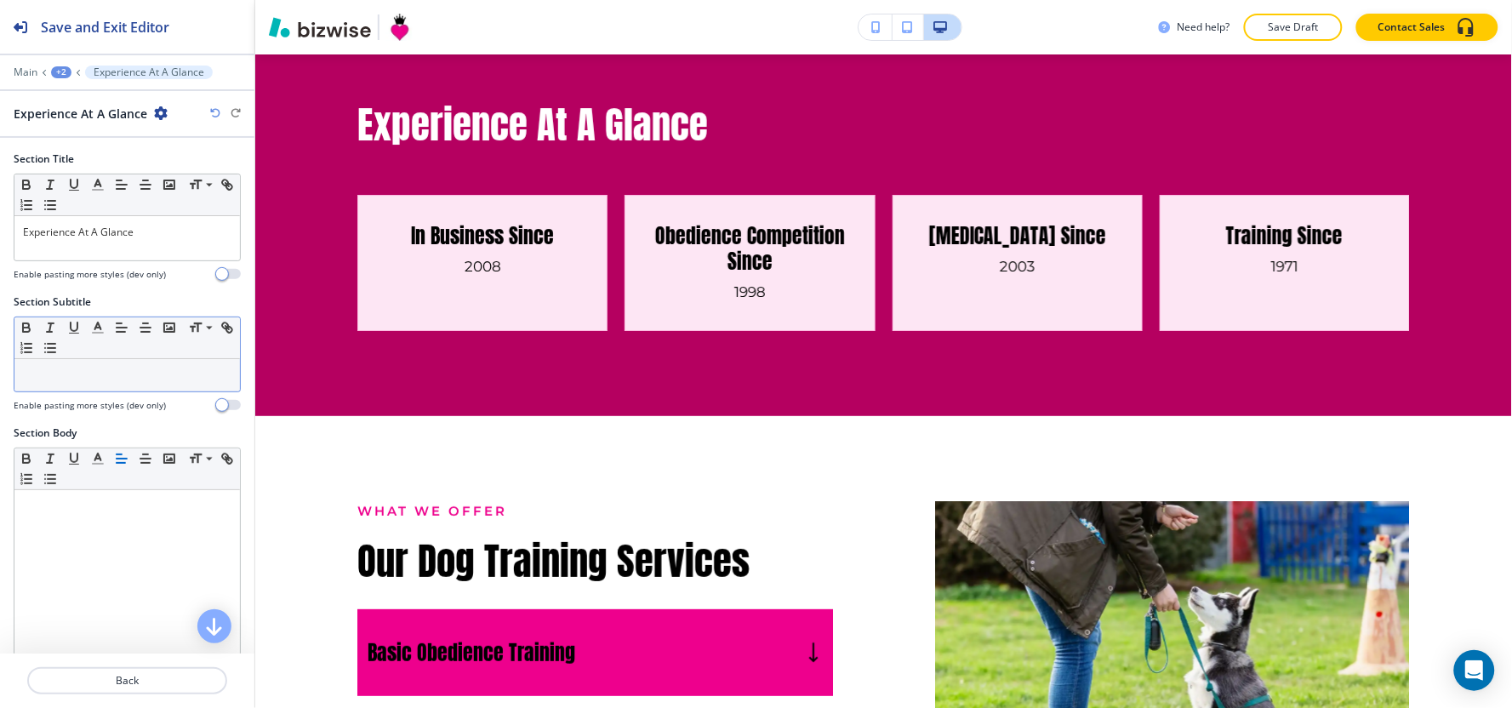
scroll to position [1766, 0]
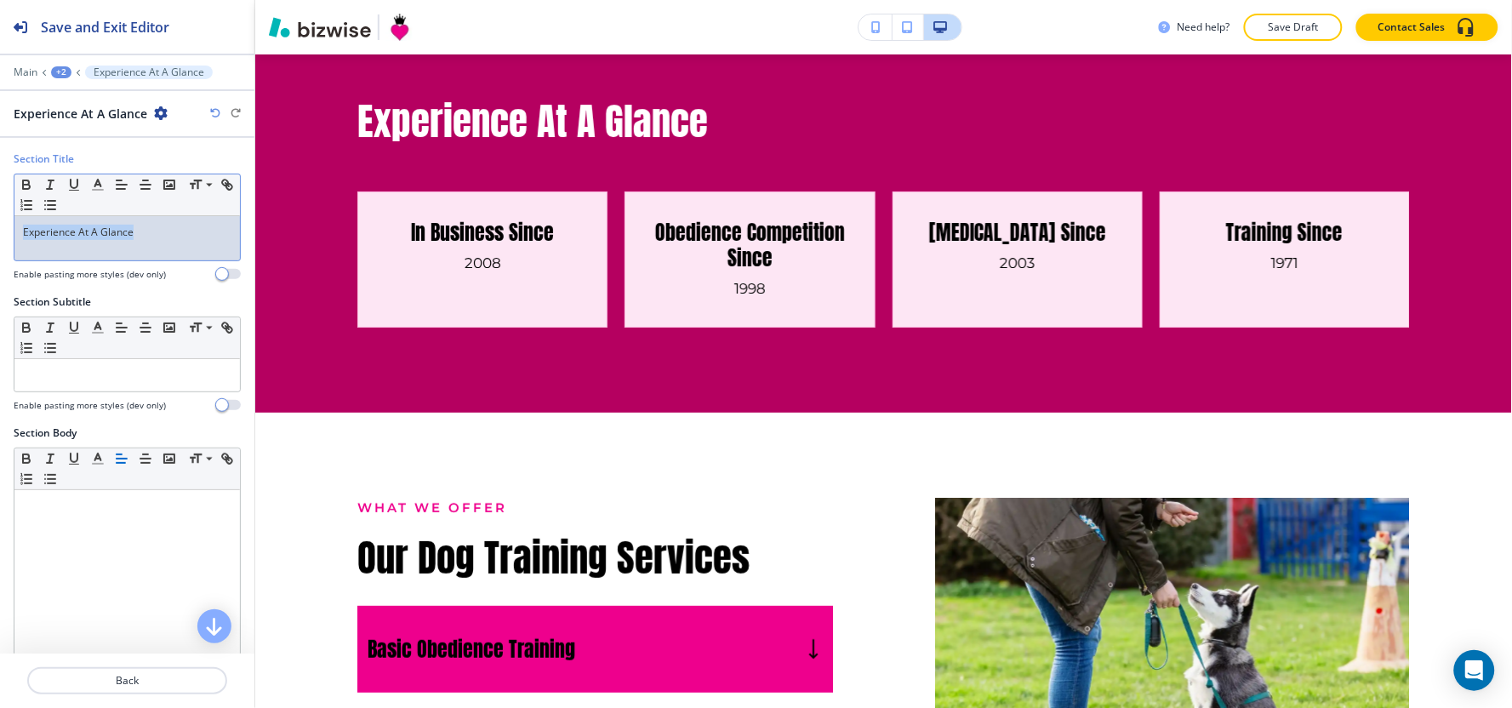
drag, startPoint x: 148, startPoint y: 251, endPoint x: 0, endPoint y: 231, distance: 149.5
click at [0, 231] on div "Section Title Small Normal Large Huge Experience At A Glance Enable pasting mor…" at bounding box center [127, 222] width 254 height 143
click at [145, 180] on line "button" at bounding box center [145, 180] width 5 height 0
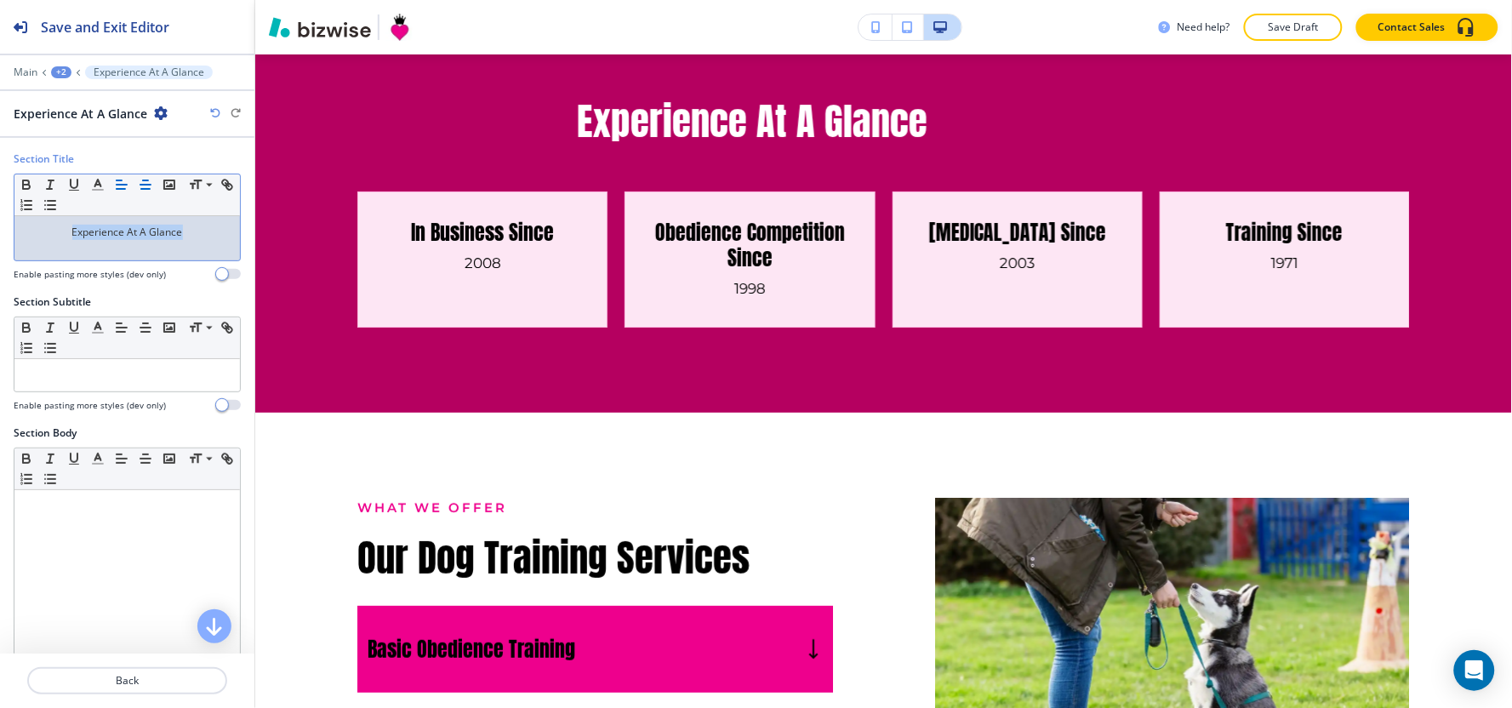
click at [121, 189] on line "button" at bounding box center [121, 189] width 9 height 0
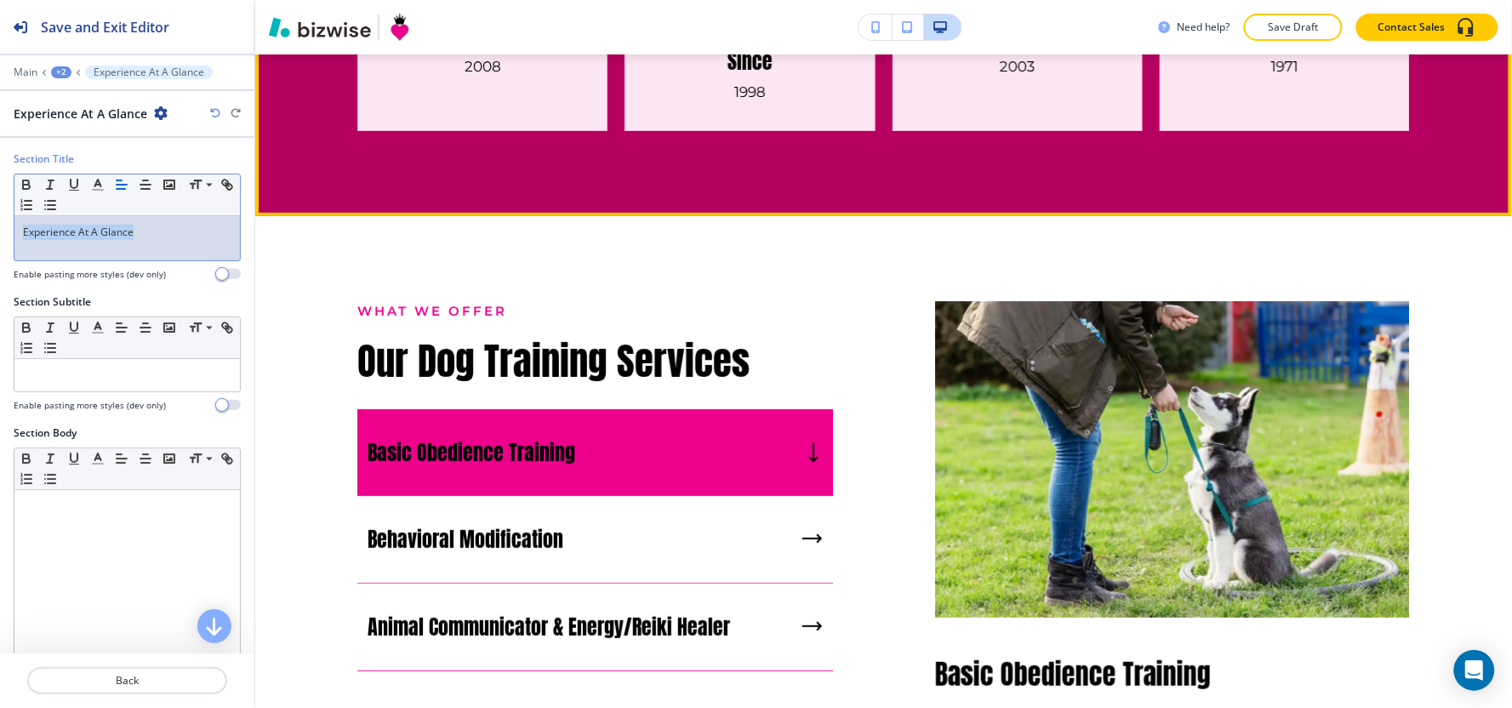
scroll to position [2144, 0]
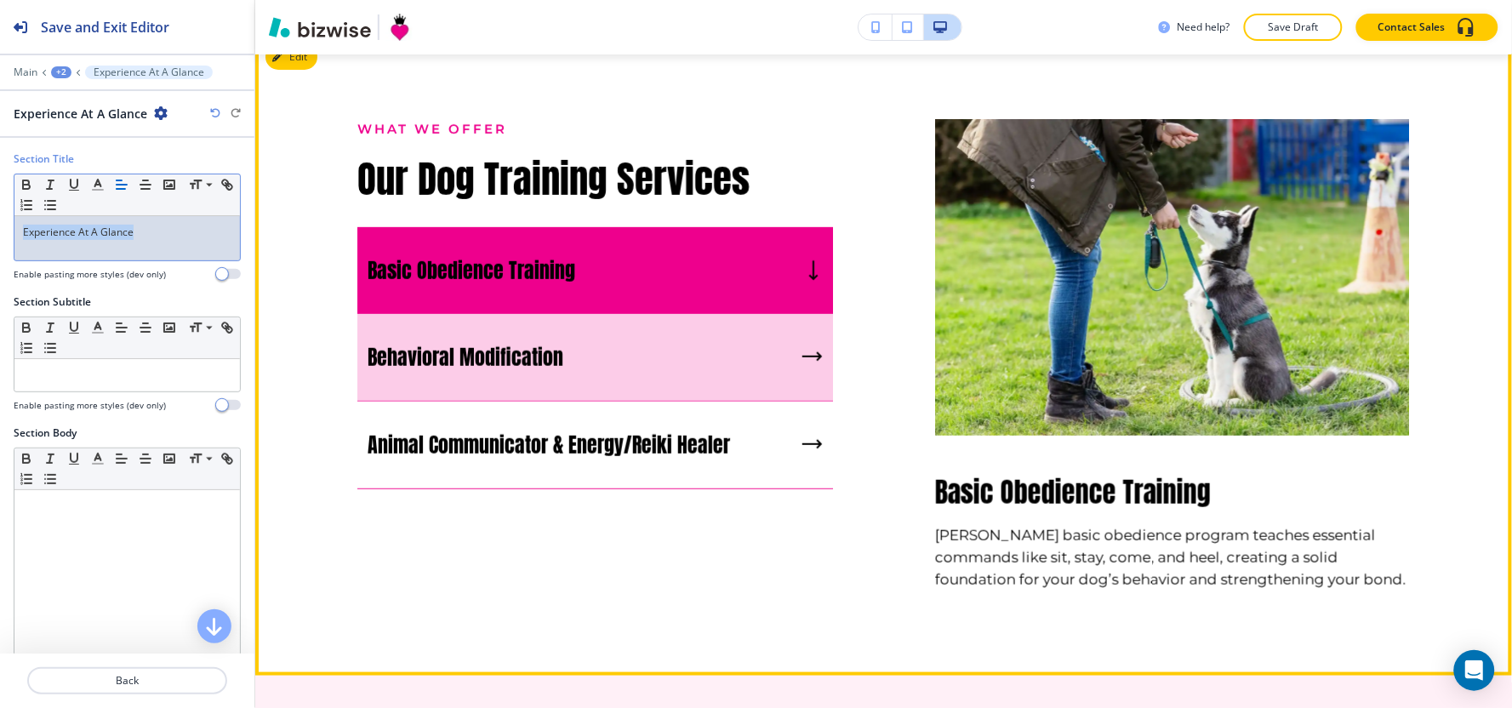
click at [643, 378] on div "Behavioral Modification" at bounding box center [595, 358] width 476 height 88
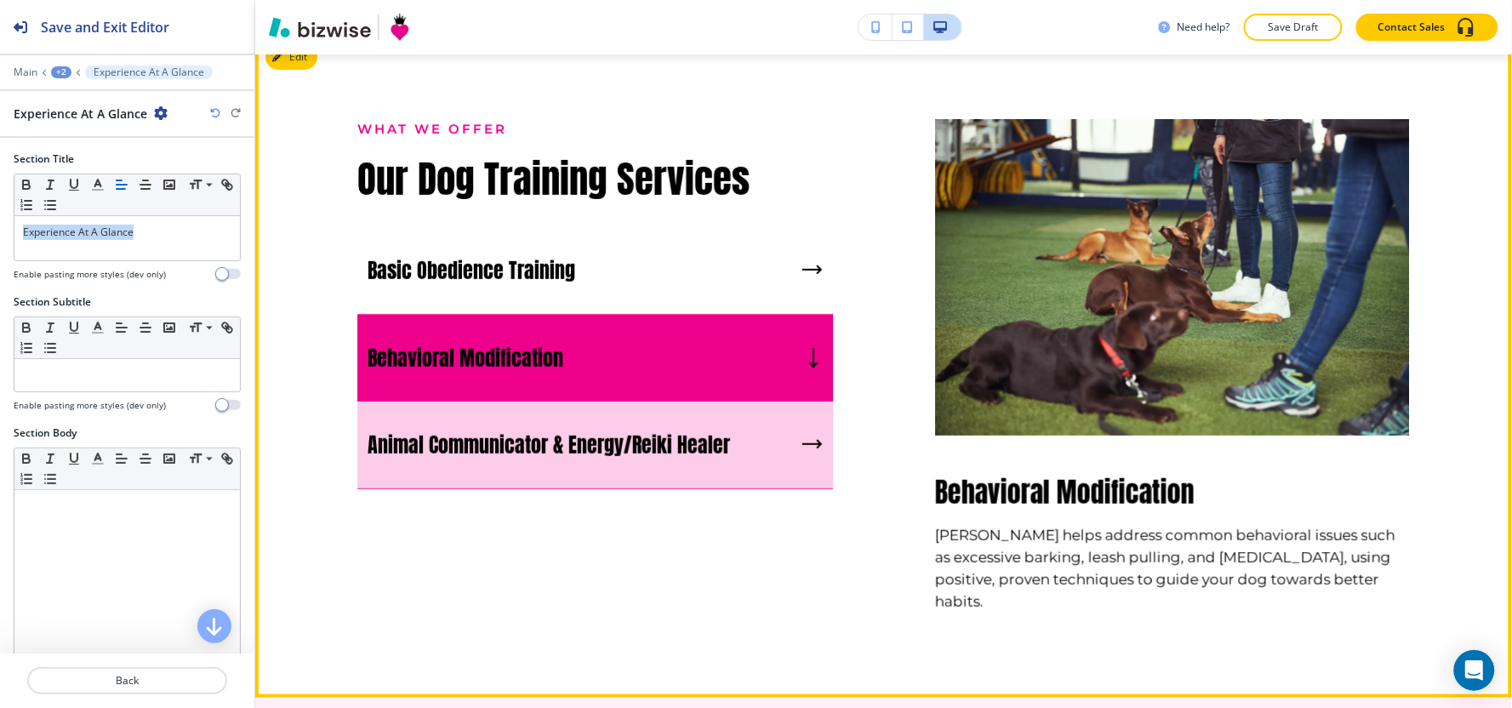
click at [613, 458] on p "Animal Communicator & Energy/Reiki Healer" at bounding box center [549, 445] width 362 height 26
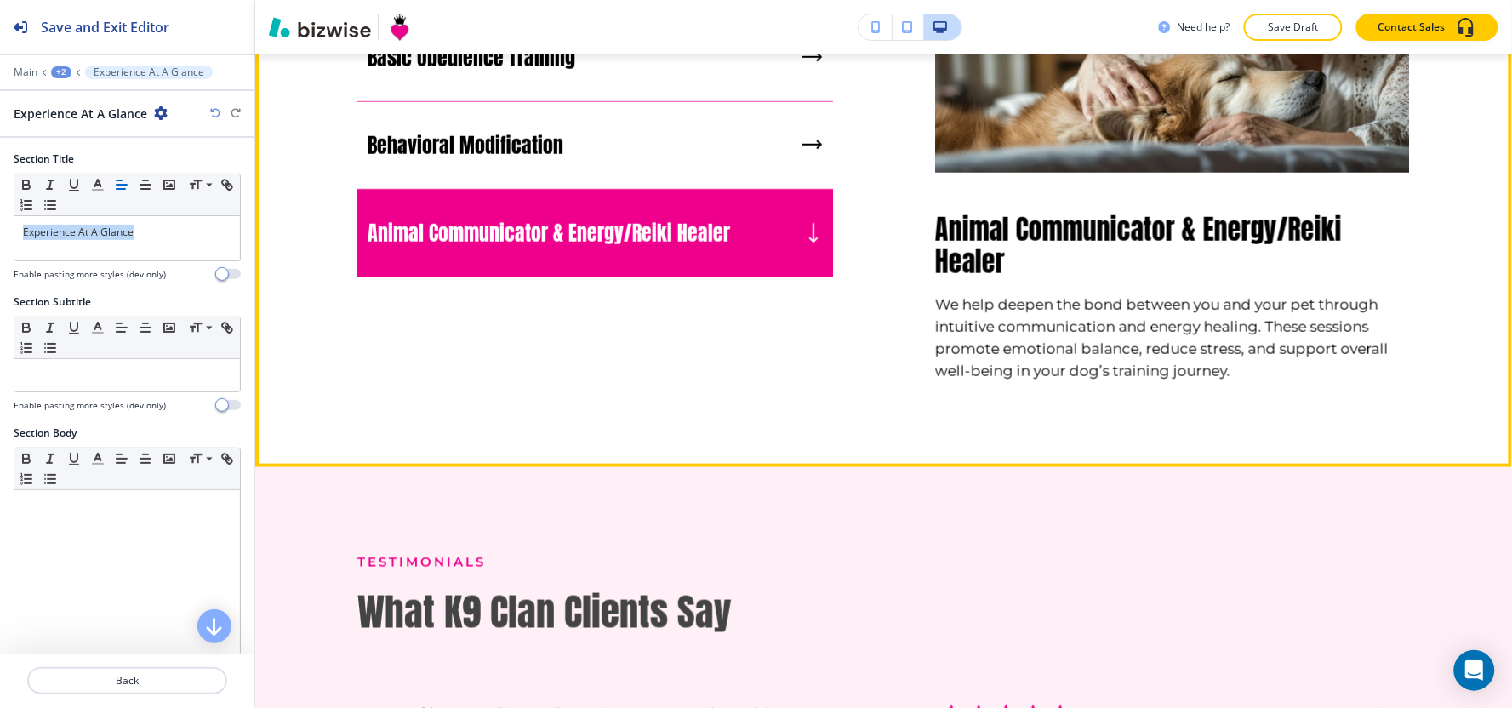
scroll to position [2427, 0]
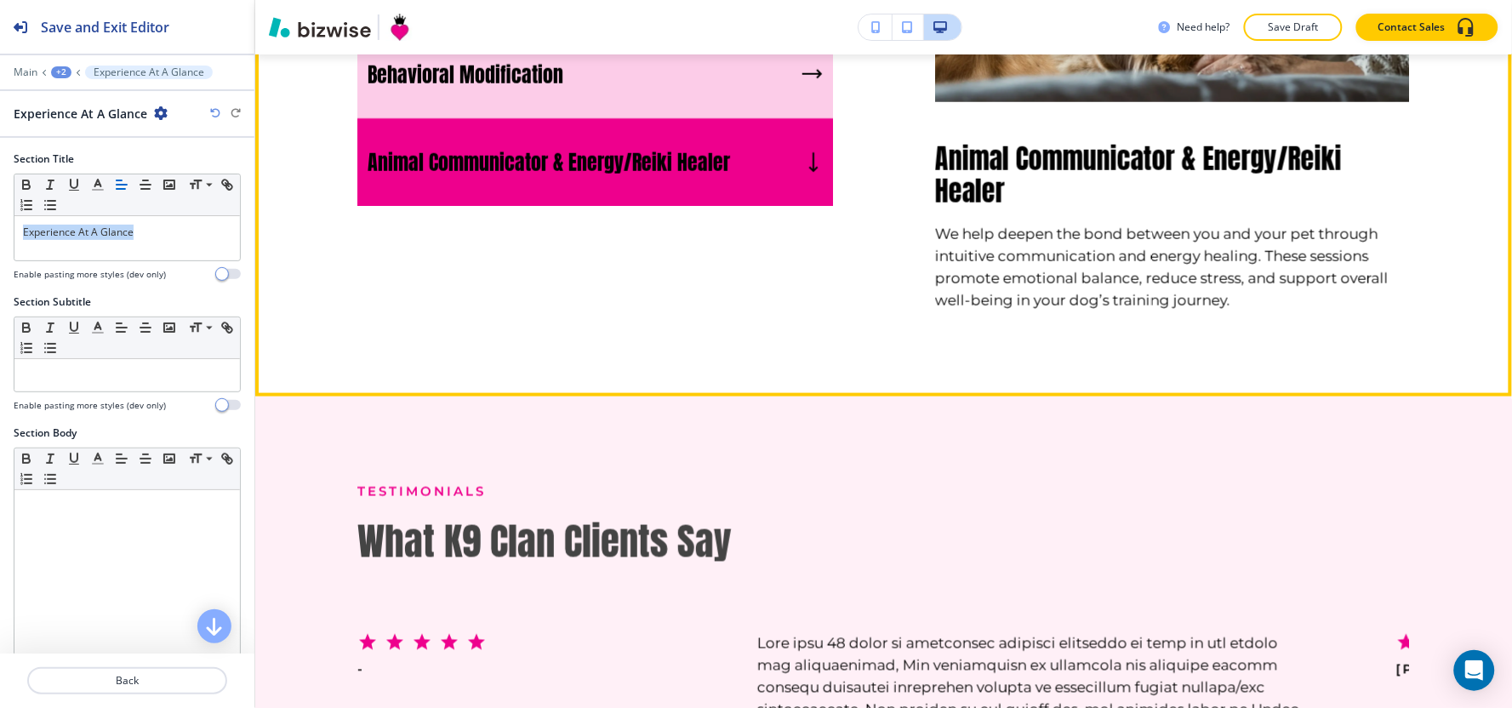
click at [651, 119] on div "Behavioral Modification" at bounding box center [595, 75] width 476 height 88
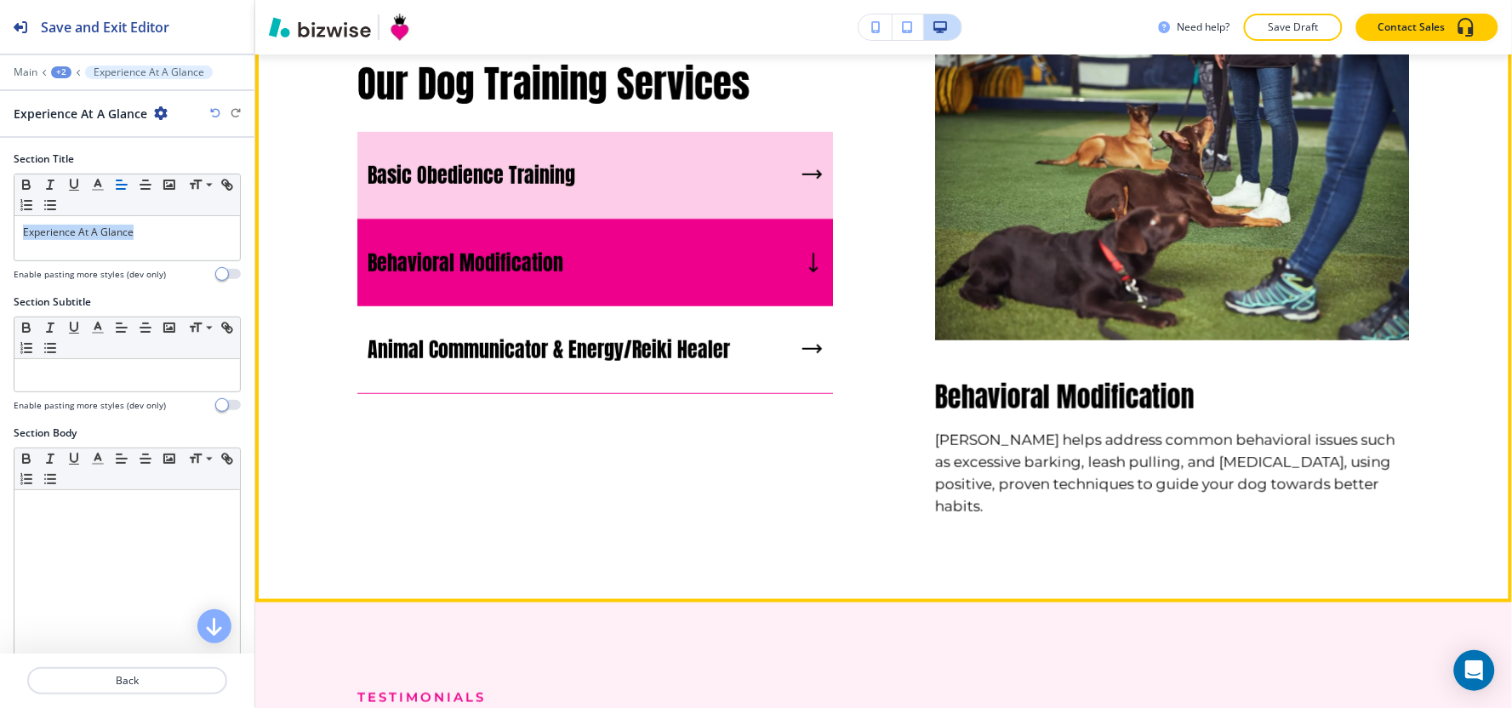
scroll to position [2239, 0]
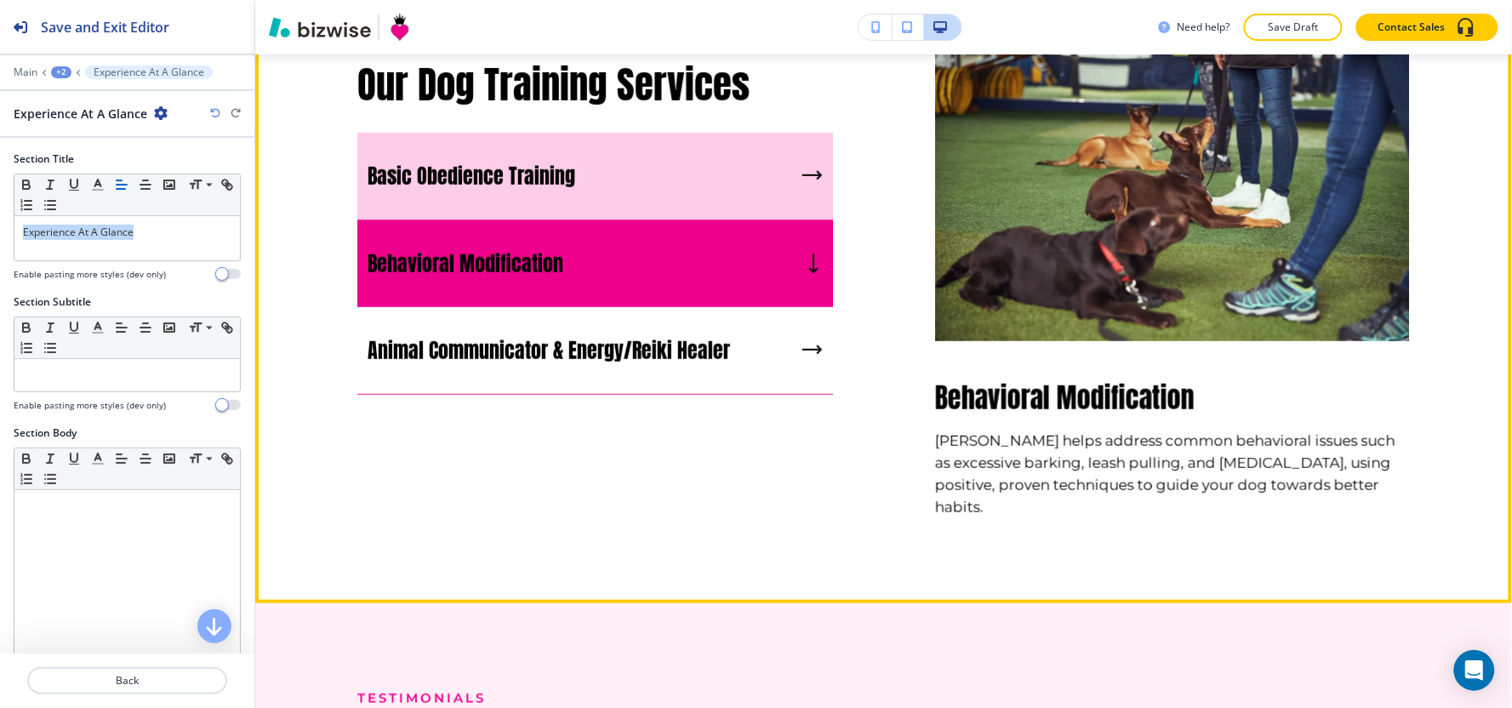
click at [635, 190] on div "Basic Obedience Training" at bounding box center [595, 177] width 476 height 88
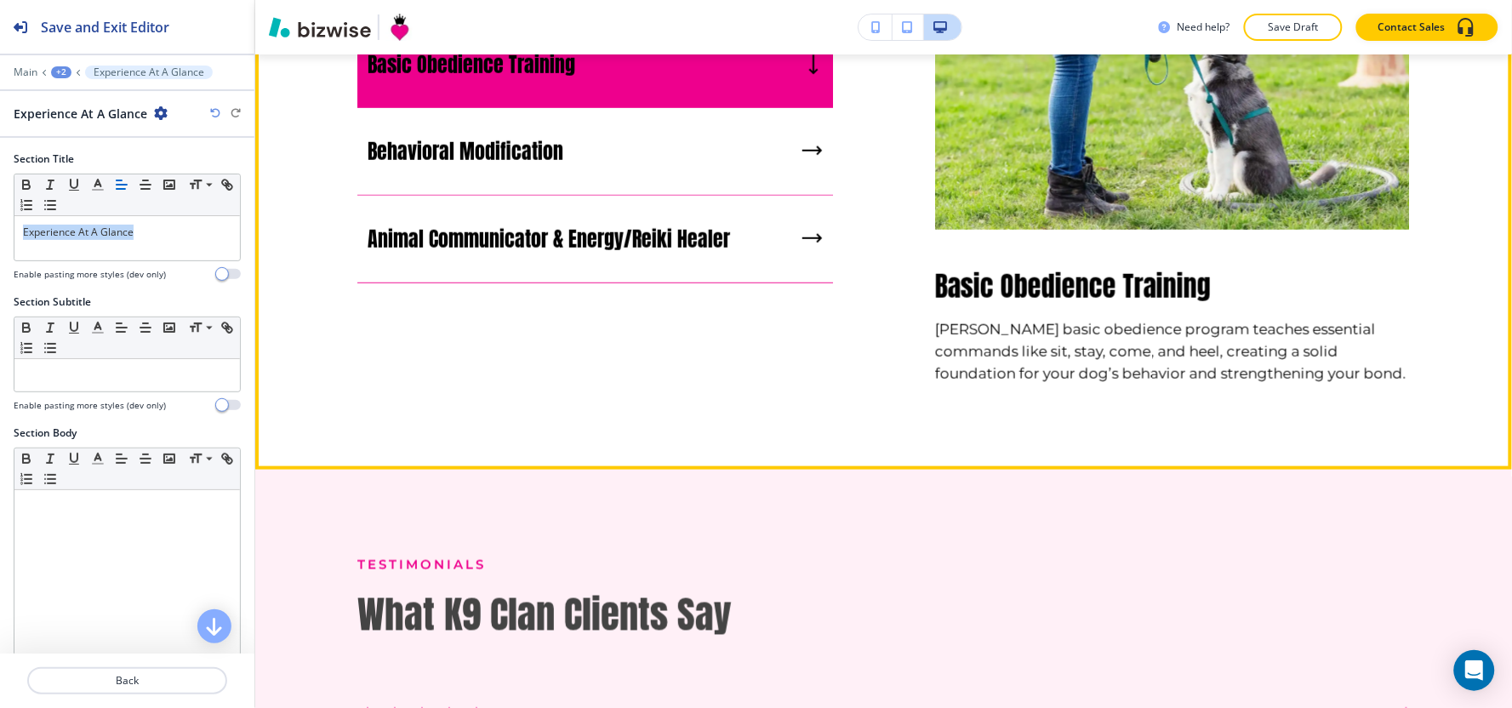
scroll to position [2616, 0]
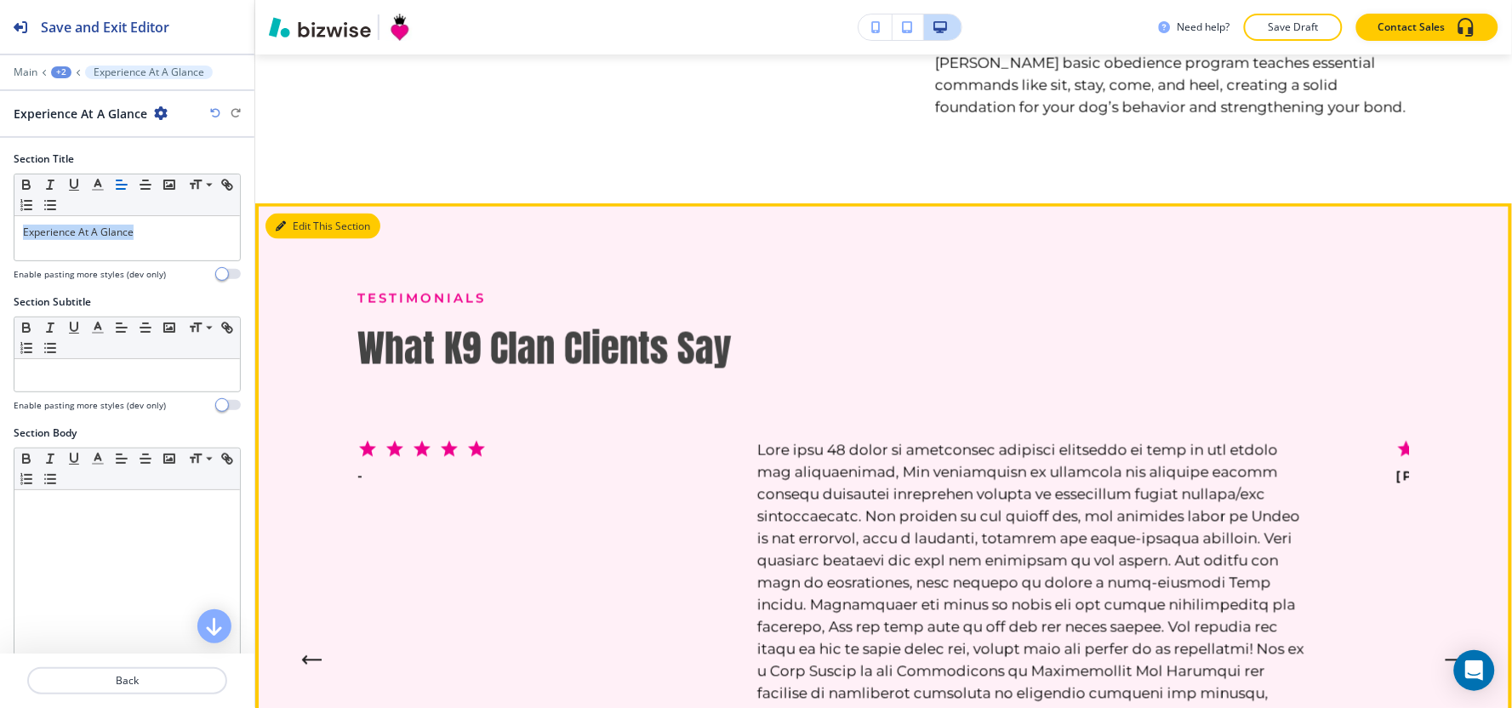
click at [277, 239] on button "Edit This Section" at bounding box center [322, 227] width 115 height 26
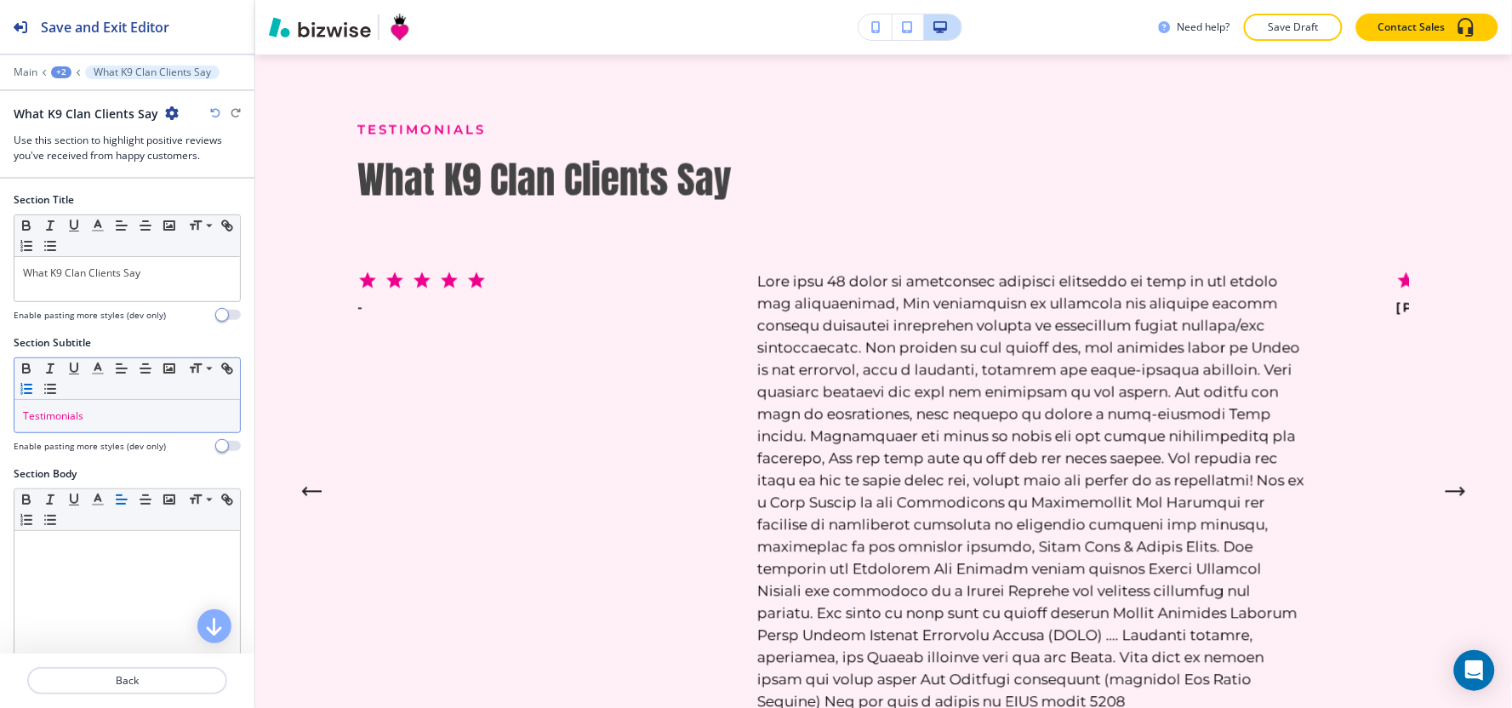
scroll to position [2802, 0]
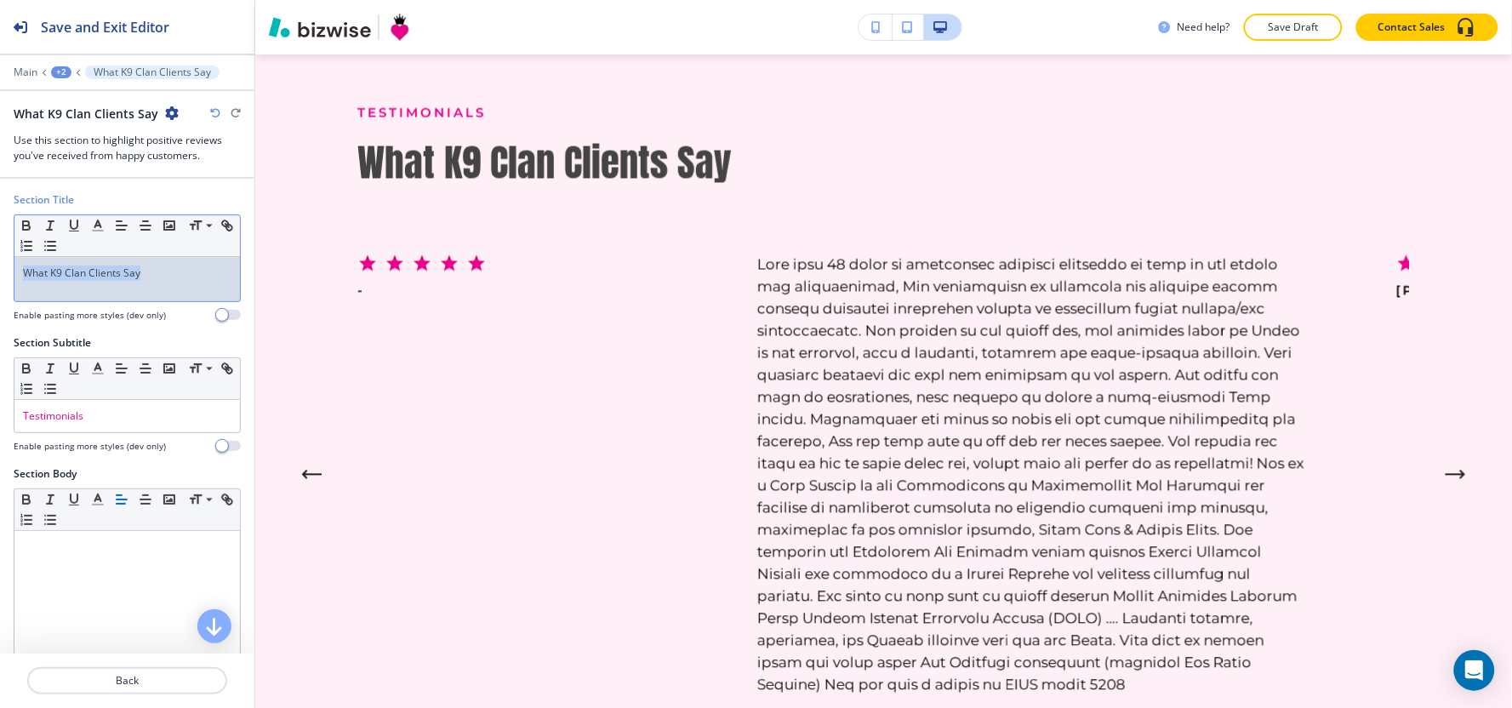
drag, startPoint x: 180, startPoint y: 285, endPoint x: 0, endPoint y: 257, distance: 182.6
click at [0, 258] on div "Section Title Small Normal Large Huge What K9 Clan Clients Say Enable pasting m…" at bounding box center [127, 263] width 254 height 143
click at [100, 232] on icon "button" at bounding box center [97, 225] width 15 height 15
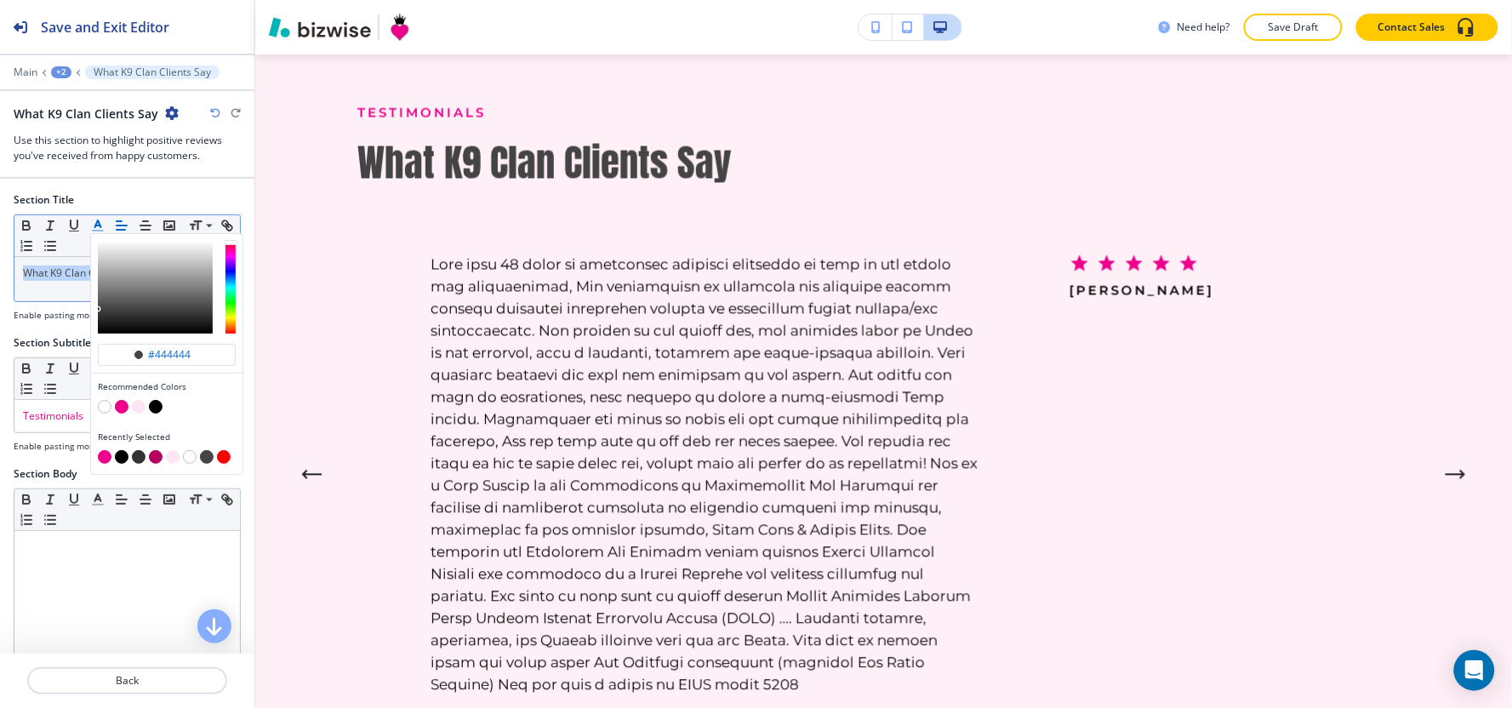
click at [122, 460] on button "button" at bounding box center [122, 457] width 14 height 14
type input "#000000"
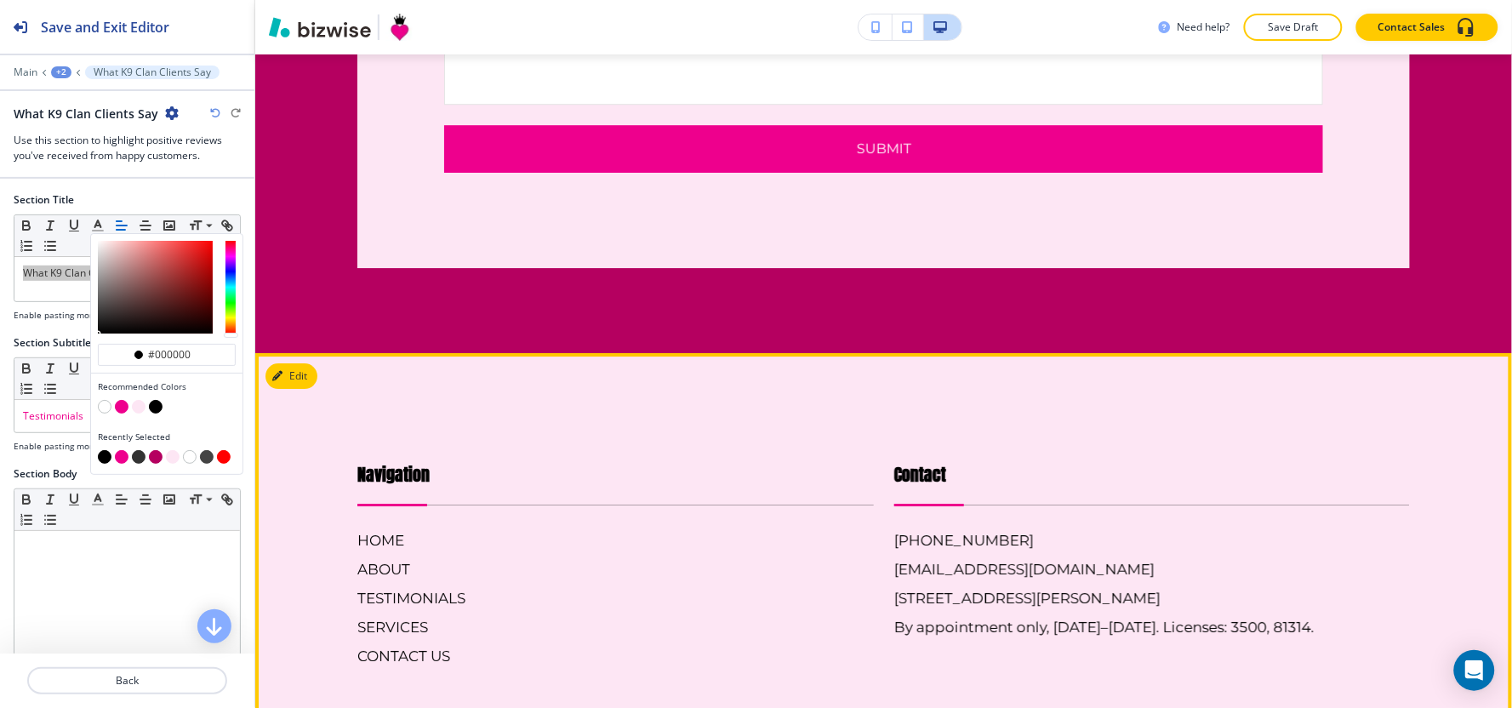
scroll to position [5711, 0]
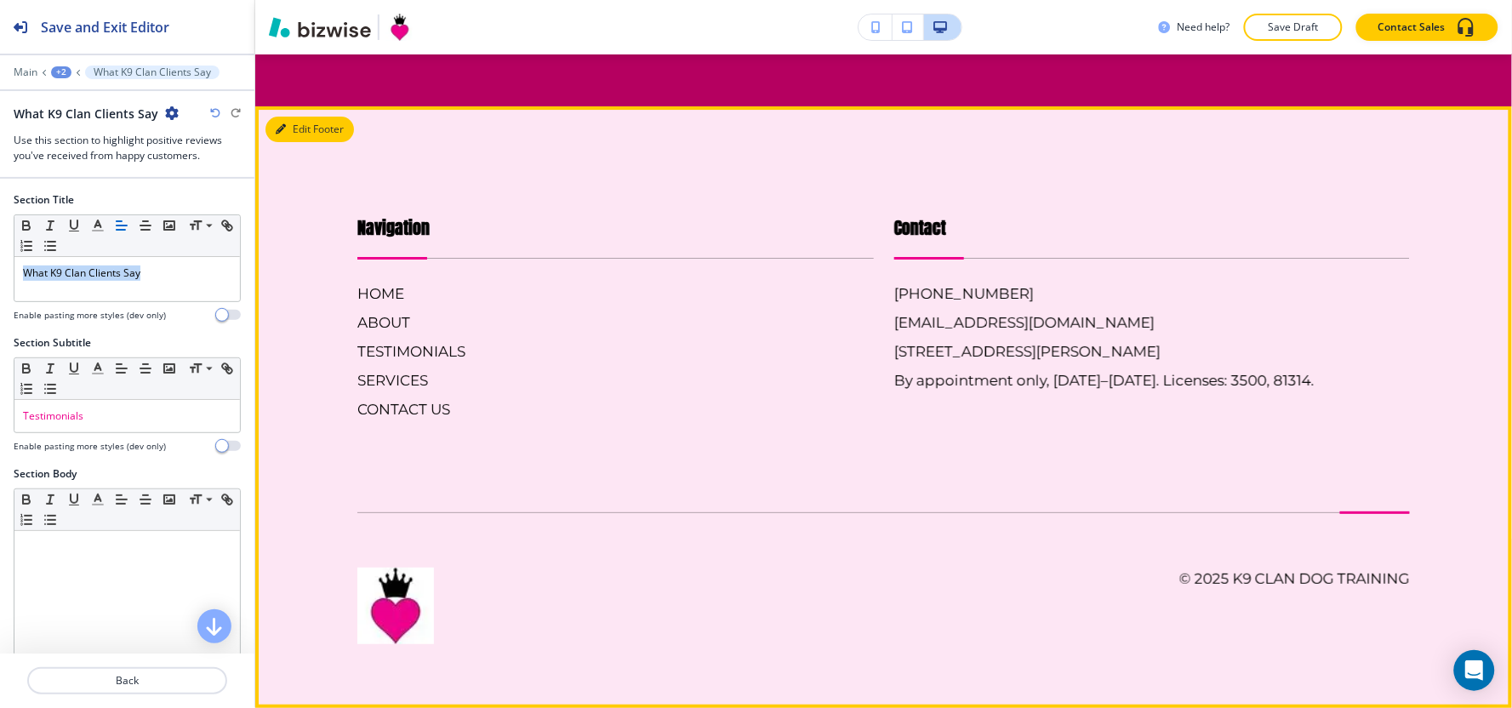
click at [272, 130] on button "Edit Footer" at bounding box center [309, 130] width 88 height 26
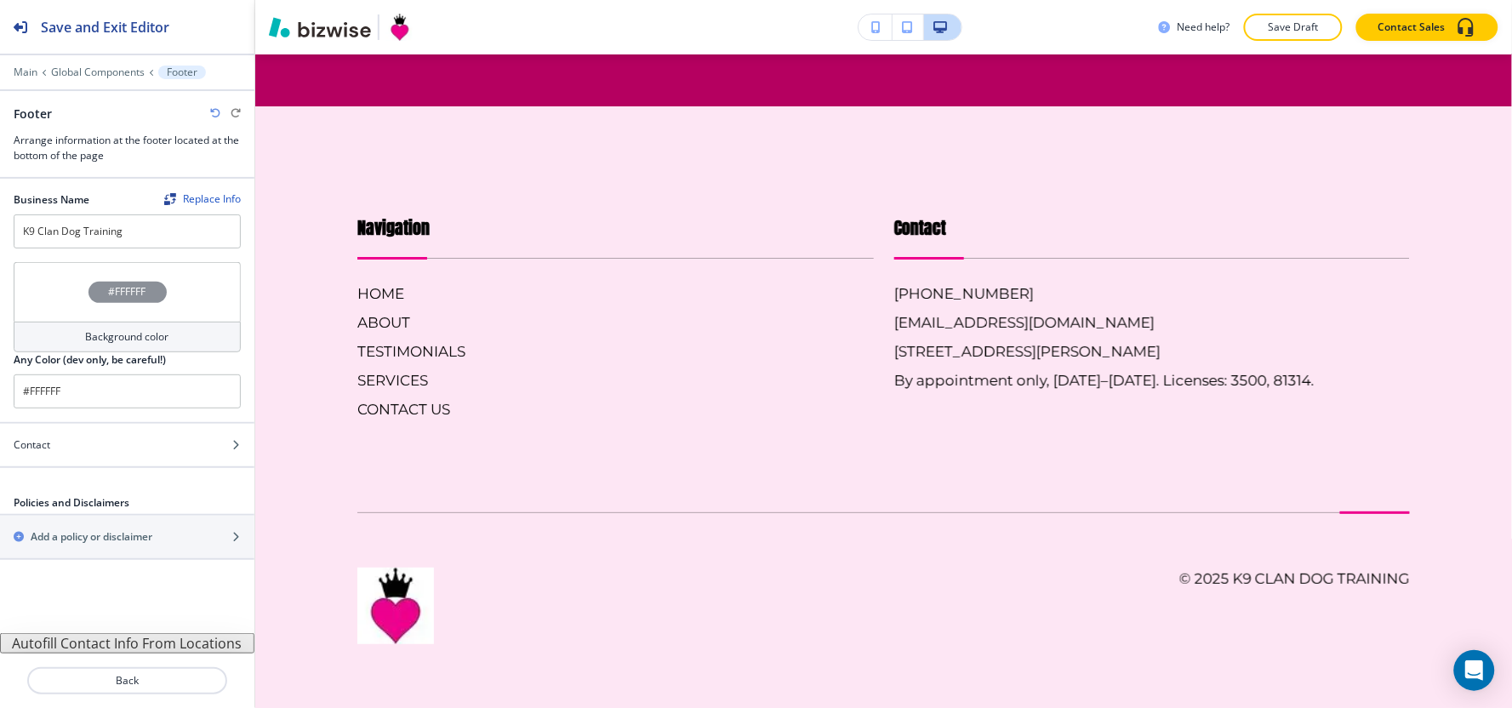
click at [98, 640] on button "Autofill Contact Info From Locations" at bounding box center [127, 643] width 254 height 20
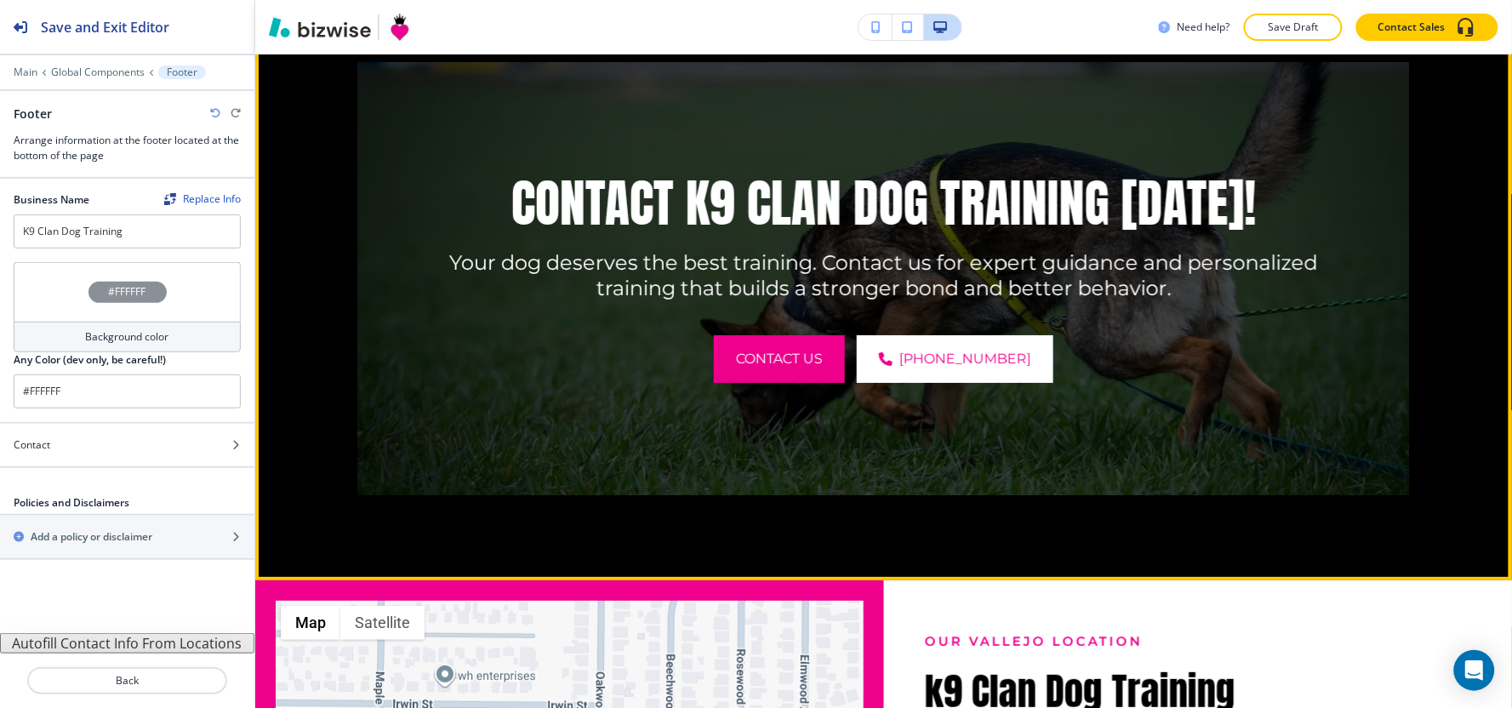
scroll to position [3347, 0]
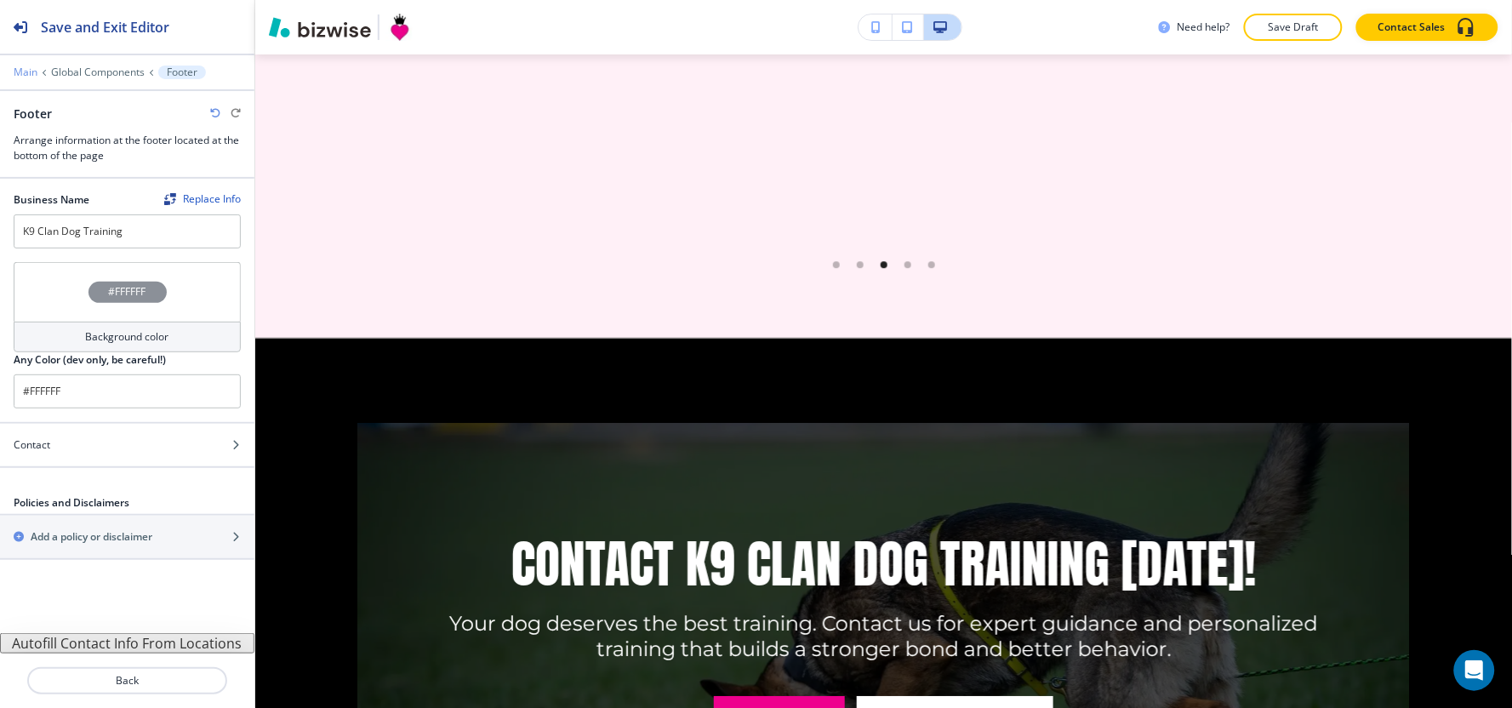
click at [29, 66] on p "Main" at bounding box center [26, 72] width 24 height 12
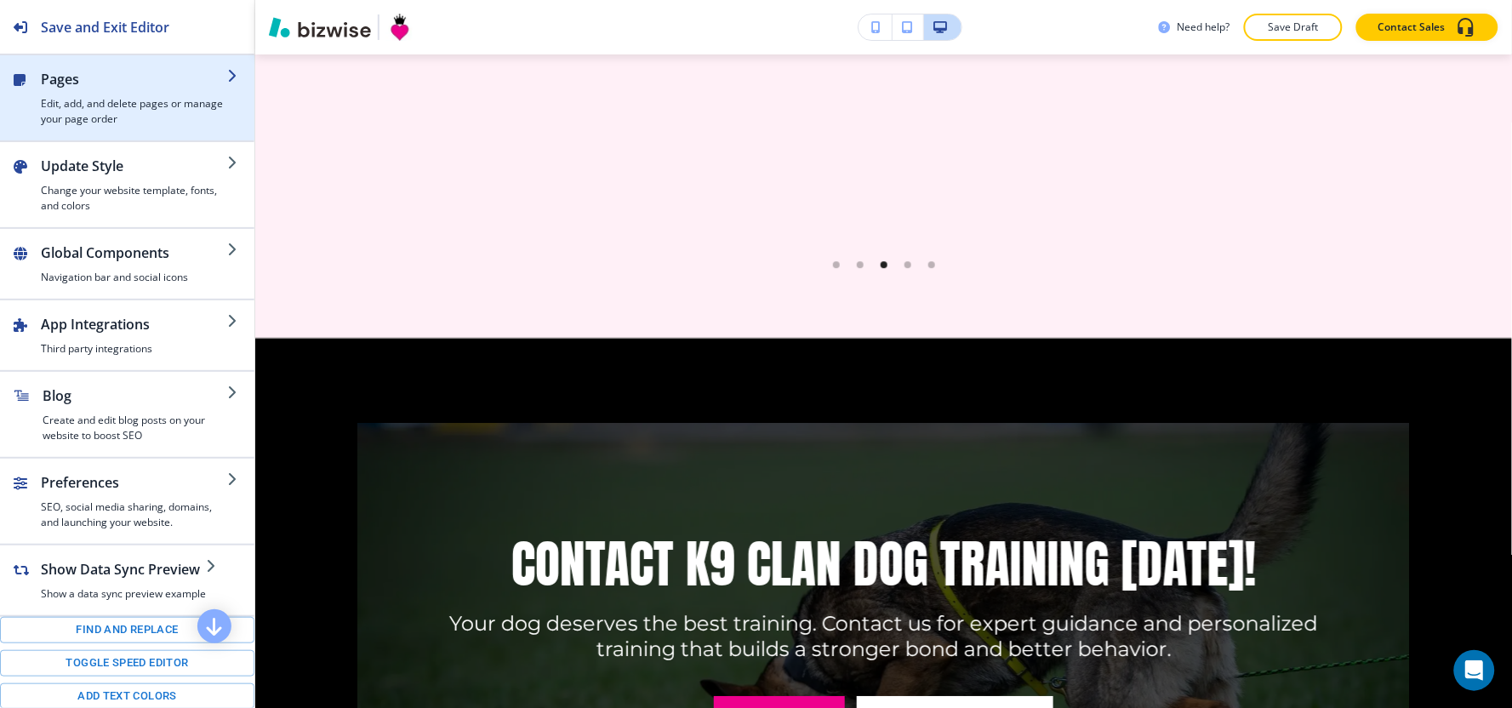
click at [30, 79] on div "button" at bounding box center [34, 98] width 14 height 58
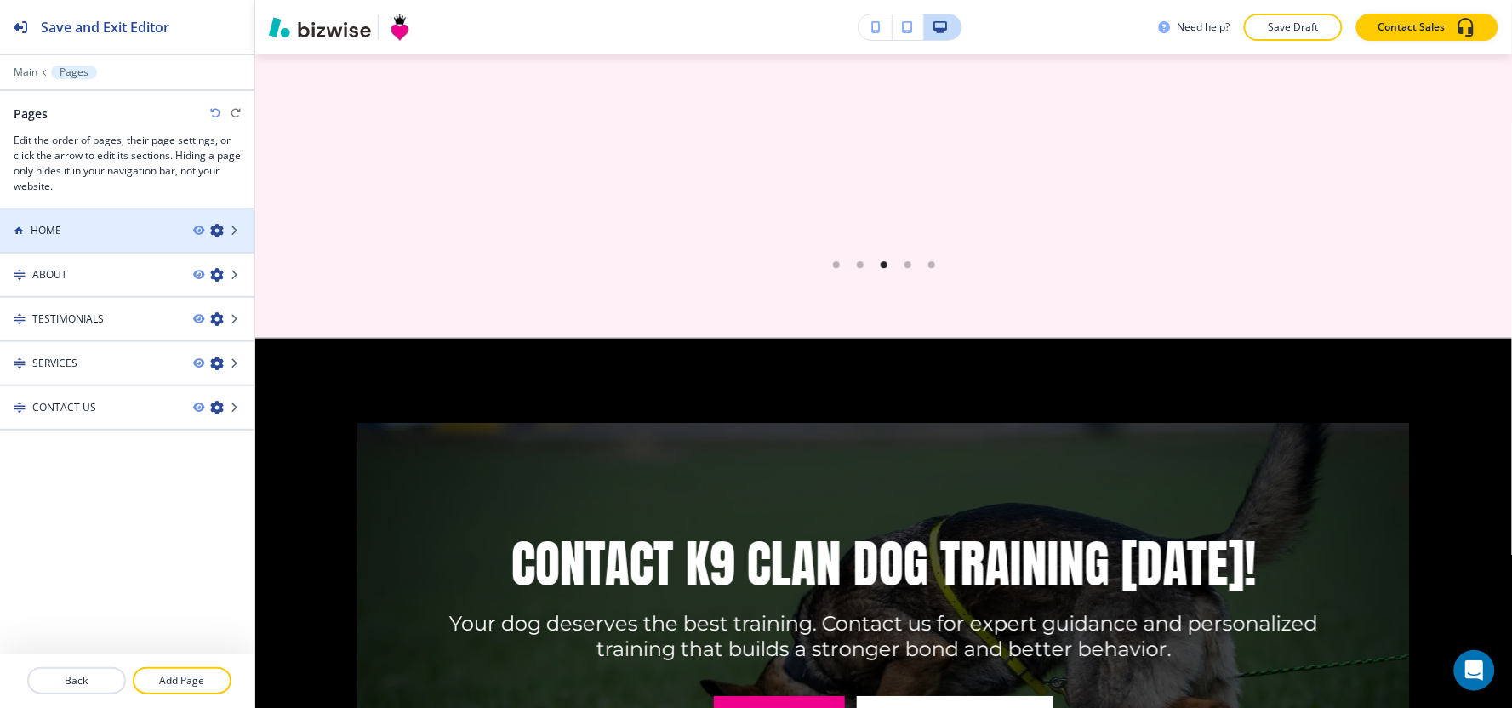
click at [102, 228] on div "HOME" at bounding box center [90, 230] width 180 height 15
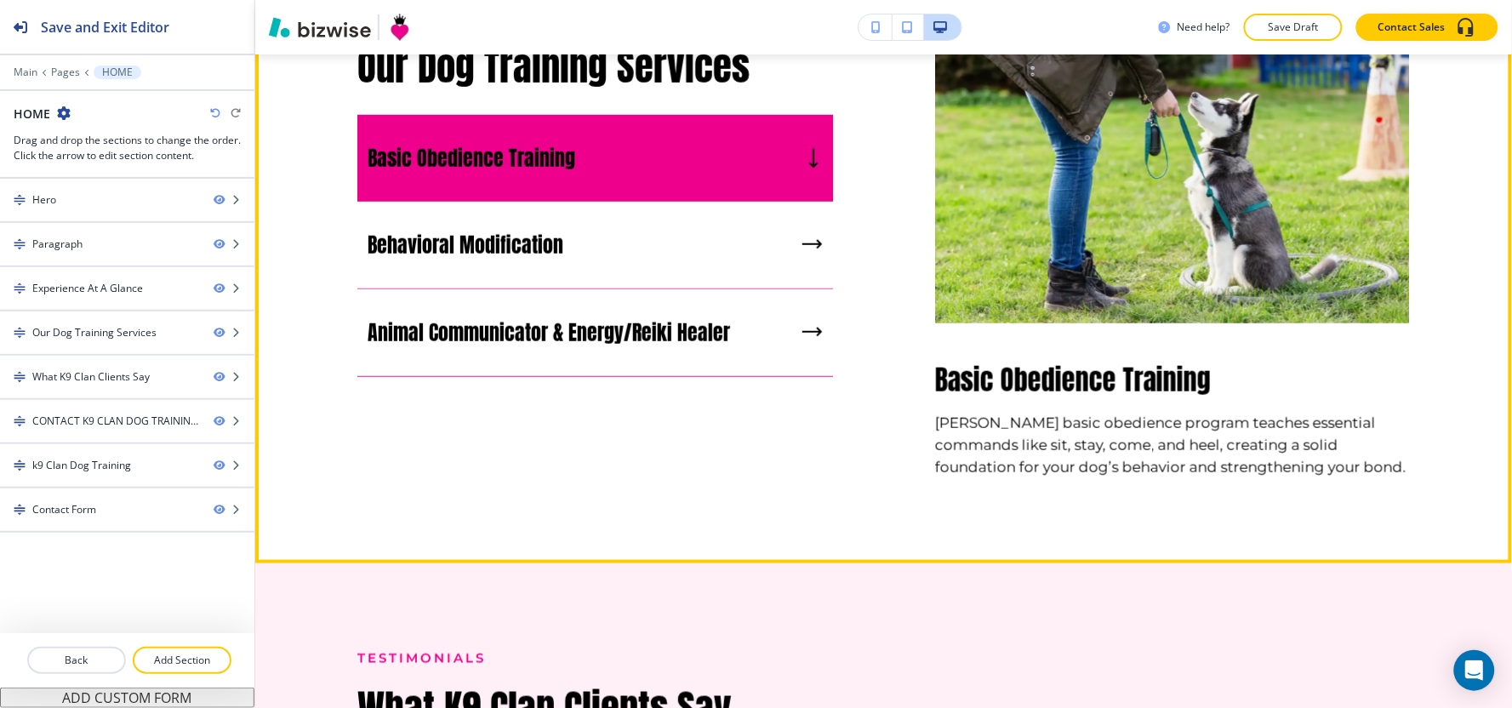
scroll to position [2213, 0]
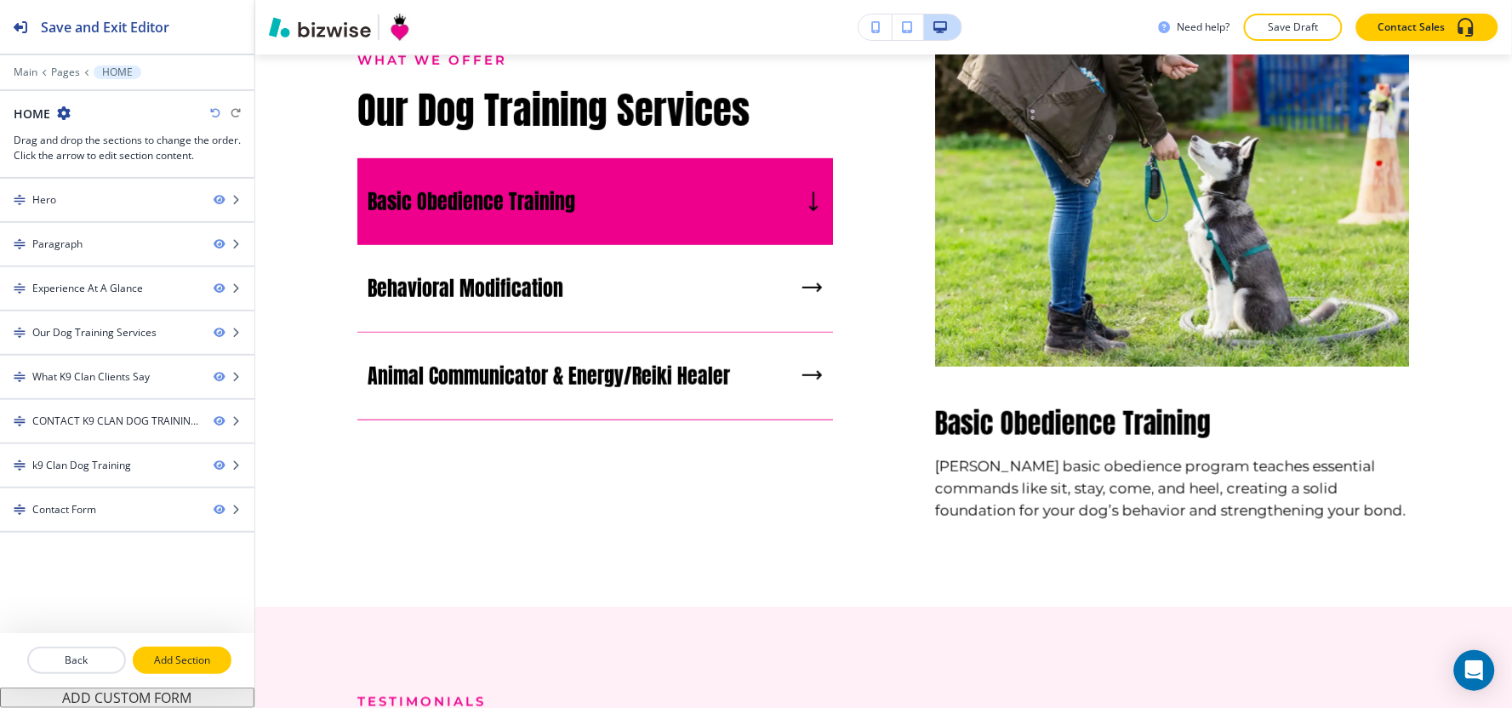
click at [159, 658] on p "Add Section" at bounding box center [181, 660] width 95 height 15
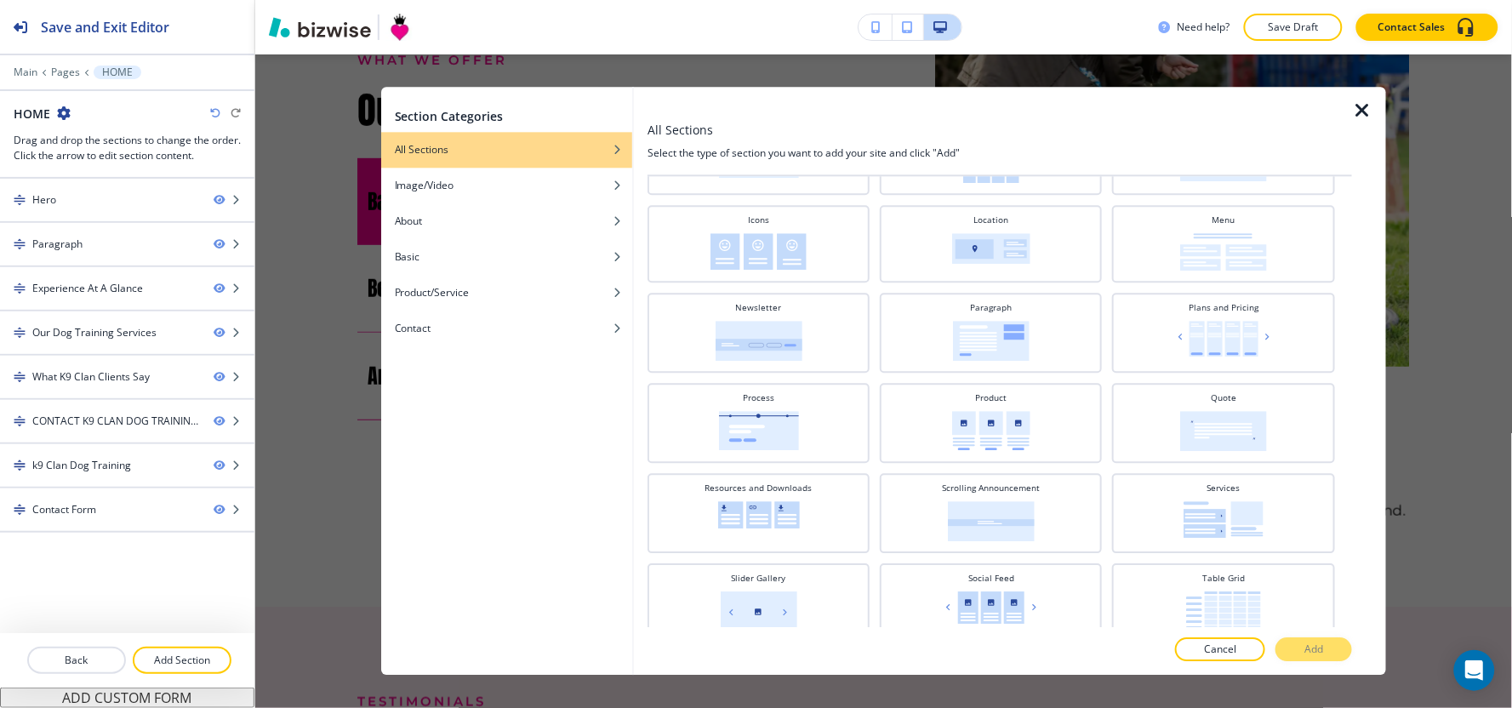
scroll to position [651, 0]
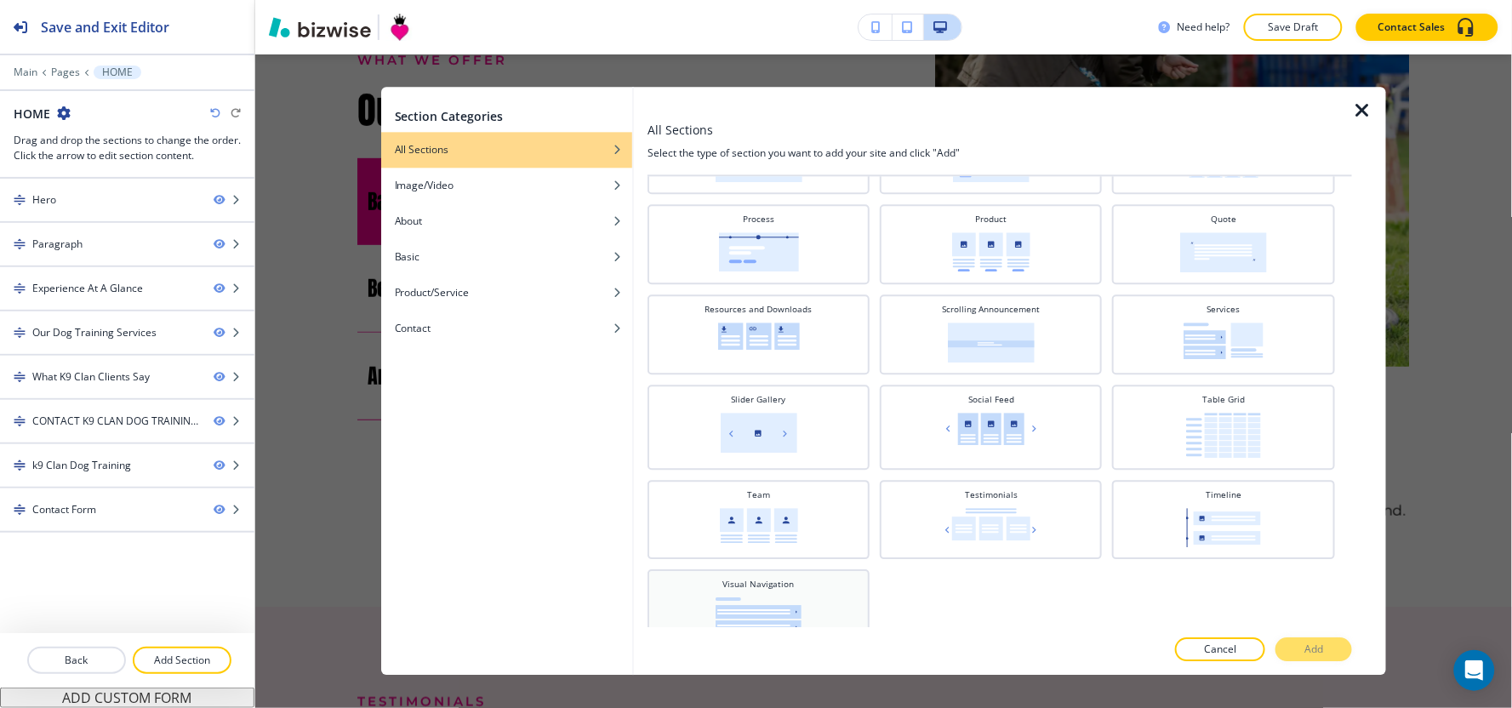
click at [817, 611] on div "Visual Navigation" at bounding box center [758, 606] width 205 height 56
click at [1306, 657] on p "Add" at bounding box center [1313, 649] width 19 height 15
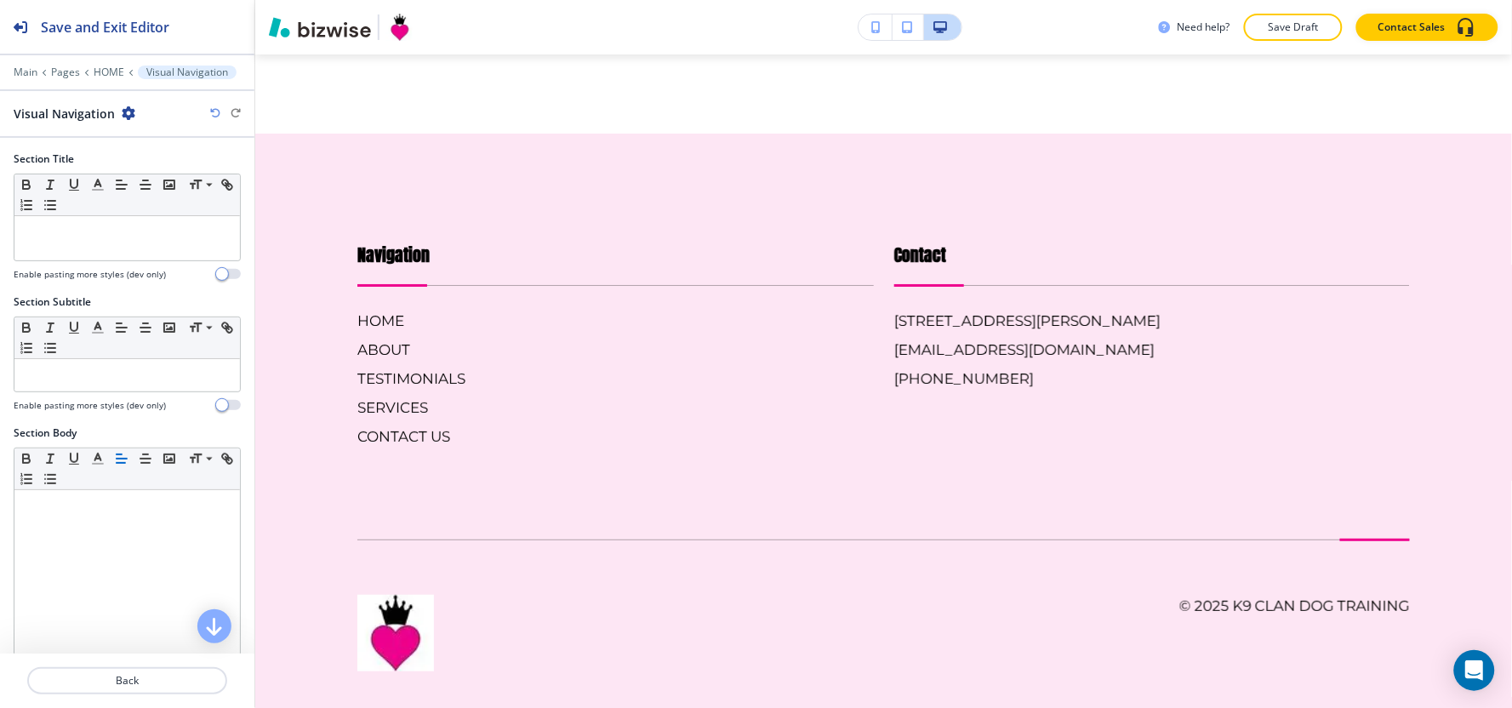
scroll to position [5763, 0]
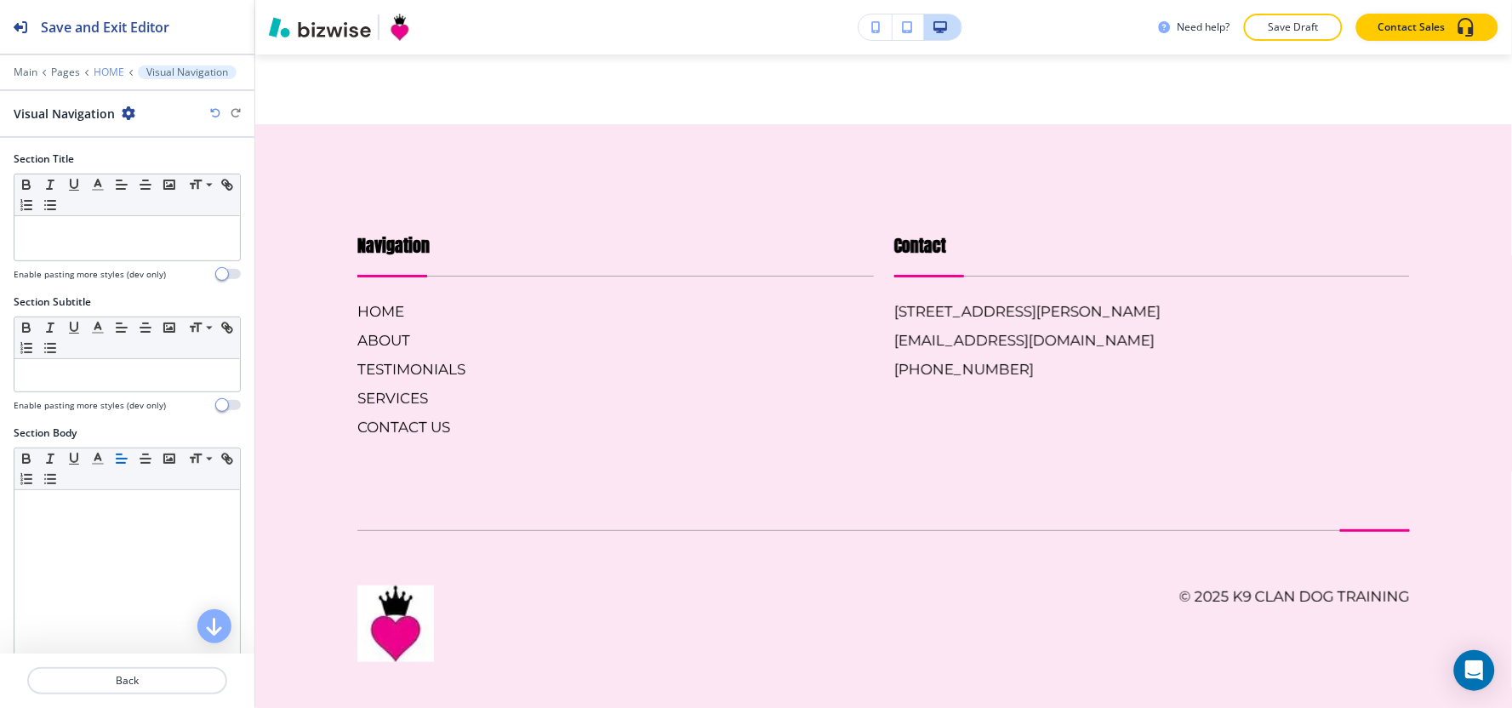
click at [102, 71] on p "HOME" at bounding box center [109, 72] width 31 height 12
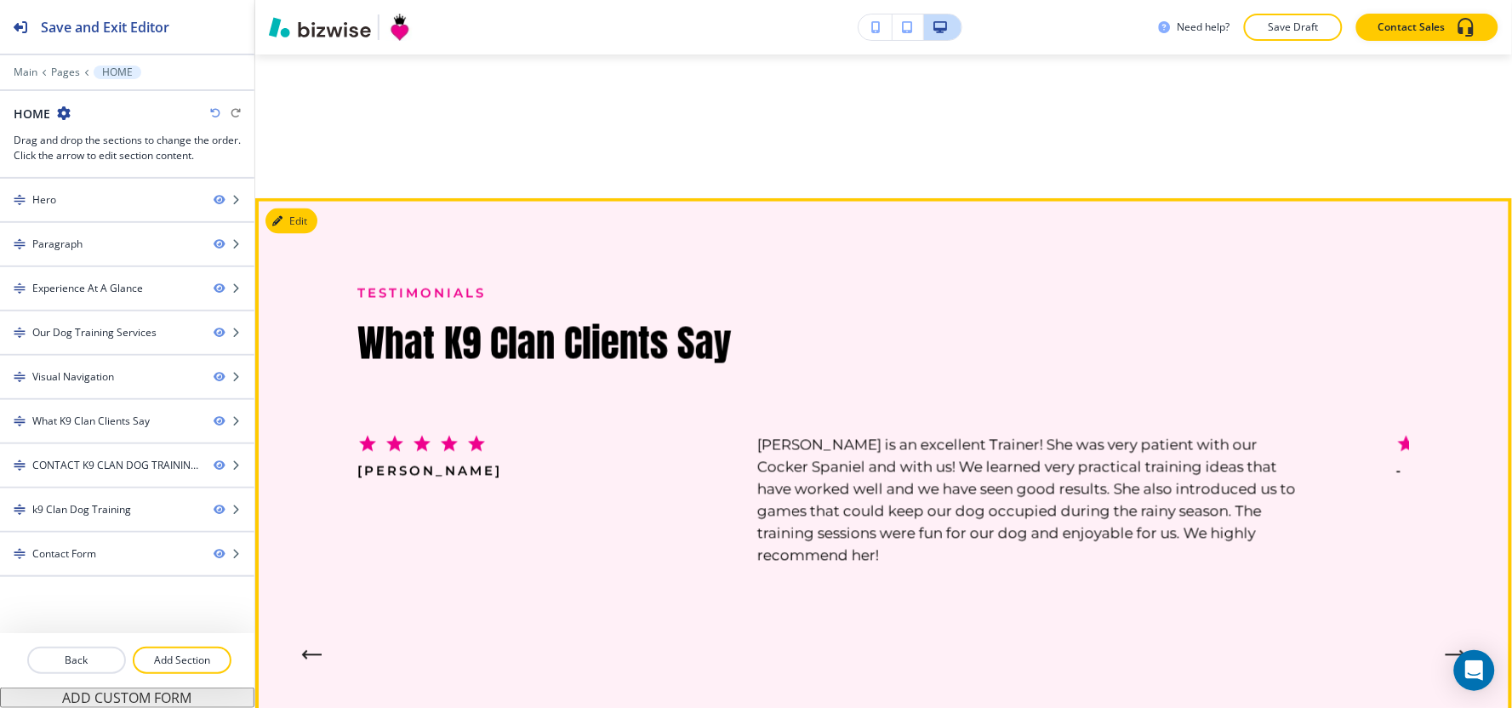
scroll to position [2519, 0]
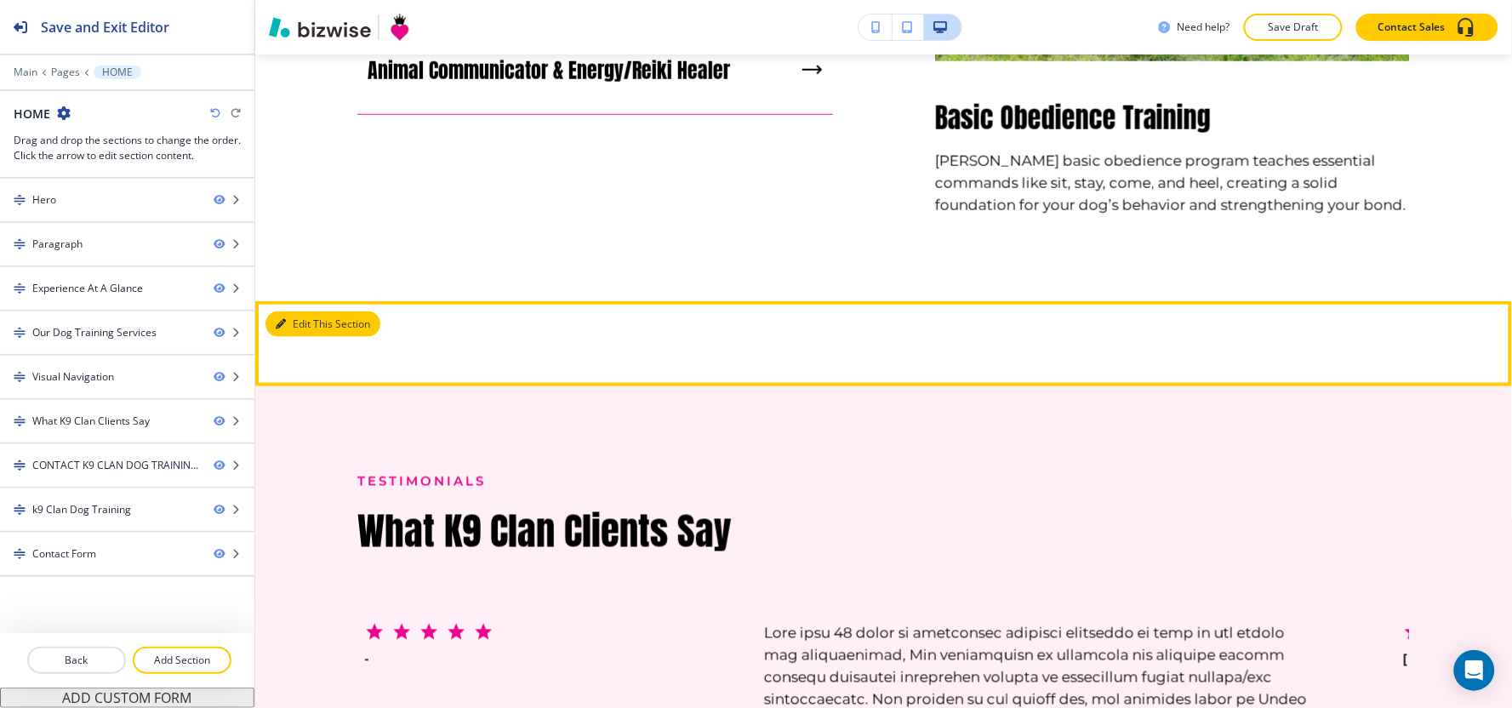
click at [295, 337] on button "Edit This Section" at bounding box center [322, 324] width 115 height 26
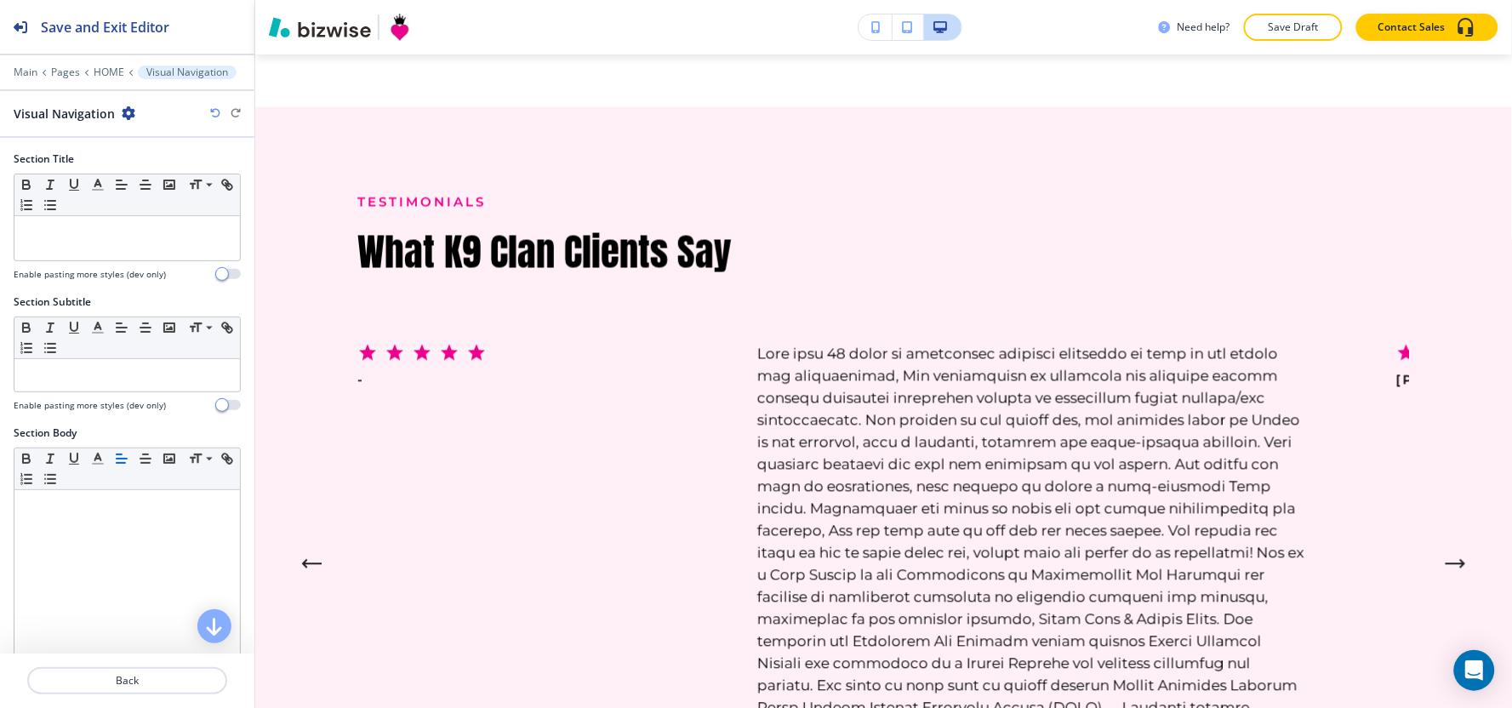
scroll to position [2802, 0]
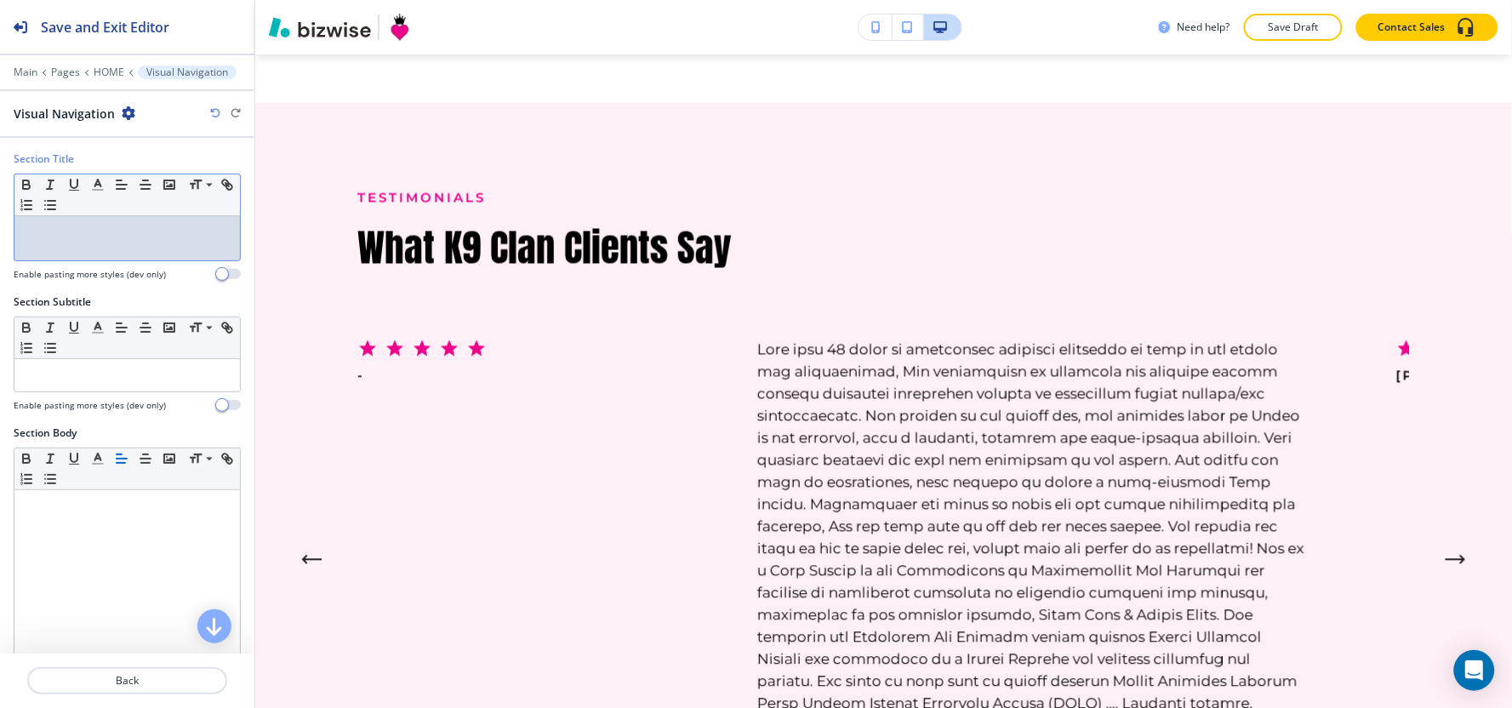
click at [124, 237] on p at bounding box center [127, 232] width 208 height 15
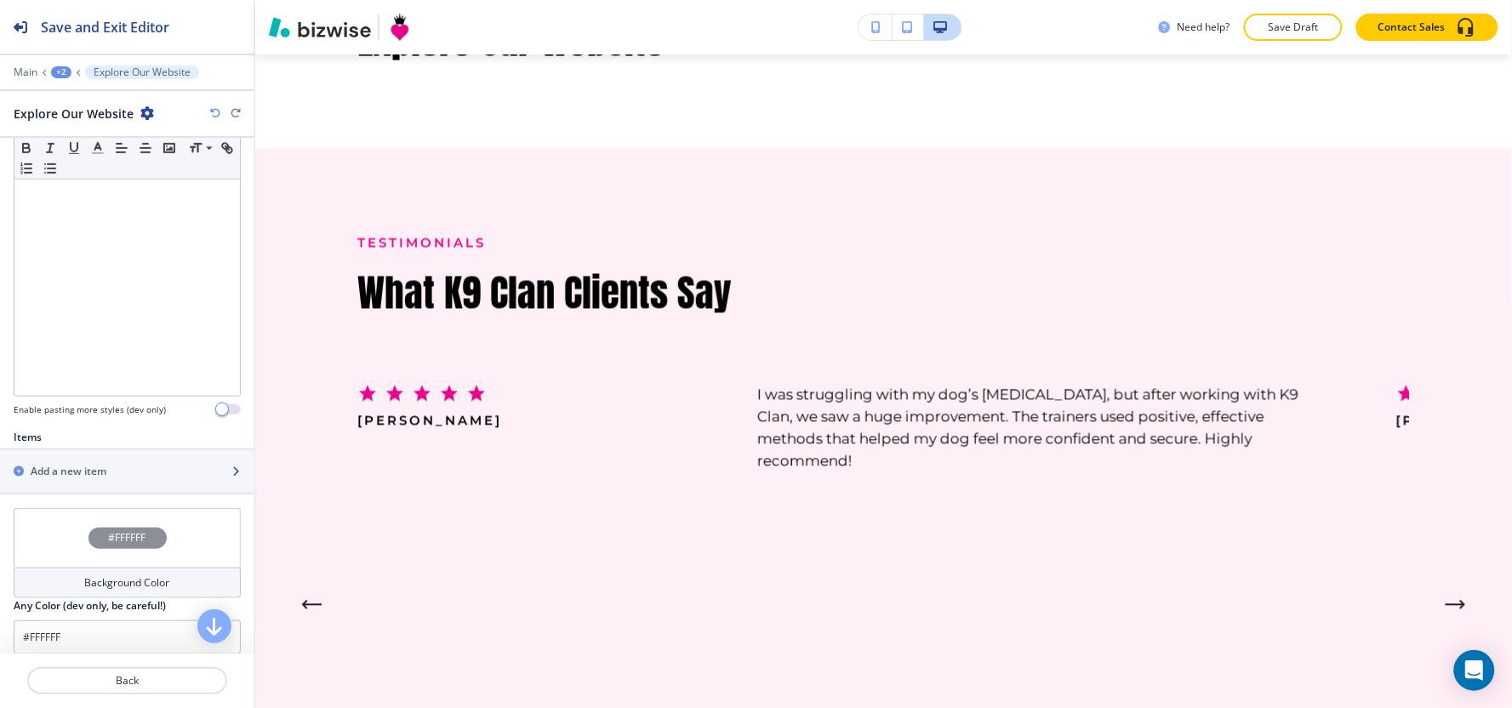
scroll to position [378, 0]
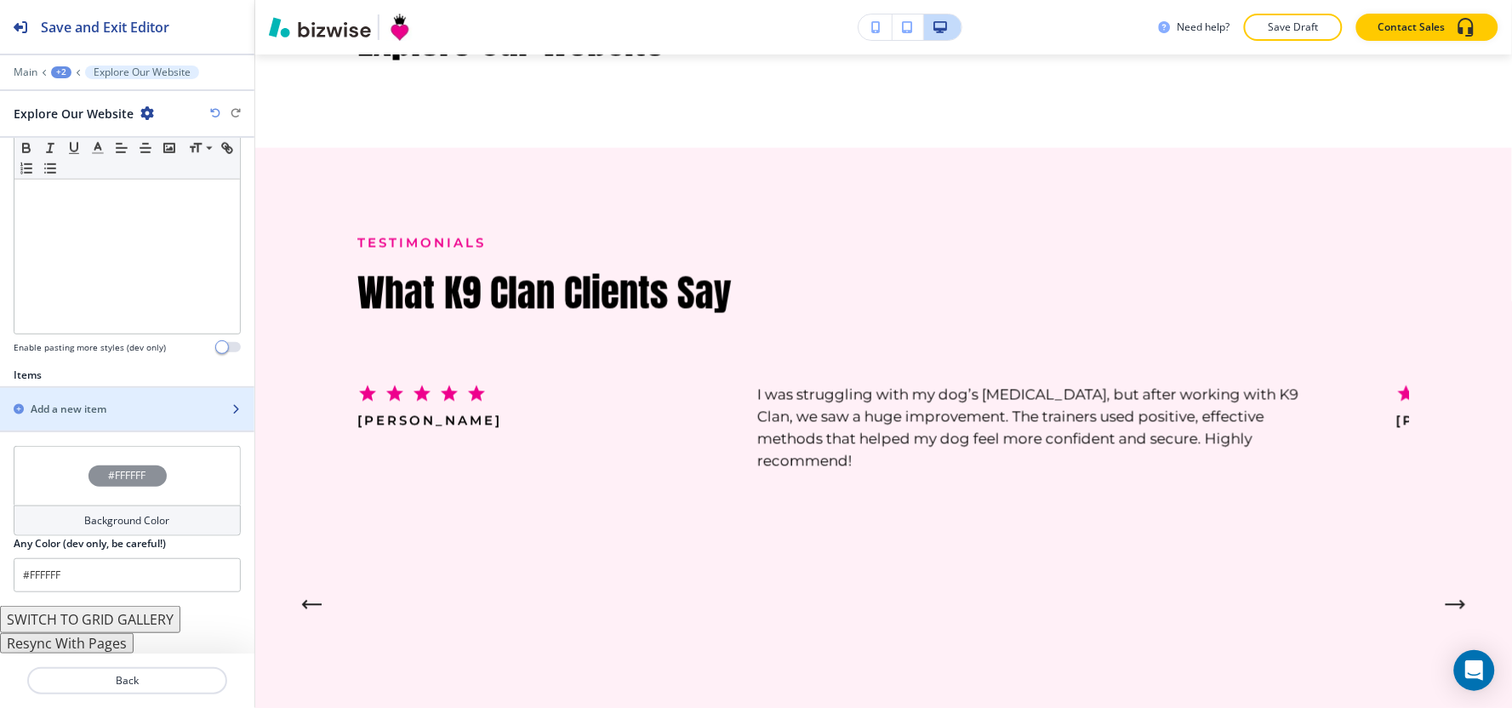
click at [78, 410] on h2 "Add a new item" at bounding box center [69, 409] width 76 height 15
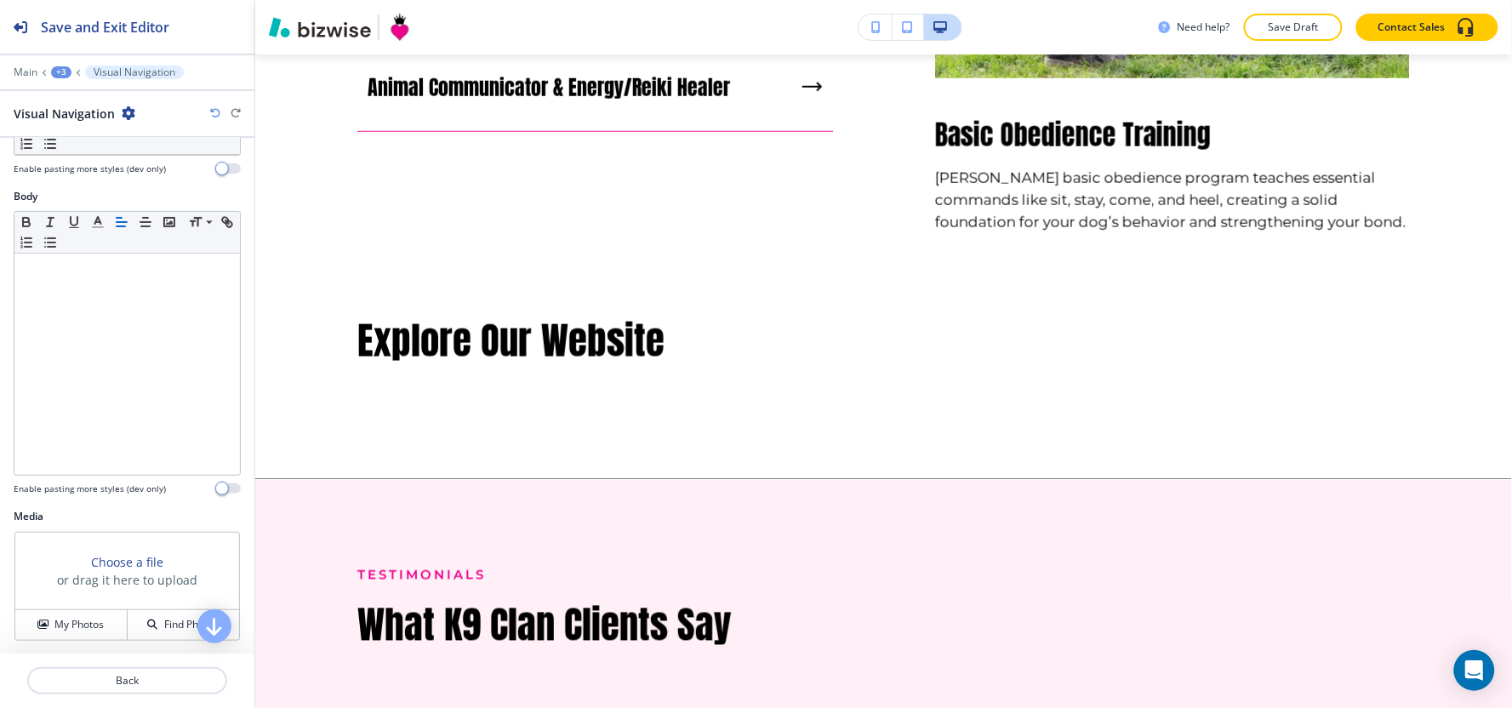
scroll to position [0, 0]
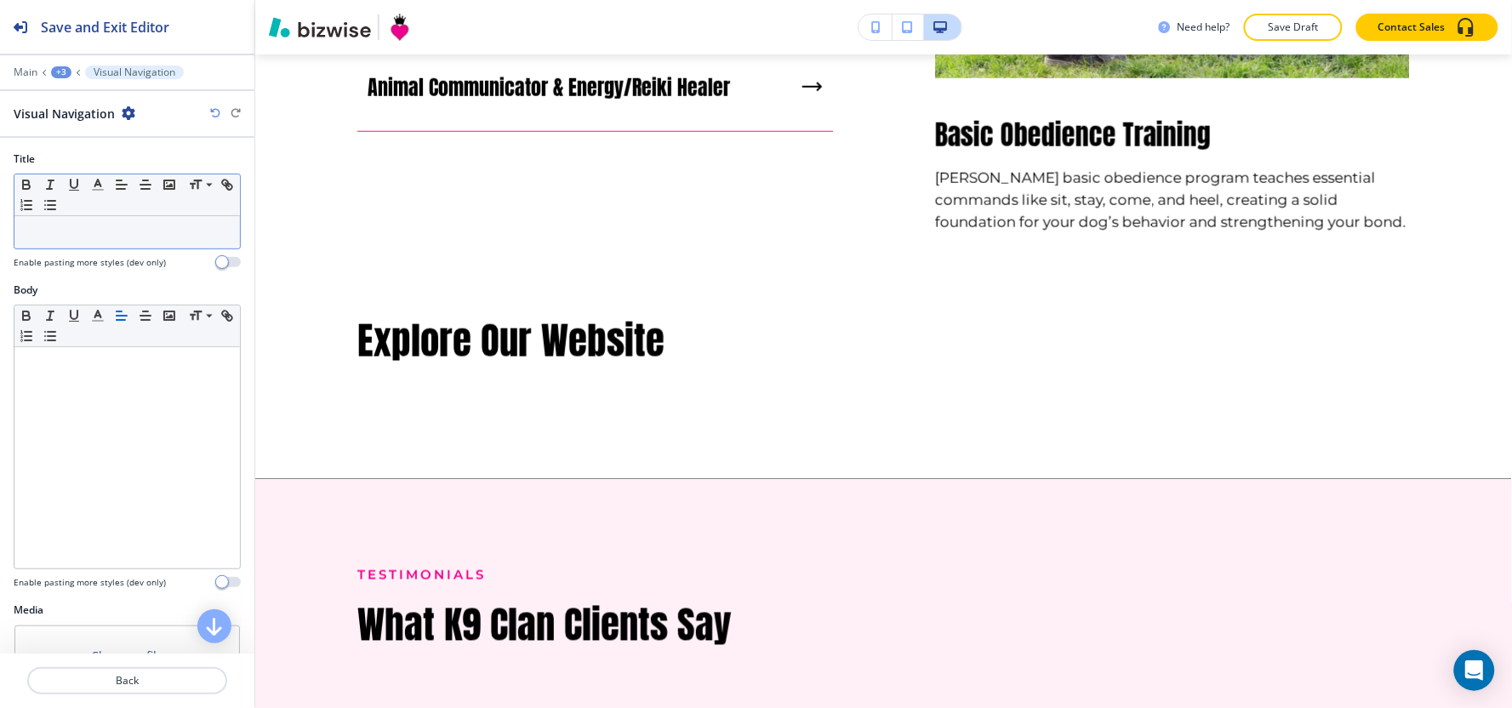
click at [103, 242] on div at bounding box center [126, 232] width 225 height 32
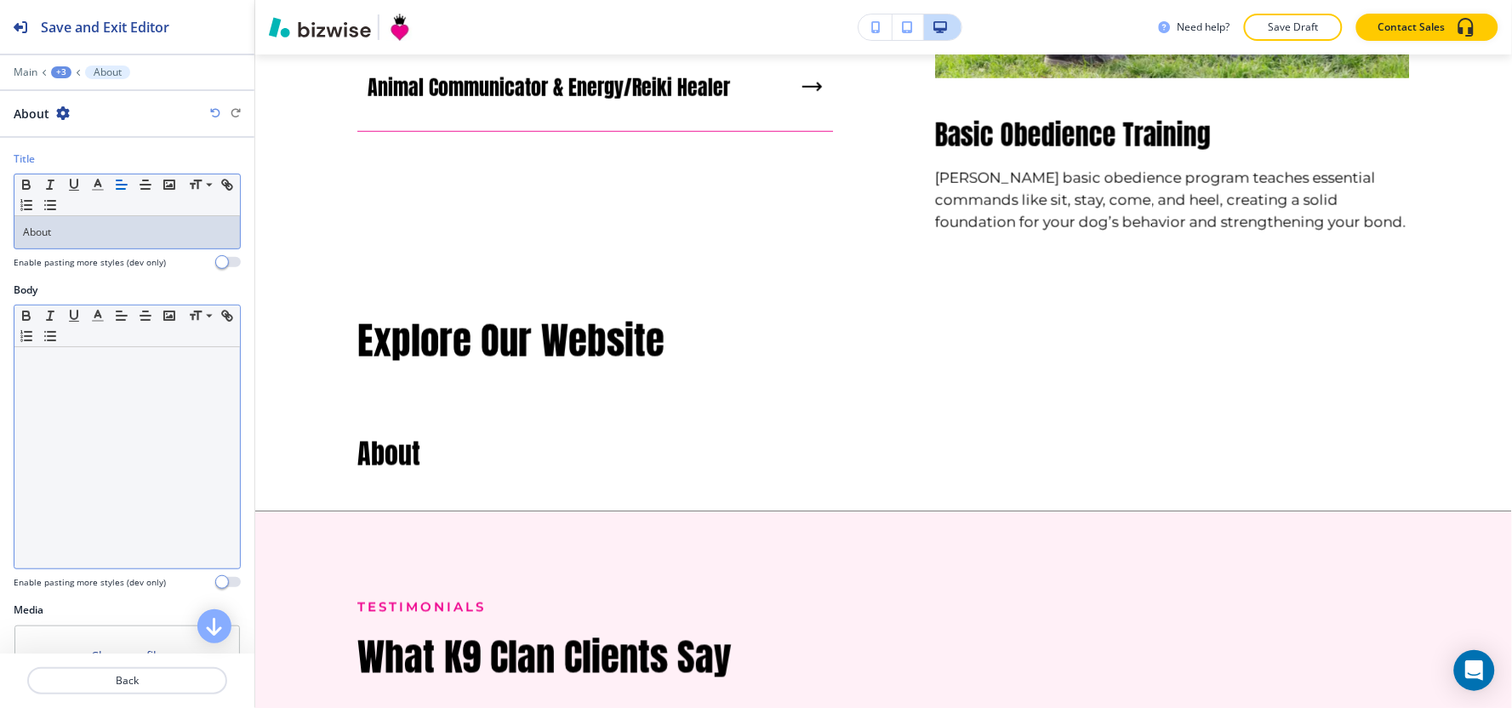
scroll to position [242, 0]
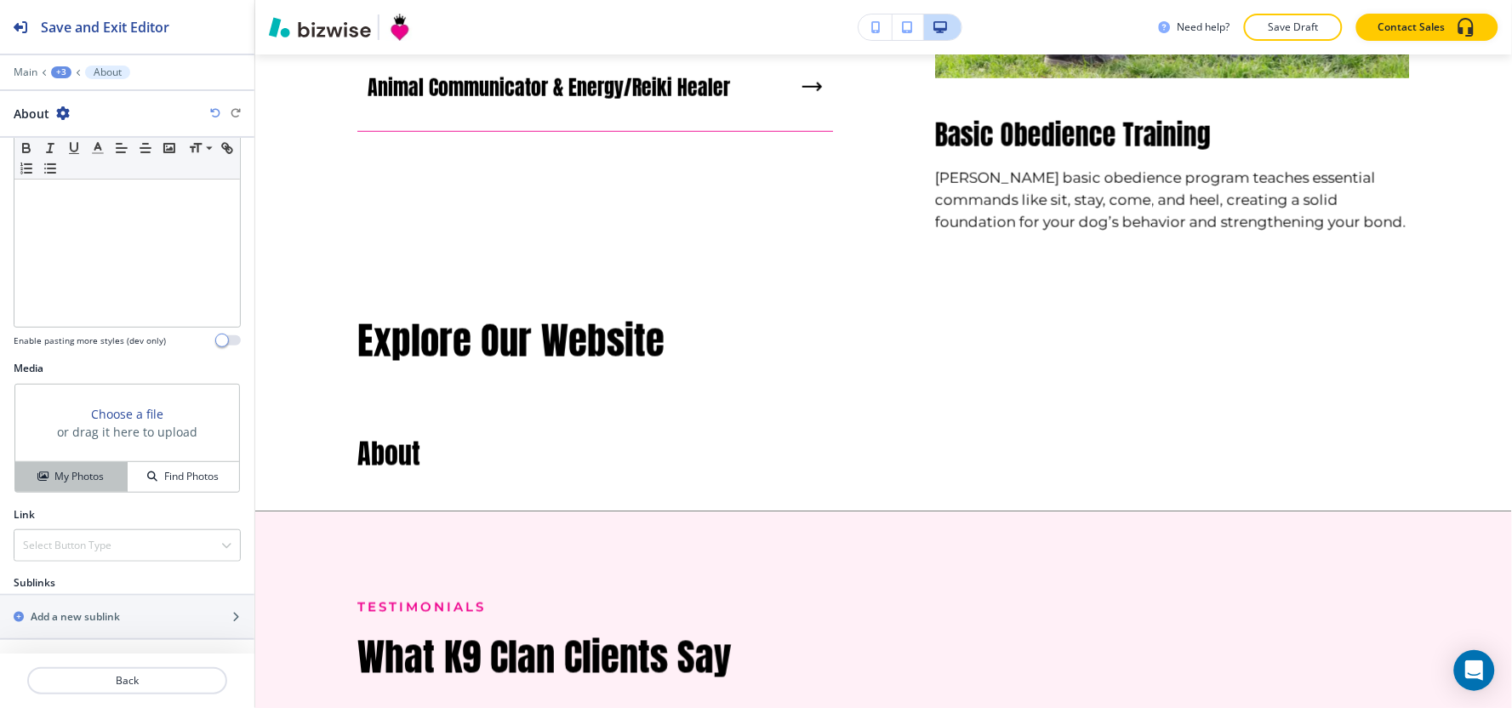
click at [28, 471] on div "My Photos" at bounding box center [70, 476] width 111 height 15
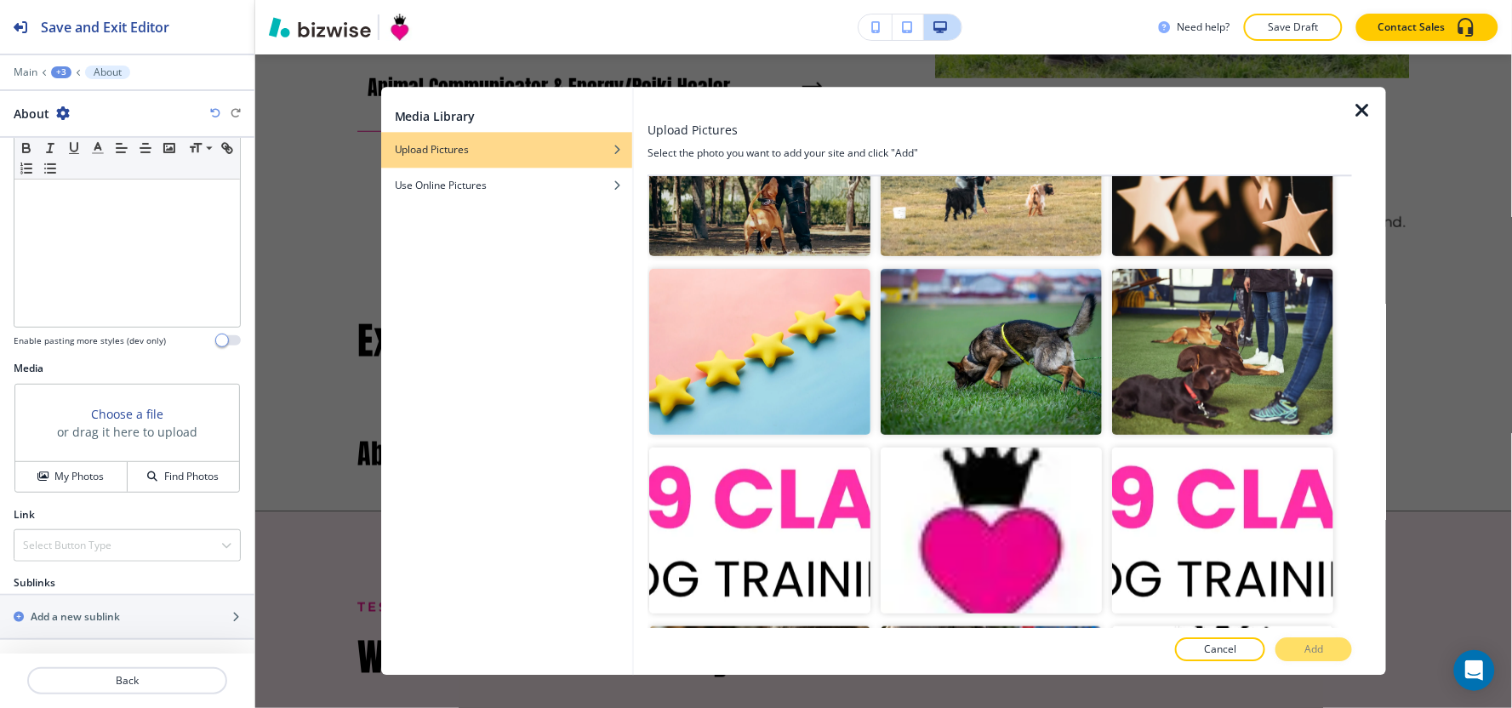
scroll to position [0, 0]
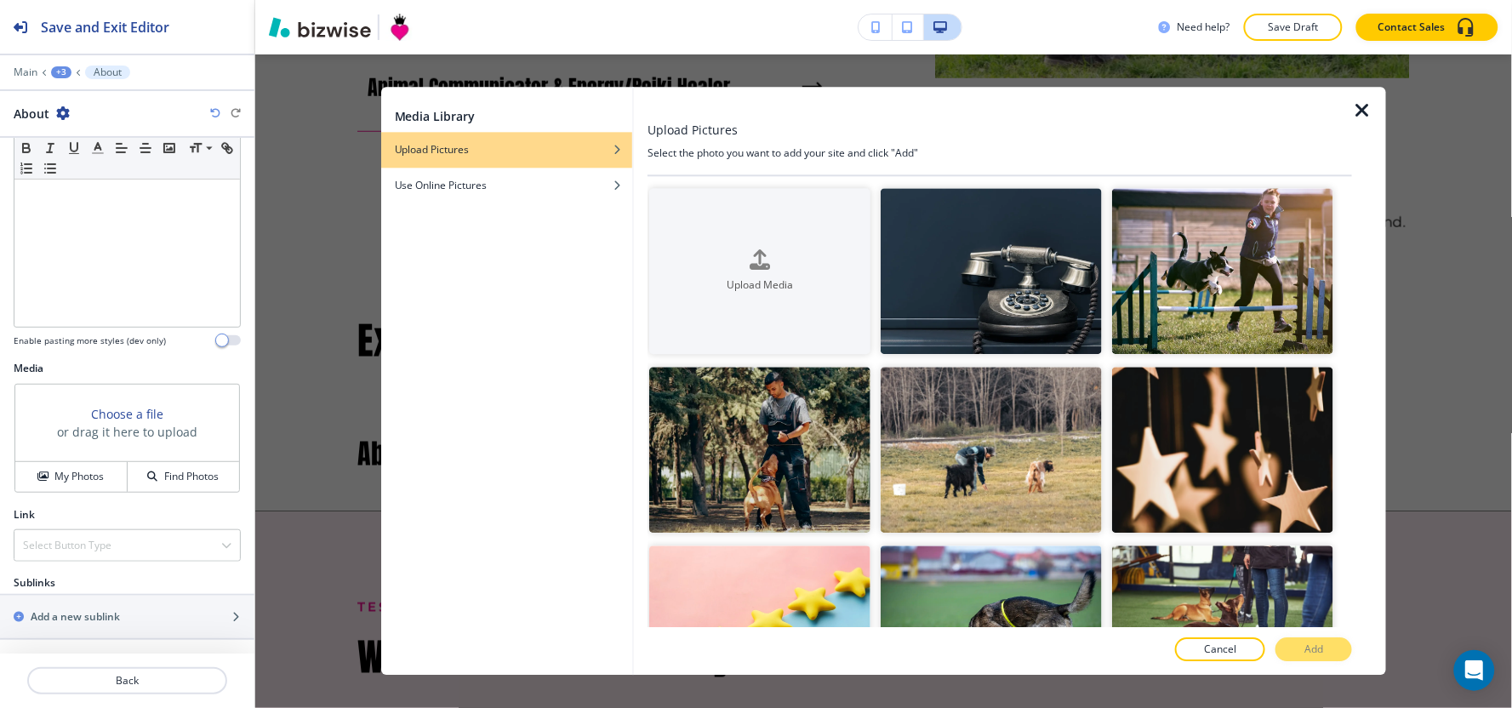
click at [1362, 100] on icon "button" at bounding box center [1362, 110] width 20 height 20
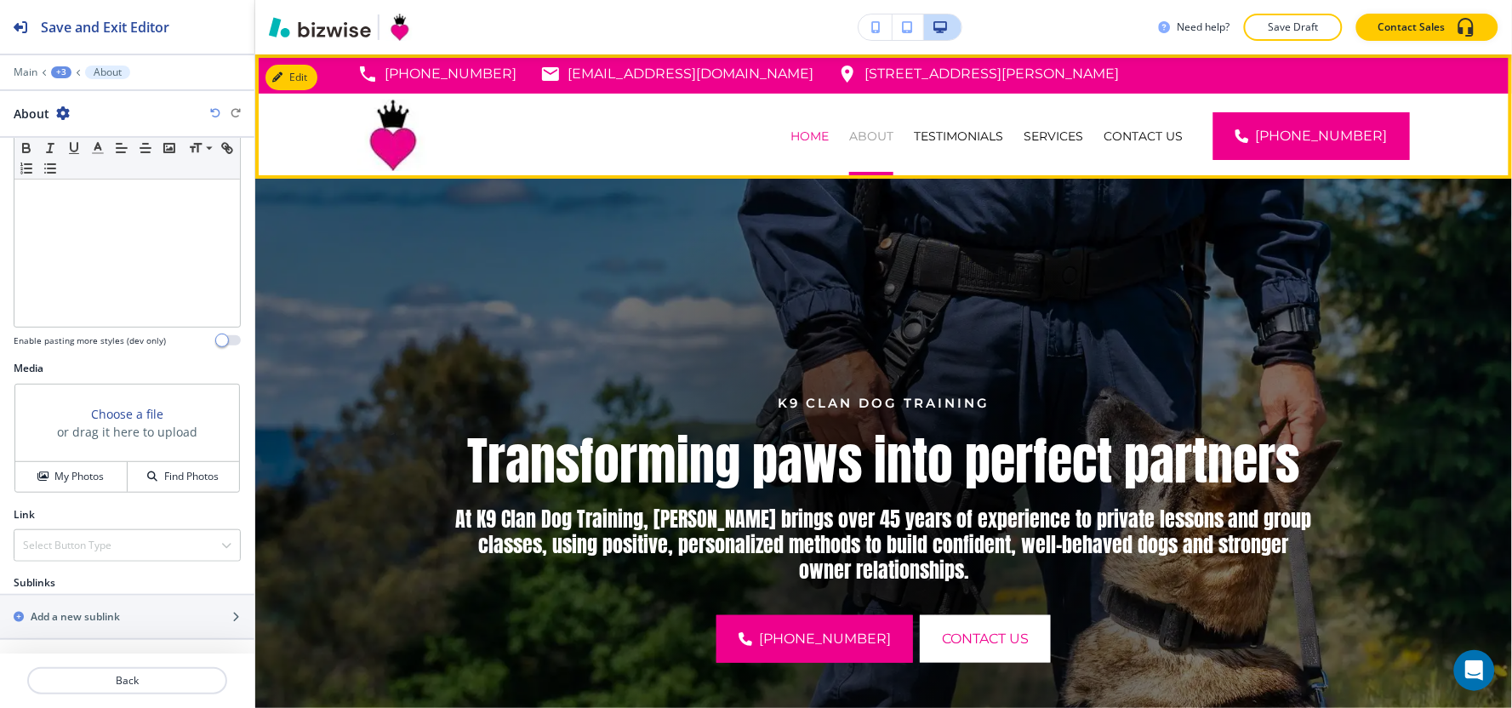
click at [893, 141] on p "ABOUT" at bounding box center [871, 136] width 44 height 17
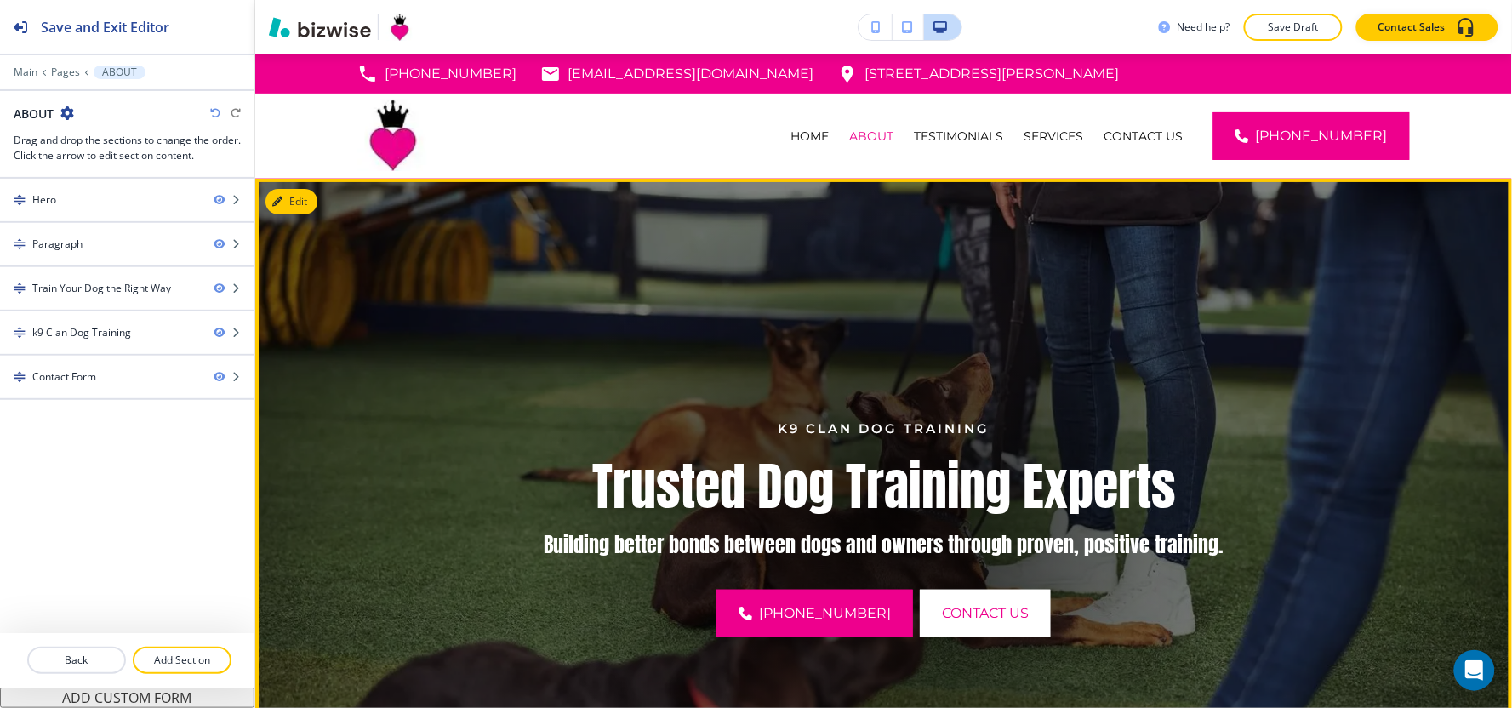
click at [316, 210] on img at bounding box center [883, 528] width 1257 height 698
click at [299, 204] on button "Edit This Section" at bounding box center [322, 202] width 115 height 26
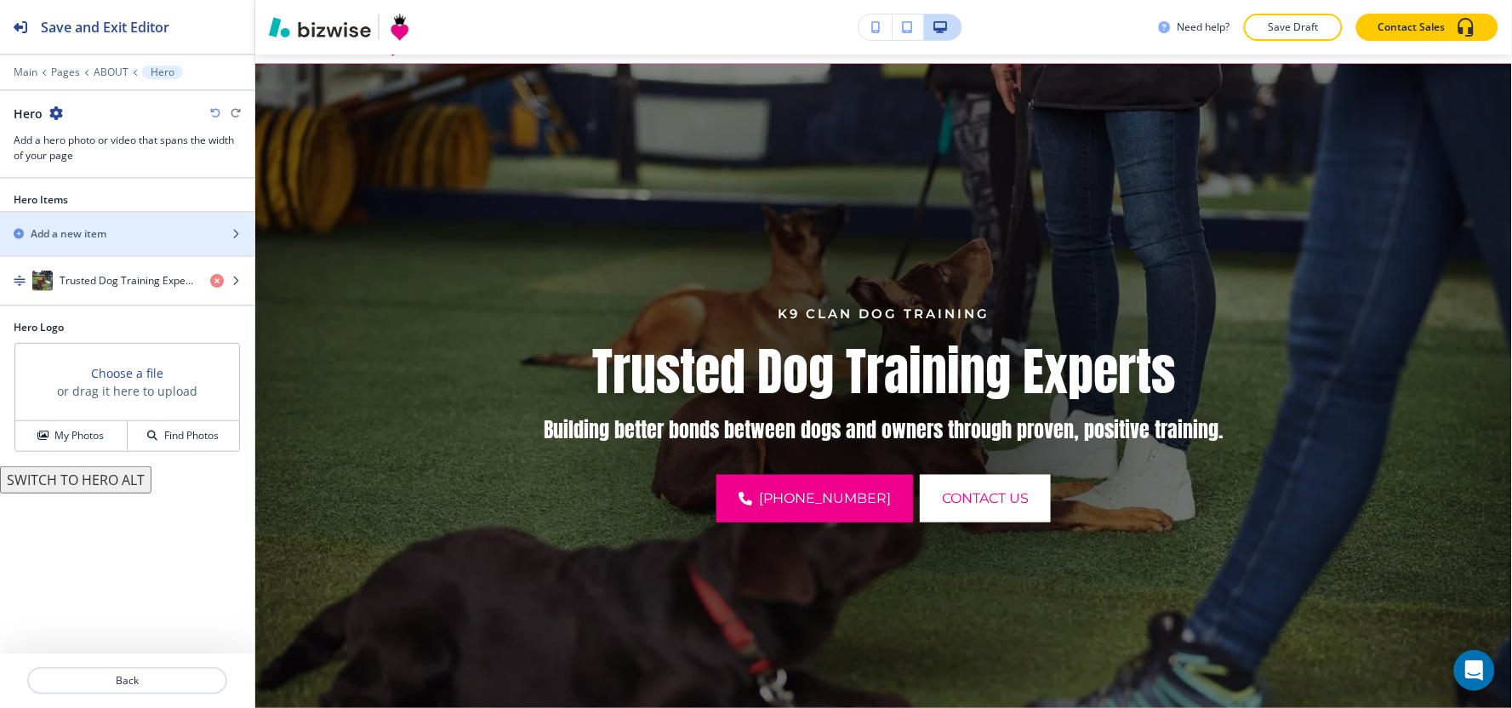
scroll to position [123, 0]
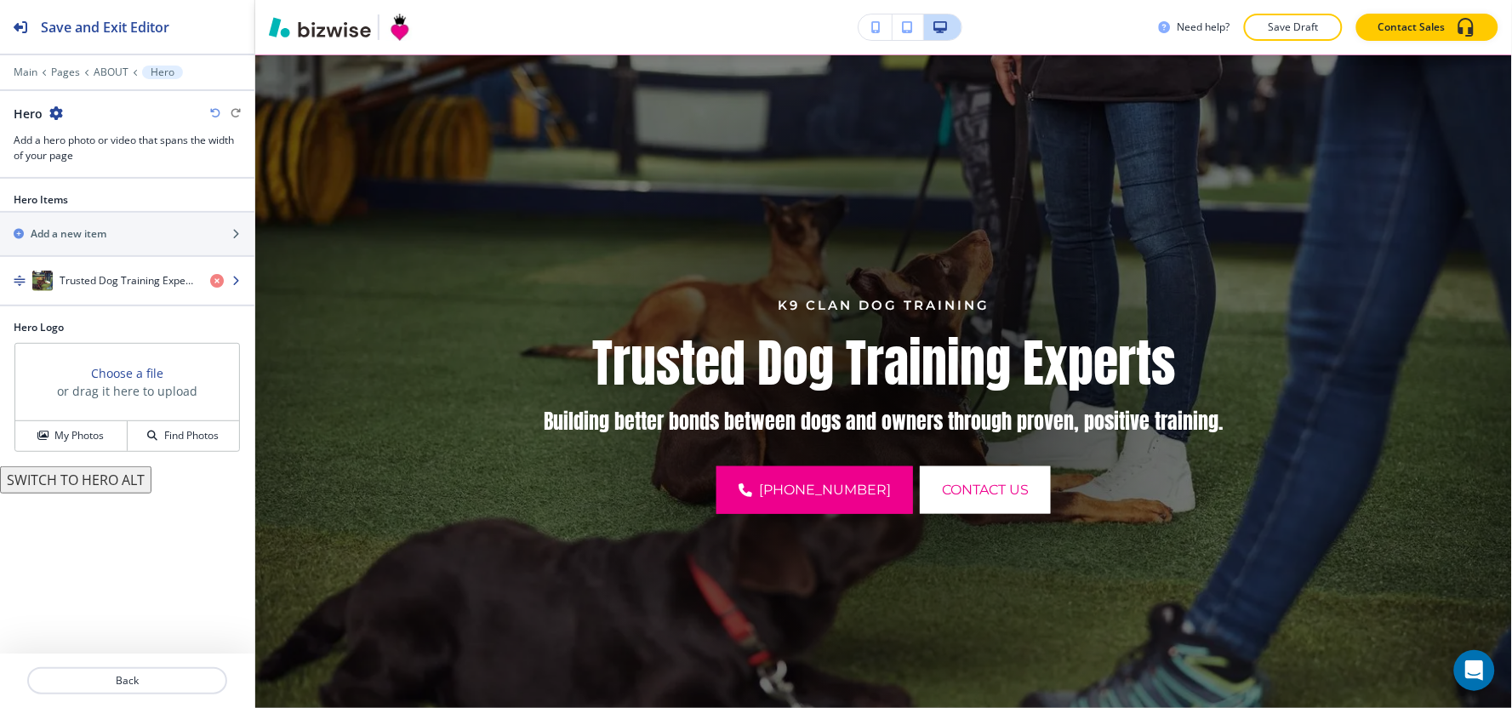
click at [71, 293] on div "button" at bounding box center [127, 298] width 254 height 14
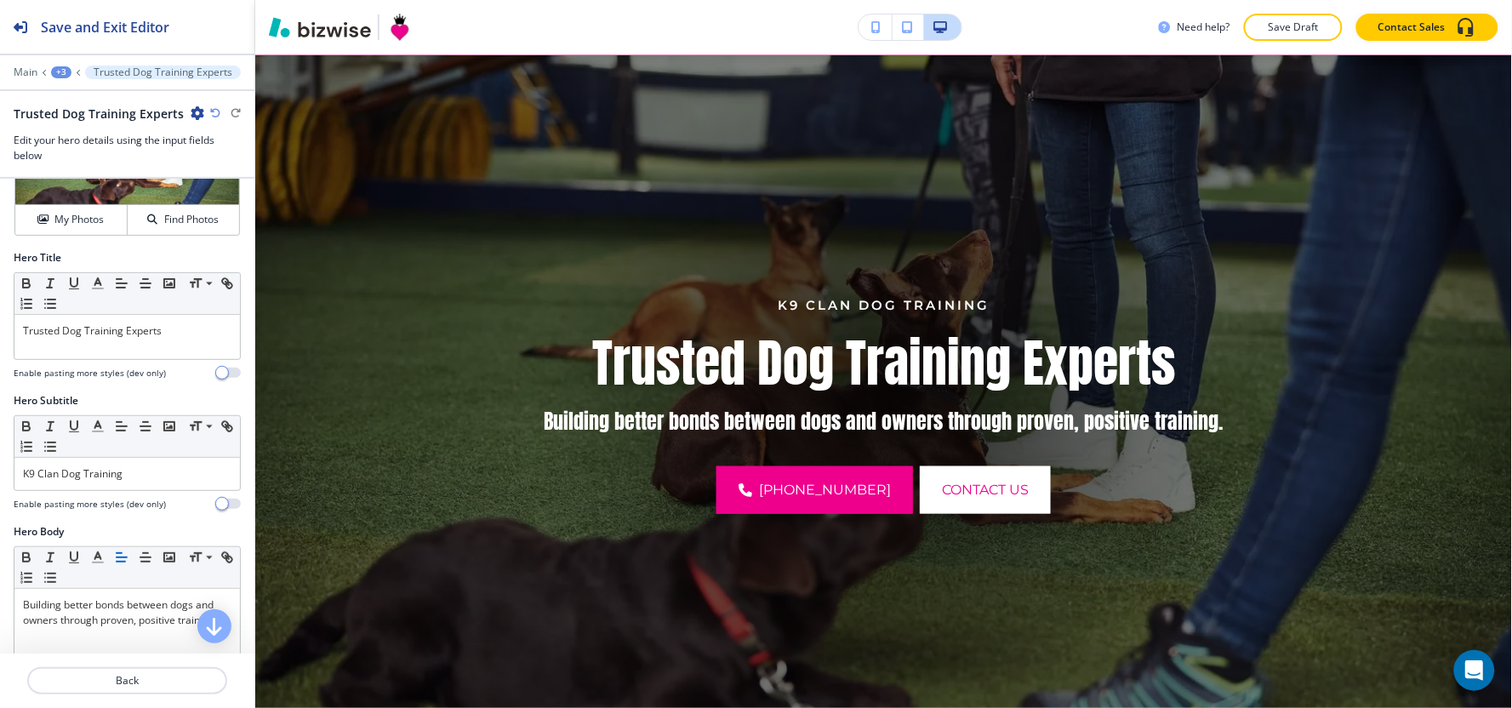
scroll to position [0, 0]
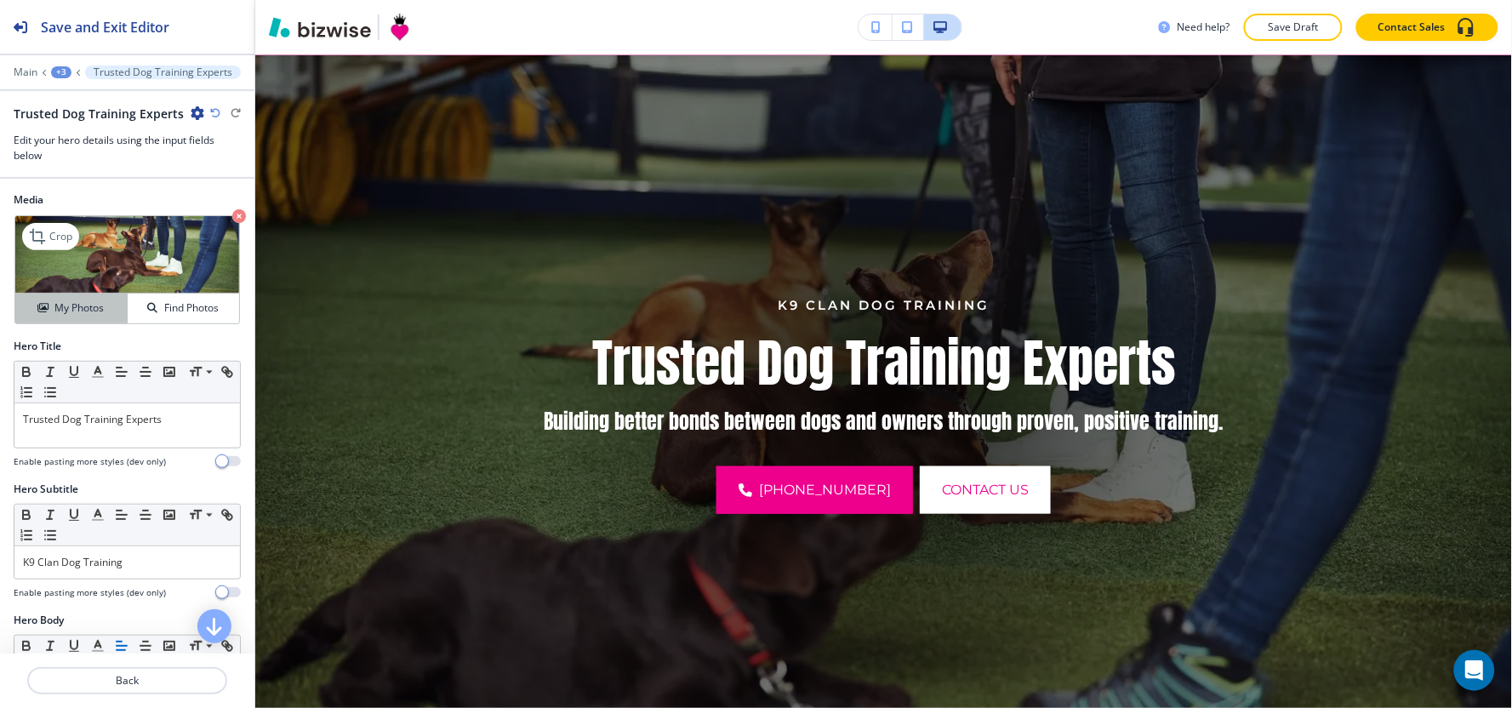
click at [48, 319] on button "My Photos" at bounding box center [71, 309] width 112 height 30
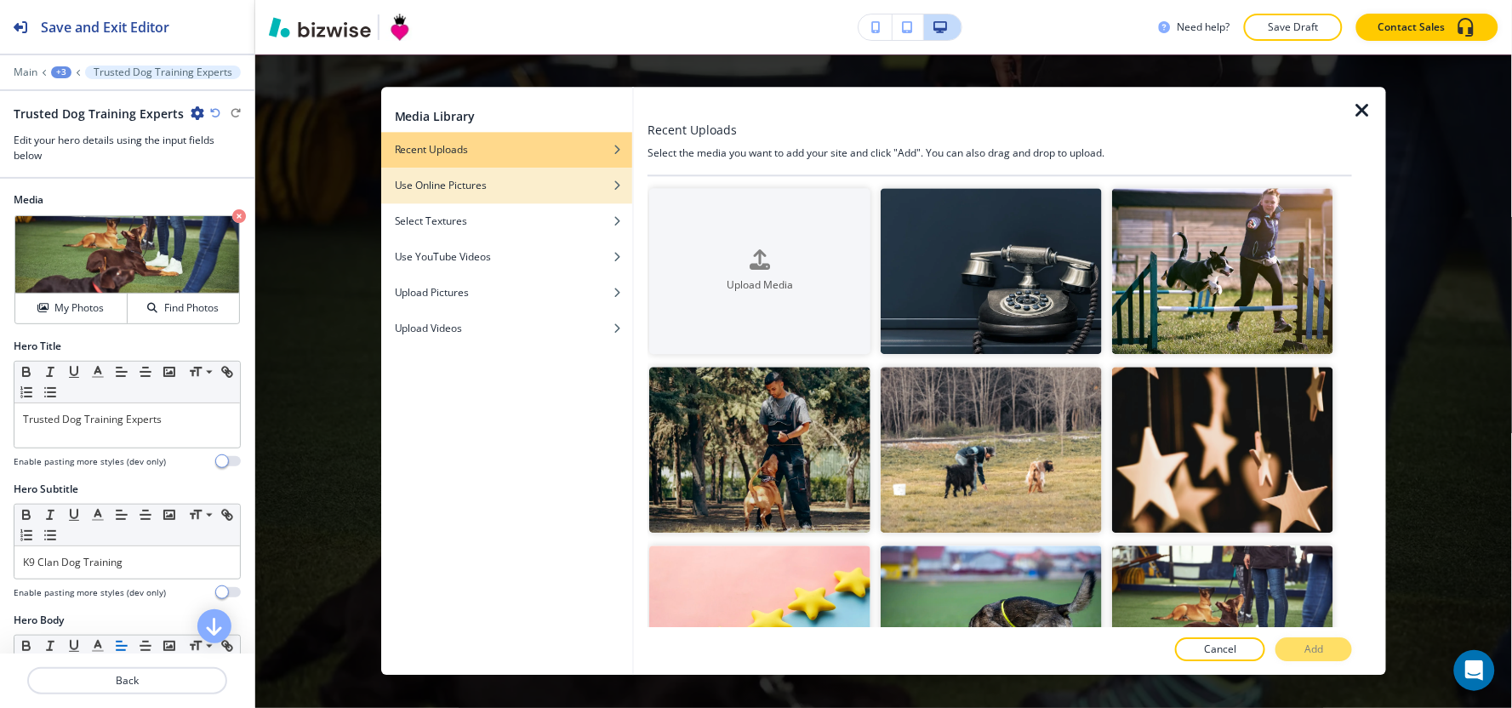
click at [448, 181] on h4 "Use Online Pictures" at bounding box center [441, 185] width 93 height 15
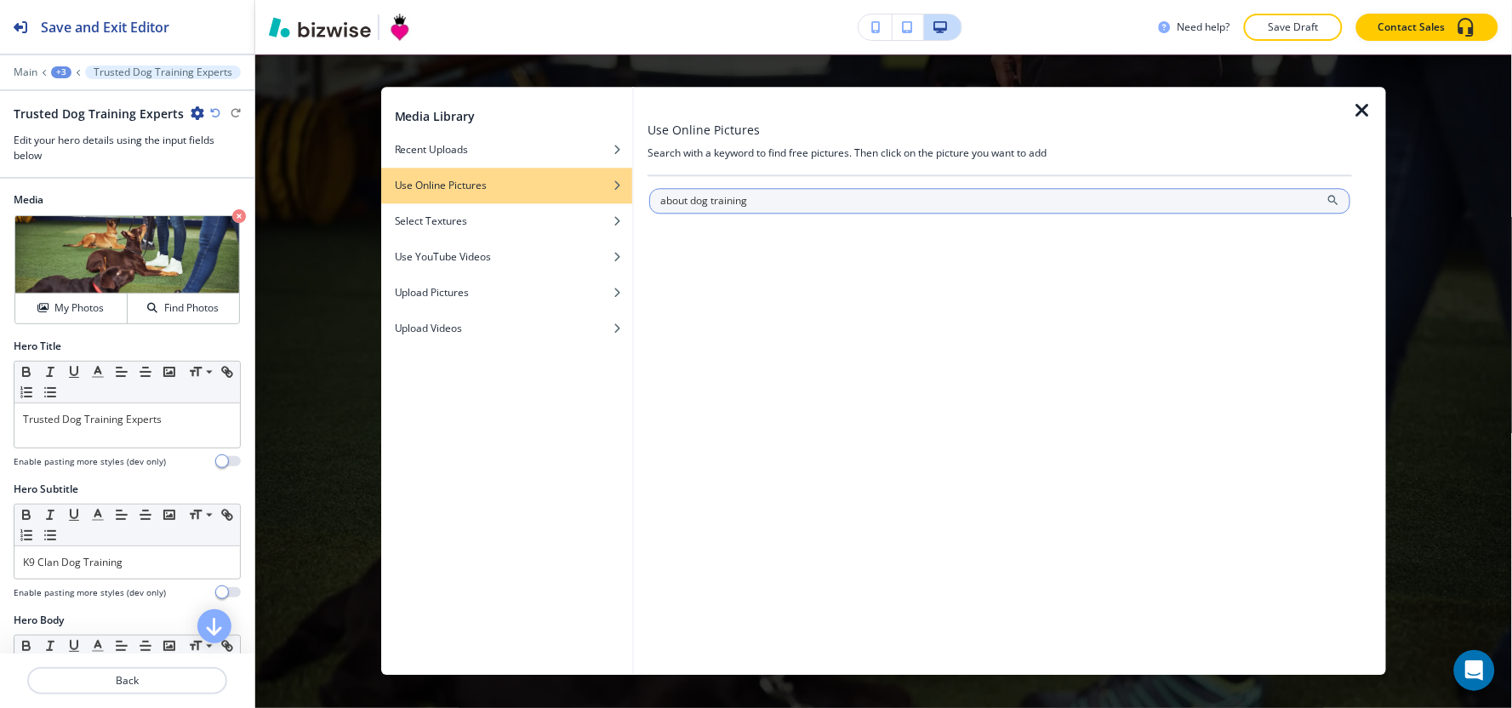
click at [687, 199] on input "about dog training" at bounding box center [999, 201] width 701 height 26
type input "about k9 dog training"
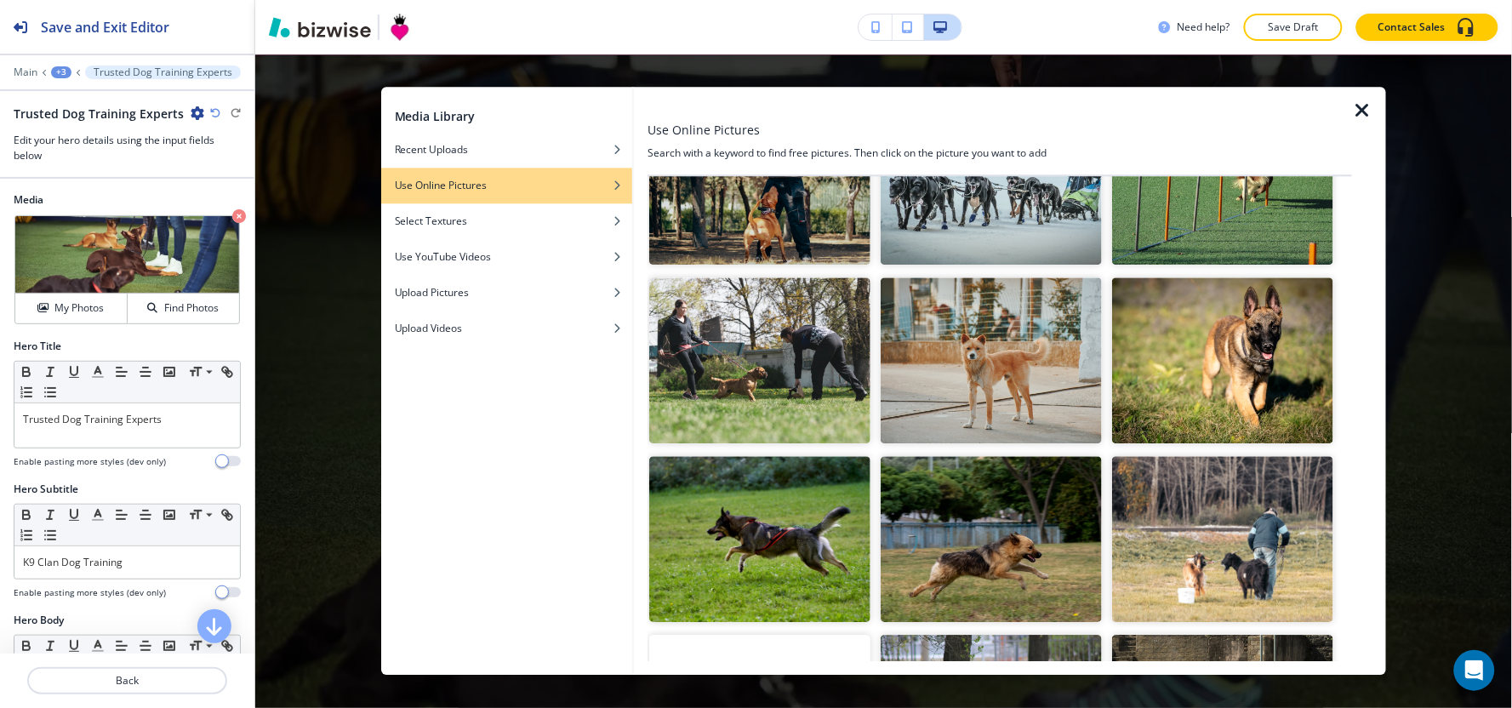
scroll to position [874, 0]
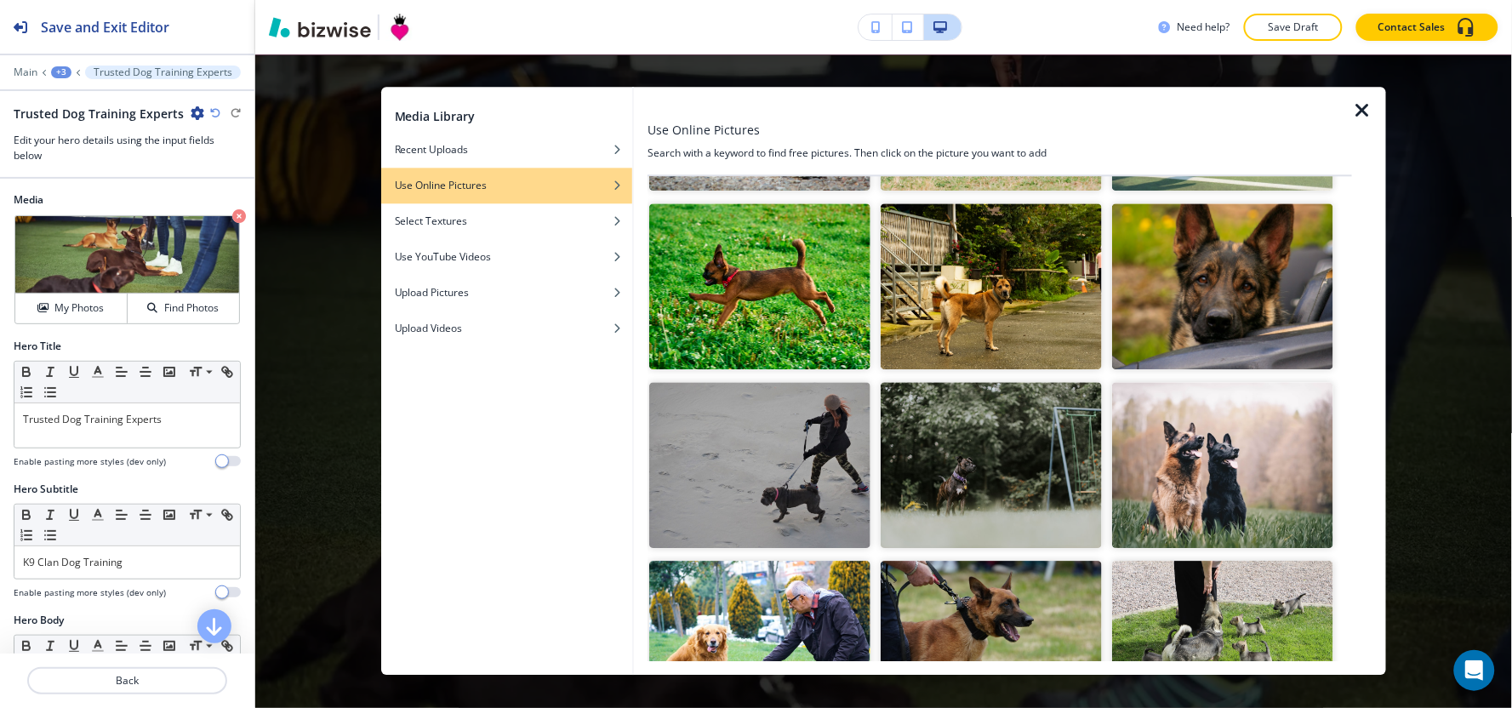
scroll to position [12852, 0]
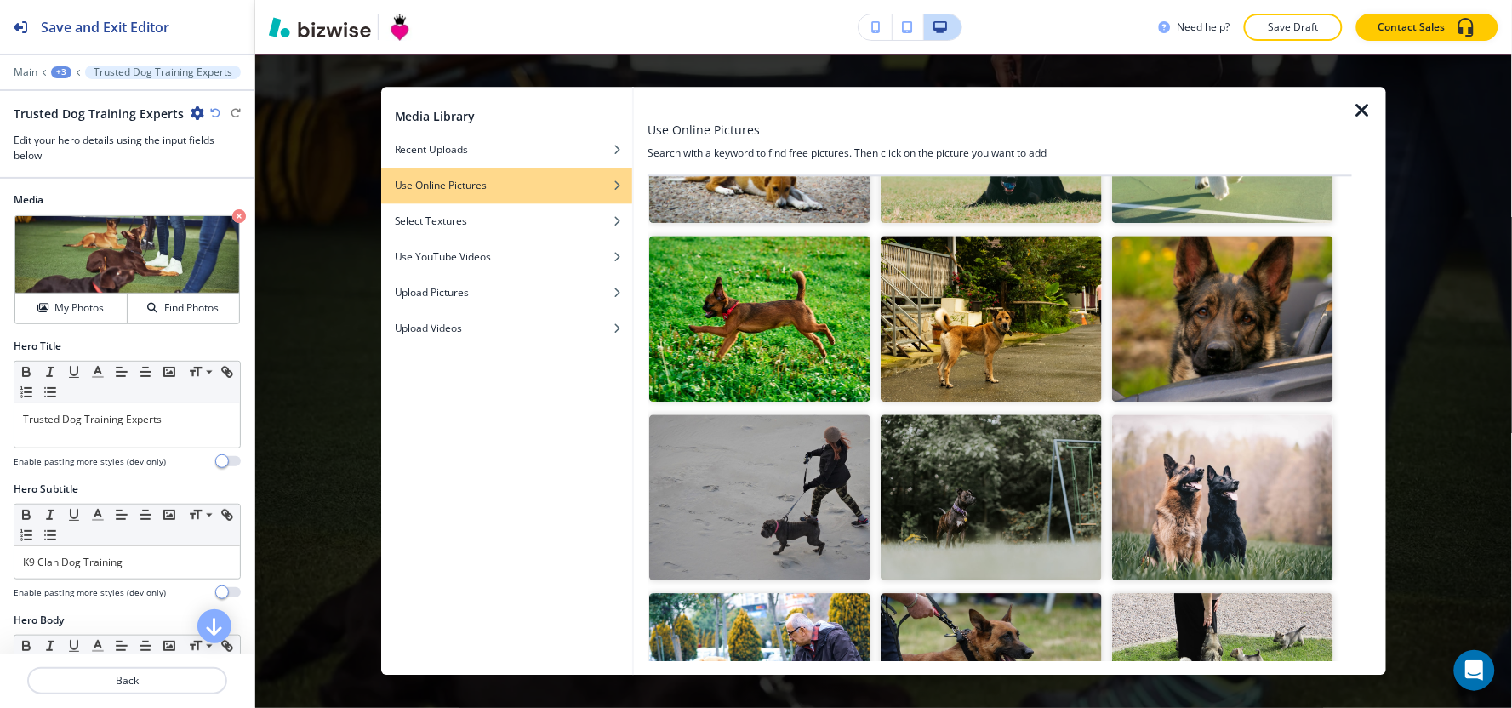
click at [957, 593] on img "button" at bounding box center [991, 676] width 221 height 166
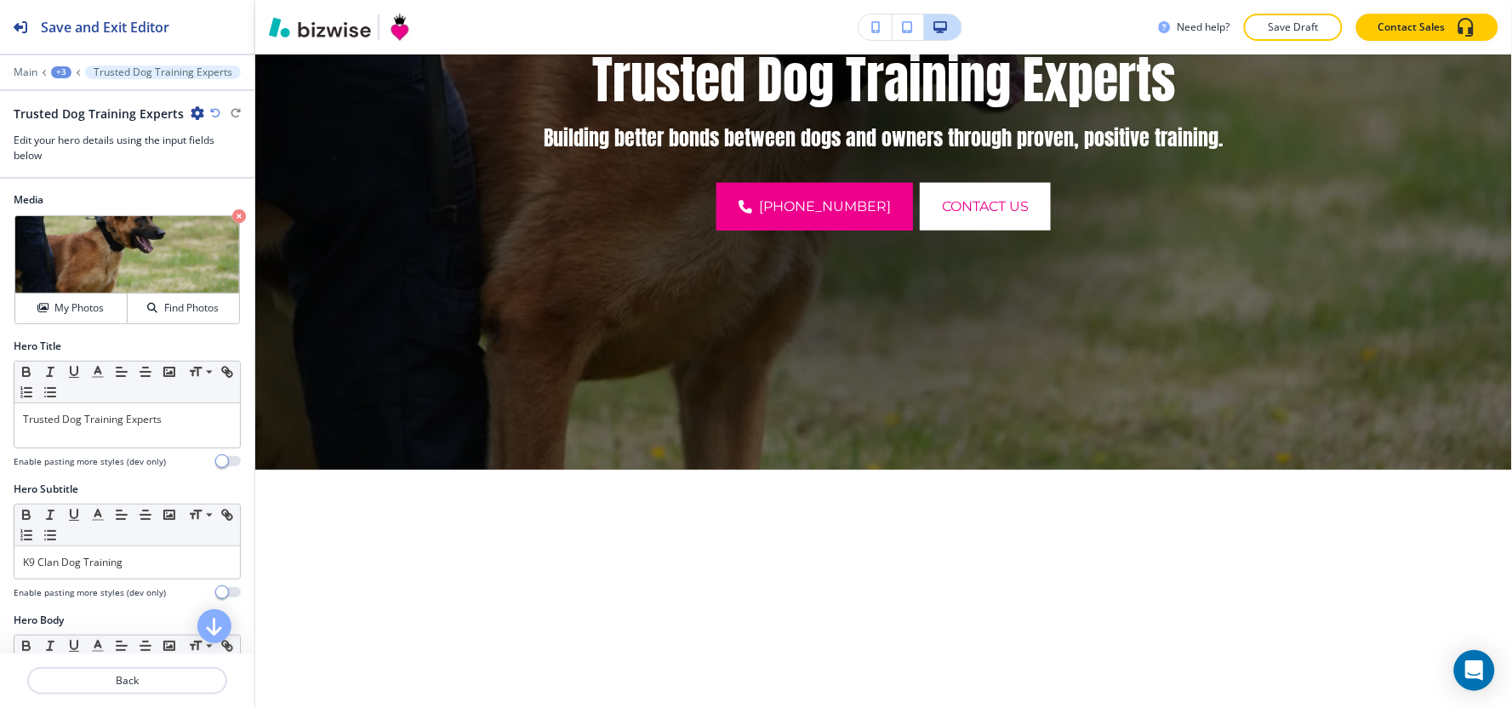
scroll to position [29, 0]
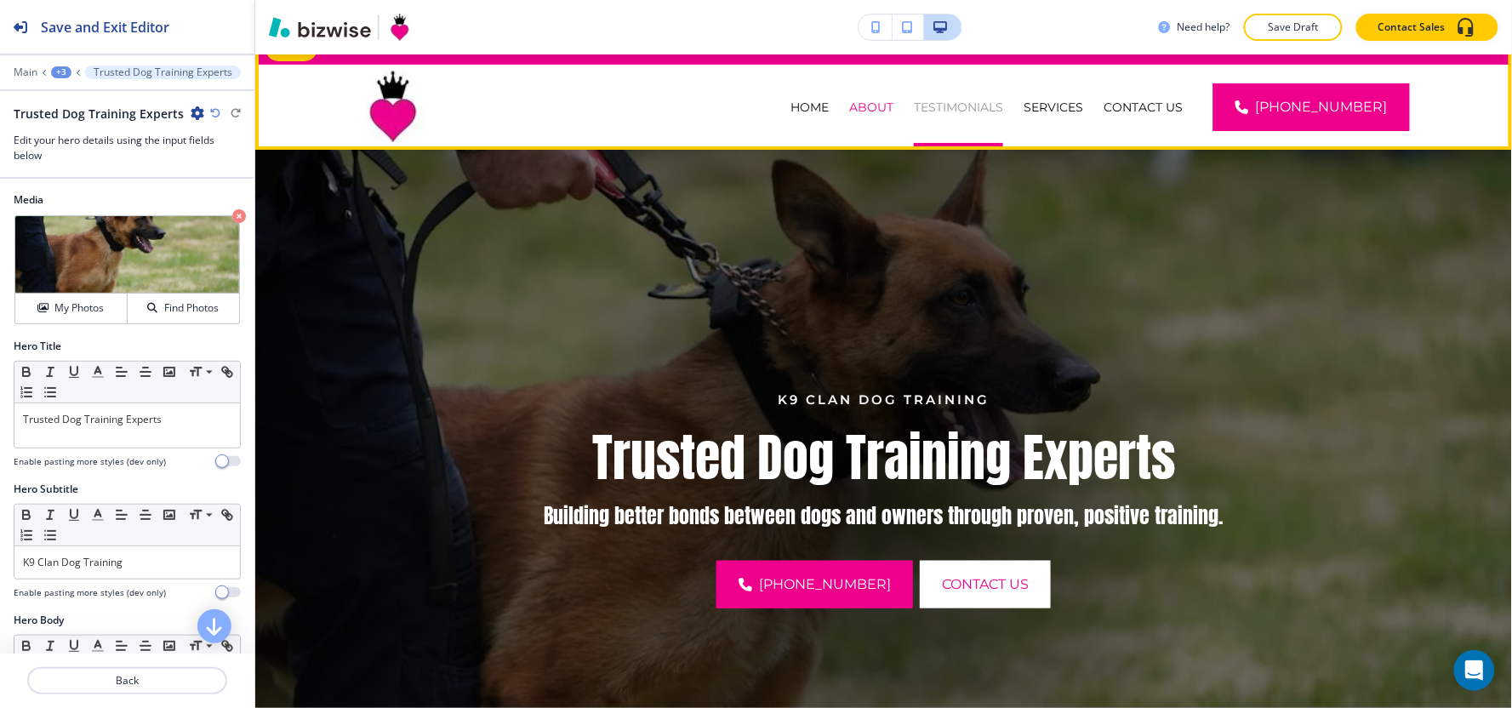
click at [971, 109] on p "TESTIMONIALS" at bounding box center [958, 107] width 89 height 17
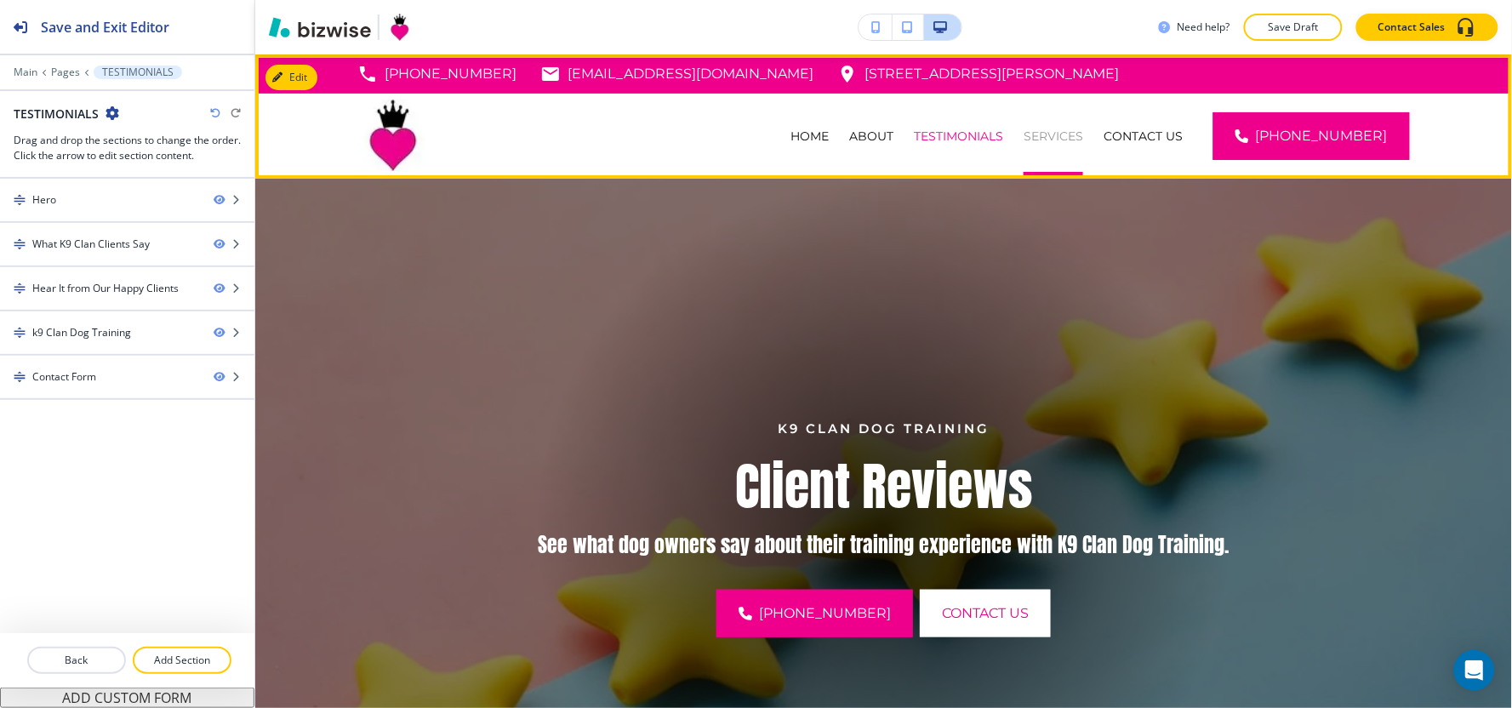
click at [1064, 132] on p "SERVICES" at bounding box center [1054, 136] width 60 height 17
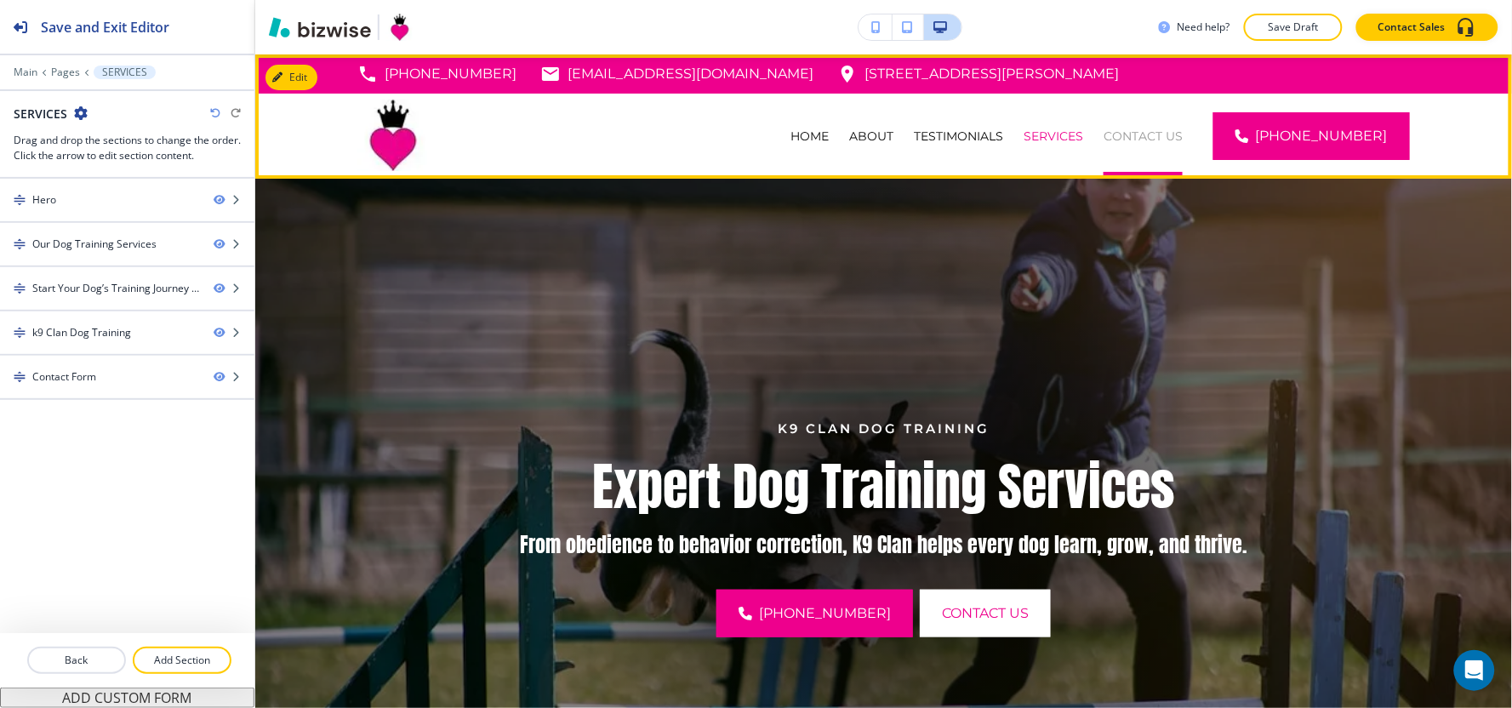
click at [1152, 140] on p "CONTACT US" at bounding box center [1143, 136] width 79 height 17
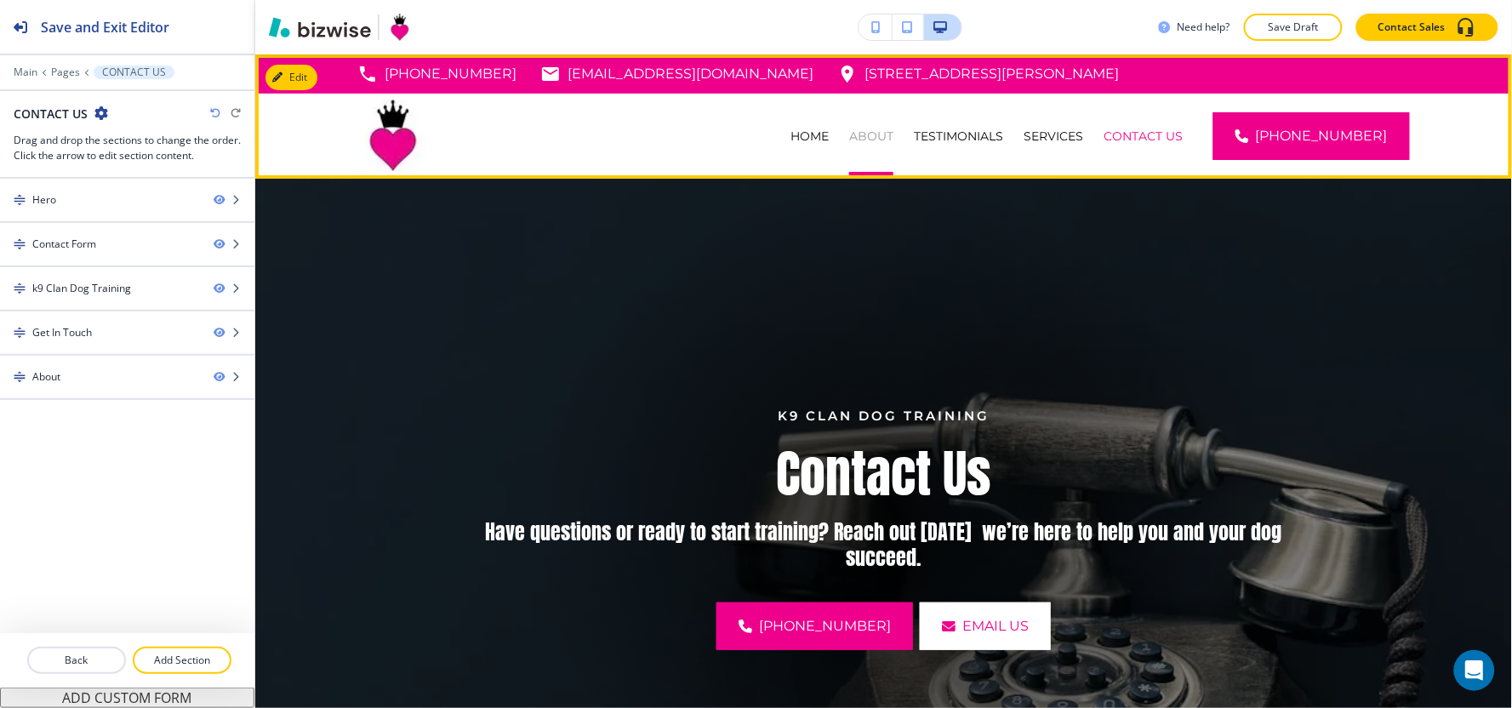
click at [887, 133] on p "ABOUT" at bounding box center [871, 136] width 44 height 17
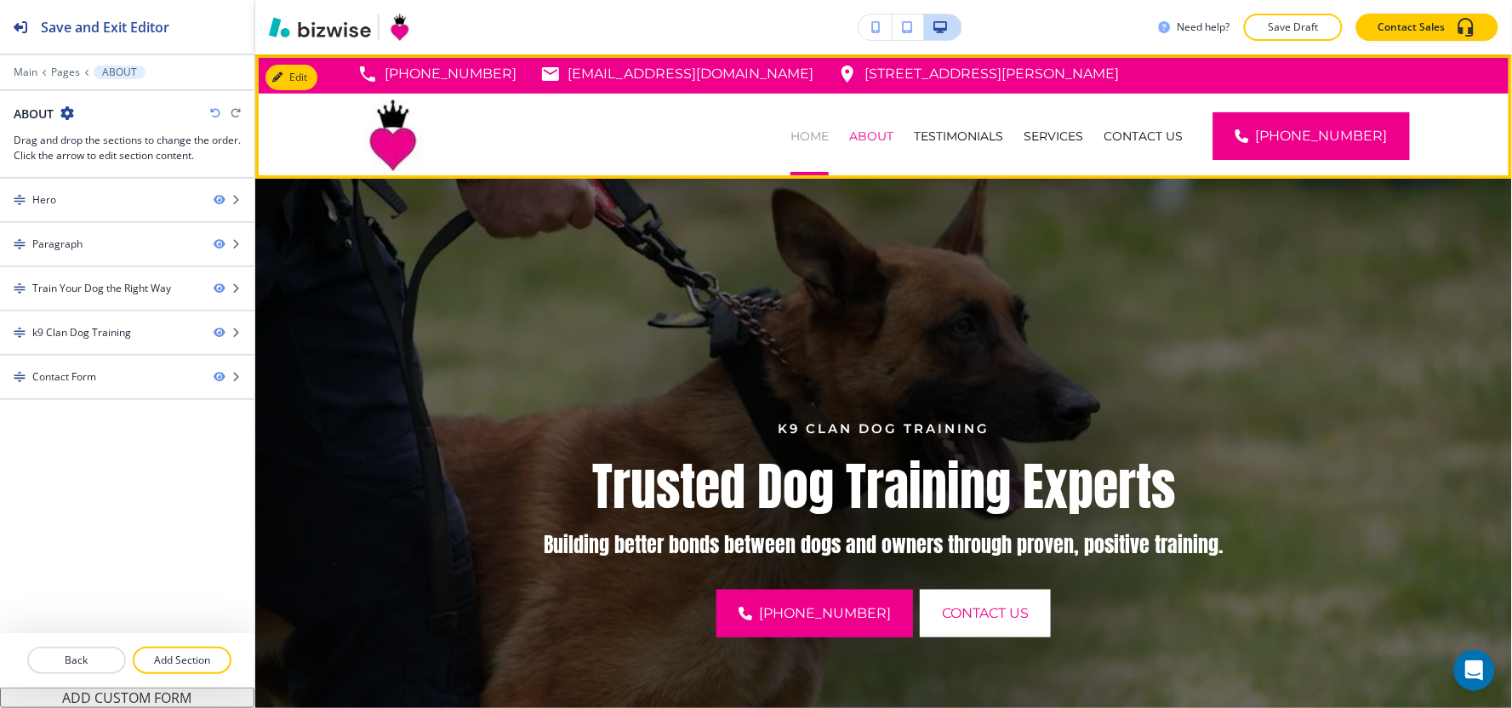
click at [829, 137] on p "HOME" at bounding box center [809, 136] width 38 height 17
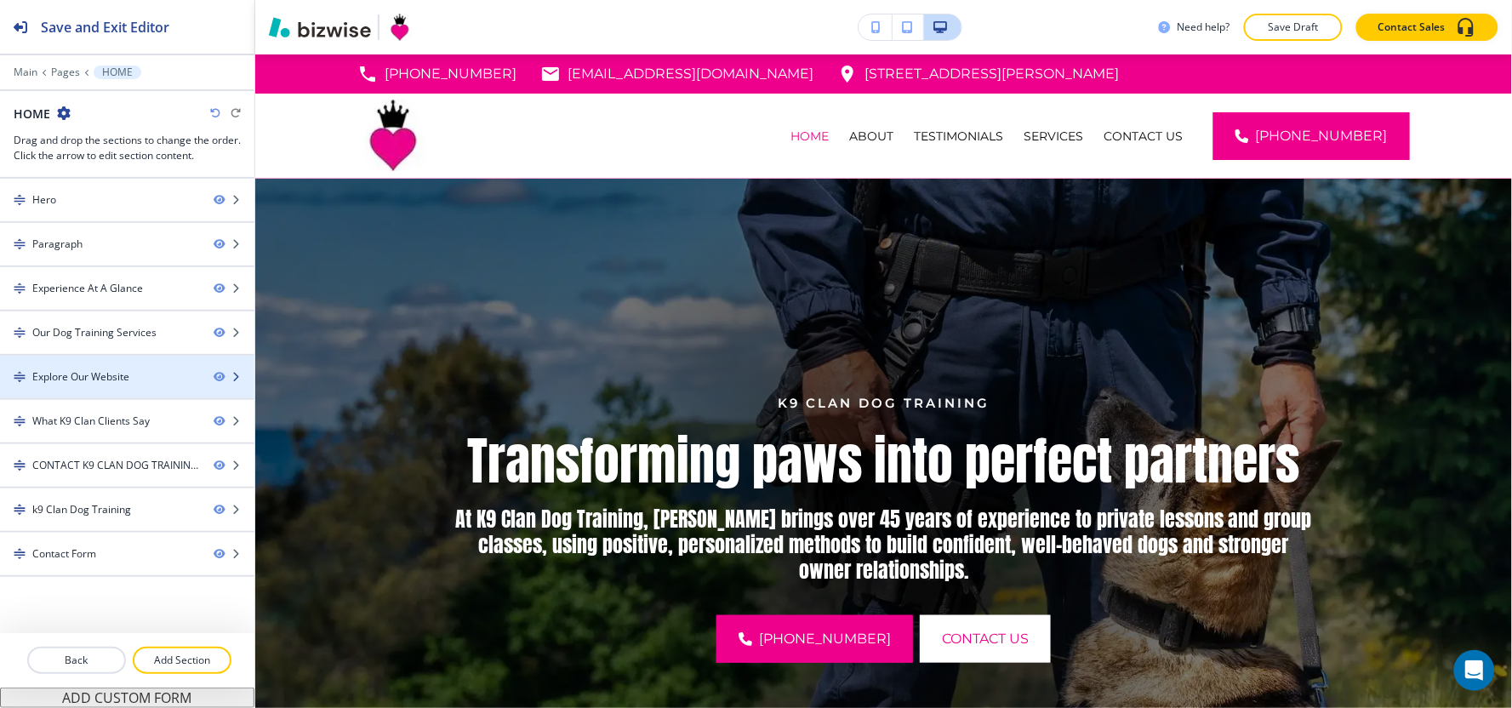
click at [132, 379] on div "Explore Our Website" at bounding box center [100, 376] width 200 height 15
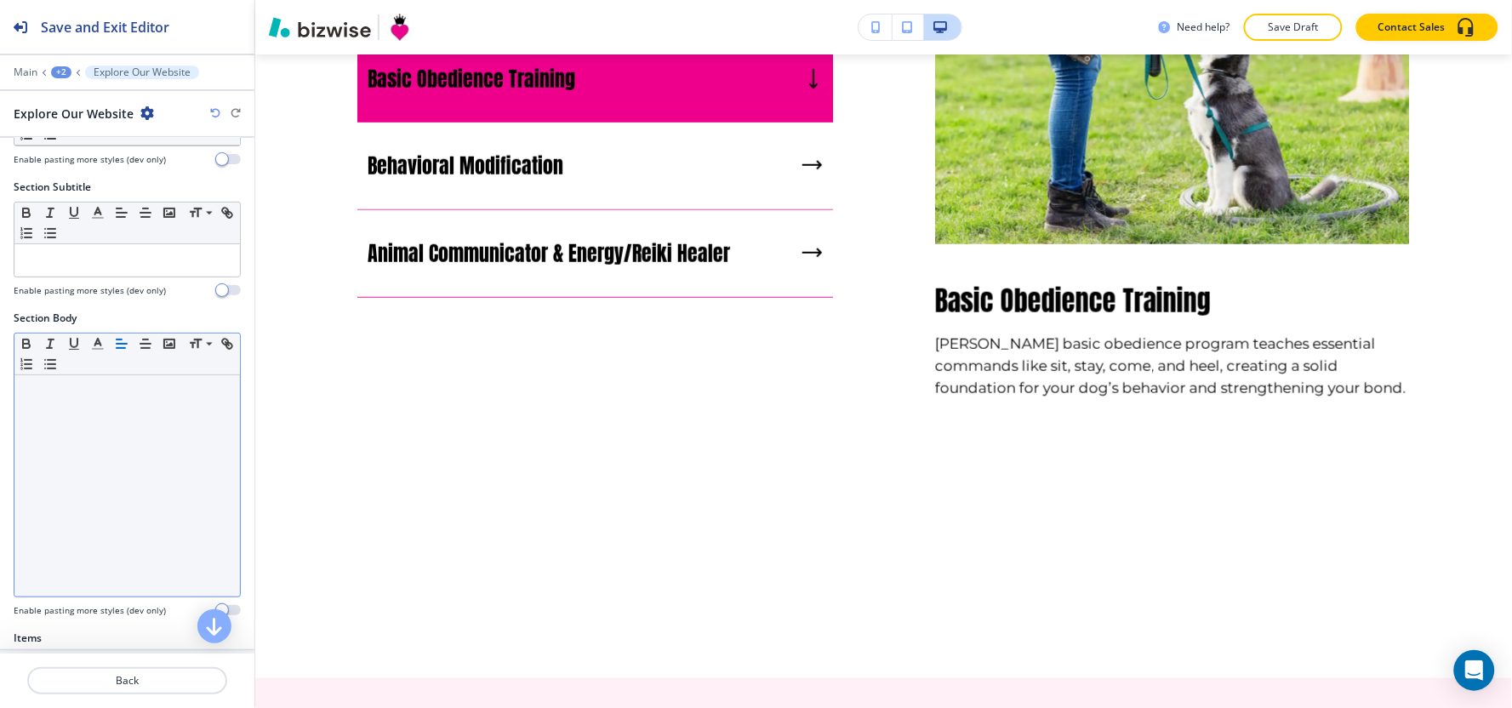
scroll to position [378, 0]
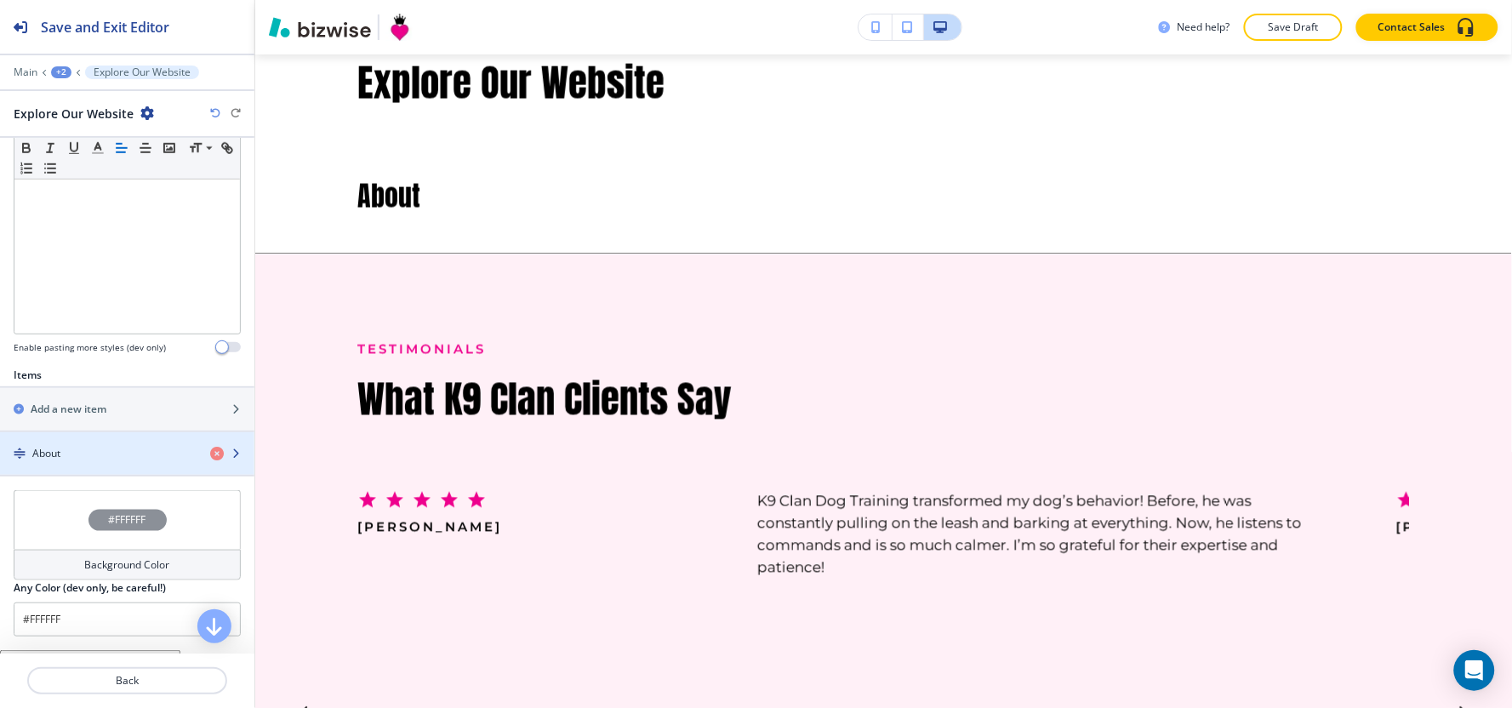
click at [103, 445] on div "button" at bounding box center [127, 439] width 254 height 14
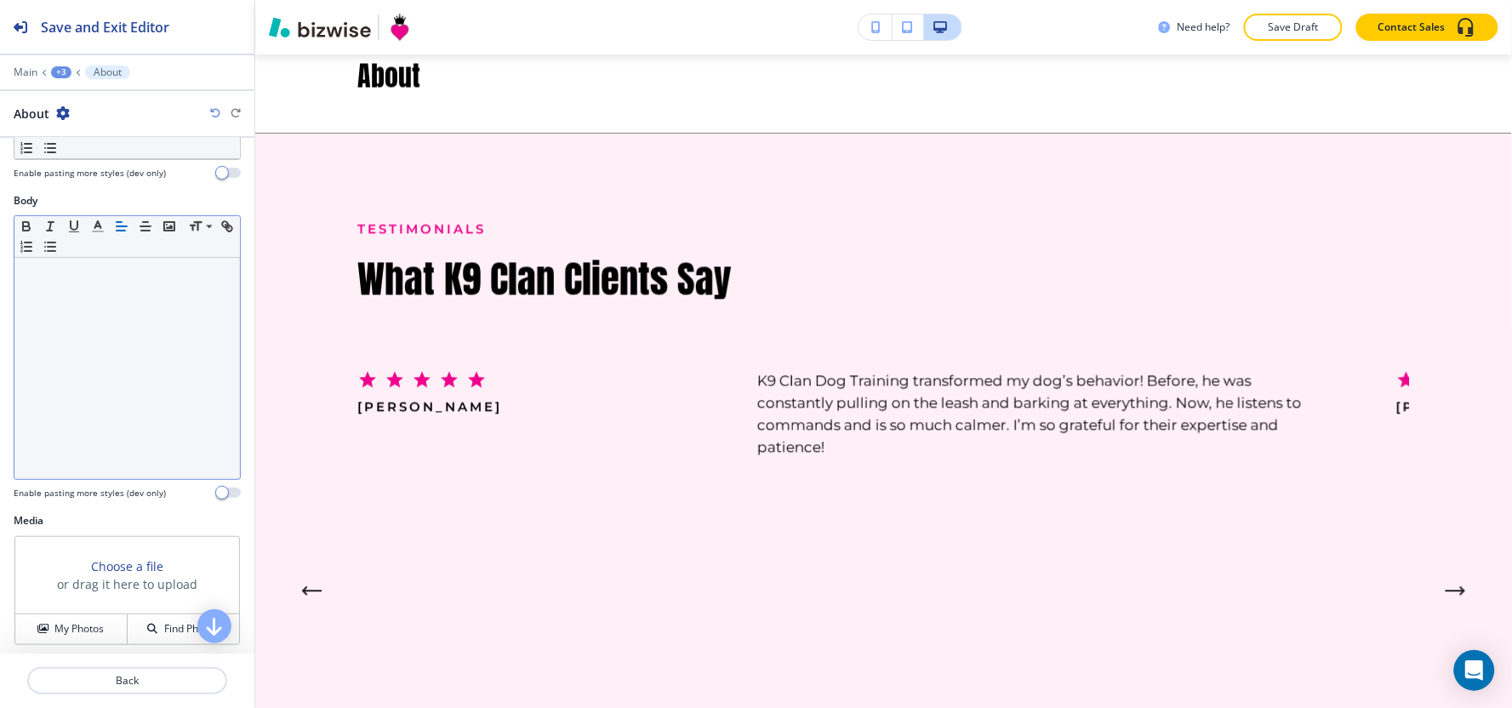
scroll to position [242, 0]
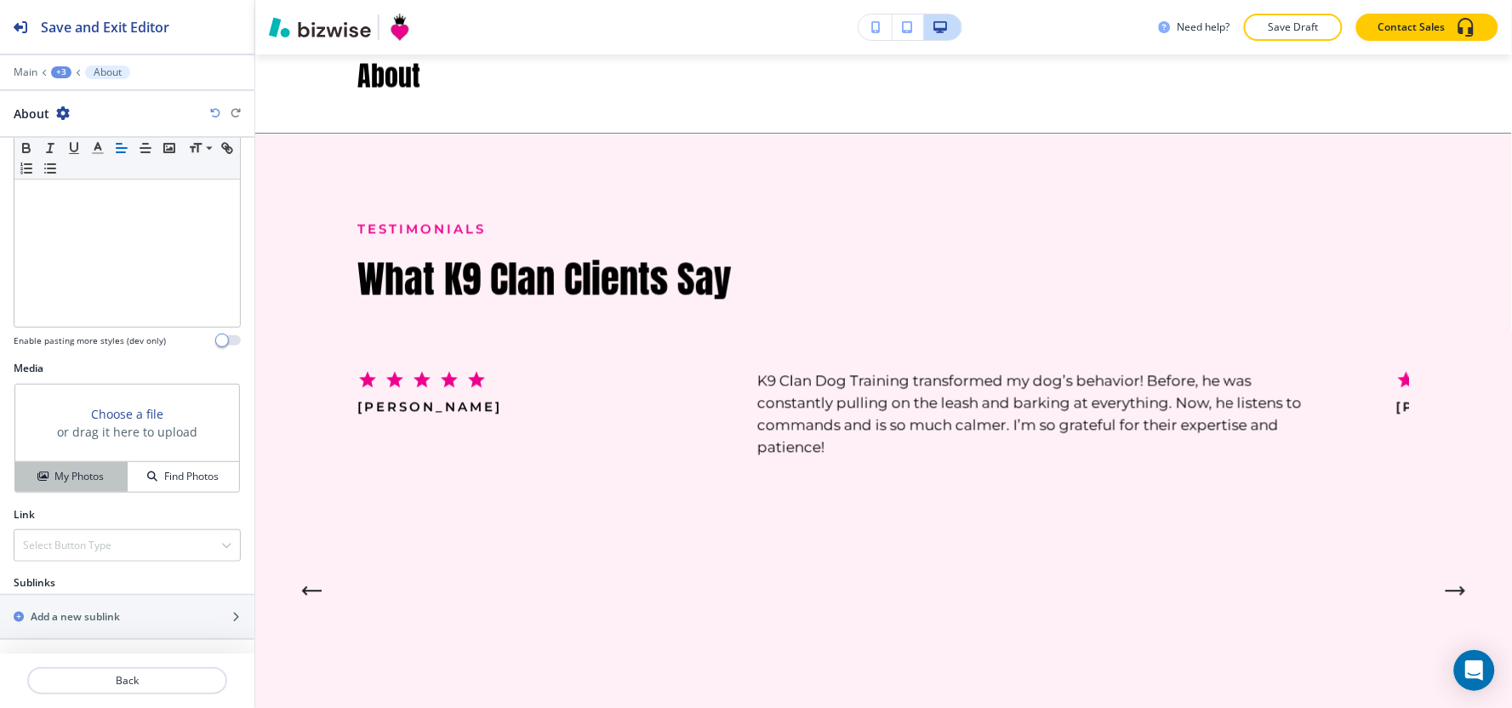
click at [58, 487] on button "My Photos" at bounding box center [71, 477] width 112 height 30
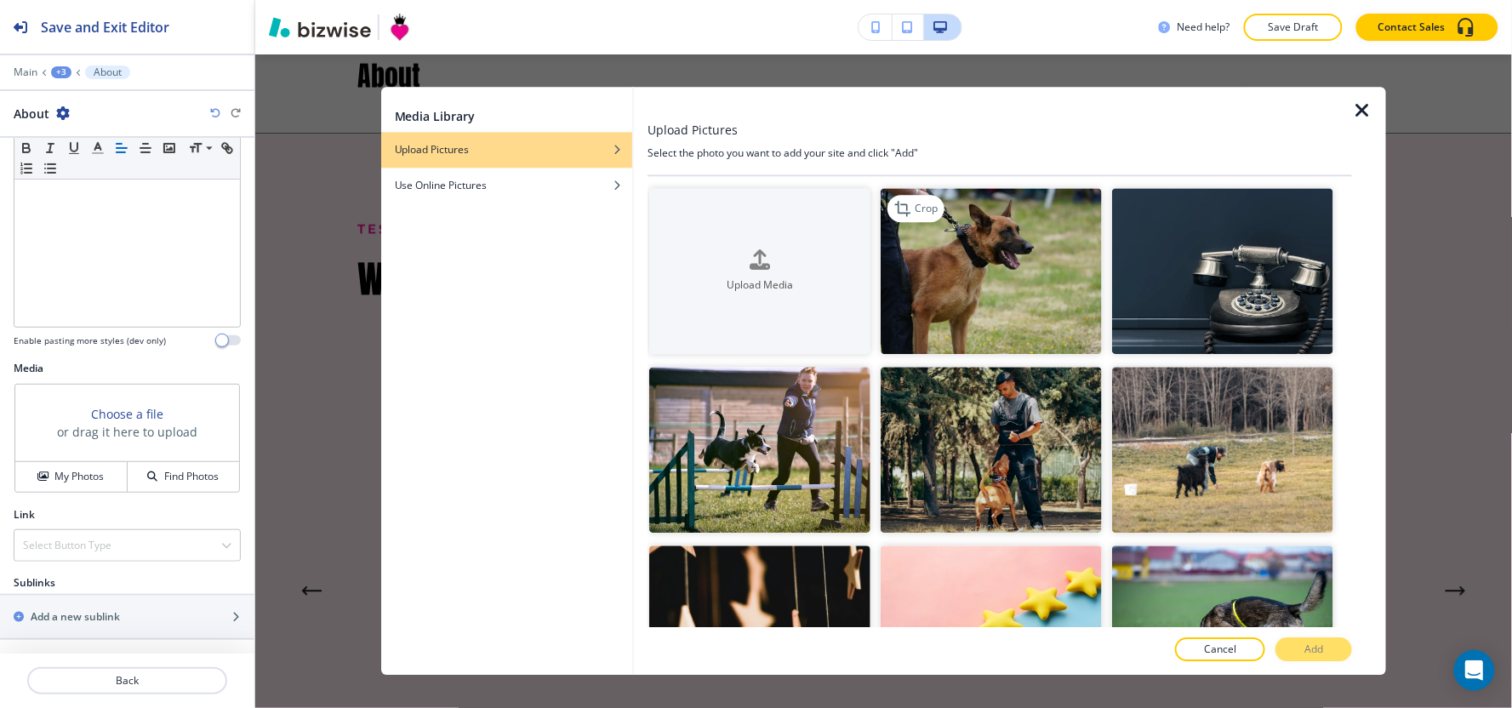
click at [999, 296] on img "button" at bounding box center [991, 271] width 221 height 166
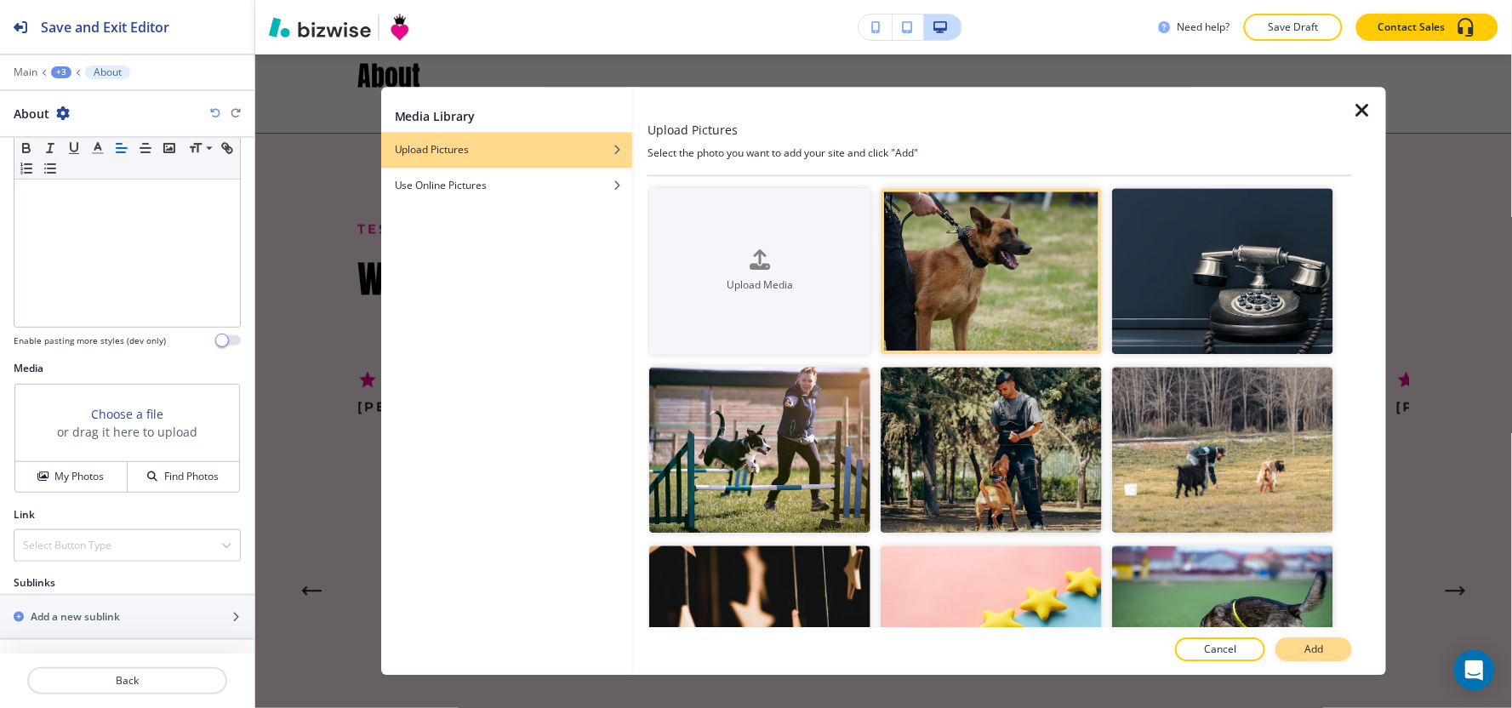
click at [1310, 648] on p "Add" at bounding box center [1313, 649] width 19 height 15
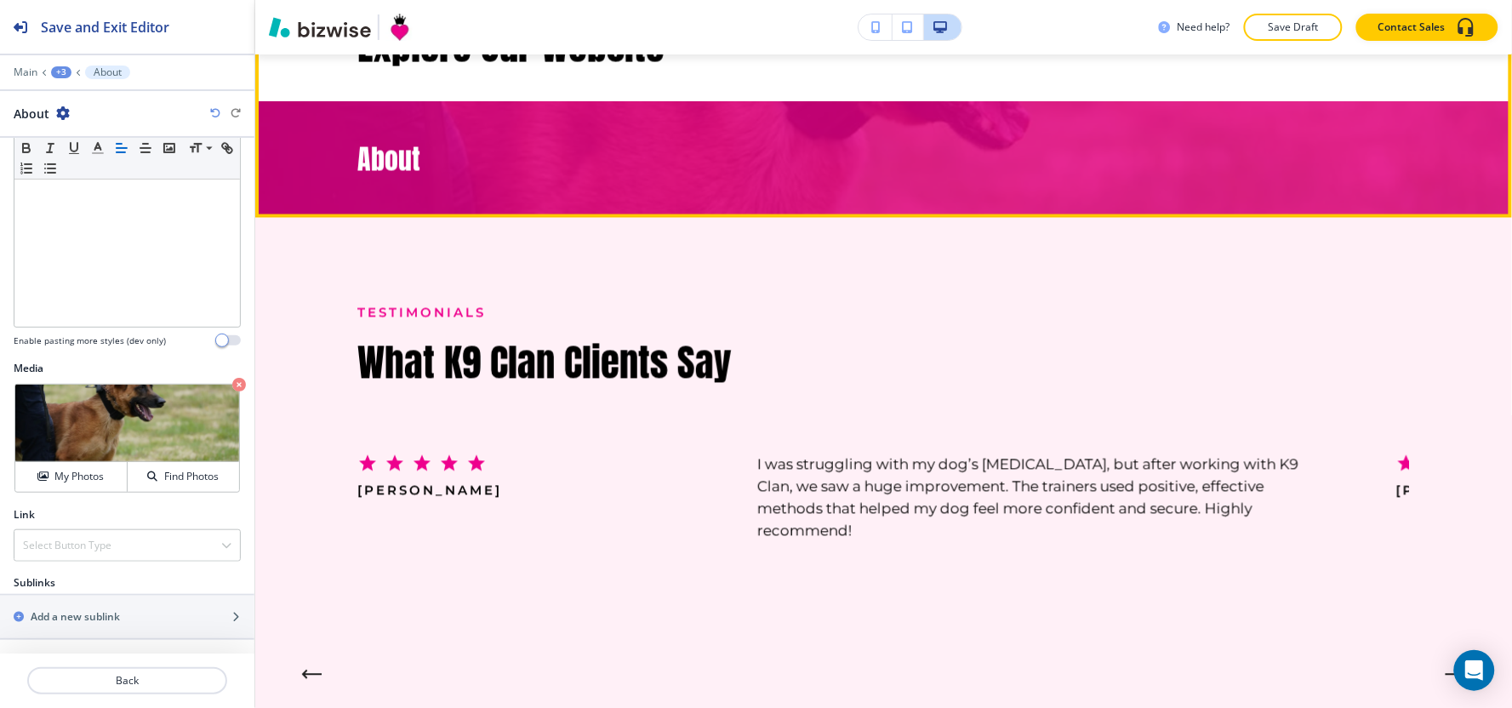
scroll to position [2596, 0]
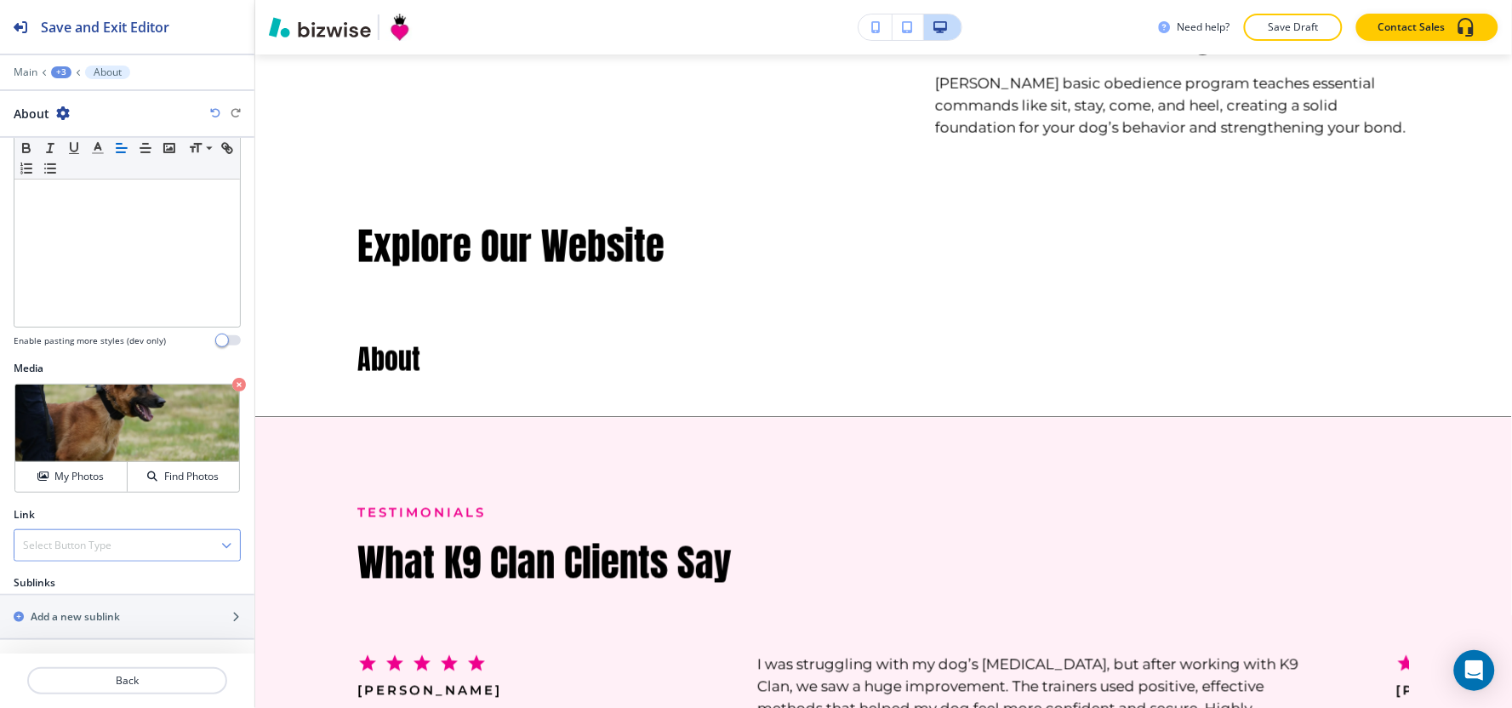
click at [63, 550] on h4 "Select Button Type" at bounding box center [67, 545] width 88 height 15
click at [70, 605] on h4 "Internal Link" at bounding box center [127, 603] width 208 height 15
click at [61, 630] on div "Select (page/section) HOME HOME | Hero HOME | Paragraph HOME | Experience At A …" at bounding box center [127, 605] width 254 height 75
click at [62, 624] on \(page\/section\) "Manual Input" at bounding box center [117, 612] width 207 height 29
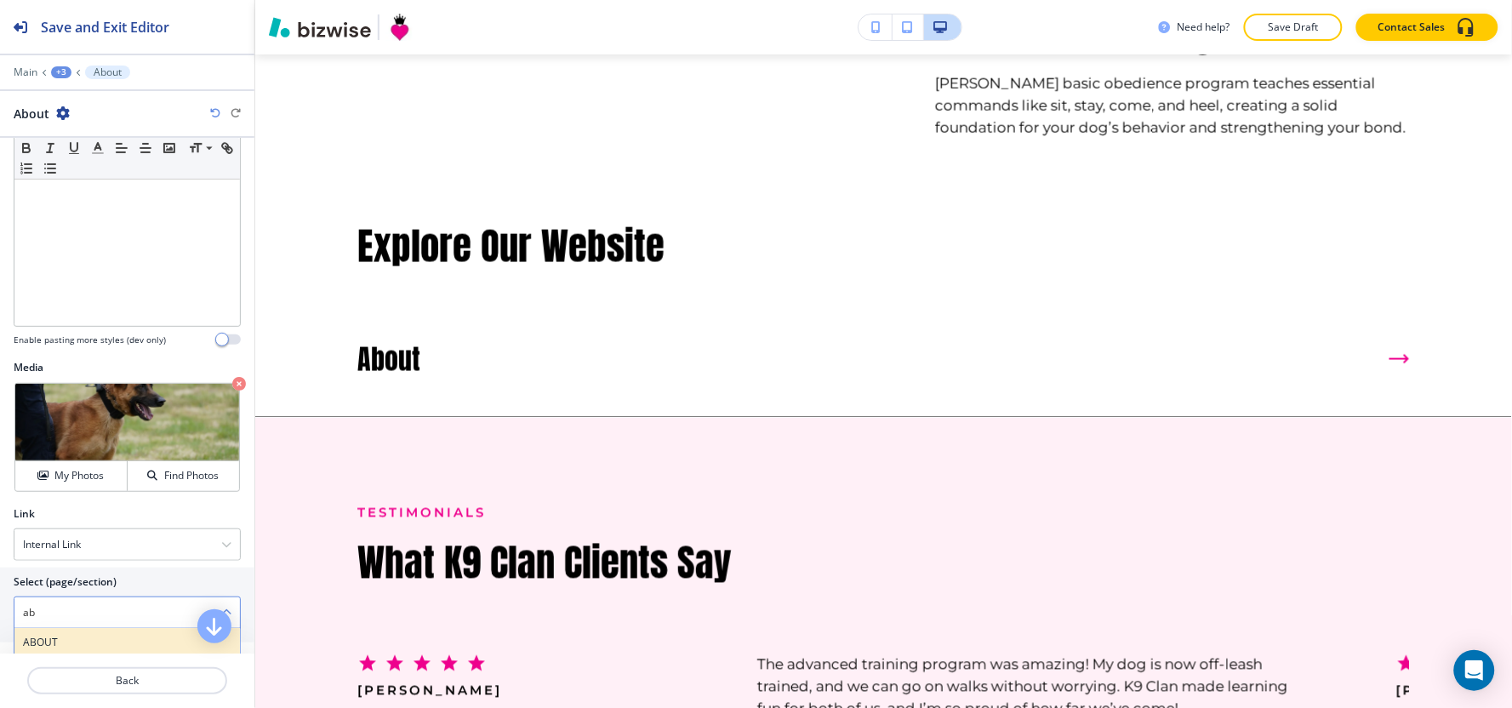
click at [38, 636] on h4 "ABOUT" at bounding box center [127, 642] width 208 height 15
type \(page\/section\) "ABOUT"
click at [58, 66] on div "+3" at bounding box center [61, 72] width 20 height 12
click at [81, 163] on p "Explore Our Website" at bounding box center [105, 159] width 87 height 15
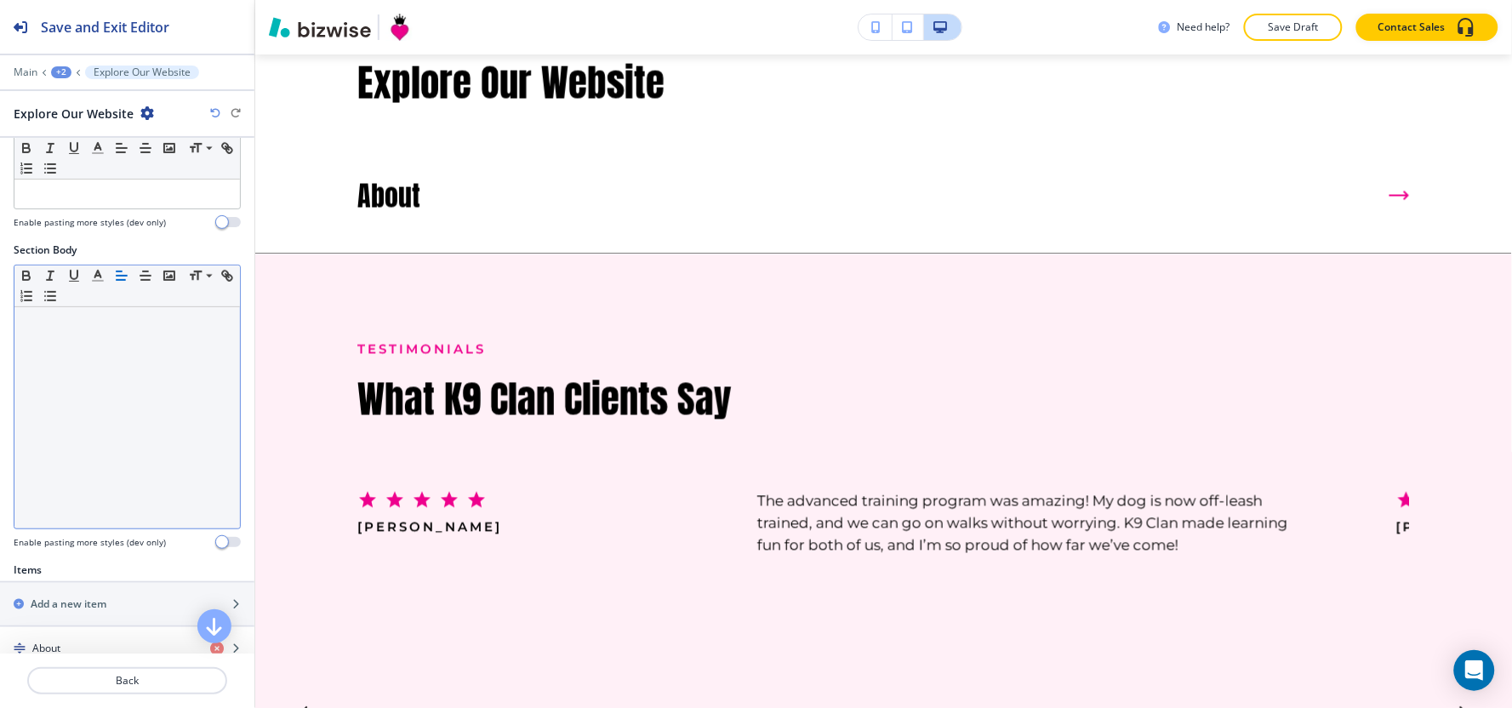
scroll to position [422, 0]
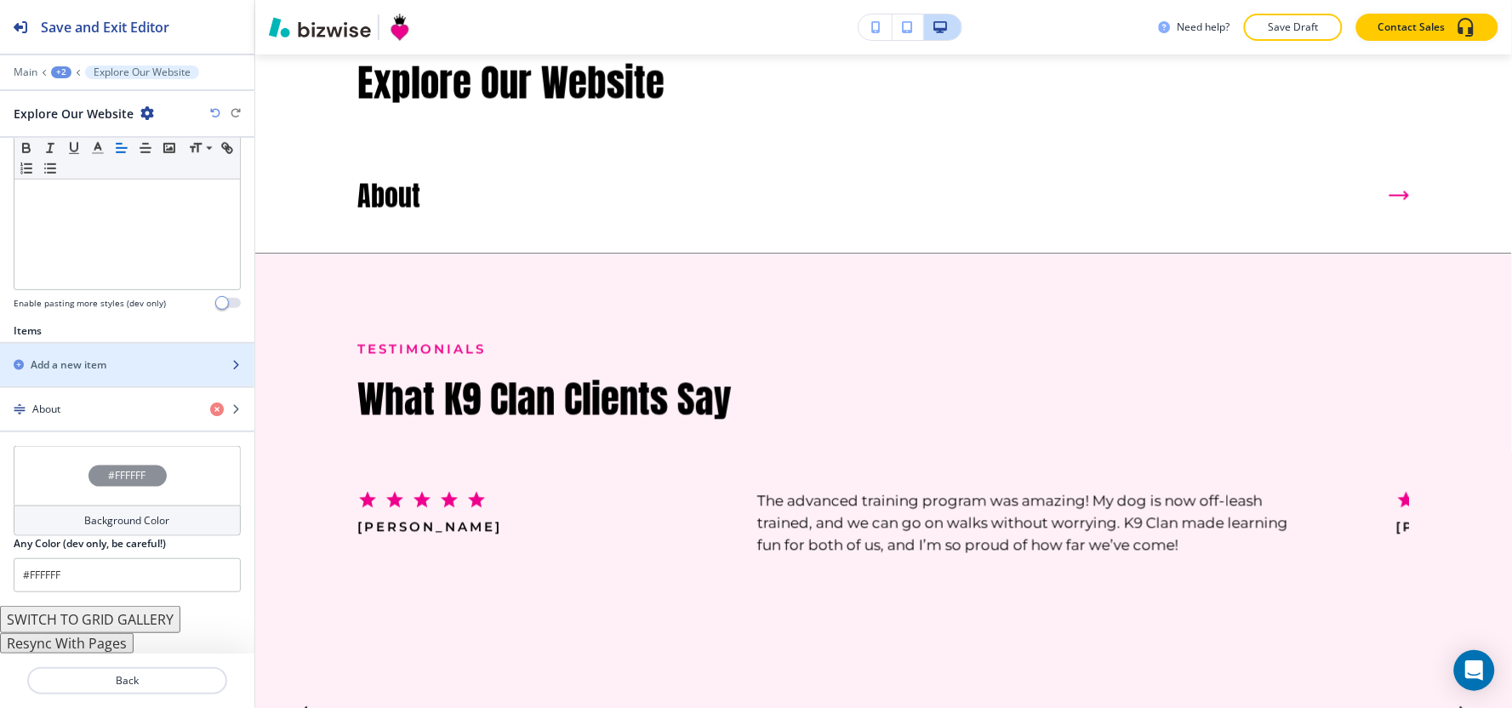
click at [106, 379] on div "button" at bounding box center [127, 380] width 254 height 14
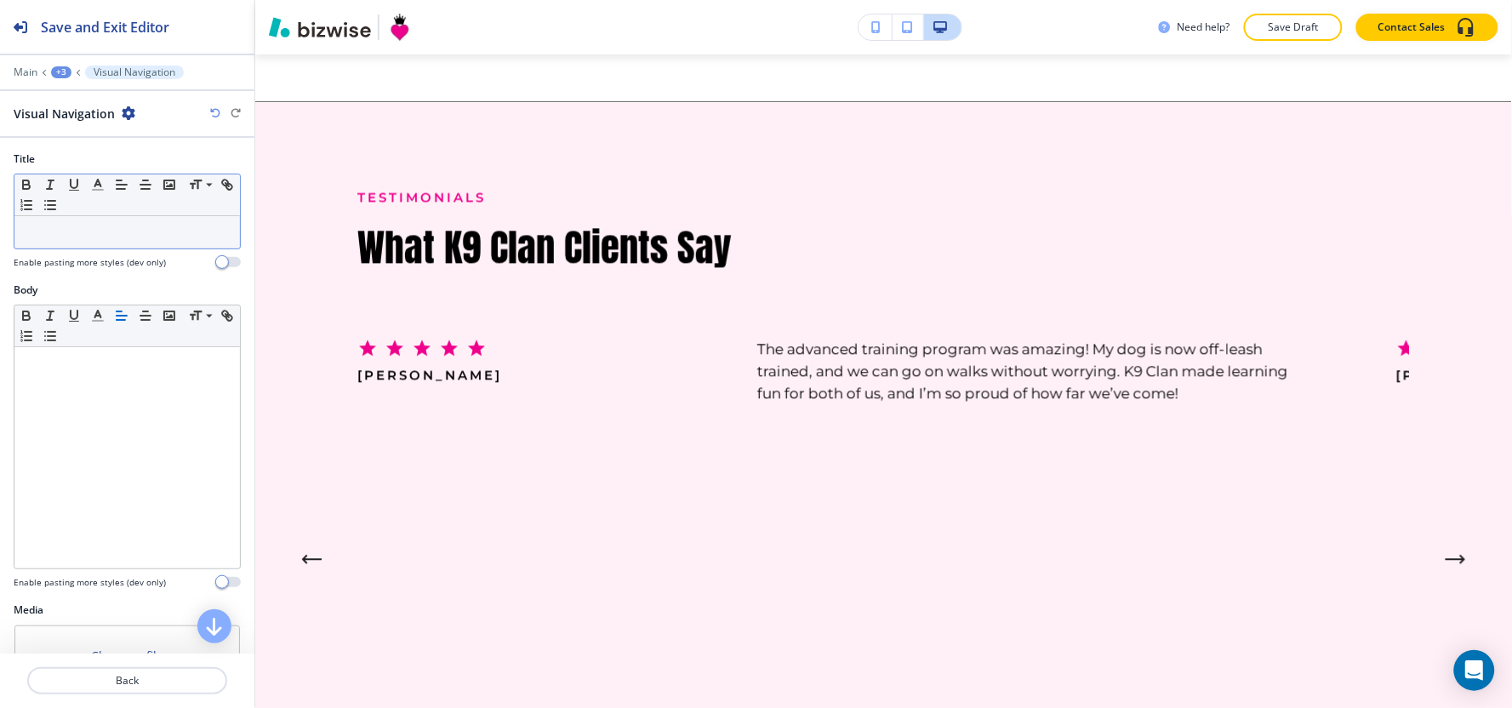
scroll to position [2997, 0]
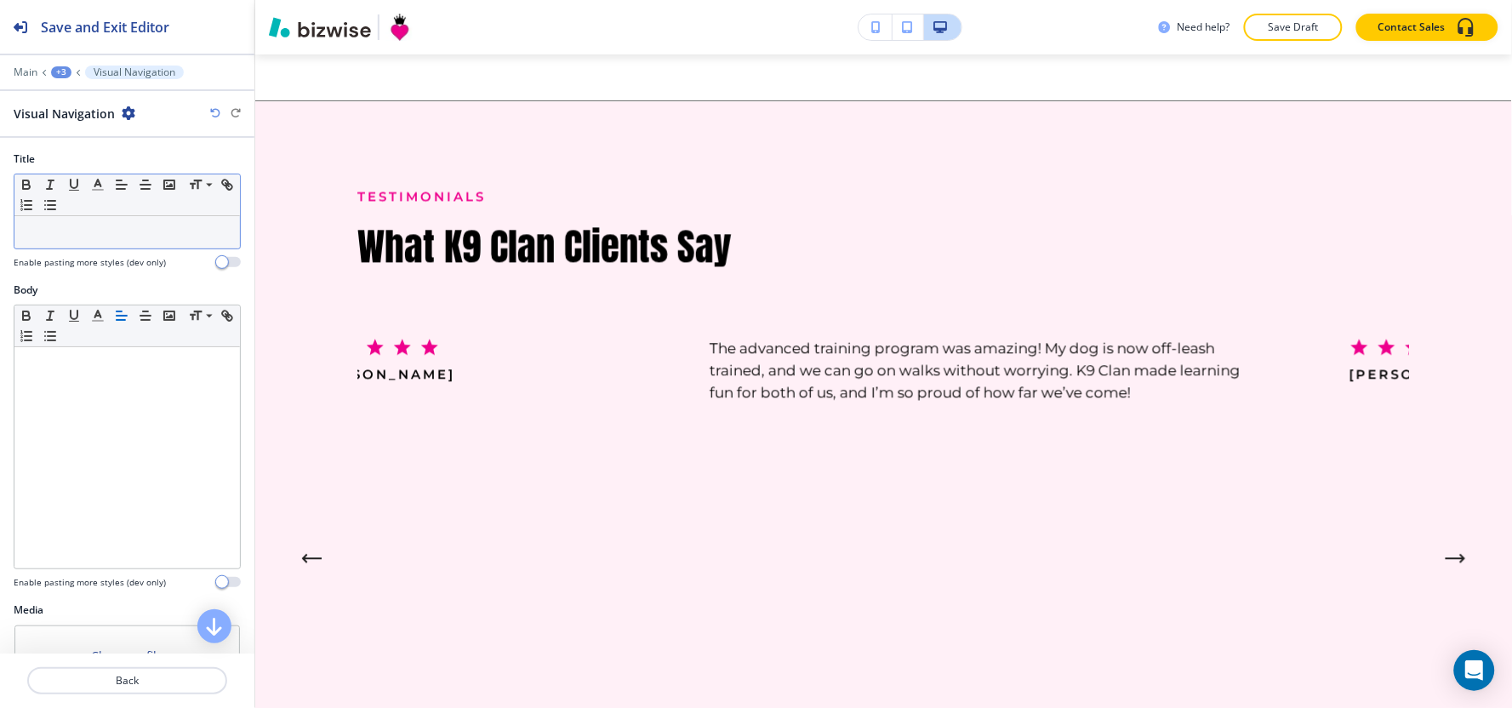
click at [70, 237] on p at bounding box center [127, 232] width 208 height 15
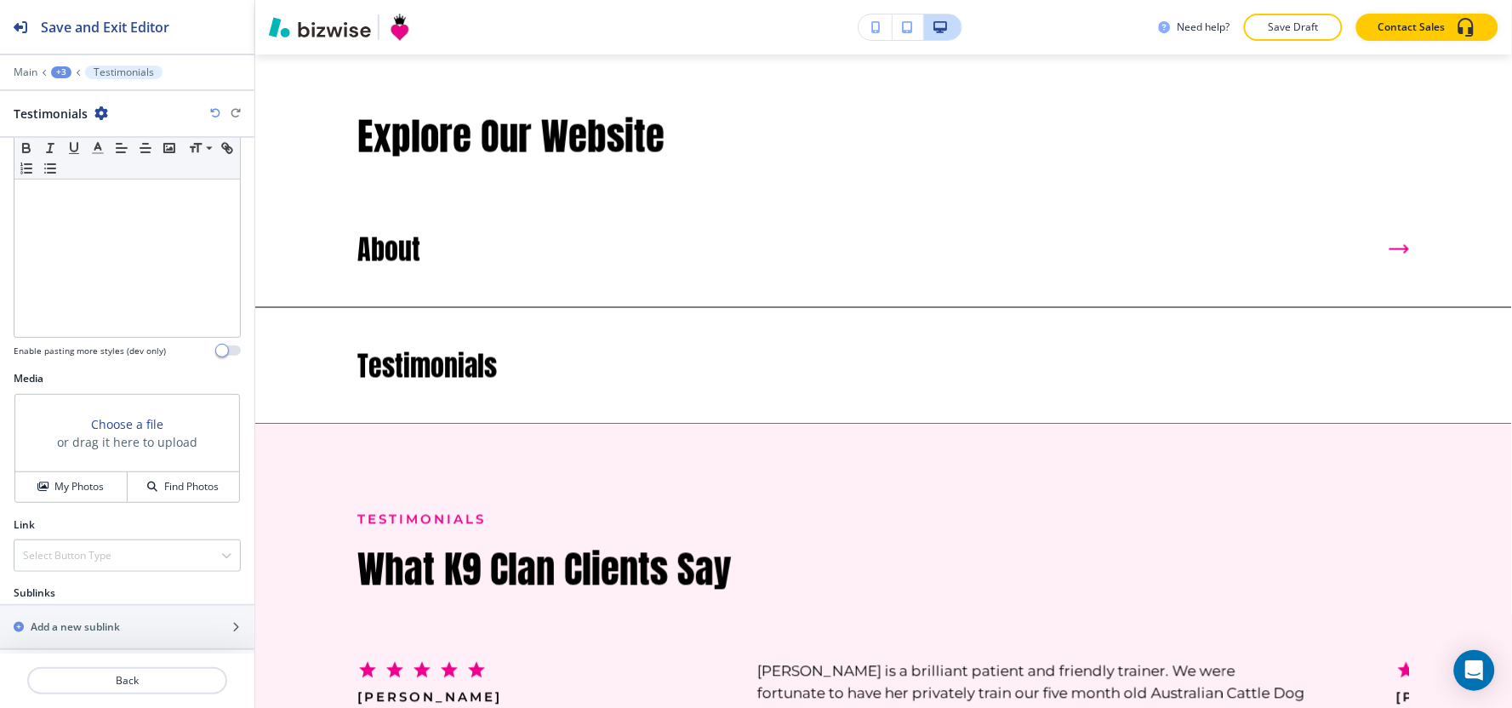
scroll to position [242, 0]
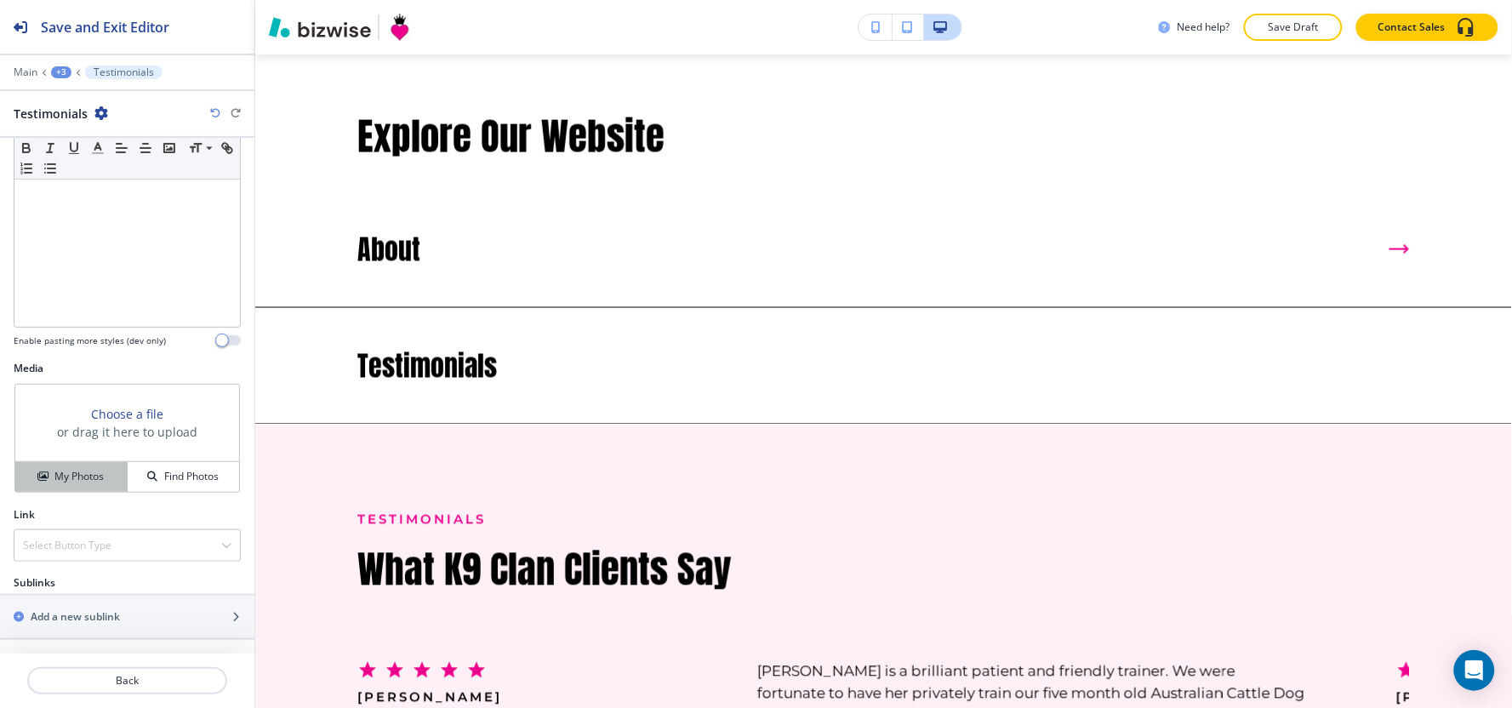
click at [63, 466] on button "My Photos" at bounding box center [71, 477] width 112 height 30
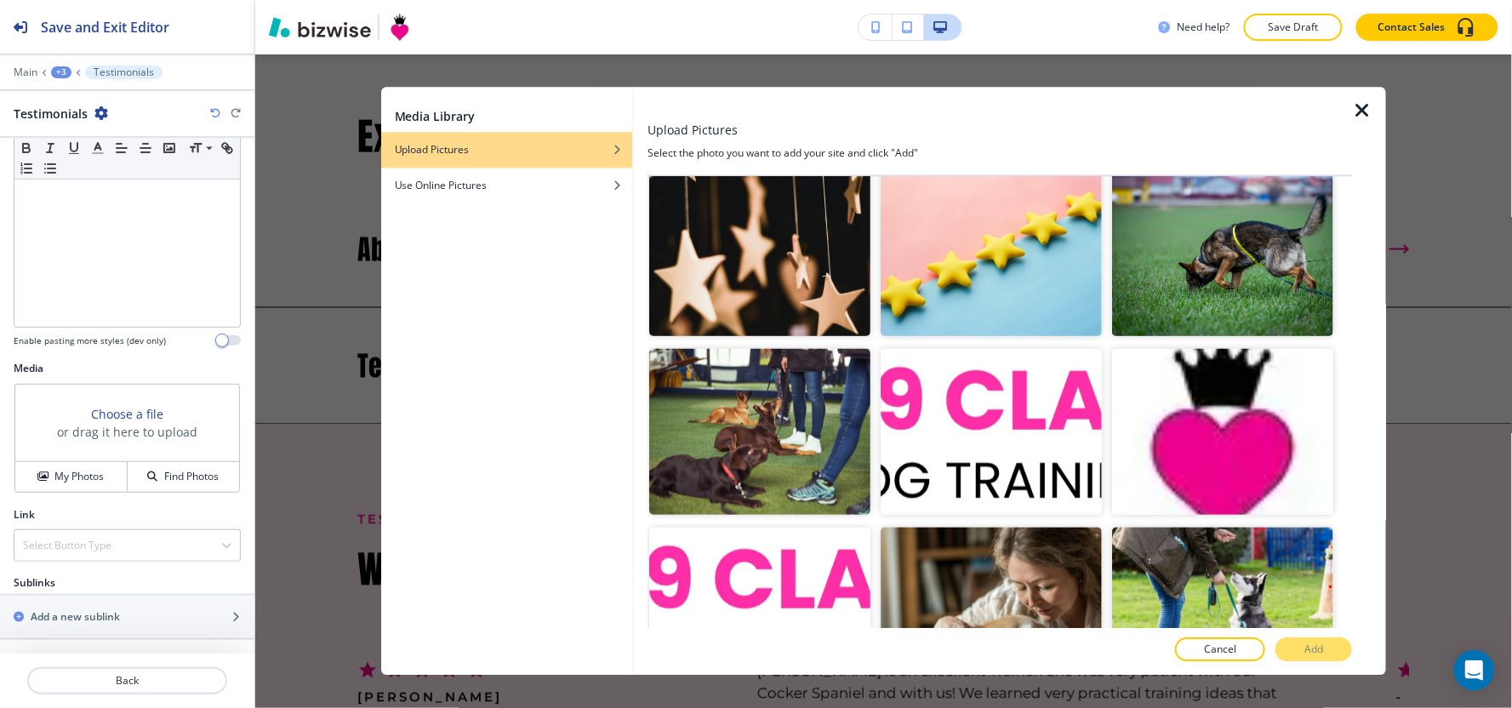
scroll to position [378, 0]
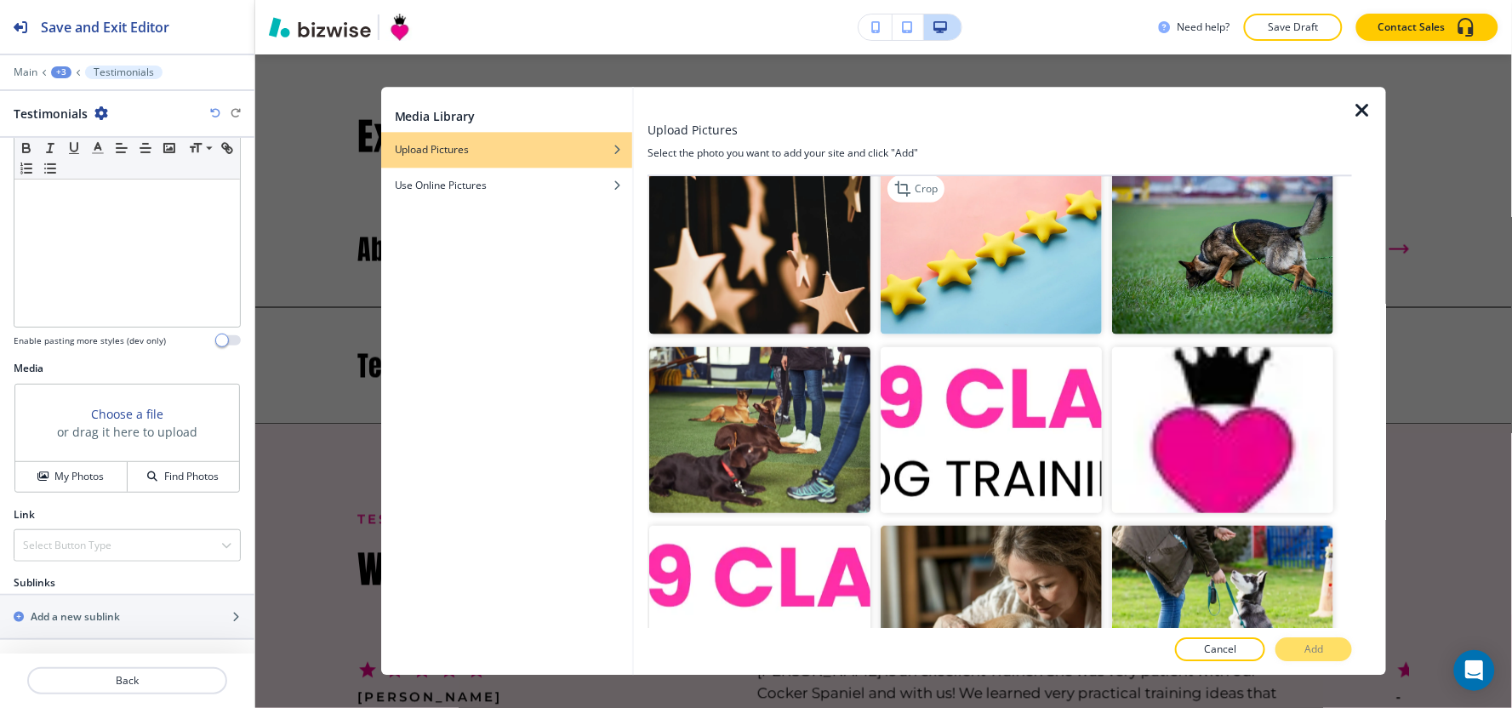
click at [973, 266] on img "button" at bounding box center [991, 251] width 221 height 166
click at [1332, 642] on button "Add" at bounding box center [1313, 650] width 77 height 24
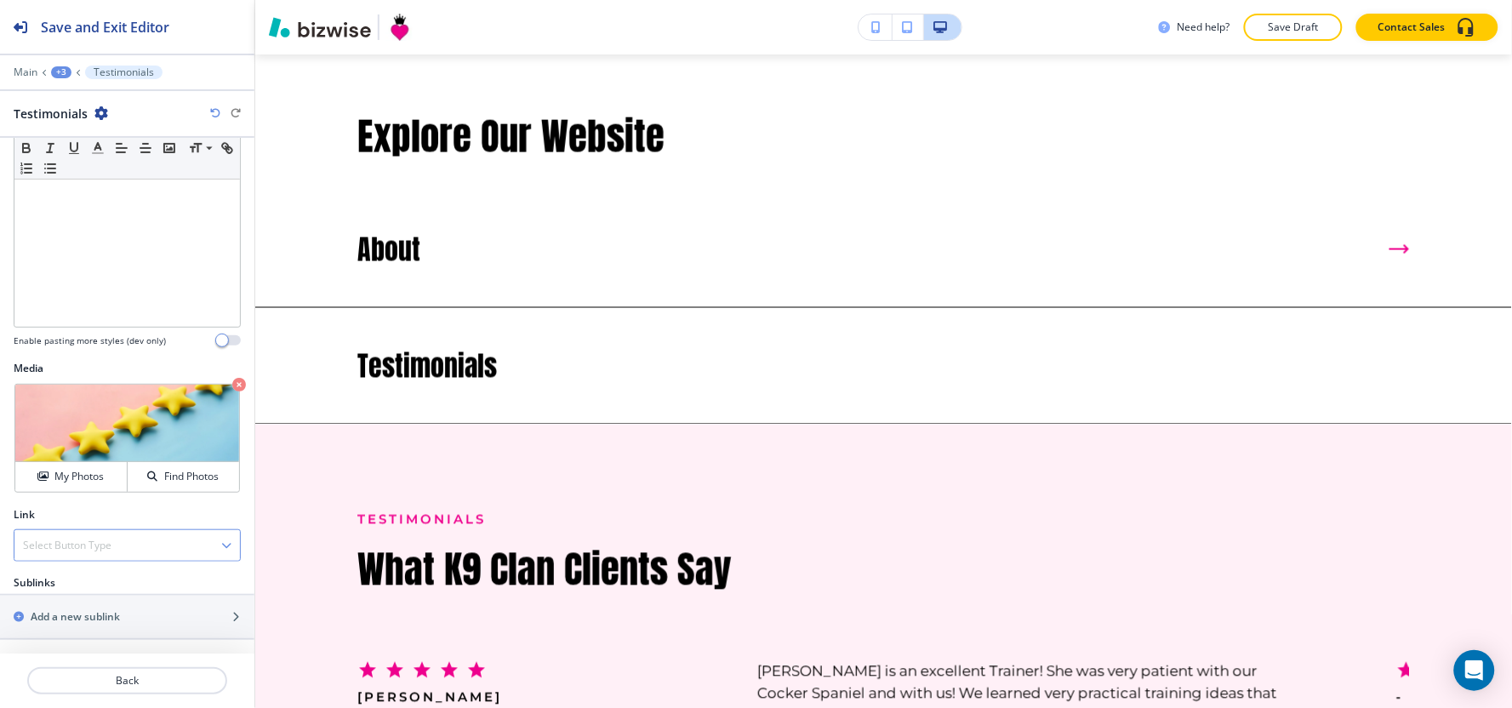
click at [100, 553] on div "Select Button Type" at bounding box center [126, 545] width 225 height 31
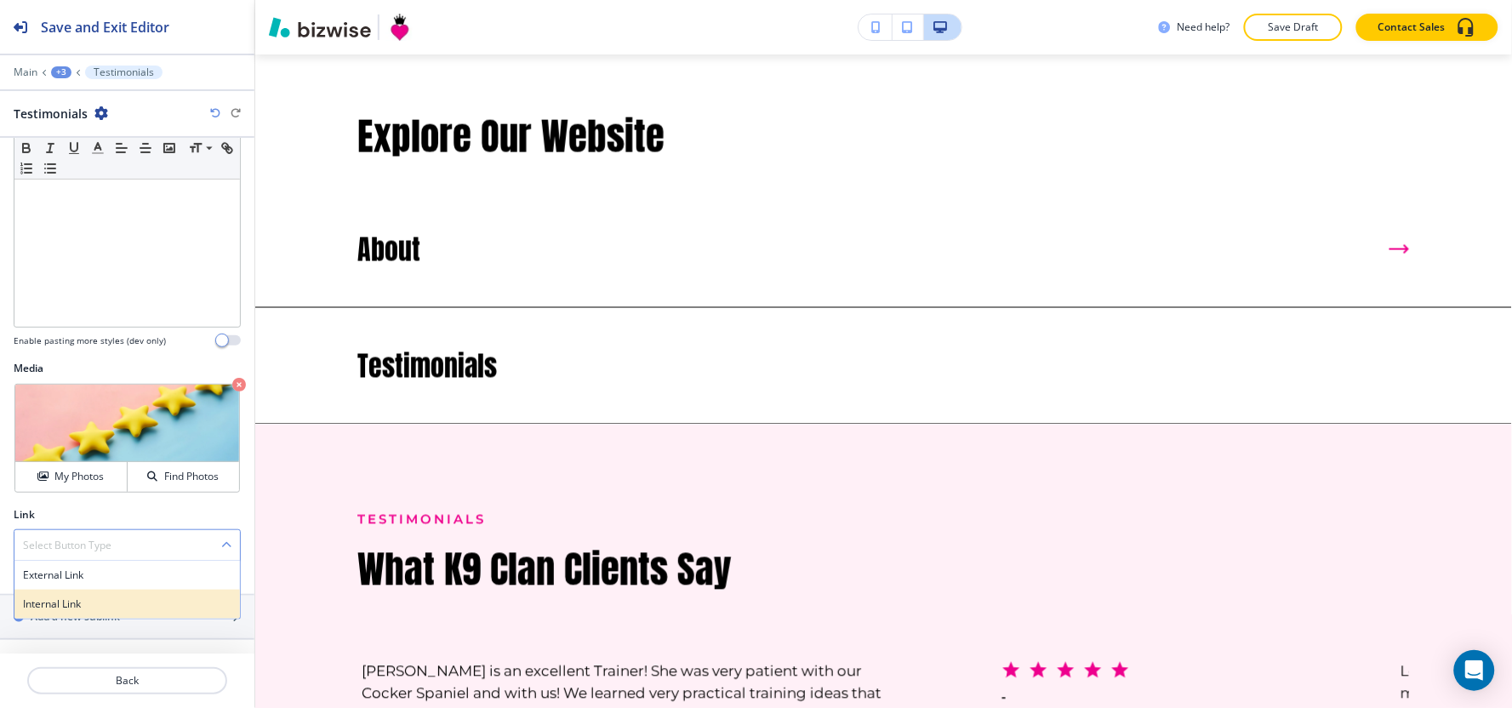
click at [100, 596] on h4 "Internal Link" at bounding box center [127, 603] width 208 height 15
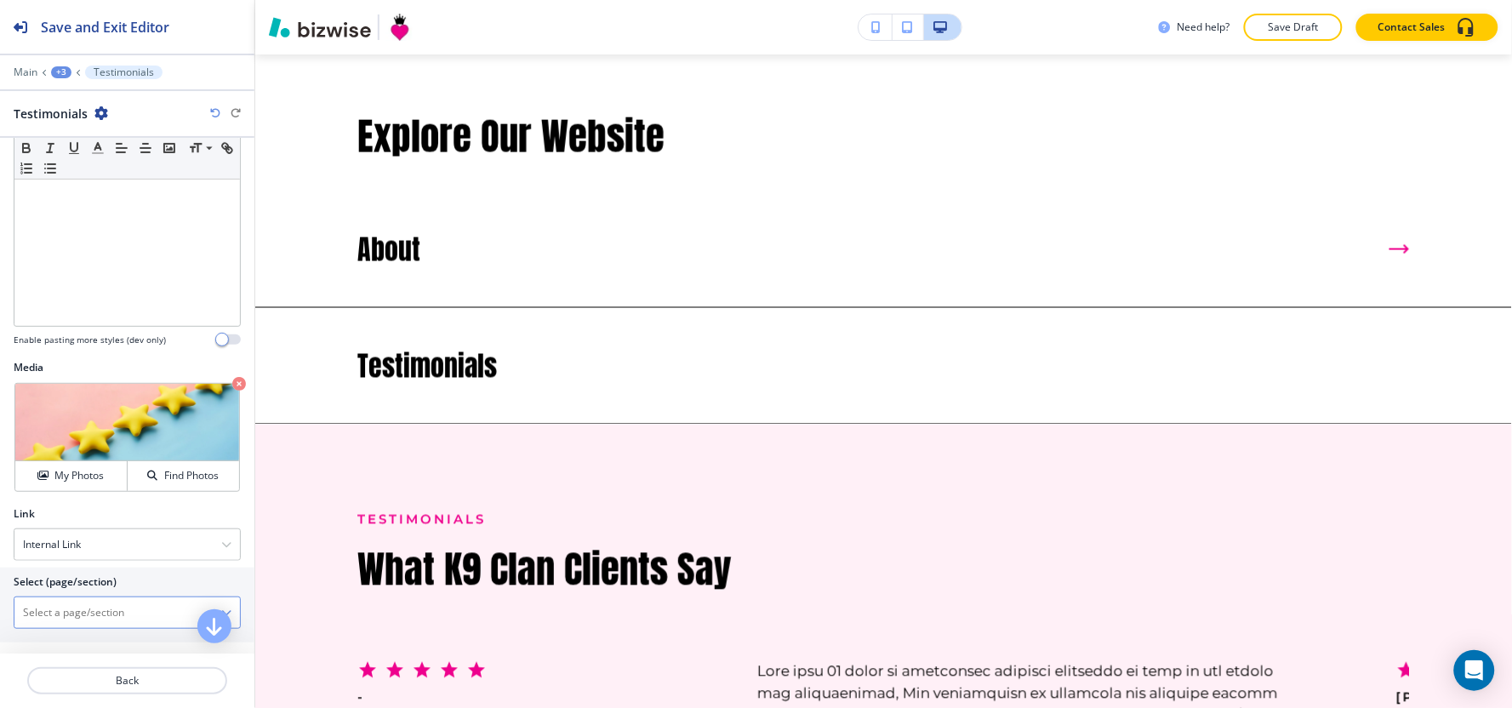
click at [89, 611] on \(page\/section\) "Manual Input" at bounding box center [117, 612] width 207 height 29
click at [60, 640] on h4 "TESTIMONIALS" at bounding box center [127, 642] width 208 height 15
type \(page\/section\) "TESTIMONIALS"
click at [54, 77] on div "+3" at bounding box center [61, 72] width 20 height 12
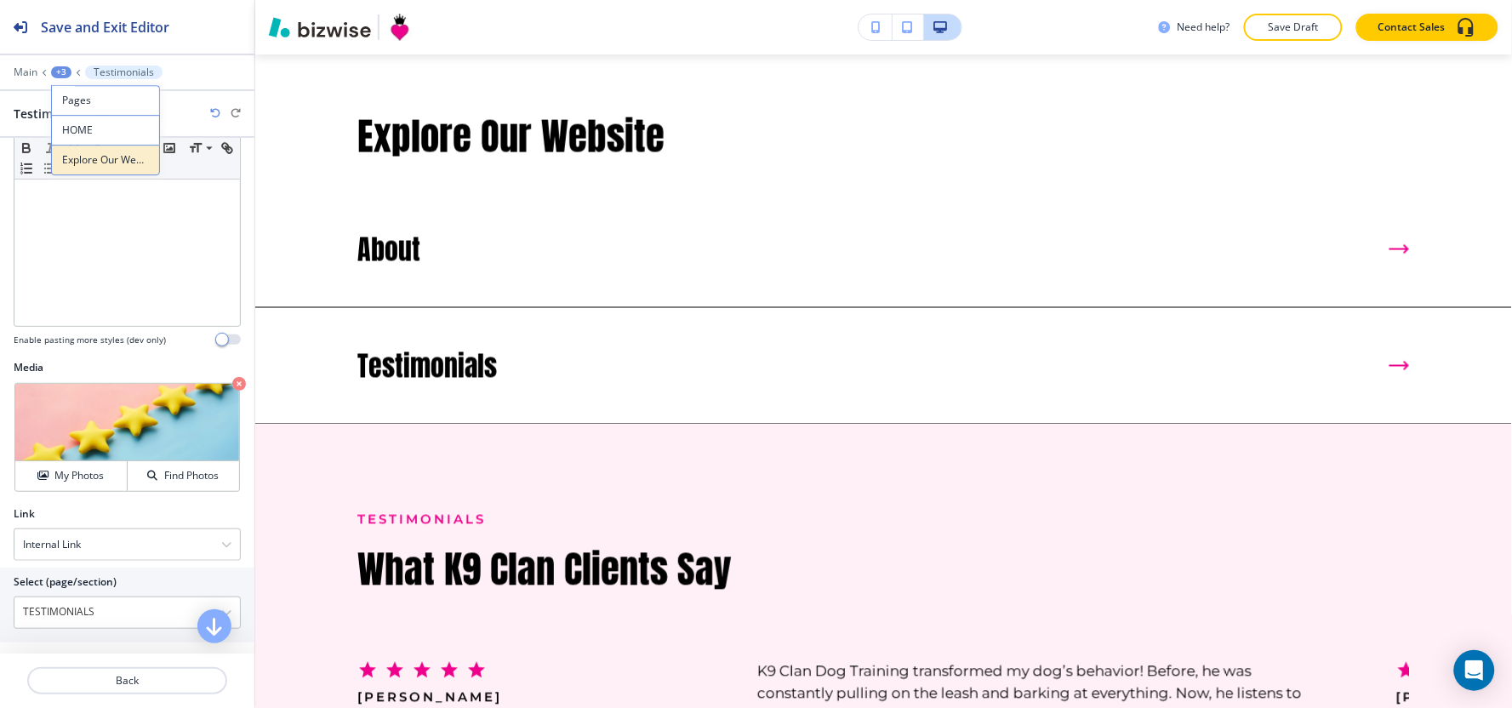
click at [99, 162] on p "Explore Our Website" at bounding box center [105, 159] width 87 height 15
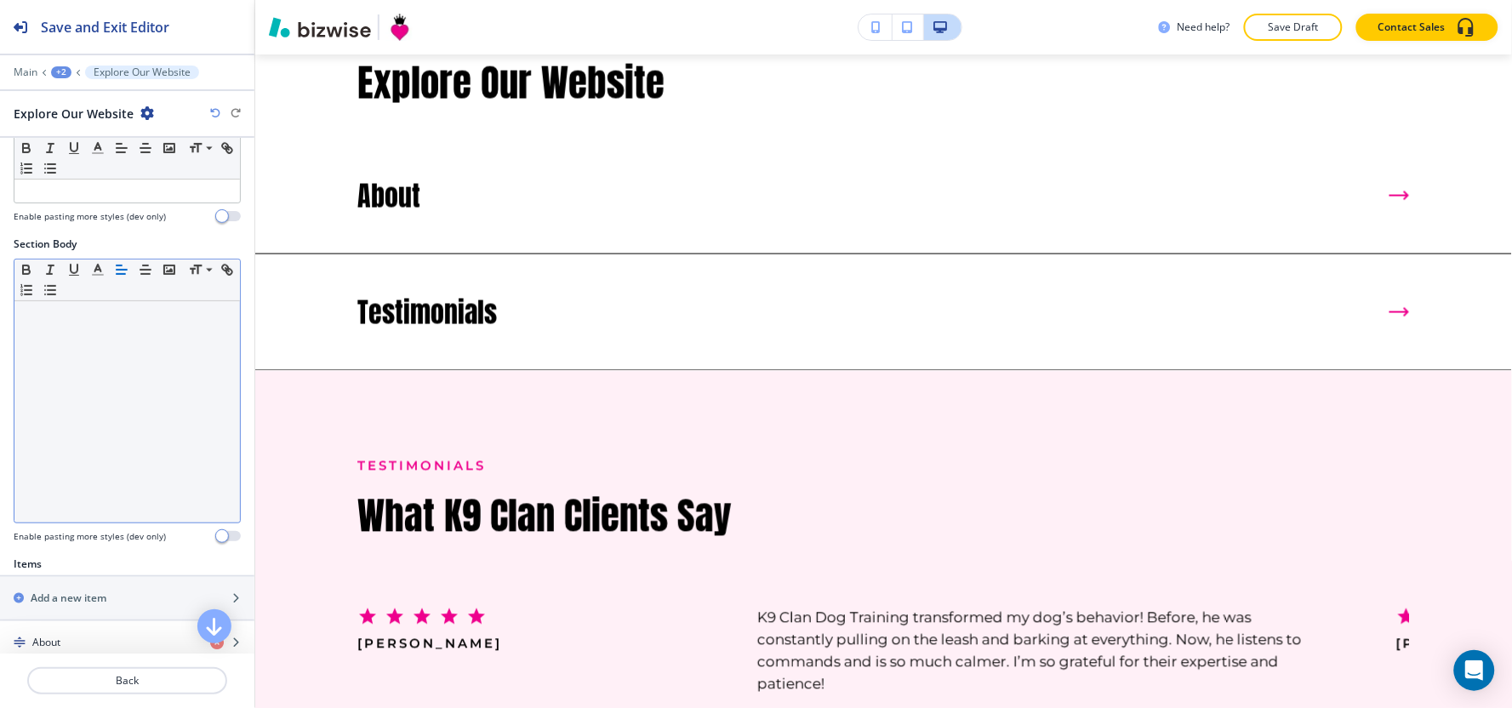
scroll to position [378, 0]
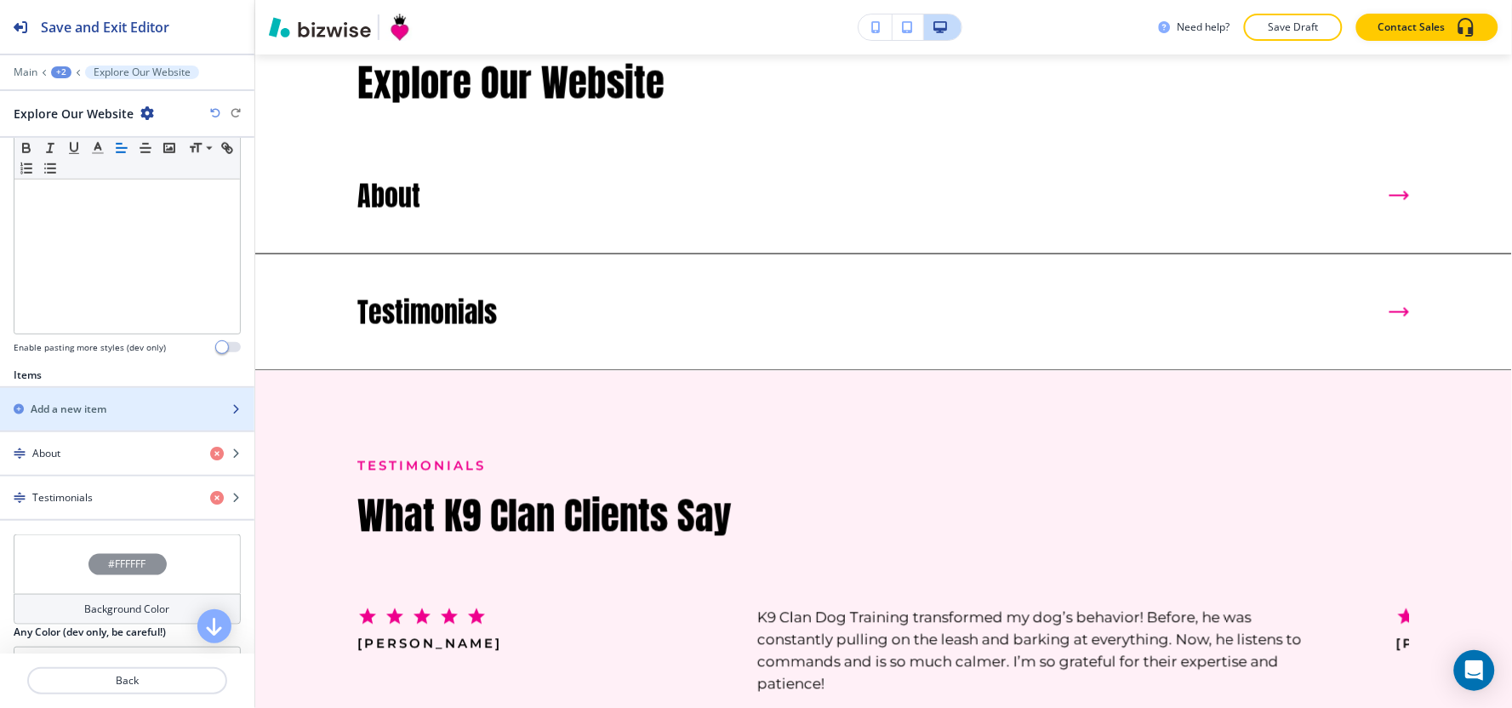
click at [105, 422] on div "button" at bounding box center [127, 424] width 254 height 14
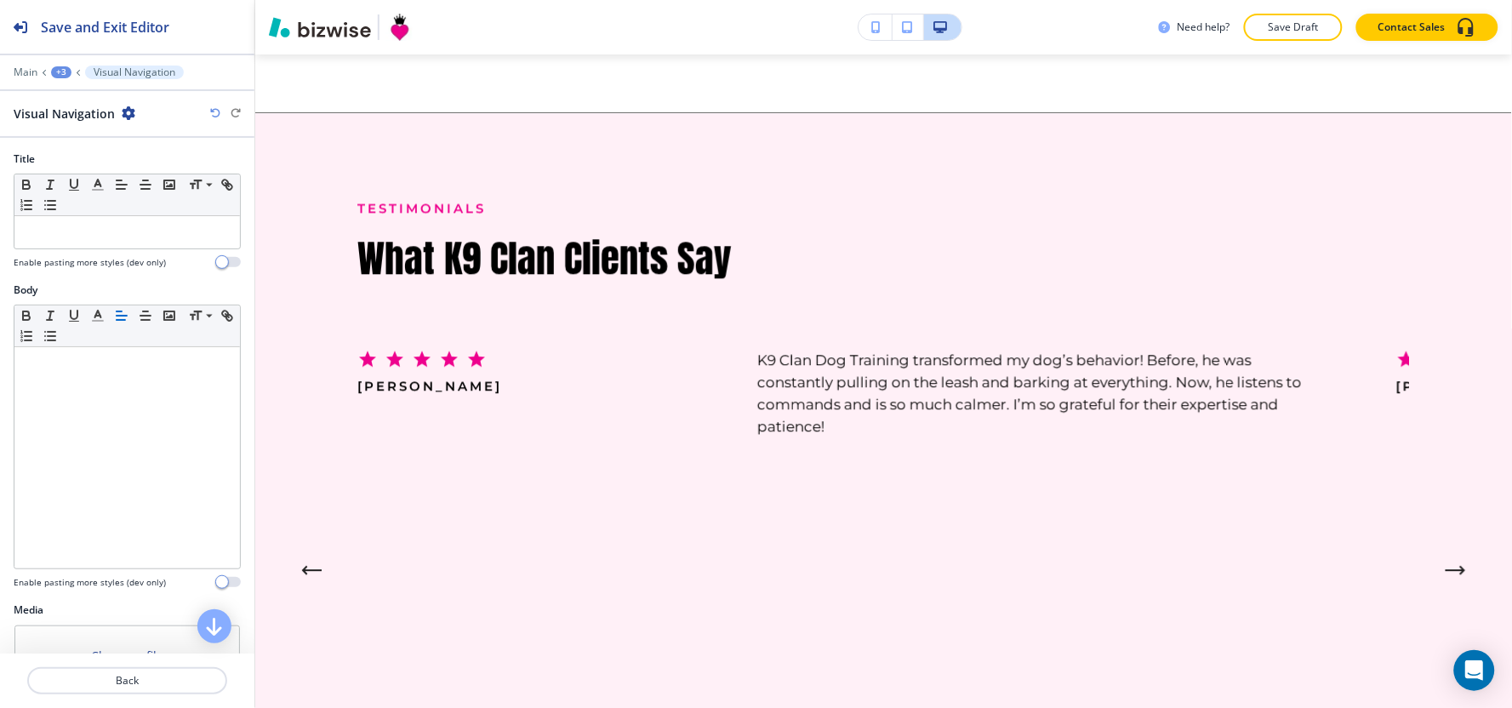
scroll to position [3112, 0]
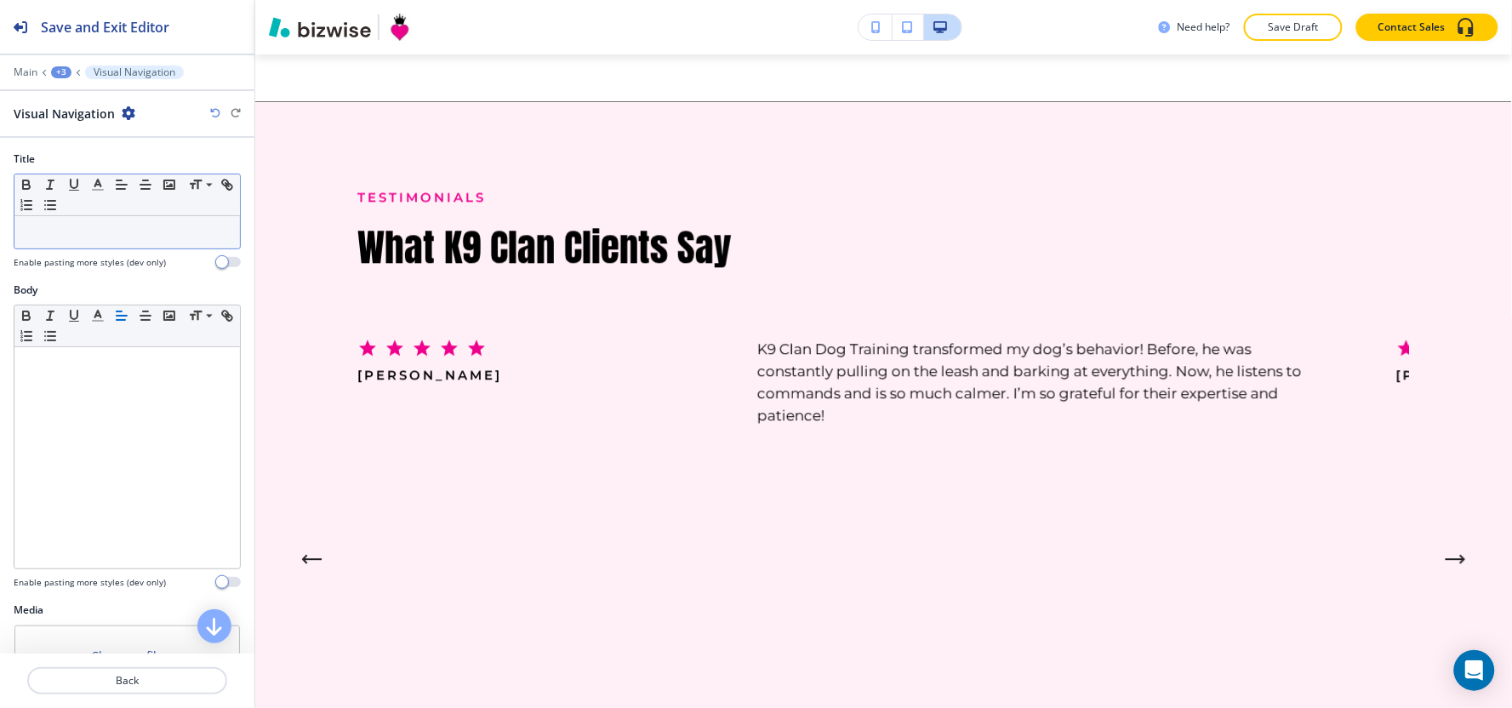
click at [57, 228] on p at bounding box center [127, 232] width 208 height 15
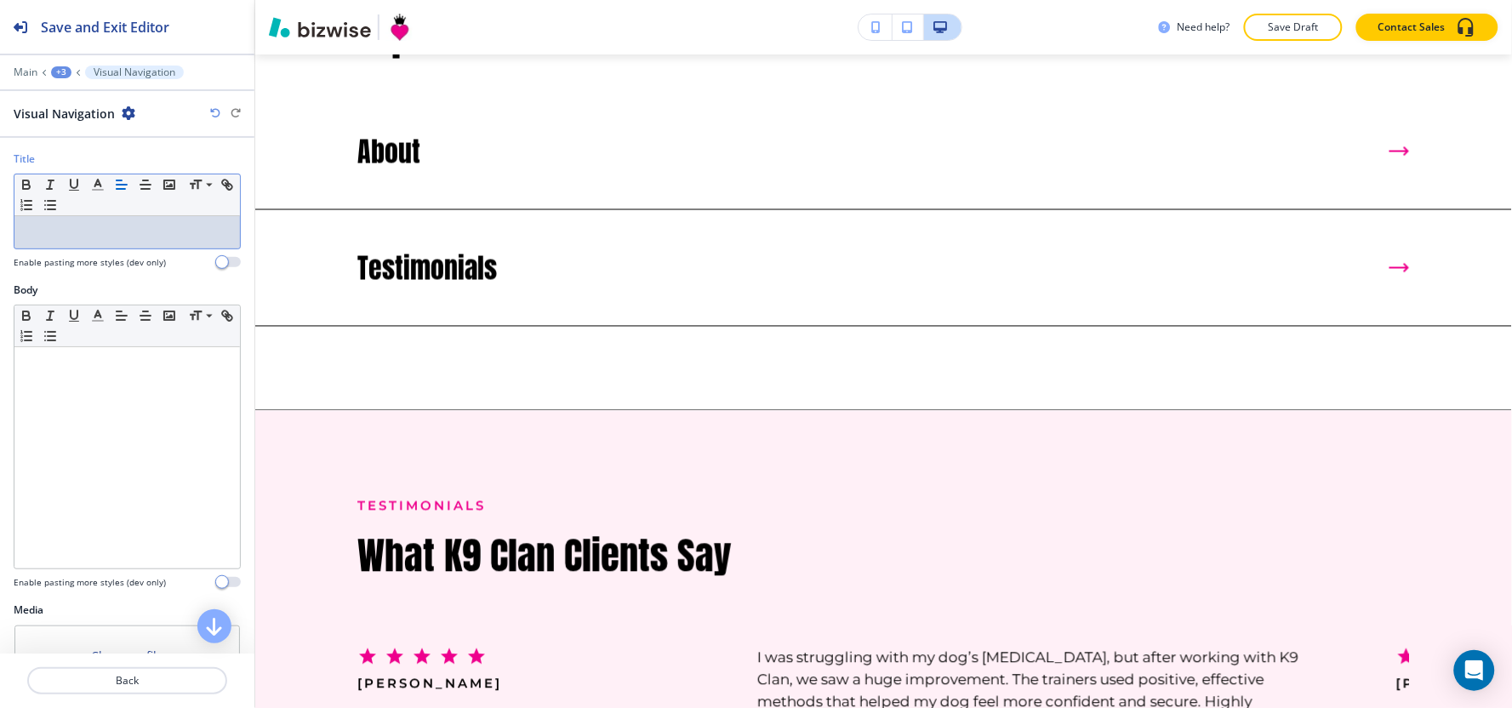
scroll to position [2835, 0]
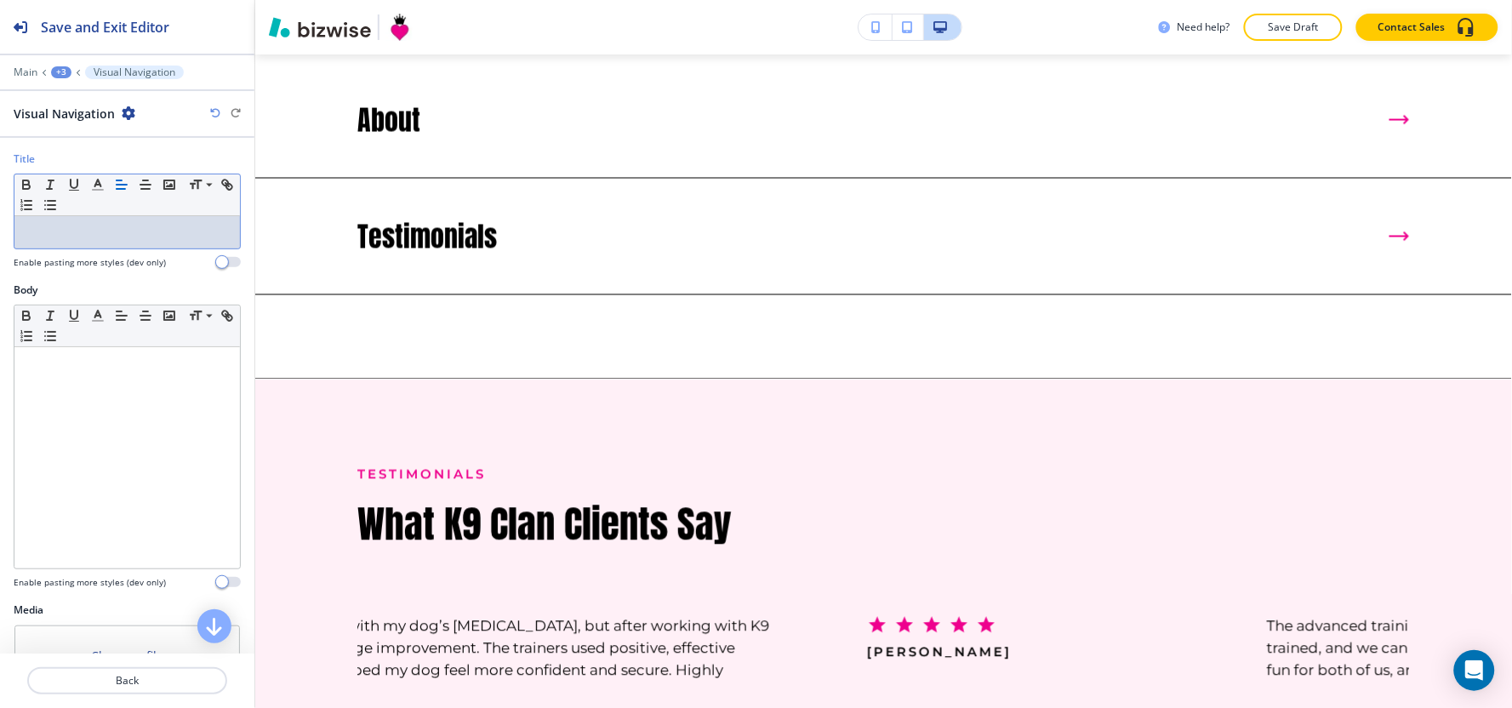
click at [80, 234] on p at bounding box center [127, 232] width 208 height 15
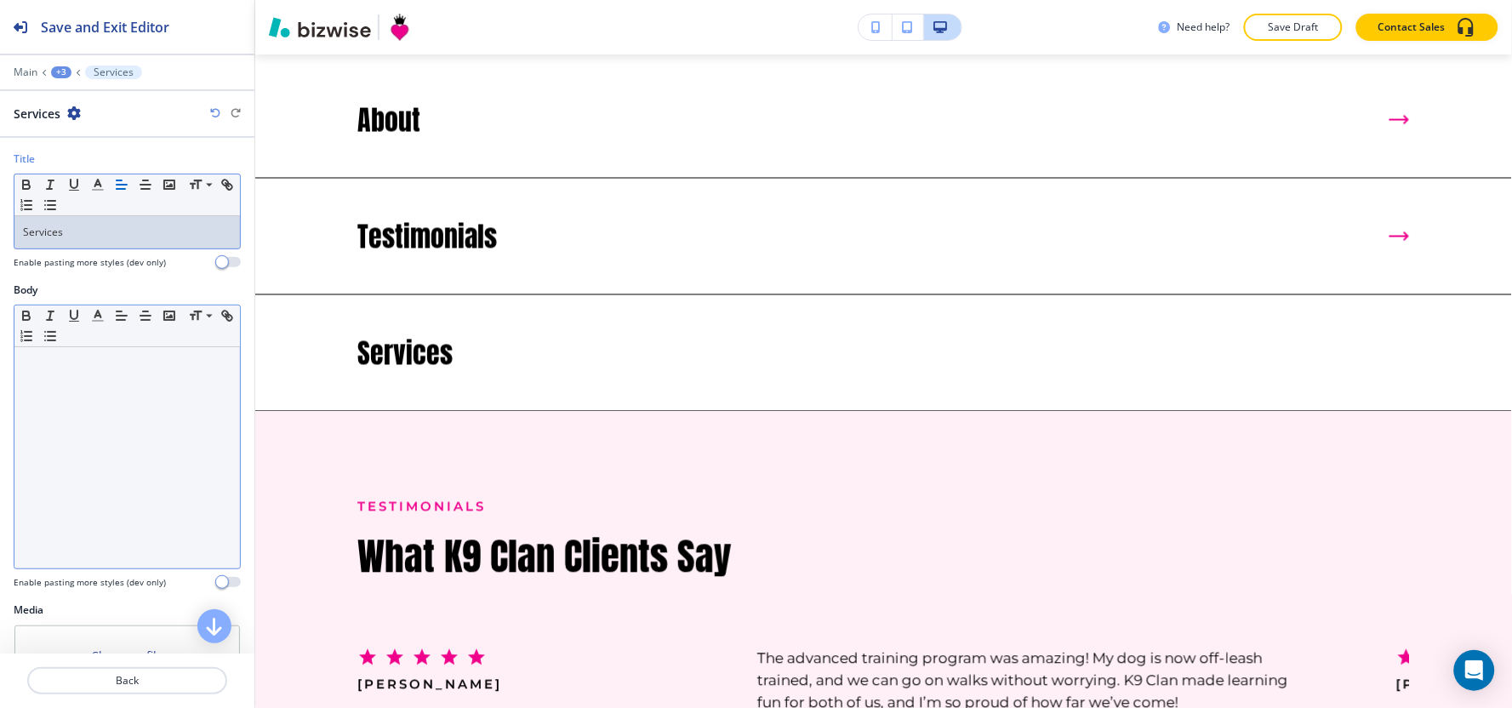
scroll to position [242, 0]
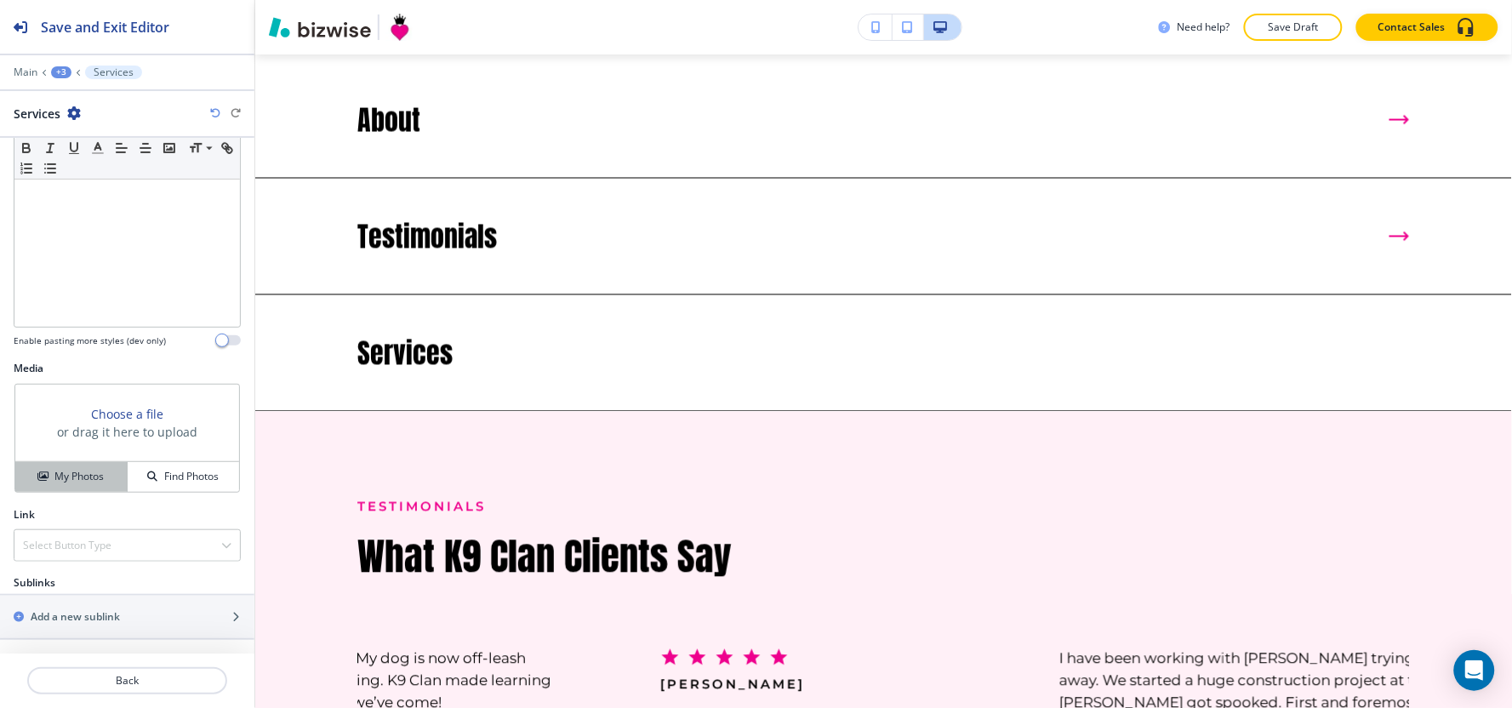
click at [75, 482] on h4 "My Photos" at bounding box center [78, 476] width 49 height 15
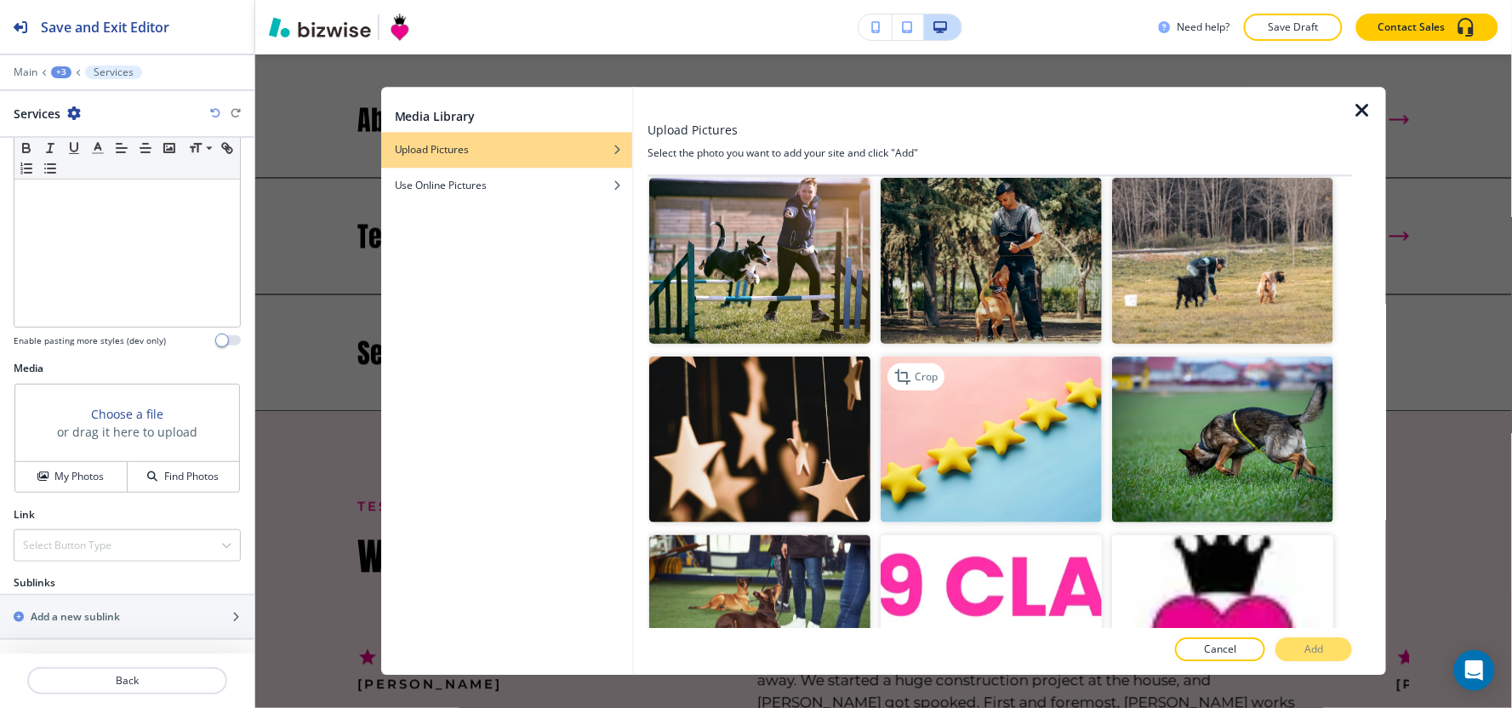
scroll to position [94, 0]
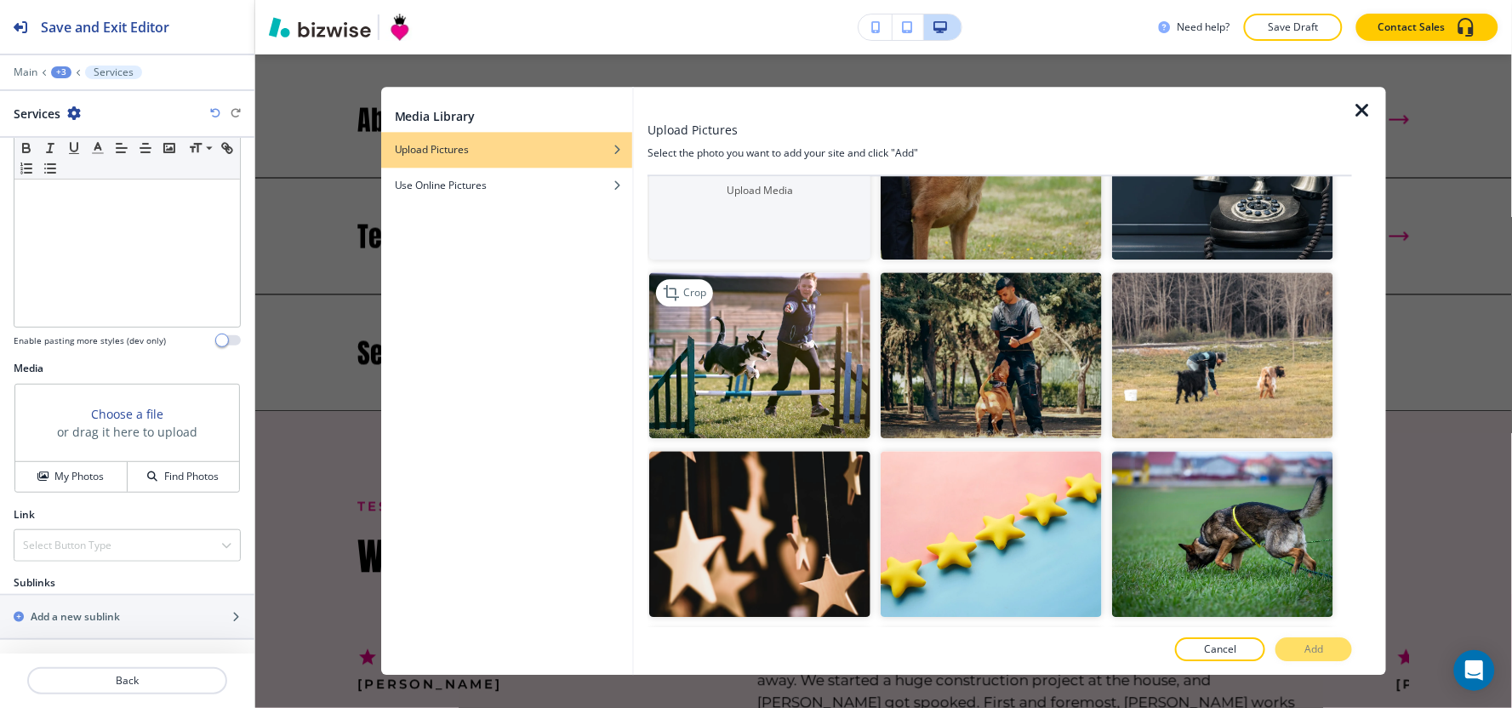
click at [772, 347] on img "button" at bounding box center [759, 355] width 221 height 166
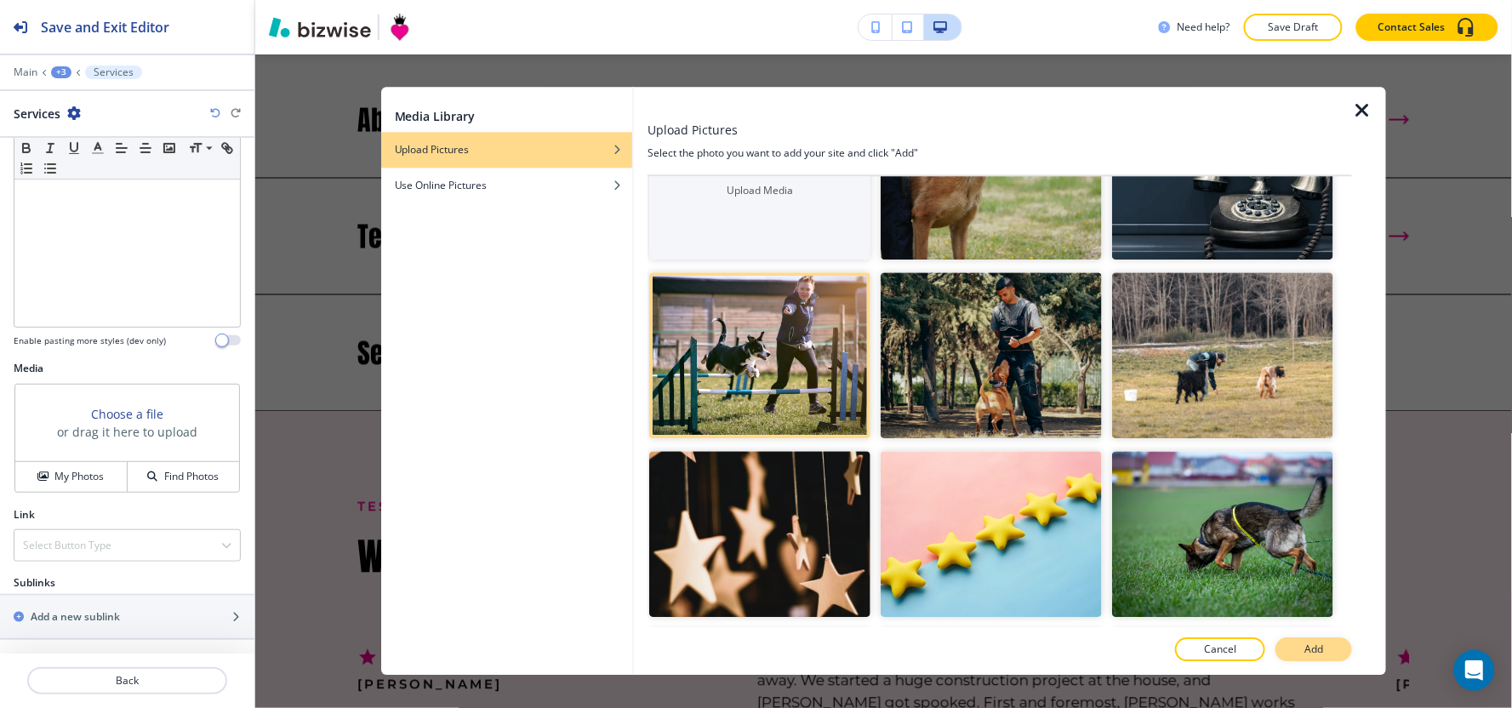
click at [1319, 660] on button "Add" at bounding box center [1313, 650] width 77 height 24
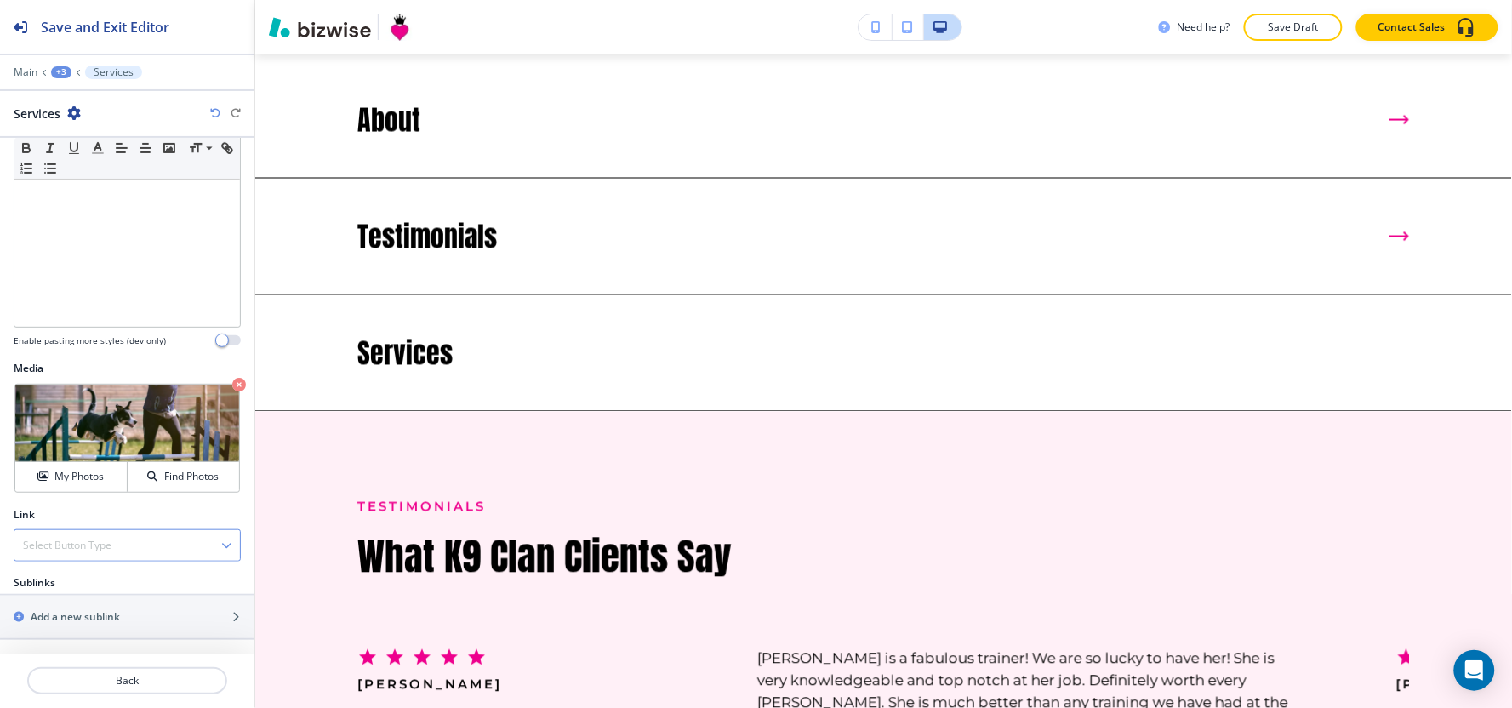
click at [126, 560] on div "Select Button Type External Link Internal Link" at bounding box center [127, 545] width 227 height 32
click at [105, 614] on div "Internal Link" at bounding box center [126, 604] width 225 height 29
click at [92, 604] on \(page\/section\) "Manual Input" at bounding box center [117, 612] width 207 height 29
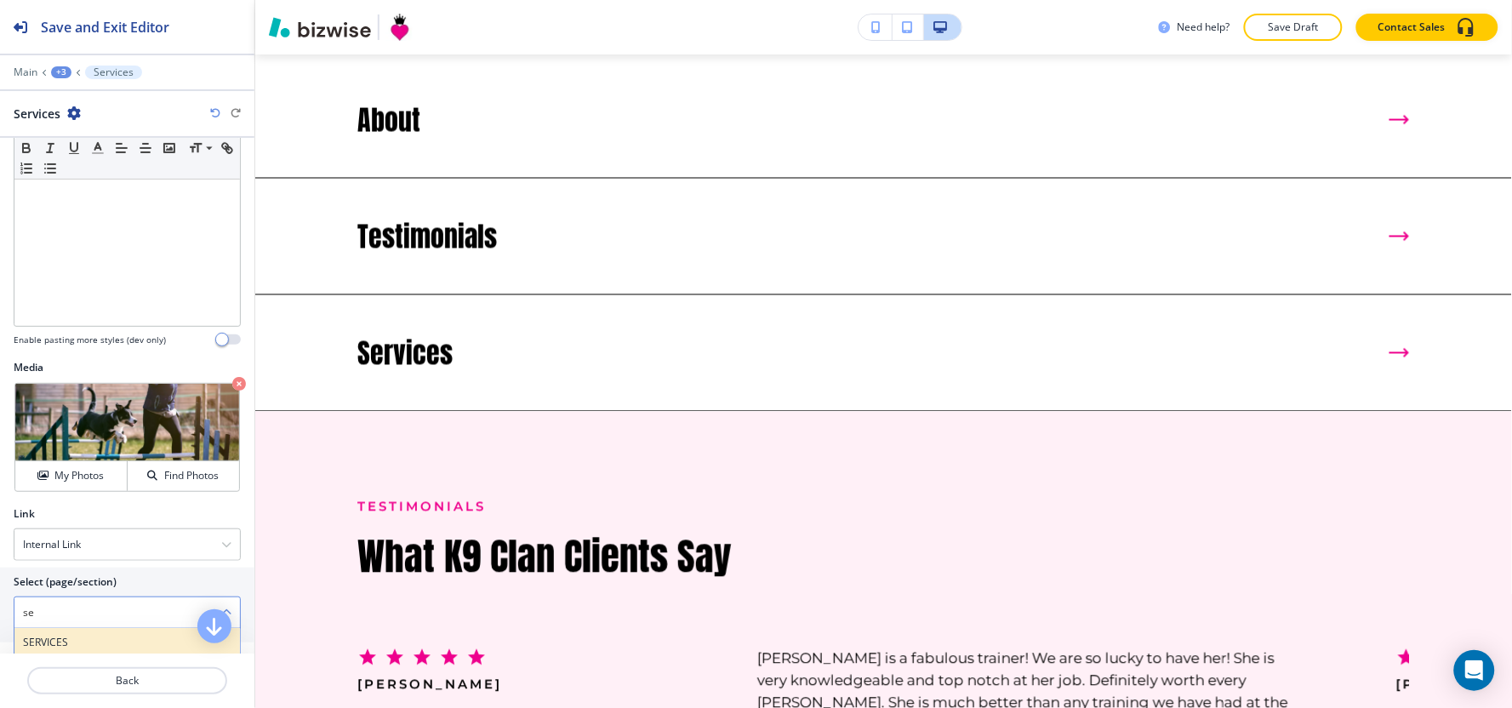
click at [74, 630] on div "SERVICES" at bounding box center [126, 642] width 225 height 29
type \(page\/section\) "SERVICES"
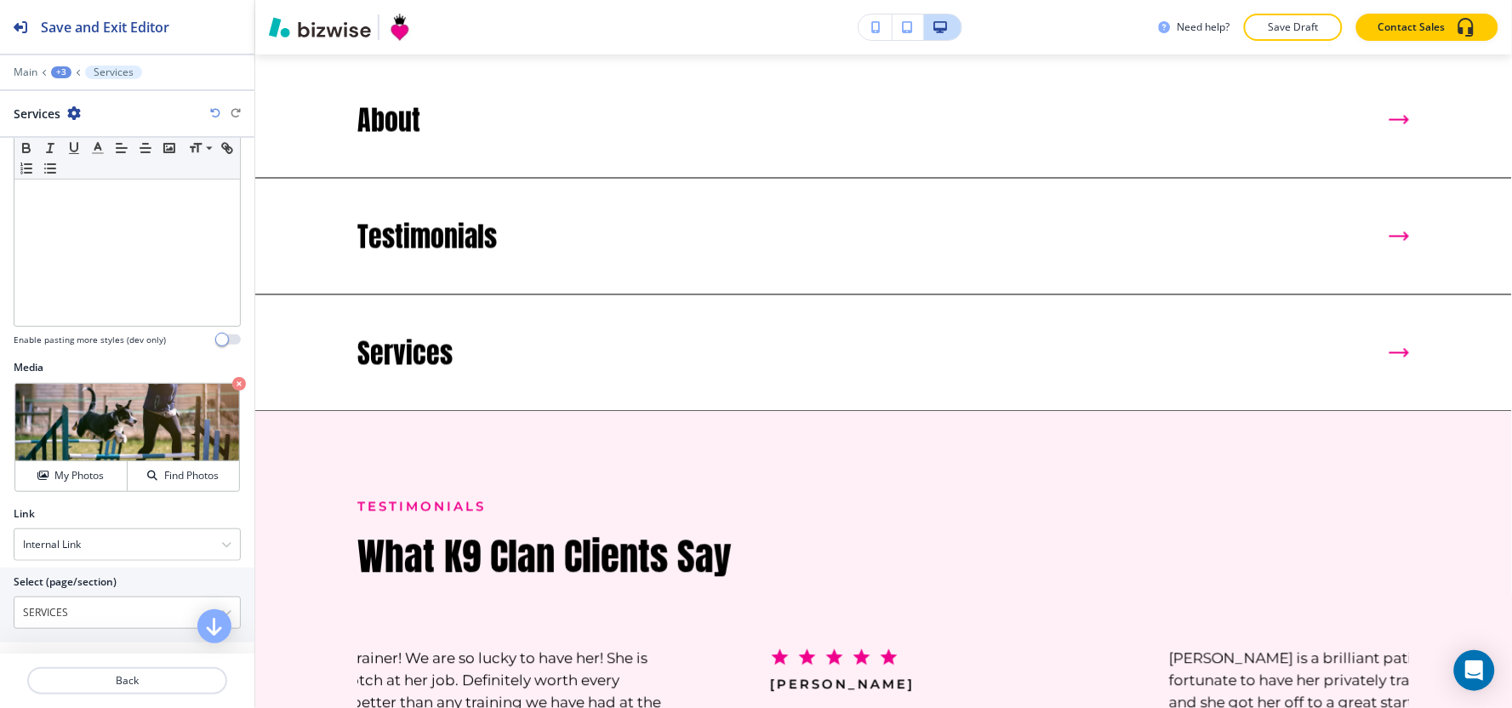
click at [61, 72] on div "+3" at bounding box center [61, 72] width 20 height 12
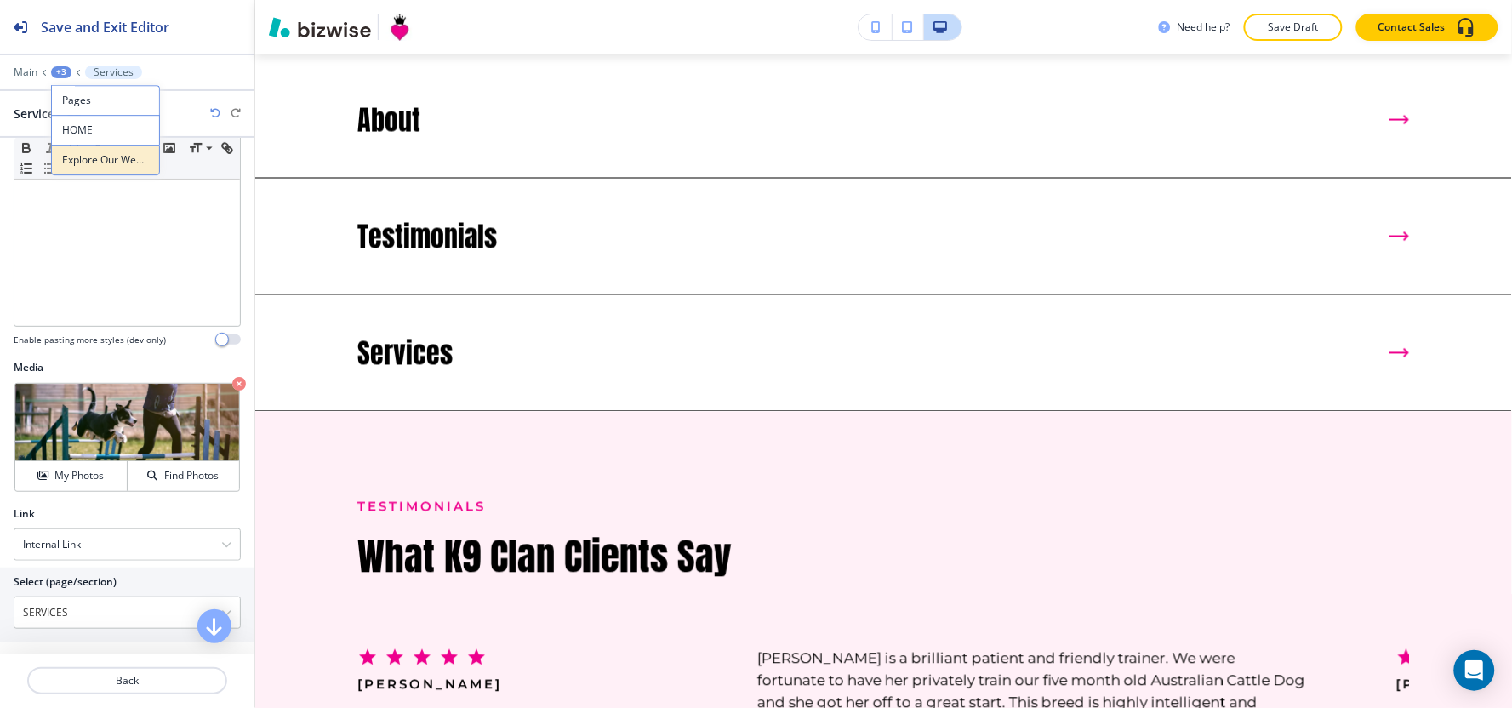
click at [85, 162] on p "Explore Our Website" at bounding box center [105, 159] width 87 height 15
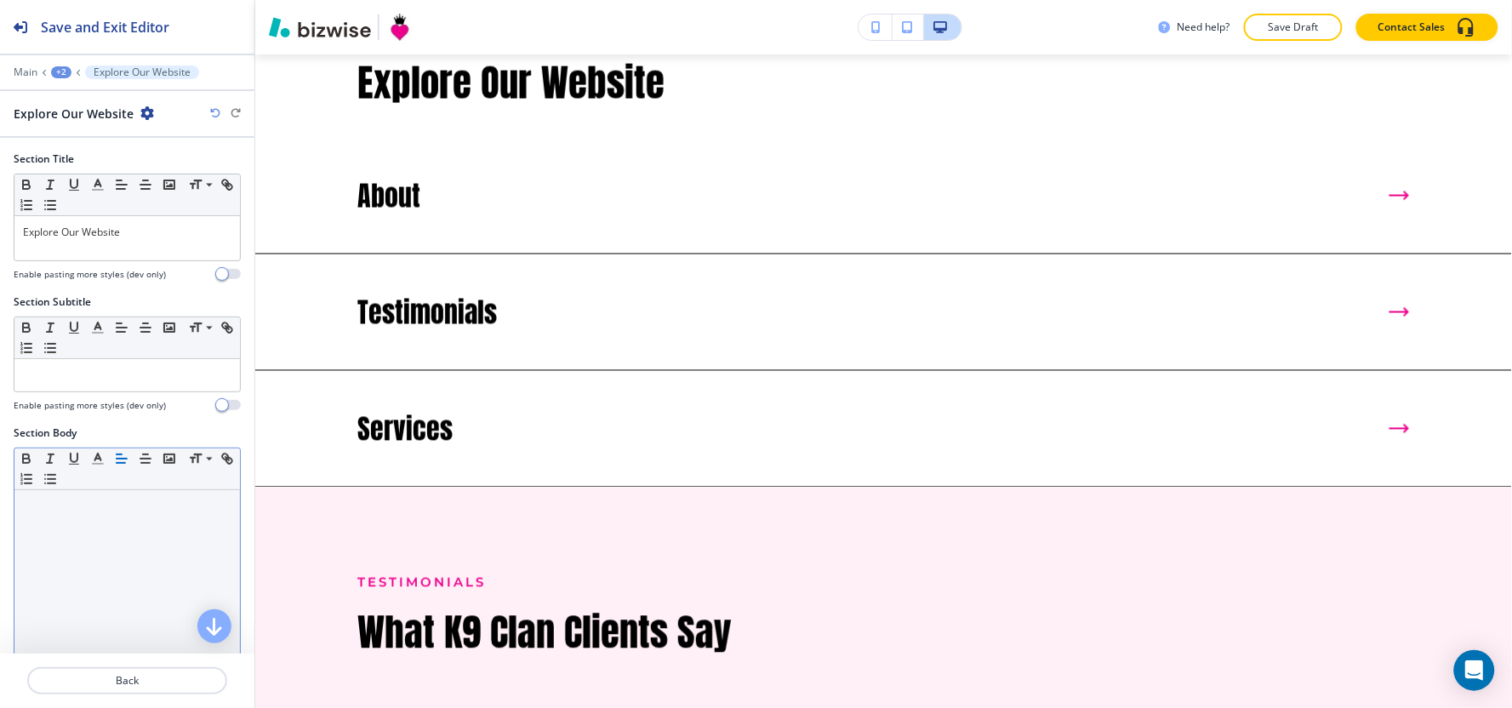
scroll to position [378, 0]
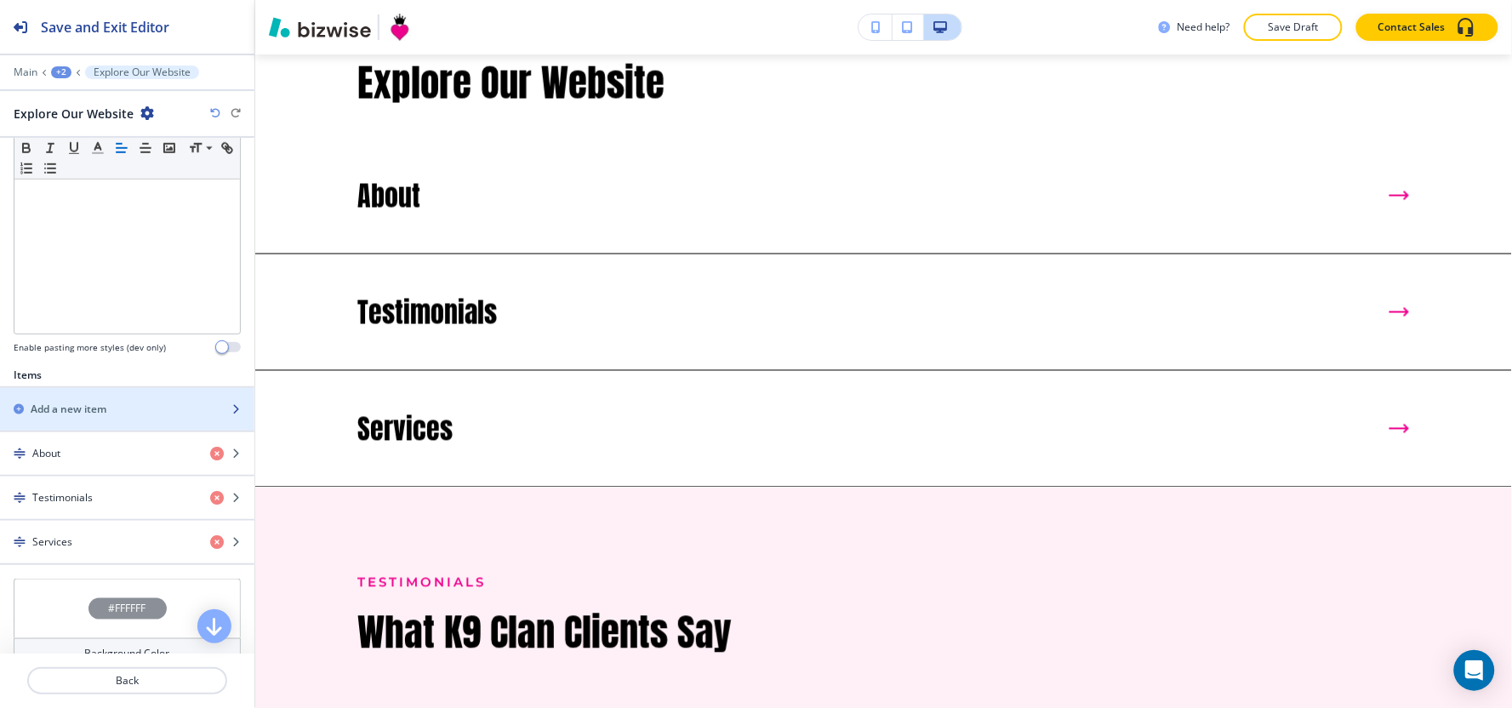
click at [79, 415] on h2 "Add a new item" at bounding box center [69, 409] width 76 height 15
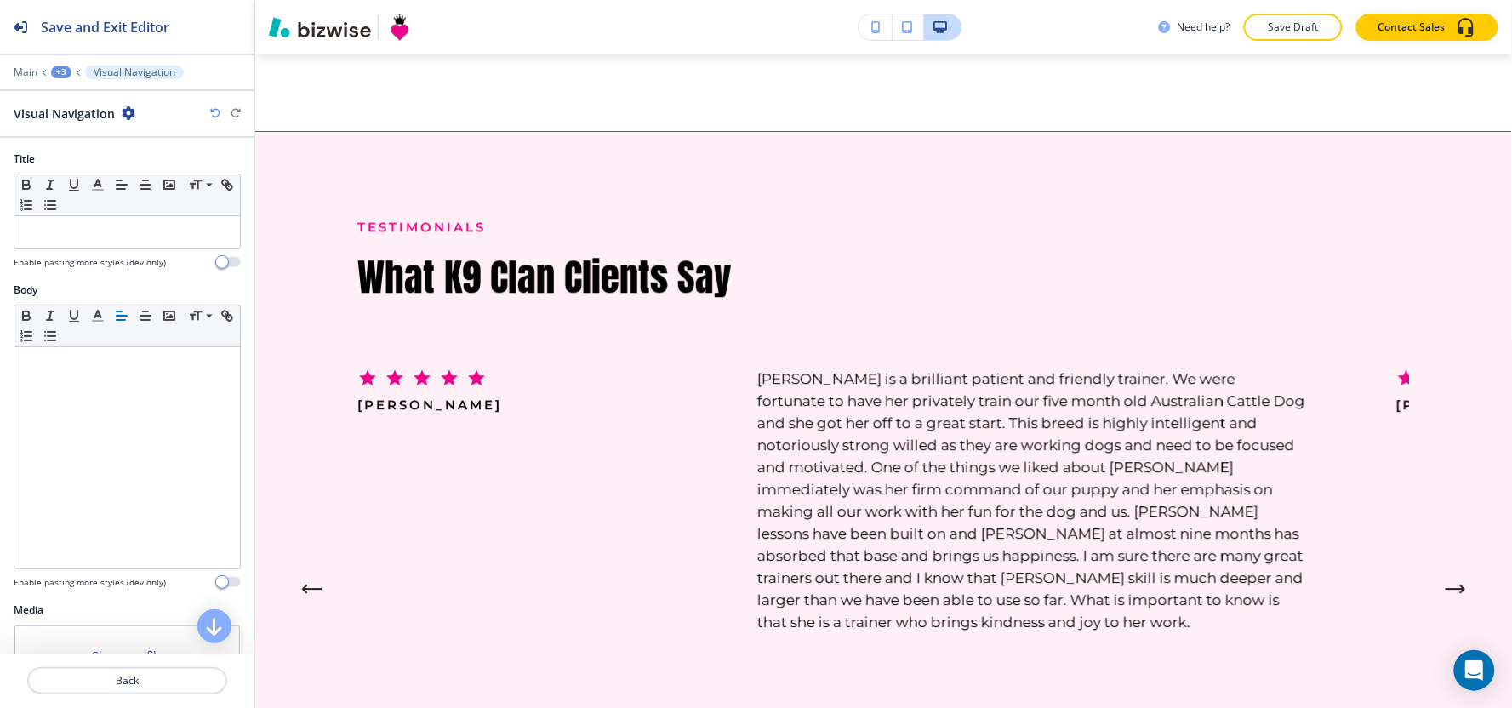
scroll to position [3229, 0]
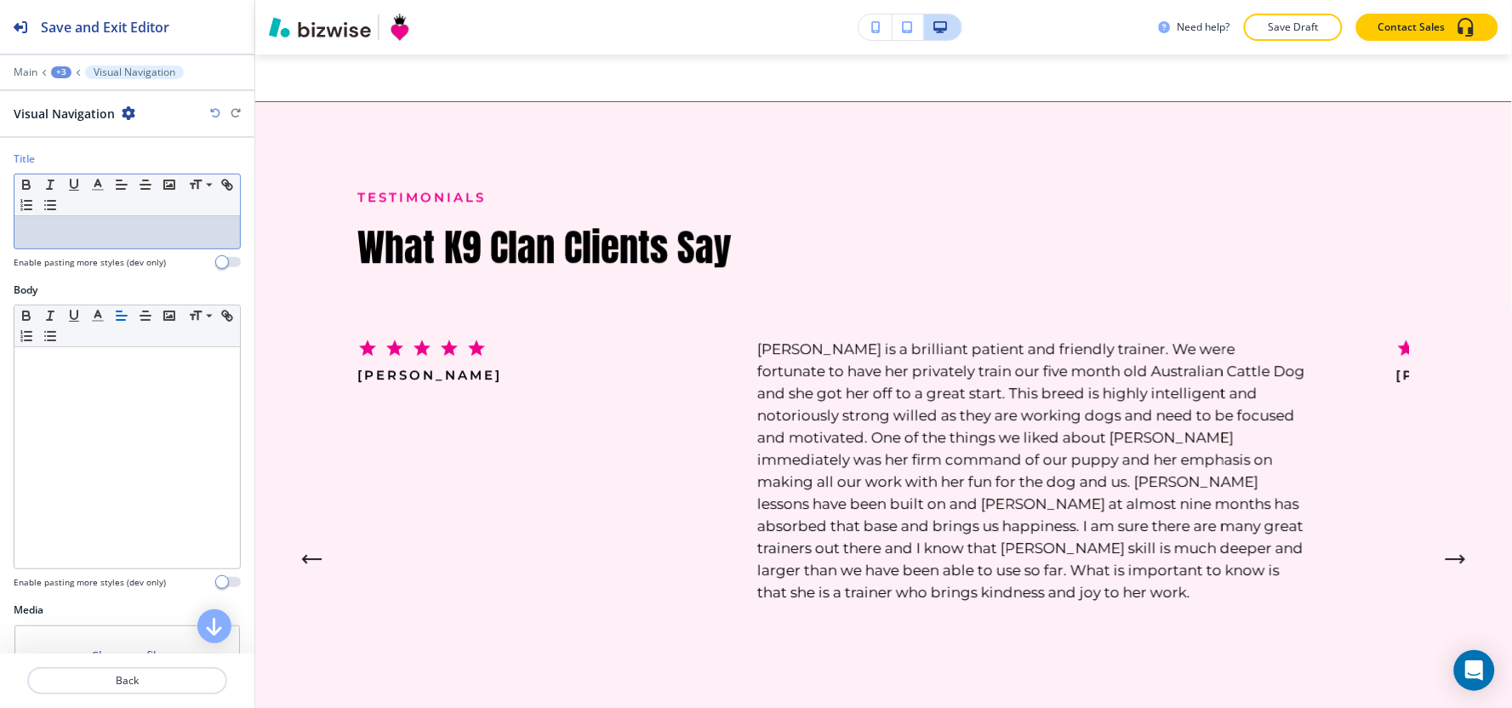
click at [60, 236] on p at bounding box center [127, 232] width 208 height 15
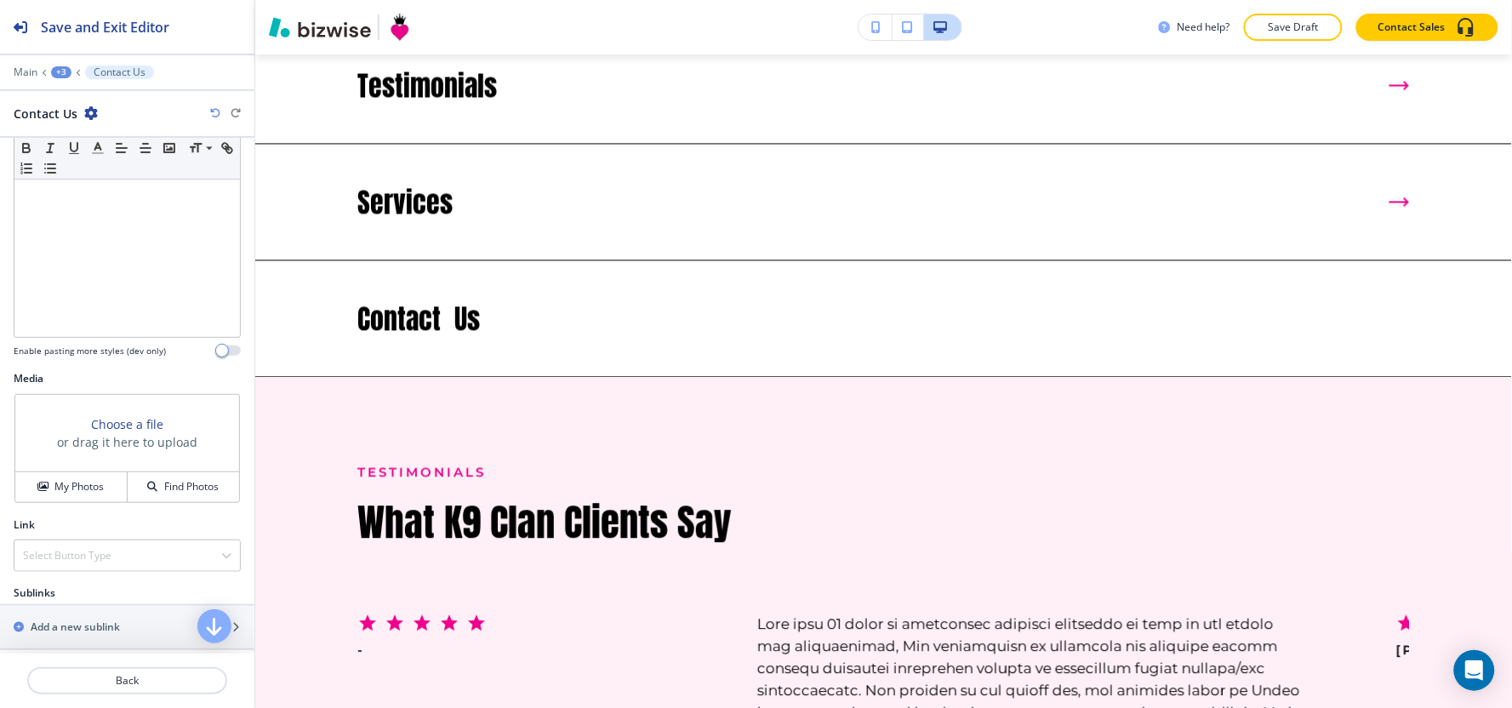
scroll to position [242, 0]
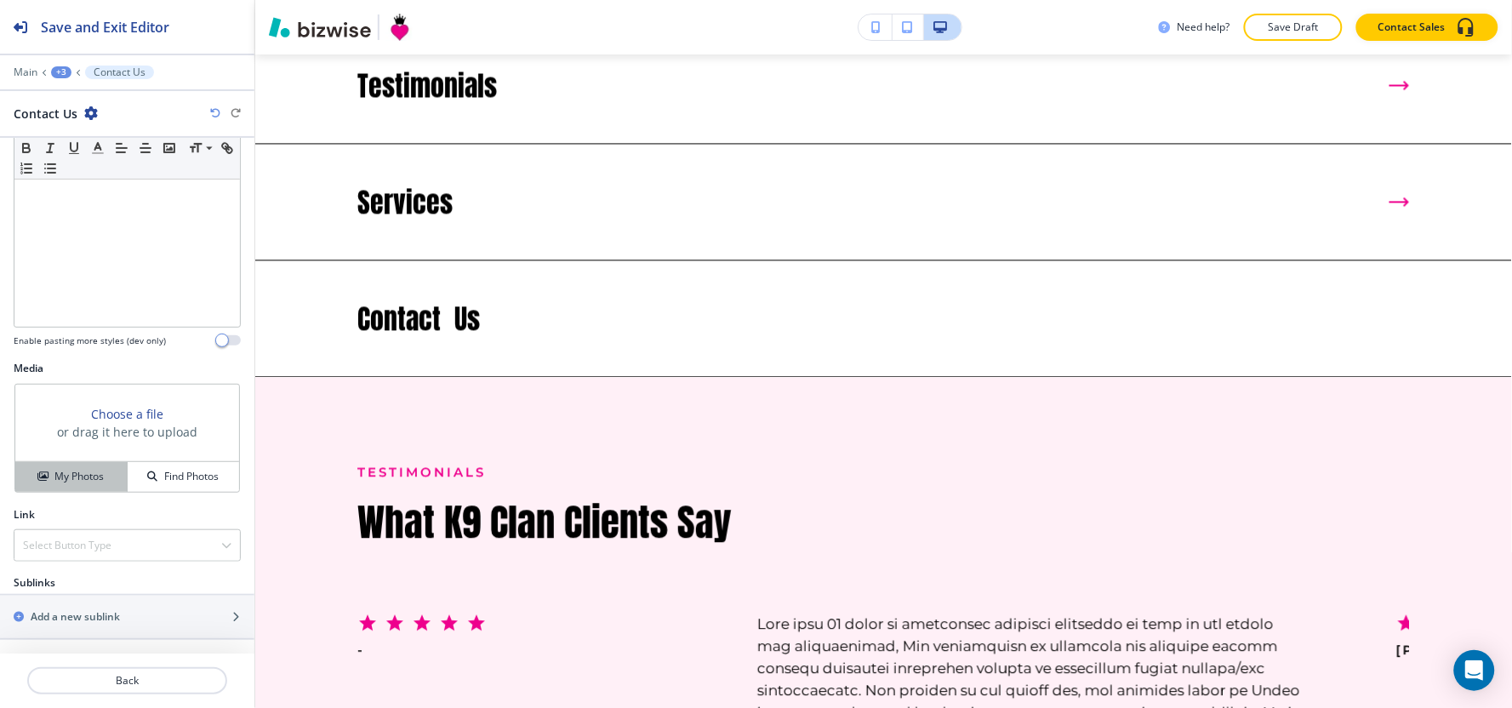
click at [48, 475] on div "My Photos" at bounding box center [70, 476] width 111 height 15
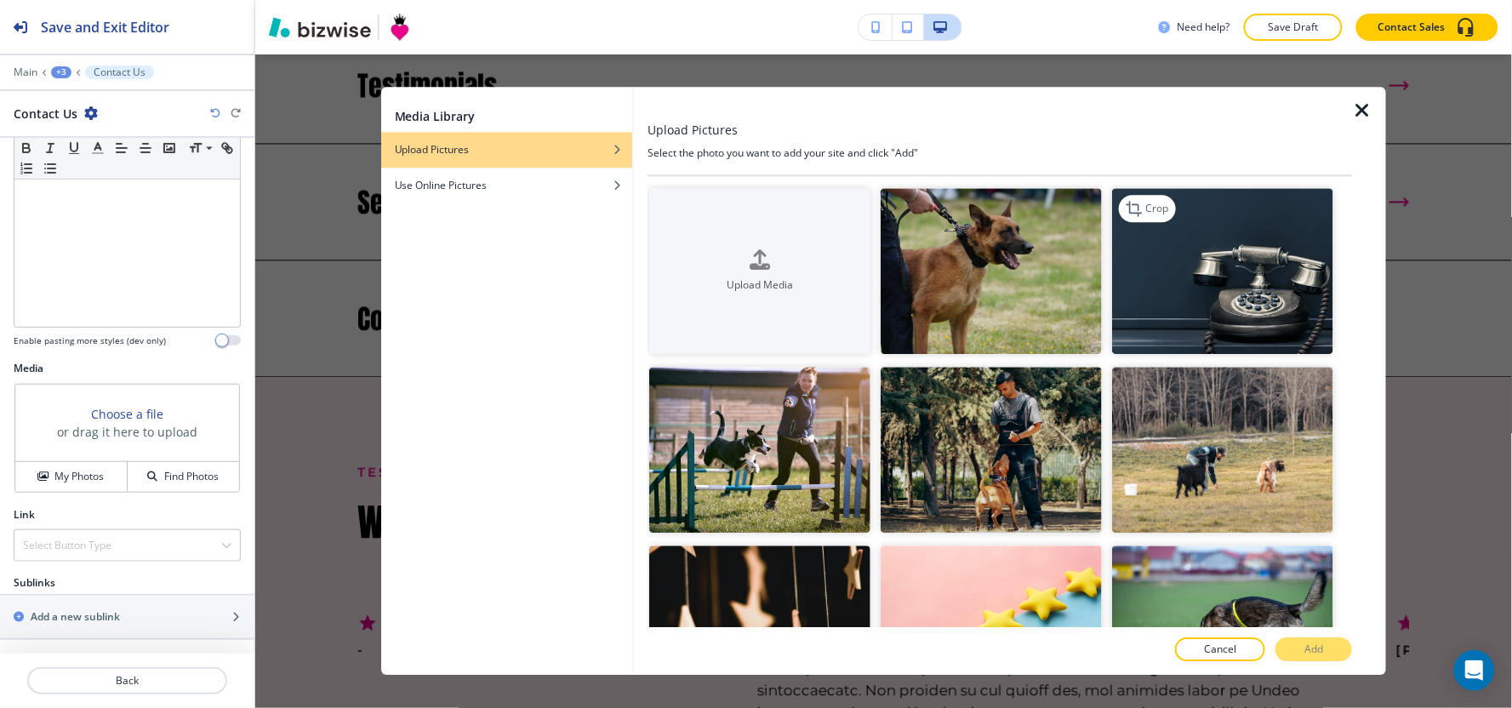
click at [1178, 305] on img "button" at bounding box center [1222, 271] width 221 height 166
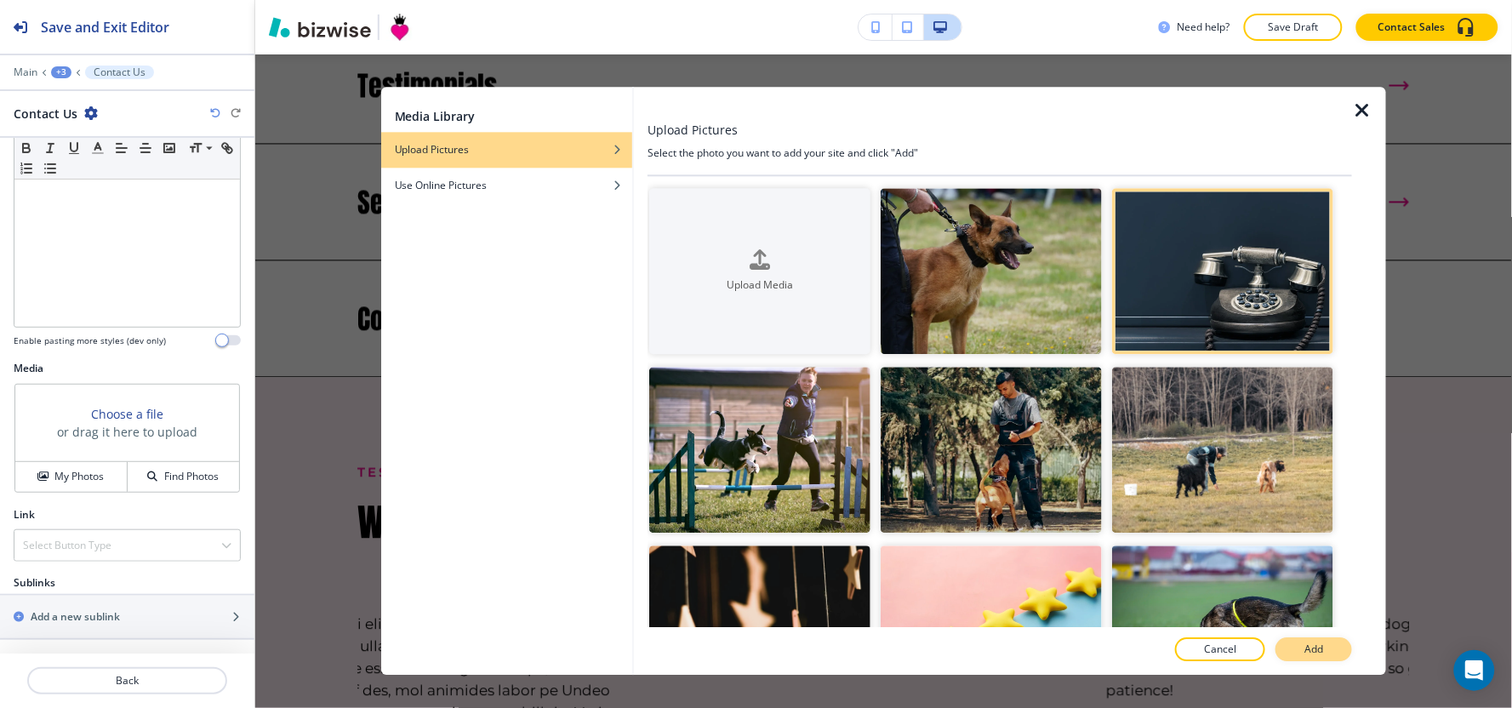
click at [1337, 657] on button "Add" at bounding box center [1313, 650] width 77 height 24
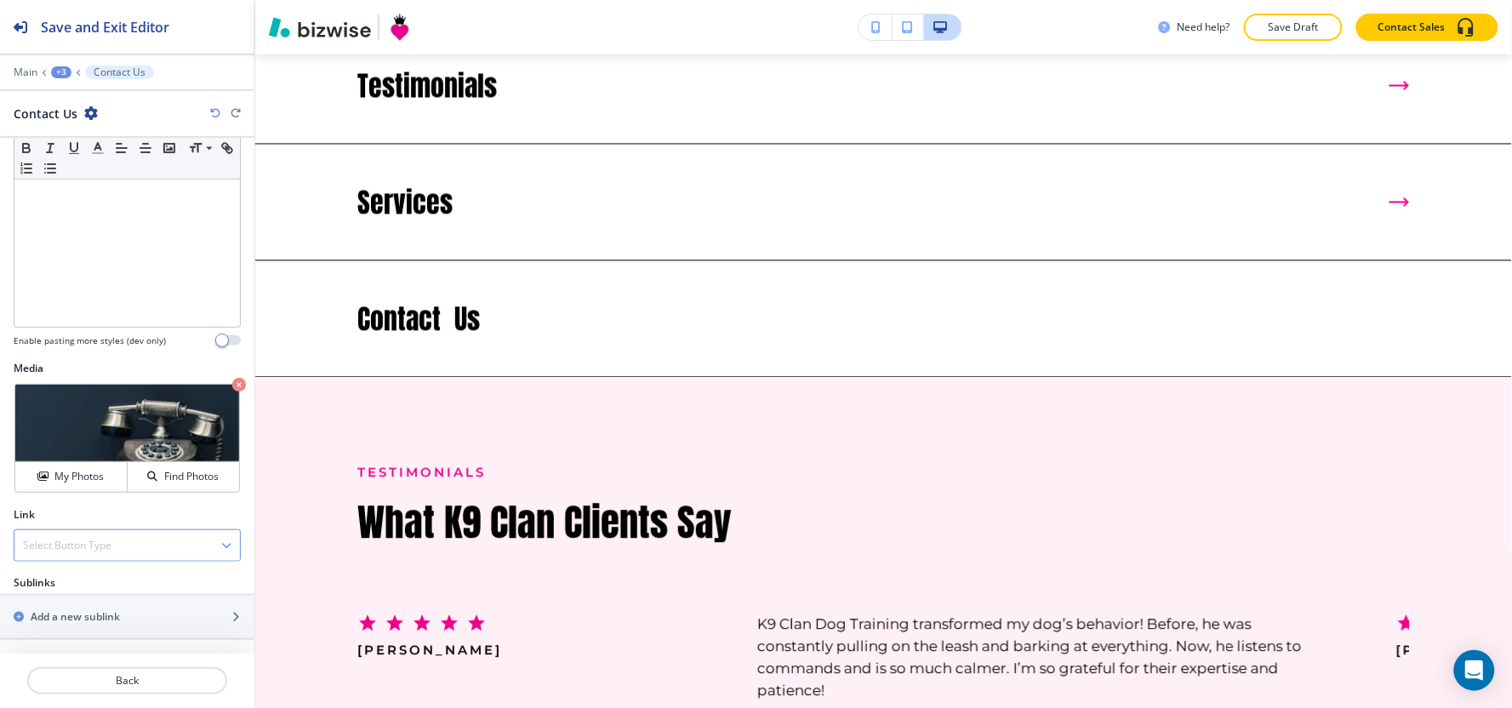
click at [96, 548] on h4 "Select Button Type" at bounding box center [67, 545] width 88 height 15
click at [60, 615] on div "Internal Link" at bounding box center [126, 604] width 225 height 29
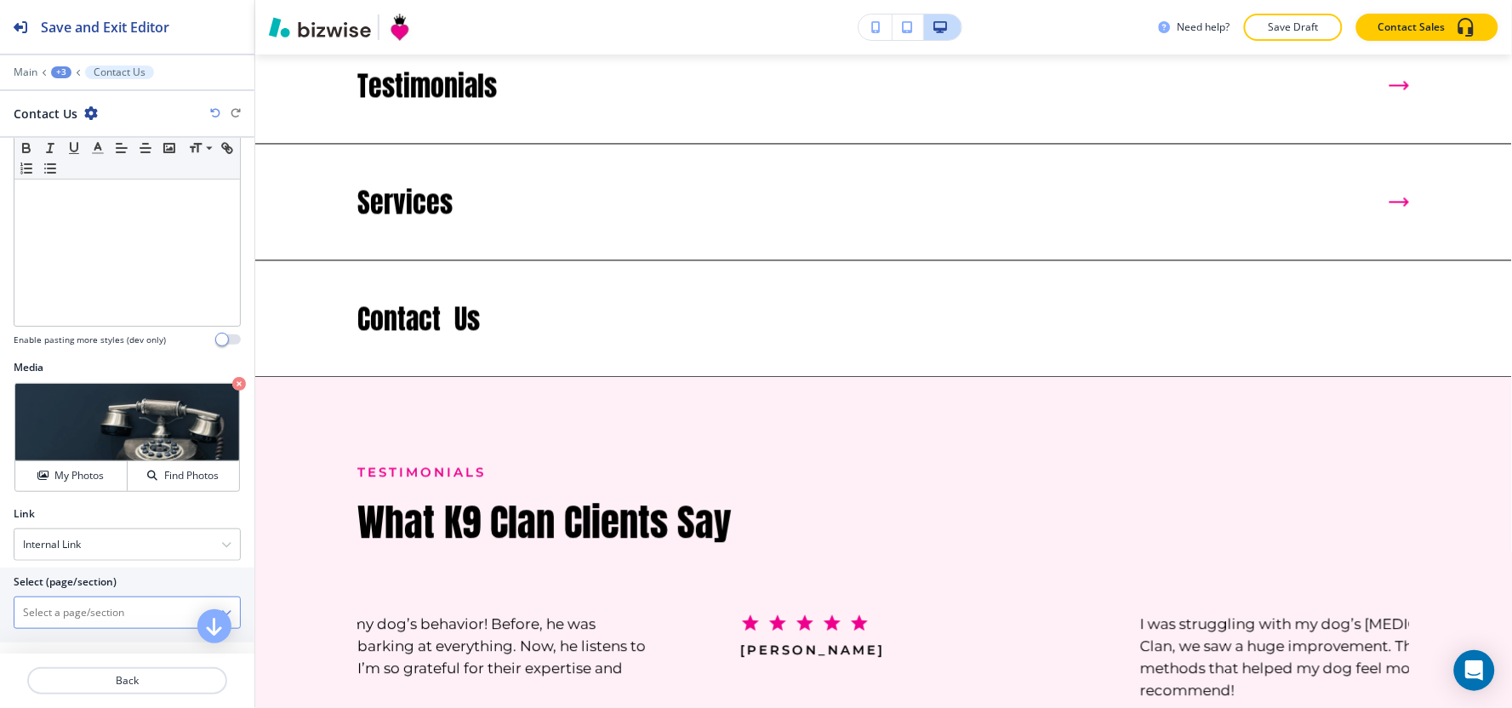
click at [64, 604] on \(page\/section\) "Manual Input" at bounding box center [117, 612] width 207 height 29
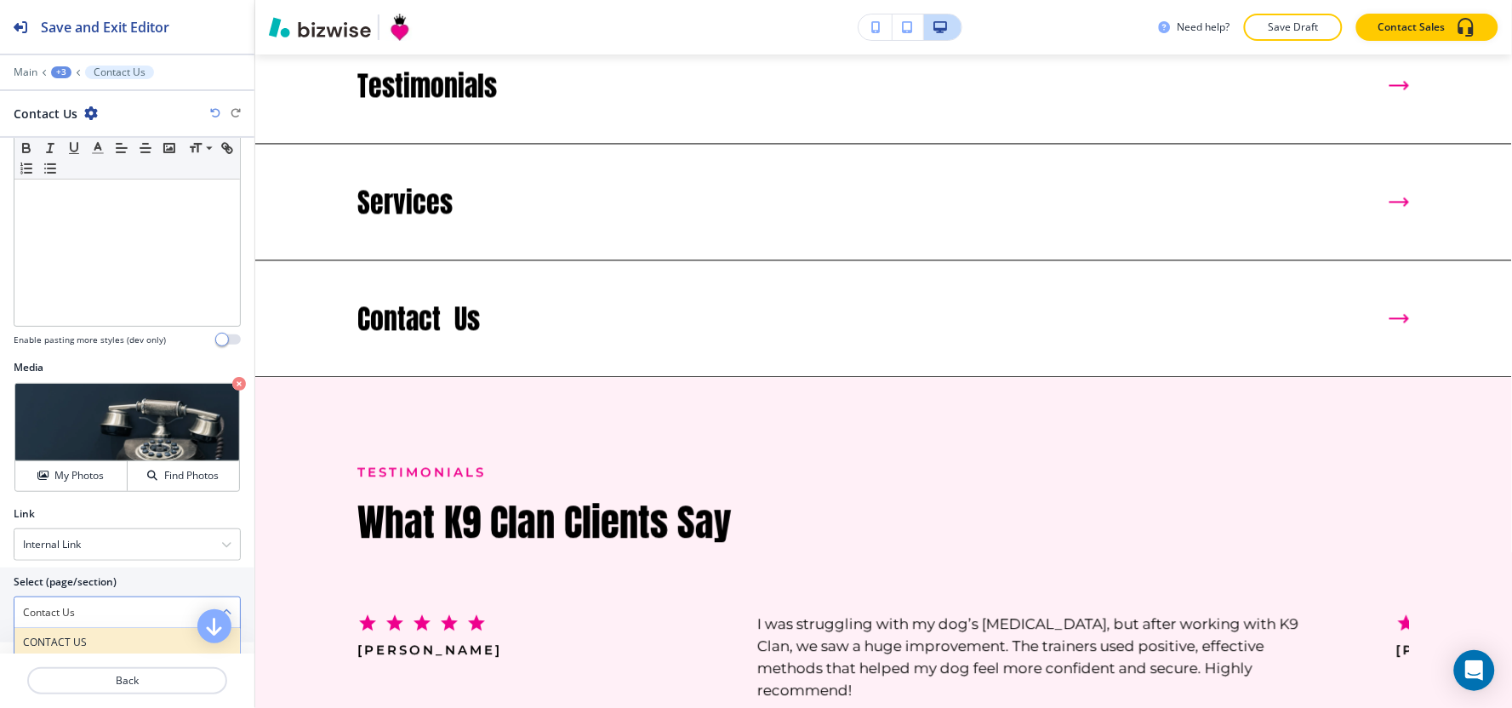
click at [103, 636] on h4 "CONTACT US" at bounding box center [127, 642] width 208 height 15
type \(page\/section\) "CONTACT US"
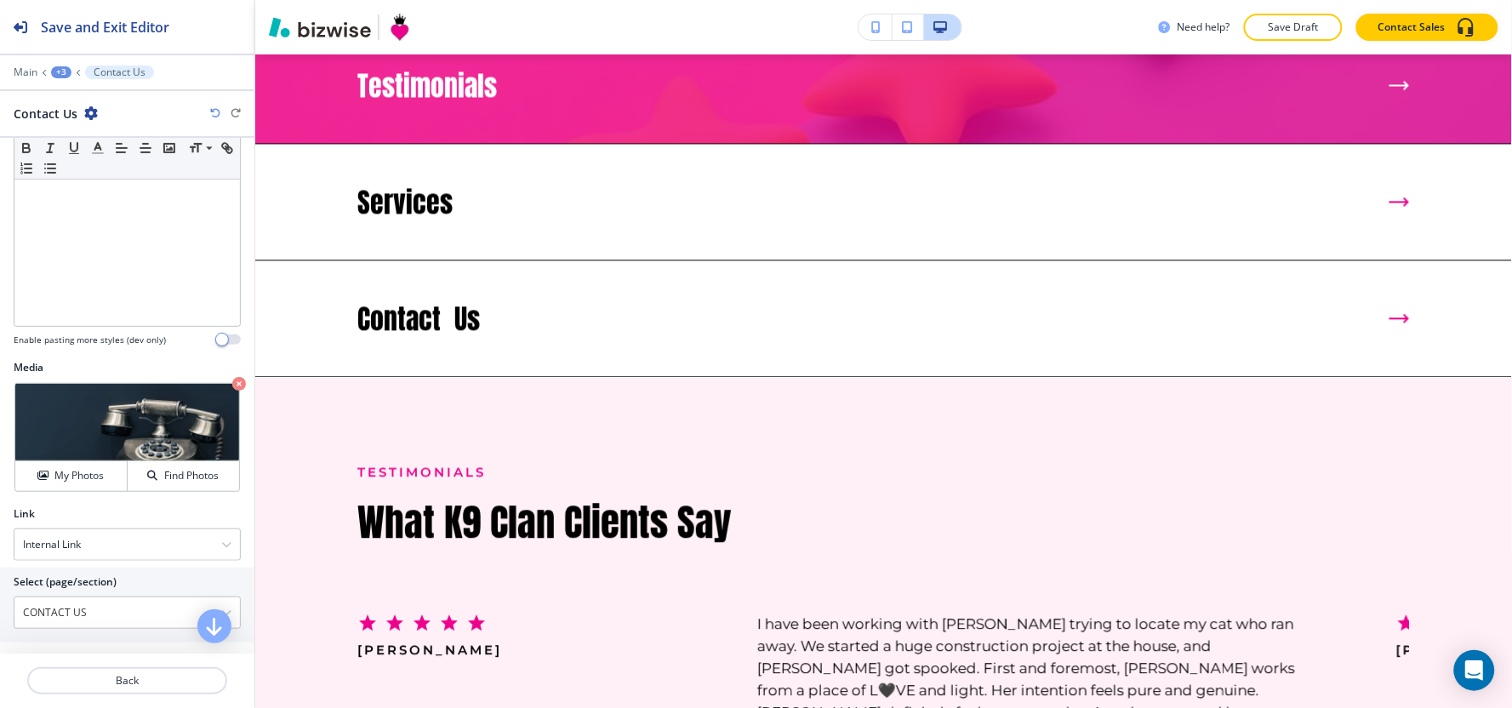
drag, startPoint x: 1298, startPoint y: 29, endPoint x: 1285, endPoint y: 89, distance: 61.9
click at [1298, 29] on p "Save Draft" at bounding box center [1293, 27] width 54 height 15
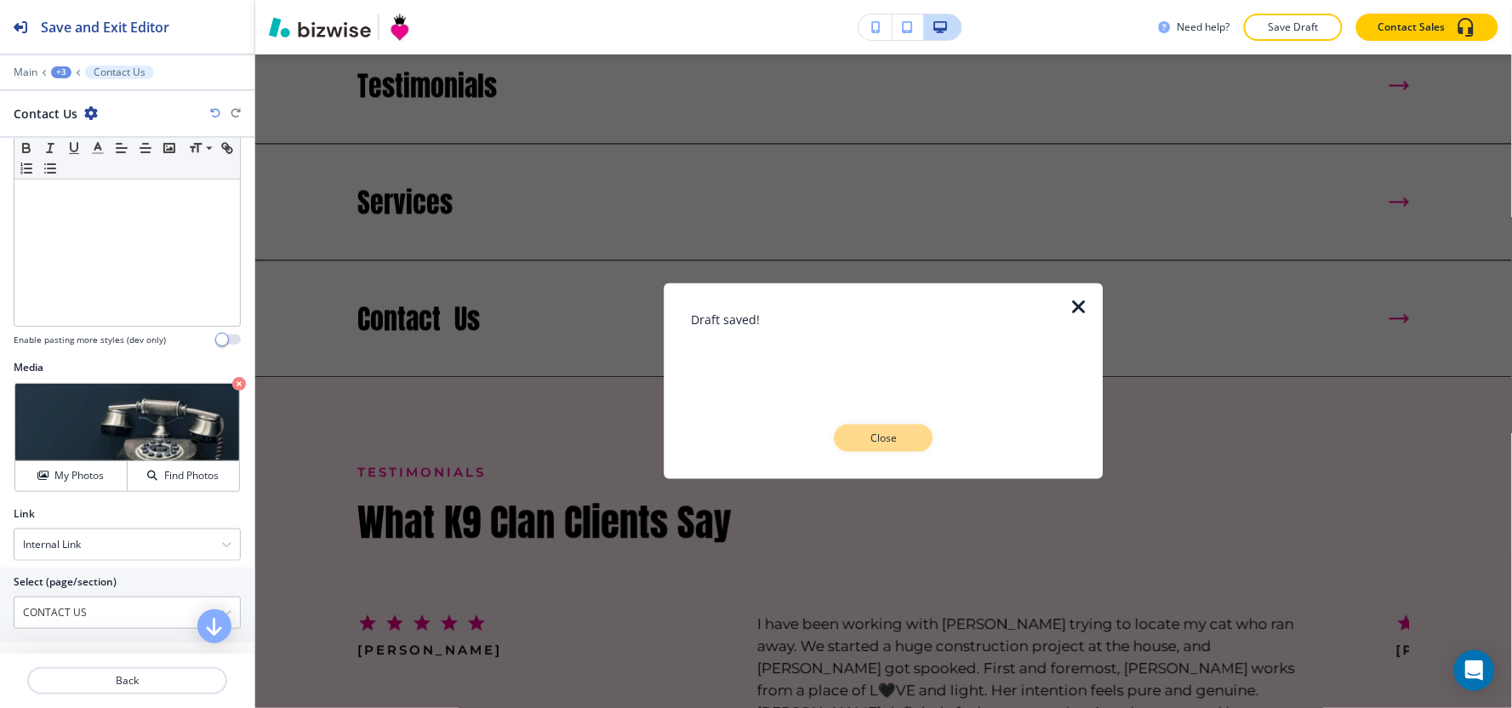
click at [885, 431] on p "Close" at bounding box center [884, 438] width 54 height 15
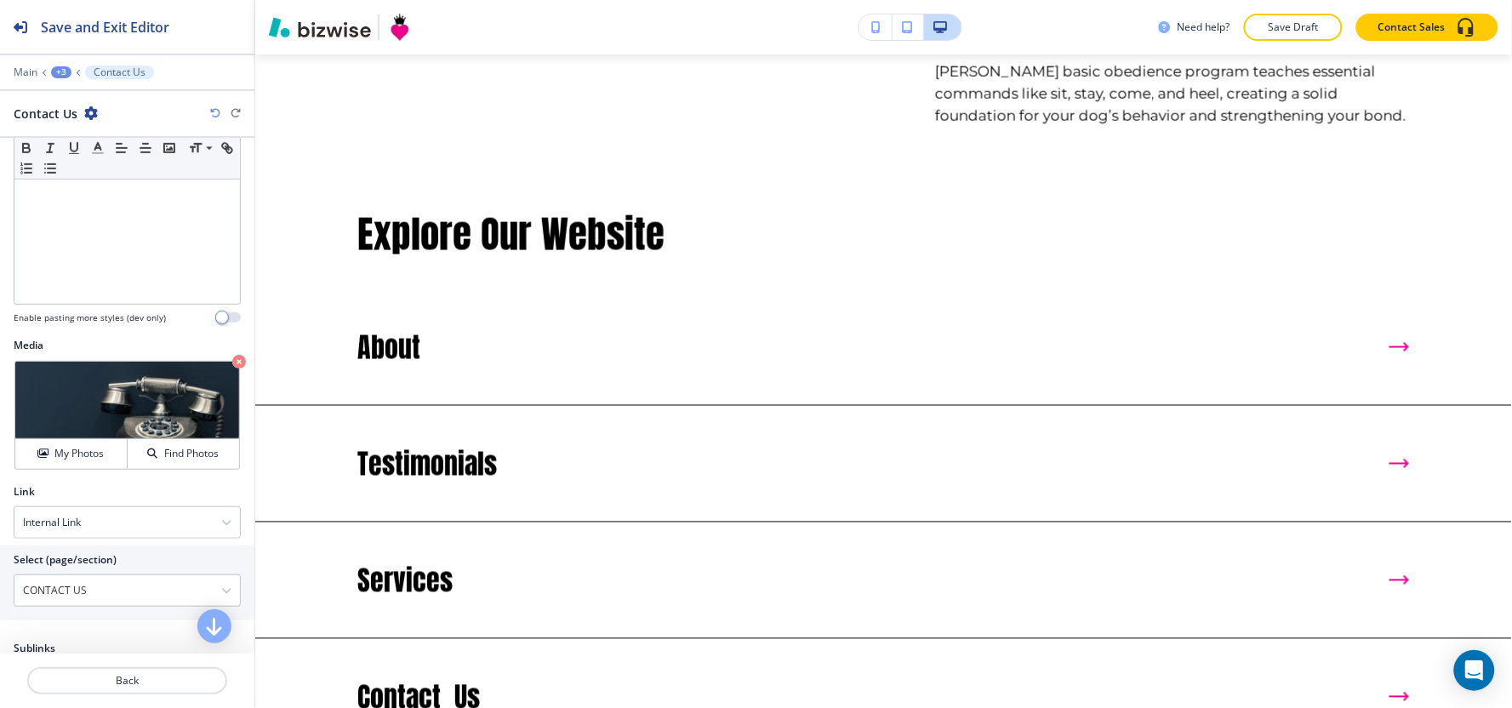
scroll to position [332, 0]
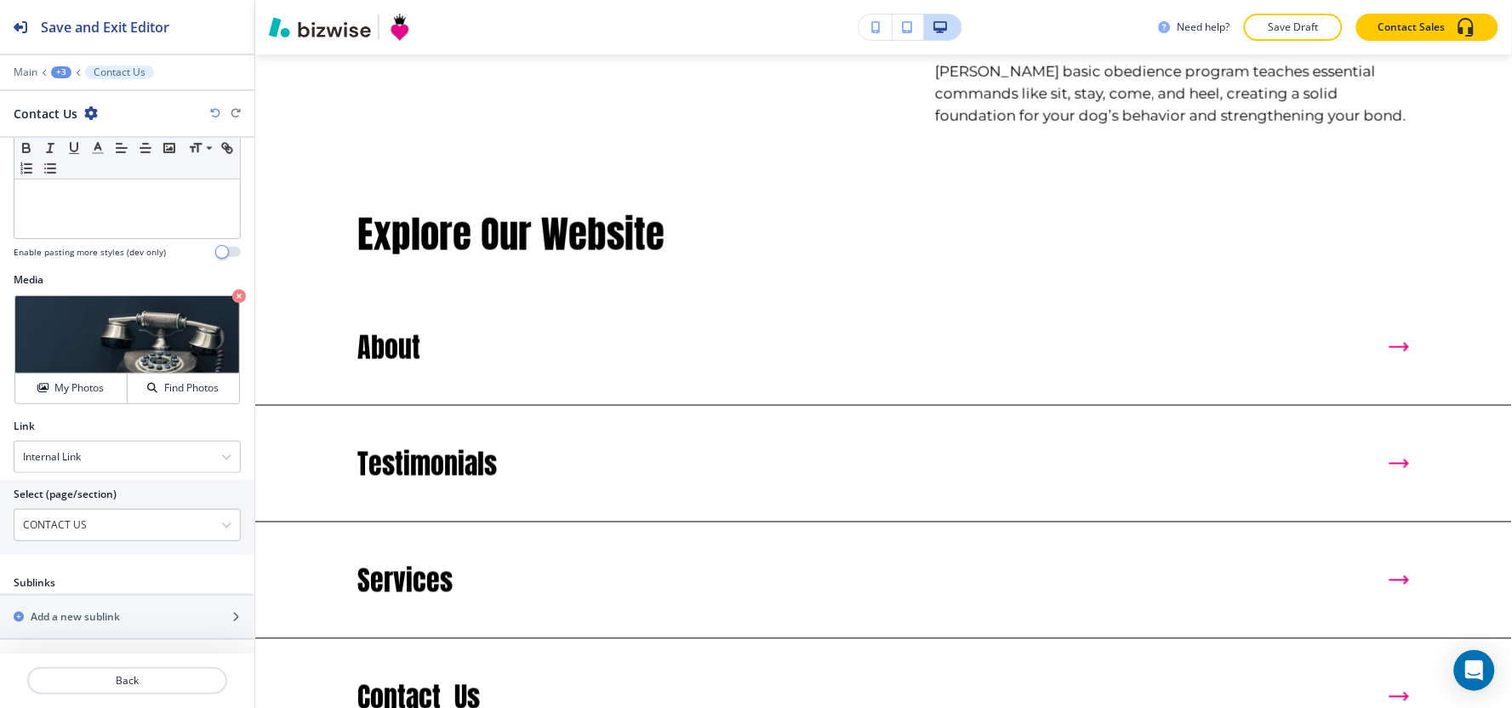
click at [56, 70] on div "+3" at bounding box center [61, 72] width 20 height 12
click at [91, 156] on p "Explore Our Website" at bounding box center [105, 159] width 87 height 15
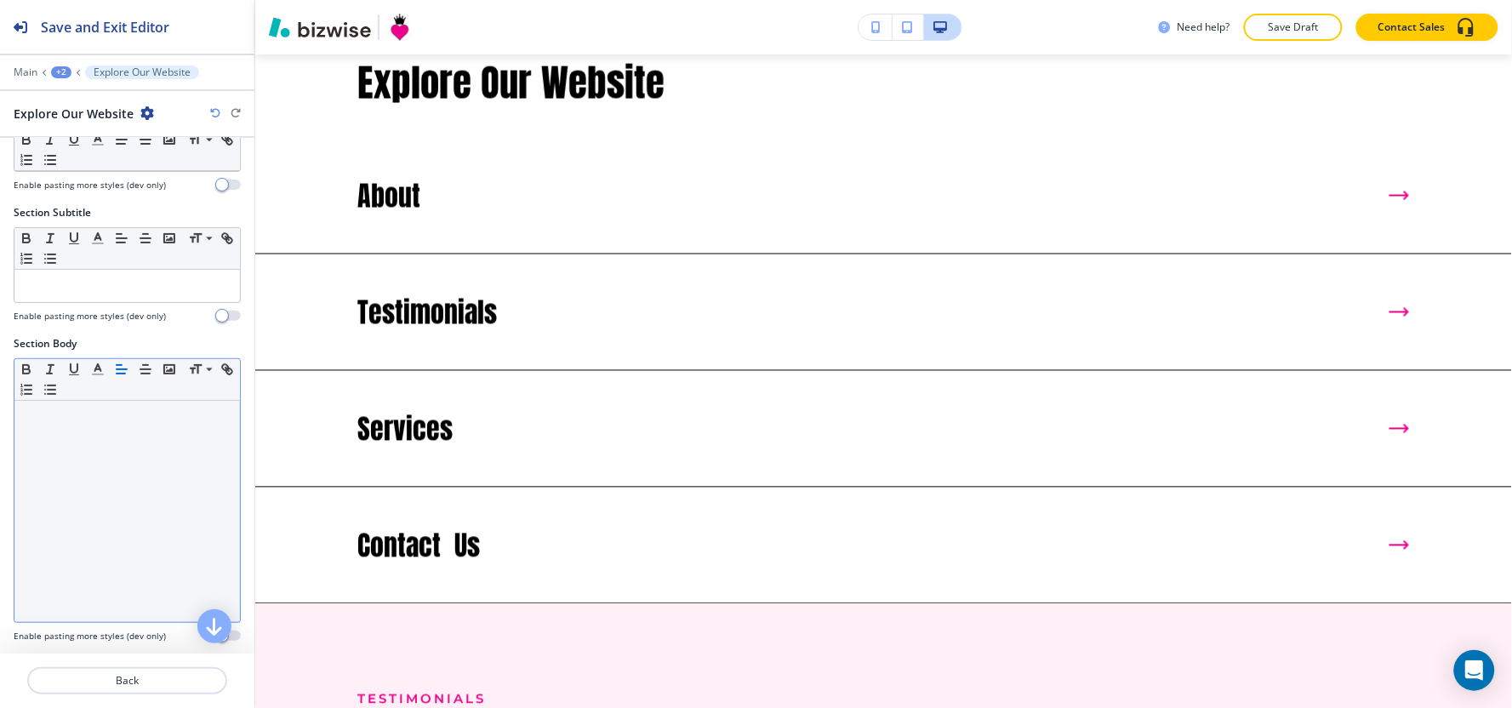
scroll to position [283, 0]
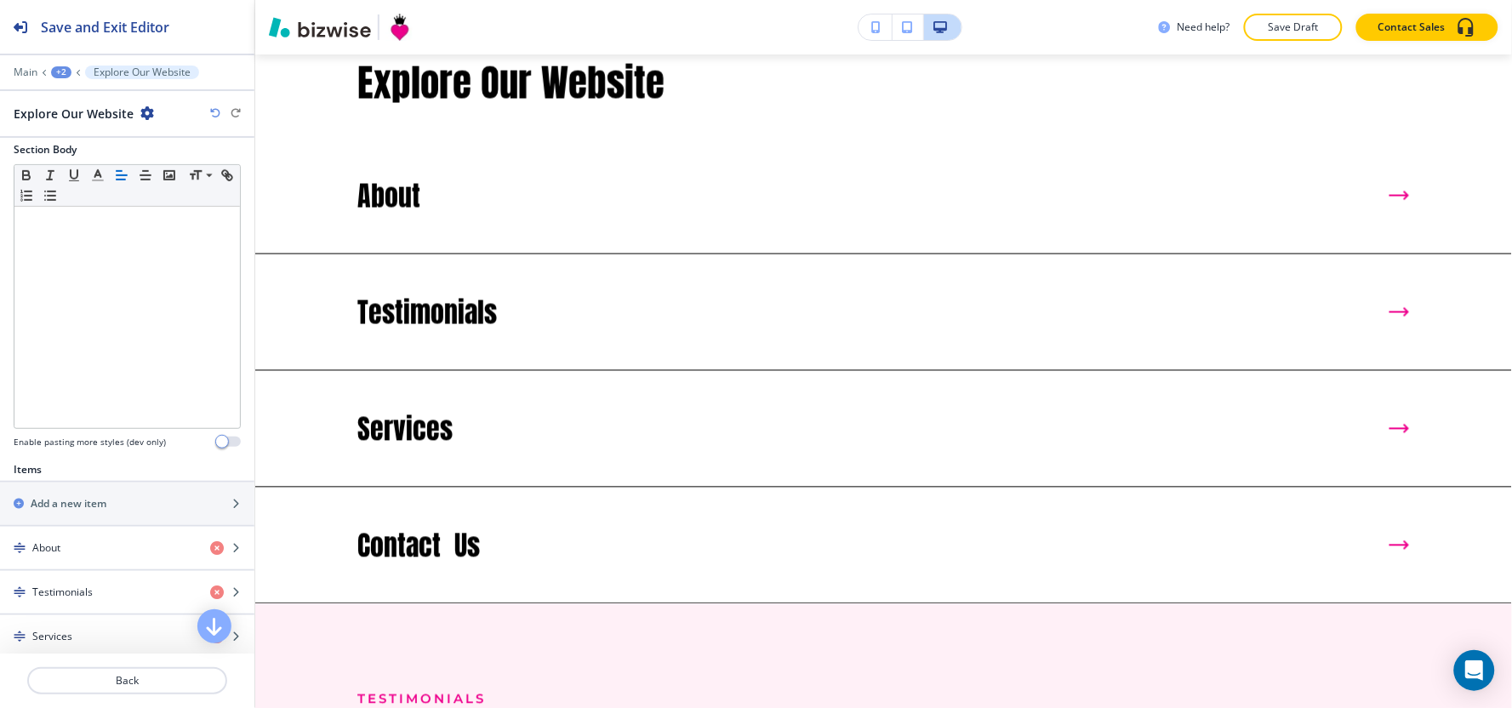
click at [57, 69] on div "+2" at bounding box center [61, 72] width 20 height 12
click at [79, 139] on button "HOME" at bounding box center [105, 130] width 109 height 31
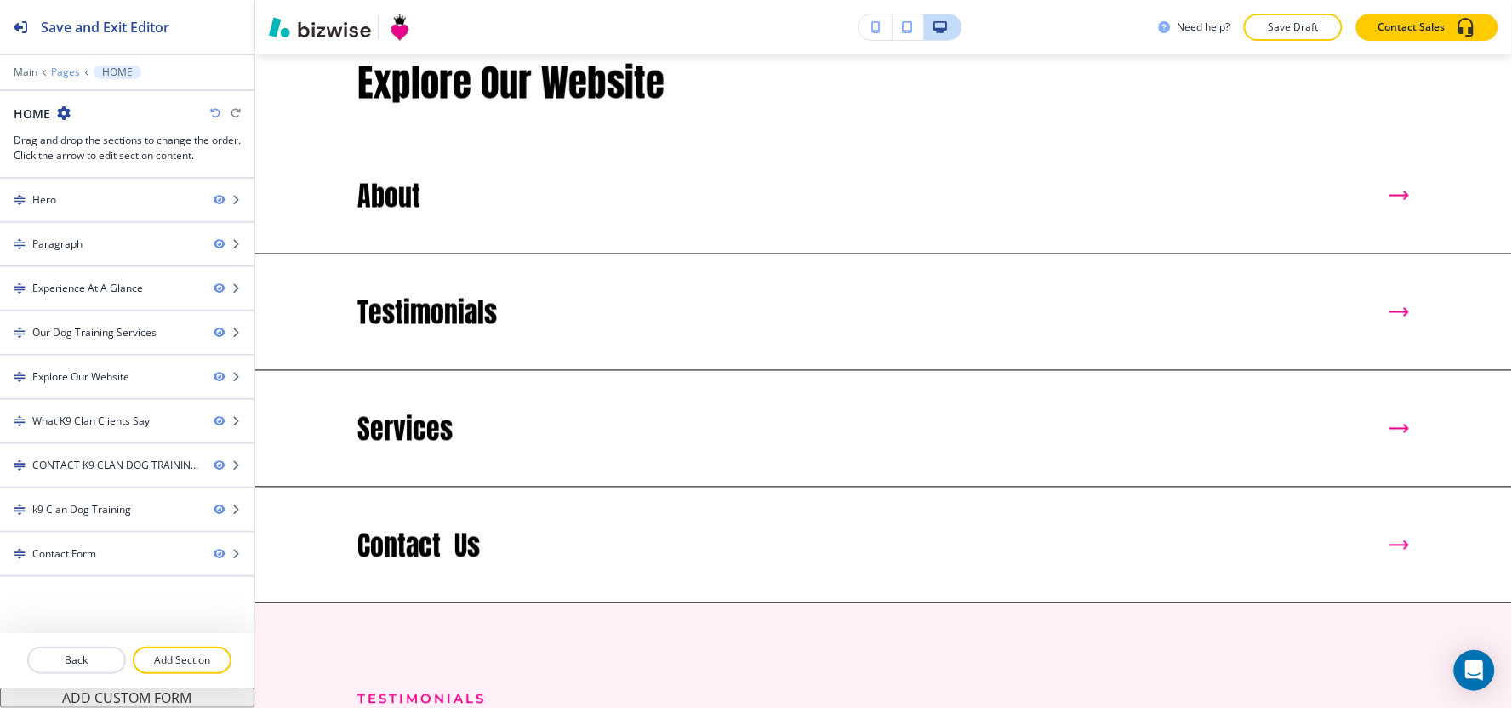
click at [60, 66] on p "Pages" at bounding box center [65, 72] width 29 height 12
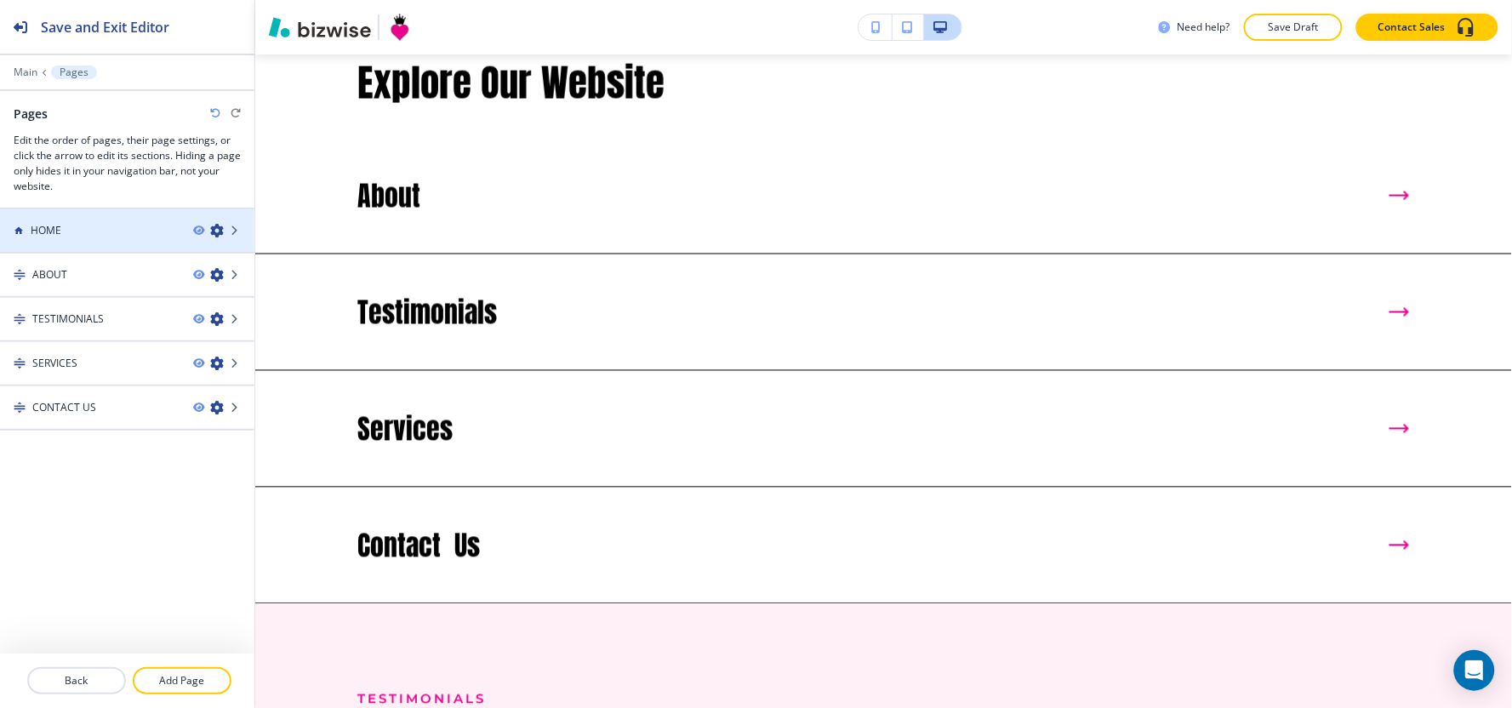
click at [83, 217] on div at bounding box center [127, 216] width 254 height 14
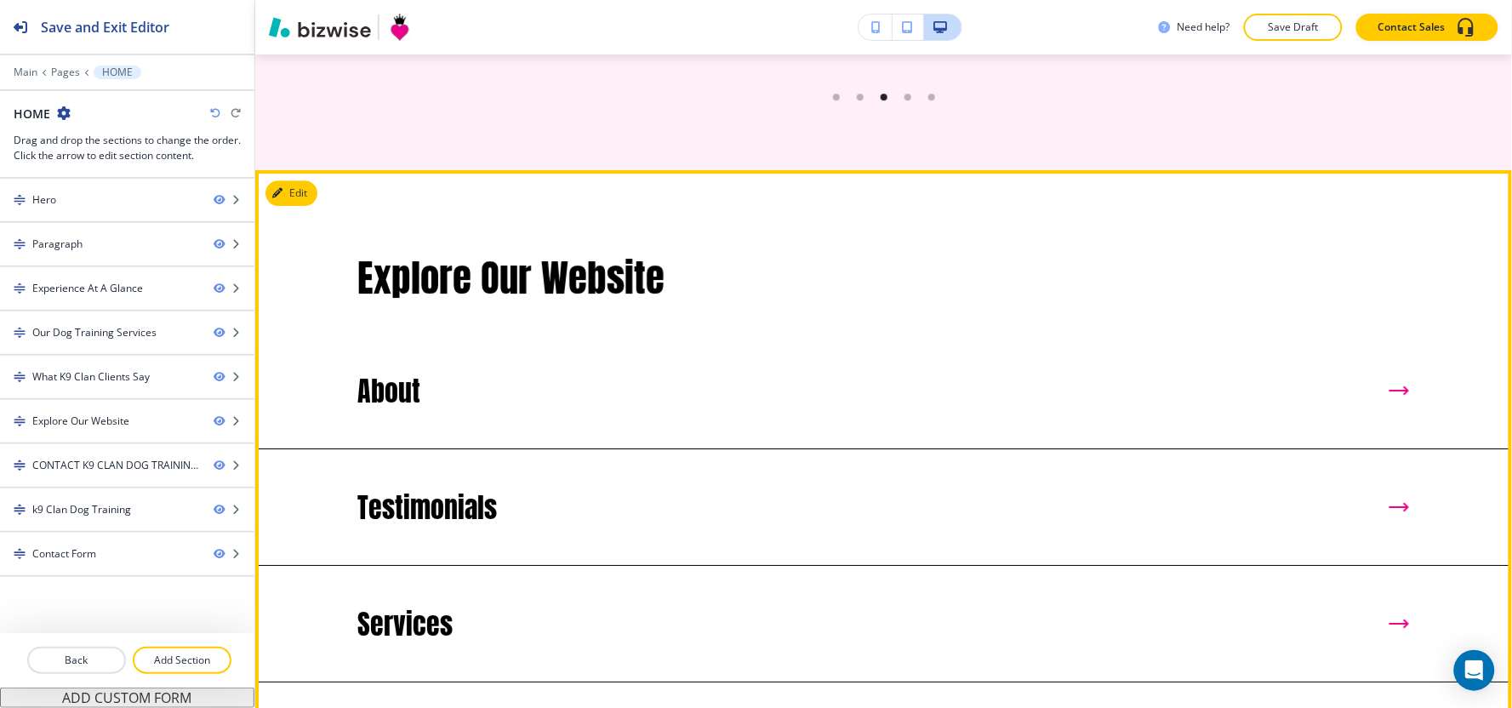
scroll to position [3551, 0]
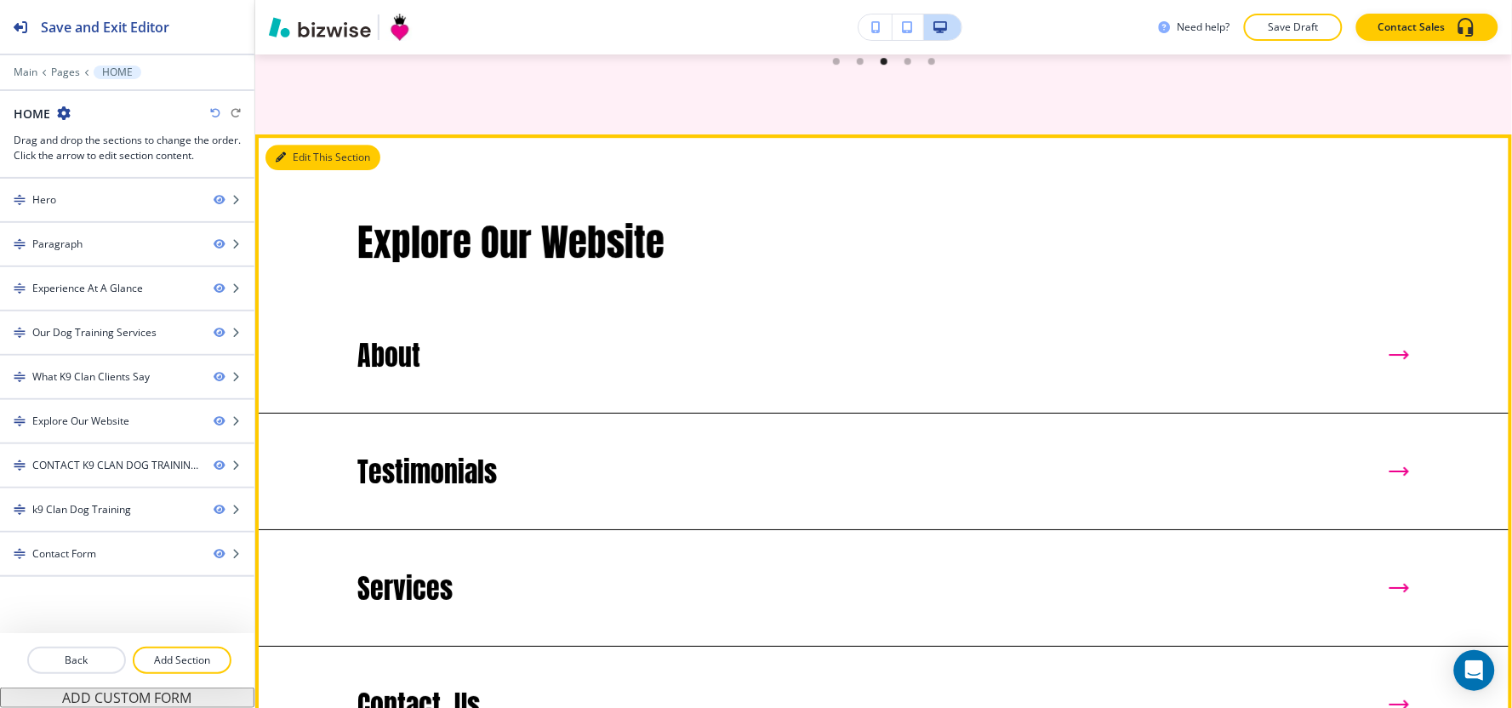
click at [304, 165] on button "Edit This Section" at bounding box center [322, 158] width 115 height 26
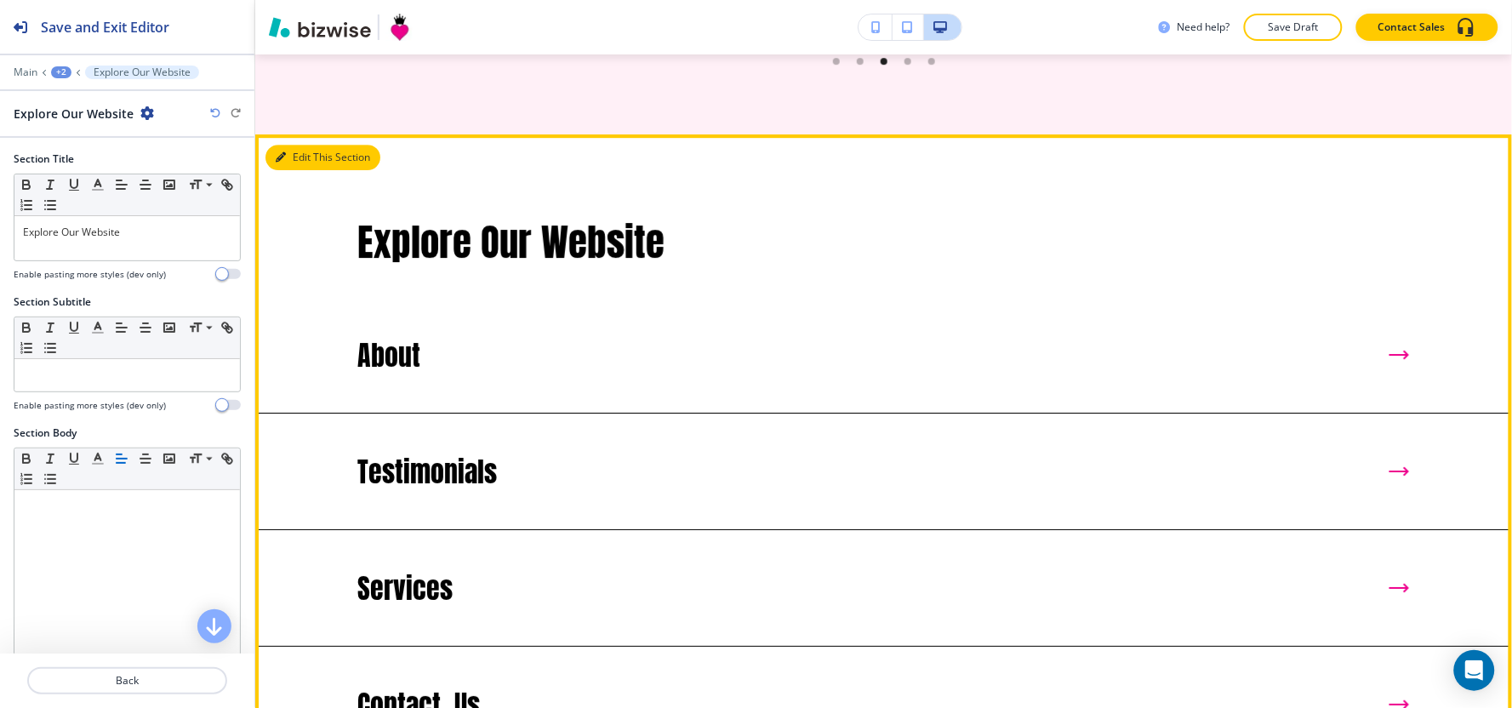
scroll to position [3645, 0]
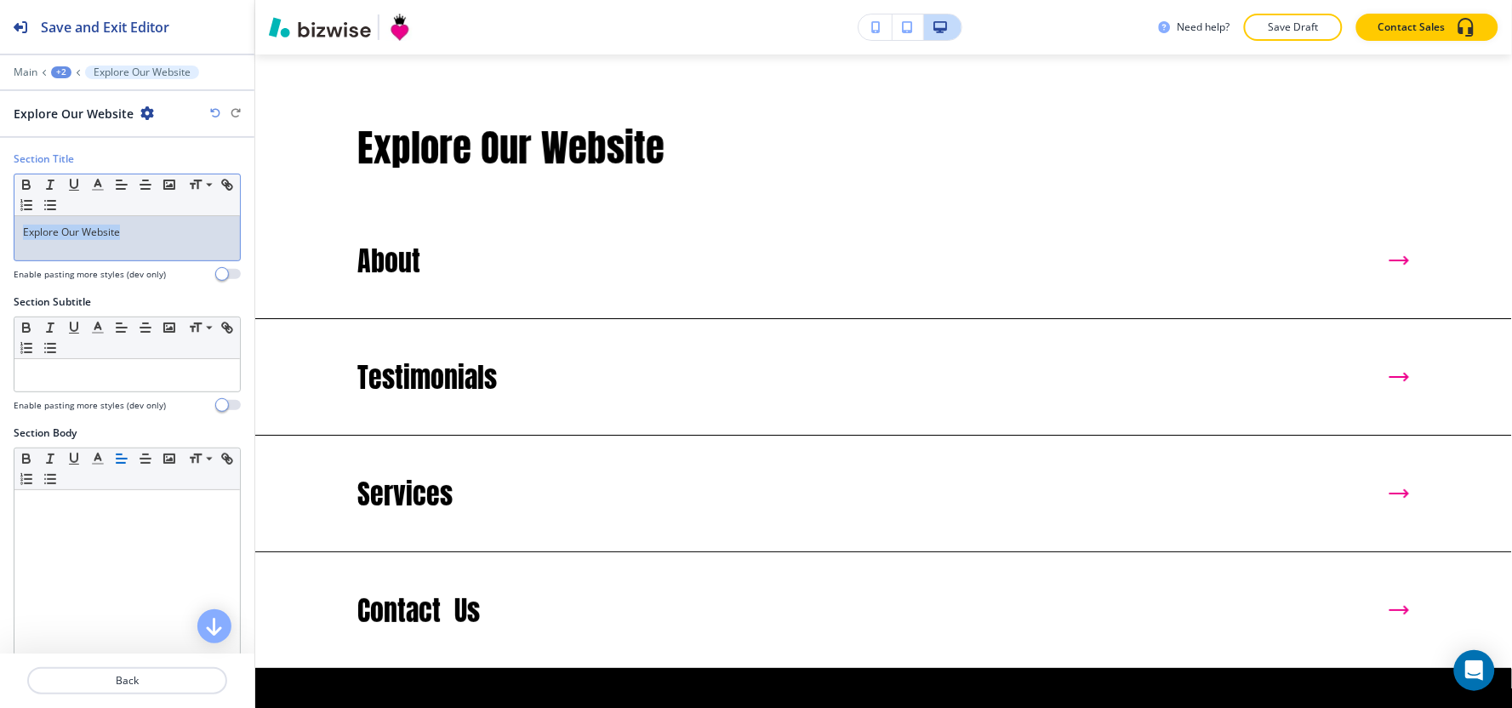
drag, startPoint x: 136, startPoint y: 236, endPoint x: 0, endPoint y: 250, distance: 136.9
click at [0, 250] on div "Section Title Small Normal Large Huge Explore Our Website Enable pasting more s…" at bounding box center [127, 222] width 254 height 143
click at [149, 192] on button "button" at bounding box center [146, 184] width 24 height 20
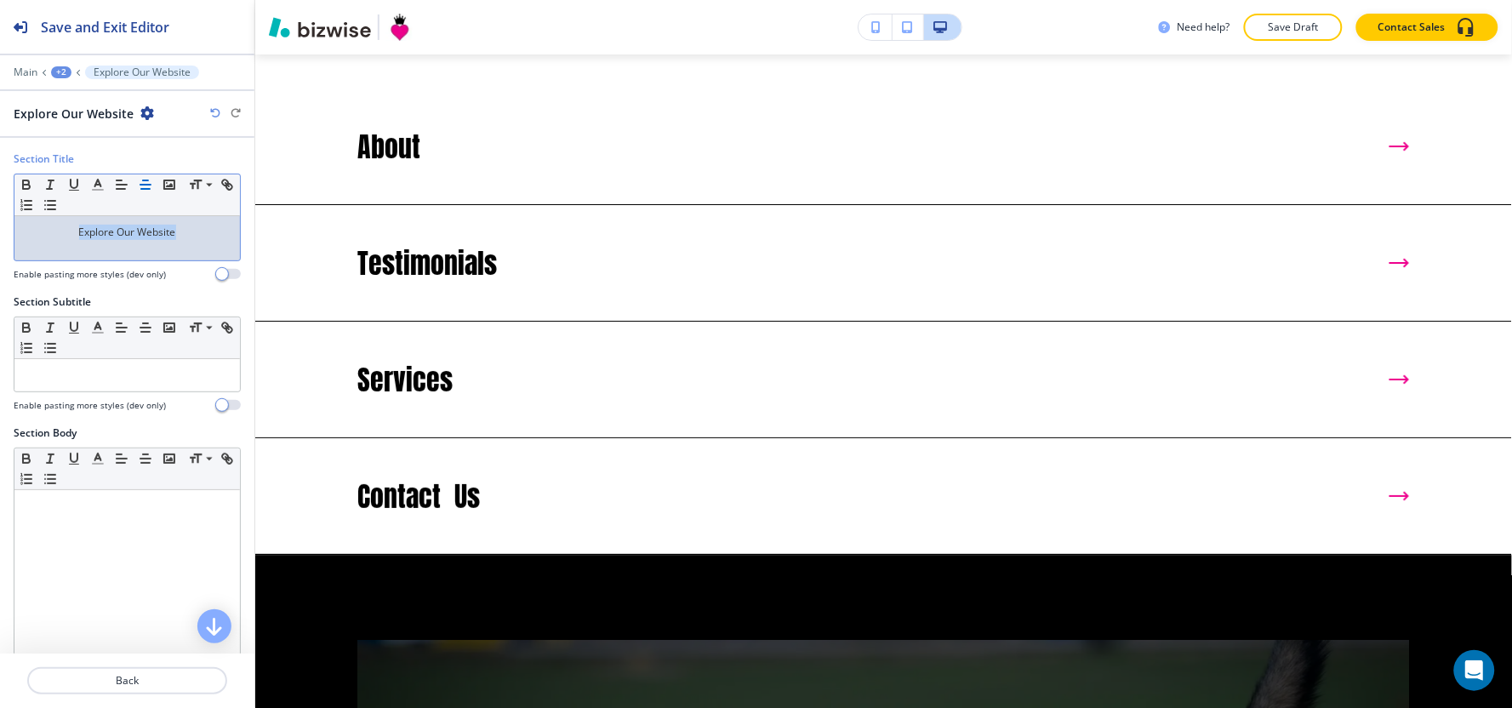
scroll to position [3643, 0]
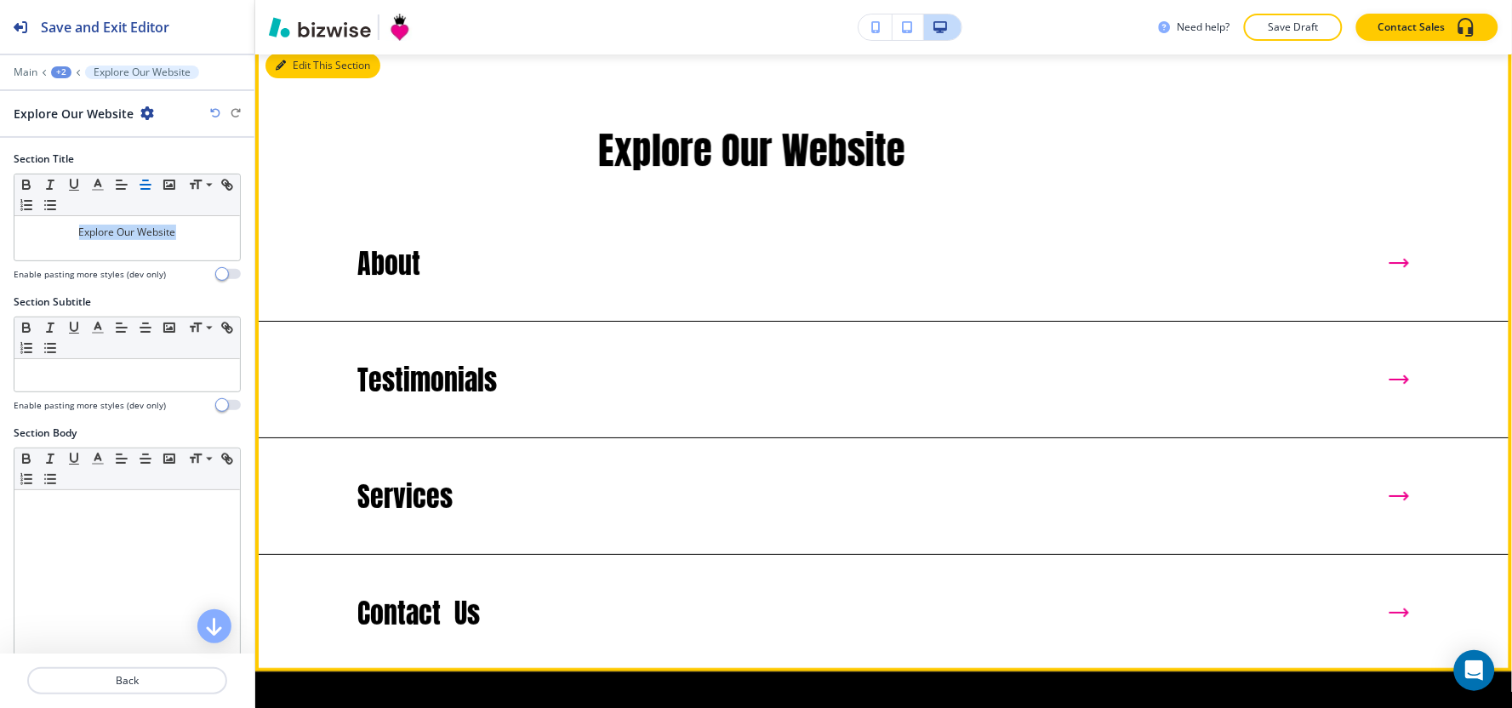
click at [284, 71] on icon "button" at bounding box center [281, 65] width 10 height 10
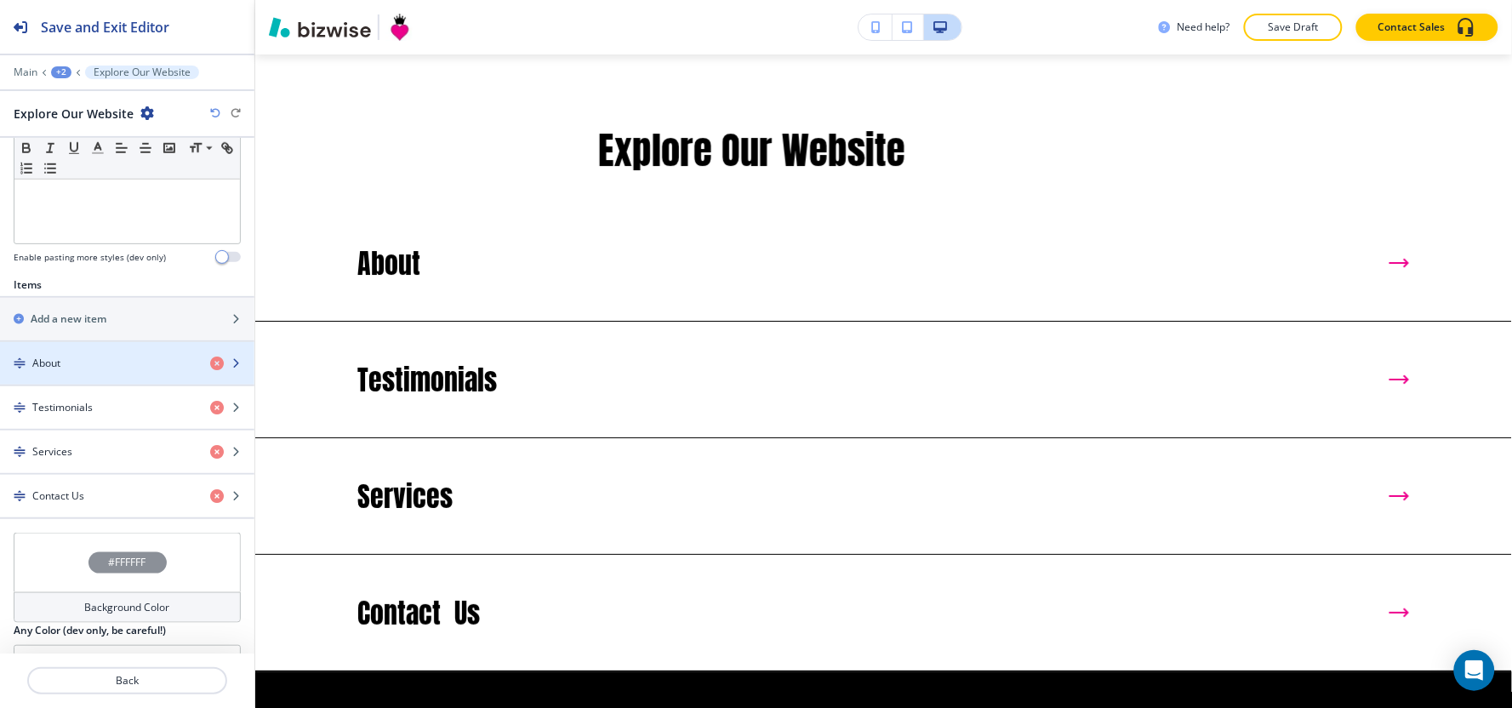
scroll to position [556, 0]
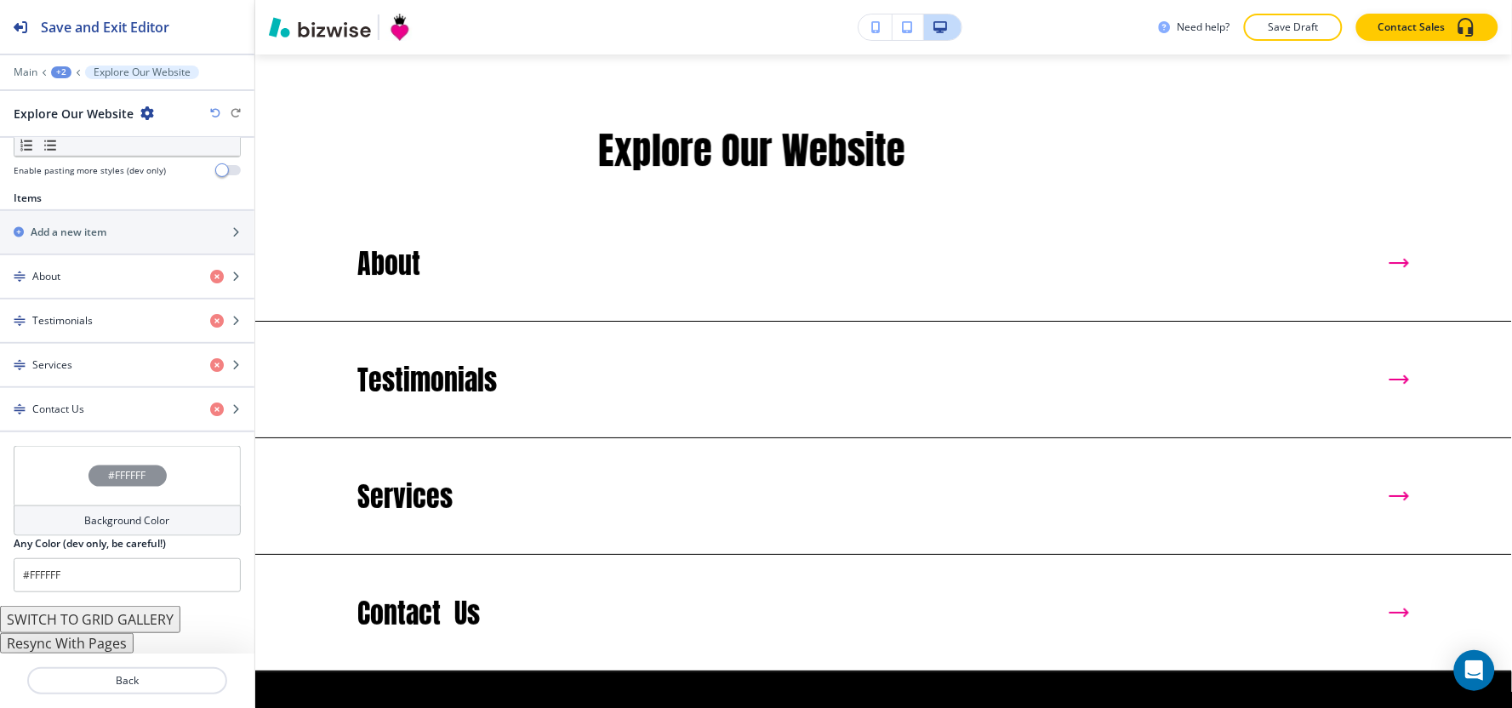
click at [82, 644] on button "Resync With Pages" at bounding box center [67, 643] width 134 height 20
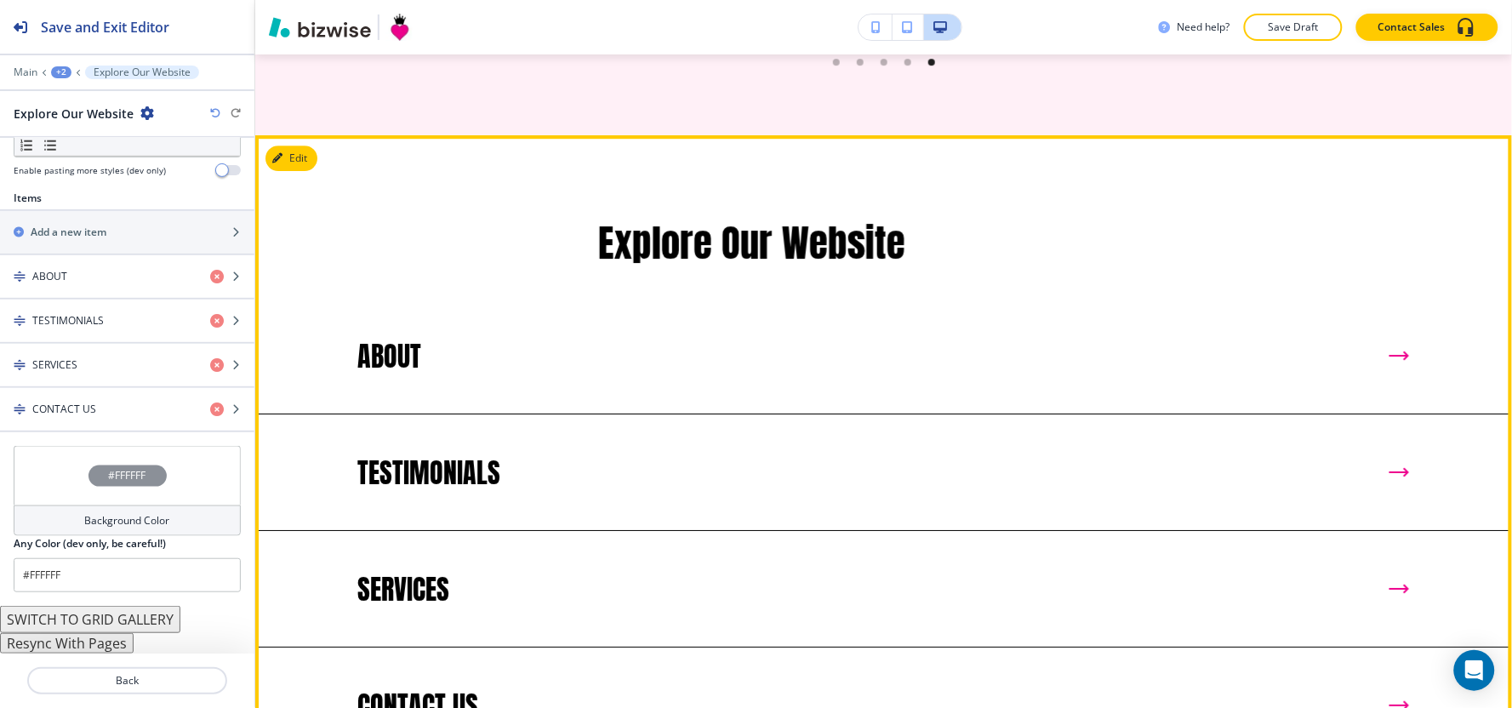
scroll to position [3453, 0]
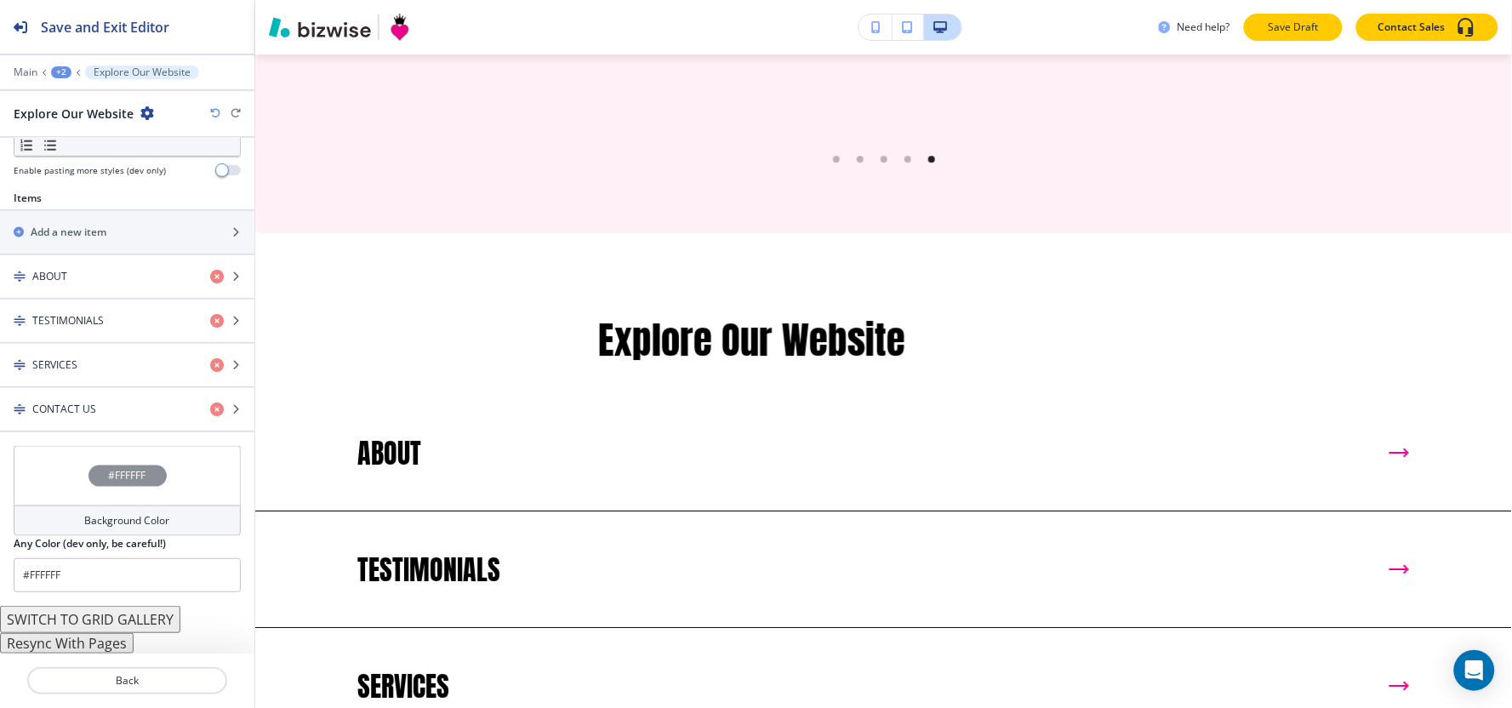
click at [1332, 14] on button "Save Draft" at bounding box center [1293, 27] width 99 height 27
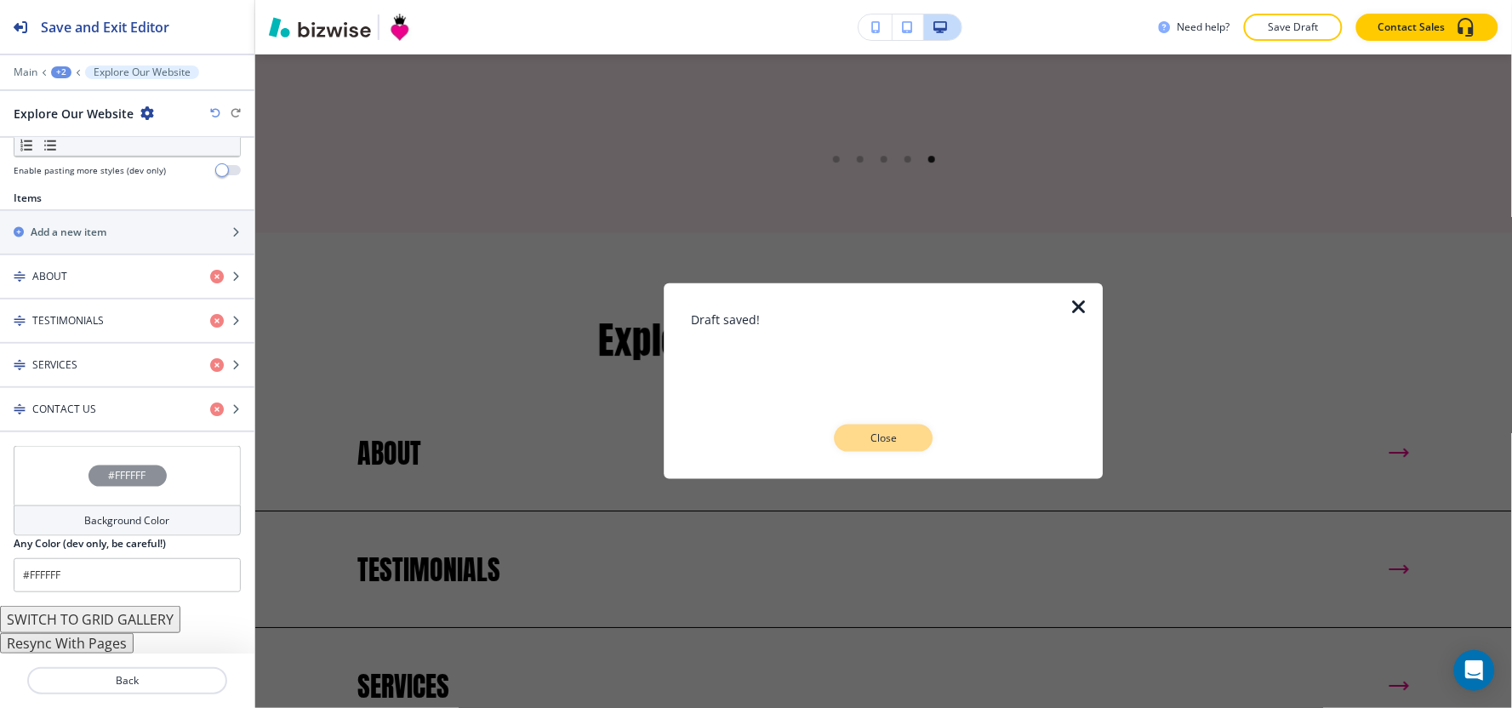
click at [887, 440] on p "Close" at bounding box center [884, 438] width 54 height 15
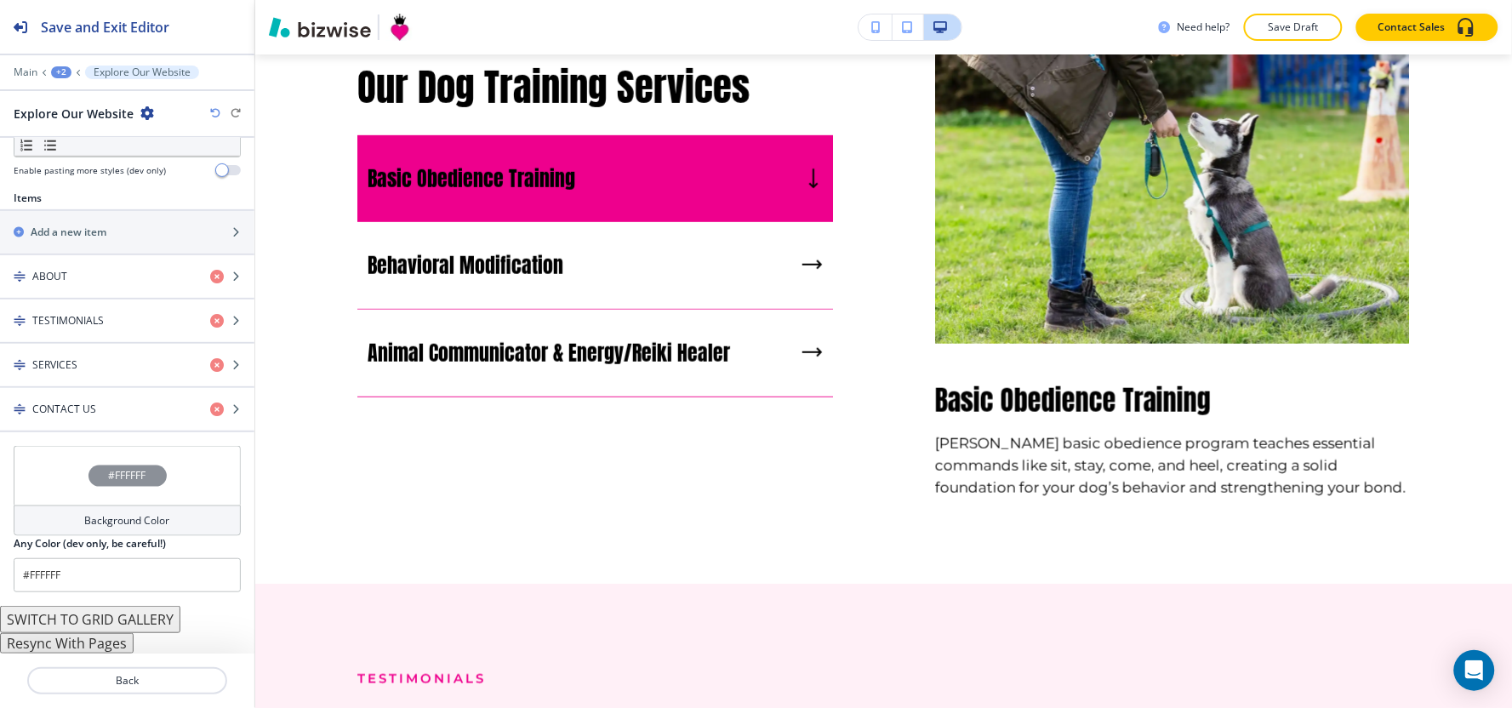
scroll to position [0, 0]
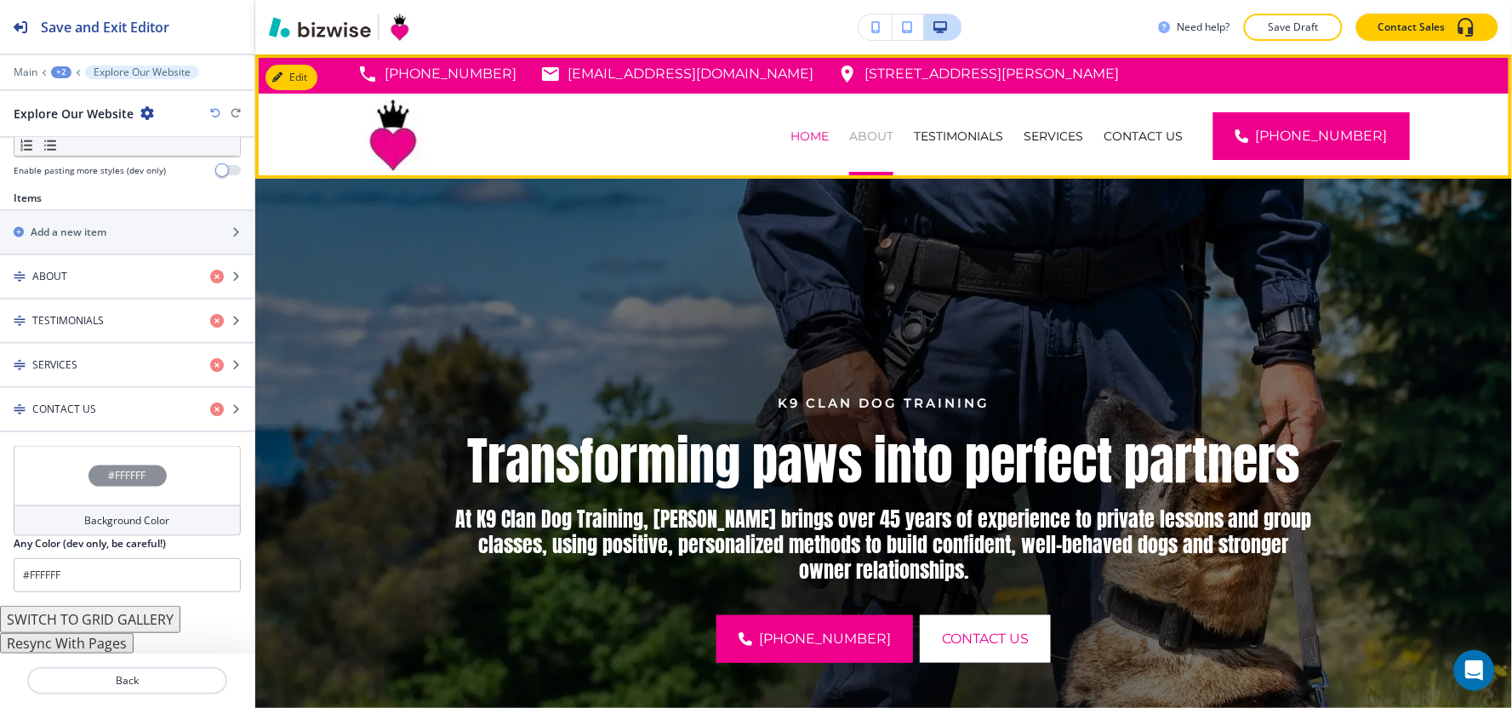
click at [893, 137] on p "ABOUT" at bounding box center [871, 136] width 44 height 17
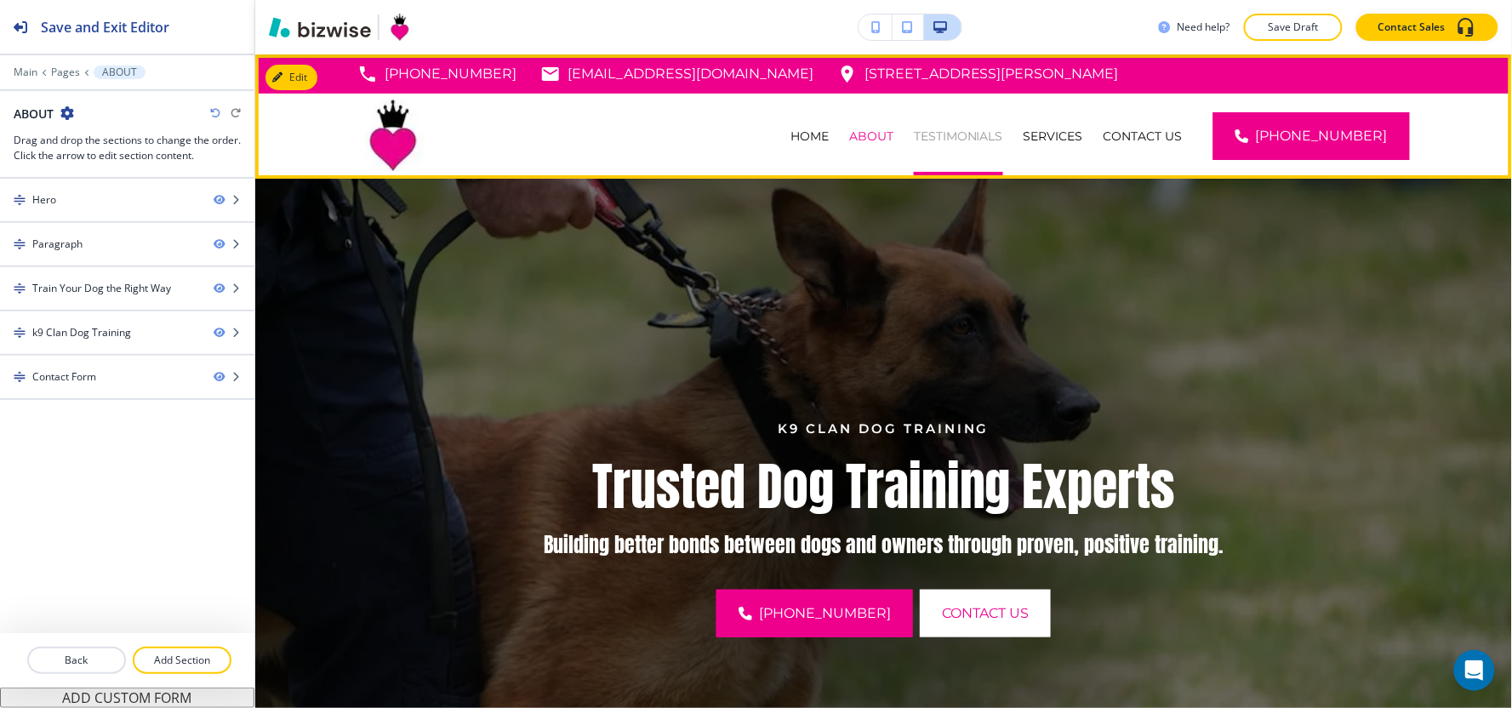
click at [963, 139] on p "TESTIMONIALS" at bounding box center [958, 136] width 89 height 17
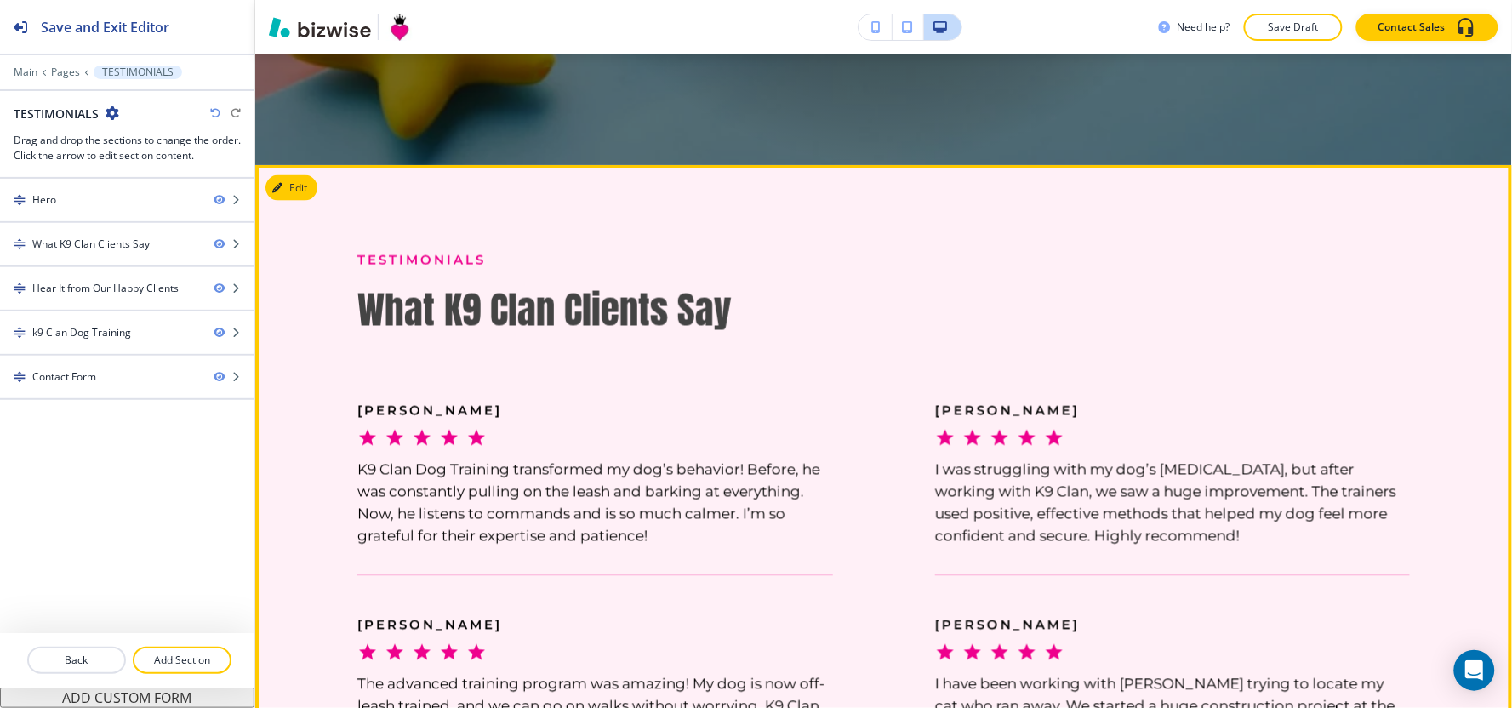
scroll to position [744, 0]
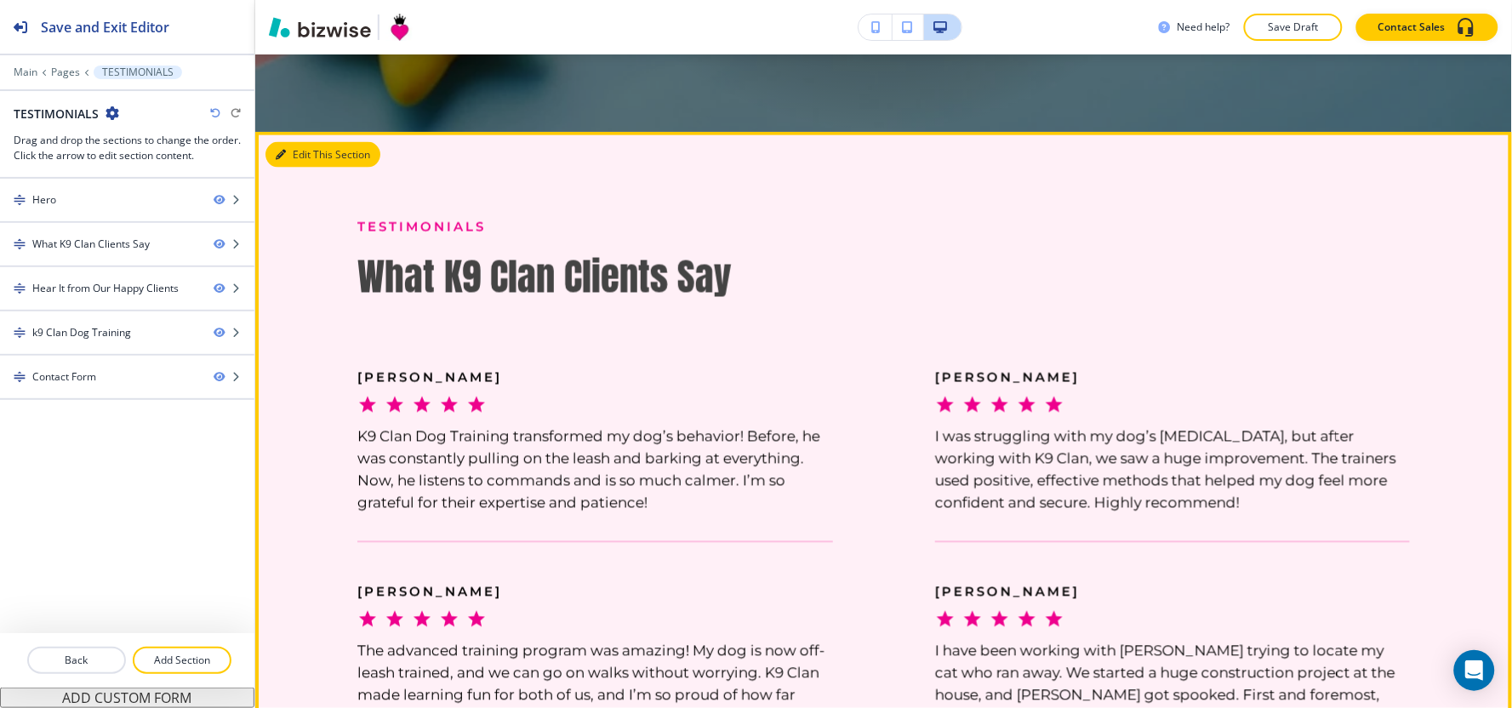
click at [294, 157] on button "Edit This Section" at bounding box center [322, 155] width 115 height 26
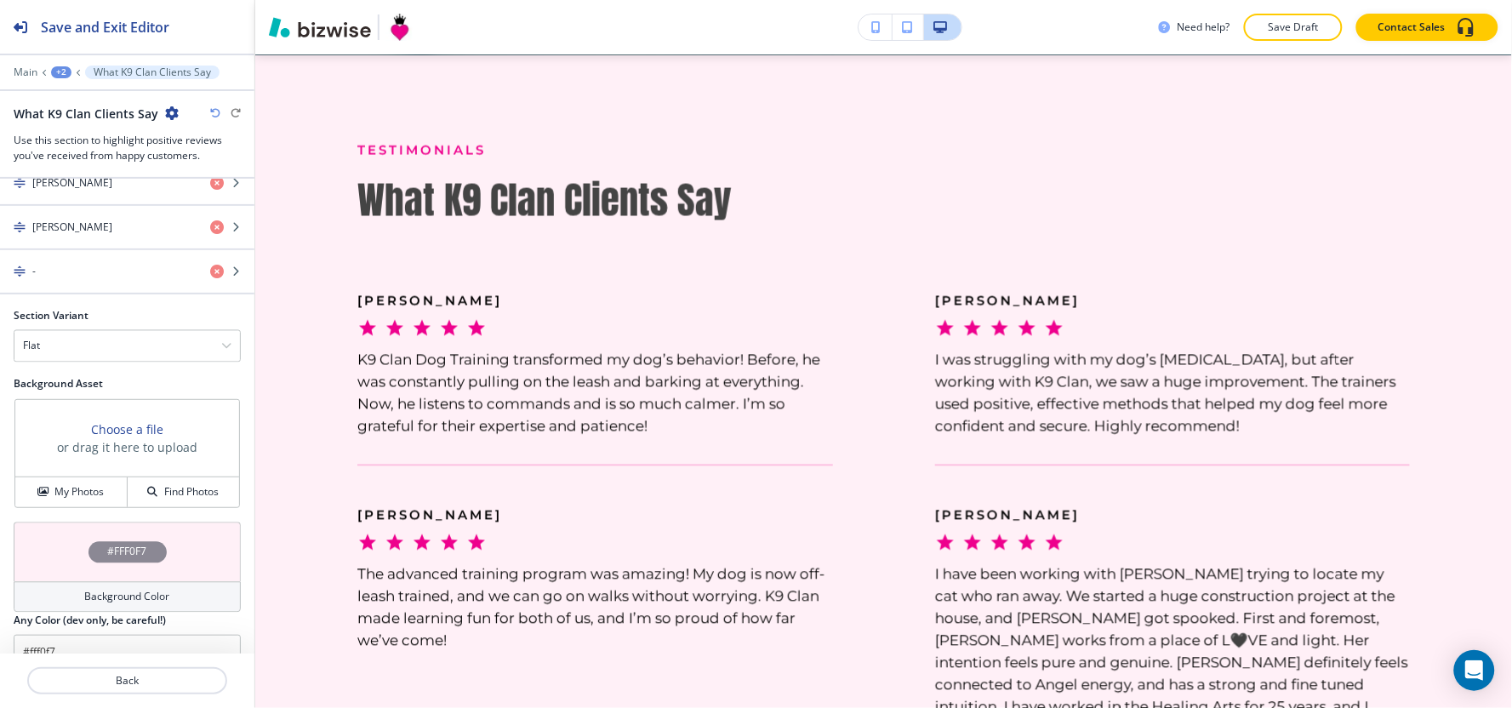
scroll to position [1010, 0]
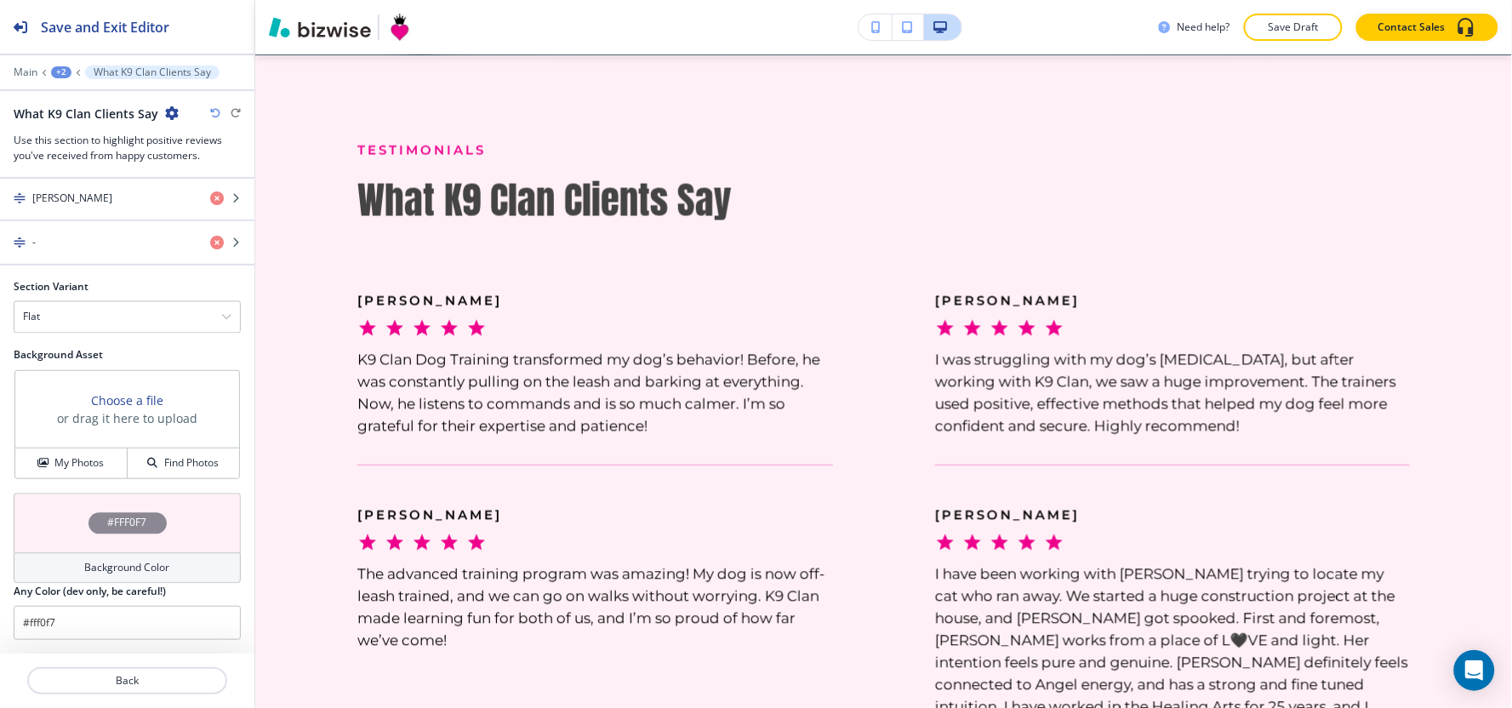
click at [81, 584] on h2 "Any Color (dev only, be careful!)" at bounding box center [90, 591] width 152 height 15
click at [85, 573] on h4 "Background Color" at bounding box center [127, 568] width 85 height 15
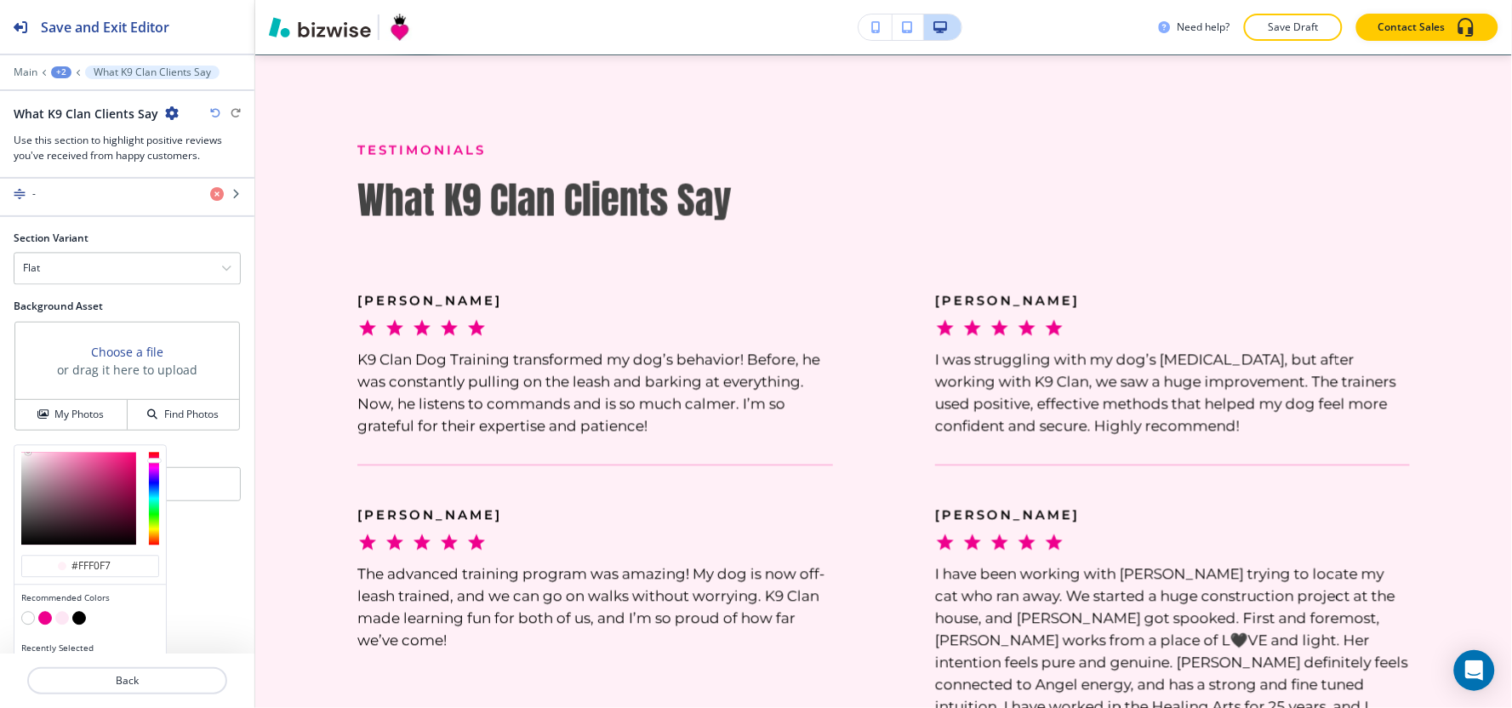
scroll to position [1092, 0]
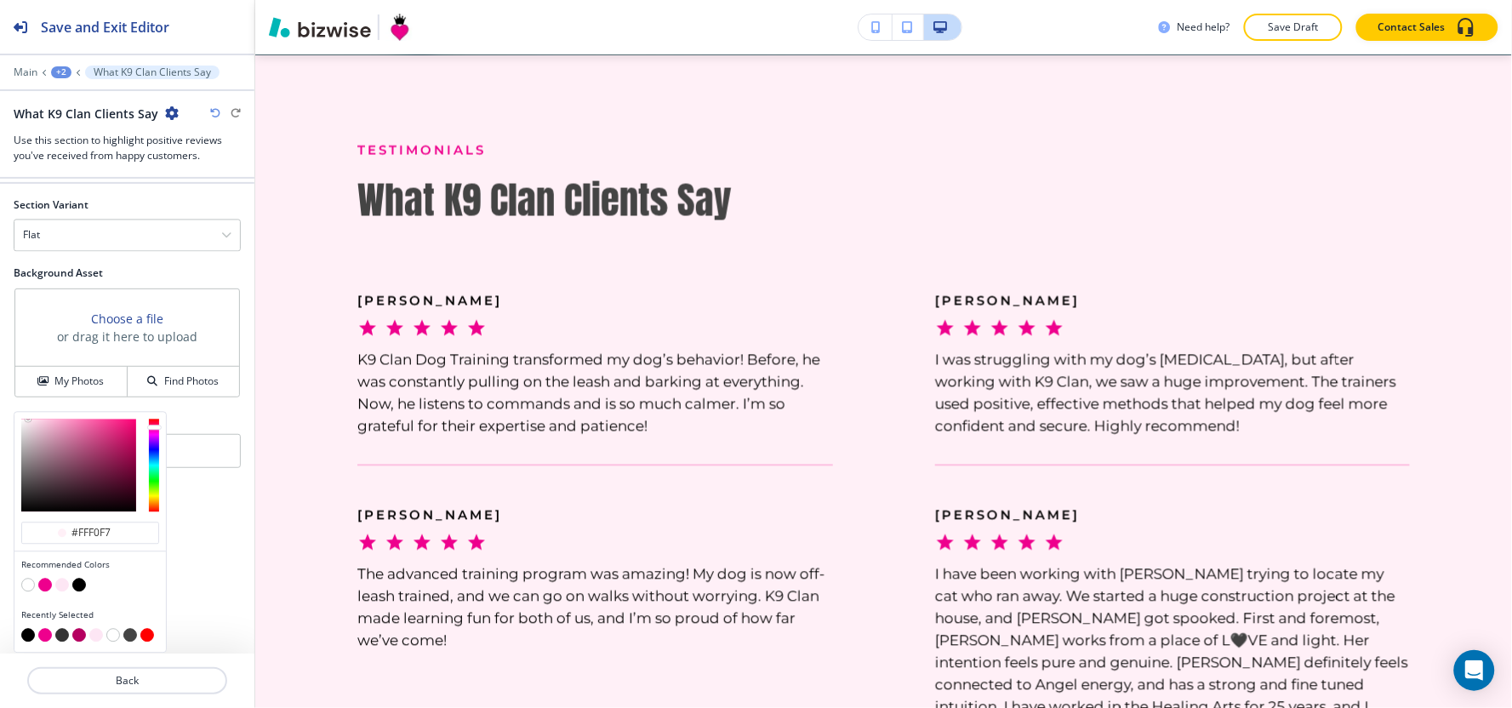
click at [28, 585] on button "button" at bounding box center [28, 586] width 14 height 14
type input "#FFFFFF"
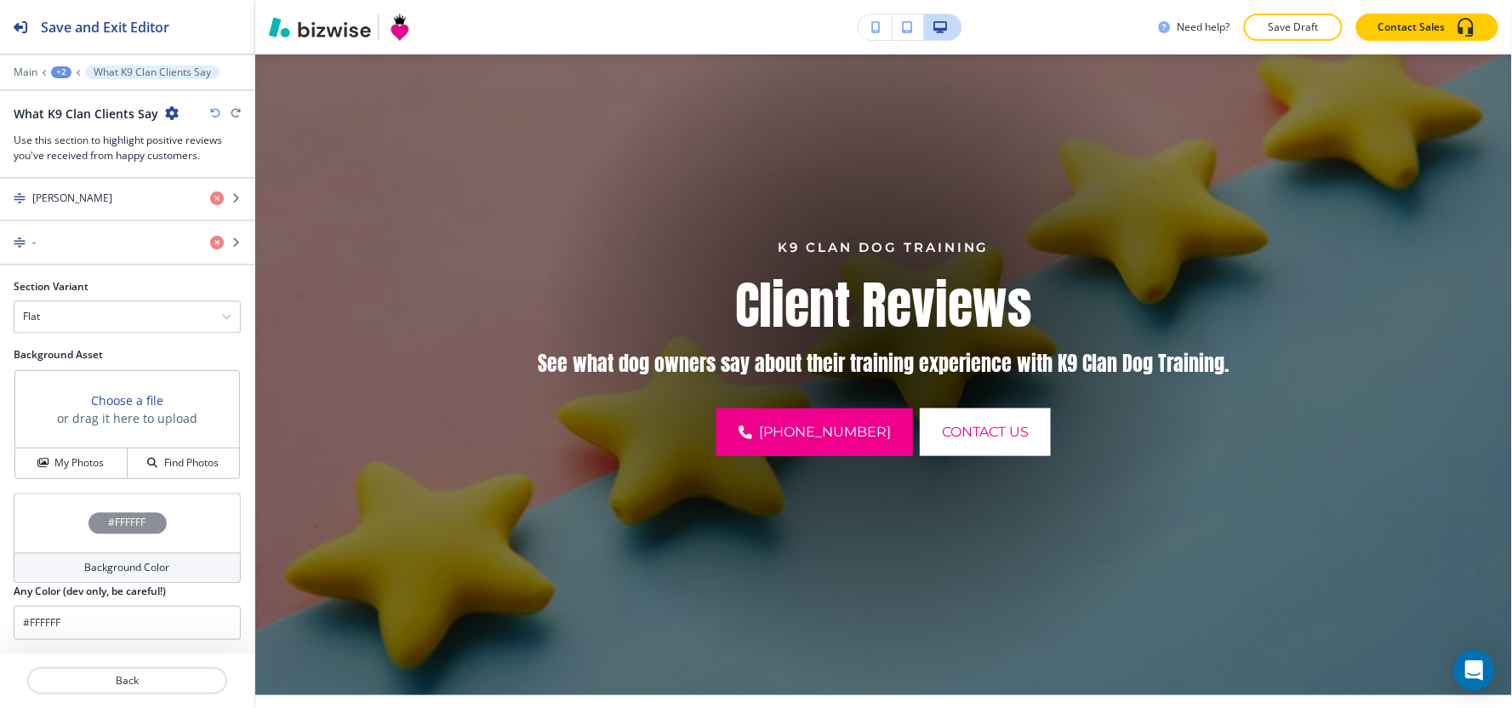
scroll to position [0, 0]
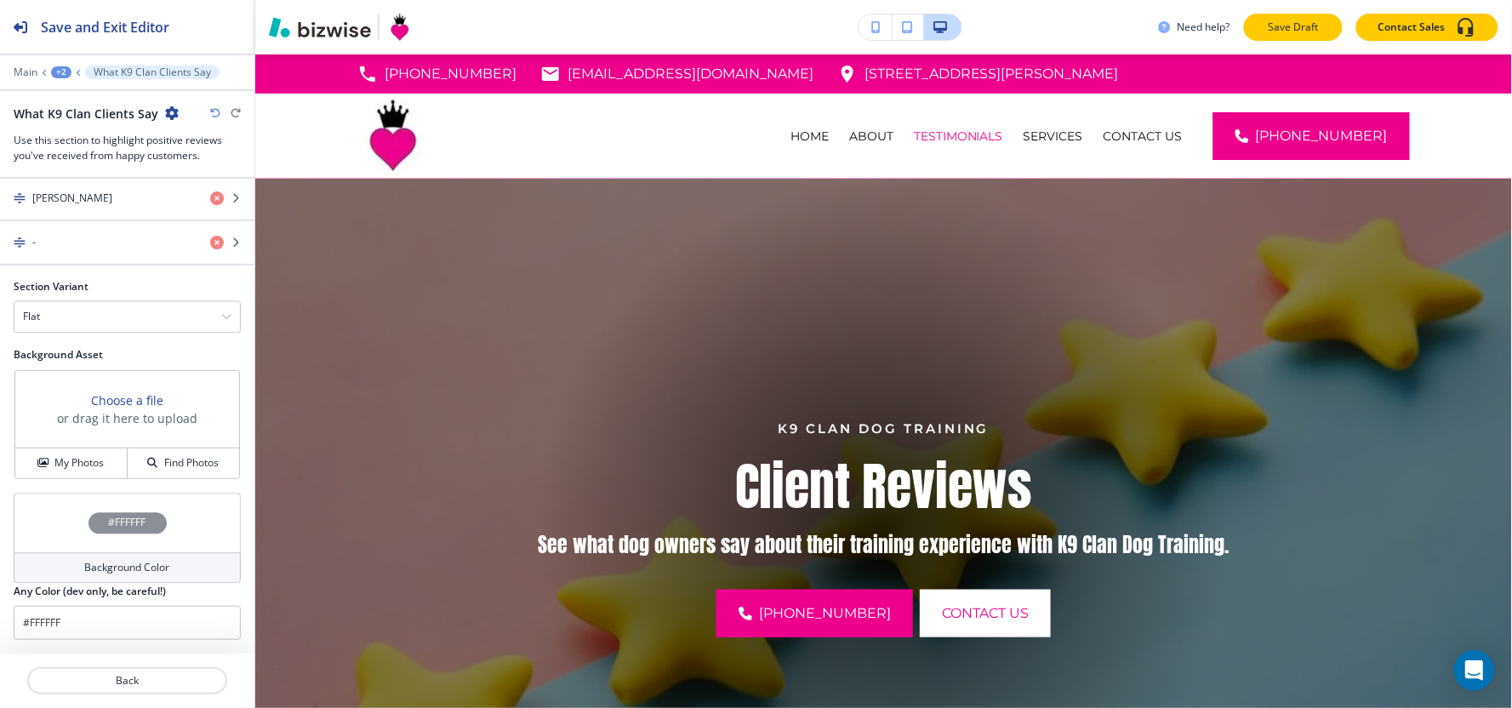
click at [1292, 28] on p "Save Draft" at bounding box center [1293, 27] width 54 height 15
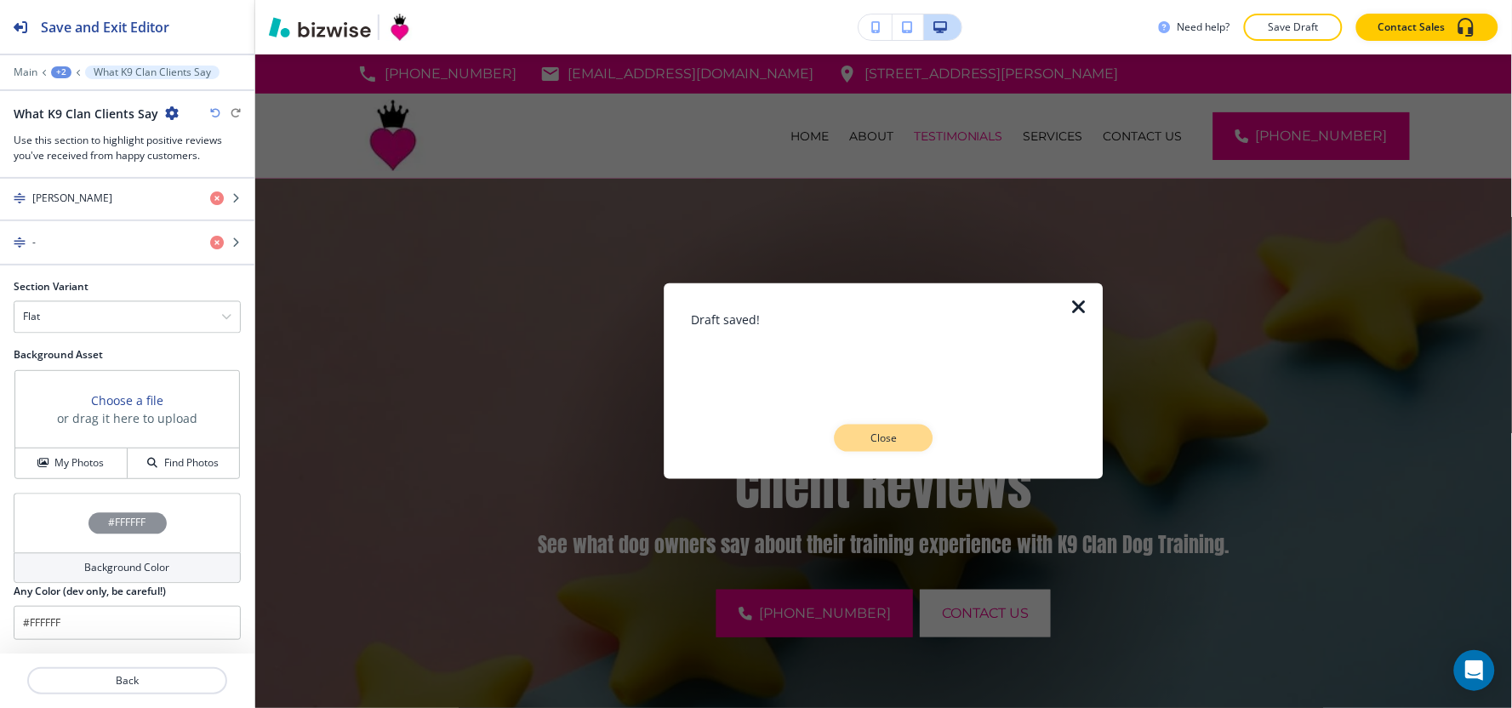
click at [885, 432] on p "Close" at bounding box center [884, 438] width 54 height 15
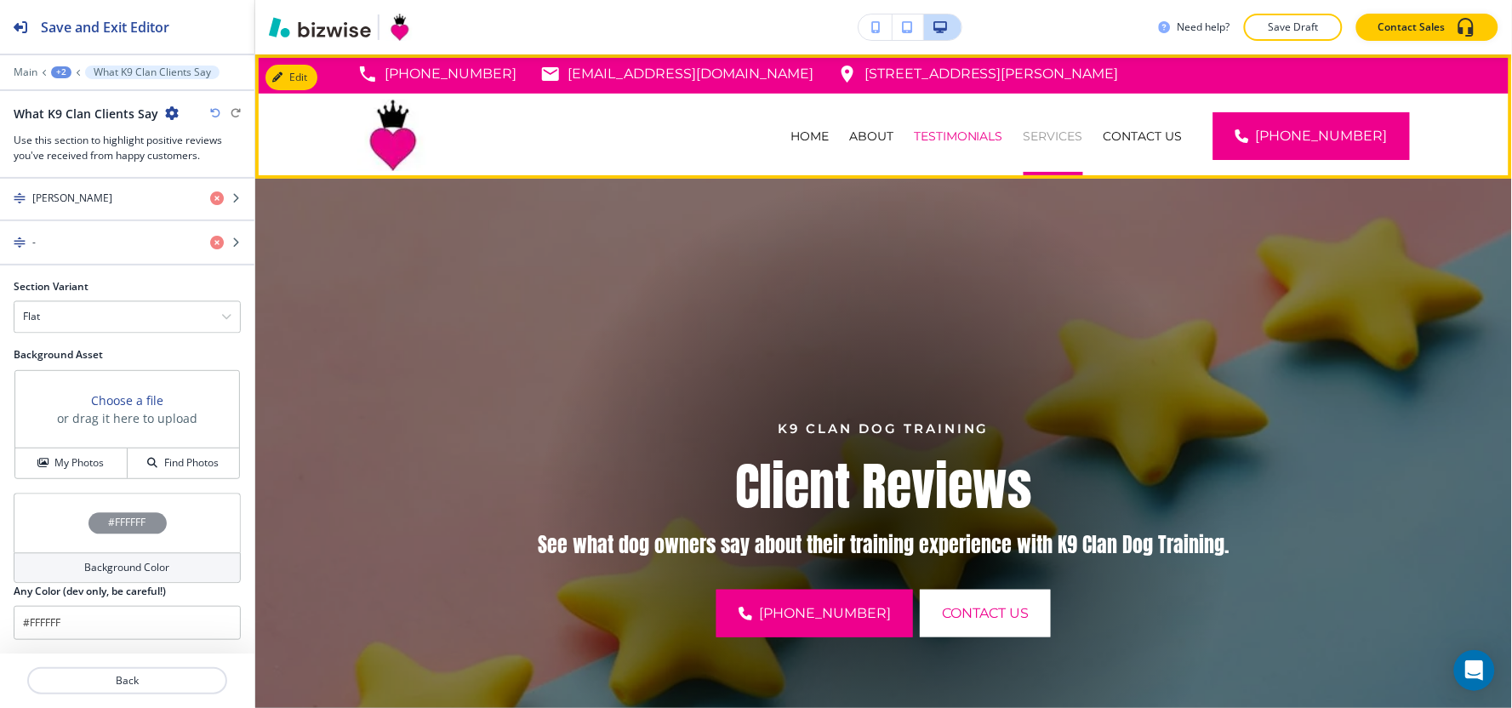
click at [1079, 141] on p "SERVICES" at bounding box center [1054, 136] width 60 height 17
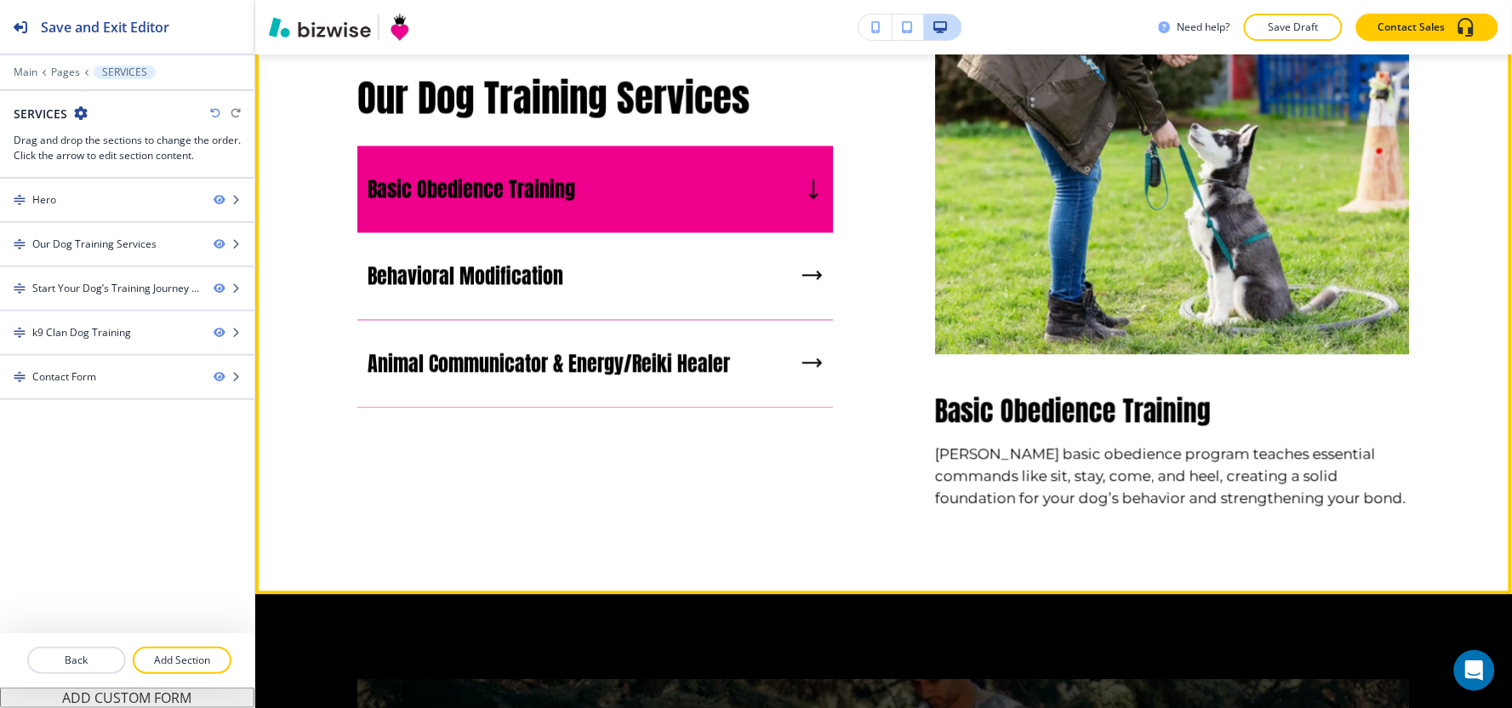
scroll to position [933, 0]
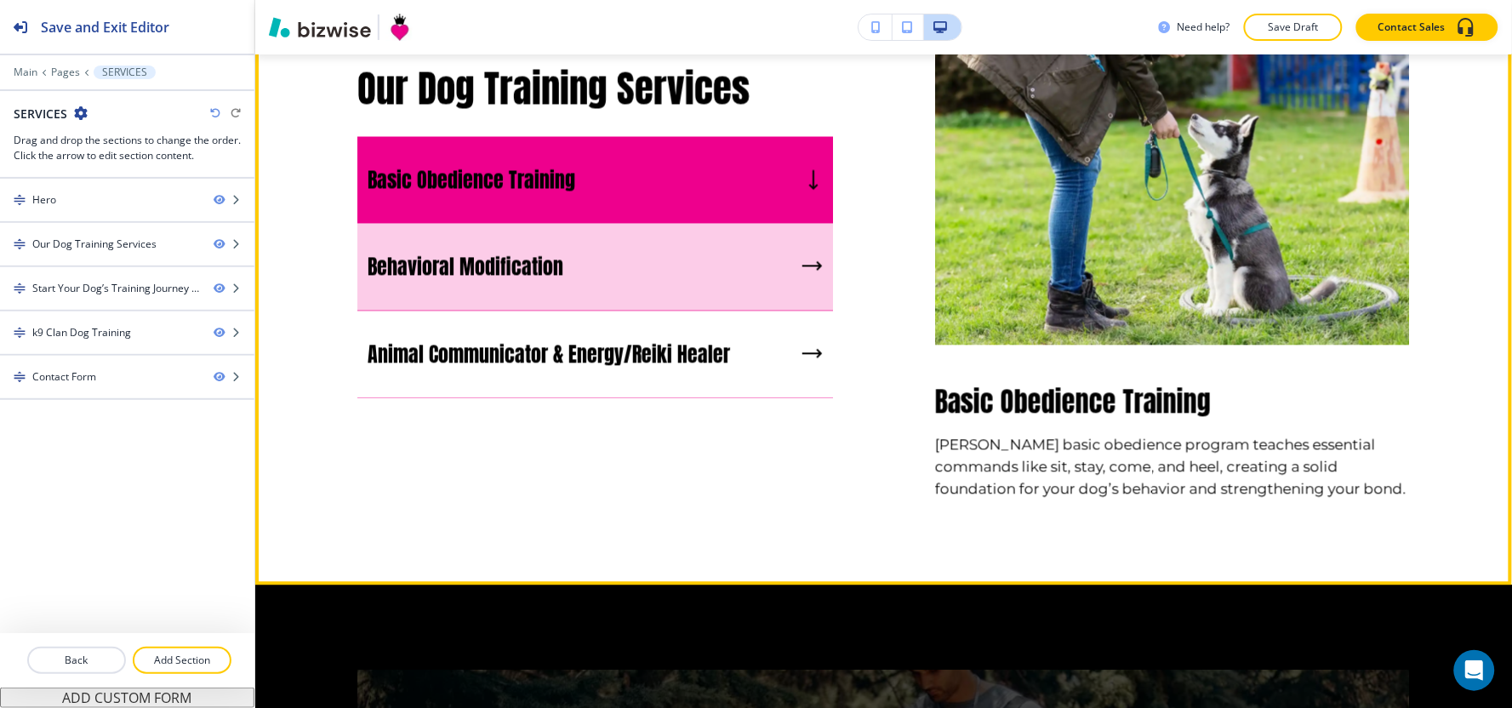
click at [528, 264] on p "Behavioral Modification" at bounding box center [466, 267] width 196 height 26
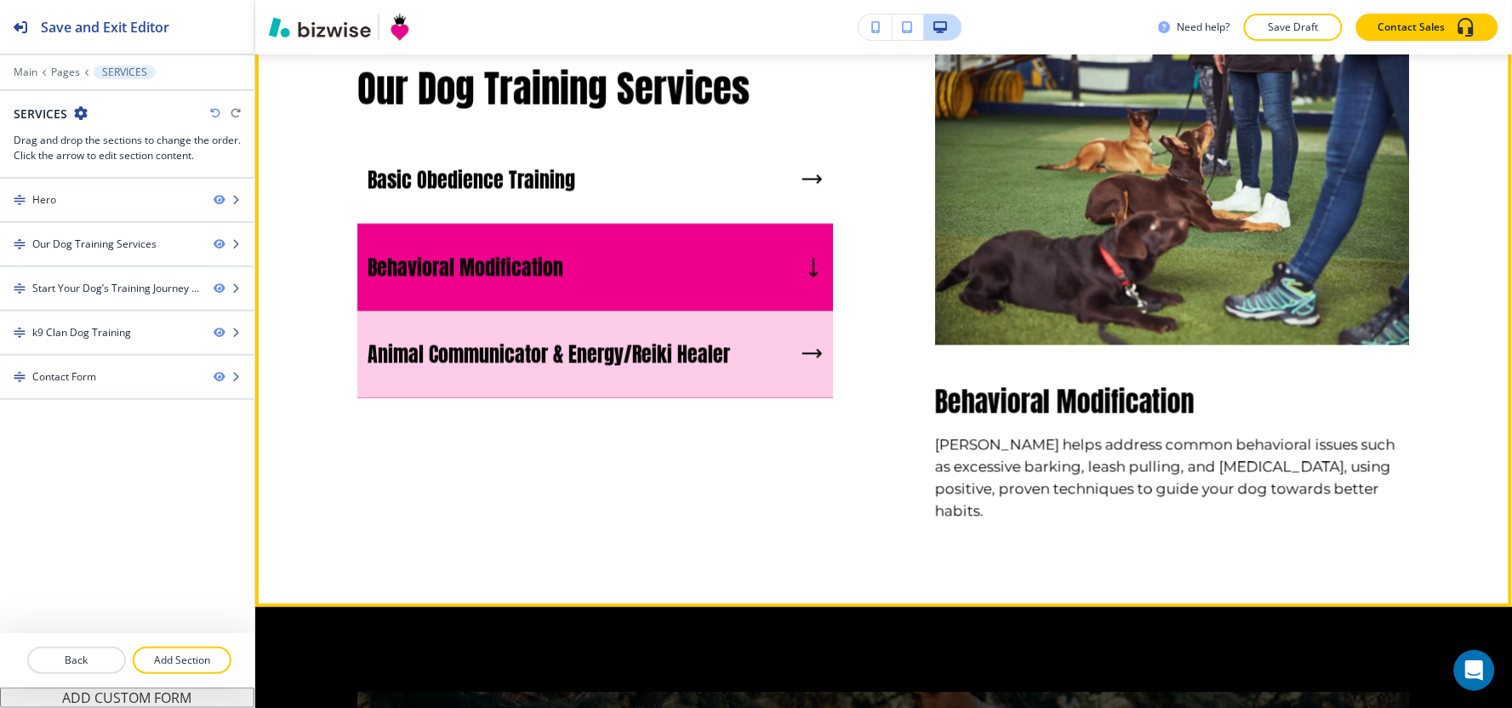
click at [519, 342] on p "Animal Communicator & Energy/Reiki Healer" at bounding box center [549, 355] width 362 height 26
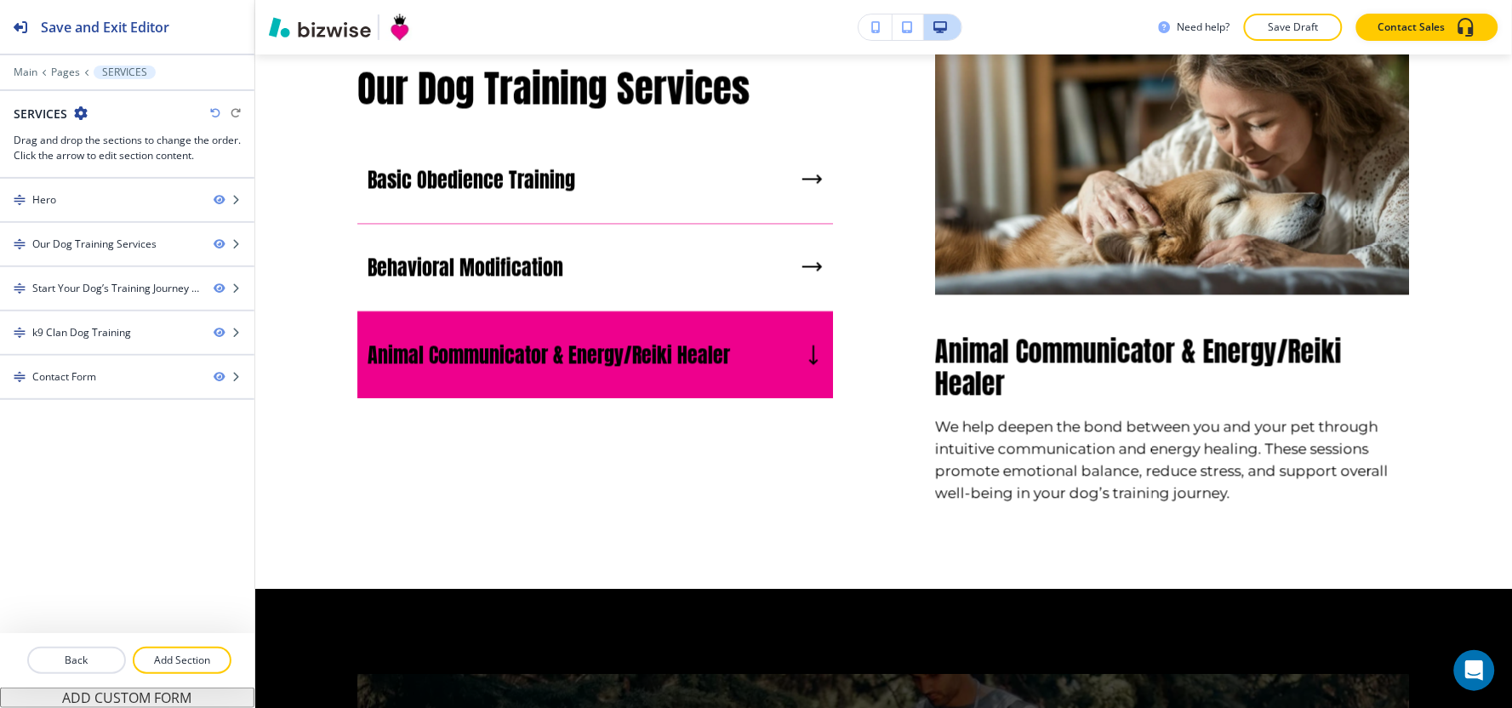
scroll to position [0, 0]
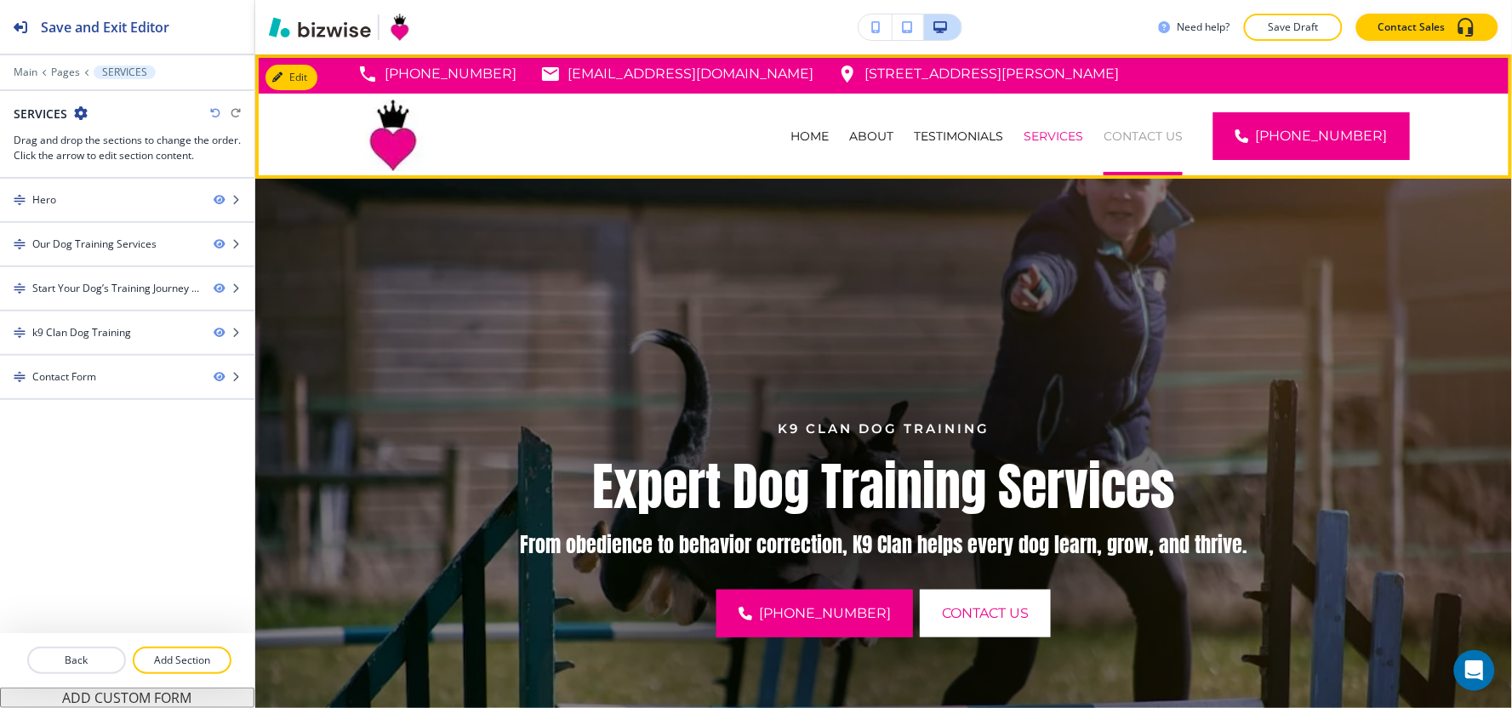
click at [1149, 130] on p "CONTACT US" at bounding box center [1143, 136] width 79 height 17
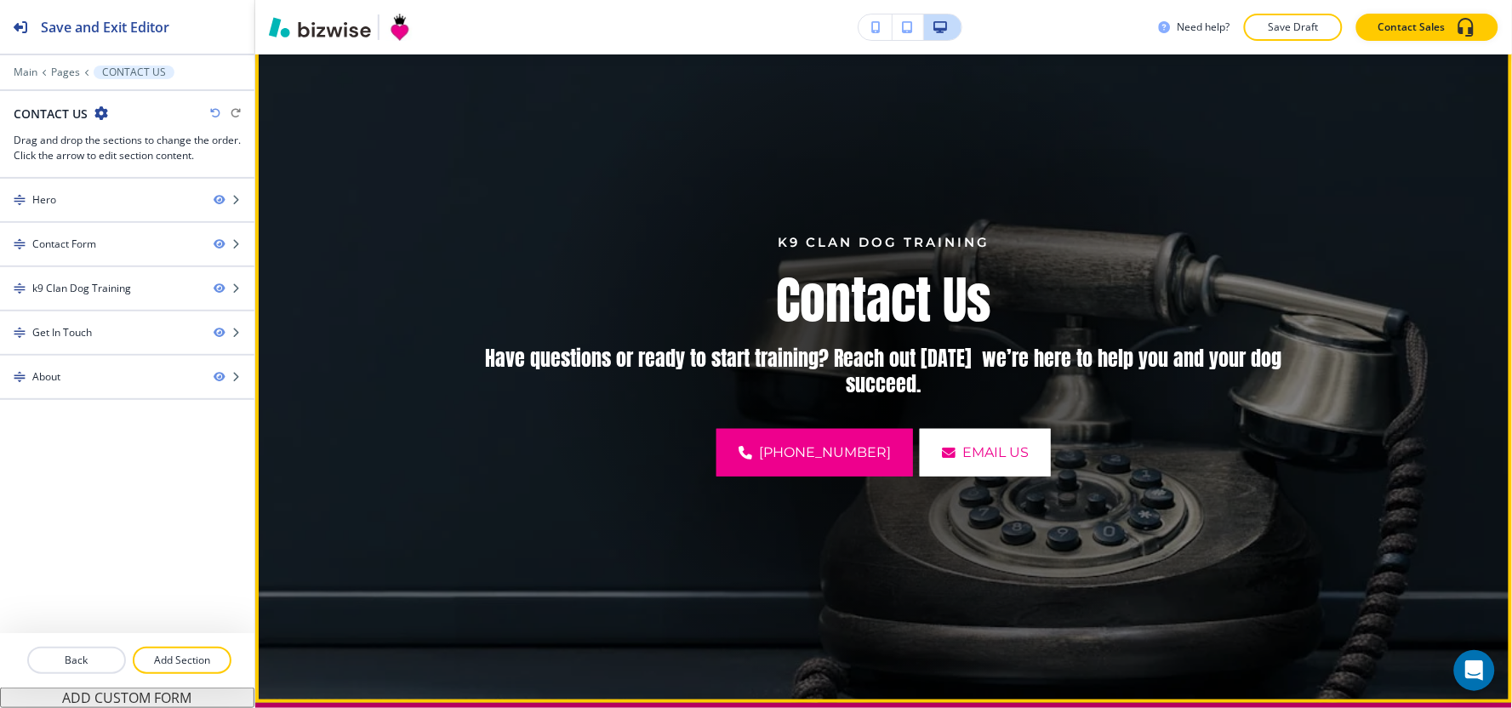
scroll to position [189, 0]
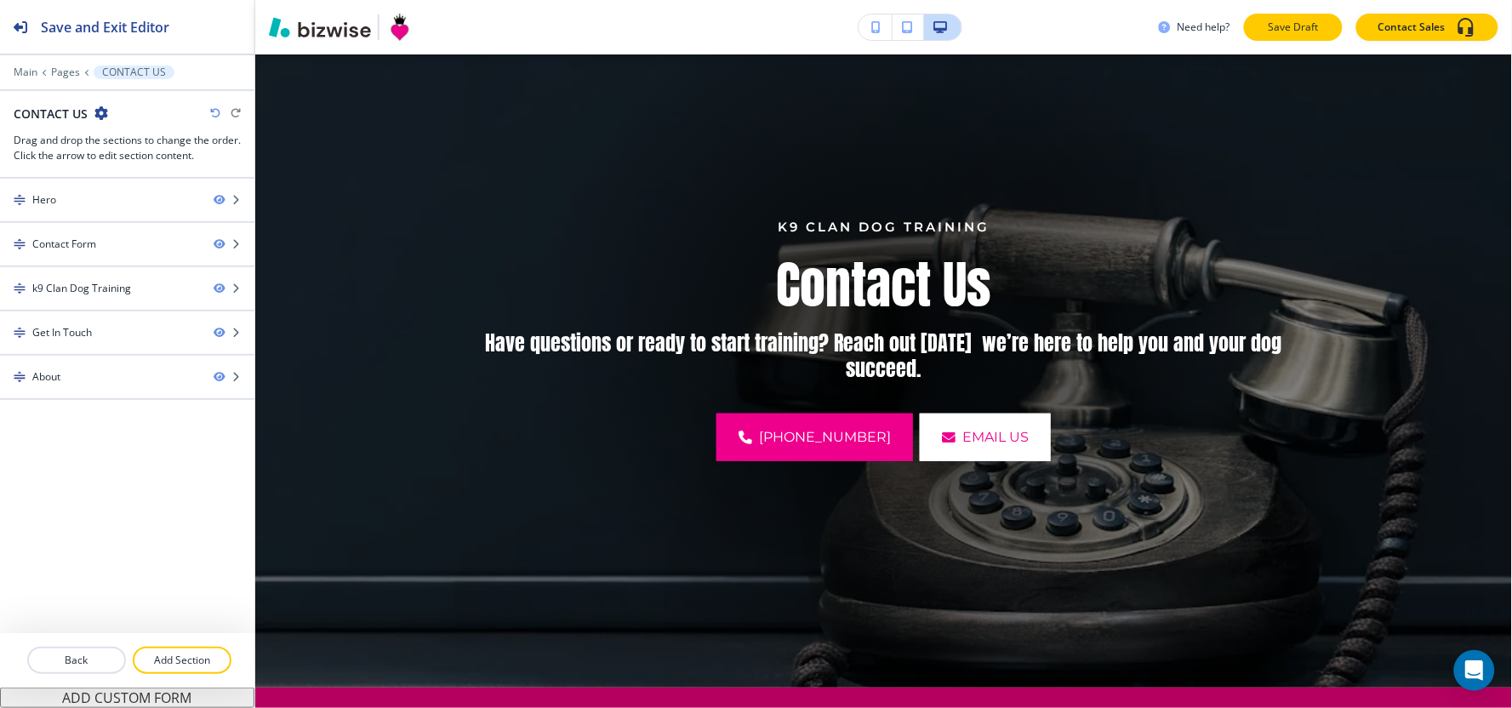
click at [1283, 29] on p "Save Draft" at bounding box center [1293, 27] width 54 height 15
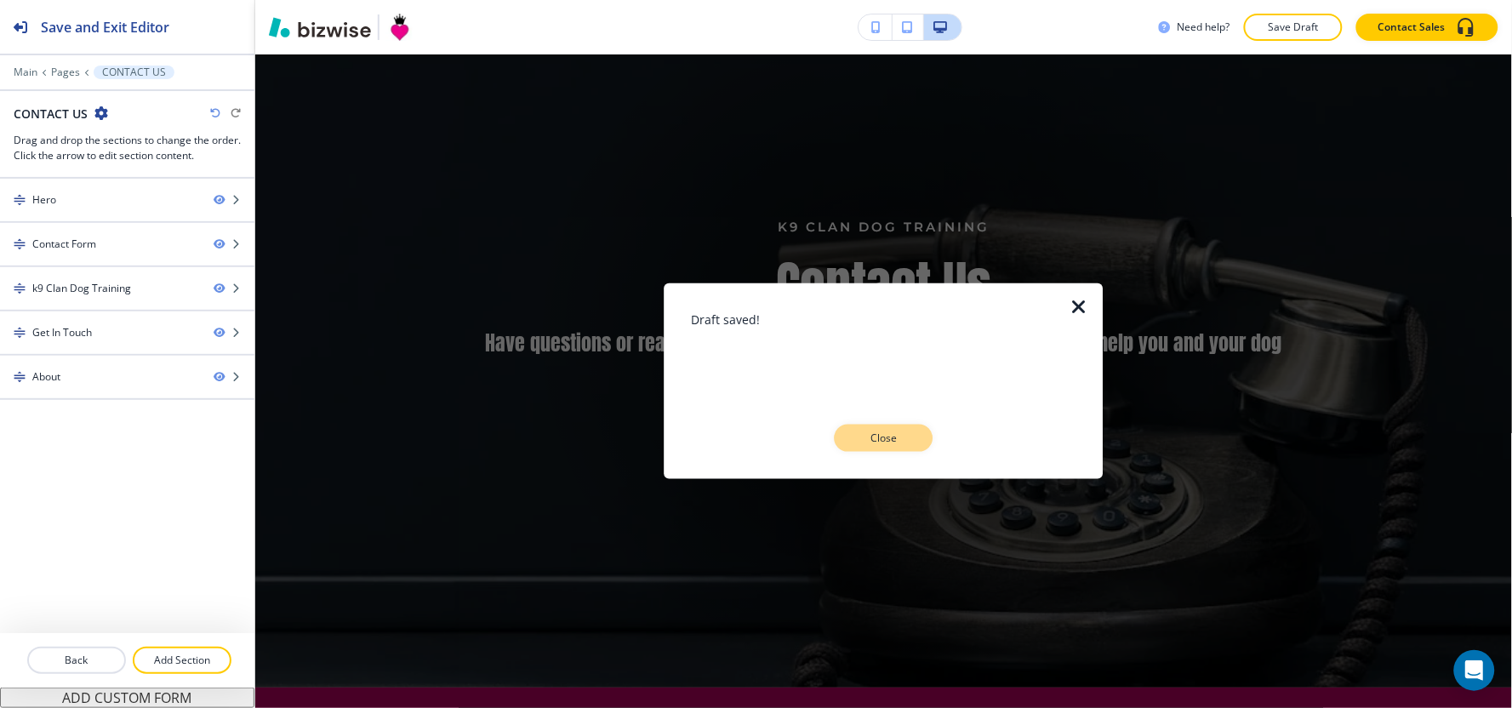
click at [893, 437] on p "Close" at bounding box center [884, 438] width 54 height 15
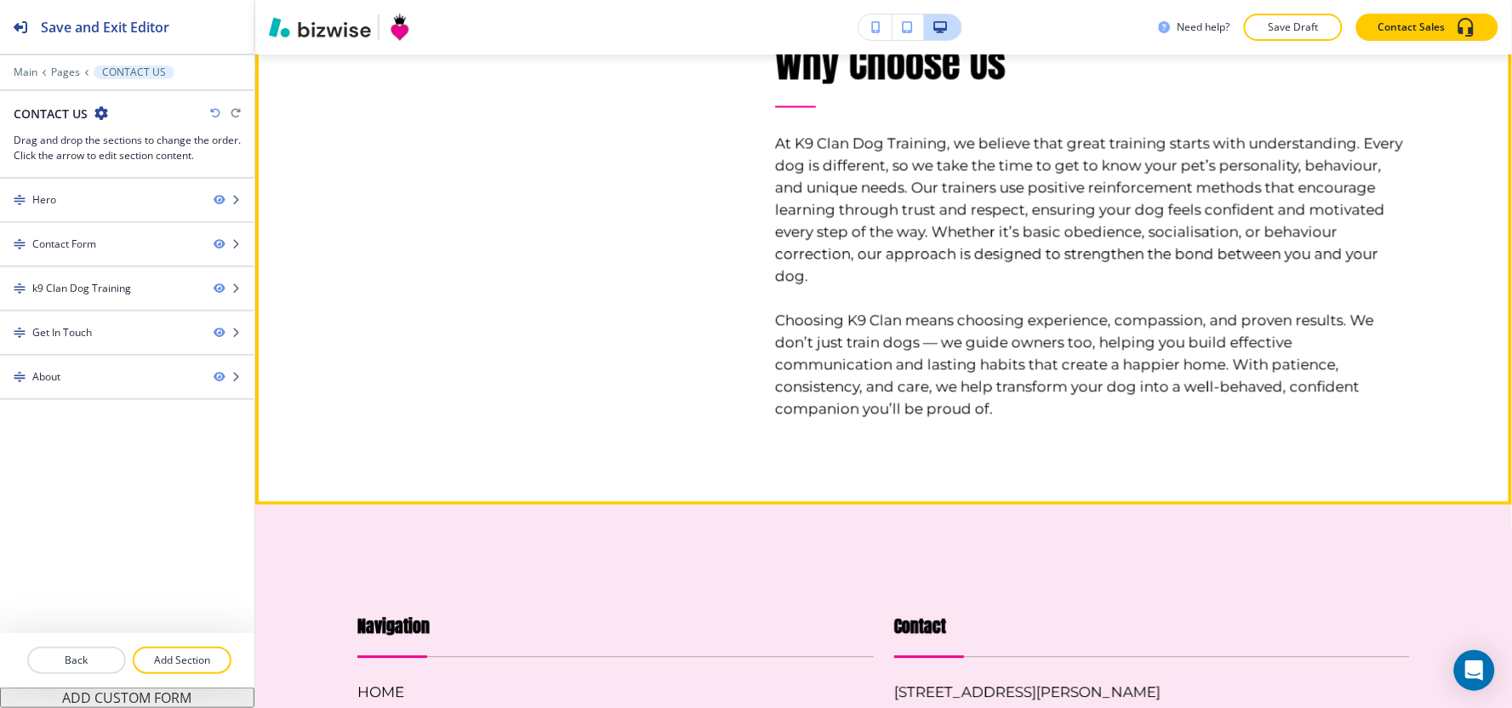
scroll to position [2930, 0]
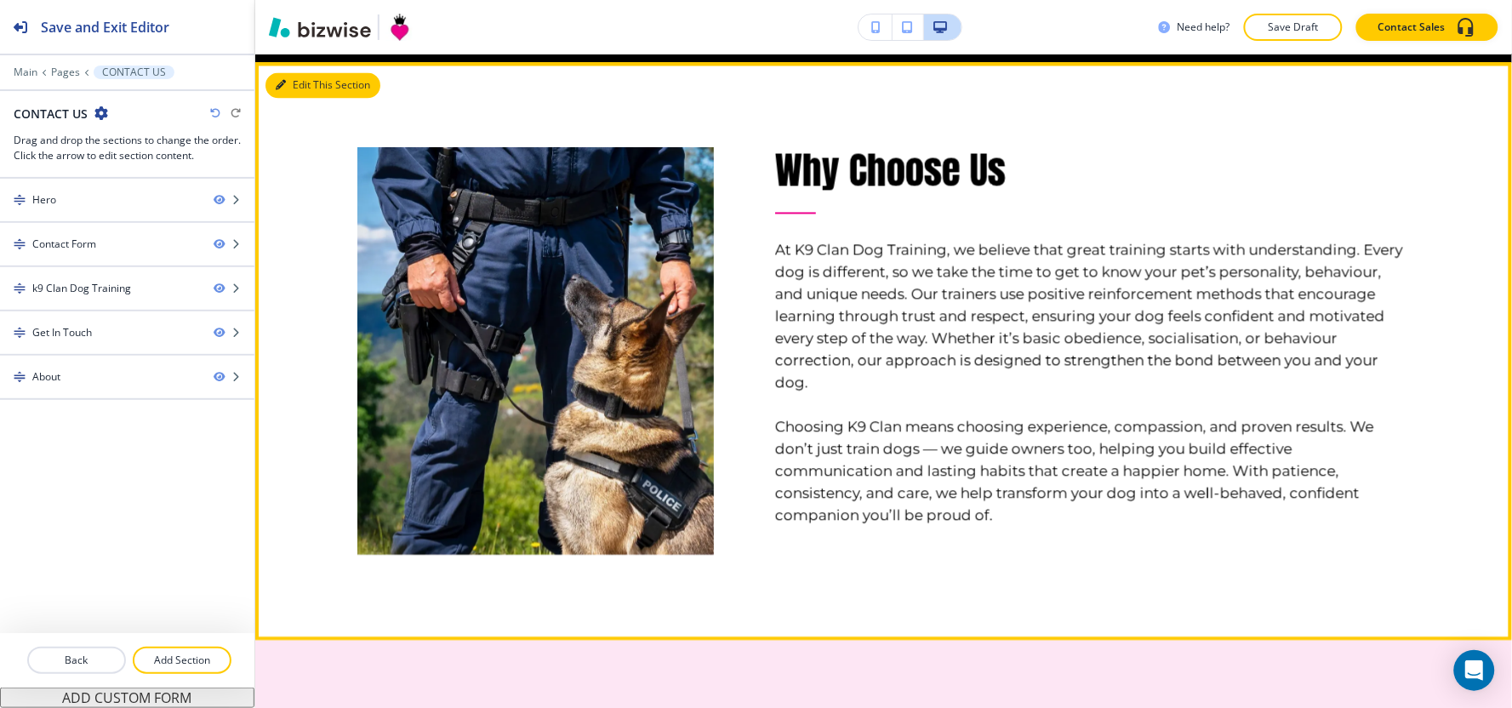
click at [300, 86] on button "Edit This Section" at bounding box center [322, 86] width 115 height 26
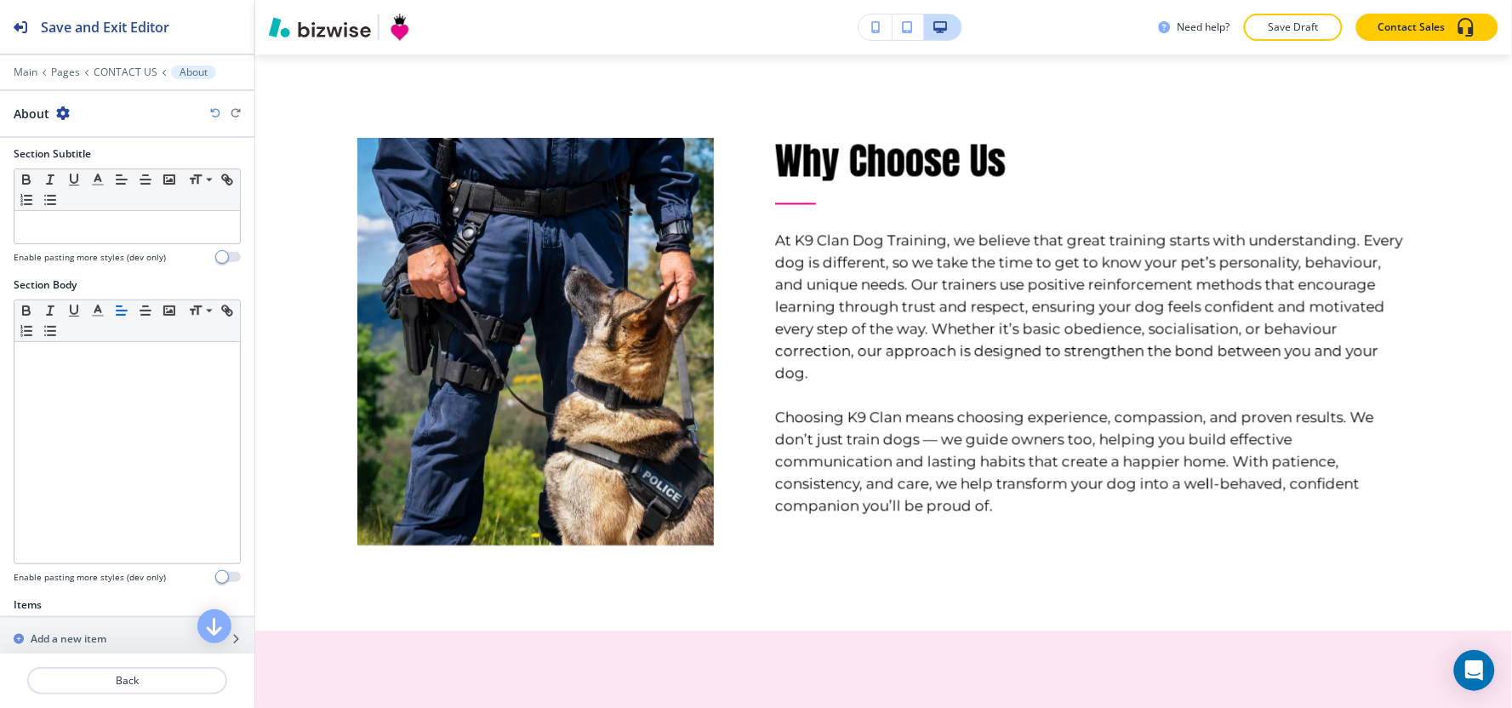
scroll to position [378, 0]
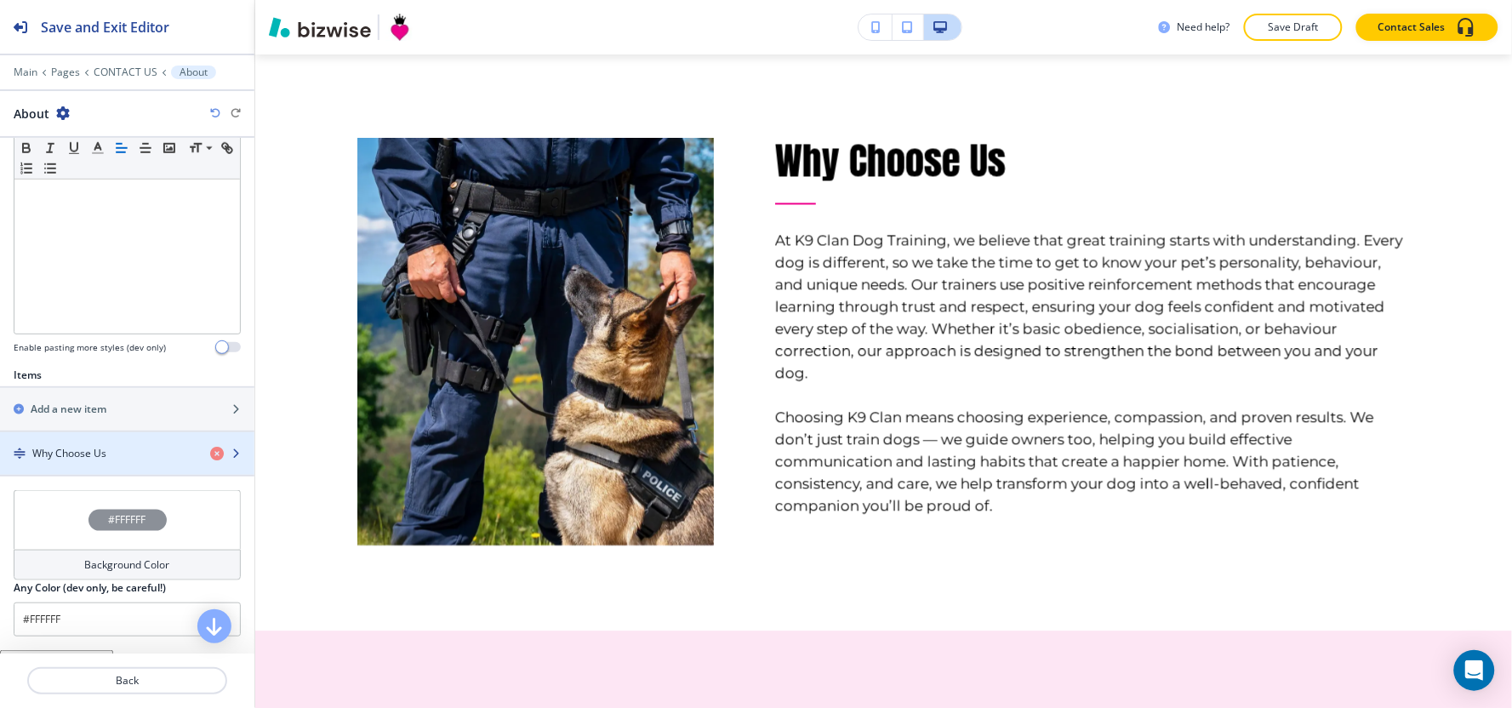
click at [60, 440] on div "button" at bounding box center [127, 439] width 254 height 14
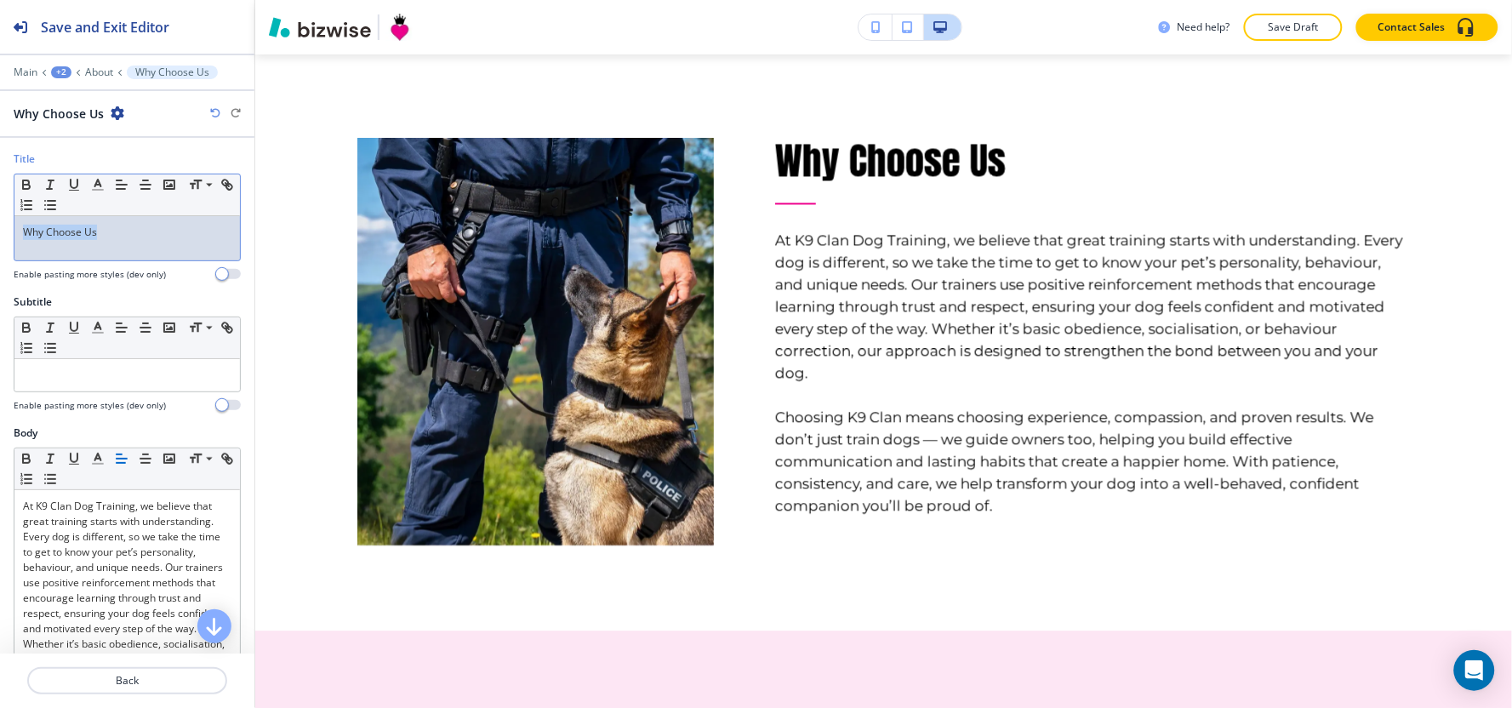
drag, startPoint x: 117, startPoint y: 226, endPoint x: 0, endPoint y: 233, distance: 116.8
click at [0, 233] on div "Title Small Normal Large Huge Why Choose Us Enable pasting more styles (dev onl…" at bounding box center [127, 222] width 254 height 143
click at [96, 190] on line "button" at bounding box center [98, 190] width 10 height 0
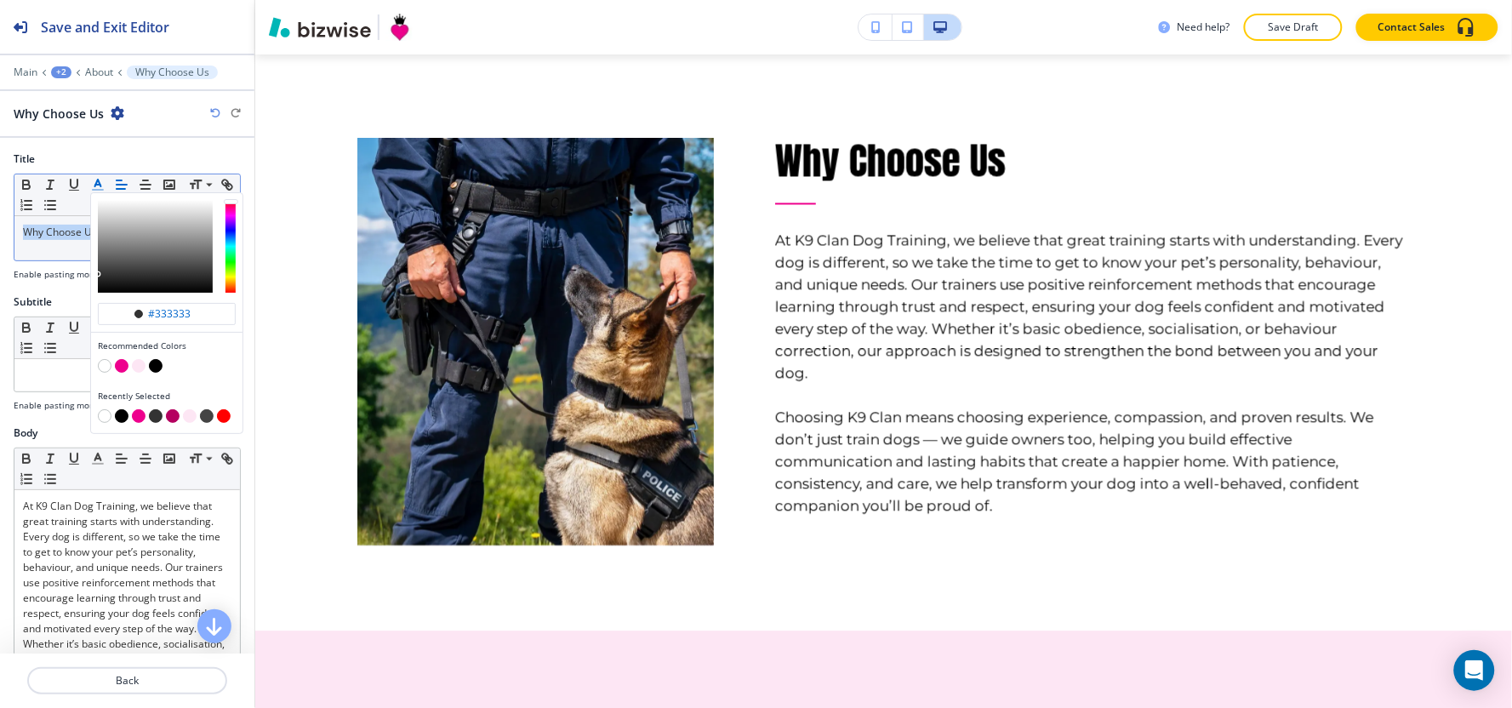
click at [132, 414] on button "button" at bounding box center [139, 416] width 14 height 14
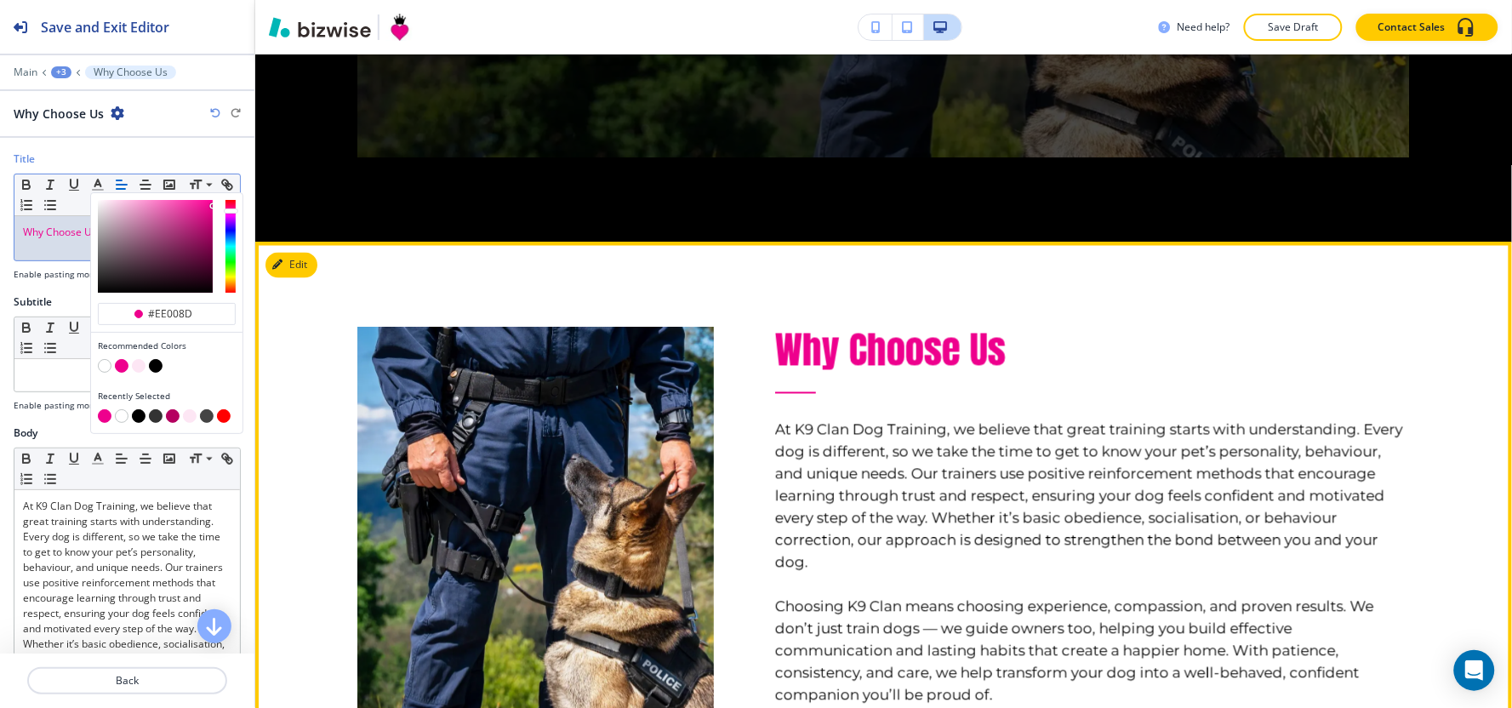
scroll to position [2940, 0]
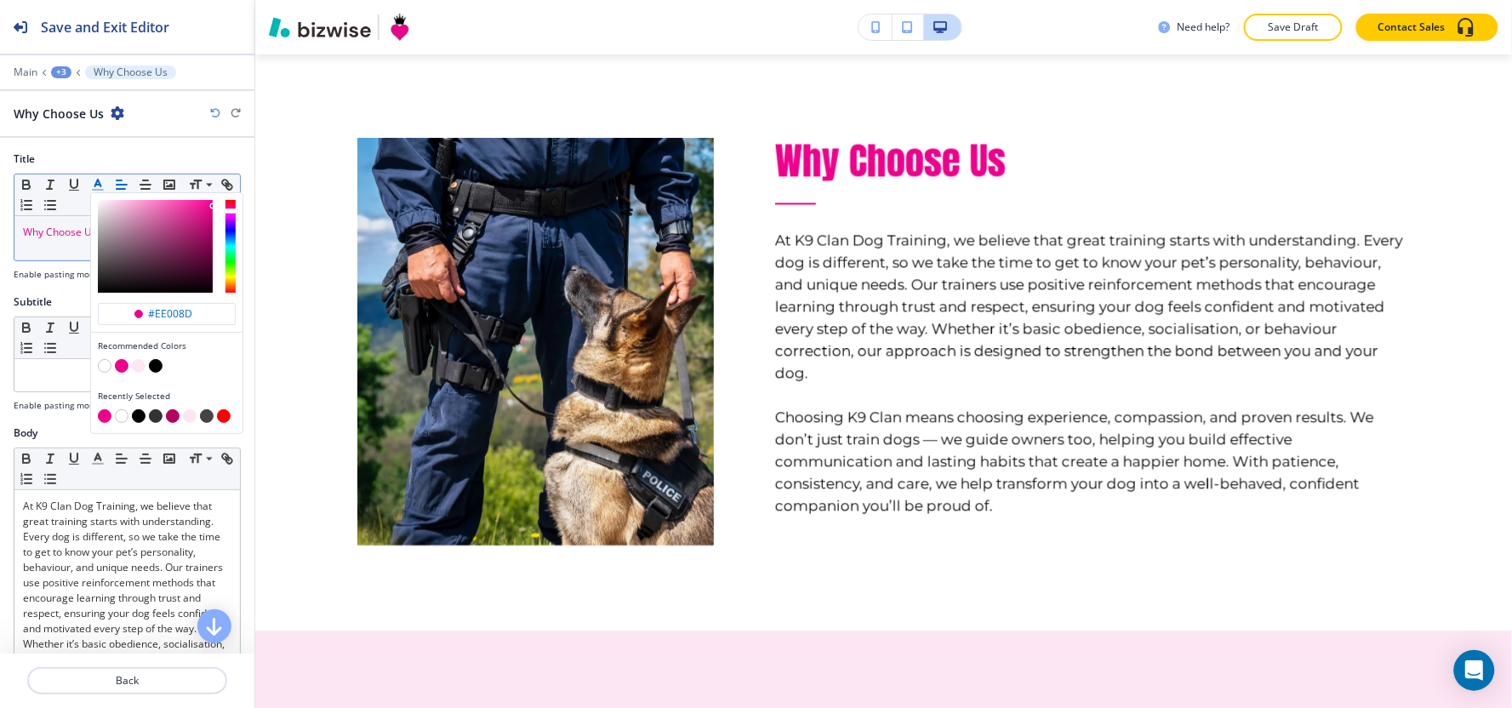
click at [145, 368] on div "button" at bounding box center [167, 367] width 138 height 17
click at [139, 368] on button "button" at bounding box center [139, 366] width 14 height 14
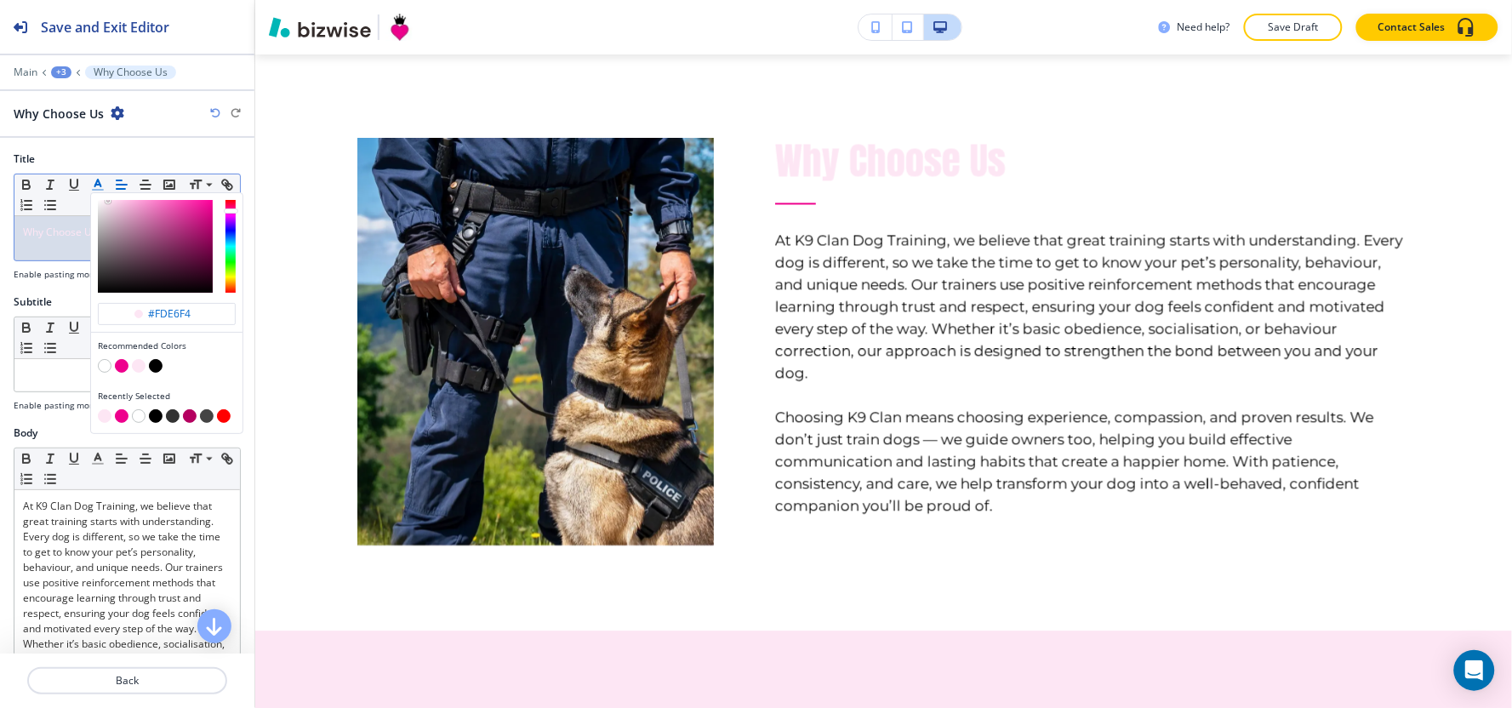
click at [121, 372] on button "button" at bounding box center [122, 366] width 14 height 14
type input "#ee008d"
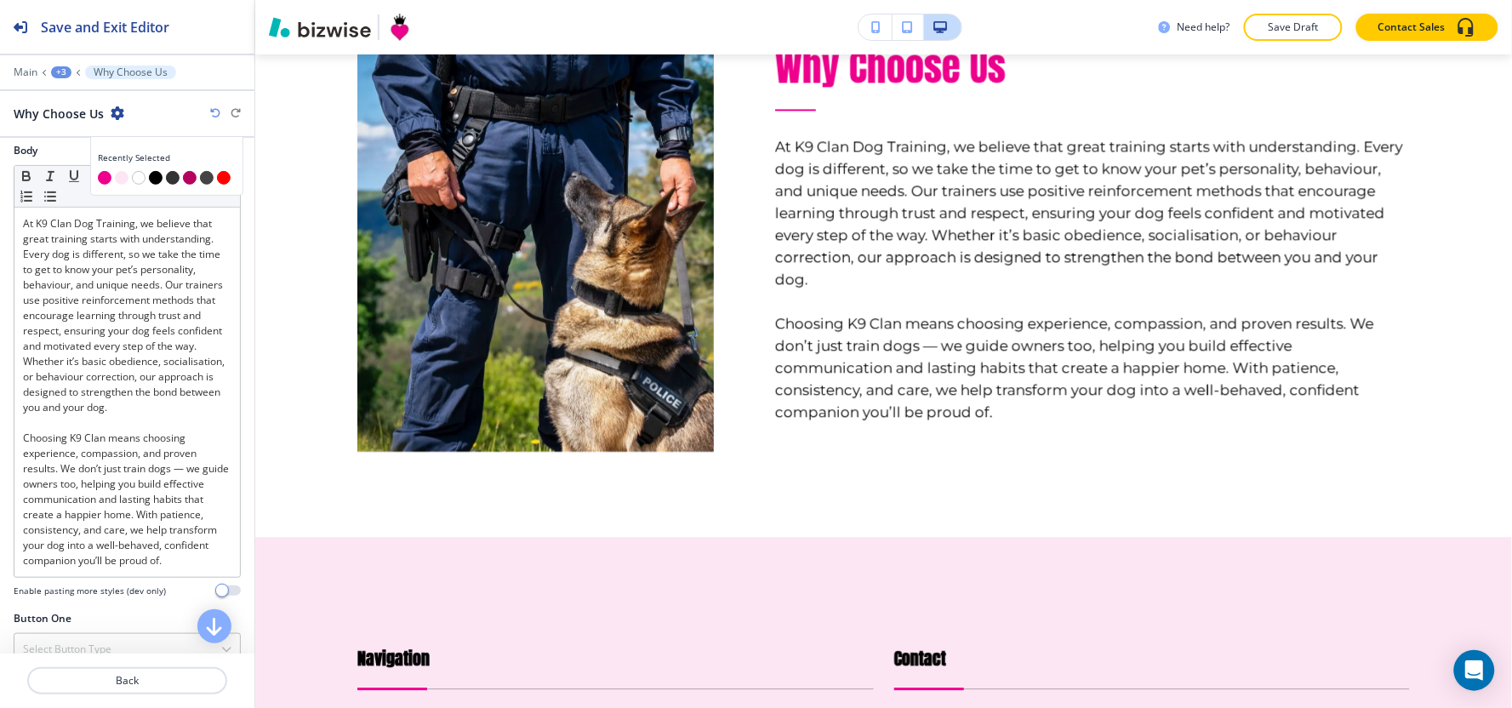
scroll to position [283, 0]
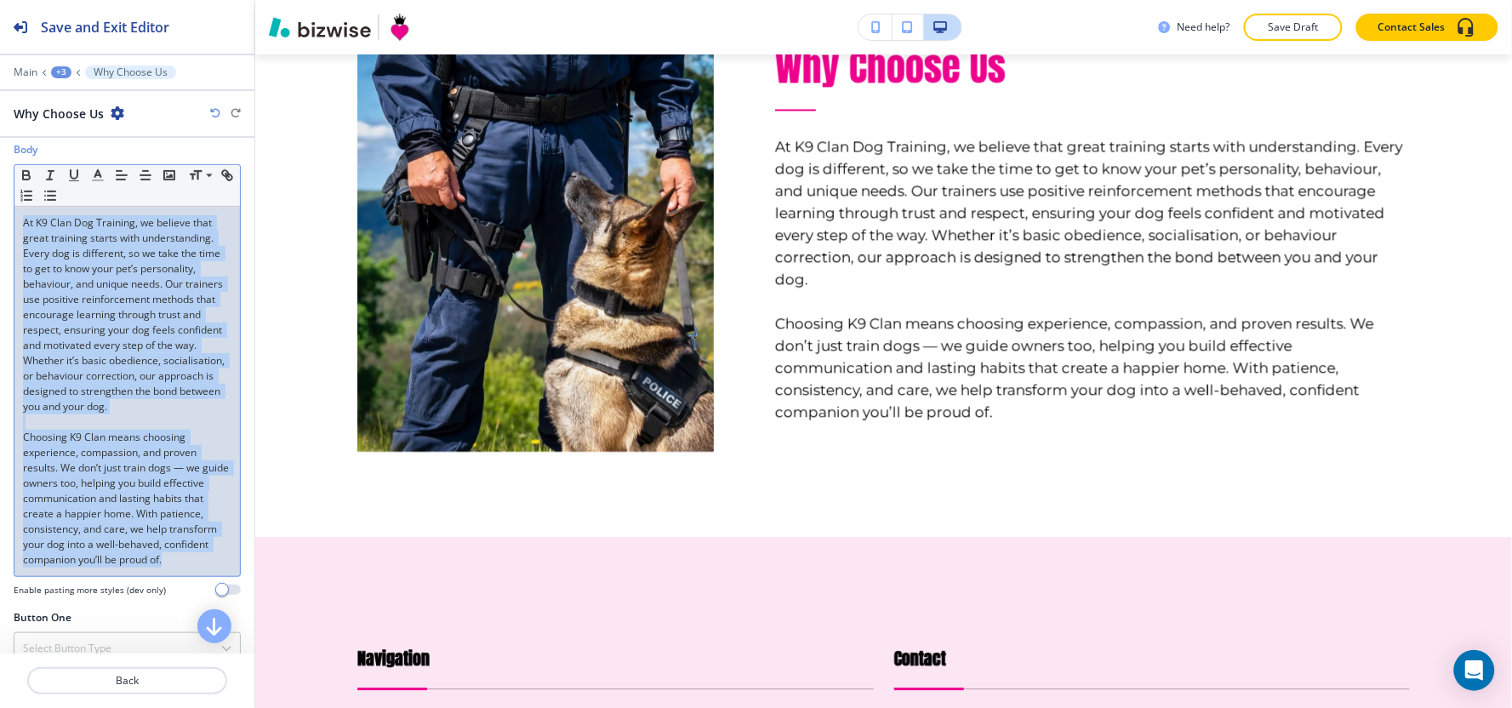
drag, startPoint x: 220, startPoint y: 576, endPoint x: 0, endPoint y: 206, distance: 430.3
click at [0, 206] on div "Body Small Normal Large Huge At K9 Clan Dog Training, we believe that great tra…" at bounding box center [127, 376] width 254 height 468
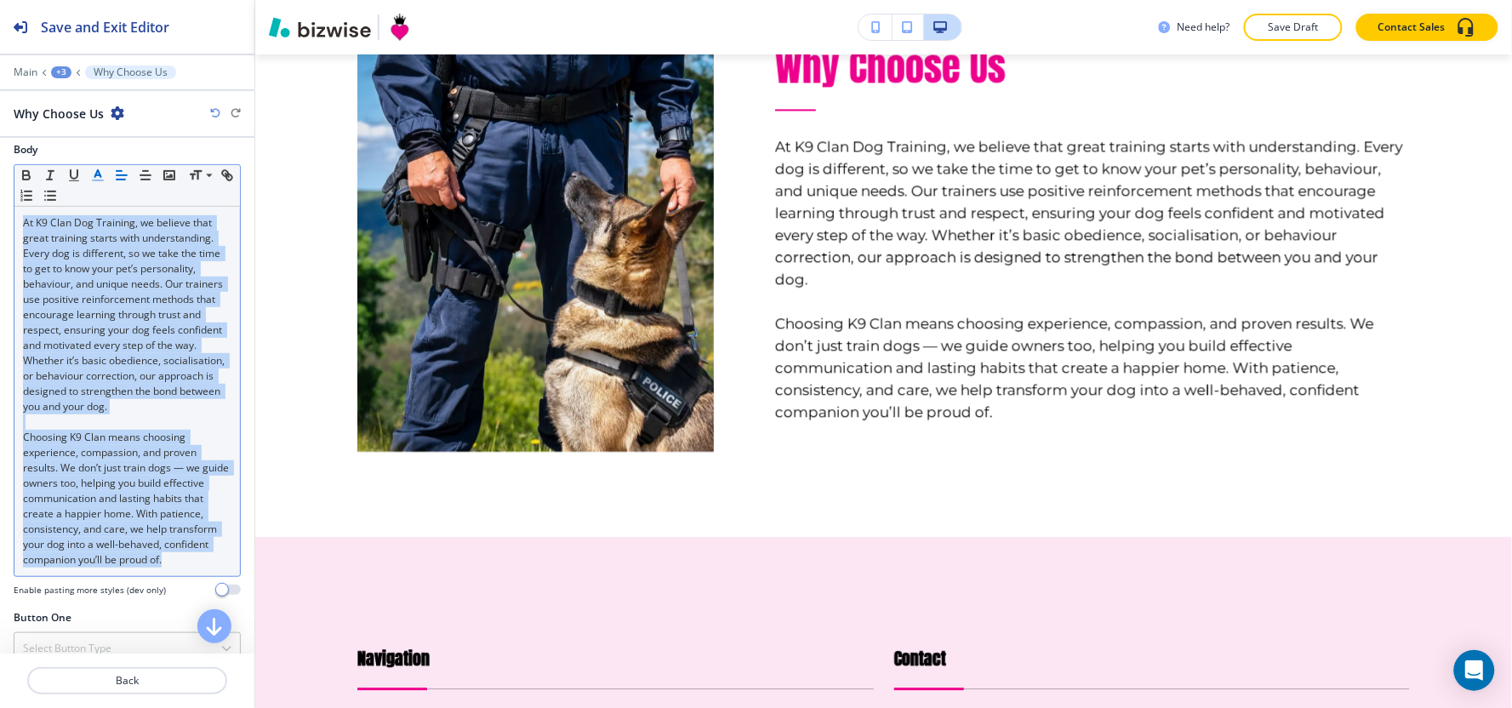
click at [100, 180] on icon "button" at bounding box center [97, 175] width 15 height 15
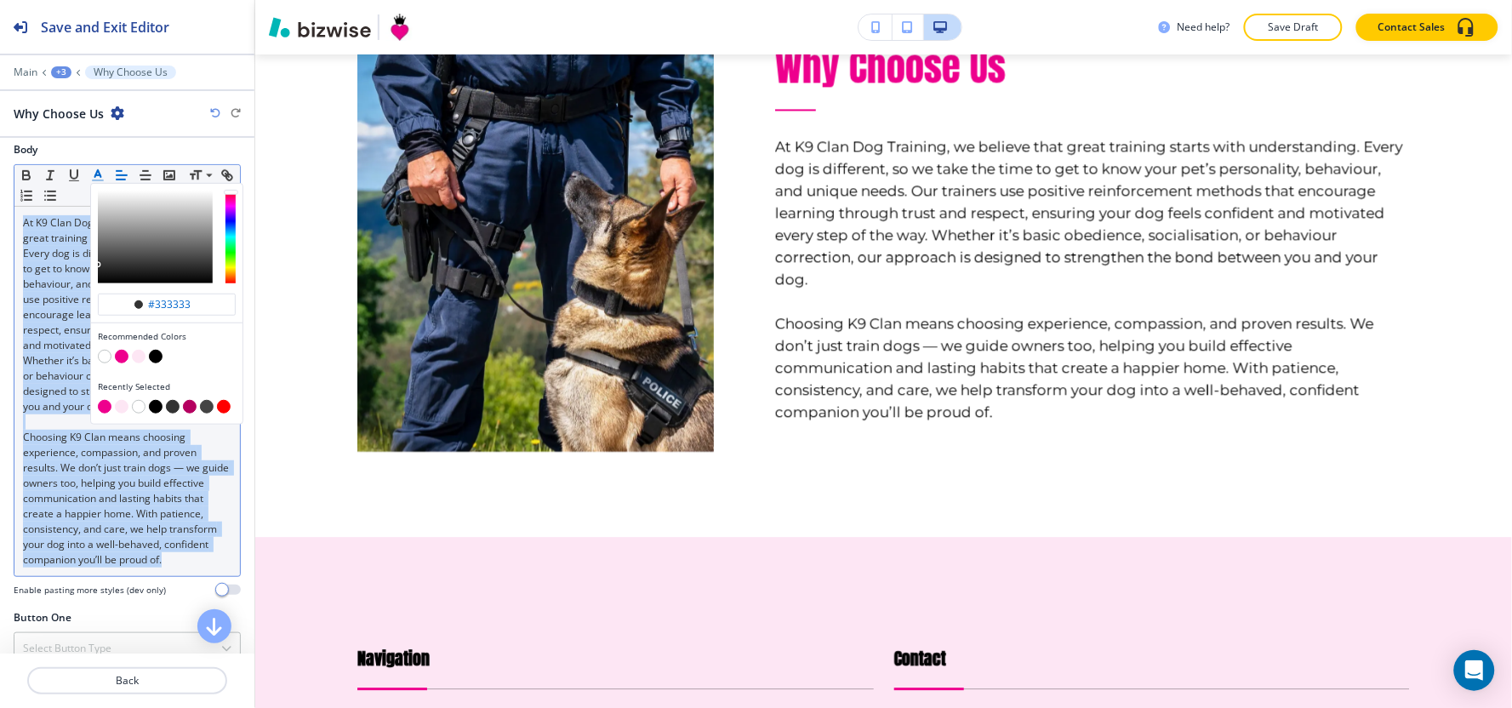
click at [159, 408] on button "button" at bounding box center [156, 407] width 14 height 14
type input "#000000"
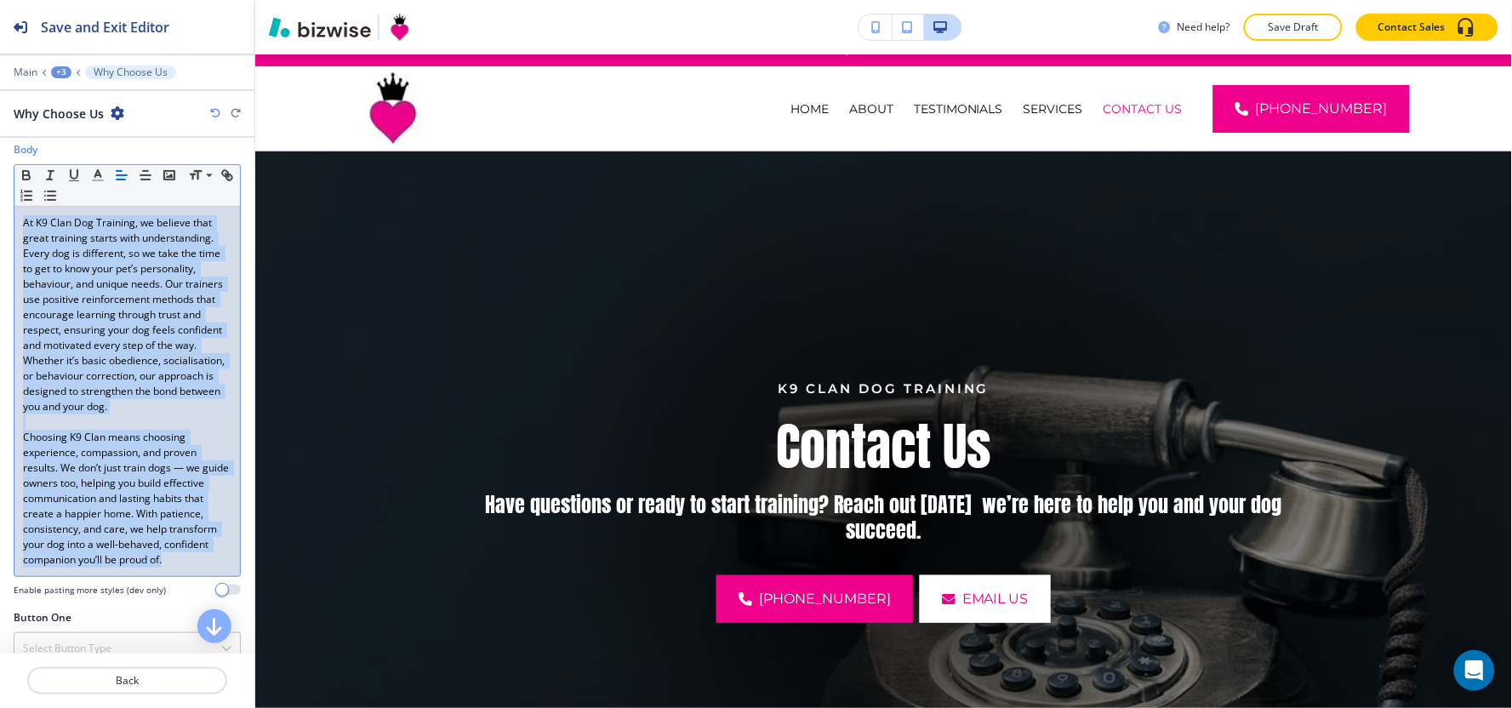
scroll to position [0, 0]
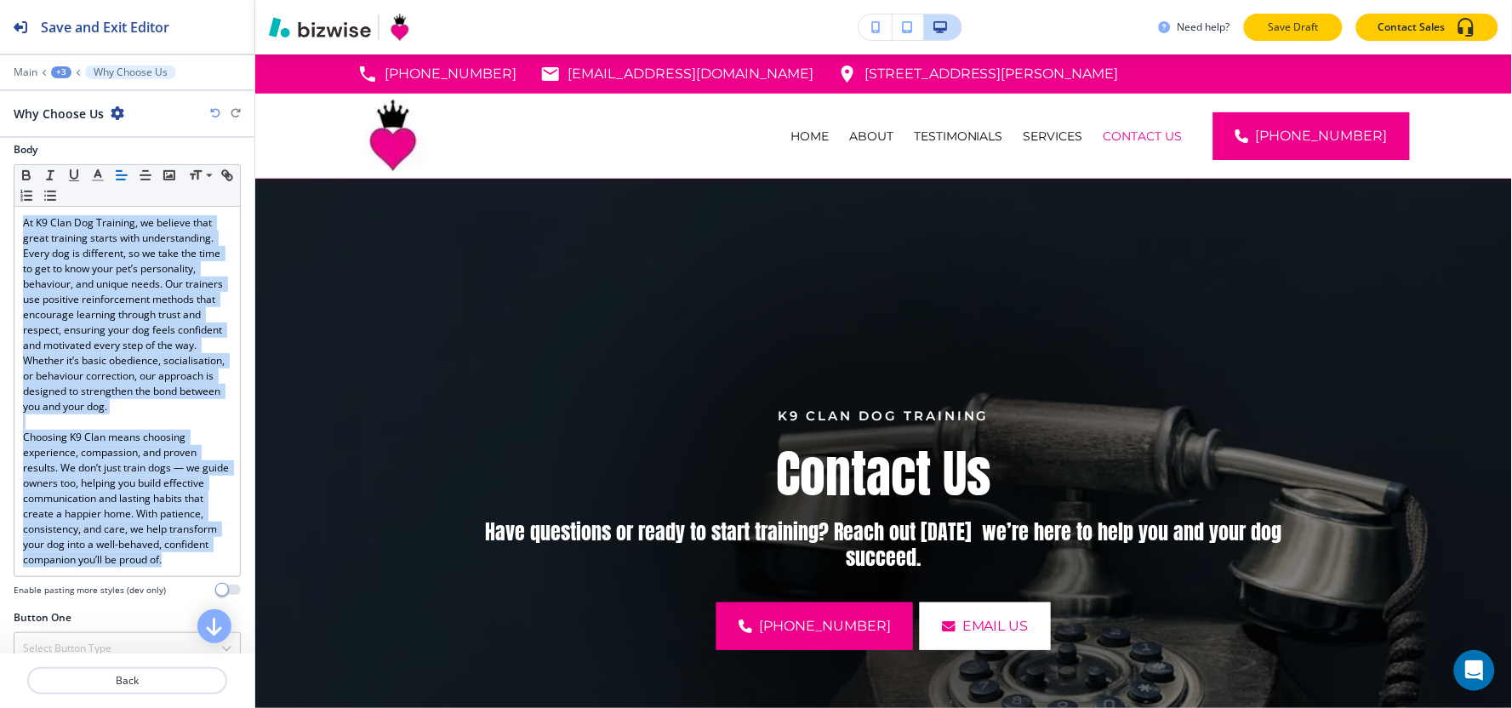
click at [1305, 34] on p "Save Draft" at bounding box center [1293, 27] width 54 height 15
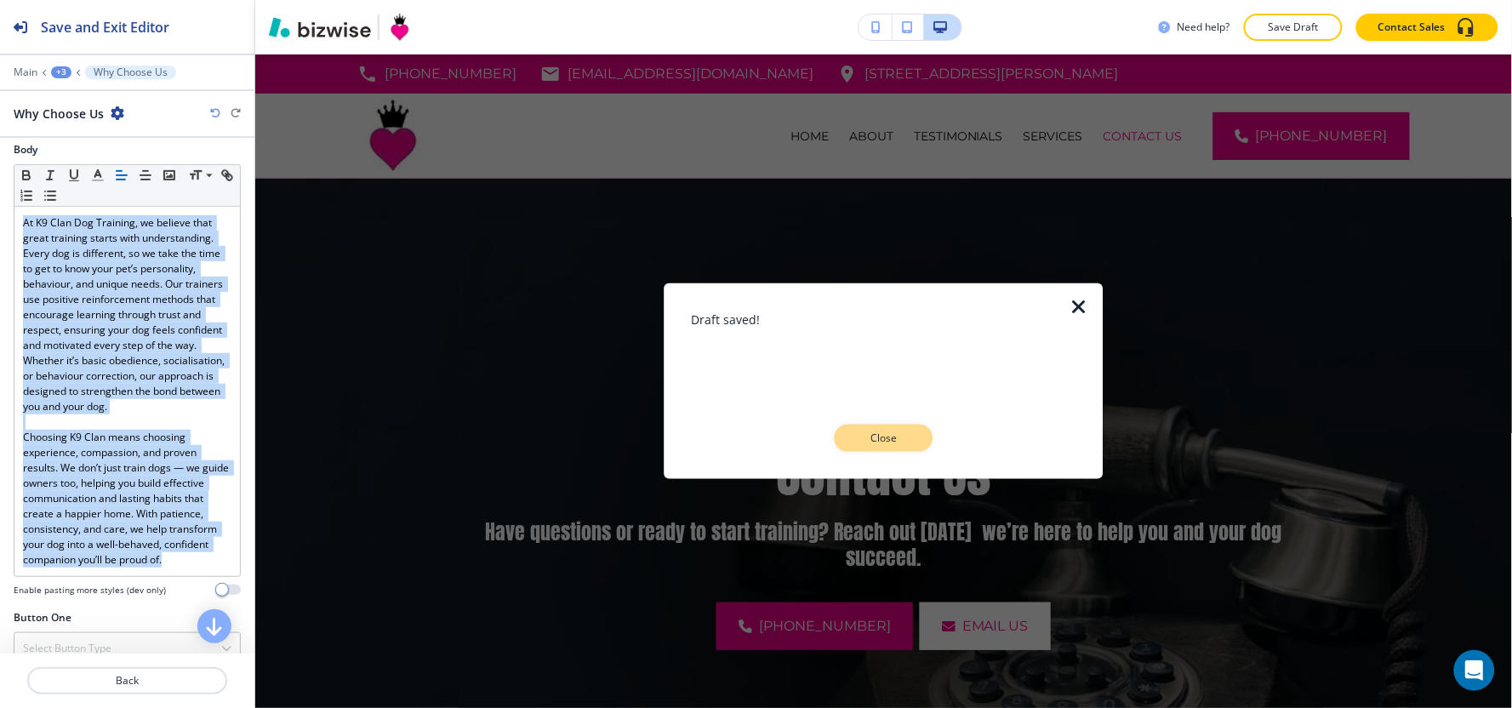
click at [854, 441] on button "Close" at bounding box center [884, 438] width 99 height 27
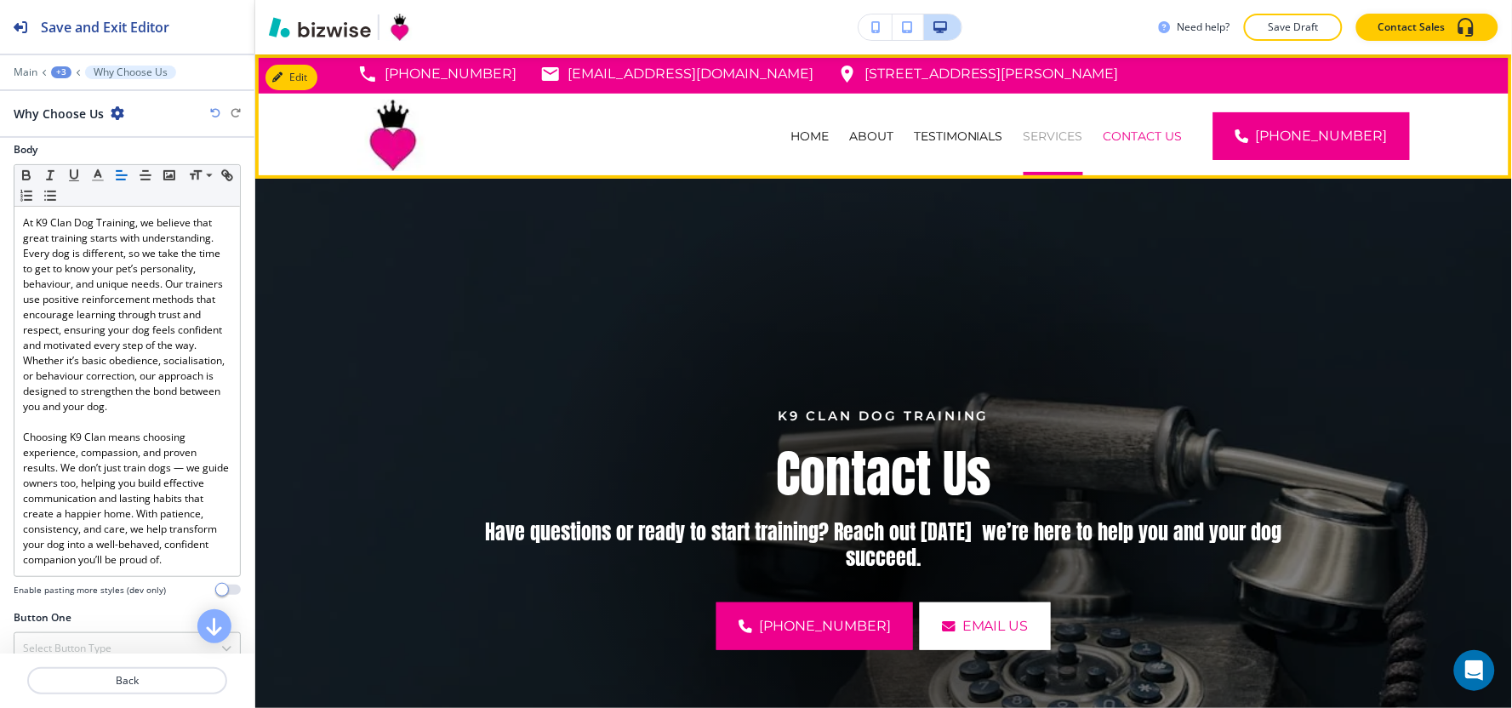
click at [1083, 142] on p "SERVICES" at bounding box center [1054, 136] width 60 height 17
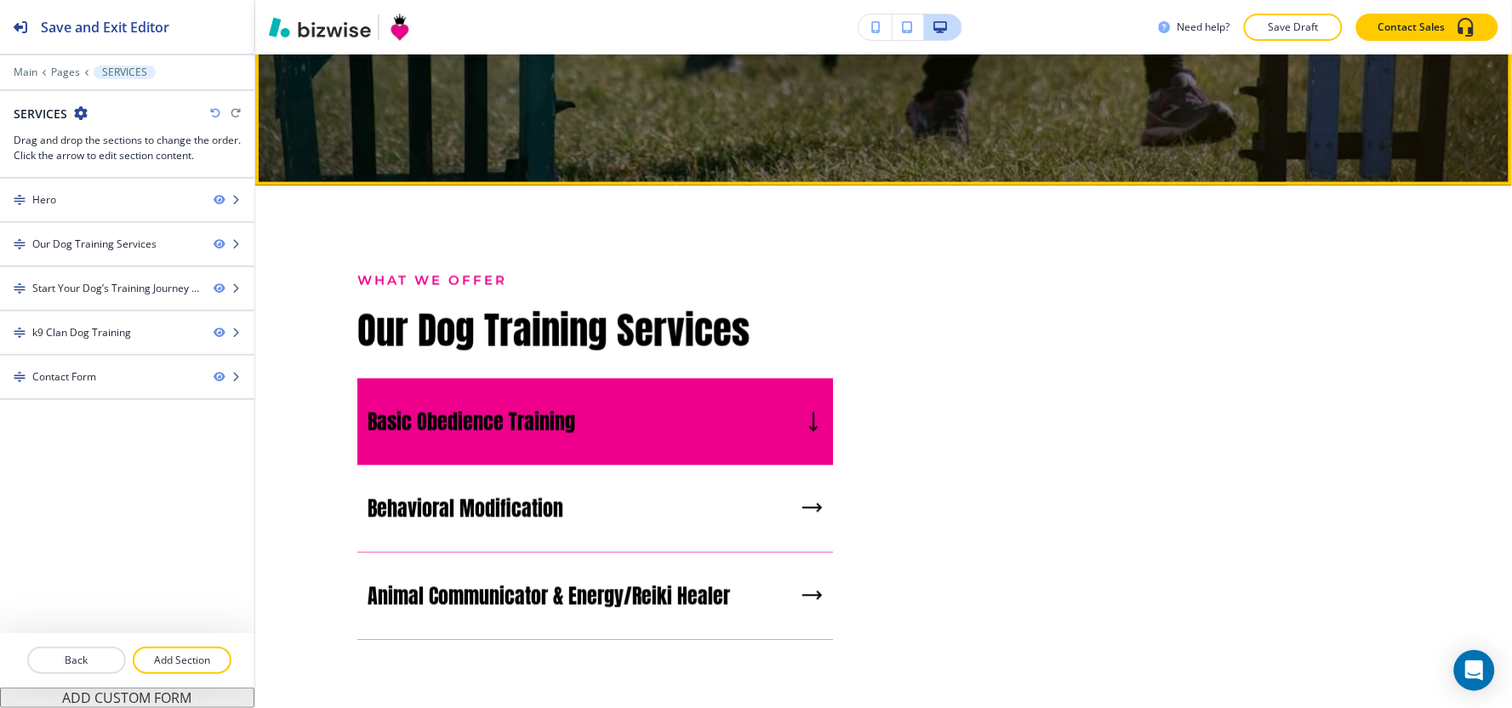
scroll to position [945, 0]
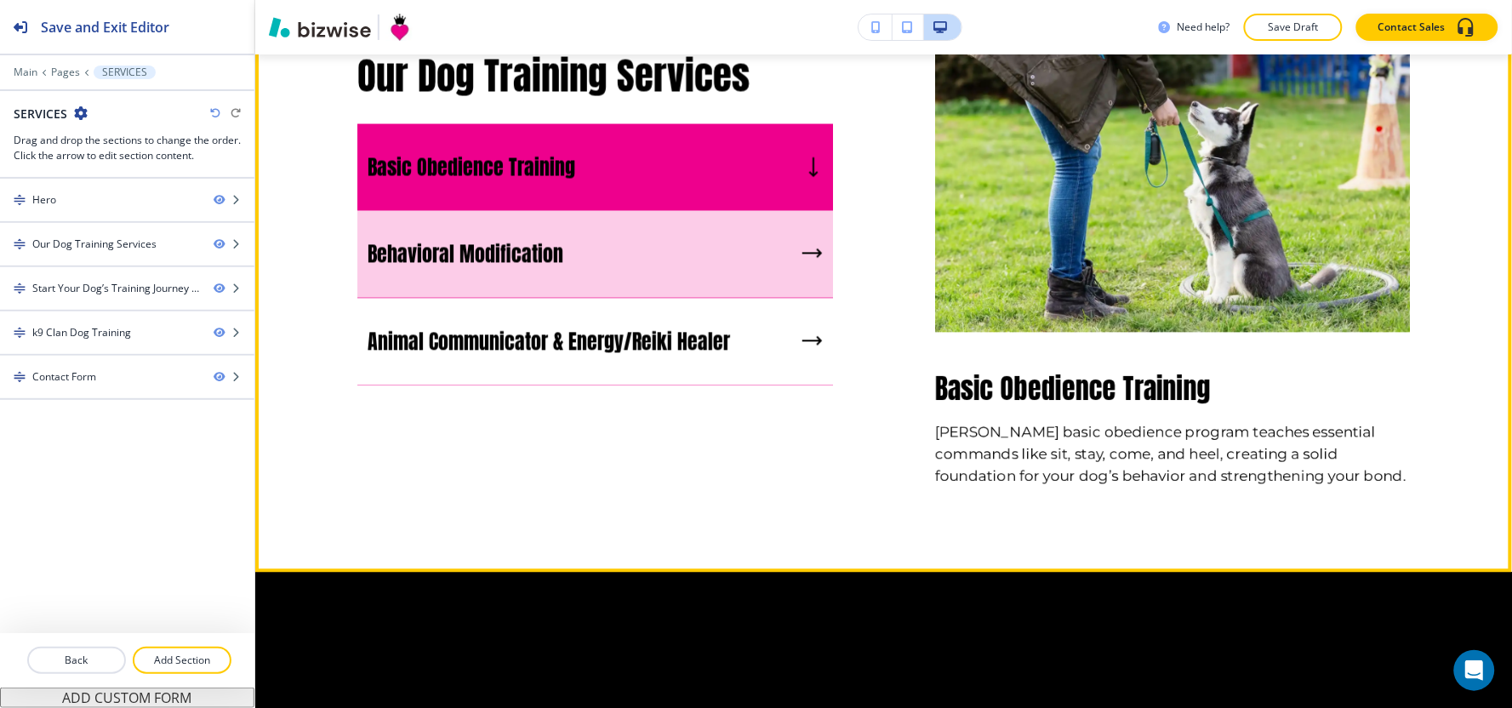
click at [746, 294] on div "Behavioral Modification" at bounding box center [595, 255] width 476 height 88
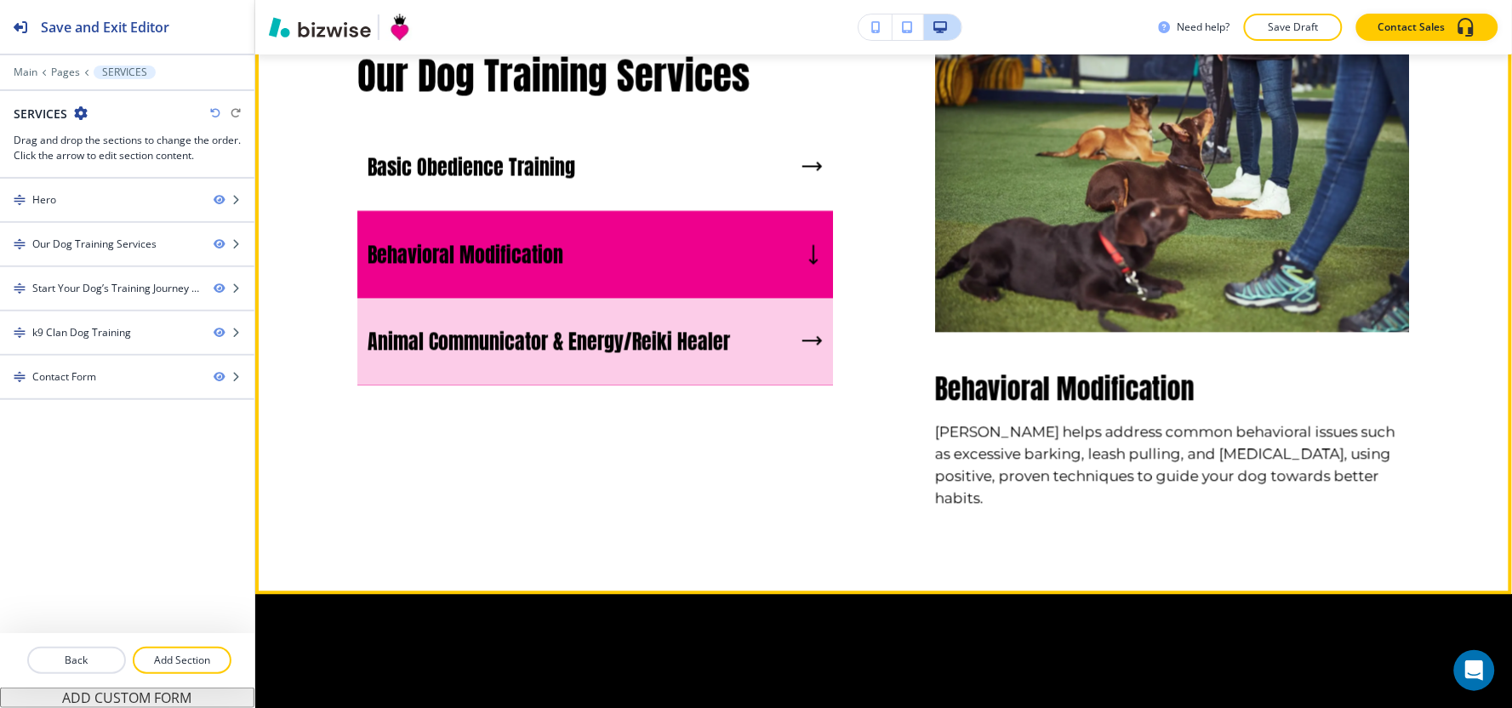
click at [742, 345] on div "Animal Communicator & Energy/Reiki Healer" at bounding box center [595, 343] width 476 height 88
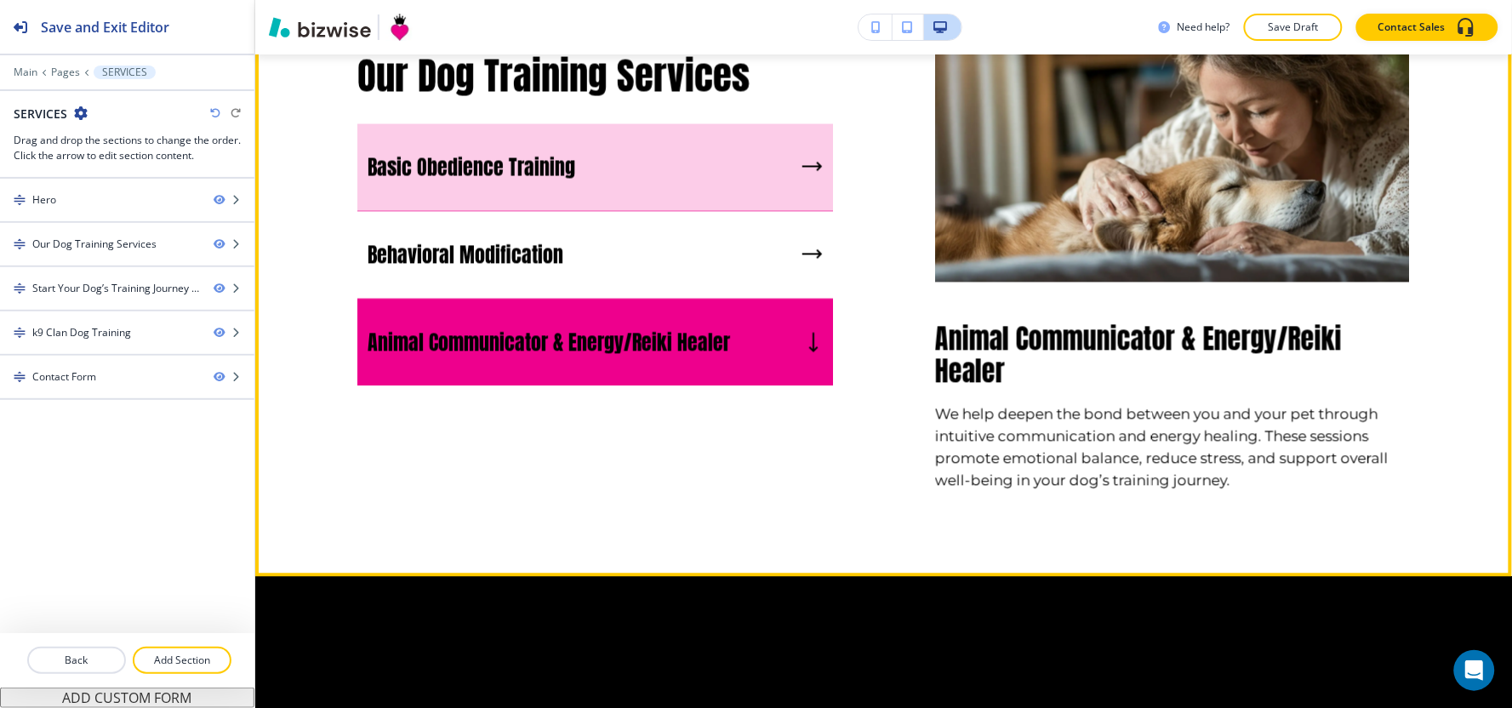
click at [708, 176] on div "Basic Obedience Training" at bounding box center [595, 168] width 476 height 88
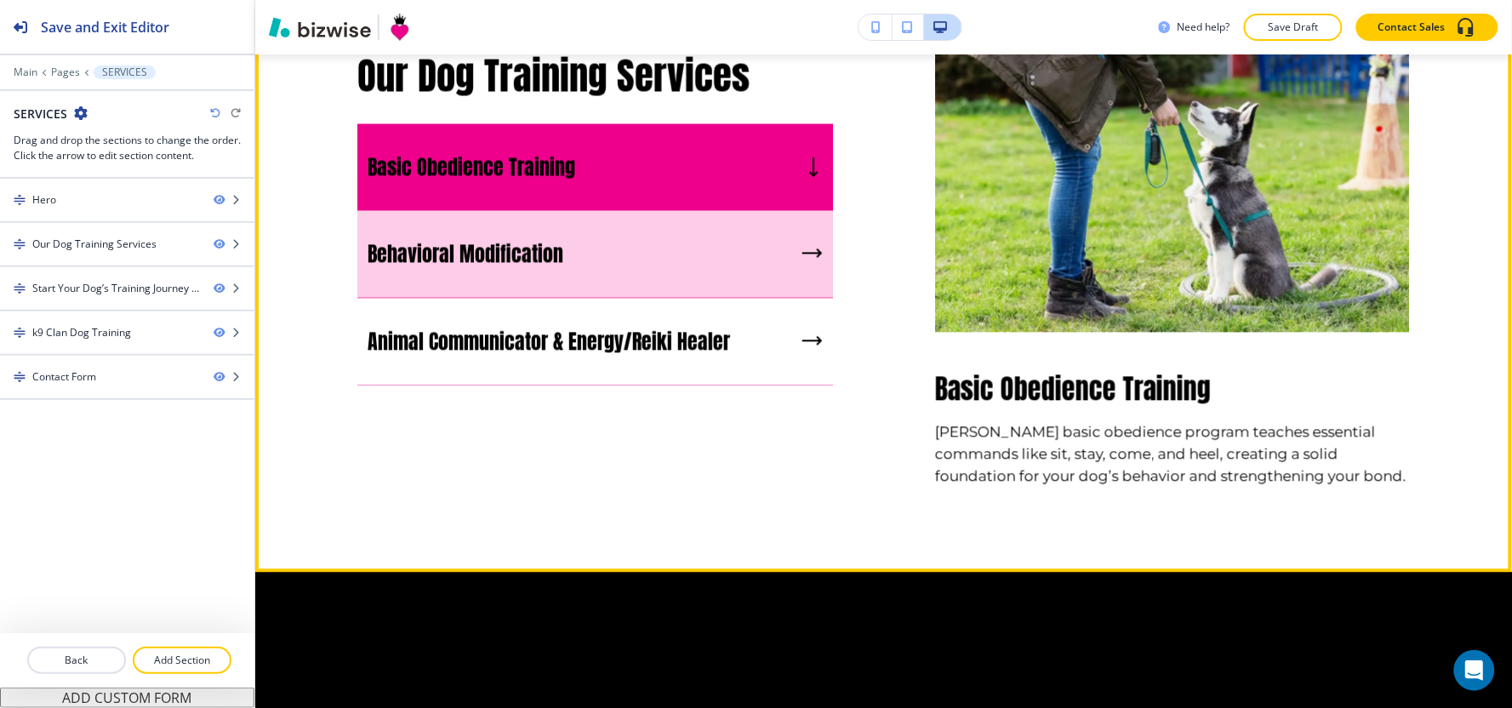
click at [589, 276] on div "Behavioral Modification" at bounding box center [595, 255] width 476 height 88
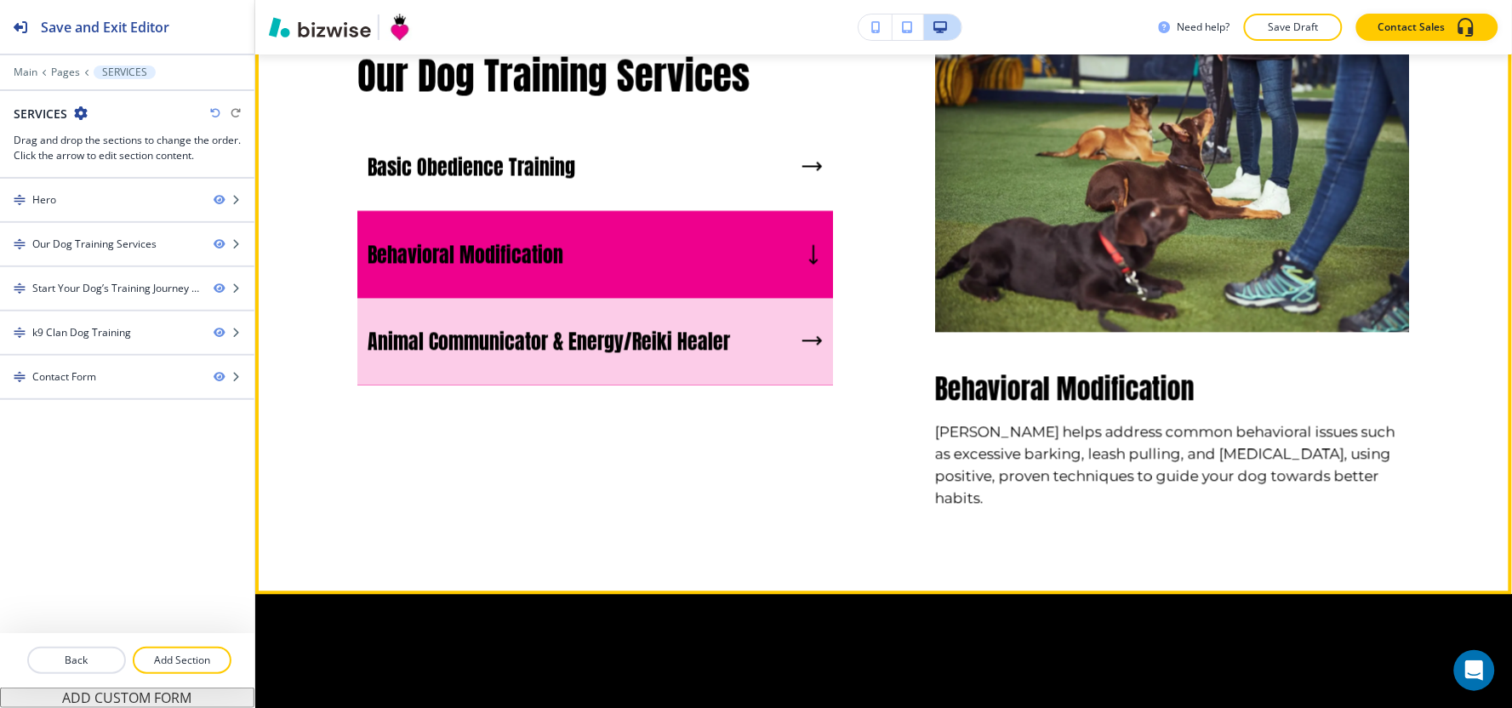
click at [590, 363] on div "Animal Communicator & Energy/Reiki Healer" at bounding box center [595, 343] width 476 height 88
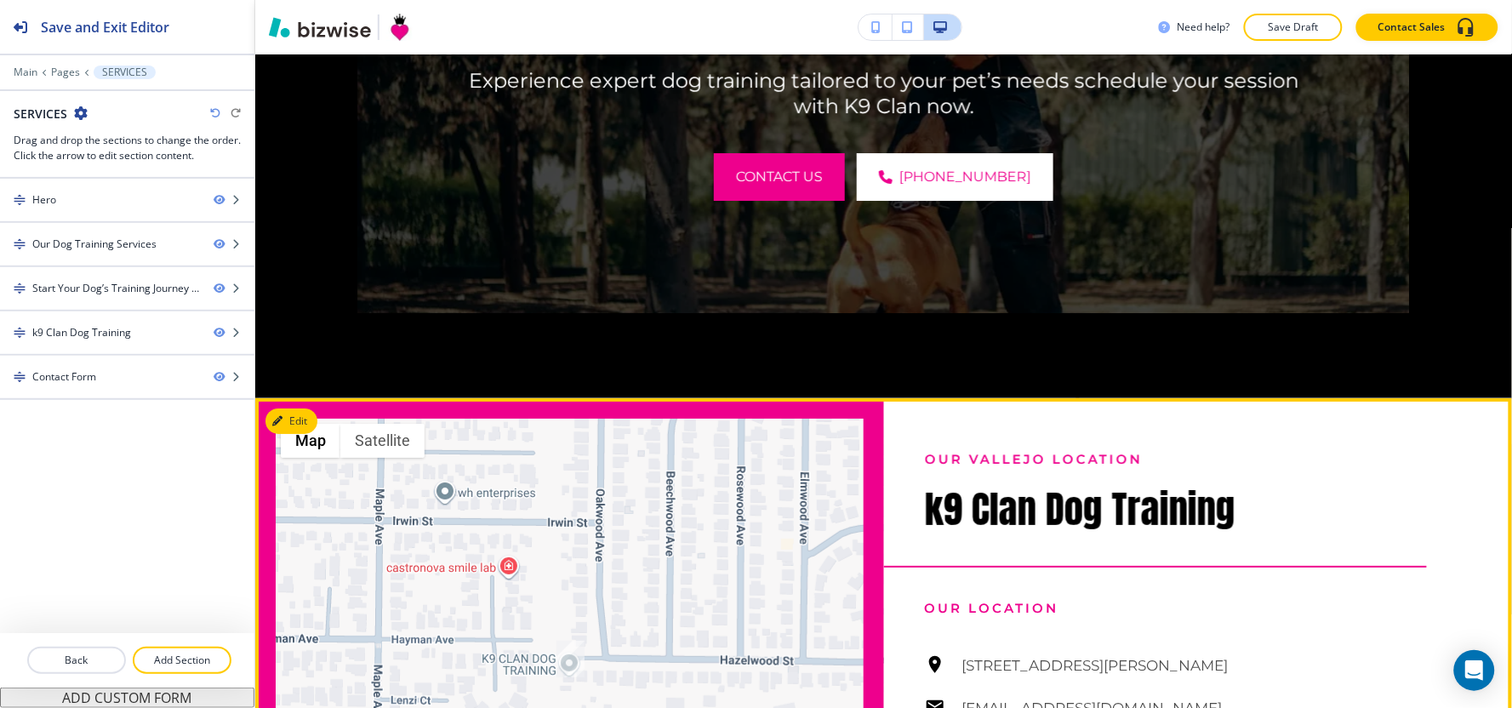
scroll to position [1985, 0]
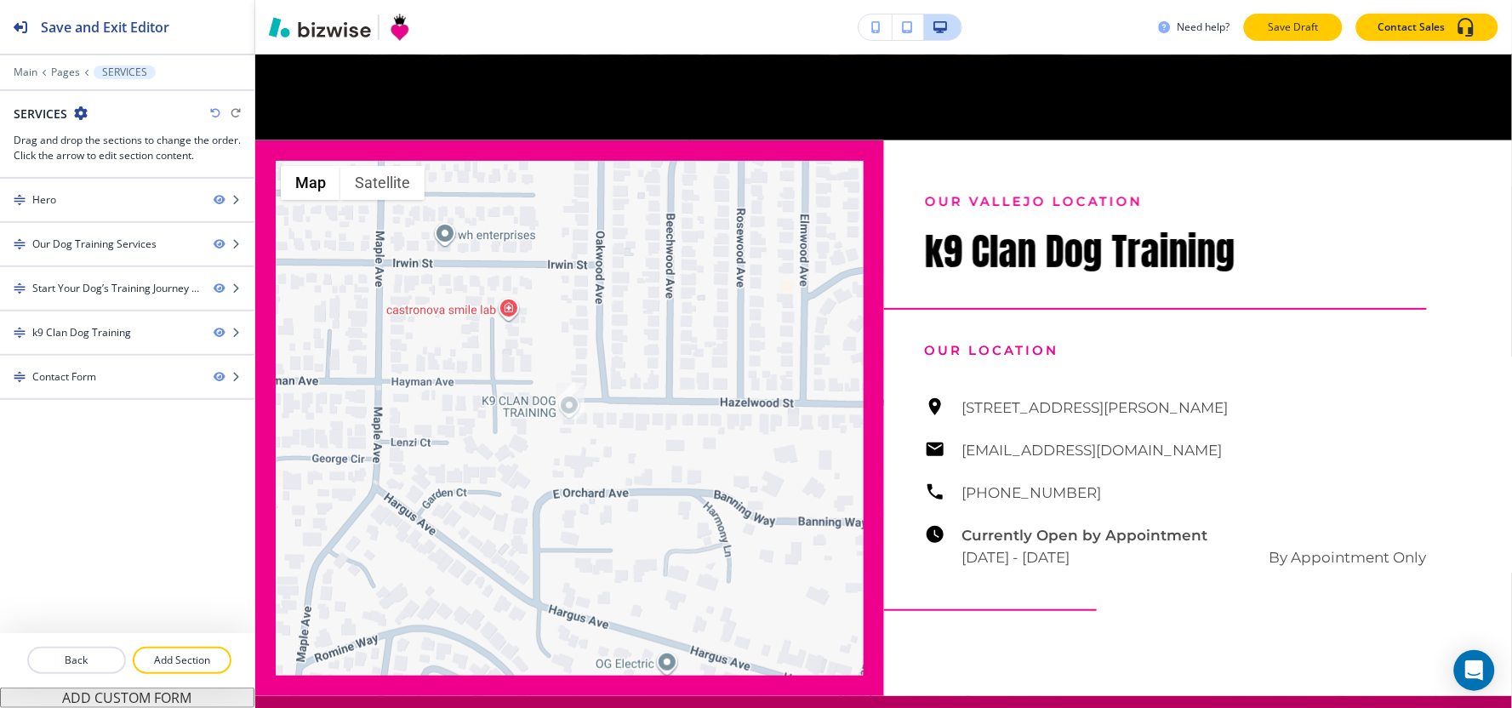
click at [1312, 37] on button "Save Draft" at bounding box center [1293, 27] width 99 height 27
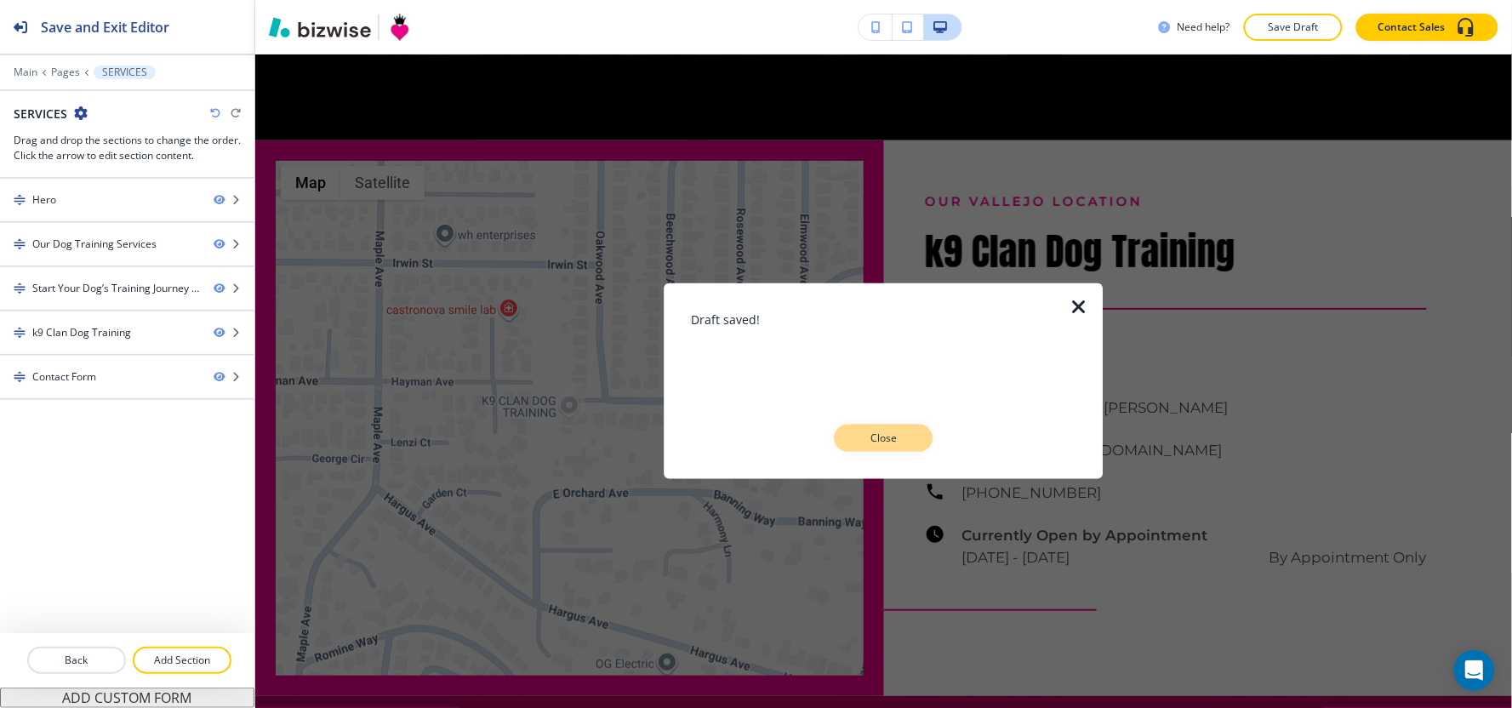
click at [894, 439] on p "Close" at bounding box center [884, 438] width 54 height 15
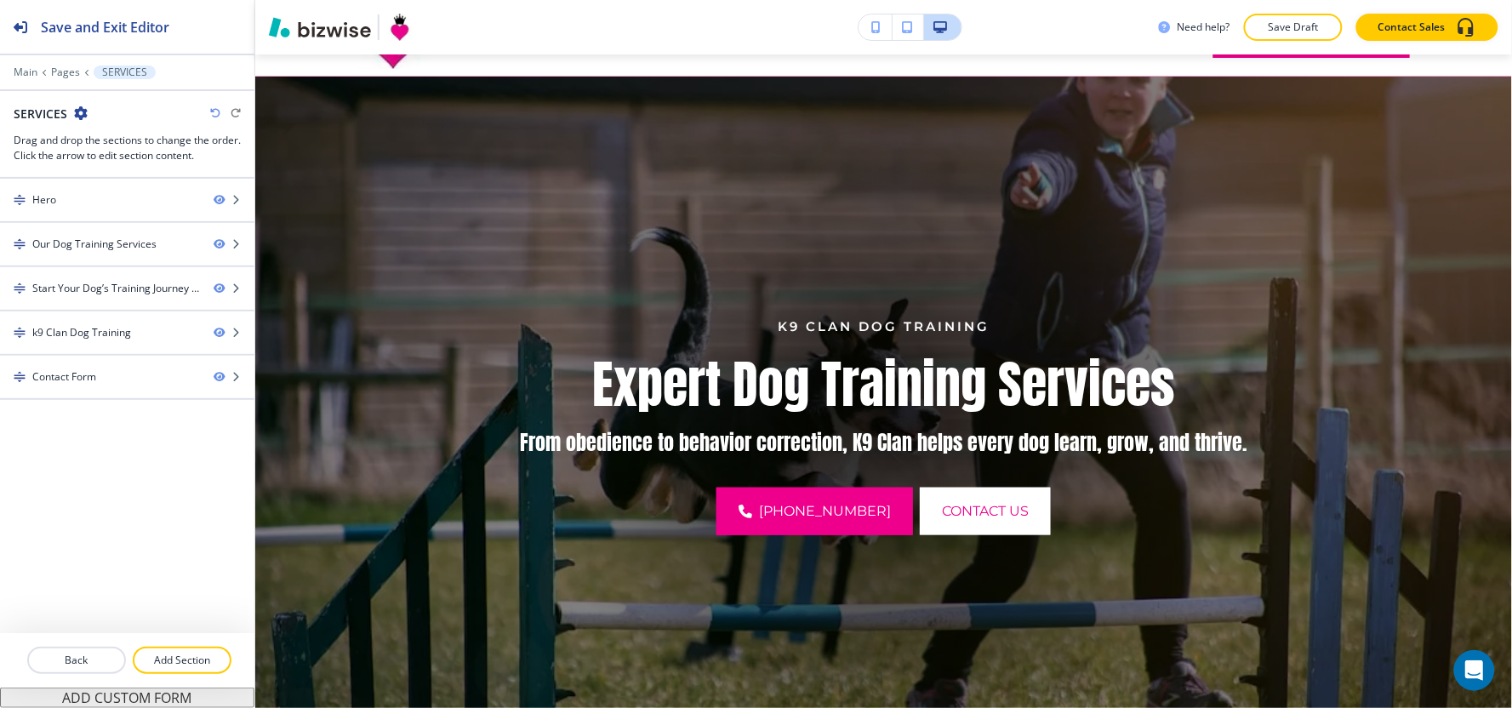
scroll to position [0, 0]
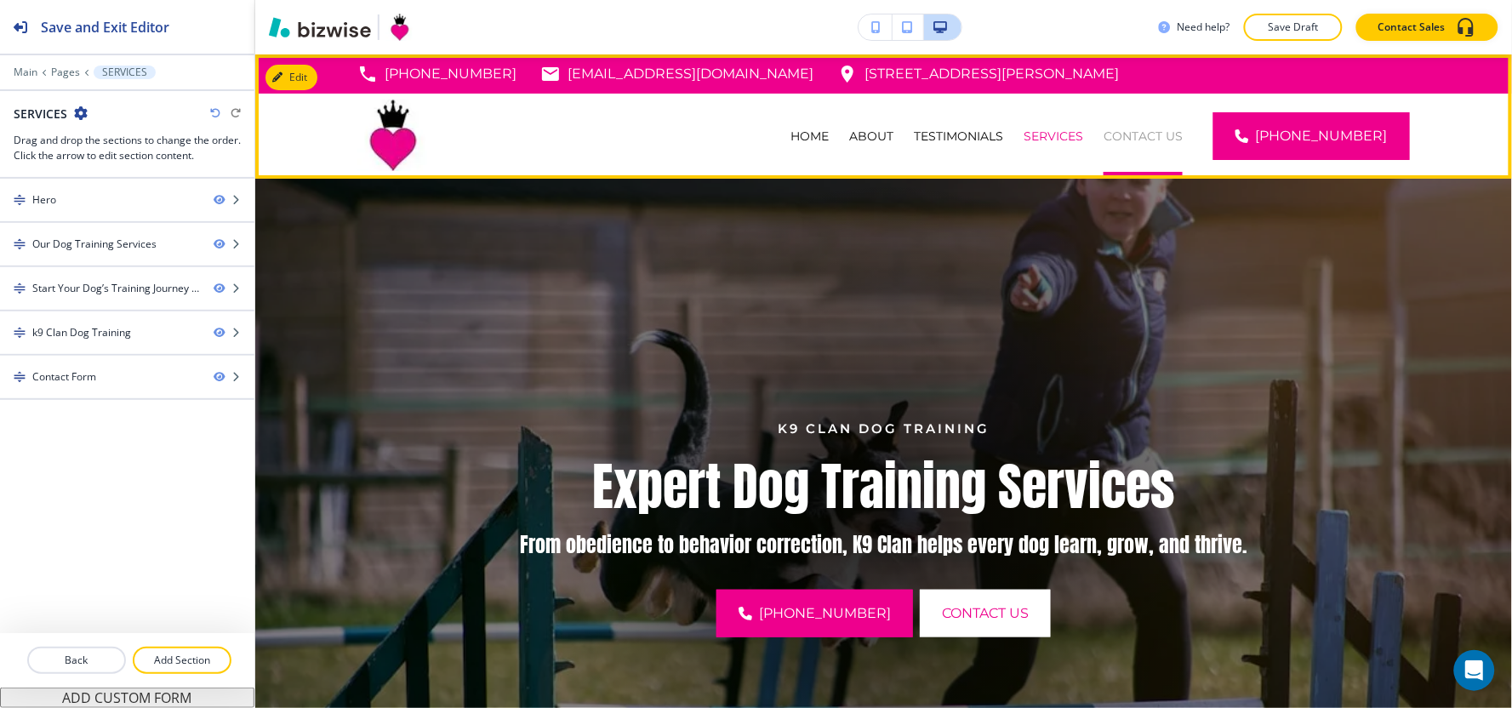
click at [1161, 137] on p "CONTACT US" at bounding box center [1143, 136] width 79 height 17
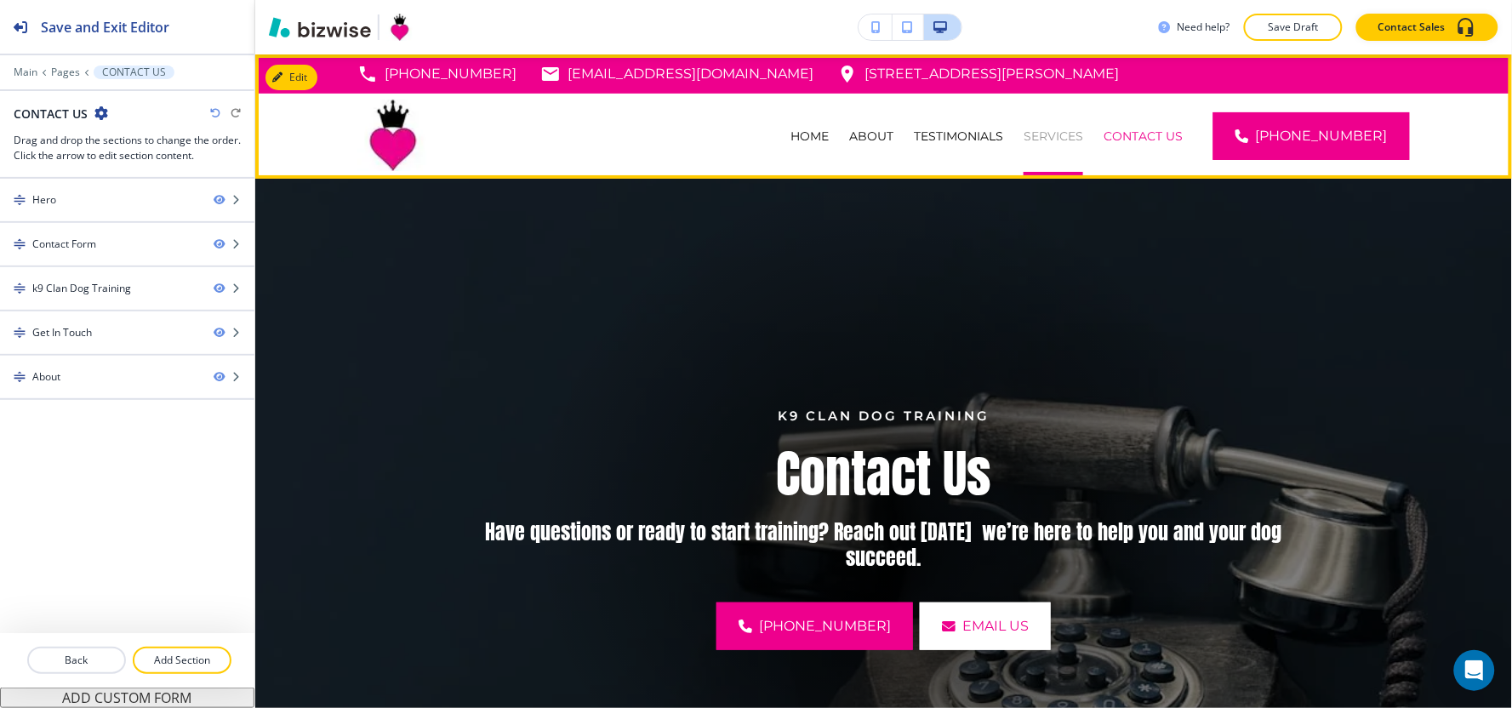
click at [1078, 142] on p "SERVICES" at bounding box center [1054, 136] width 60 height 17
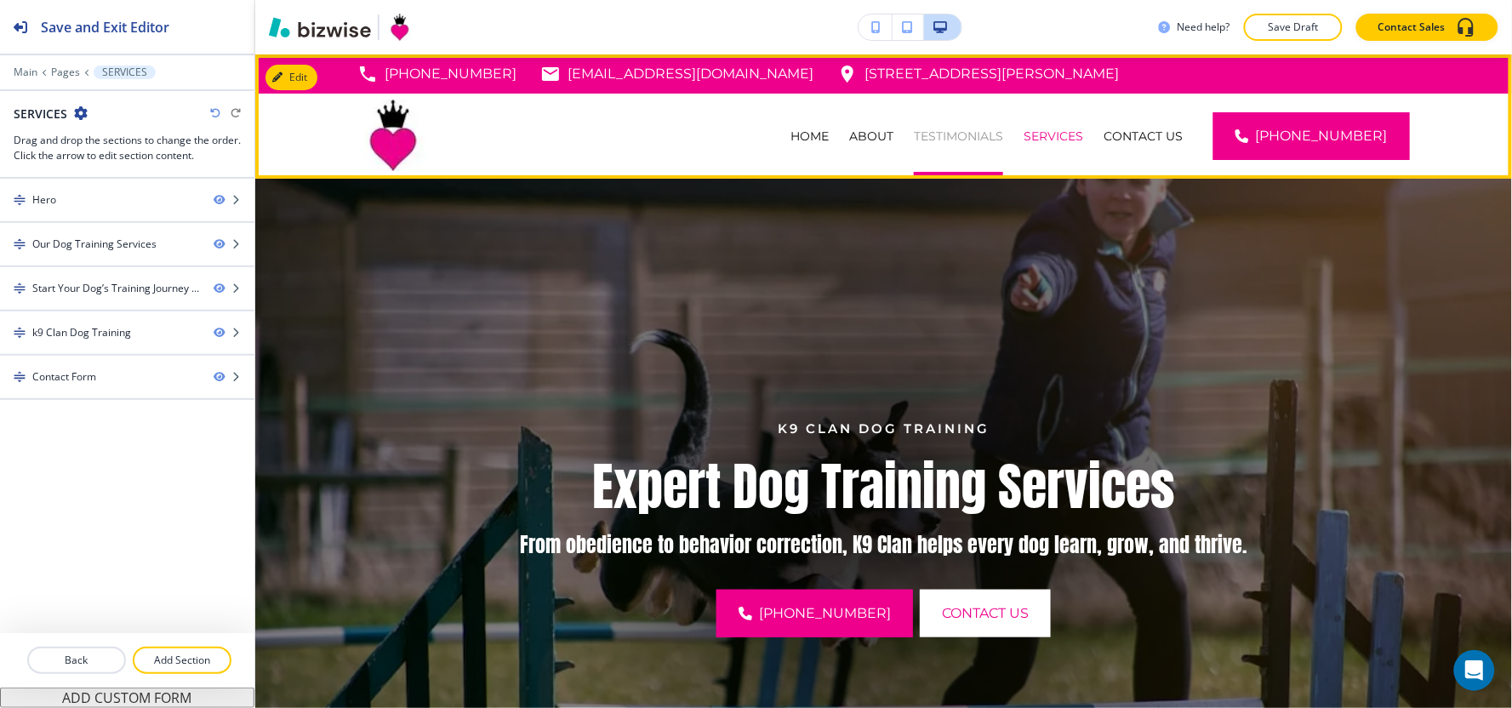
click at [995, 142] on p "TESTIMONIALS" at bounding box center [958, 136] width 89 height 17
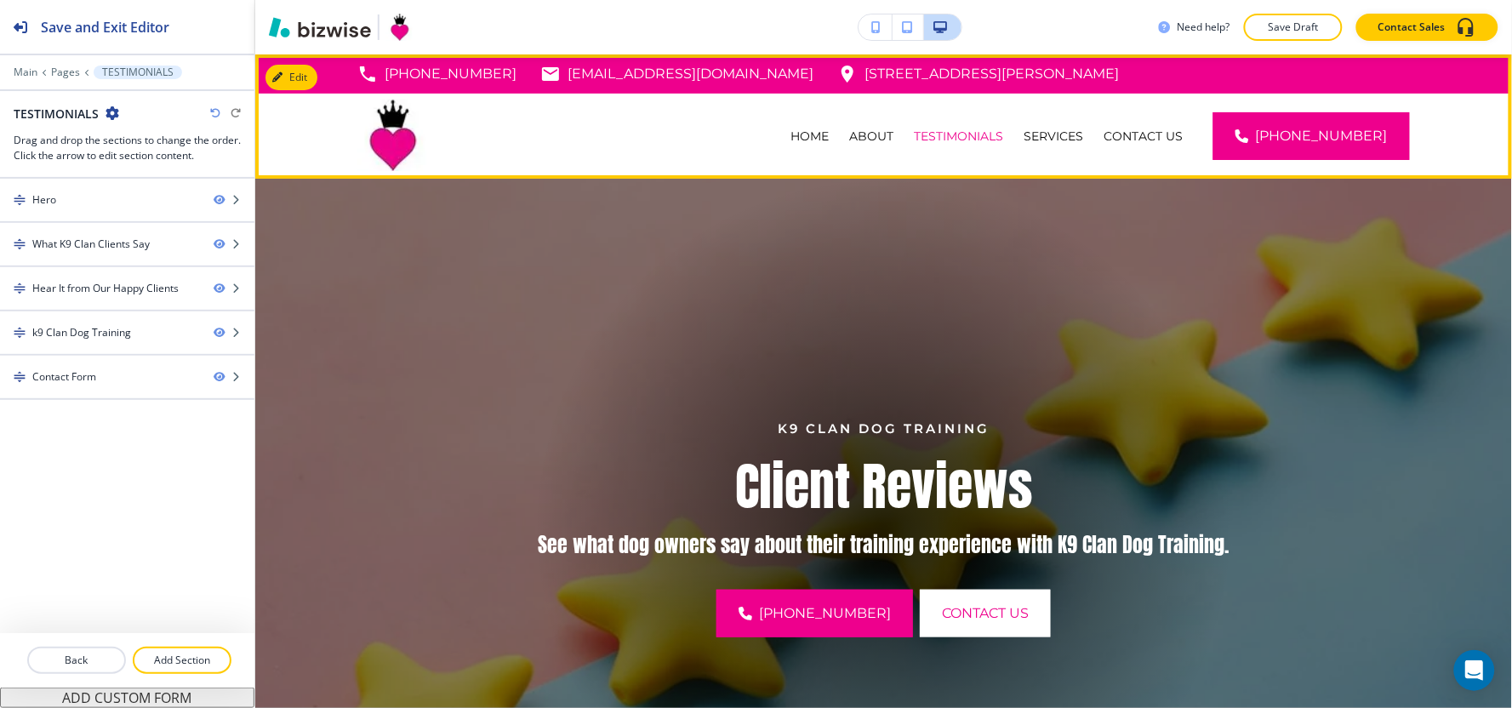
click at [889, 124] on div "ABOUT" at bounding box center [871, 136] width 65 height 85
click at [891, 140] on p "ABOUT" at bounding box center [871, 136] width 44 height 17
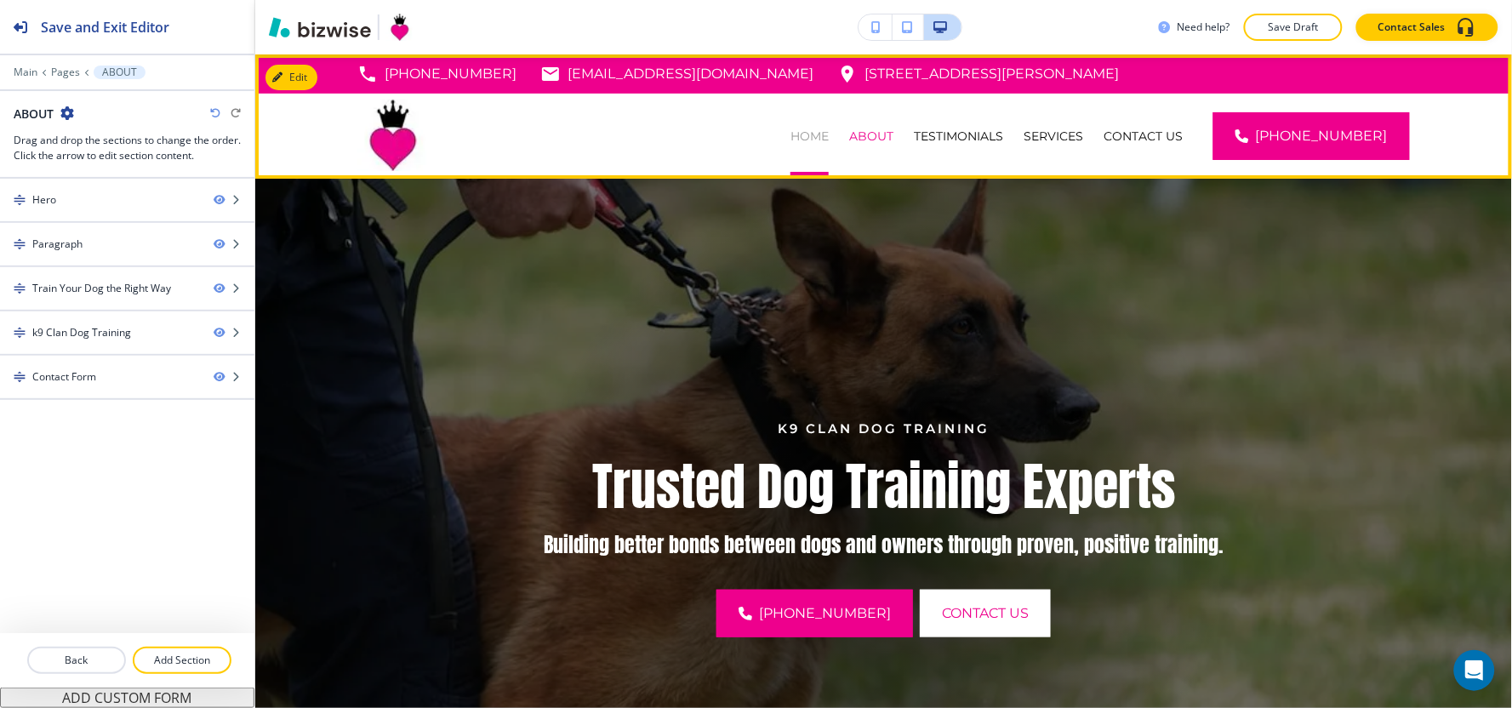
click at [829, 140] on p "HOME" at bounding box center [809, 136] width 38 height 17
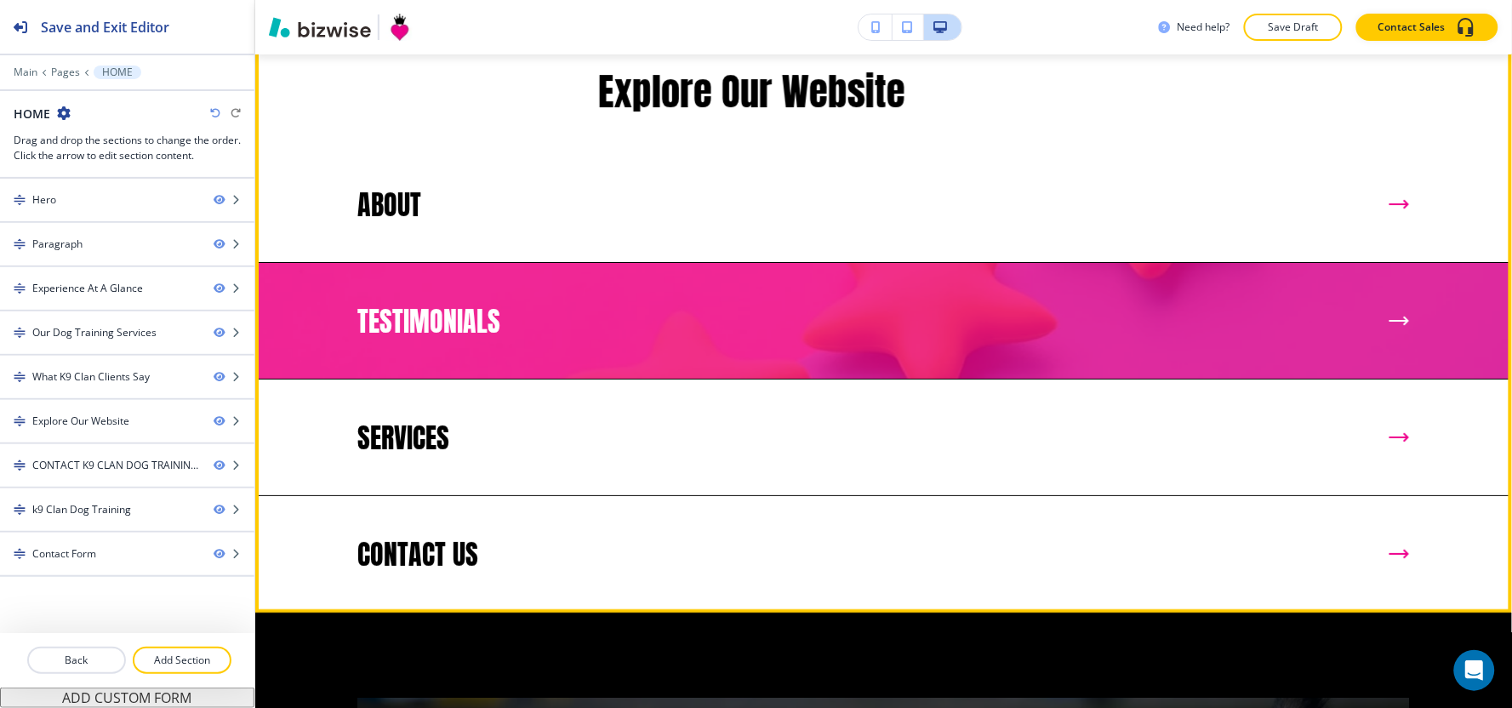
scroll to position [3592, 0]
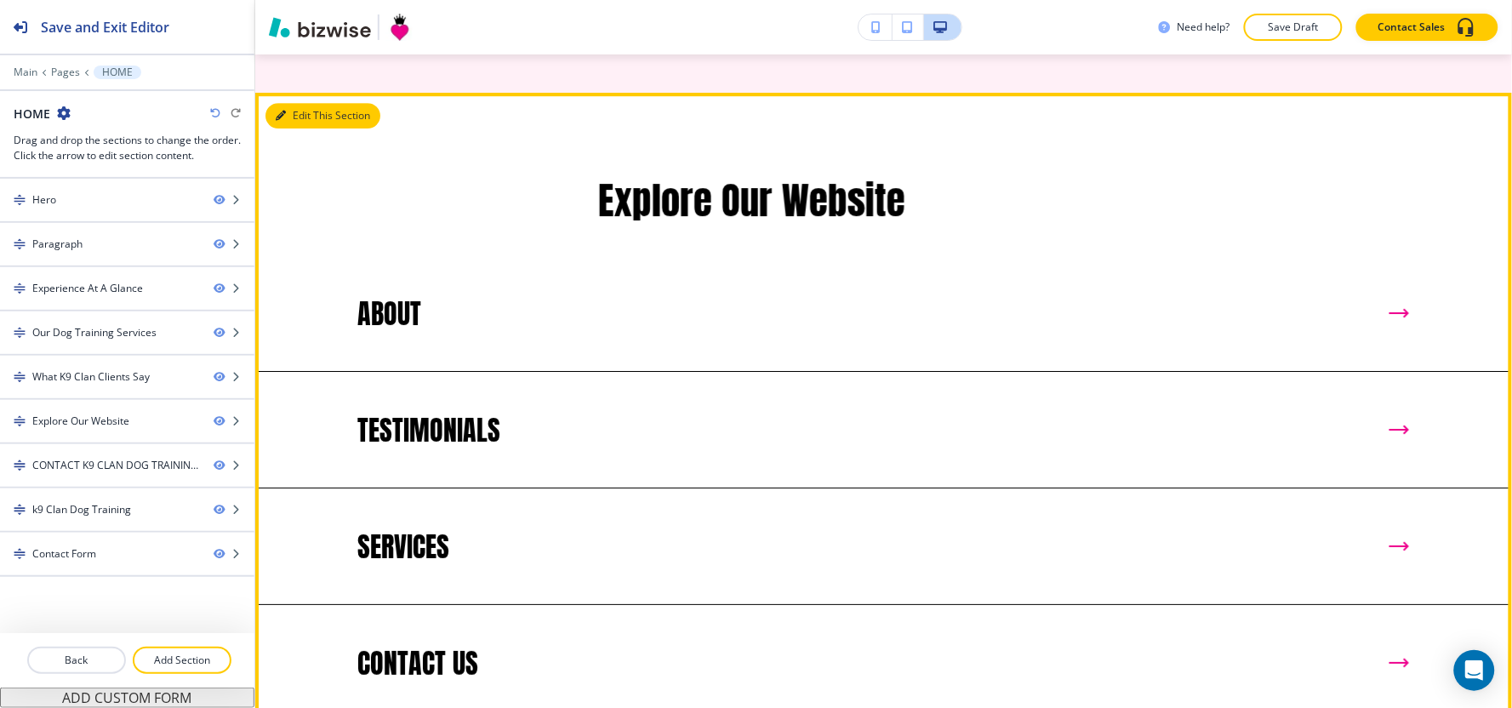
click at [318, 128] on button "Edit This Section" at bounding box center [322, 116] width 115 height 26
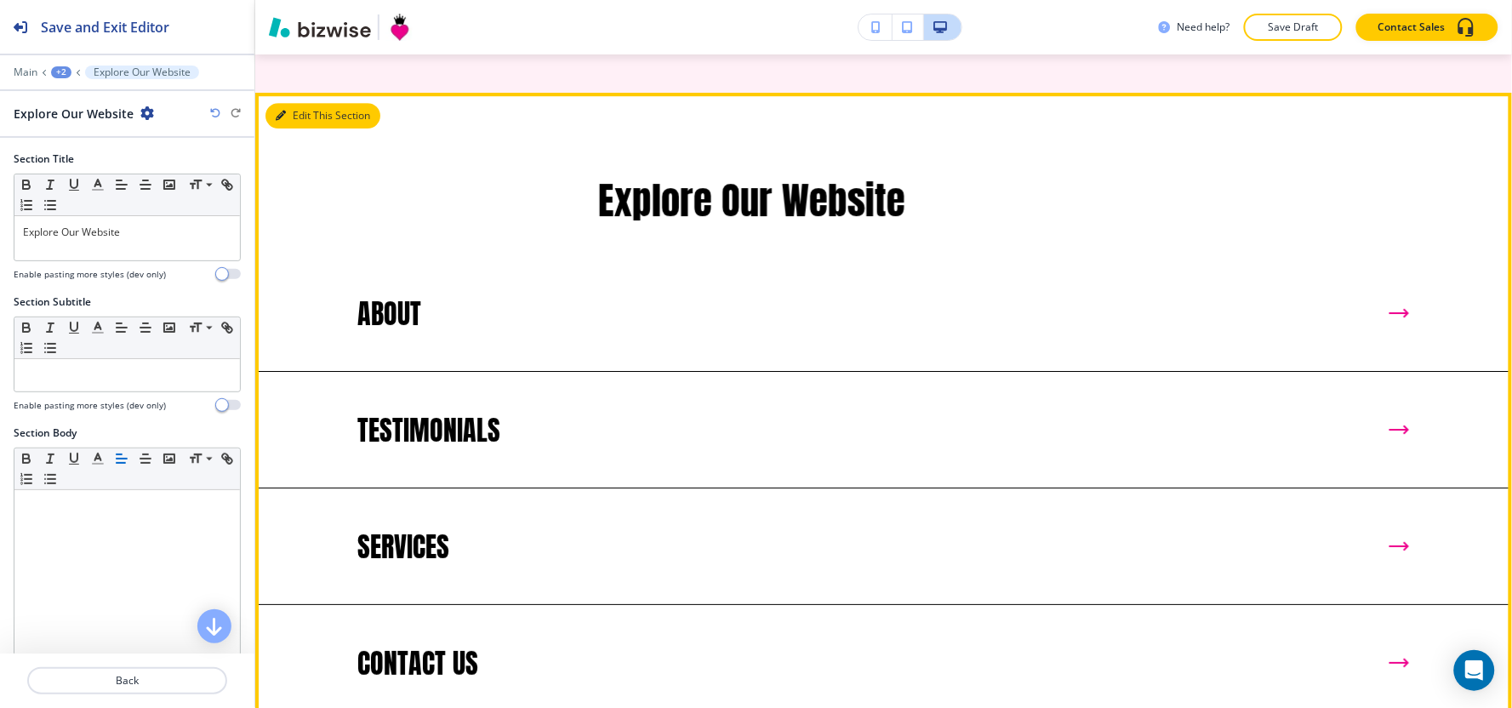
scroll to position [3645, 0]
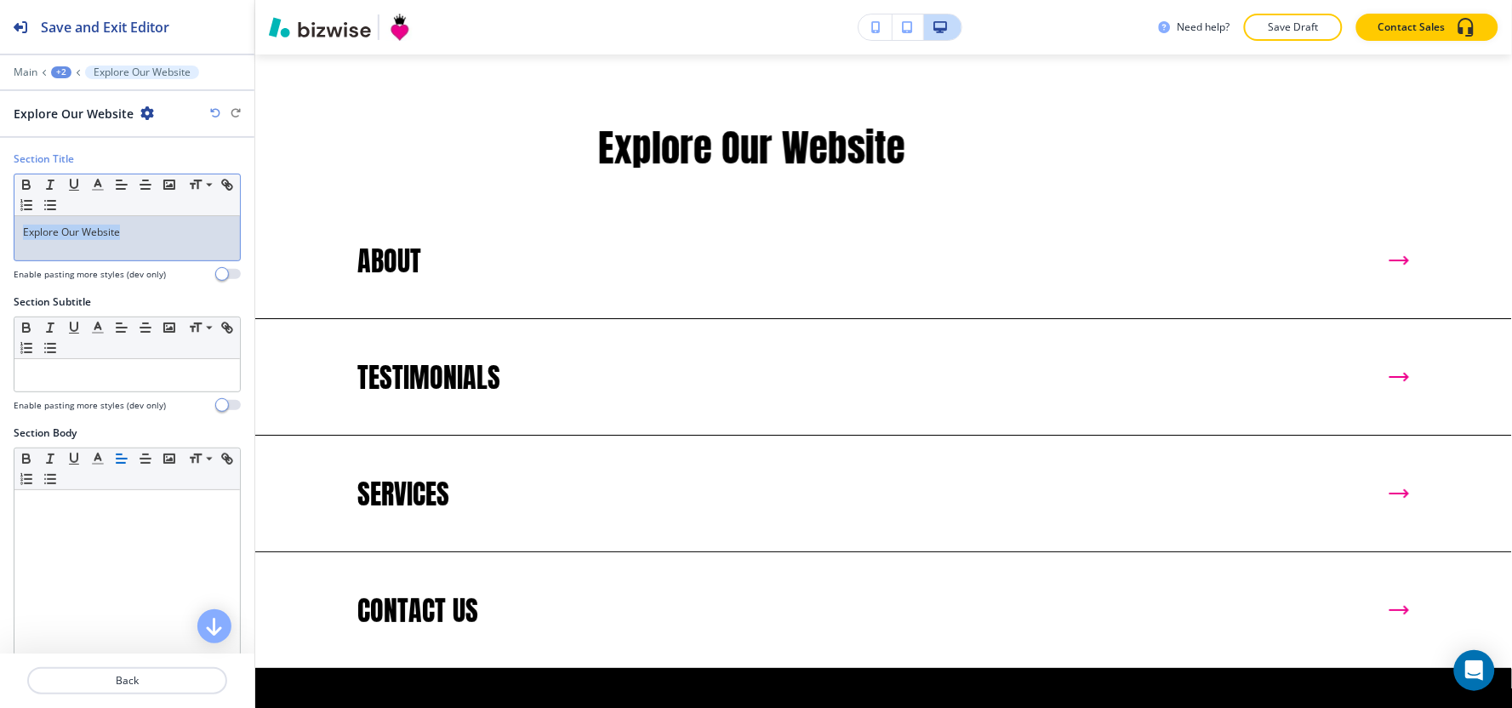
drag, startPoint x: 126, startPoint y: 238, endPoint x: 0, endPoint y: 239, distance: 125.9
click at [0, 239] on div "Section Title Small Normal Large Huge Explore Our Website Enable pasting more s…" at bounding box center [127, 222] width 254 height 143
click at [114, 187] on icon "button" at bounding box center [121, 184] width 15 height 15
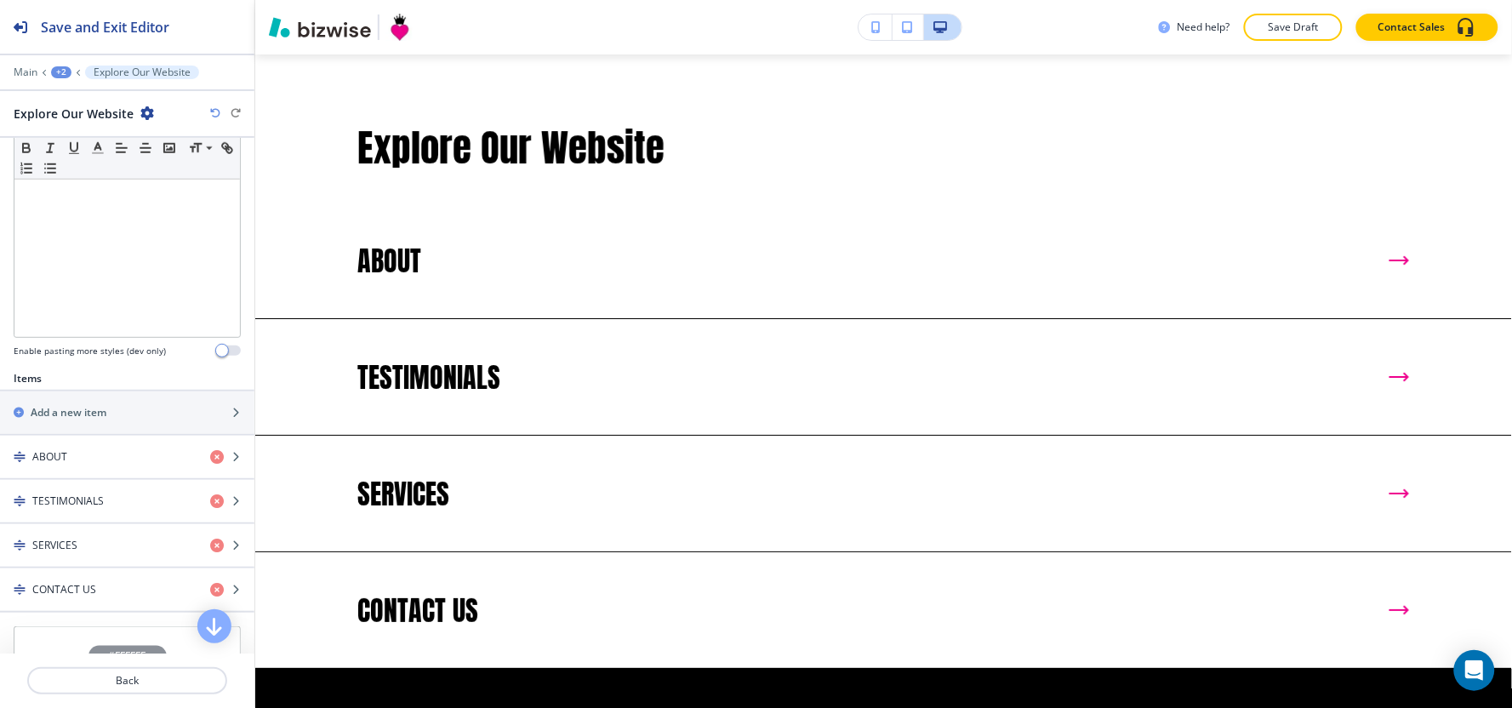
scroll to position [556, 0]
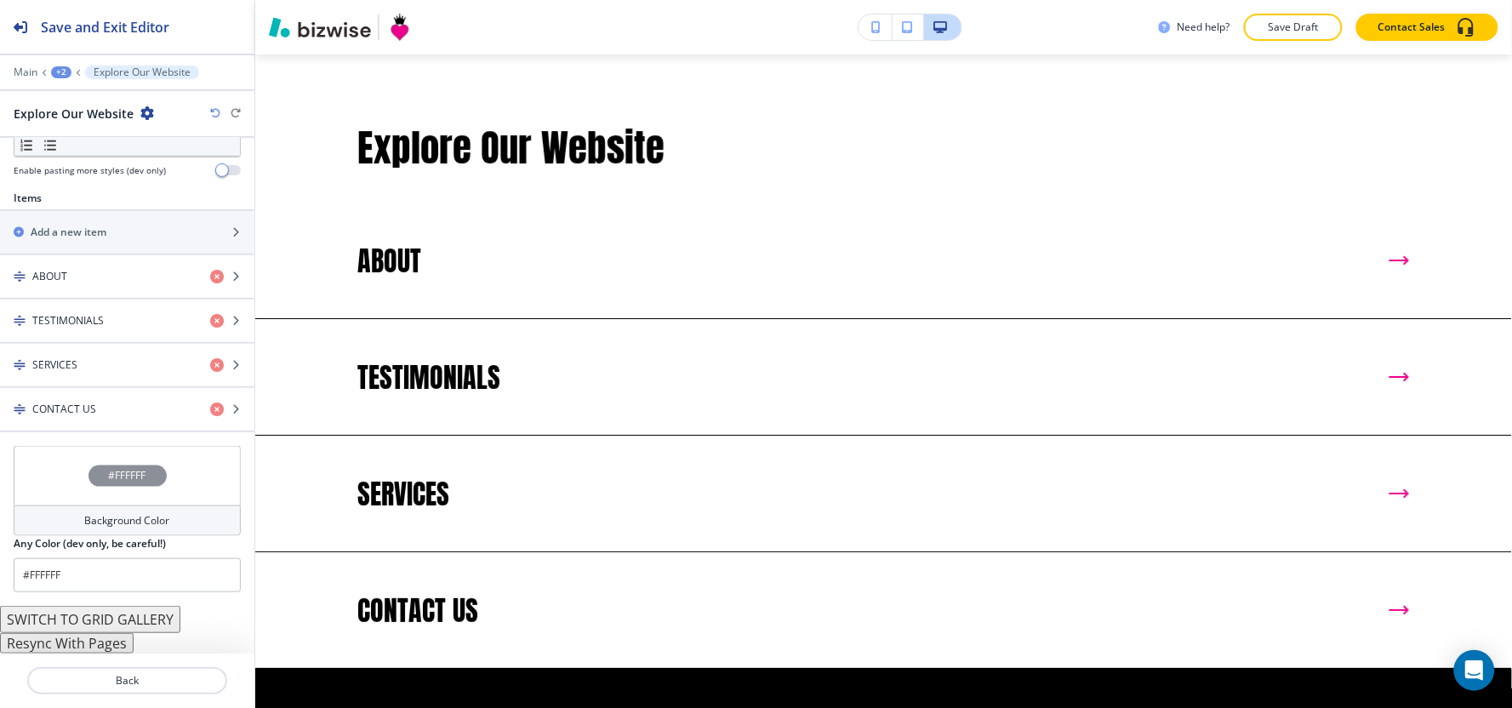
click at [26, 530] on div "Background Color" at bounding box center [127, 520] width 227 height 31
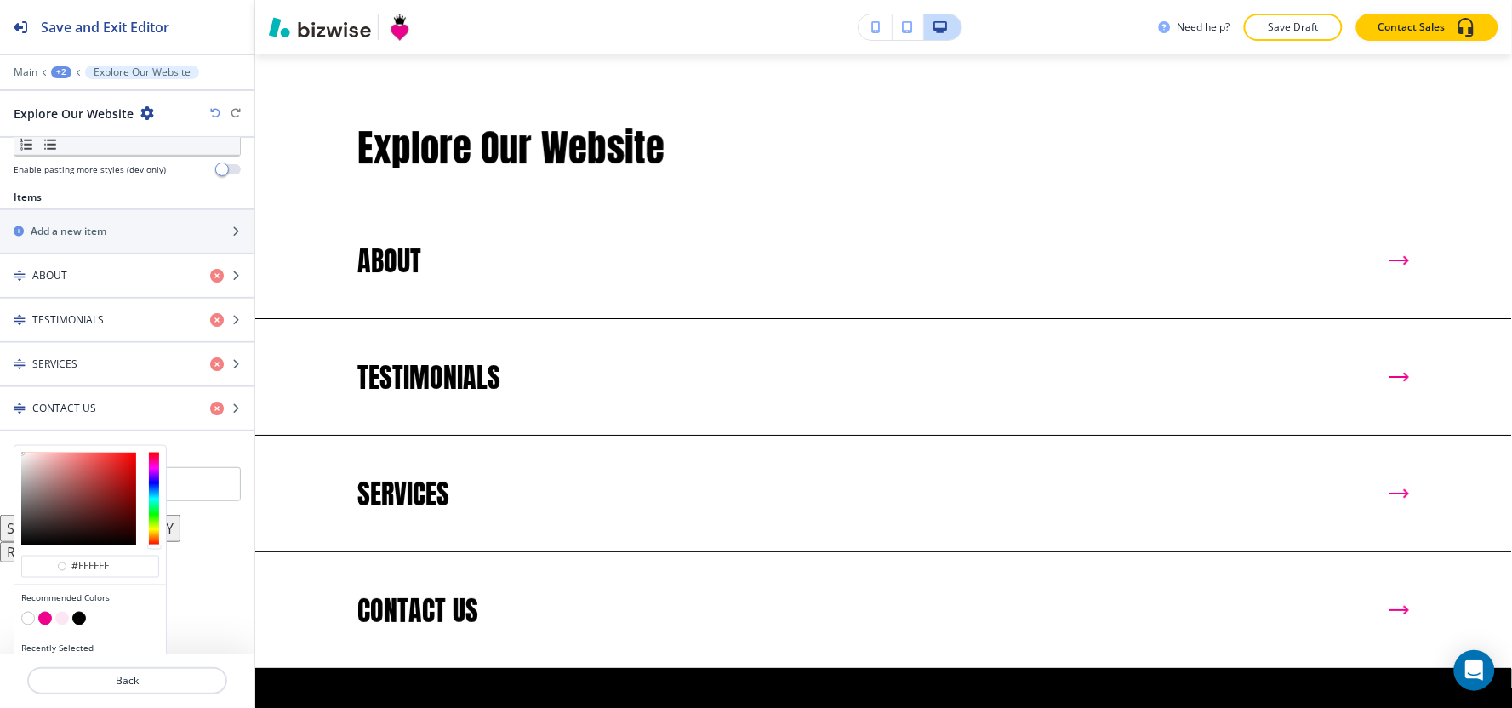
scroll to position [590, 0]
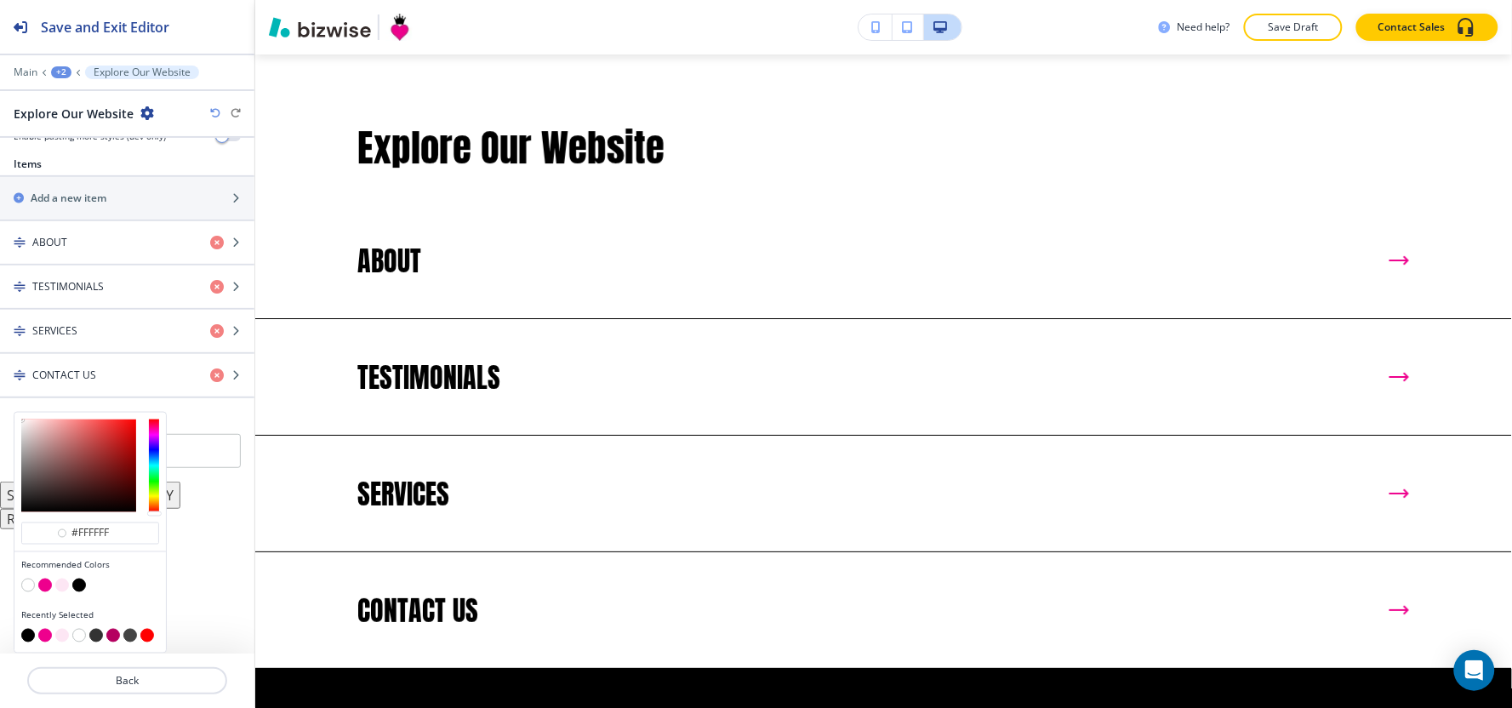
click at [61, 640] on button "button" at bounding box center [62, 636] width 14 height 14
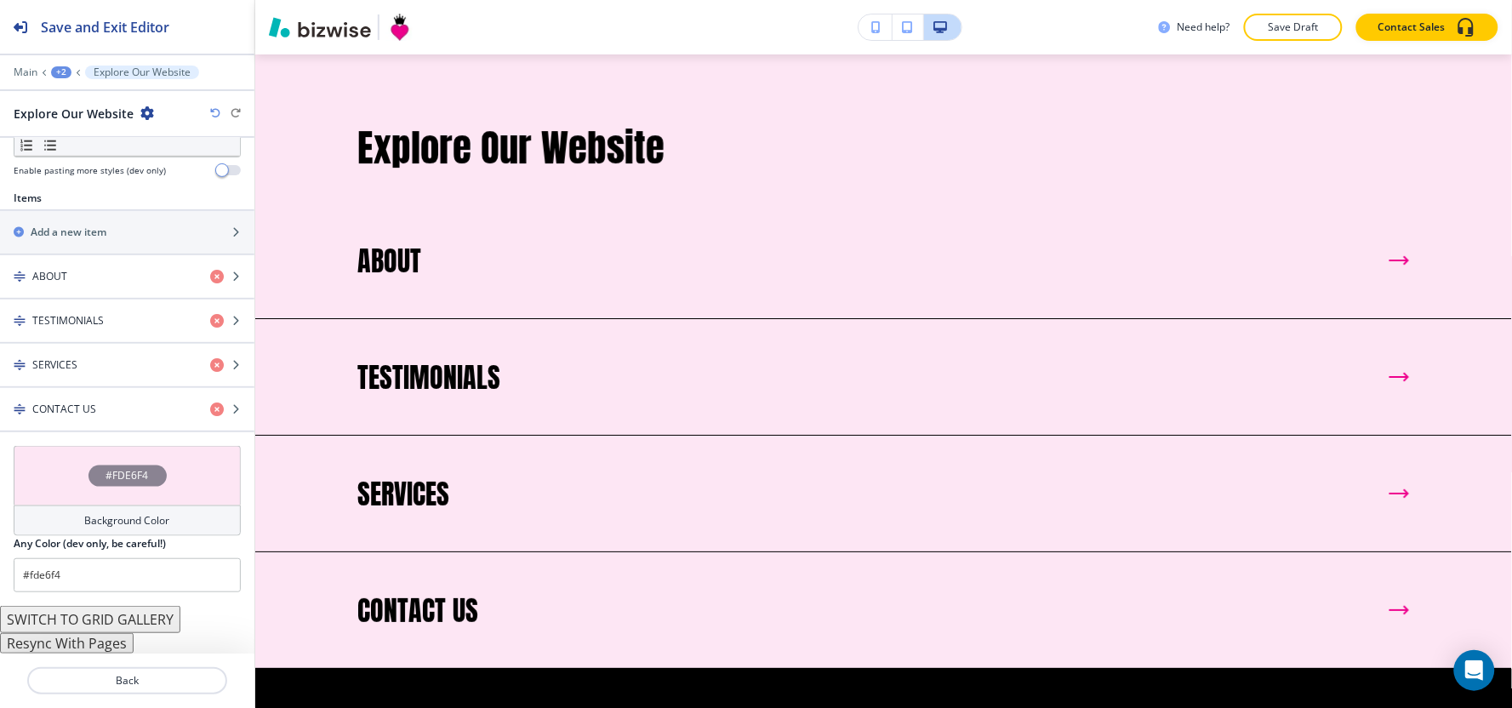
click at [85, 522] on h4 "Background Color" at bounding box center [127, 520] width 85 height 15
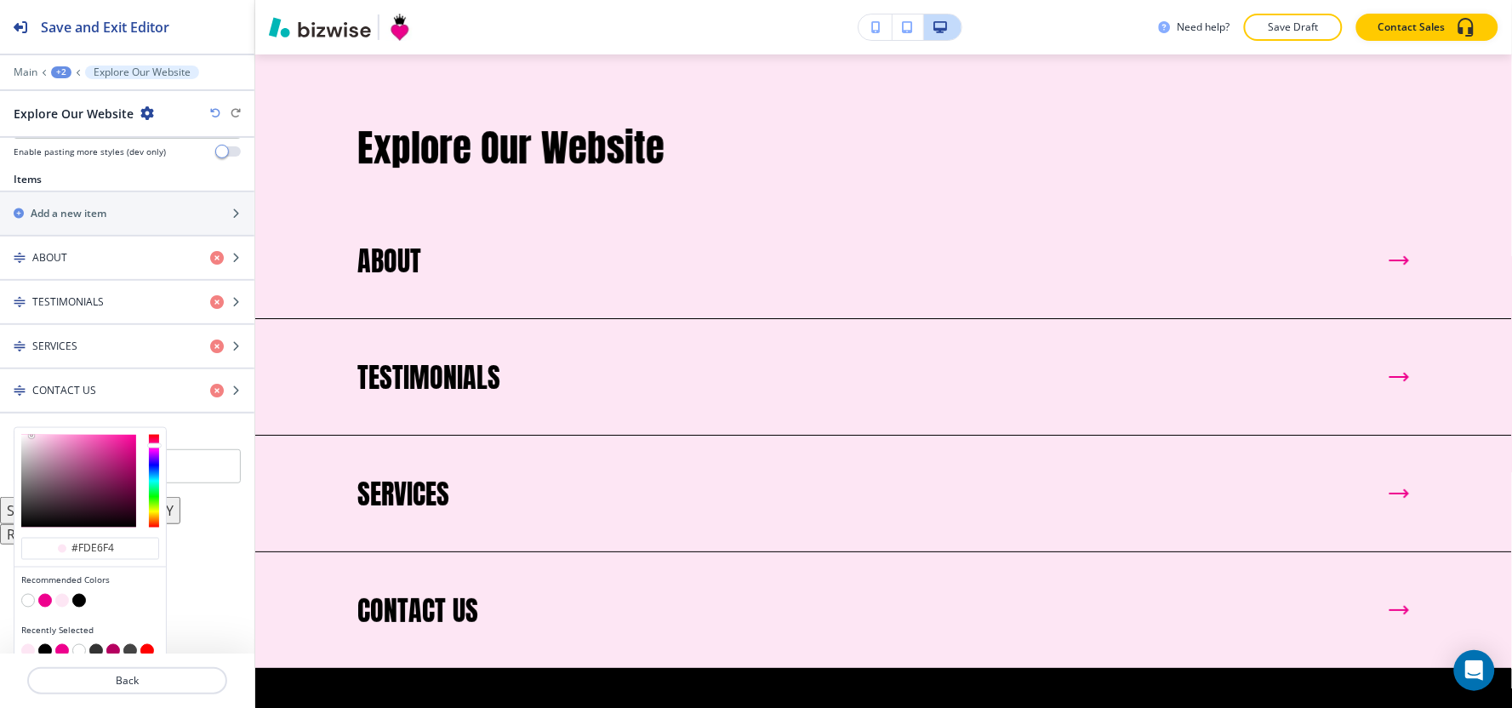
scroll to position [590, 0]
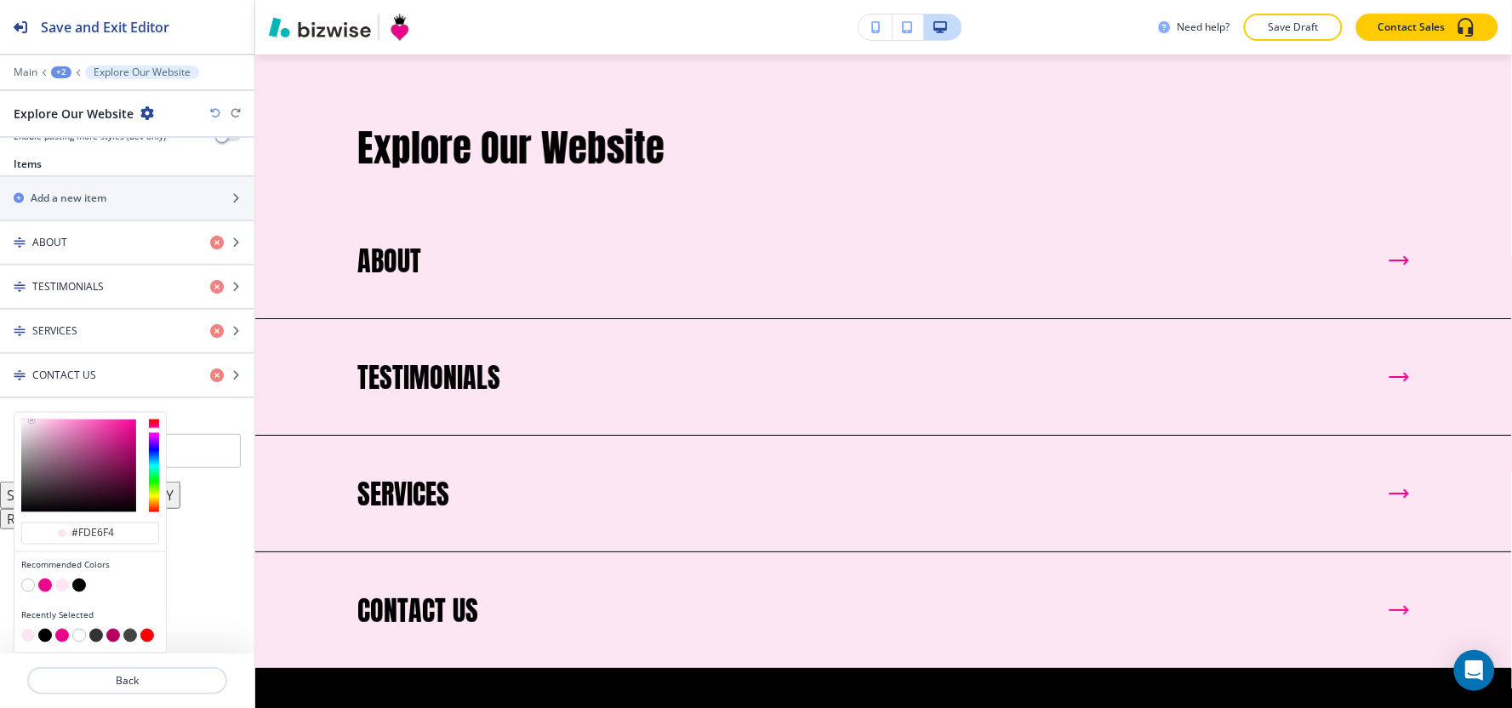
click at [58, 636] on button "button" at bounding box center [62, 636] width 14 height 14
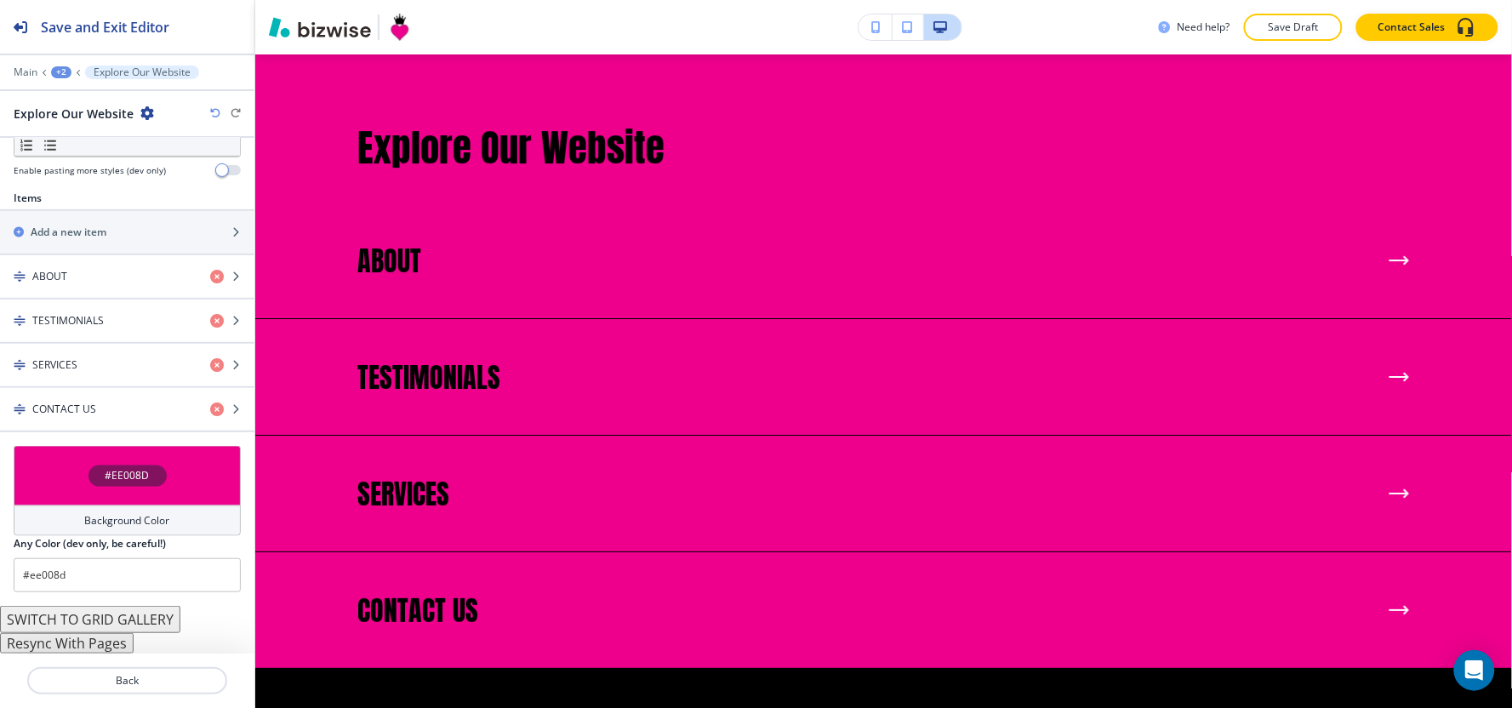
click at [180, 522] on div "Background Color" at bounding box center [127, 520] width 227 height 31
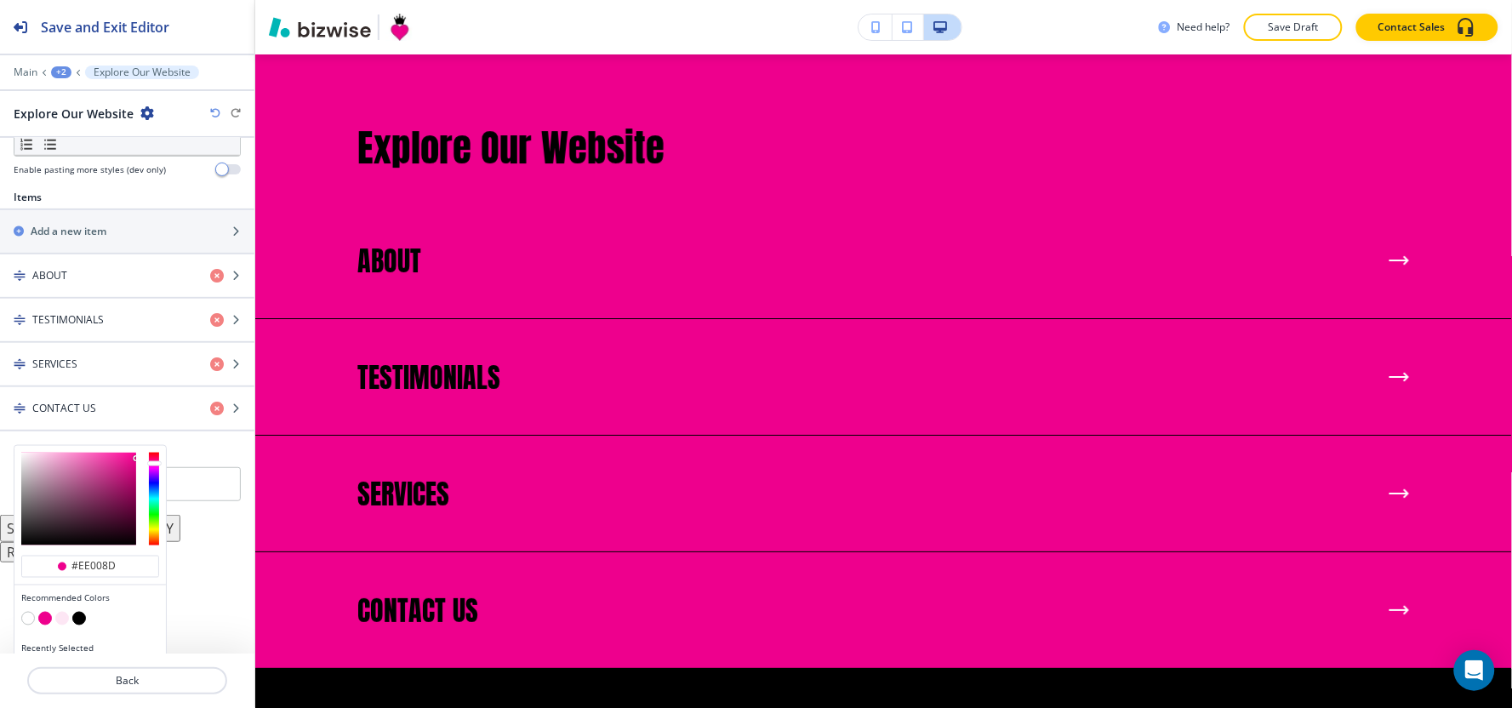
click at [26, 625] on button "button" at bounding box center [28, 619] width 14 height 14
type input "#FFFFFF"
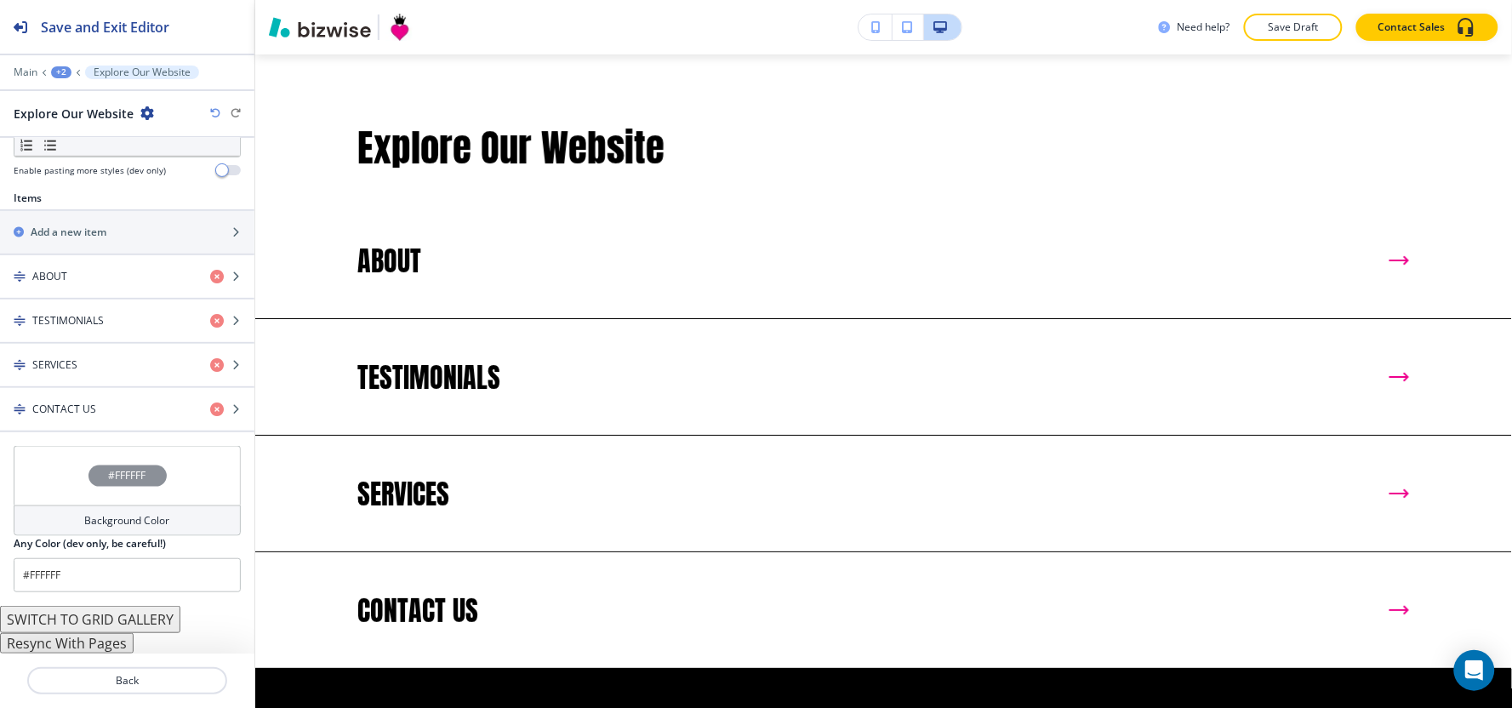
click at [123, 641] on button "Resync With Pages" at bounding box center [67, 643] width 134 height 20
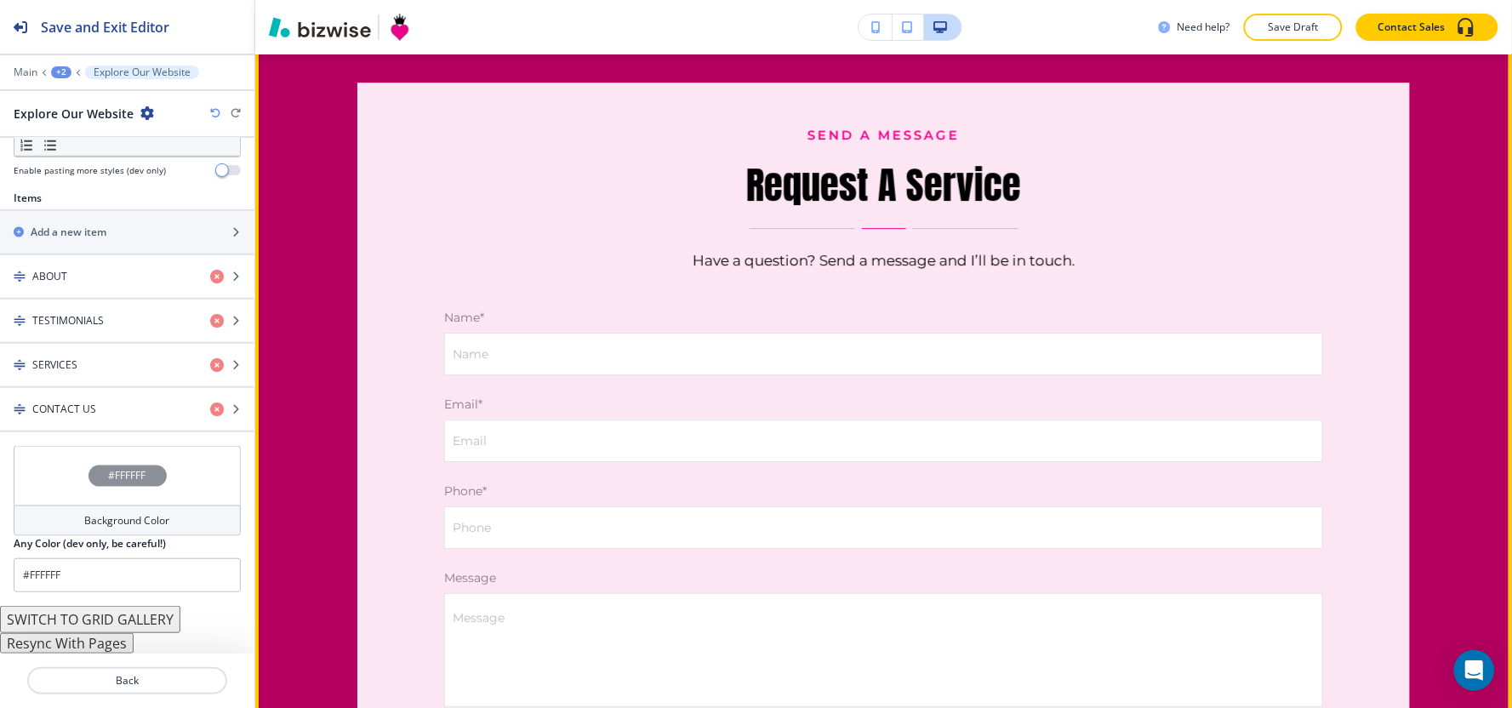
scroll to position [5630, 0]
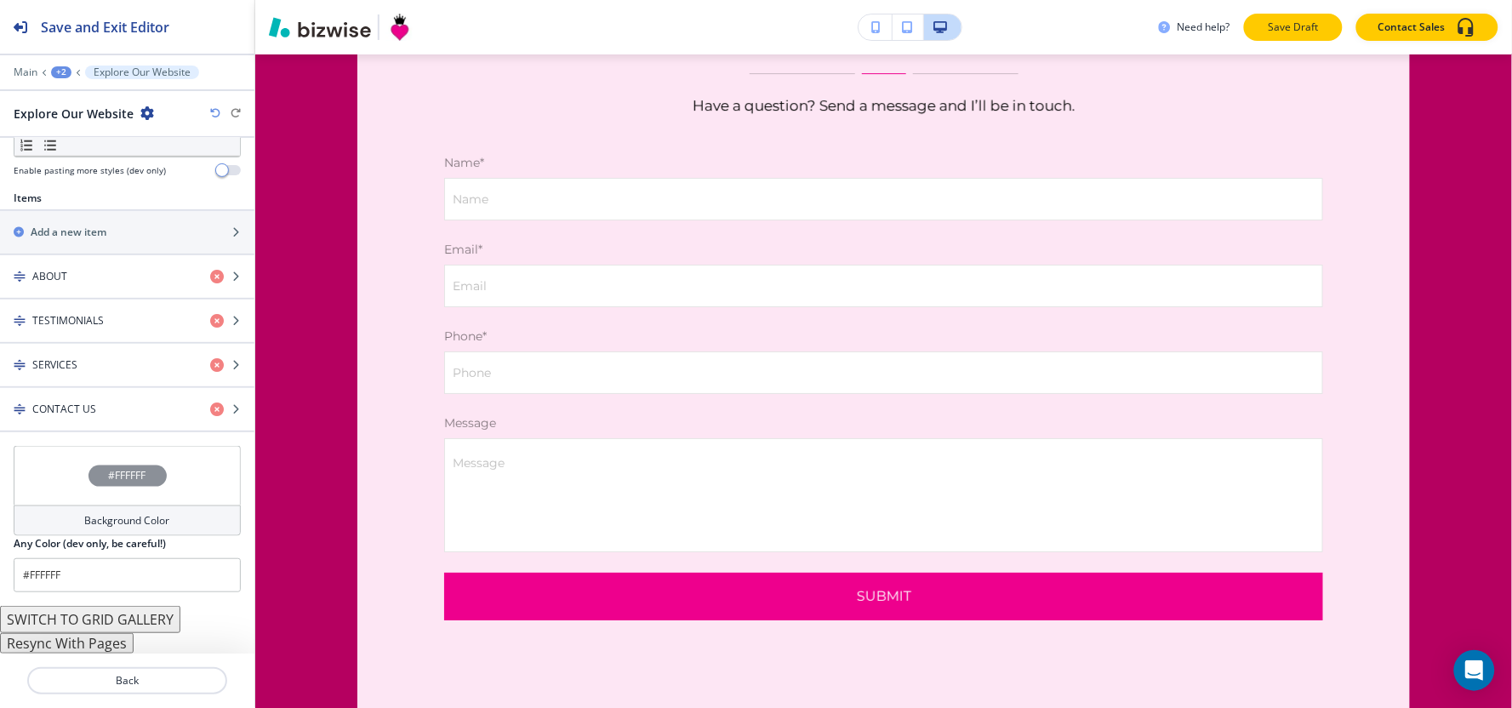
click at [1317, 35] on button "Save Draft" at bounding box center [1293, 27] width 99 height 27
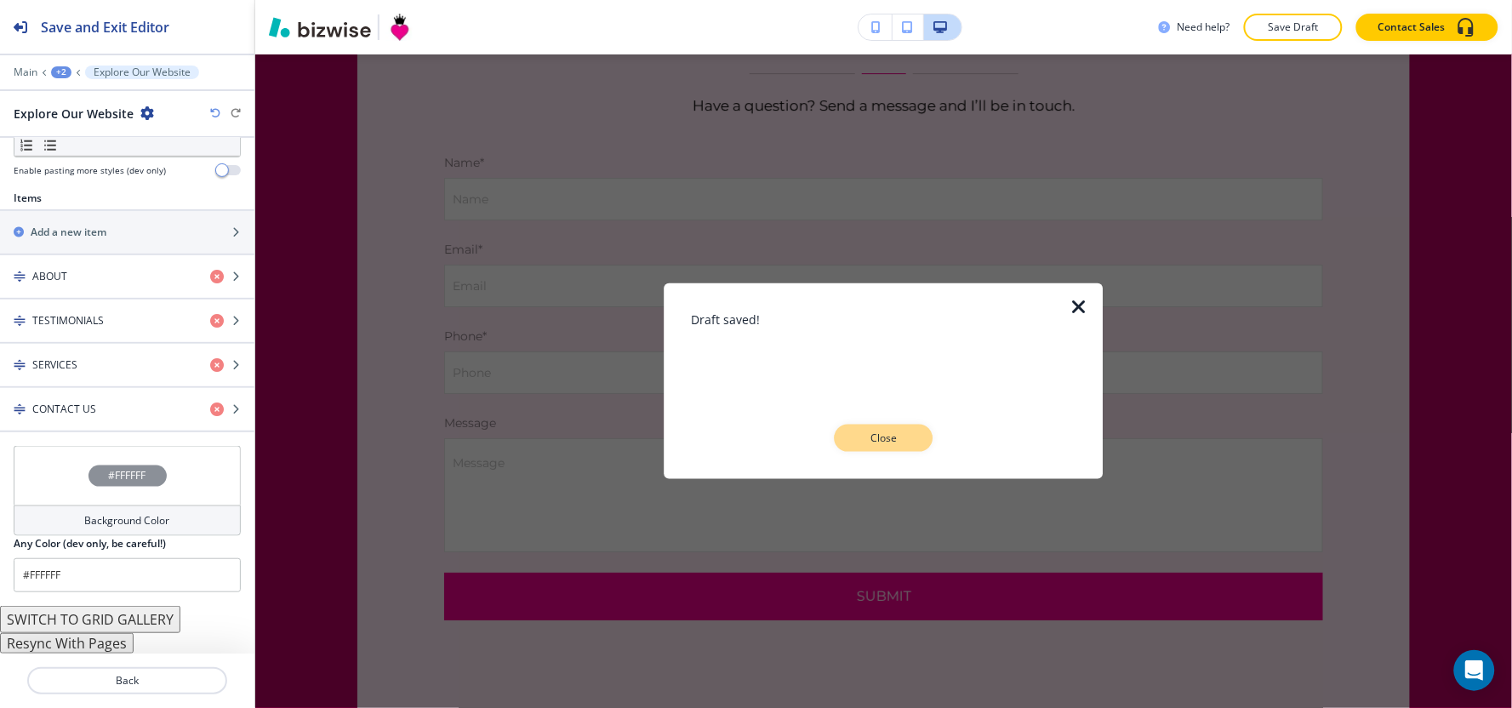
click at [897, 442] on p "Close" at bounding box center [884, 438] width 54 height 15
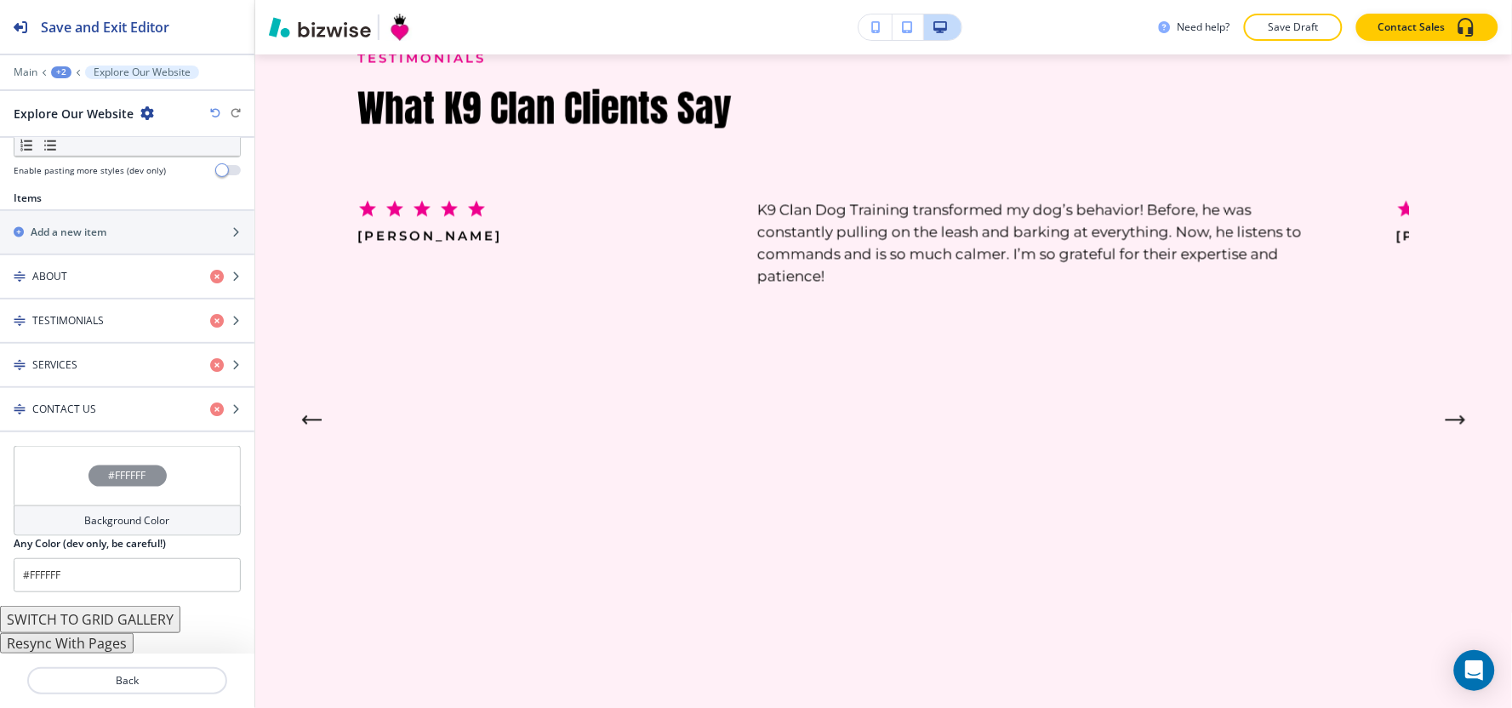
scroll to position [2889, 0]
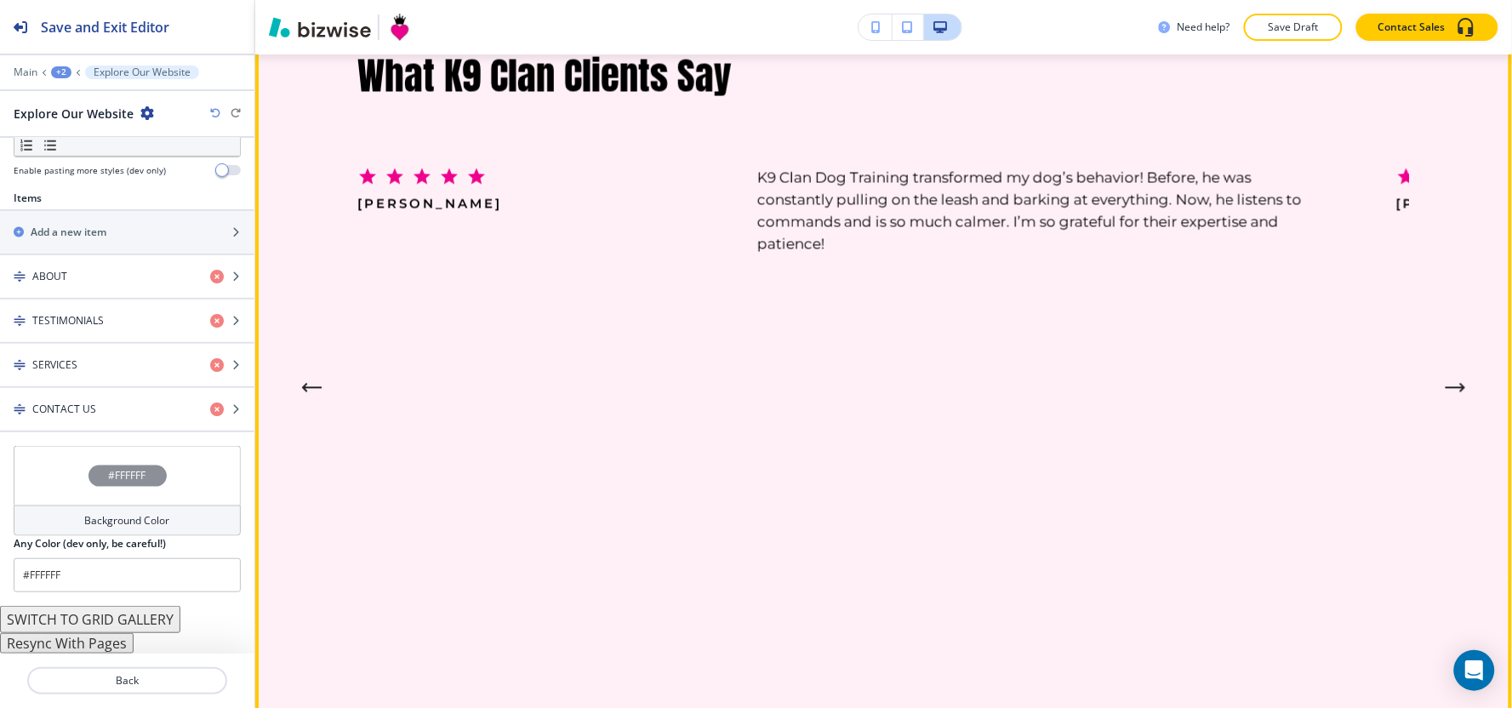
click at [1445, 404] on button "Next Testimonial" at bounding box center [1456, 388] width 34 height 34
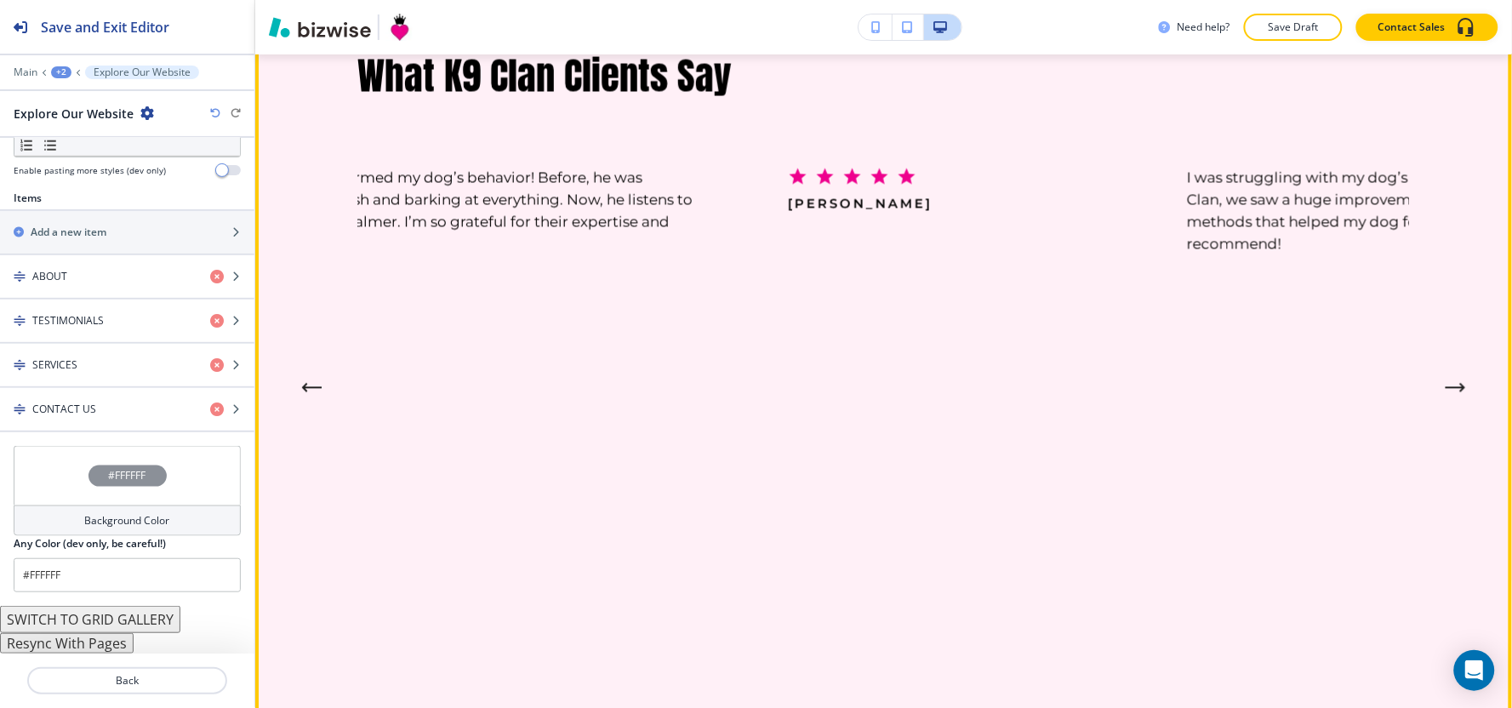
click at [1446, 404] on button "Next Testimonial" at bounding box center [1456, 388] width 34 height 34
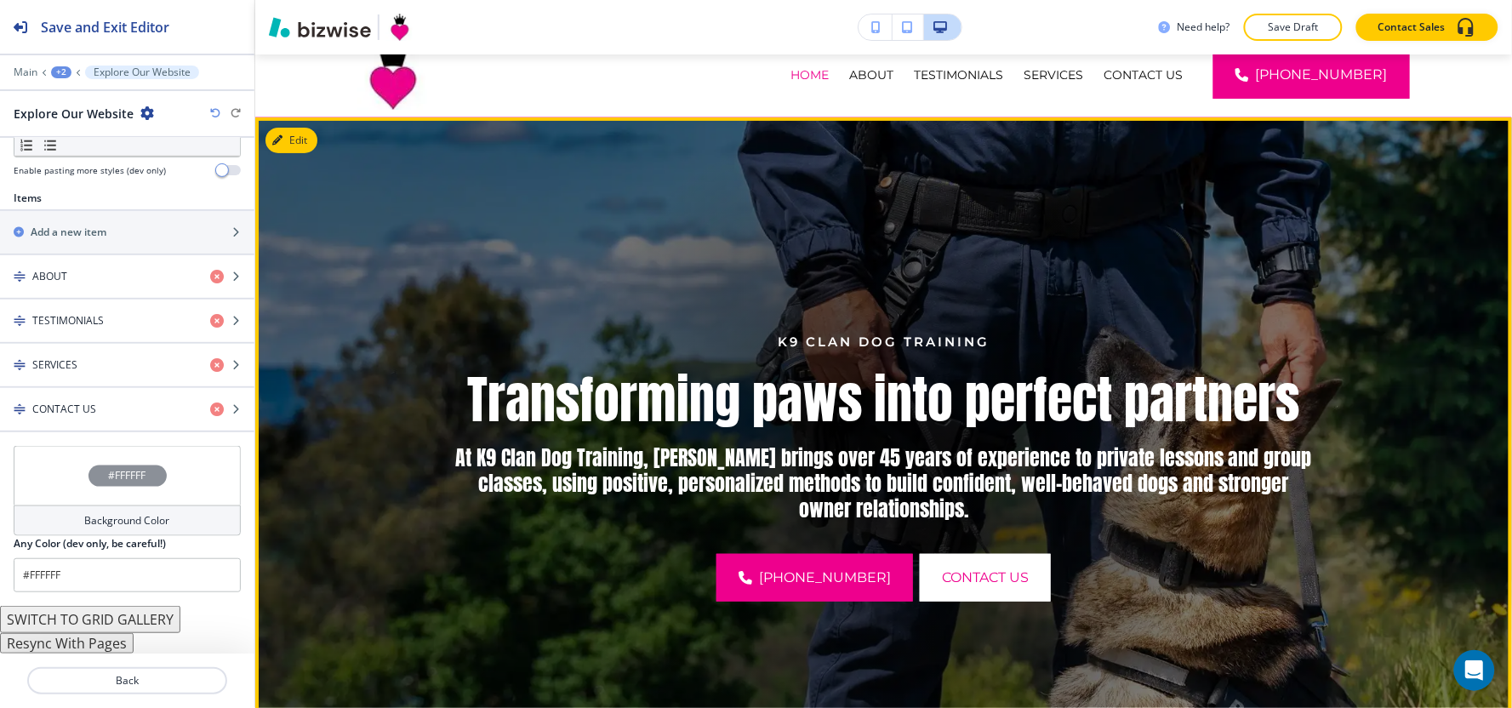
scroll to position [0, 0]
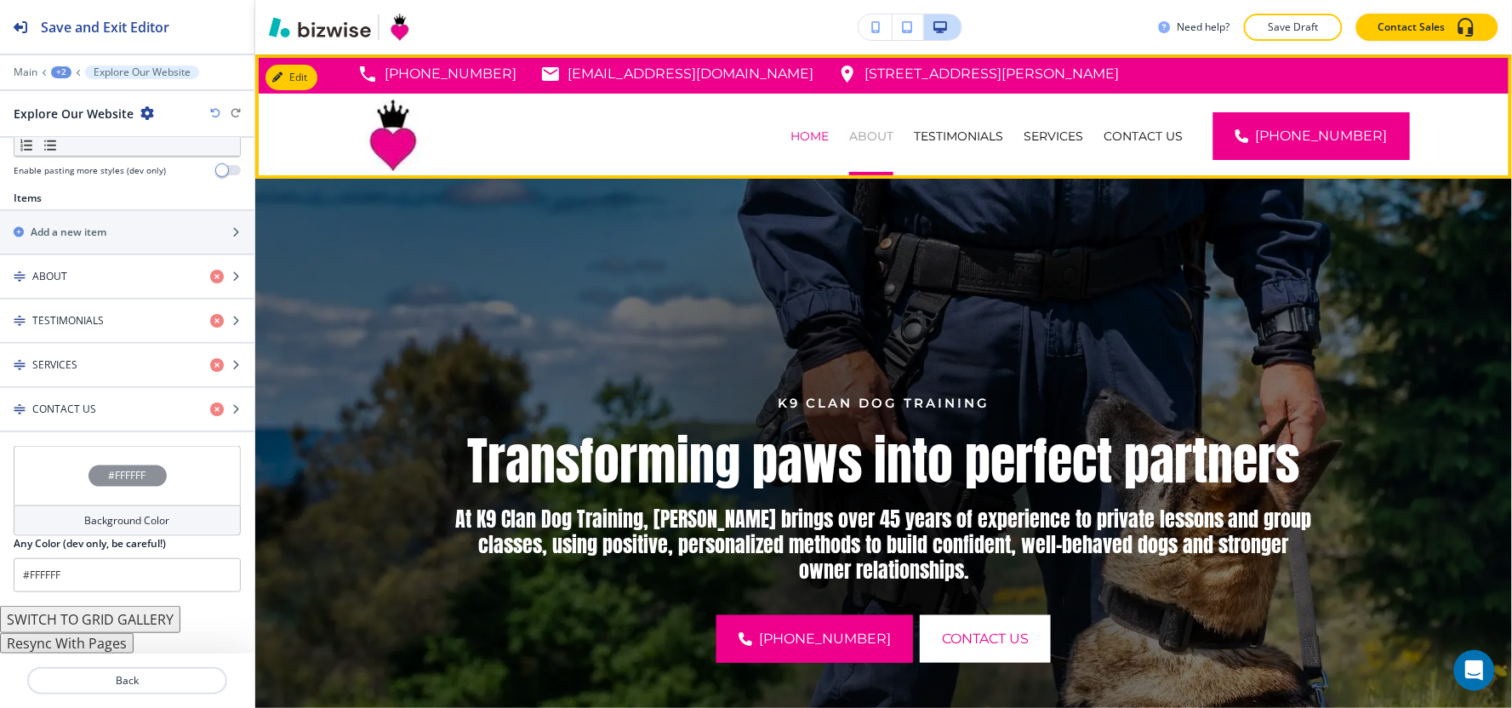
click at [877, 130] on p "ABOUT" at bounding box center [871, 136] width 44 height 17
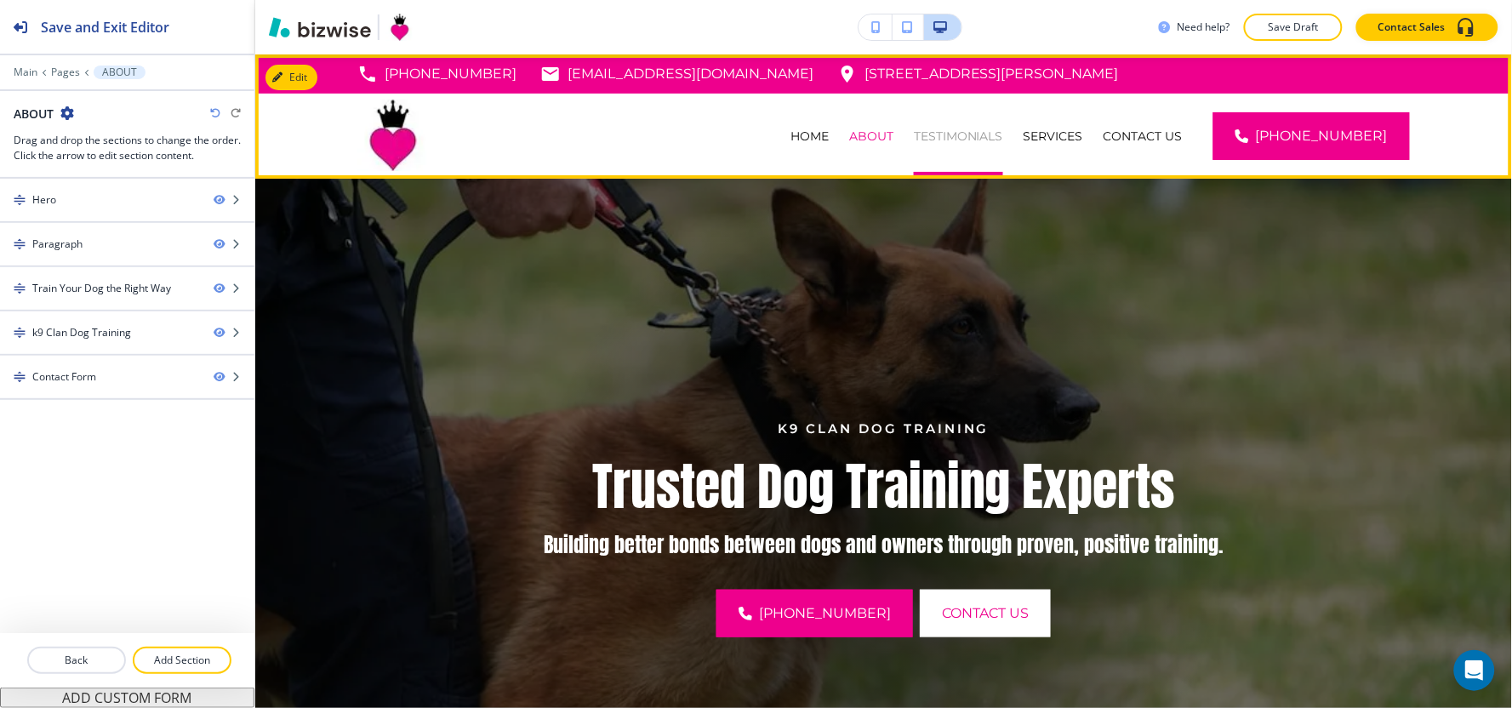
click at [1003, 134] on p "TESTIMONIALS" at bounding box center [958, 136] width 89 height 17
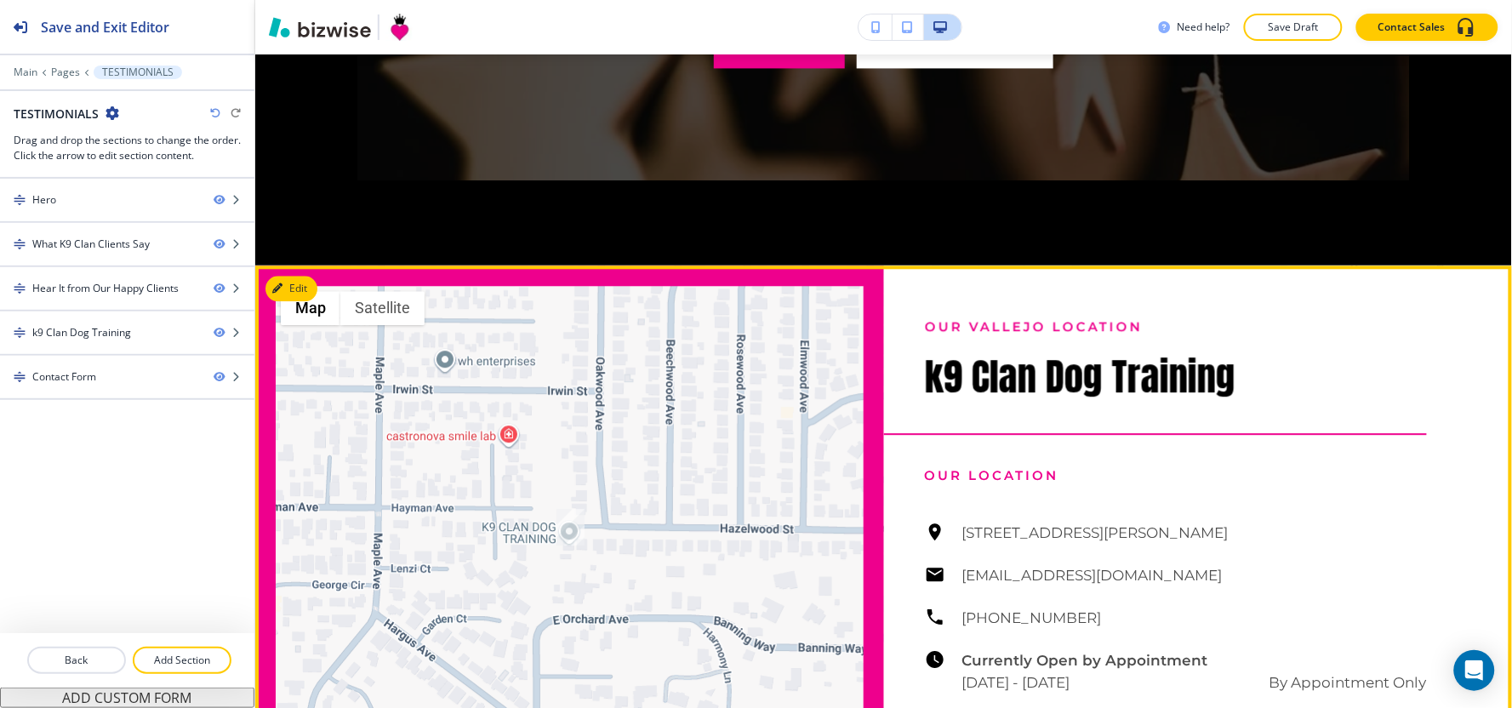
scroll to position [3214, 0]
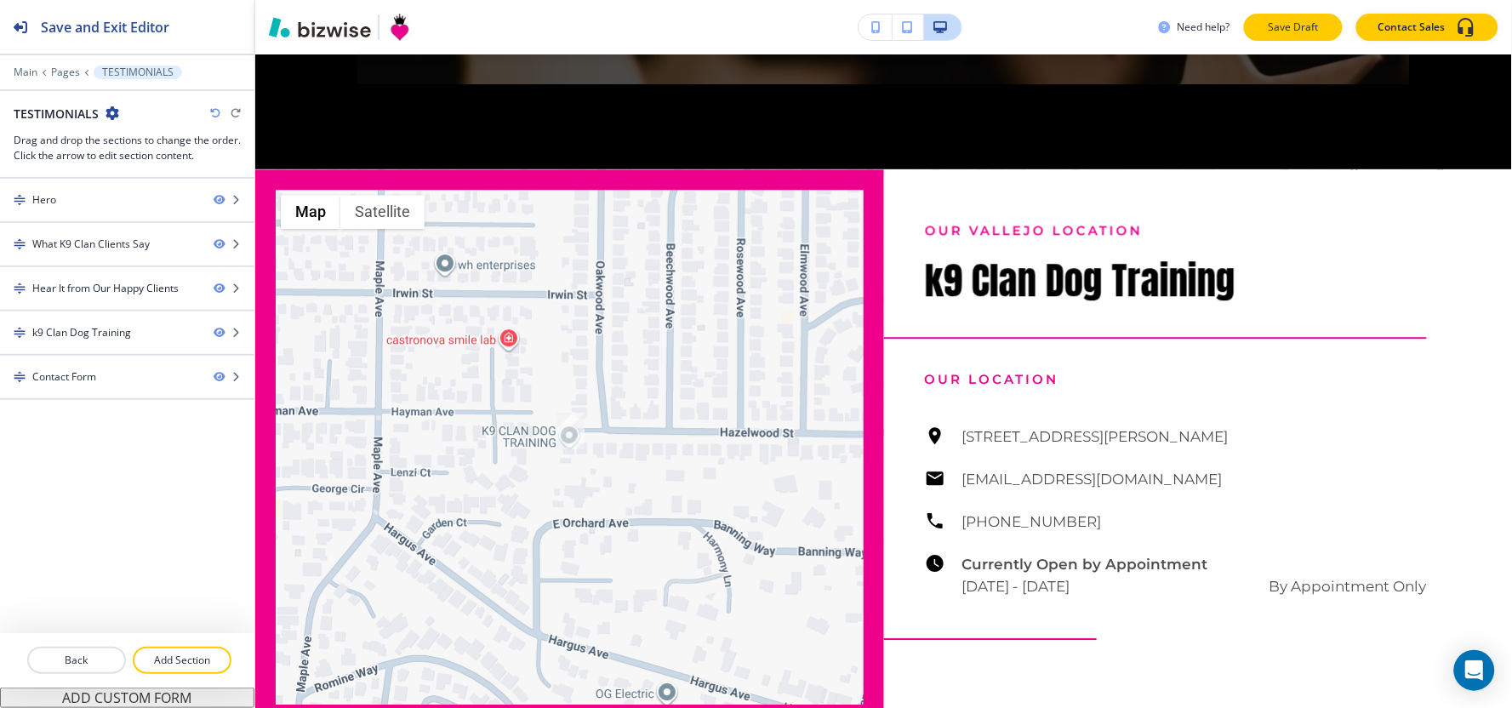
click at [1287, 34] on p "Save Draft" at bounding box center [1293, 27] width 54 height 15
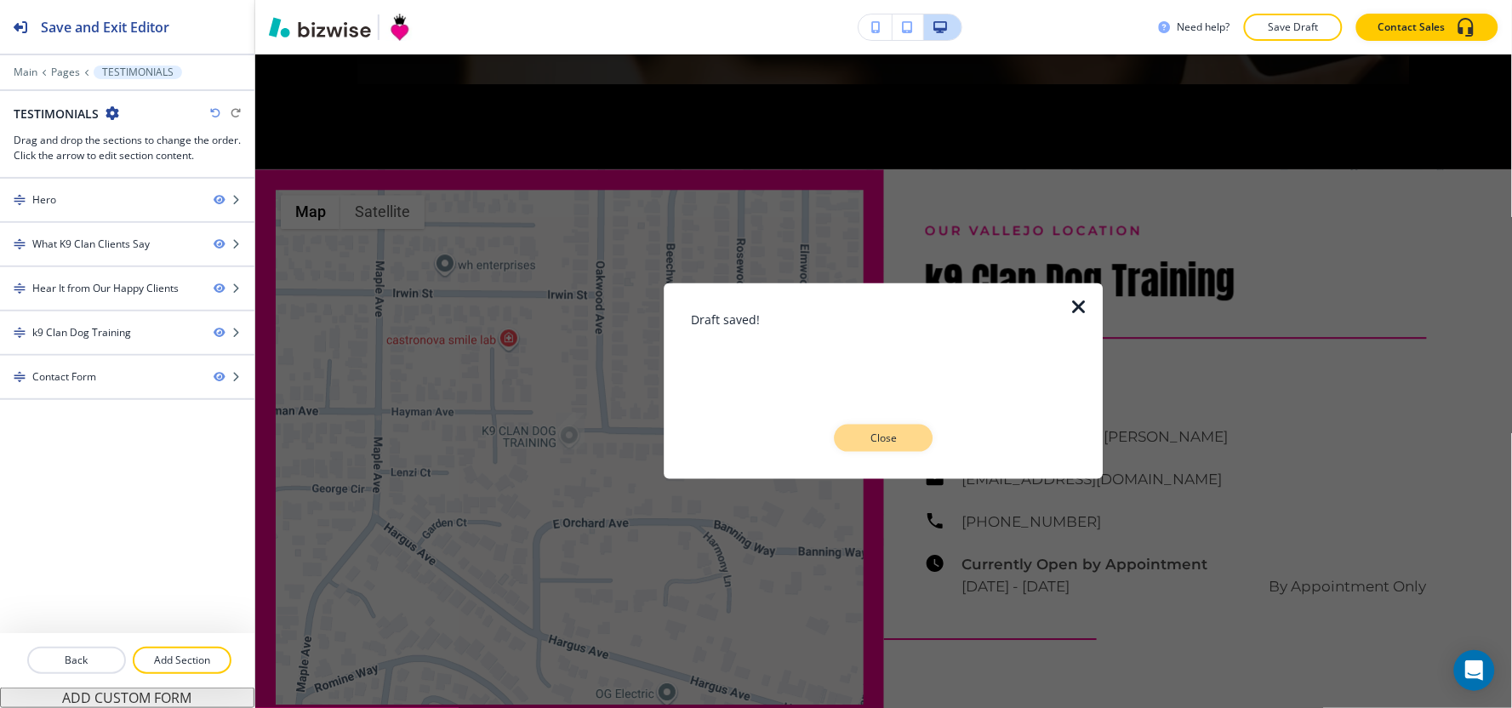
click at [914, 434] on button "Close" at bounding box center [884, 438] width 99 height 27
